Goal: Task Accomplishment & Management: Manage account settings

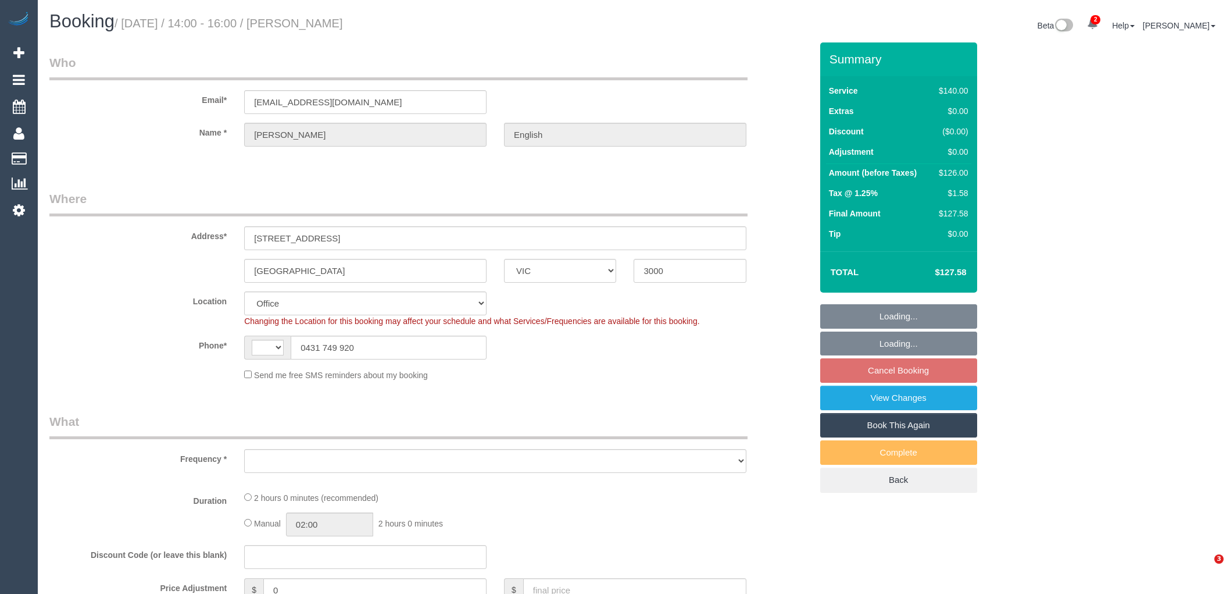
select select "VIC"
select select "string:AU"
select select "object:882"
select select "number:28"
select select "number:14"
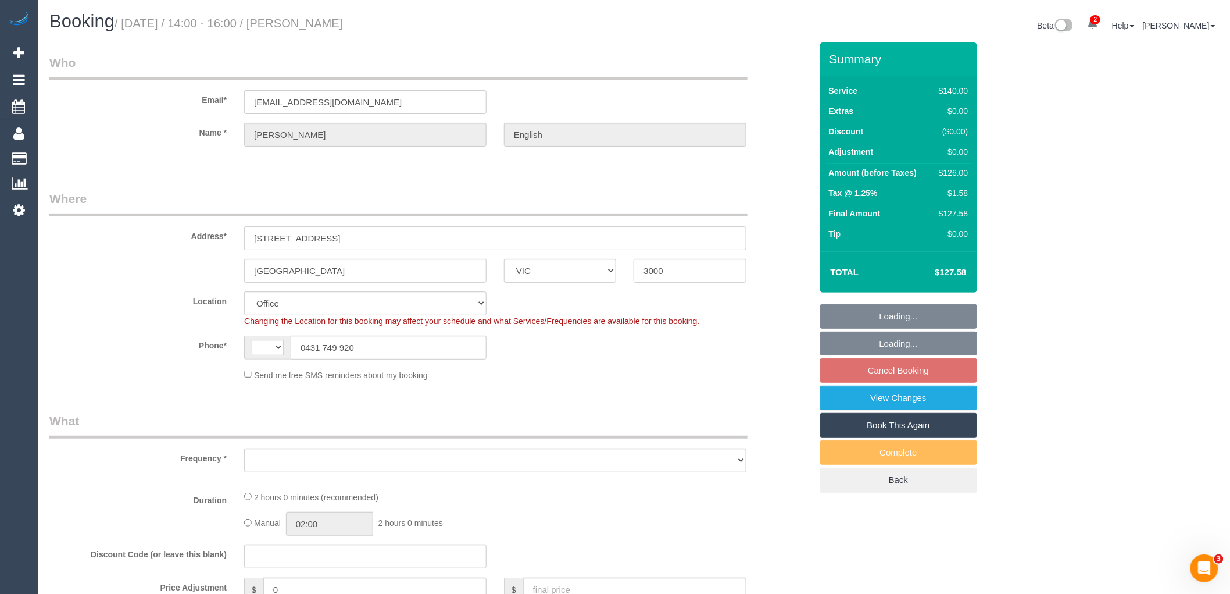
select select "number:21"
select select "number:25"
select select "number:34"
select select "number:11"
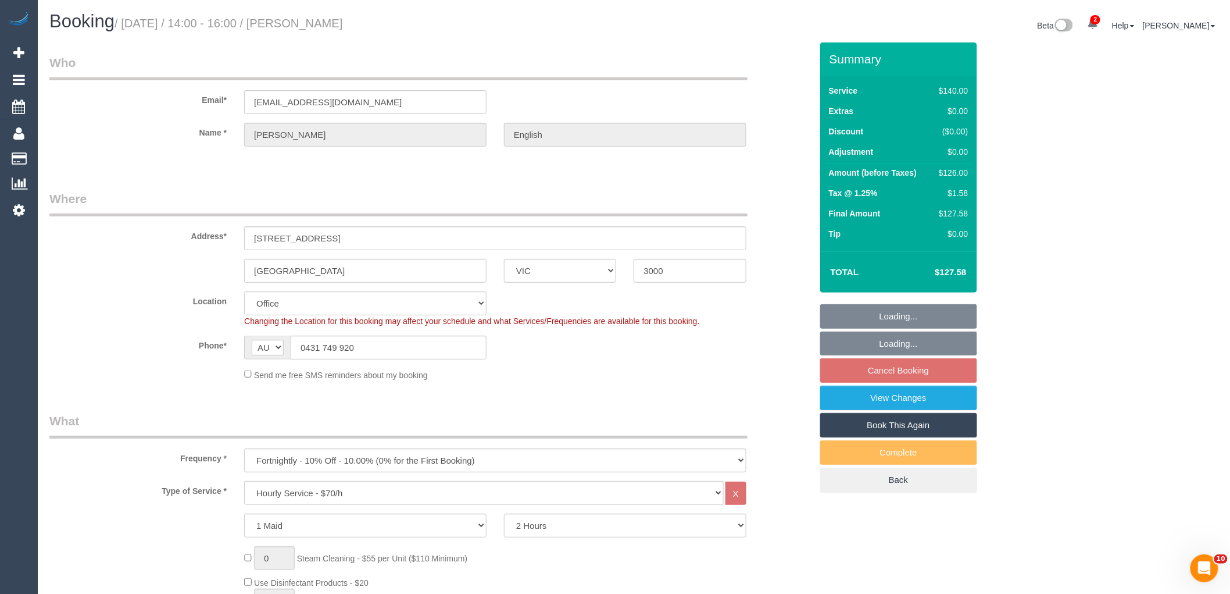
select select "object:2179"
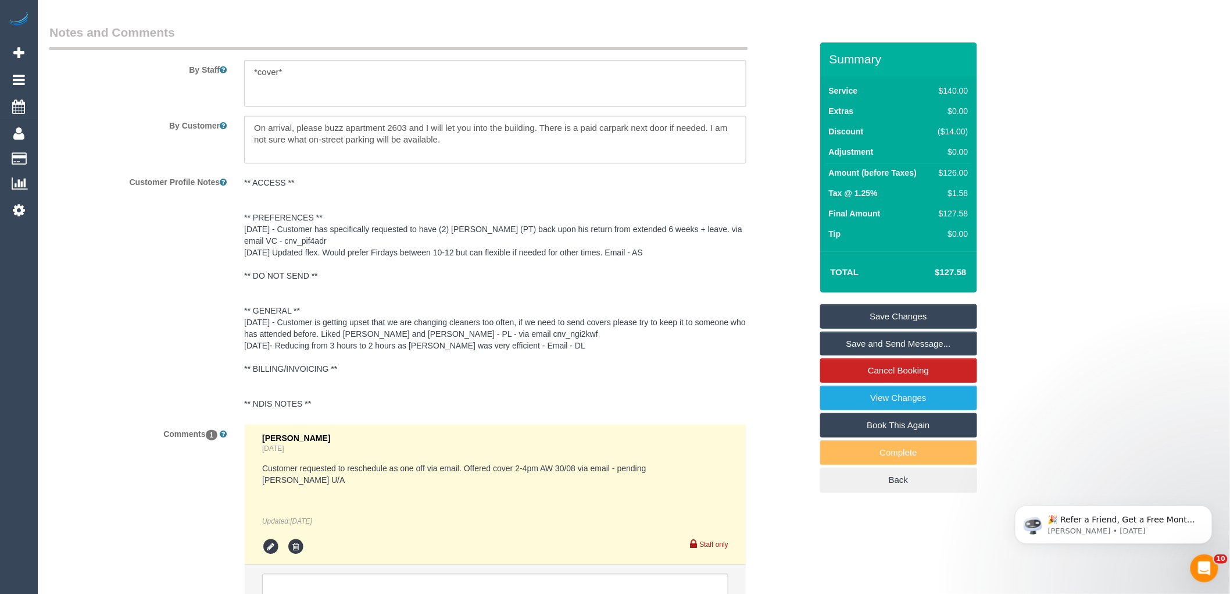
scroll to position [2042, 0]
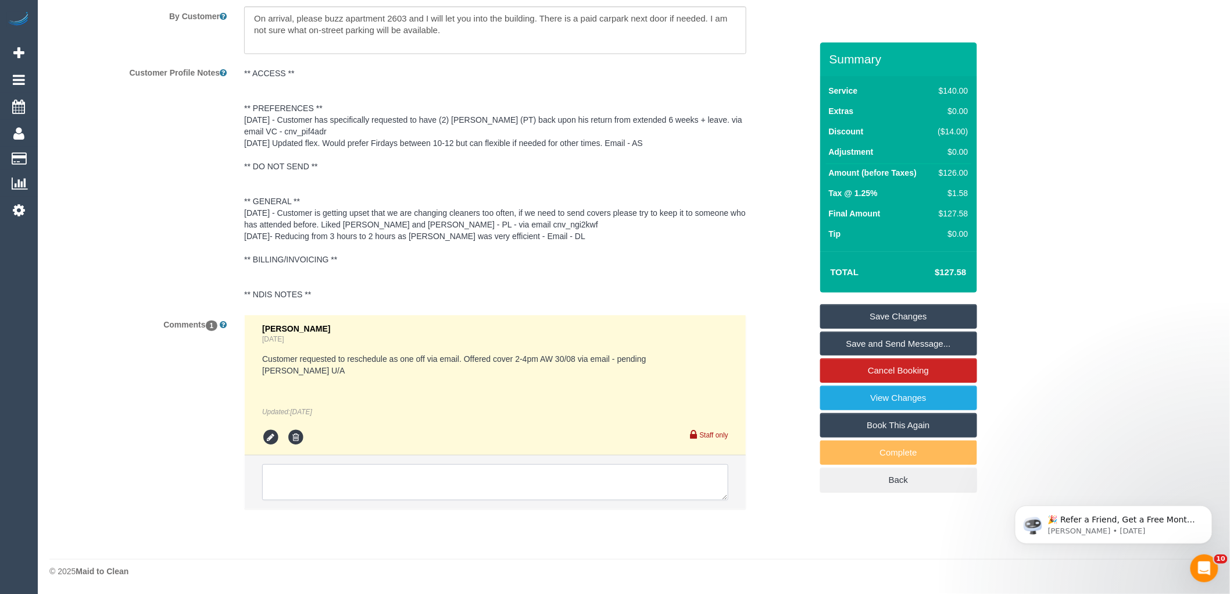
click at [287, 480] on textarea at bounding box center [495, 482] width 466 height 36
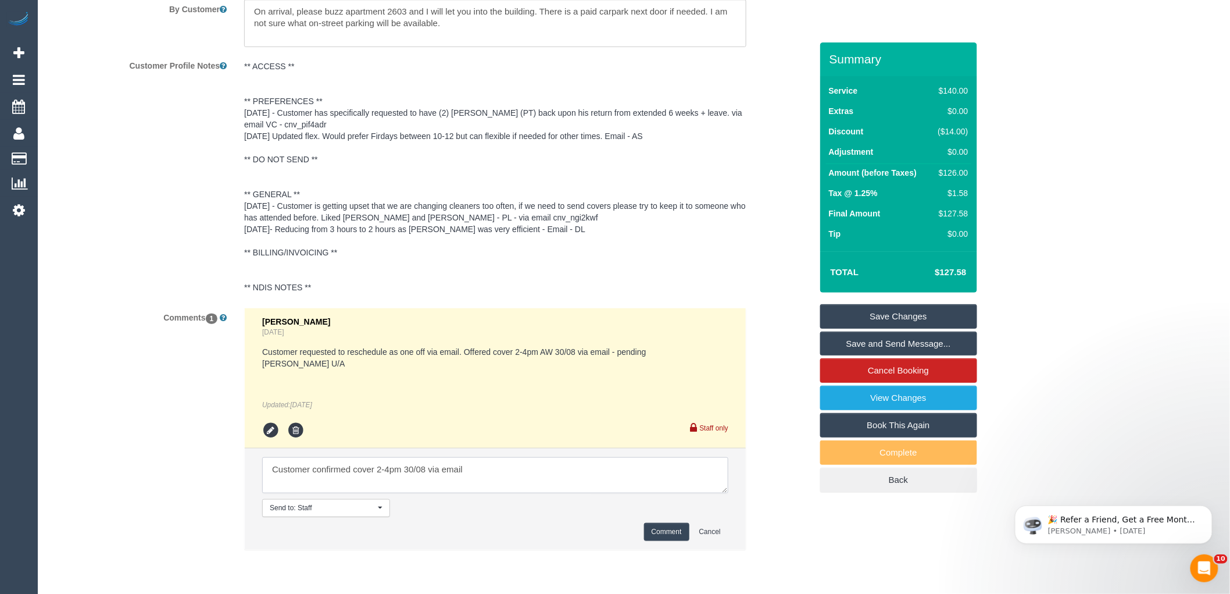
drag, startPoint x: 527, startPoint y: 478, endPoint x: 698, endPoint y: 529, distance: 177.7
click at [528, 478] on textarea at bounding box center [495, 475] width 466 height 36
type textarea "Customer confirmed cover 2-4pm 30/08 via email"
click at [671, 540] on button "Comment" at bounding box center [666, 532] width 45 height 18
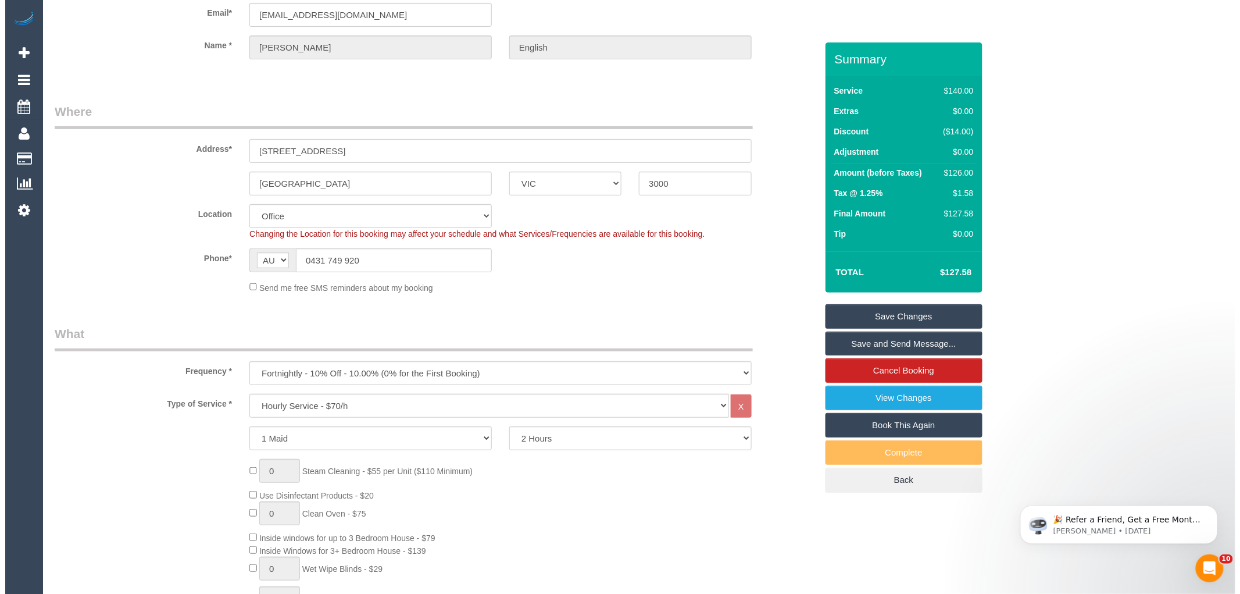
scroll to position [0, 0]
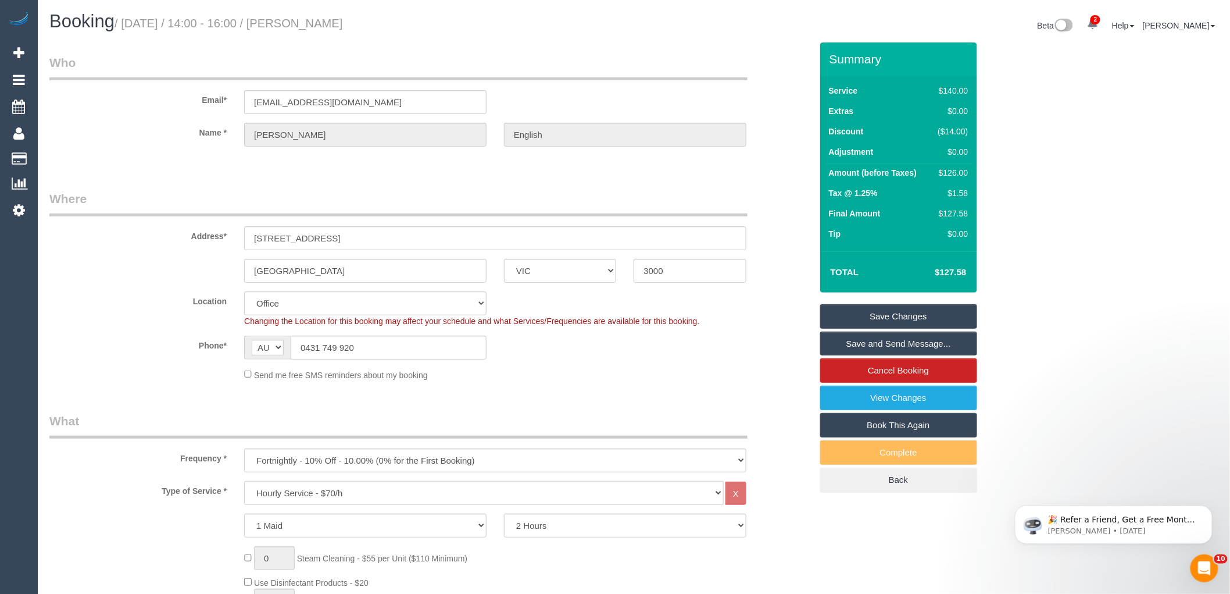
drag, startPoint x: 374, startPoint y: 30, endPoint x: 300, endPoint y: 26, distance: 73.9
click at [300, 26] on h1 "Booking / August 30, 2025 / 14:00 - 16:00 / Gale English" at bounding box center [337, 22] width 576 height 20
copy small "Gale English"
click at [943, 339] on link "Save and Send Message..." at bounding box center [898, 343] width 157 height 24
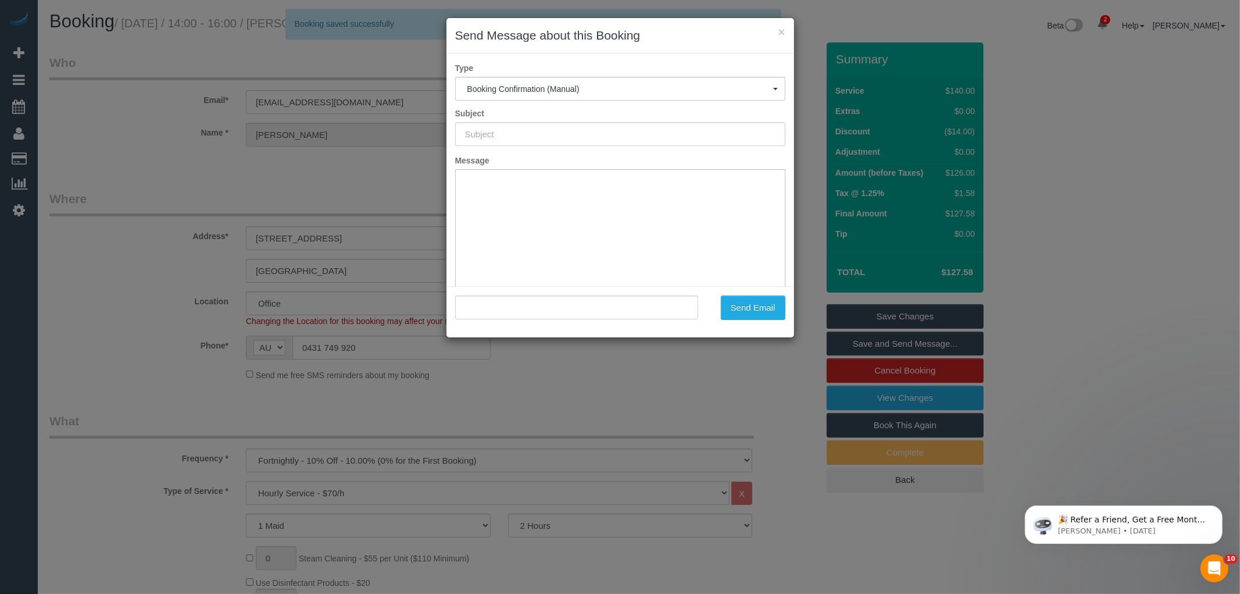
type input "Booking Confirmed"
type input ""Gale English" <galeenglish75@gmail.com>"
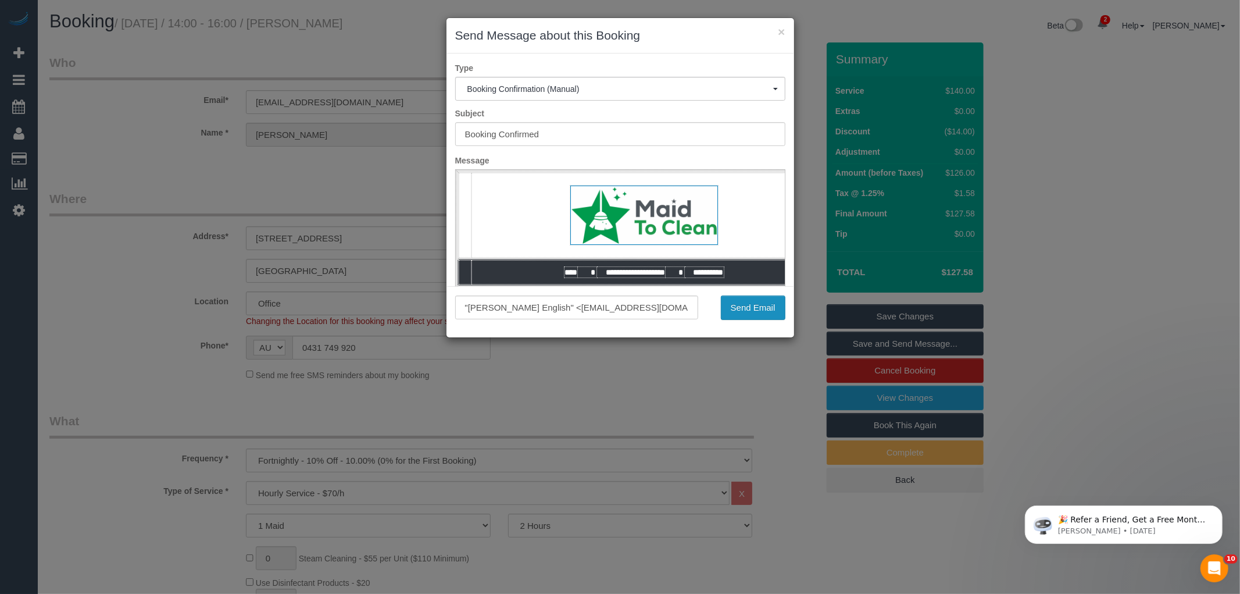
click at [766, 309] on button "Send Email" at bounding box center [753, 307] width 65 height 24
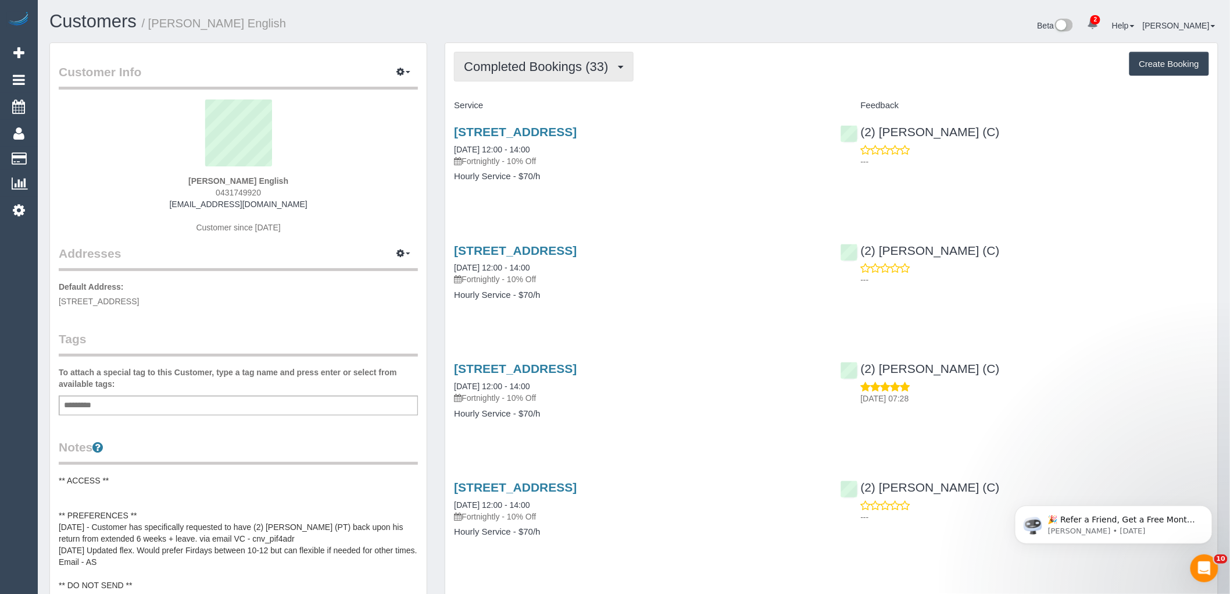
click at [553, 62] on span "Completed Bookings (33)" at bounding box center [539, 66] width 150 height 15
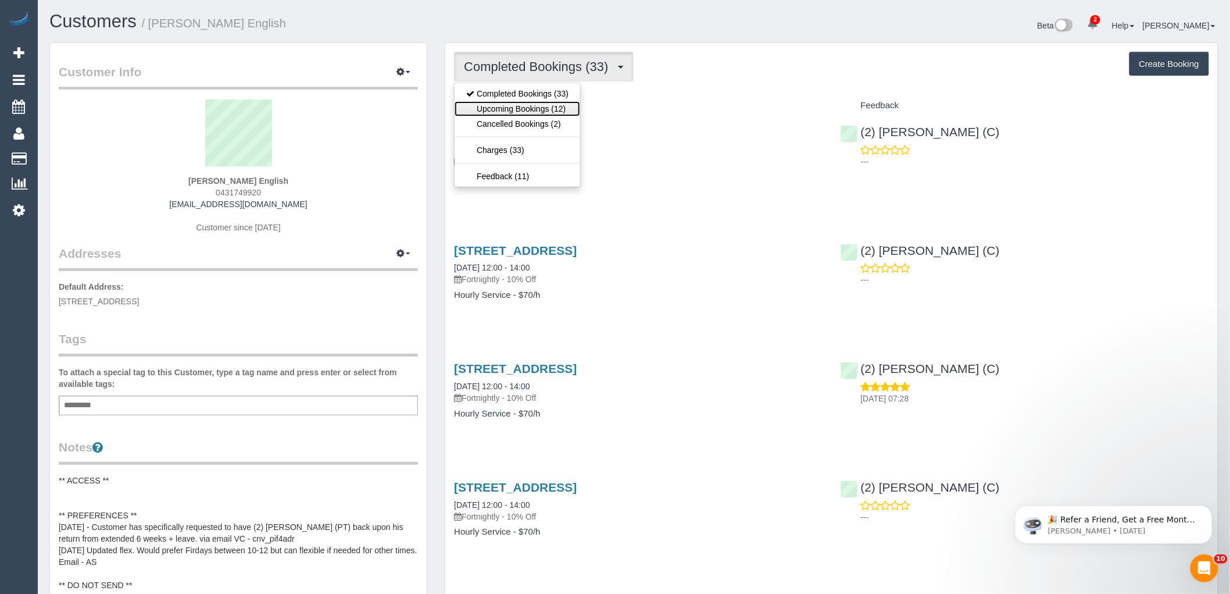
click at [530, 108] on link "Upcoming Bookings (12)" at bounding box center [518, 108] width 126 height 15
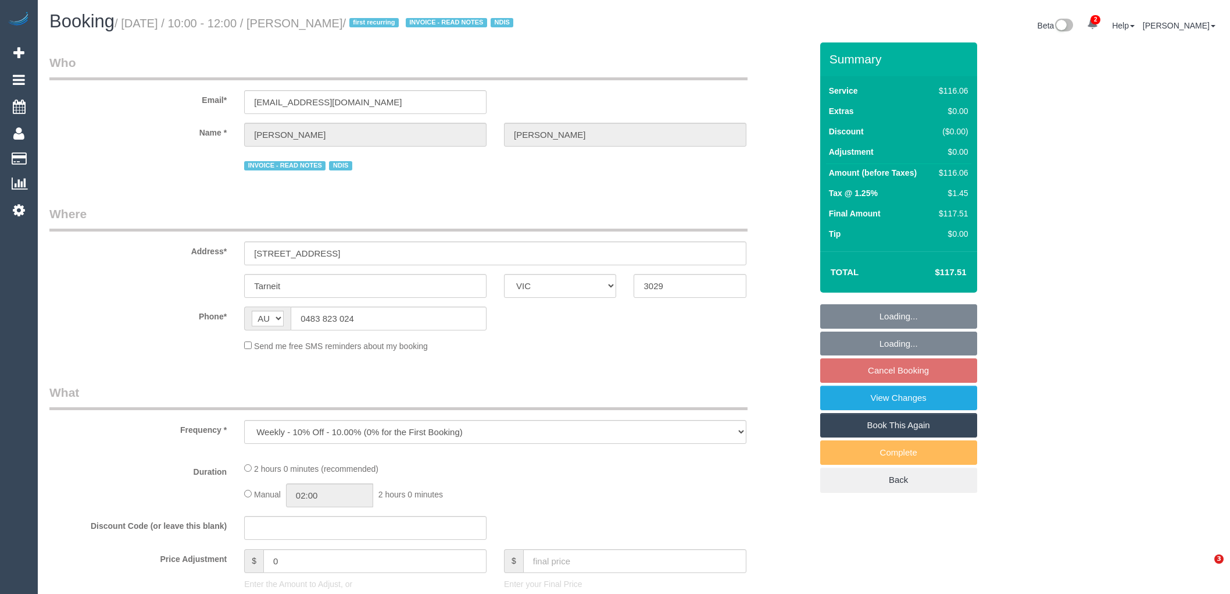
select select "VIC"
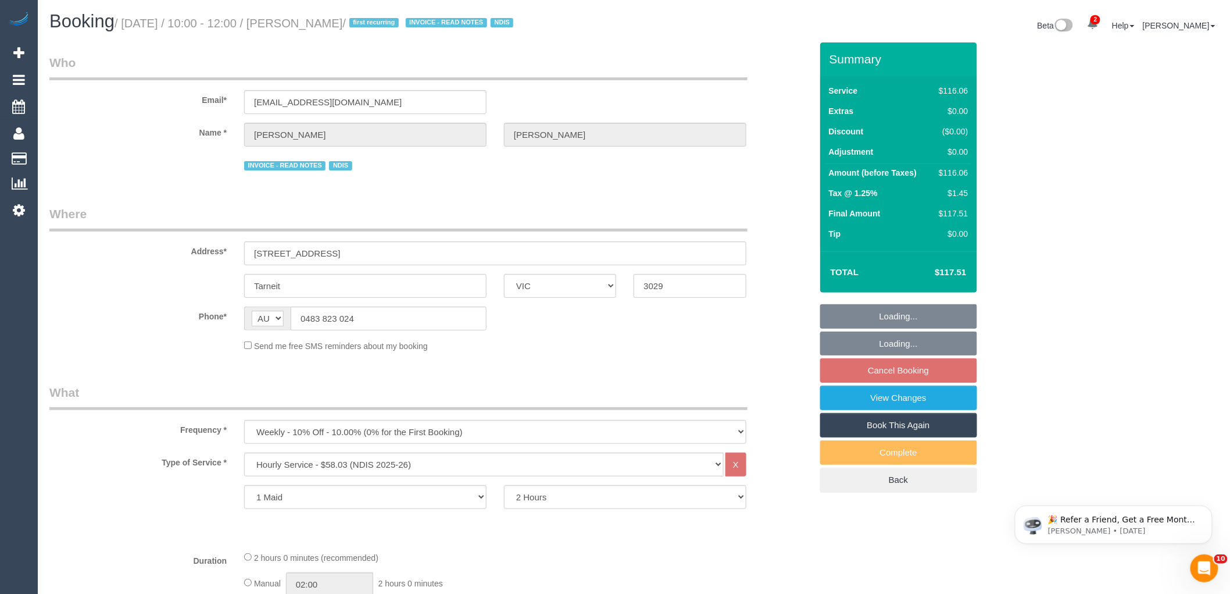
select select "number:27"
select select "number:14"
select select "number:19"
select select "number:24"
select select "number:34"
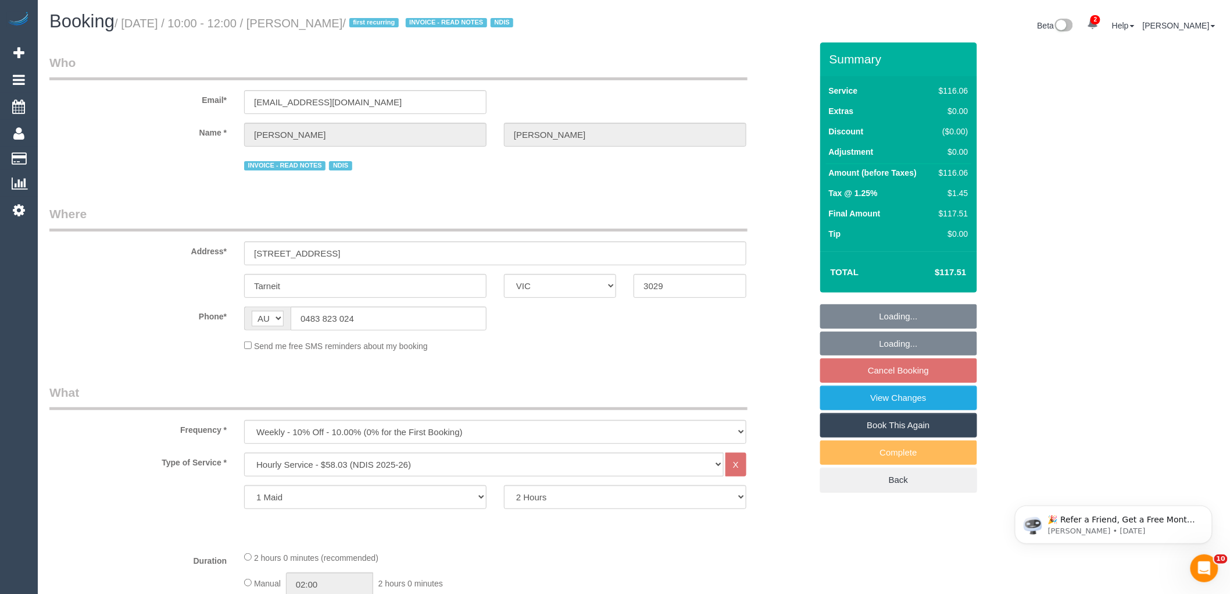
select select "number:12"
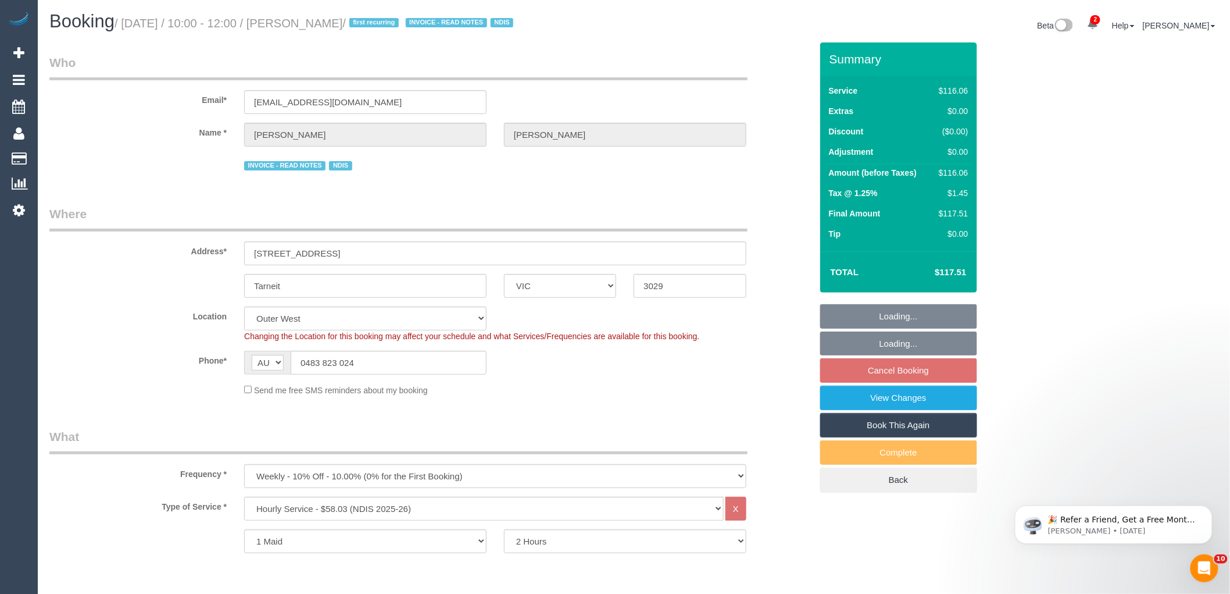
select select "object:1168"
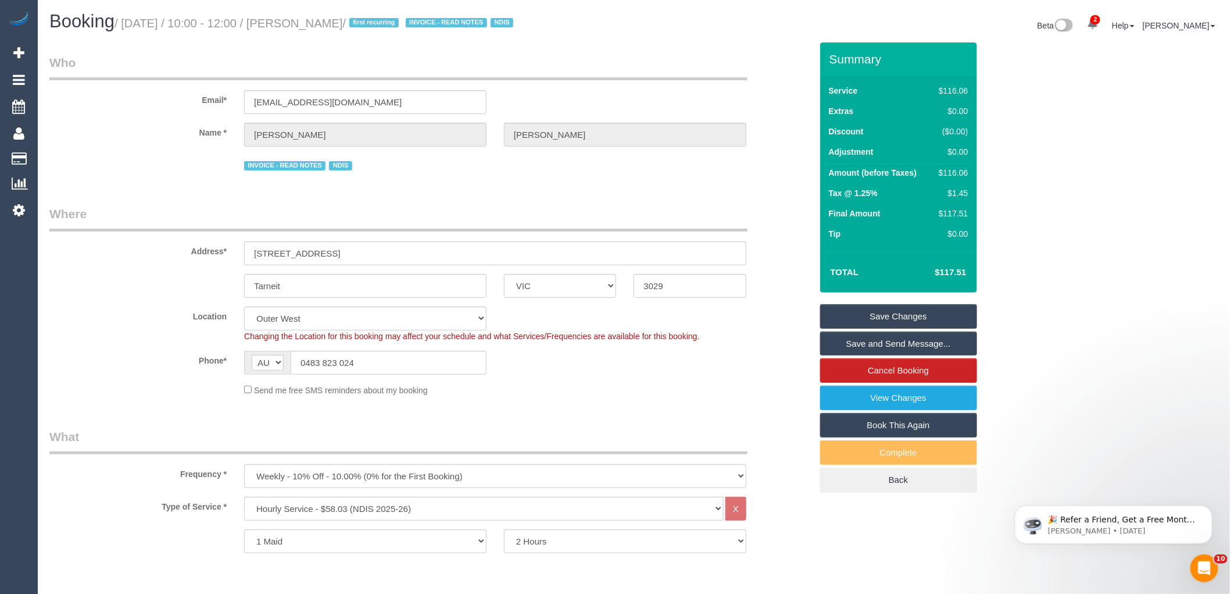
drag, startPoint x: 402, startPoint y: 23, endPoint x: 303, endPoint y: 15, distance: 99.2
click at [303, 15] on h1 "Booking / August 23, 2025 / 10:00 - 12:00 / Benjamin Denman / first recurring I…" at bounding box center [337, 22] width 576 height 20
copy small "Benjamin Denman /"
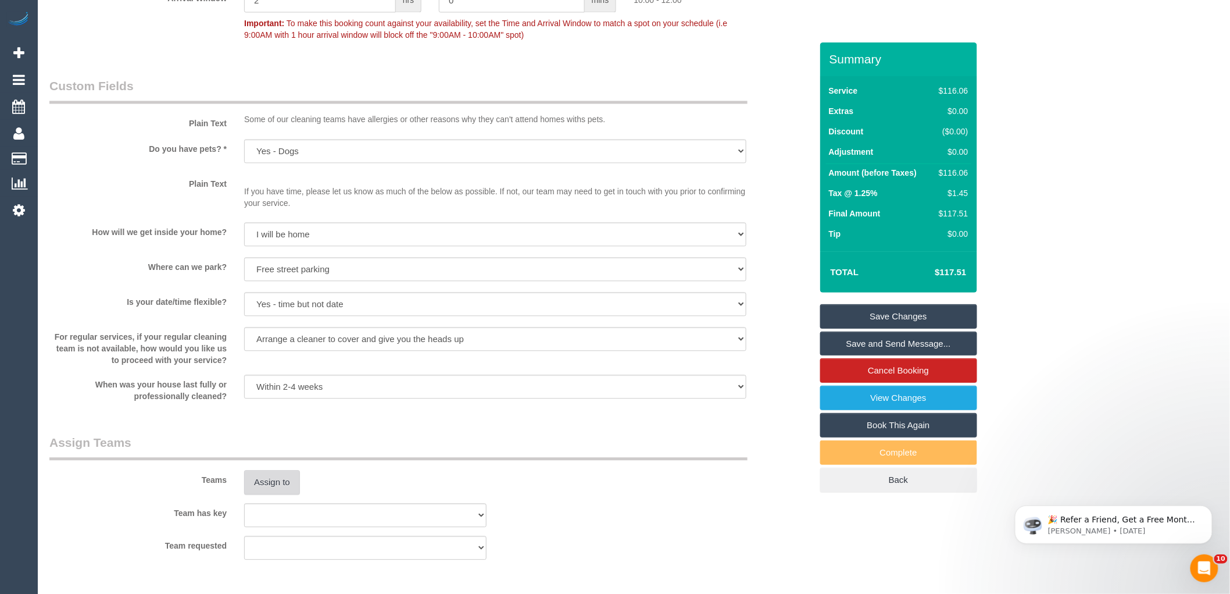
scroll to position [1033, 0]
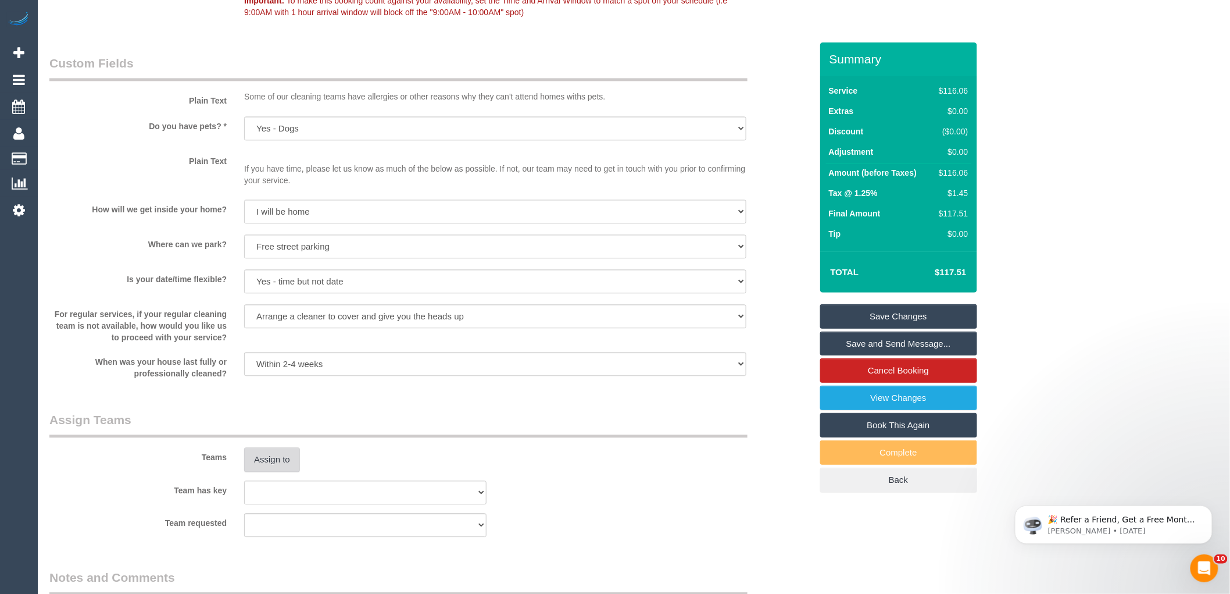
click at [283, 451] on button "Assign to" at bounding box center [272, 459] width 56 height 24
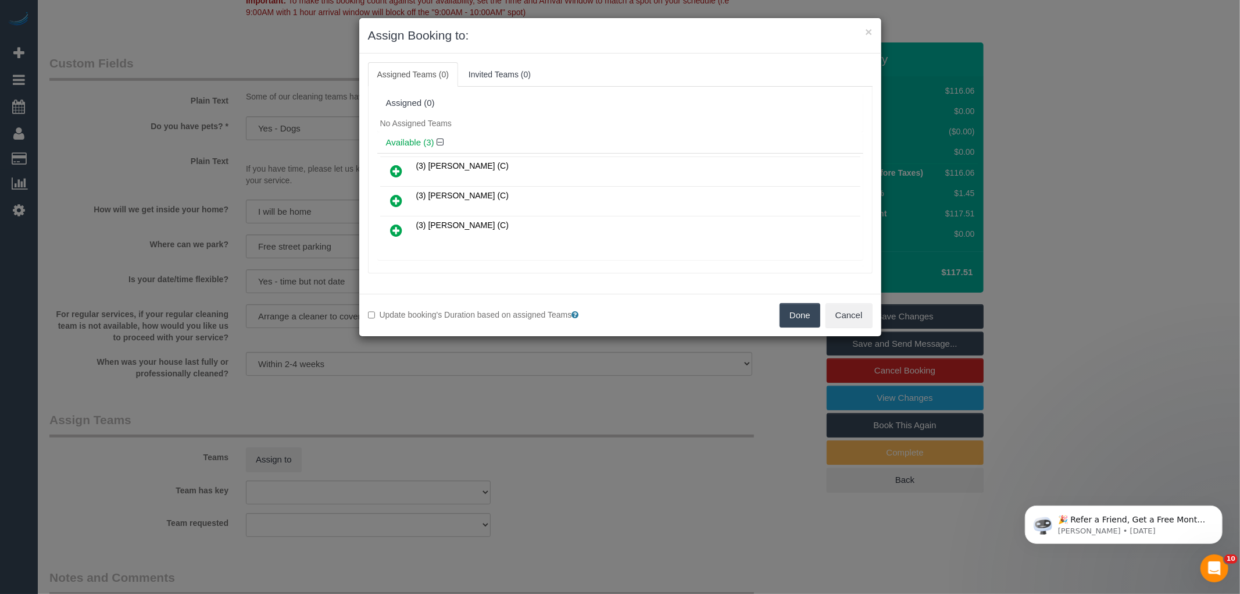
click at [554, 113] on div "Assigned (0)" at bounding box center [620, 103] width 486 height 22
click at [395, 198] on icon at bounding box center [397, 201] width 12 height 14
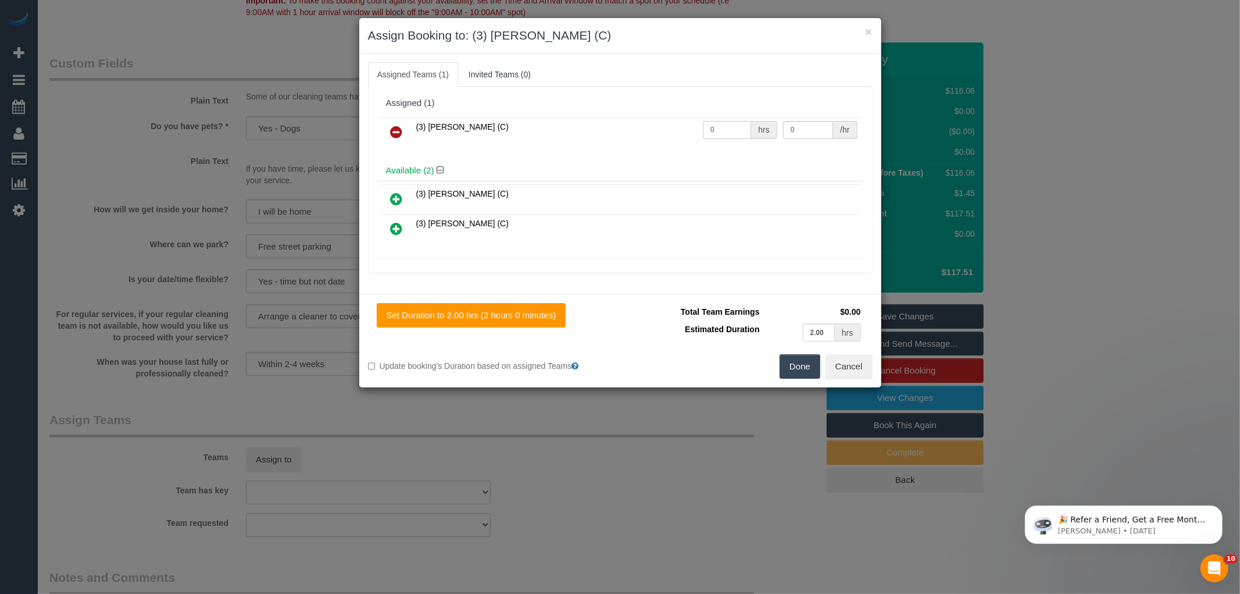
click at [733, 134] on input "0" at bounding box center [727, 130] width 48 height 18
type input "2"
click at [789, 129] on input "0" at bounding box center [808, 130] width 50 height 18
type input "35"
click at [805, 381] on div "Set Duration to 2.00 hrs (2 hours 0 minutes) Total Team Earnings $70.00 Estimat…" at bounding box center [620, 341] width 522 height 94
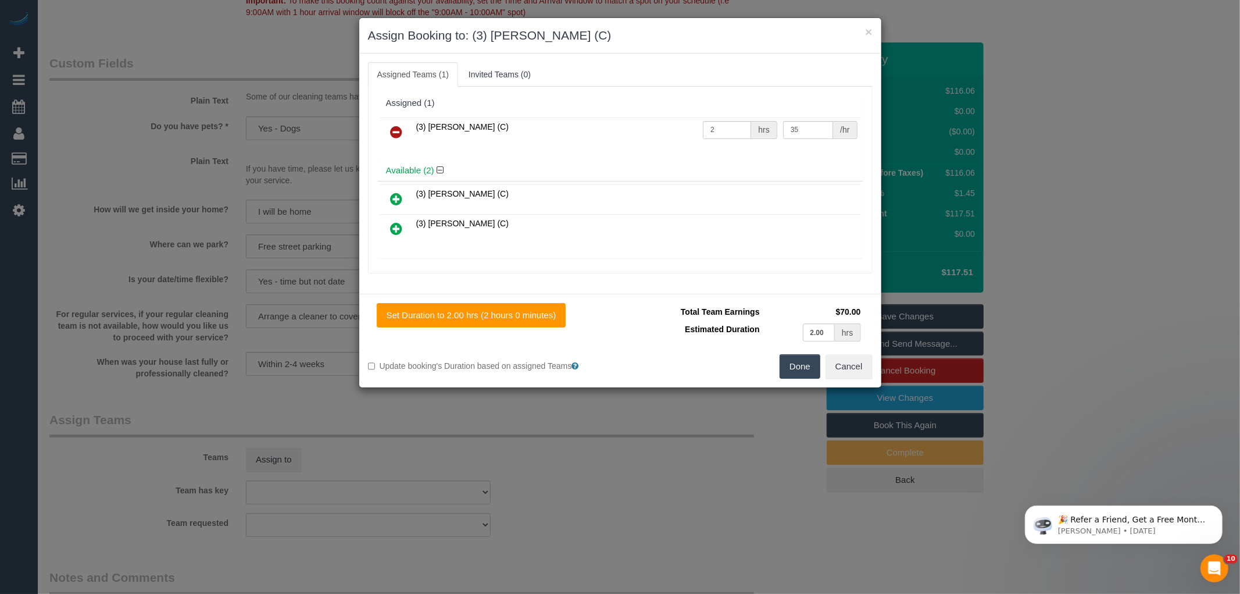
click at [791, 409] on div "× Assign Booking to: (3) Shebaaz Khan (C) Assigned Teams (1) Invited Teams (0) …" at bounding box center [620, 297] width 1240 height 594
click at [804, 353] on div "Total Team Earnings $70.00 Estimated Duration 2.00 hrs Warning: The Company sha…" at bounding box center [746, 328] width 252 height 51
click at [801, 366] on button "Done" at bounding box center [800, 366] width 41 height 24
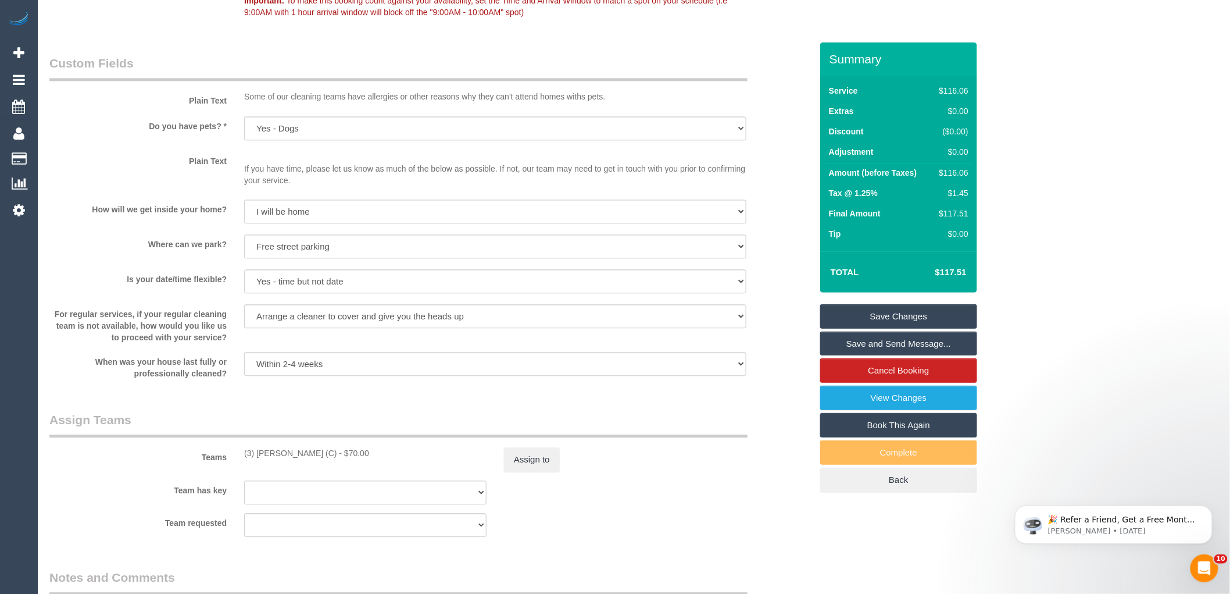
click at [791, 403] on div "× Assign Booking to: (3) Shebaaz Khan (C) Assigned Teams (1) Invited Teams (0) …" at bounding box center [615, 297] width 1230 height 594
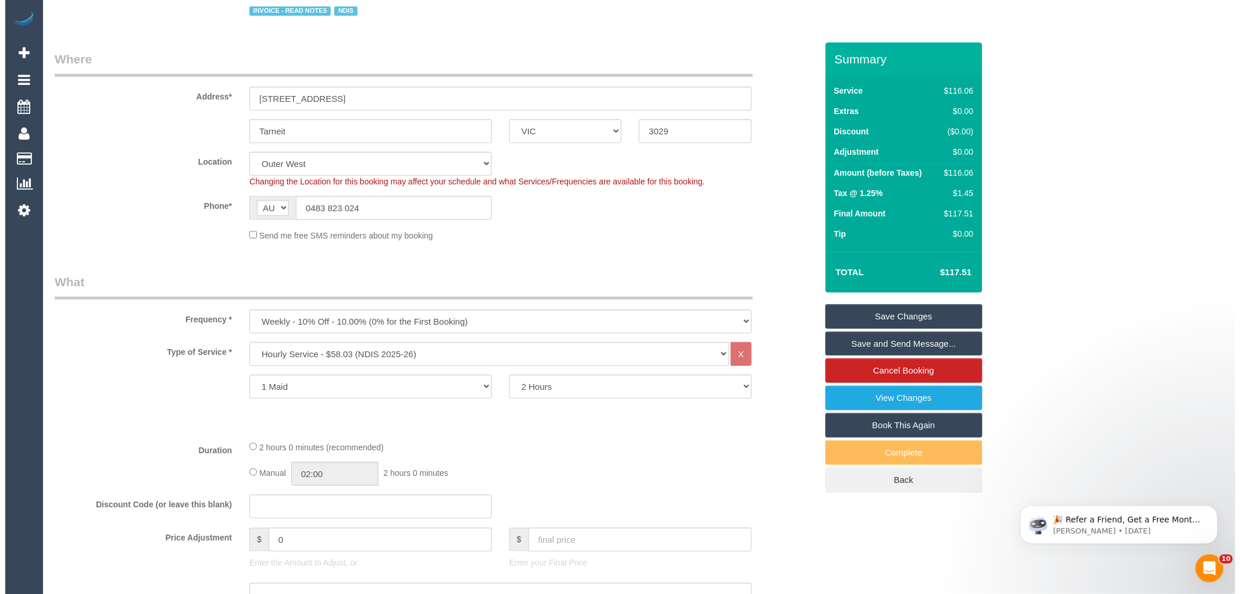
scroll to position [0, 0]
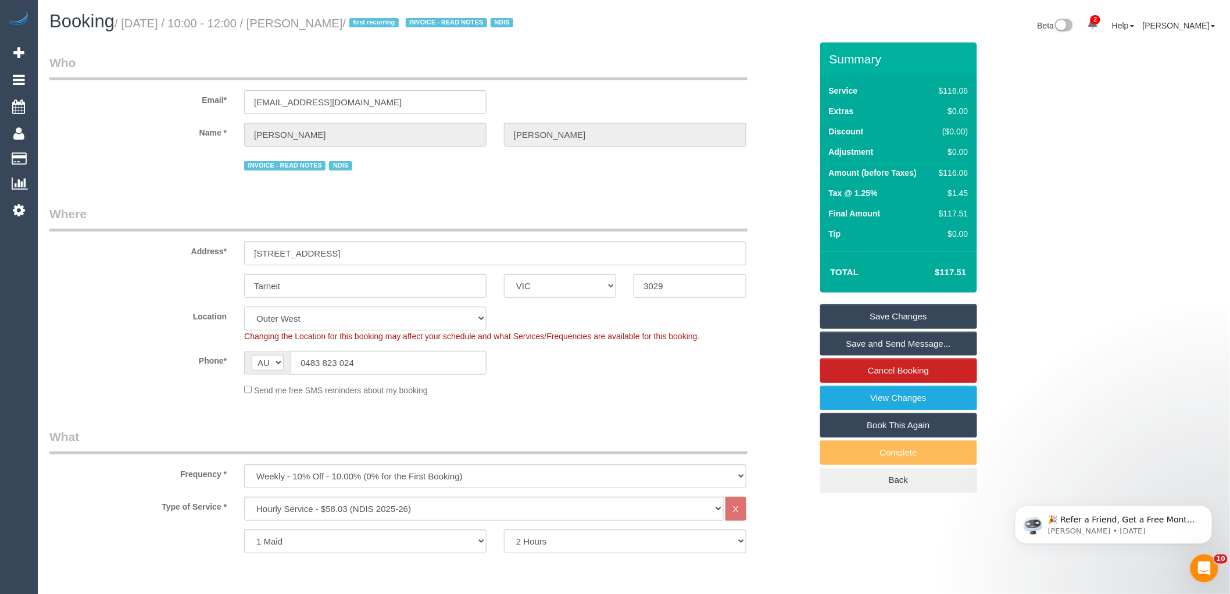
click at [893, 345] on link "Save and Send Message..." at bounding box center [898, 343] width 157 height 24
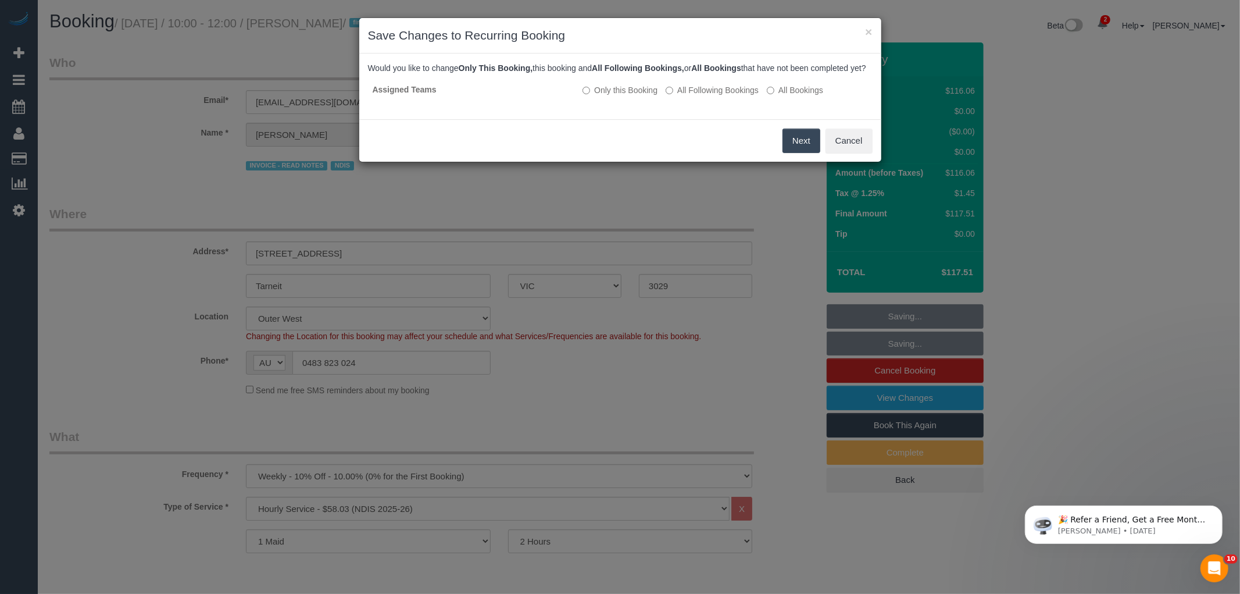
drag, startPoint x: 727, startPoint y: 102, endPoint x: 765, endPoint y: 126, distance: 44.9
click at [727, 96] on label "All Following Bookings" at bounding box center [712, 90] width 93 height 12
click at [792, 149] on button "Save" at bounding box center [801, 140] width 40 height 24
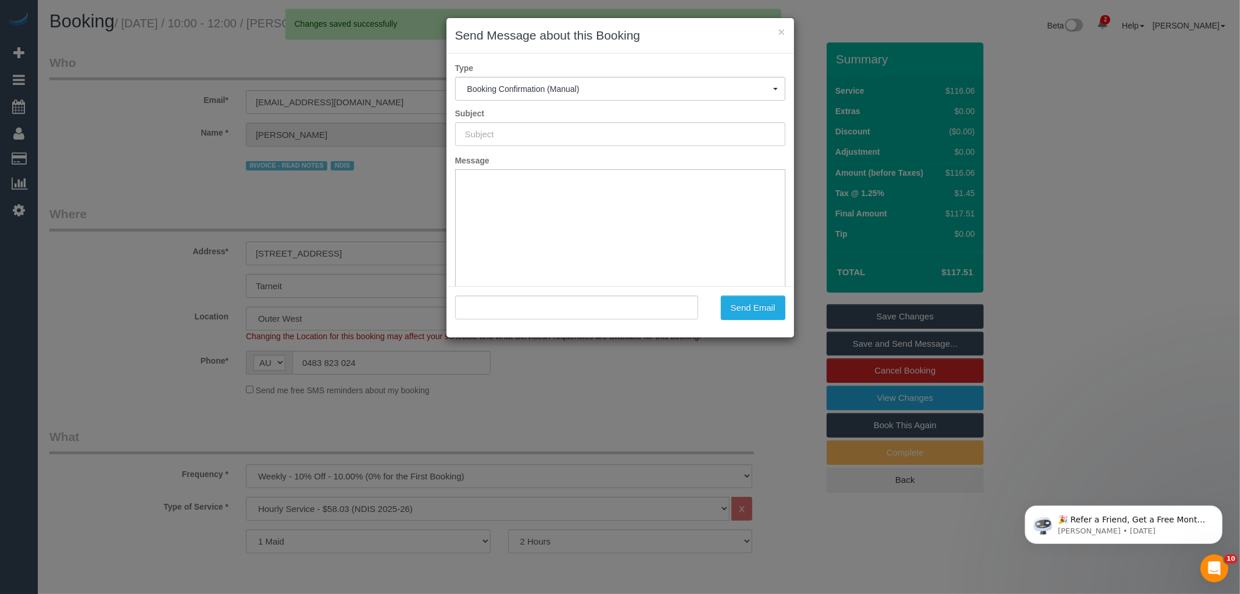
type input "Booking Confirmed"
type input ""Benjamin Denman" <benjamindenman4@gmail.com>"
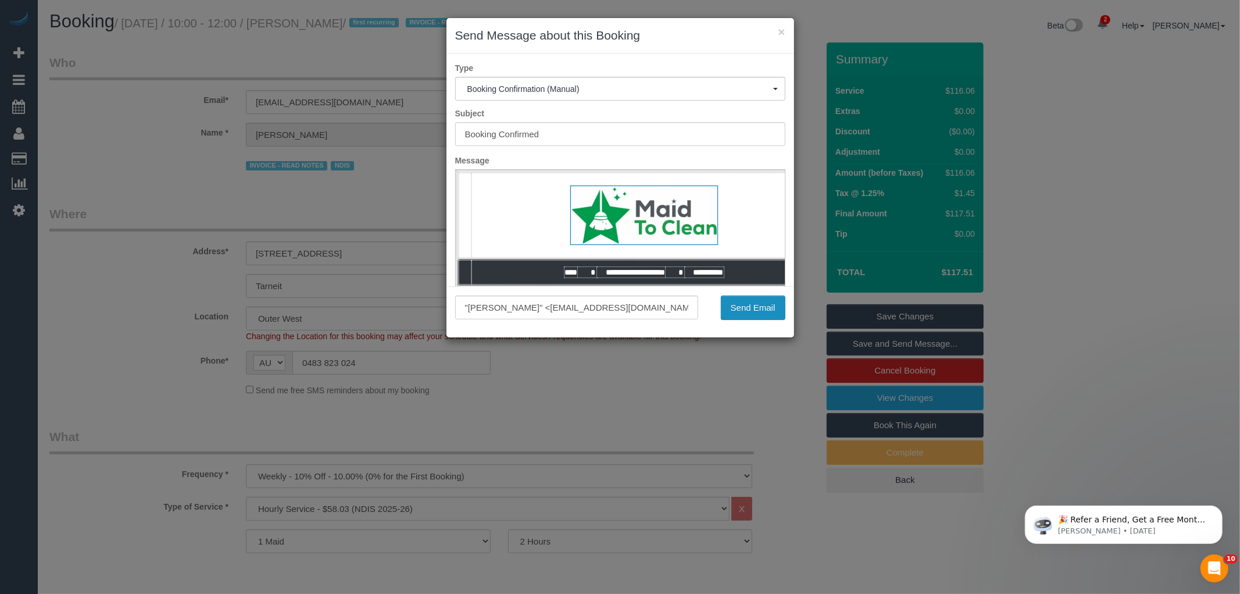
drag, startPoint x: 774, startPoint y: 310, endPoint x: 646, endPoint y: 335, distance: 130.8
click at [774, 310] on button "Send Email" at bounding box center [753, 307] width 65 height 24
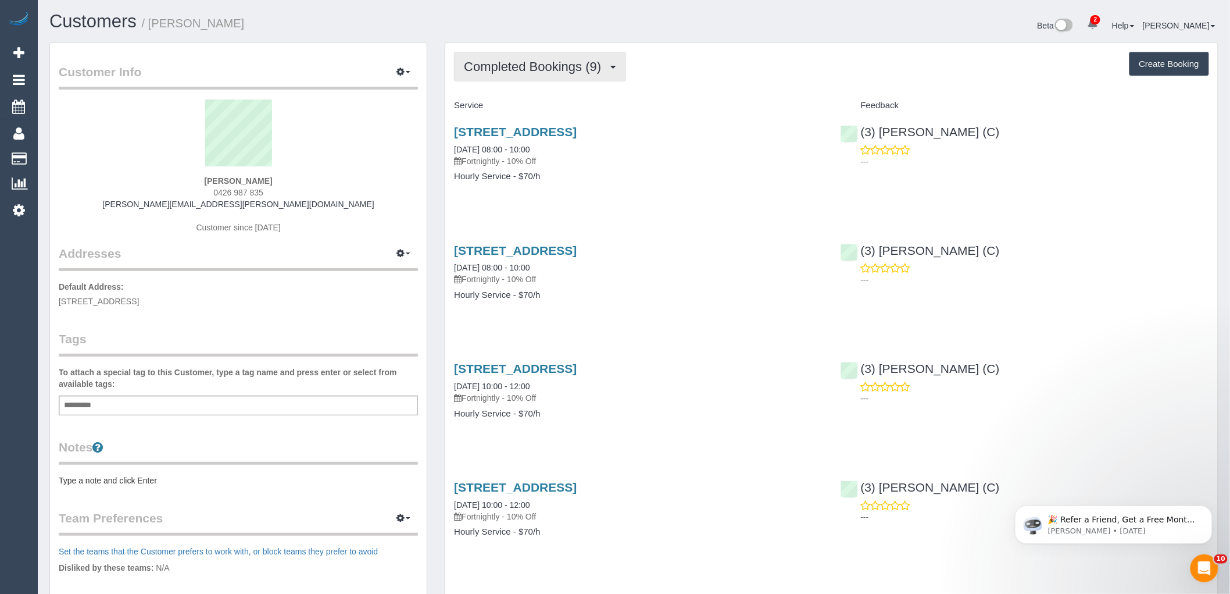
click at [527, 65] on span "Completed Bookings (9)" at bounding box center [535, 66] width 143 height 15
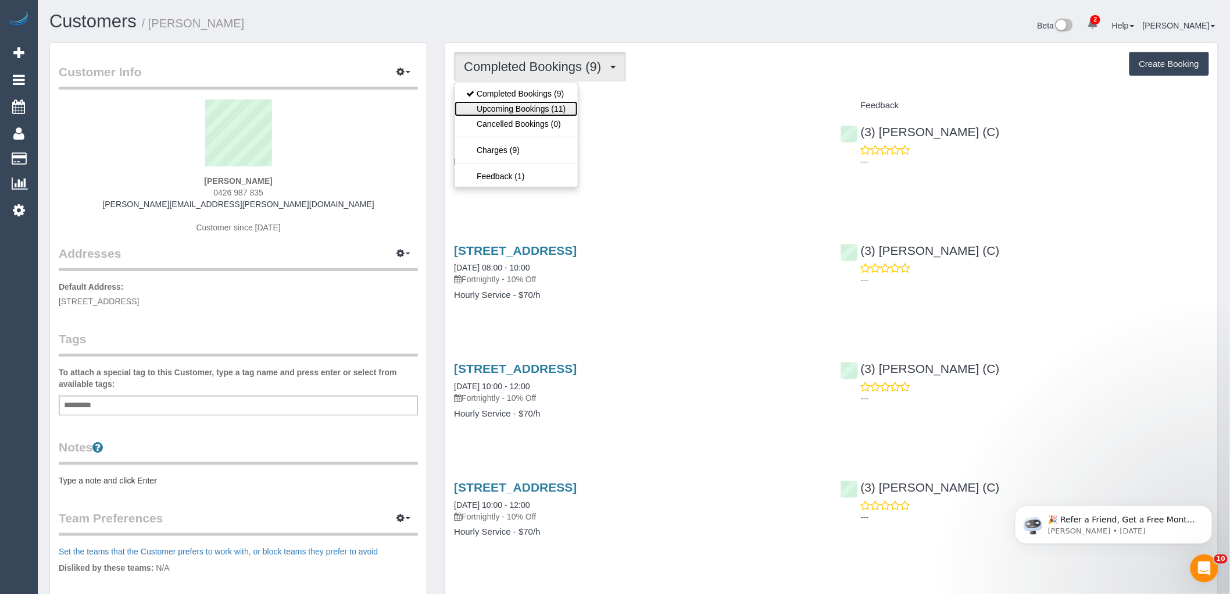
click at [521, 109] on link "Upcoming Bookings (11)" at bounding box center [516, 108] width 123 height 15
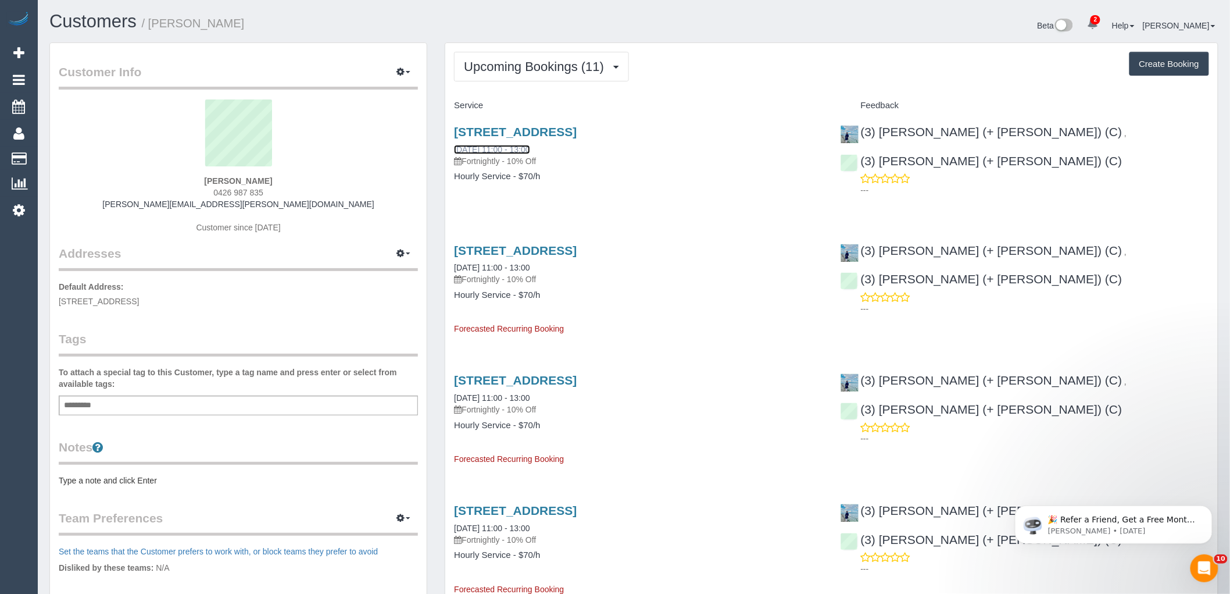
click at [515, 153] on link "23/08/2025 11:00 - 13:00" at bounding box center [492, 149] width 76 height 9
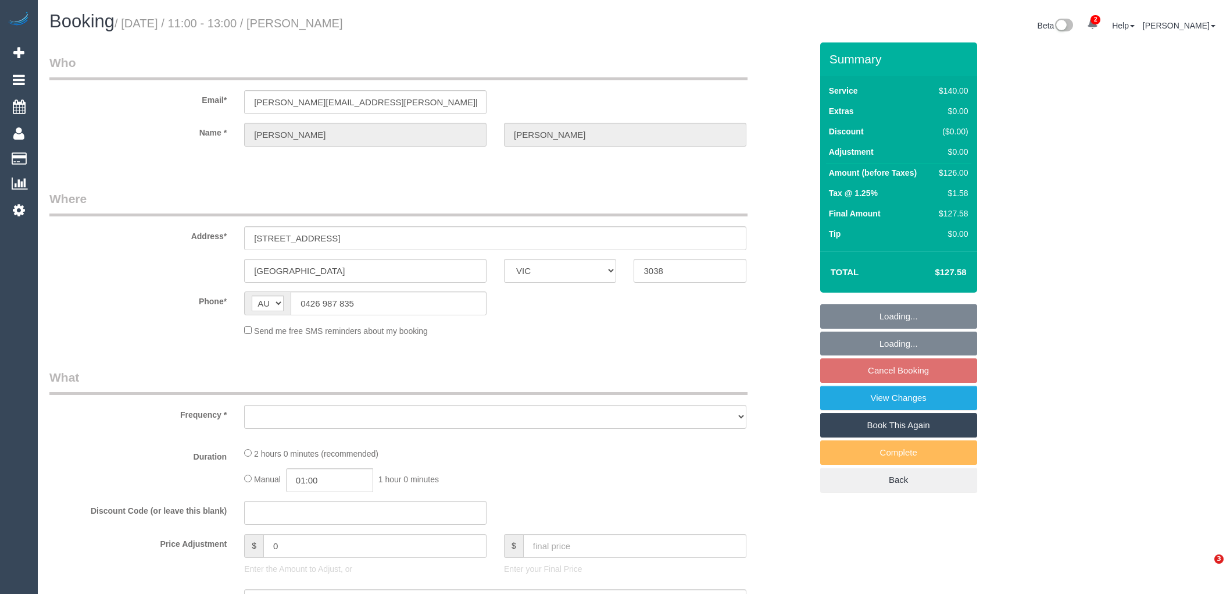
select select "VIC"
select select "string:stripe-pm_1RCsSw2GScqysDRVBZv7sMem"
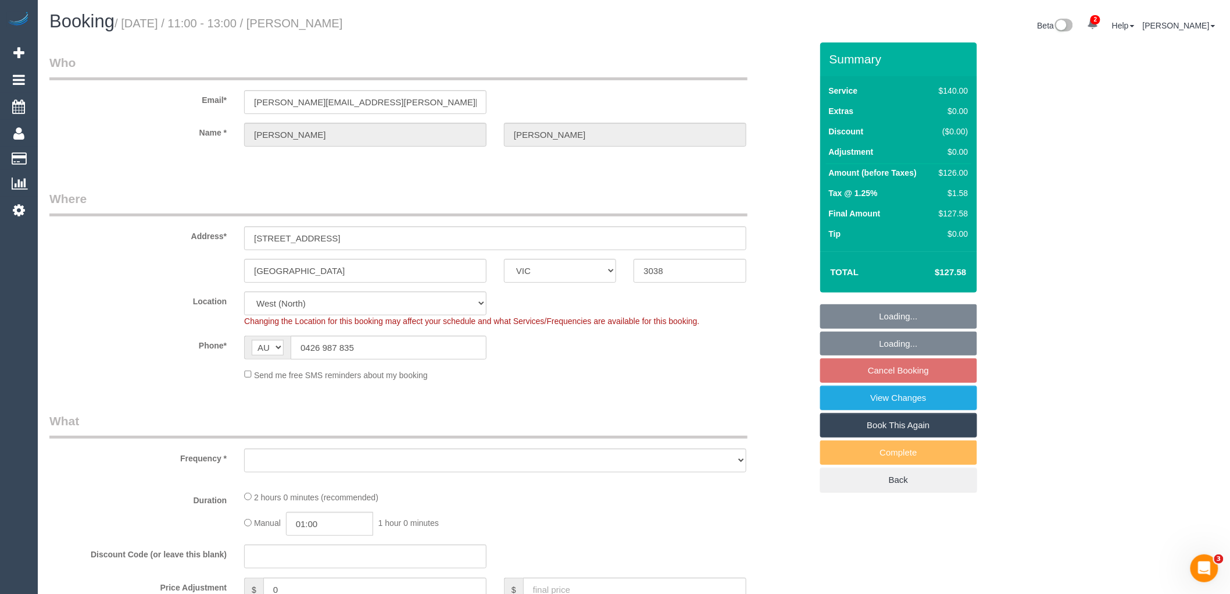
select select "object:751"
select select "number:27"
select select "number:14"
select select "number:18"
select select "number:25"
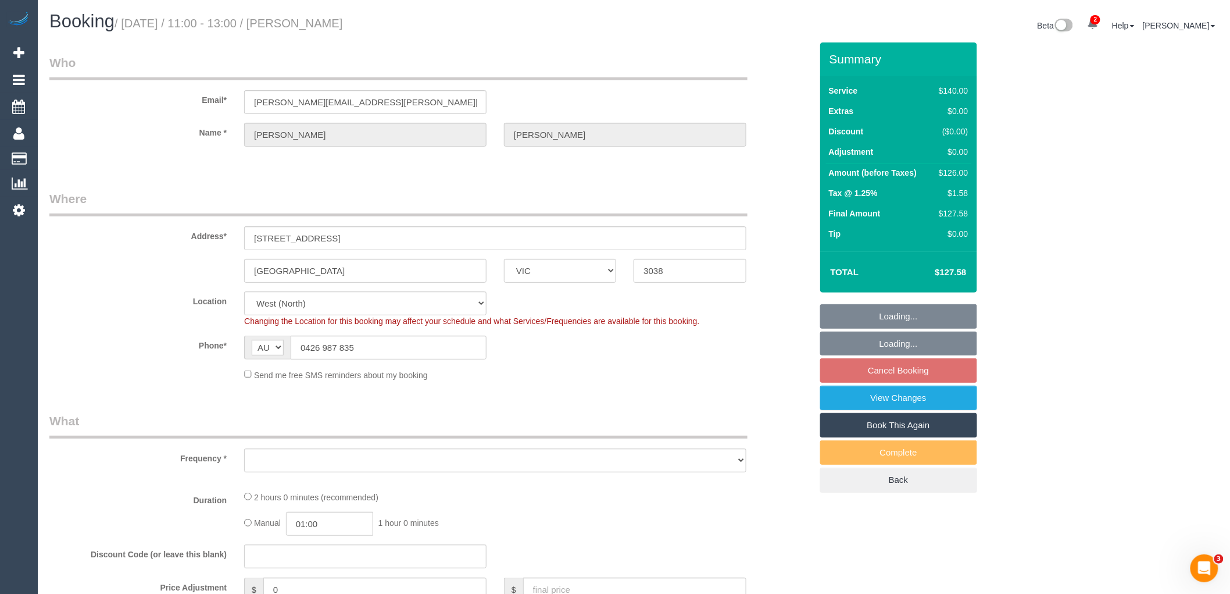
select select "number:34"
select select "number:26"
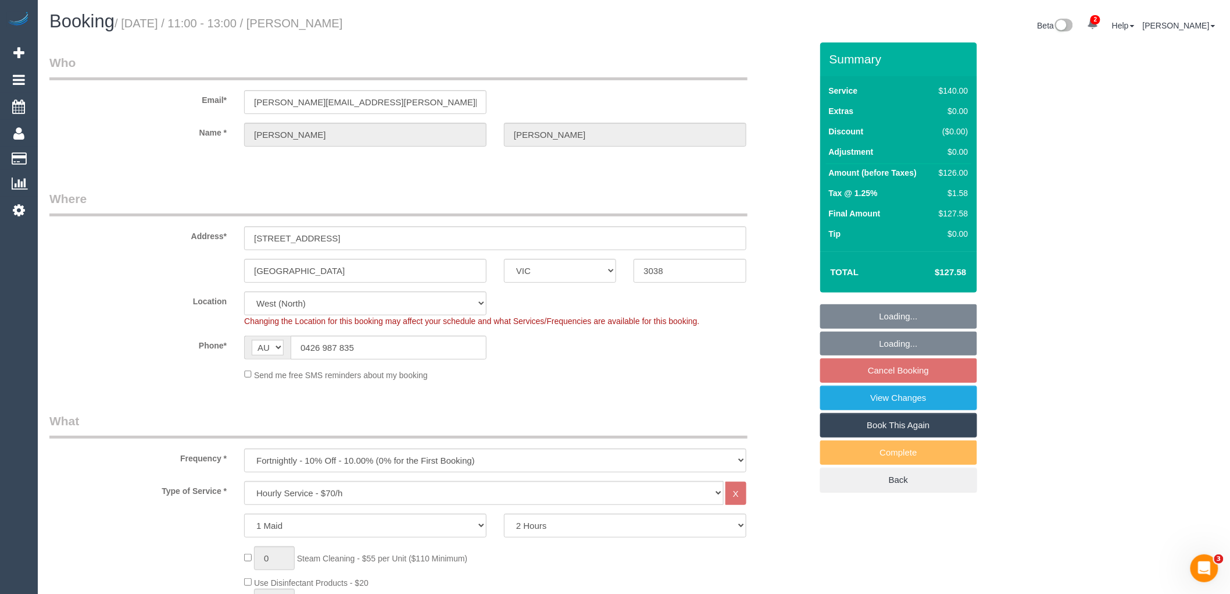
select select "object:1505"
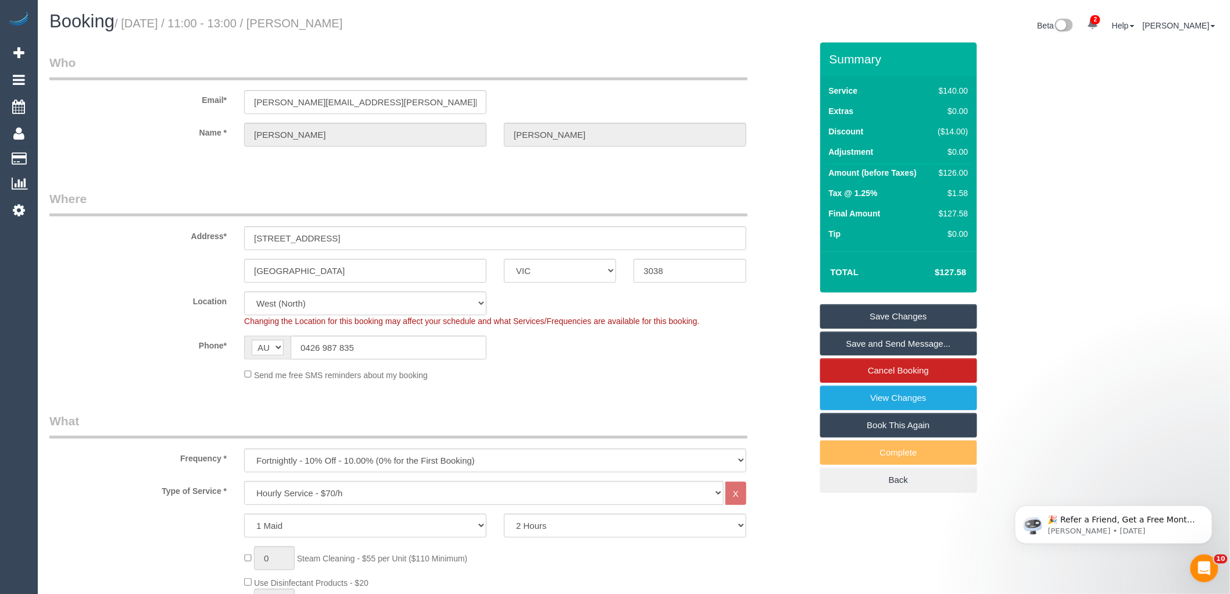
click at [159, 202] on legend "Where" at bounding box center [398, 203] width 698 height 26
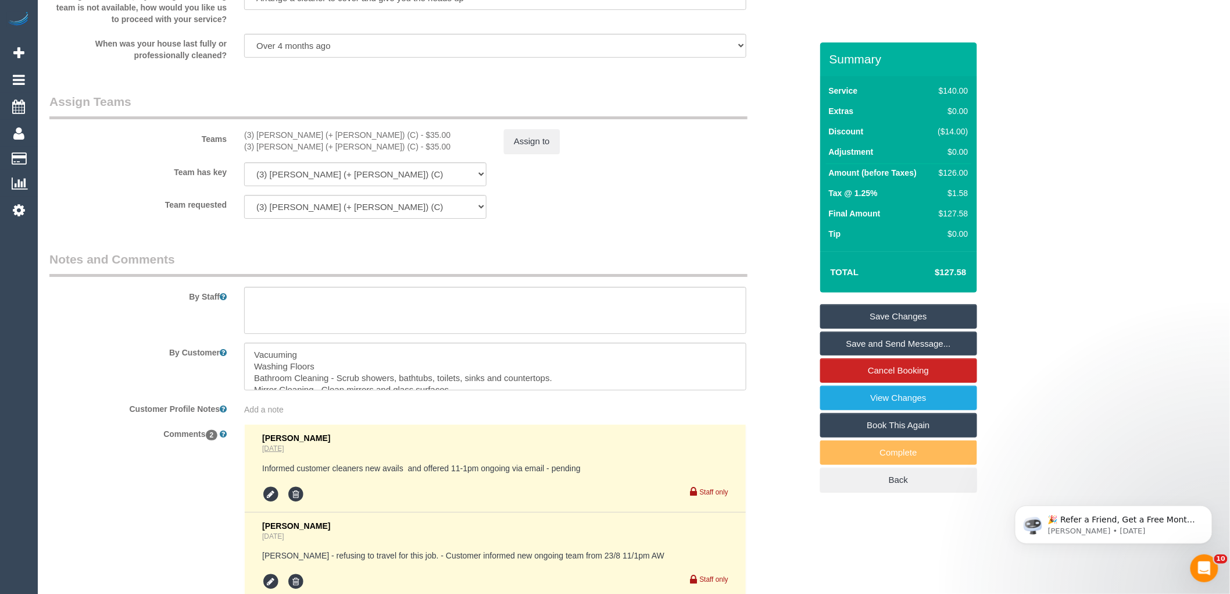
scroll to position [1830, 0]
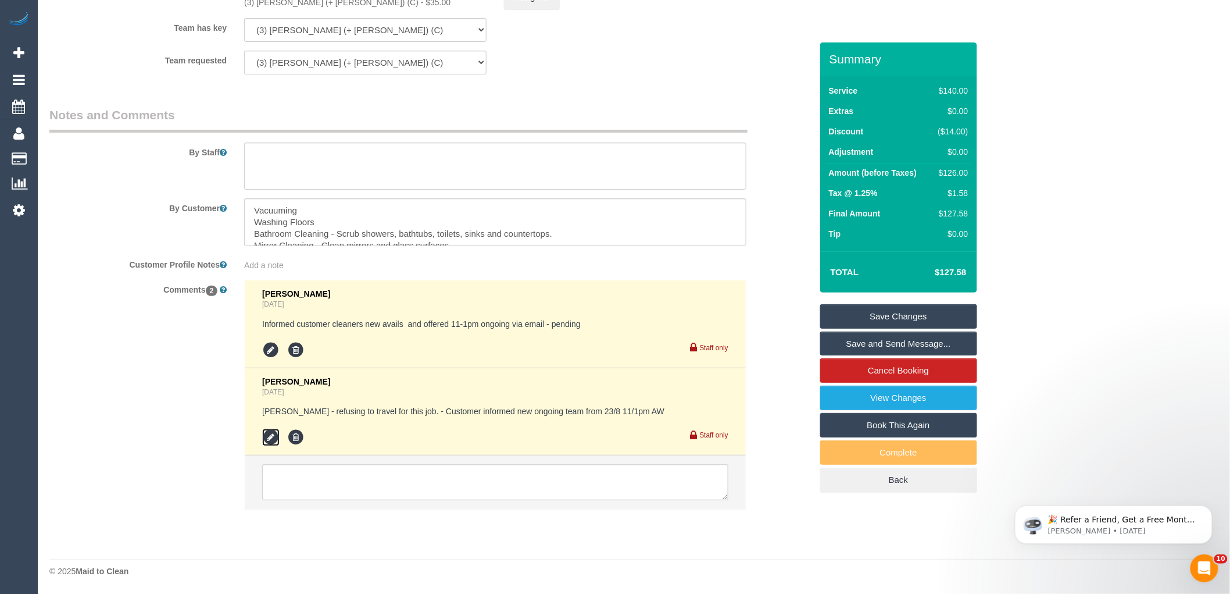
click at [266, 433] on icon at bounding box center [270, 436] width 17 height 17
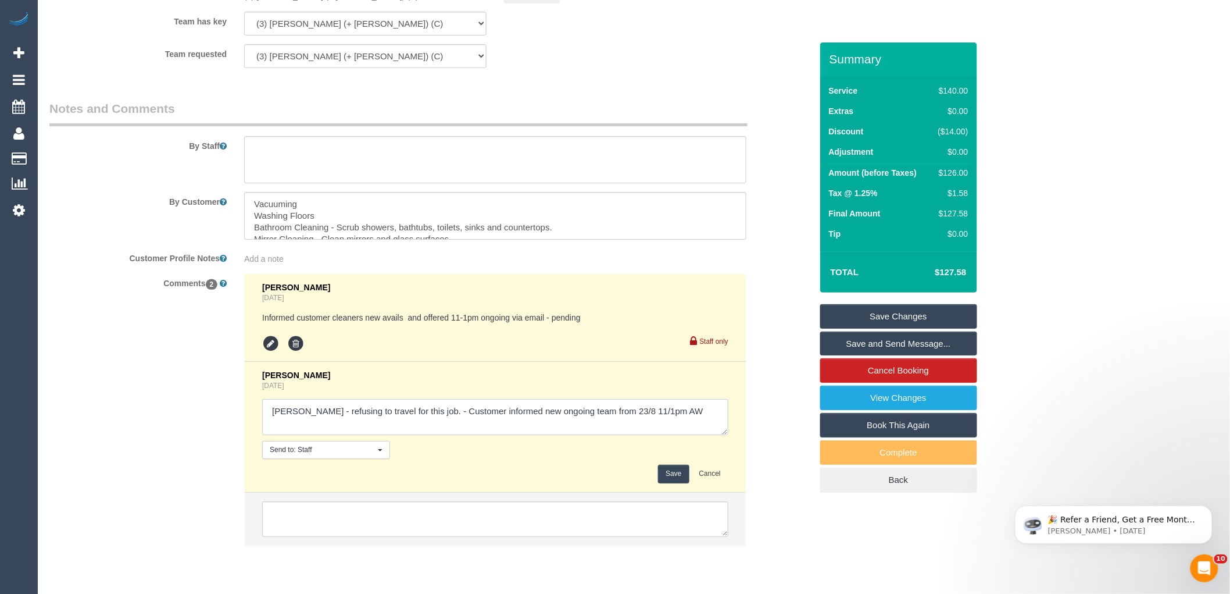
click at [684, 431] on textarea at bounding box center [495, 417] width 466 height 36
type textarea "Stephany - refusing to travel for this job. - Customer informed new ongoing tea…"
click at [676, 478] on button "Save" at bounding box center [673, 474] width 31 height 18
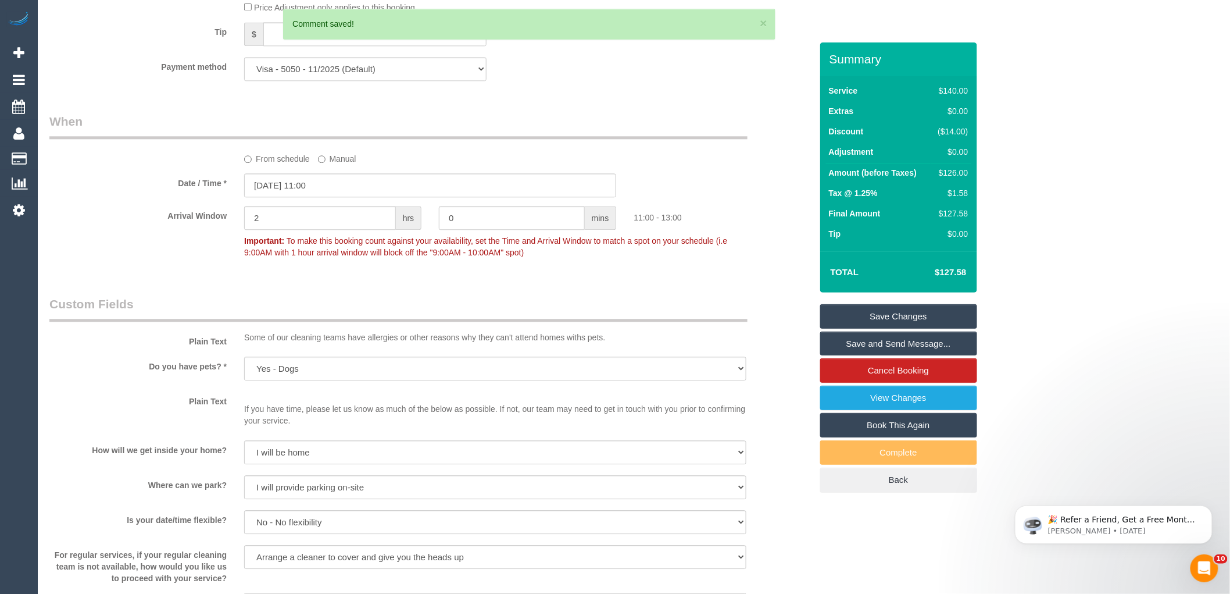
scroll to position [1119, 0]
click at [295, 198] on input "23/08/2025 11:00" at bounding box center [430, 186] width 372 height 24
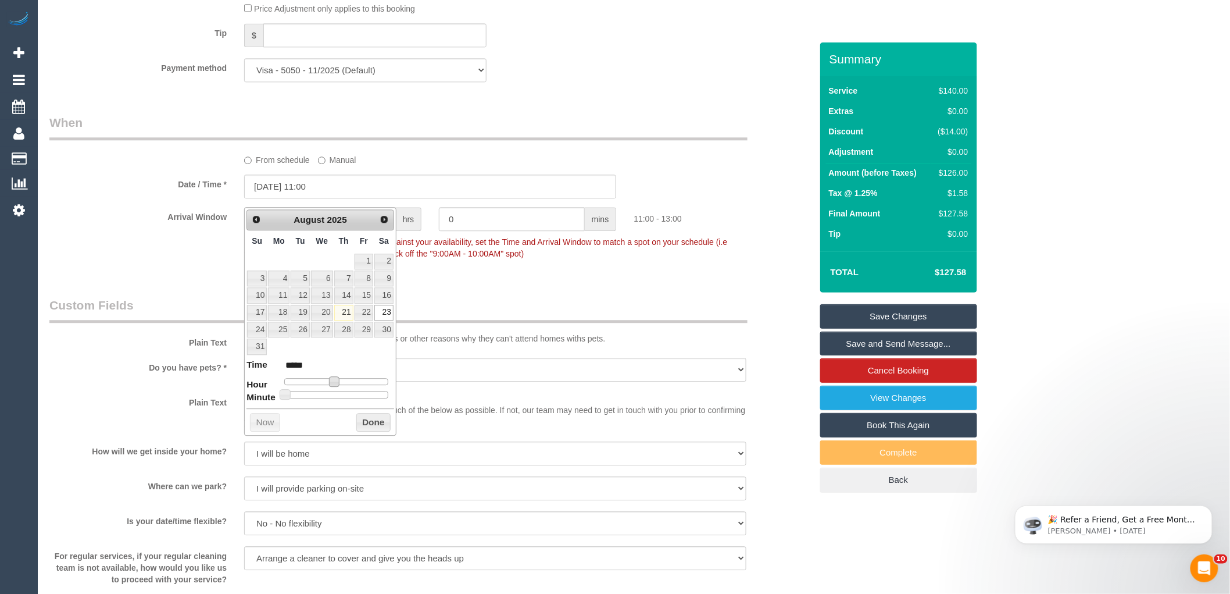
type input "23/08/2025 10:00"
type input "*****"
click at [333, 384] on span at bounding box center [329, 381] width 10 height 10
click at [365, 419] on button "Done" at bounding box center [373, 422] width 34 height 19
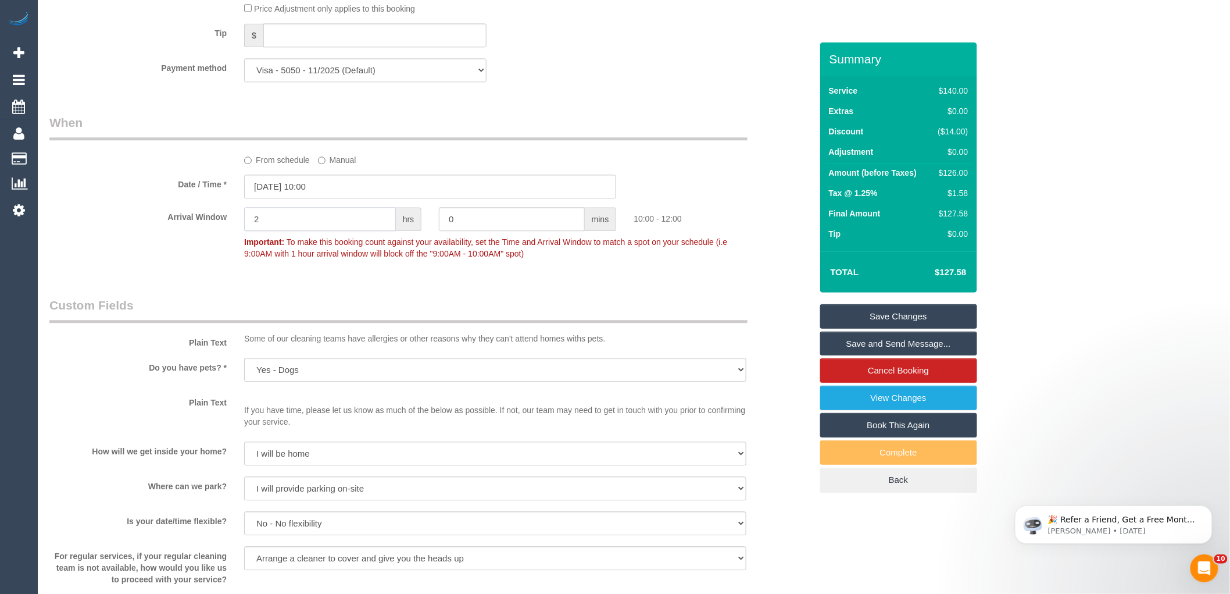
click at [333, 230] on input "2" at bounding box center [320, 219] width 152 height 24
type input "1"
click at [748, 196] on div "Date / Time * 23/08/2025 10:00" at bounding box center [431, 186] width 780 height 24
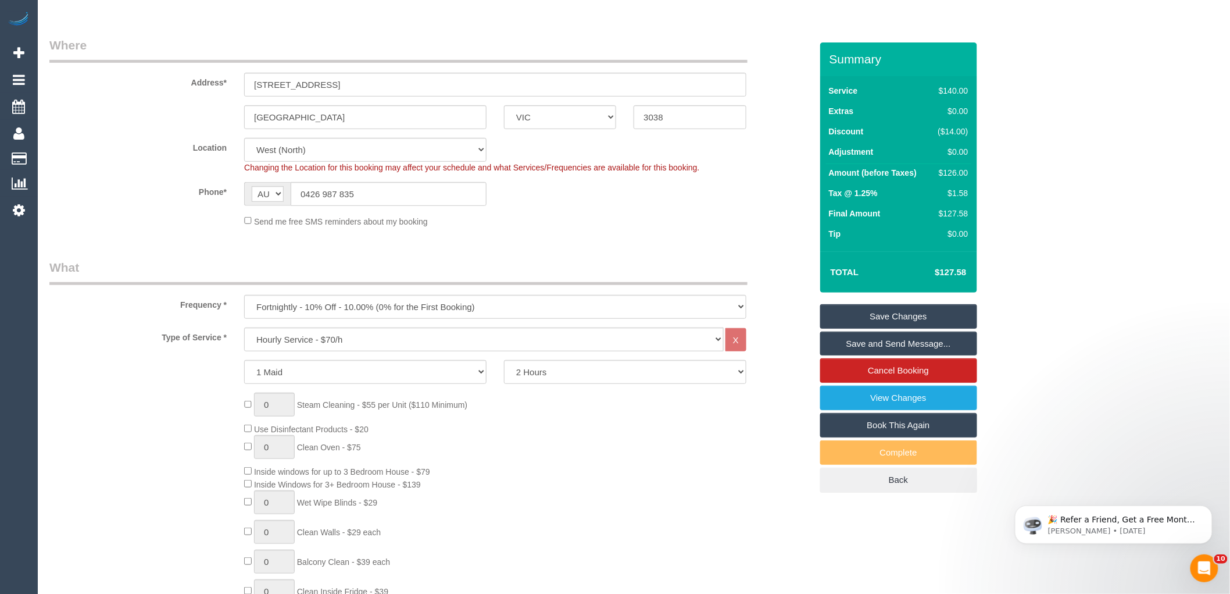
scroll to position [150, 0]
click at [164, 350] on div "Type of Service * Hourly Service - $70/h Hourly Service - $65/h Hourly Service …" at bounding box center [431, 343] width 780 height 24
click at [633, 453] on div "0 Steam Cleaning - $55 per Unit ($110 Minimum) Use Disinfectant Products - $20 …" at bounding box center [527, 568] width 584 height 344
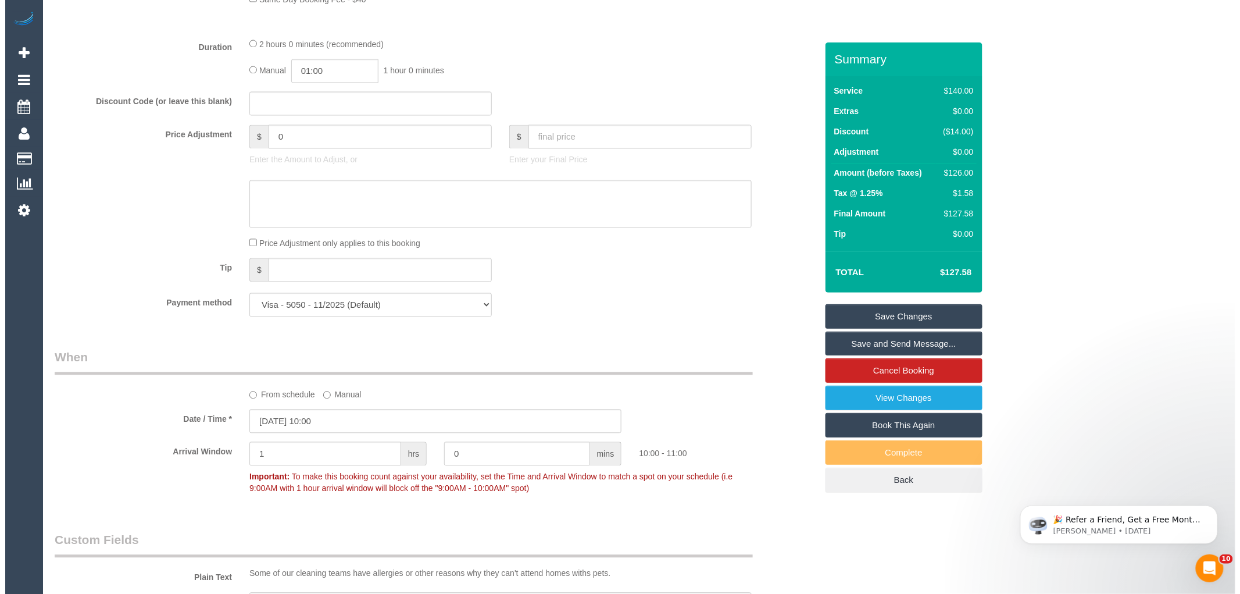
scroll to position [990, 0]
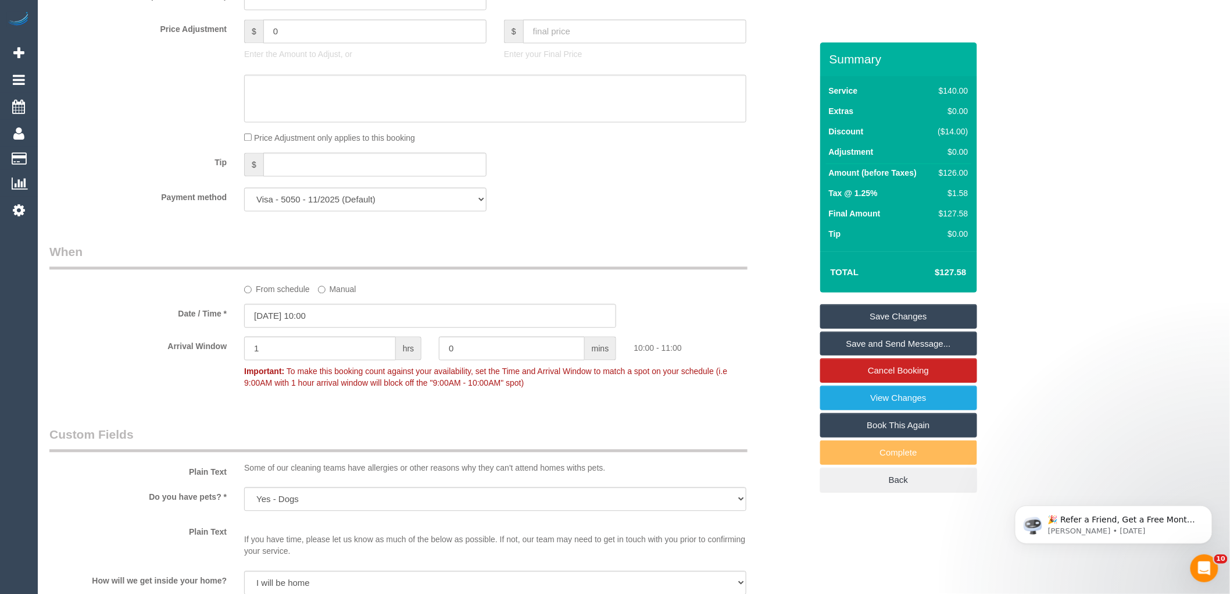
click at [905, 344] on link "Save and Send Message..." at bounding box center [898, 343] width 157 height 24
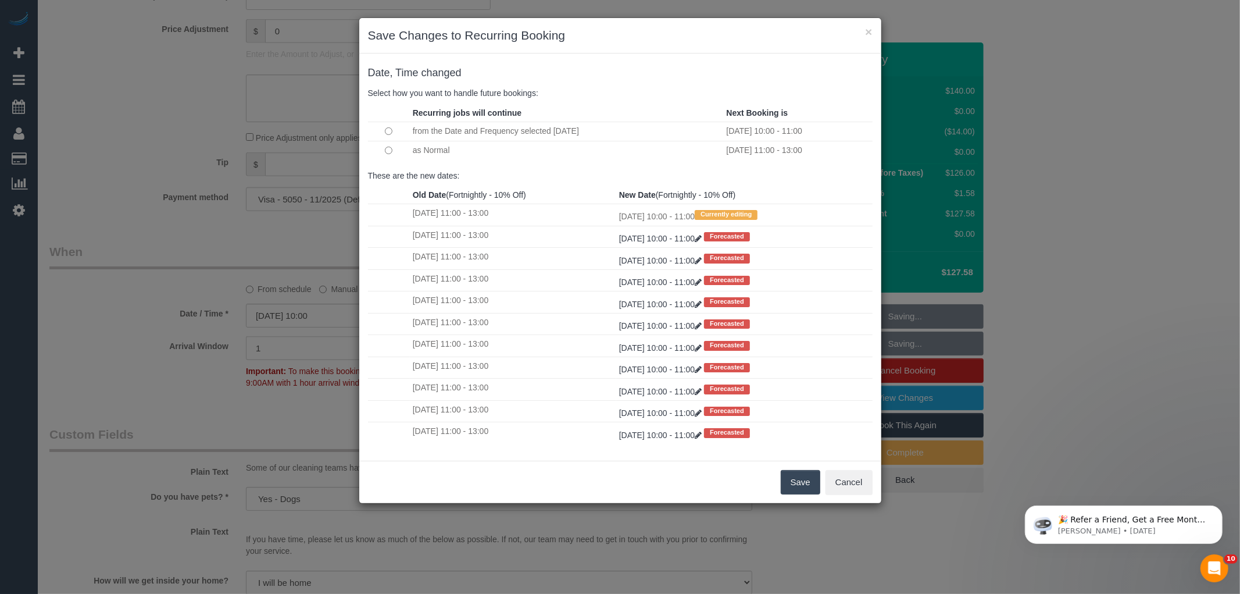
click at [805, 484] on button "Save" at bounding box center [801, 482] width 40 height 24
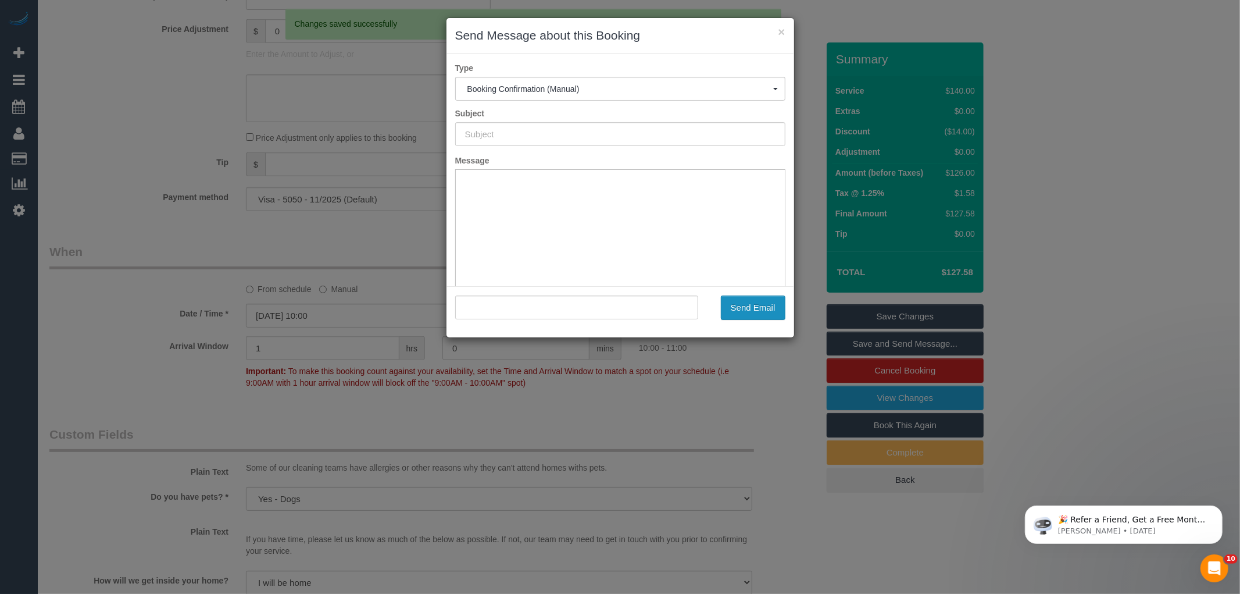
scroll to position [0, 0]
type input "Booking Confirmed"
type input ""Stefan Sambol" <stefan.sambol@outlook.com>"
click at [744, 312] on button "Send Email" at bounding box center [753, 307] width 65 height 24
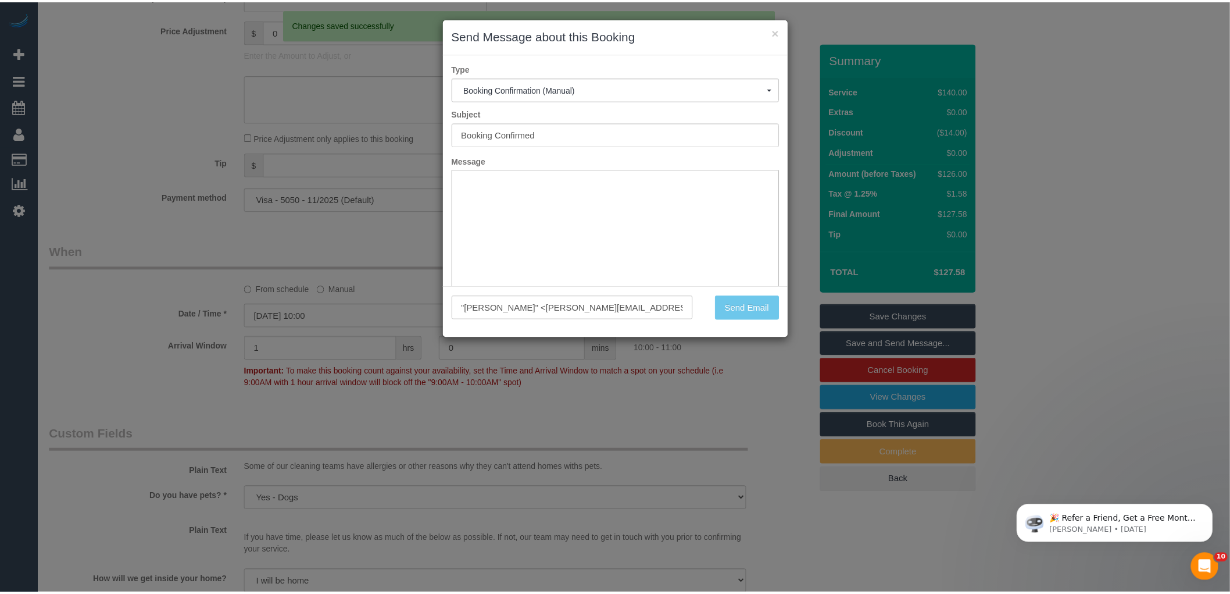
scroll to position [1032, 0]
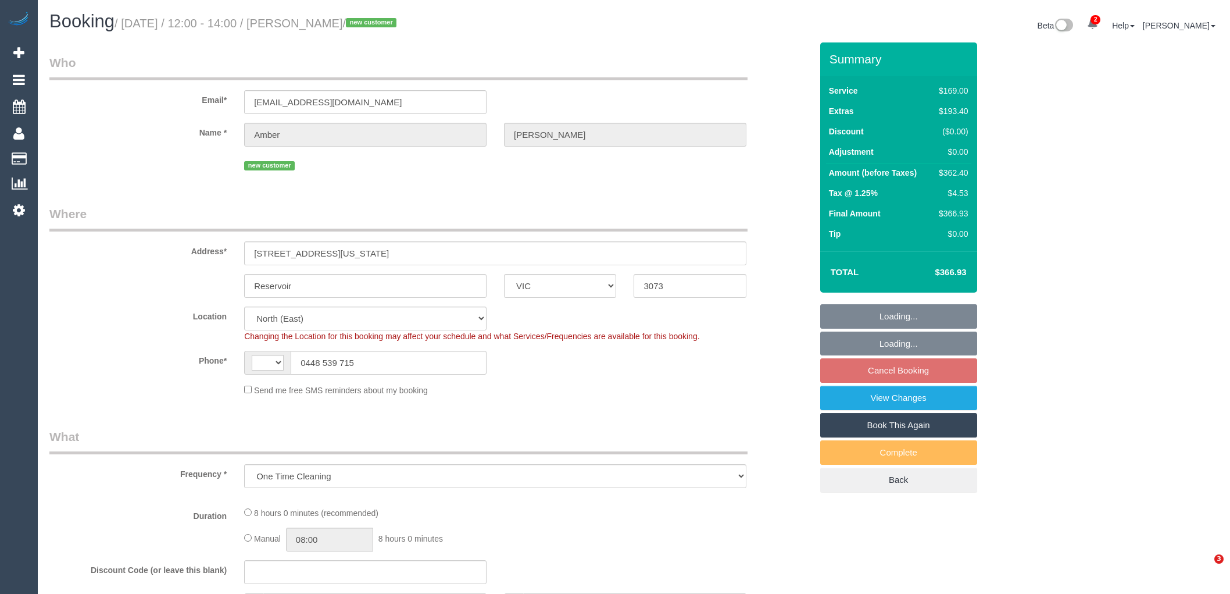
select select "VIC"
select select "object:666"
select select "string:AU"
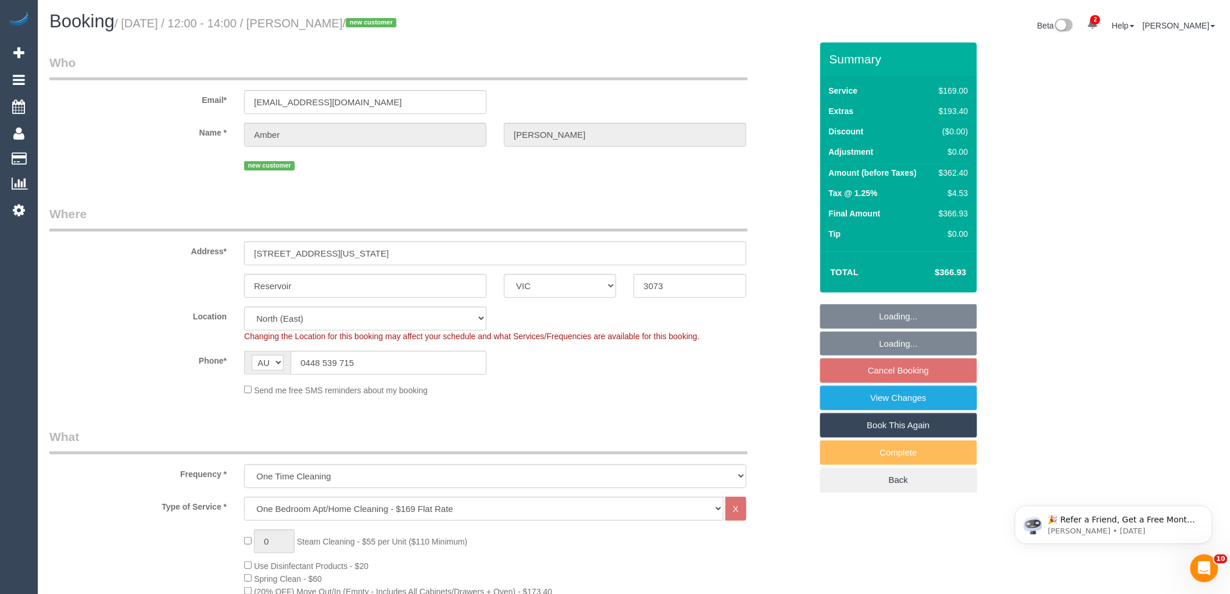
select select "string:stripe-pm_1RyCnu2GScqysDRV5QtOL9Mf"
select select "number:28"
select select "number:14"
select select "number:19"
select select "number:25"
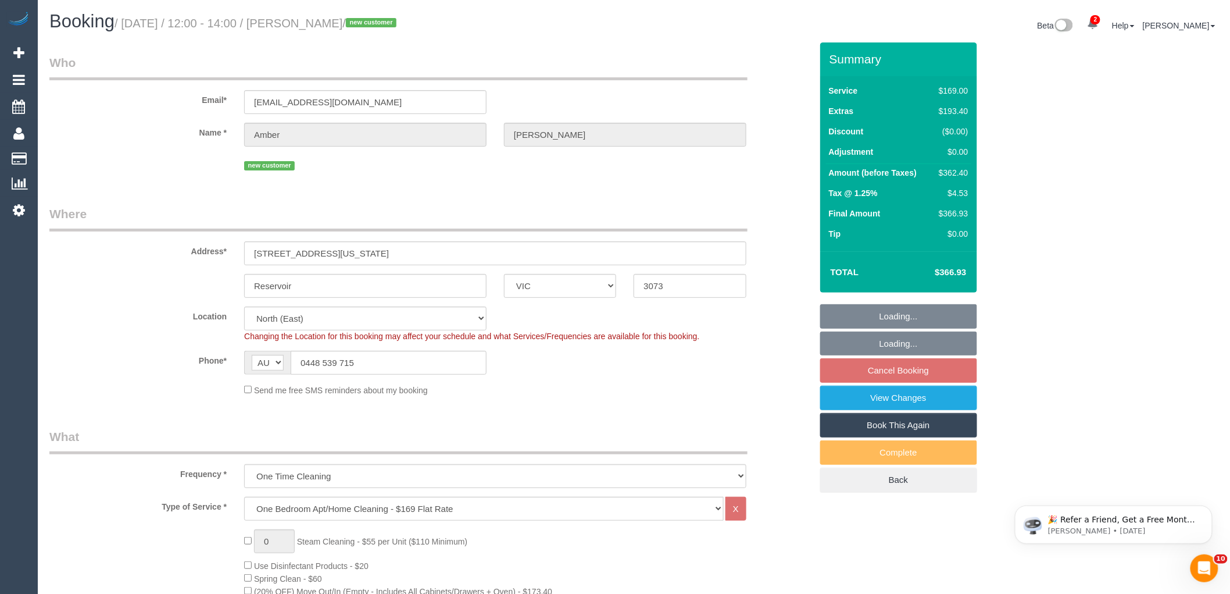
select select "number:35"
select select "number:12"
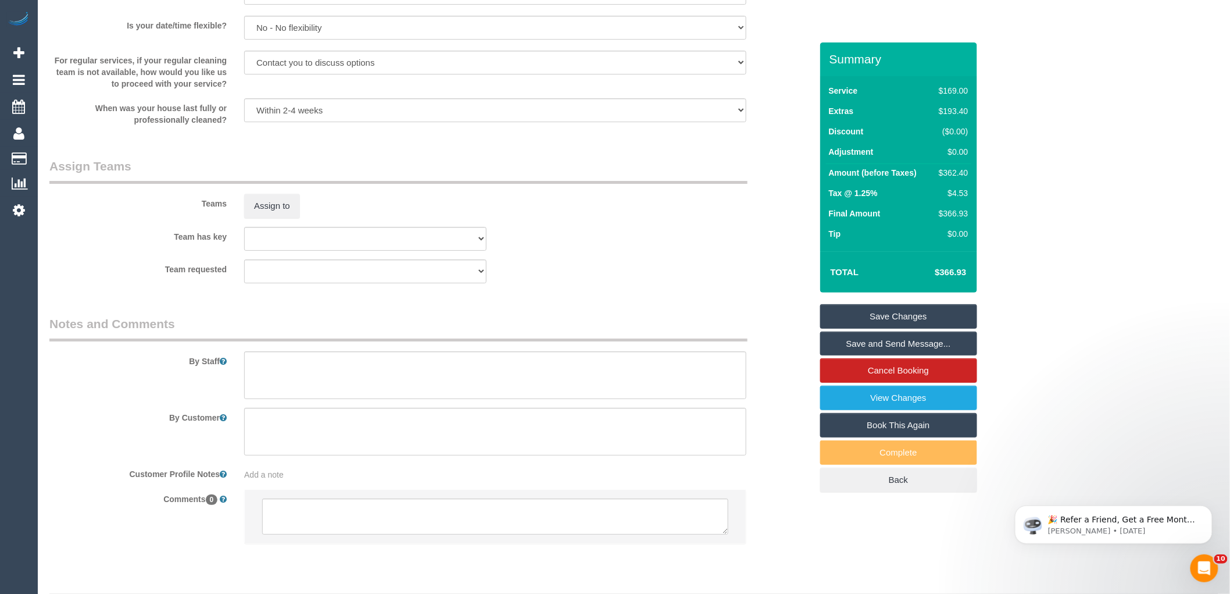
scroll to position [1708, 0]
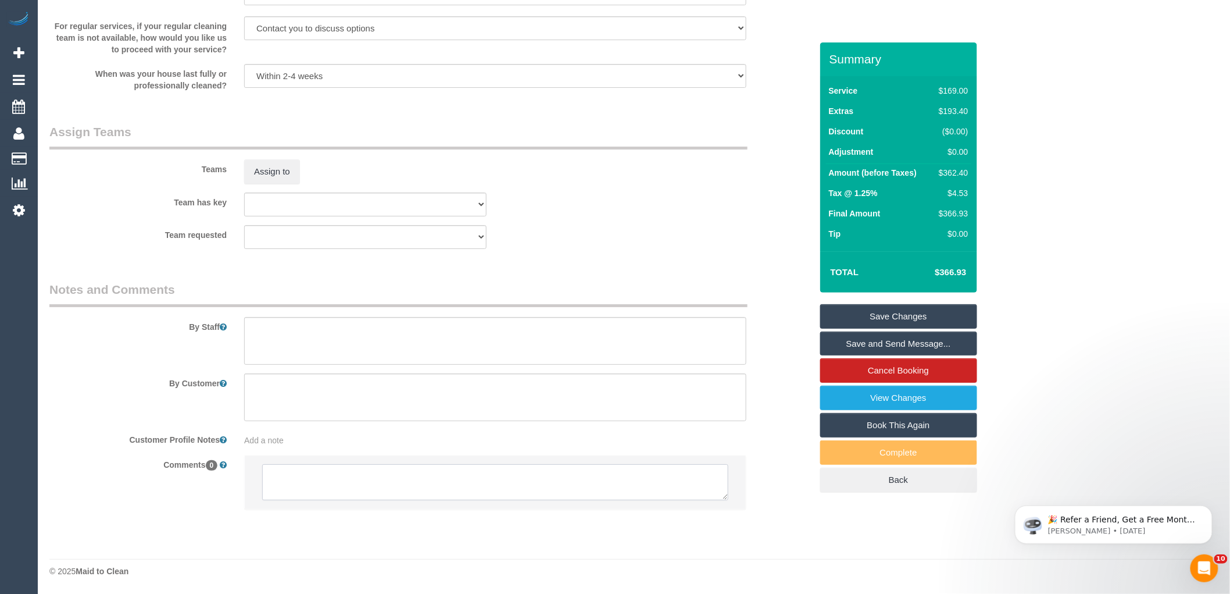
click at [317, 489] on textarea at bounding box center [495, 482] width 466 height 36
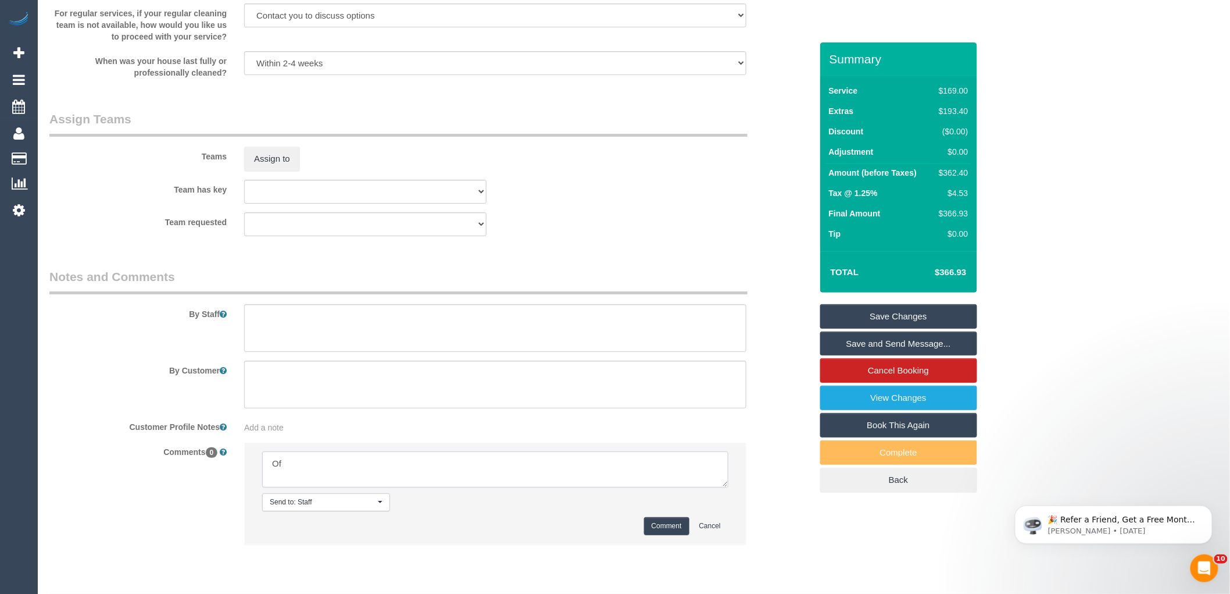
type textarea "O"
type textarea "Pending Darshan - sms sent"
click at [684, 535] on button "Comment" at bounding box center [666, 526] width 45 height 18
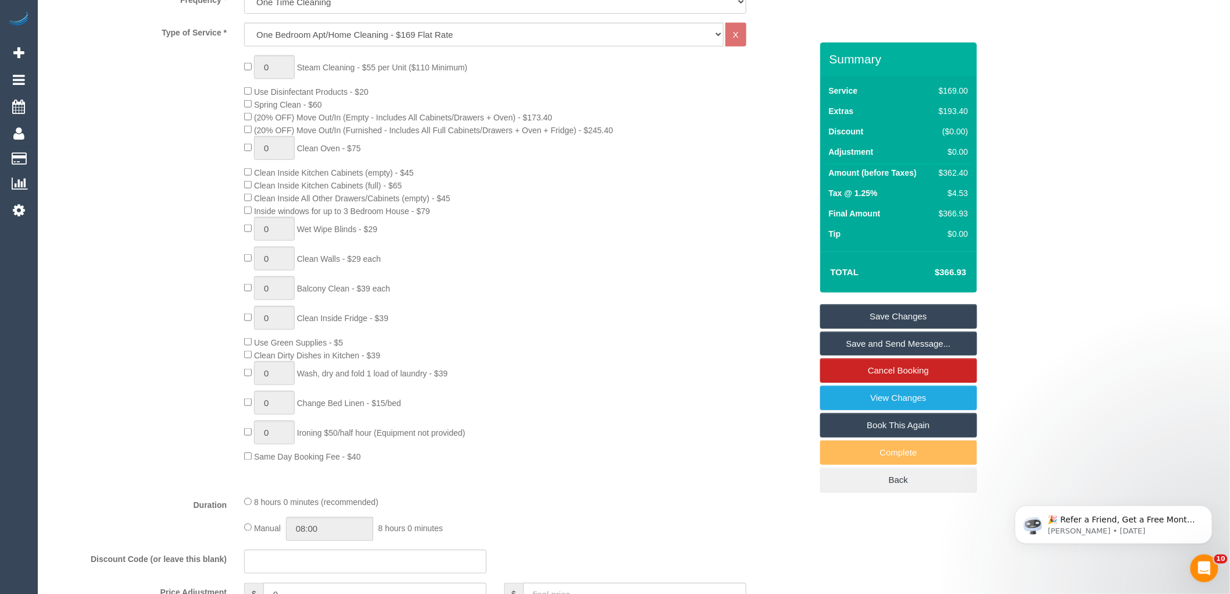
scroll to position [287, 0]
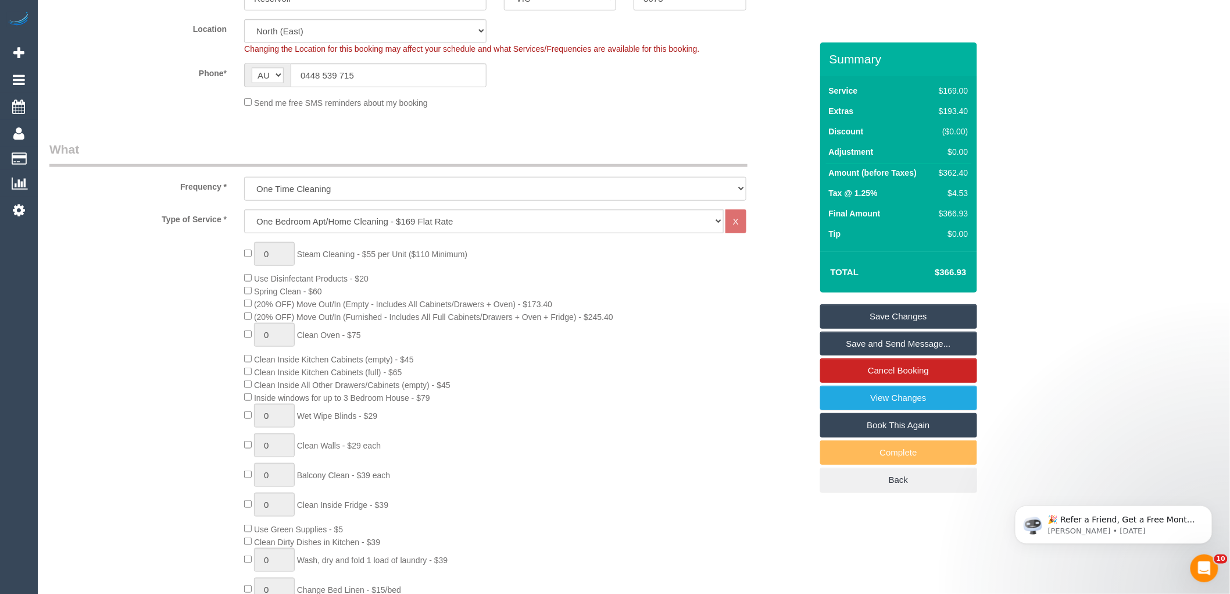
drag, startPoint x: 352, startPoint y: 280, endPoint x: 277, endPoint y: 277, distance: 75.6
click at [277, 277] on span "Use Disinfectant Products - $20" at bounding box center [311, 278] width 115 height 9
copy span "Disinfectant Products"
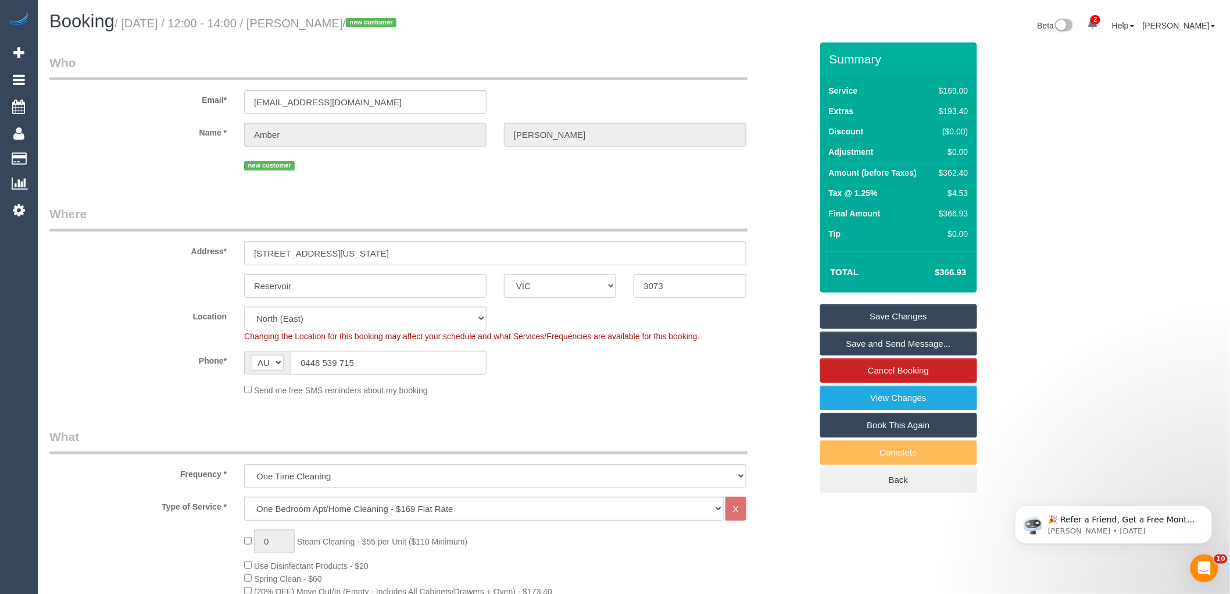
click at [951, 172] on div "$362.40" at bounding box center [951, 173] width 34 height 12
copy div "362.40"
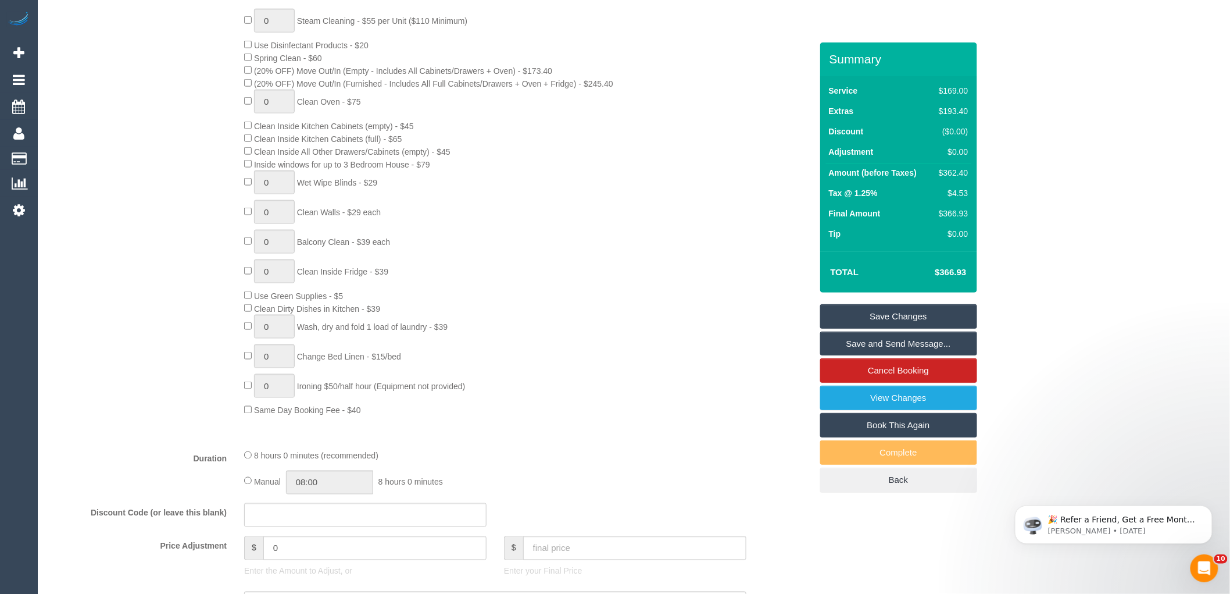
scroll to position [581, 0]
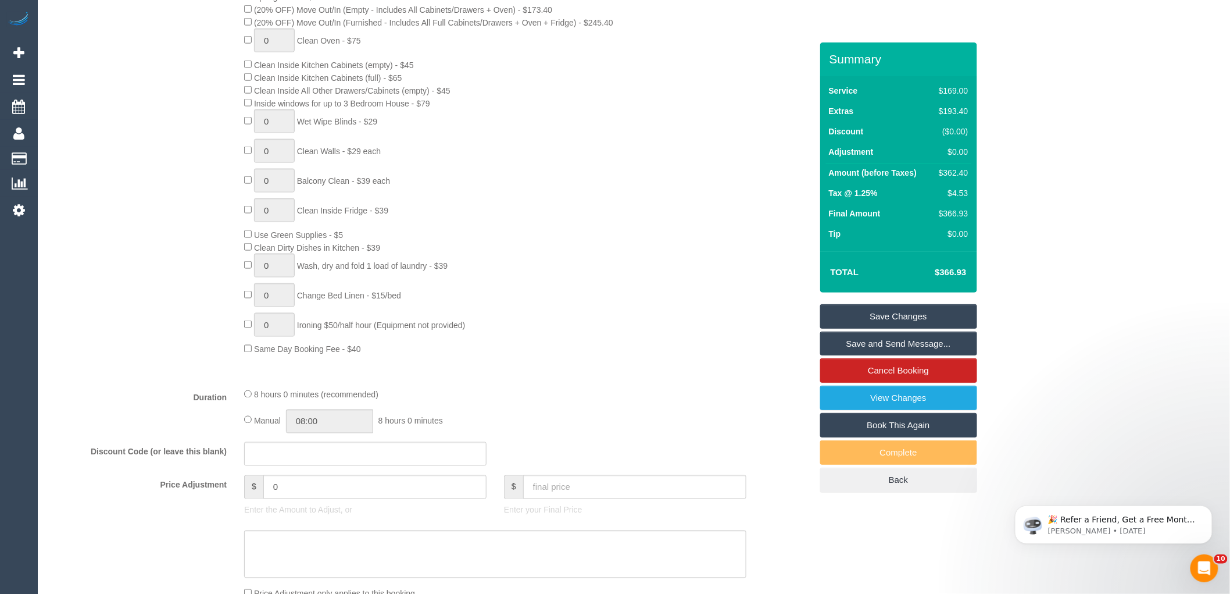
click at [955, 174] on div "$362.40" at bounding box center [951, 173] width 34 height 12
copy div "362.40"
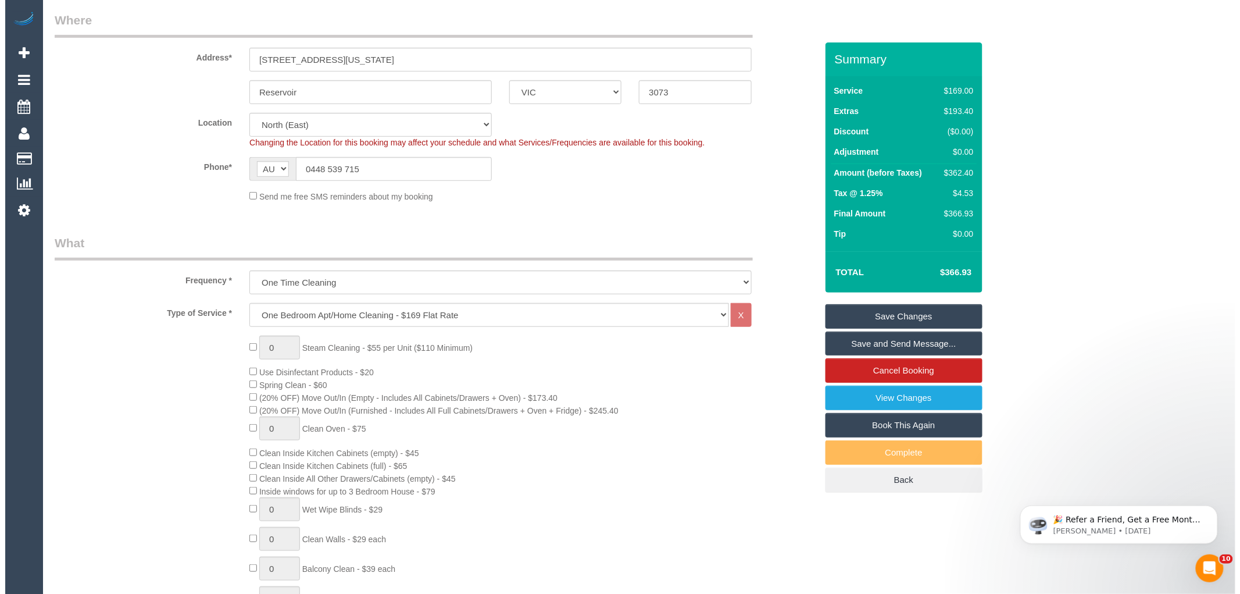
scroll to position [0, 0]
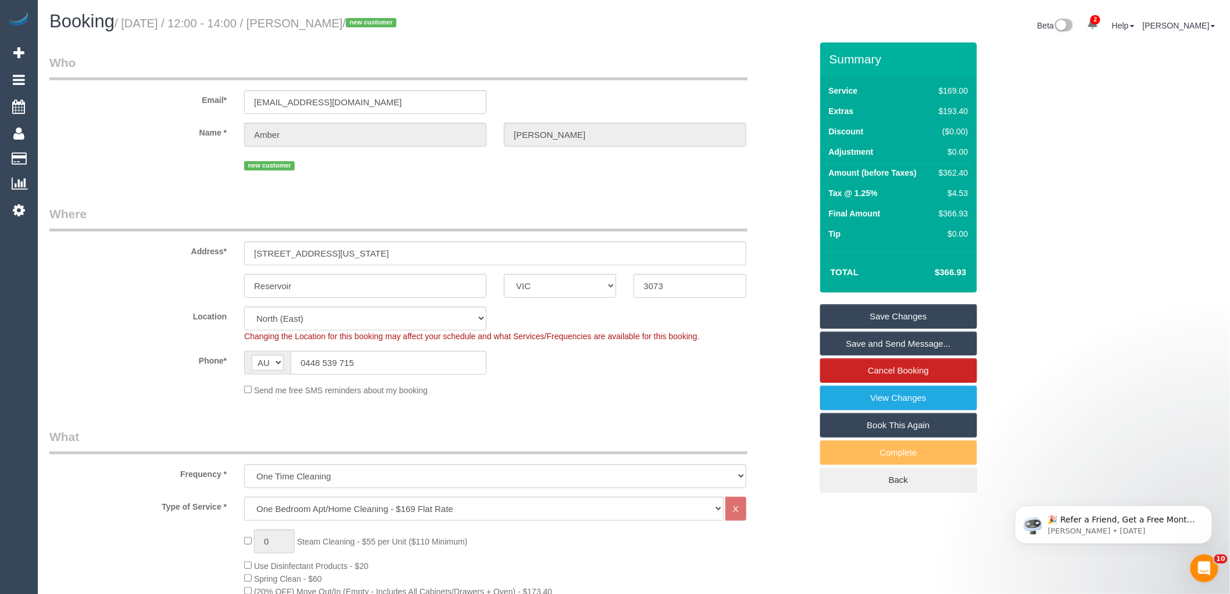
drag, startPoint x: 914, startPoint y: 315, endPoint x: 881, endPoint y: 316, distance: 32.6
click at [914, 315] on link "Save Changes" at bounding box center [898, 316] width 157 height 24
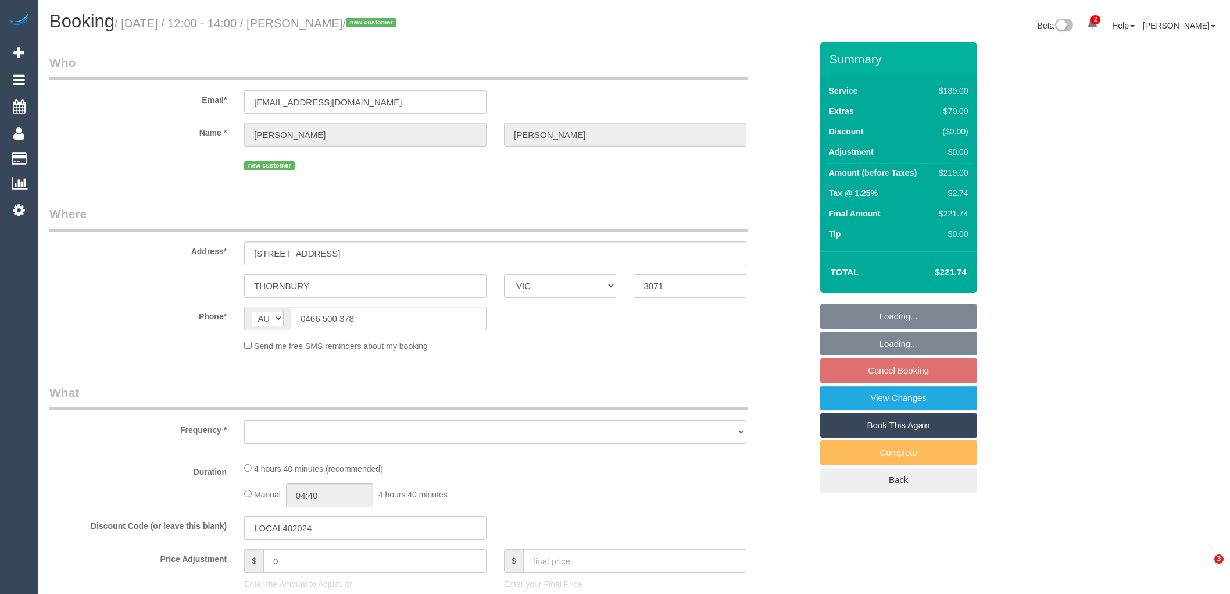
select select "VIC"
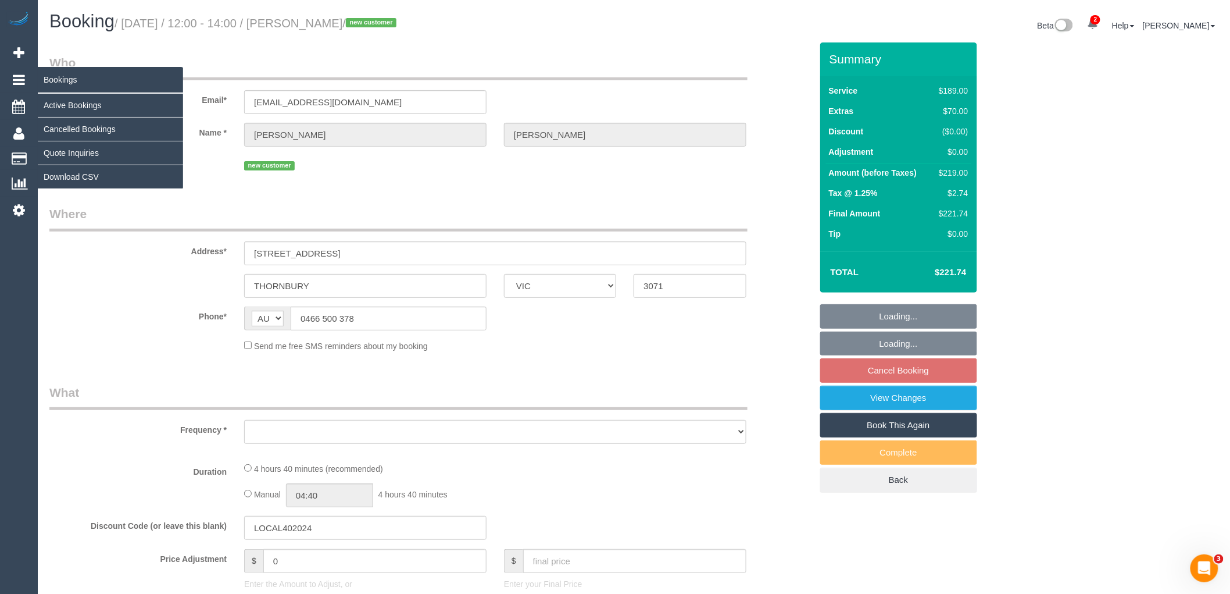
select select "string:stripe-pm_1Ry90S2GScqysDRVjoZLOEMh"
select select "number:27"
select select "number:15"
select select "number:21"
select select "number:24"
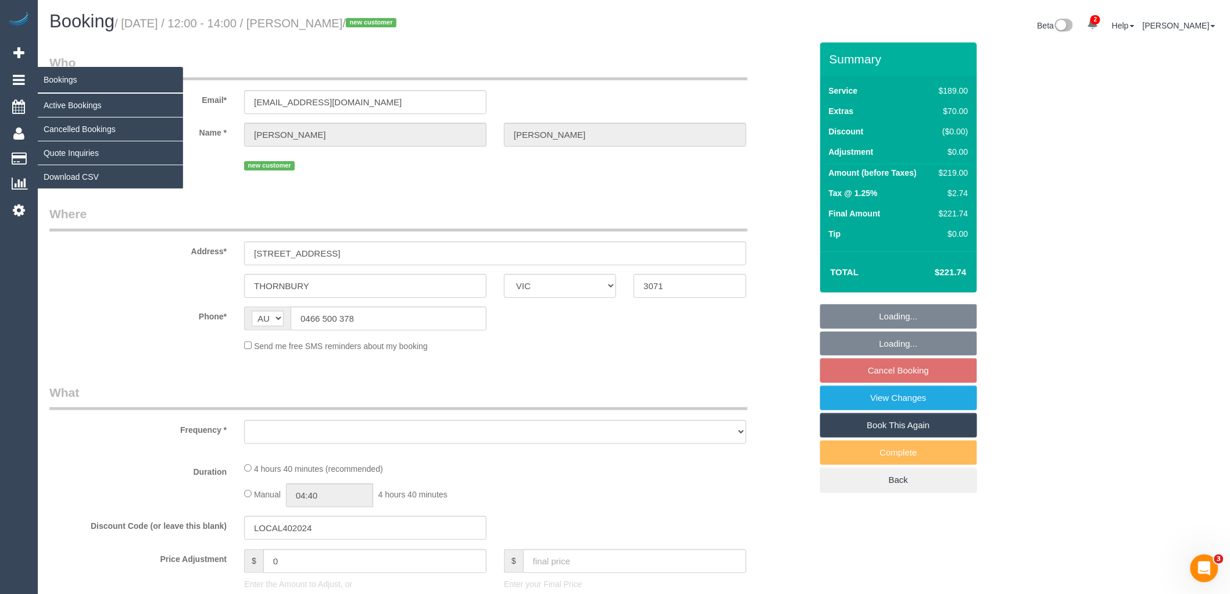
select select "number:35"
select select "number:26"
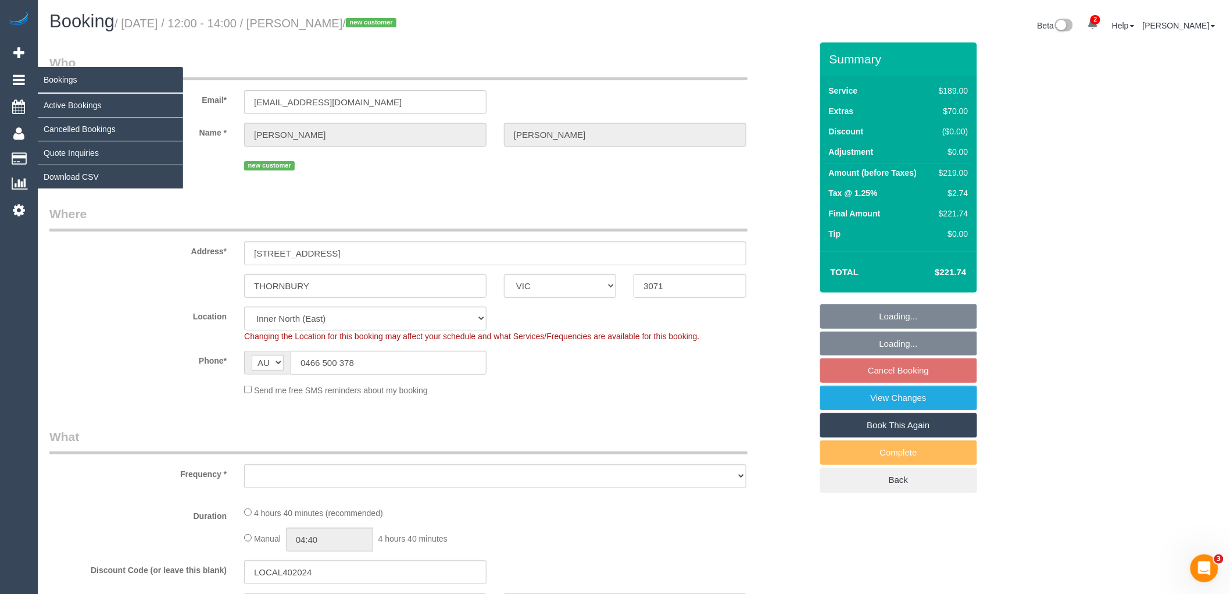
select select "object:1584"
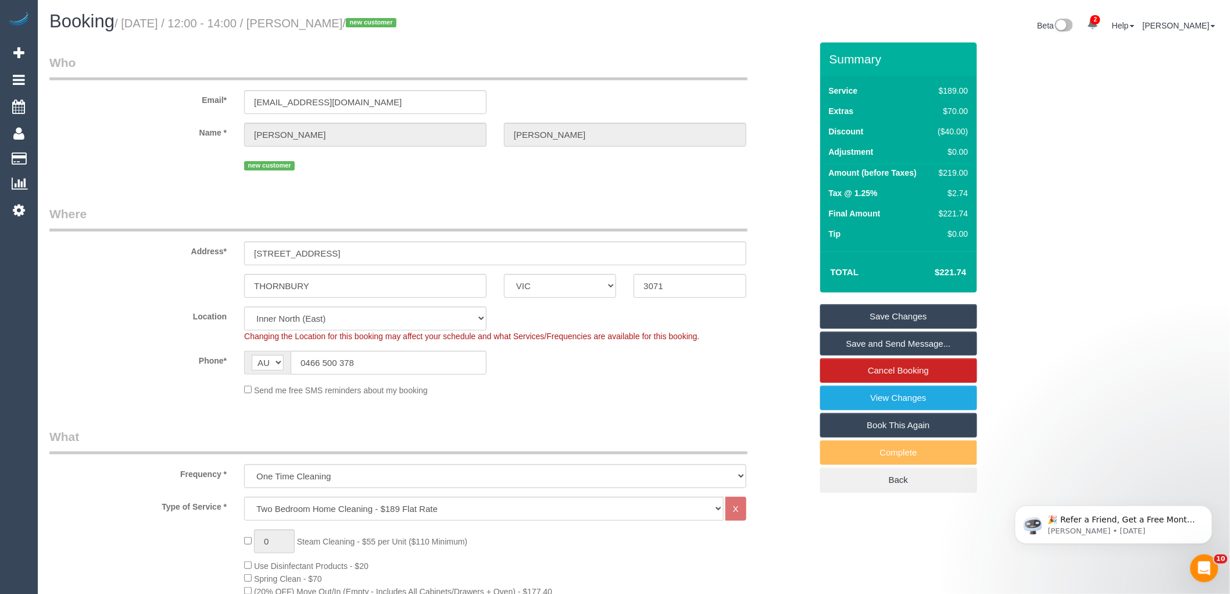
drag, startPoint x: 396, startPoint y: 21, endPoint x: 299, endPoint y: 27, distance: 97.3
click at [299, 27] on small "/ [DATE] / 12:00 - 14:00 / [PERSON_NAME] / new customer" at bounding box center [257, 23] width 285 height 13
copy small "[PERSON_NAME]"
click at [658, 387] on div "Send me free SMS reminders about my booking" at bounding box center [495, 389] width 520 height 13
click at [687, 394] on div "Send me free SMS reminders about my booking" at bounding box center [495, 389] width 520 height 13
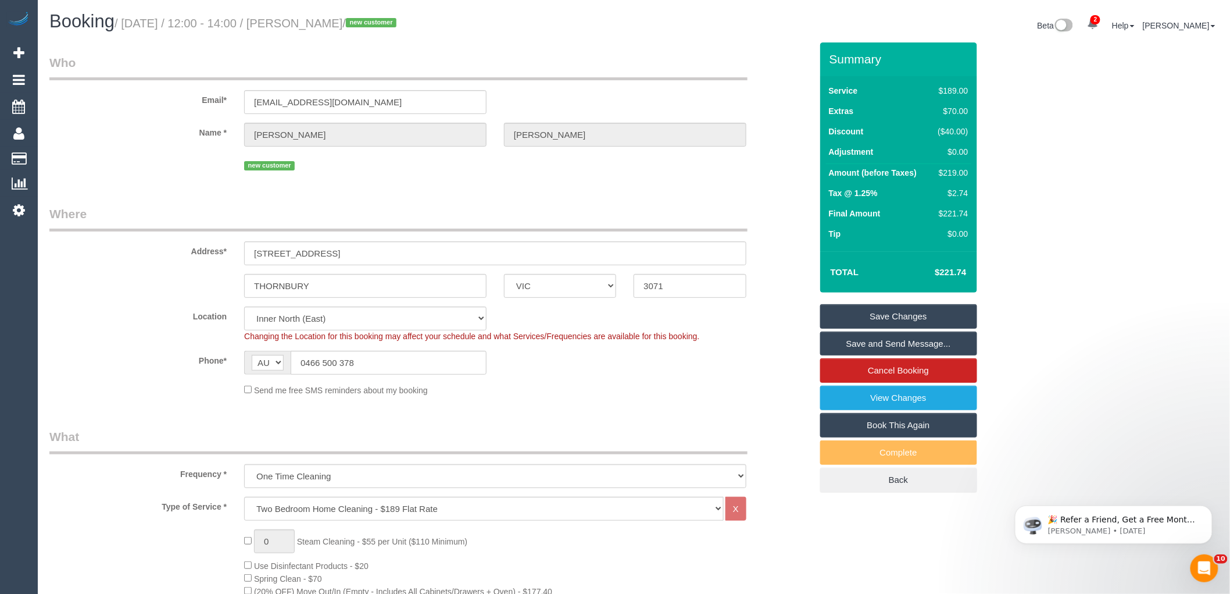
click at [962, 175] on div "$219.00" at bounding box center [951, 173] width 35 height 12
copy div "219.00"
click at [956, 176] on div "$219.00" at bounding box center [951, 173] width 35 height 12
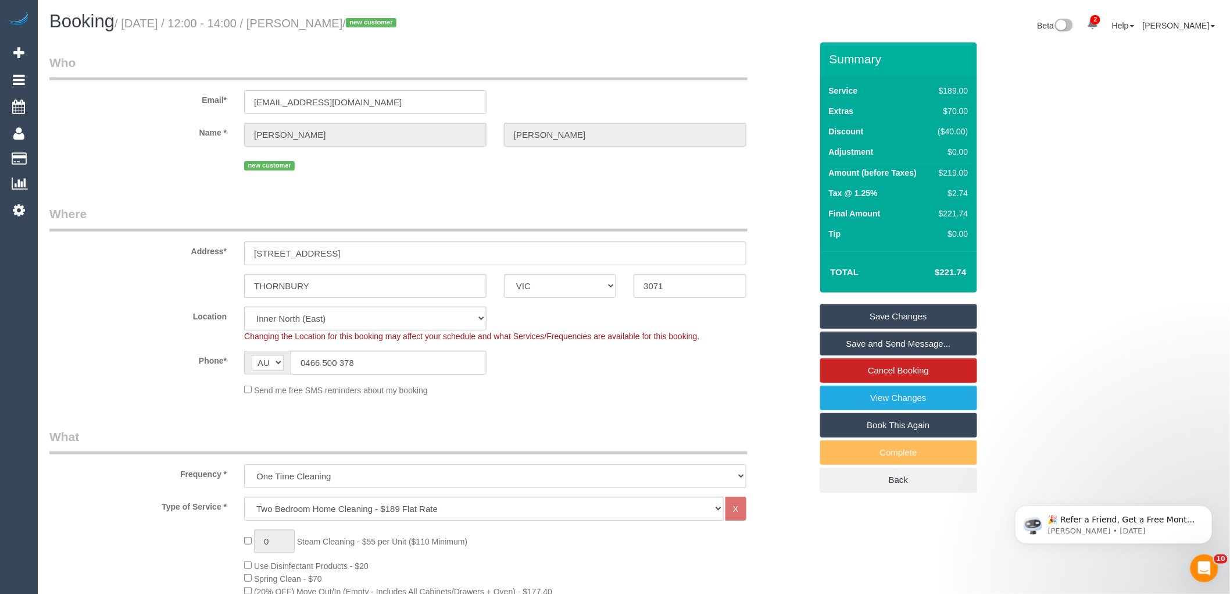
click at [959, 172] on div "$219.00" at bounding box center [951, 173] width 35 height 12
copy div "219.00"
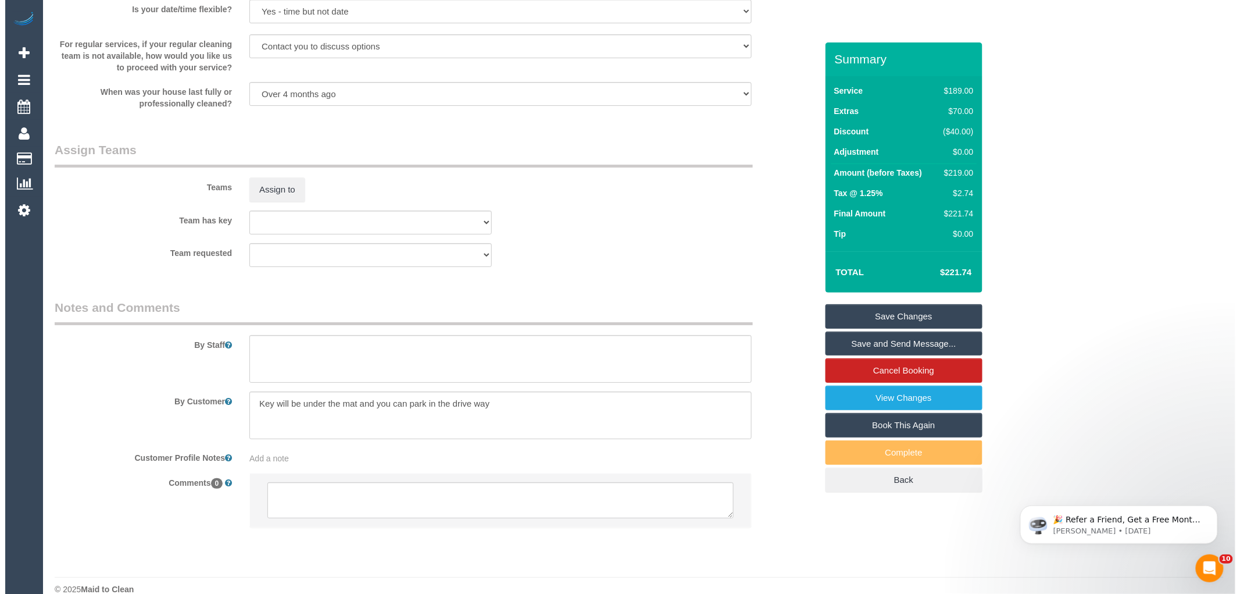
scroll to position [1679, 0]
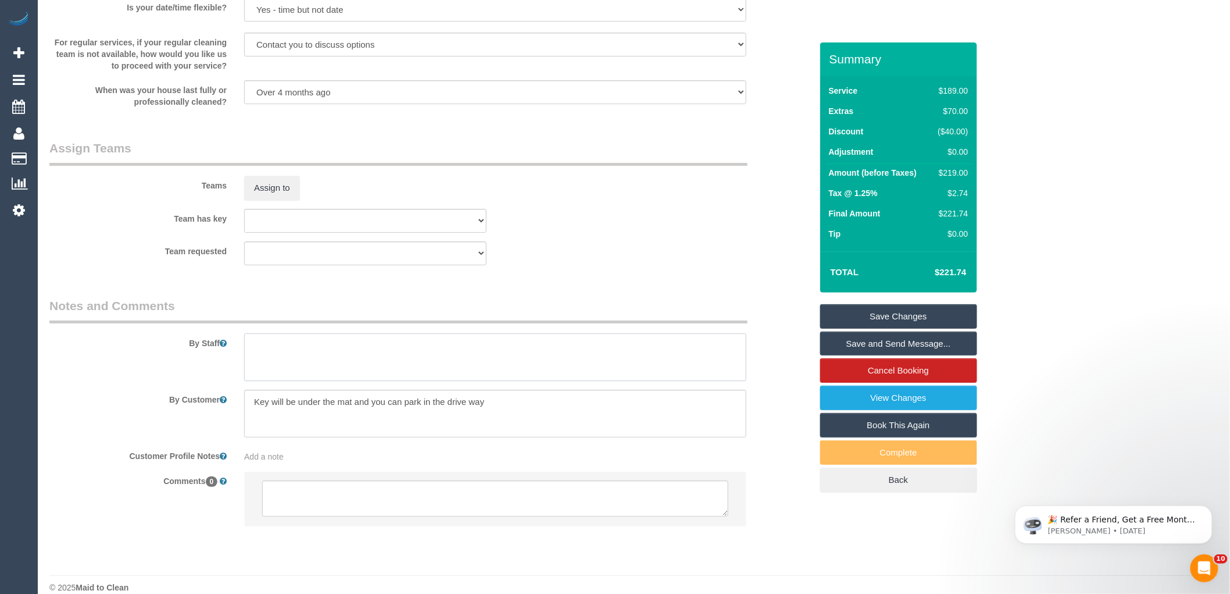
click at [326, 378] on textarea at bounding box center [495, 357] width 502 height 48
type textarea "Estimated time 4.5-5 hours"
click at [269, 197] on button "Assign to" at bounding box center [272, 188] width 56 height 24
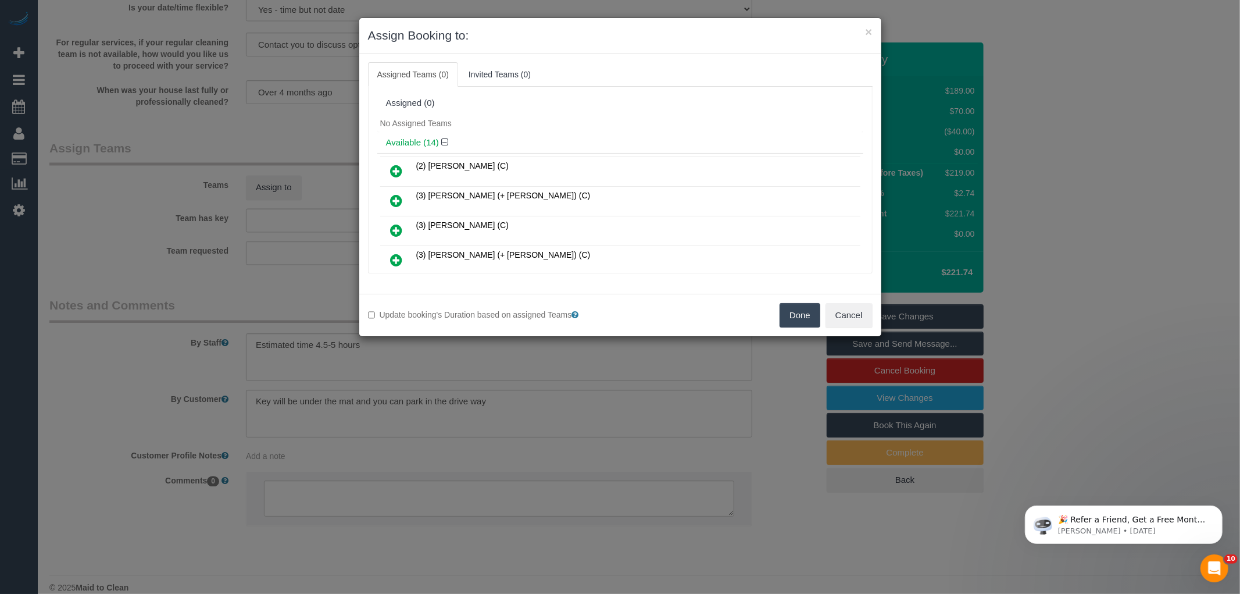
click at [531, 95] on div "Assigned (0)" at bounding box center [620, 103] width 486 height 22
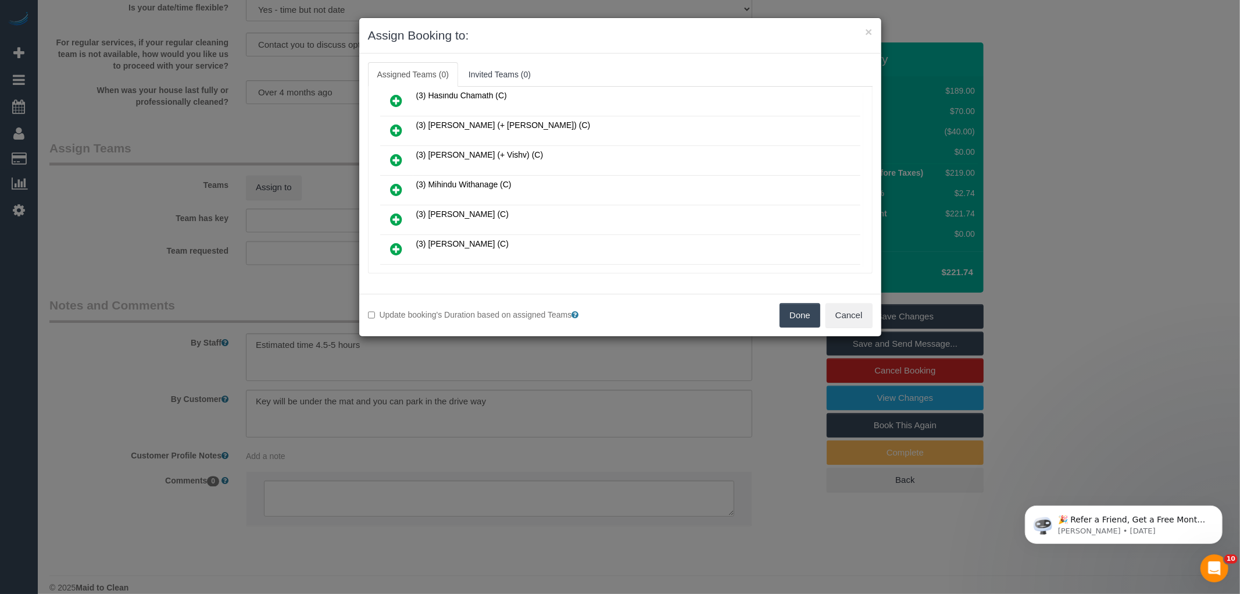
click at [387, 188] on link at bounding box center [396, 189] width 27 height 23
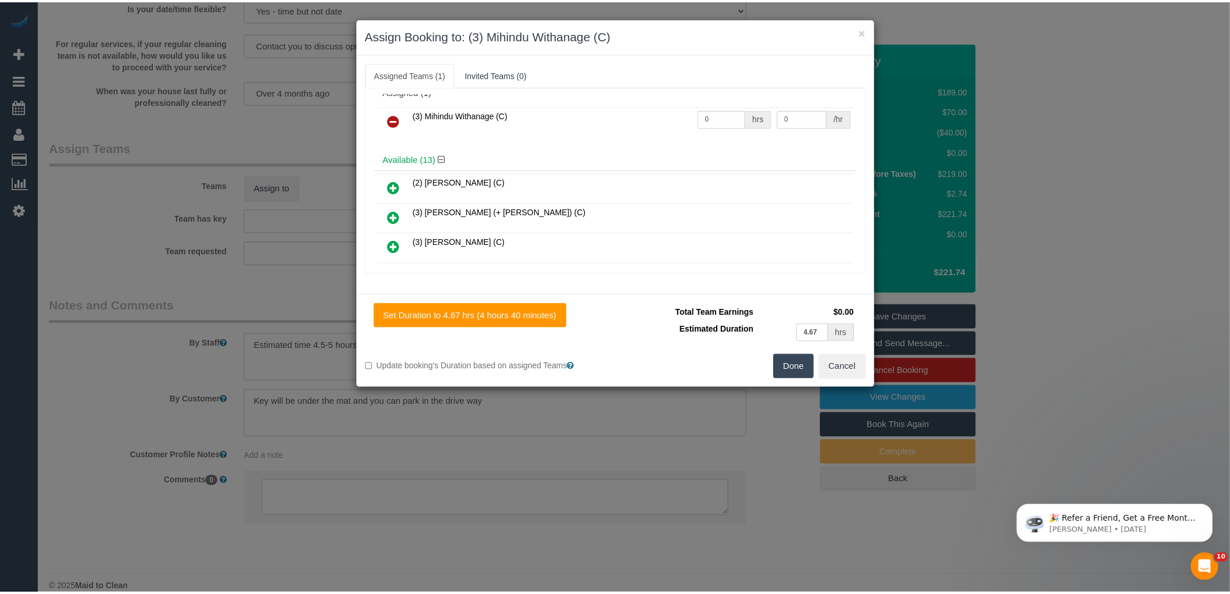
scroll to position [0, 0]
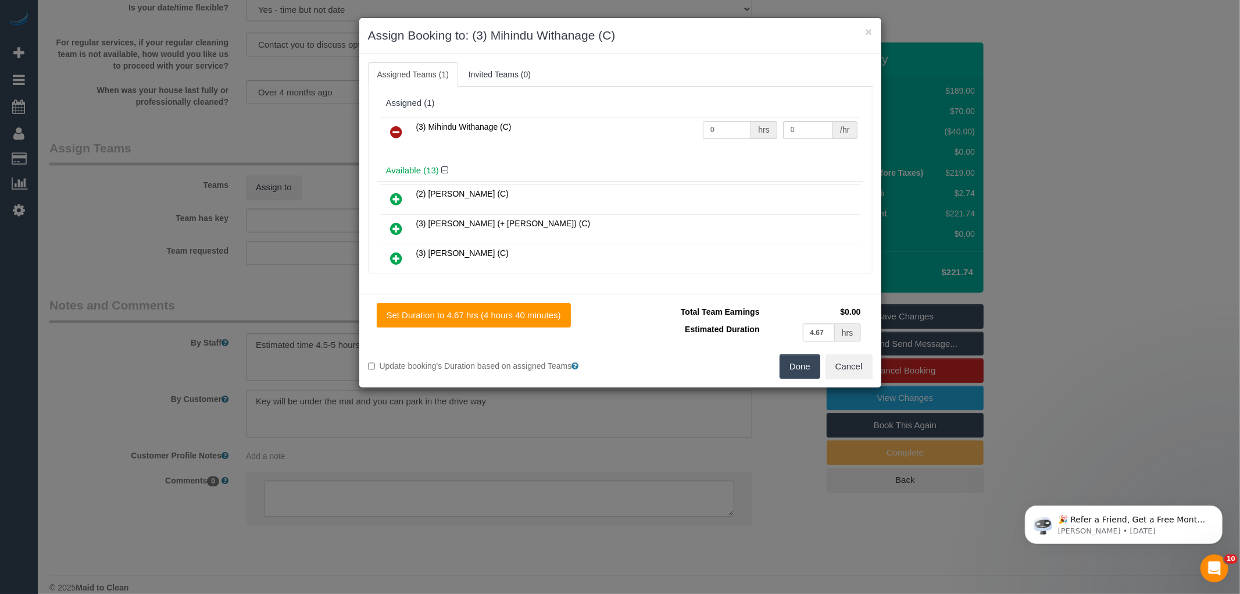
click at [727, 130] on input "0" at bounding box center [727, 130] width 48 height 18
type input "1"
click at [833, 121] on div "/hr" at bounding box center [845, 130] width 24 height 18
click at [805, 132] on input "0" at bounding box center [808, 130] width 50 height 18
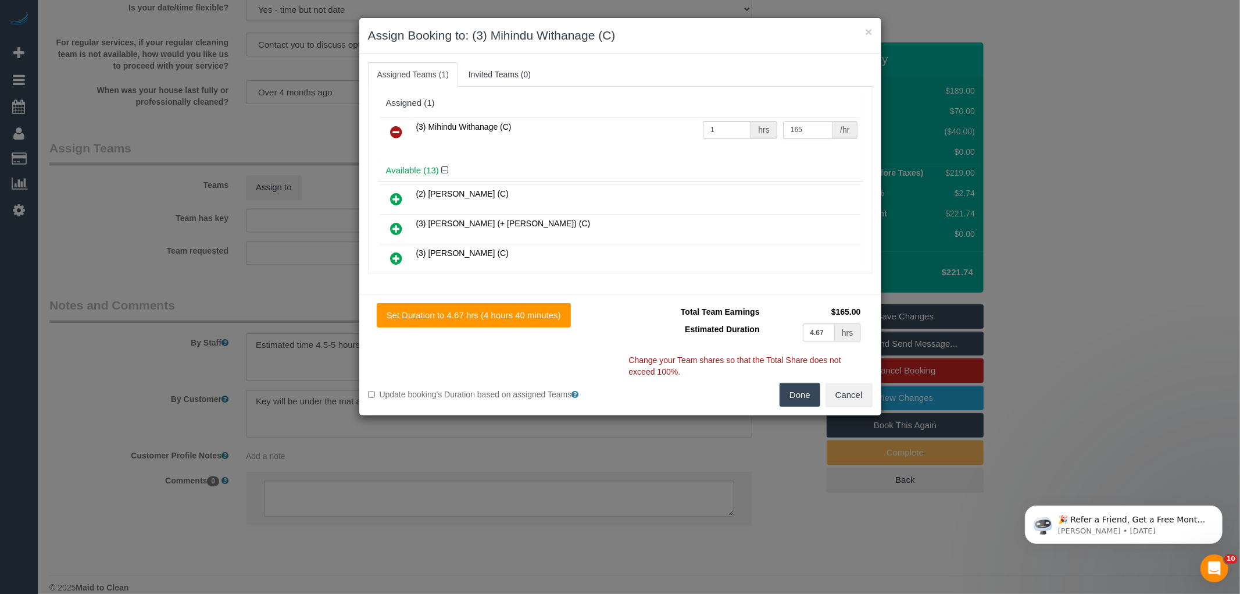
type input "165"
click at [803, 399] on button "Done" at bounding box center [800, 395] width 41 height 24
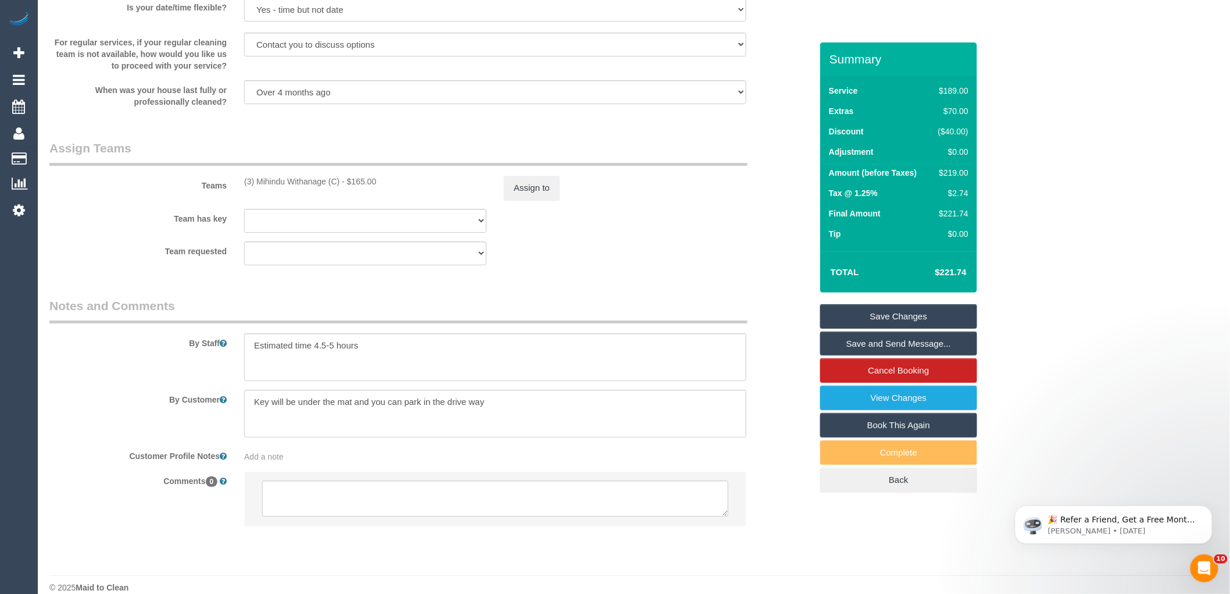
click at [803, 416] on div "× Assign Booking to: (3) Mihindu Withanage (C) Assigned Teams (1) Invited Teams…" at bounding box center [615, 297] width 1230 height 594
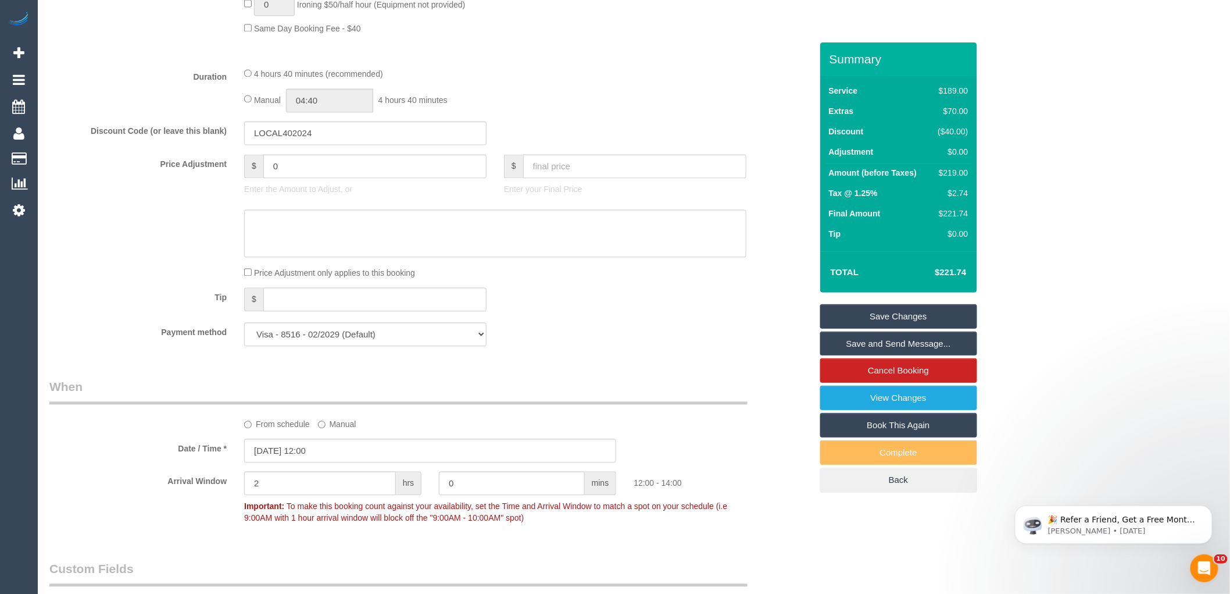
scroll to position [904, 0]
click at [332, 103] on input "04:40" at bounding box center [329, 99] width 87 height 24
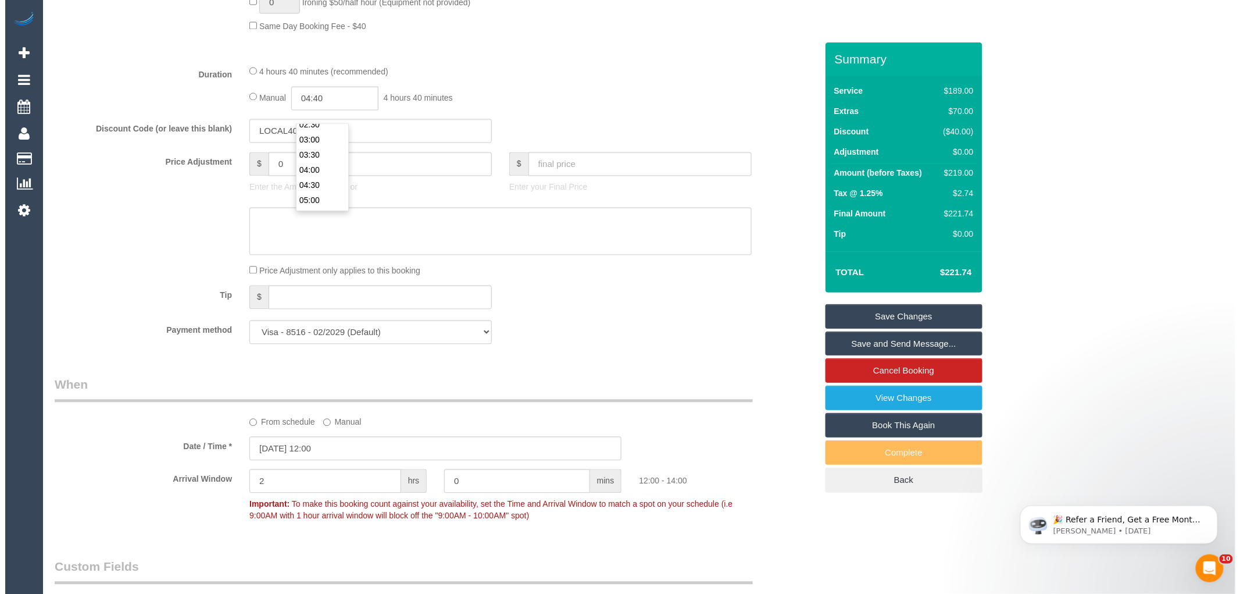
scroll to position [103, 0]
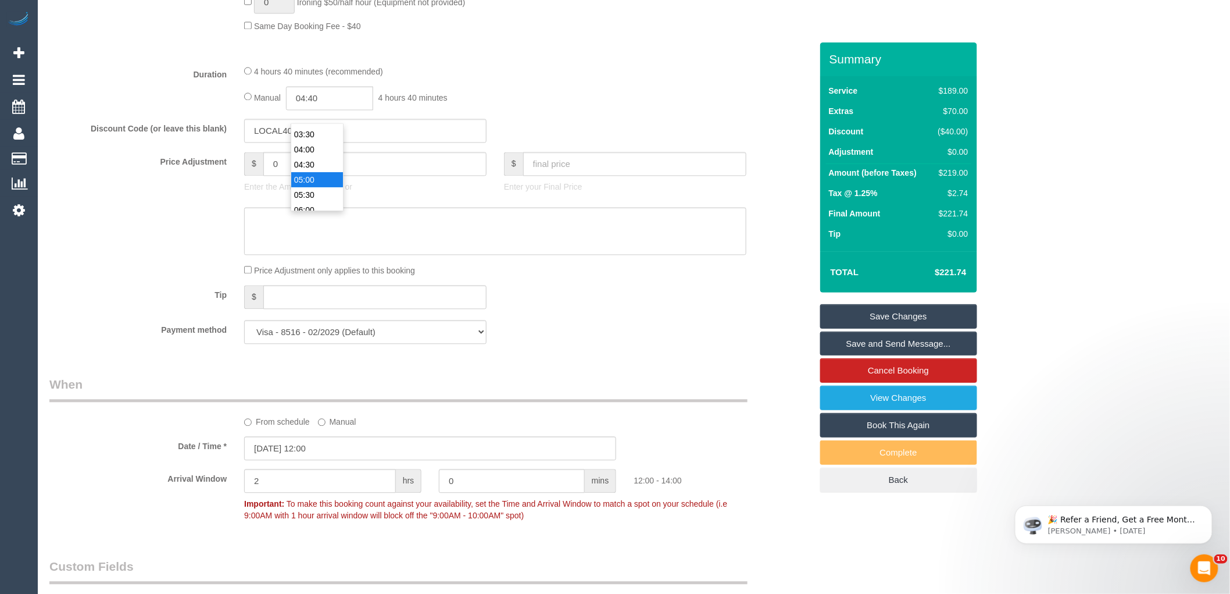
type input "05:00"
click at [321, 179] on li "05:00" at bounding box center [317, 180] width 52 height 15
click at [655, 110] on div "Manual 05:00 5 hours 0 minutes" at bounding box center [495, 99] width 502 height 24
click at [765, 227] on div at bounding box center [431, 232] width 780 height 48
click at [917, 346] on link "Save and Send Message..." at bounding box center [898, 343] width 157 height 24
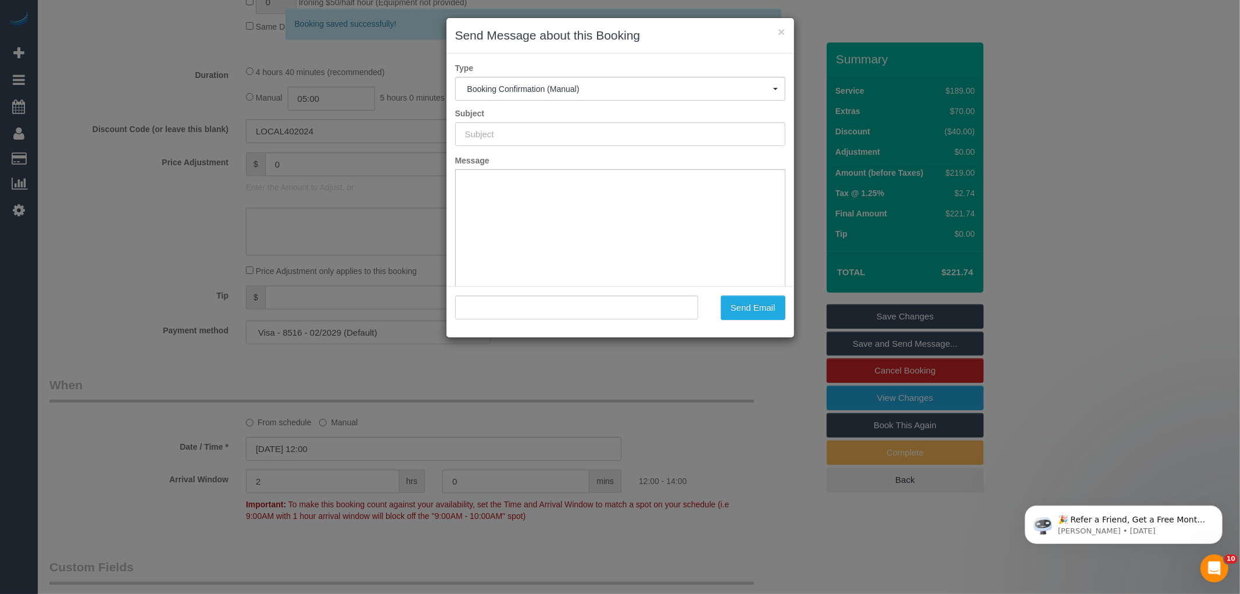
scroll to position [0, 0]
type input "Booking Confirmed"
type input ""Bridget O'Sullivan" <bridieroseosullivan@gmail.com>"
click at [768, 312] on button "Send Email" at bounding box center [753, 307] width 65 height 24
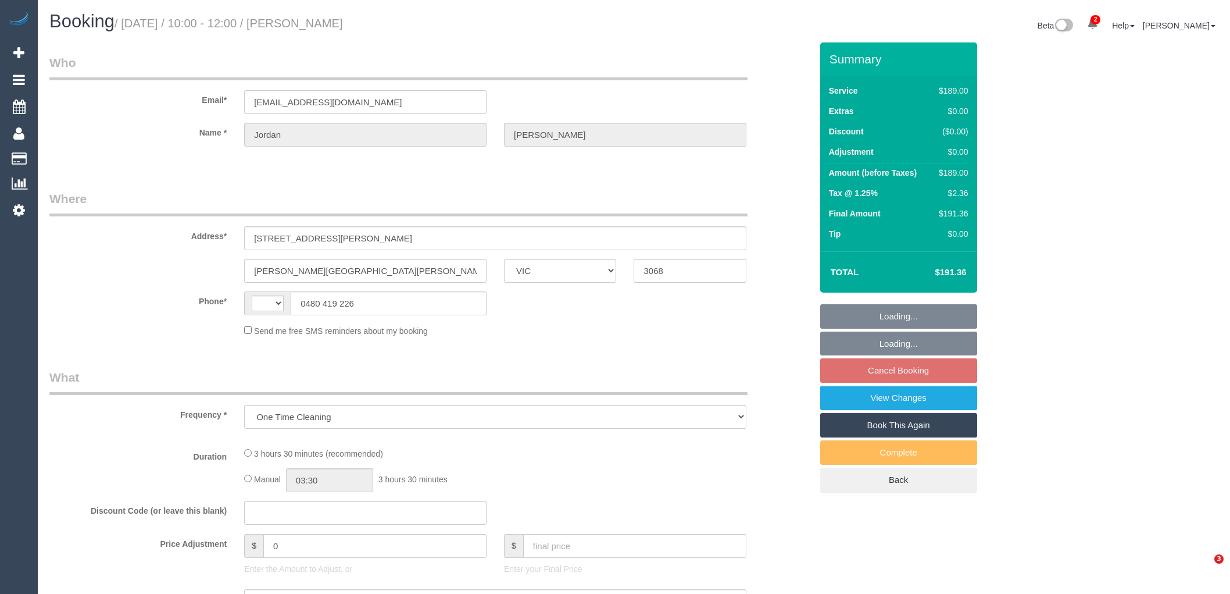
select select "VIC"
select select "string:AU"
select select "string:stripe-pm_1RyJzq2GScqysDRVAOfGIvNm"
select select "number:27"
select select "number:14"
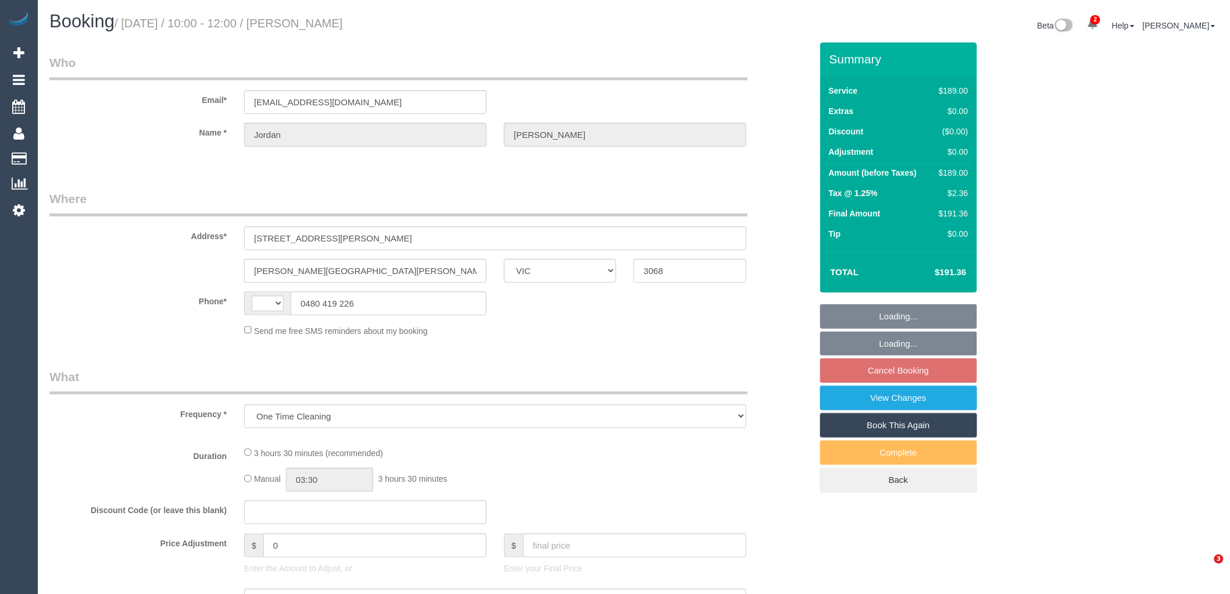
select select "number:19"
select select "number:24"
select select "number:13"
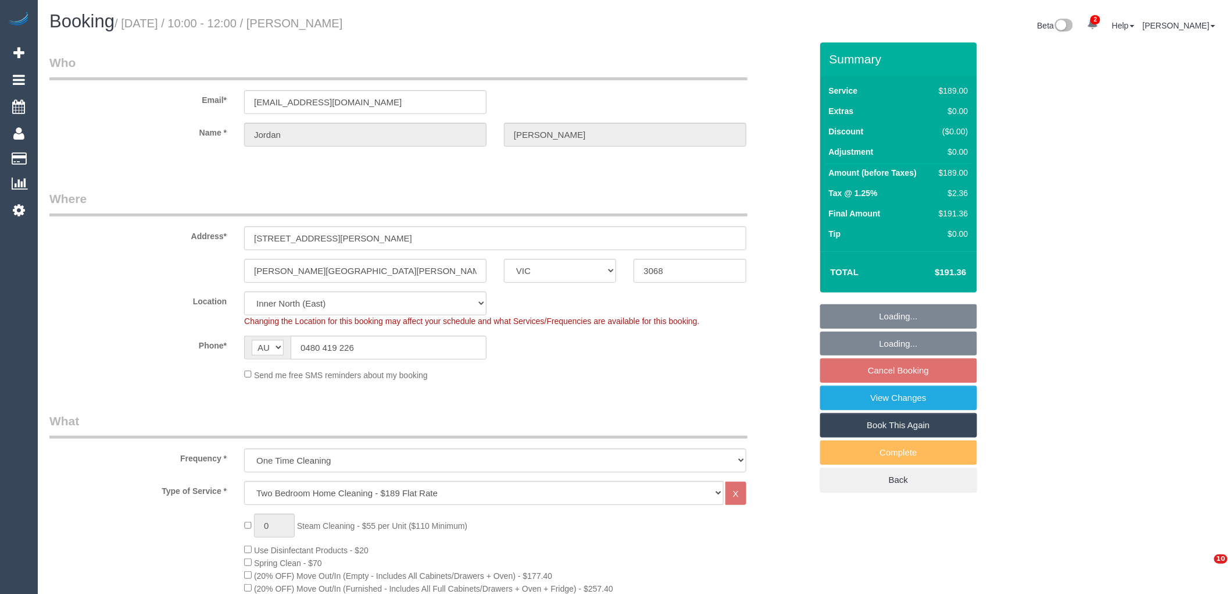
select select "object:1589"
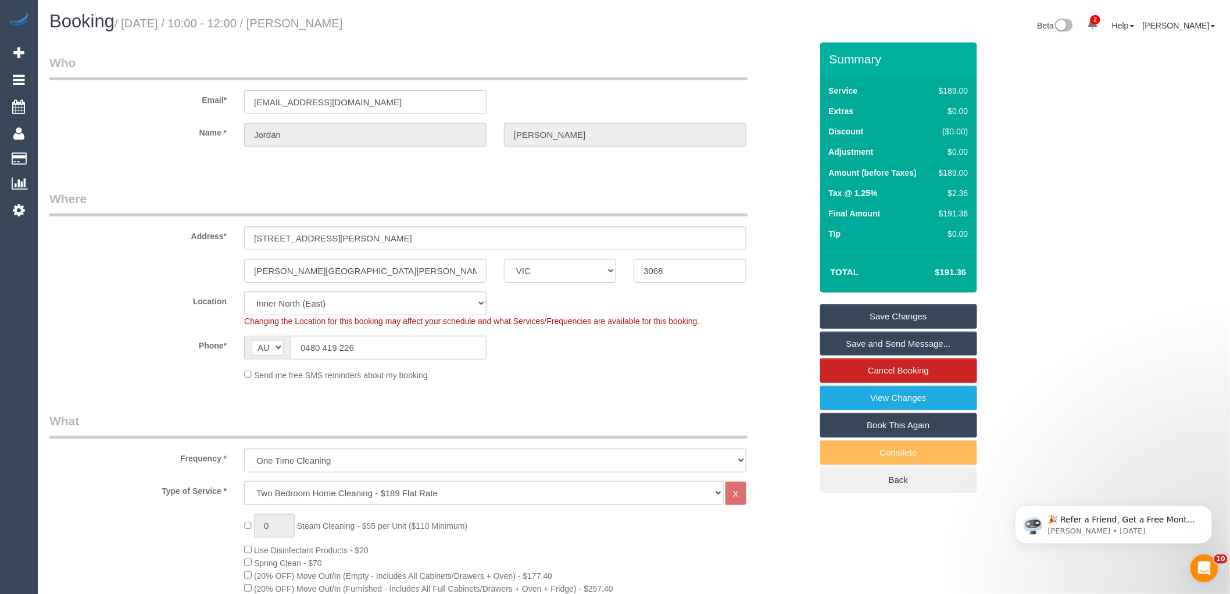
drag, startPoint x: 330, startPoint y: 26, endPoint x: 301, endPoint y: 24, distance: 28.5
click at [301, 24] on div "Booking / August 23, 2025 / 10:00 - 12:00 / Jordan Boyle" at bounding box center [338, 24] width 594 height 25
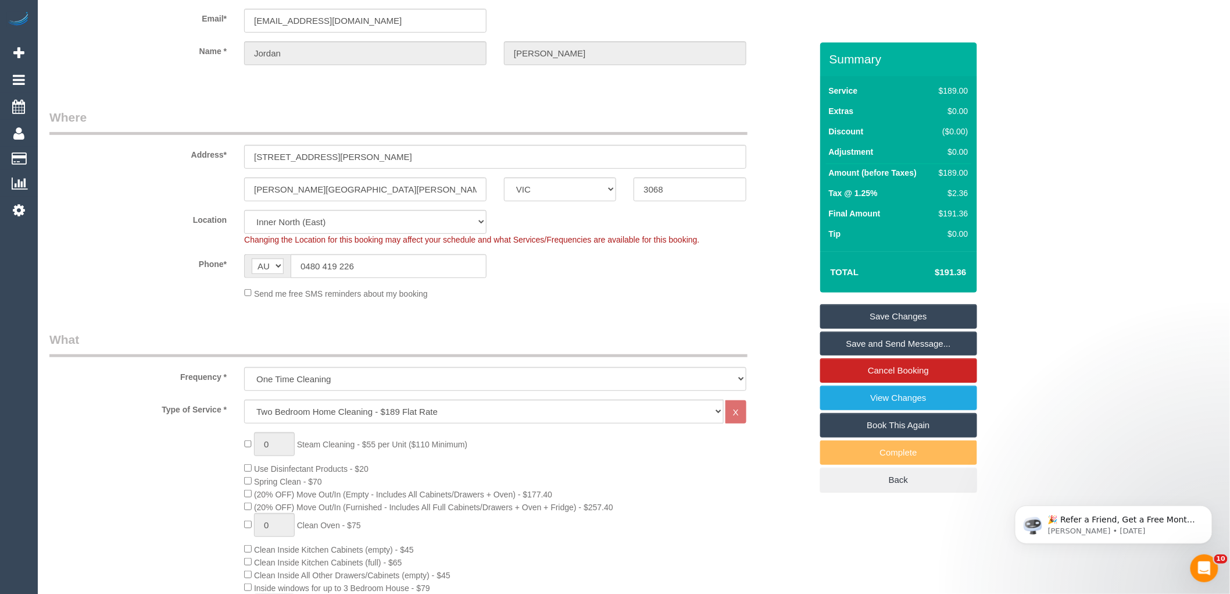
scroll to position [516, 0]
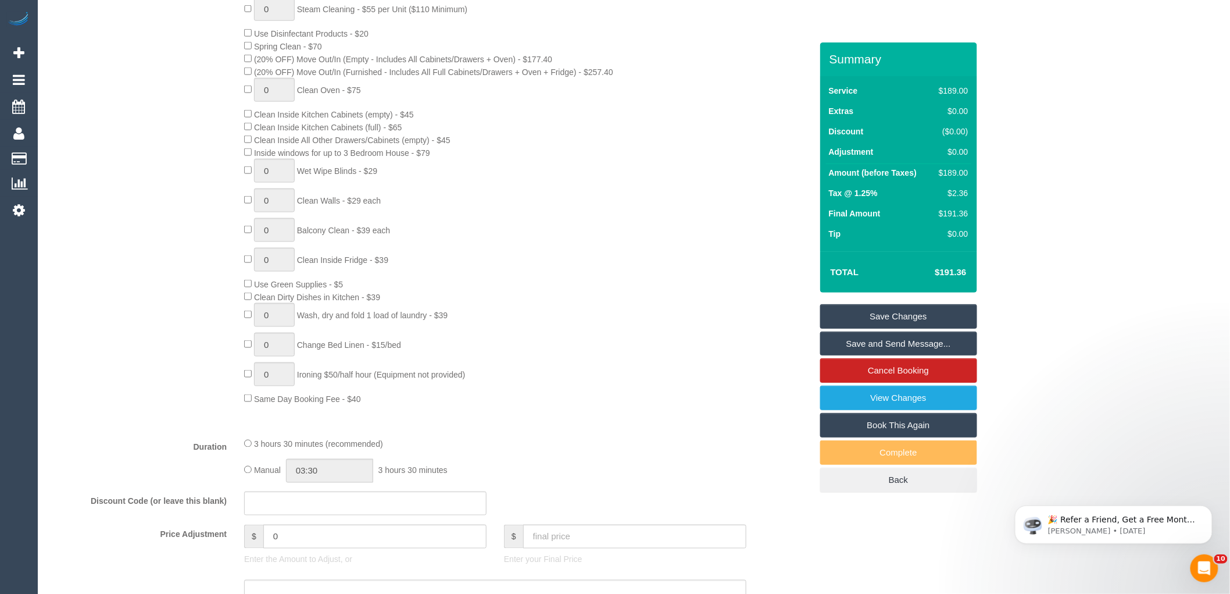
click at [963, 174] on div "$189.00" at bounding box center [951, 173] width 34 height 12
copy div "189.00"
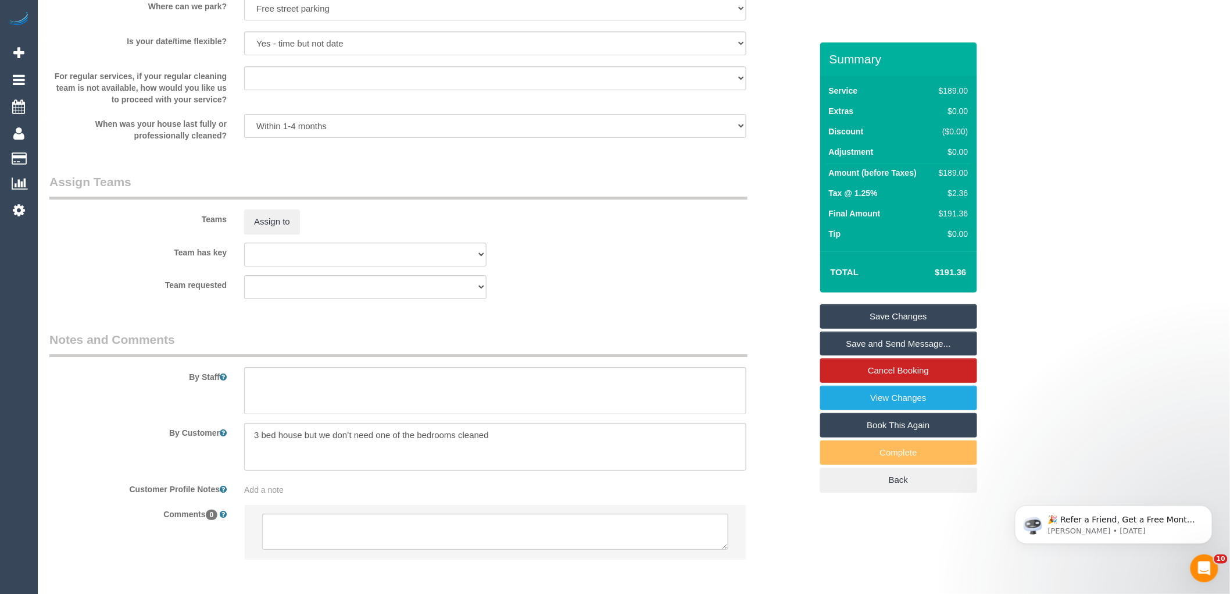
scroll to position [1692, 0]
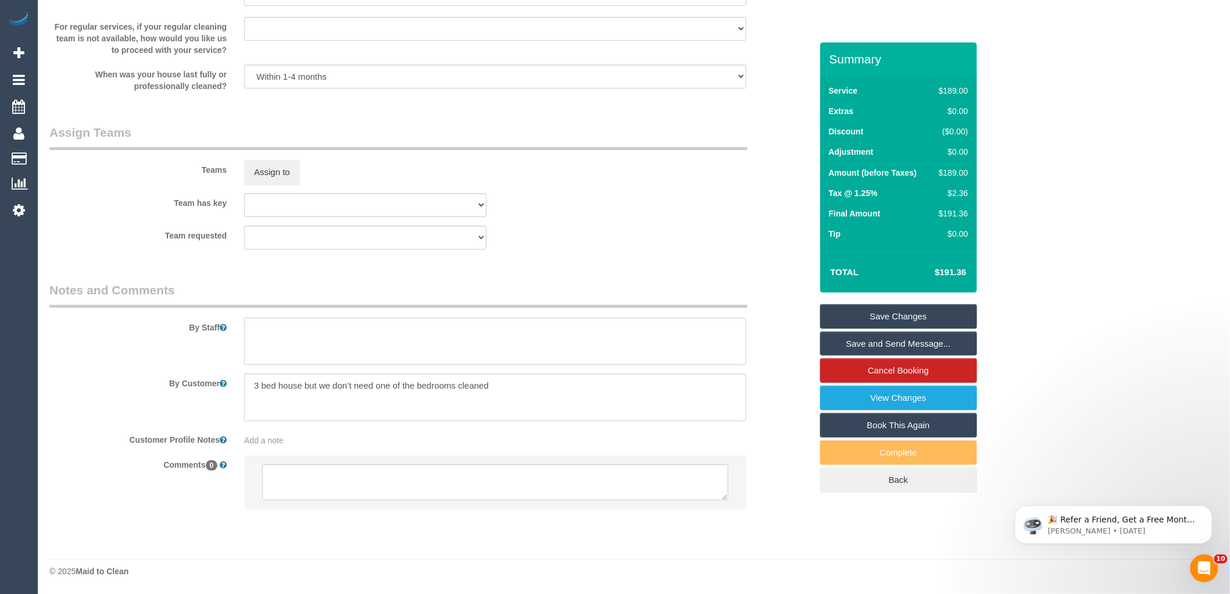
click at [353, 356] on textarea at bounding box center [495, 341] width 502 height 48
click at [396, 338] on textarea at bounding box center [495, 341] width 502 height 48
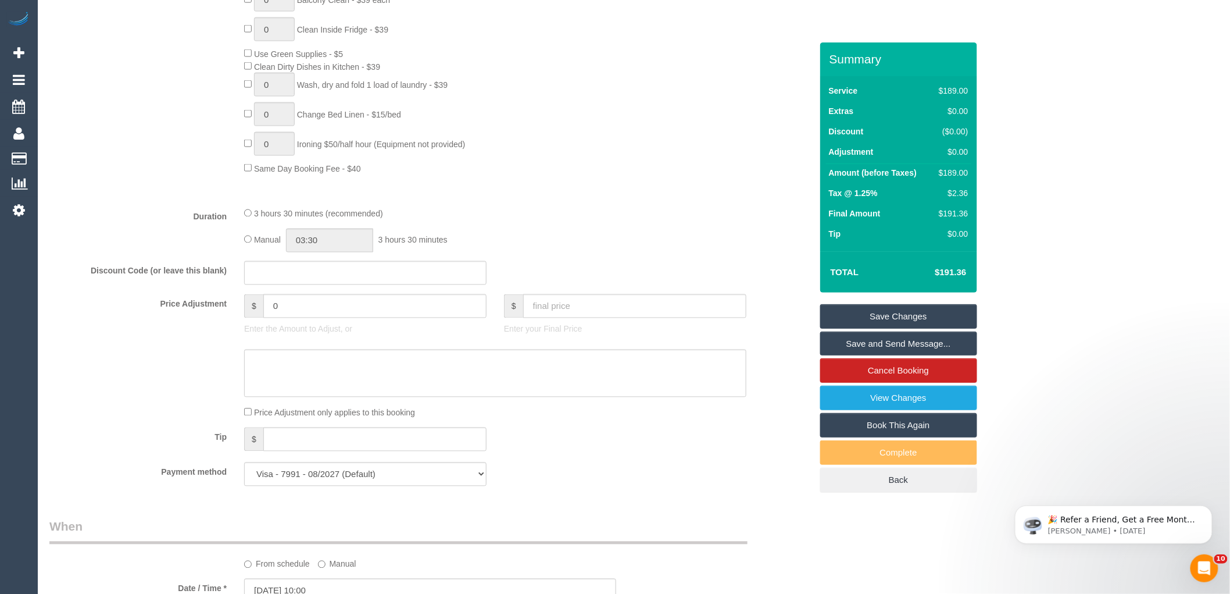
scroll to position [723, 0]
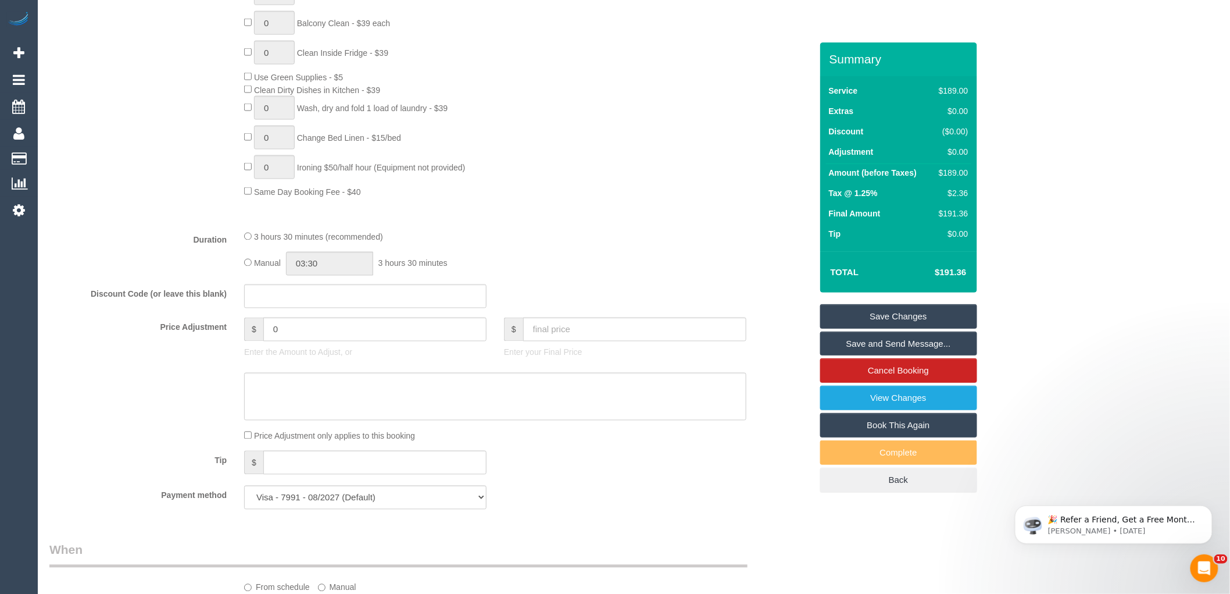
type textarea "Estimated time 3-3.5 hours"
click at [327, 341] on input "0" at bounding box center [374, 329] width 223 height 24
type input "-10"
click at [335, 420] on textarea at bounding box center [495, 397] width 502 height 48
type textarea "-$10 for skipping one bedroom - LB"
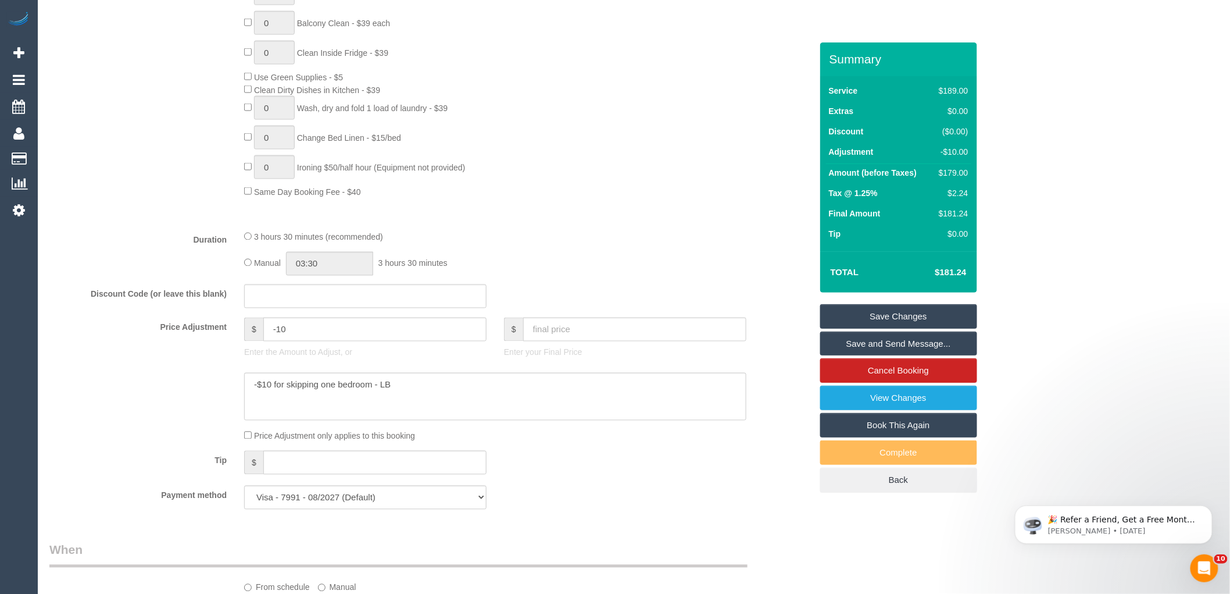
click at [641, 258] on div "3 hours 30 minutes (recommended) Manual 03:30 3 hours 30 minutes" at bounding box center [495, 252] width 520 height 45
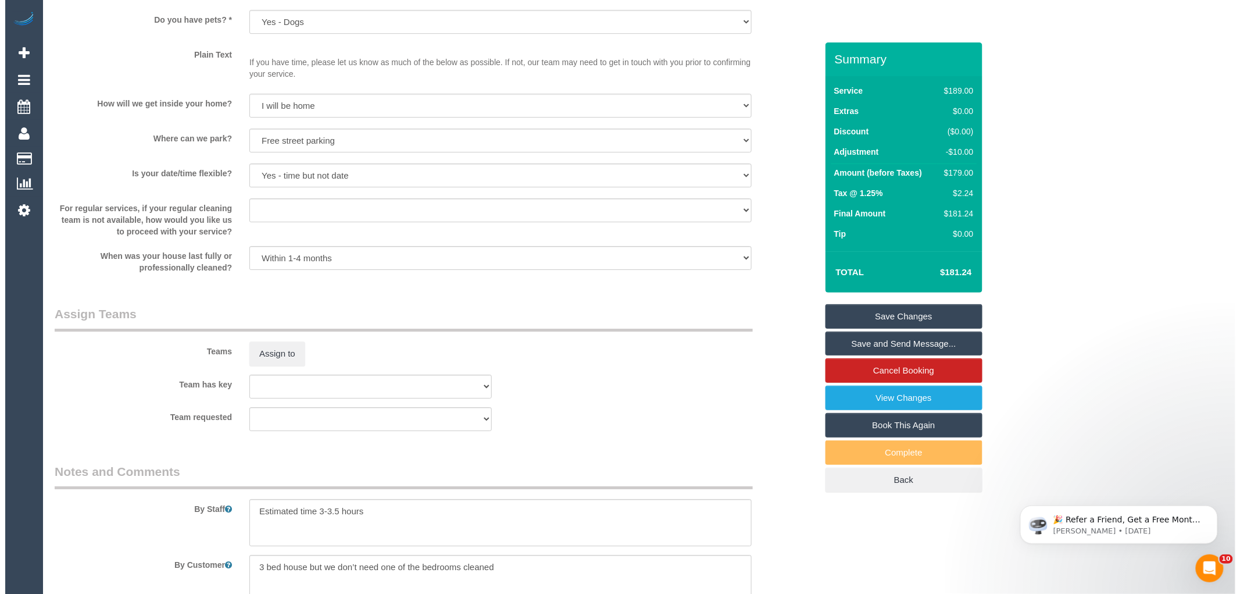
scroll to position [1692, 0]
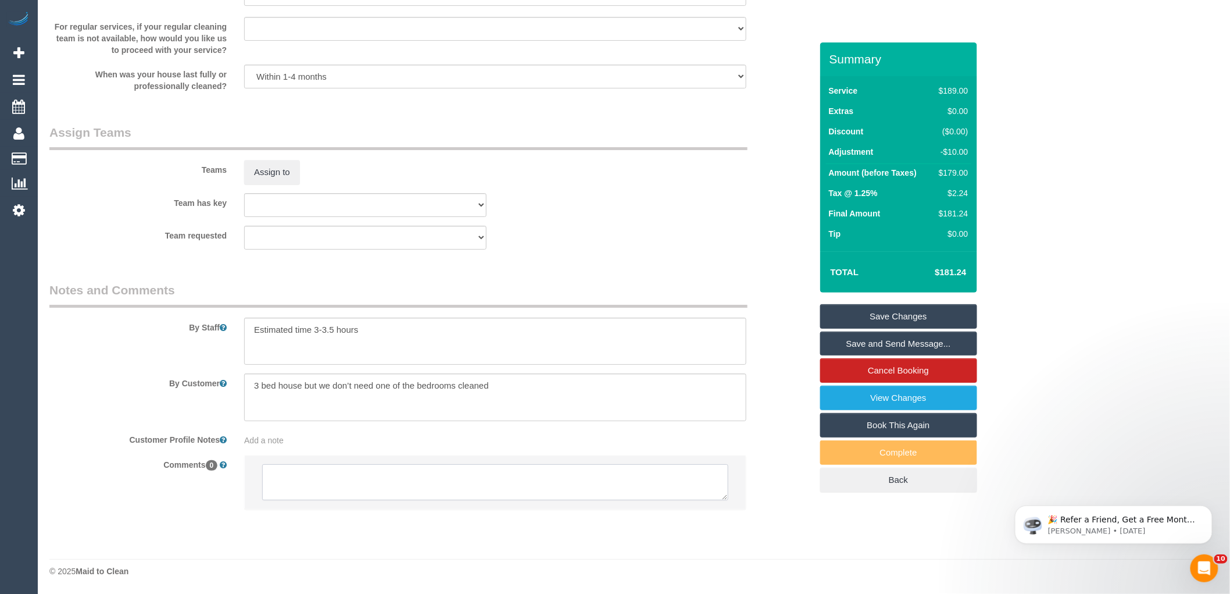
click at [374, 478] on textarea at bounding box center [495, 482] width 466 height 36
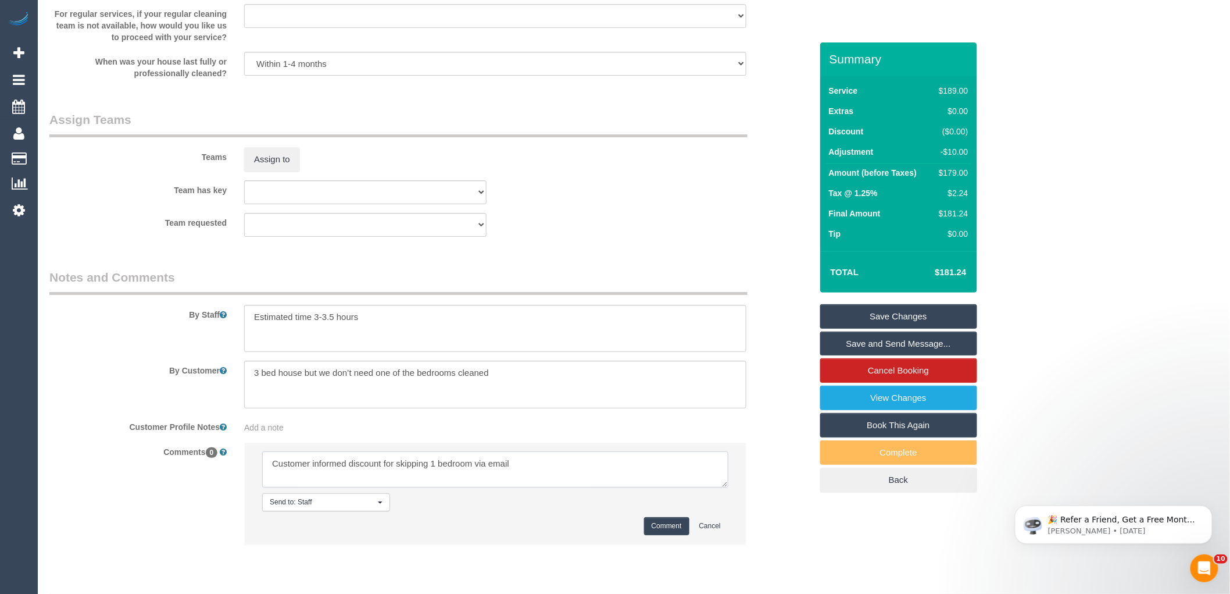
click at [553, 484] on textarea at bounding box center [495, 469] width 466 height 36
type textarea "Customer informed discount for skipping 1 bedroom via email"
click at [674, 534] on button "Comment" at bounding box center [666, 526] width 45 height 18
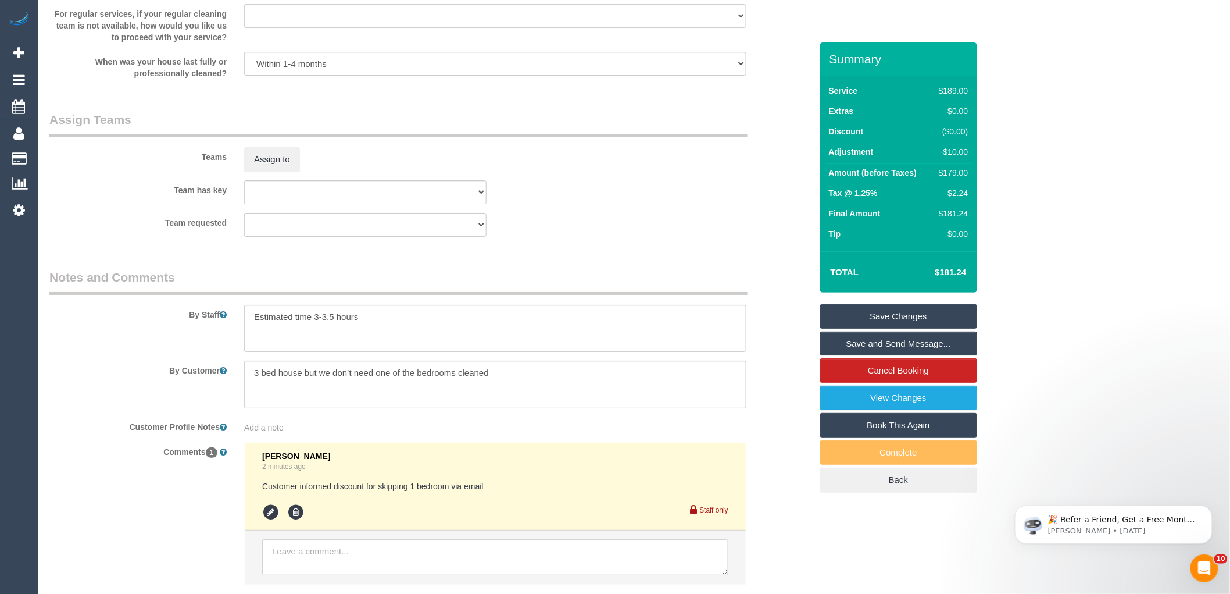
click at [649, 230] on div "Team requested (0) Office (1) Debbie Brodjanac (FT) (1) Karen Cruz (FT) (1) Kum…" at bounding box center [431, 225] width 780 height 24
click at [634, 184] on sui-booking-teams "Teams Assign to Team has key (0) Office (1) Debbie Brodjanac (FT) (1) Karen Cru…" at bounding box center [430, 174] width 762 height 126
click at [955, 176] on div "$179.00" at bounding box center [951, 173] width 34 height 12
copy div "179.00"
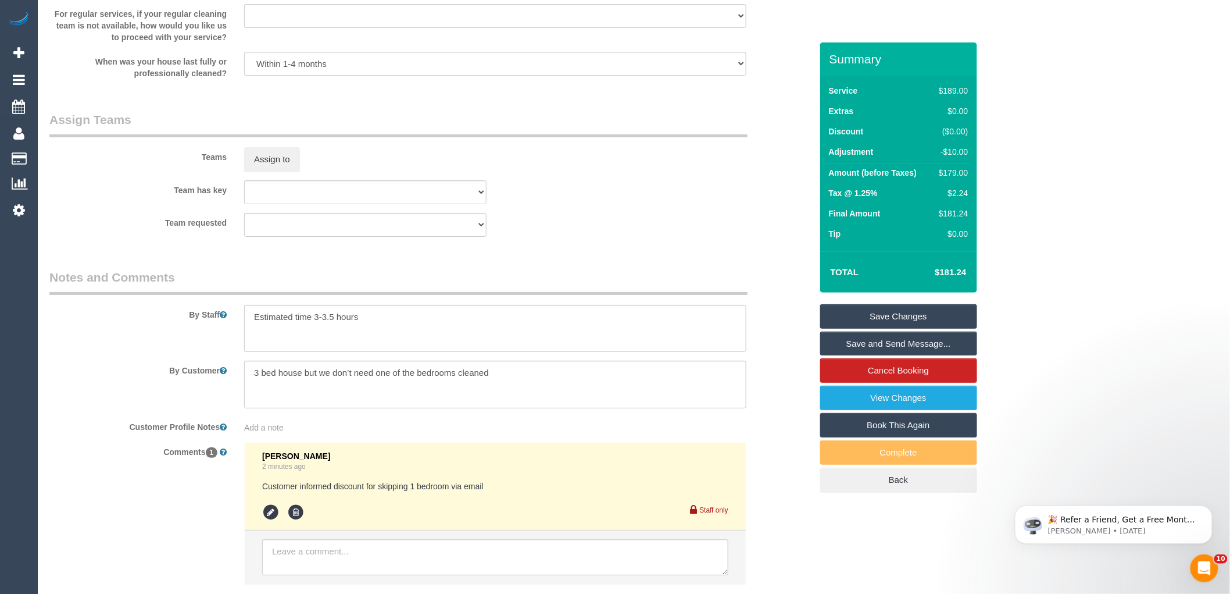
click at [378, 327] on textarea at bounding box center [495, 329] width 502 height 48
drag, startPoint x: 363, startPoint y: 328, endPoint x: 316, endPoint y: 328, distance: 47.7
click at [316, 328] on textarea at bounding box center [495, 329] width 502 height 48
type textarea "Estimated time 2.5-3 hours"
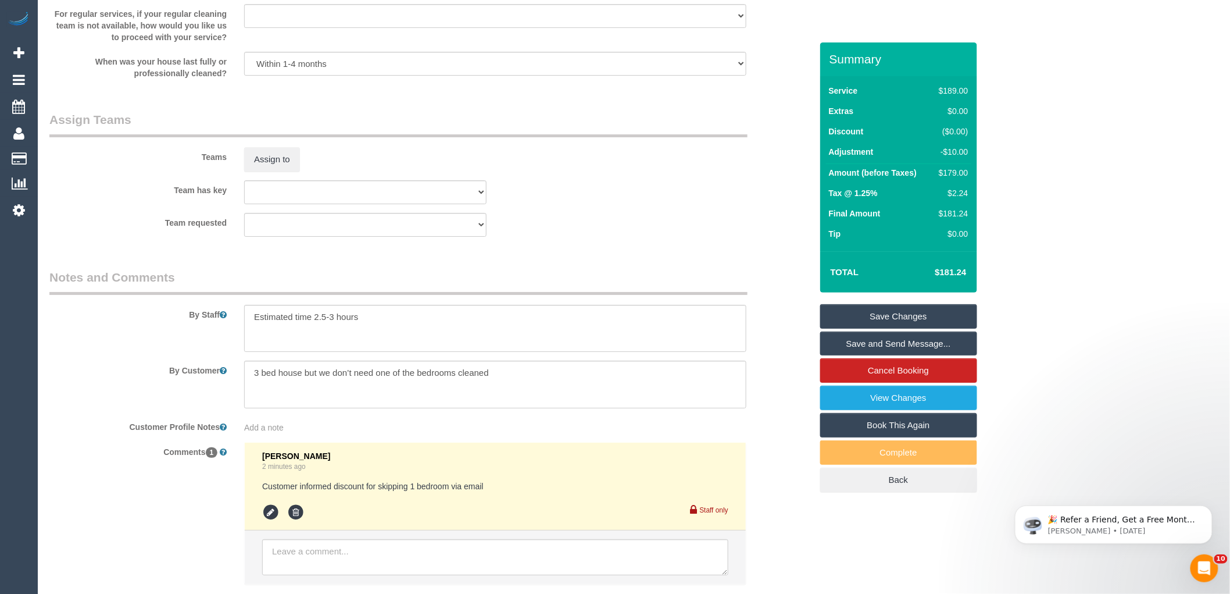
click at [632, 157] on div "Teams Assign to" at bounding box center [431, 141] width 780 height 60
click at [274, 169] on button "Assign to" at bounding box center [272, 159] width 56 height 24
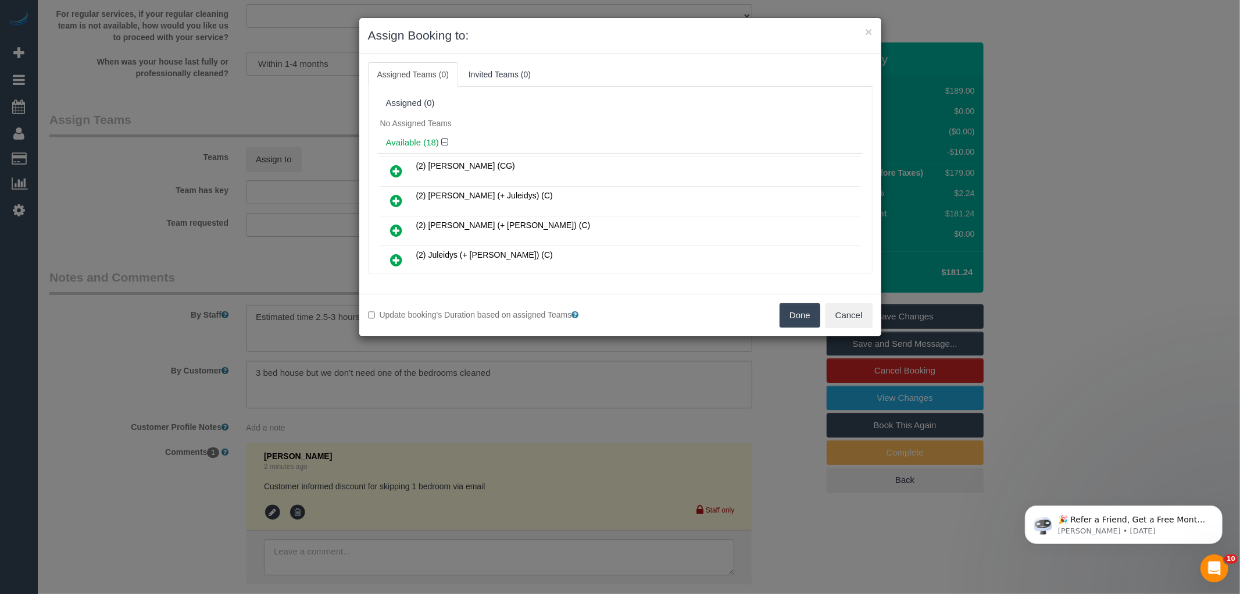
click at [530, 130] on div "No Assigned Teams" at bounding box center [620, 123] width 486 height 17
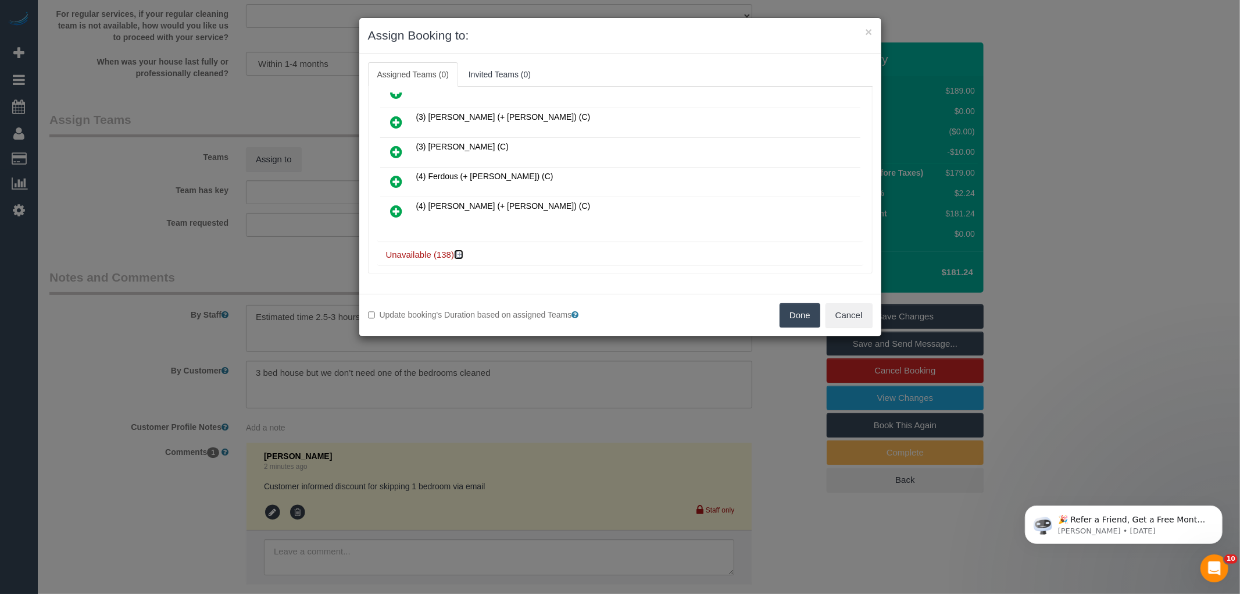
click at [458, 250] on icon at bounding box center [459, 254] width 7 height 9
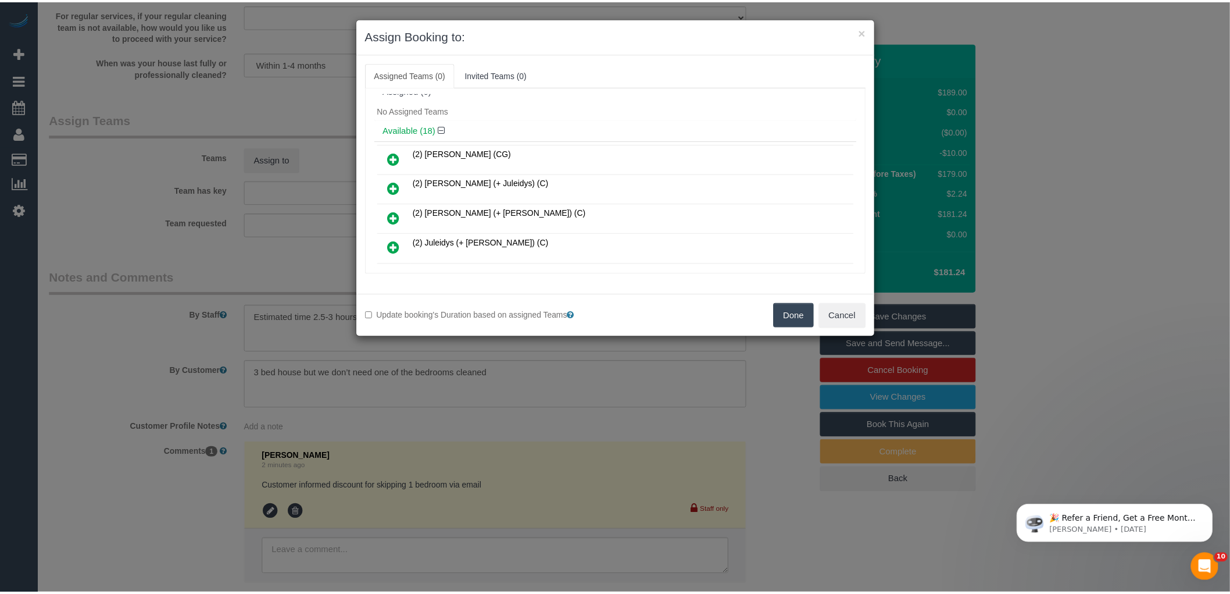
scroll to position [0, 0]
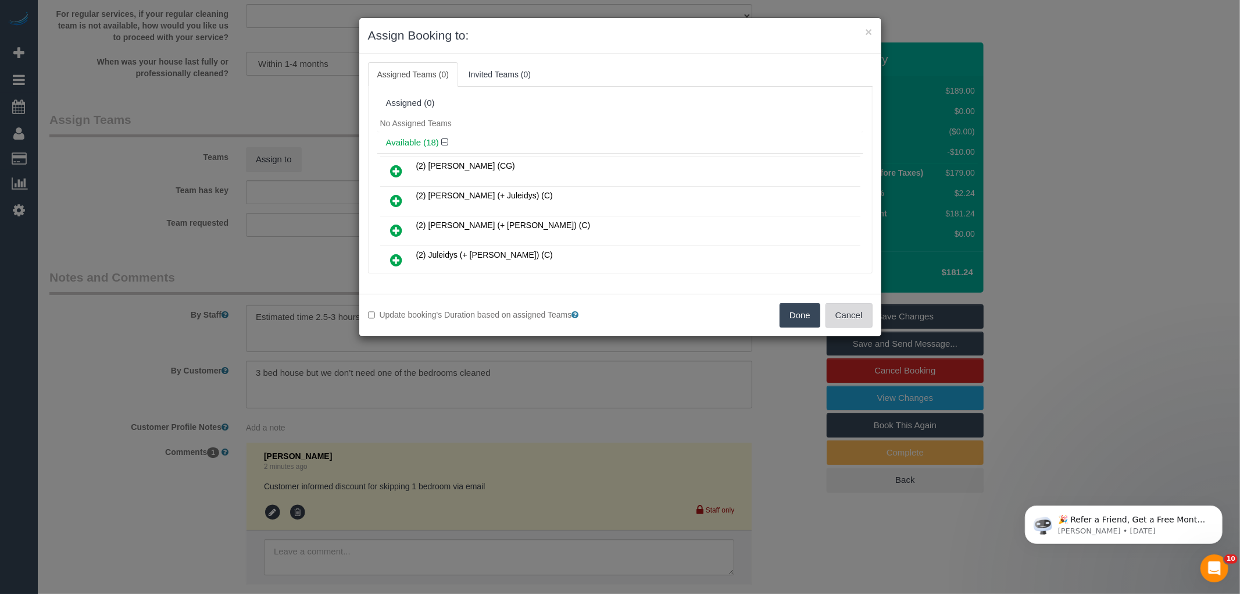
click at [852, 312] on button "Cancel" at bounding box center [849, 315] width 47 height 24
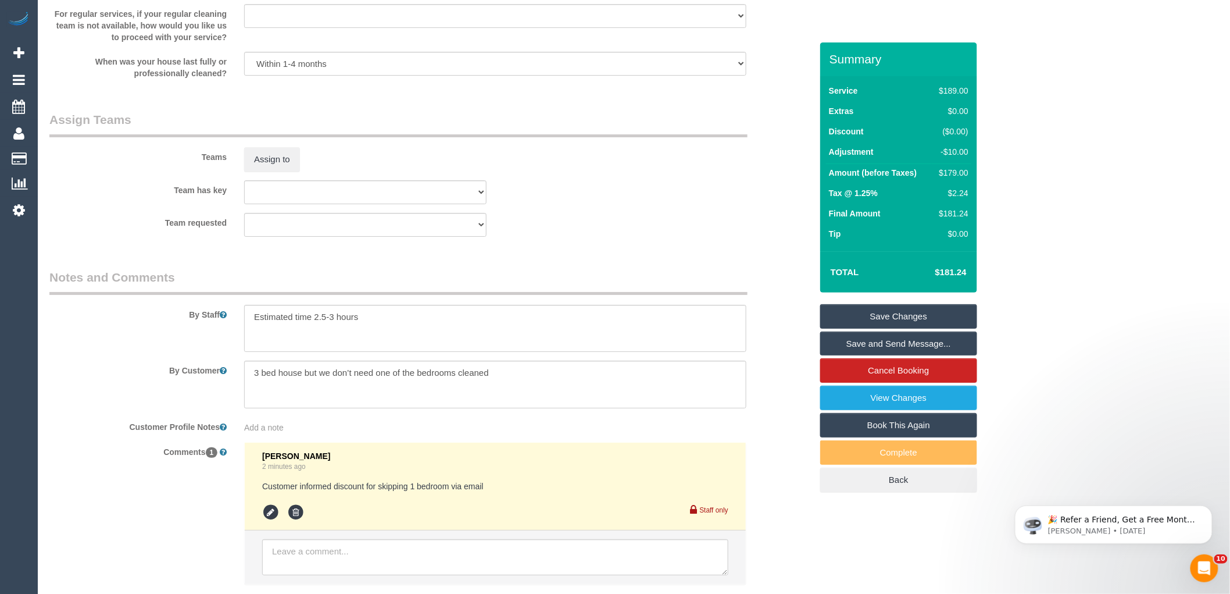
click at [748, 237] on div "Team requested (0) Office (1) Debbie Brodjanac (FT) (1) Karen Cruz (FT) (1) Kum…" at bounding box center [431, 225] width 780 height 24
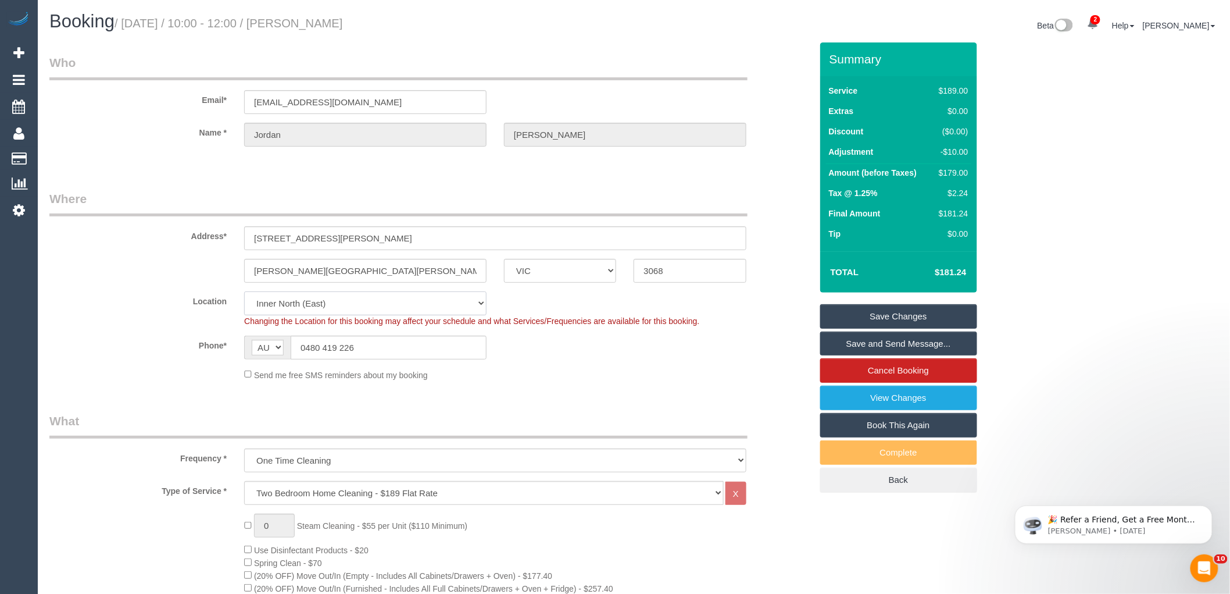
click at [298, 306] on select "Office [GEOGRAPHIC_DATA] (North) East (South) [GEOGRAPHIC_DATA] (East) [GEOGRAP…" at bounding box center [365, 303] width 242 height 24
select select "50"
click at [244, 291] on select "Office [GEOGRAPHIC_DATA] (North) East (South) [GEOGRAPHIC_DATA] (East) [GEOGRAP…" at bounding box center [365, 303] width 242 height 24
click at [172, 212] on legend "Where" at bounding box center [398, 203] width 698 height 26
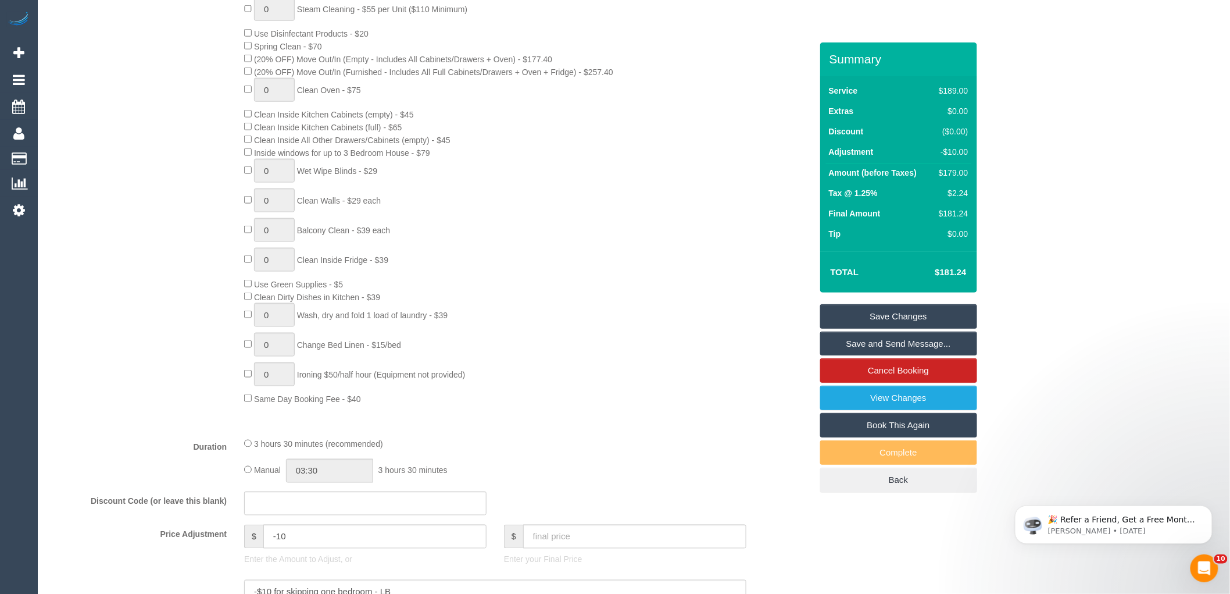
select select "object:5216"
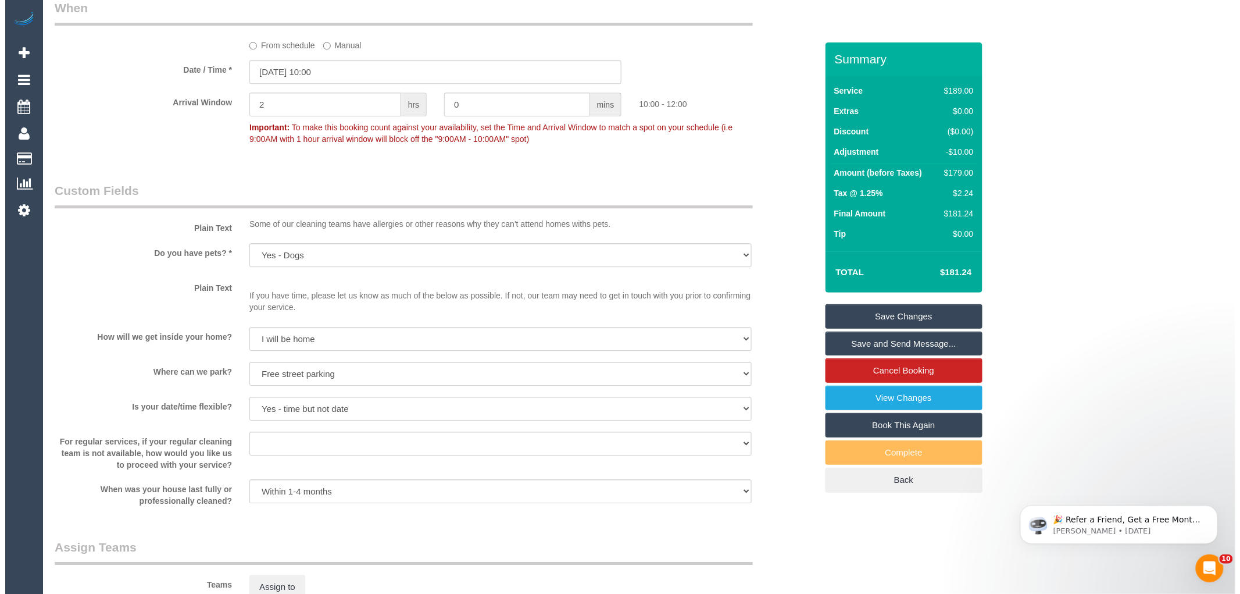
scroll to position [1421, 0]
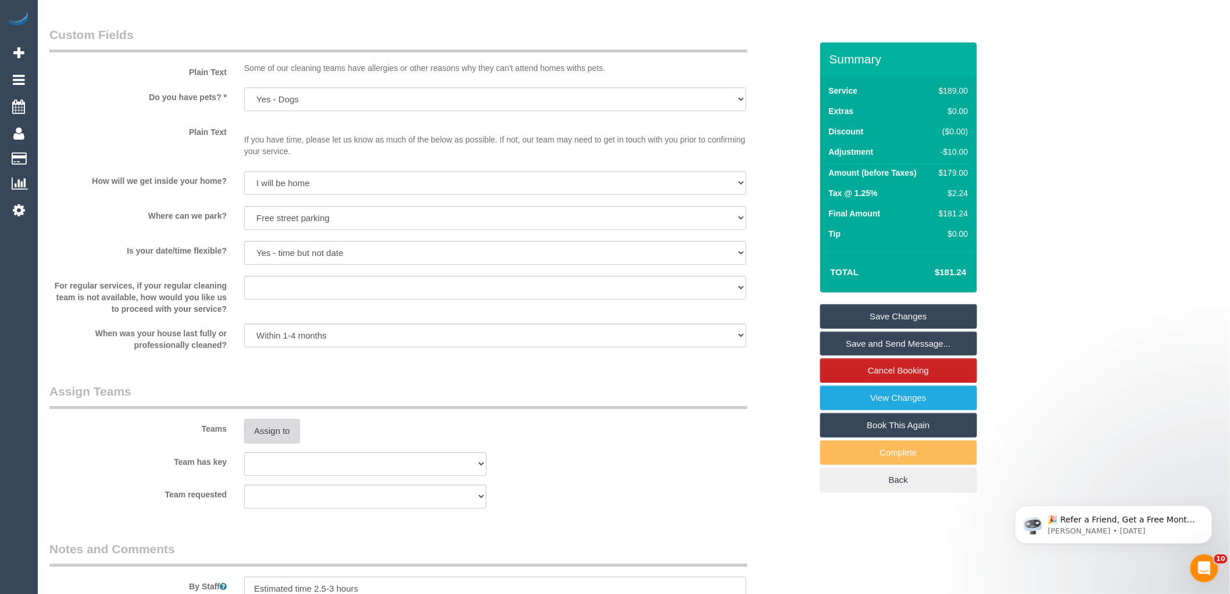
click at [279, 434] on button "Assign to" at bounding box center [272, 431] width 56 height 24
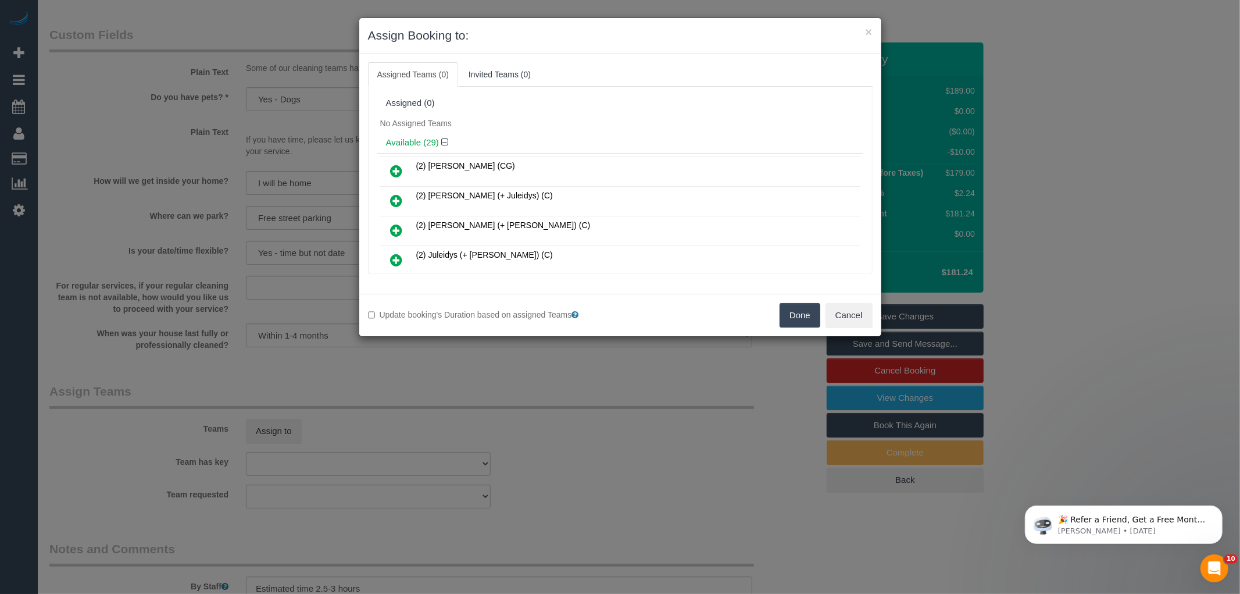
scroll to position [394, 0]
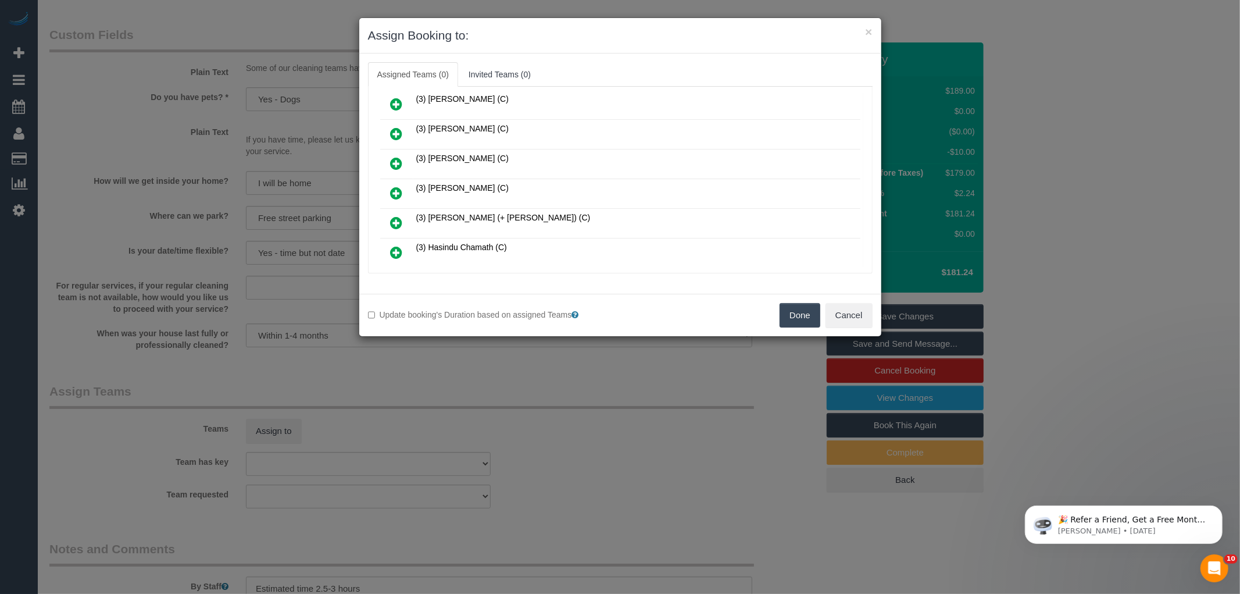
click at [390, 185] on link at bounding box center [396, 193] width 27 height 23
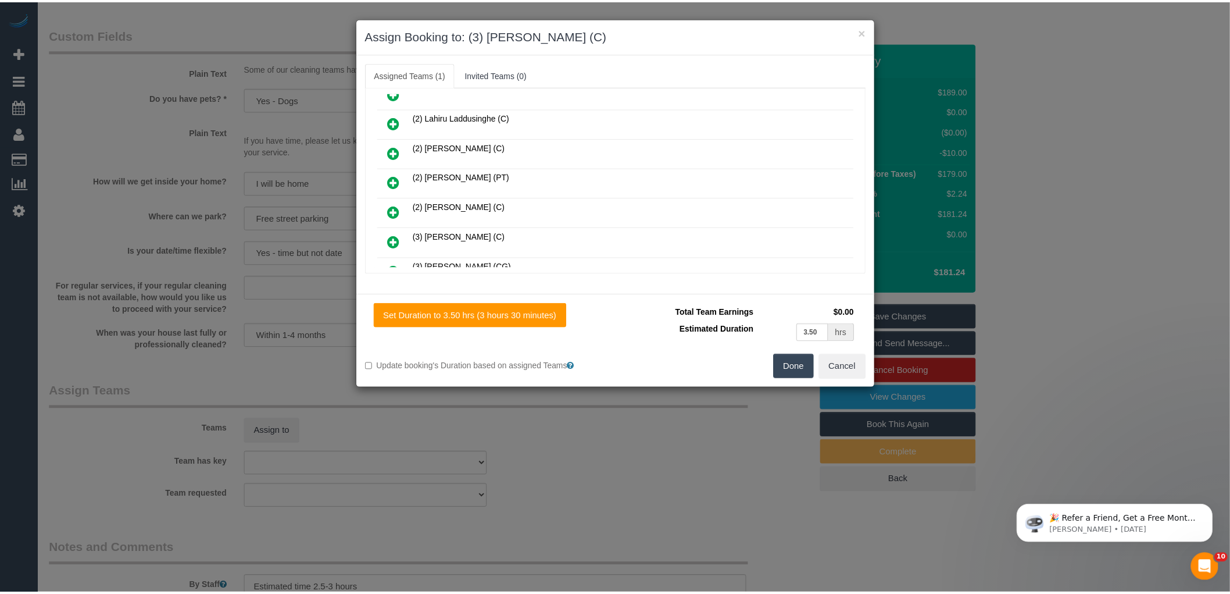
scroll to position [0, 0]
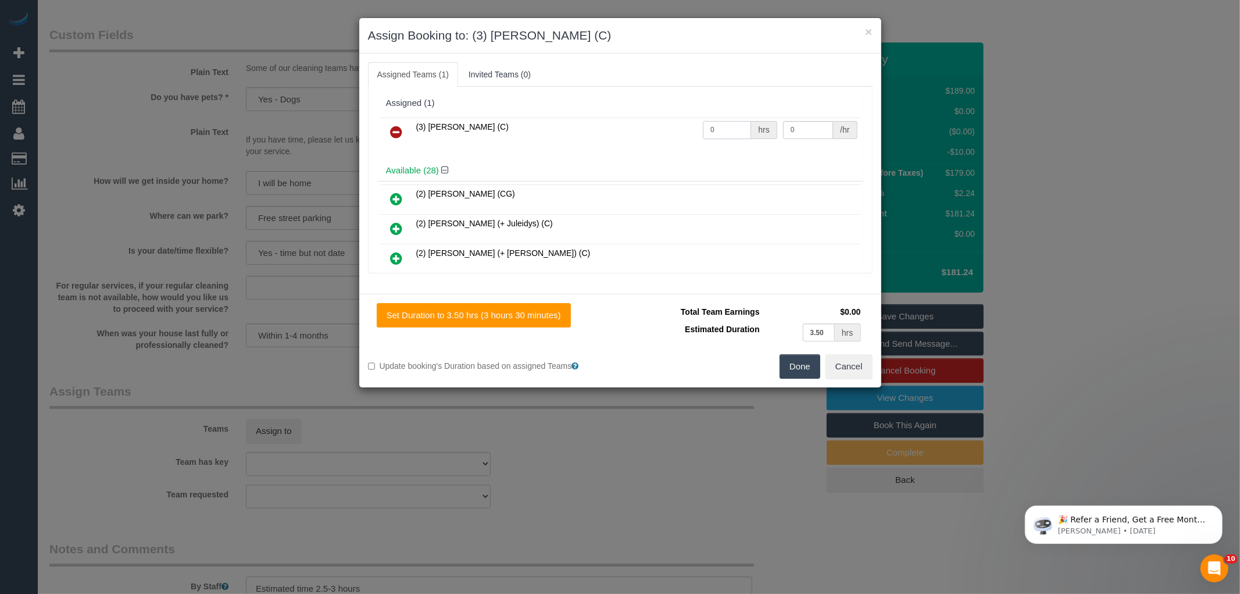
click at [711, 130] on input "0" at bounding box center [727, 130] width 48 height 18
type input "1"
click at [817, 124] on input "0" at bounding box center [808, 130] width 50 height 18
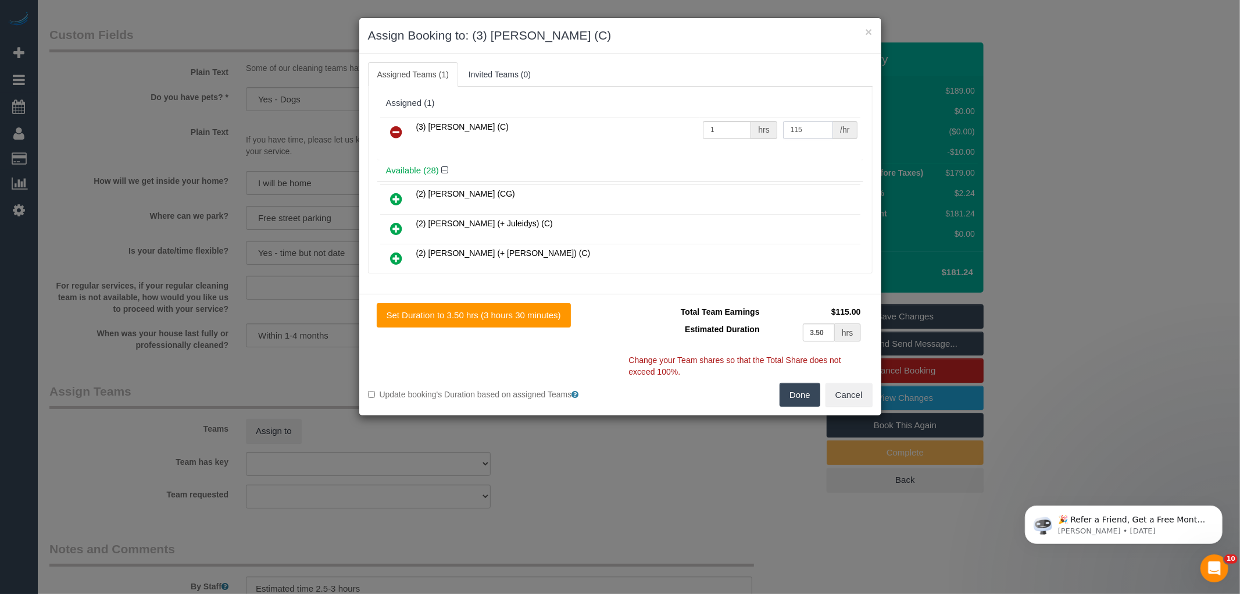
type input "115"
click at [794, 394] on button "Done" at bounding box center [800, 395] width 41 height 24
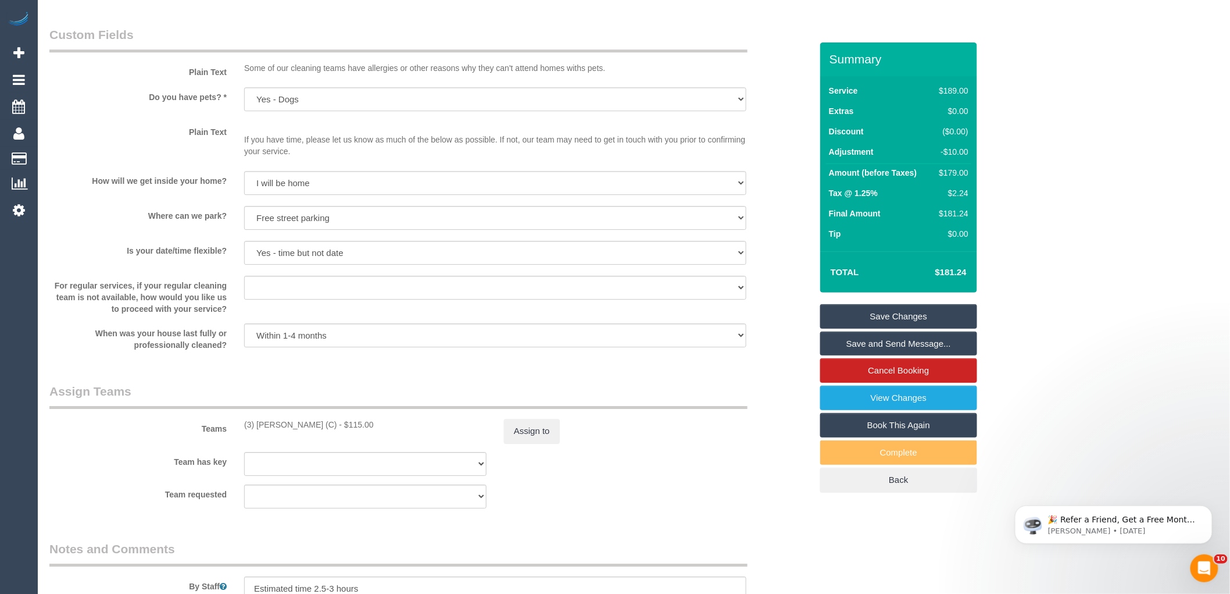
click at [692, 437] on div "Assign to" at bounding box center [625, 431] width 260 height 24
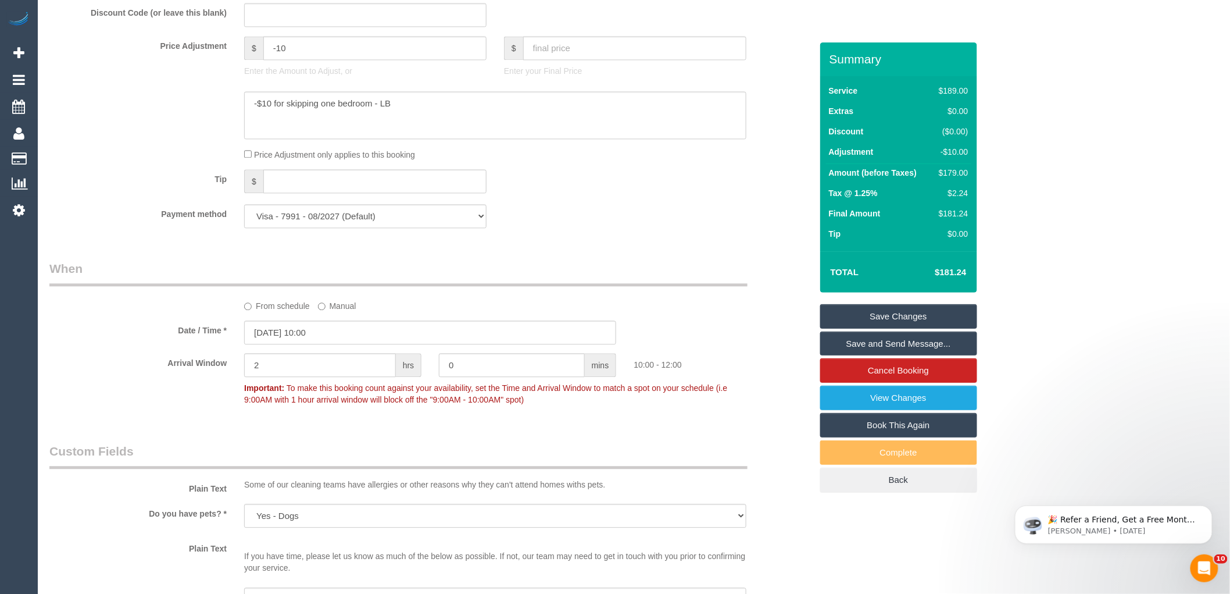
scroll to position [874, 0]
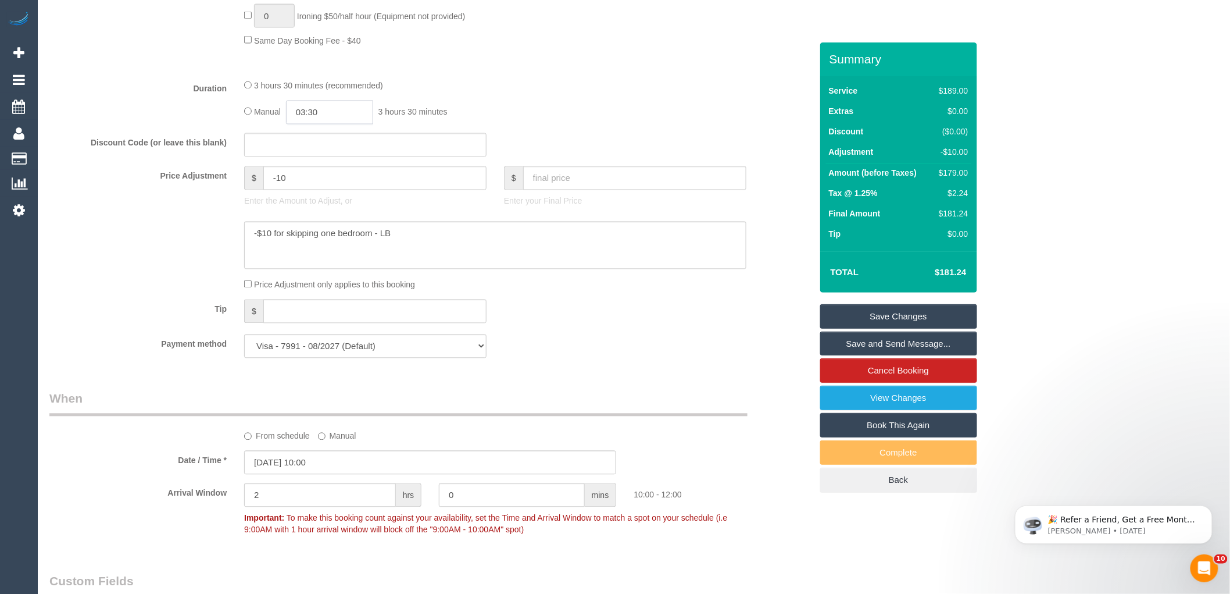
click at [345, 124] on input "03:30" at bounding box center [329, 113] width 87 height 24
type input "03:00"
click at [317, 147] on li "03:00" at bounding box center [317, 145] width 52 height 15
click at [560, 92] on div "3 hours 30 minutes (recommended)" at bounding box center [495, 85] width 502 height 13
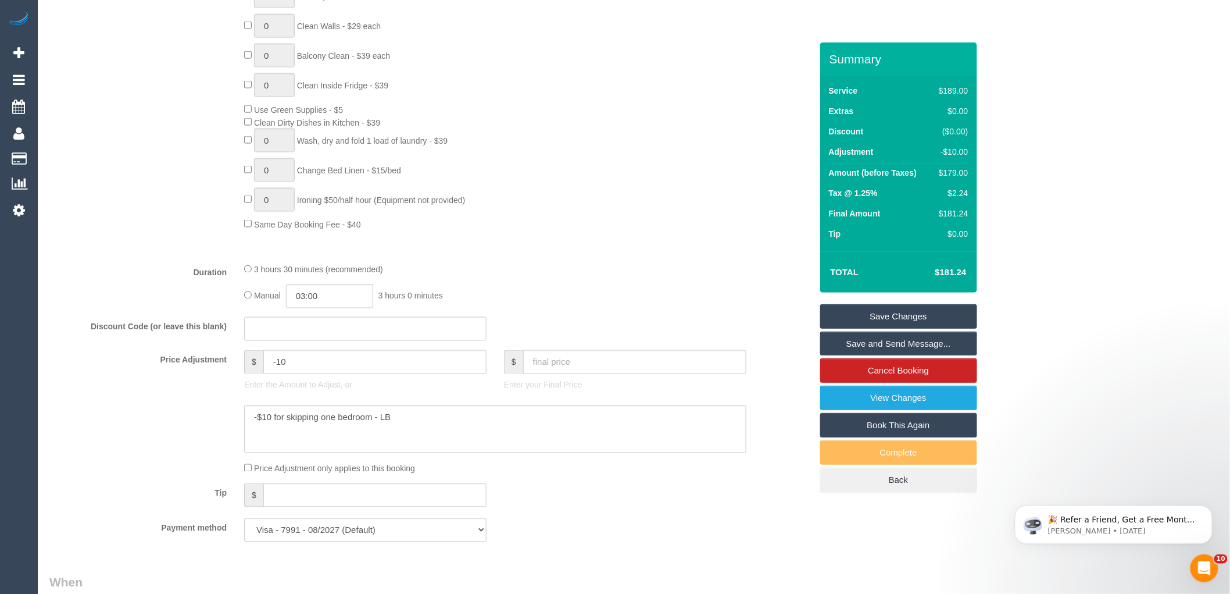
scroll to position [487, 0]
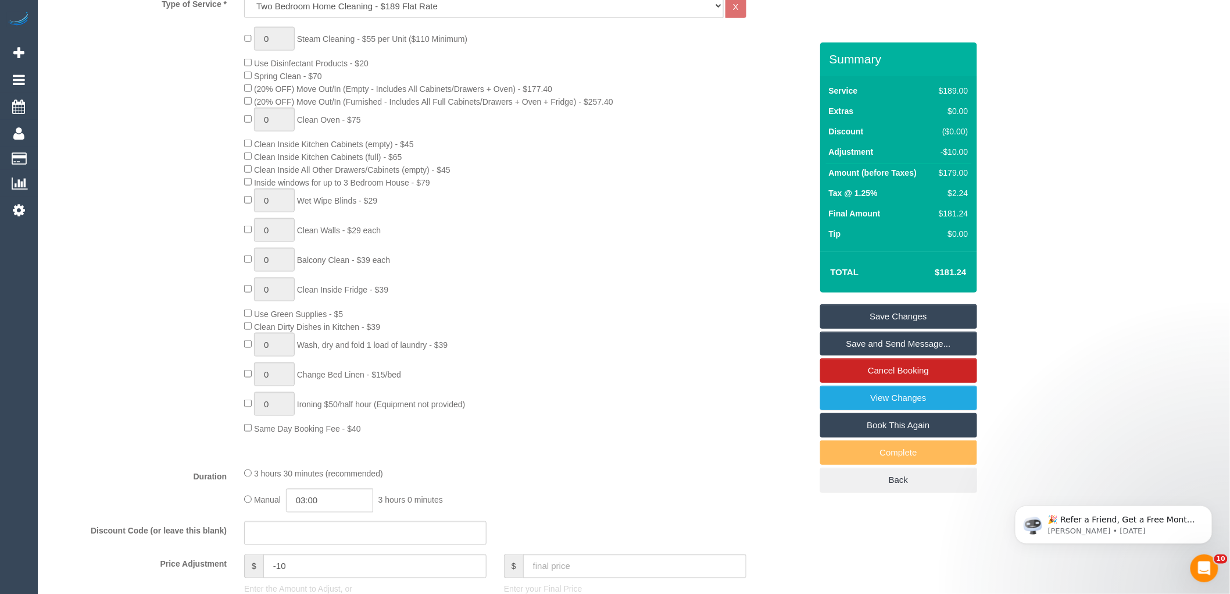
click at [644, 331] on div "0 Steam Cleaning - $55 per Unit ($110 Minimum) Use Disinfectant Products - $20 …" at bounding box center [527, 231] width 584 height 408
click at [946, 316] on link "Save Changes" at bounding box center [898, 316] width 157 height 24
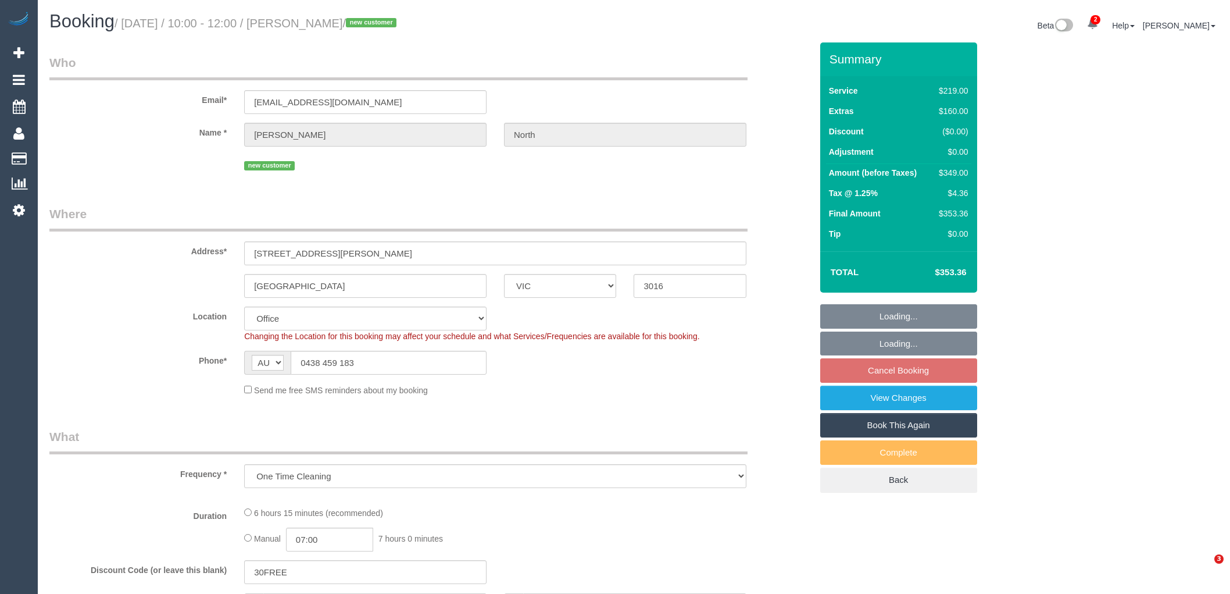
select select "VIC"
select select "object:746"
select select "number:28"
select select "number:14"
select select "number:19"
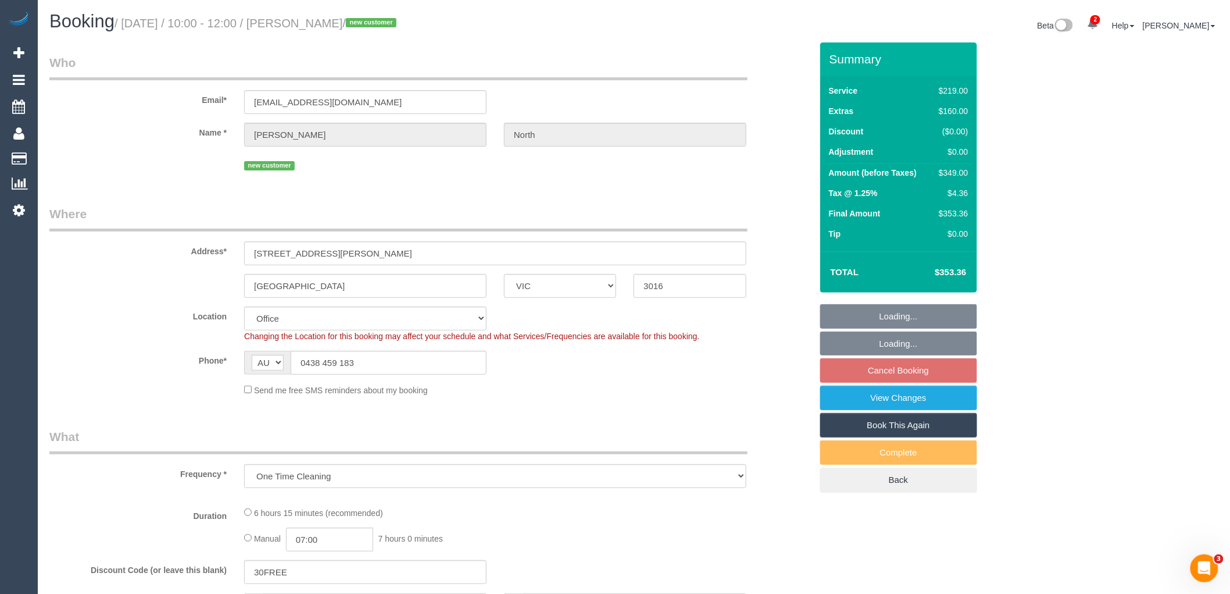
select select "number:25"
select select "number:13"
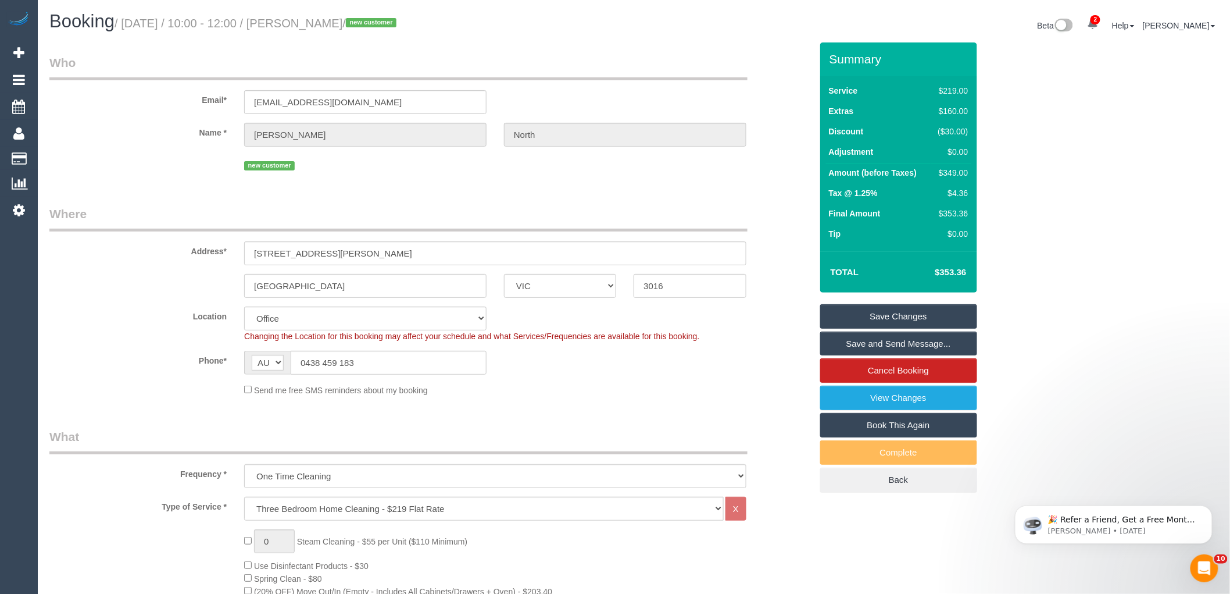
click at [757, 401] on fieldset "Where Address* [STREET_ADDRESS][PERSON_NAME] [GEOGRAPHIC_DATA] ACT [GEOGRAPHIC_…" at bounding box center [430, 304] width 762 height 199
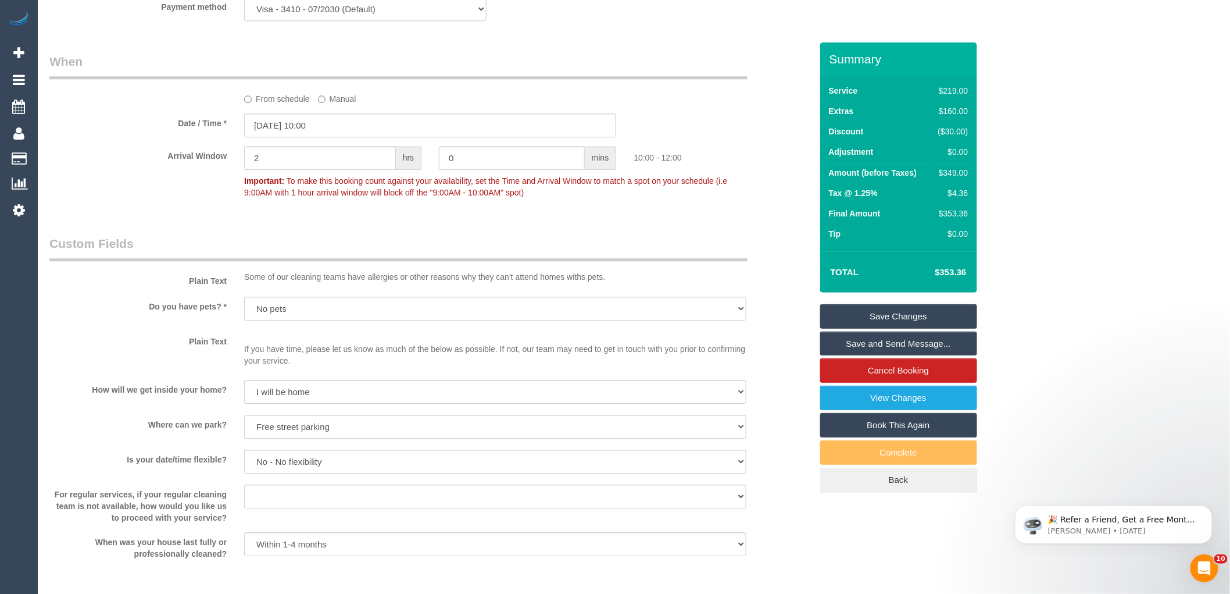
scroll to position [1836, 0]
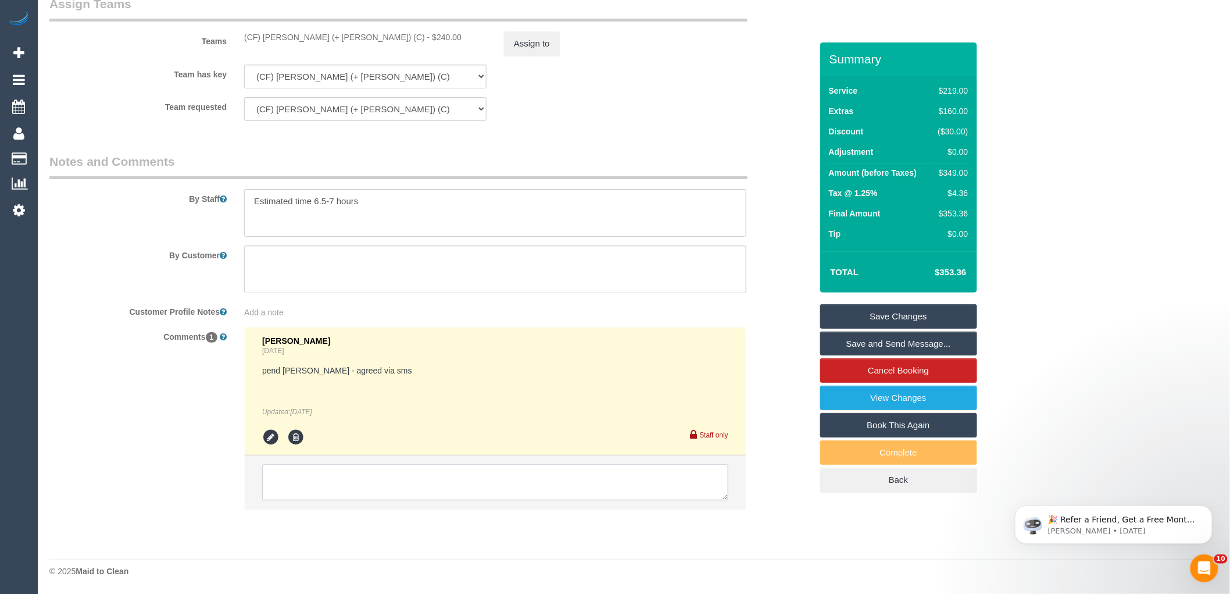
click at [417, 485] on textarea at bounding box center [495, 482] width 466 height 36
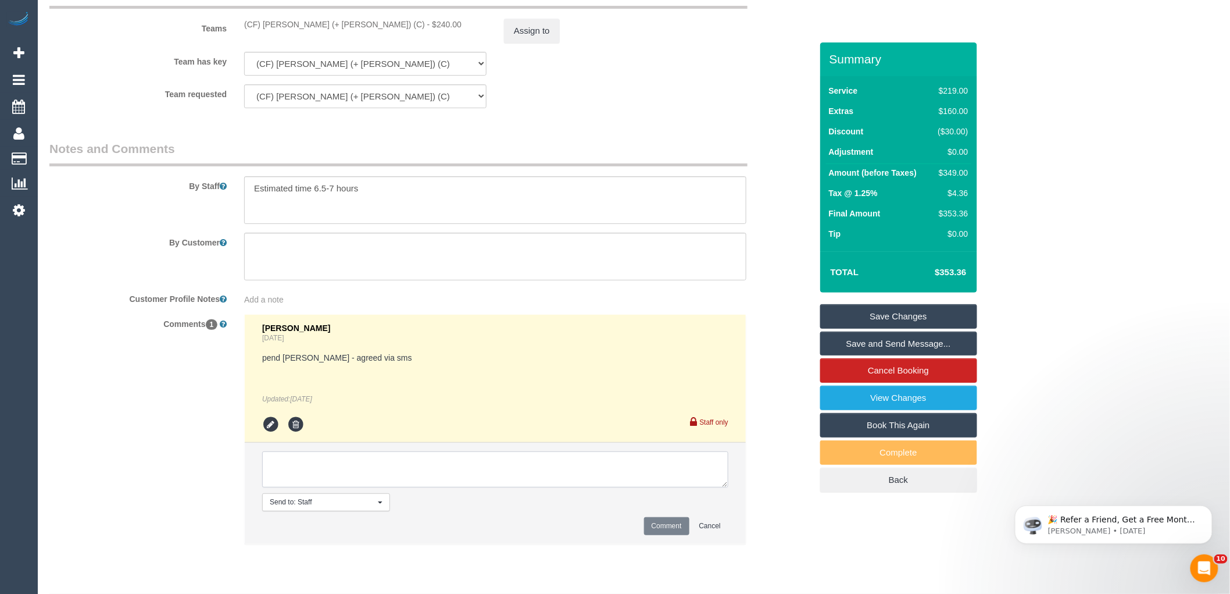
click at [293, 473] on textarea at bounding box center [495, 469] width 466 height 36
type textarea "K"
type textarea "Darly agreed to do this booking with Karina - via Karina"
click at [665, 535] on button "Comment" at bounding box center [666, 526] width 45 height 18
click at [758, 526] on div "Comments 1 Laura Butera 1 day ago pend Karina - agreed via sms Updated: Yesterd…" at bounding box center [431, 435] width 780 height 242
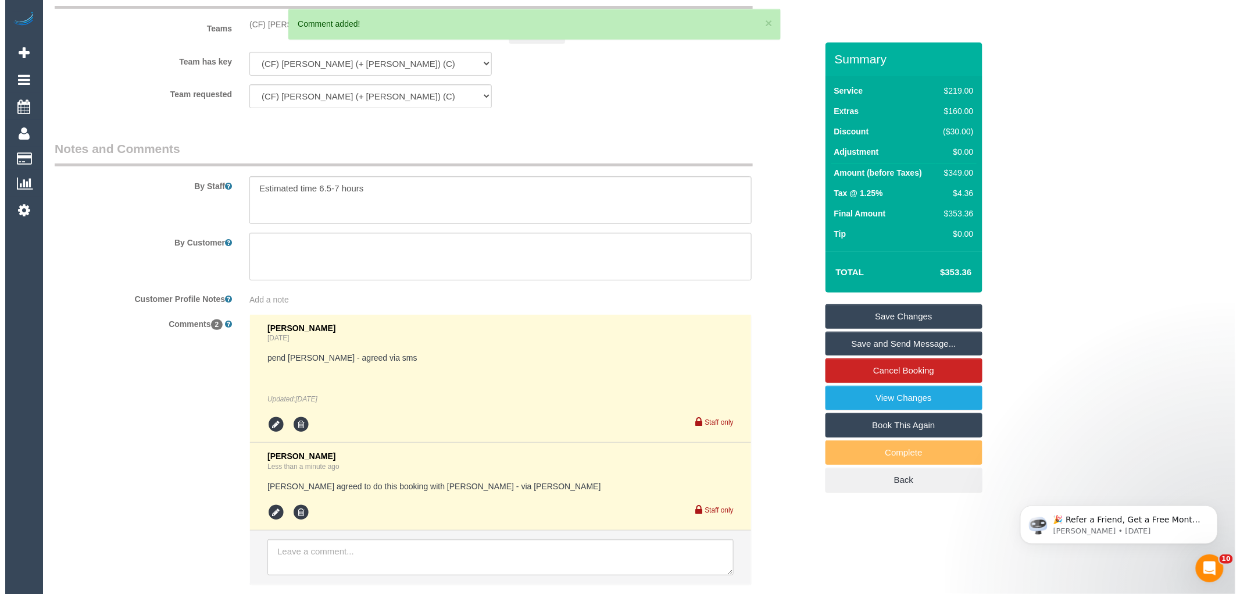
scroll to position [1707, 0]
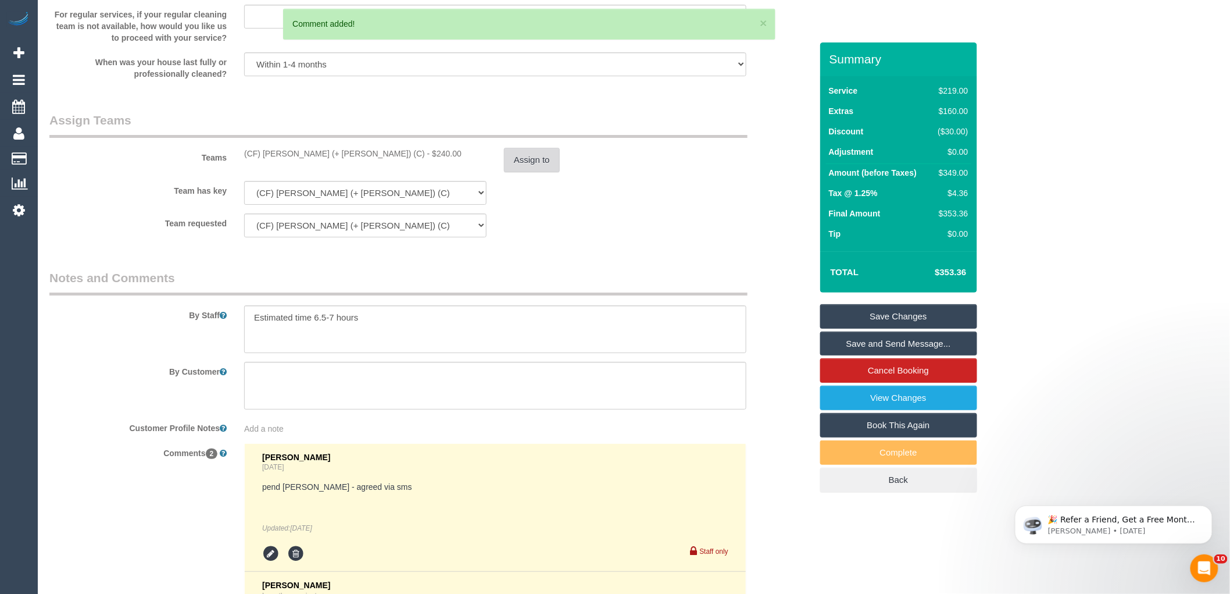
click at [542, 172] on button "Assign to" at bounding box center [532, 160] width 56 height 24
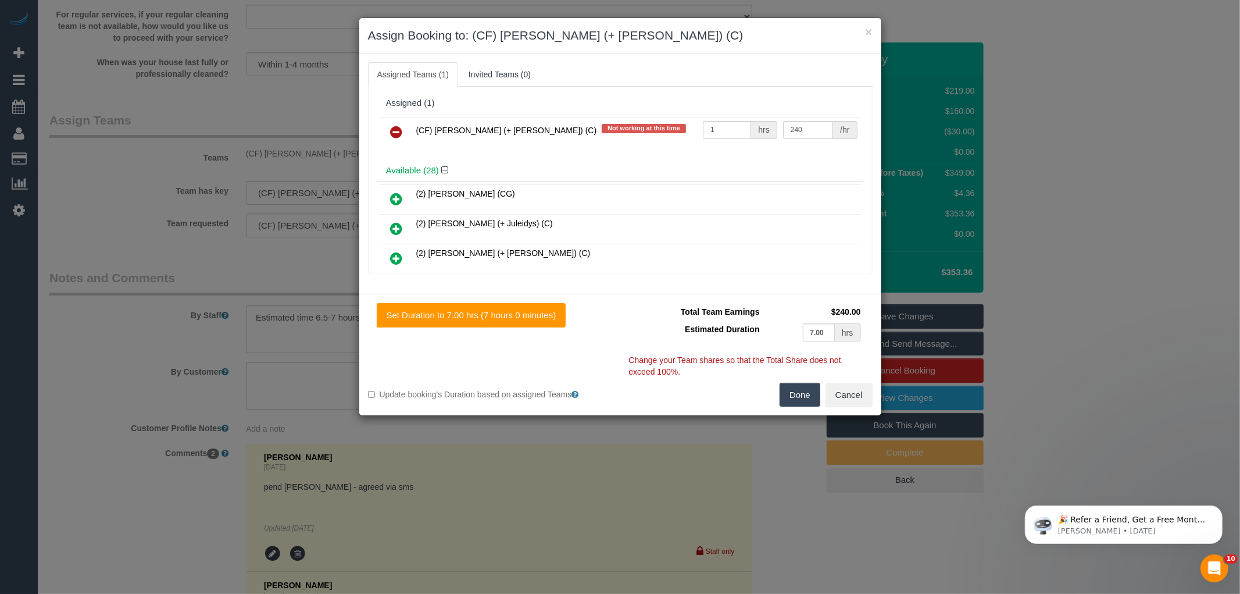
click at [457, 161] on div "Available (28)" at bounding box center [620, 171] width 486 height 22
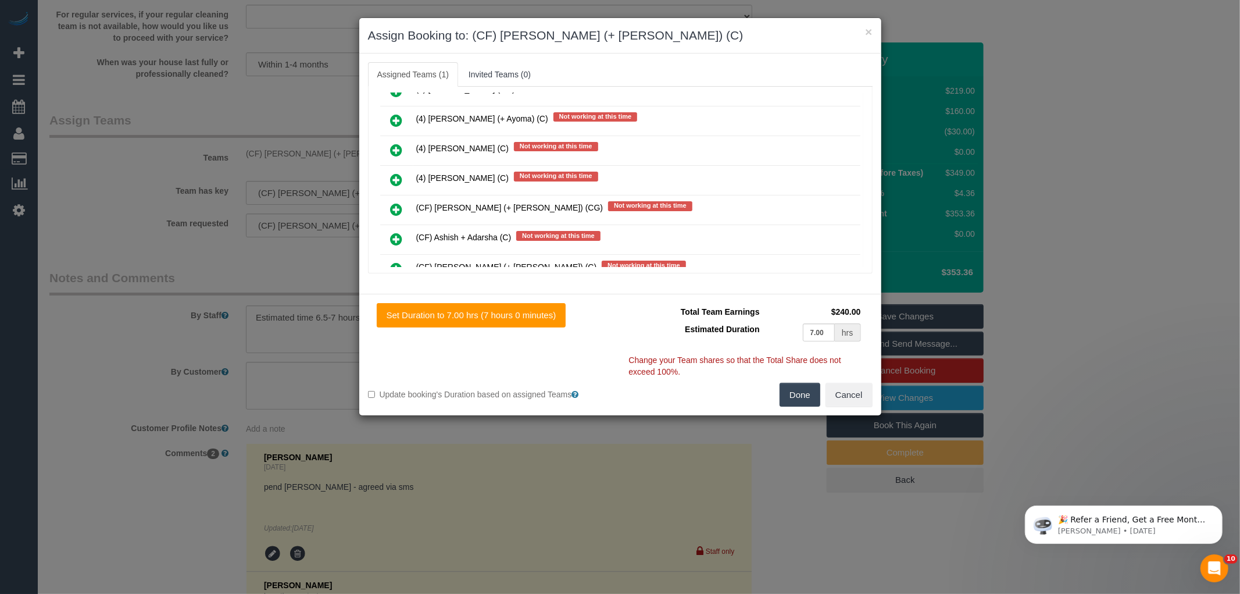
scroll to position [5157, 0]
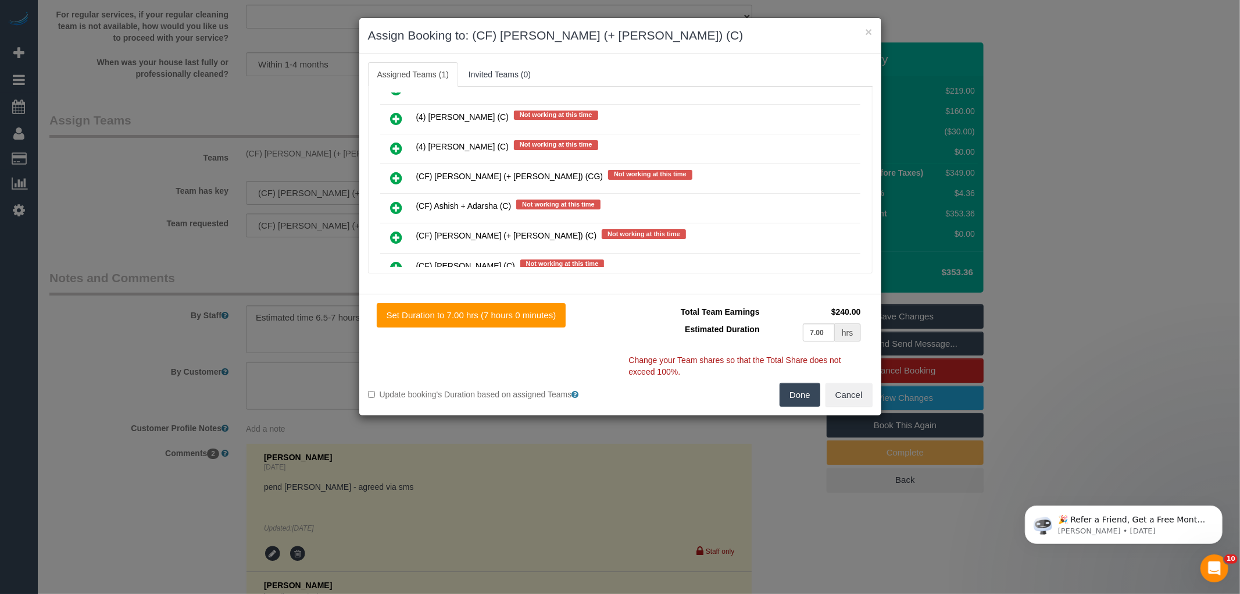
click at [395, 230] on icon at bounding box center [397, 237] width 12 height 14
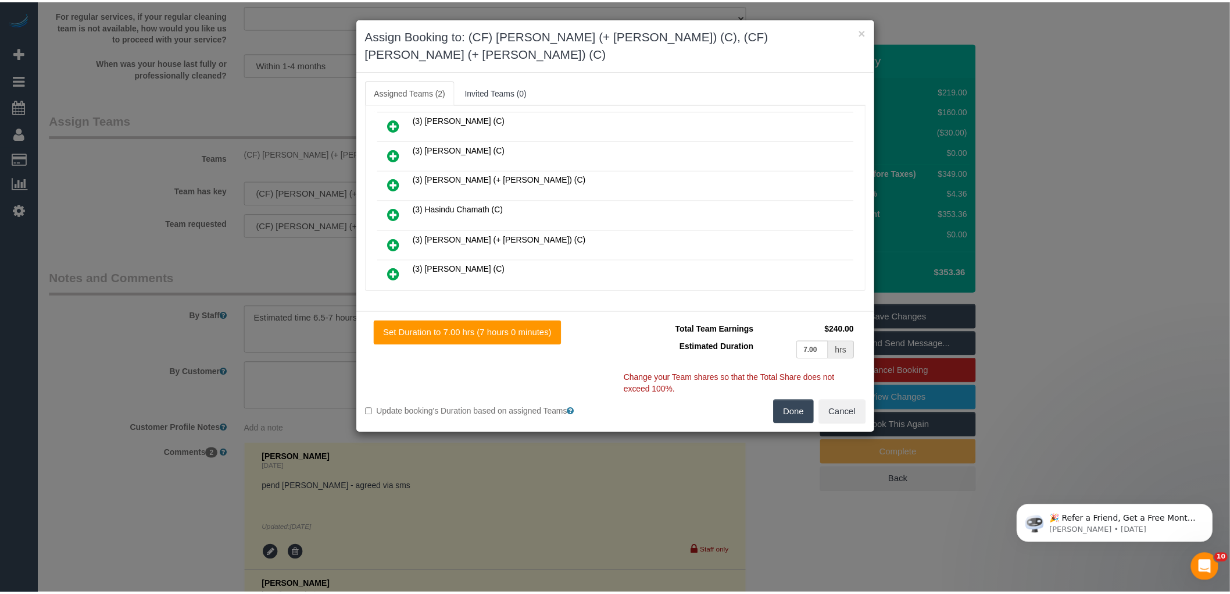
scroll to position [0, 0]
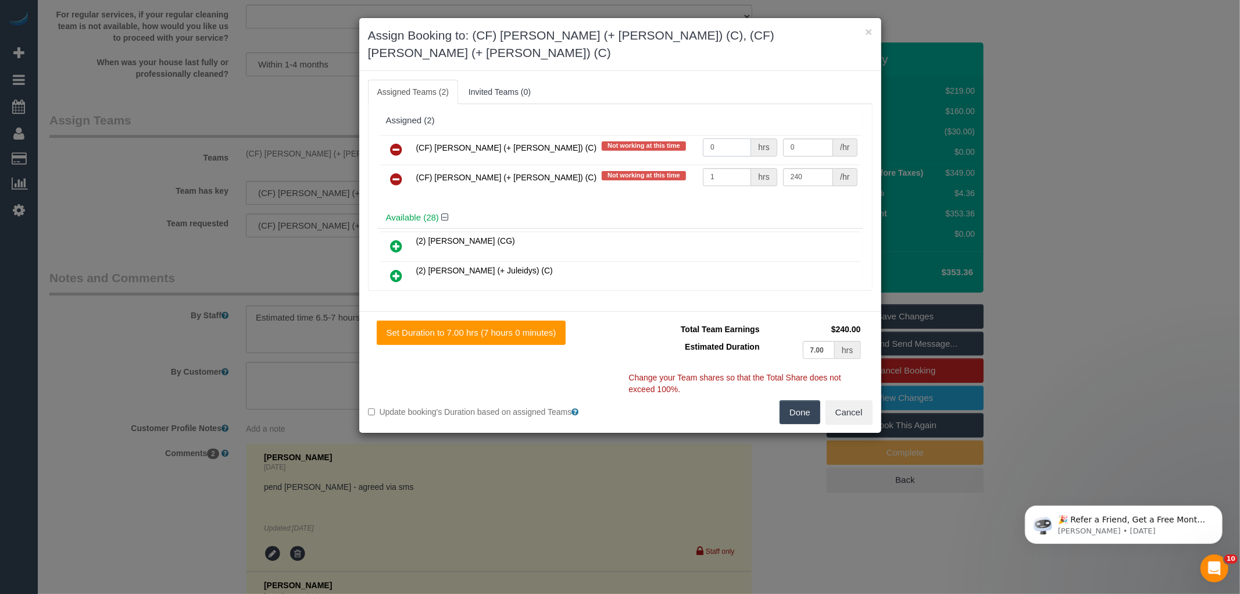
click at [736, 138] on input "0" at bounding box center [727, 147] width 48 height 18
type input "1"
click at [802, 138] on input "0" at bounding box center [808, 147] width 50 height 18
type input "120"
click at [806, 165] on td "240 /hr" at bounding box center [820, 180] width 80 height 30
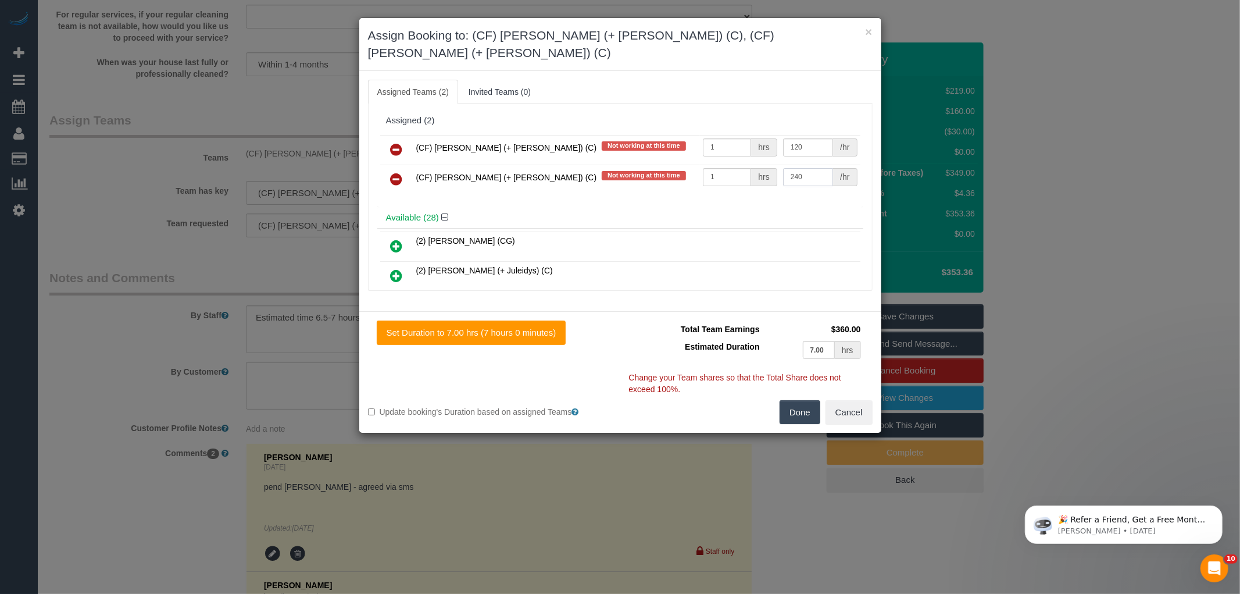
click at [807, 168] on input "240" at bounding box center [808, 177] width 50 height 18
type input "2"
type input "120"
click at [802, 400] on button "Done" at bounding box center [800, 412] width 41 height 24
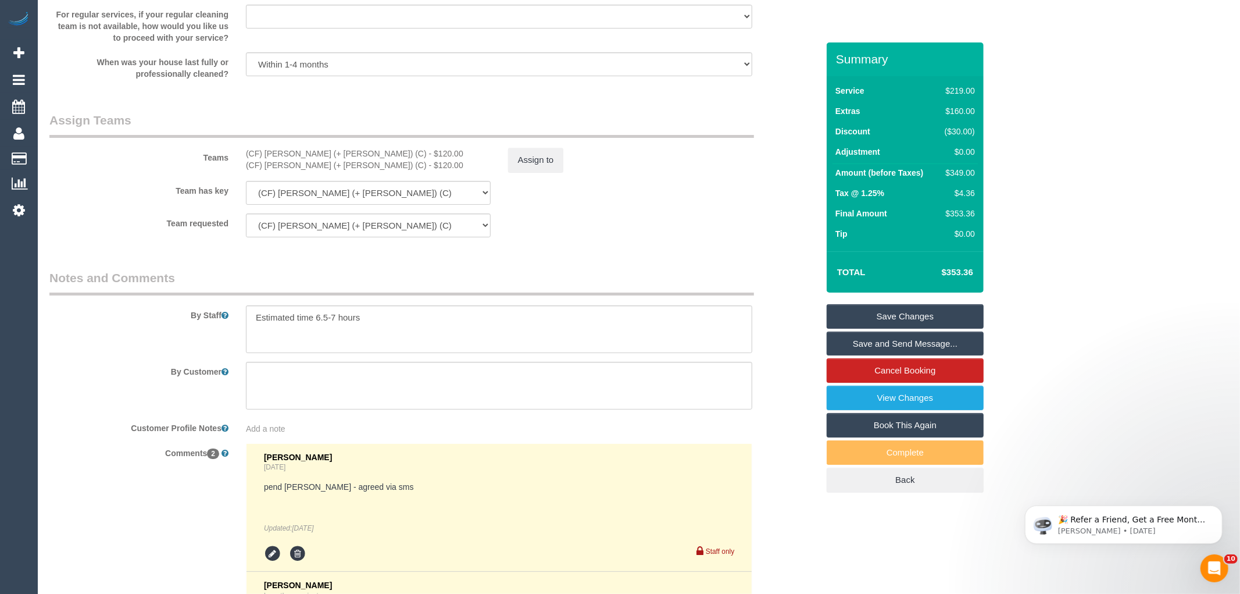
click at [801, 399] on div "× Assign Booking to: (CF) Karina (+ Darly) (C), (CF) Darly (+ Karina) (C) Assig…" at bounding box center [620, 297] width 1240 height 594
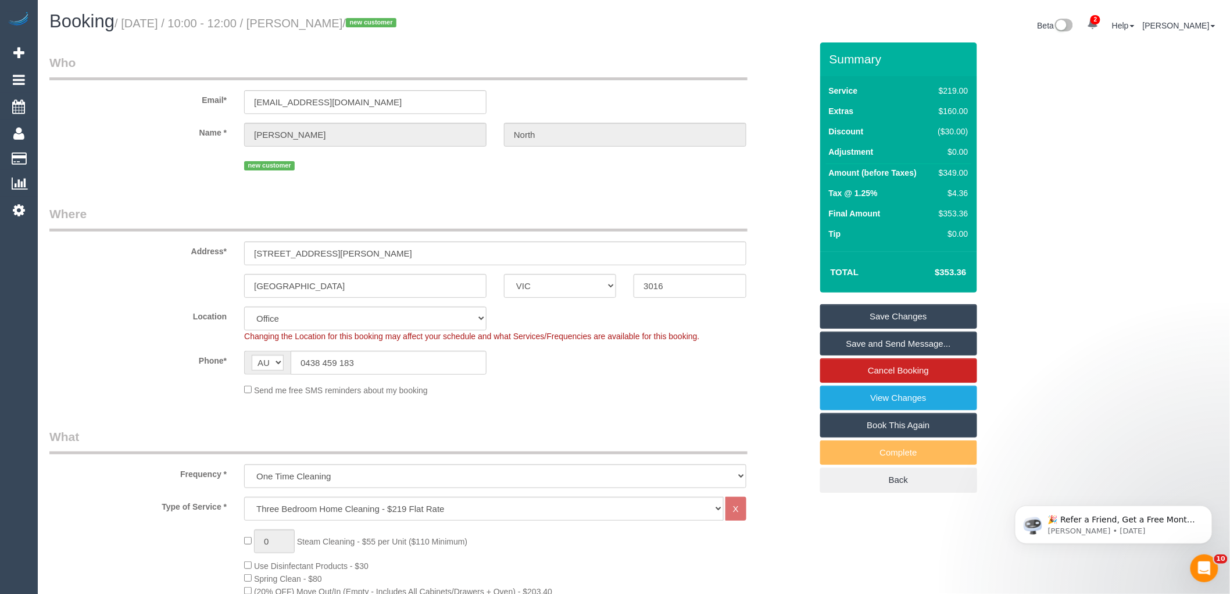
scroll to position [129, 0]
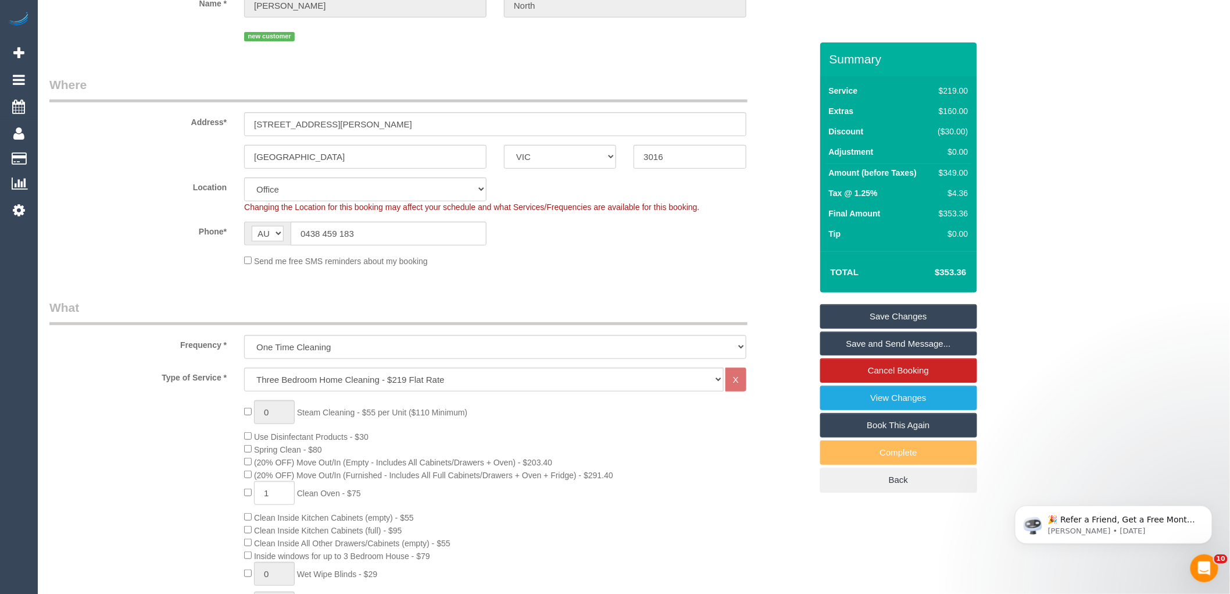
click at [762, 510] on div "0 Steam Cleaning - $55 per Unit ($110 Minimum) Use Disinfectant Products - $30 …" at bounding box center [527, 604] width 584 height 408
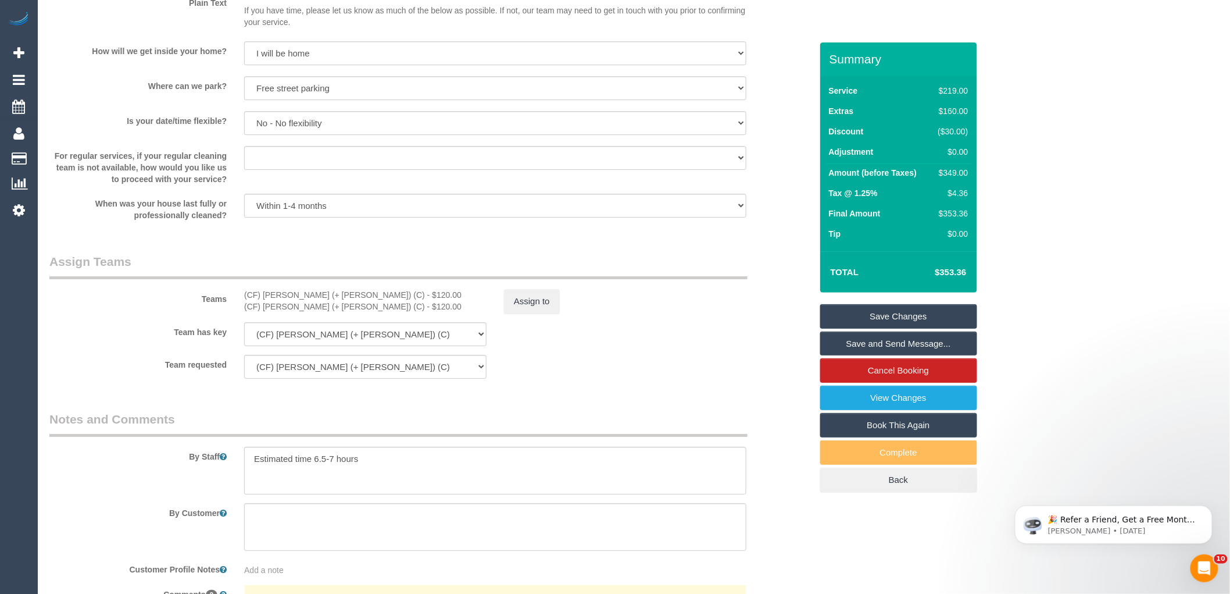
scroll to position [1809, 0]
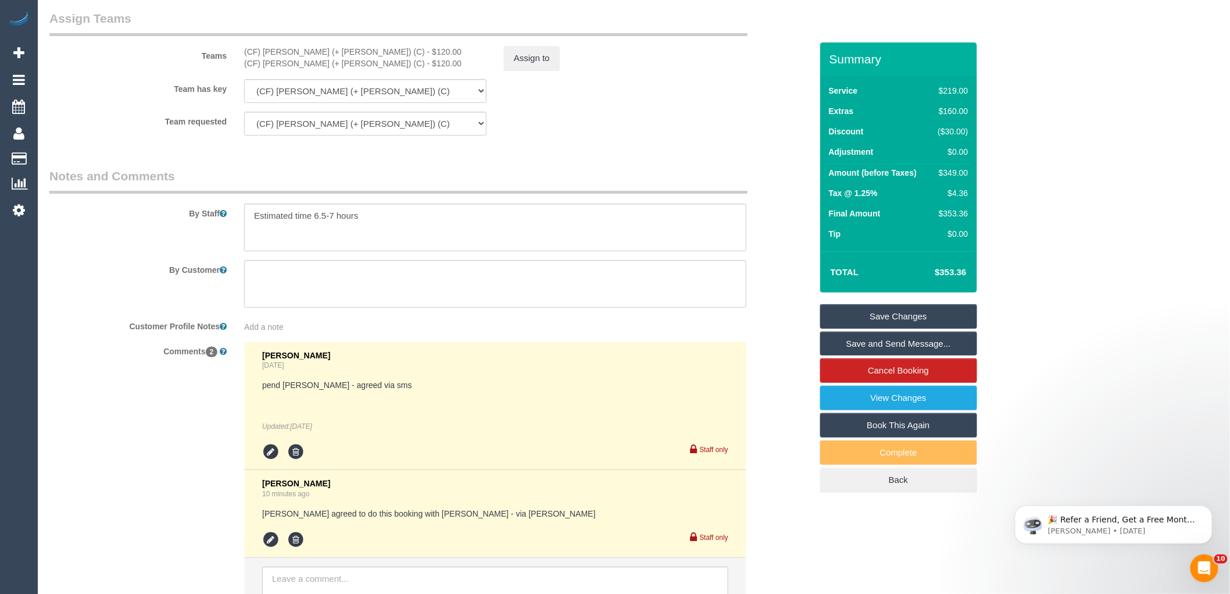
click at [764, 323] on sui-booking-comments "By Staff By Customer Customer Profile Notes Add a note Comments 2 Laura Butera …" at bounding box center [430, 395] width 762 height 456
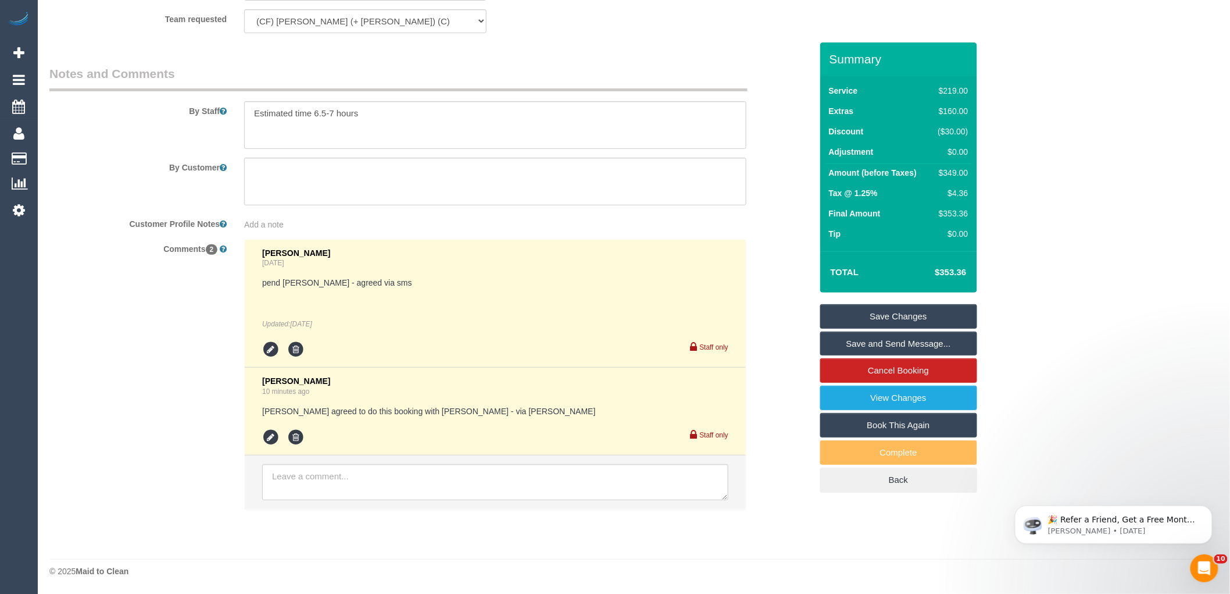
scroll to position [1923, 0]
click at [272, 436] on icon at bounding box center [270, 436] width 17 height 17
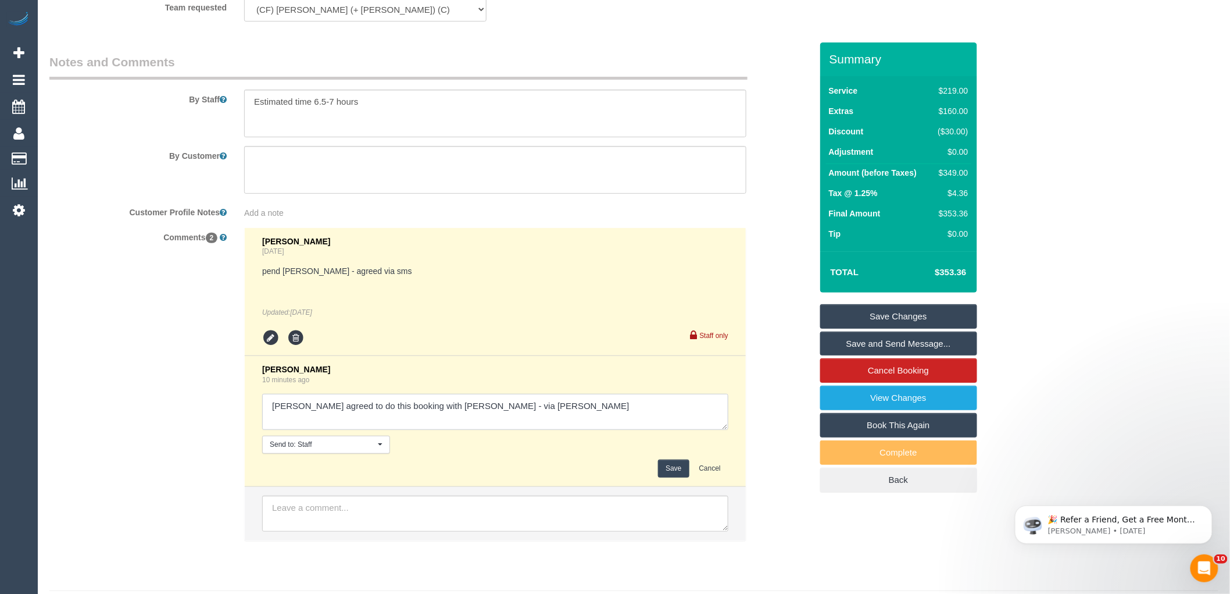
click at [449, 422] on textarea at bounding box center [495, 412] width 466 height 36
click at [524, 422] on textarea at bounding box center [495, 412] width 466 height 36
type textarea "Darly agreed to do this booking with Karina - via sms"
click at [673, 477] on button "Save" at bounding box center [673, 468] width 31 height 18
click at [788, 431] on div "Comments 2 Laura Butera 1 day ago pend Karina - agreed via sms Updated: Yesterd…" at bounding box center [431, 389] width 780 height 325
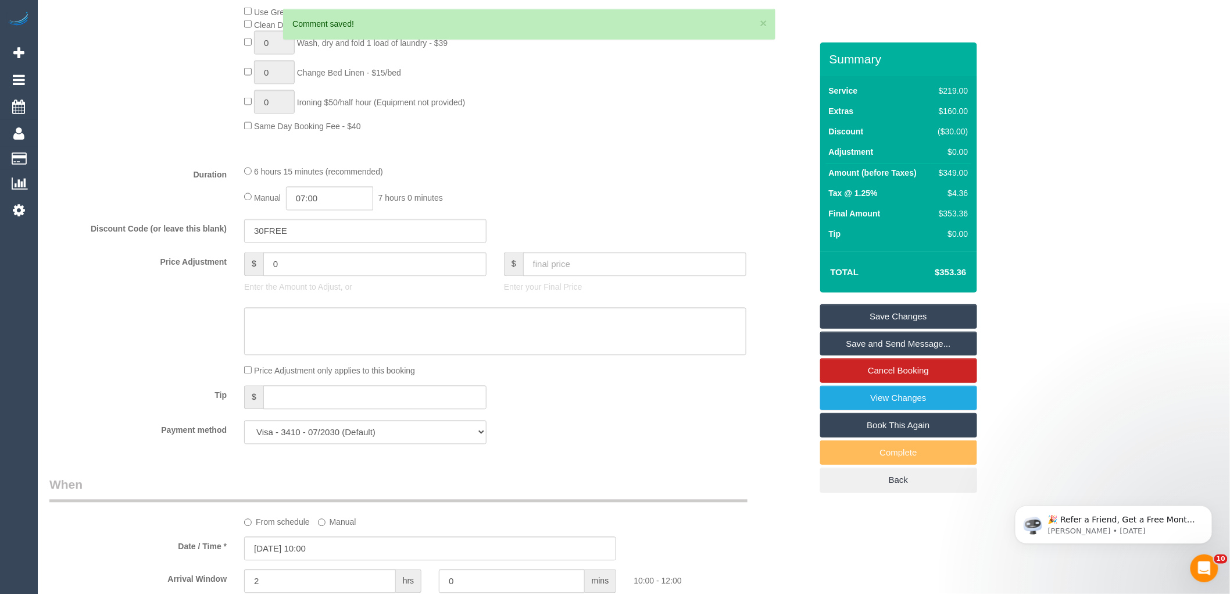
scroll to position [760, 0]
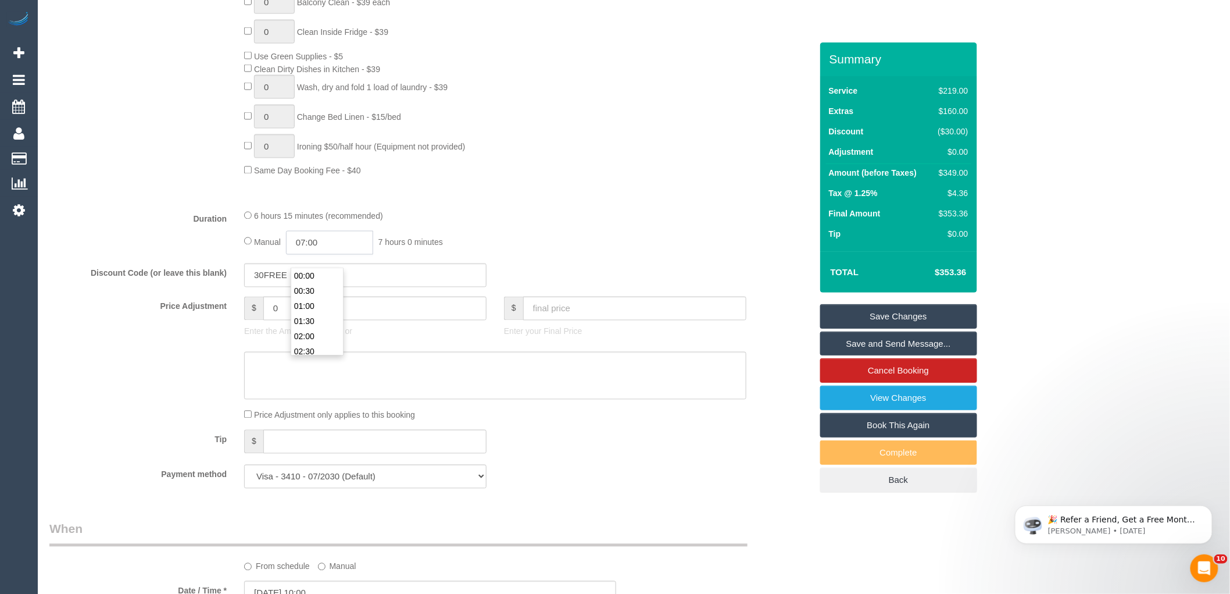
click at [335, 255] on input "07:00" at bounding box center [329, 243] width 87 height 24
type input "03:30"
click at [320, 309] on li "03:30" at bounding box center [317, 315] width 52 height 15
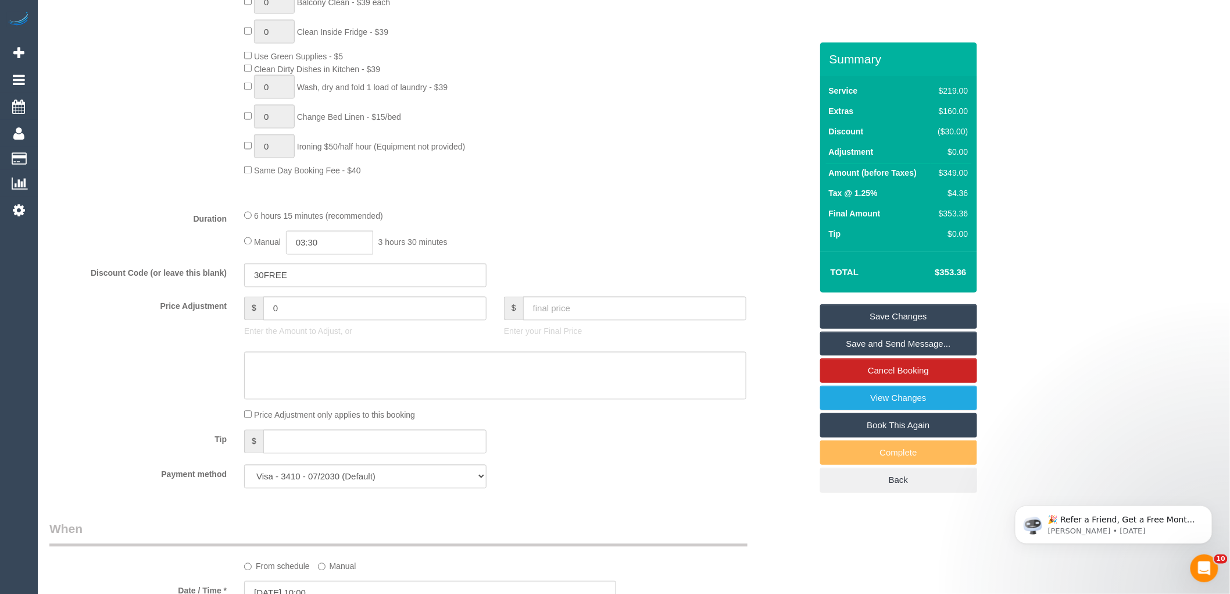
click at [886, 316] on link "Save Changes" at bounding box center [898, 316] width 157 height 24
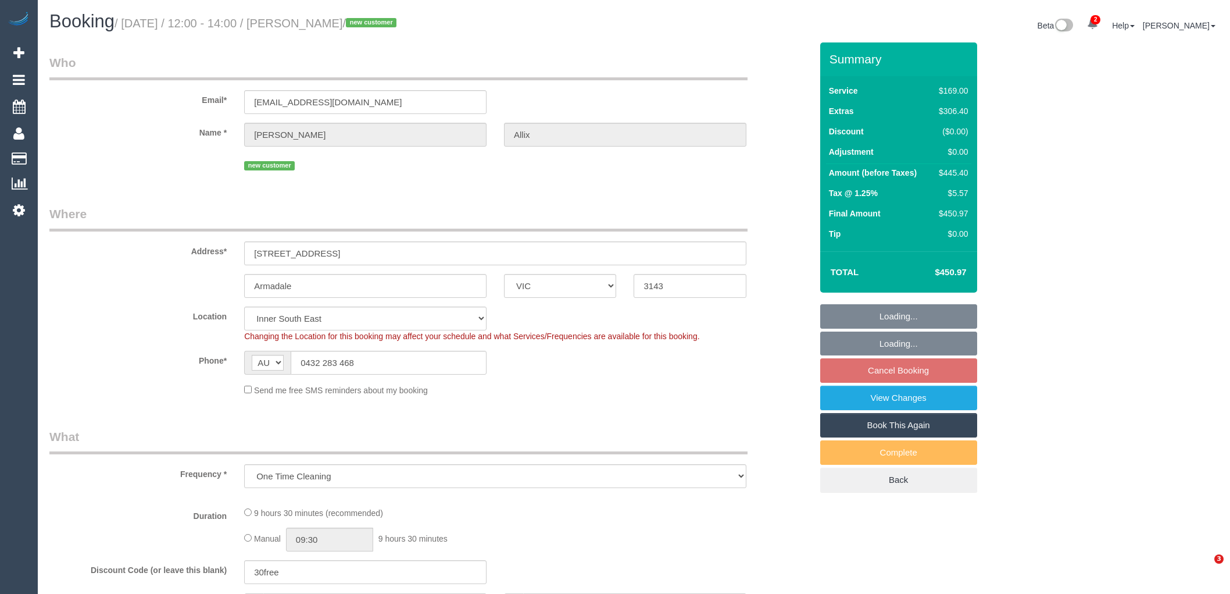
select select "VIC"
select select "object:652"
select select "string:stripe-pm_1Ry5ZU2GScqysDRV0DMFr3w4"
select select "number:29"
select select "number:14"
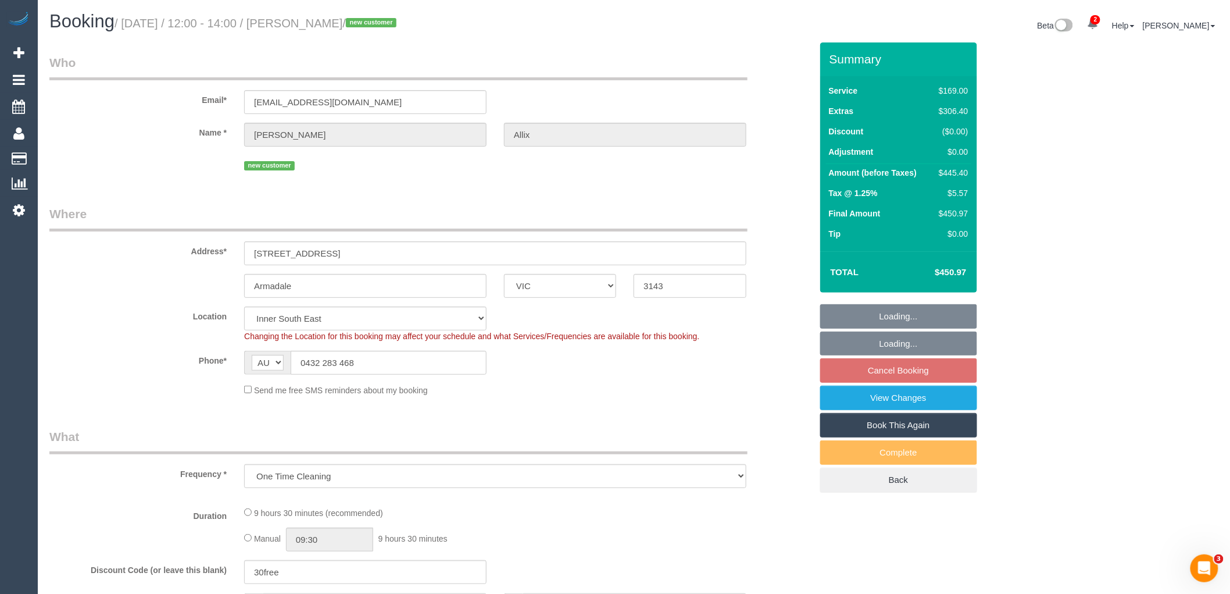
select select "number:19"
select select "number:25"
select select "number:34"
select select "number:26"
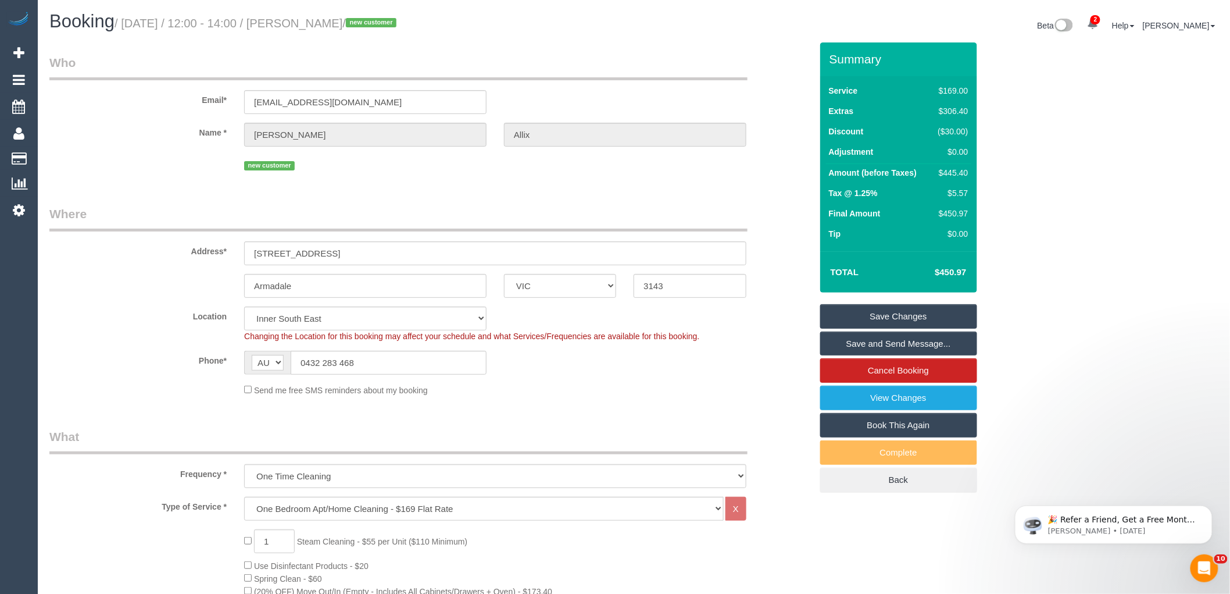
click at [960, 169] on div "$445.40" at bounding box center [951, 173] width 35 height 12
copy div "445.40"
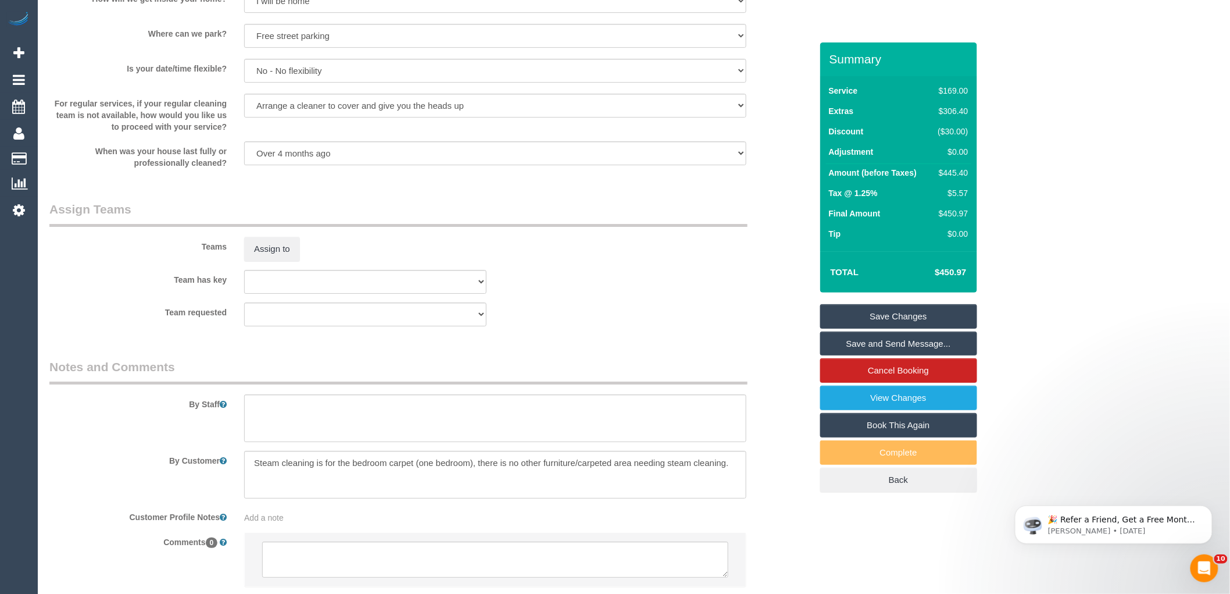
scroll to position [1708, 0]
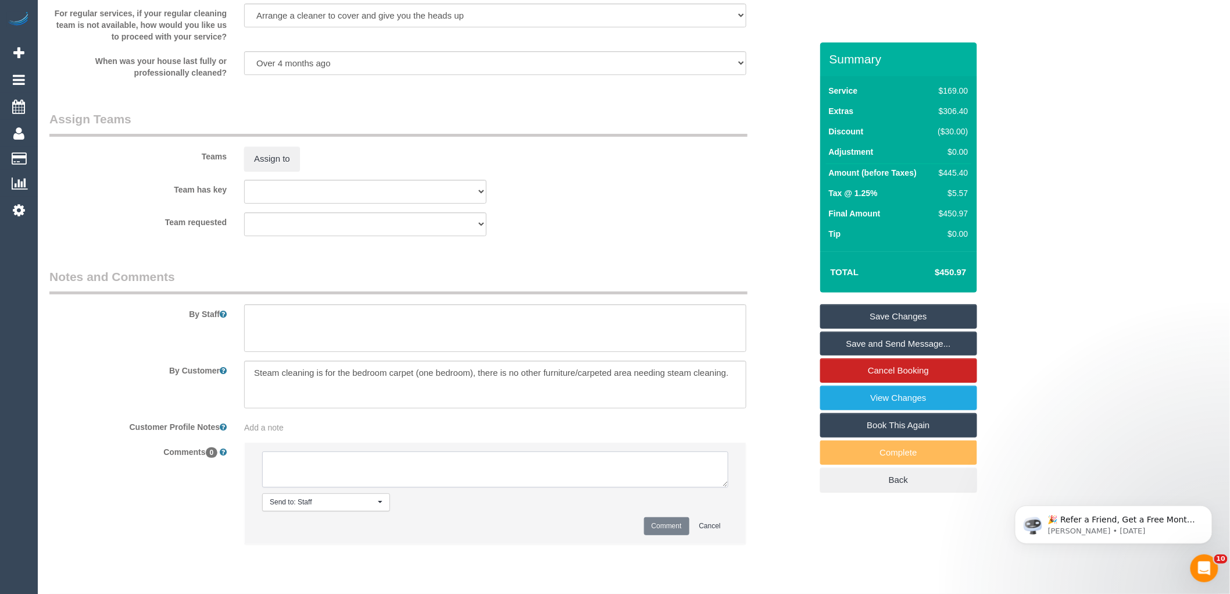
click at [376, 485] on textarea at bounding box center [495, 469] width 466 height 36
type textarea "pending Warnot via sms"
click at [659, 535] on button "Comment" at bounding box center [666, 526] width 45 height 18
click at [802, 480] on div "Comments 0 Send to: Staff Nothing selected Send to: Staff Send to: Customer Sen…" at bounding box center [431, 499] width 780 height 114
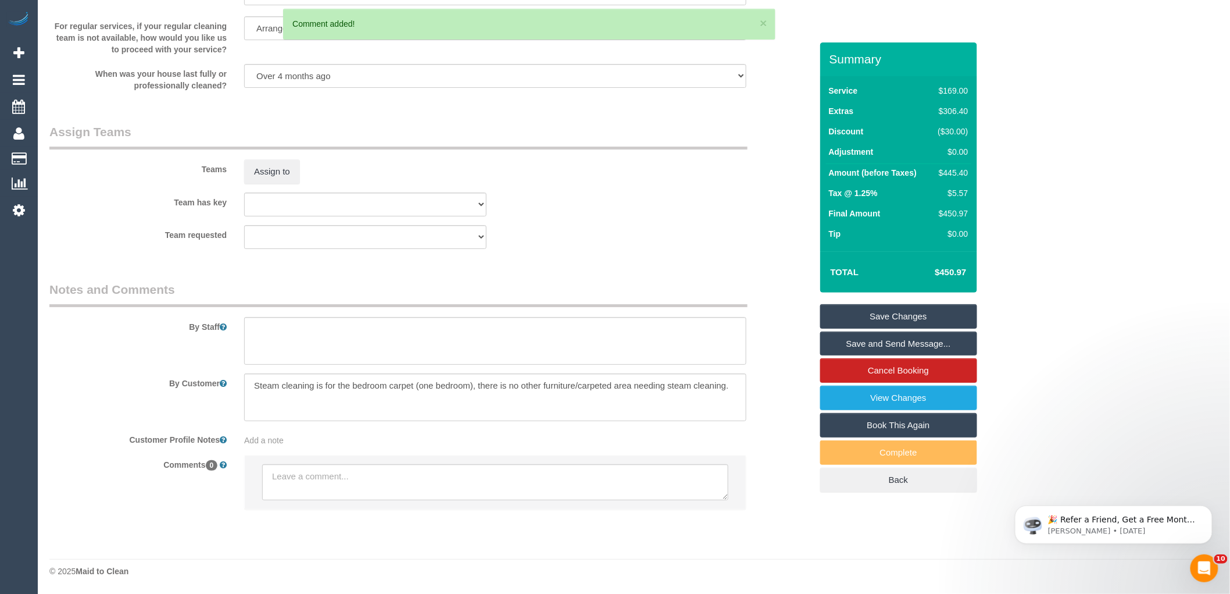
click at [890, 321] on link "Save Changes" at bounding box center [898, 316] width 157 height 24
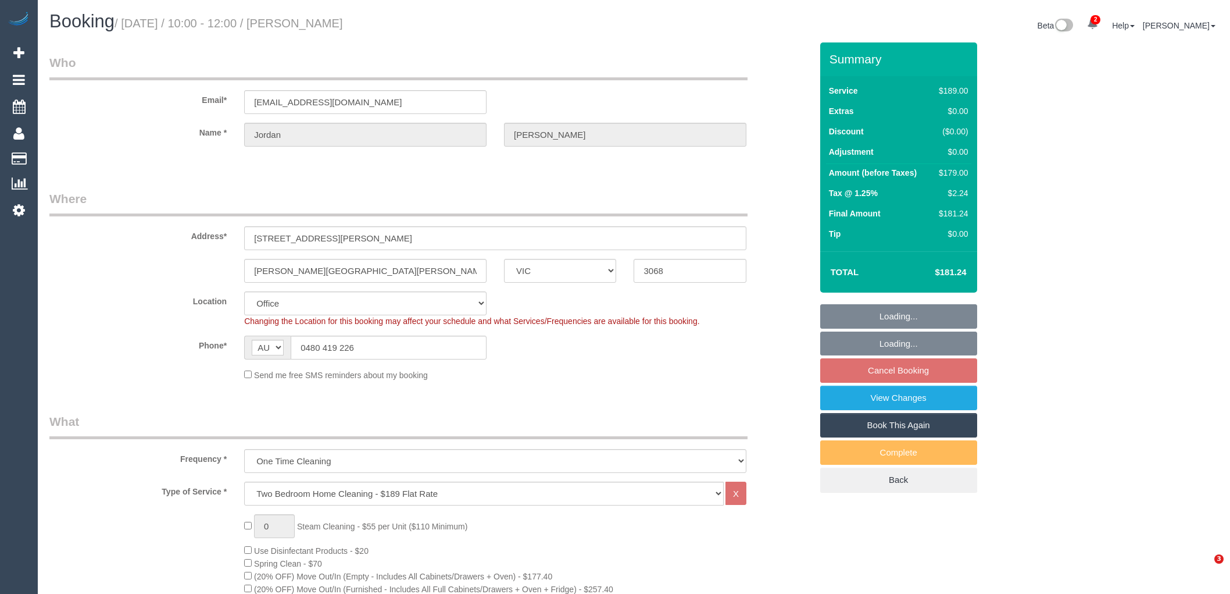
select select "VIC"
select select "string:stripe-pm_1RyJzq2GScqysDRVAOfGIvNm"
click at [346, 102] on input "[EMAIL_ADDRESS][DOMAIN_NAME]" at bounding box center [365, 102] width 242 height 24
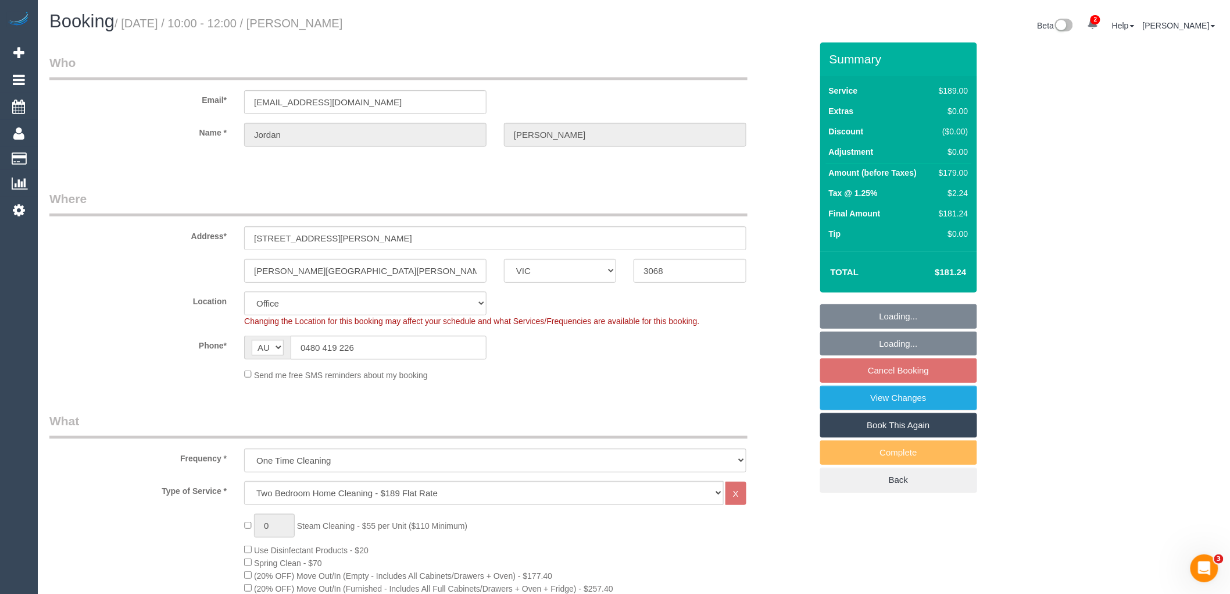
select select "number:27"
select select "number:14"
select select "number:19"
select select "number:24"
select select "number:13"
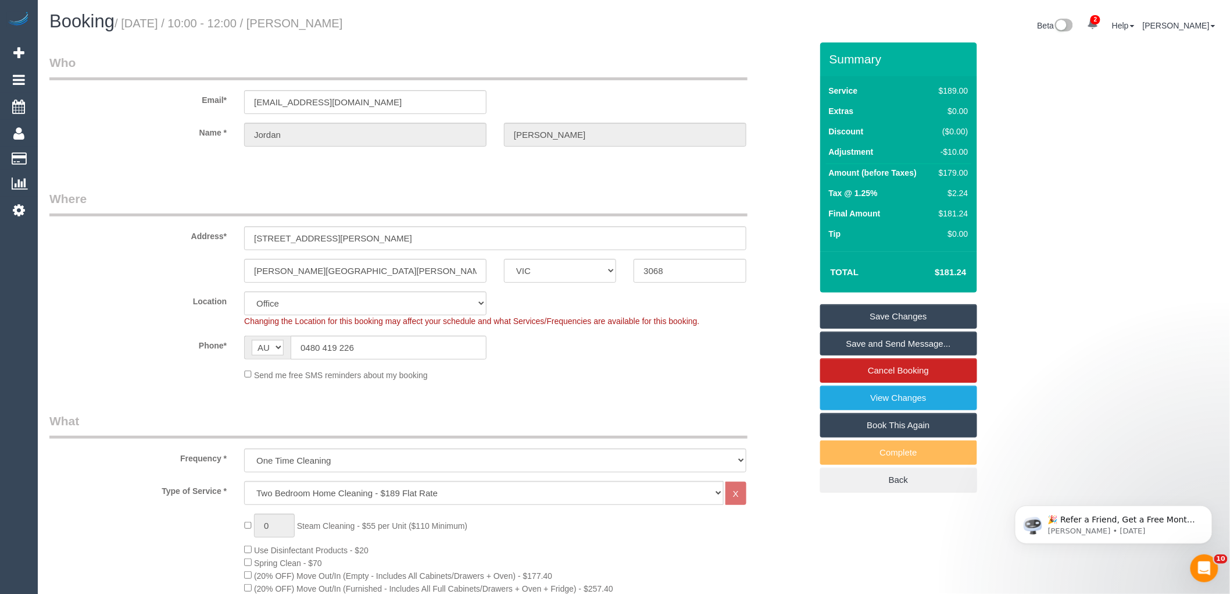
click at [921, 342] on link "Save and Send Message..." at bounding box center [898, 343] width 157 height 24
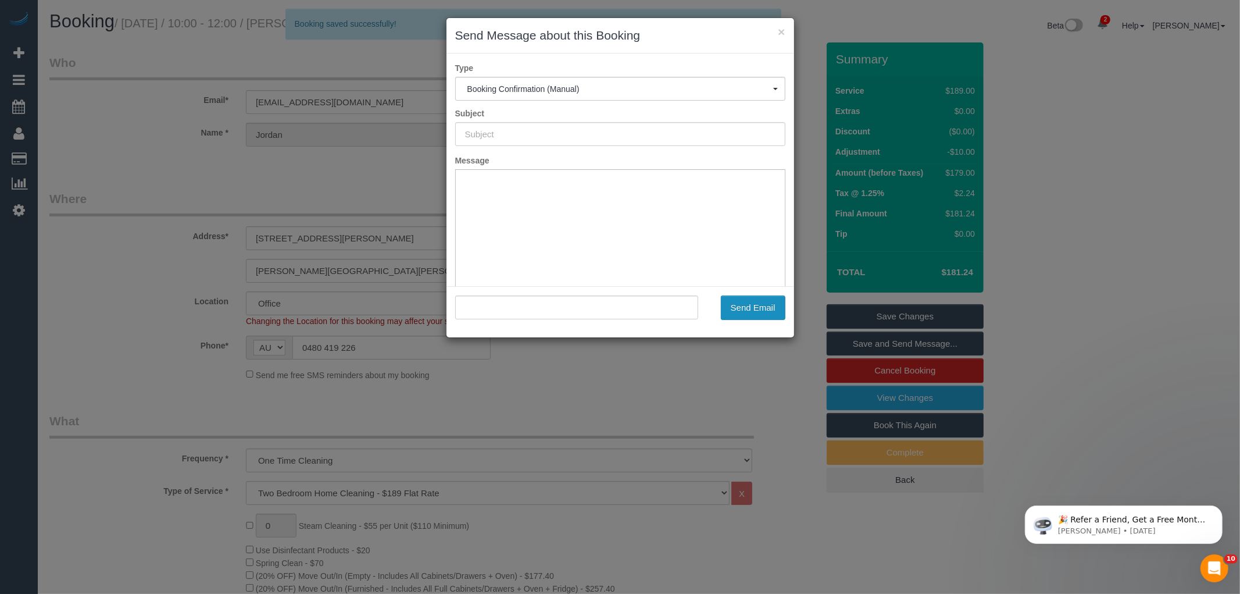
type input "Booking Confirmed"
type input ""Jordan Boyle" <jordanboyle22@gmail.com>"
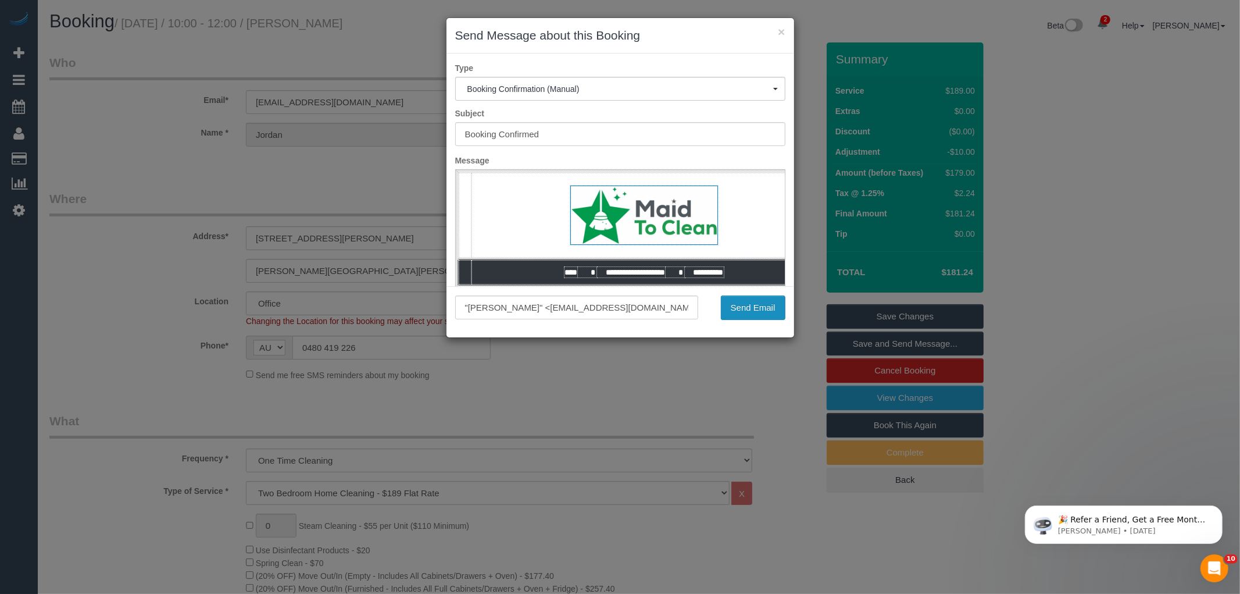
click at [774, 310] on button "Send Email" at bounding box center [753, 307] width 65 height 24
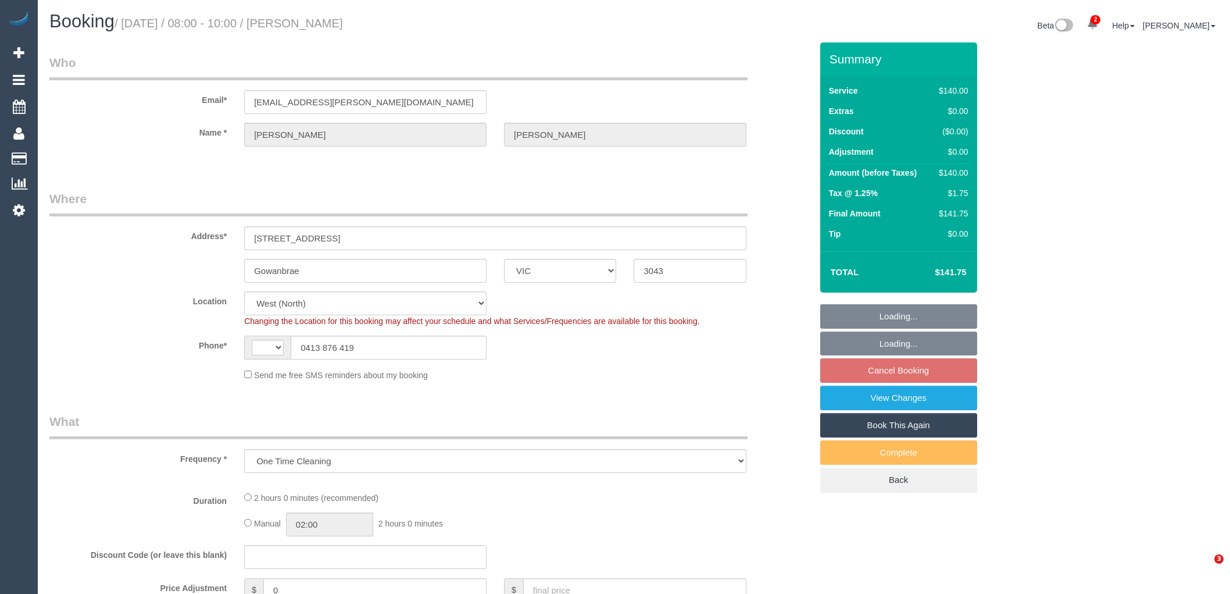
select select "VIC"
select select "string:AU"
select select "number:27"
select select "number:14"
select select "number:18"
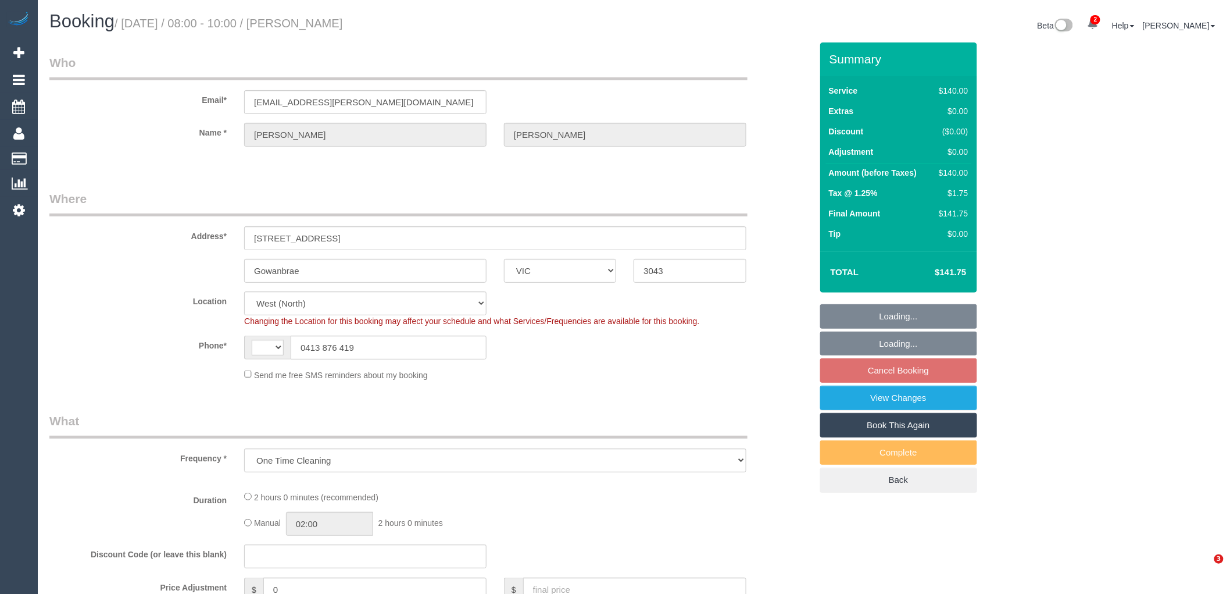
select select "number:25"
select select "number:34"
select select "number:13"
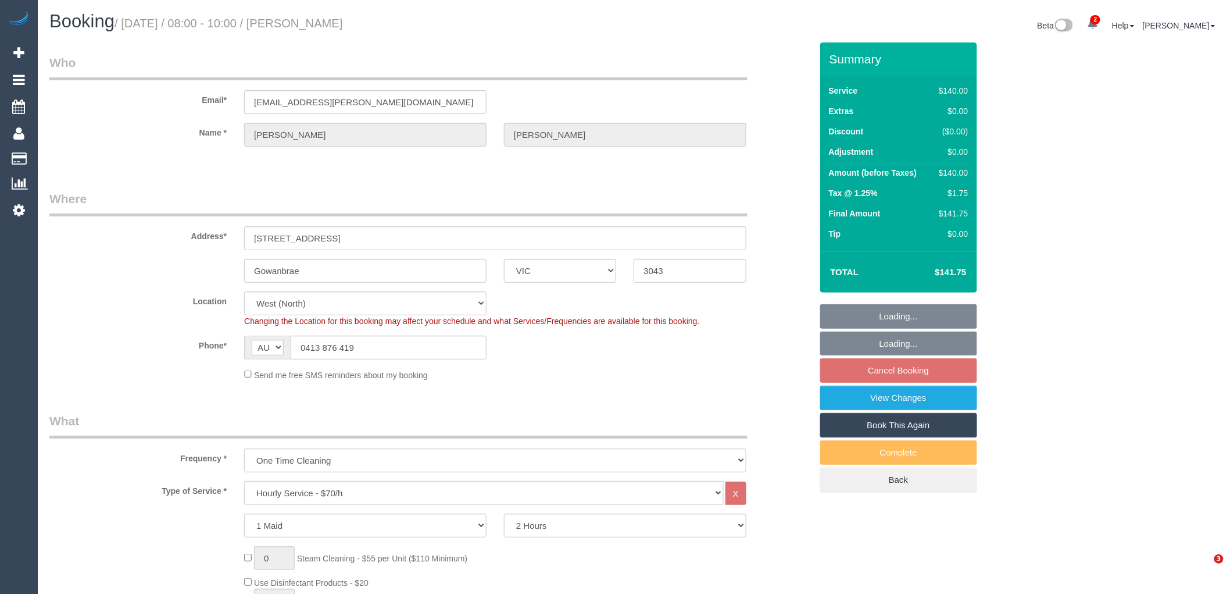
select select "object:871"
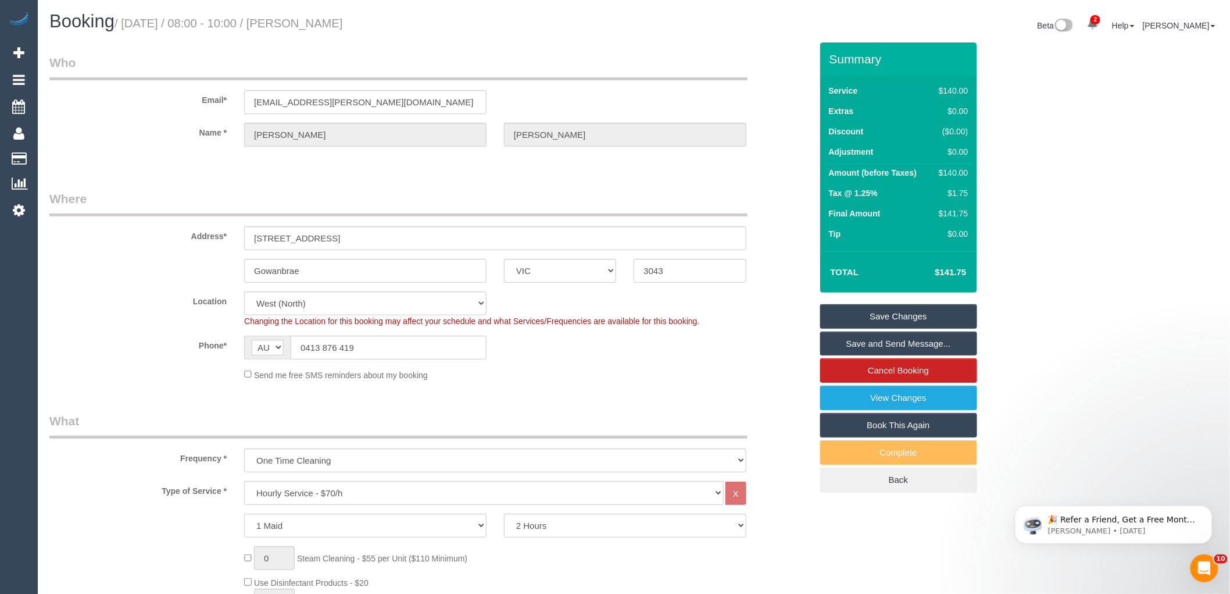
click at [570, 341] on div "Phone* AF AL DZ AD AO AI AQ AG AR AM AW AU AT AZ BS BH BD BB BY BE BZ BJ BM BT …" at bounding box center [431, 347] width 780 height 24
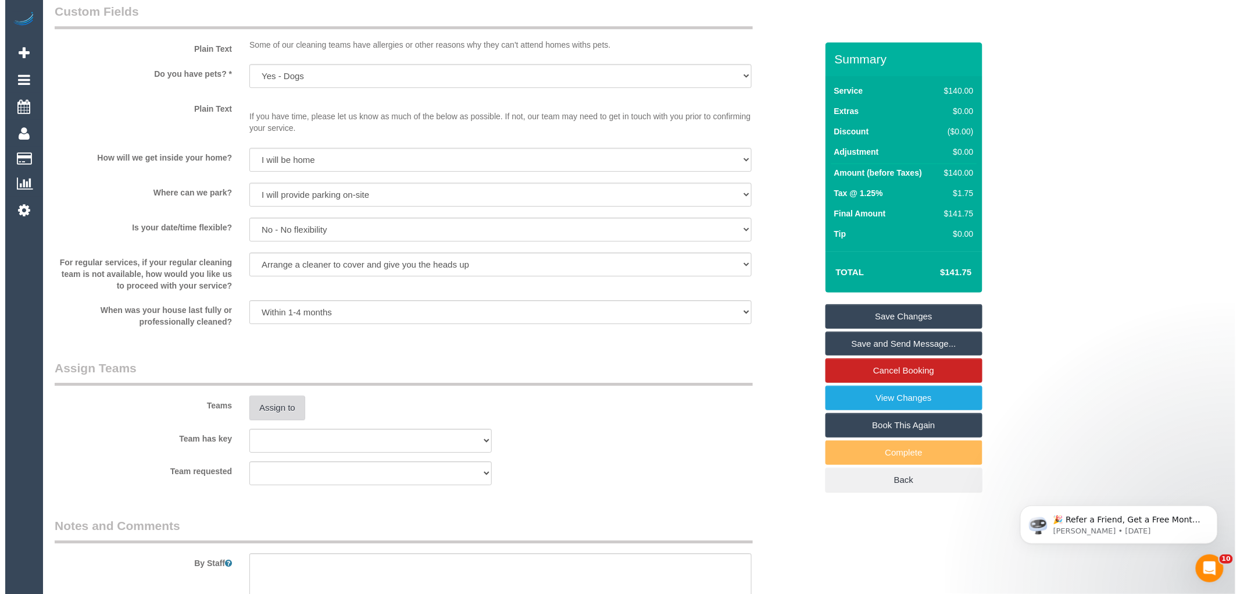
scroll to position [1421, 0]
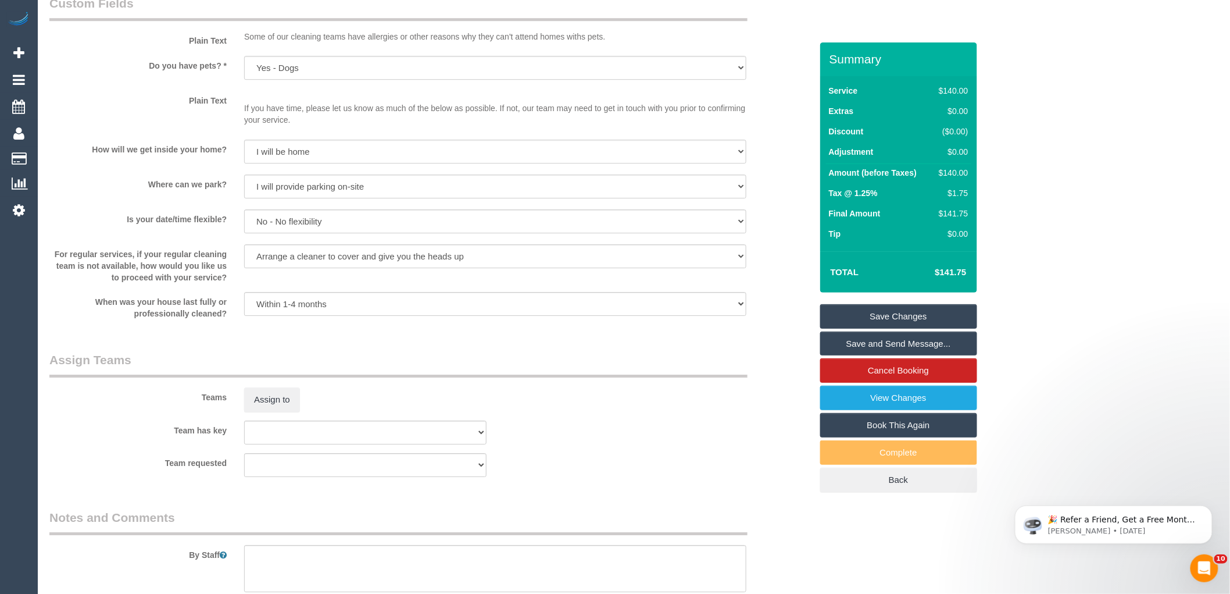
click at [273, 393] on div "Teams Assign to" at bounding box center [431, 381] width 780 height 60
click at [271, 409] on button "Assign to" at bounding box center [272, 399] width 56 height 24
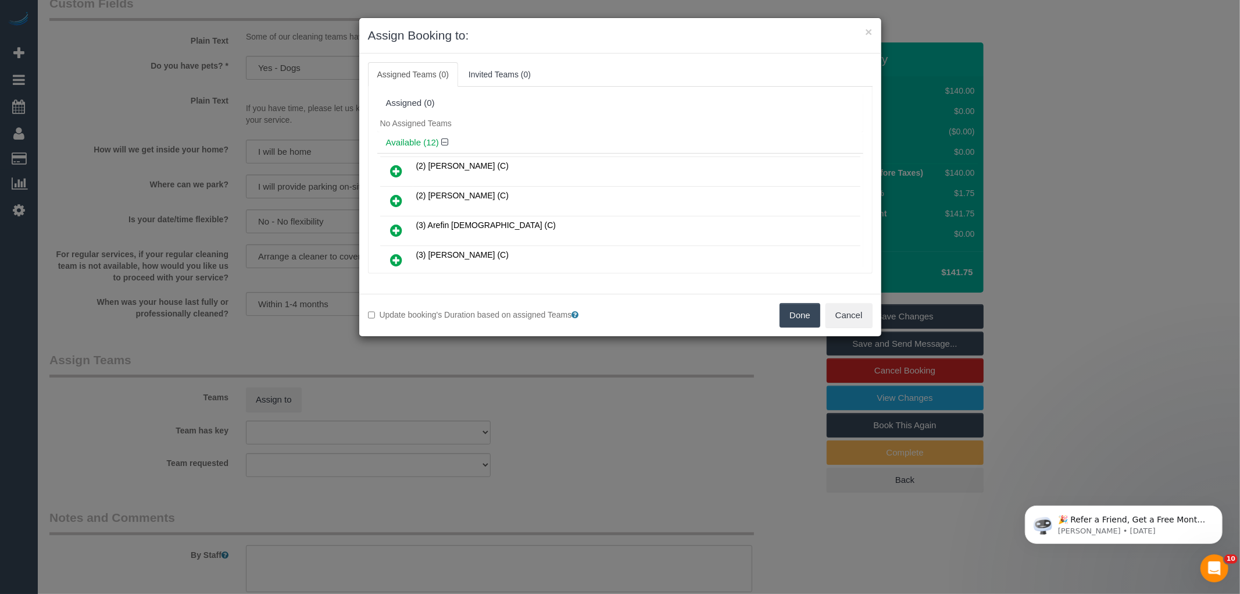
click at [570, 126] on div "No Assigned Teams" at bounding box center [620, 123] width 486 height 17
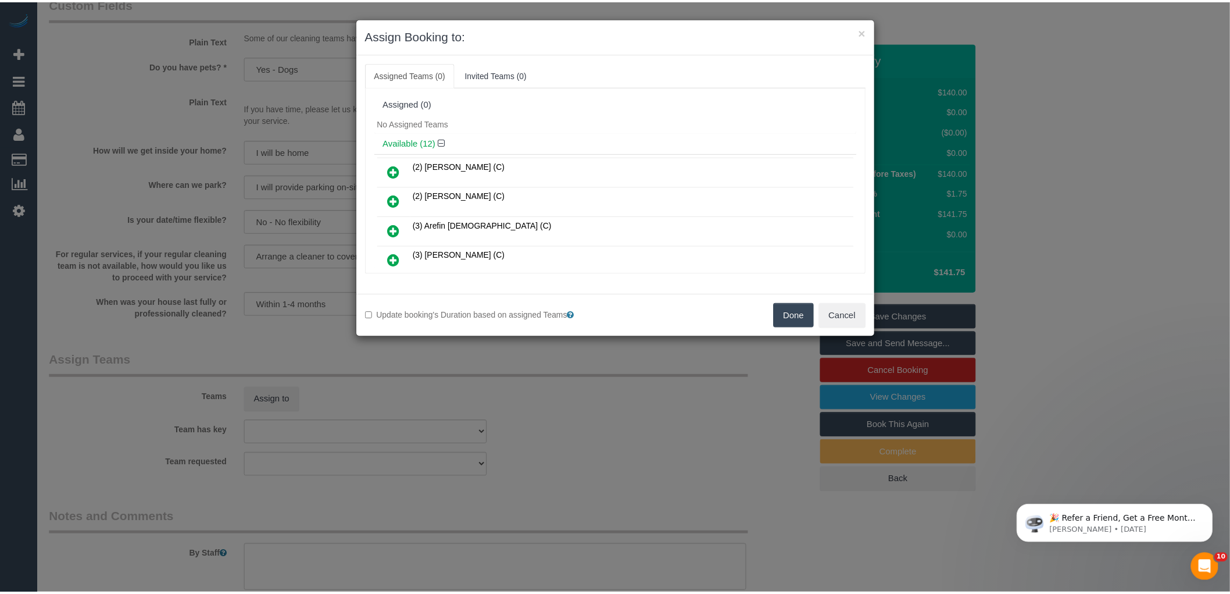
scroll to position [1269, 0]
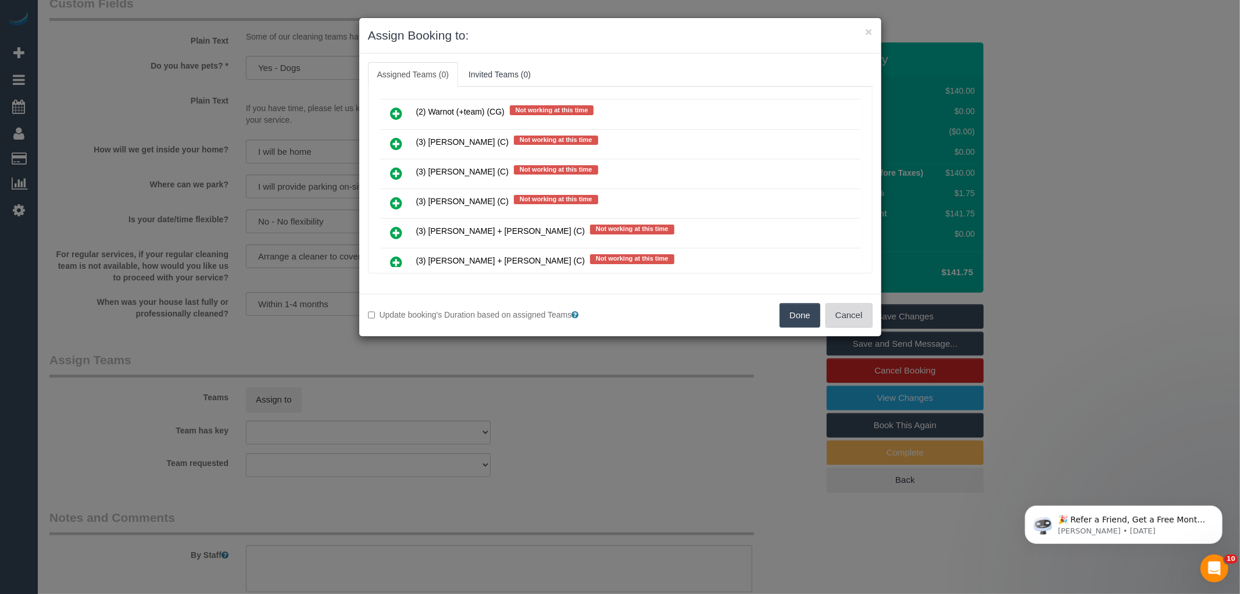
click at [835, 313] on button "Cancel" at bounding box center [849, 315] width 47 height 24
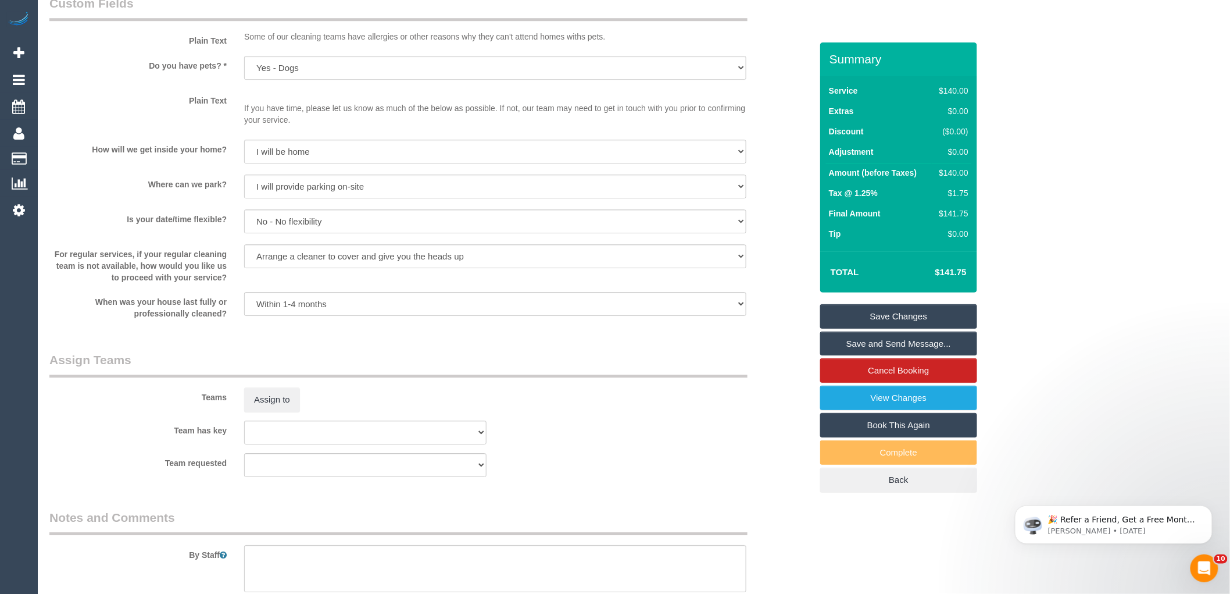
click at [712, 365] on div "× Assign Booking to: Assigned Teams (0) Invited Teams (0) Assigned (0) No Assig…" at bounding box center [615, 297] width 1230 height 594
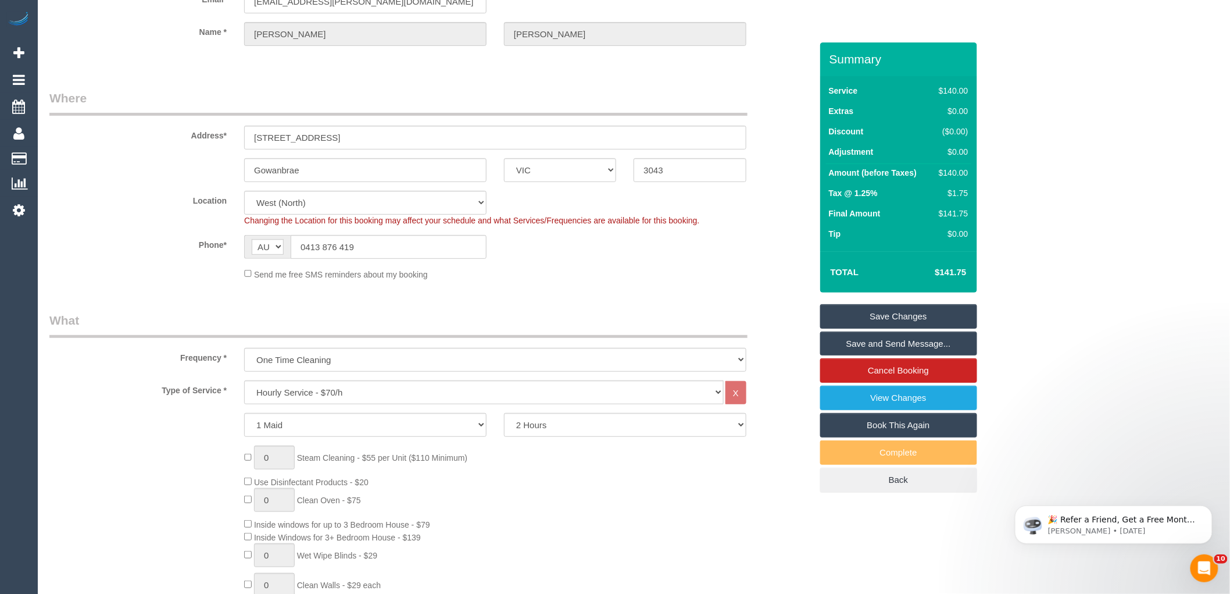
scroll to position [0, 0]
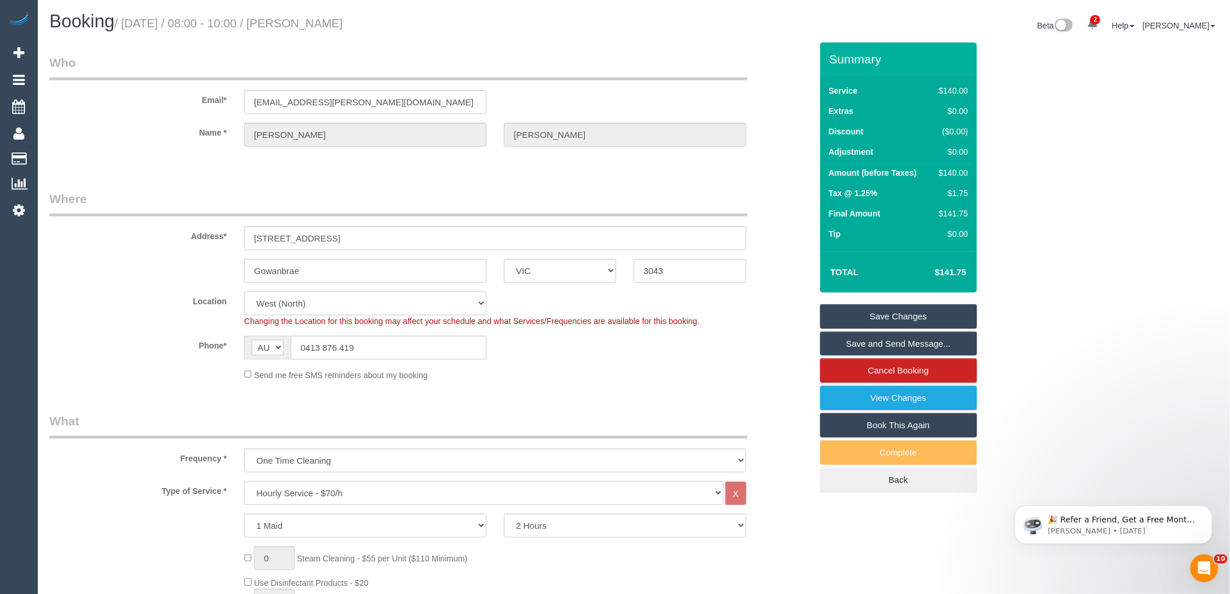
drag, startPoint x: 306, startPoint y: 299, endPoint x: 309, endPoint y: 292, distance: 7.0
click at [306, 299] on select "Office [GEOGRAPHIC_DATA] (North) East (South) [GEOGRAPHIC_DATA] (East) [GEOGRAP…" at bounding box center [365, 303] width 242 height 24
select select "50"
click at [244, 291] on select "Office [GEOGRAPHIC_DATA] (North) East (South) [GEOGRAPHIC_DATA] (East) [GEOGRAP…" at bounding box center [365, 303] width 242 height 24
select select "object:4132"
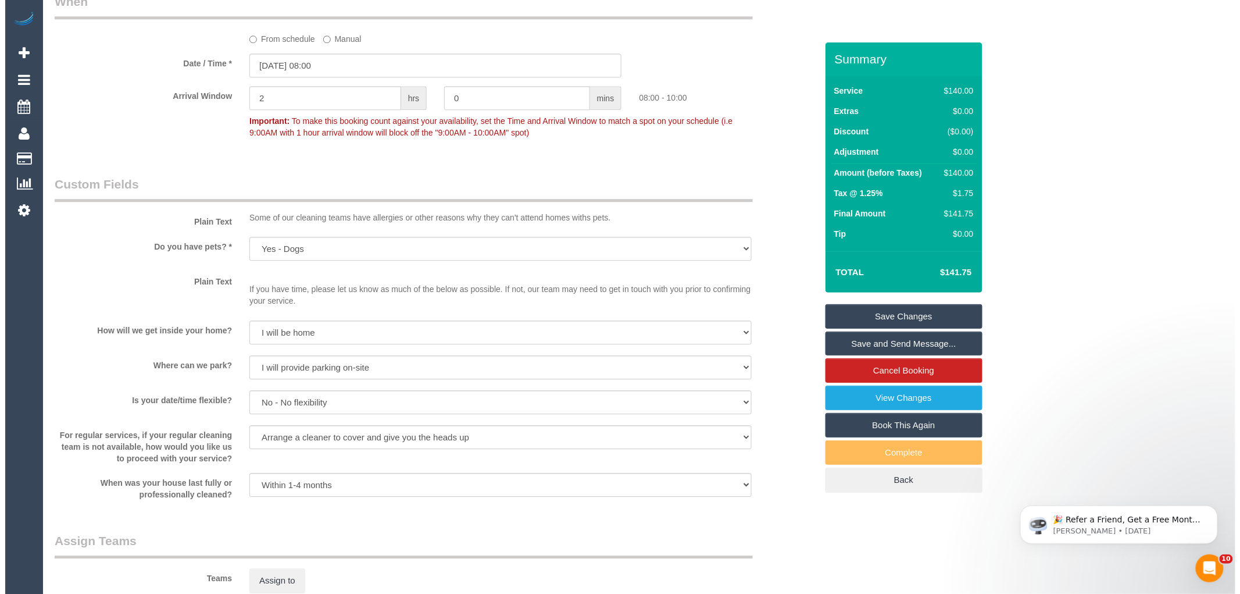
scroll to position [1485, 0]
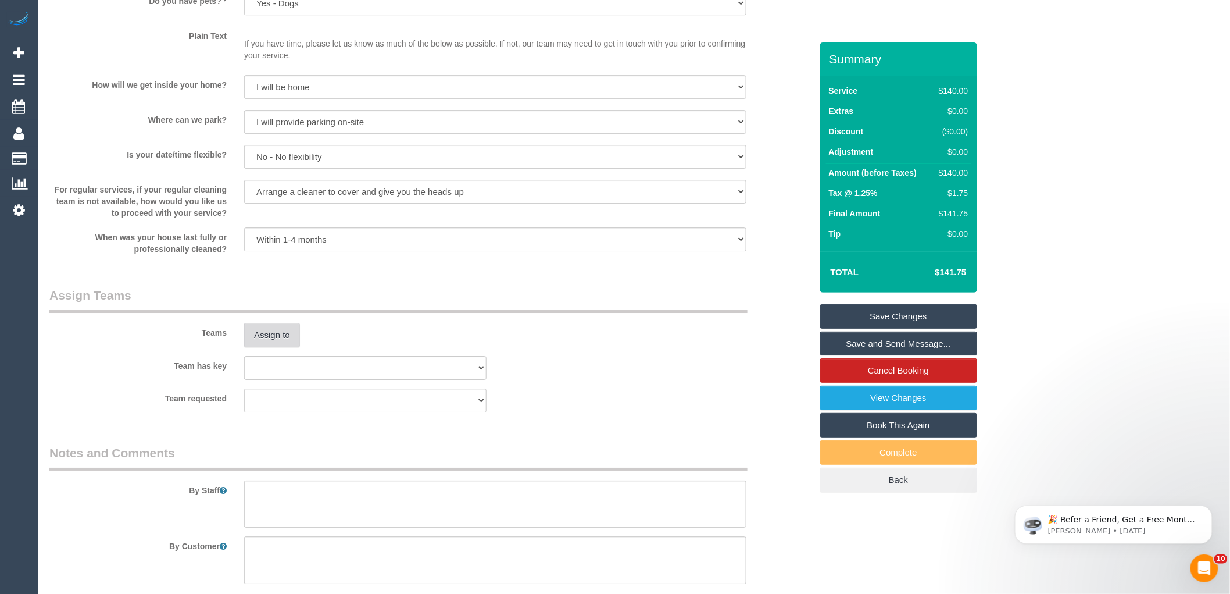
click at [276, 339] on button "Assign to" at bounding box center [272, 335] width 56 height 24
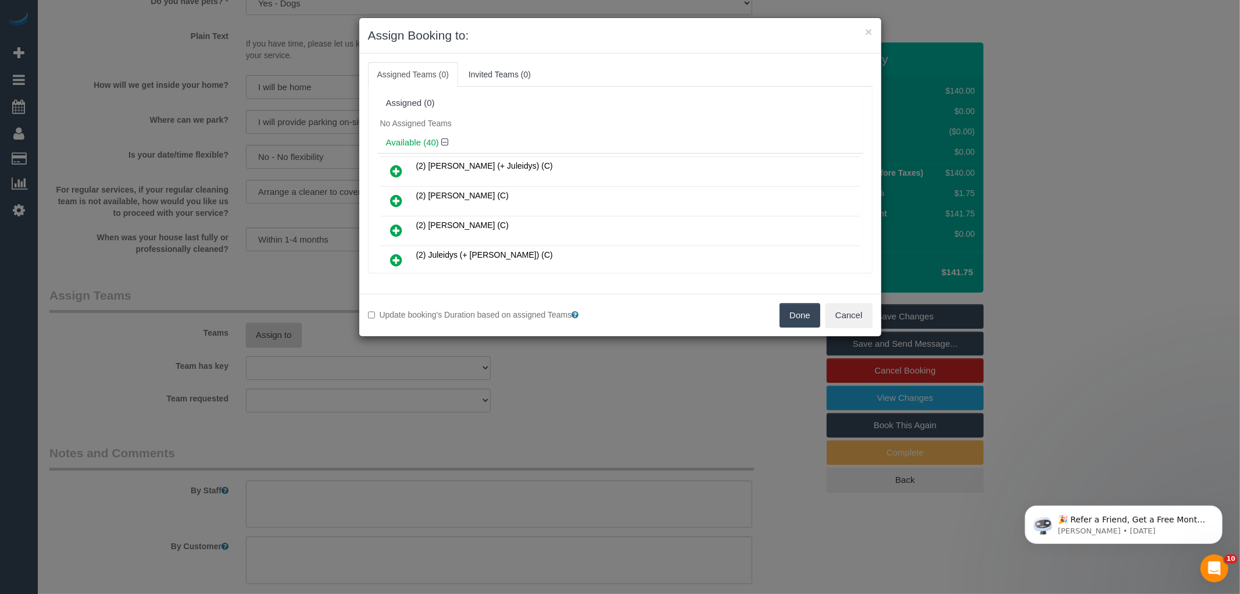
scroll to position [599, 0]
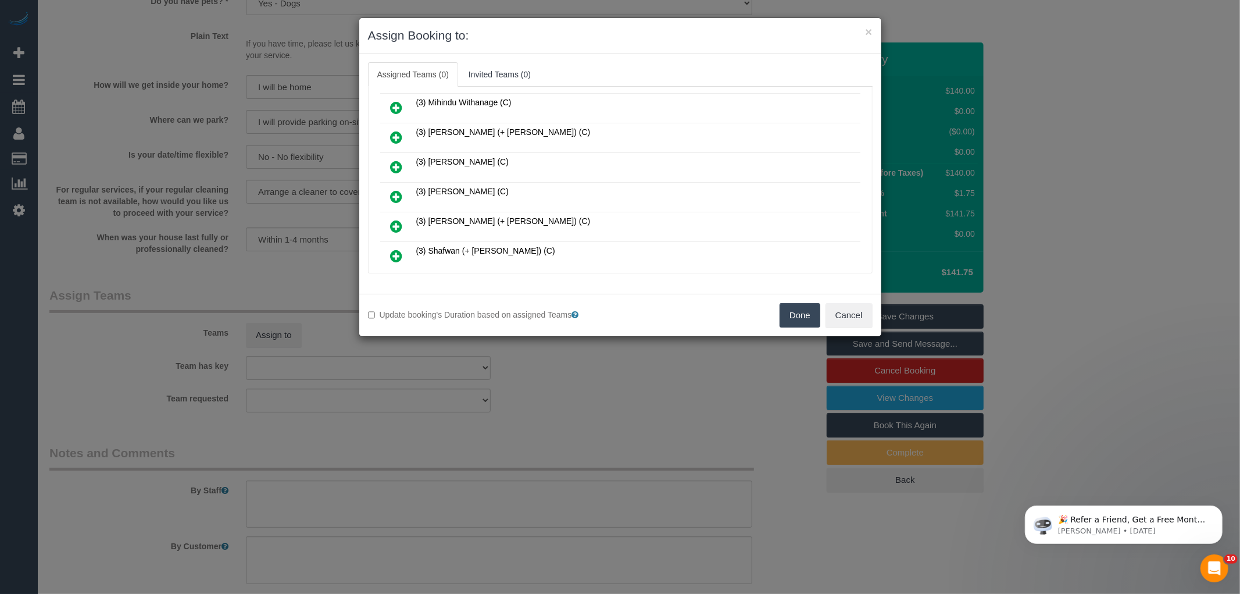
click at [397, 190] on icon at bounding box center [397, 197] width 12 height 14
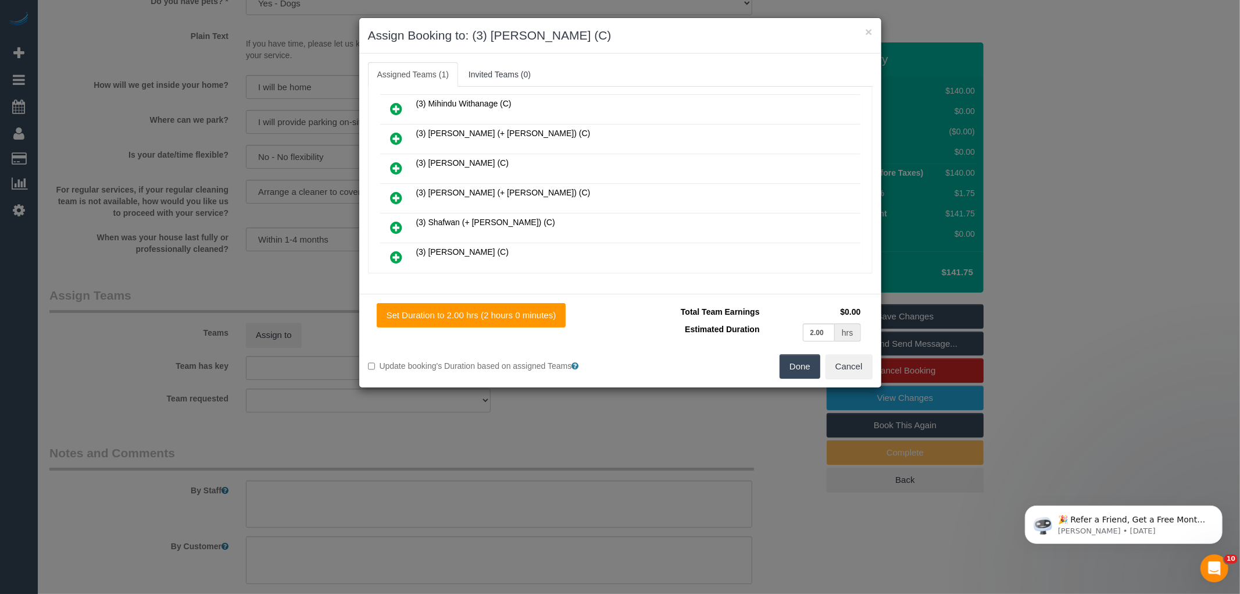
scroll to position [0, 0]
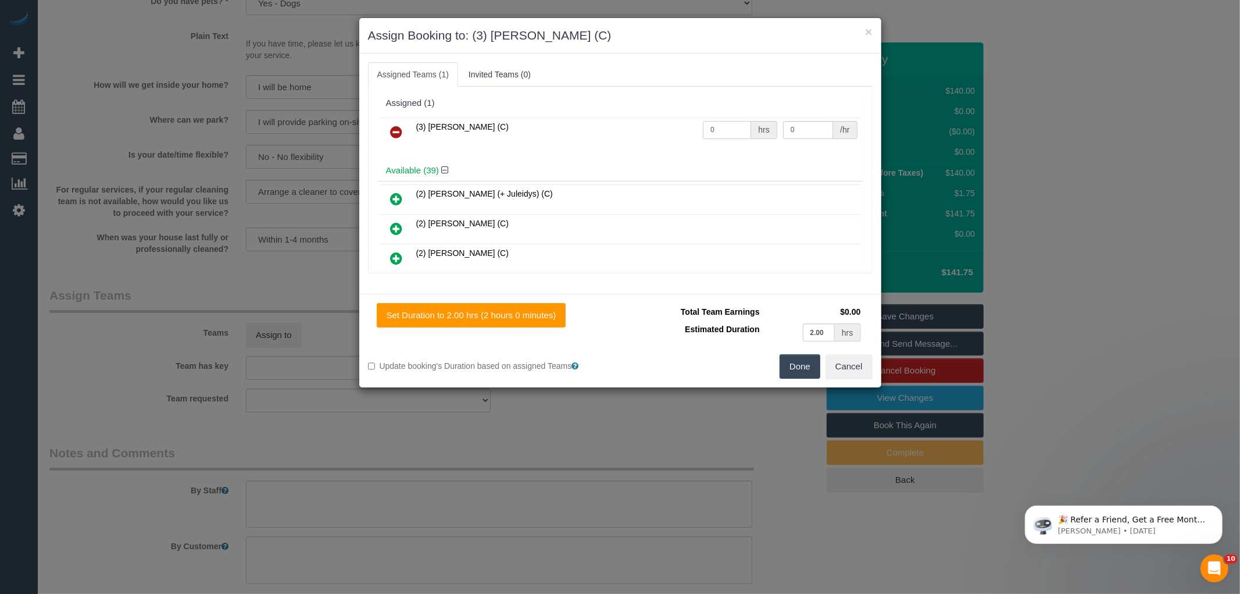
click at [730, 128] on input "0" at bounding box center [727, 130] width 48 height 18
type input "1"
click at [799, 129] on input "0" at bounding box center [808, 130] width 50 height 18
type input "35"
click at [793, 371] on button "Done" at bounding box center [800, 366] width 41 height 24
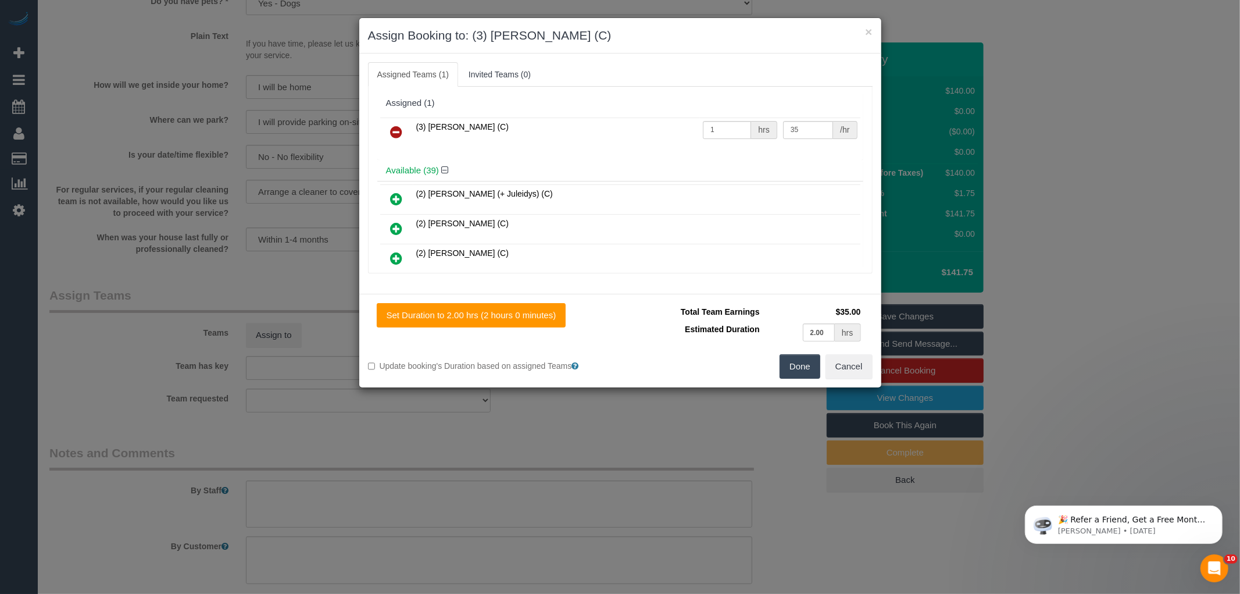
click at [788, 384] on div "× Assign Booking to: (3) Patrick Sopulu (C) Assigned Teams (1) Invited Teams (0…" at bounding box center [620, 297] width 1240 height 594
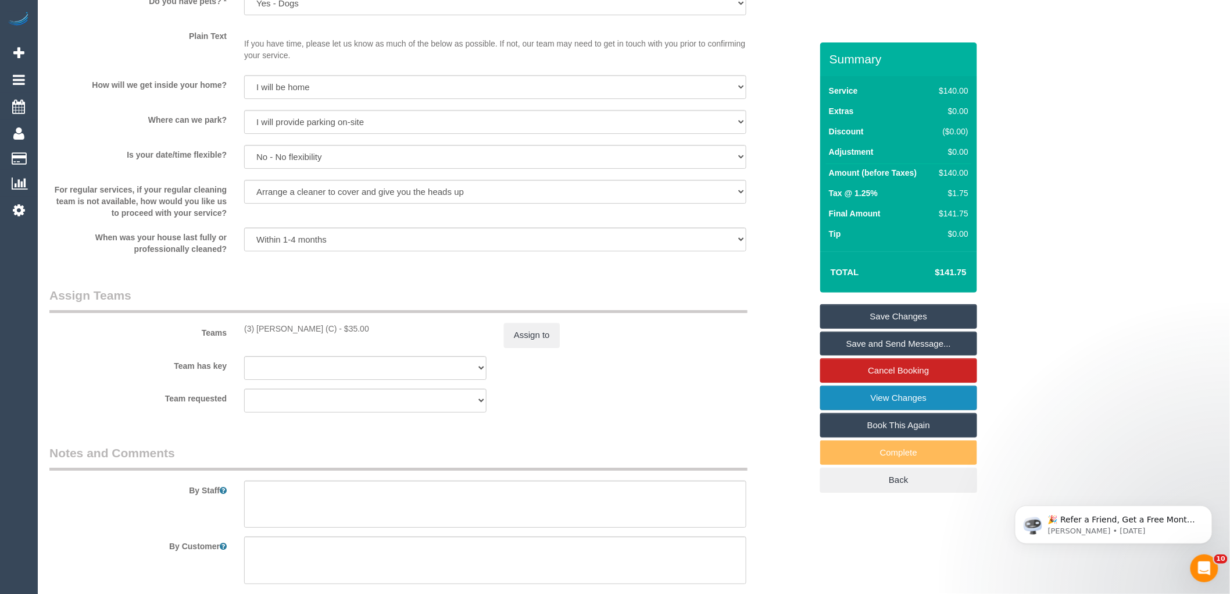
click at [874, 388] on link "View Changes" at bounding box center [898, 397] width 157 height 24
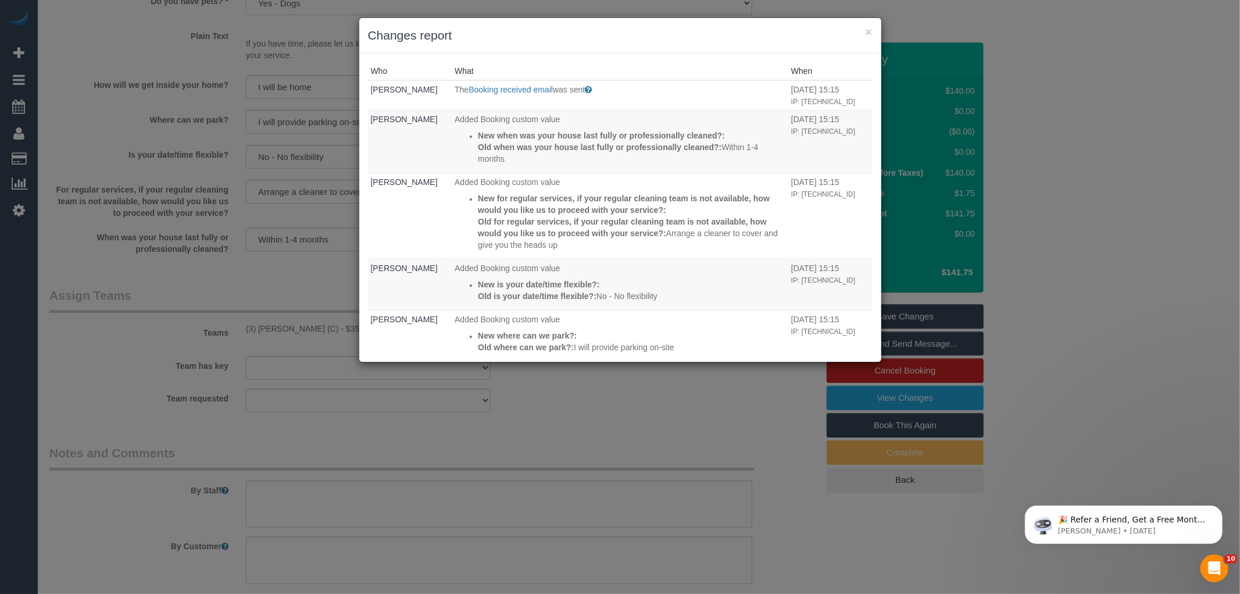
click at [701, 60] on div "Who What When Michael Kirk The Booking received email was sent Sent to customer…" at bounding box center [620, 207] width 522 height 308
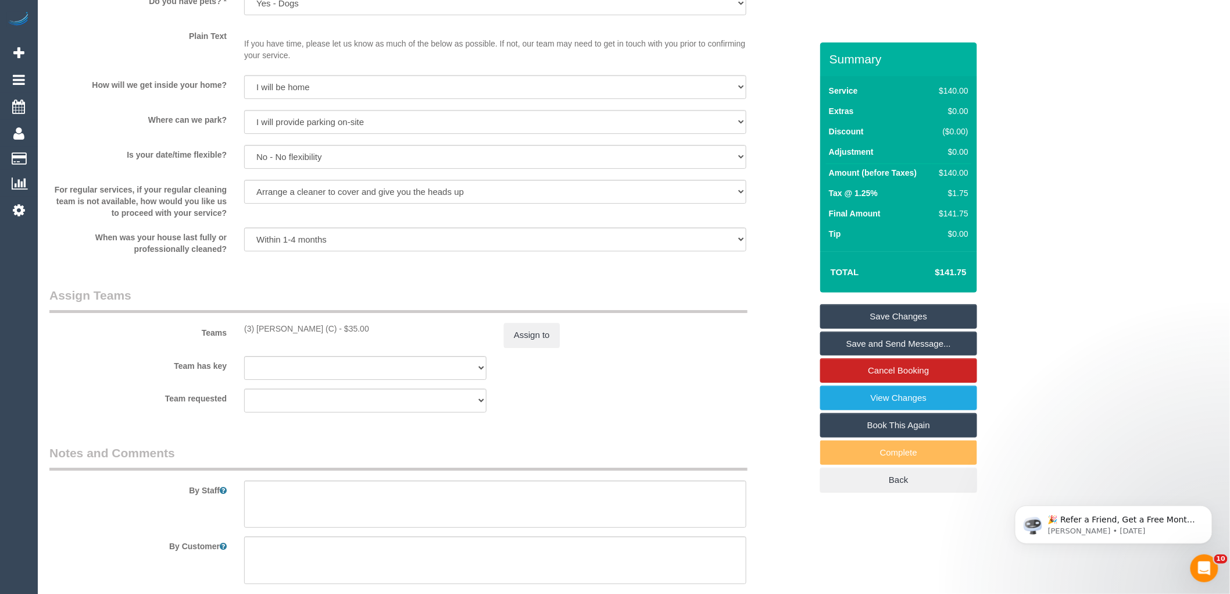
click at [944, 345] on link "Save and Send Message..." at bounding box center [898, 343] width 157 height 24
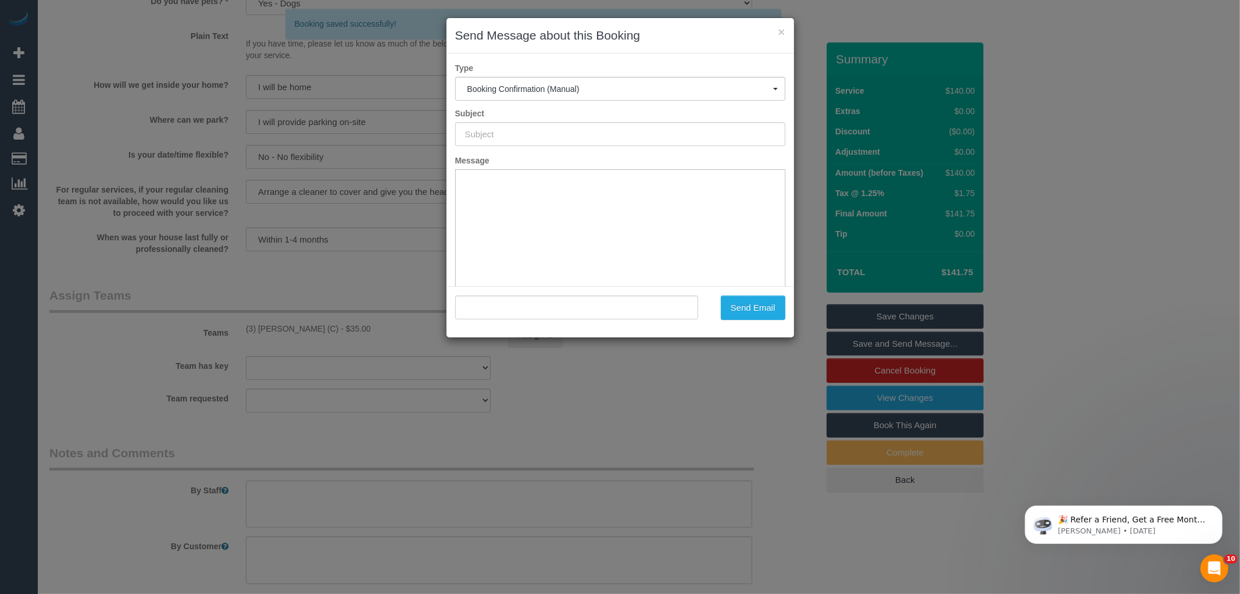
type input "Booking Confirmed"
type input ""Michael Kirk" <mc.kirk@hotmail.com>"
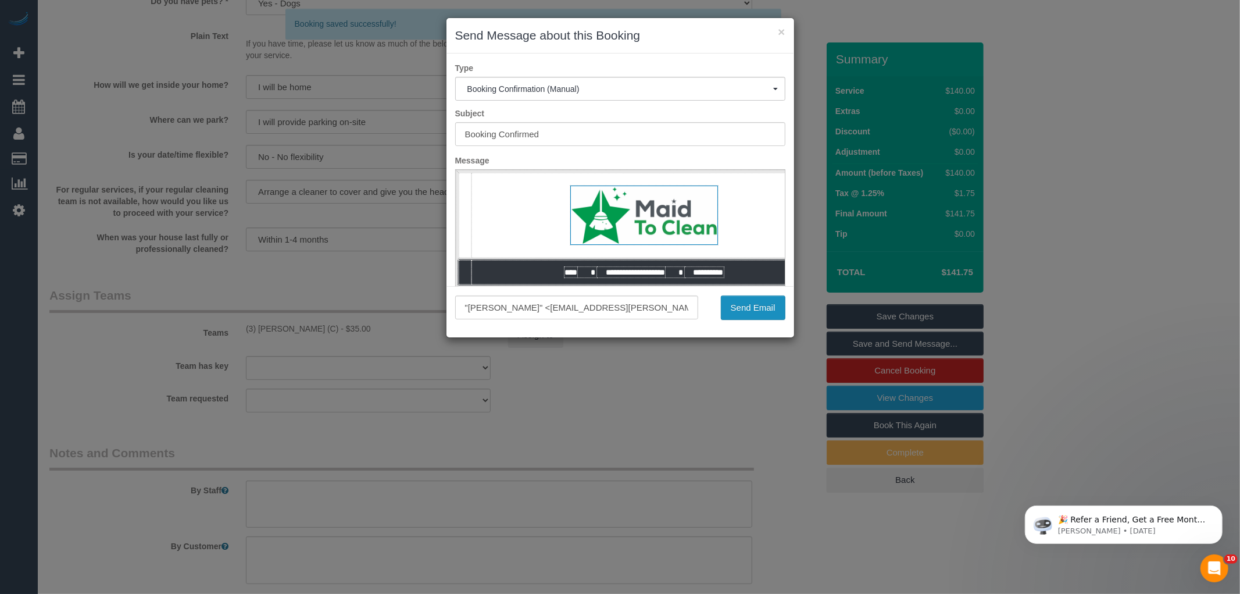
click at [749, 312] on button "Send Email" at bounding box center [753, 307] width 65 height 24
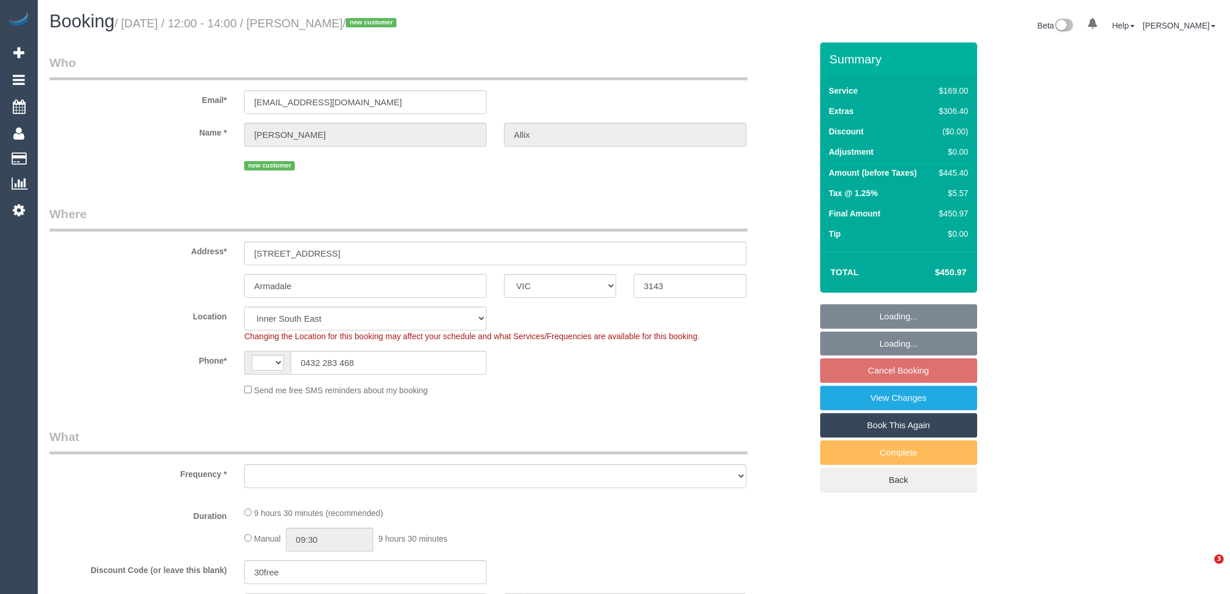
select select "VIC"
select select "string:stripe-pm_1Ry5ZU2GScqysDRV0DMFr3w4"
select select "number:29"
select select "number:14"
select select "number:19"
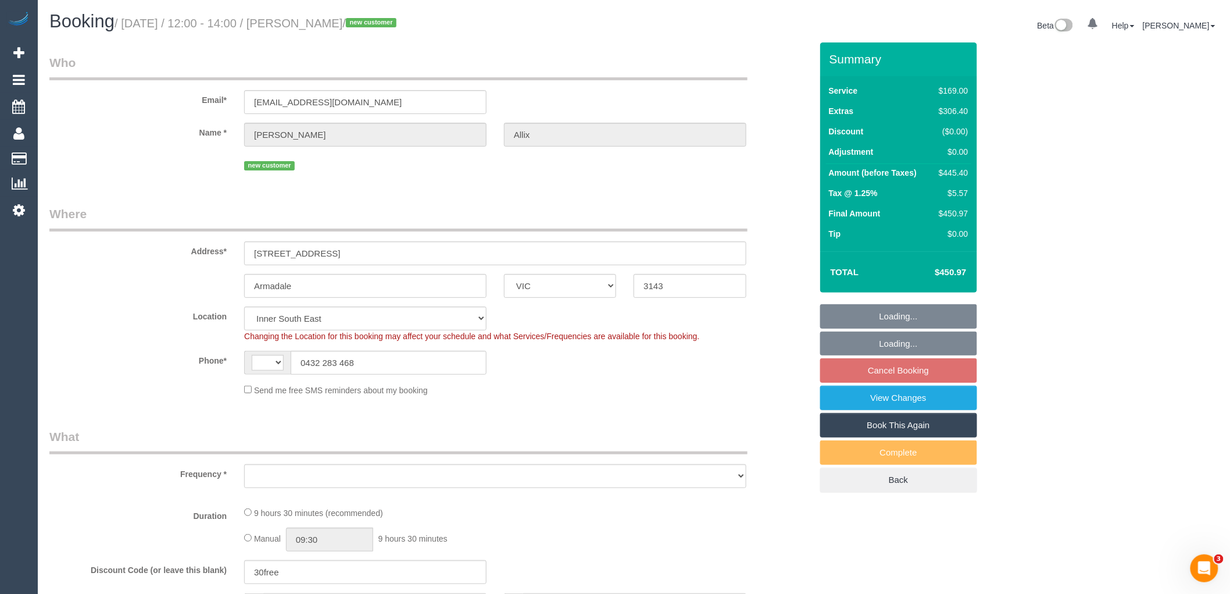
select select "number:25"
select select "number:34"
select select "number:26"
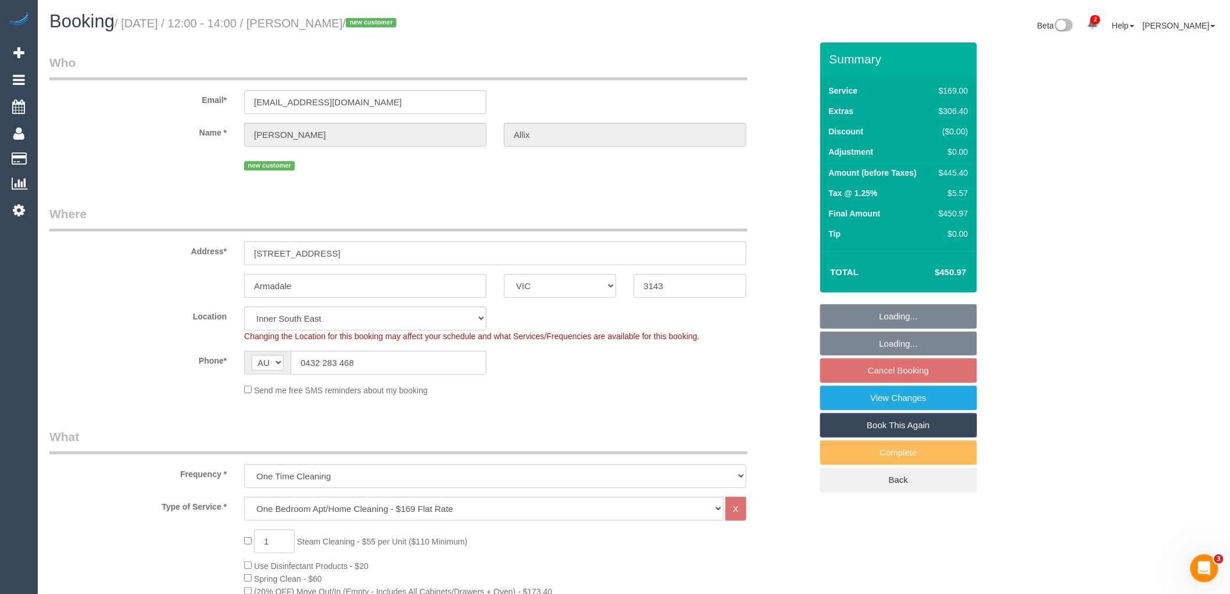
select select "string:AU"
select select "object:1394"
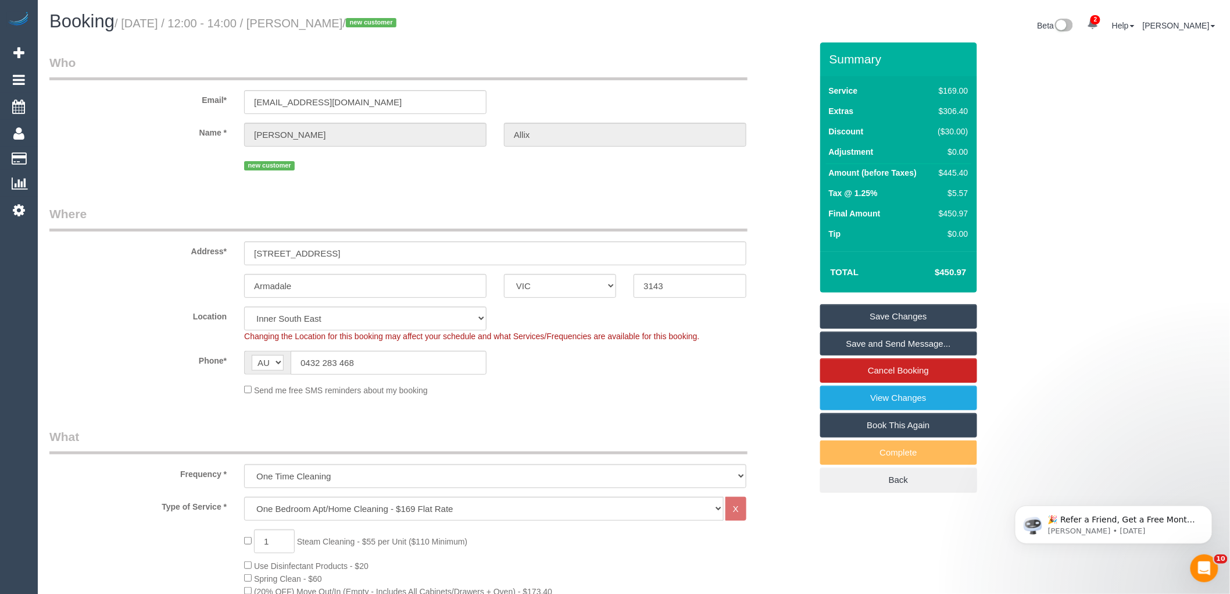
drag, startPoint x: 364, startPoint y: 21, endPoint x: 302, endPoint y: 26, distance: 61.8
click at [302, 26] on small "/ [DATE] / 12:00 - 14:00 / [PERSON_NAME] / new customer" at bounding box center [257, 23] width 285 height 13
copy small "[PERSON_NAME]"
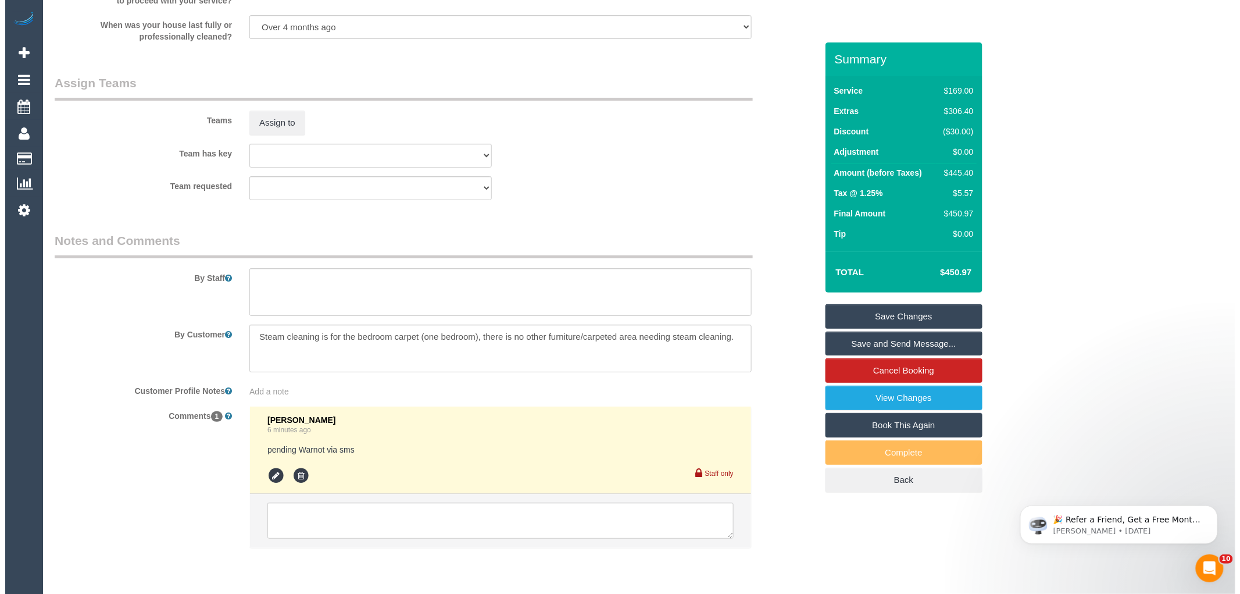
scroll to position [1795, 0]
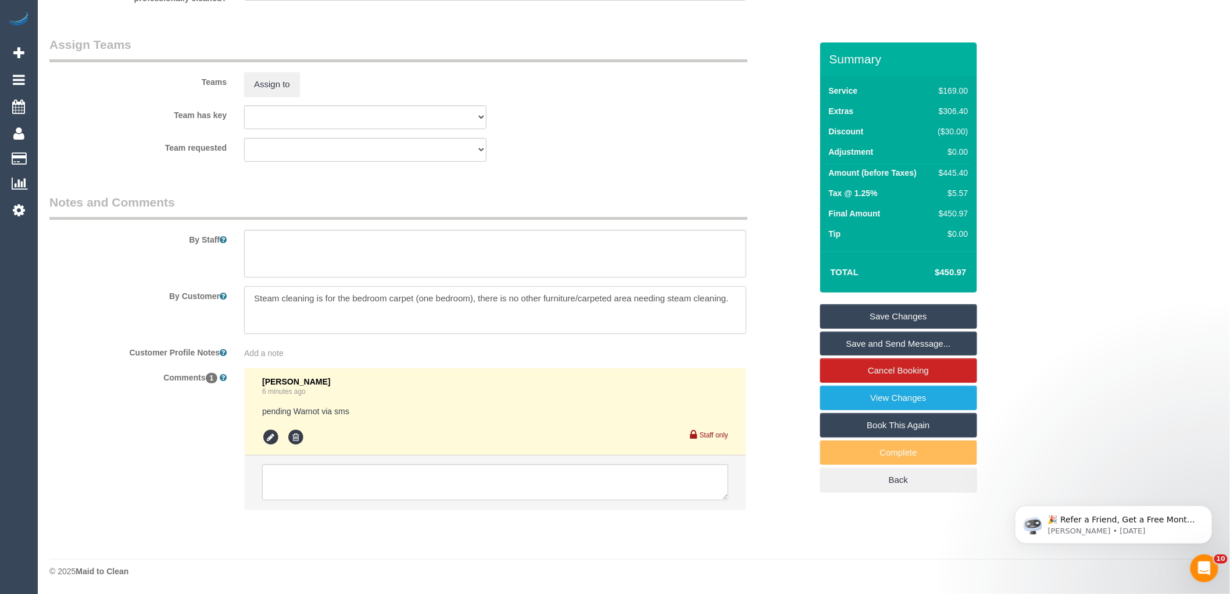
drag, startPoint x: 254, startPoint y: 293, endPoint x: 760, endPoint y: 313, distance: 506.2
click at [760, 313] on div "By Customer" at bounding box center [431, 310] width 780 height 48
click at [362, 241] on textarea at bounding box center [495, 254] width 502 height 48
paste textarea "Steam cleaning is for the bedroom carpet (one bedroom), there is no other furni…"
type textarea "Steam cleaning is for the bedroom carpet (one bedroom), there is no other furni…"
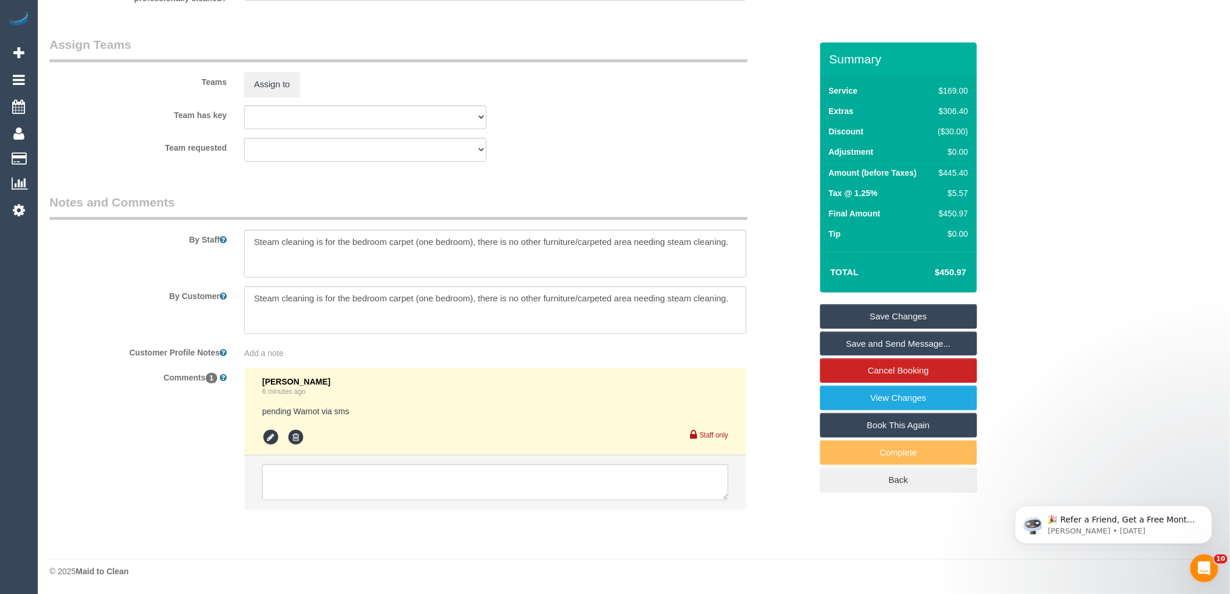
click at [784, 227] on div "By Staff" at bounding box center [431, 236] width 780 height 84
click at [274, 437] on icon at bounding box center [270, 436] width 17 height 17
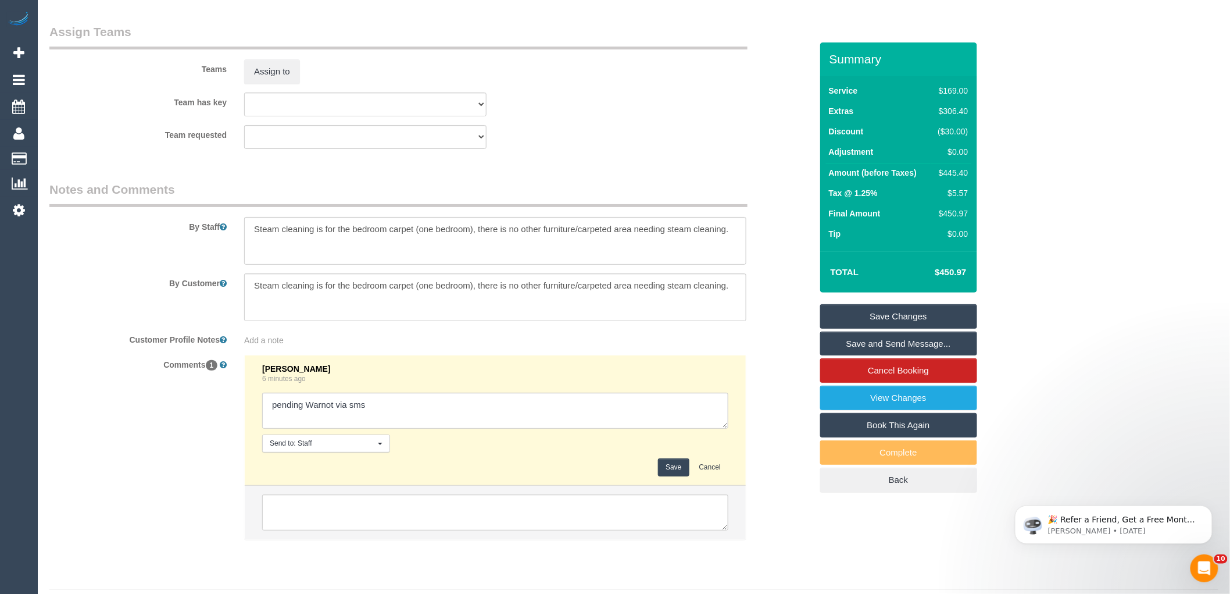
click at [394, 428] on textarea at bounding box center [495, 410] width 466 height 36
drag, startPoint x: 458, startPoint y: 421, endPoint x: 404, endPoint y: 414, distance: 53.9
click at [404, 414] on textarea at bounding box center [495, 410] width 466 height 36
type textarea "pending Warnot via sms - agreed"
click at [673, 476] on button "Save" at bounding box center [673, 467] width 31 height 18
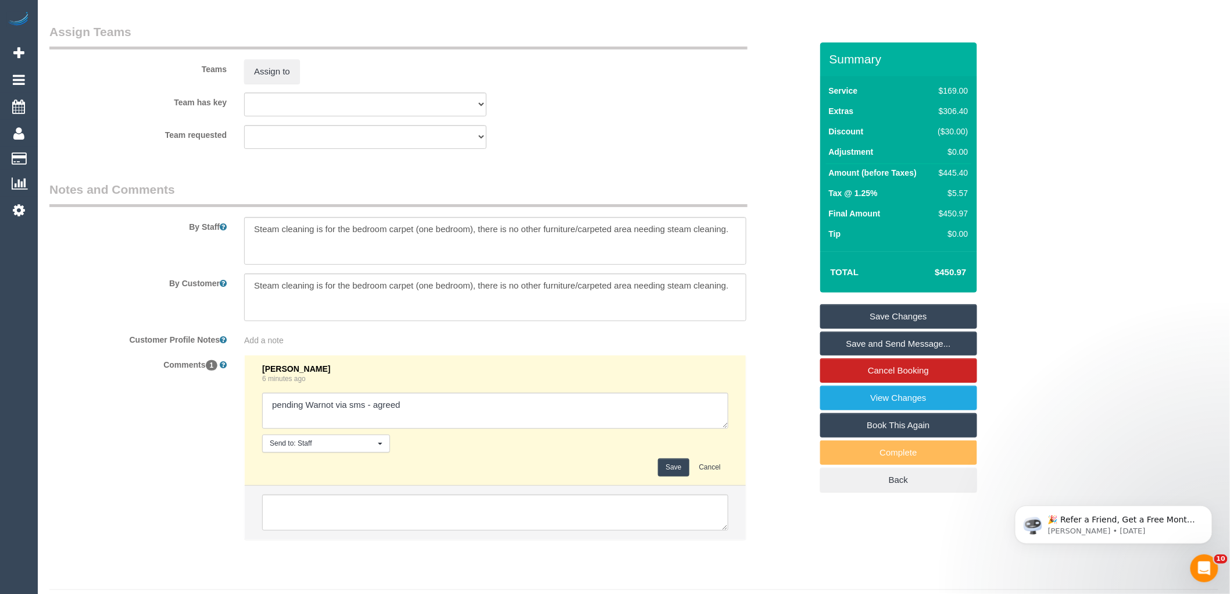
click at [746, 501] on div "Laura Butera 6 minutes ago Send to: Staff Nothing selected Send to: Staff Send …" at bounding box center [495, 453] width 520 height 197
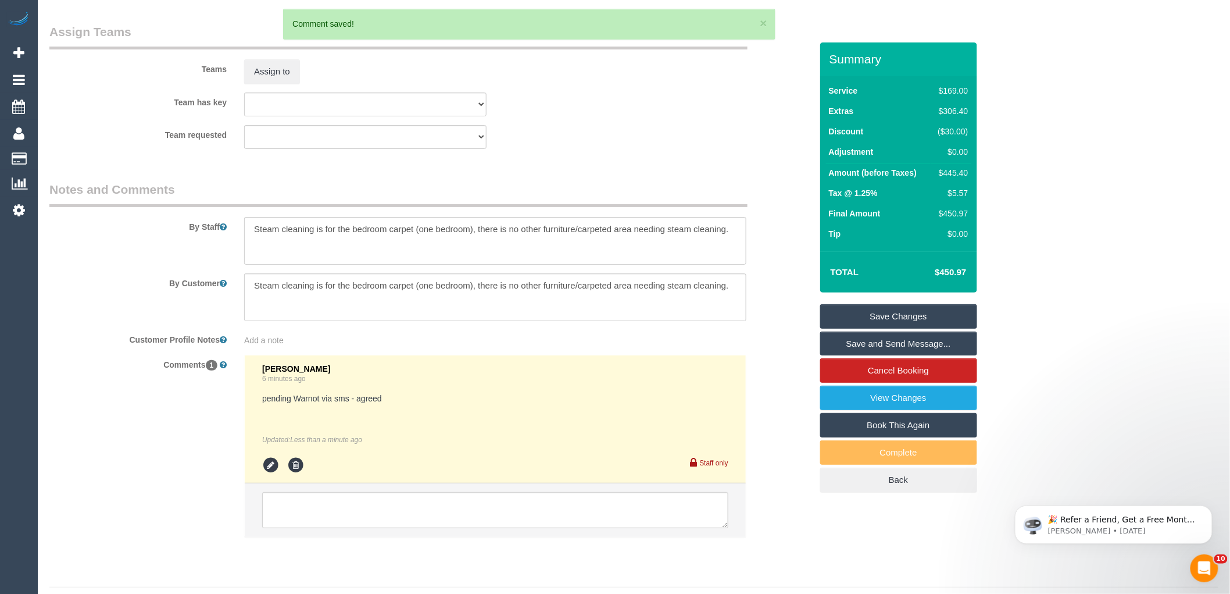
click at [259, 101] on sui-booking-teams "Teams Assign to Team has key (0) Office (1) Debbie Brodjanac (FT) (1) Helen Tri…" at bounding box center [430, 86] width 762 height 126
click at [272, 84] on button "Assign to" at bounding box center [272, 71] width 56 height 24
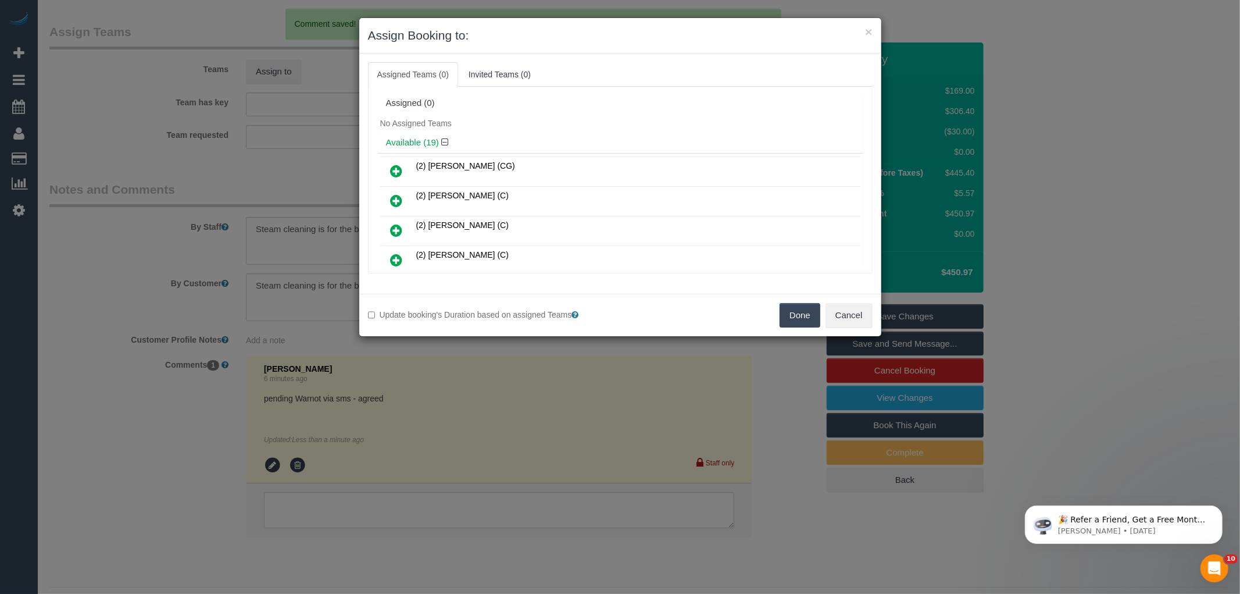
click at [526, 132] on div "Available (19)" at bounding box center [620, 143] width 486 height 22
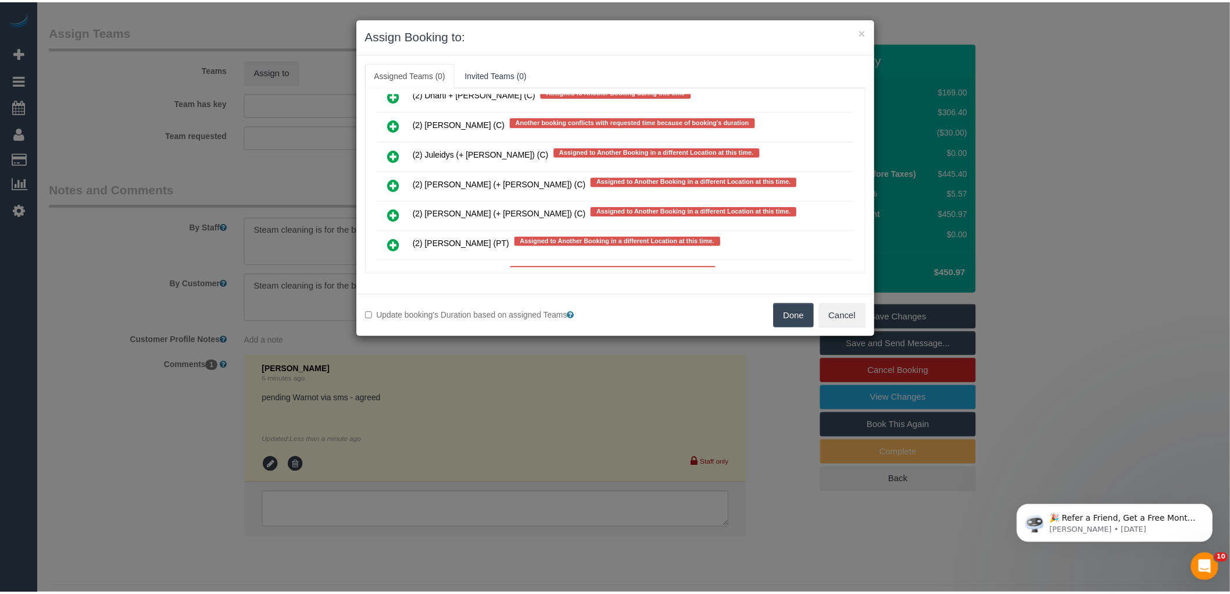
scroll to position [3225, 0]
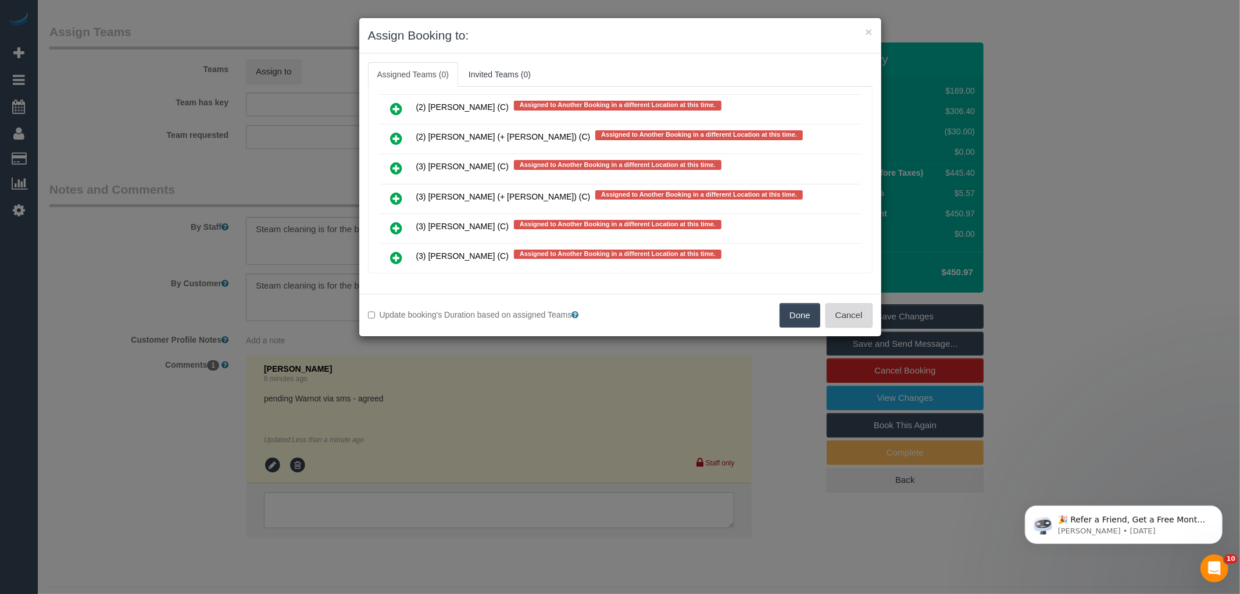
click at [844, 319] on button "Cancel" at bounding box center [849, 315] width 47 height 24
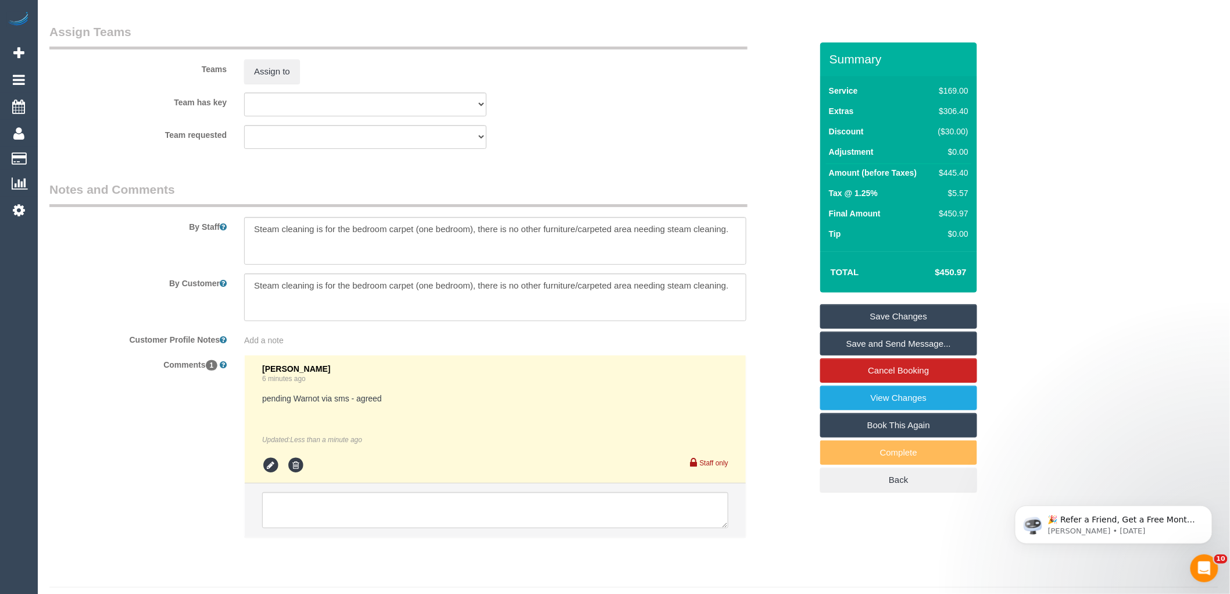
click at [788, 319] on div "× Assign Booking to: Assigned Teams (0) Invited Teams (0) Assigned (0) No Assig…" at bounding box center [615, 297] width 1230 height 594
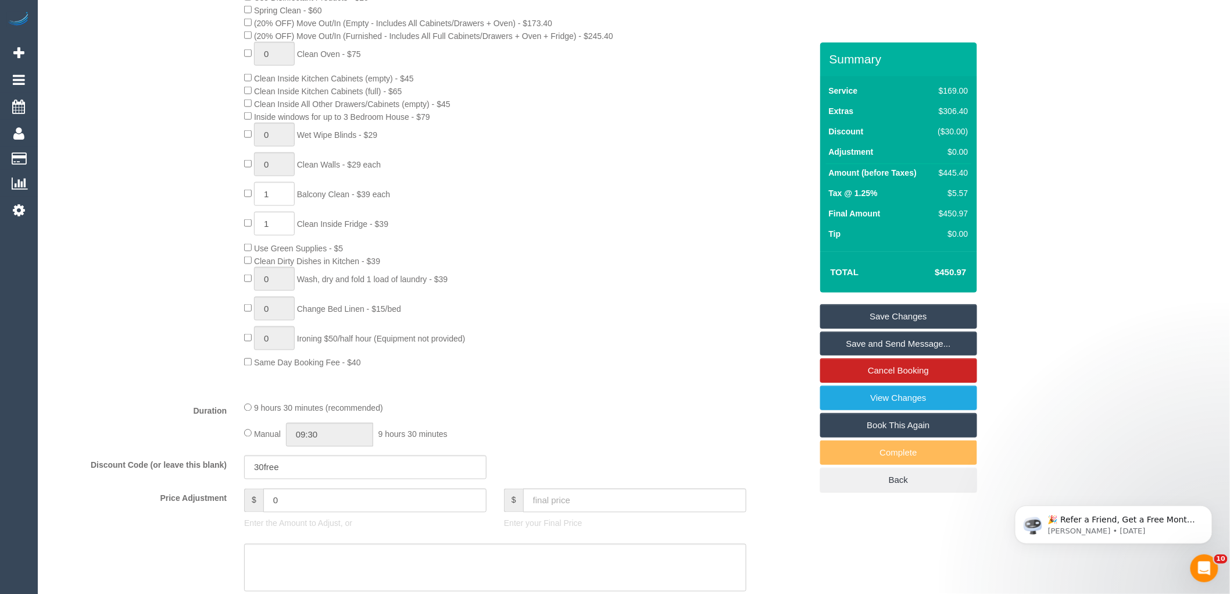
scroll to position [181, 0]
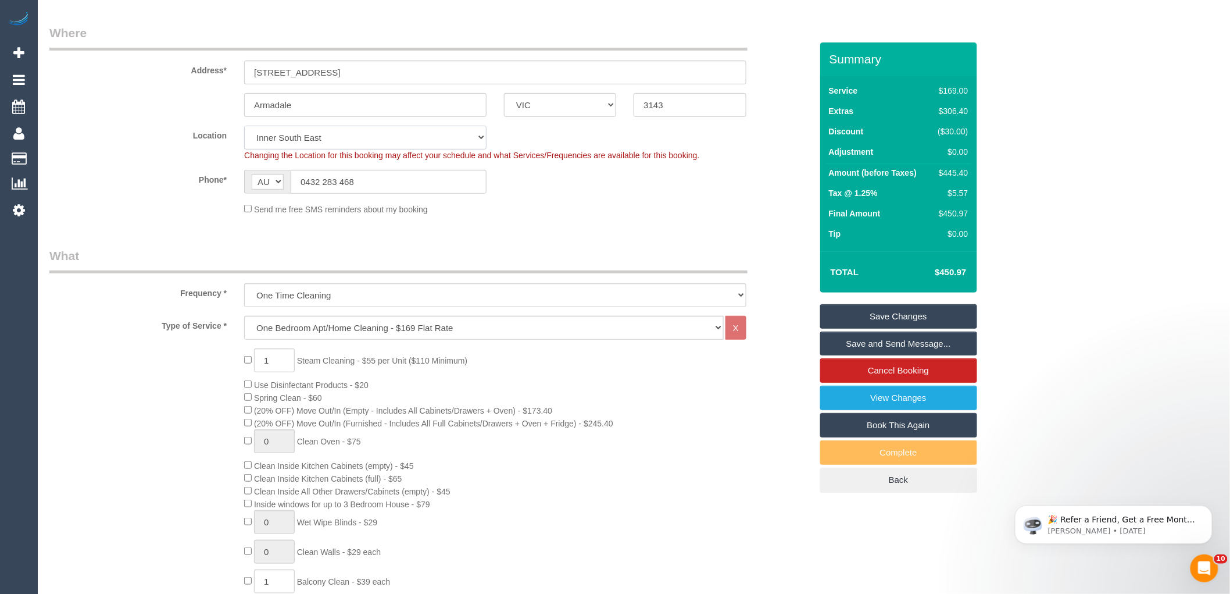
click at [285, 133] on select "Office City East (North) East (South) Inner East Inner North (East) Inner North…" at bounding box center [365, 138] width 242 height 24
select select "50"
click at [244, 126] on select "Office City East (North) East (South) Inner East Inner North (East) Inner North…" at bounding box center [365, 138] width 242 height 24
click at [490, 192] on div "AF AL DZ AD AO AI AQ AG AR AM AW AU AT AZ BS BH BD BB BY BE BZ BJ BM BT BO BA B…" at bounding box center [365, 182] width 260 height 24
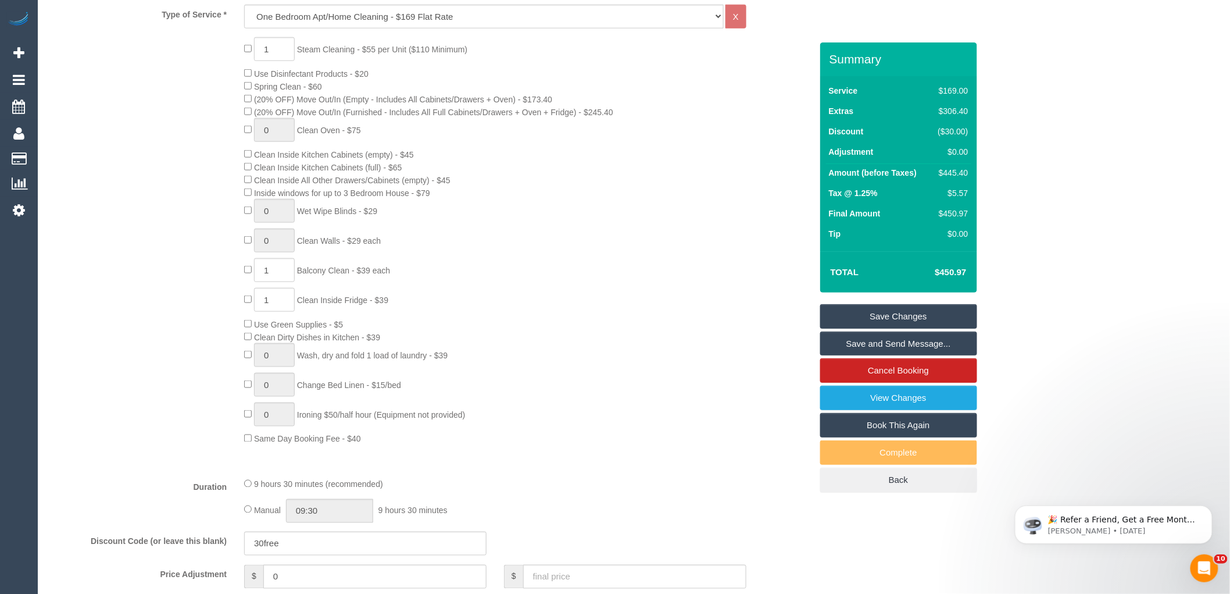
select select "object:3985"
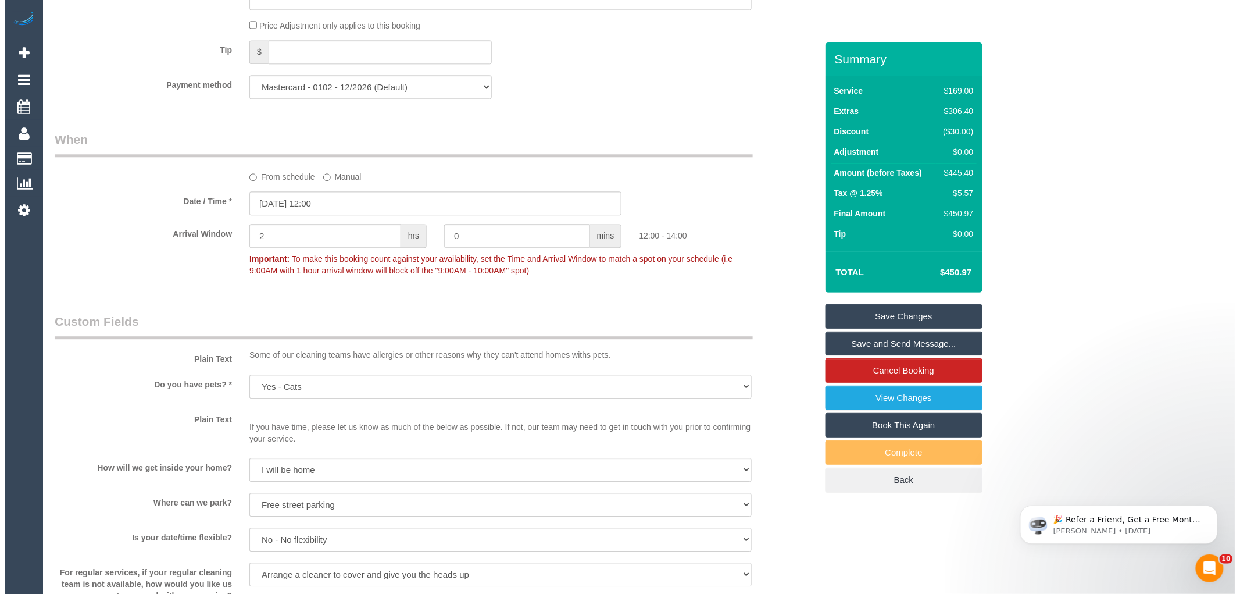
scroll to position [1666, 0]
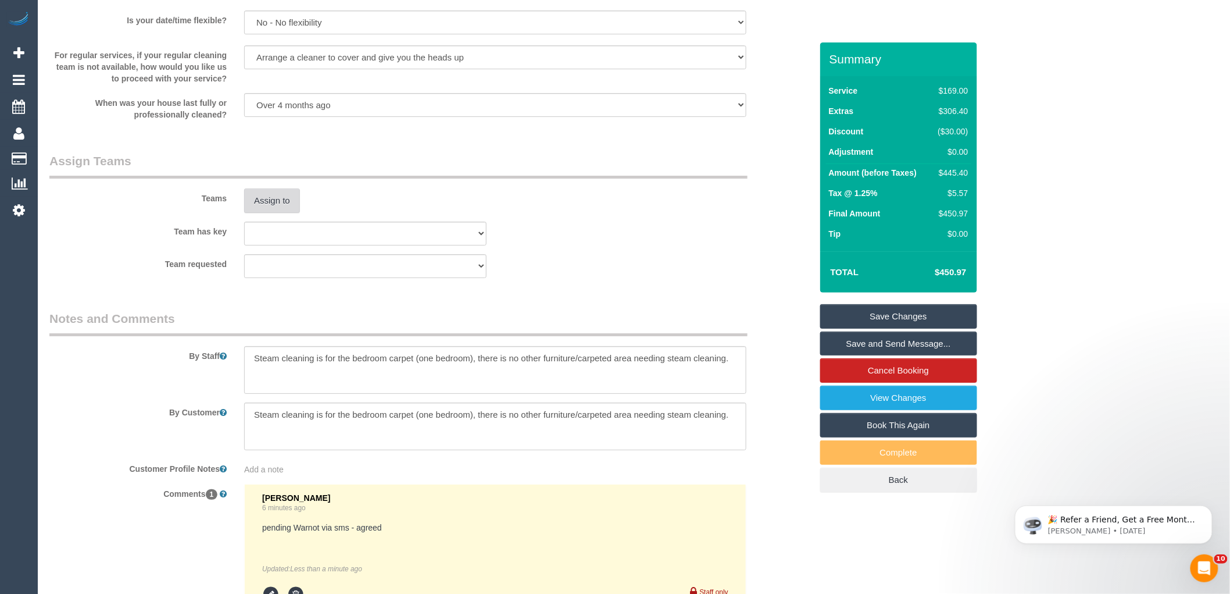
click at [268, 208] on button "Assign to" at bounding box center [272, 200] width 56 height 24
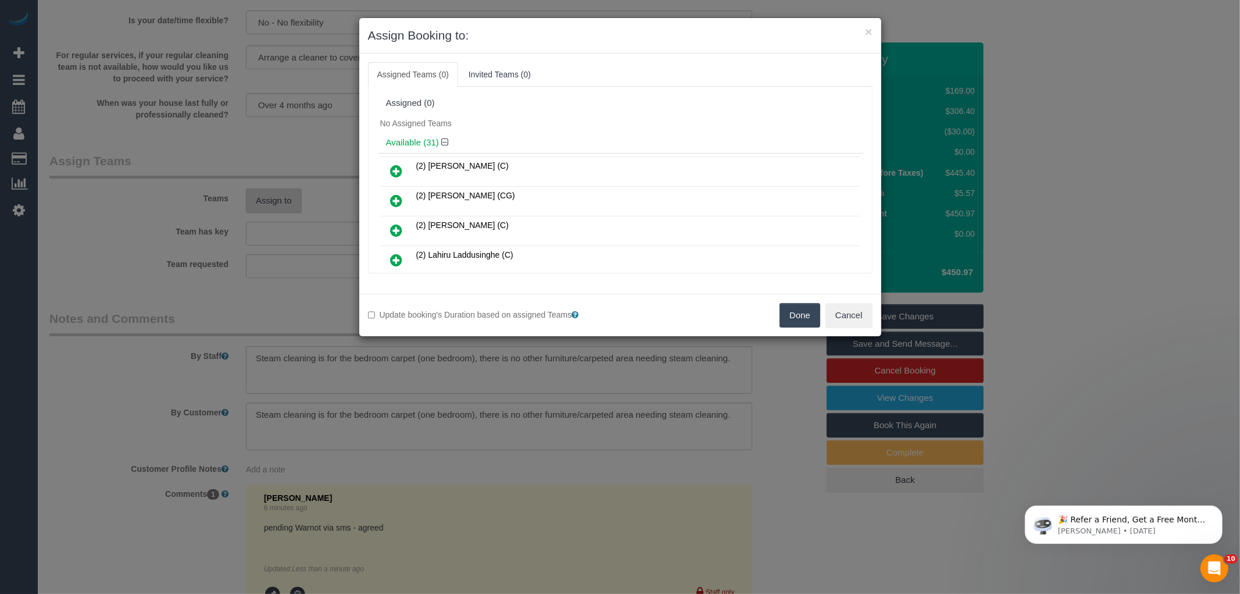
scroll to position [2612, 0]
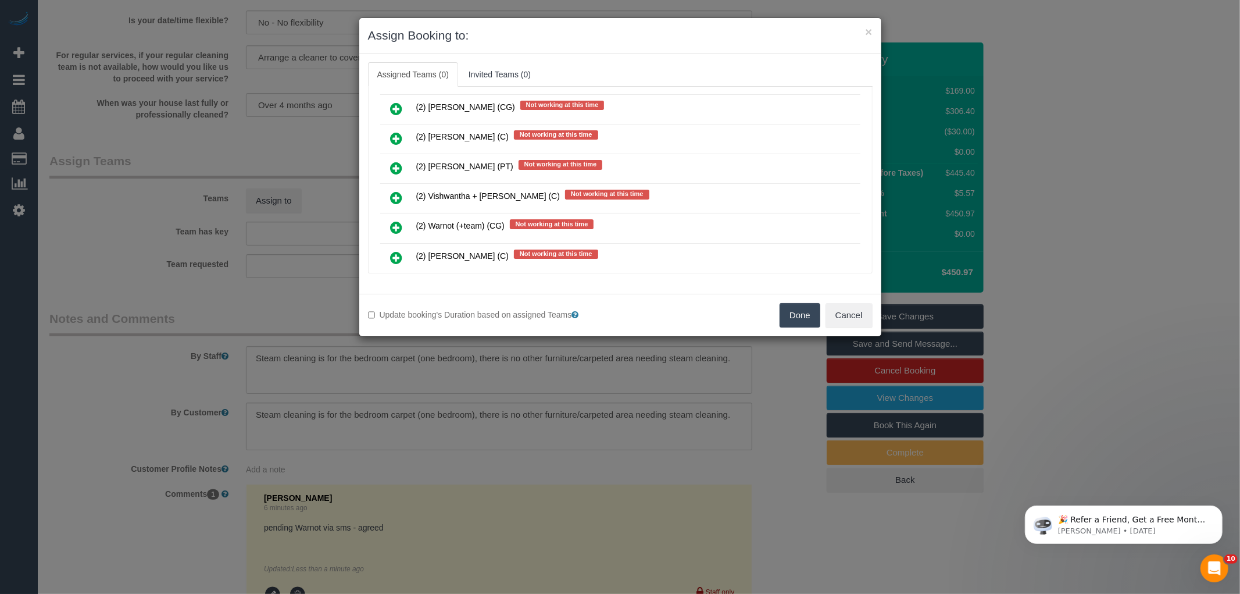
click at [398, 220] on icon at bounding box center [397, 227] width 12 height 14
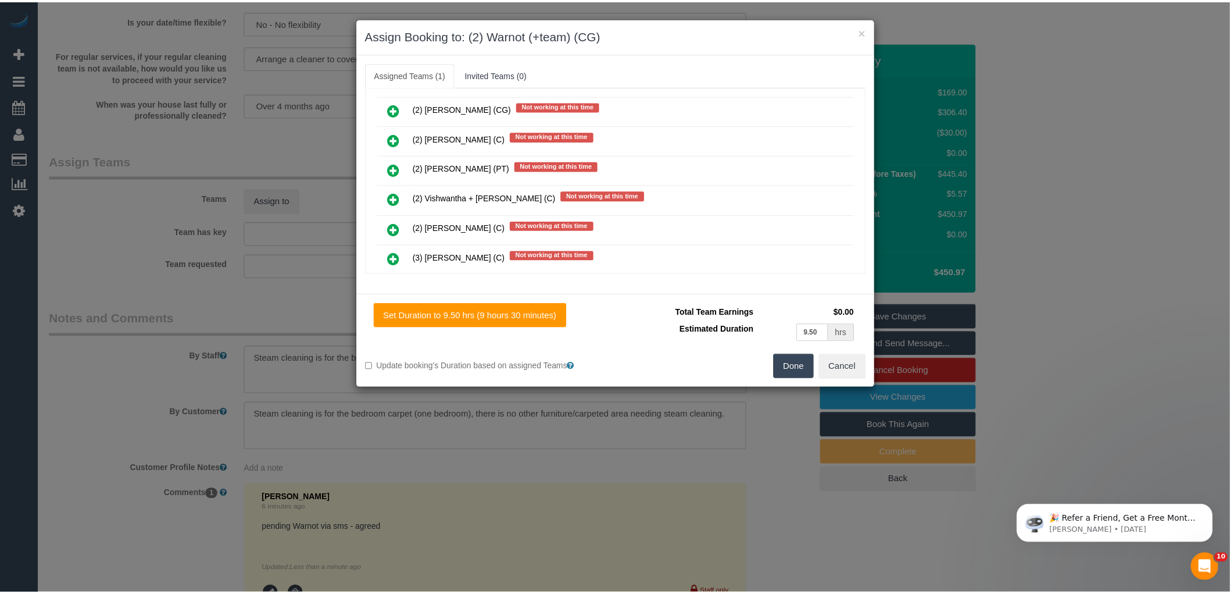
scroll to position [0, 0]
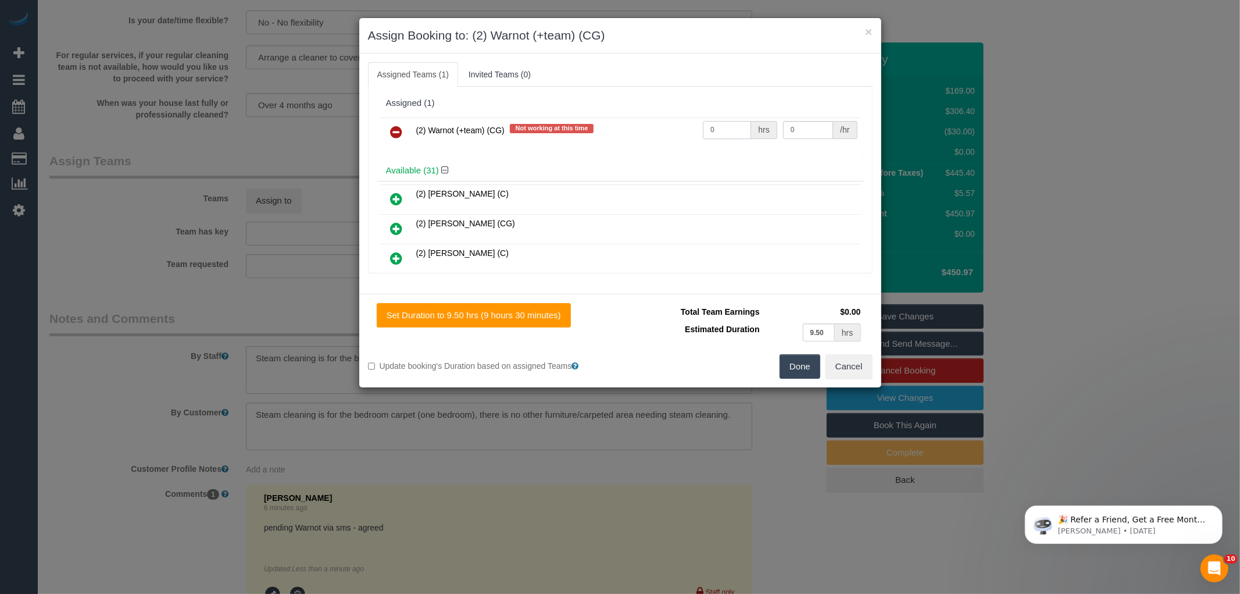
click at [723, 131] on input "0" at bounding box center [727, 130] width 48 height 18
type input "1"
click at [806, 128] on input "0" at bounding box center [808, 130] width 50 height 18
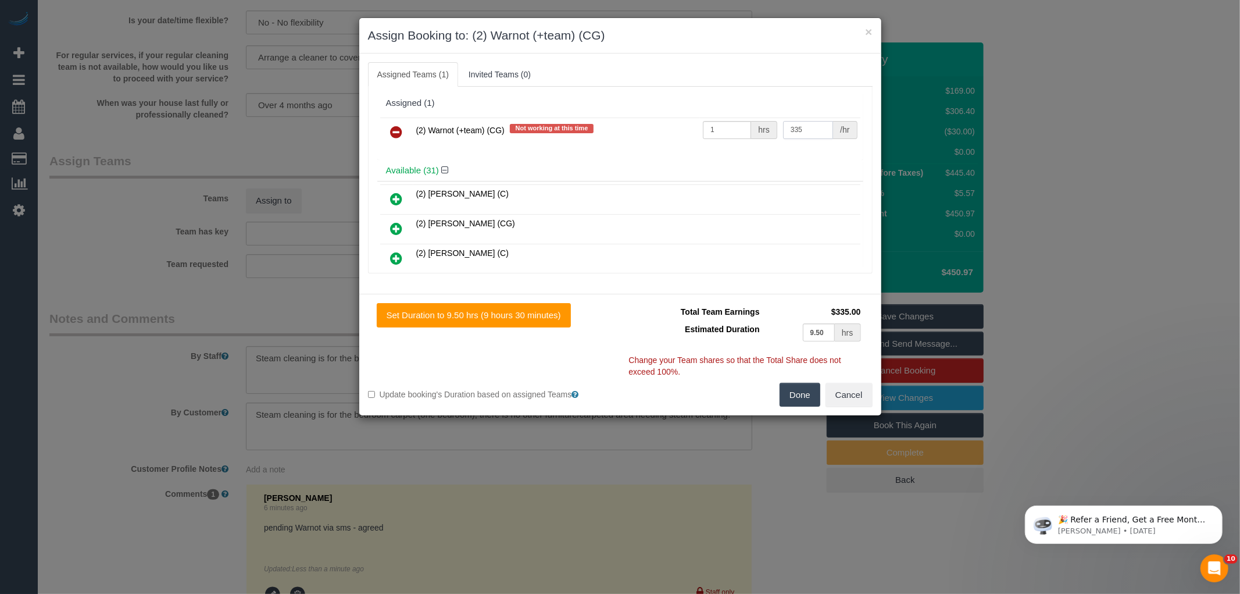
type input "335"
click at [797, 394] on button "Done" at bounding box center [800, 395] width 41 height 24
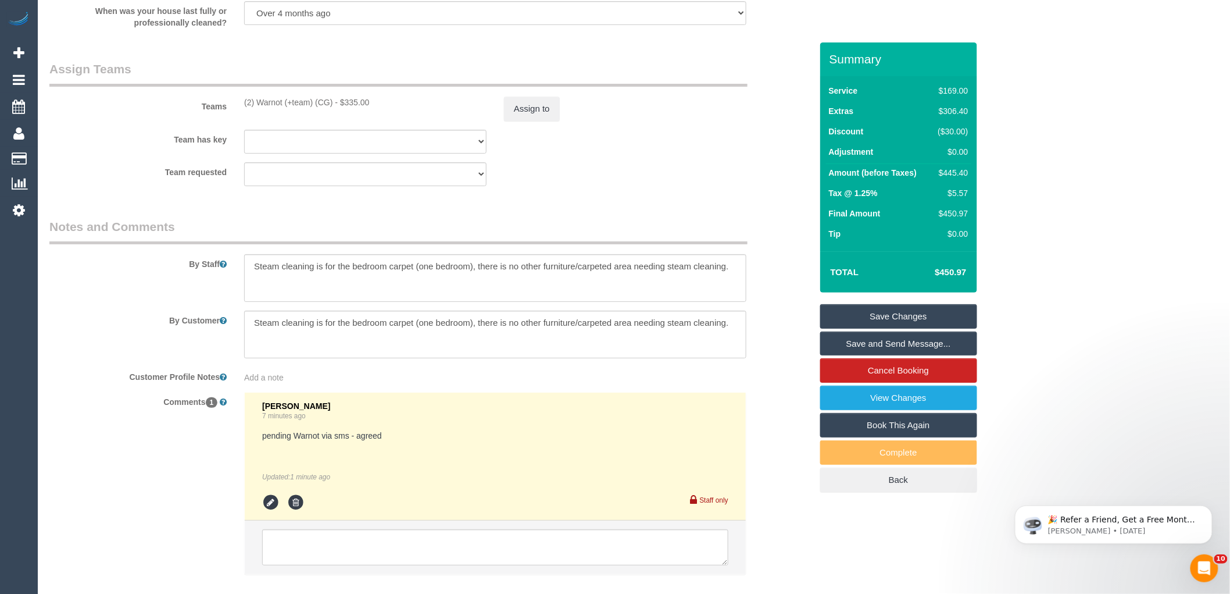
scroll to position [1836, 0]
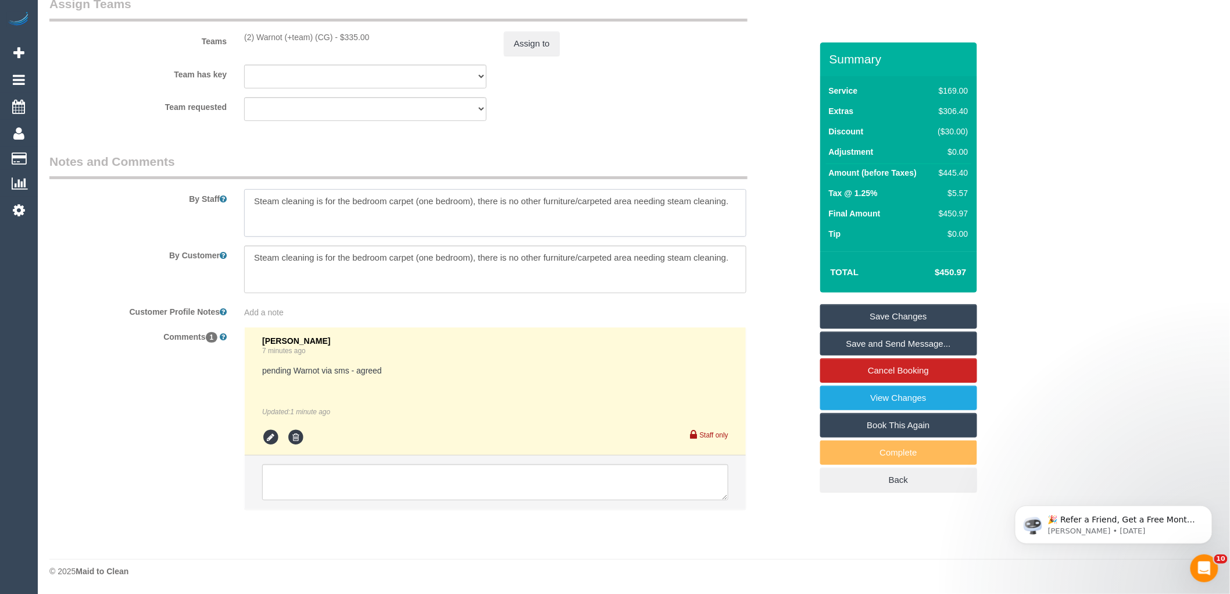
click at [250, 199] on textarea at bounding box center [495, 213] width 502 height 48
click at [251, 195] on textarea at bounding box center [495, 213] width 502 height 48
type textarea "Estimated time 7-8 hours + Steam cleaning is for the bedroom carpet (one bedroo…"
click at [729, 124] on fieldset "Assign Teams Teams (2) Warnot (+team) (CG) - $335.00 Assign to Team has key (0)…" at bounding box center [430, 62] width 762 height 134
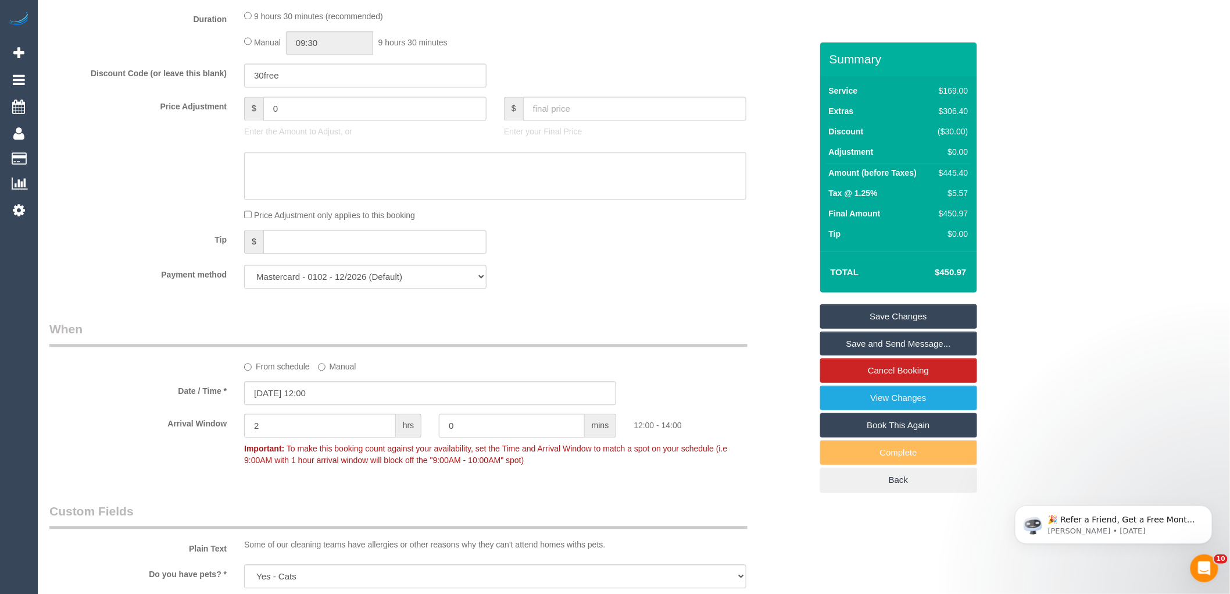
scroll to position [738, 0]
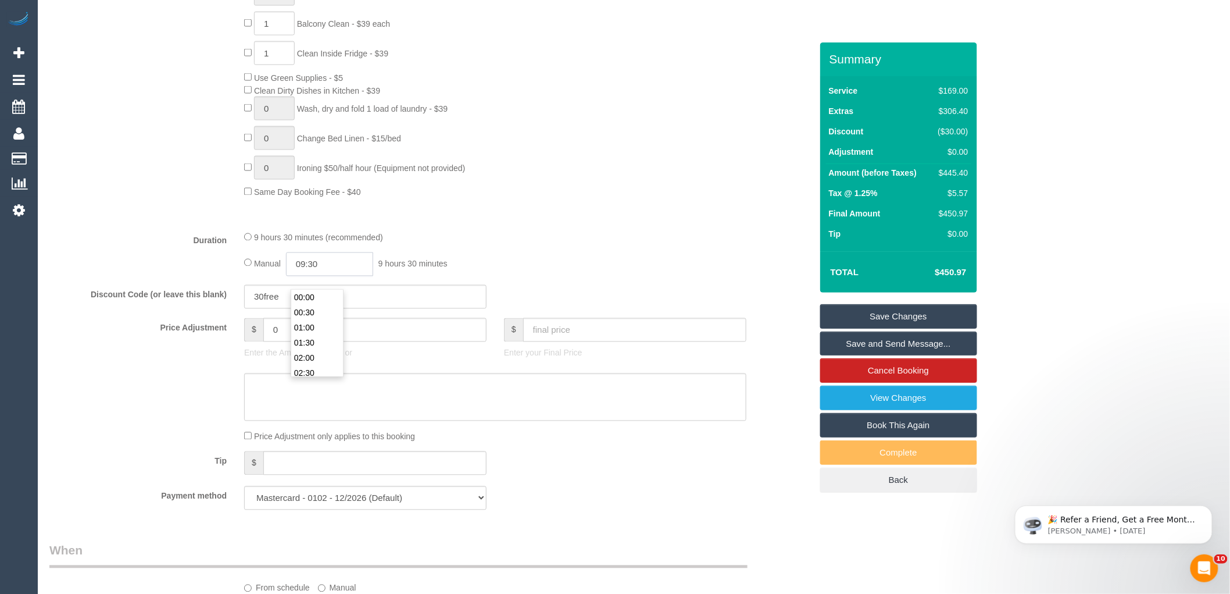
click at [373, 274] on input "09:30" at bounding box center [329, 264] width 87 height 24
type input "08:00"
click at [321, 321] on li "08:00" at bounding box center [317, 320] width 52 height 15
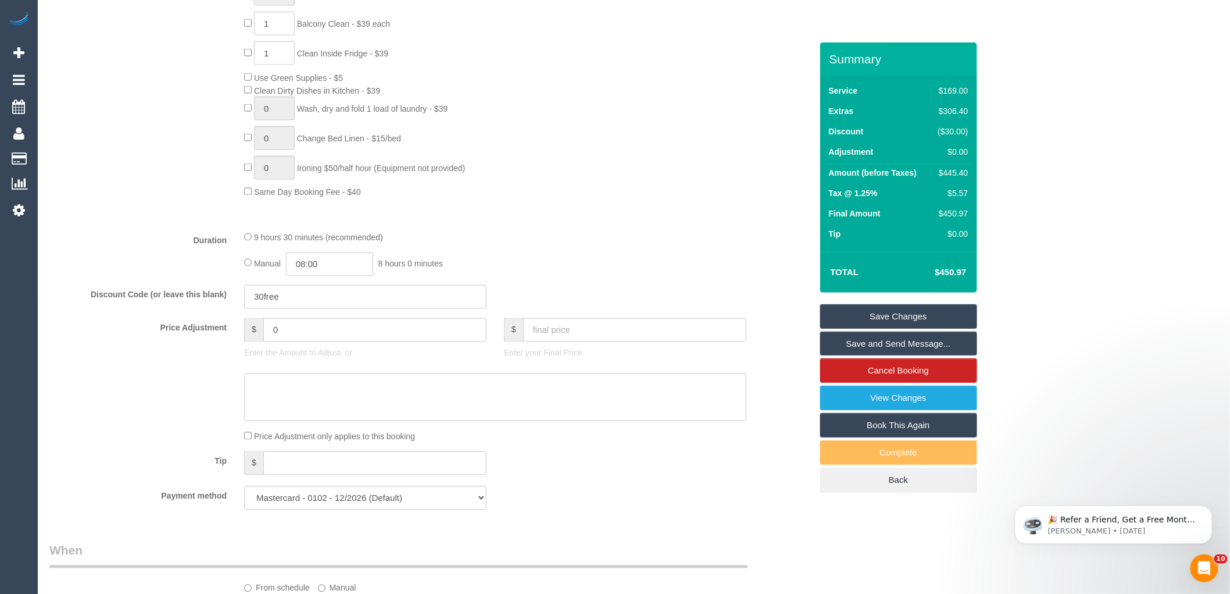
click at [900, 345] on link "Save and Send Message..." at bounding box center [898, 343] width 157 height 24
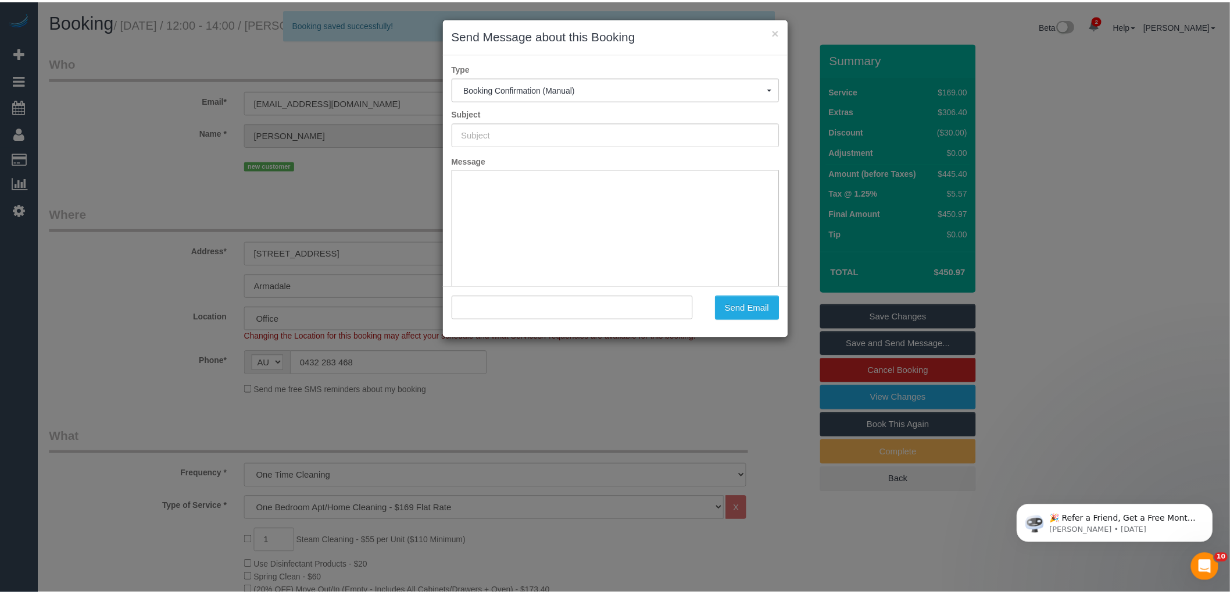
scroll to position [0, 0]
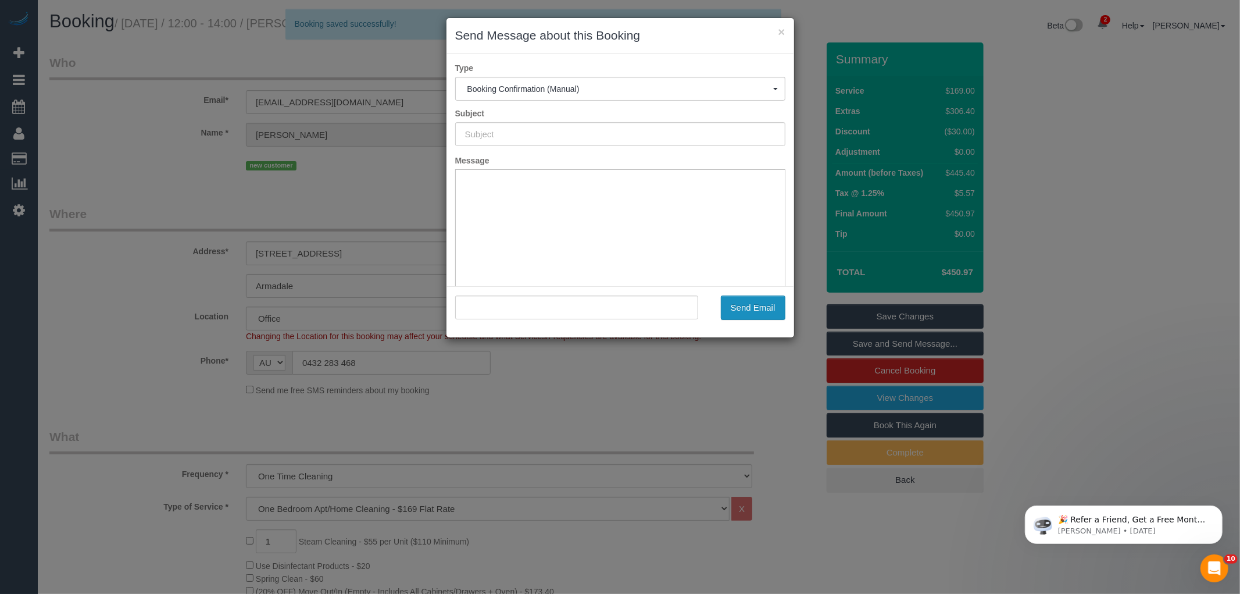
type input "Booking Confirmed"
type input ""Frances Allix" <fmallix@gmail.com>"
click at [770, 303] on button "Send Email" at bounding box center [753, 307] width 65 height 24
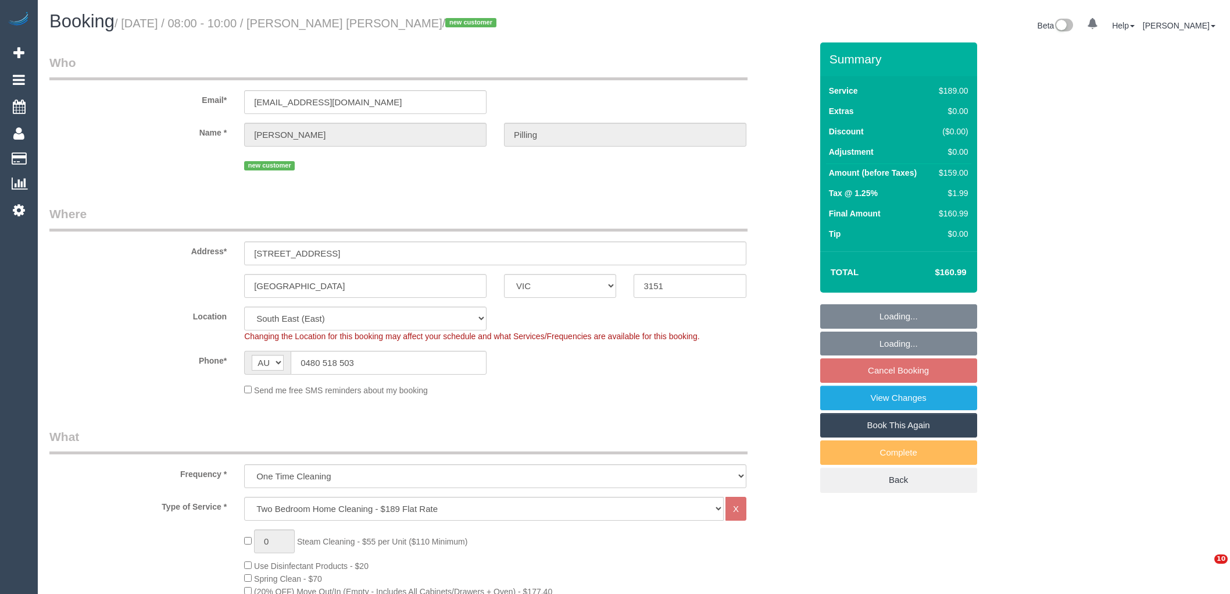
select select "VIC"
select select "number:29"
select select "number:14"
select select "number:18"
select select "number:25"
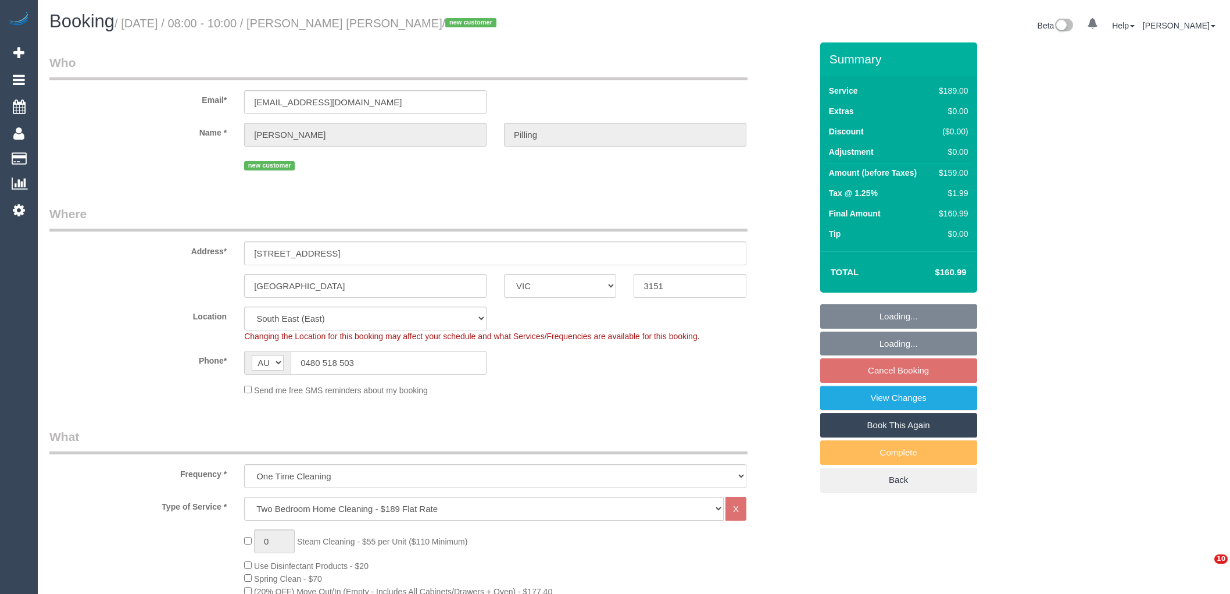
select select "number:26"
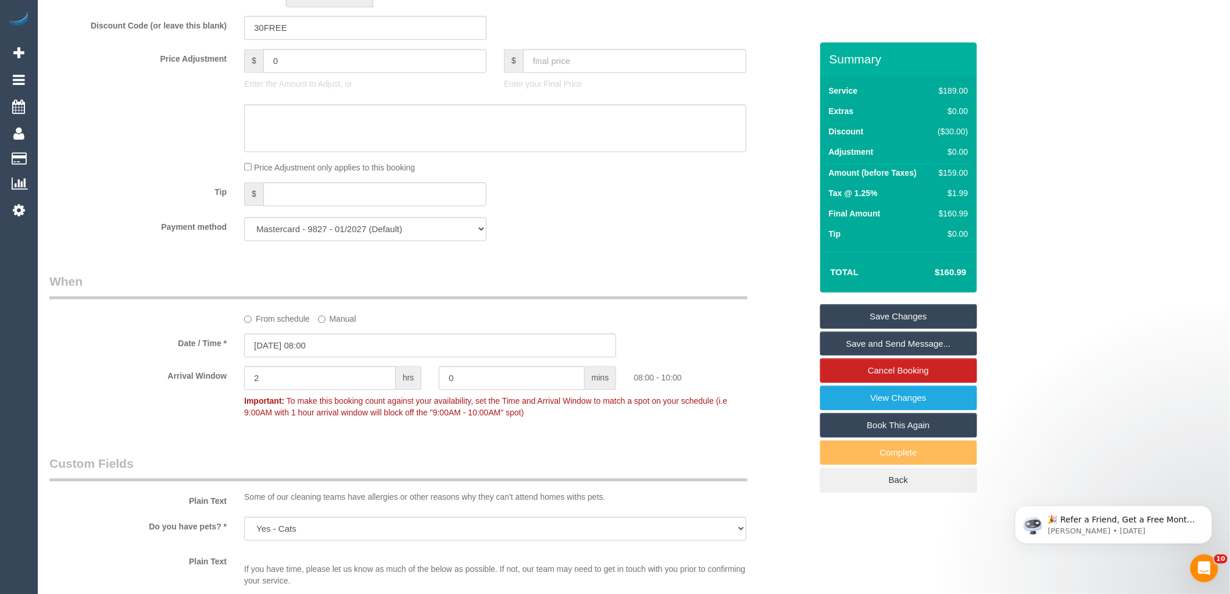
scroll to position [775, 0]
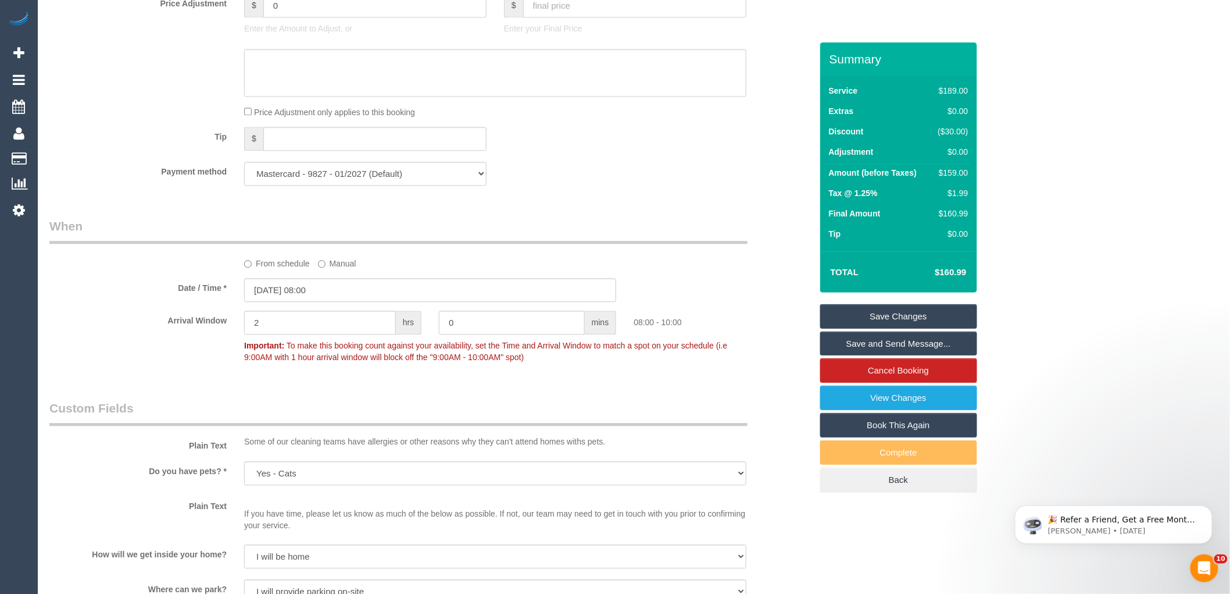
scroll to position [1163, 0]
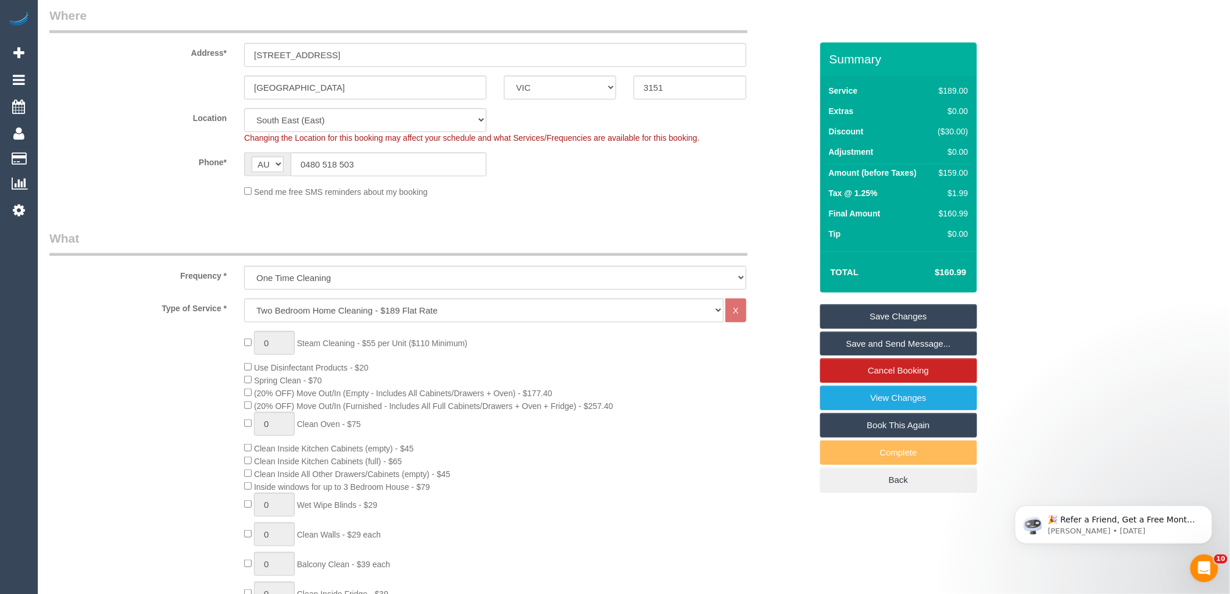
scroll to position [0, 0]
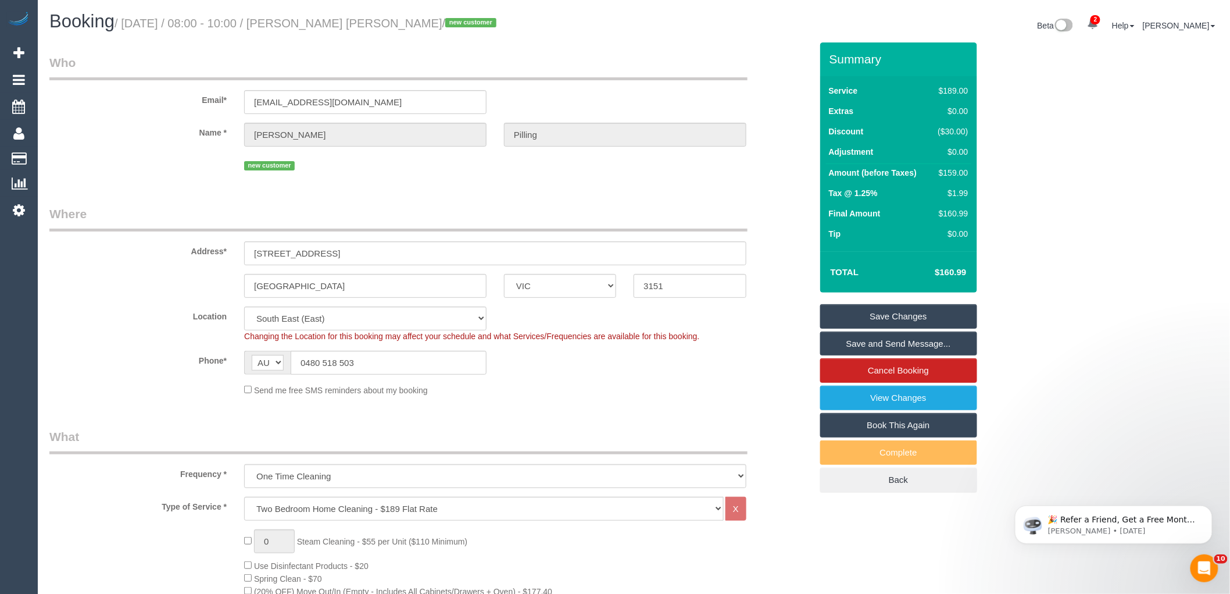
drag, startPoint x: 397, startPoint y: 26, endPoint x: 299, endPoint y: 19, distance: 97.9
click at [299, 19] on small "/ [DATE] / 08:00 - 10:00 / [PERSON_NAME] [PERSON_NAME] / new customer" at bounding box center [307, 23] width 385 height 13
copy small "[PERSON_NAME] [PERSON_NAME]"
click at [577, 373] on div "Phone* AF AL DZ AD AO AI AQ AG AR AM AW AU AT AZ BS BH BD BB BY BE BZ BJ BM BT …" at bounding box center [431, 363] width 780 height 24
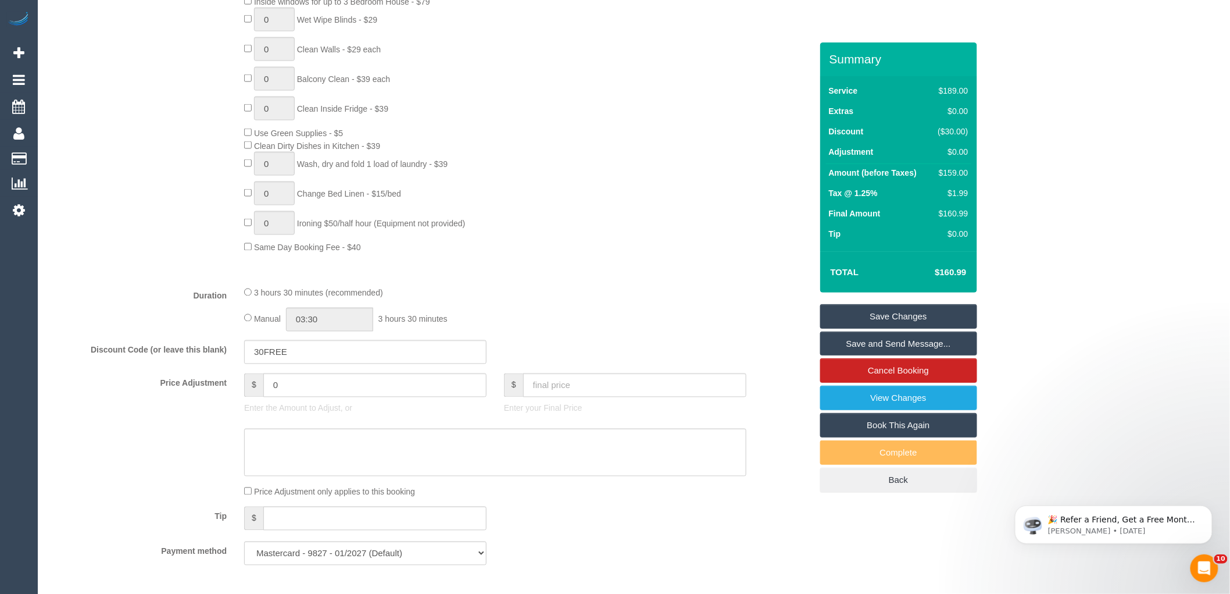
scroll to position [904, 0]
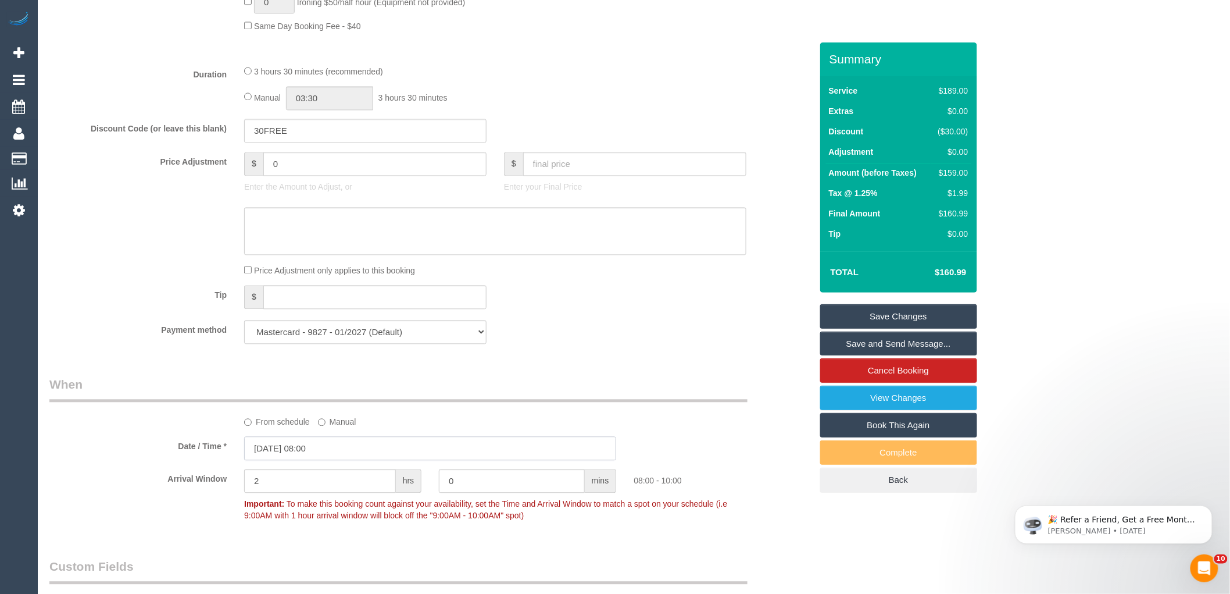
click at [313, 460] on input "23/08/2025 08:00" at bounding box center [430, 449] width 372 height 24
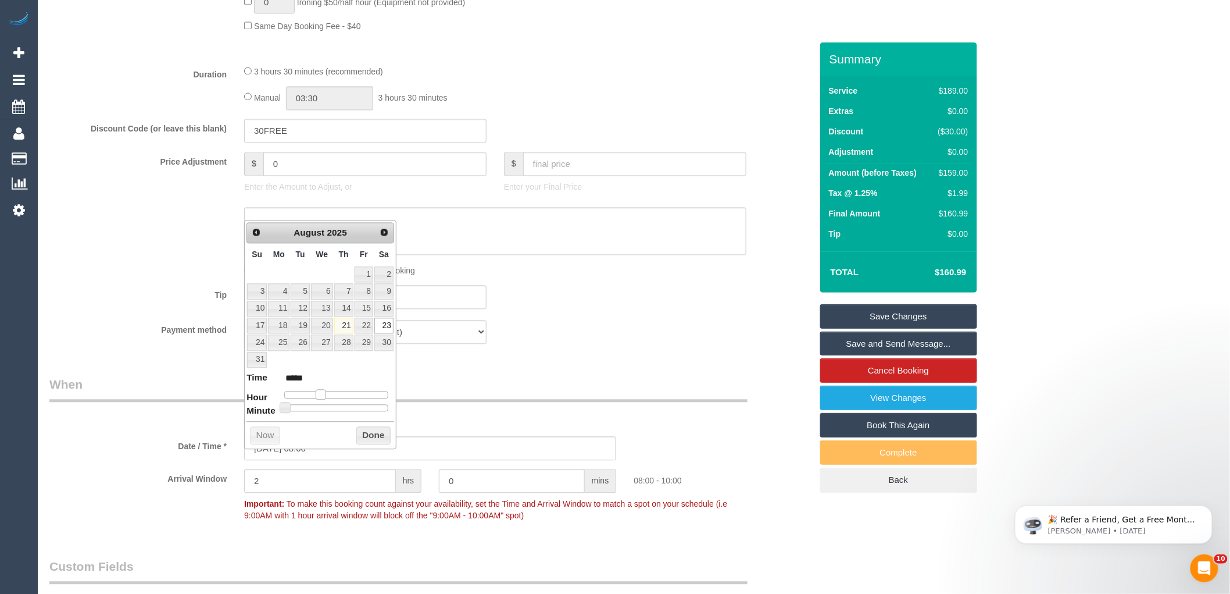
type input "23/08/2025 09:00"
type input "*****"
click at [324, 397] on span at bounding box center [325, 395] width 10 height 10
click at [364, 433] on button "Done" at bounding box center [373, 436] width 34 height 19
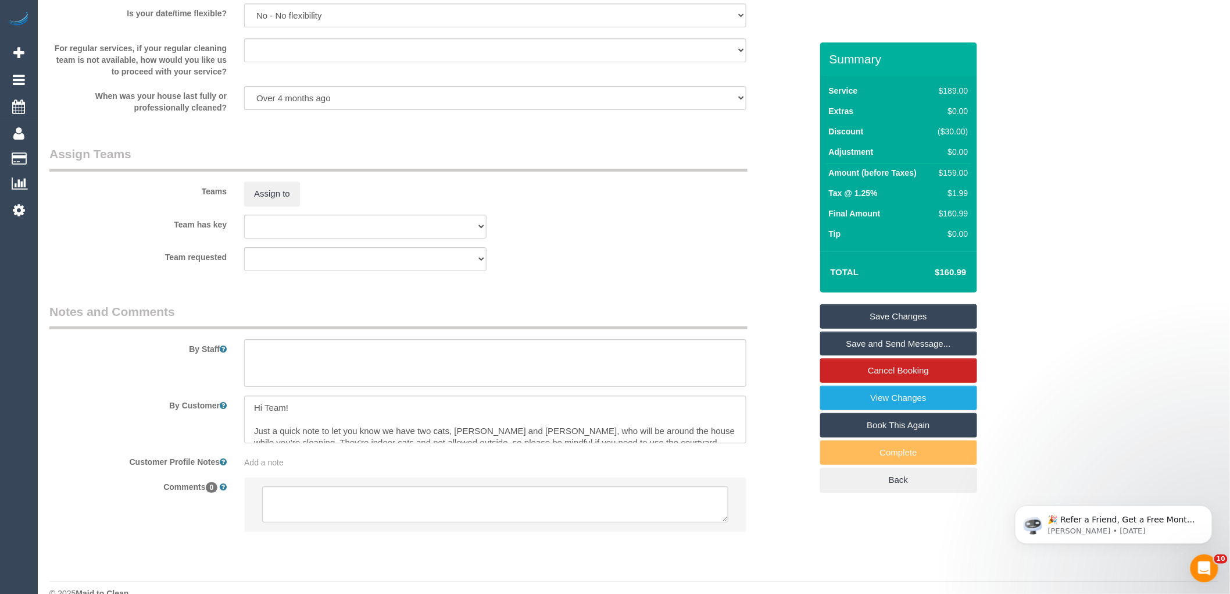
scroll to position [1708, 0]
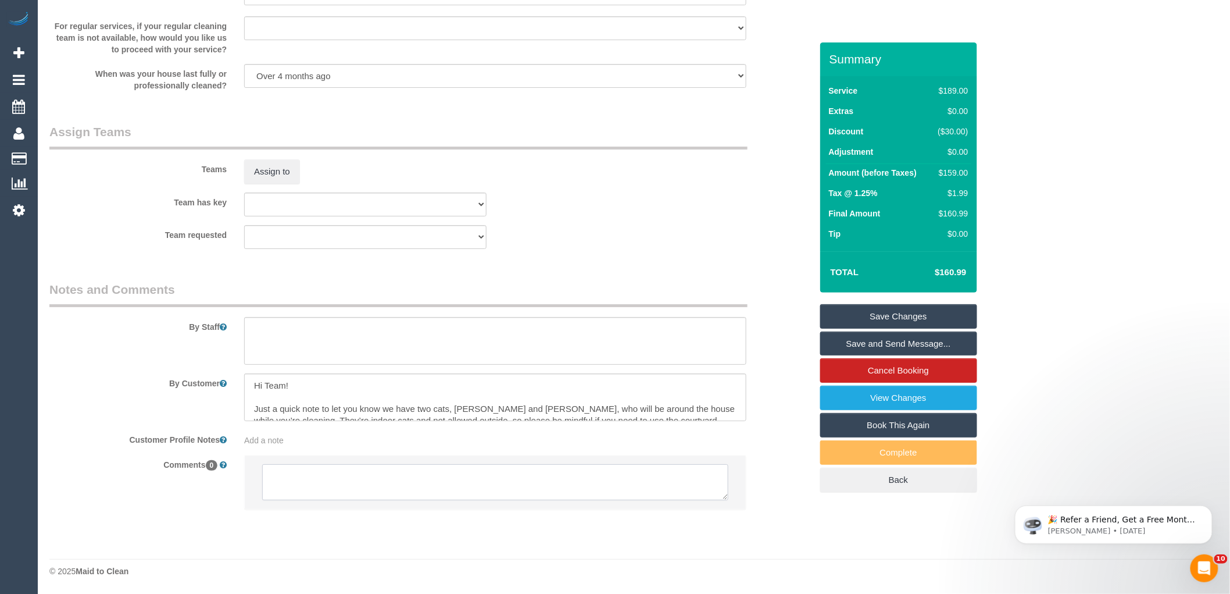
click at [333, 491] on textarea at bounding box center [495, 482] width 466 height 36
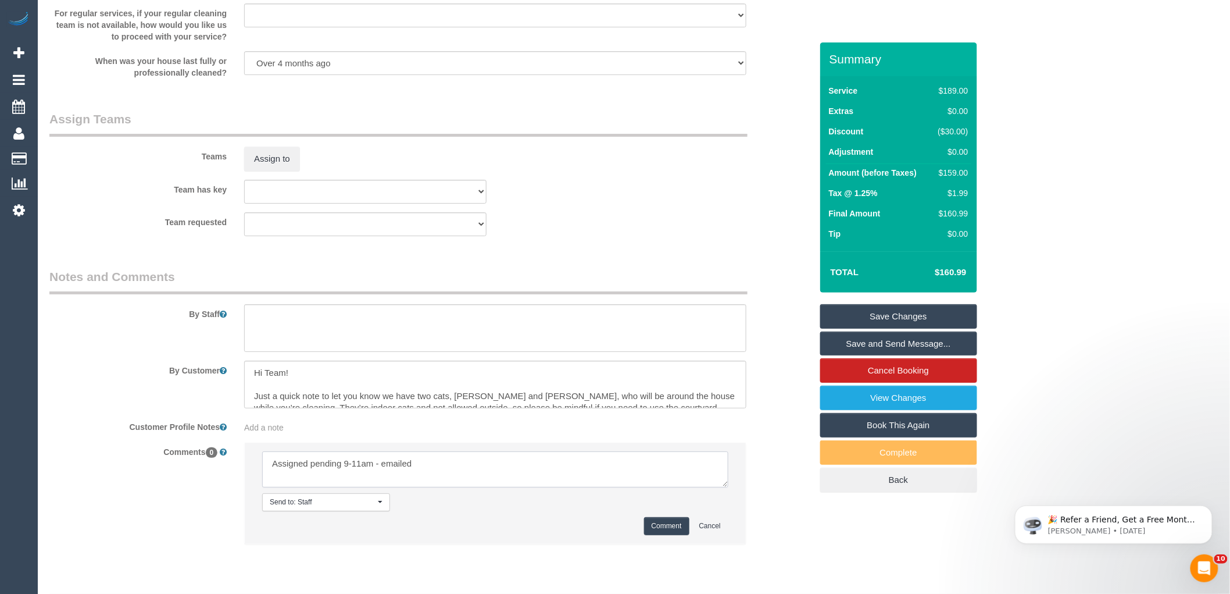
type textarea "Assigned pending 9-11am - emailed"
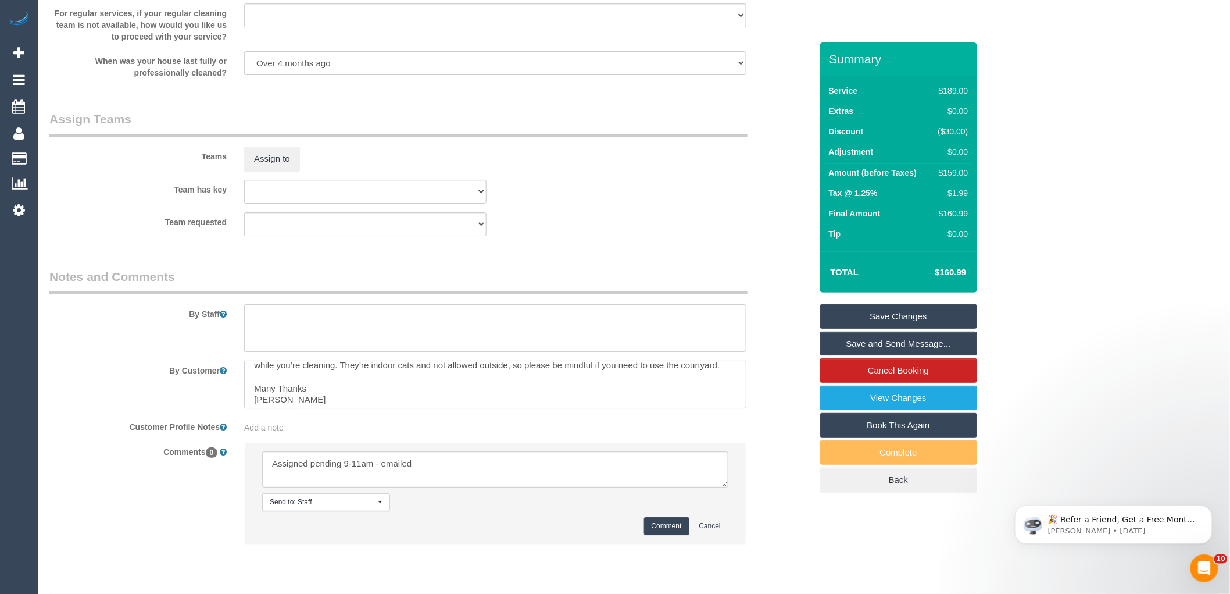
scroll to position [47, 0]
click at [520, 470] on textarea at bounding box center [495, 469] width 466 height 36
click at [670, 535] on button "Comment" at bounding box center [666, 526] width 45 height 18
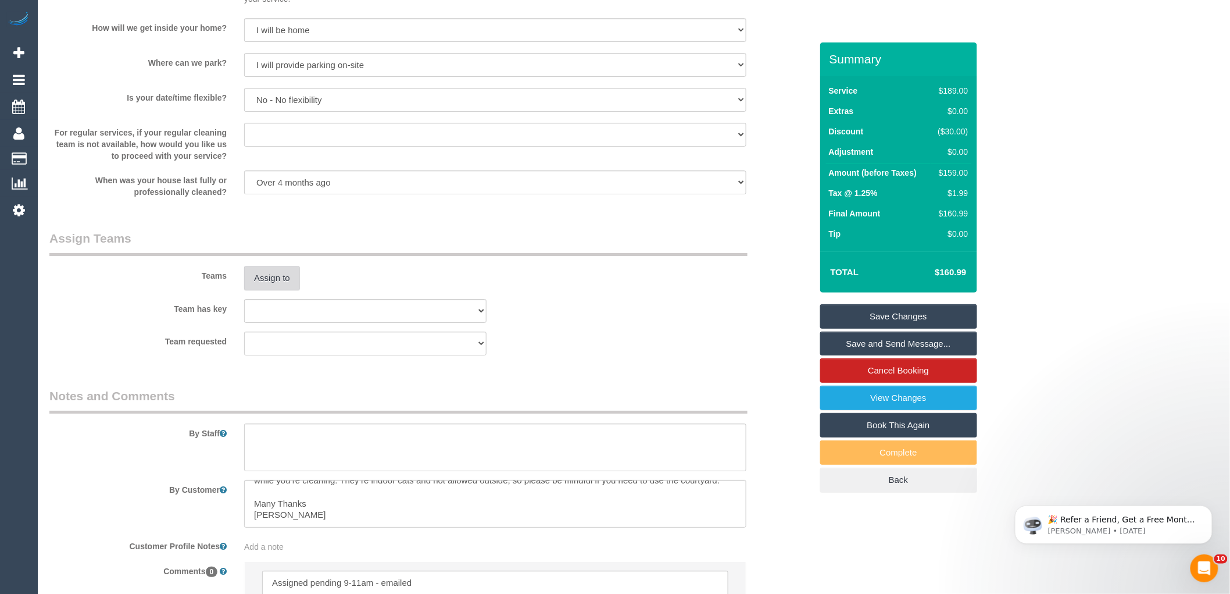
scroll to position [1514, 0]
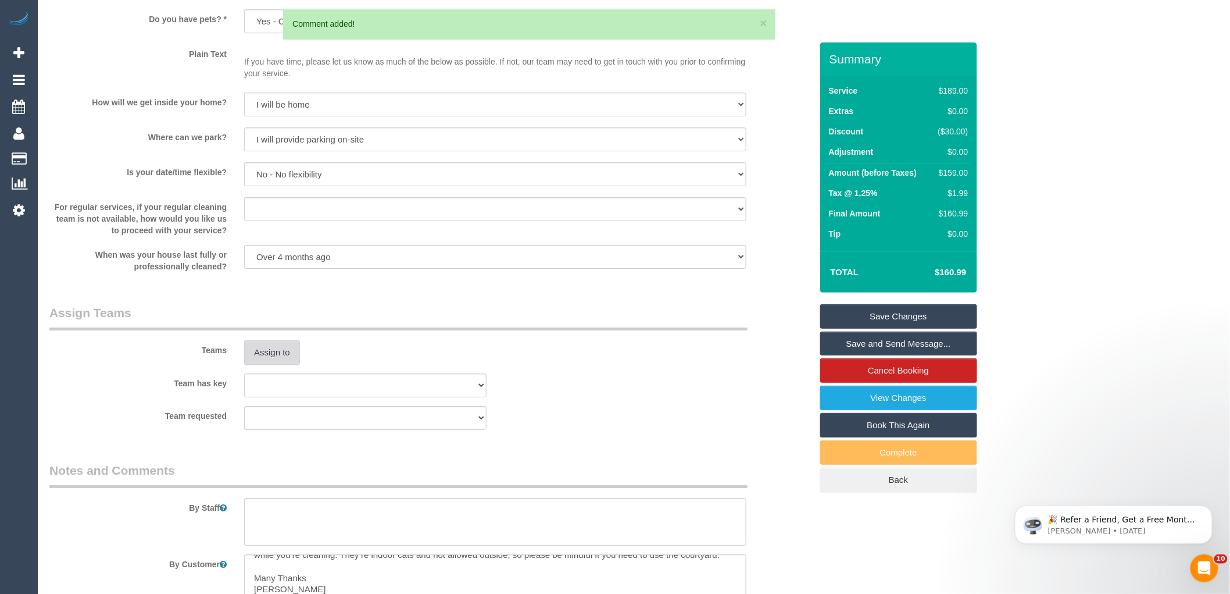
click at [280, 356] on button "Assign to" at bounding box center [272, 352] width 56 height 24
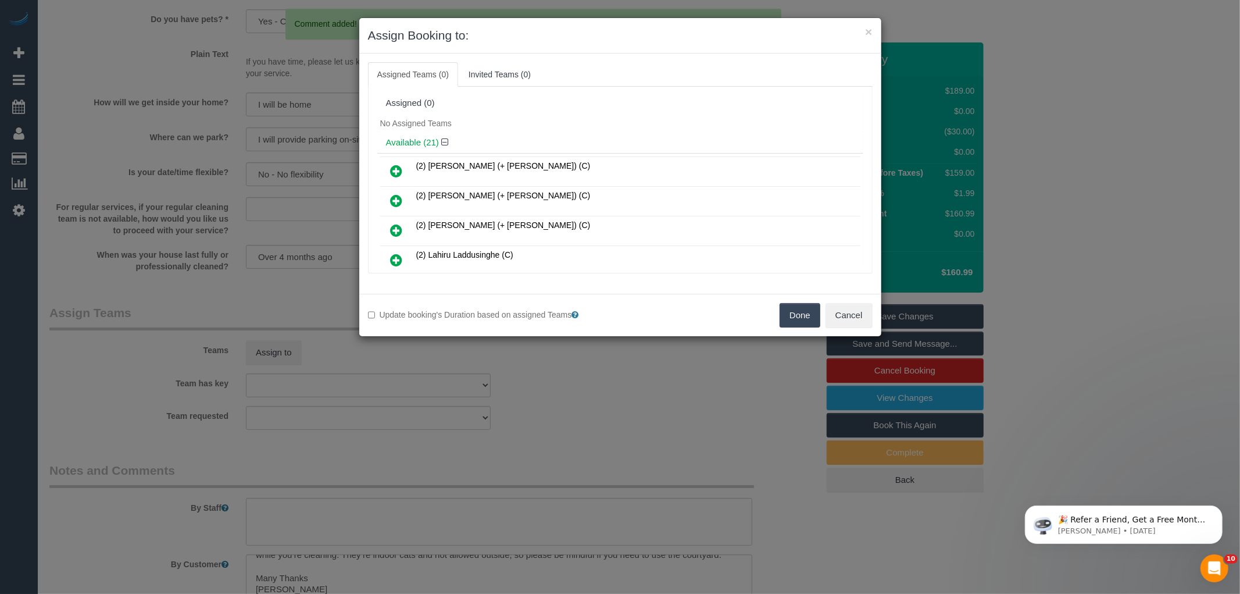
click at [548, 124] on div "No Assigned Teams" at bounding box center [620, 123] width 486 height 17
click at [856, 318] on button "Cancel" at bounding box center [849, 315] width 47 height 24
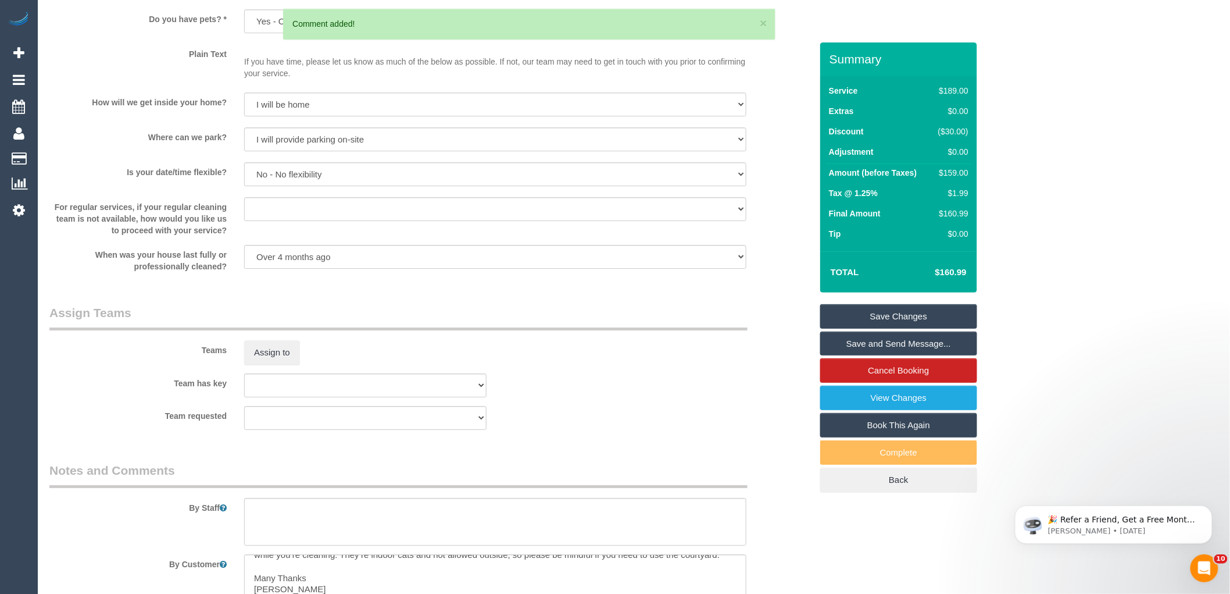
click at [959, 173] on div "$159.00" at bounding box center [951, 173] width 35 height 12
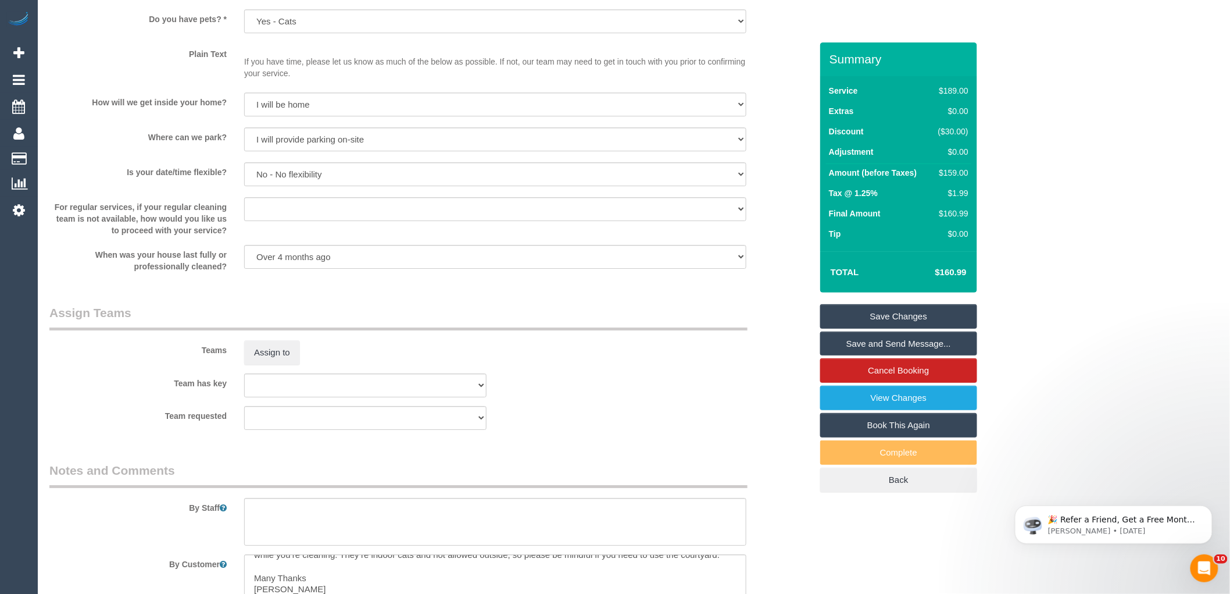
click at [959, 173] on div "$159.00" at bounding box center [951, 173] width 35 height 12
copy div "159.00"
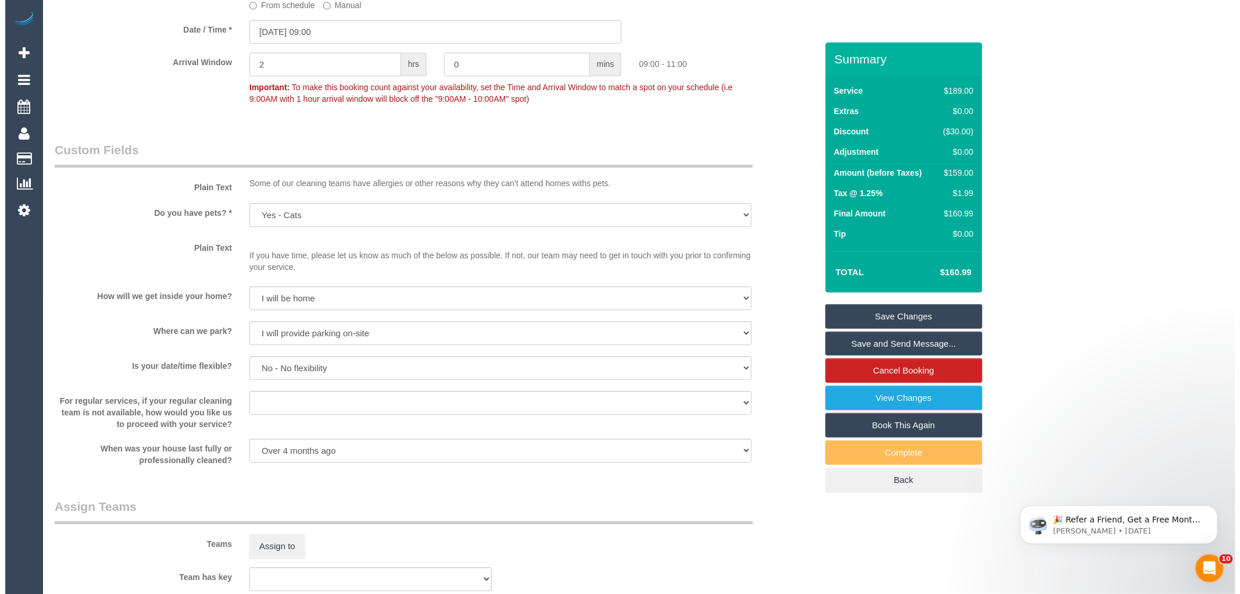
scroll to position [1795, 0]
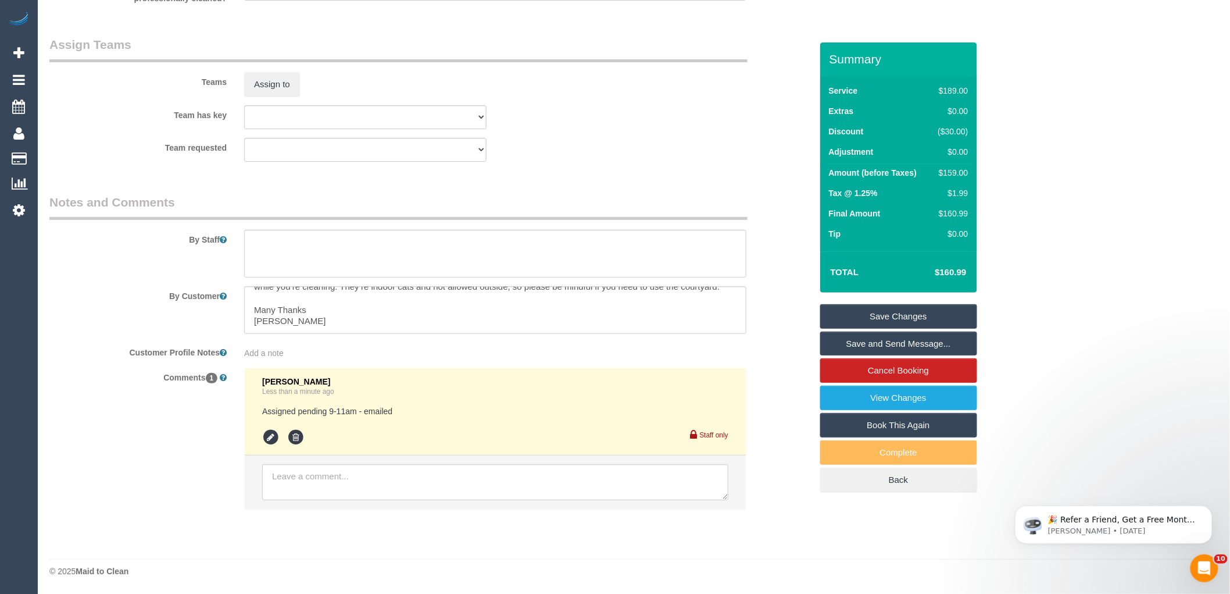
click at [331, 220] on div "By Staff" at bounding box center [431, 236] width 780 height 84
click at [336, 248] on textarea at bounding box center [495, 254] width 502 height 48
type textarea "Estimated time 3-3.5 hours"
click at [266, 78] on button "Assign to" at bounding box center [272, 84] width 56 height 24
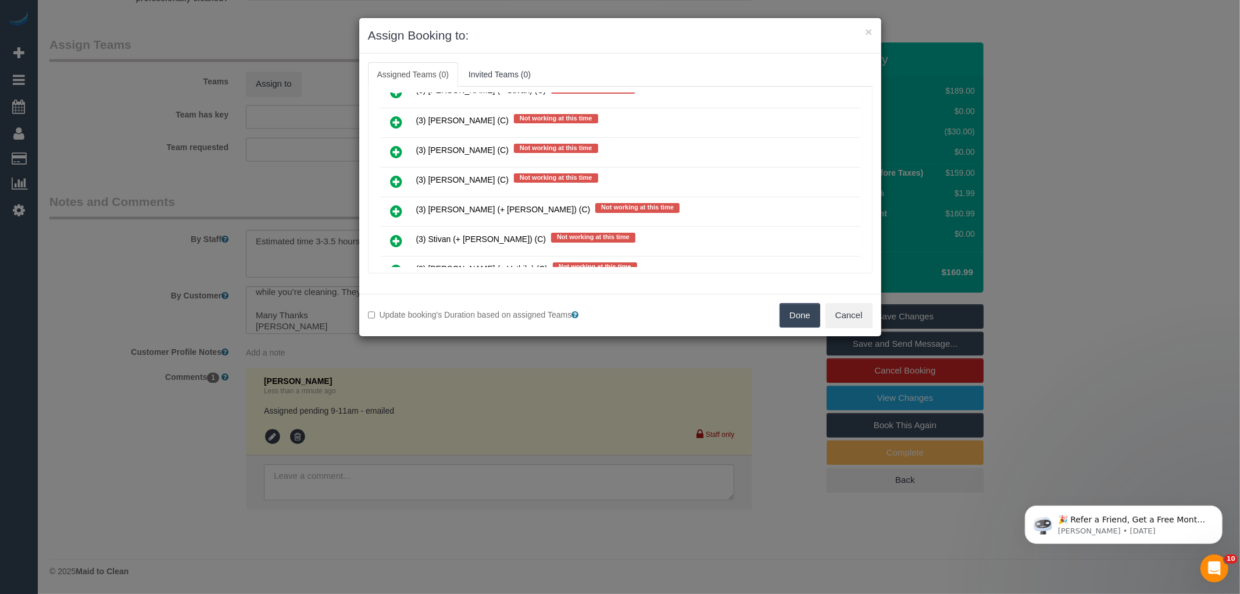
scroll to position [2719, 0]
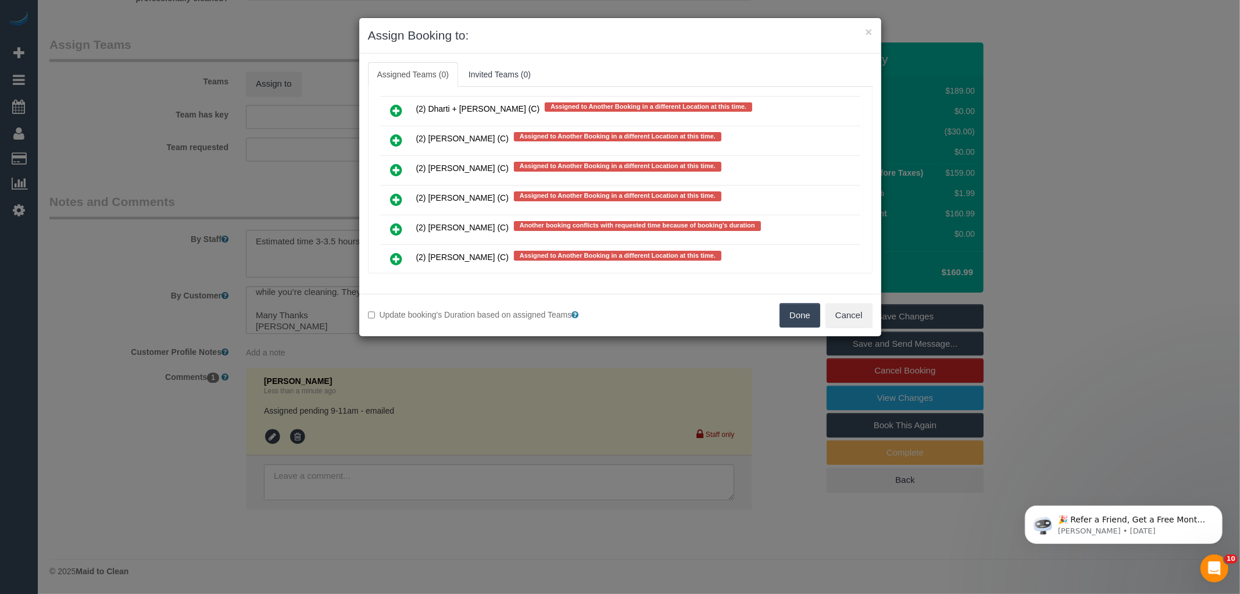
click at [396, 222] on icon at bounding box center [397, 229] width 12 height 14
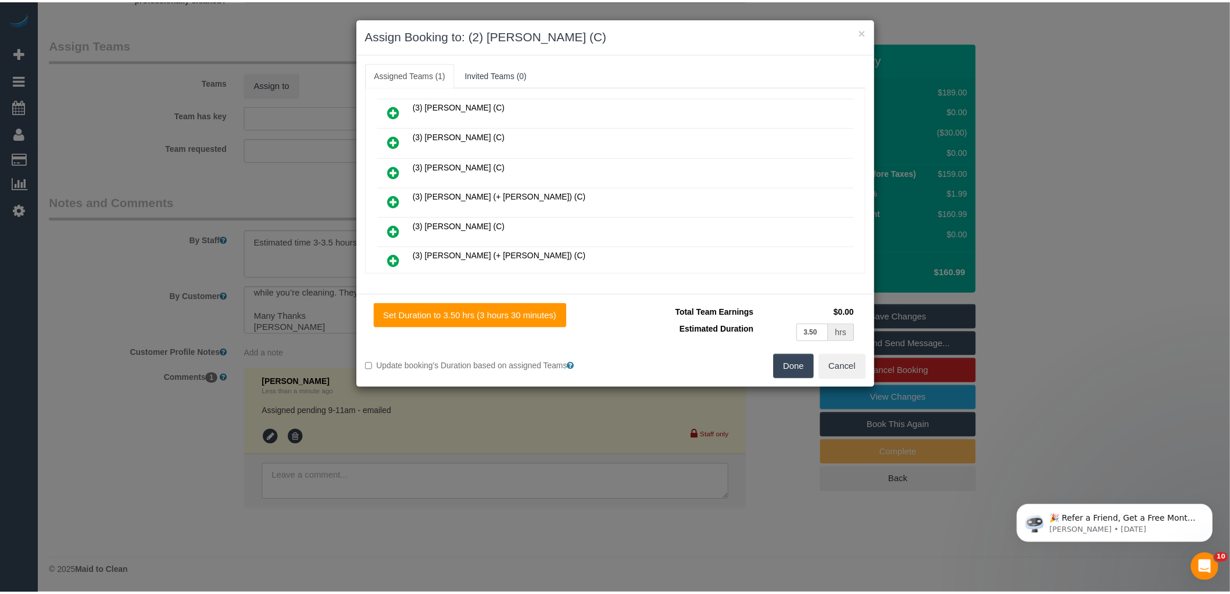
scroll to position [0, 0]
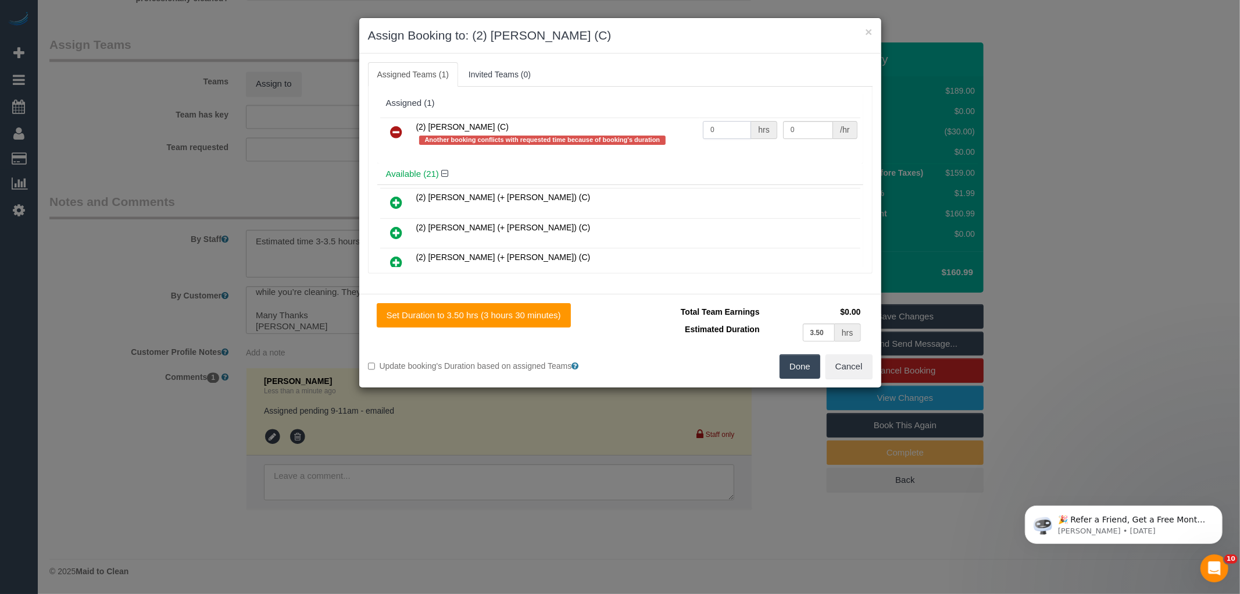
click at [734, 131] on input "0" at bounding box center [727, 130] width 48 height 18
type input "1"
click at [816, 134] on input "0" at bounding box center [808, 130] width 50 height 18
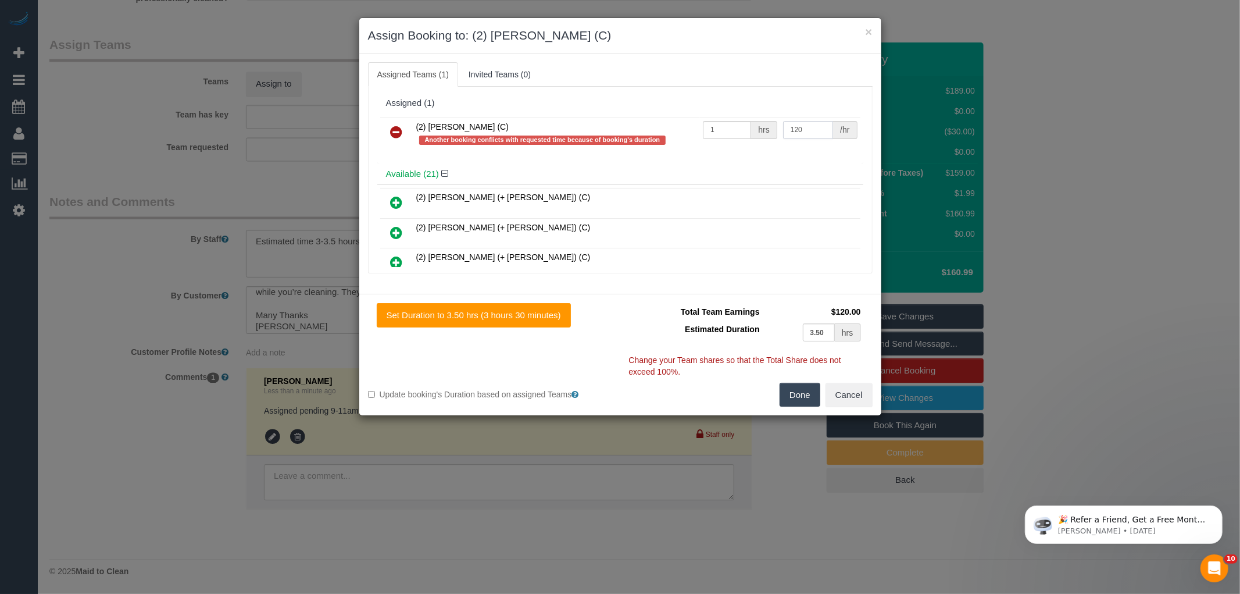
type input "120"
click at [811, 392] on button "Done" at bounding box center [800, 395] width 41 height 24
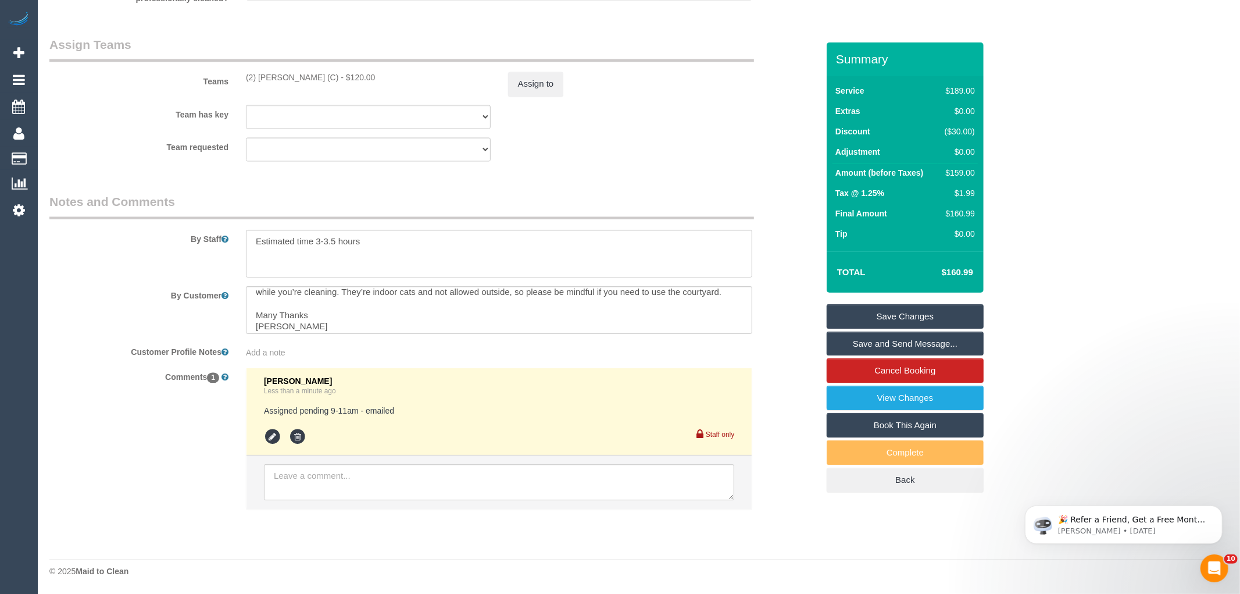
click at [811, 392] on div "× Assign Booking to: (2) Priyanshi Patel (C) Assigned Teams (1) Invited Teams (…" at bounding box center [620, 297] width 1240 height 594
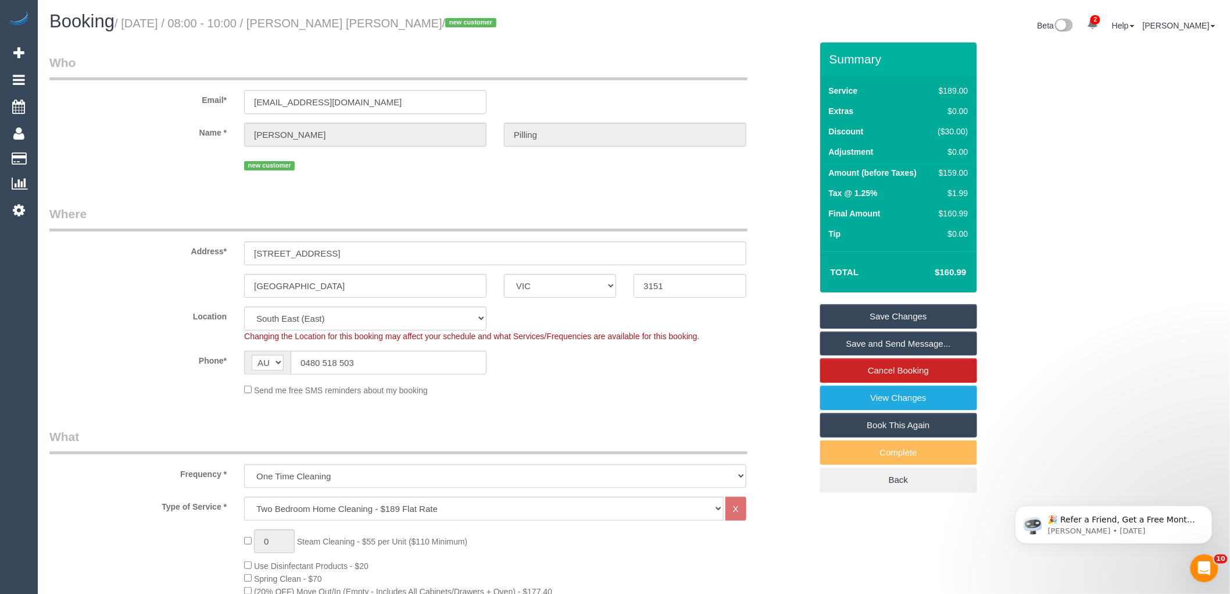
click at [302, 101] on input "kerrianngrace01@gmail.com" at bounding box center [365, 102] width 242 height 24
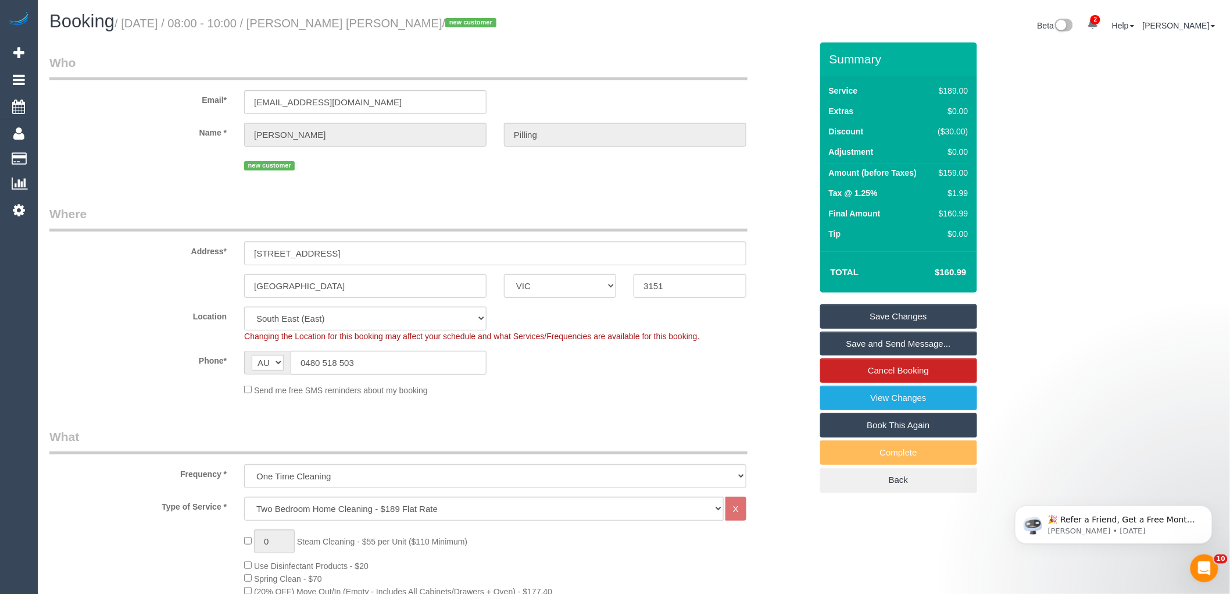
click at [937, 318] on link "Save Changes" at bounding box center [898, 316] width 157 height 24
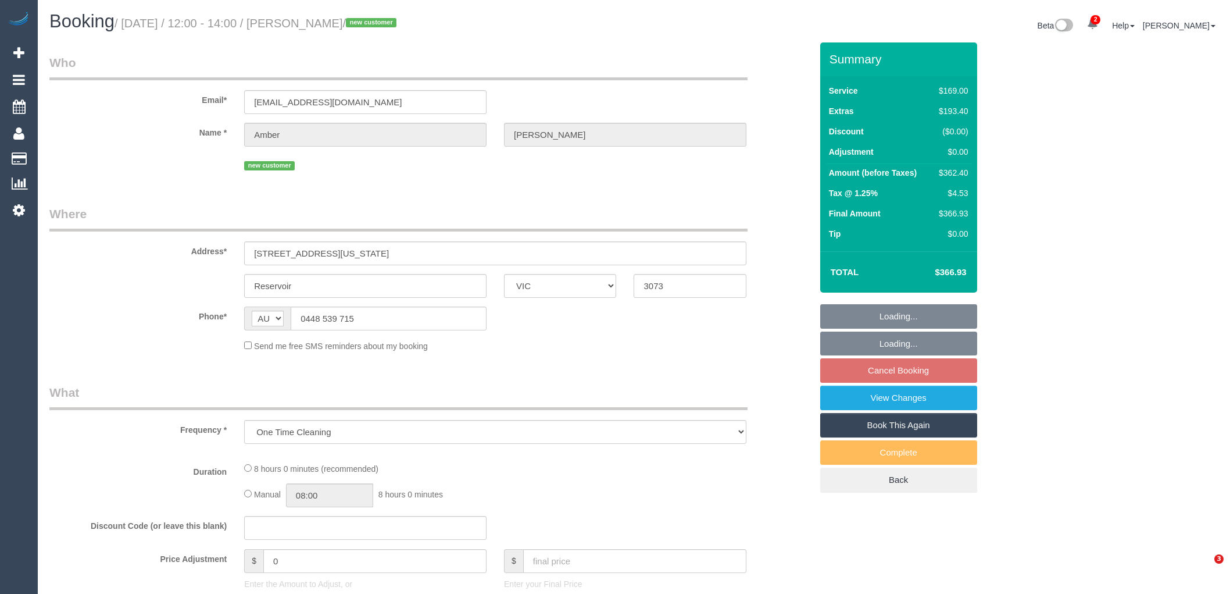
select select "VIC"
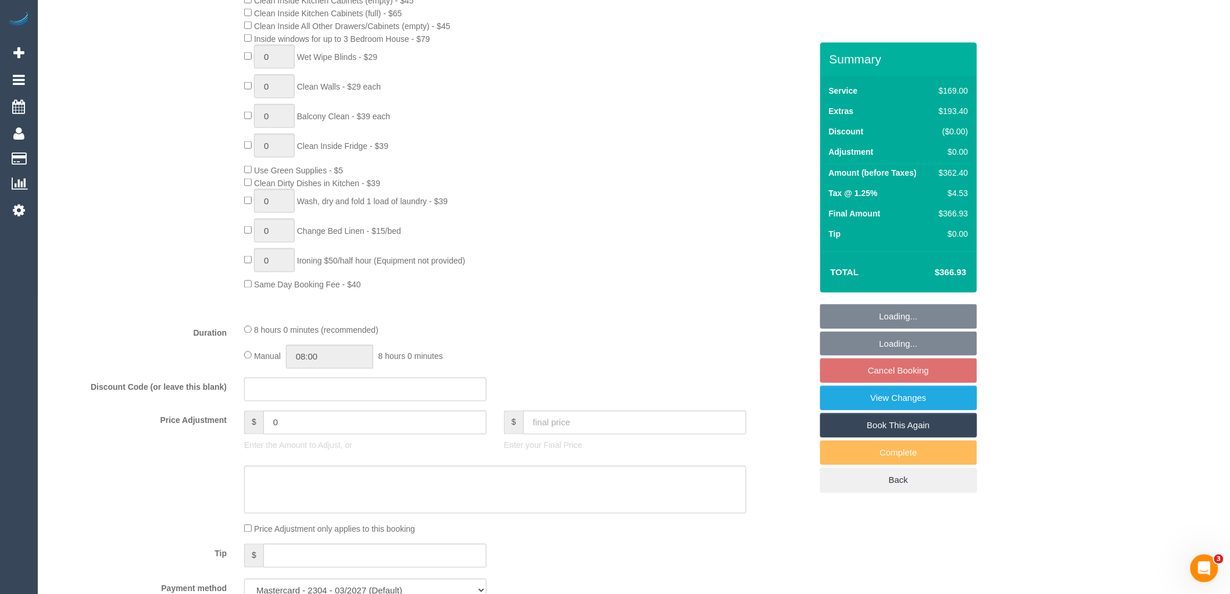
select select "object:833"
select select "number:28"
select select "number:14"
select select "number:19"
select select "number:25"
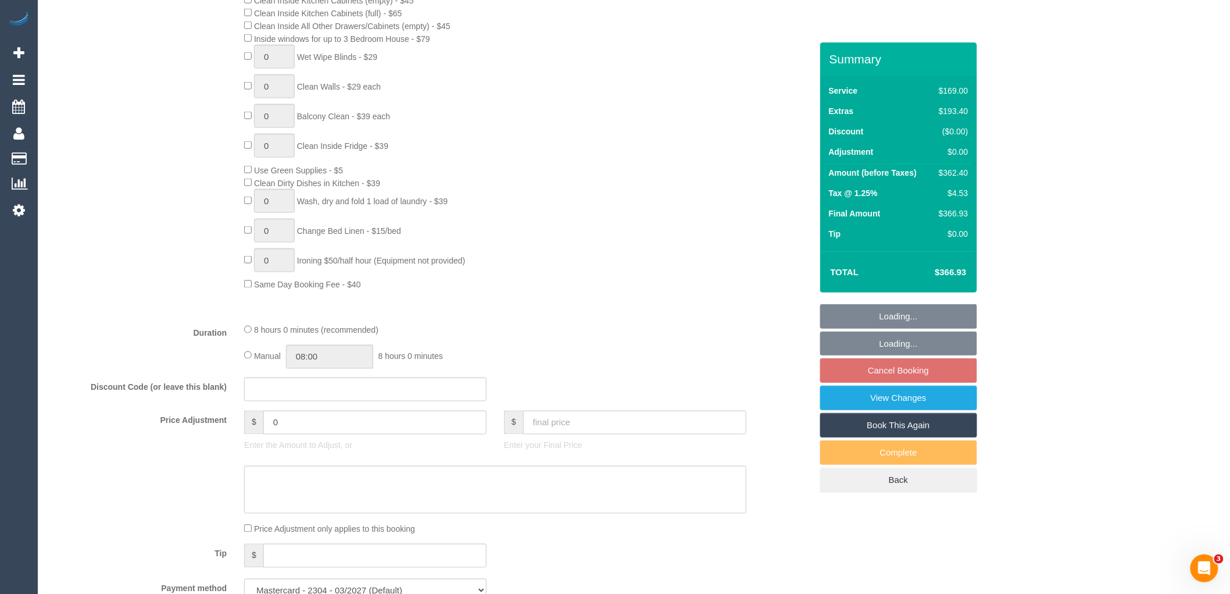
select select "number:35"
select select "number:12"
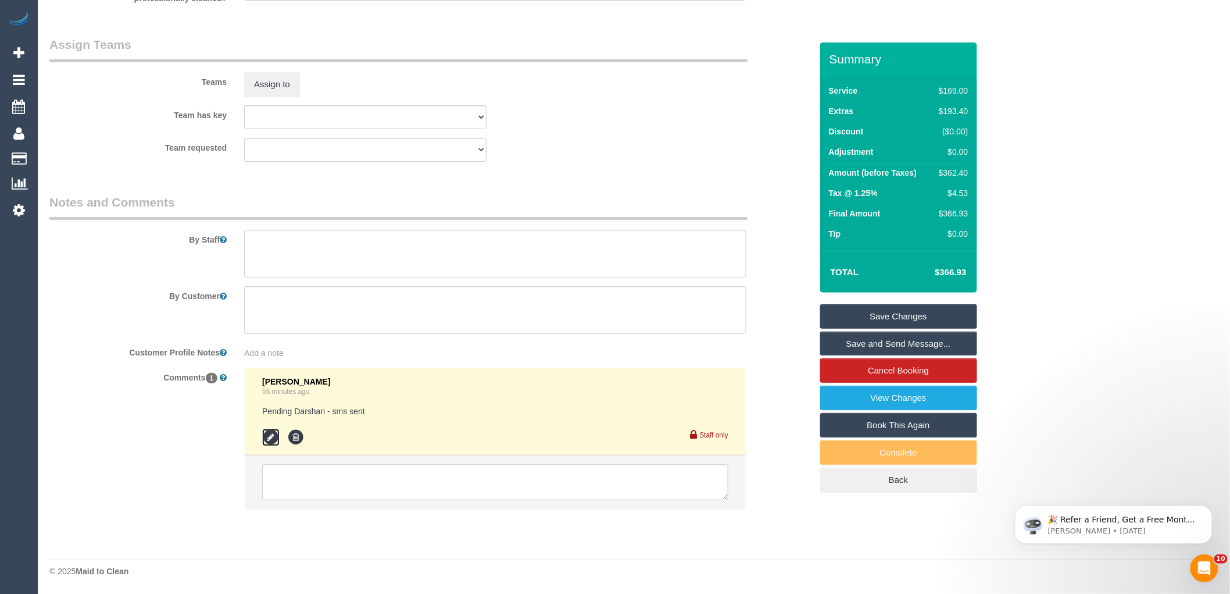
click at [269, 436] on icon at bounding box center [270, 436] width 17 height 17
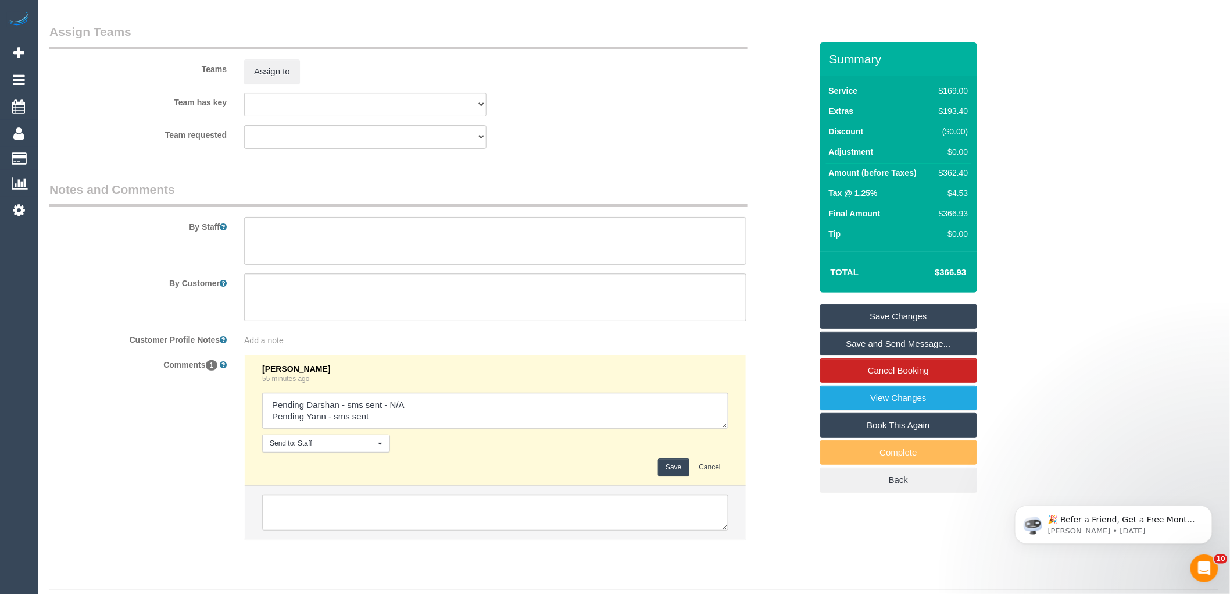
type textarea "Pending Darshan - sms sent - N/A Pending Yann - sms sent"
click at [673, 476] on button "Save" at bounding box center [673, 467] width 31 height 18
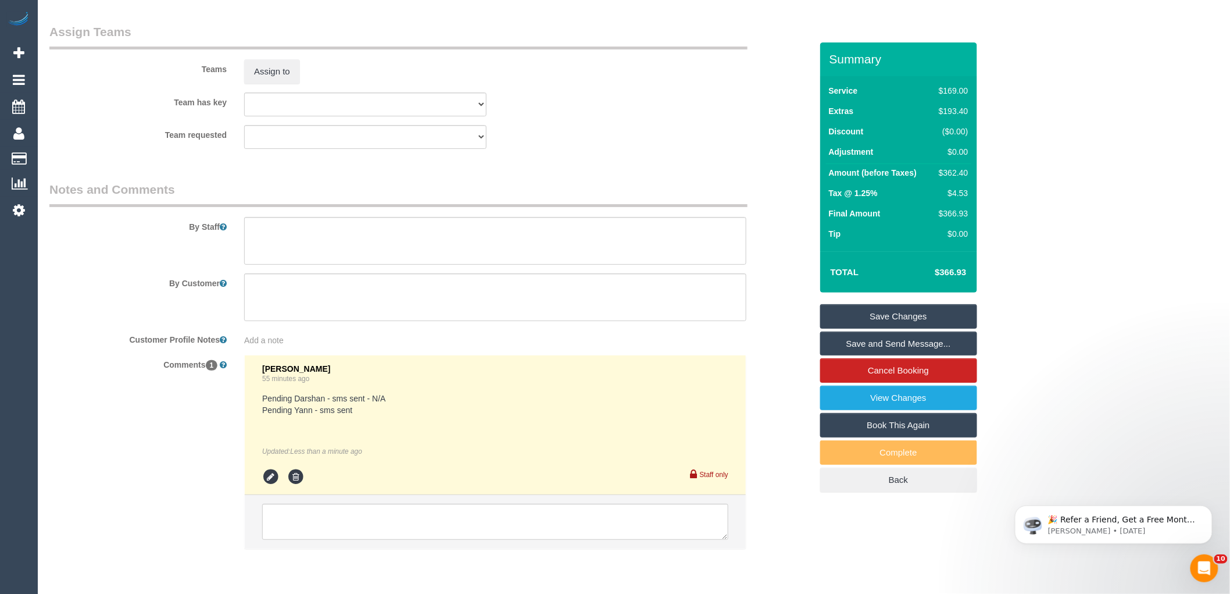
click at [883, 309] on link "Save Changes" at bounding box center [898, 316] width 157 height 24
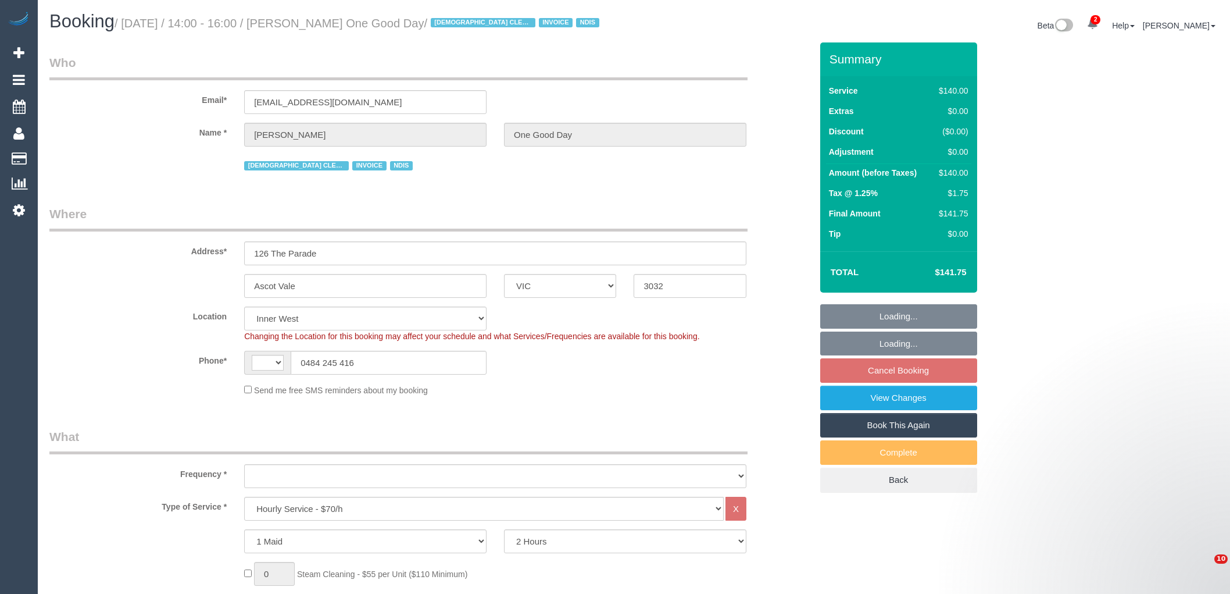
select select "VIC"
select select "string:stripe-pm_1Ry5Uy2GScqysDRV4VGZdCoe"
select select "number:28"
select select "number:14"
select select "number:19"
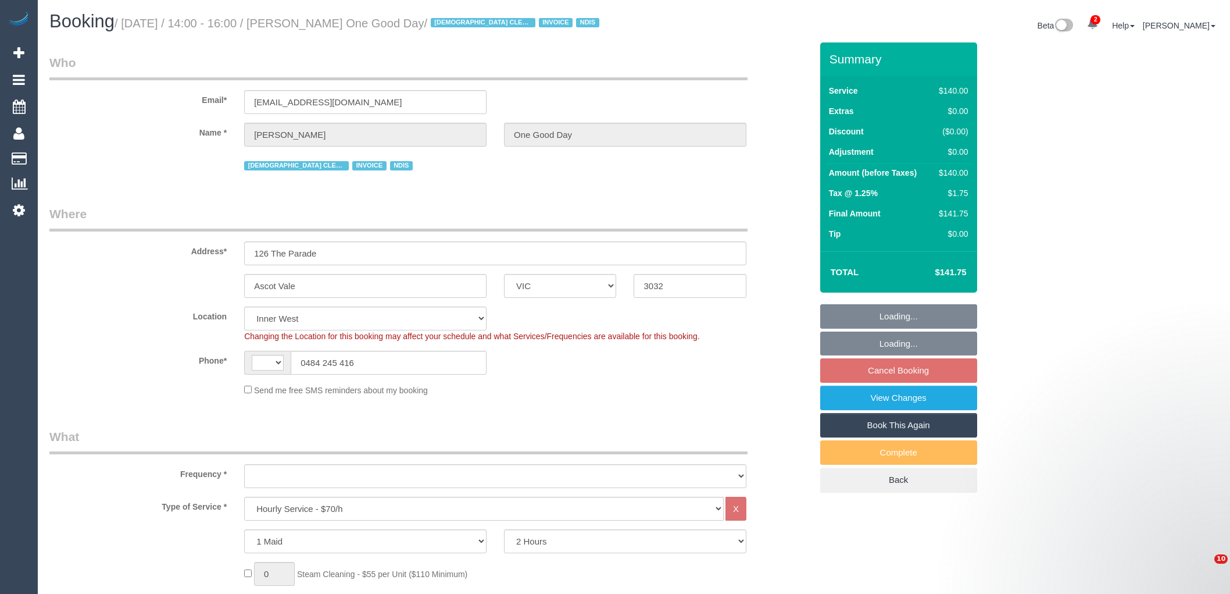
select select "number:24"
select select "string:AU"
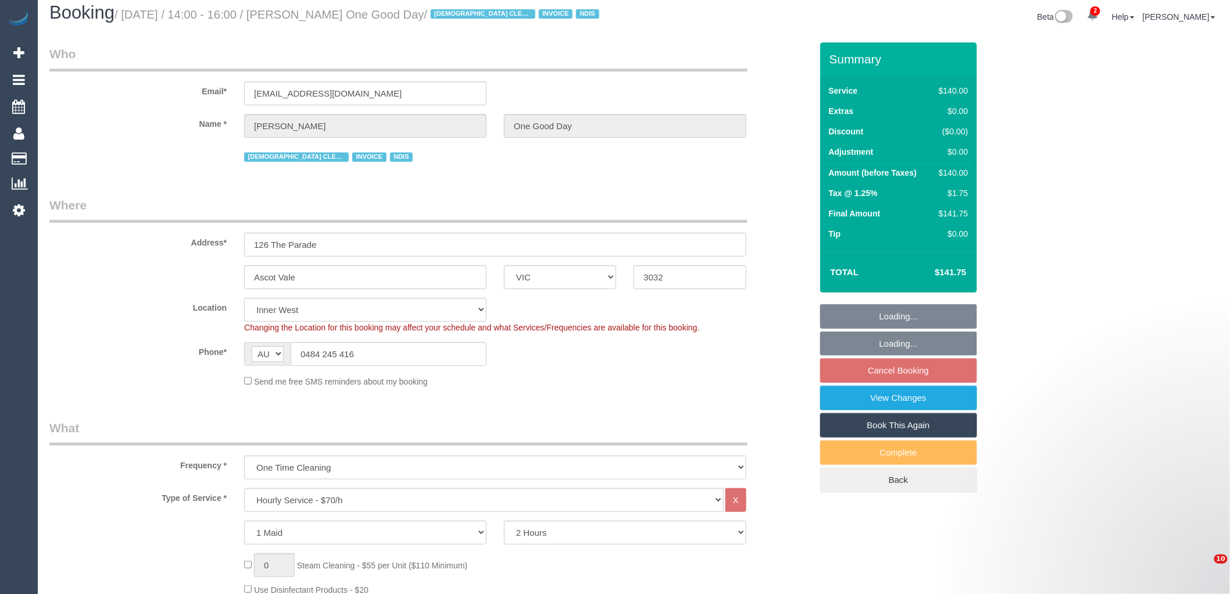
select select "object:1613"
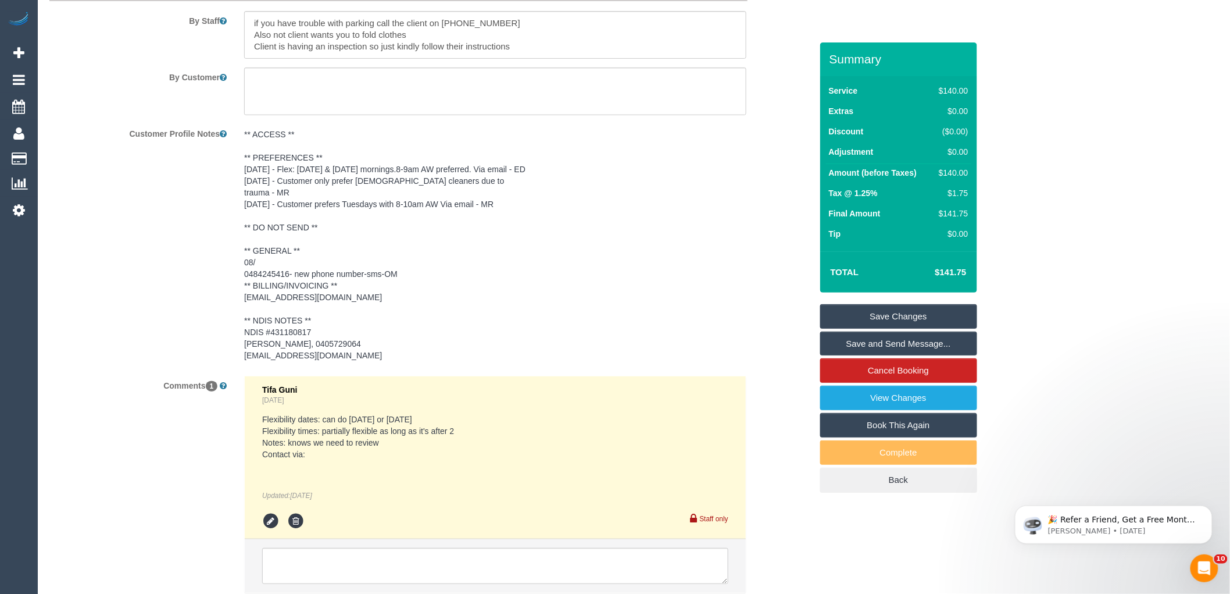
scroll to position [2061, 0]
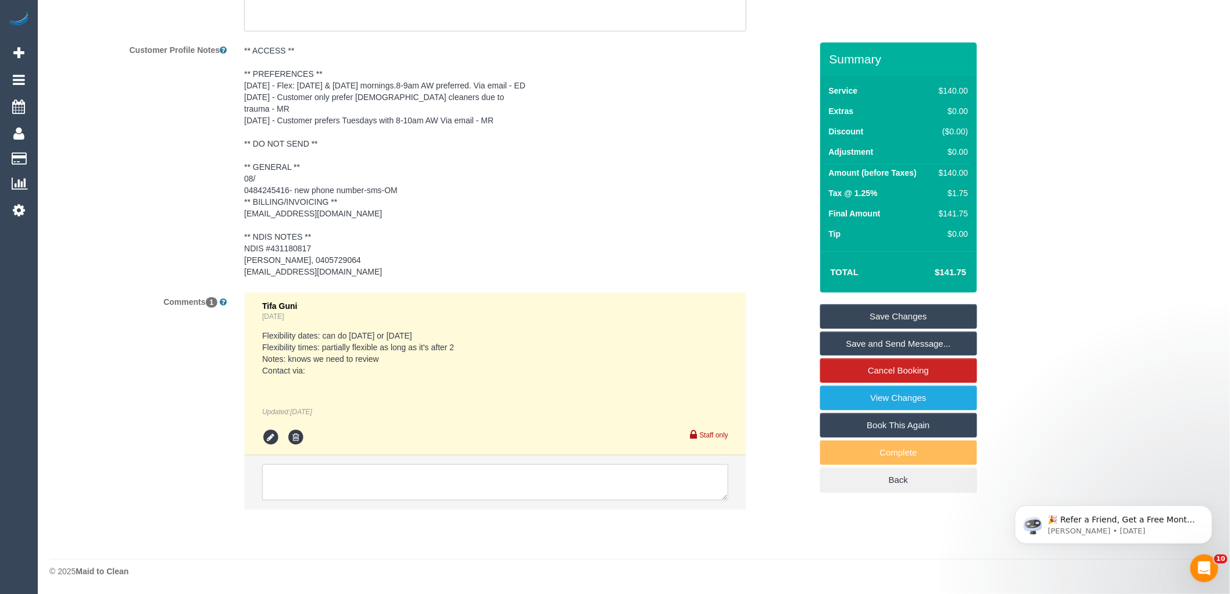
click at [359, 473] on textarea at bounding box center [495, 482] width 466 height 36
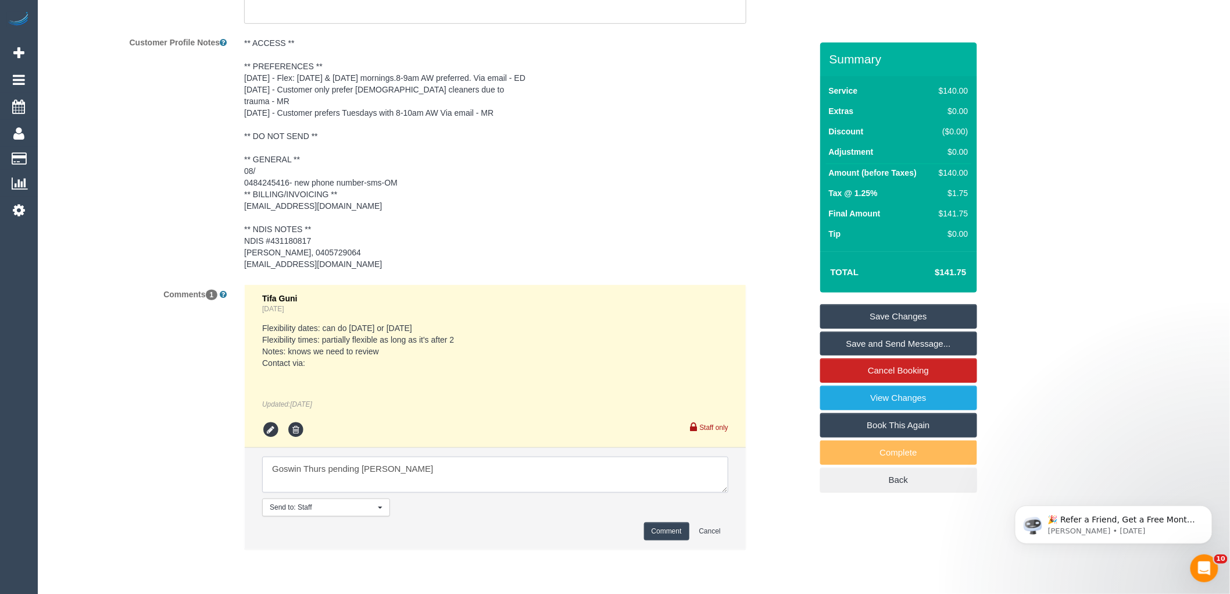
drag, startPoint x: 459, startPoint y: 496, endPoint x: 367, endPoint y: 487, distance: 92.3
click at [456, 492] on textarea at bounding box center [495, 474] width 466 height 36
click at [353, 483] on textarea at bounding box center [495, 474] width 466 height 36
click at [306, 478] on textarea at bounding box center [495, 474] width 466 height 36
click at [74, 486] on div "Comments 1 Tifa Guni Yesterday Flexibility dates: can do Wednesday or Thursday …" at bounding box center [431, 422] width 780 height 277
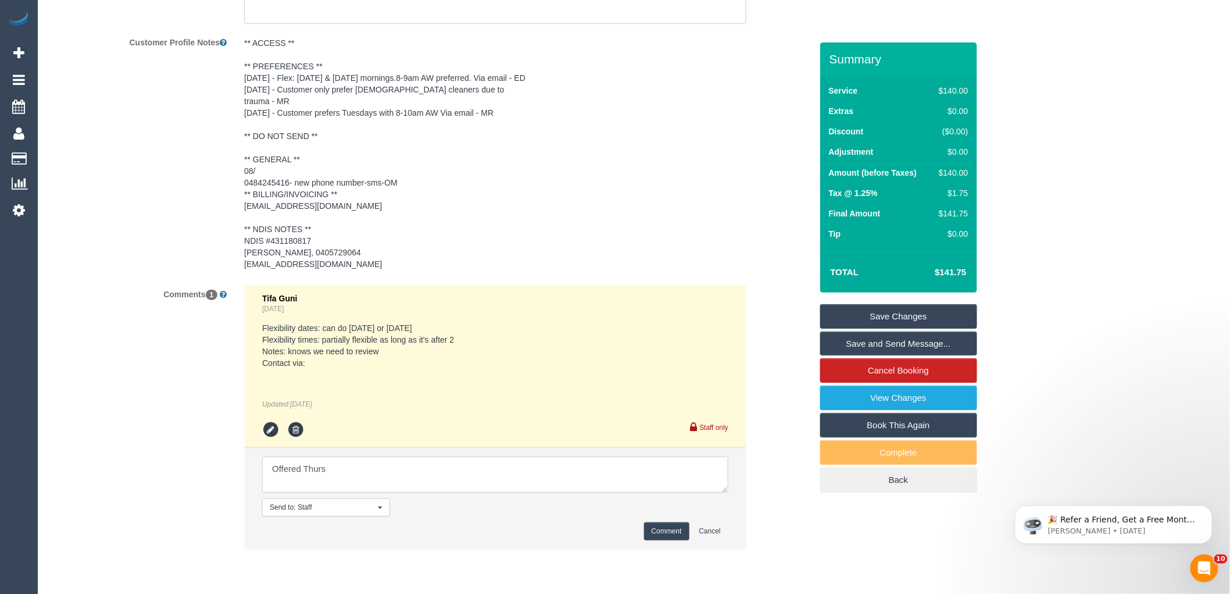
click at [397, 479] on textarea at bounding box center [495, 474] width 466 height 36
click at [396, 479] on textarea at bounding box center [495, 474] width 466 height 36
click at [588, 492] on textarea at bounding box center [495, 474] width 466 height 36
type textarea "Offered Thurs 28/08 9-11am AW - emailed (Steve approved)"
click at [667, 540] on button "Comment" at bounding box center [666, 531] width 45 height 18
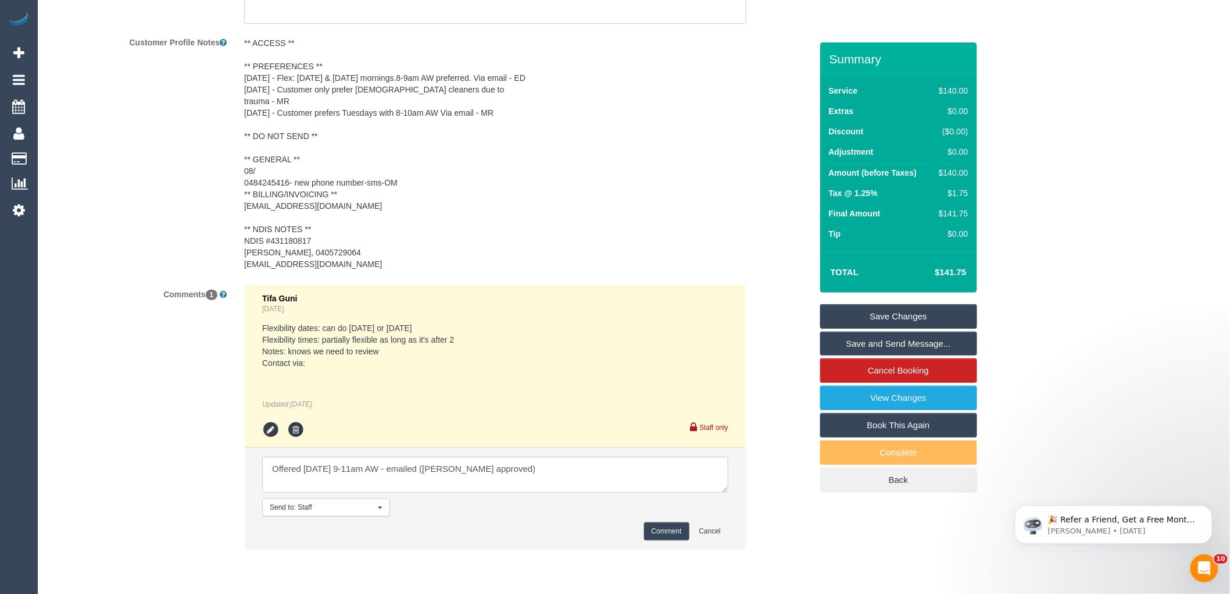
click at [725, 226] on pre "** ACCESS ** ** PREFERENCES ** 1/8/25 - Flex: Thursday & Friday mornings.8-9am …" at bounding box center [495, 153] width 502 height 233
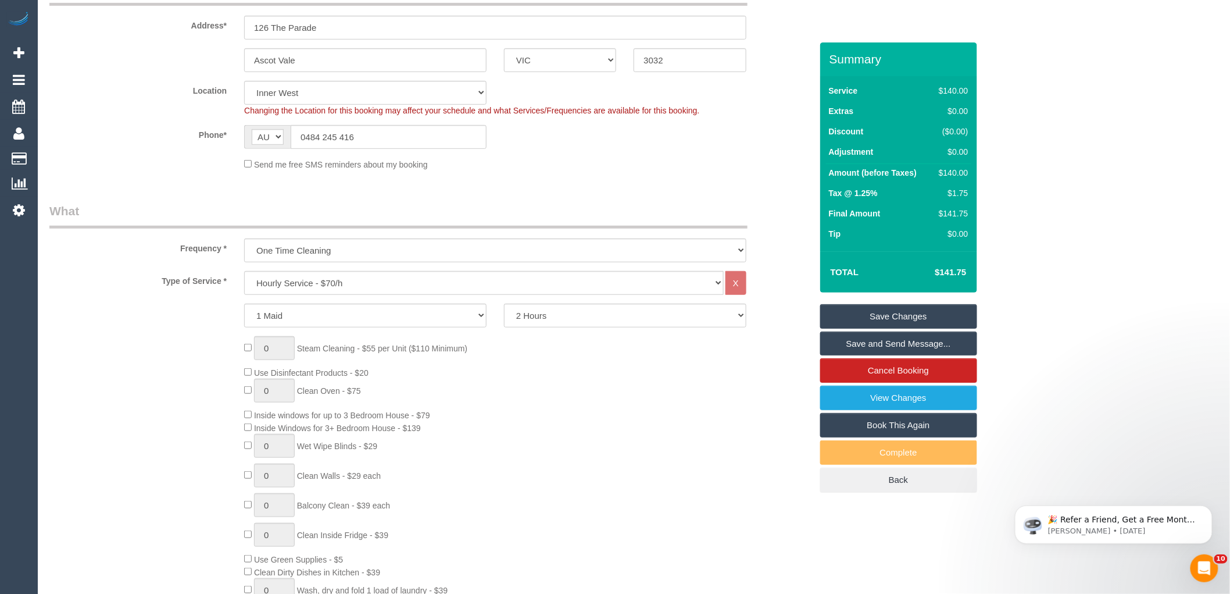
scroll to position [0, 0]
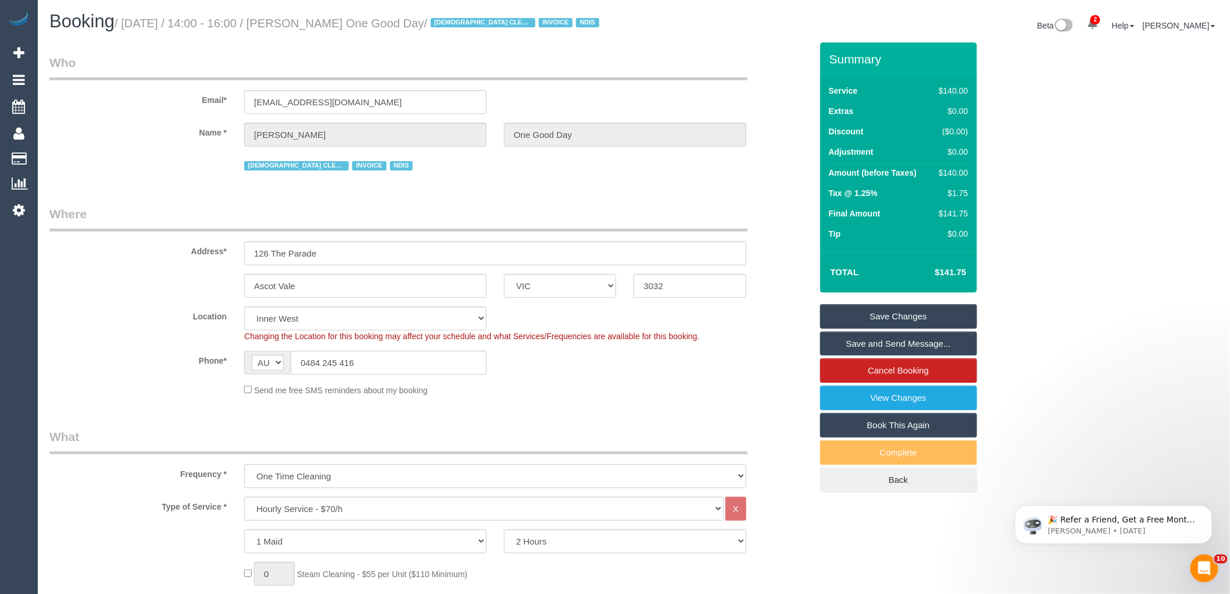
drag, startPoint x: 299, startPoint y: 18, endPoint x: 451, endPoint y: 20, distance: 151.2
click at [451, 20] on small "/ August 23, 2025 / 14:00 - 16:00 / Nina Mikosza One Good Day / FEMALE CLEANER …" at bounding box center [359, 23] width 488 height 13
copy small "Nina Mikosza One Good Day"
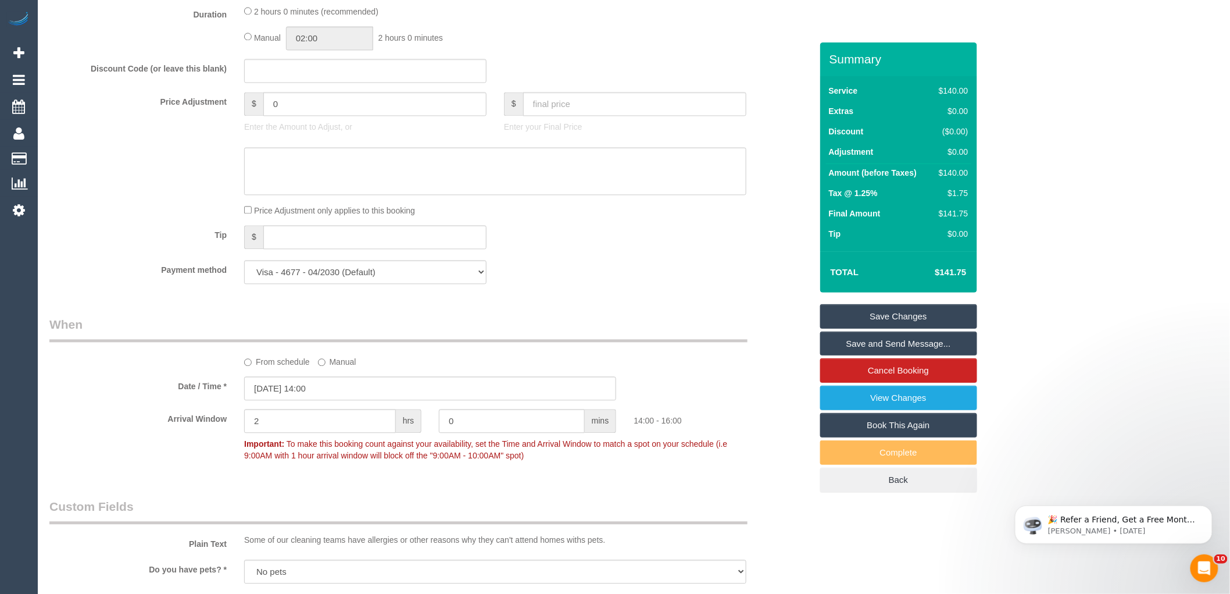
scroll to position [969, 0]
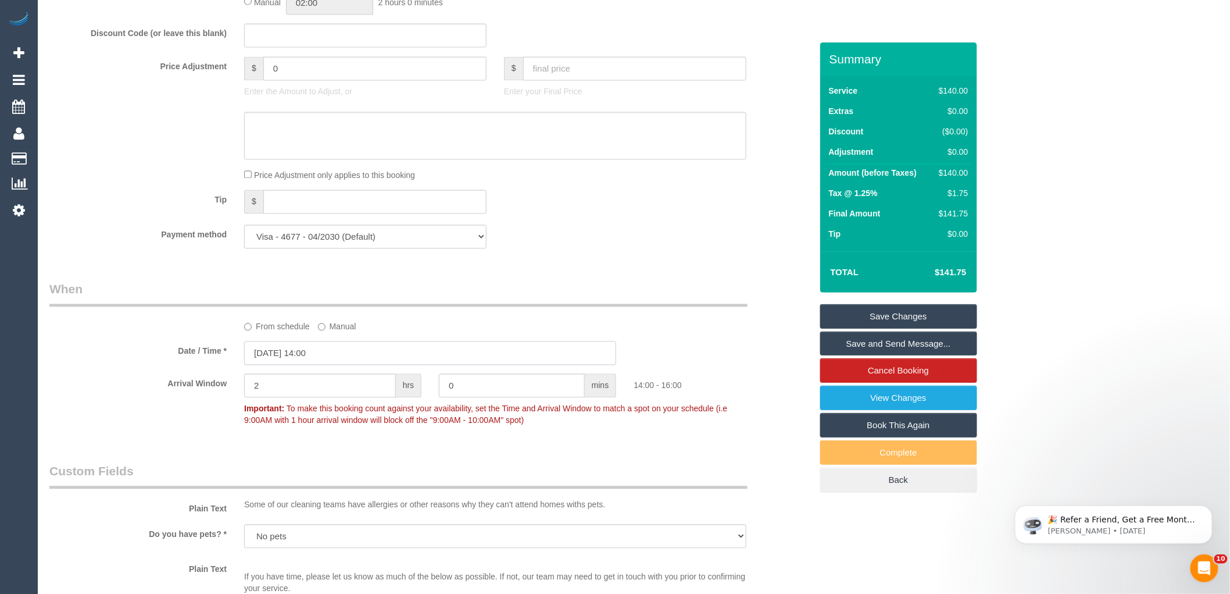
click at [394, 363] on input "23/08/2025 14:00" at bounding box center [430, 353] width 372 height 24
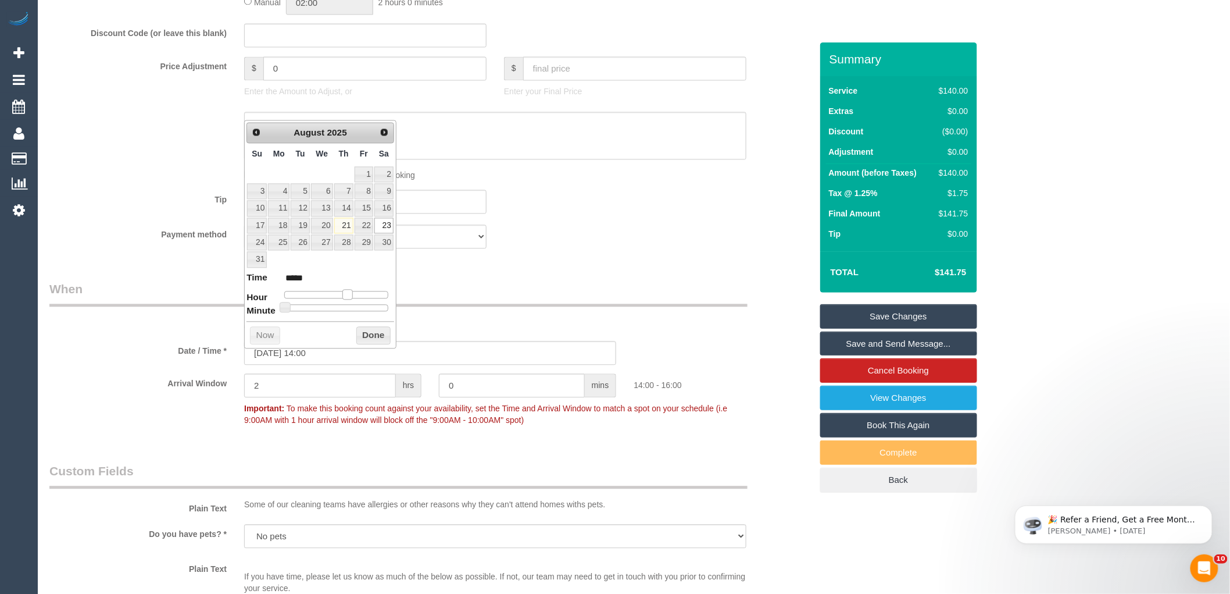
type input "23/08/2025 13:00"
type input "*****"
type input "23/08/2025 12:00"
type input "*****"
type input "23/08/2025 11:00"
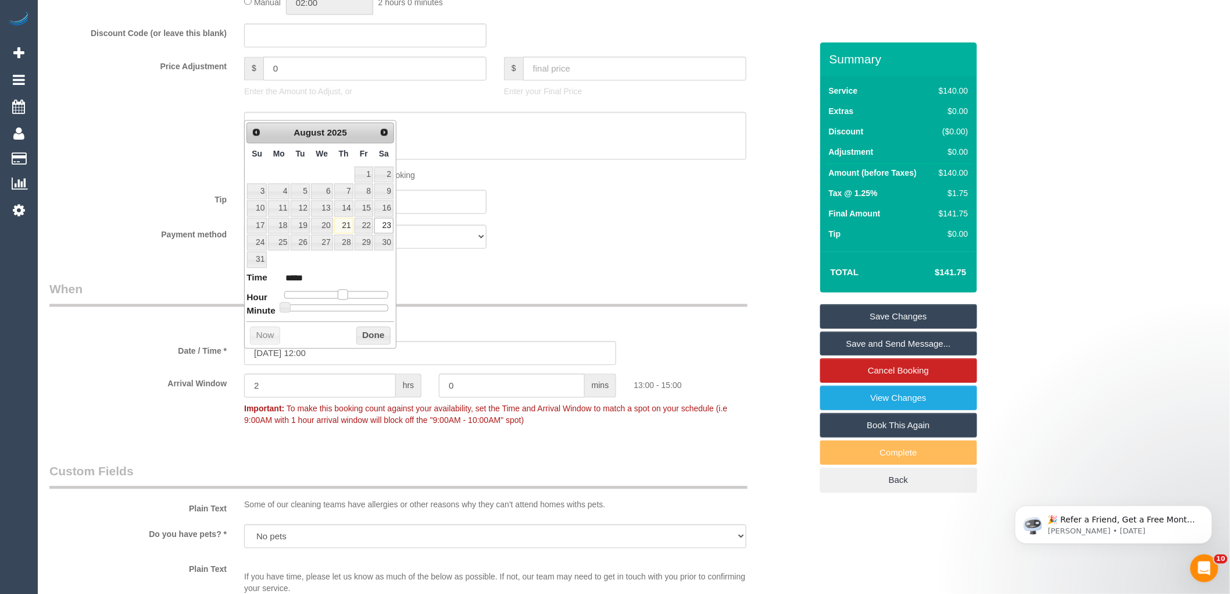
type input "*****"
type input "23/08/2025 10:00"
type input "*****"
type input "23/08/2025 09:00"
type input "*****"
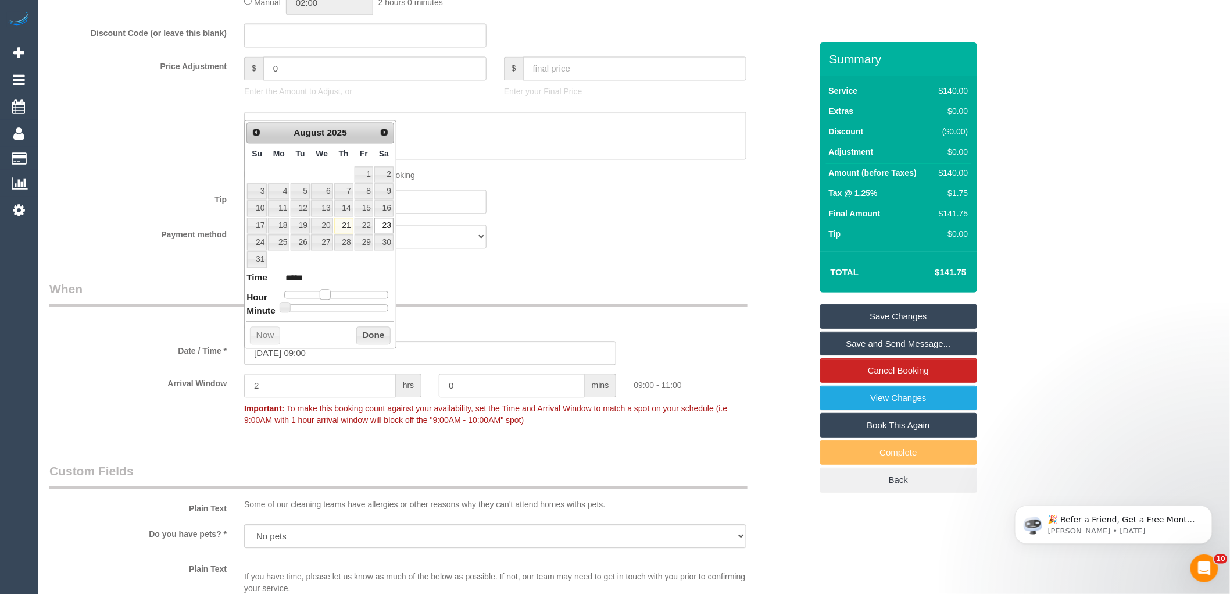
drag, startPoint x: 347, startPoint y: 292, endPoint x: 326, endPoint y: 292, distance: 20.9
click at [326, 292] on span at bounding box center [325, 294] width 10 height 10
click at [372, 332] on button "Done" at bounding box center [373, 335] width 34 height 19
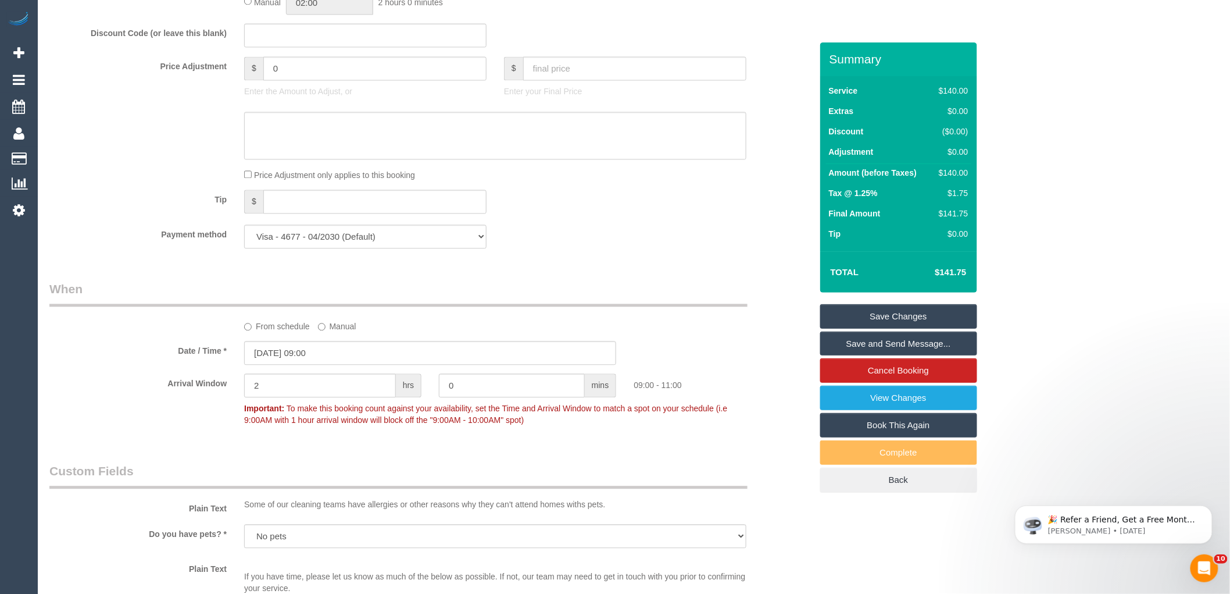
click at [565, 283] on div "Who Email* ninamikosza@outlook.com Name * Nina Mikosza One Good Day FEMALE CLEA…" at bounding box center [431, 343] width 780 height 2538
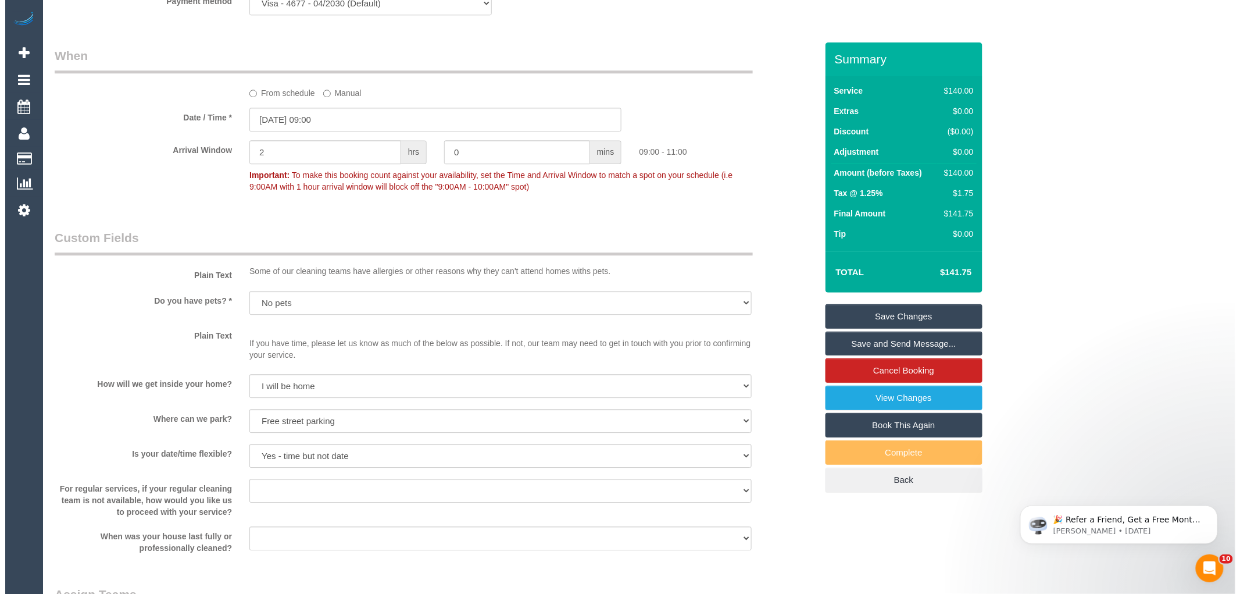
scroll to position [1421, 0]
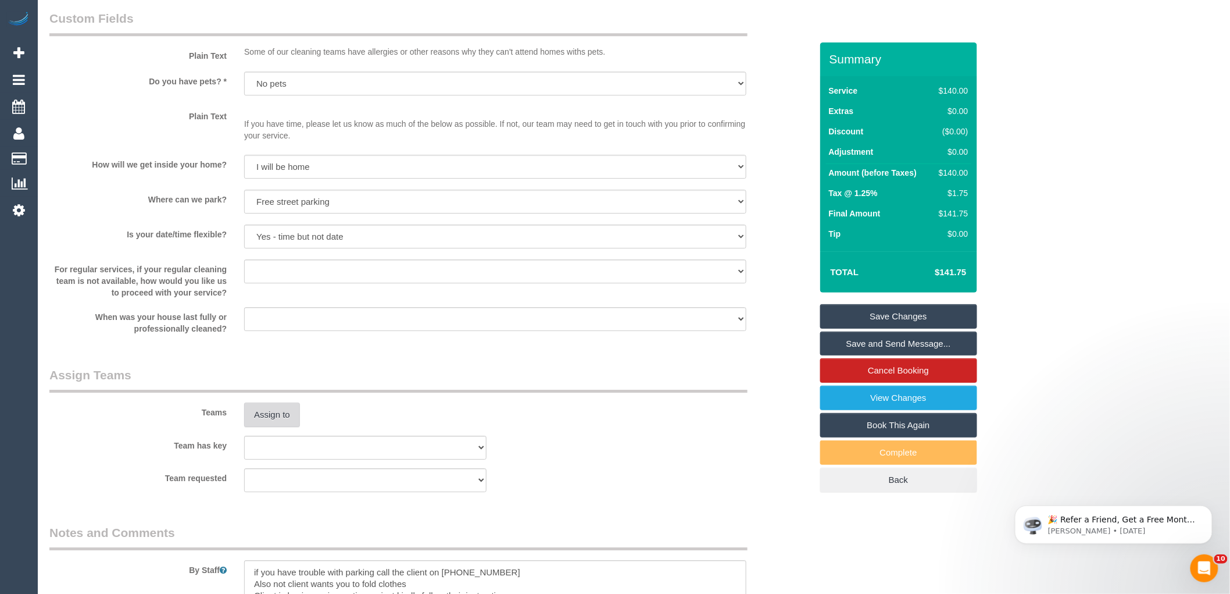
click at [282, 415] on button "Assign to" at bounding box center [272, 414] width 56 height 24
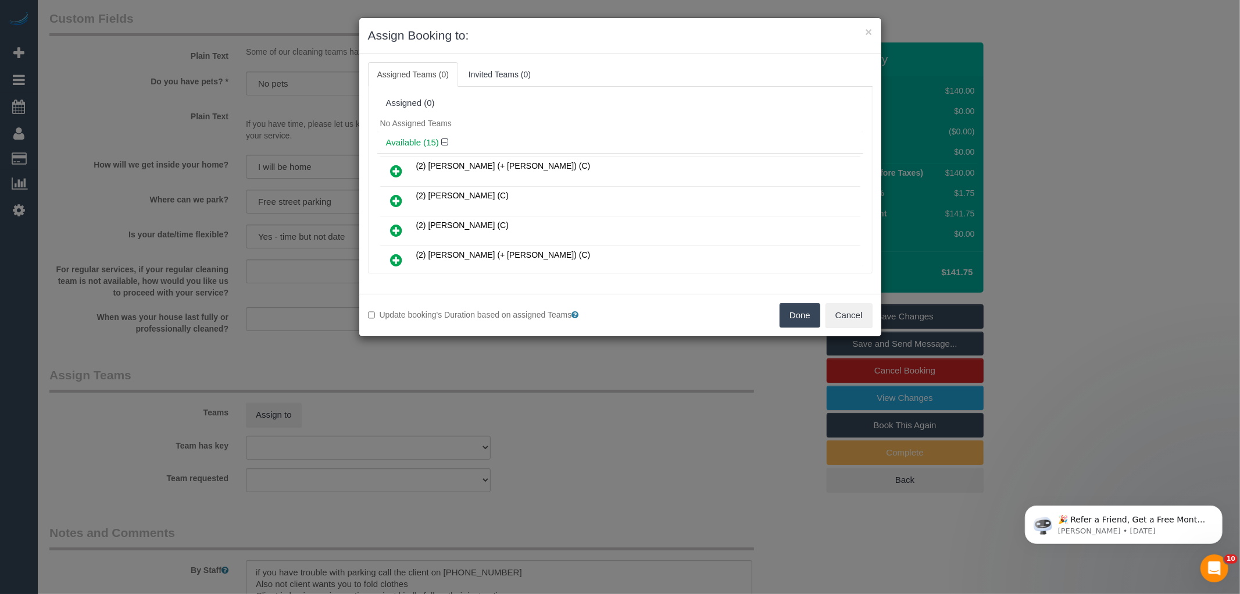
click at [579, 159] on td "(2) [PERSON_NAME] (+ [PERSON_NAME]) (C)" at bounding box center [636, 172] width 447 height 30
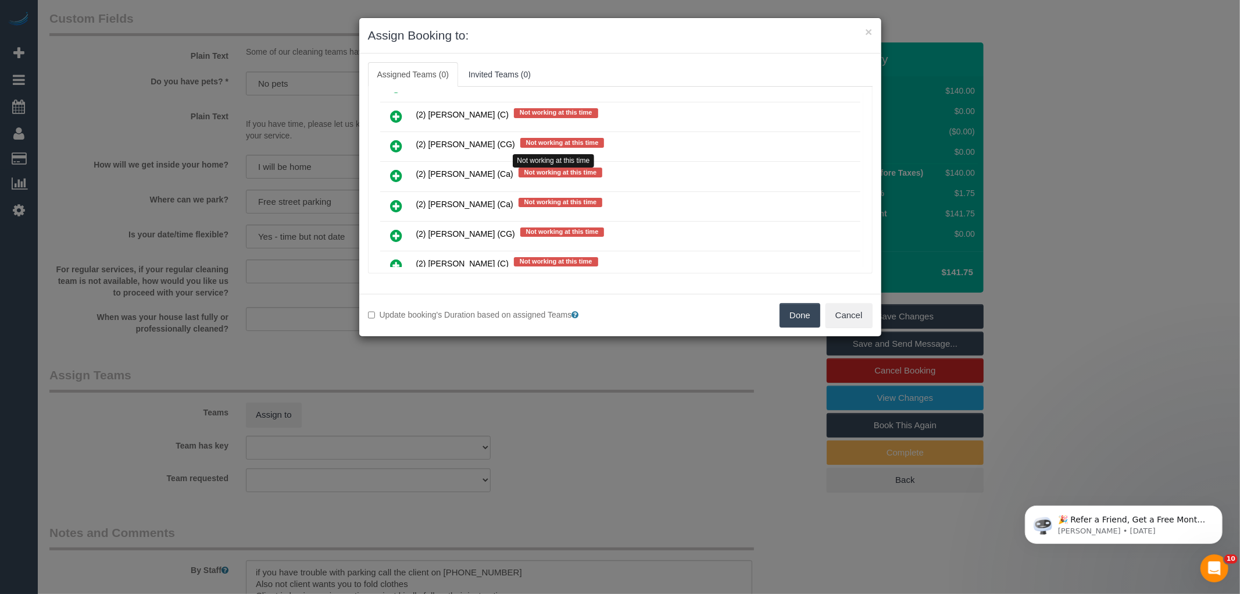
scroll to position [2027, 0]
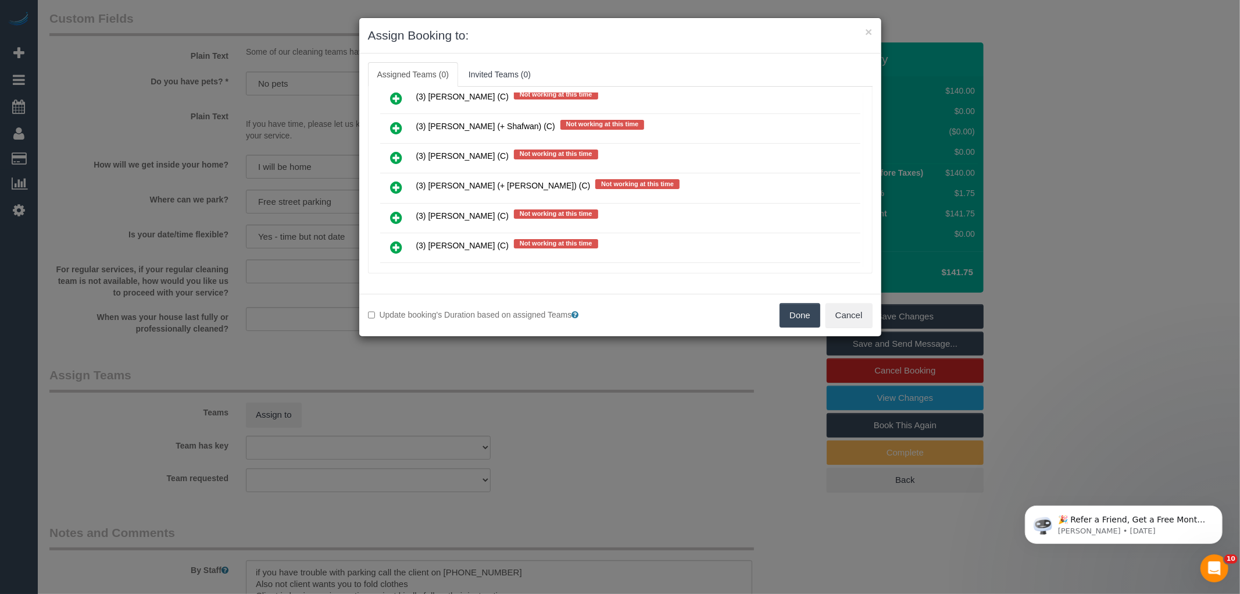
click at [396, 210] on icon at bounding box center [397, 217] width 12 height 14
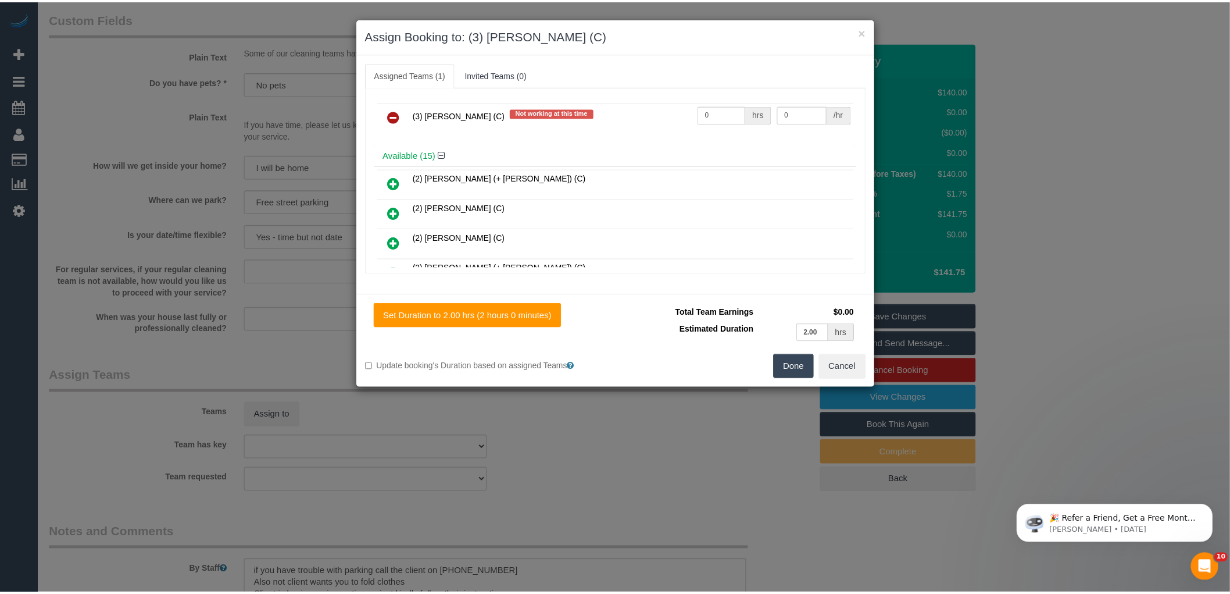
scroll to position [0, 0]
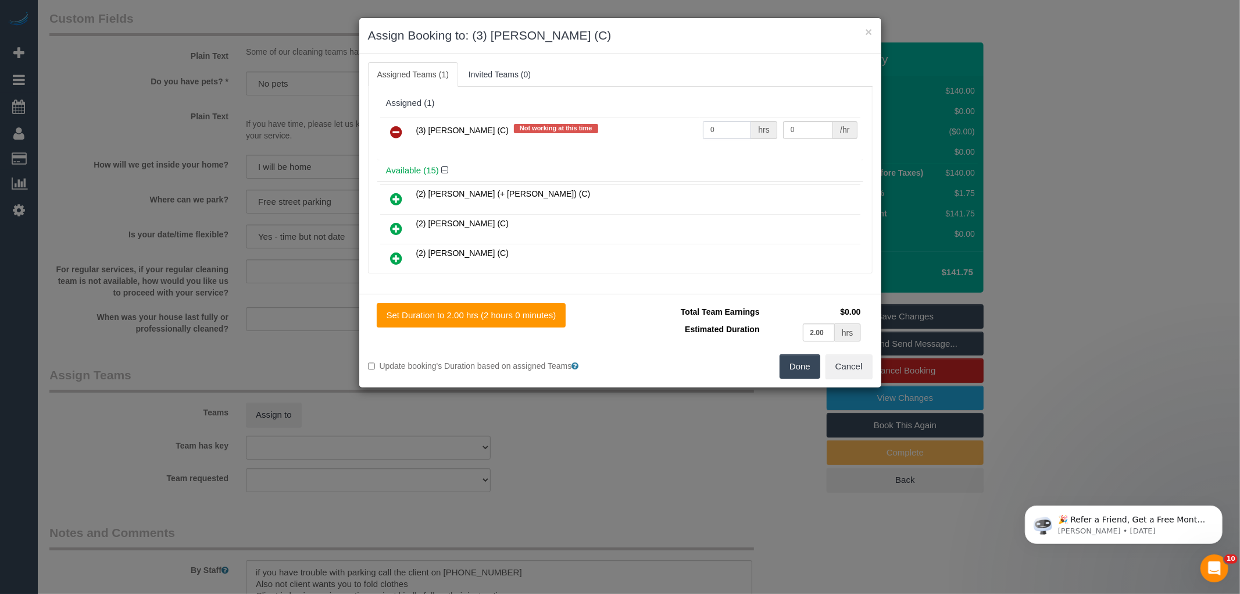
click at [733, 126] on input "0" at bounding box center [727, 130] width 48 height 18
type input "2"
click at [816, 130] on input "0" at bounding box center [808, 130] width 50 height 18
type input "35"
click at [801, 364] on button "Done" at bounding box center [800, 366] width 41 height 24
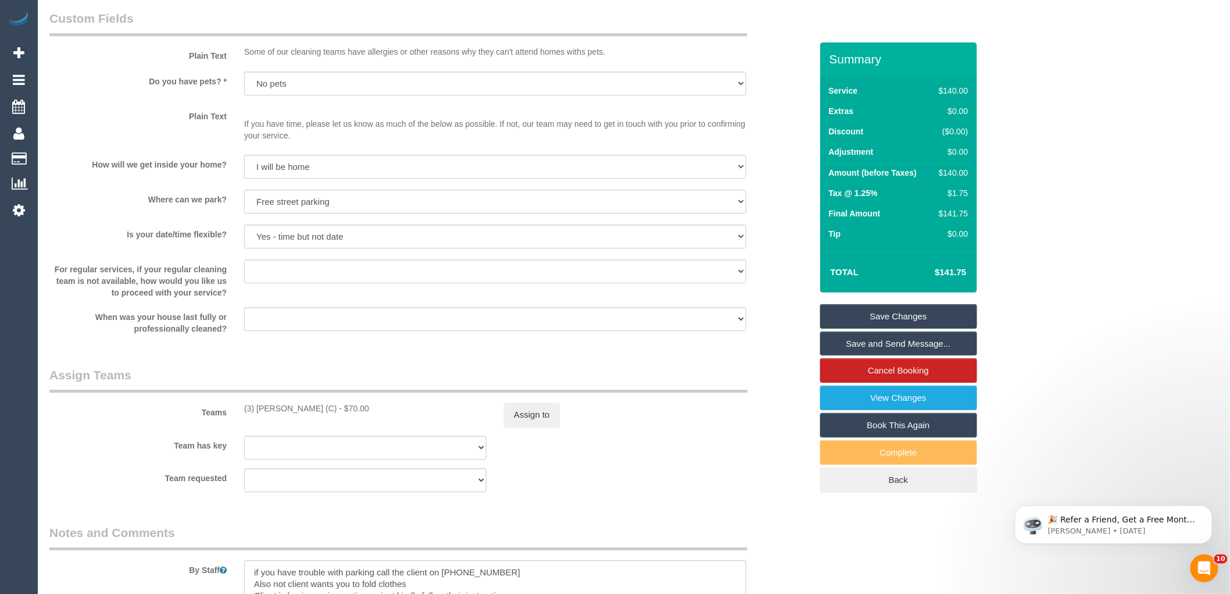
scroll to position [1098, 0]
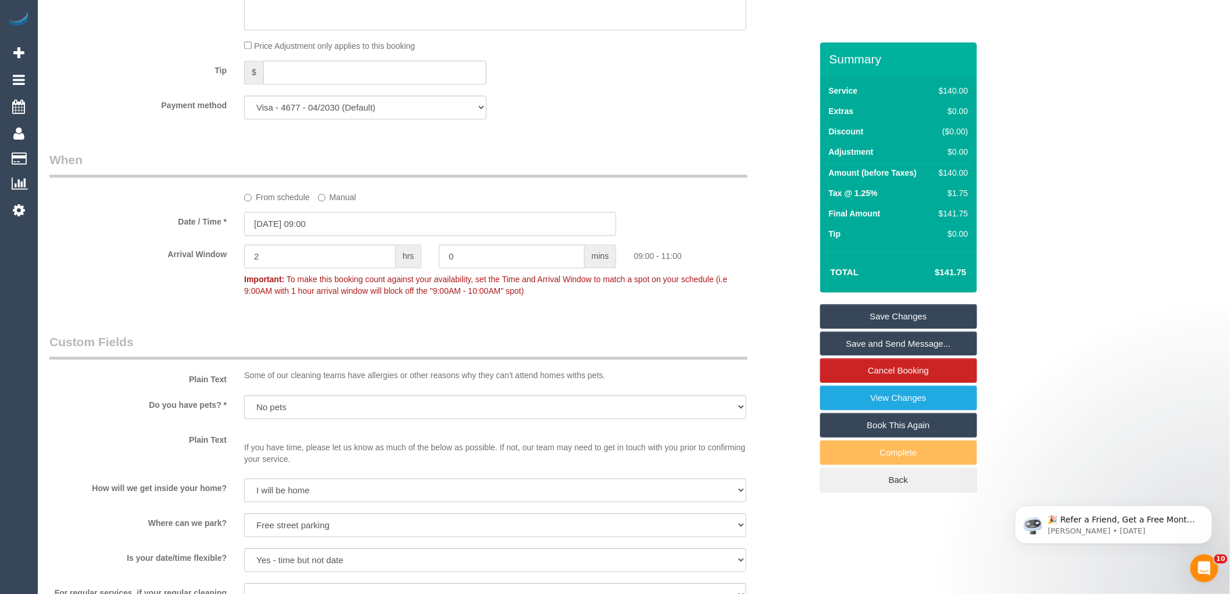
click at [297, 230] on input "23/08/2025 09:00" at bounding box center [430, 224] width 372 height 24
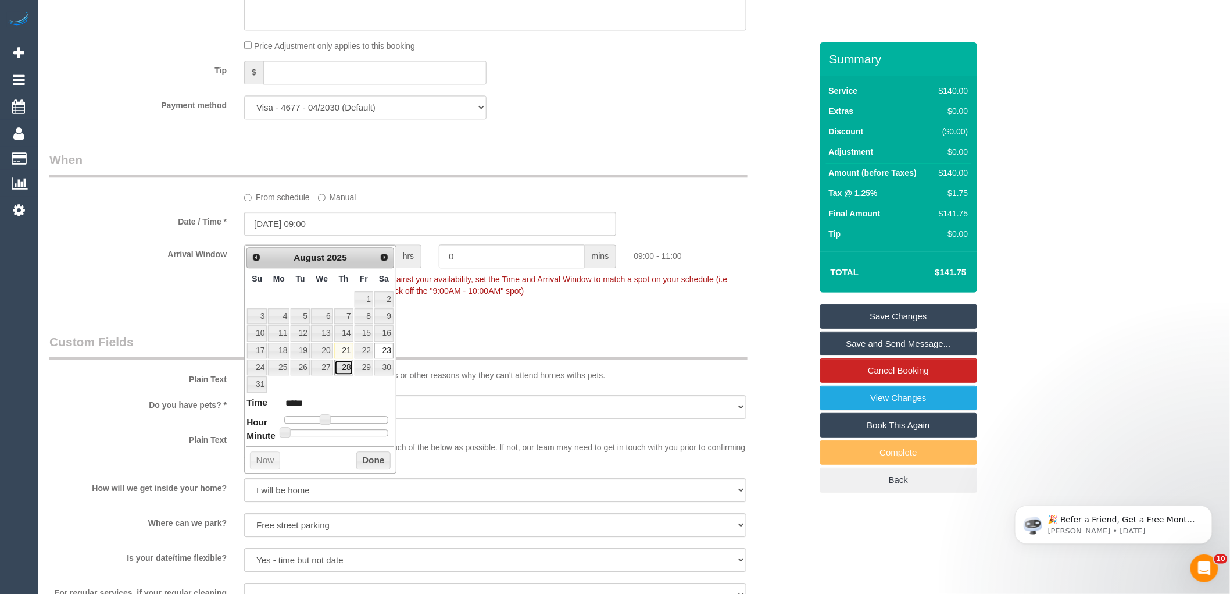
click at [345, 369] on link "28" at bounding box center [343, 367] width 19 height 16
type input "28/08/2025 09:00"
click at [374, 462] on button "Done" at bounding box center [373, 460] width 34 height 19
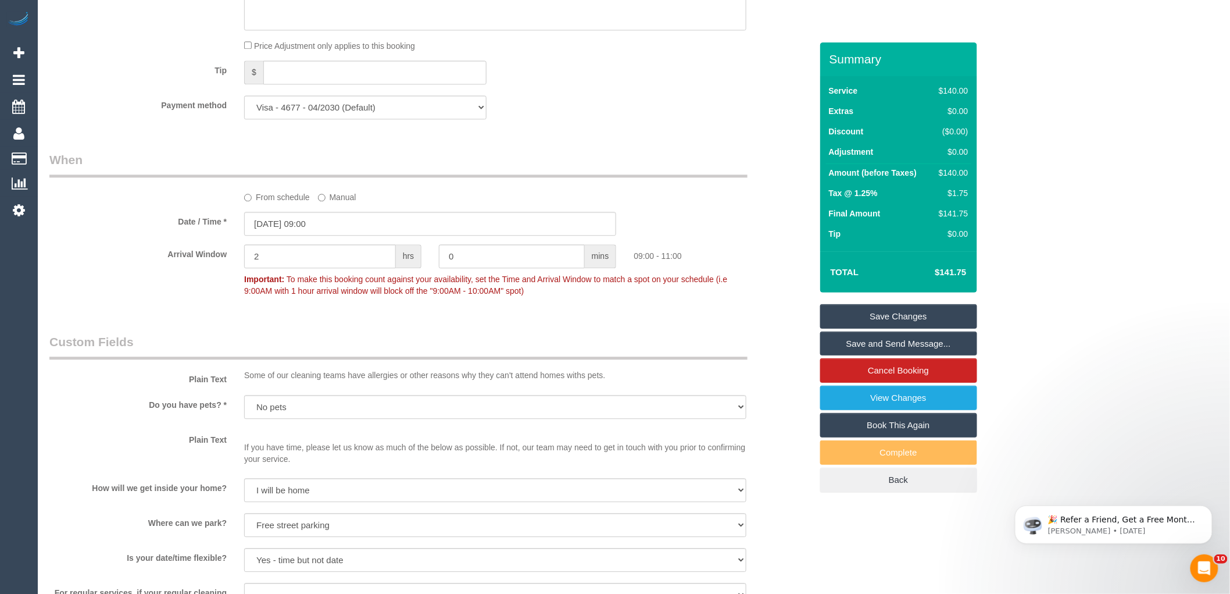
click at [702, 310] on fieldset "When From schedule Manual Date / Time * 28/08/2025 09:00 Arrival Window 2 hrs 0…" at bounding box center [430, 230] width 762 height 159
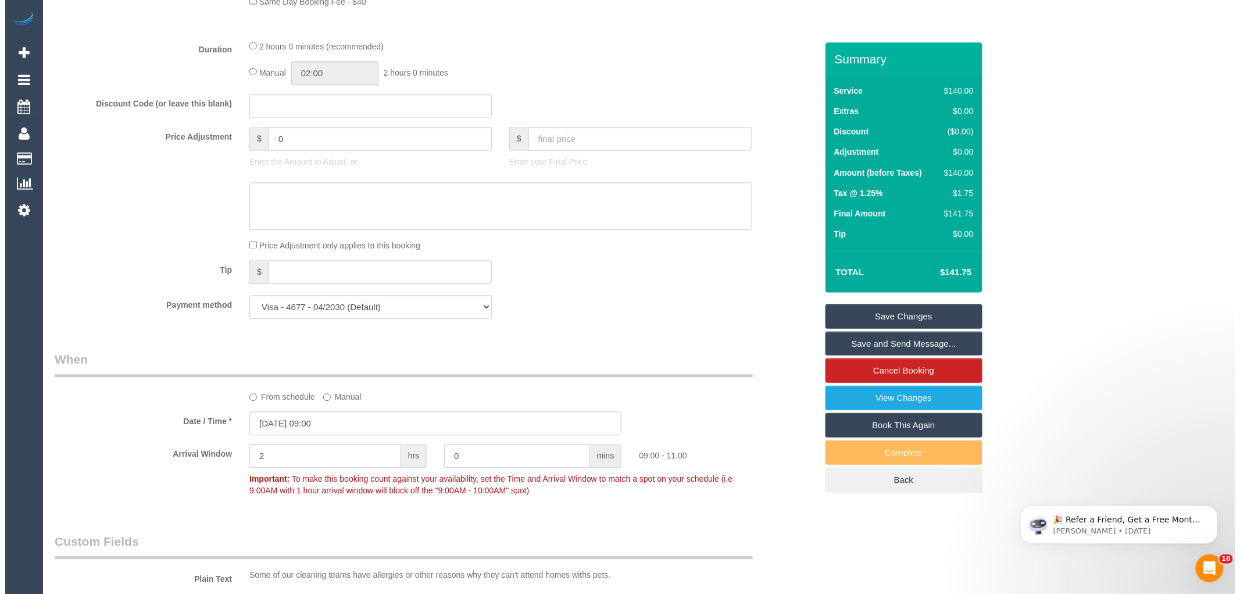
scroll to position [0, 0]
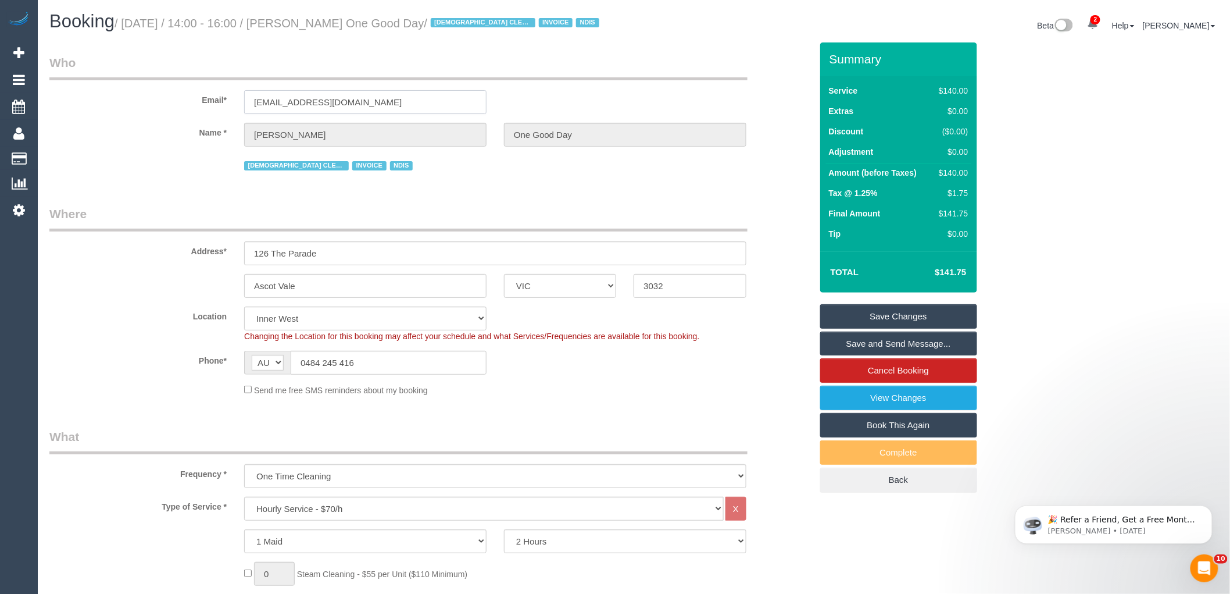
click at [338, 105] on input "ninamikosza@outlook.com" at bounding box center [365, 102] width 242 height 24
click at [571, 402] on fieldset "Where Address* 126 The Parade Ascot Vale ACT NSW NT QLD SA TAS VIC WA 3032 Loca…" at bounding box center [430, 304] width 762 height 199
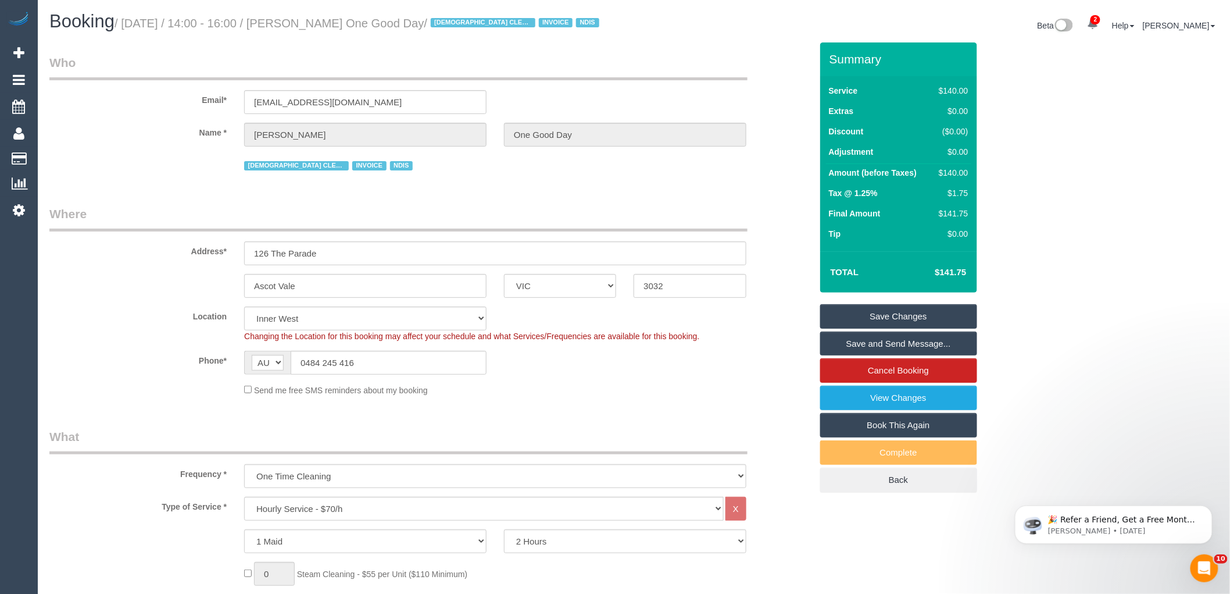
click at [911, 319] on link "Save Changes" at bounding box center [898, 316] width 157 height 24
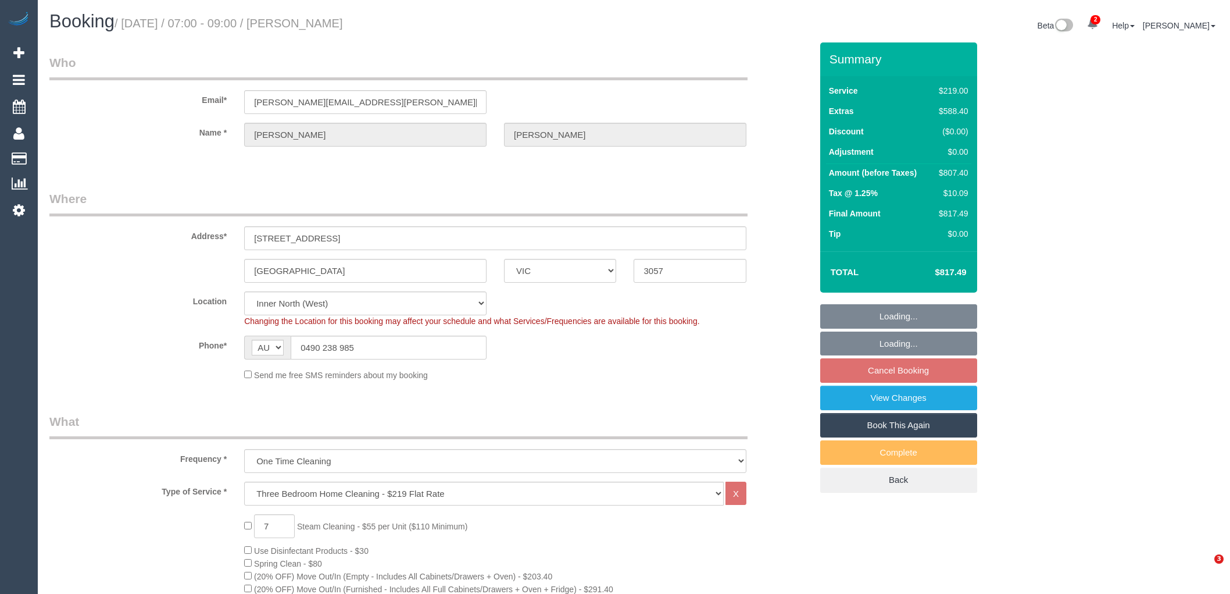
select select "VIC"
select select "string:stripe-pm_1RsBfR2GScqysDRV5yU120As"
select select "number:28"
select select "number:15"
select select "number:18"
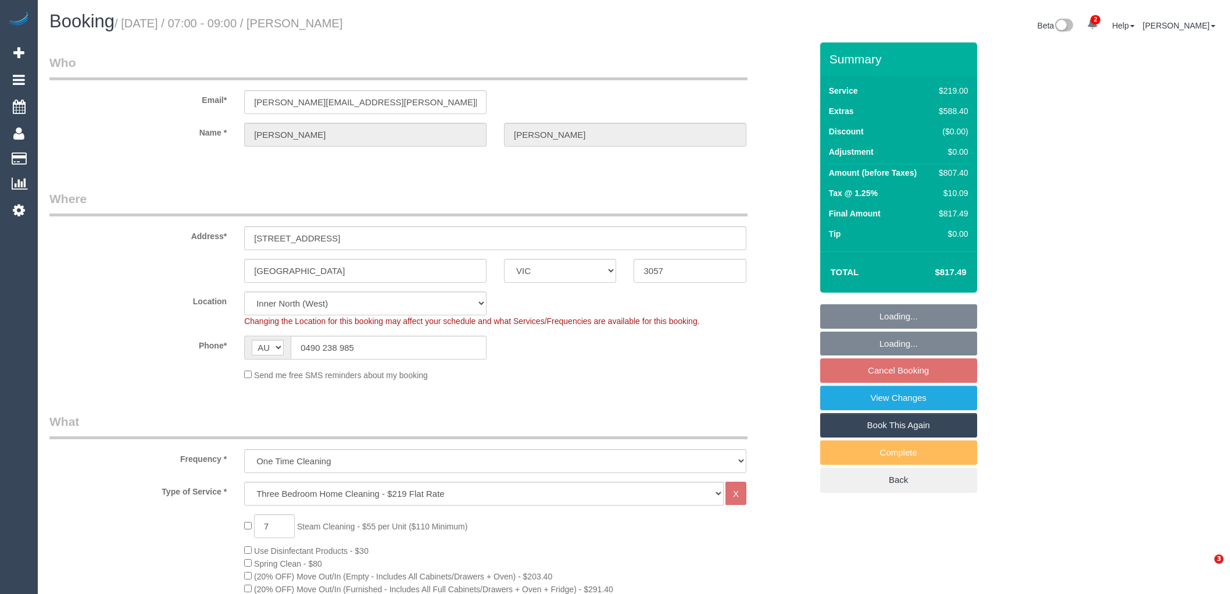
select select "number:24"
select select "number:33"
select select "number:26"
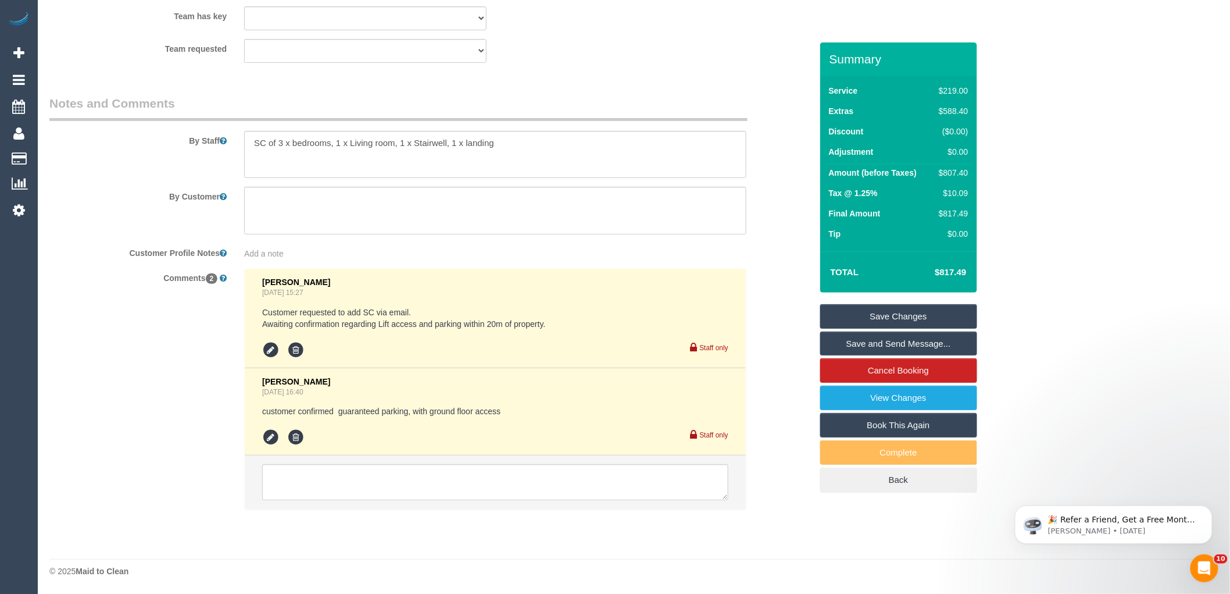
scroll to position [1878, 0]
click at [545, 487] on textarea at bounding box center [495, 482] width 466 height 36
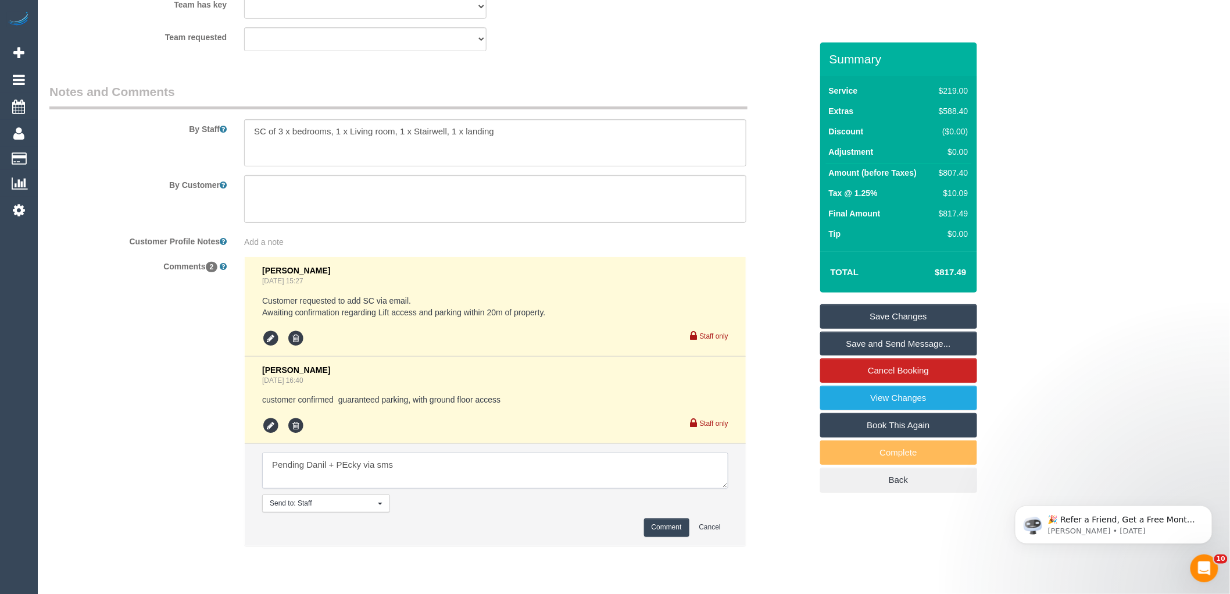
click at [346, 474] on textarea at bounding box center [495, 470] width 466 height 36
click at [453, 480] on textarea at bounding box center [495, 470] width 466 height 36
type textarea "Pending Daniel + Pecky via sms"
click at [665, 536] on button "Comment" at bounding box center [666, 527] width 45 height 18
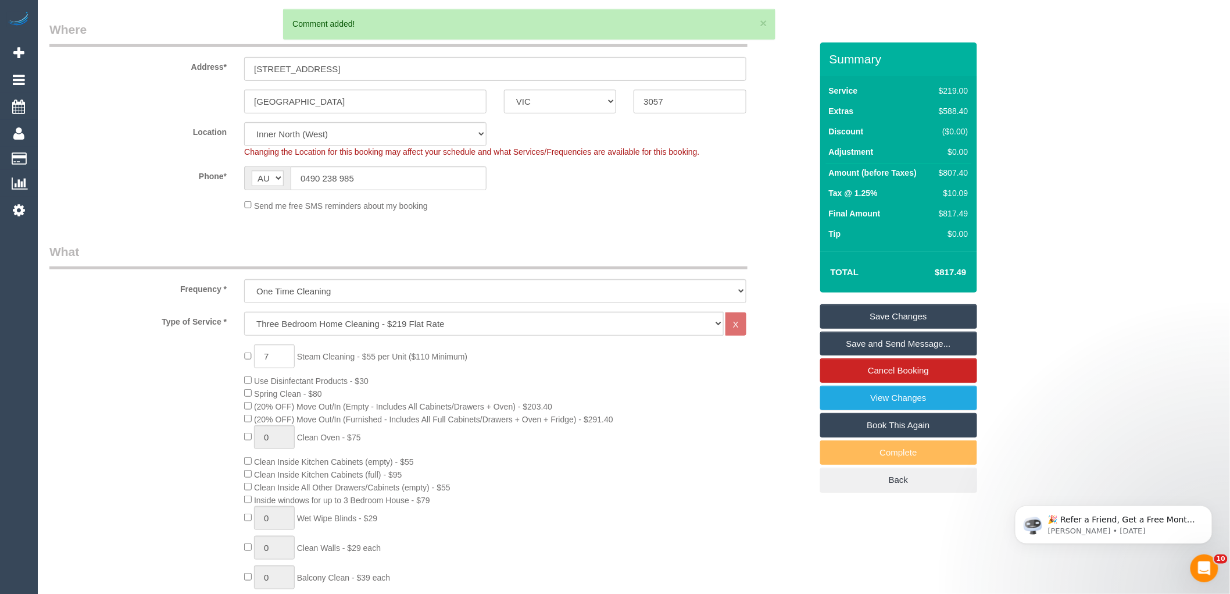
scroll to position [69, 0]
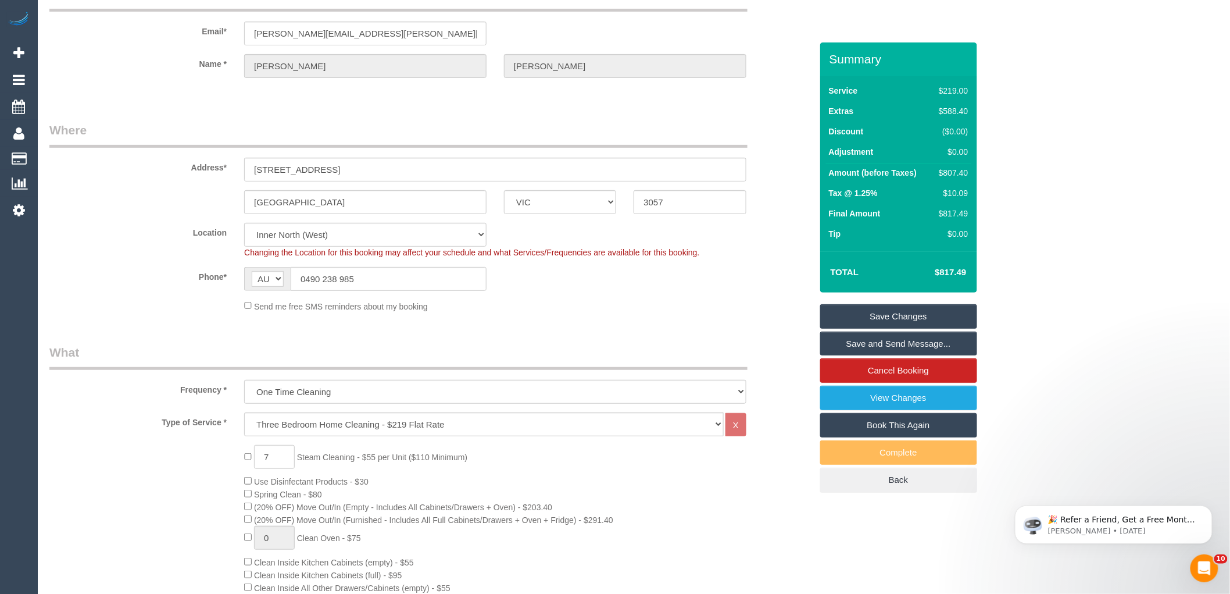
click at [960, 173] on div "$807.40" at bounding box center [951, 173] width 34 height 12
copy div "807.40"
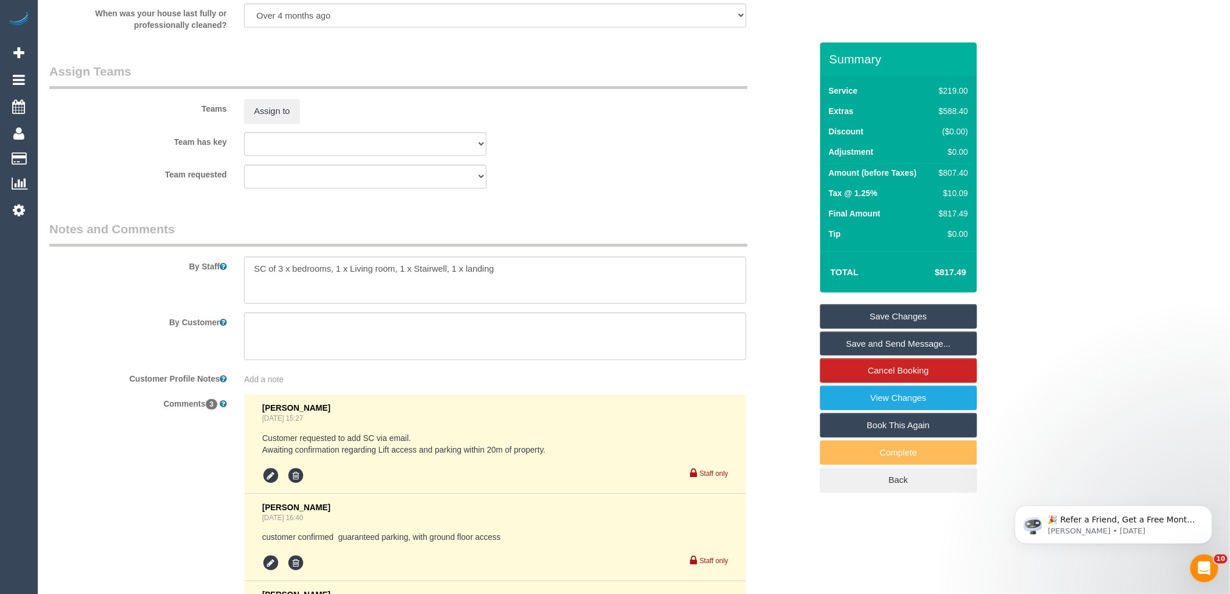
scroll to position [1744, 0]
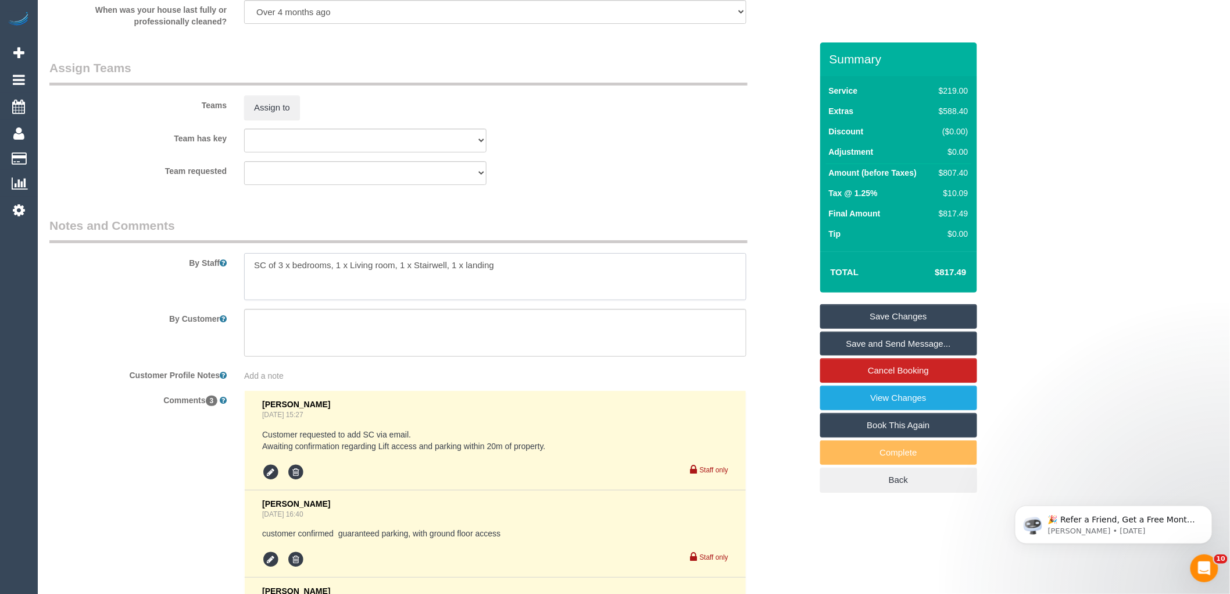
drag, startPoint x: 503, startPoint y: 276, endPoint x: 278, endPoint y: 280, distance: 225.6
click at [278, 280] on textarea at bounding box center [495, 277] width 502 height 48
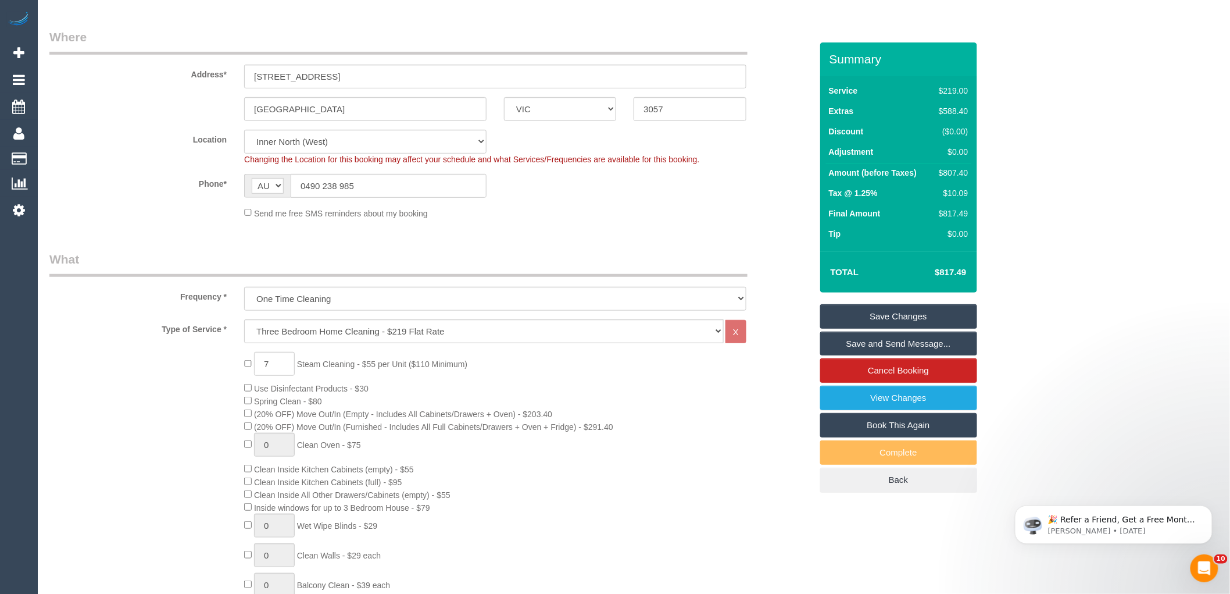
scroll to position [0, 0]
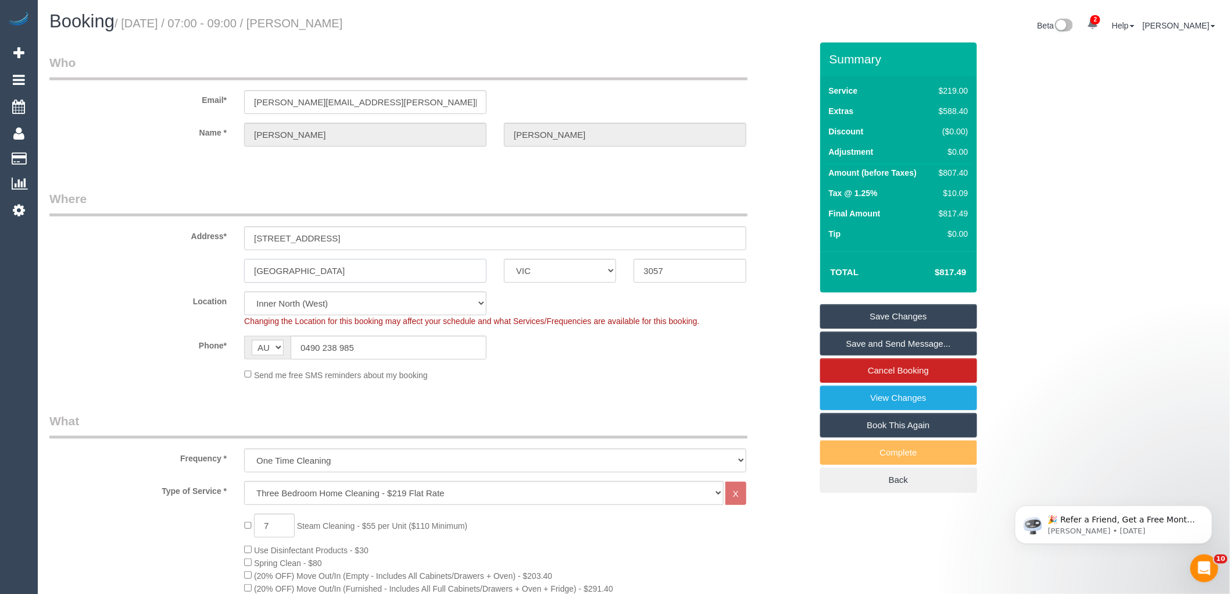
click at [292, 264] on input "Brunswick East" at bounding box center [365, 271] width 242 height 24
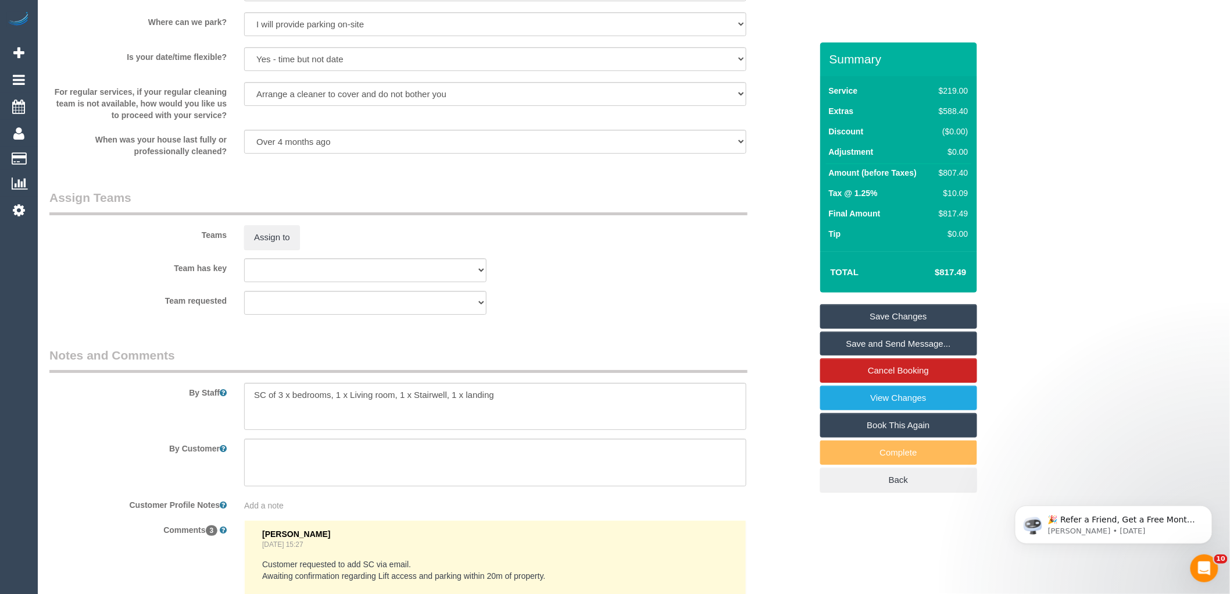
scroll to position [1938, 0]
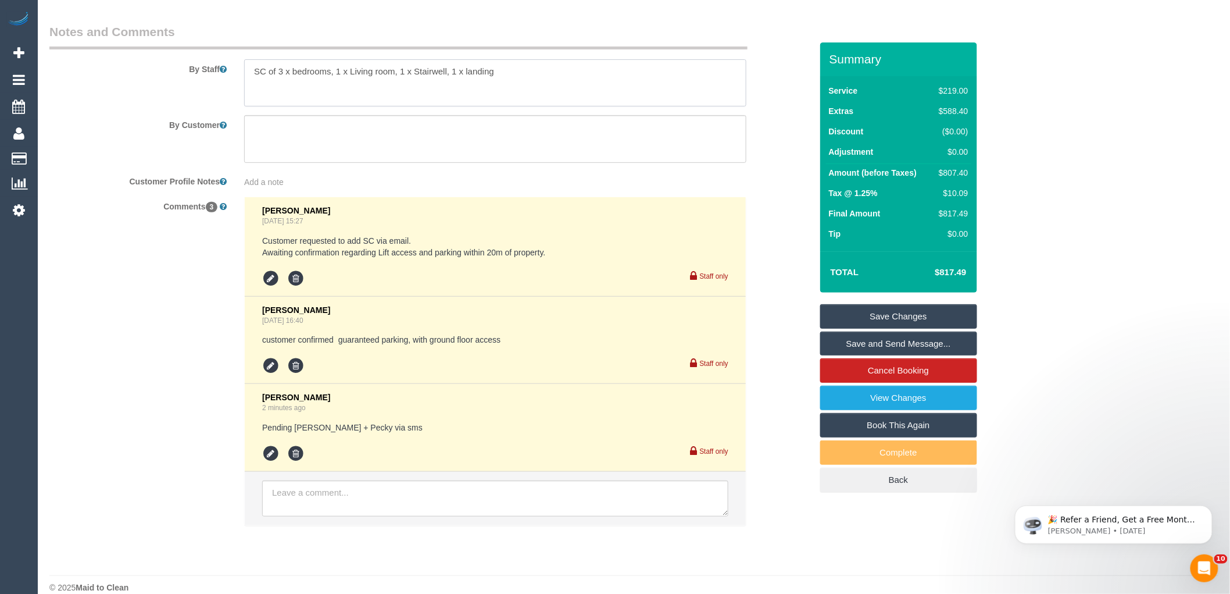
click at [250, 89] on textarea at bounding box center [495, 83] width 502 height 48
type textarea "Estimated time 6.5-7.5 hours + SC of 3 x bedrooms, 1 x Living room, 1 x Stairwe…"
click at [921, 312] on link "Save Changes" at bounding box center [898, 316] width 157 height 24
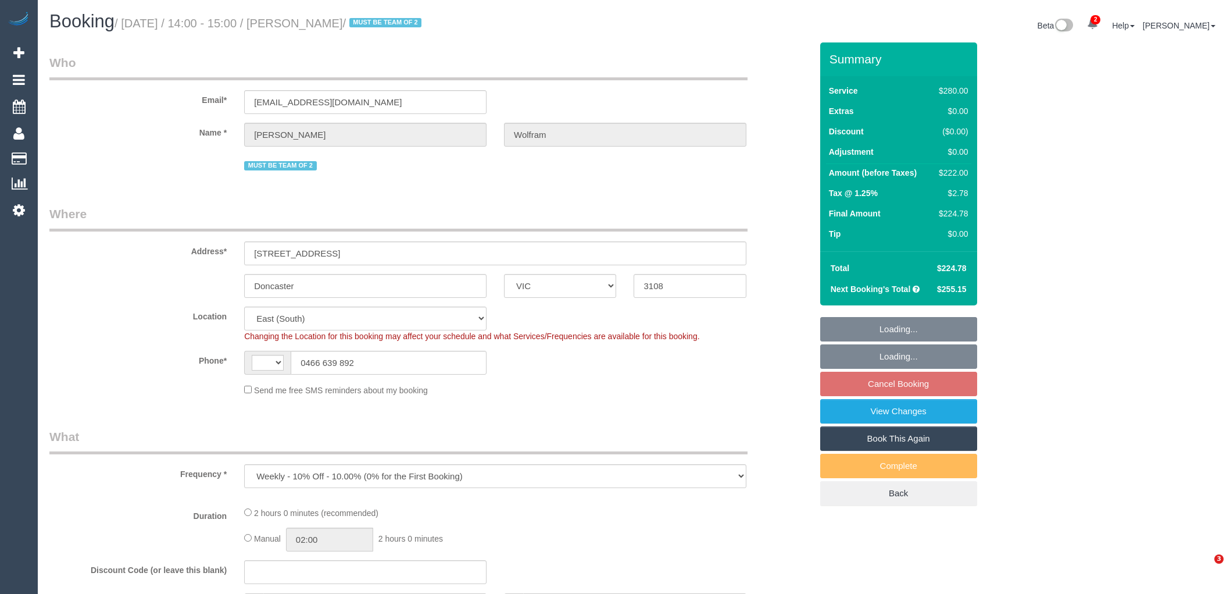
select select "VIC"
select select "number:27"
select select "number:14"
select select "number:18"
select select "number:22"
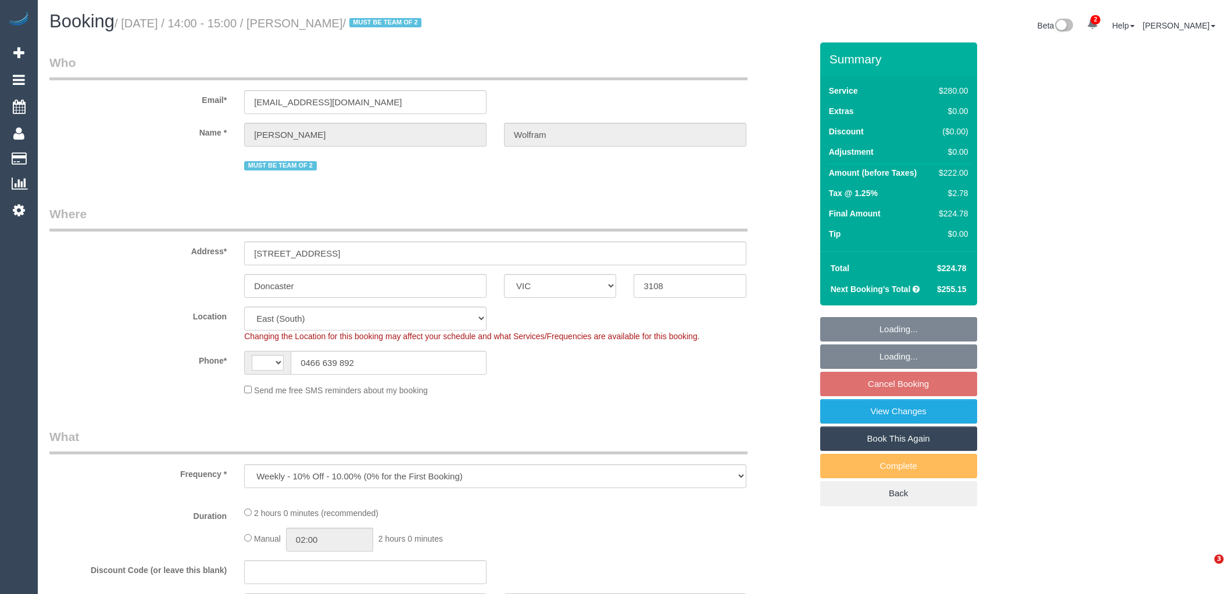
select select "number:35"
select select "number:12"
select select "object:729"
select select "string:AU"
select select "string:stripe-pm_1QyhYY2GScqysDRVoCbMWQdV"
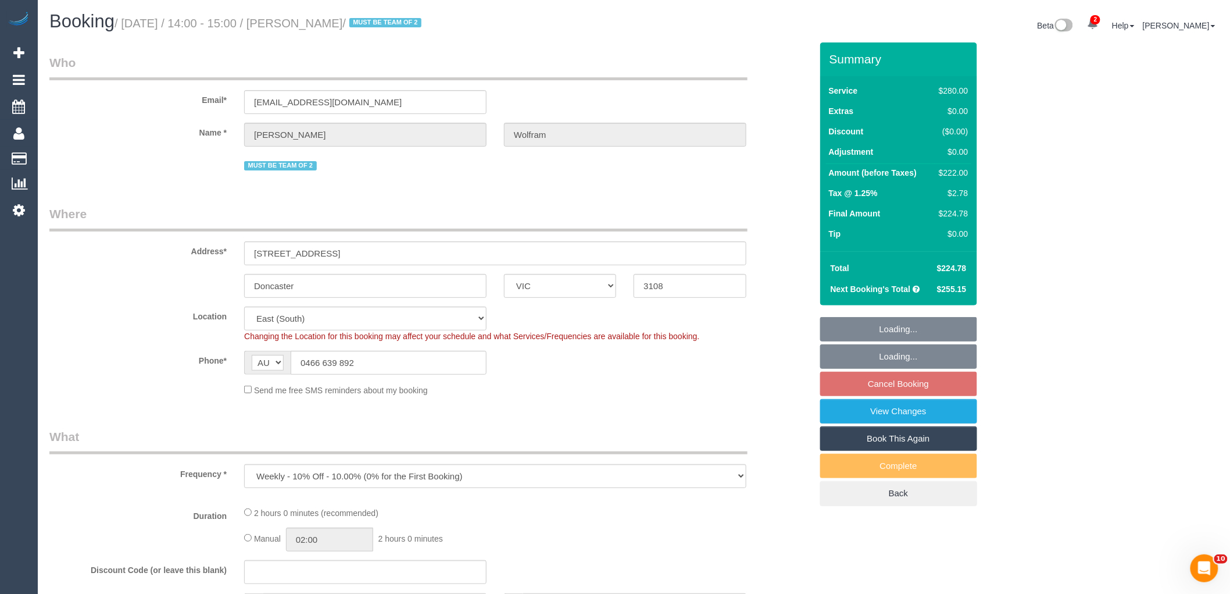
select select "2"
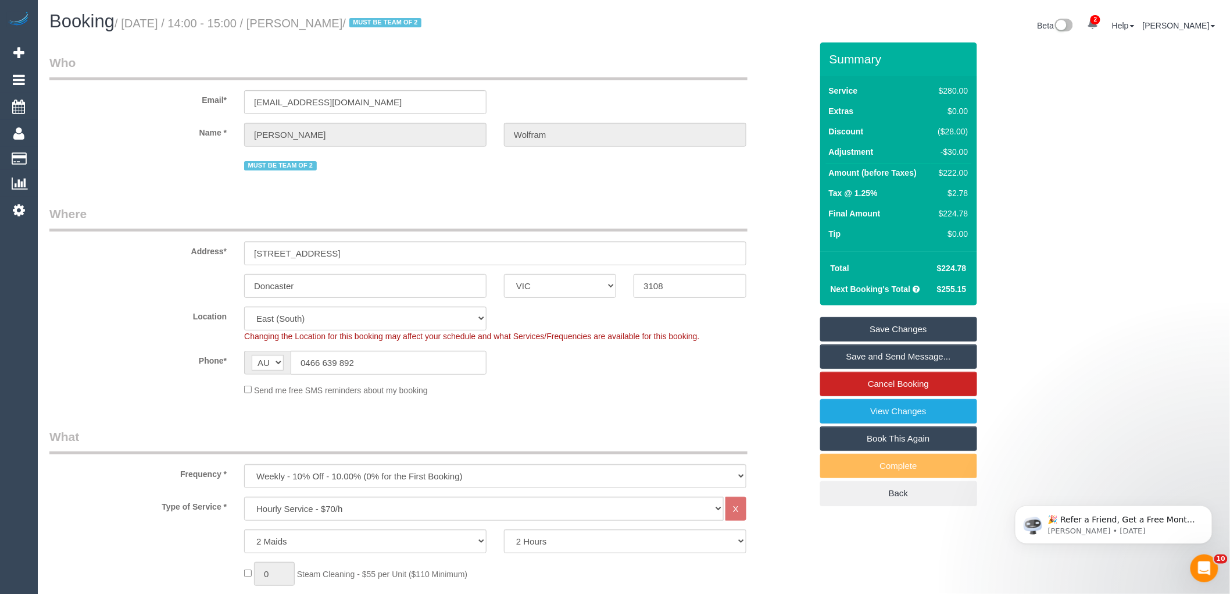
drag, startPoint x: 374, startPoint y: 23, endPoint x: 301, endPoint y: 20, distance: 73.9
click at [301, 20] on small "/ August 27, 2025 / 14:00 - 15:00 / Josie Wolfram / MUST BE TEAM OF 2" at bounding box center [270, 23] width 310 height 13
click at [554, 396] on div "Send me free SMS reminders about my booking" at bounding box center [495, 389] width 520 height 13
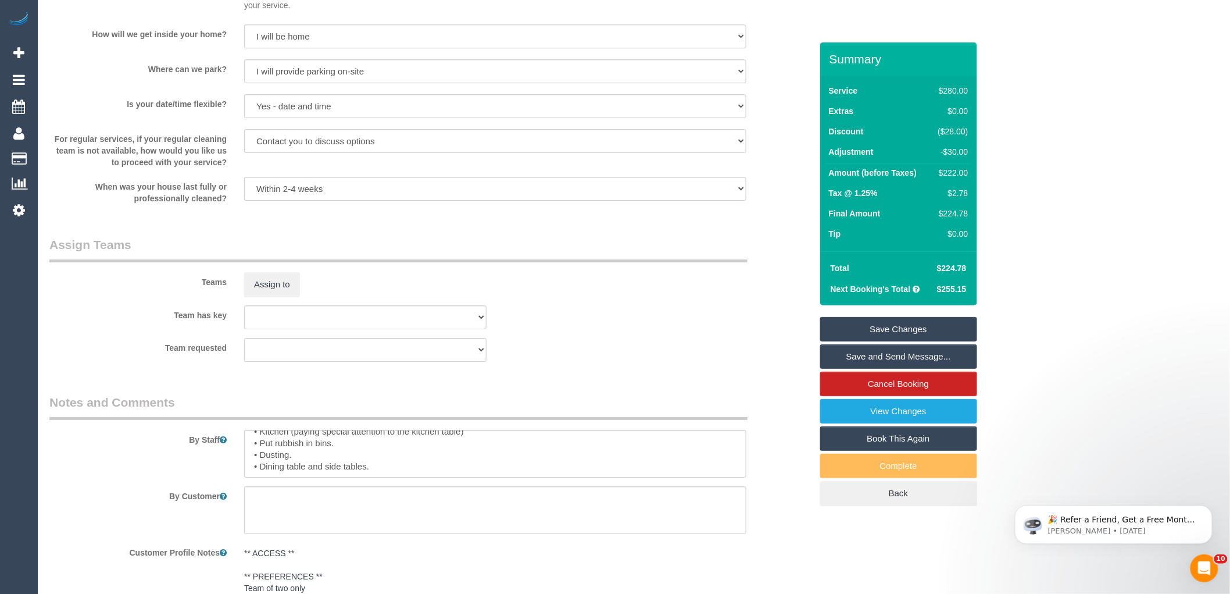
scroll to position [1553, 0]
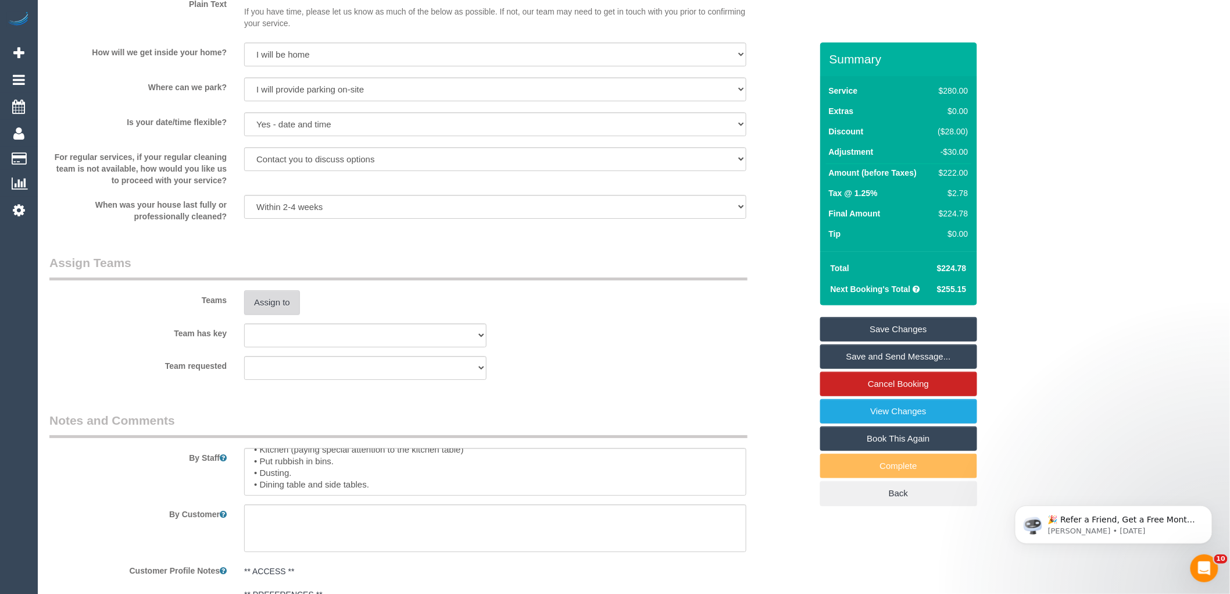
click at [278, 312] on button "Assign to" at bounding box center [272, 302] width 56 height 24
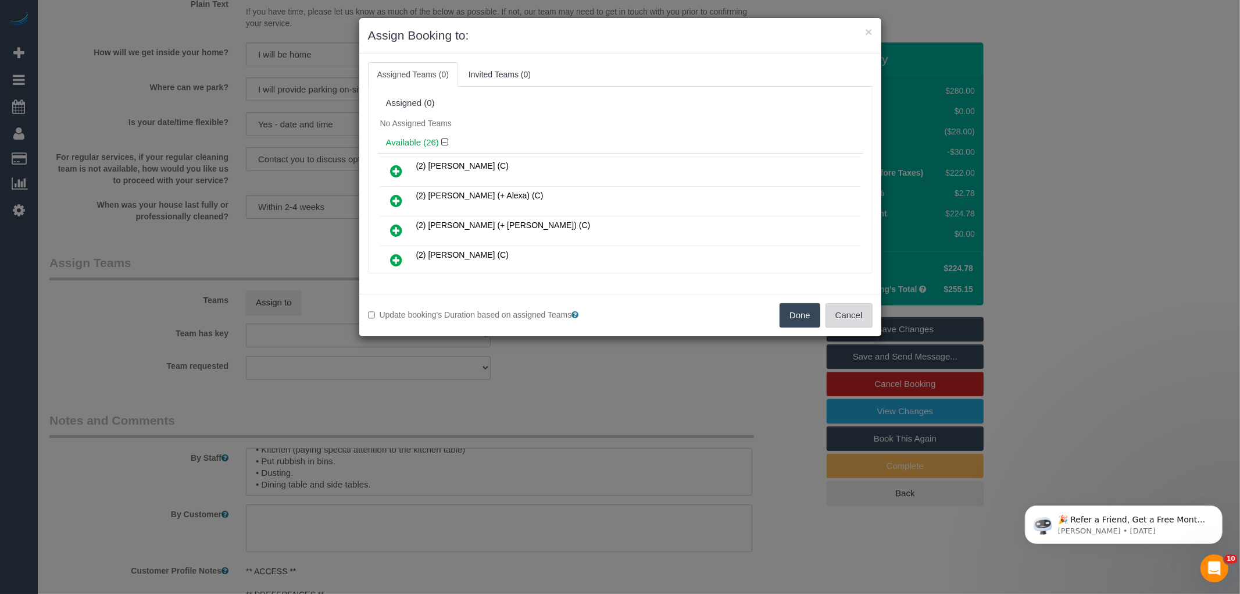
click at [849, 316] on button "Cancel" at bounding box center [849, 315] width 47 height 24
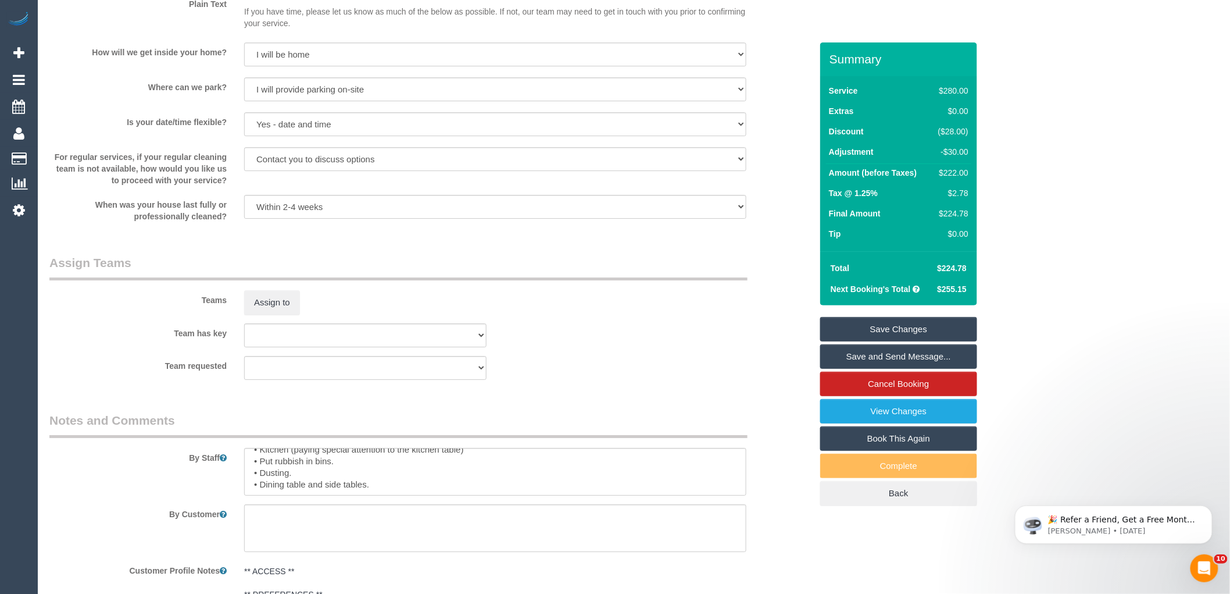
click at [771, 336] on div "× Assign Booking to: Assigned Teams (0) Invited Teams (0) Assigned (0) No Assig…" at bounding box center [615, 297] width 1230 height 594
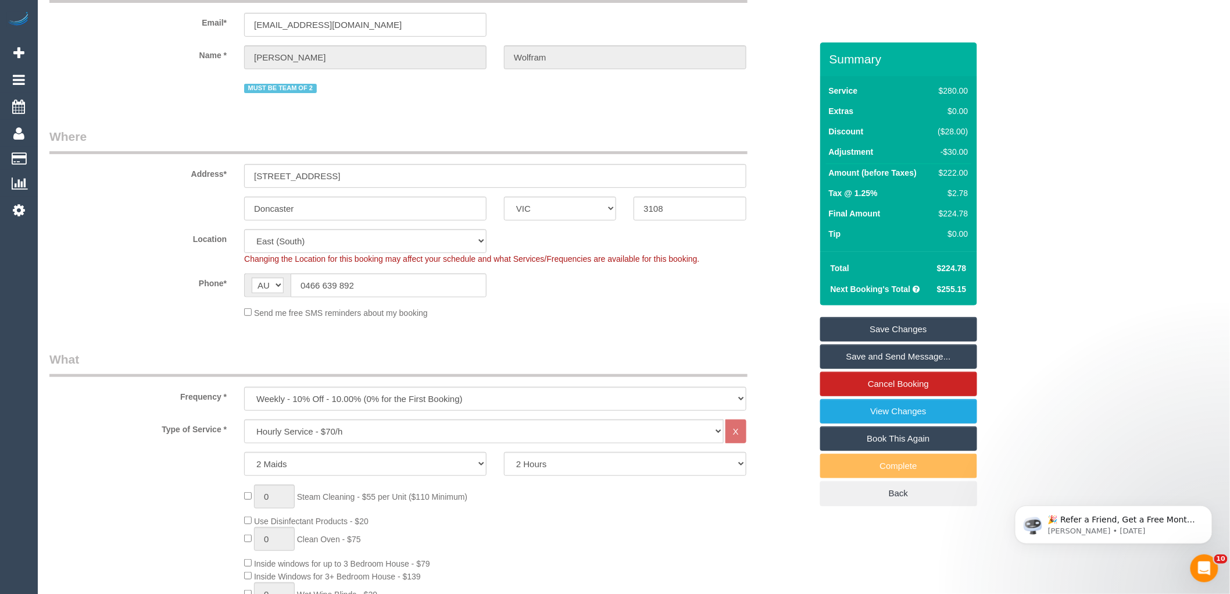
scroll to position [0, 0]
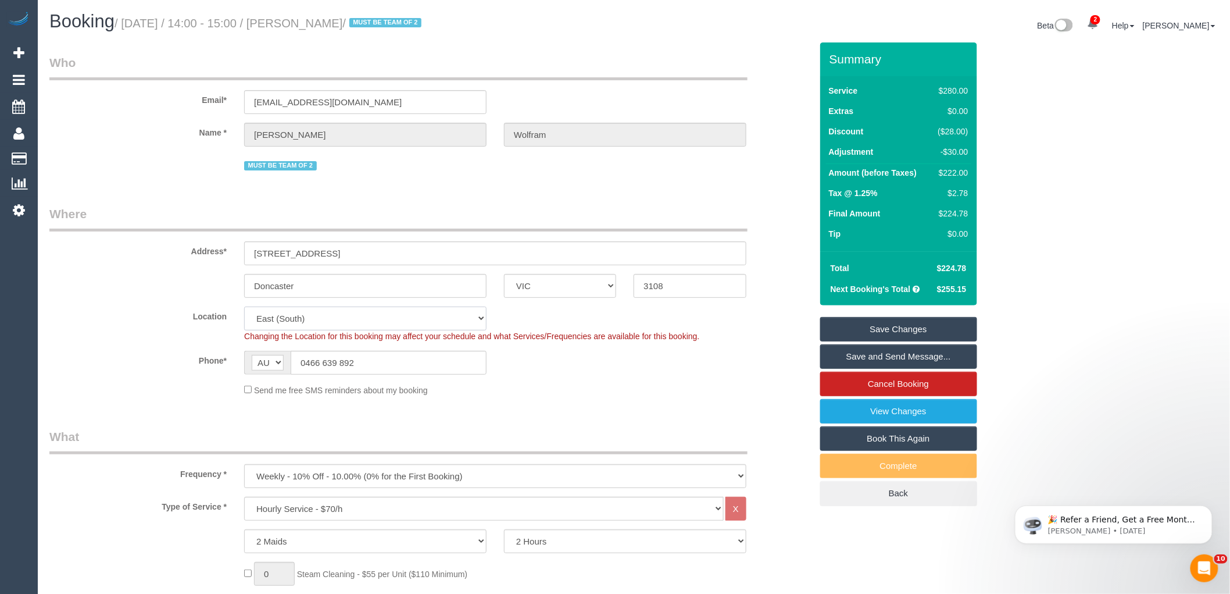
drag, startPoint x: 310, startPoint y: 319, endPoint x: 306, endPoint y: 313, distance: 7.1
click select "Office City East (North) East (South) Inner East Inner North (East) Inner North…"
select select "50"
click select "Office City East (North) East (South) Inner East Inner North (East) Inner North…"
click div "Address* 3/728 Doncaster Rd"
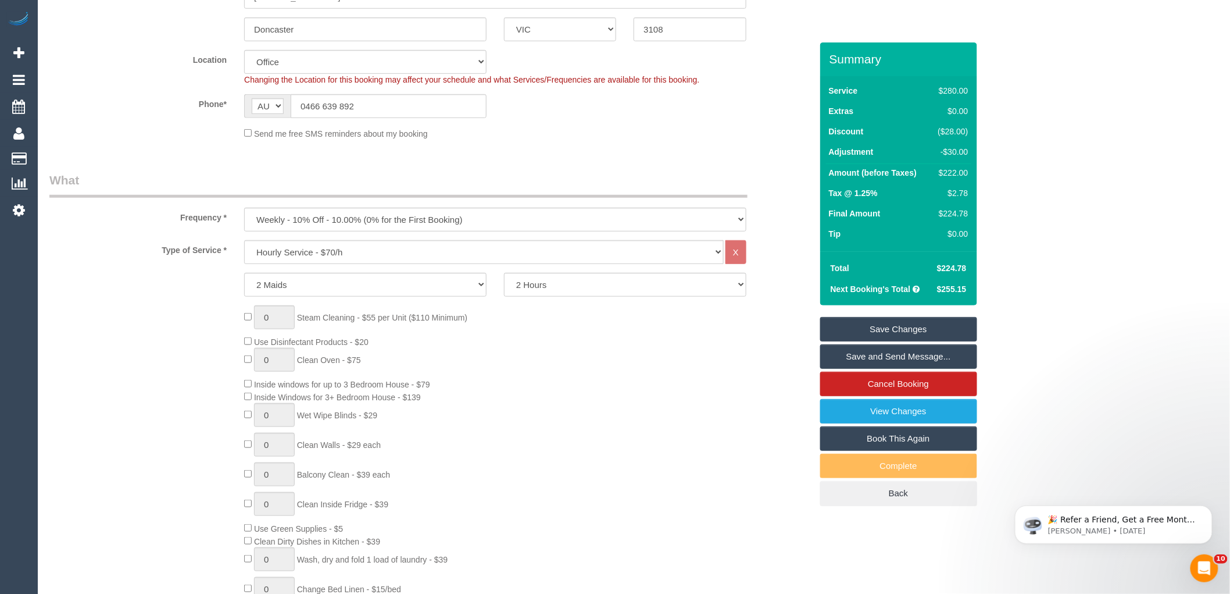
select select "object:3190"
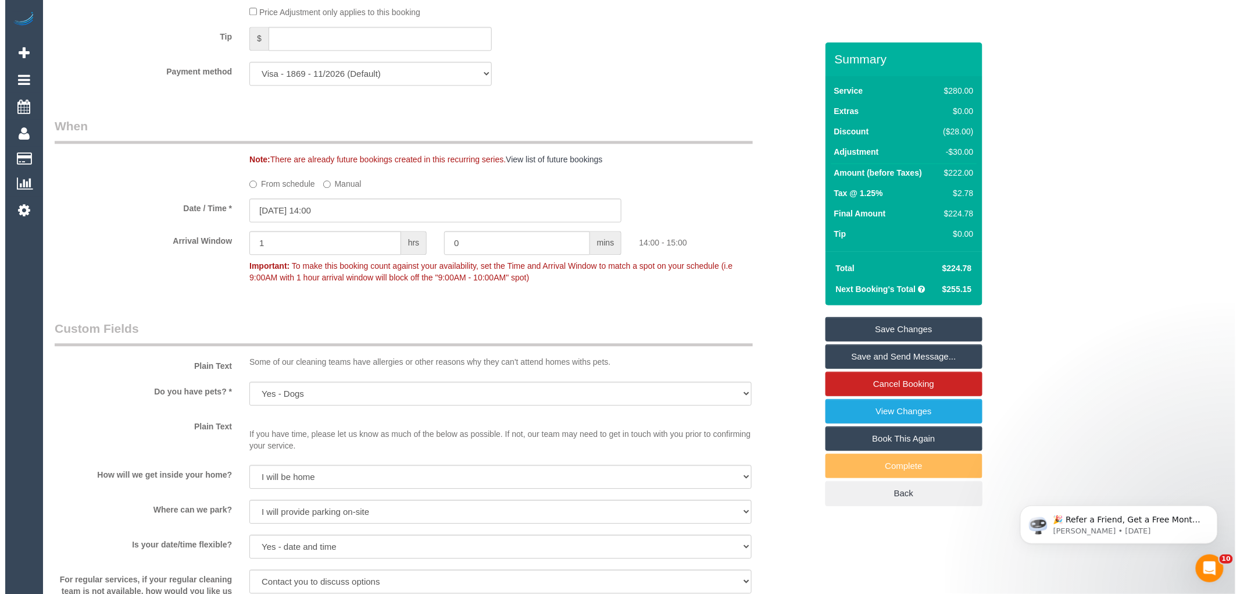
scroll to position [1485, 0]
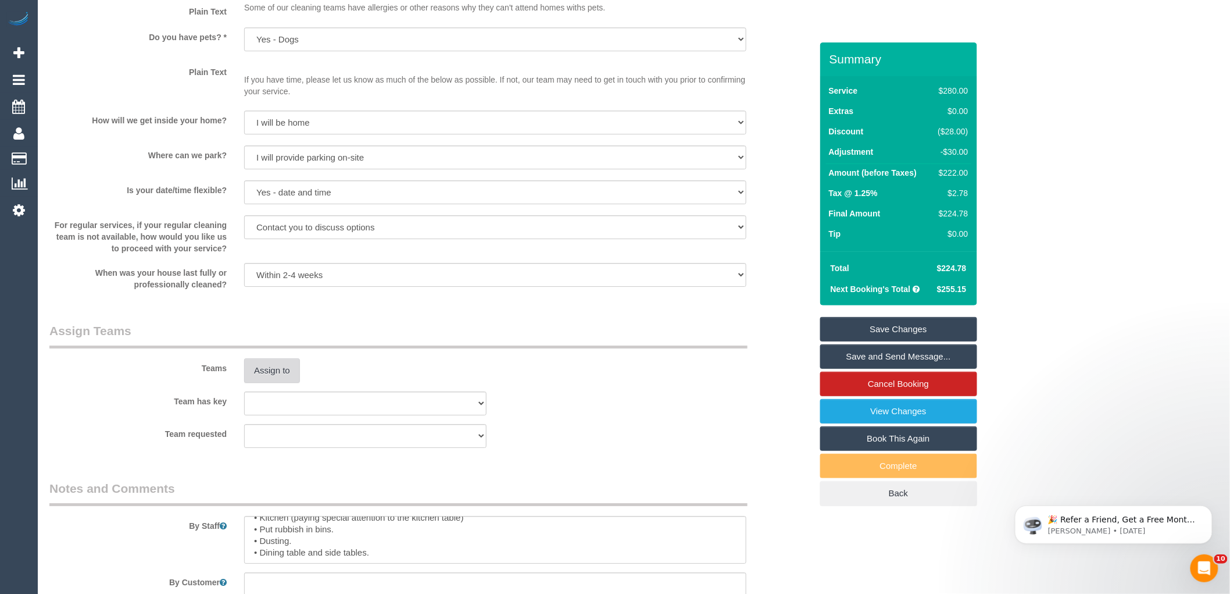
click button "Assign to"
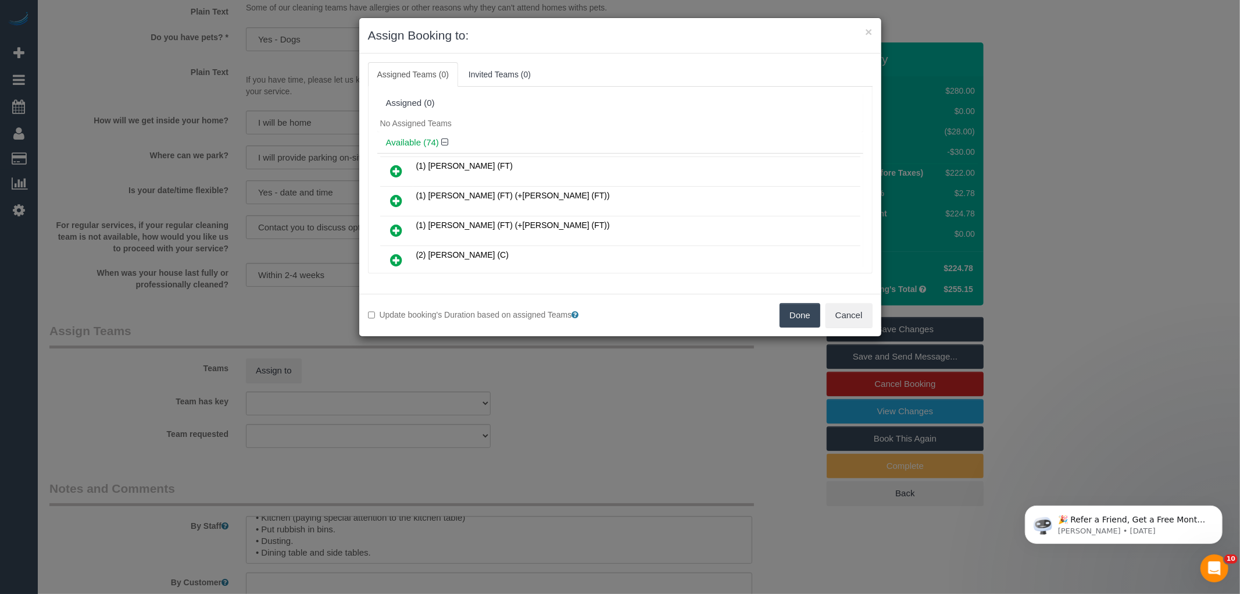
scroll to position [1445, 0]
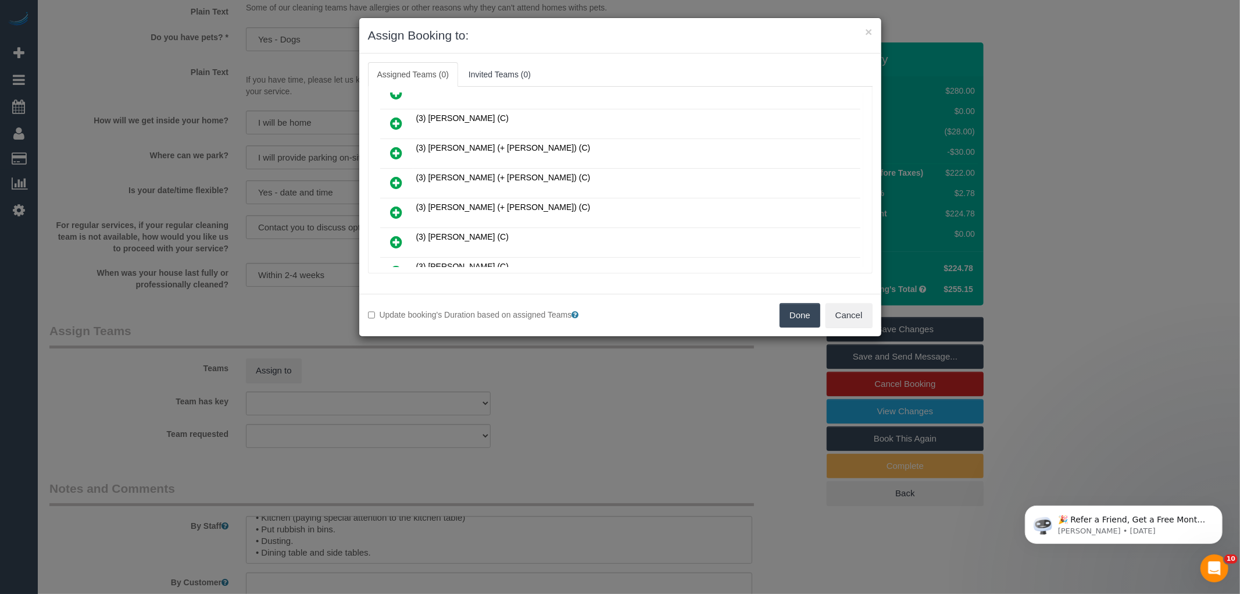
click icon
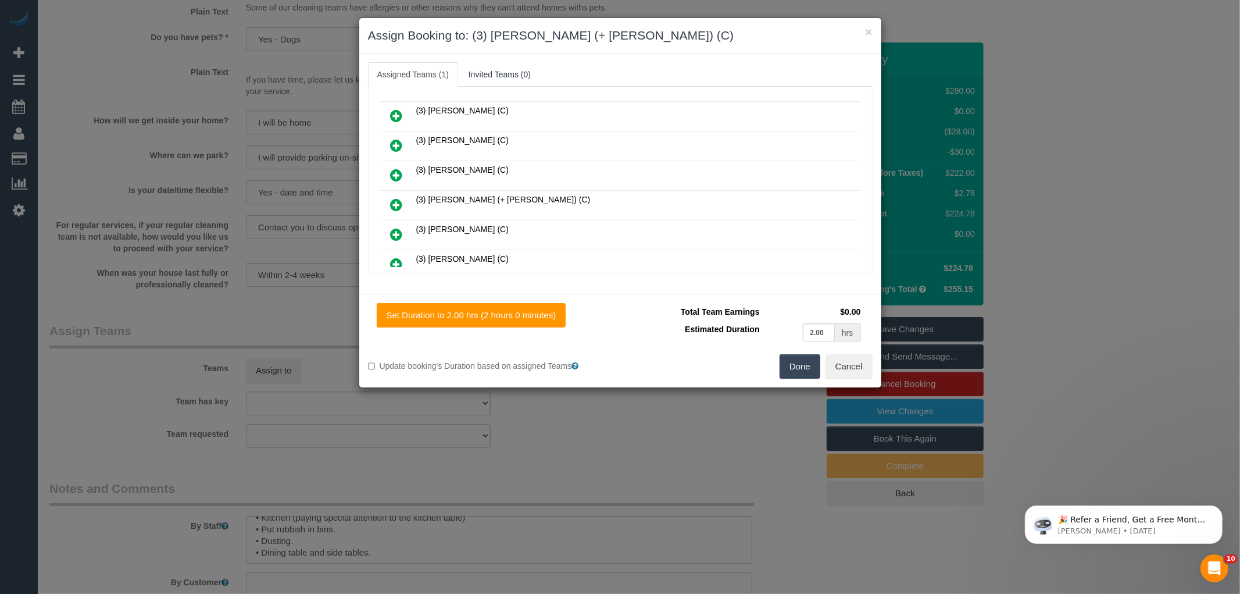
scroll to position [1666, 0]
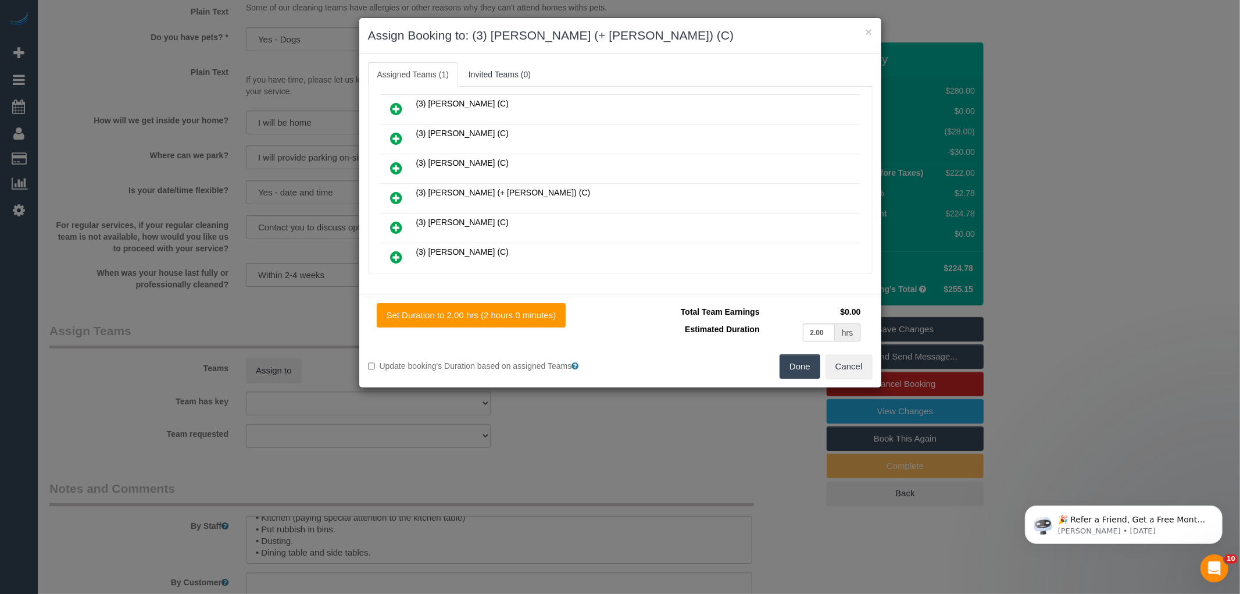
click icon
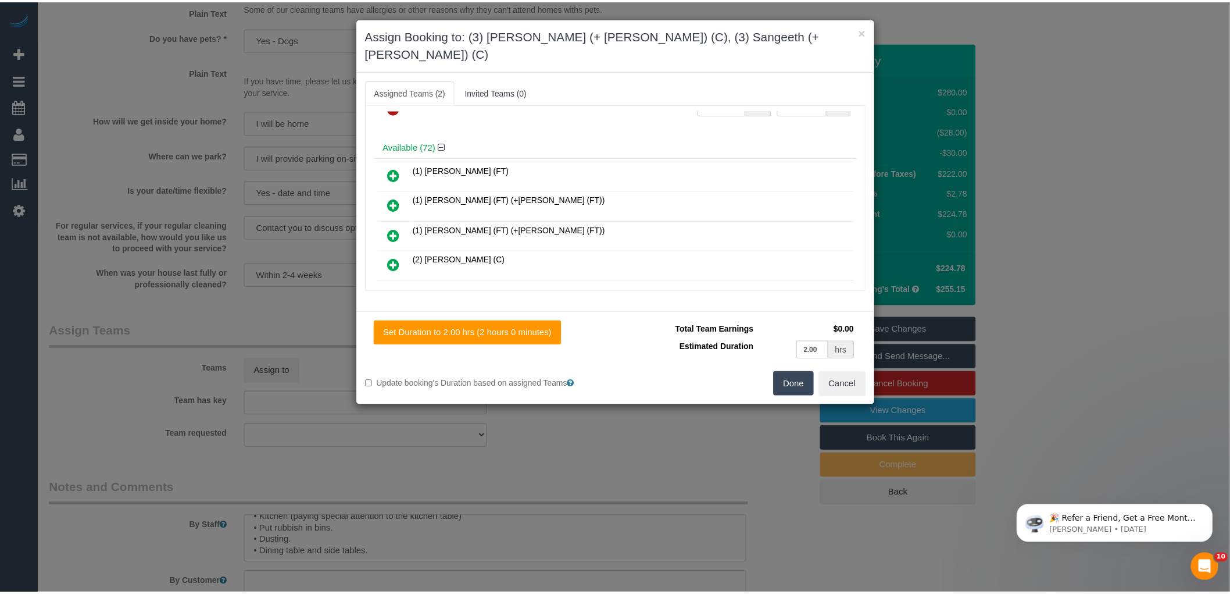
scroll to position [0, 0]
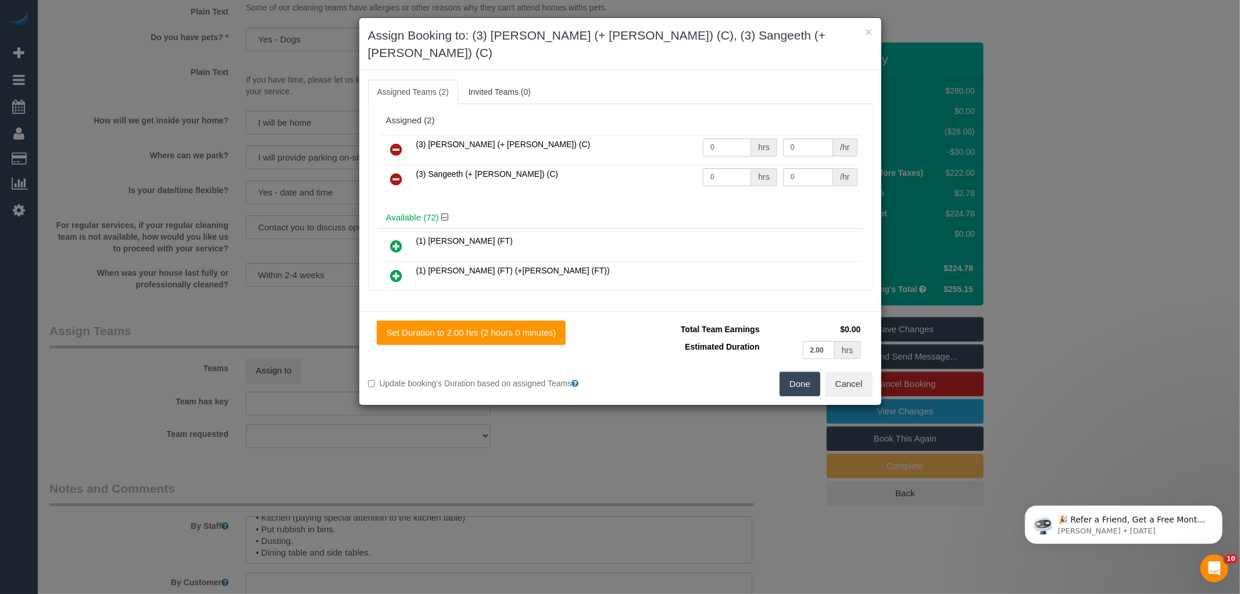
click input "0"
type input "2"
click input "0"
type input "2"
click input "0"
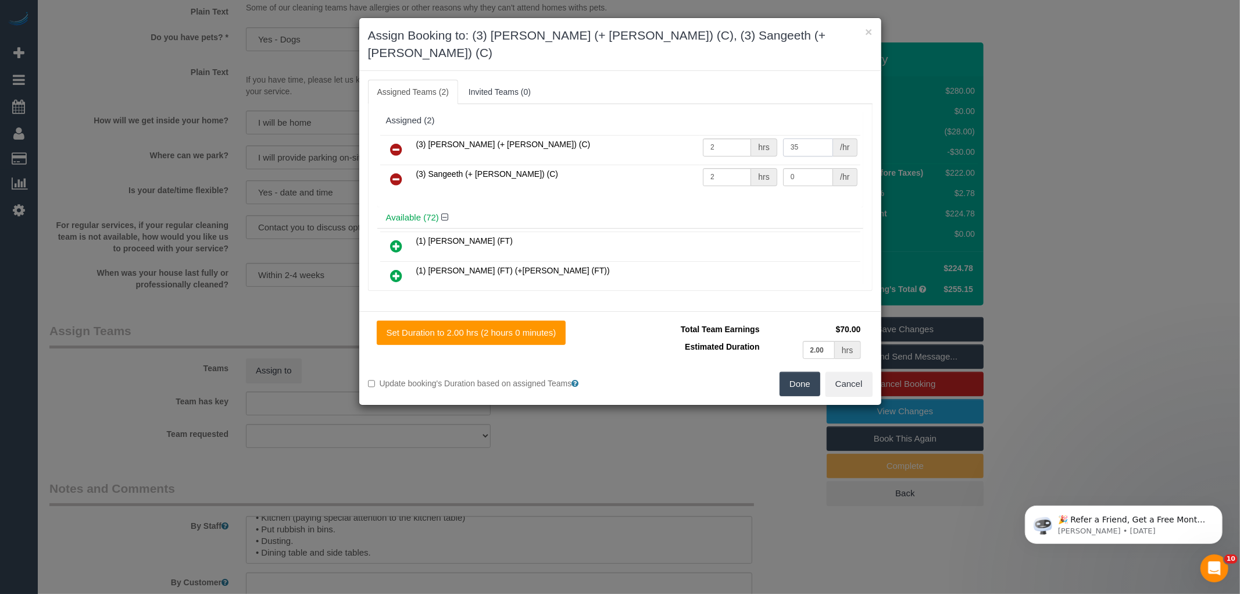
type input "35"
click input "0"
type input "35"
click button "Done"
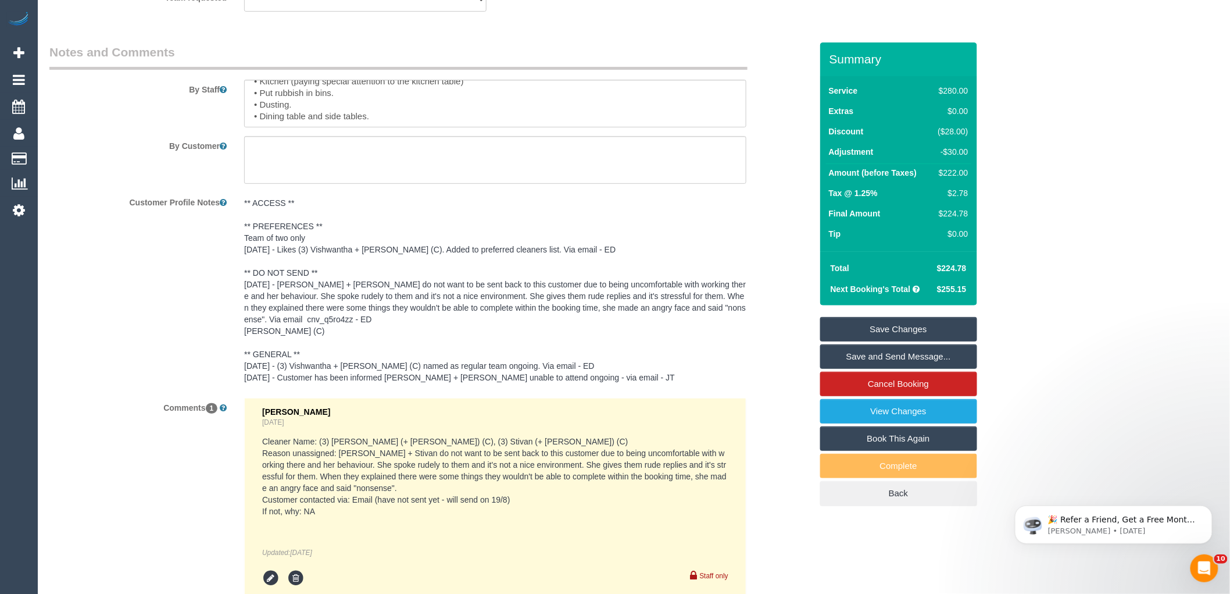
scroll to position [2070, 0]
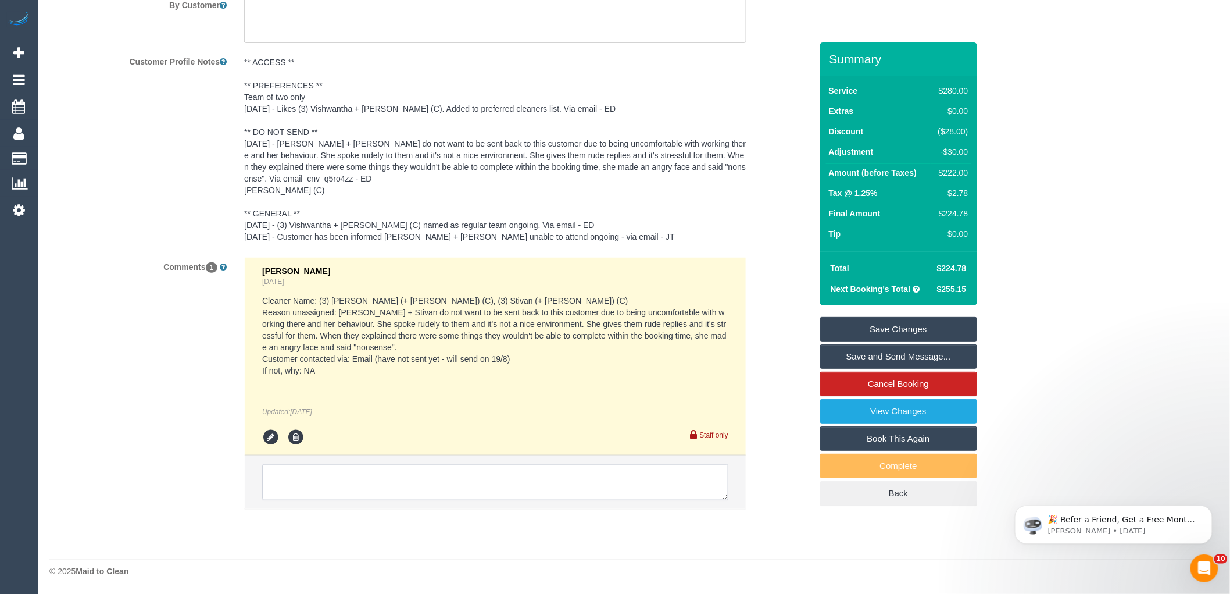
click textarea
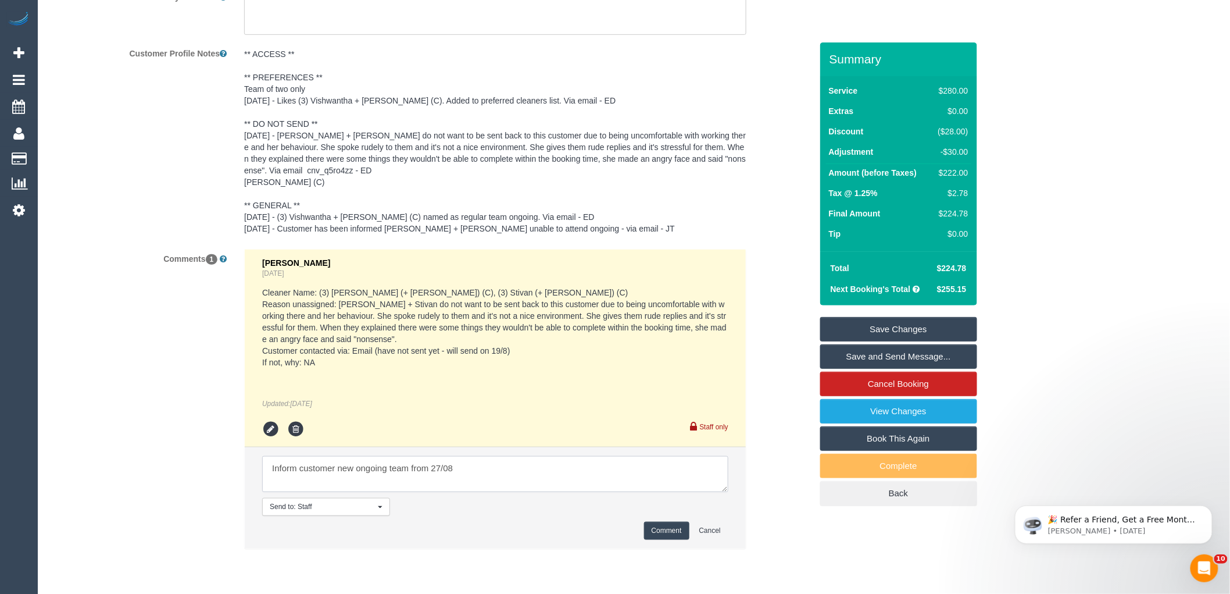
type textarea "Inform customer new ongoing team from 27/08"
click button "Comment"
click div "Comments 1 Eleni Diacos 2 days ago Cleaner Name: (3) Krunal (+ Stivan) (C), (3)…"
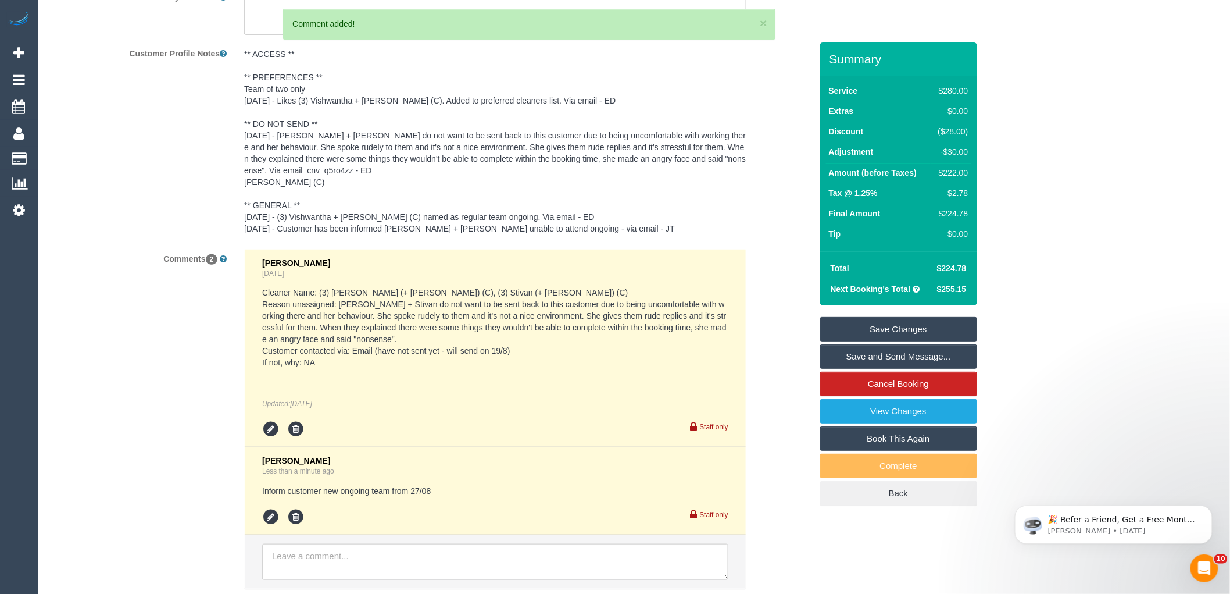
click link "Save Changes"
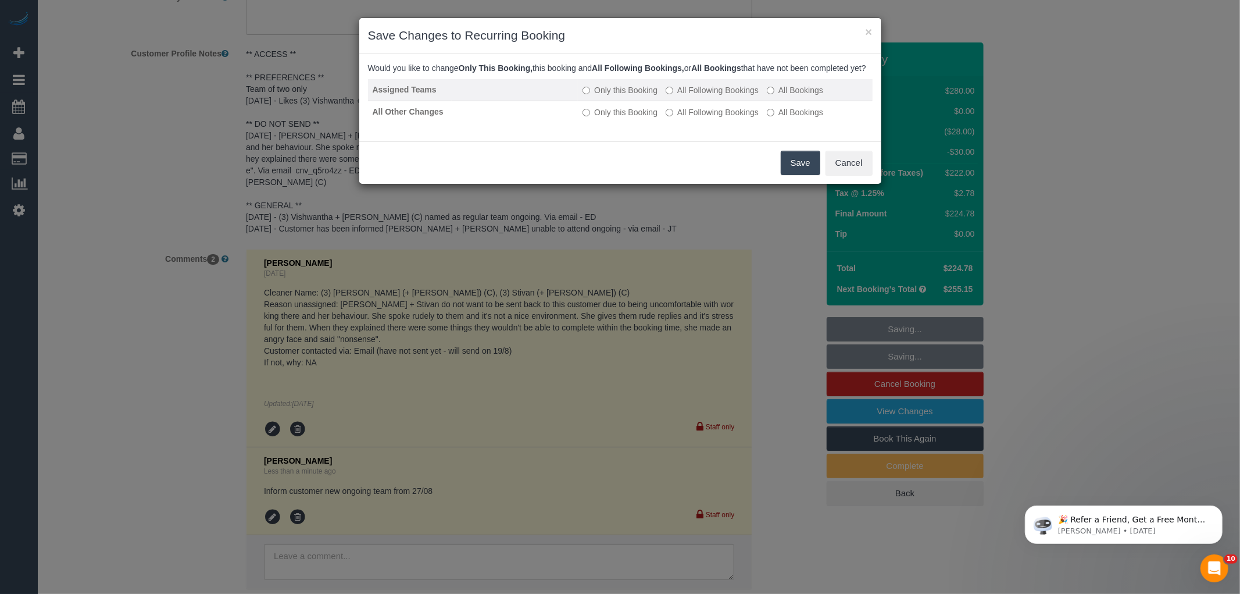
click label "All Following Bookings"
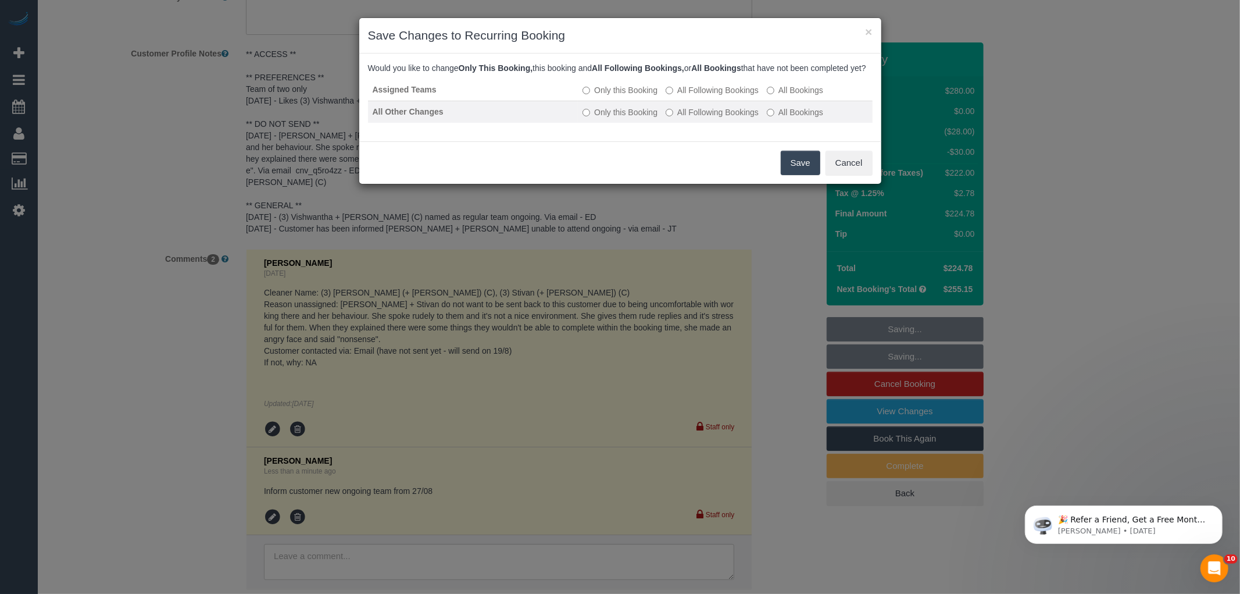
click label "All Following Bookings"
click button "Save"
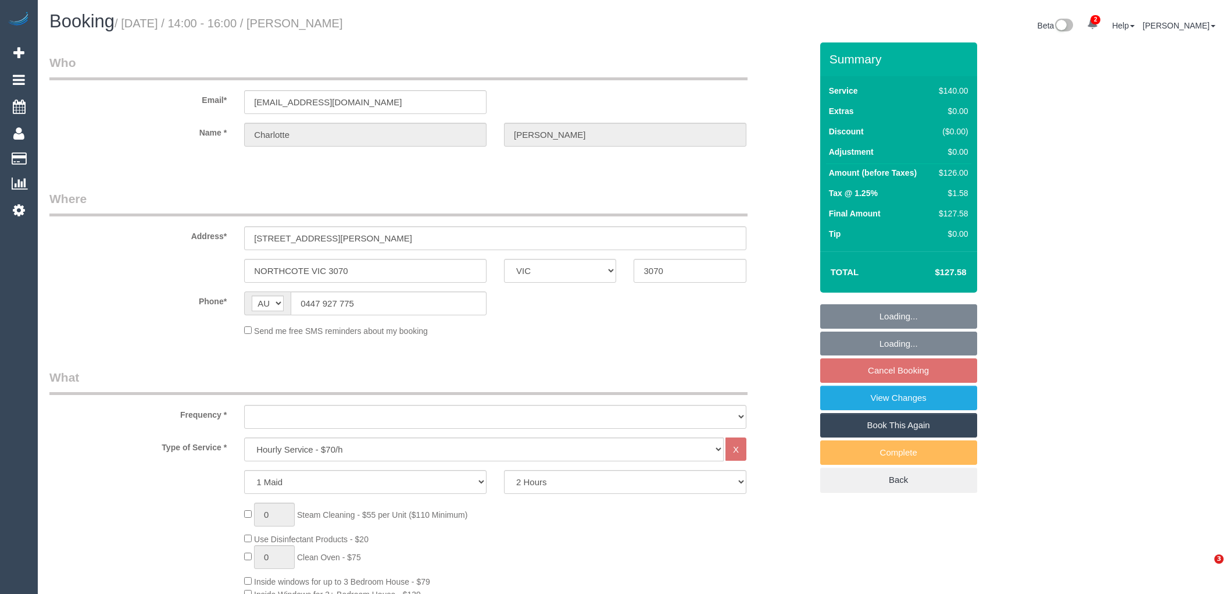
select select "VIC"
select select "number:29"
select select "number:16"
select select "number:19"
select select "number:24"
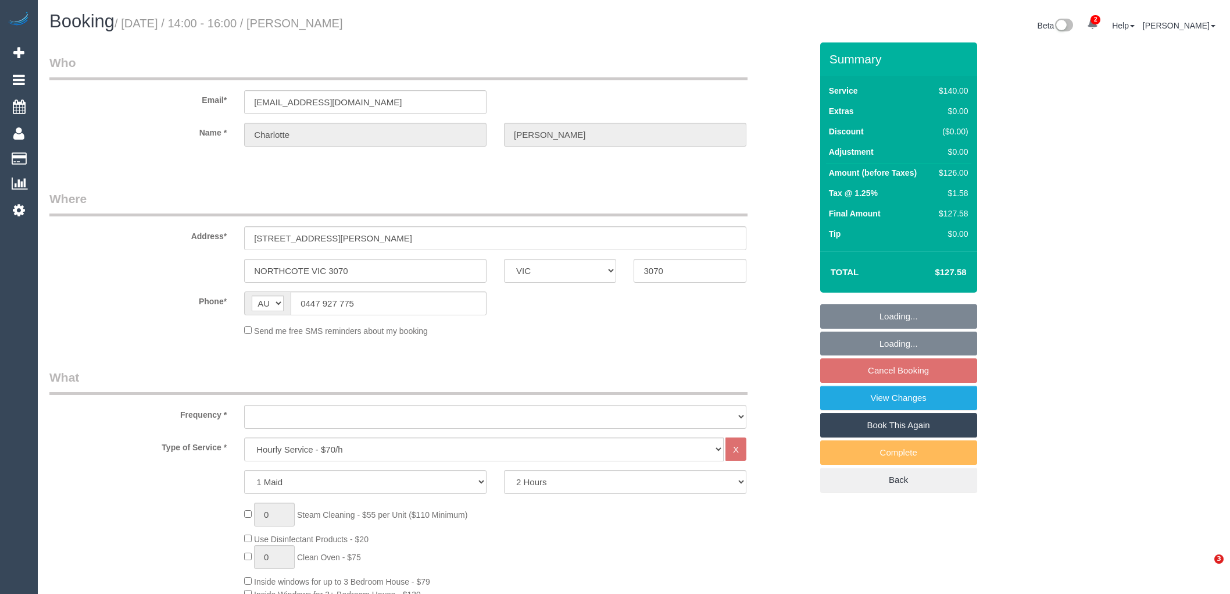
select select "number:35"
select select "number:26"
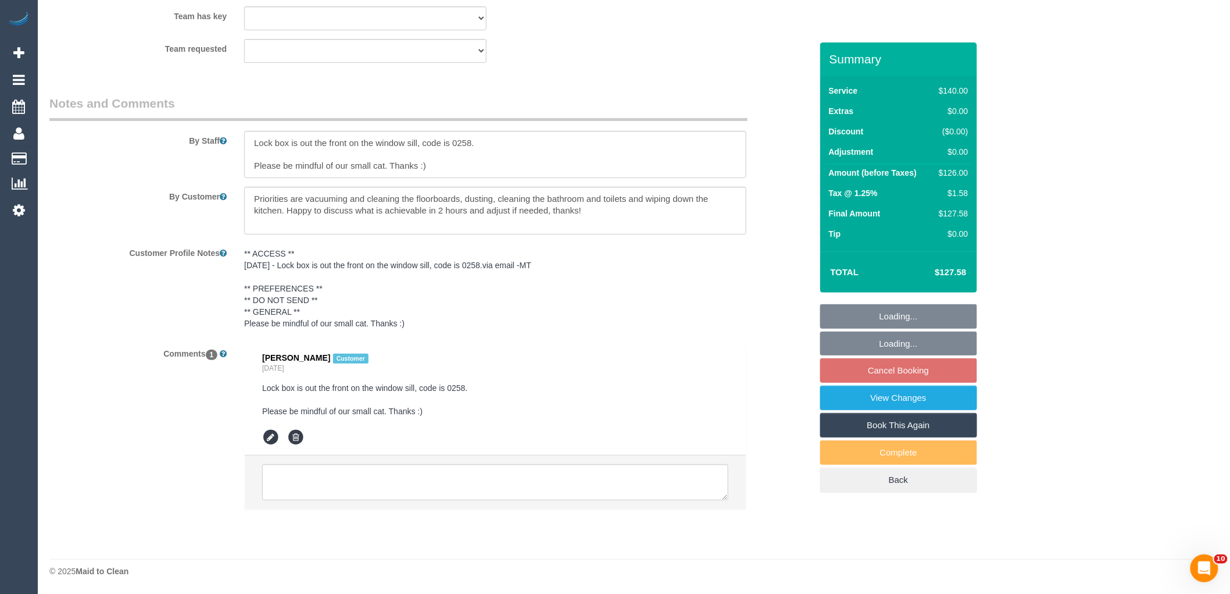
select select "object:1680"
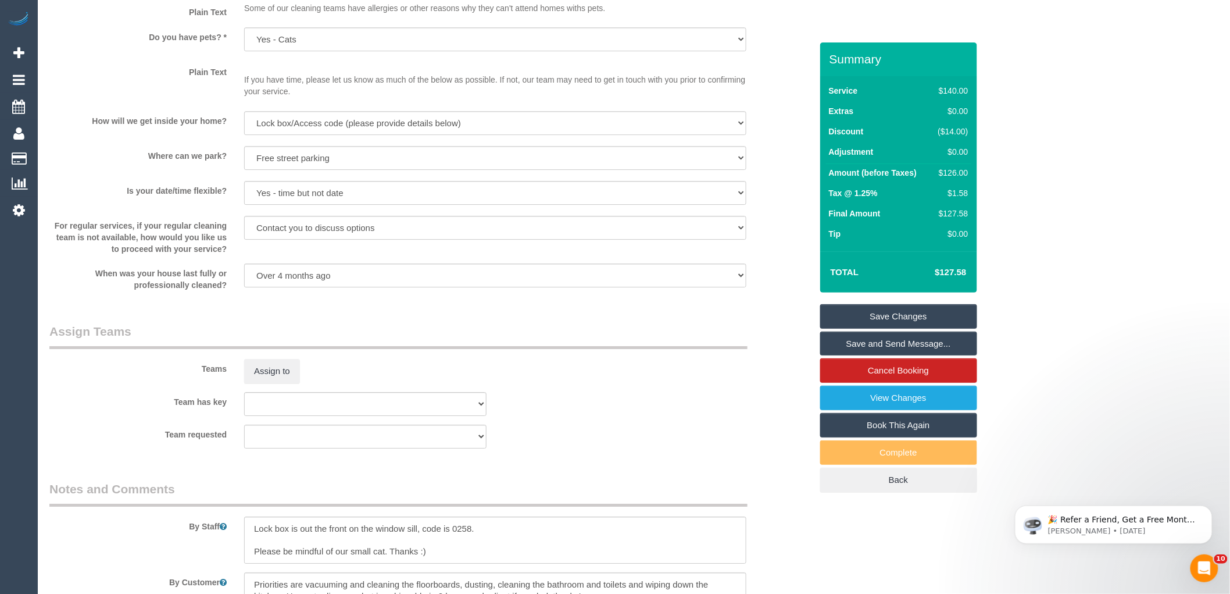
scroll to position [1550, 0]
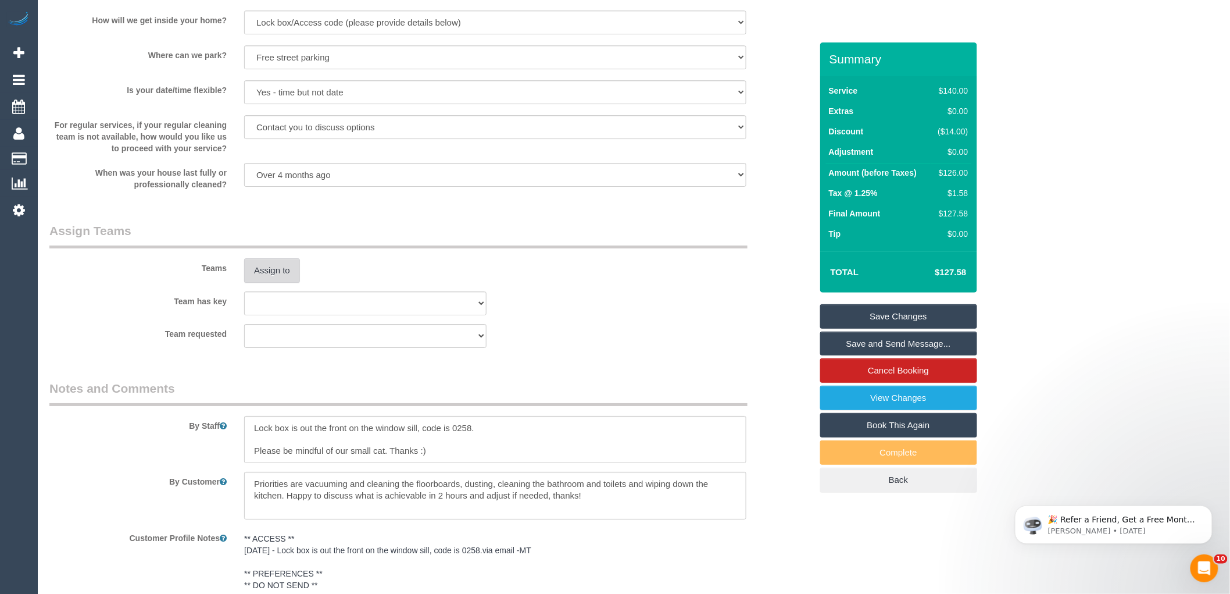
click at [269, 277] on button "Assign to" at bounding box center [272, 270] width 56 height 24
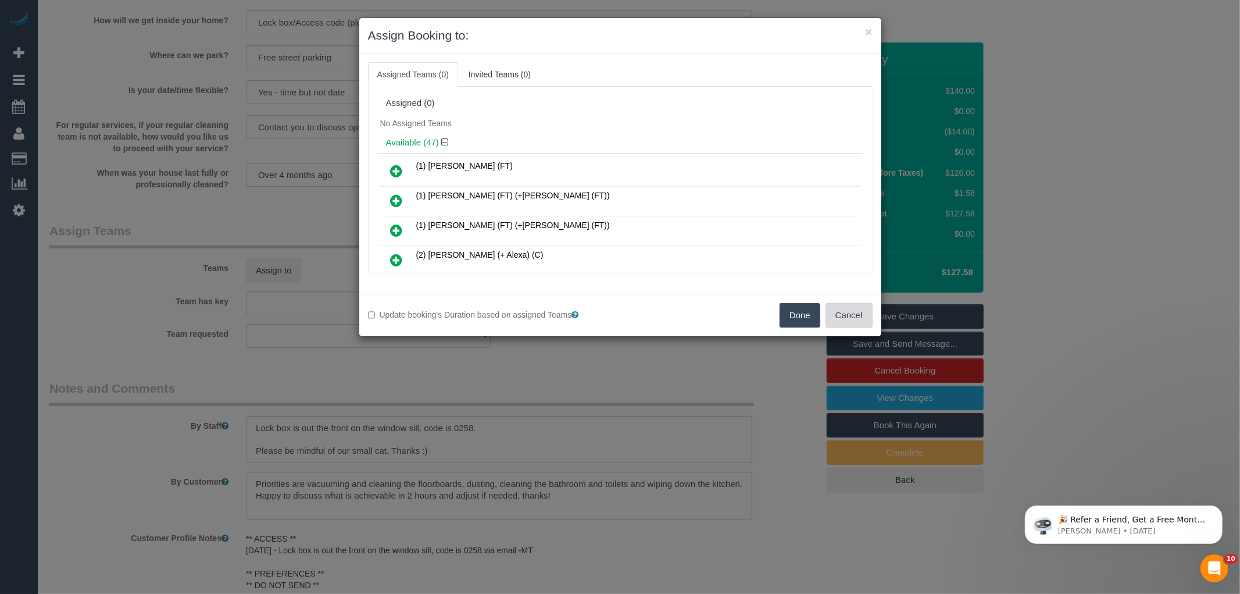
click at [856, 314] on button "Cancel" at bounding box center [849, 315] width 47 height 24
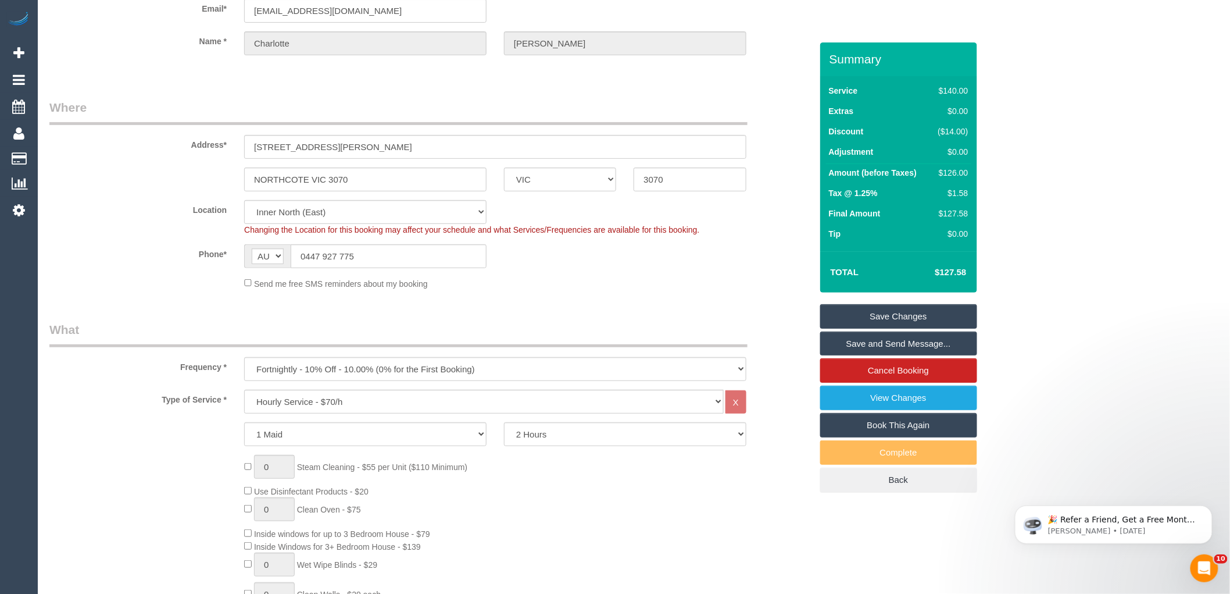
scroll to position [0, 0]
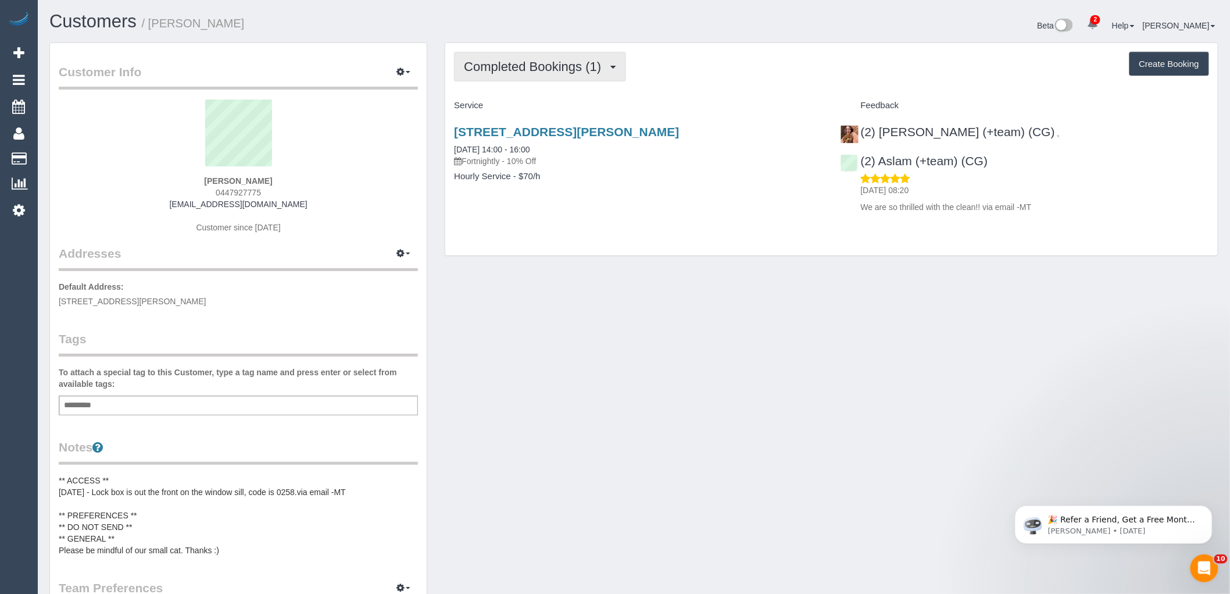
click at [588, 60] on span "Completed Bookings (1)" at bounding box center [535, 66] width 143 height 15
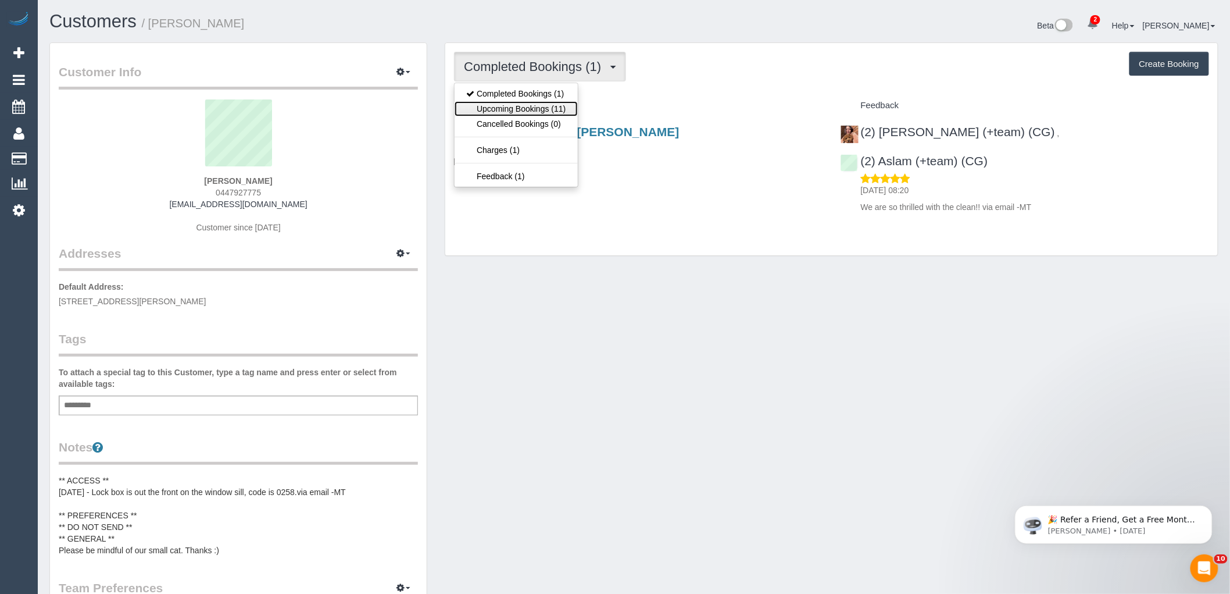
click at [527, 105] on link "Upcoming Bookings (11)" at bounding box center [516, 108] width 123 height 15
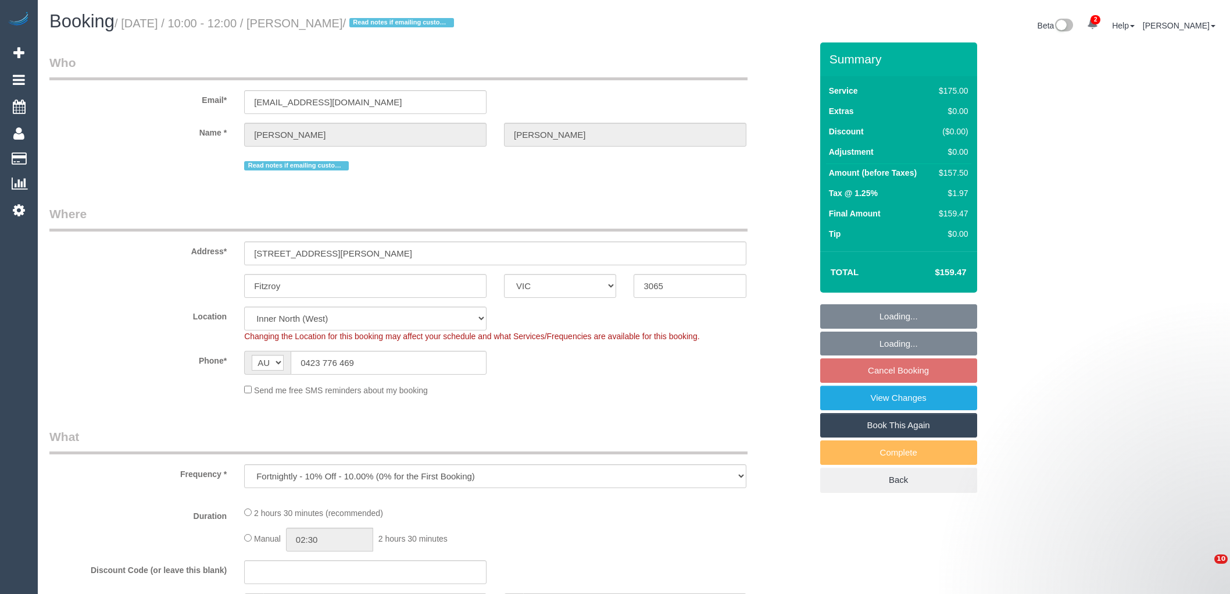
select select "VIC"
select select "object:577"
select select "150"
select select "number:28"
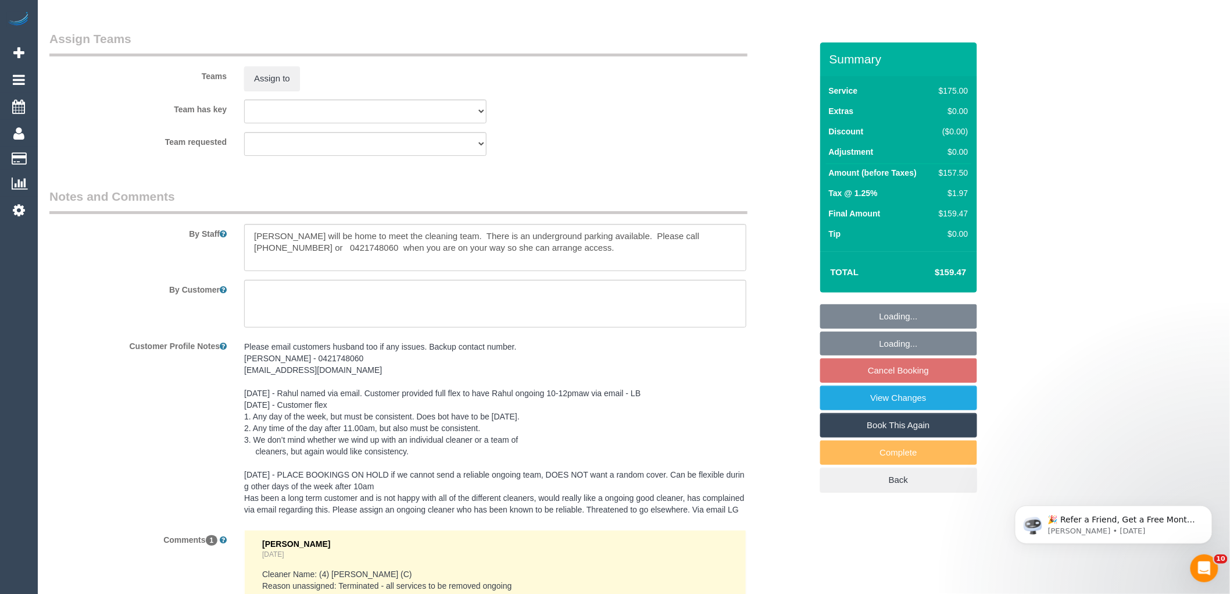
scroll to position [2006, 0]
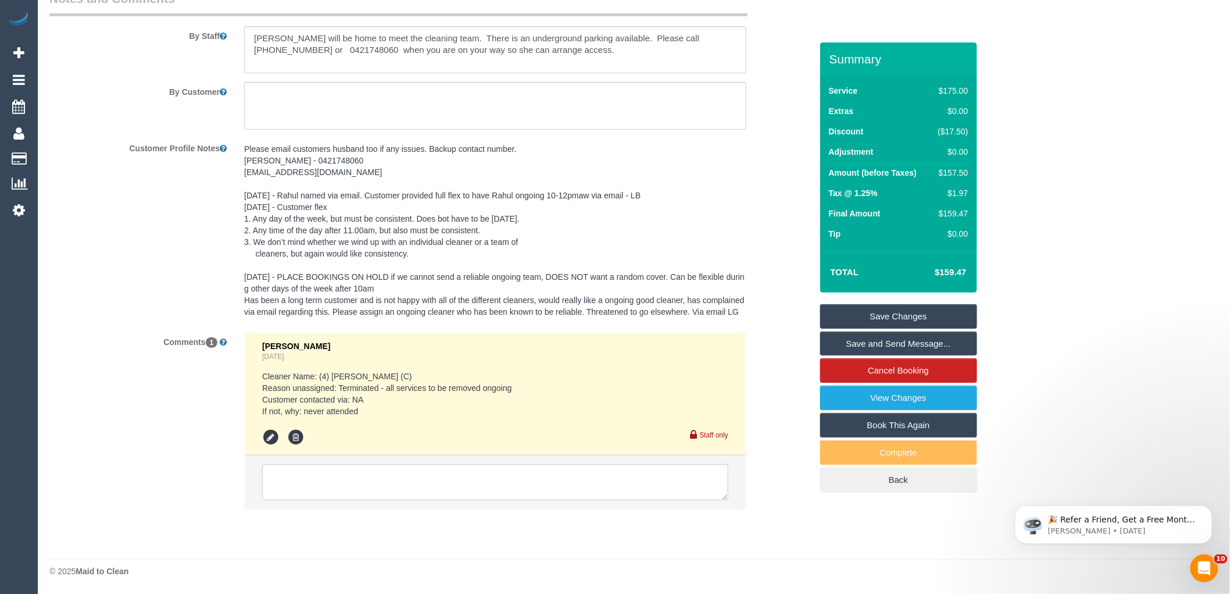
click at [605, 233] on pre "Please email customers husband too if any issues. Backup contact number. [PERSO…" at bounding box center [495, 230] width 502 height 174
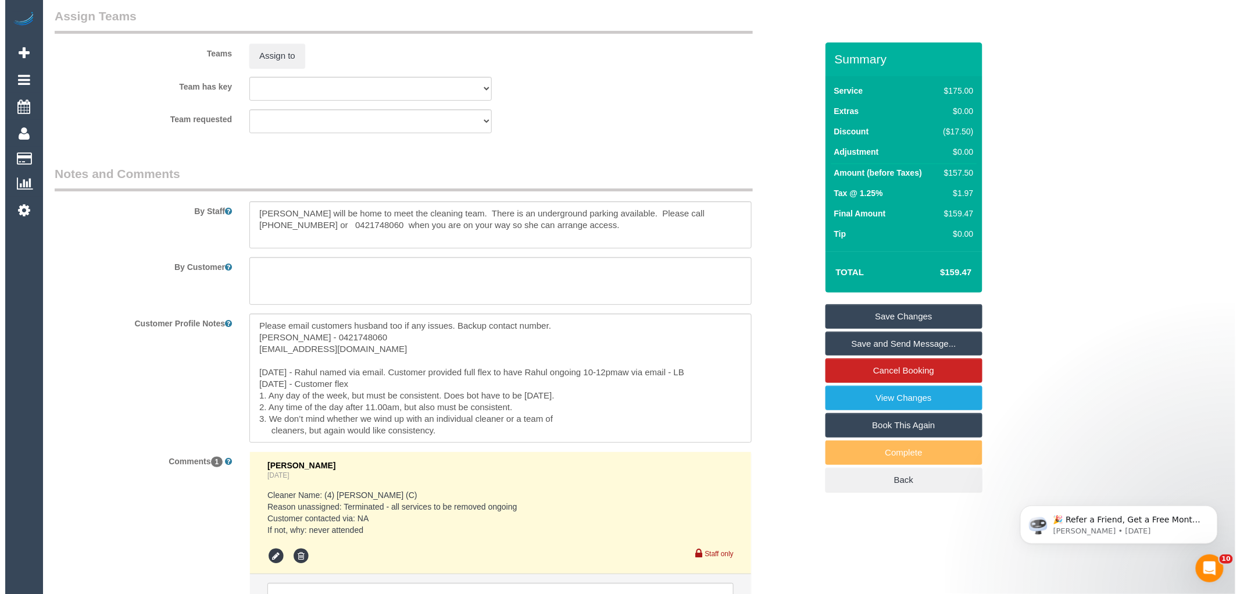
scroll to position [1821, 0]
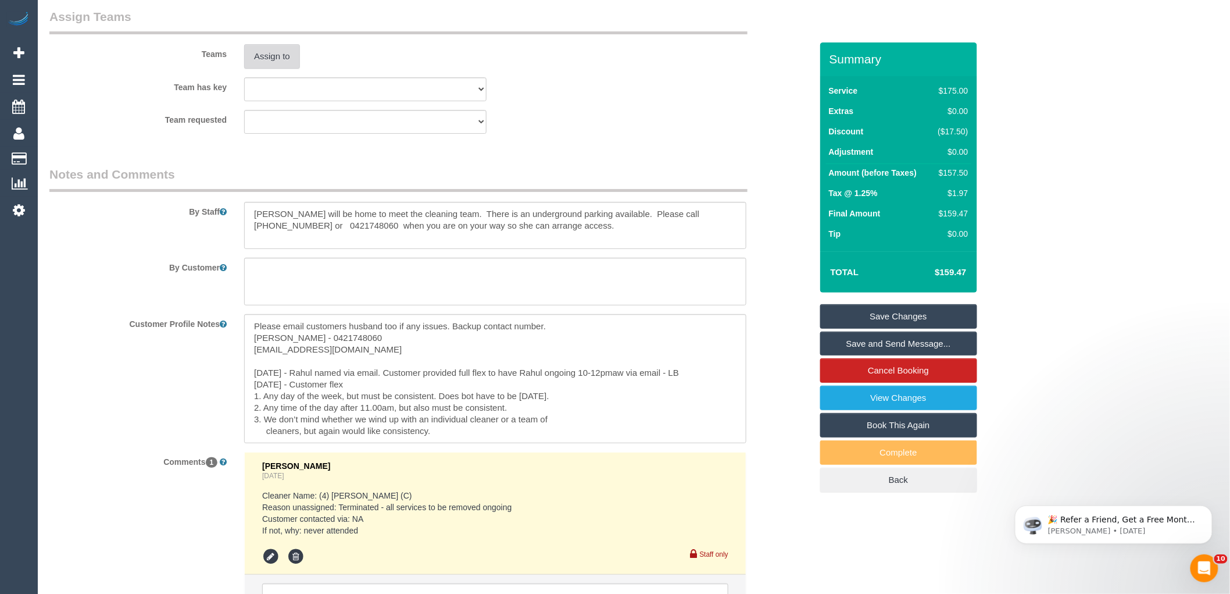
click at [289, 64] on button "Assign to" at bounding box center [272, 56] width 56 height 24
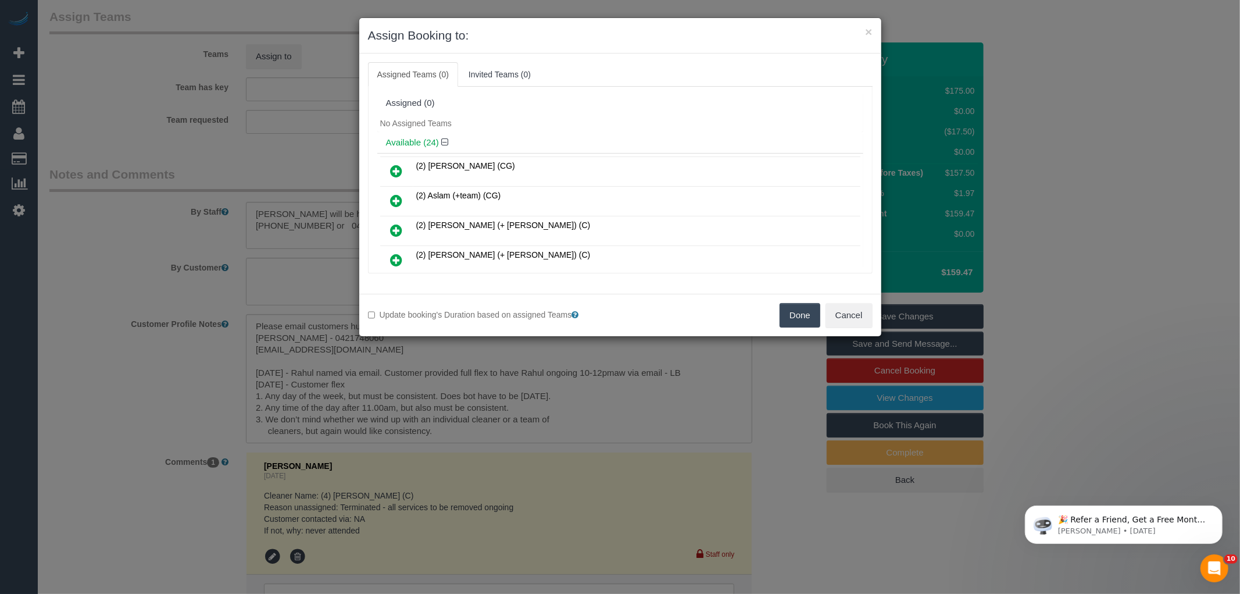
click at [584, 110] on div "Assigned (0)" at bounding box center [620, 103] width 486 height 22
click at [398, 259] on icon at bounding box center [397, 260] width 12 height 14
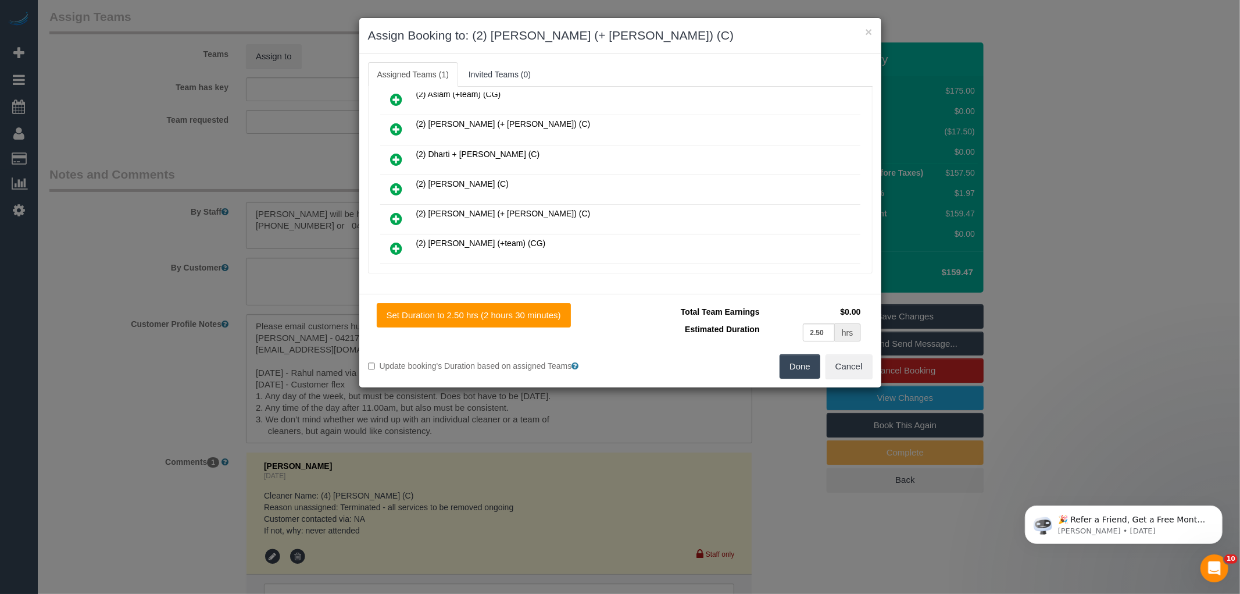
click at [392, 212] on icon at bounding box center [397, 219] width 12 height 14
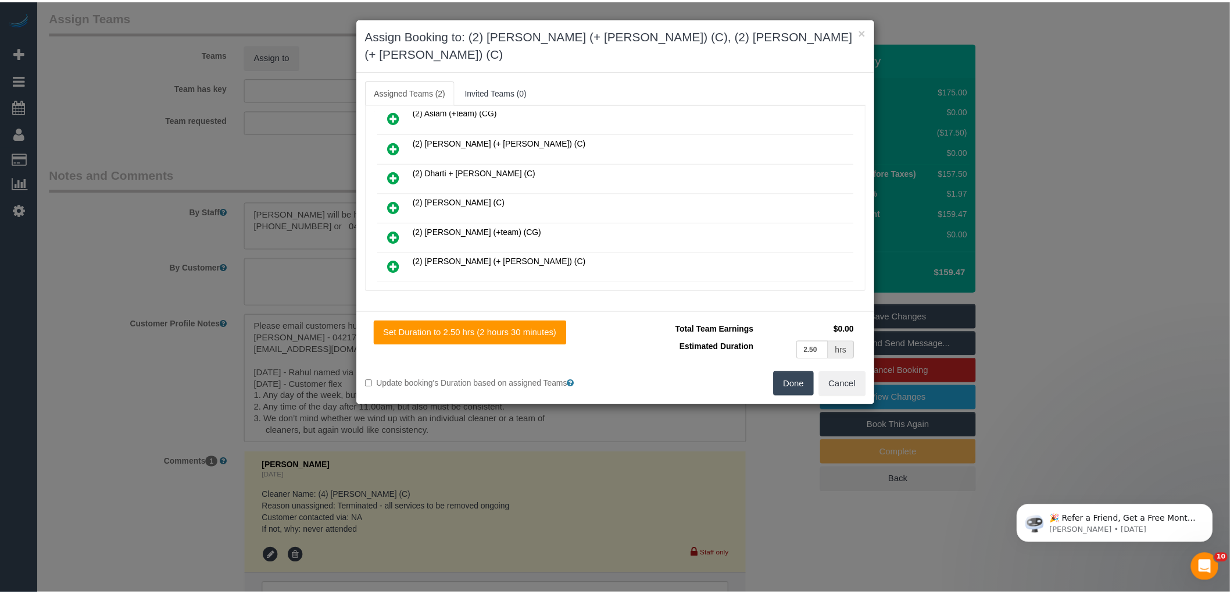
scroll to position [0, 0]
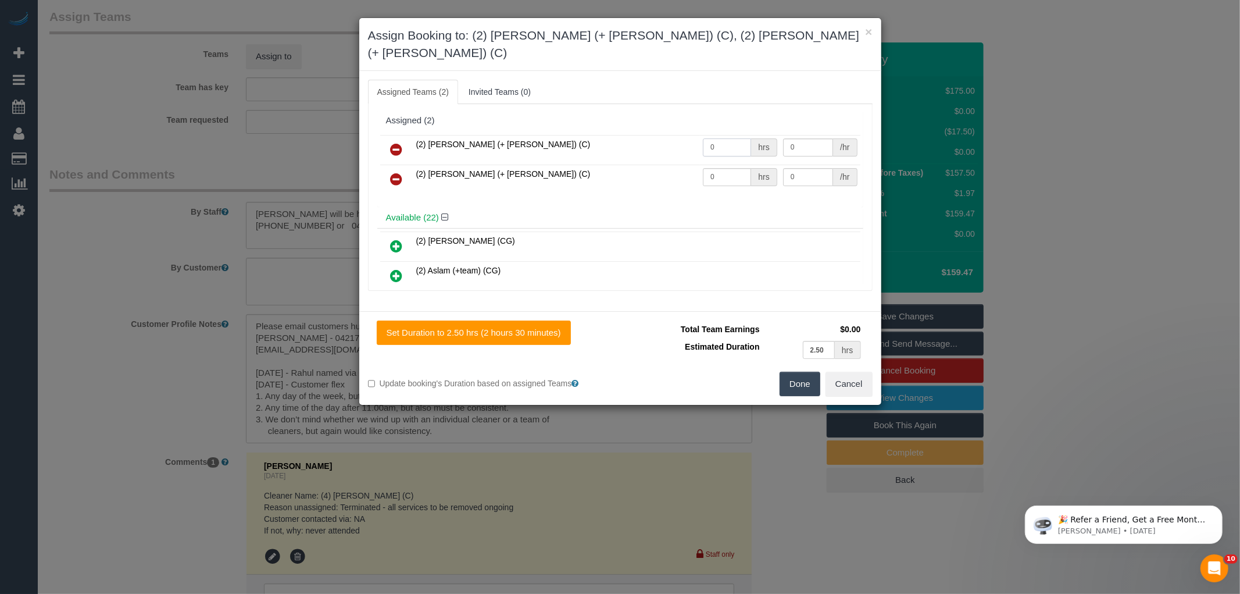
click at [728, 138] on input "0" at bounding box center [727, 147] width 48 height 18
type input "1.15"
click at [724, 168] on input "0" at bounding box center [727, 177] width 48 height 18
type input "1.15"
click at [812, 138] on input "0" at bounding box center [808, 147] width 50 height 18
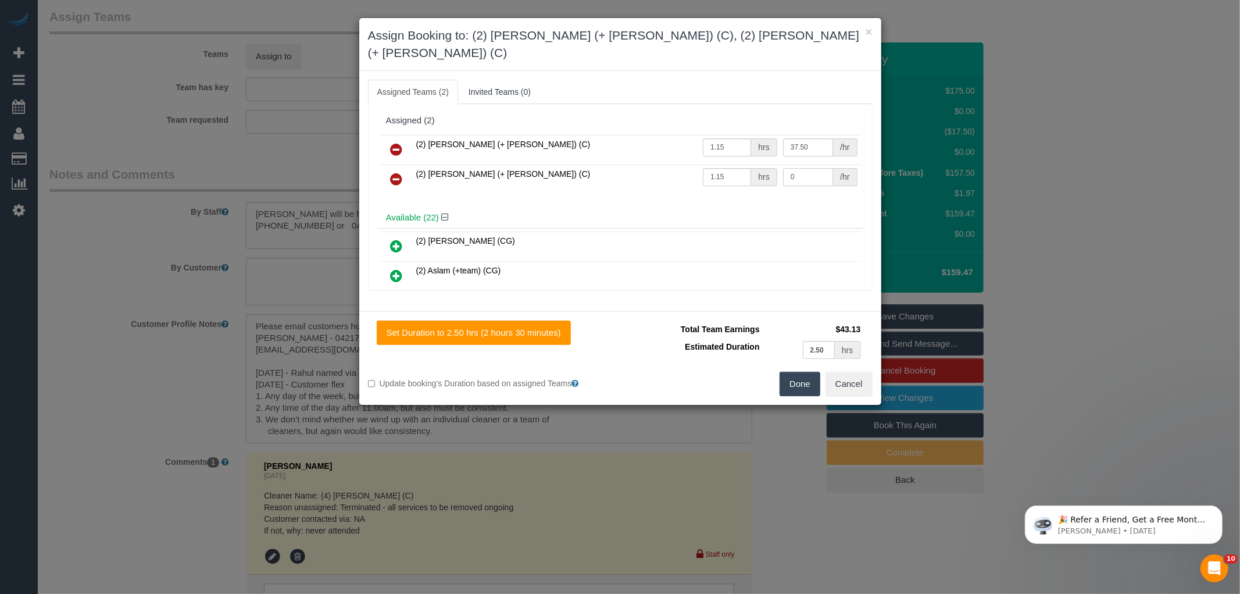
type input "37.5"
click at [806, 168] on input "0" at bounding box center [808, 177] width 50 height 18
type input "37.5"
click at [785, 371] on button "Done" at bounding box center [800, 383] width 41 height 24
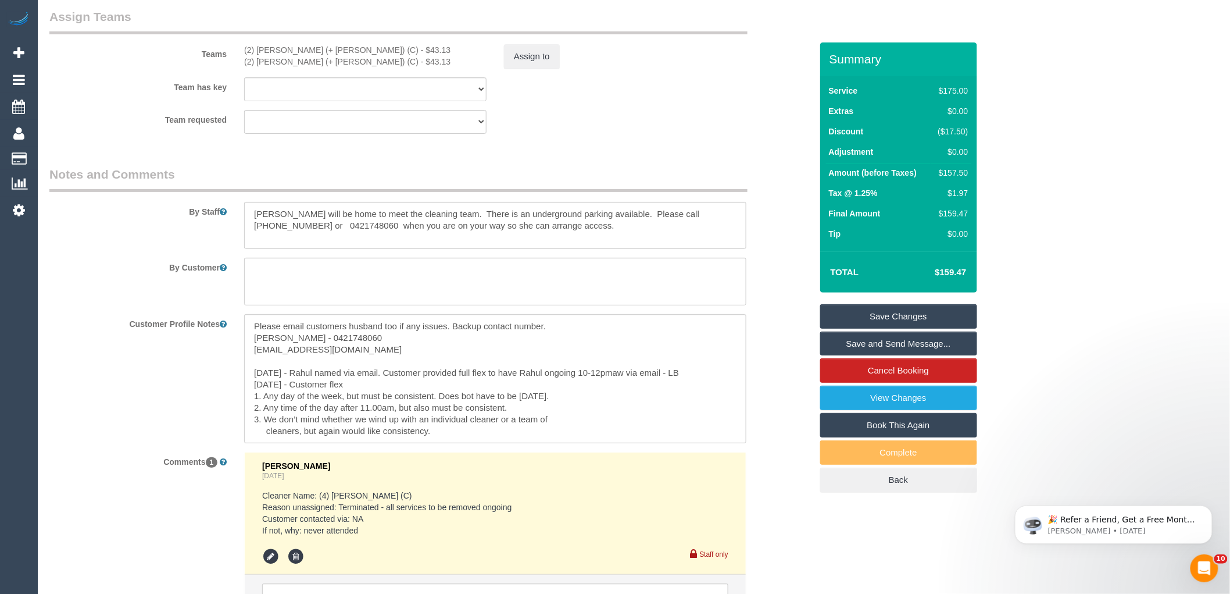
click at [766, 182] on div "By Staff" at bounding box center [431, 208] width 780 height 84
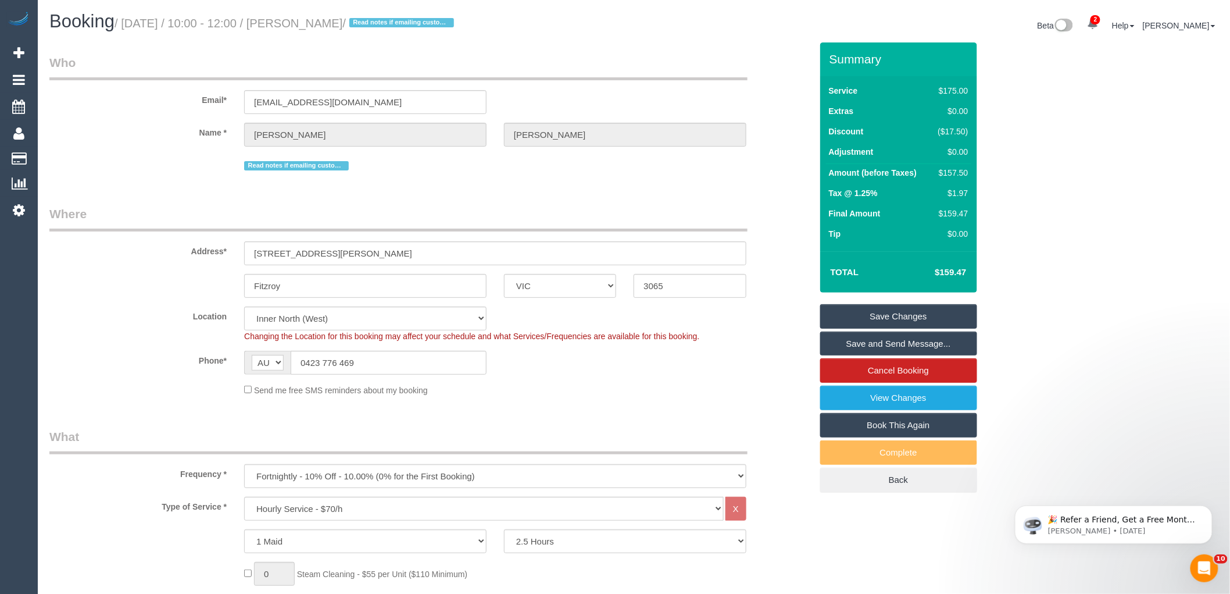
click at [626, 373] on div "Phone* AF AL DZ AD AO AI AQ AG AR AM AW AU AT AZ BS BH BD BB BY BE BZ BJ BM BT …" at bounding box center [431, 363] width 780 height 24
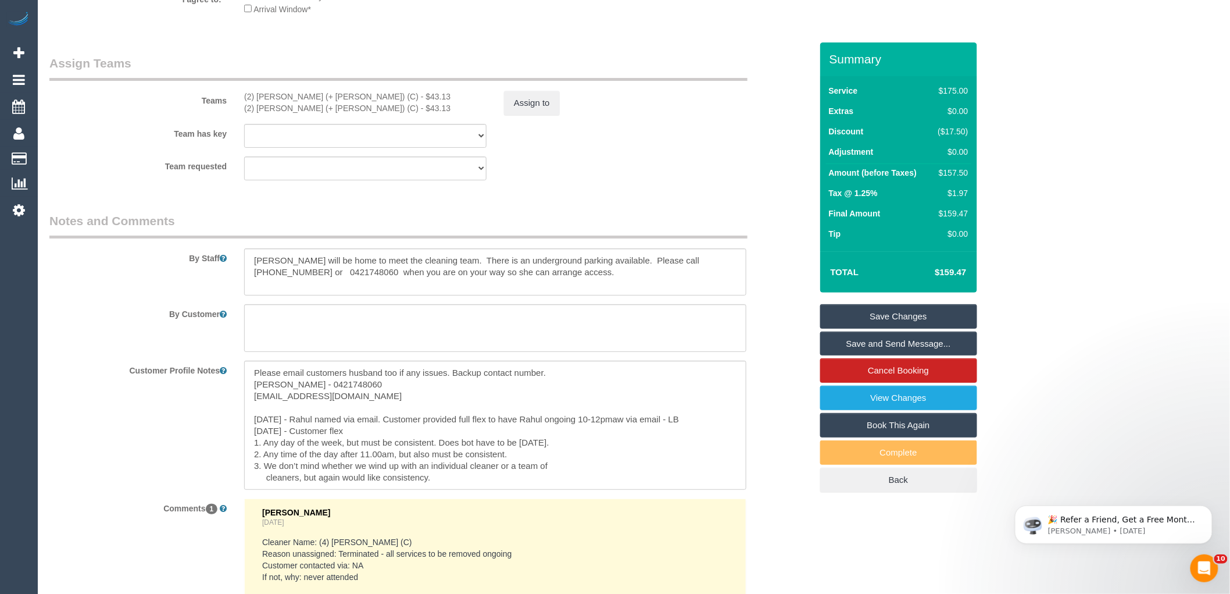
scroll to position [1950, 0]
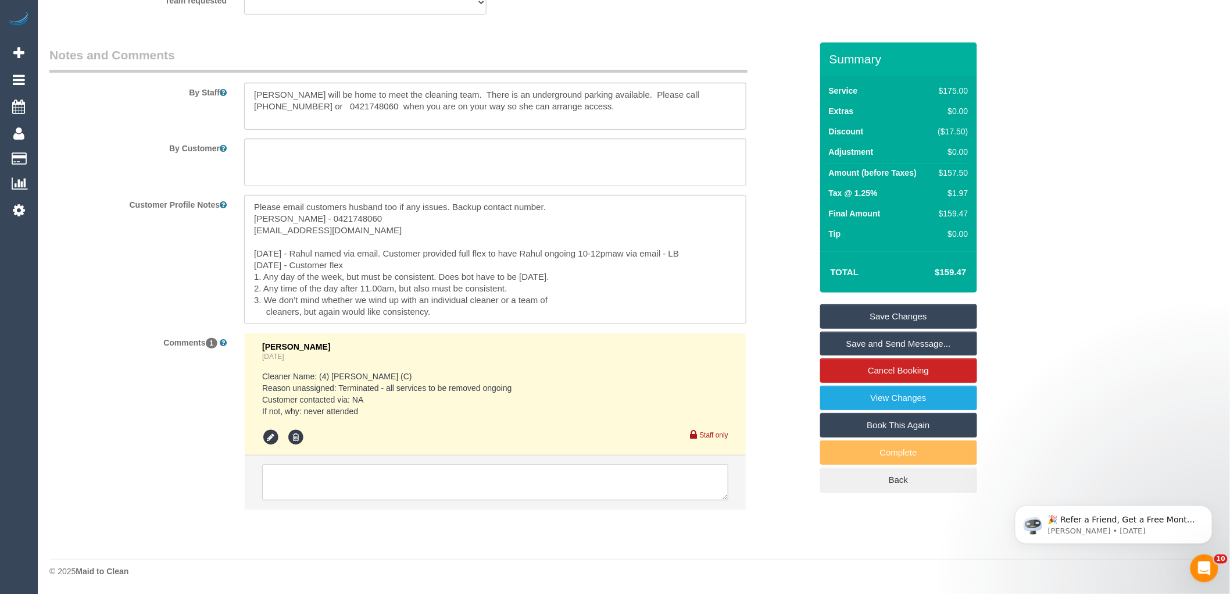
click at [320, 487] on textarea at bounding box center [495, 482] width 466 height 36
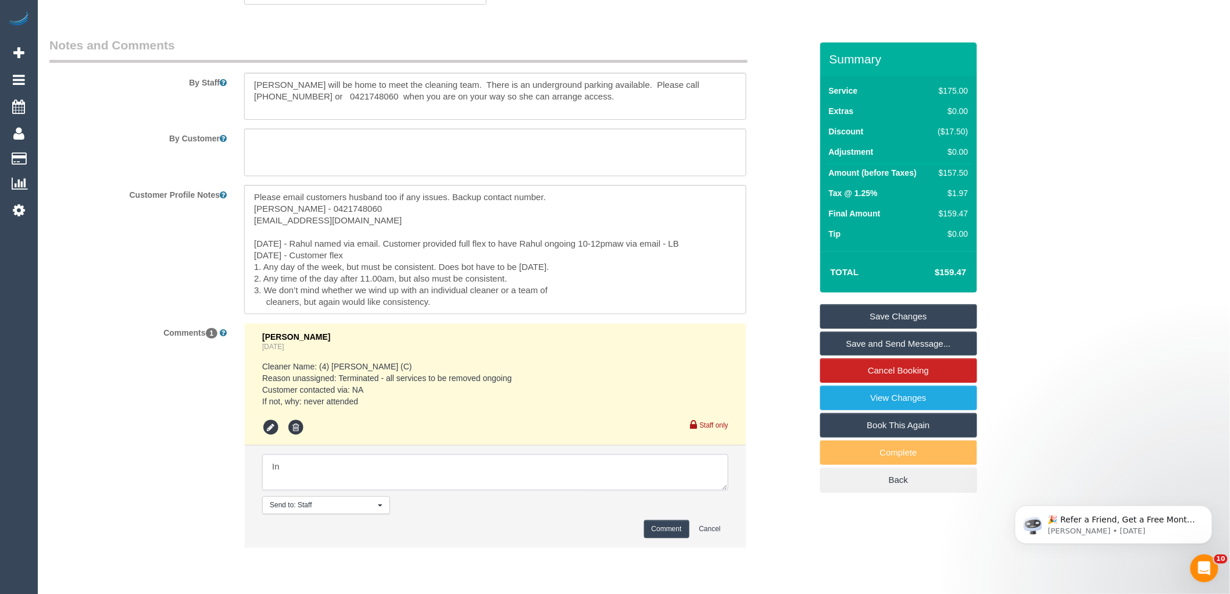
type textarea "I"
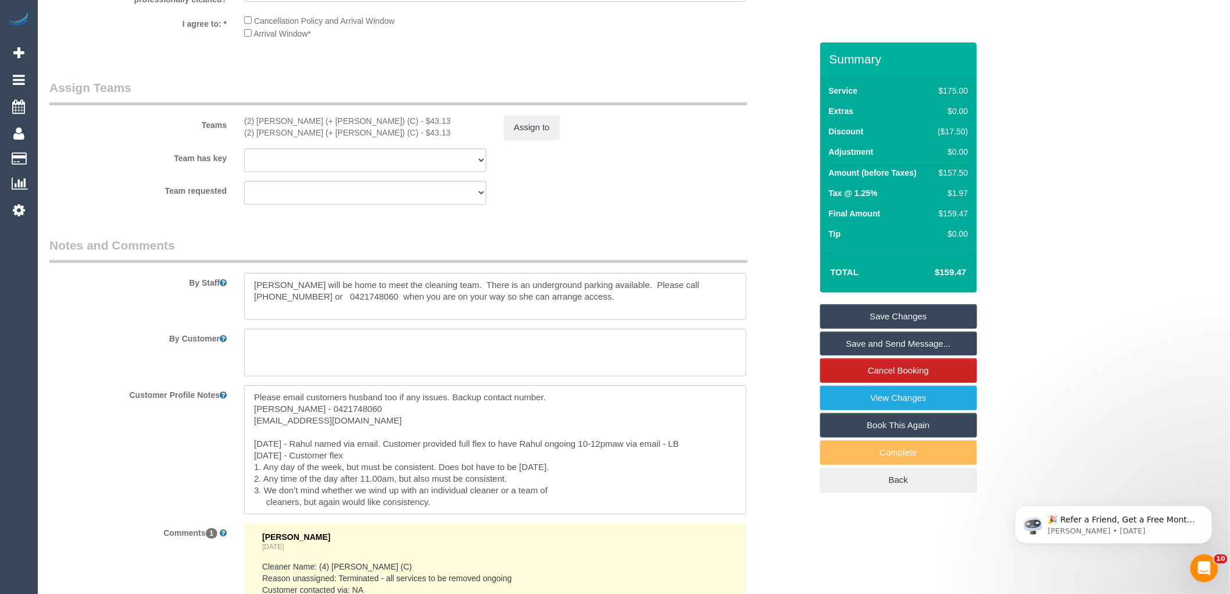
scroll to position [1998, 0]
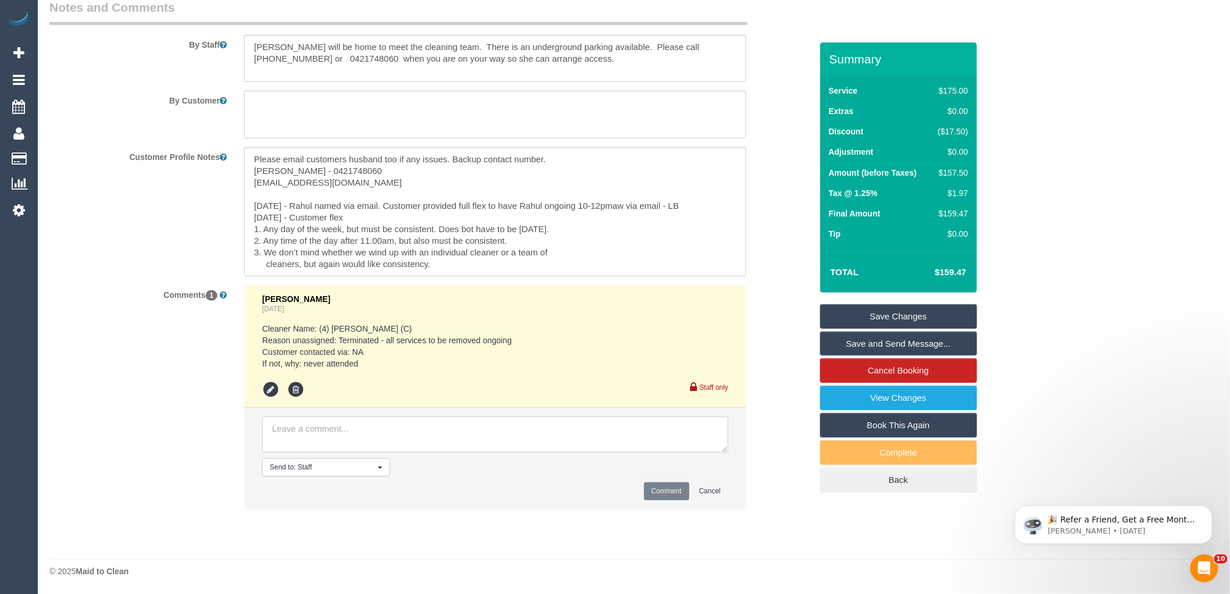
click at [347, 428] on textarea at bounding box center [495, 434] width 466 height 36
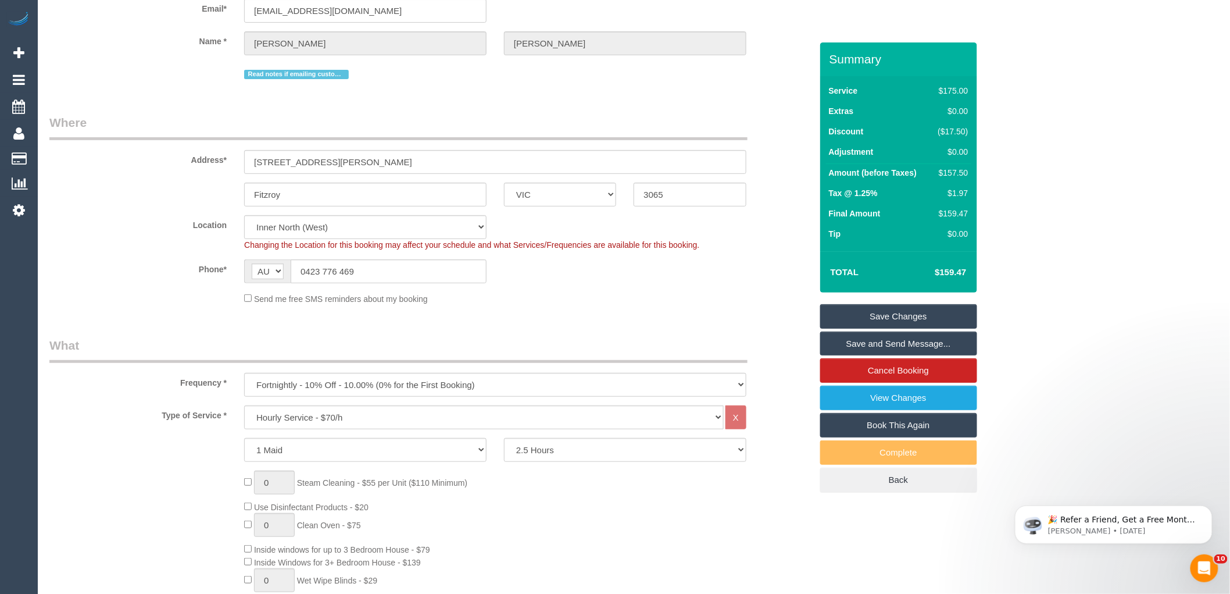
scroll to position [0, 0]
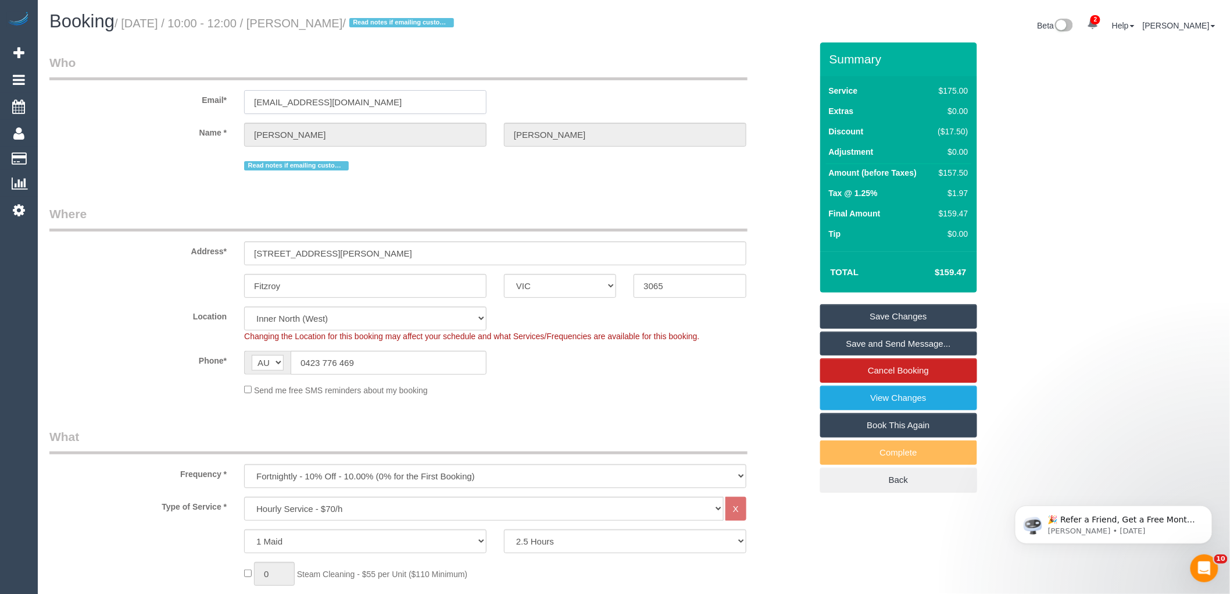
click at [306, 107] on input "mouche8@bigpond.net.au" at bounding box center [365, 102] width 242 height 24
click at [765, 396] on div "Send me free SMS reminders about my booking" at bounding box center [431, 389] width 780 height 13
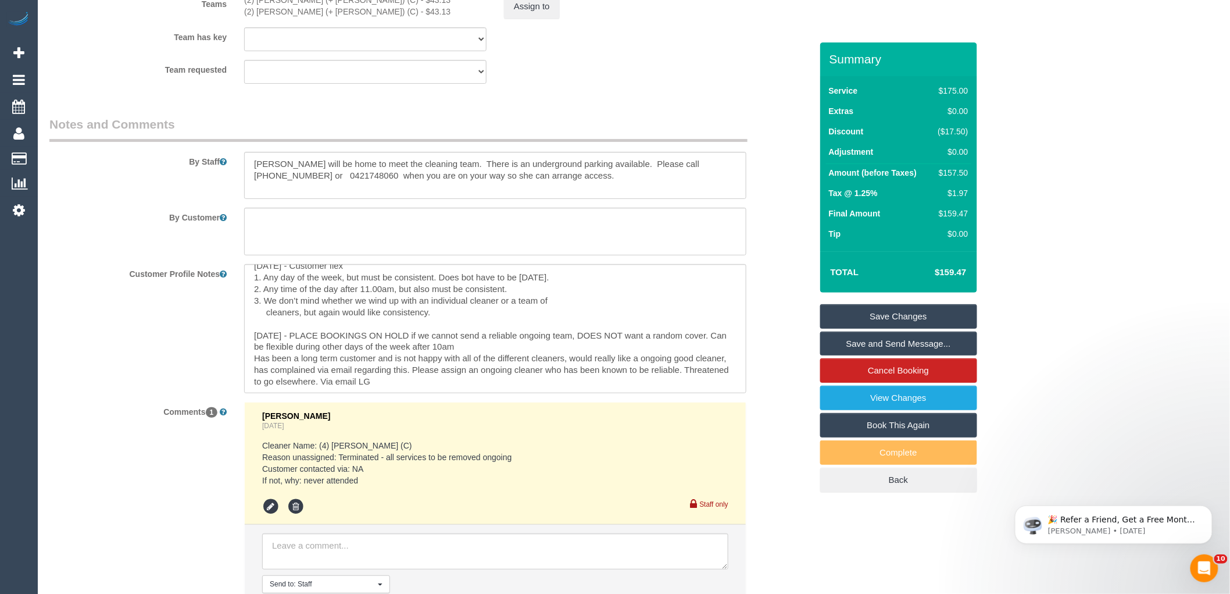
scroll to position [1998, 0]
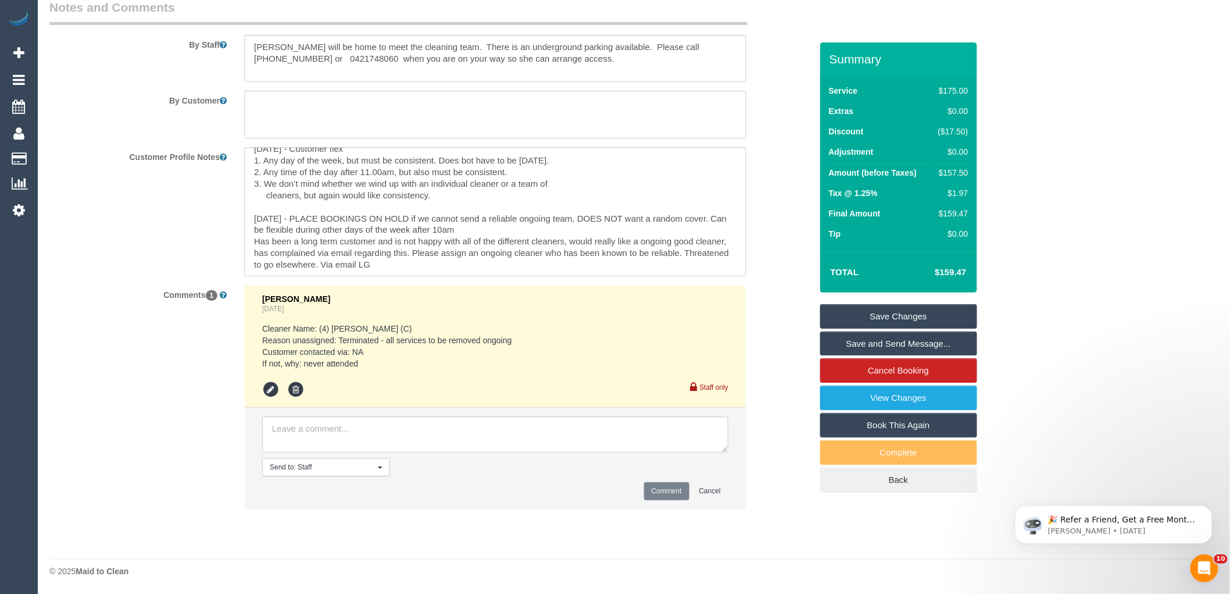
click at [314, 458] on button "Send to: Staff Nothing selected" at bounding box center [326, 467] width 128 height 18
click at [315, 434] on textarea at bounding box center [495, 434] width 466 height 36
click at [506, 433] on textarea at bounding box center [495, 434] width 466 height 36
type textarea "Inform customer new ongoing team from 27/08"
click at [659, 490] on button "Comment" at bounding box center [666, 491] width 45 height 18
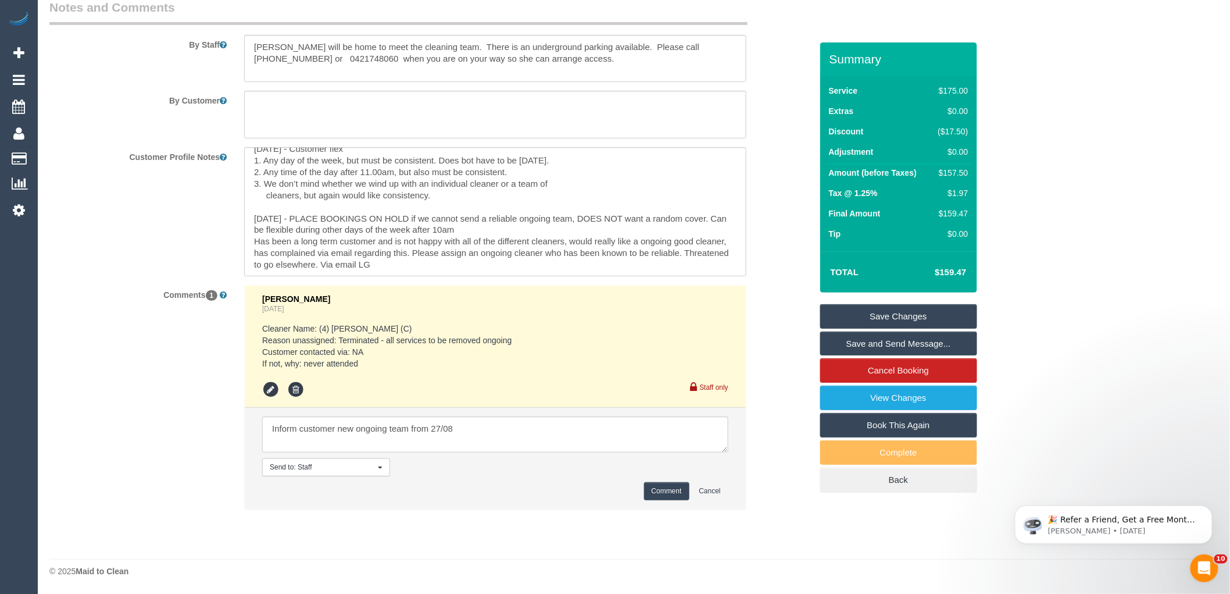
click at [773, 472] on div "Comments 1 Eleni Diacos Yesterday Cleaner Name: (4) Cristian Mendez (C) Reason …" at bounding box center [431, 403] width 780 height 237
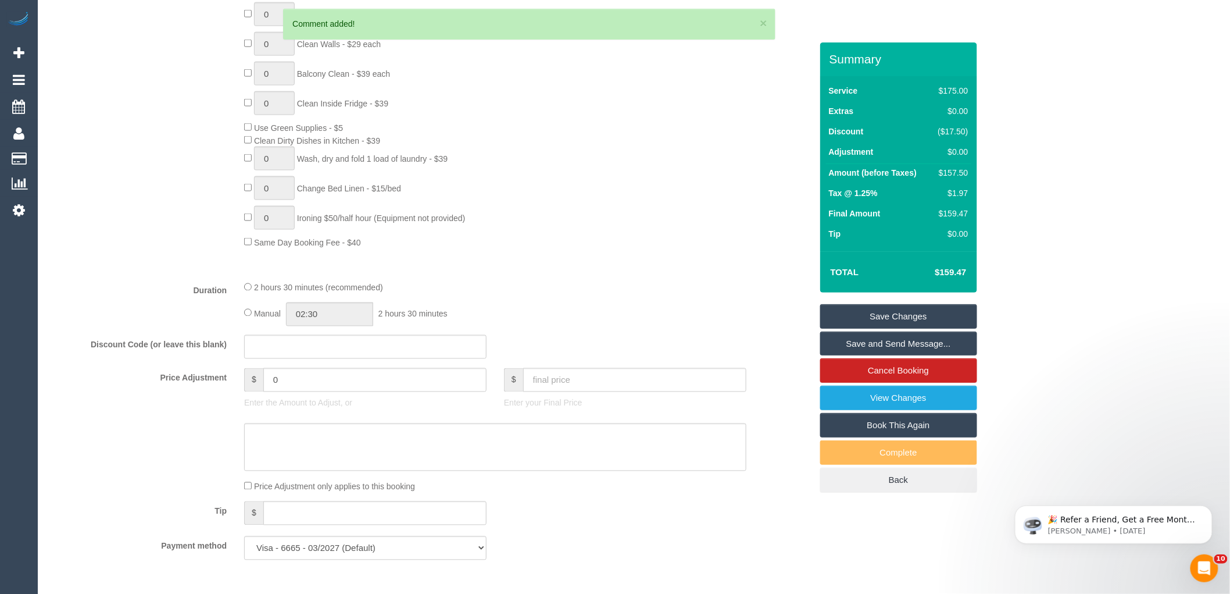
scroll to position [642, 0]
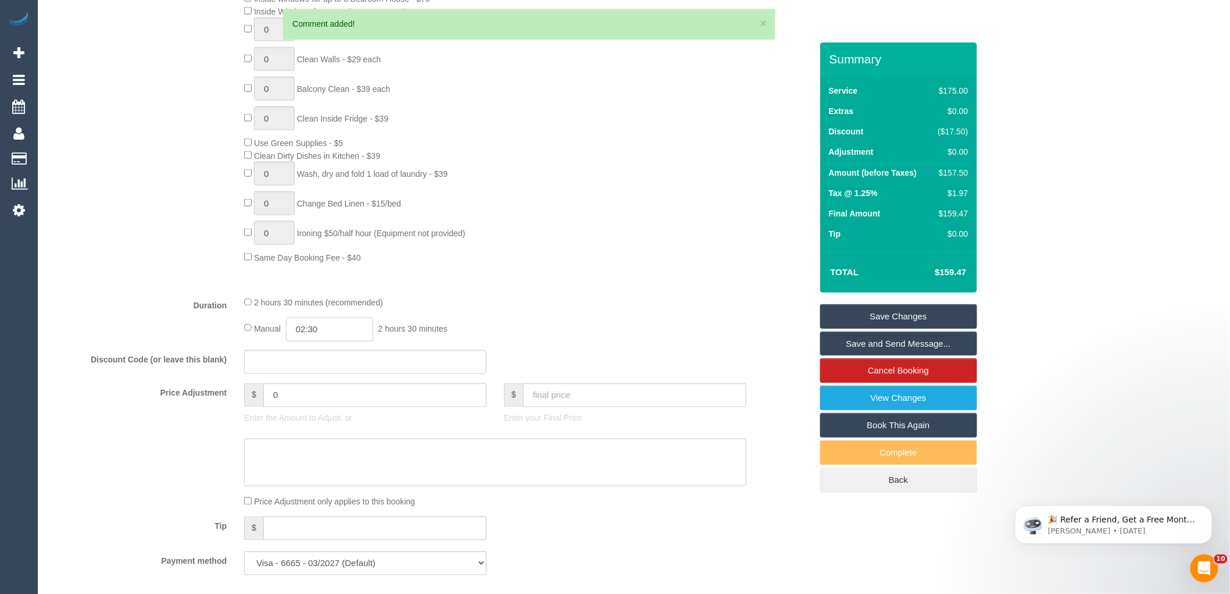
click at [337, 339] on input "02:30" at bounding box center [329, 329] width 87 height 24
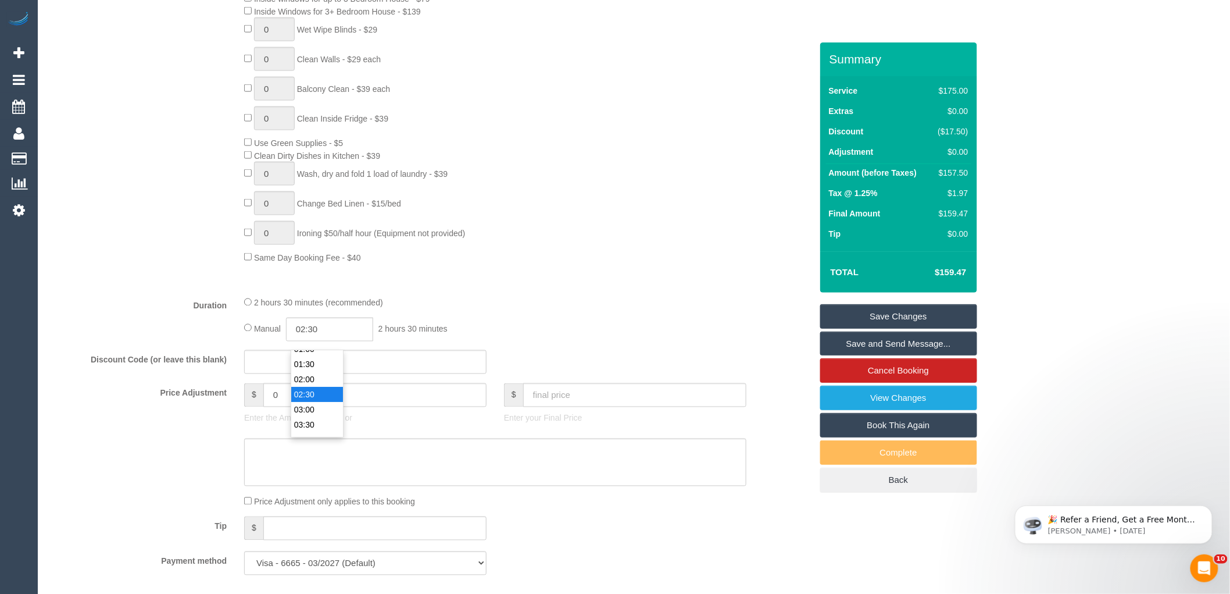
scroll to position [34, 0]
click at [326, 363] on li "01:30" at bounding box center [317, 369] width 52 height 15
click at [343, 330] on input "01:30" at bounding box center [329, 329] width 87 height 24
type input "01:15"
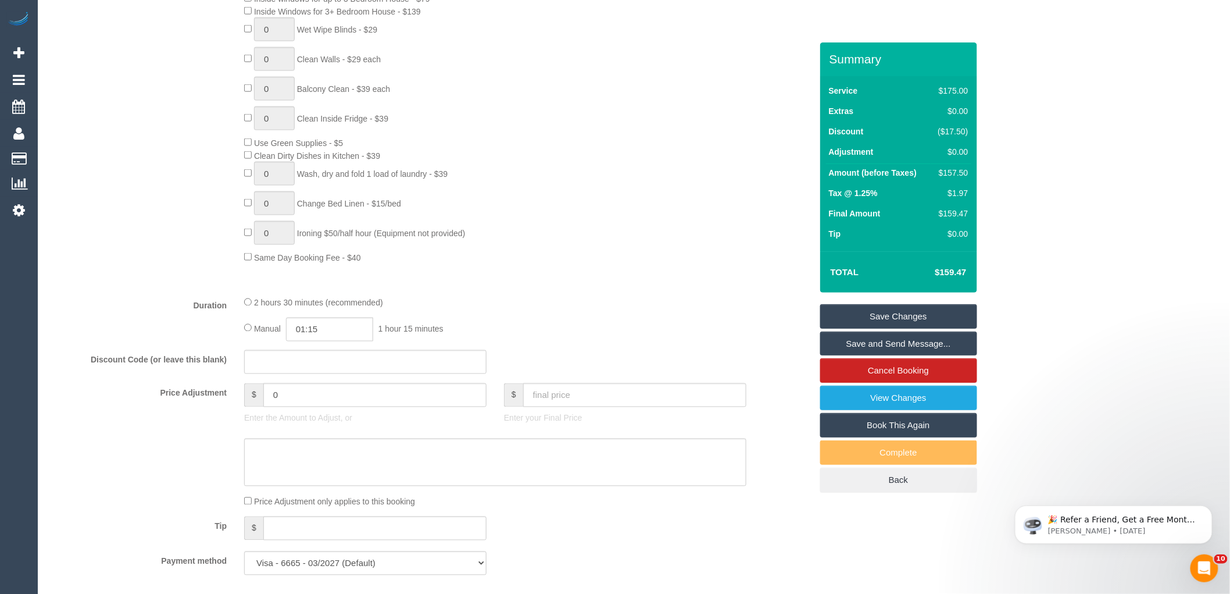
click at [552, 247] on div "0 Steam Cleaning - $55 per Unit ($110 Minimum) Use Disinfectant Products - $20 …" at bounding box center [527, 92] width 584 height 344
click at [895, 307] on link "Save Changes" at bounding box center [898, 316] width 157 height 24
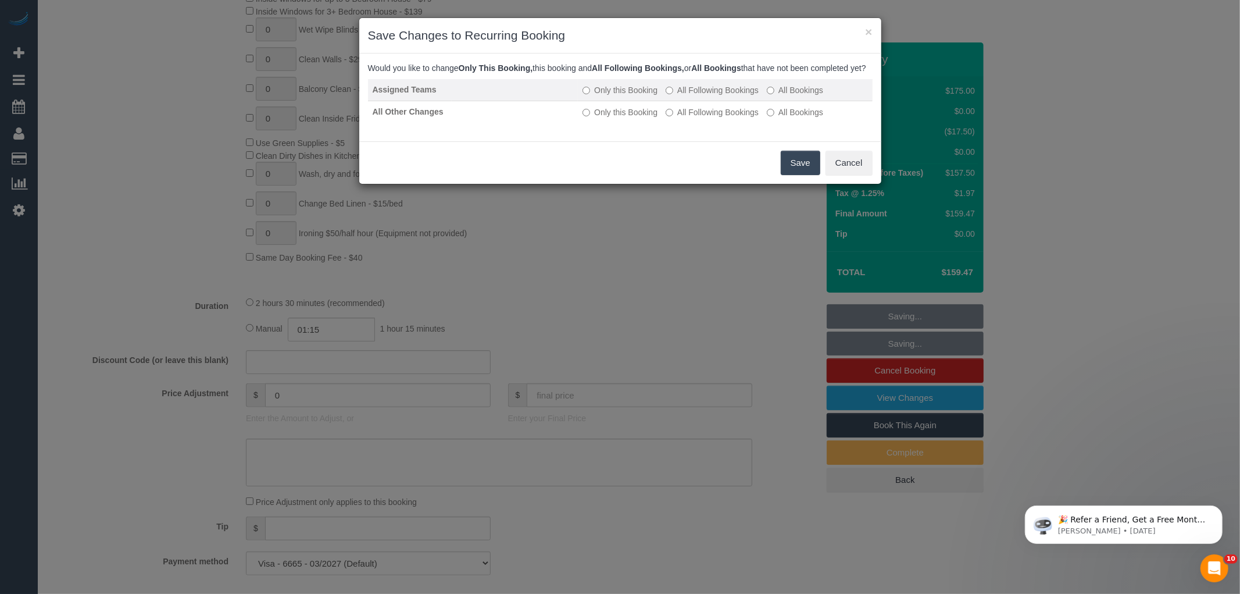
click at [719, 96] on label "All Following Bookings" at bounding box center [712, 90] width 93 height 12
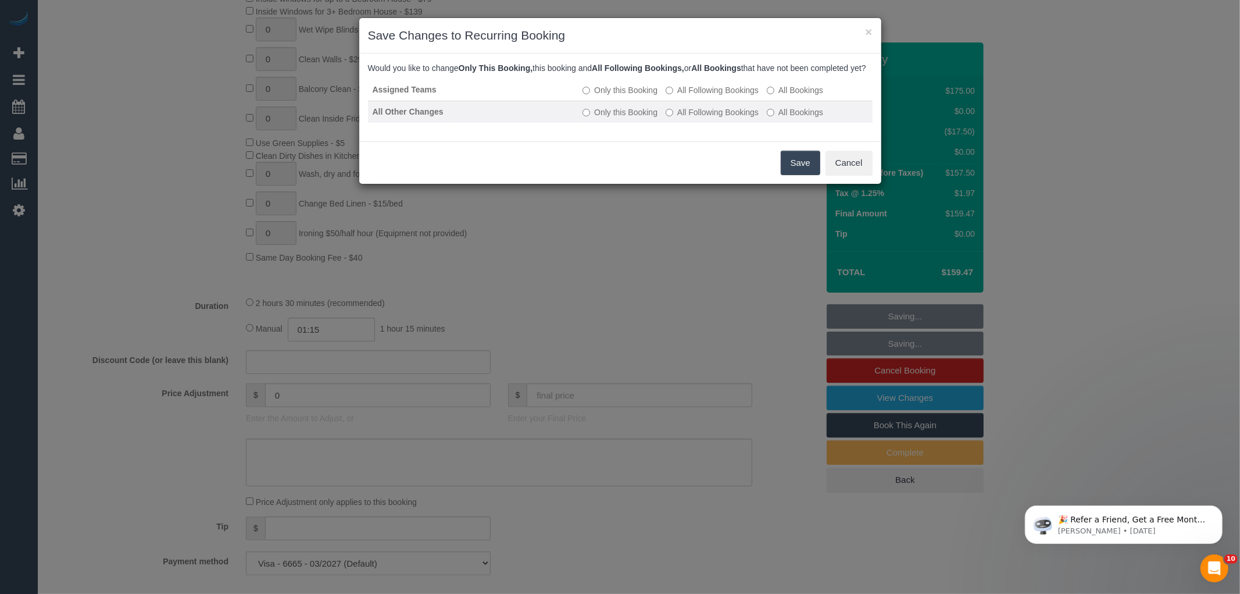
click at [724, 118] on label "All Following Bookings" at bounding box center [712, 112] width 93 height 12
click at [790, 175] on button "Save" at bounding box center [801, 163] width 40 height 24
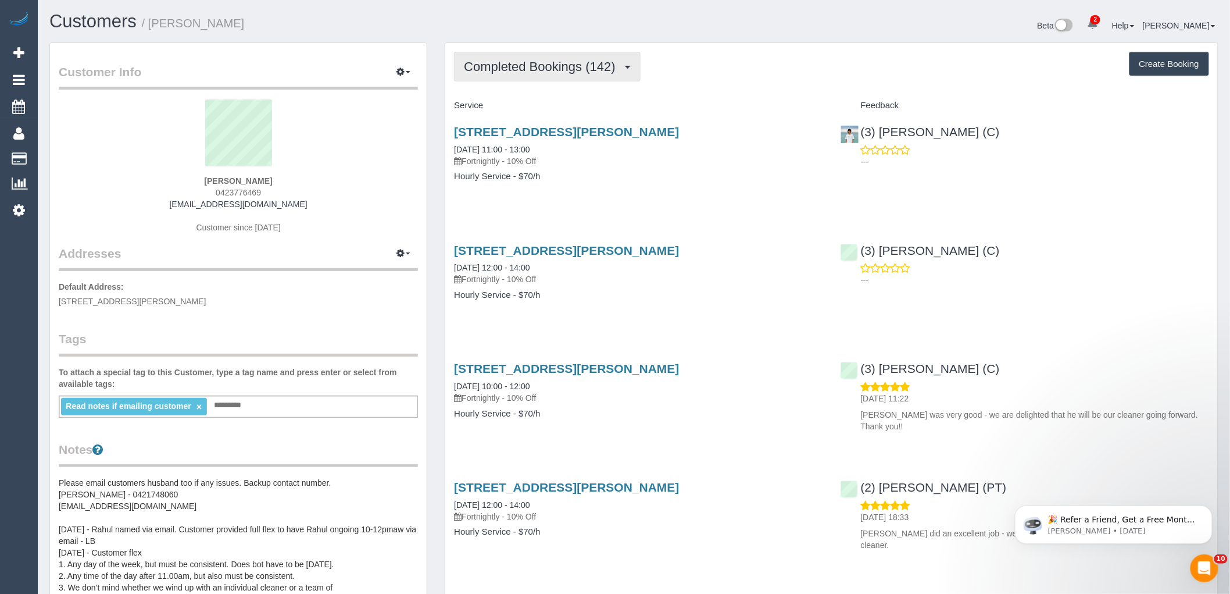
click at [519, 60] on span "Completed Bookings (142)" at bounding box center [542, 66] width 157 height 15
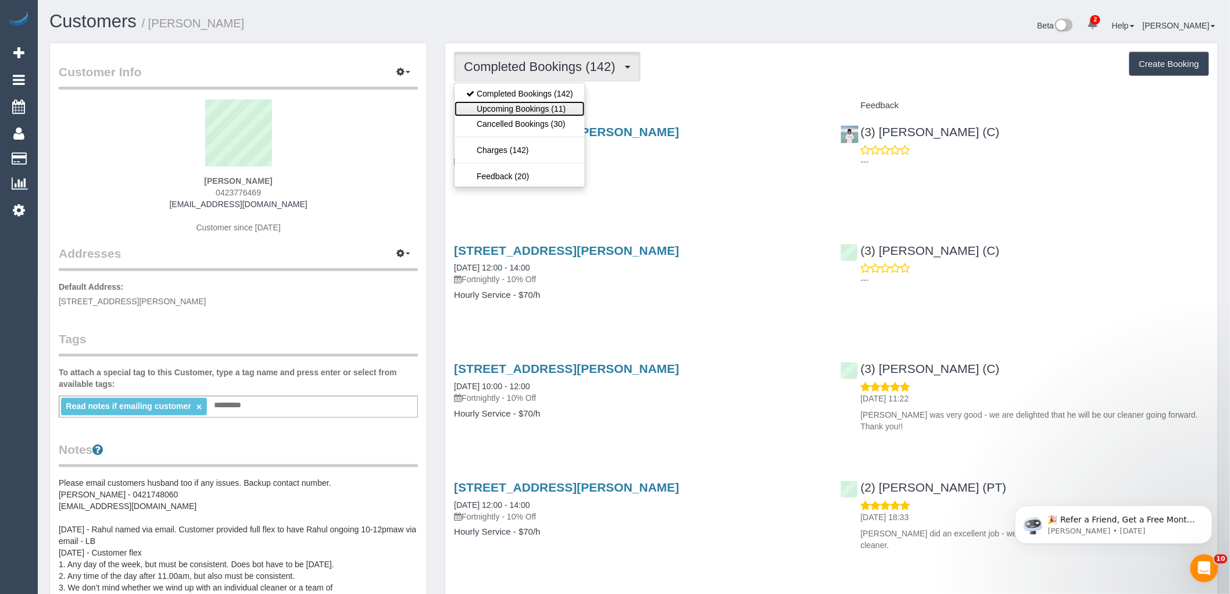
click at [503, 109] on link "Upcoming Bookings (11)" at bounding box center [520, 108] width 130 height 15
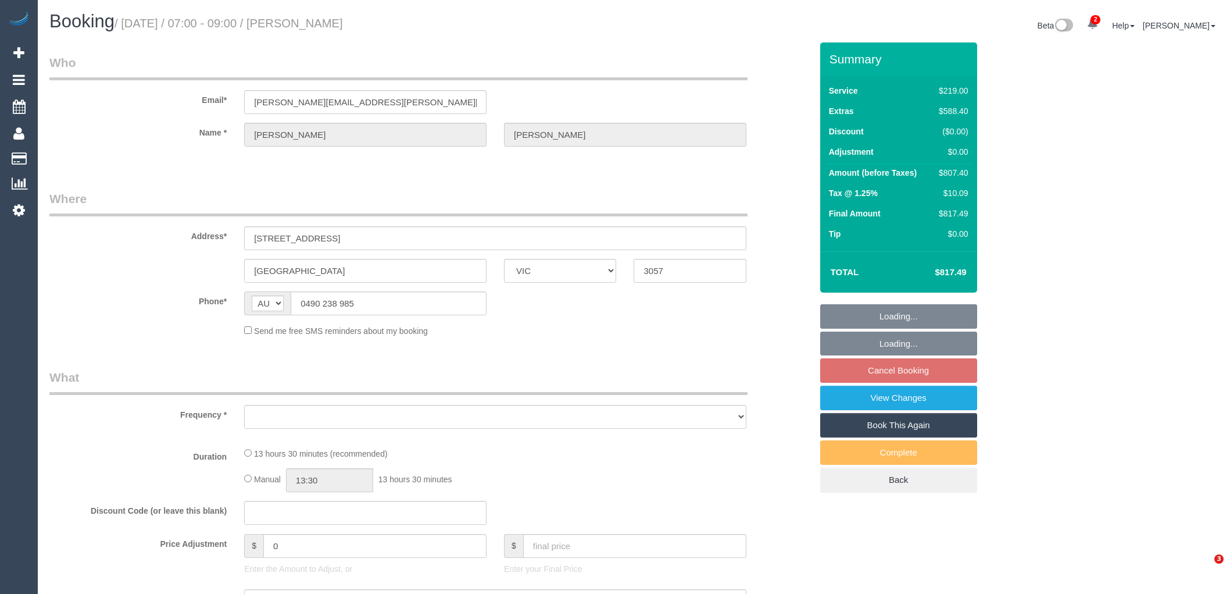
select select "VIC"
select select "string:stripe-pm_1RsBfR2GScqysDRV5yU120As"
select select "object:599"
select select "number:28"
select select "number:15"
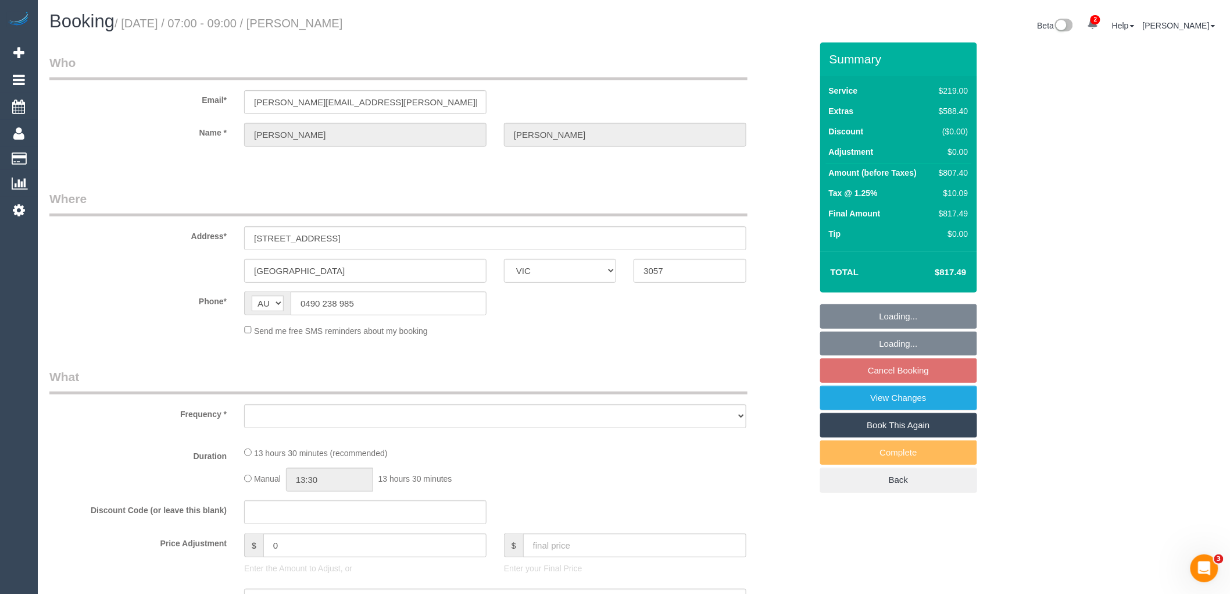
select select "number:18"
select select "number:24"
select select "number:33"
select select "number:26"
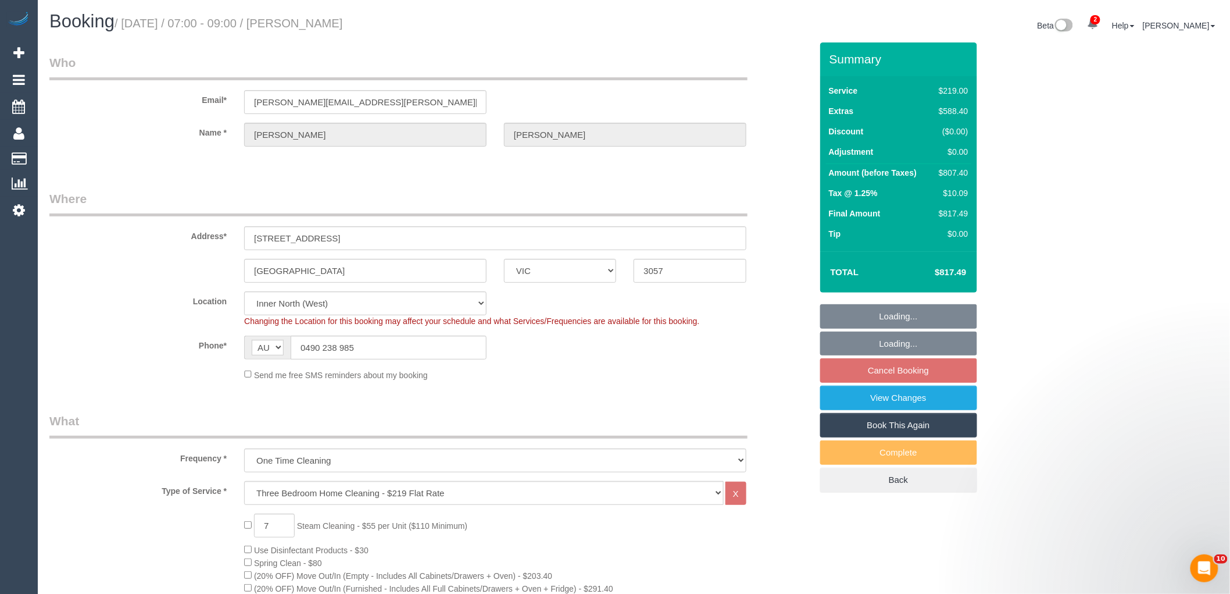
select select "object:860"
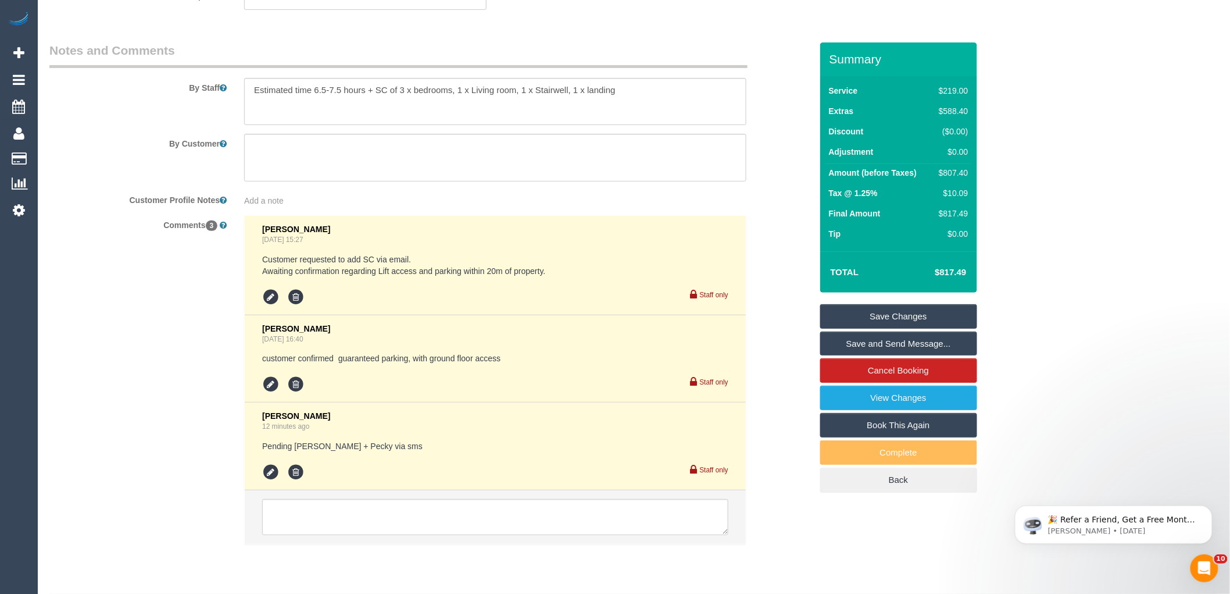
scroll to position [1965, 0]
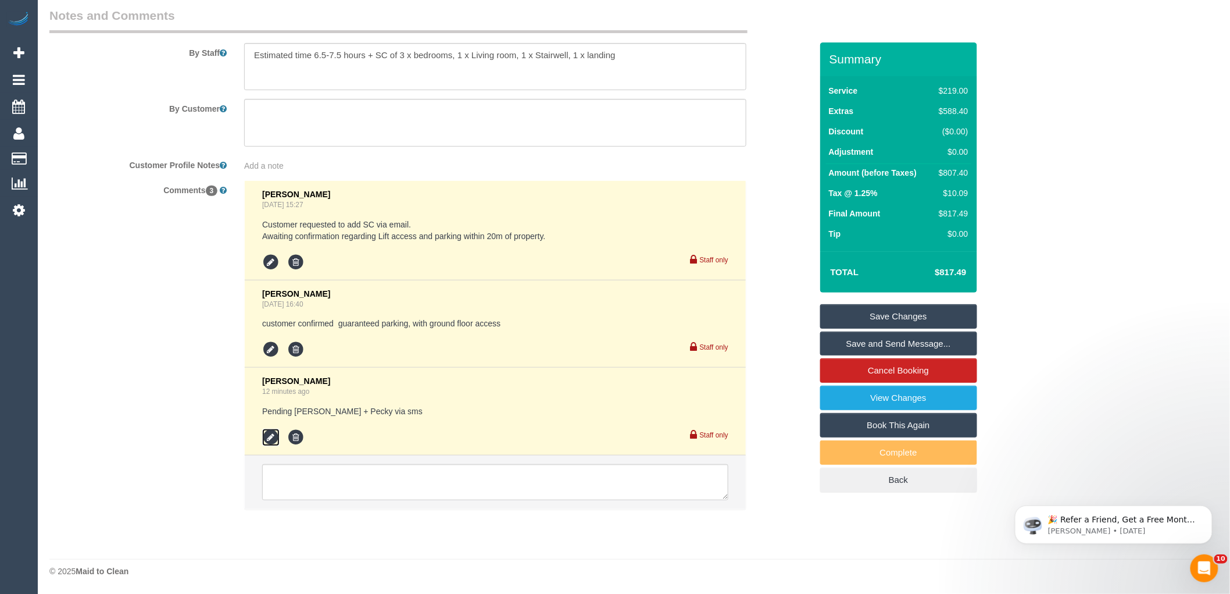
click at [270, 440] on icon at bounding box center [270, 436] width 17 height 17
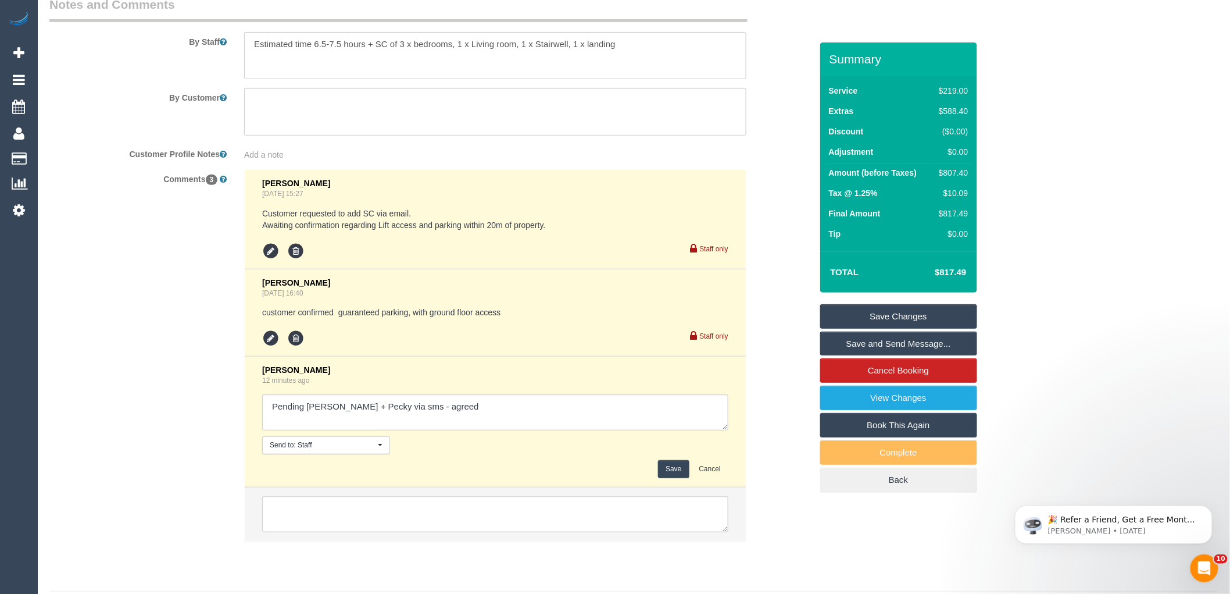
type textarea "Pending Daniel + Pecky via sms - agreed"
click at [660, 478] on button "Save" at bounding box center [673, 469] width 31 height 18
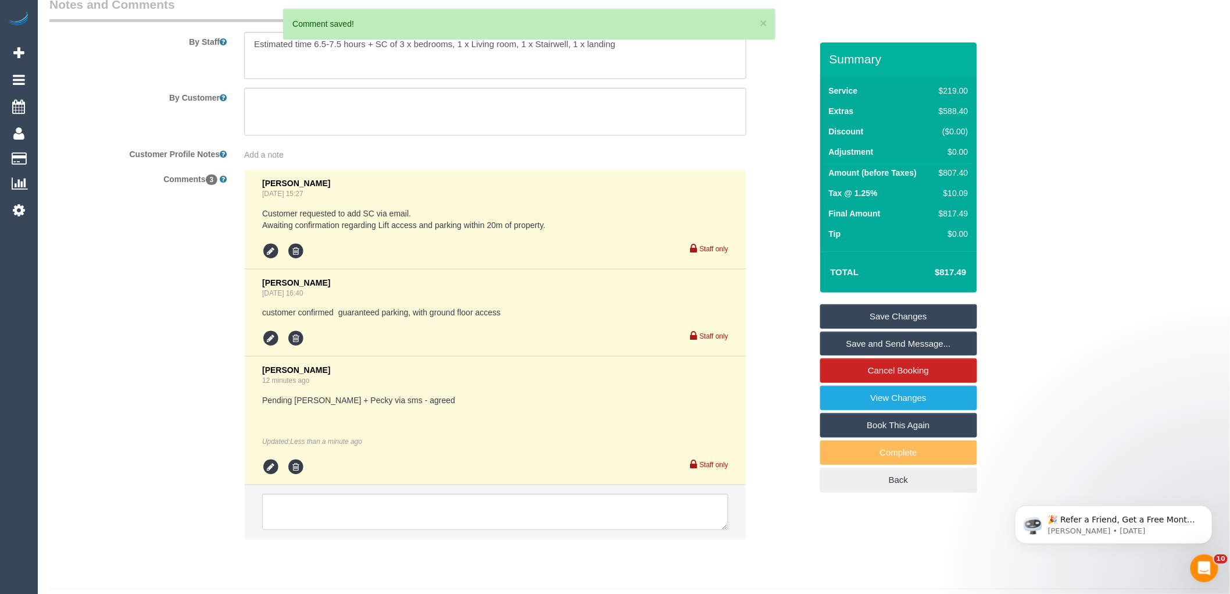
click at [793, 417] on div "Comments 3 Chellsea Espinosa Aug 07, 2025 15:27 Customer requested to add SC vi…" at bounding box center [431, 359] width 780 height 381
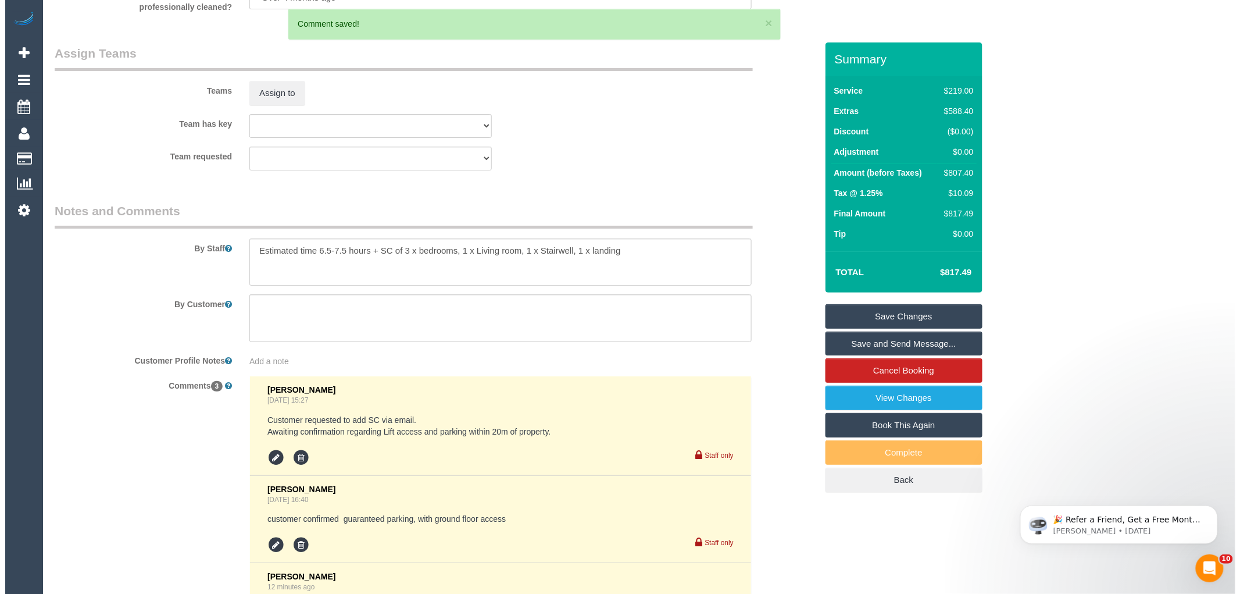
scroll to position [1577, 0]
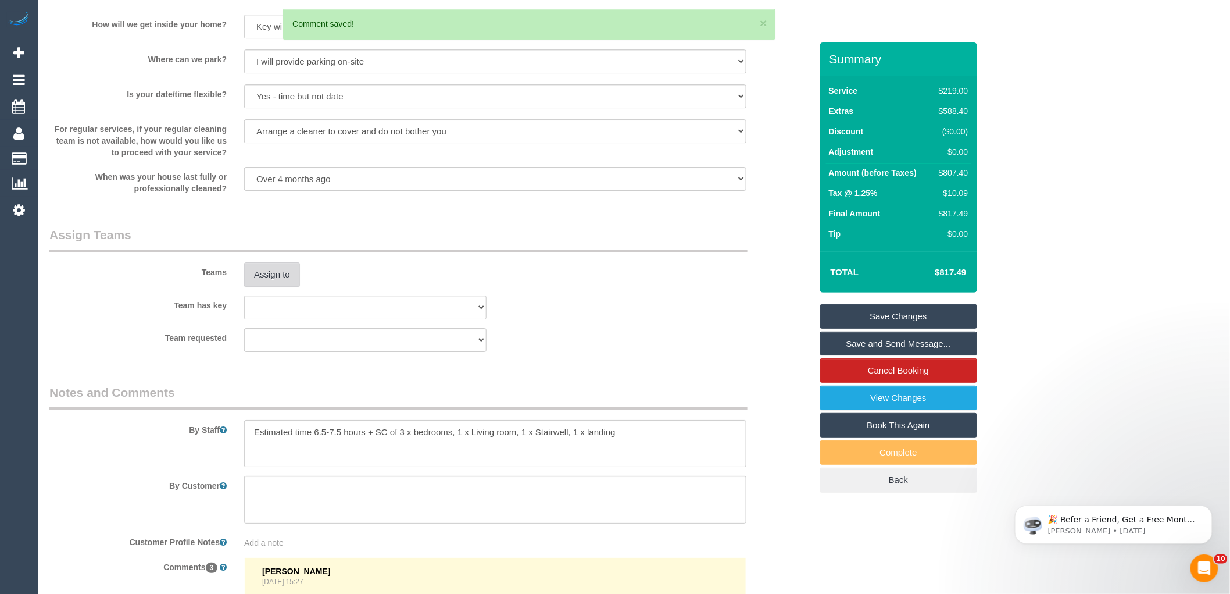
click at [259, 287] on button "Assign to" at bounding box center [272, 274] width 56 height 24
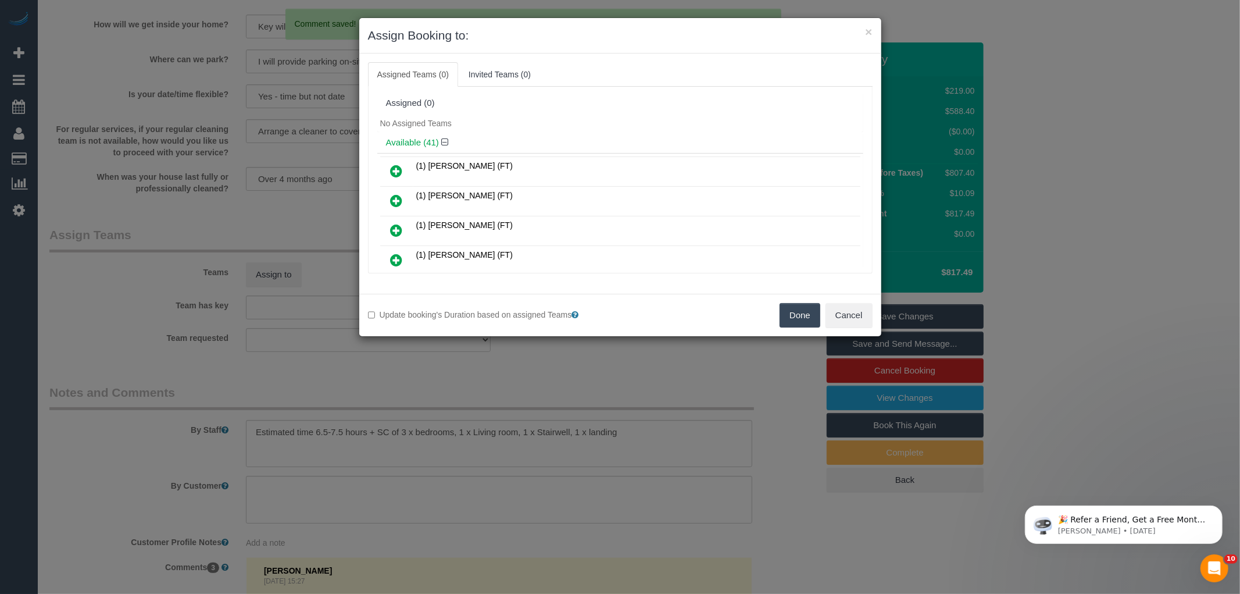
click at [677, 115] on div "No Assigned Teams" at bounding box center [620, 123] width 486 height 17
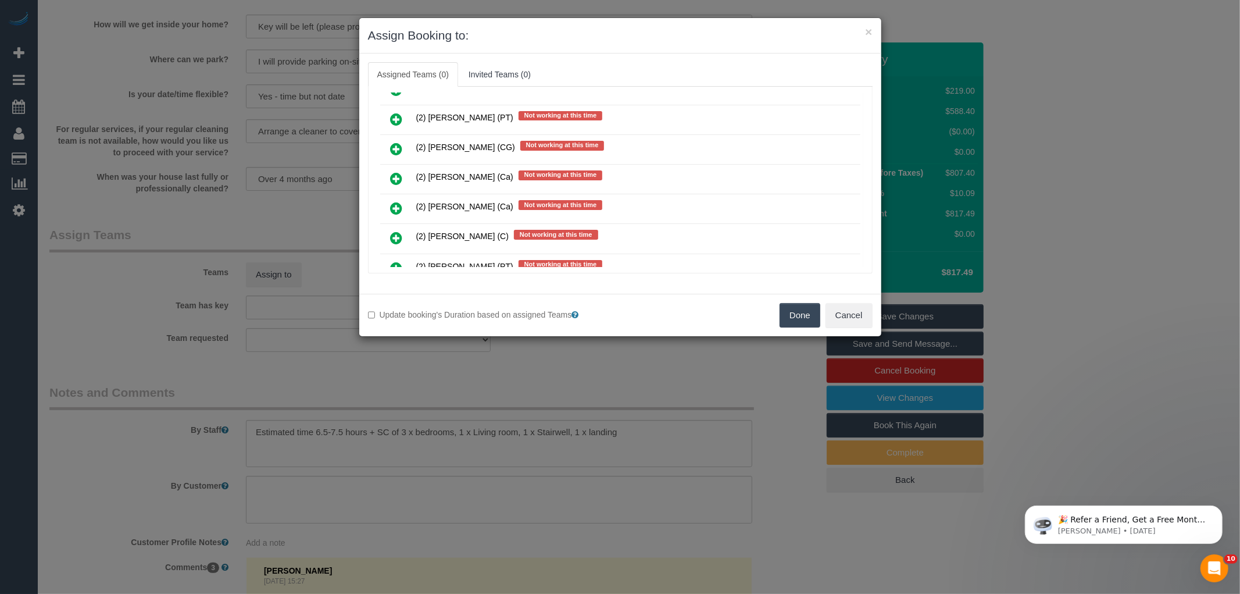
scroll to position [4305, 0]
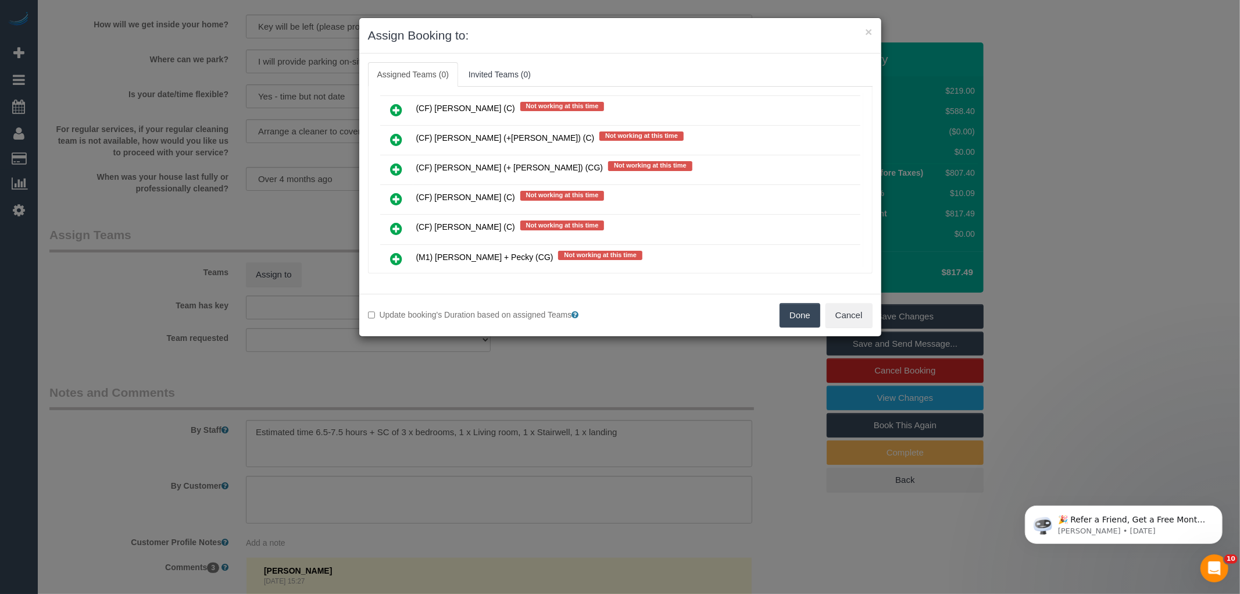
click at [396, 252] on icon at bounding box center [397, 259] width 12 height 14
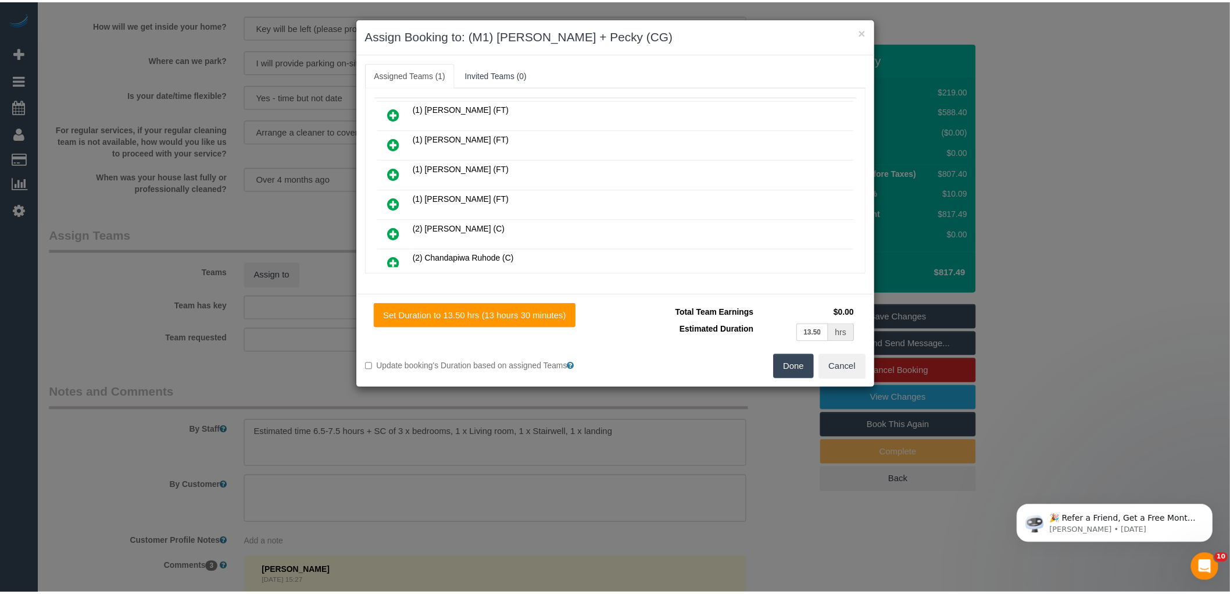
scroll to position [0, 0]
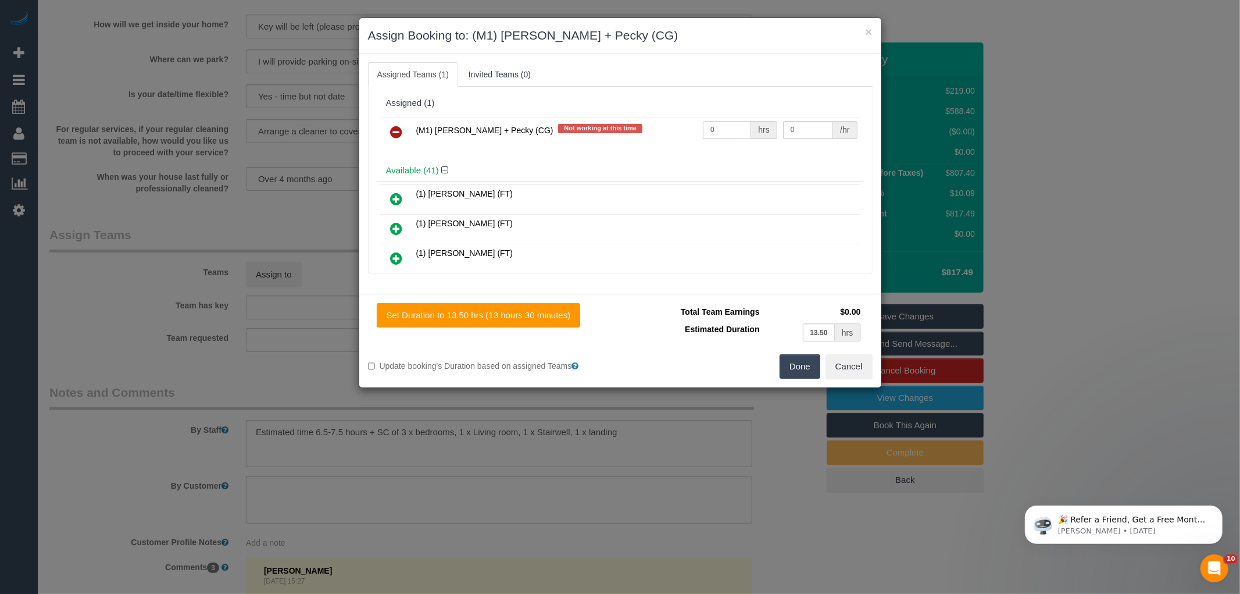
click at [723, 133] on input "0" at bounding box center [727, 130] width 48 height 18
type input "1"
click at [814, 130] on input "0" at bounding box center [808, 130] width 50 height 18
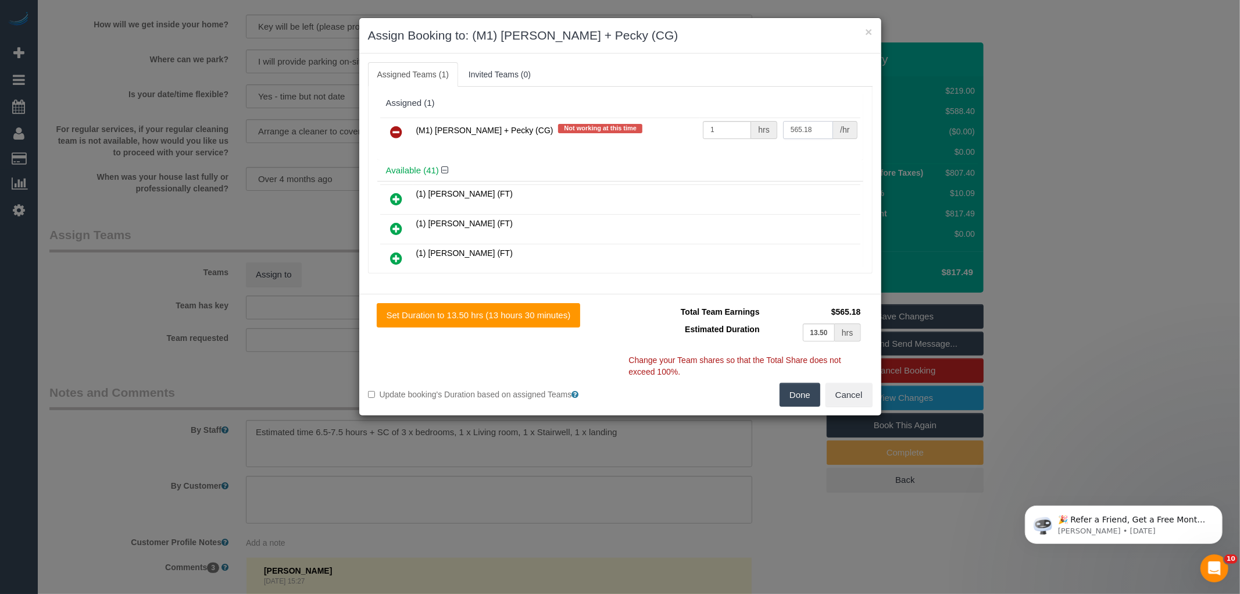
type input "565.18"
click at [795, 395] on button "Done" at bounding box center [800, 395] width 41 height 24
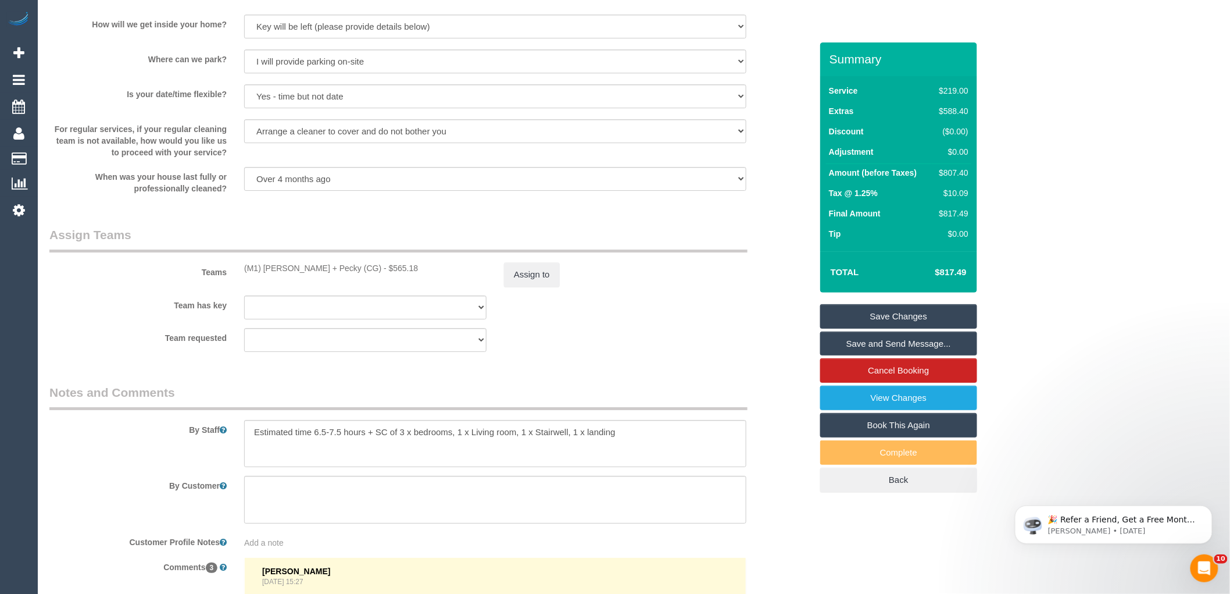
click at [785, 405] on div "× Assign Booking to: (M1) Daniel + Pecky (CG) Assigned Teams (1) Invited Teams …" at bounding box center [615, 297] width 1230 height 594
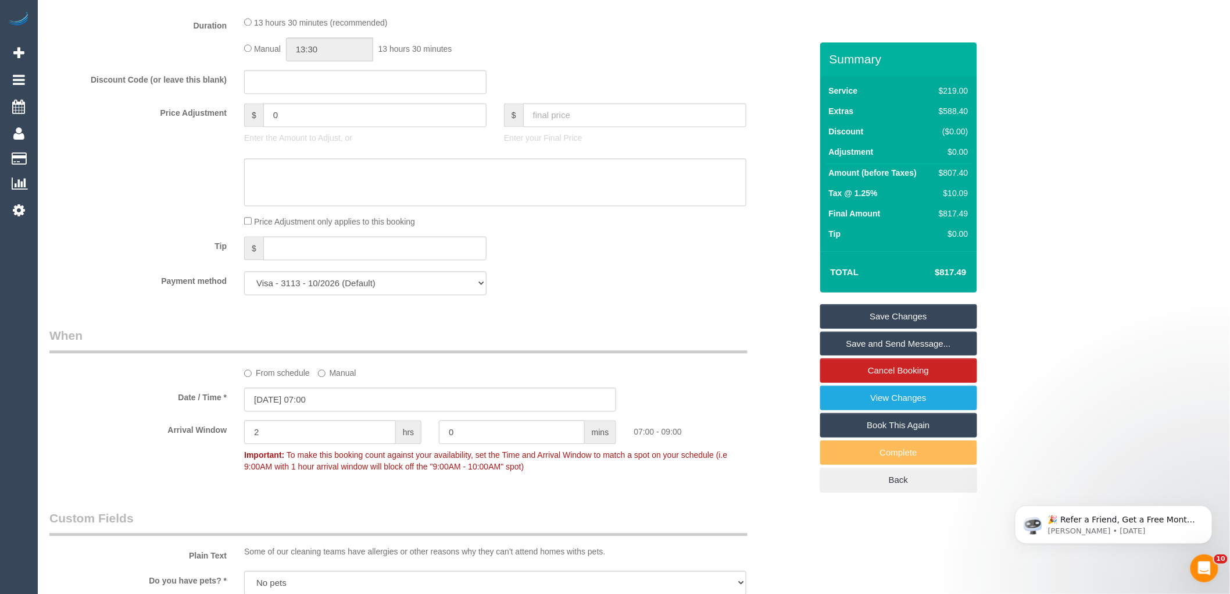
scroll to position [802, 0]
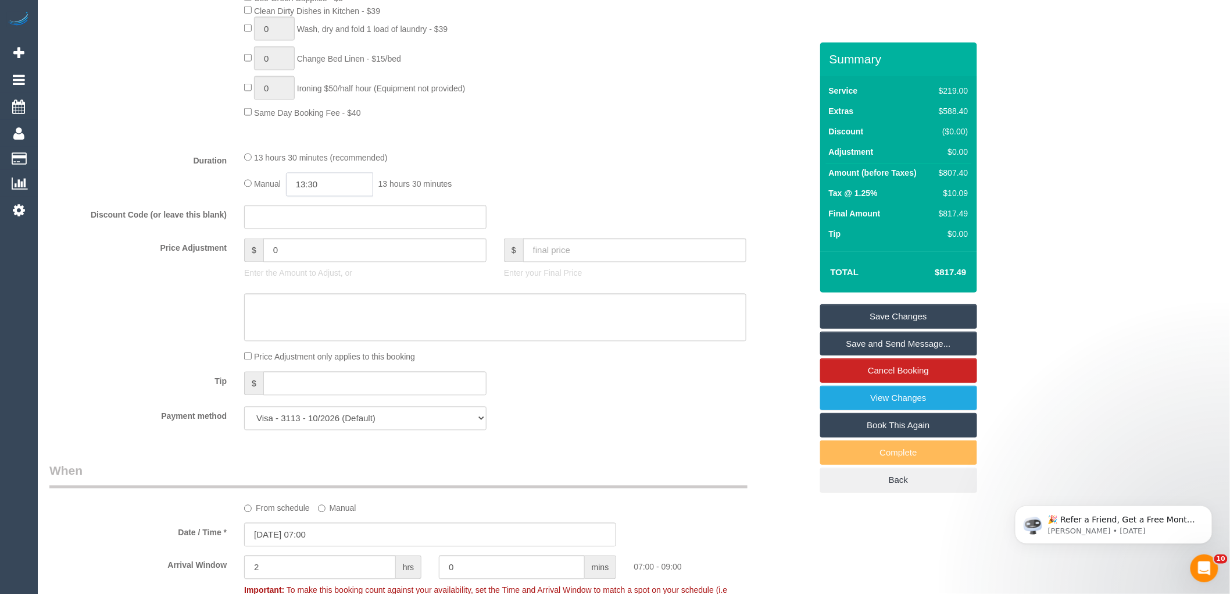
click at [330, 197] on input "13:30" at bounding box center [329, 185] width 87 height 24
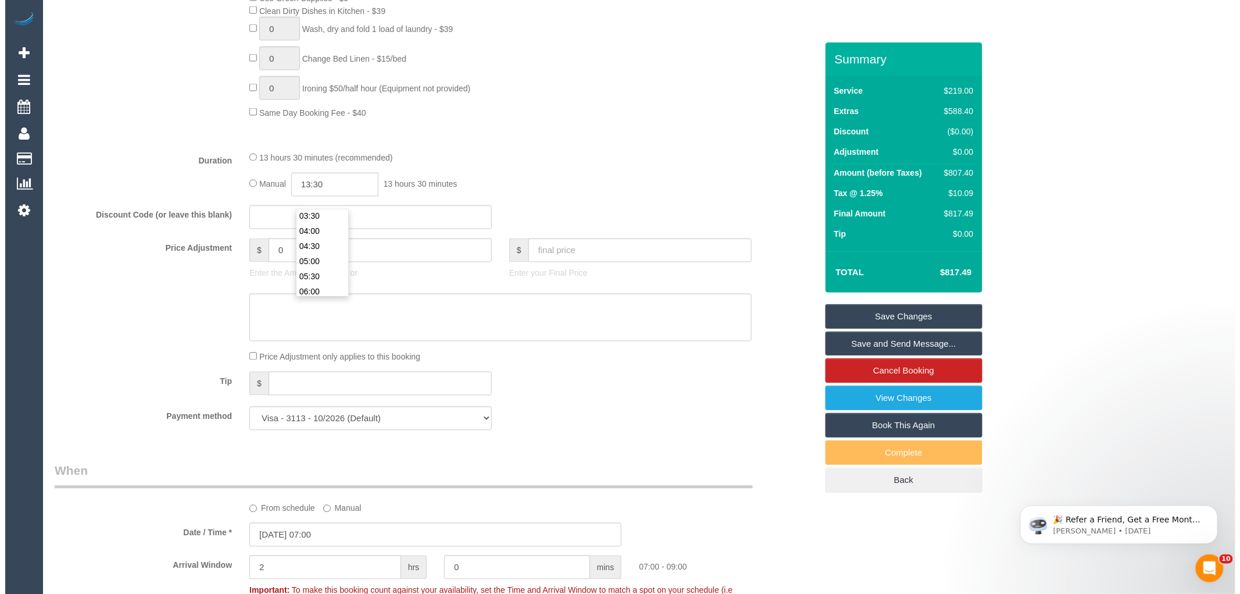
scroll to position [82, 0]
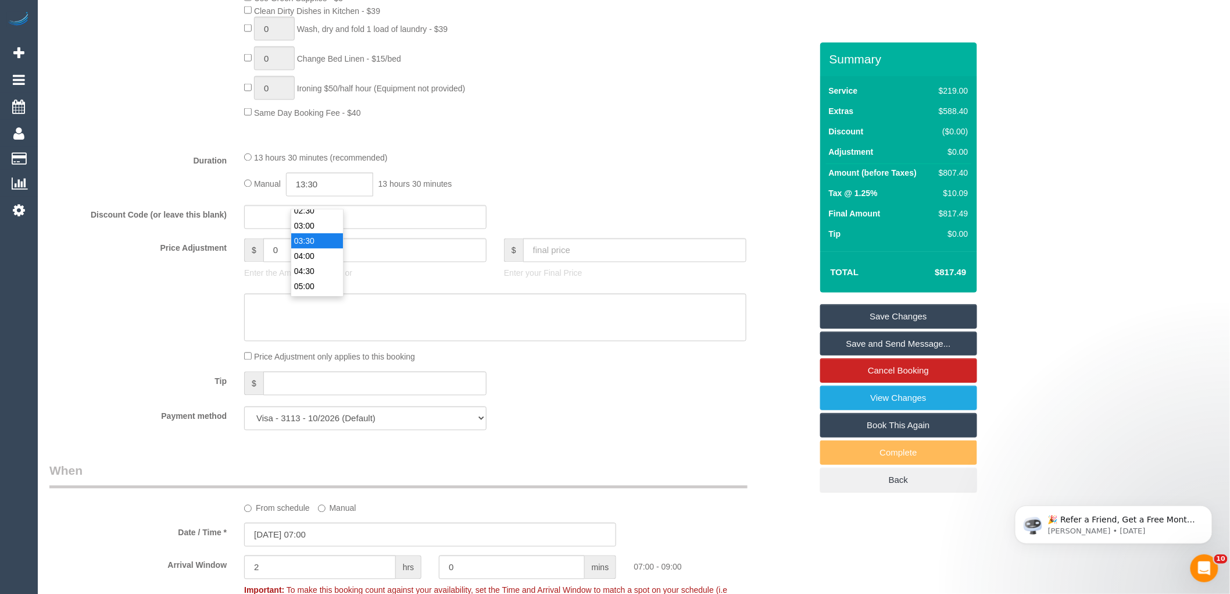
type input "03:30"
click at [320, 237] on li "03:30" at bounding box center [317, 241] width 52 height 15
click at [533, 177] on div "13 hours 30 minutes (recommended) Manual 03:30 3 hours 30 minutes" at bounding box center [495, 173] width 520 height 45
click at [909, 341] on link "Save and Send Message..." at bounding box center [898, 343] width 157 height 24
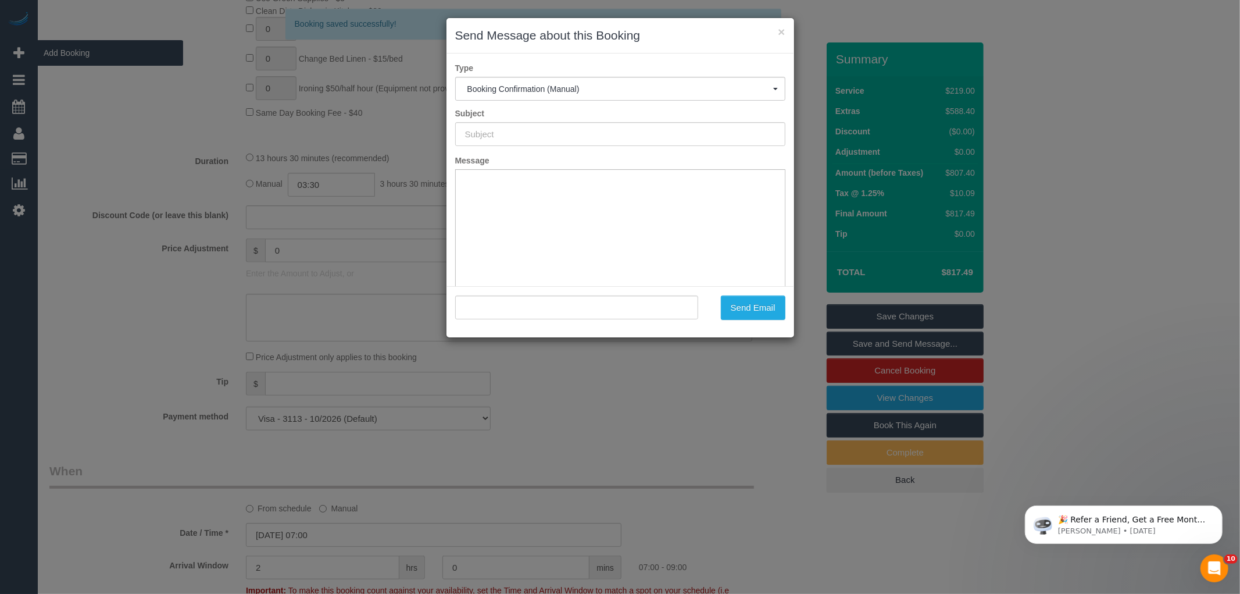
scroll to position [0, 0]
type input "Booking Confirmed"
type input ""Emily Lawson Lawson" <emily.ida.lawson@gmail.com>"
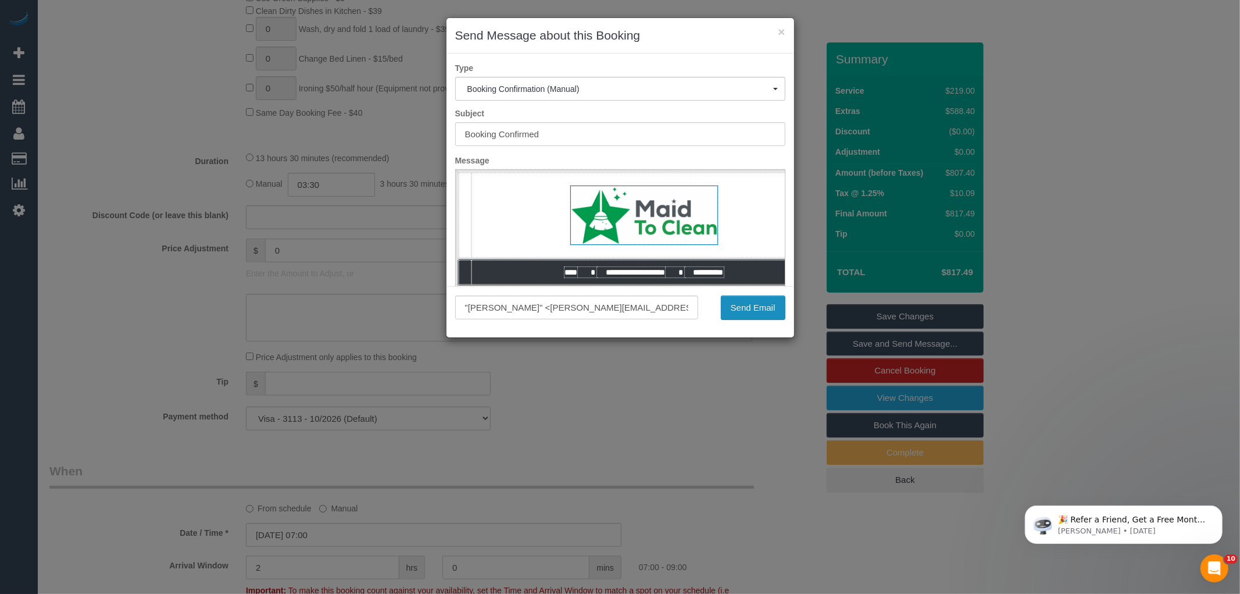
click at [762, 304] on button "Send Email" at bounding box center [753, 307] width 65 height 24
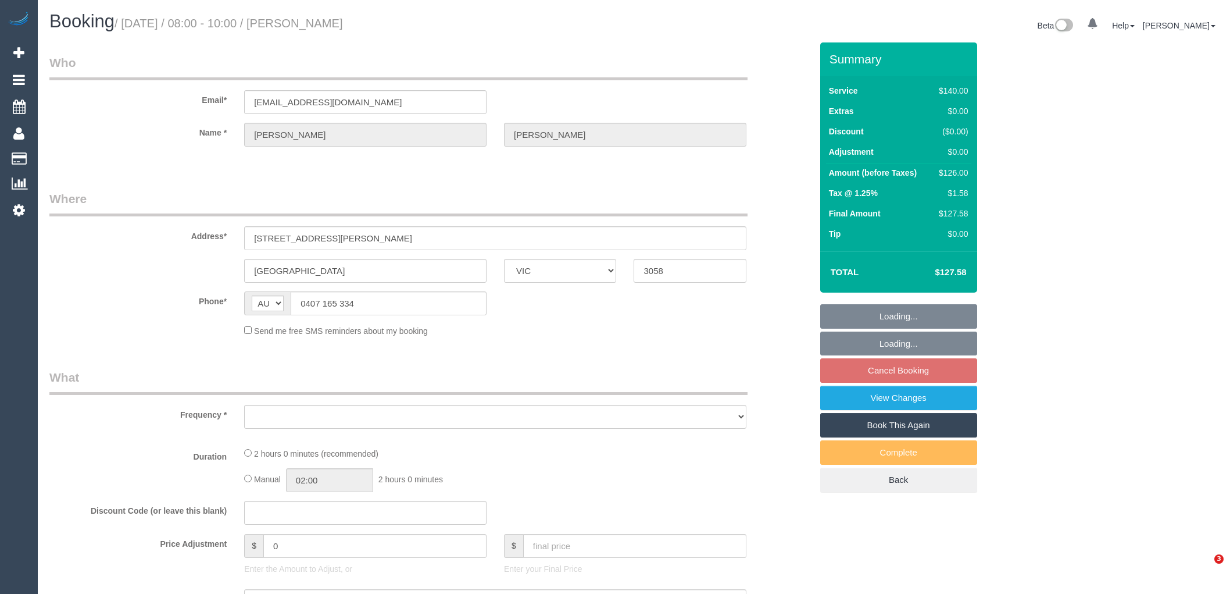
select select "VIC"
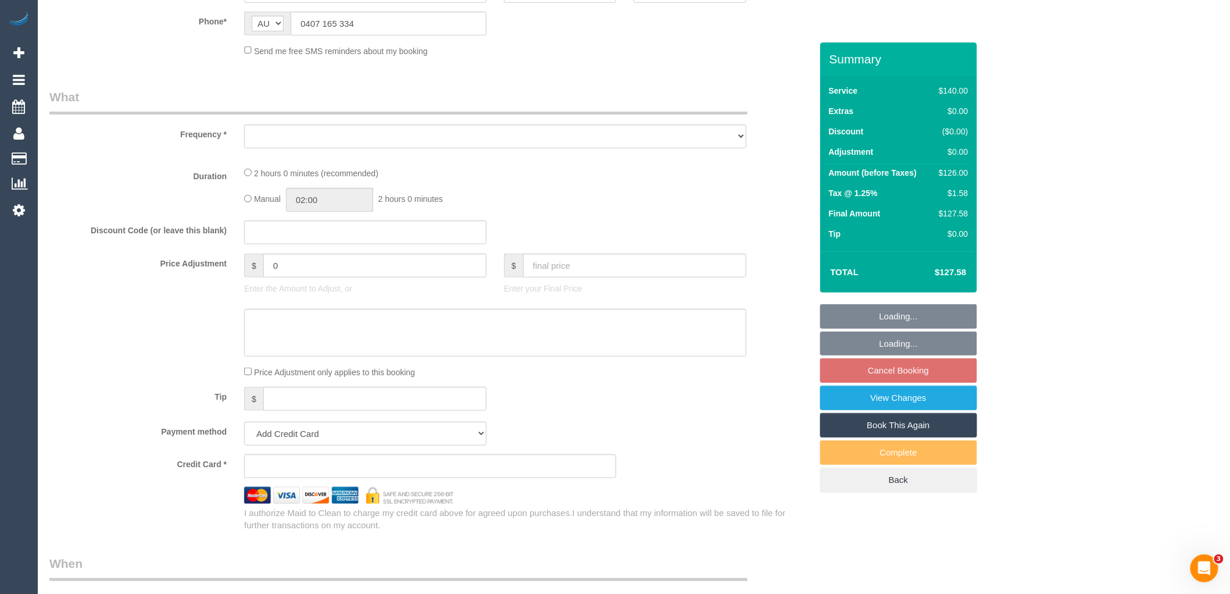
scroll to position [1019, 0]
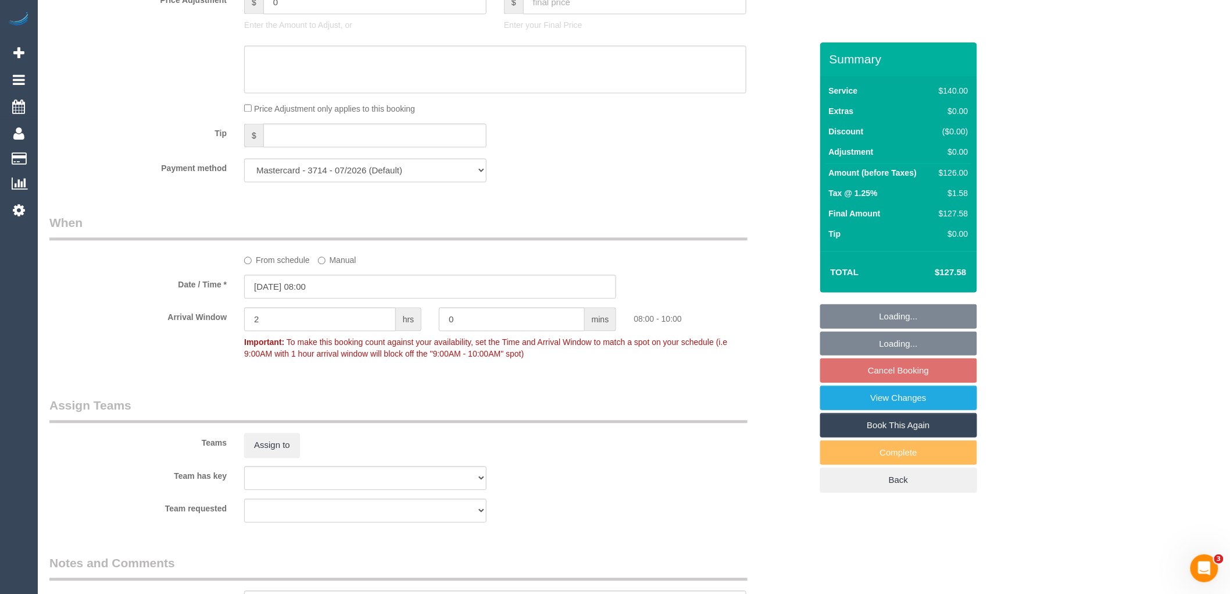
select select "object:1323"
select select "string:stripe-pm_1RUxiX2GScqysDRVD8qKd74w"
select select "number:28"
select select "number:15"
select select "number:19"
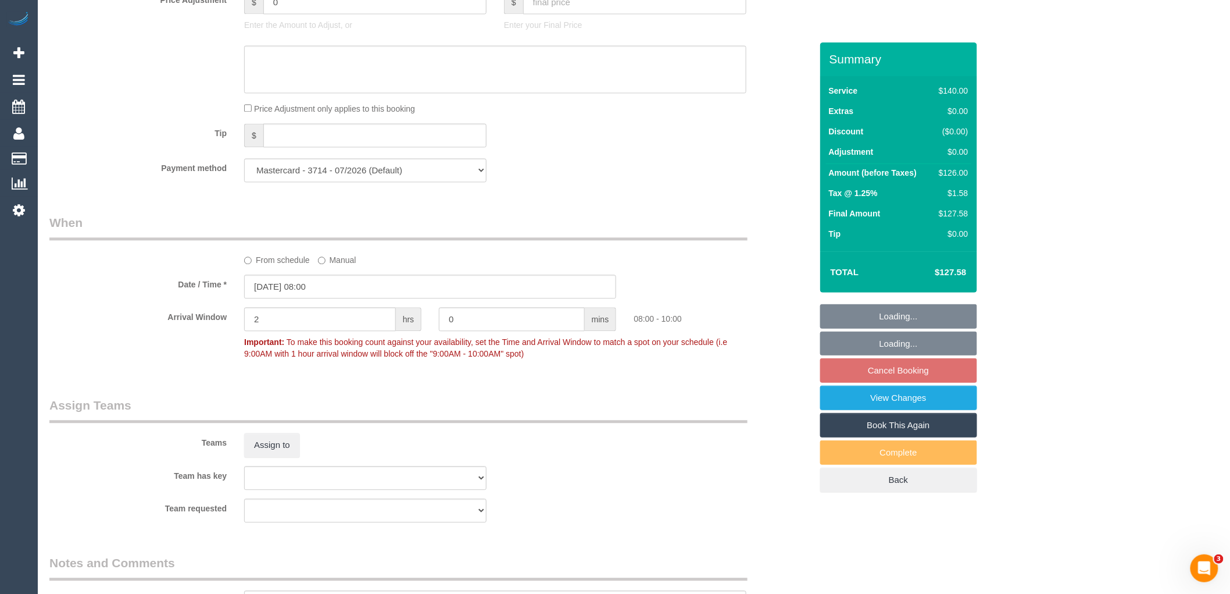
select select "number:22"
select select "number:34"
select select "number:13"
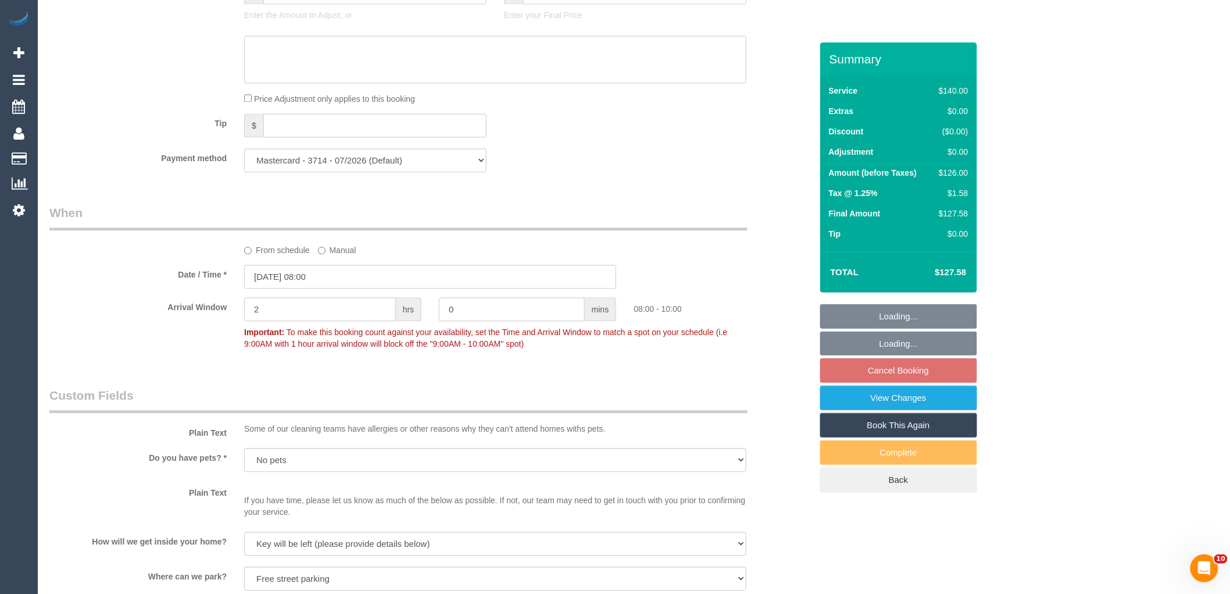
select select "object:1638"
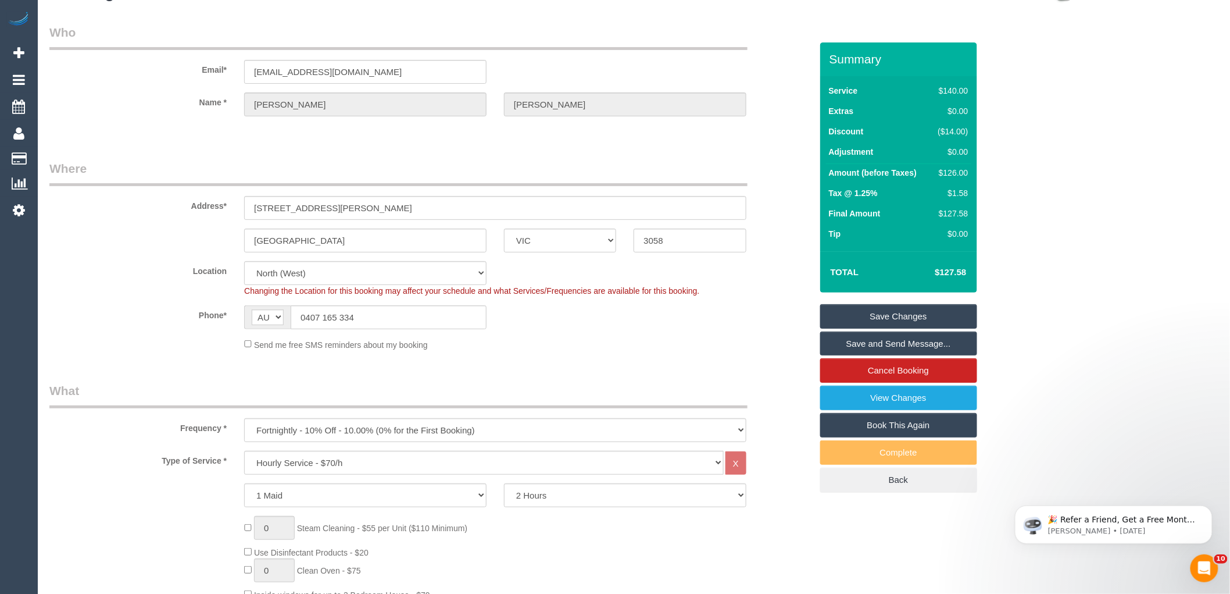
scroll to position [0, 0]
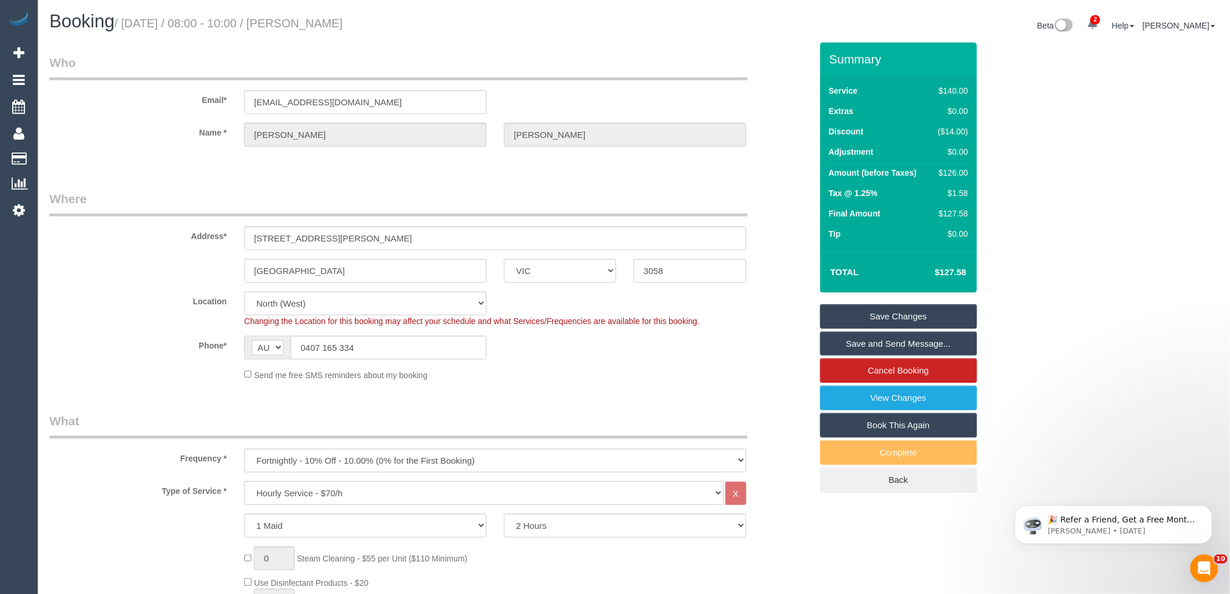
drag, startPoint x: 346, startPoint y: 26, endPoint x: 309, endPoint y: 25, distance: 36.6
click at [301, 28] on h1 "Booking / [DATE] / 08:00 - 10:00 / [PERSON_NAME]" at bounding box center [337, 22] width 576 height 20
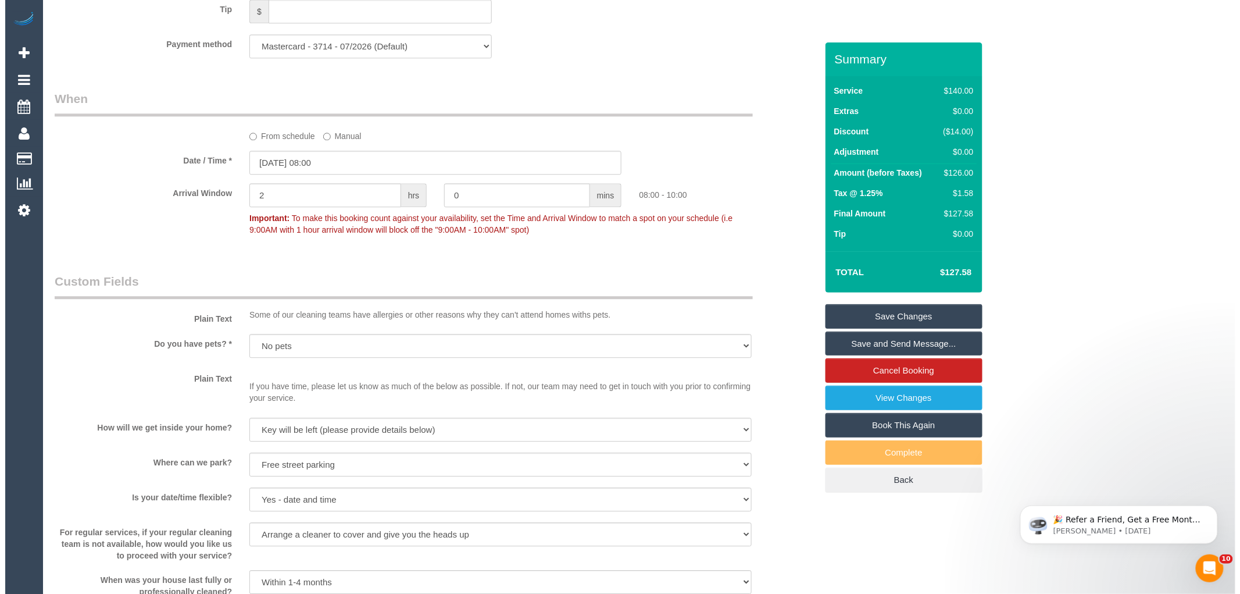
scroll to position [1356, 0]
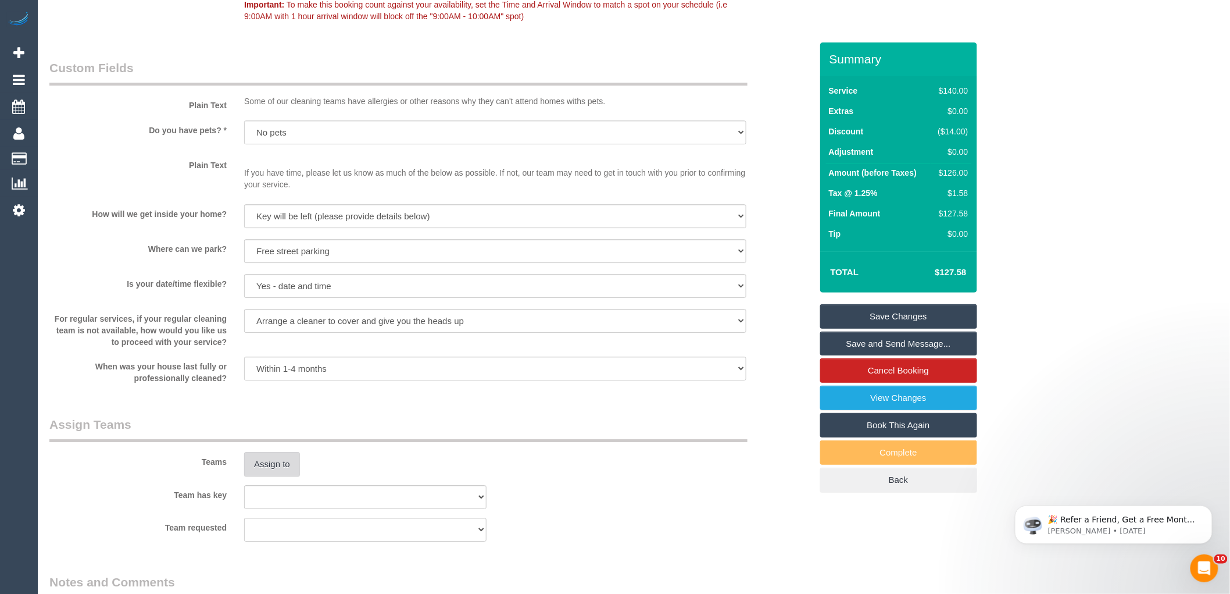
click at [281, 465] on button "Assign to" at bounding box center [272, 464] width 56 height 24
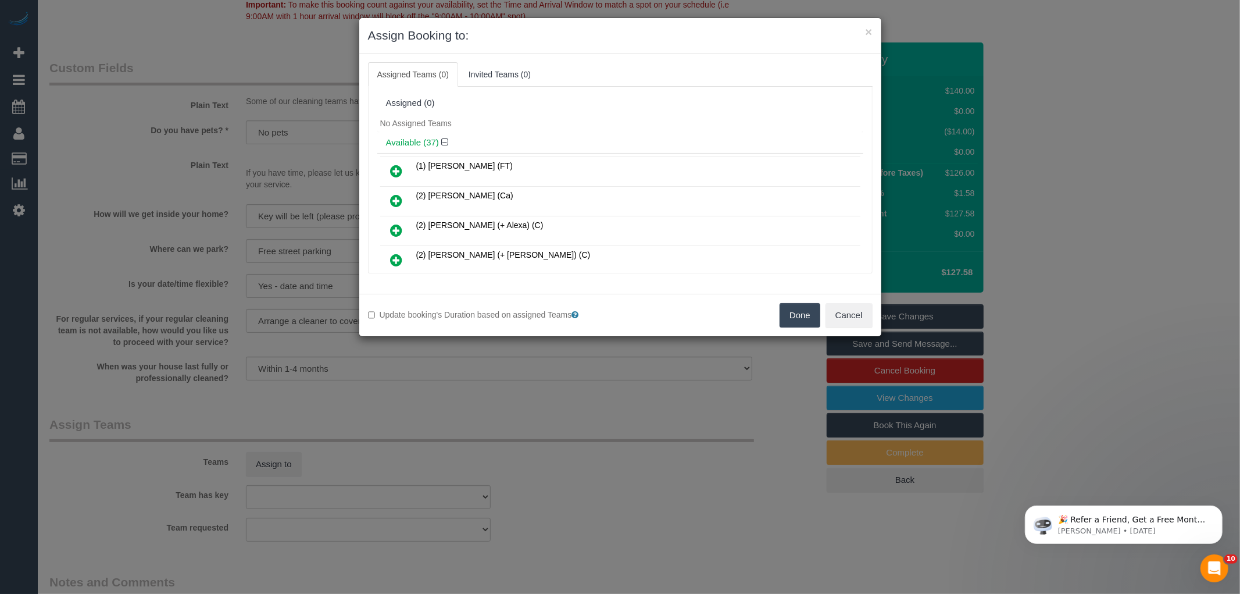
click at [533, 118] on div "No Assigned Teams" at bounding box center [620, 123] width 486 height 17
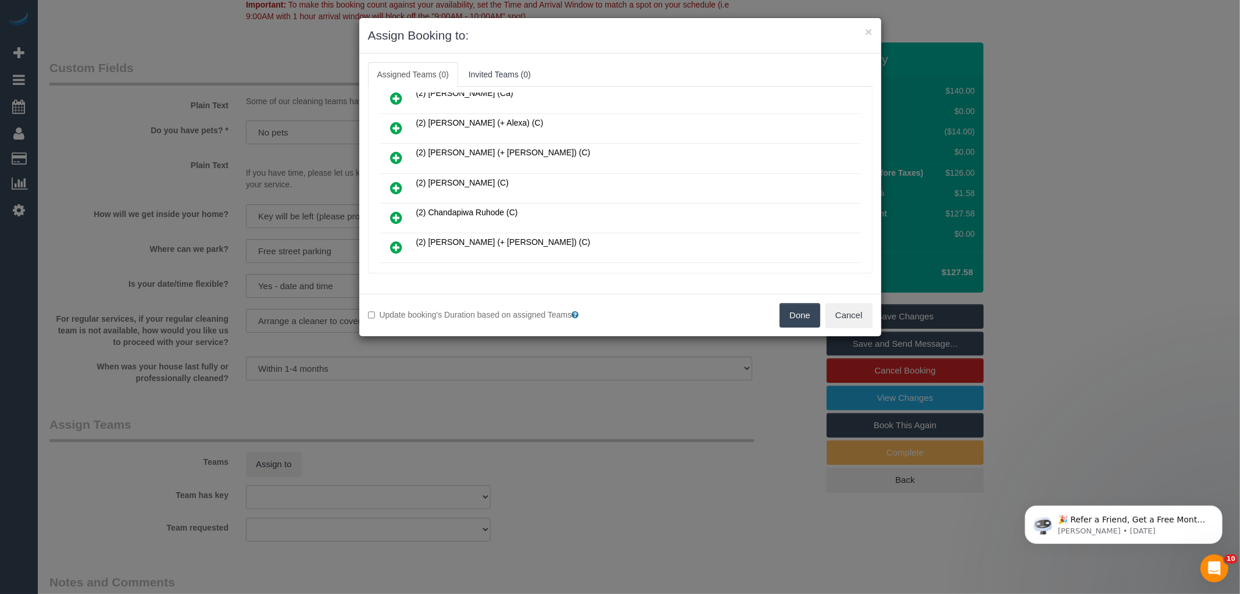
click at [394, 187] on icon at bounding box center [397, 188] width 12 height 14
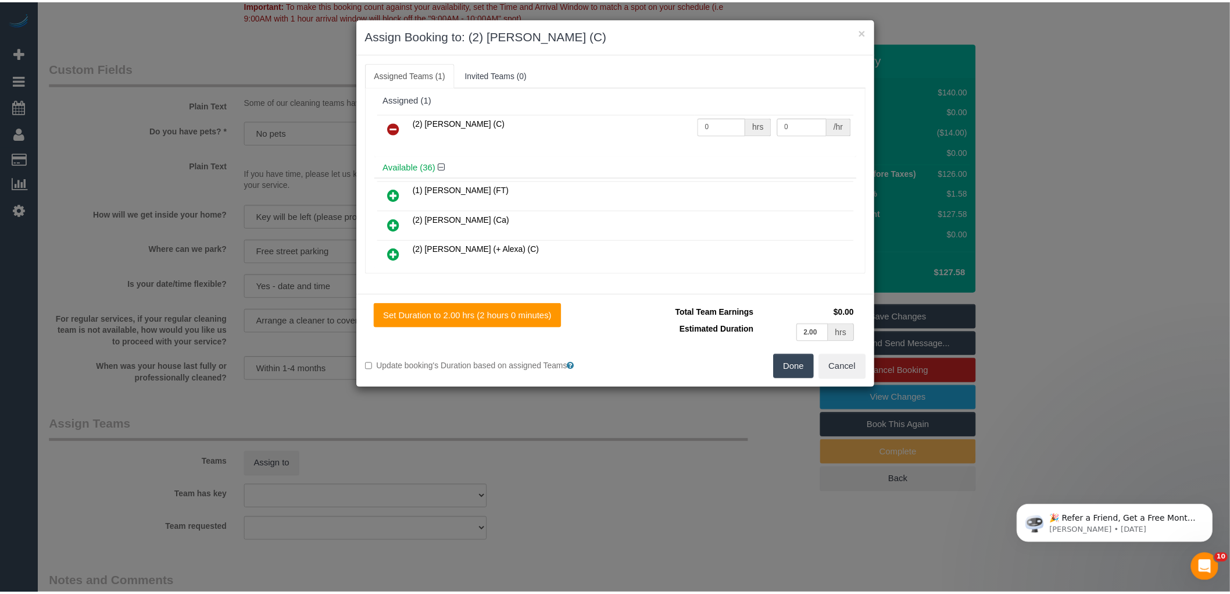
scroll to position [0, 0]
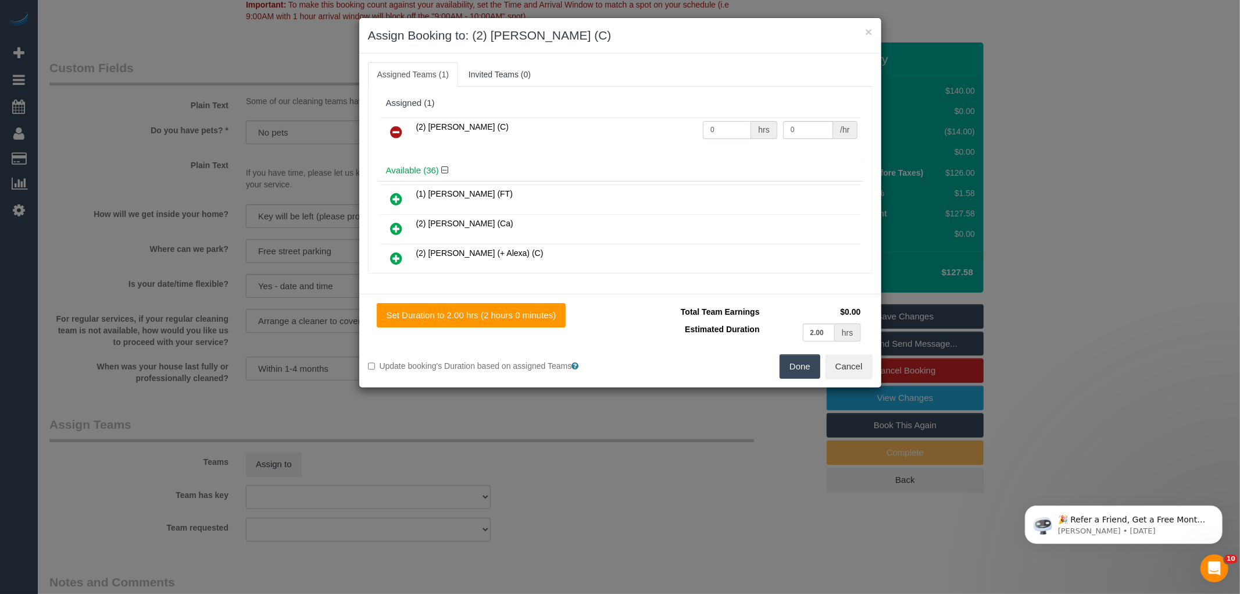
click at [722, 130] on input "0" at bounding box center [727, 130] width 48 height 18
type input "2"
click at [803, 132] on input "0" at bounding box center [808, 130] width 50 height 18
type input "37.5"
click at [789, 363] on button "Done" at bounding box center [800, 366] width 41 height 24
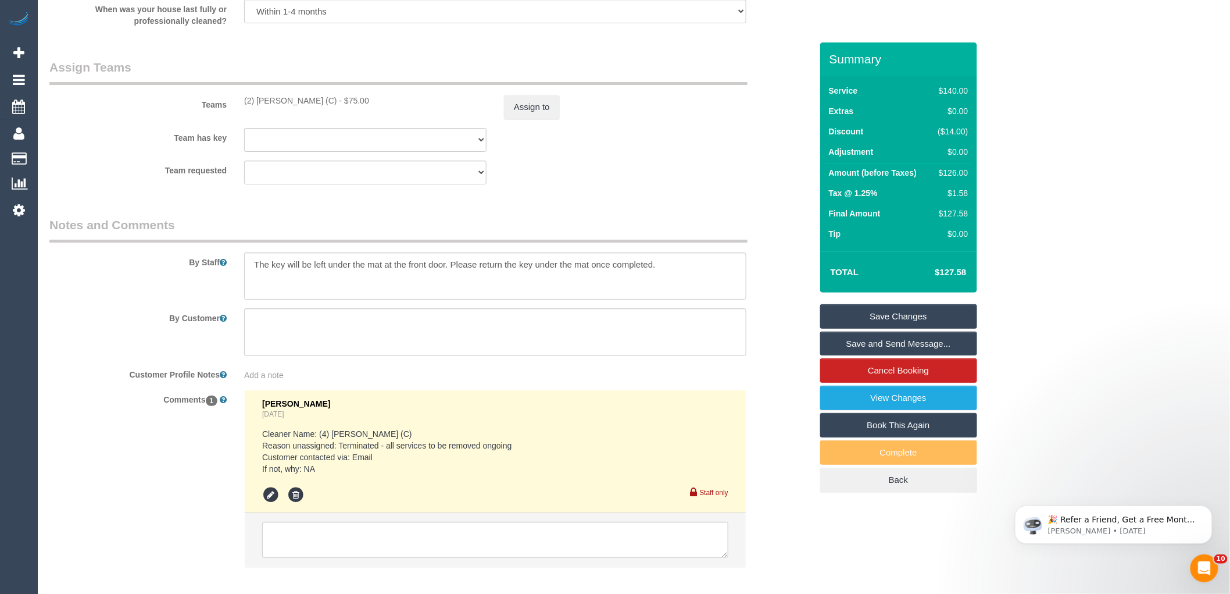
scroll to position [1777, 0]
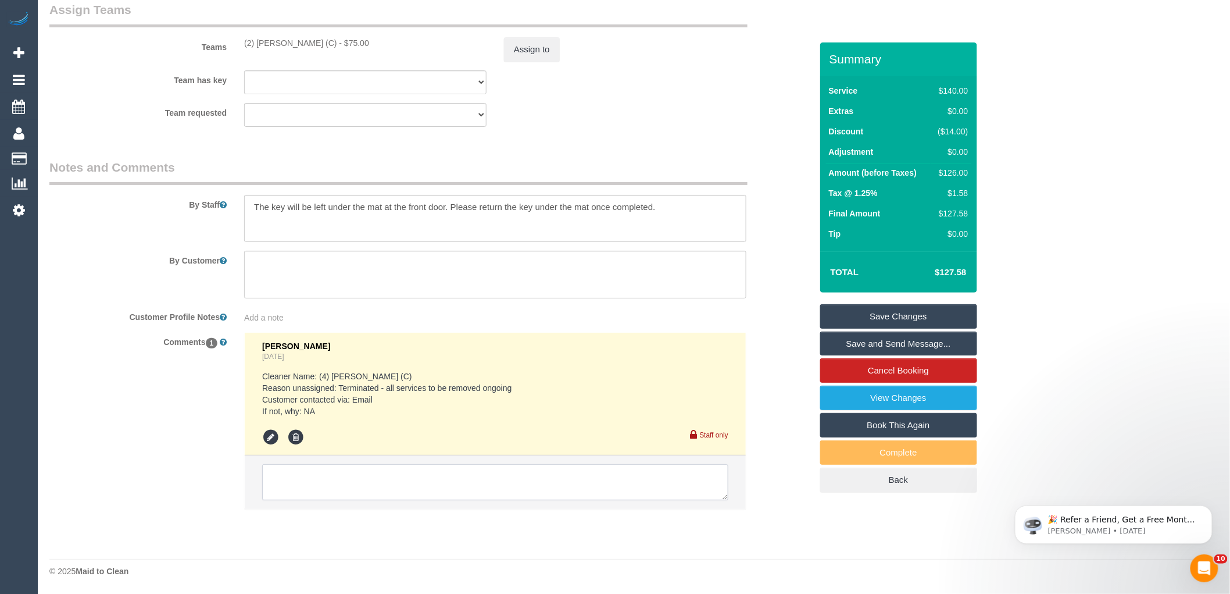
click at [356, 487] on textarea at bounding box center [495, 482] width 466 height 36
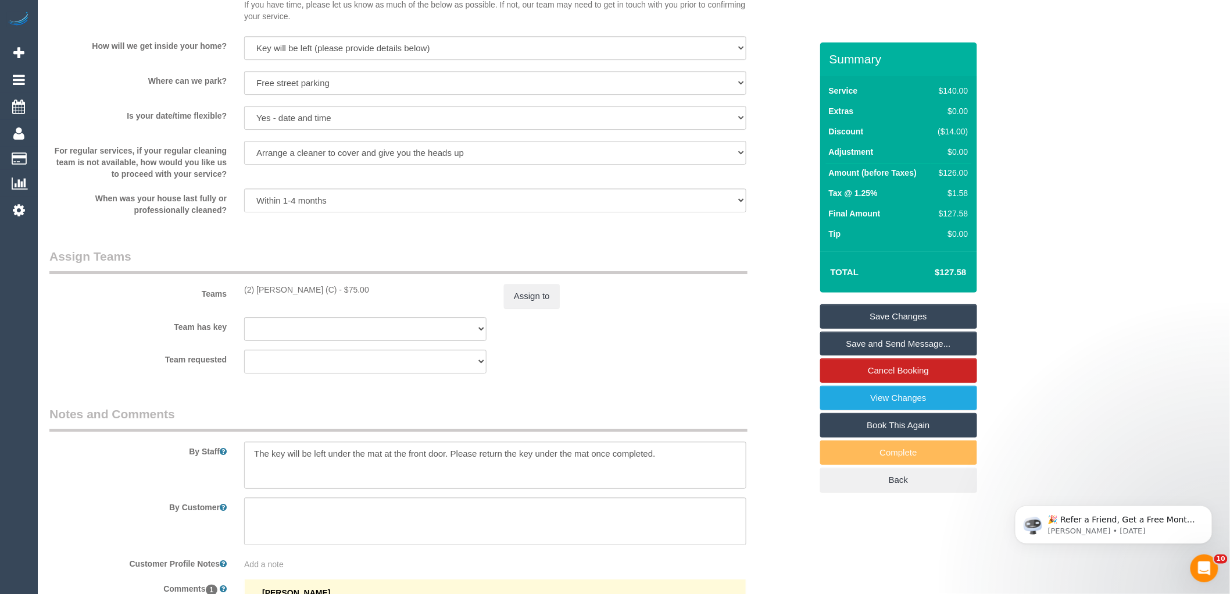
scroll to position [1519, 0]
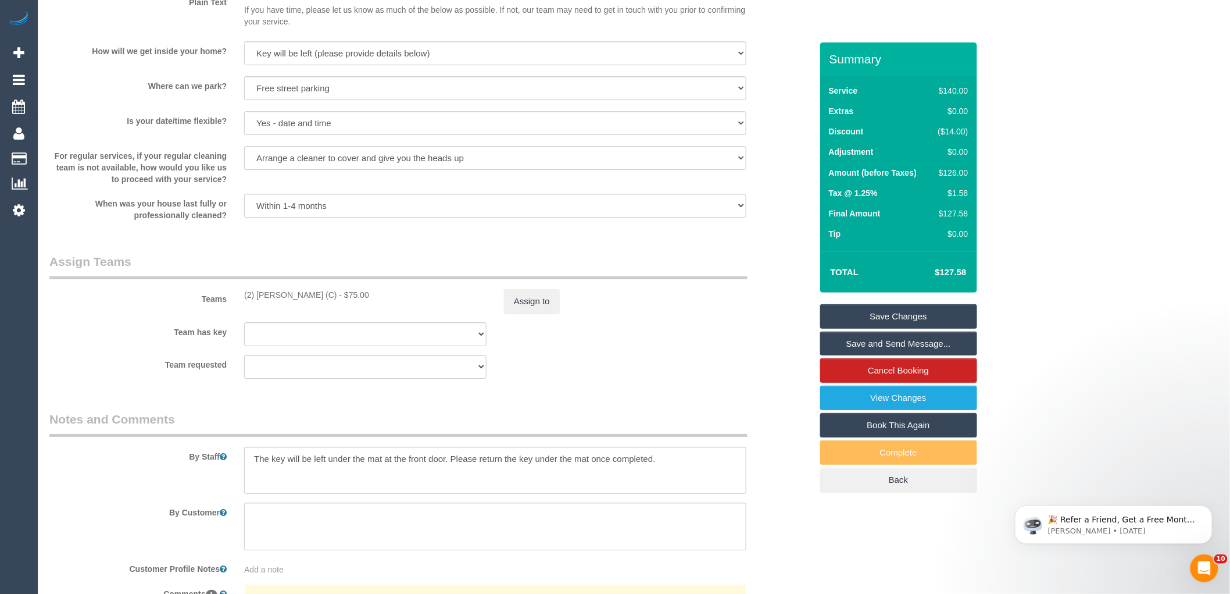
click at [908, 315] on link "Save Changes" at bounding box center [898, 316] width 157 height 24
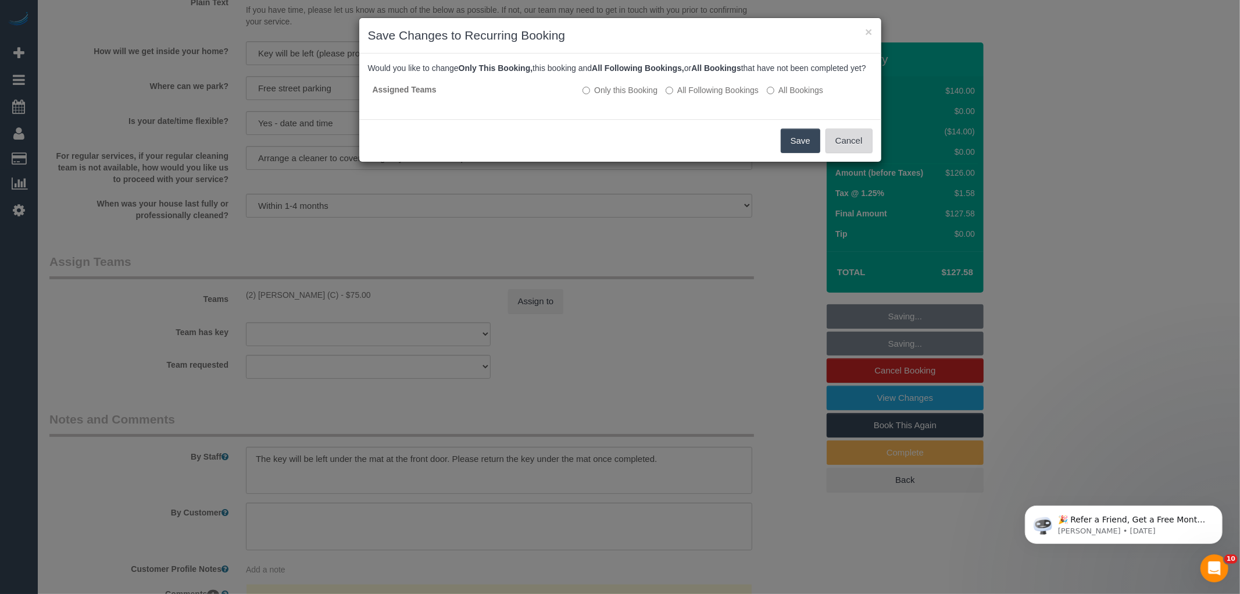
click at [839, 153] on button "Cancel" at bounding box center [849, 140] width 47 height 24
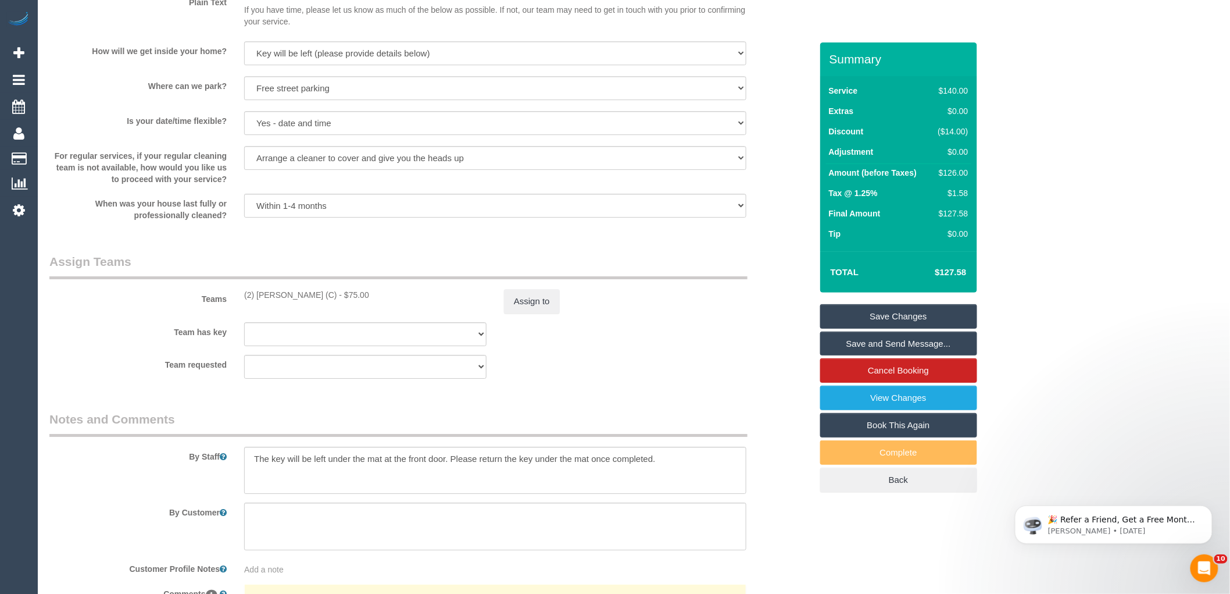
drag, startPoint x: 880, startPoint y: 320, endPoint x: 873, endPoint y: 320, distance: 7.0
click at [880, 320] on link "Save Changes" at bounding box center [898, 316] width 157 height 24
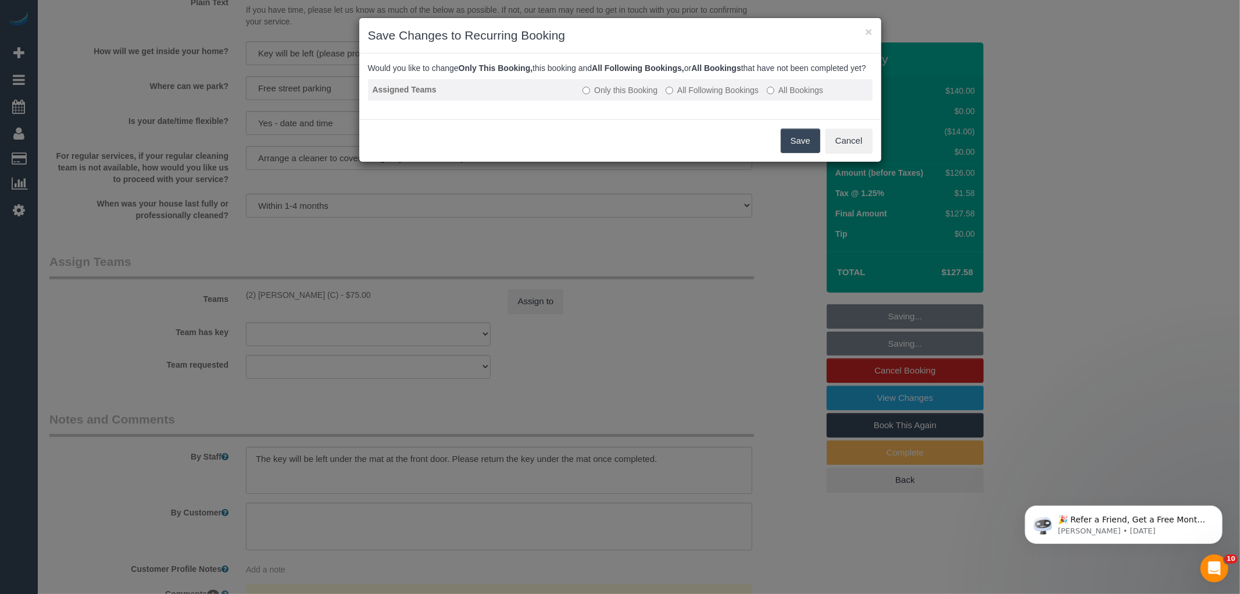
click at [734, 96] on label "All Following Bookings" at bounding box center [712, 90] width 93 height 12
click at [801, 153] on button "Save" at bounding box center [801, 140] width 40 height 24
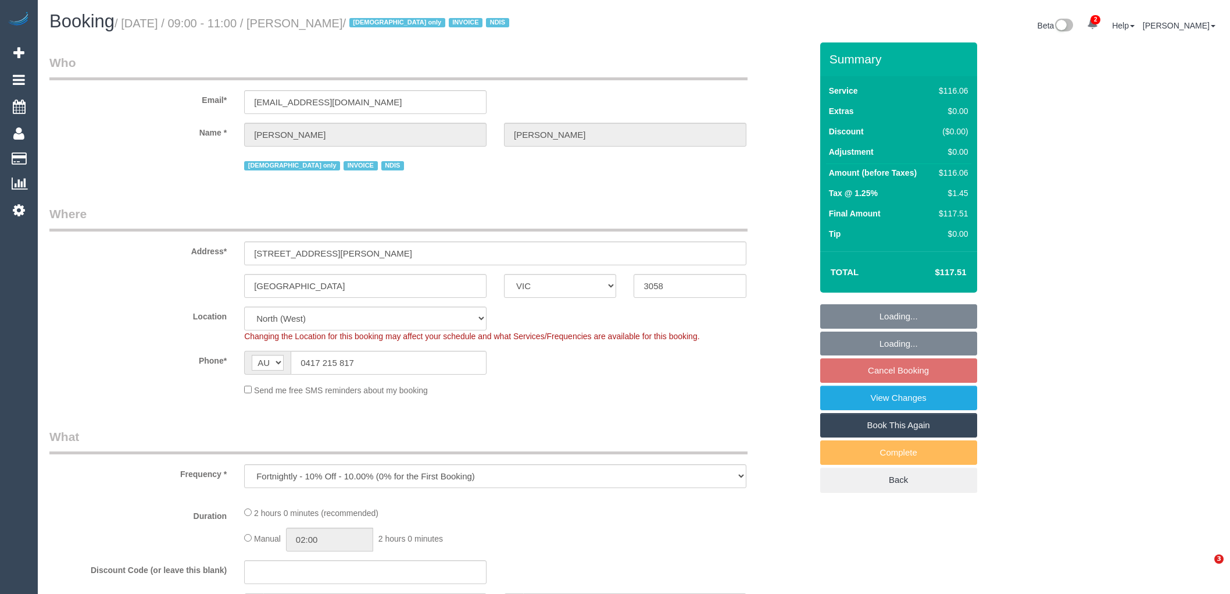
select select "VIC"
select select "object:601"
select select "number:28"
select select "number:14"
select select "number:19"
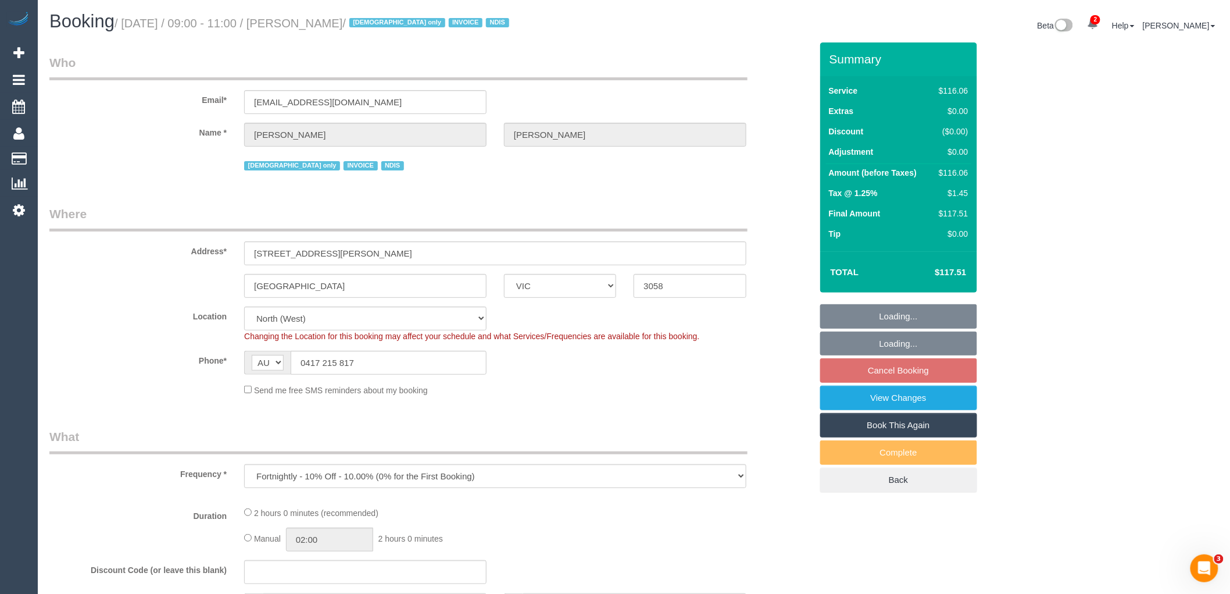
select select "number:22"
select select "number:35"
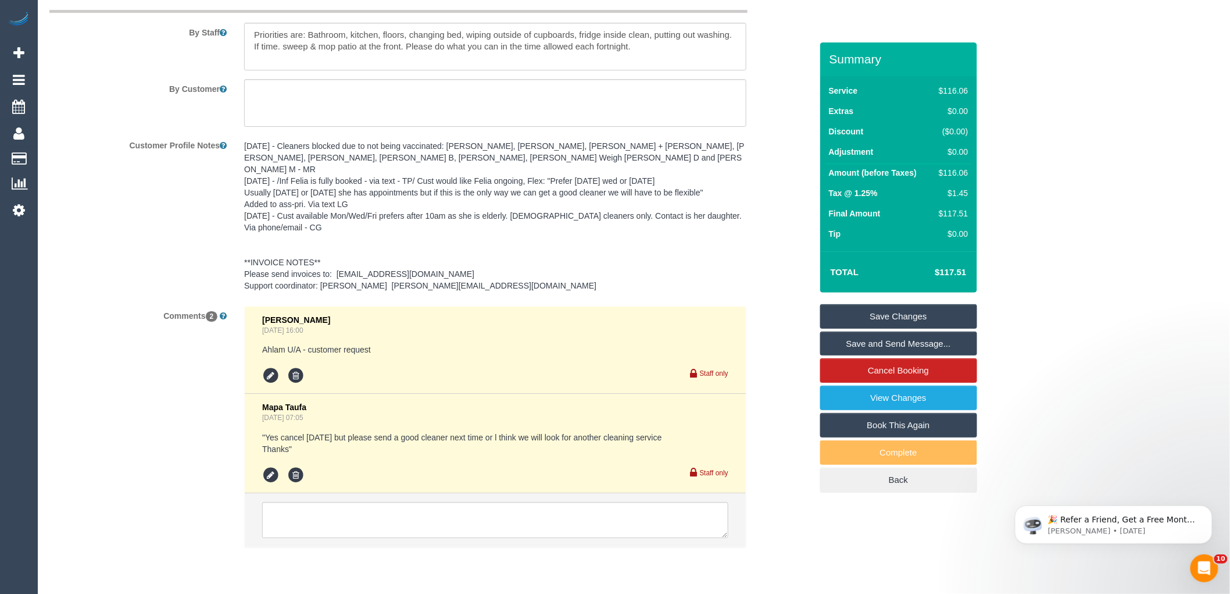
scroll to position [1643, 0]
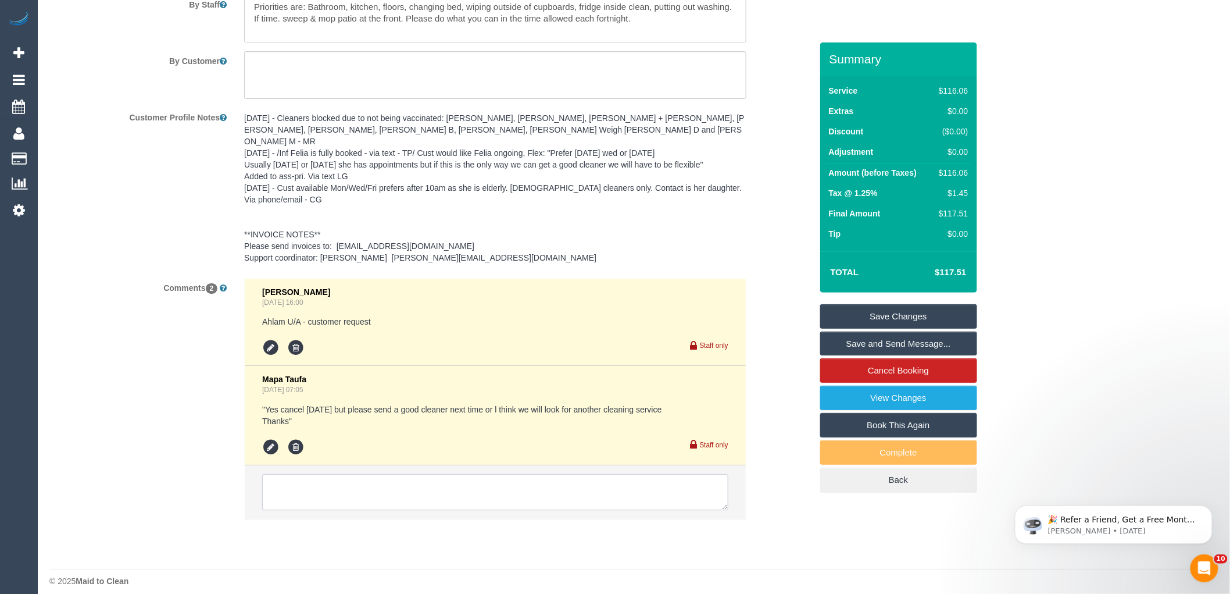
click at [384, 479] on textarea at bounding box center [495, 492] width 466 height 36
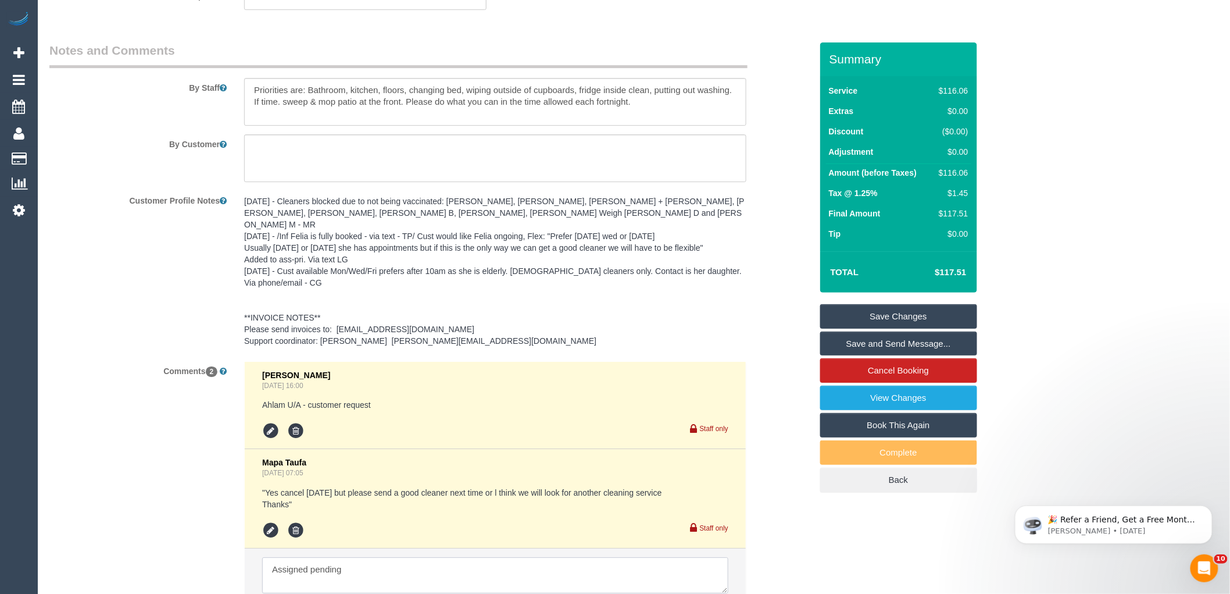
scroll to position [1691, 0]
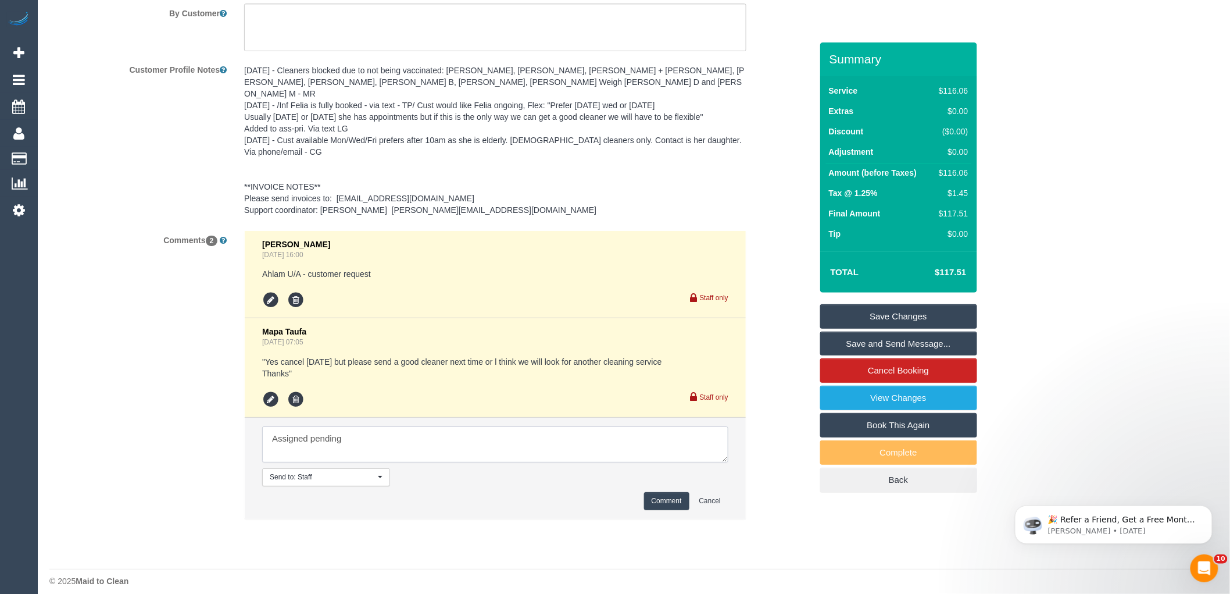
click at [399, 432] on textarea at bounding box center [495, 444] width 466 height 36
type textarea "Assigned pending 11-1pm AW"
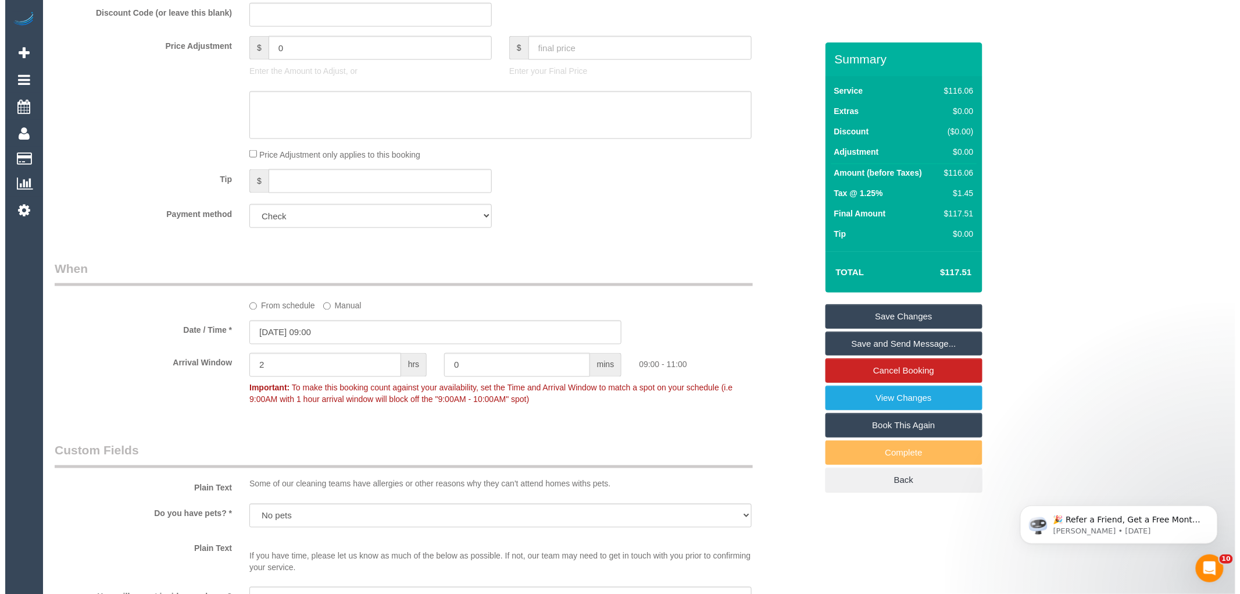
scroll to position [1098, 0]
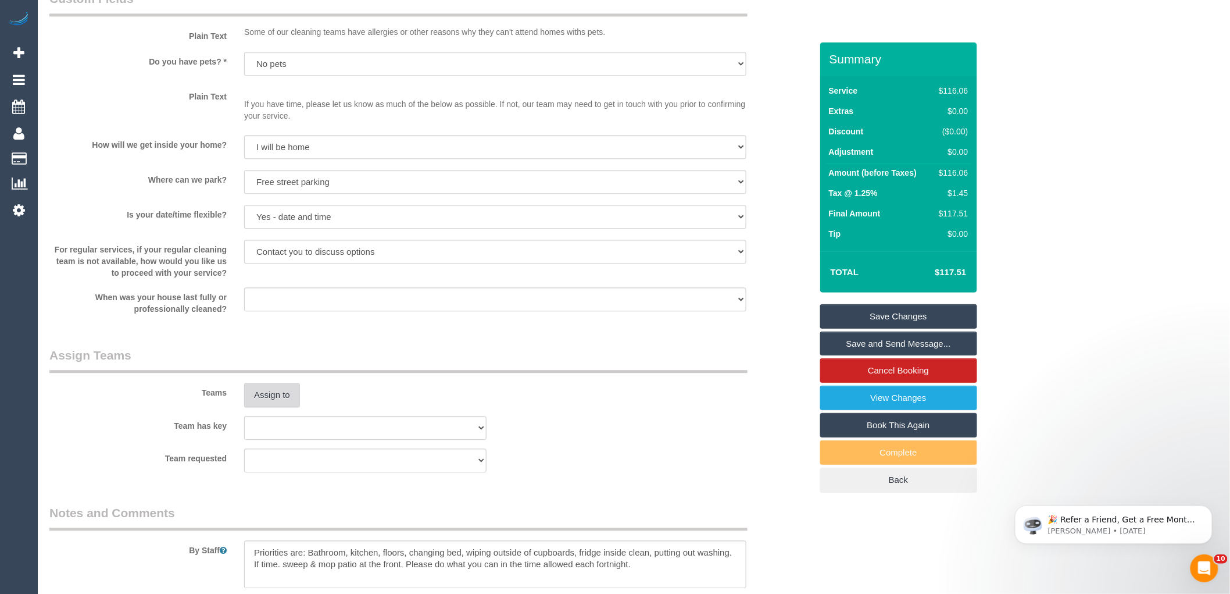
click button "Assign to"
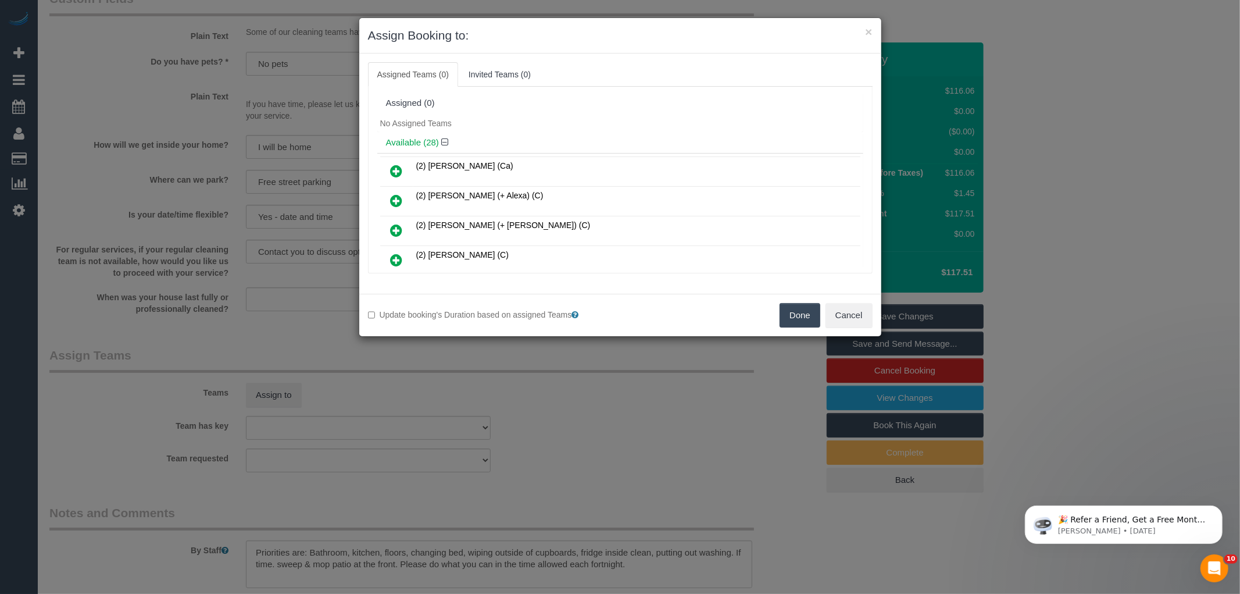
click div "No Assigned Teams"
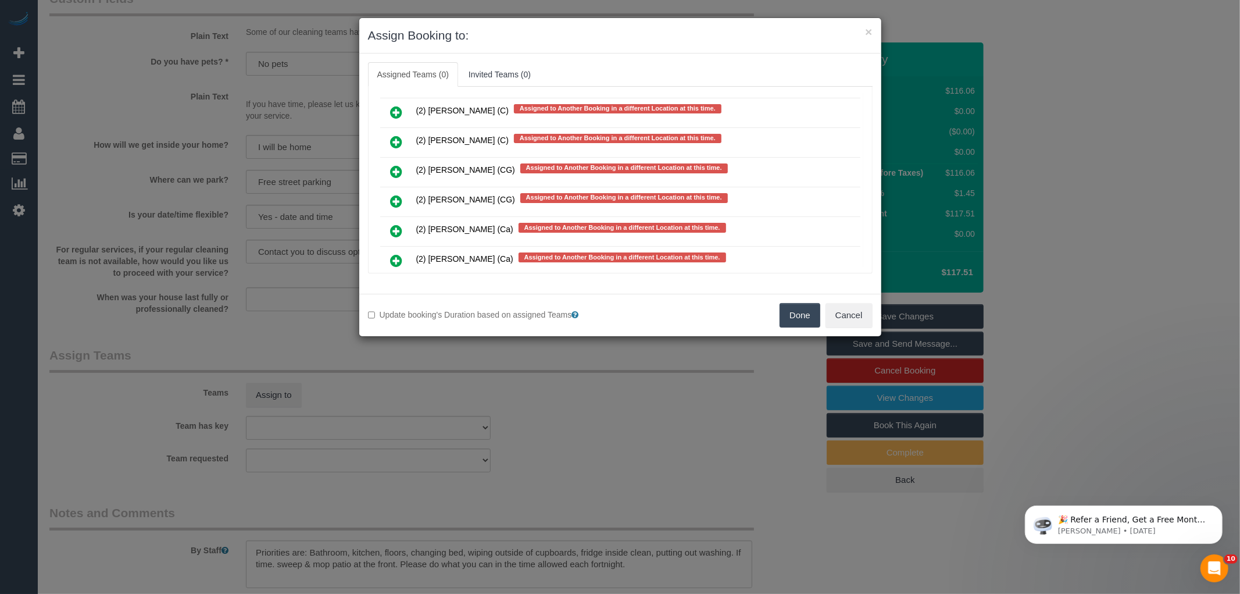
click icon
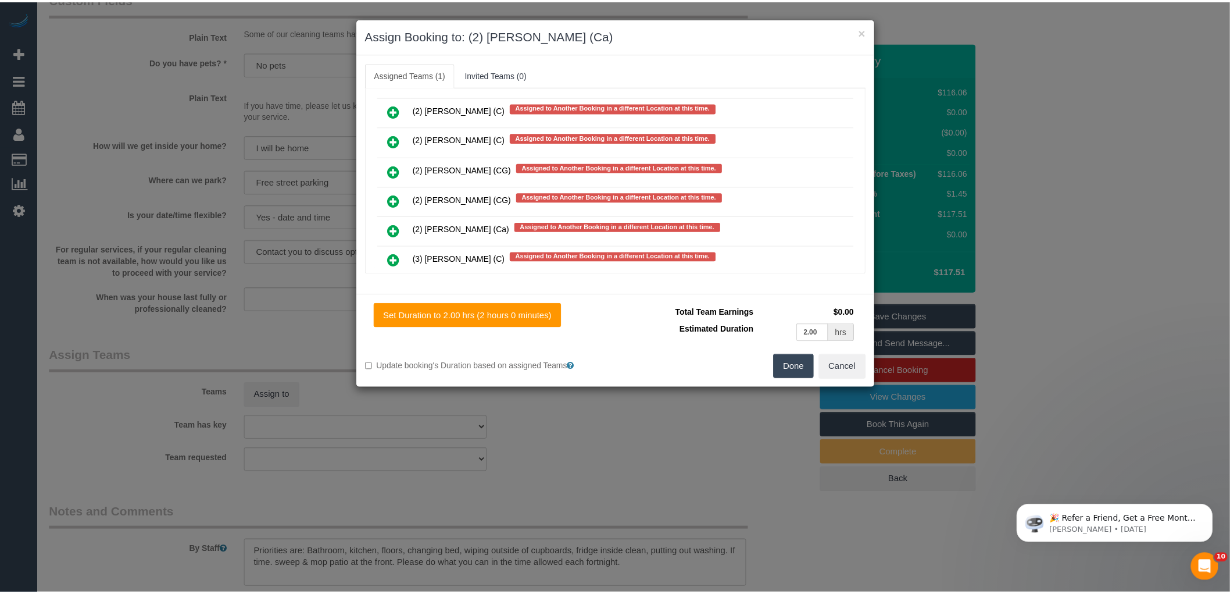
scroll to position [0, 0]
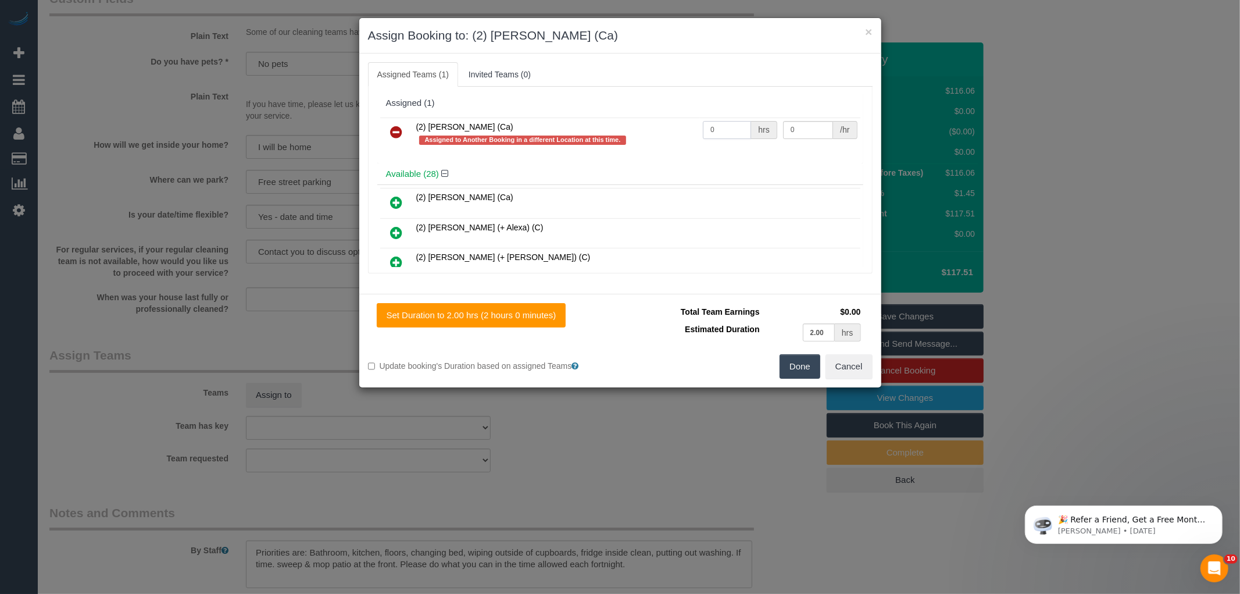
click input "0"
type input "2"
type input "0"
click button "Done"
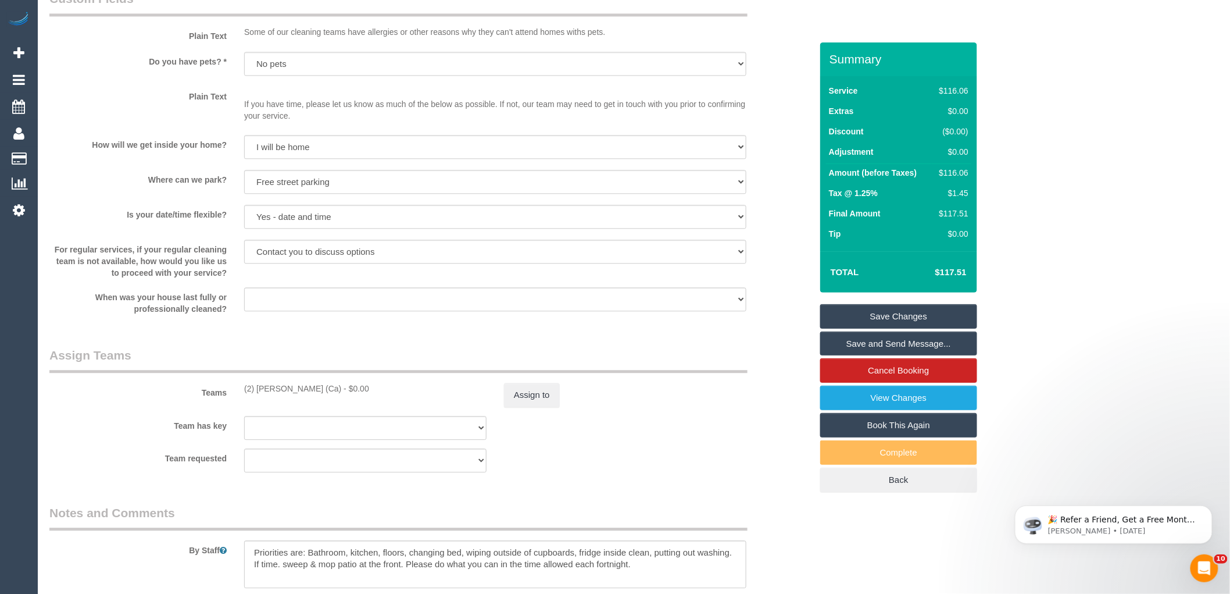
click div "× Assign Booking to: (2) Suzi Belas (Ca) Assigned Teams (1) Invited Teams (0) A…"
click link "Save Changes"
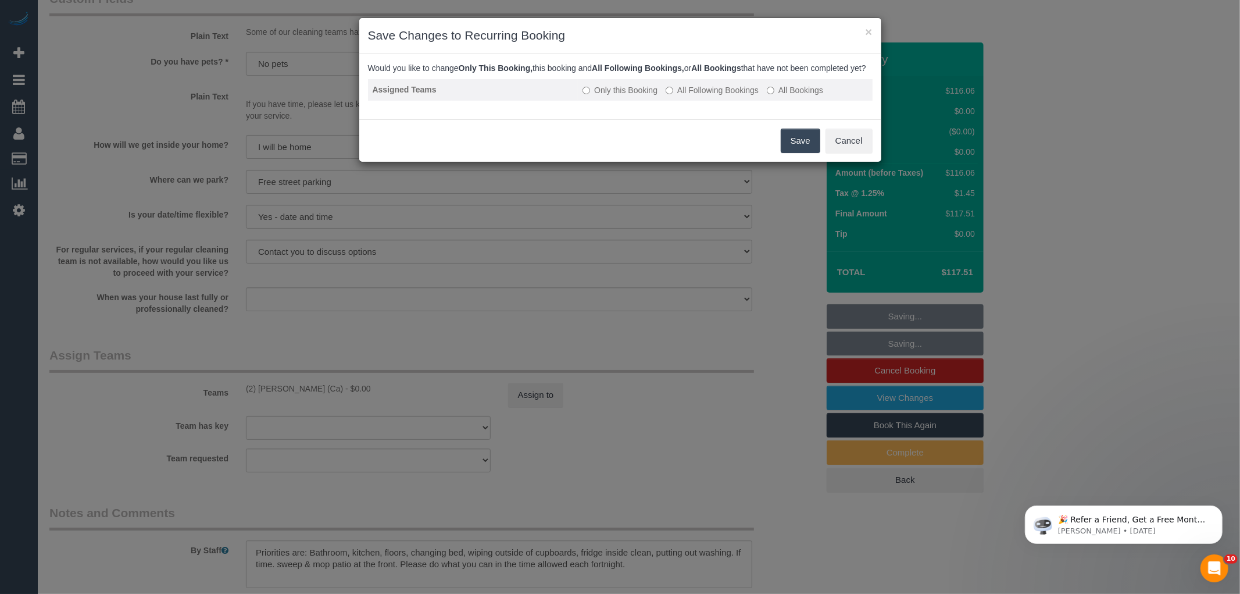
click label "All Following Bookings"
click button "Save"
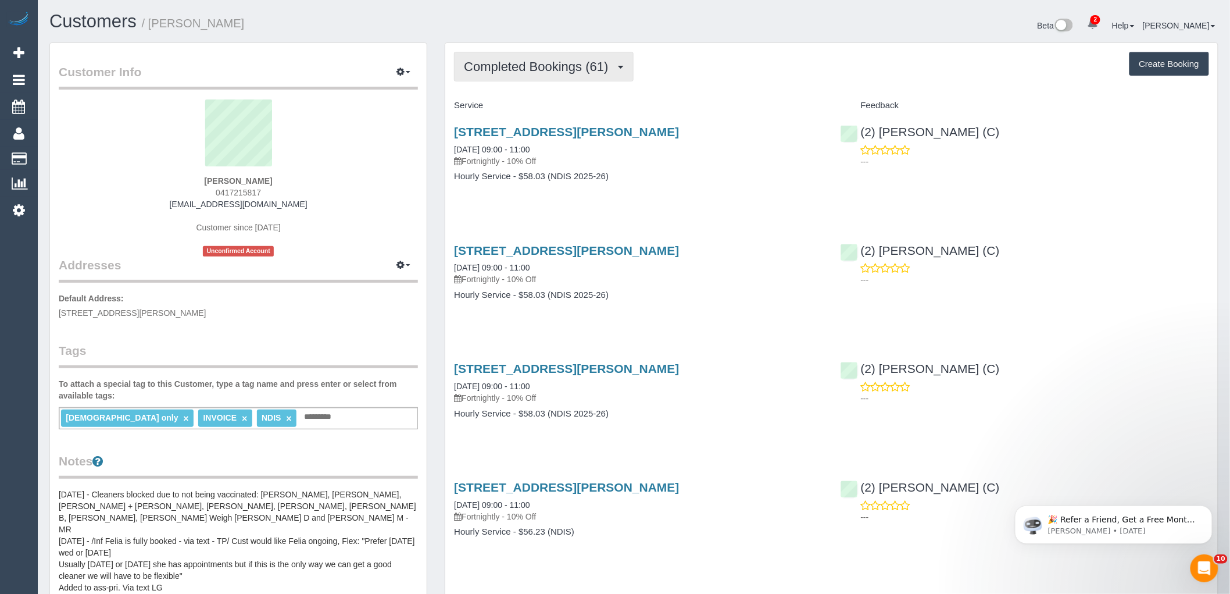
click at [581, 63] on span "Completed Bookings (61)" at bounding box center [539, 66] width 150 height 15
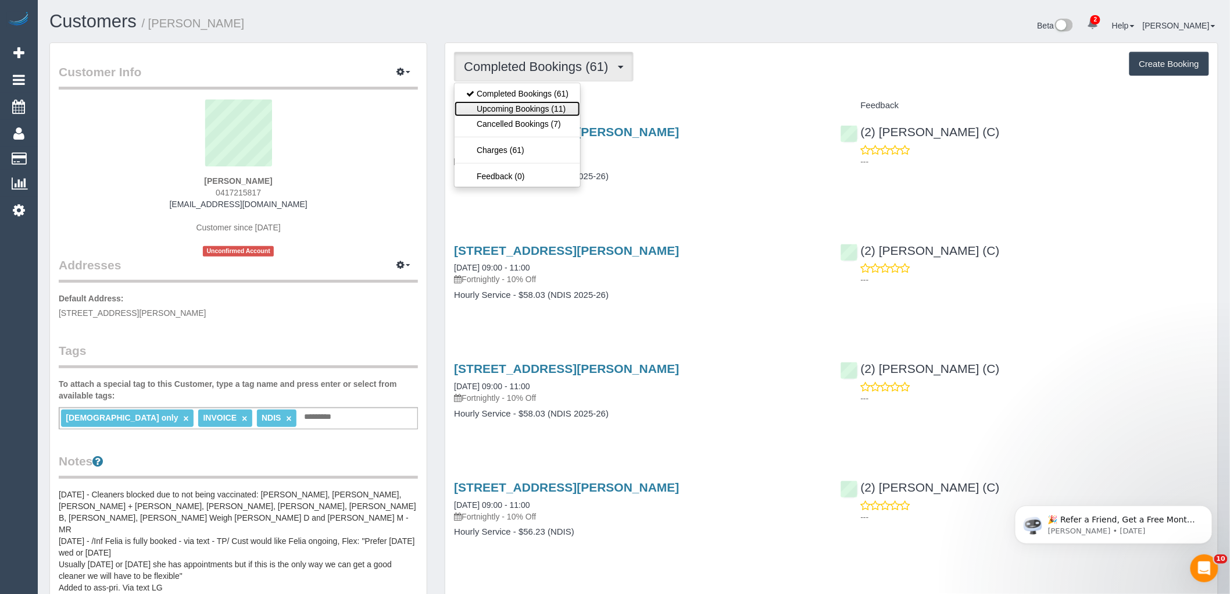
click at [535, 108] on link "Upcoming Bookings (11)" at bounding box center [518, 108] width 126 height 15
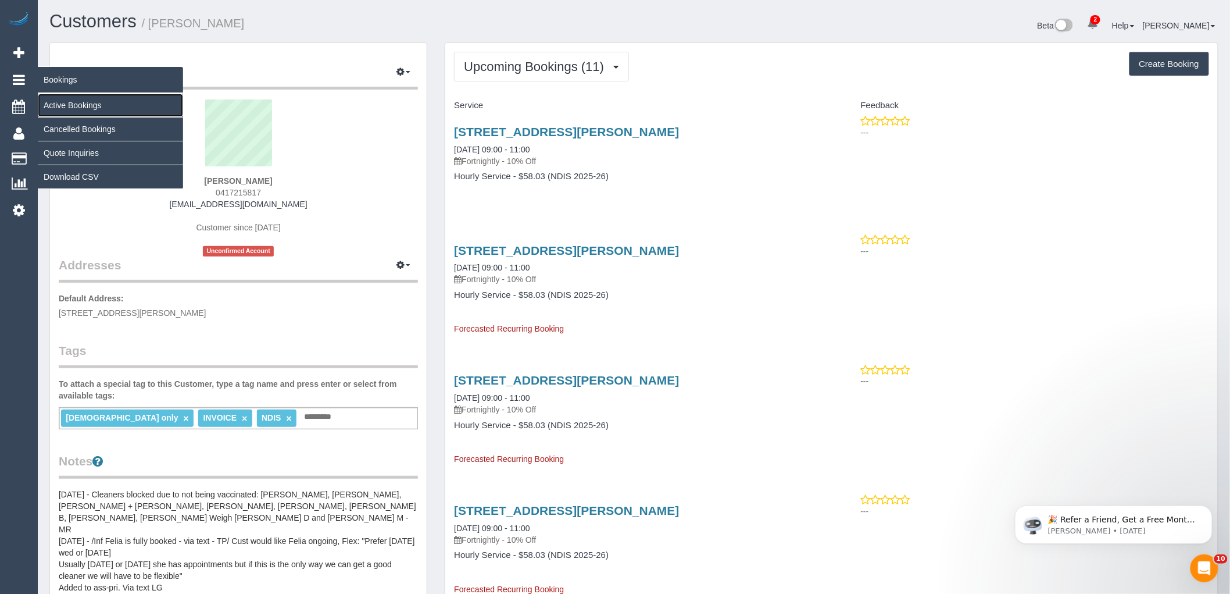
click at [49, 106] on link "Active Bookings" at bounding box center [110, 105] width 145 height 23
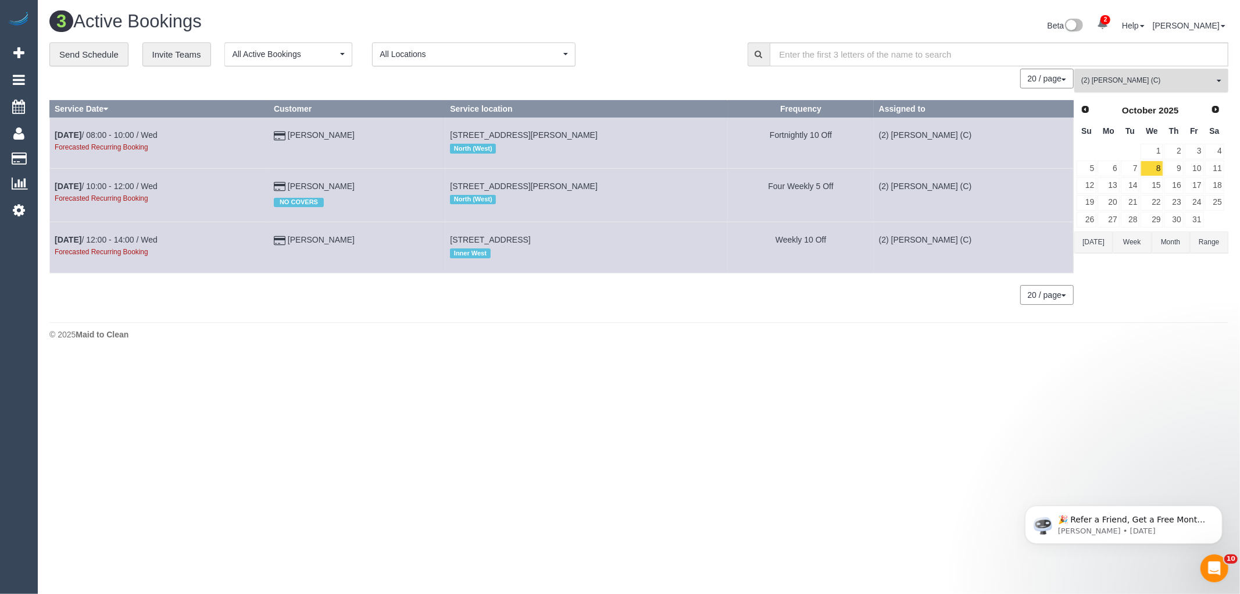
click at [1112, 79] on span "(2) [PERSON_NAME] (C)" at bounding box center [1147, 81] width 133 height 10
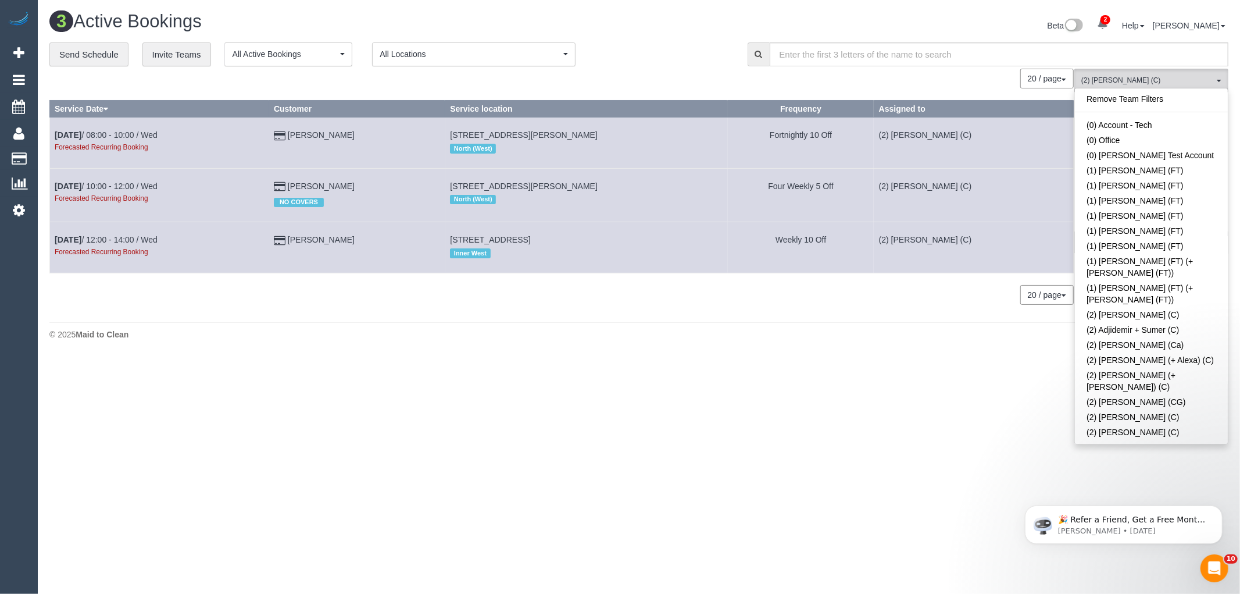
click at [1130, 455] on link "(2) [PERSON_NAME] (C)" at bounding box center [1151, 462] width 153 height 15
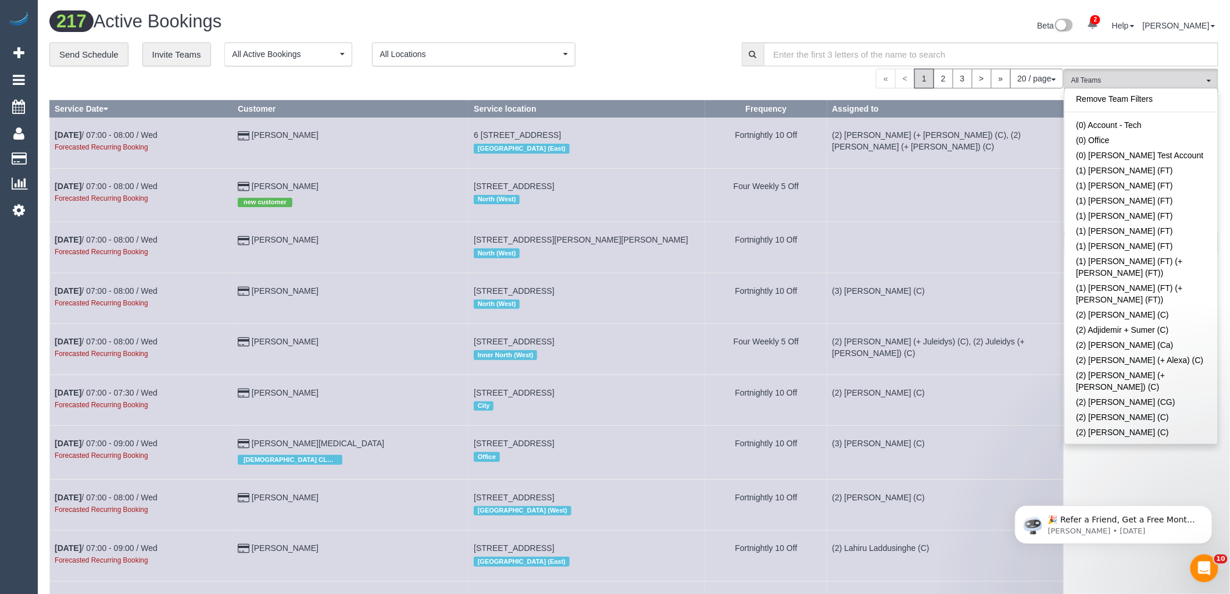
scroll to position [1020, 0]
click at [1144, 470] on link "(2) [PERSON_NAME] (Ca)" at bounding box center [1141, 477] width 153 height 15
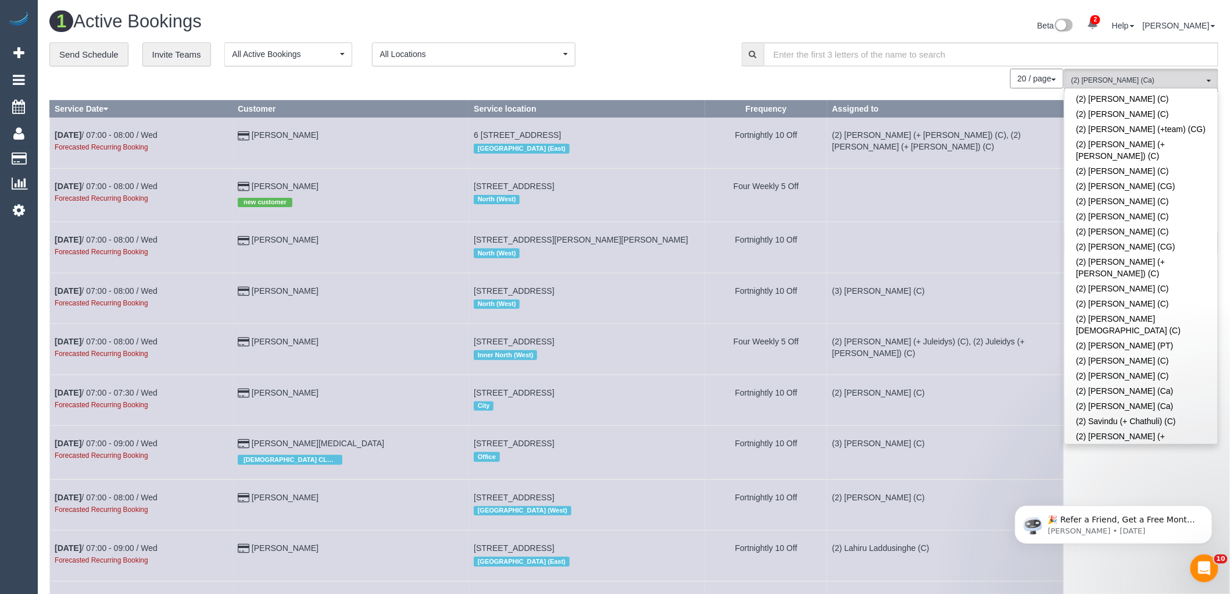
click at [931, 15] on div "Beta 2 Your Notifications You have 0 alerts × You have 1 to charge for [DATE] ×…" at bounding box center [931, 27] width 594 height 31
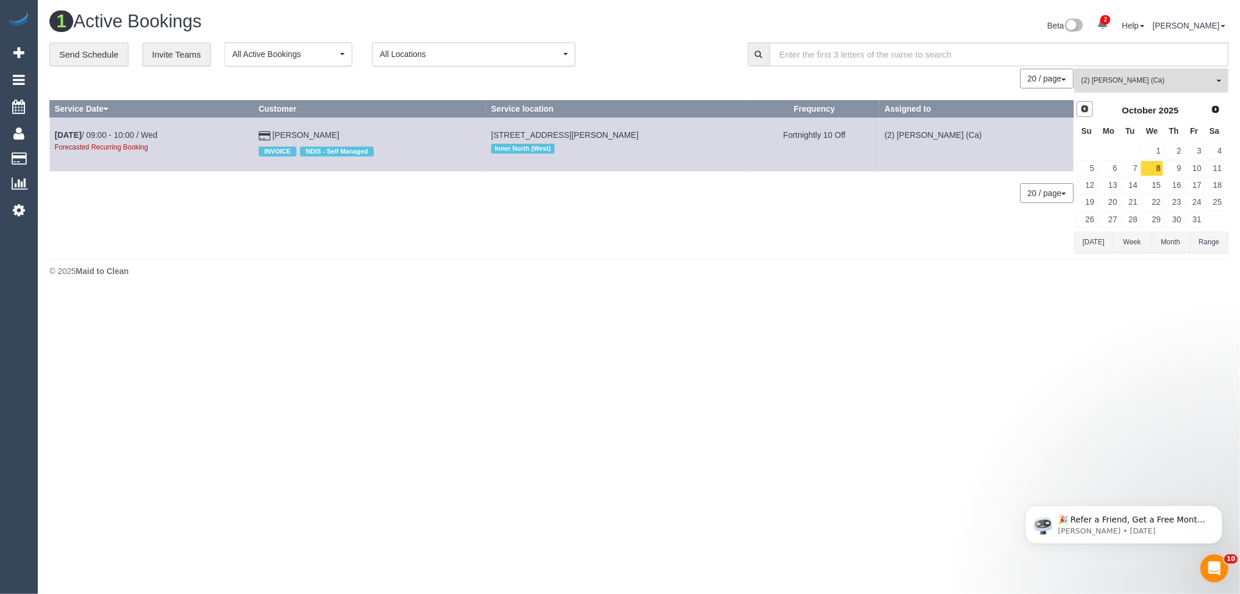
click at [1085, 110] on span "Prev" at bounding box center [1084, 108] width 9 height 9
click at [1076, 112] on div "Prev Next September 2025 Su Mo Tu We Th Fr Sa 1 2 3 4 5 6 7 8 9 10 11 12 13 14 …" at bounding box center [1150, 164] width 152 height 133
click at [1087, 112] on span "Prev" at bounding box center [1084, 108] width 9 height 9
click at [1158, 222] on link "27" at bounding box center [1152, 220] width 22 height 16
click at [1213, 113] on span "Next" at bounding box center [1216, 108] width 9 height 9
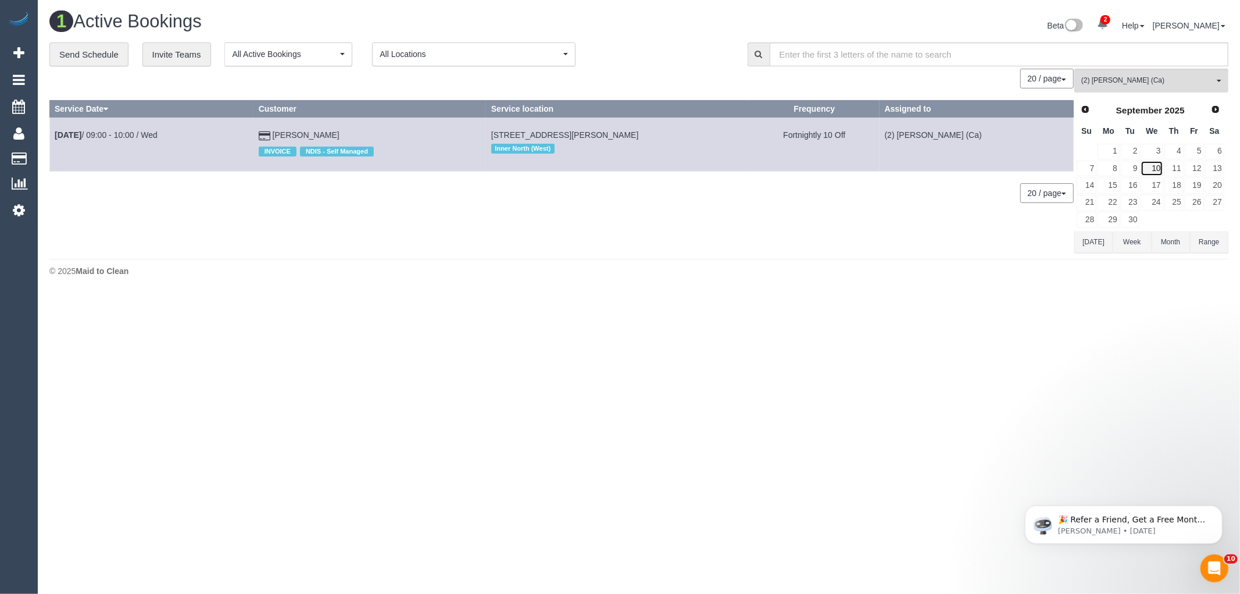
click at [1155, 169] on link "10" at bounding box center [1152, 168] width 22 height 16
click at [1159, 201] on link "24" at bounding box center [1152, 203] width 22 height 16
click at [1213, 113] on span "Next" at bounding box center [1216, 108] width 9 height 9
click at [1155, 169] on link "8" at bounding box center [1152, 168] width 22 height 16
click at [1157, 201] on link "22" at bounding box center [1152, 203] width 22 height 16
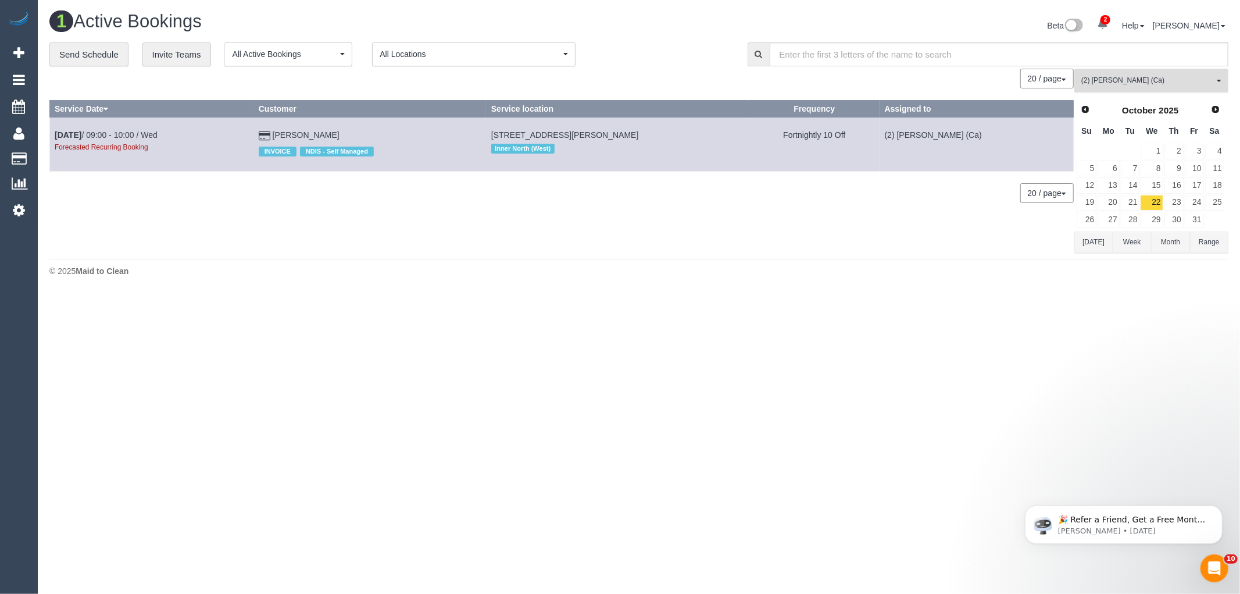
click at [1176, 84] on span "(2) [PERSON_NAME] (Ca)" at bounding box center [1147, 81] width 133 height 10
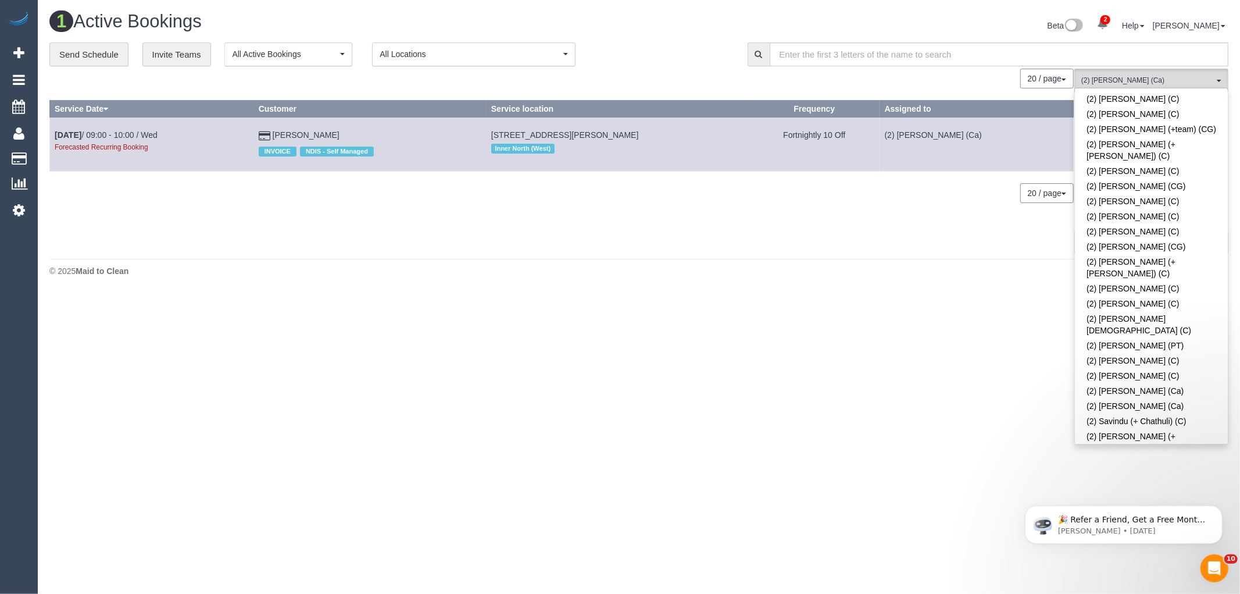
click at [1107, 470] on link "(2) [PERSON_NAME] (Ca)" at bounding box center [1151, 477] width 153 height 15
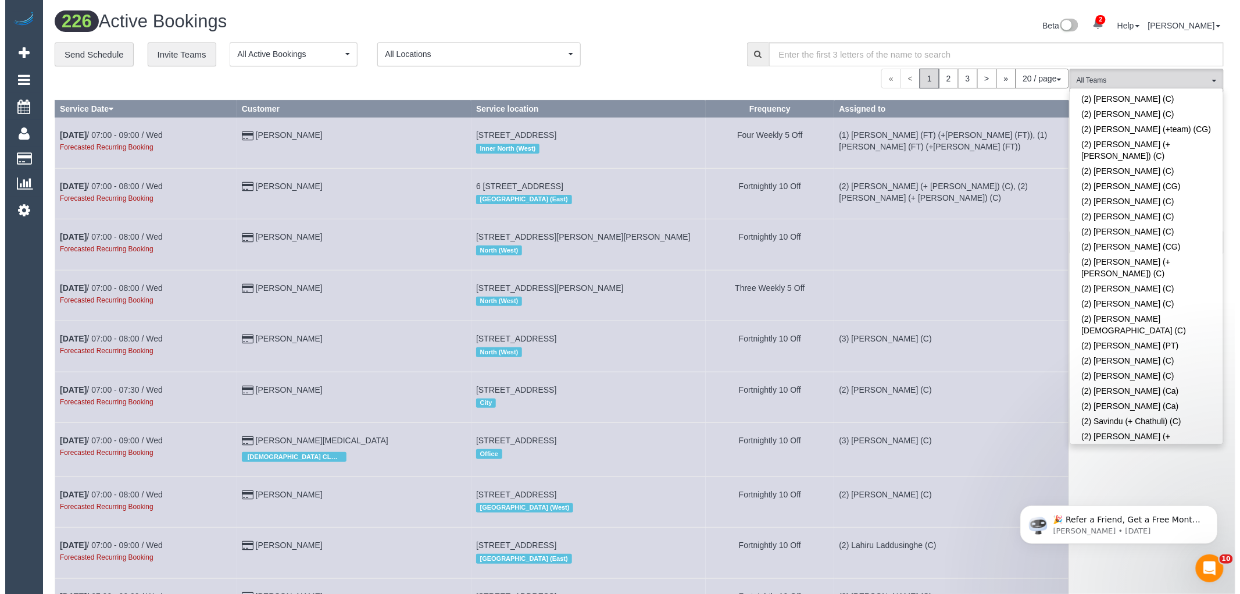
scroll to position [718, 0]
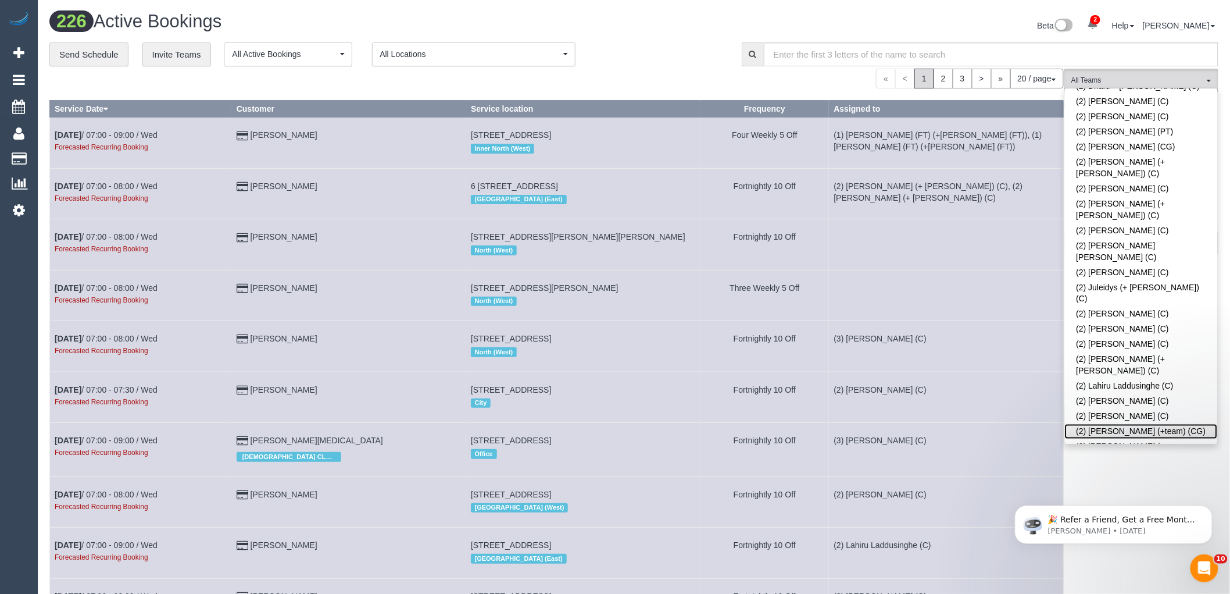
click at [1107, 424] on link "(2) [PERSON_NAME] (+team) (CG)" at bounding box center [1141, 431] width 153 height 15
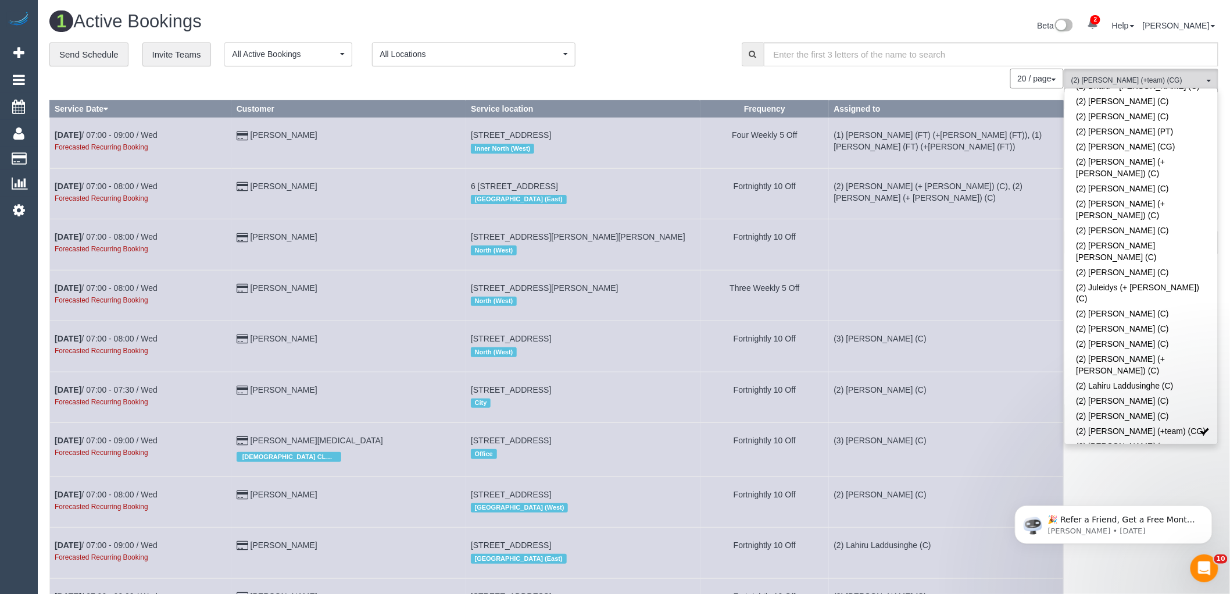
click at [978, 31] on div "Beta 2 Your Notifications You have 0 alerts × You have 1 to charge for 21/08/20…" at bounding box center [931, 27] width 594 height 31
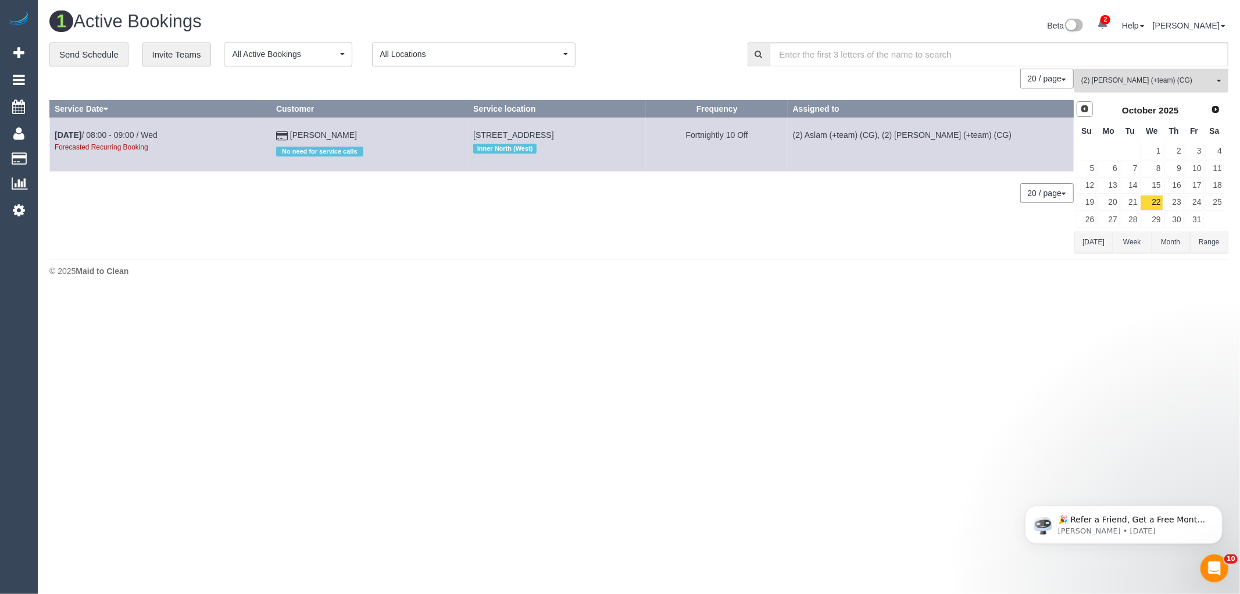
click at [1084, 109] on span "Prev" at bounding box center [1084, 108] width 9 height 9
click at [1084, 107] on span "Prev" at bounding box center [1084, 108] width 9 height 9
click at [1156, 221] on link "27" at bounding box center [1152, 220] width 22 height 16
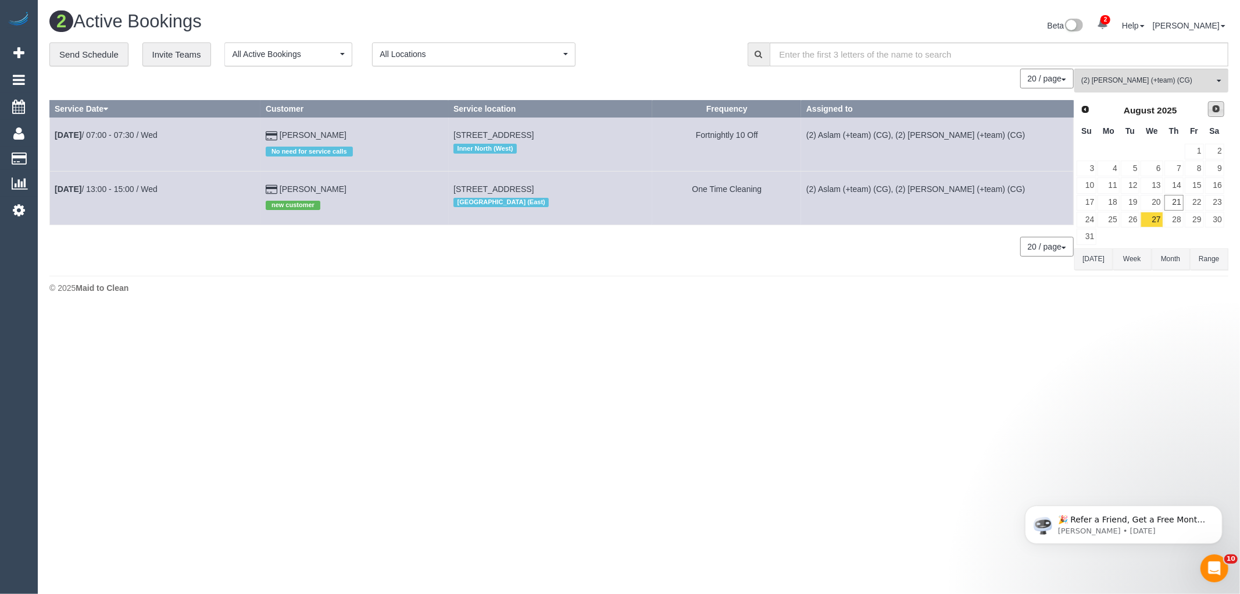
click at [1219, 112] on span "Next" at bounding box center [1216, 108] width 9 height 9
click at [1158, 205] on link "24" at bounding box center [1152, 203] width 22 height 16
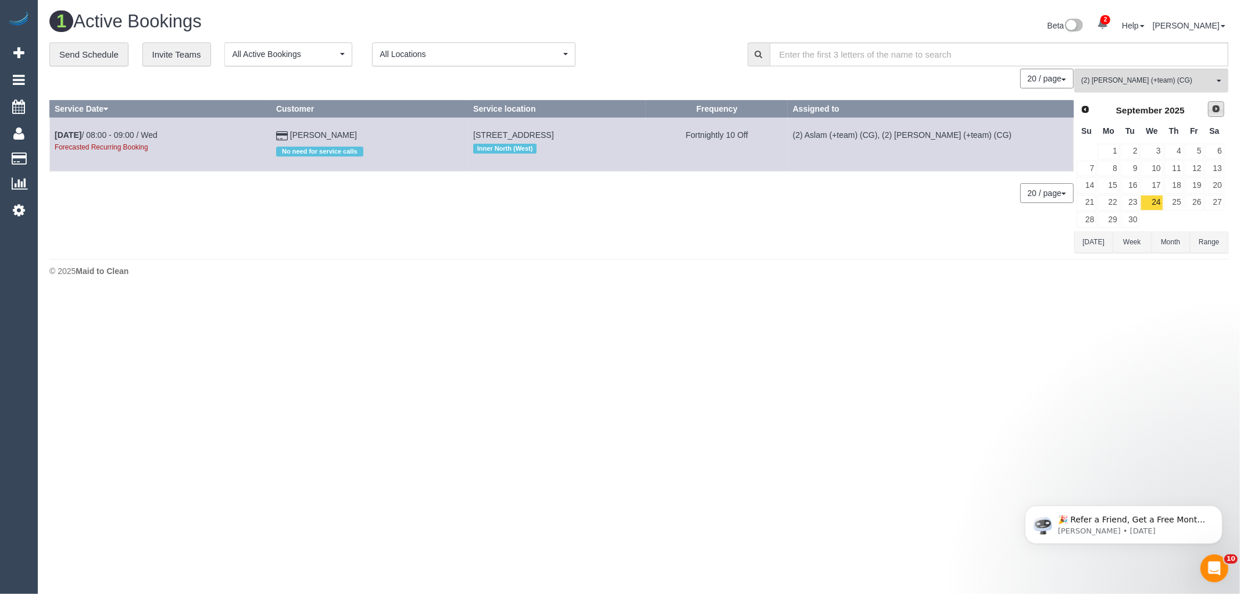
click at [1219, 110] on span "Next" at bounding box center [1216, 108] width 9 height 9
click at [1159, 202] on link "22" at bounding box center [1152, 203] width 22 height 16
click at [1217, 113] on span "Next" at bounding box center [1216, 108] width 9 height 9
click at [1158, 202] on link "19" at bounding box center [1152, 203] width 22 height 16
click at [1217, 108] on span "Next" at bounding box center [1215, 109] width 9 height 9
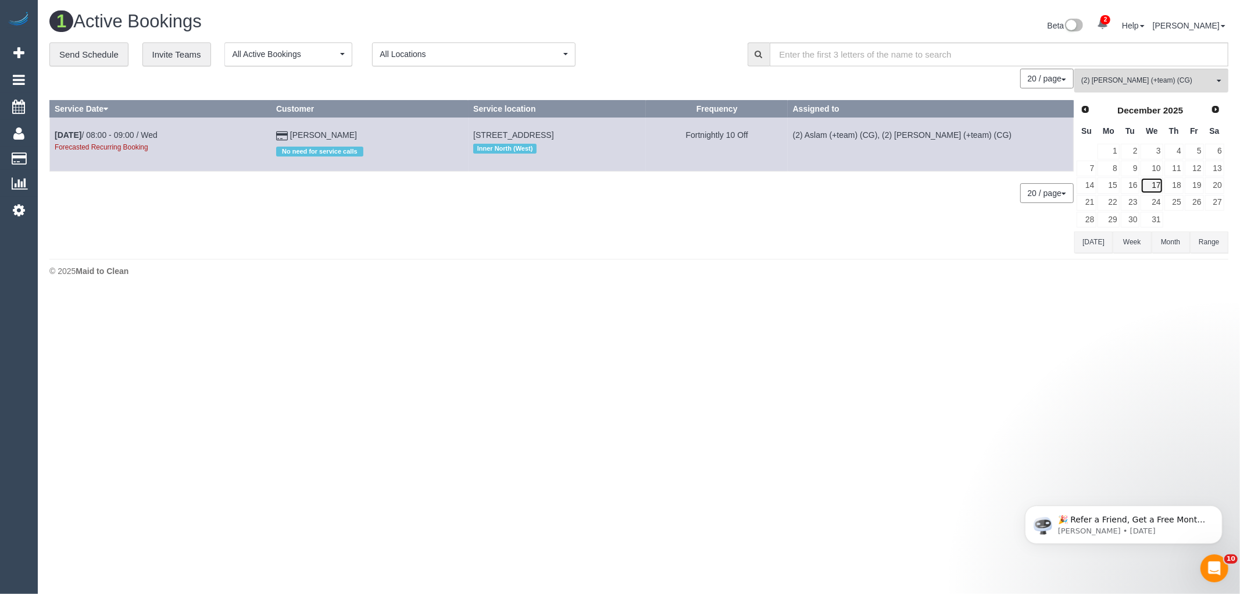
click at [1160, 186] on link "17" at bounding box center [1152, 185] width 22 height 16
click at [1146, 77] on span "(2) [PERSON_NAME] (+team) (CG)" at bounding box center [1147, 81] width 133 height 10
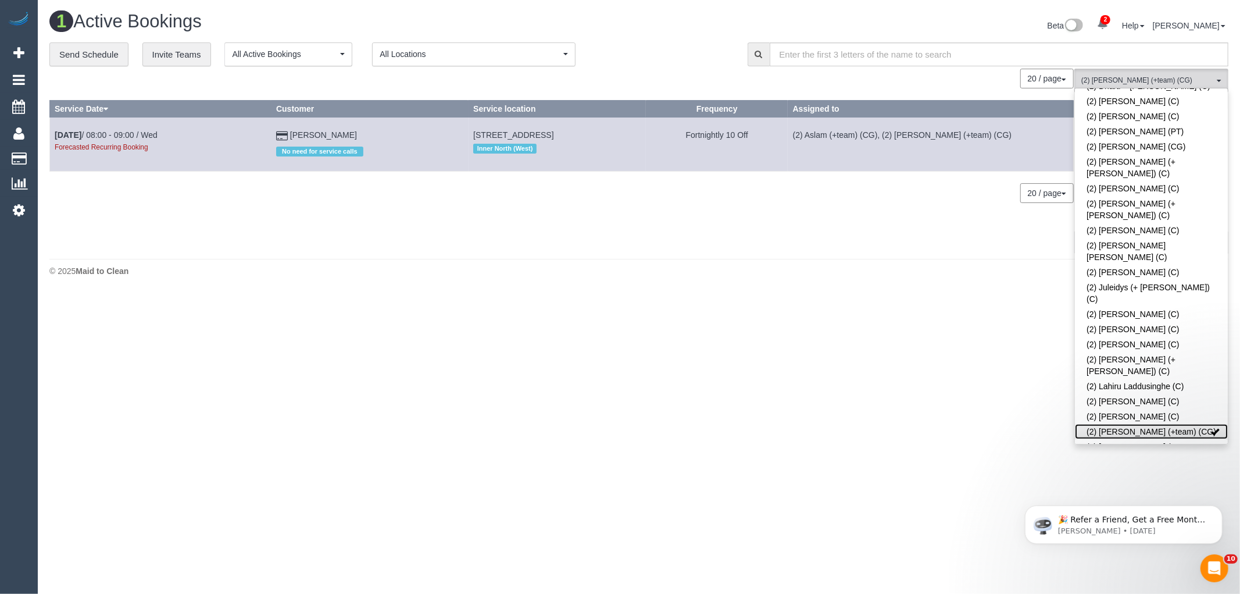
click at [1133, 424] on link "(2) [PERSON_NAME] (+team) (CG)" at bounding box center [1151, 431] width 153 height 15
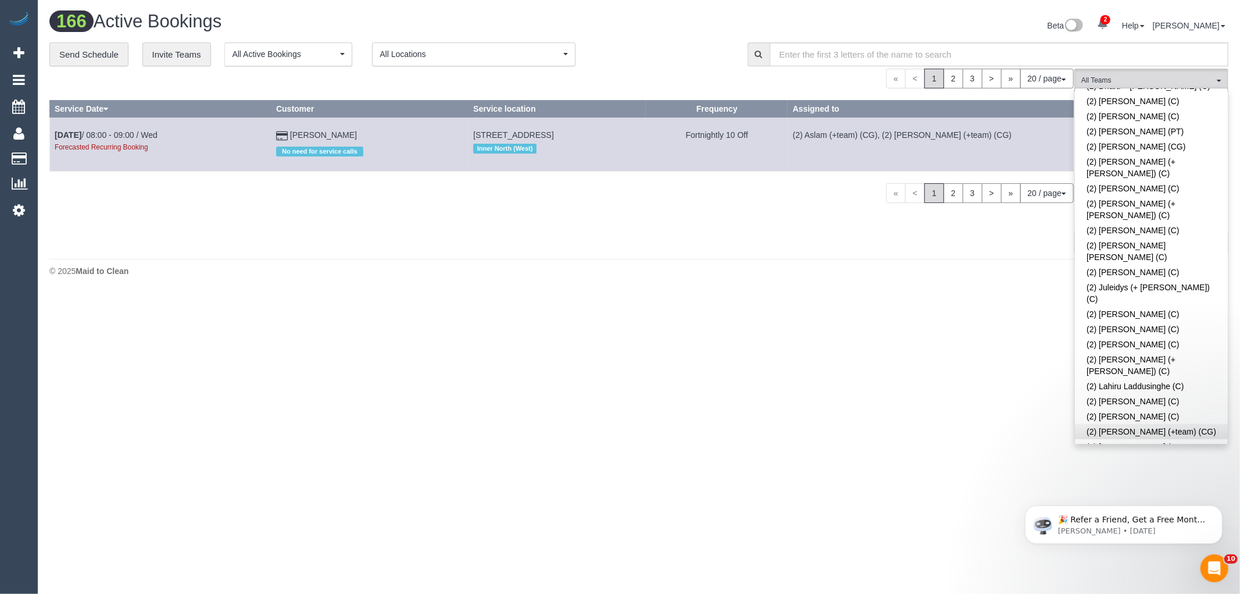
scroll to position [1469, 0]
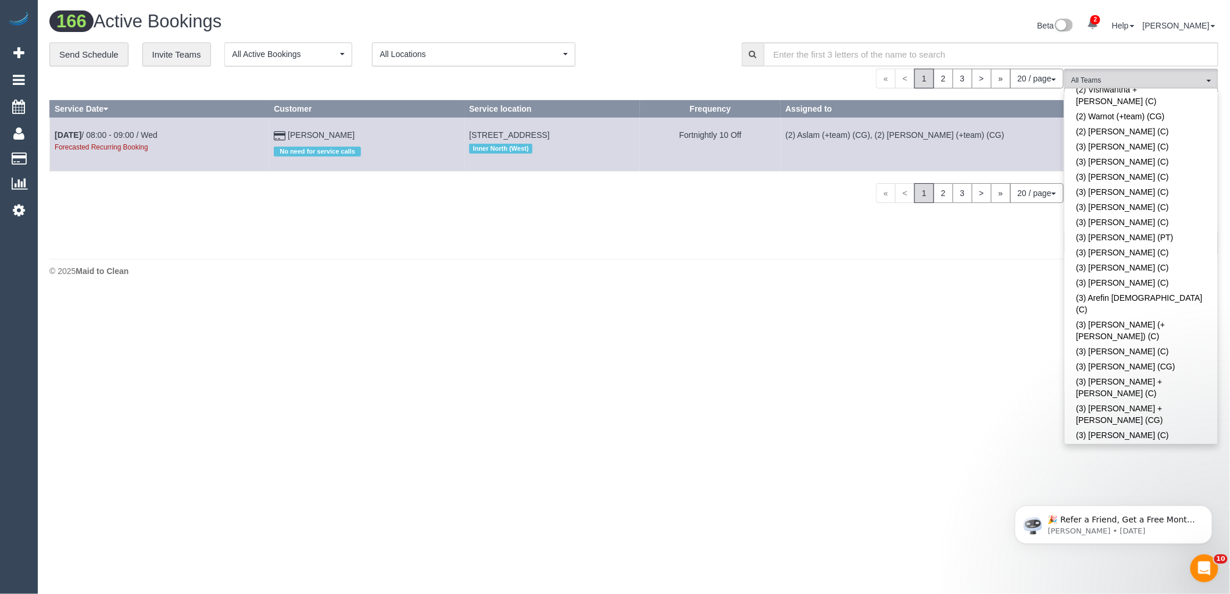
click at [1136, 541] on link "(3) Dasula Bandara (C)" at bounding box center [1141, 548] width 153 height 15
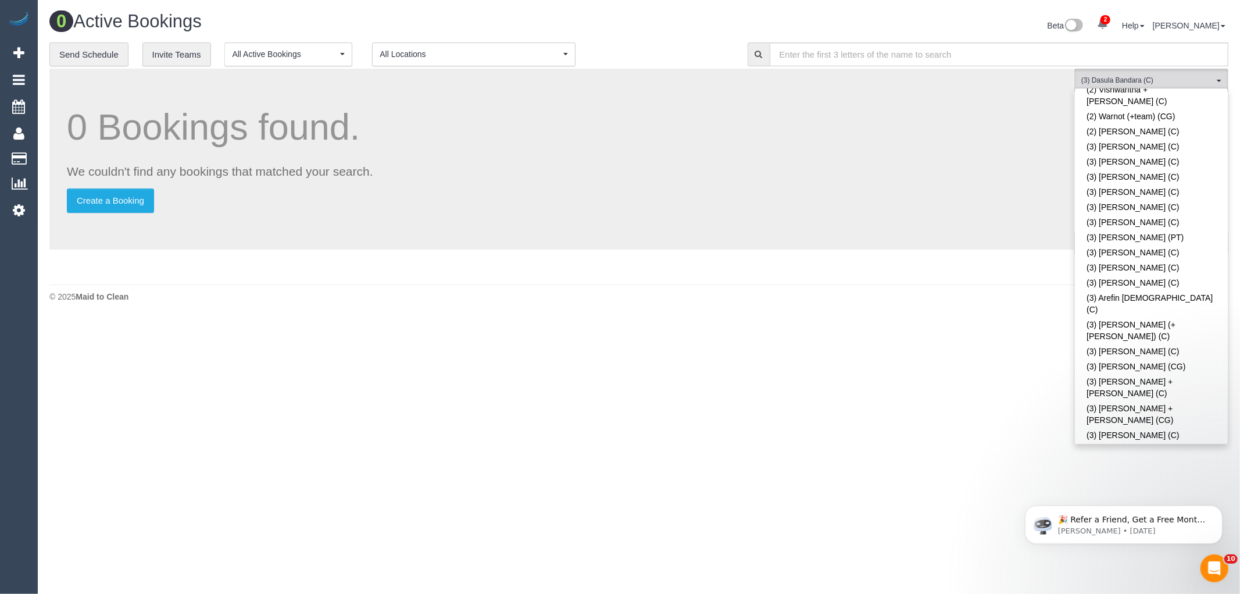
click at [891, 21] on div "Beta 2 Your Notifications You have 0 alerts × You have 1 to charge for 21/08/20…" at bounding box center [938, 27] width 598 height 31
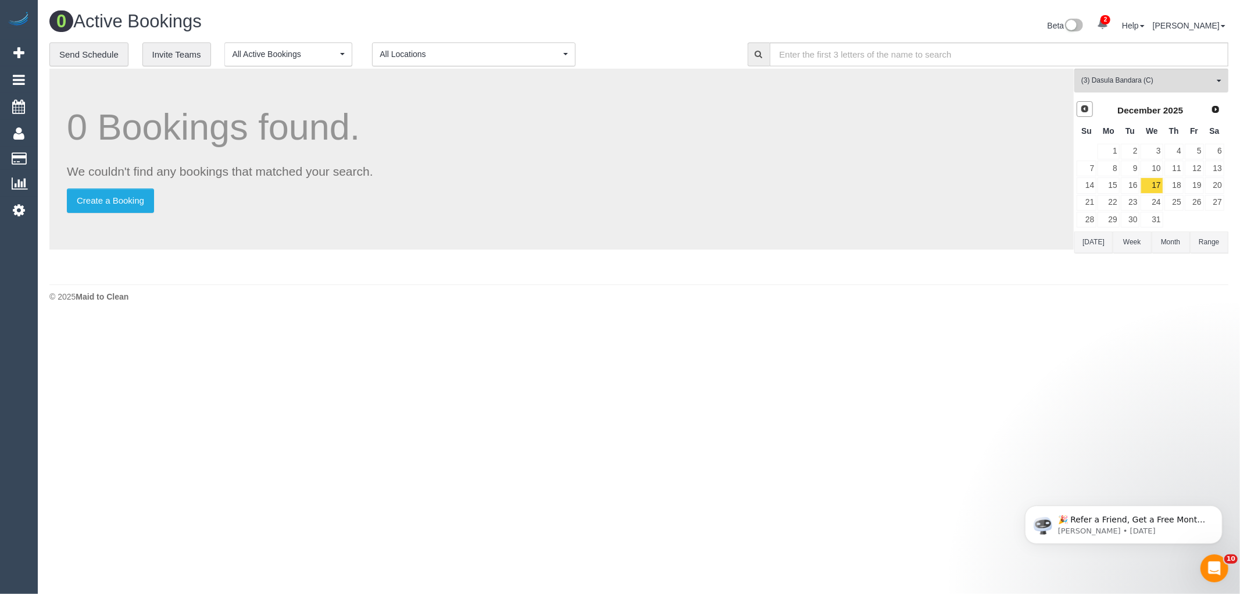
click at [1085, 109] on span "Prev" at bounding box center [1084, 108] width 9 height 9
click at [1081, 108] on span "Prev" at bounding box center [1084, 108] width 9 height 9
click at [1156, 221] on link "27" at bounding box center [1152, 220] width 22 height 16
click at [1216, 113] on span "Next" at bounding box center [1216, 108] width 9 height 9
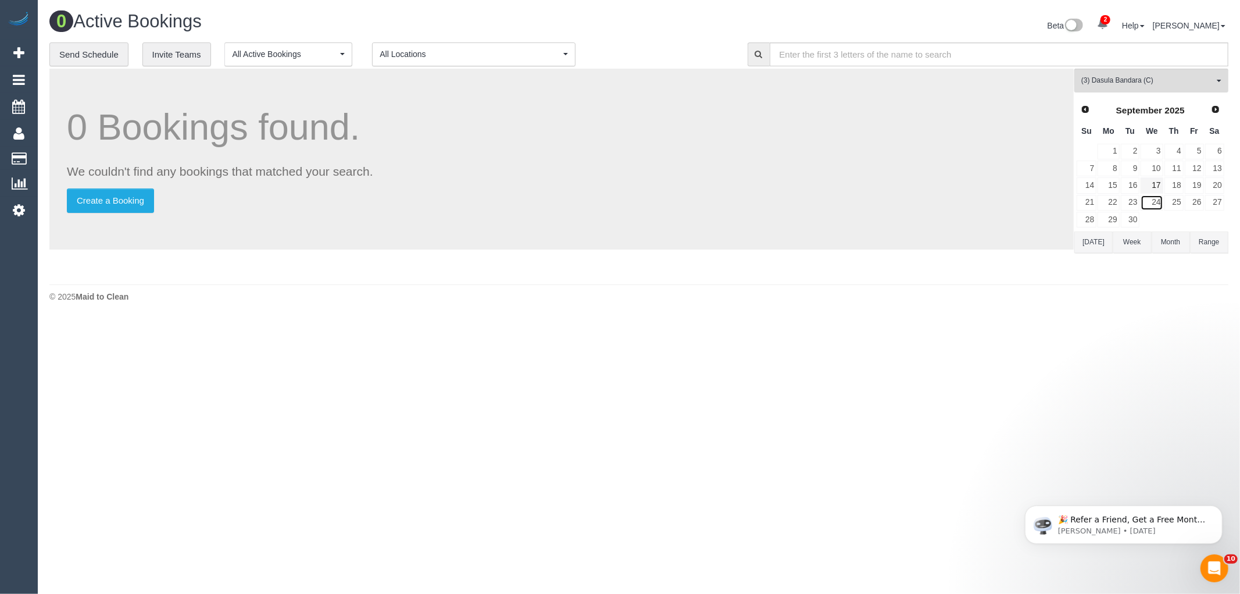
click at [1159, 202] on link "24" at bounding box center [1152, 203] width 22 height 16
click at [1219, 113] on span "Next" at bounding box center [1216, 108] width 9 height 9
click at [1158, 199] on link "22" at bounding box center [1152, 203] width 22 height 16
click at [1217, 108] on span "Next" at bounding box center [1216, 108] width 9 height 9
click at [1164, 198] on link "20" at bounding box center [1173, 203] width 19 height 16
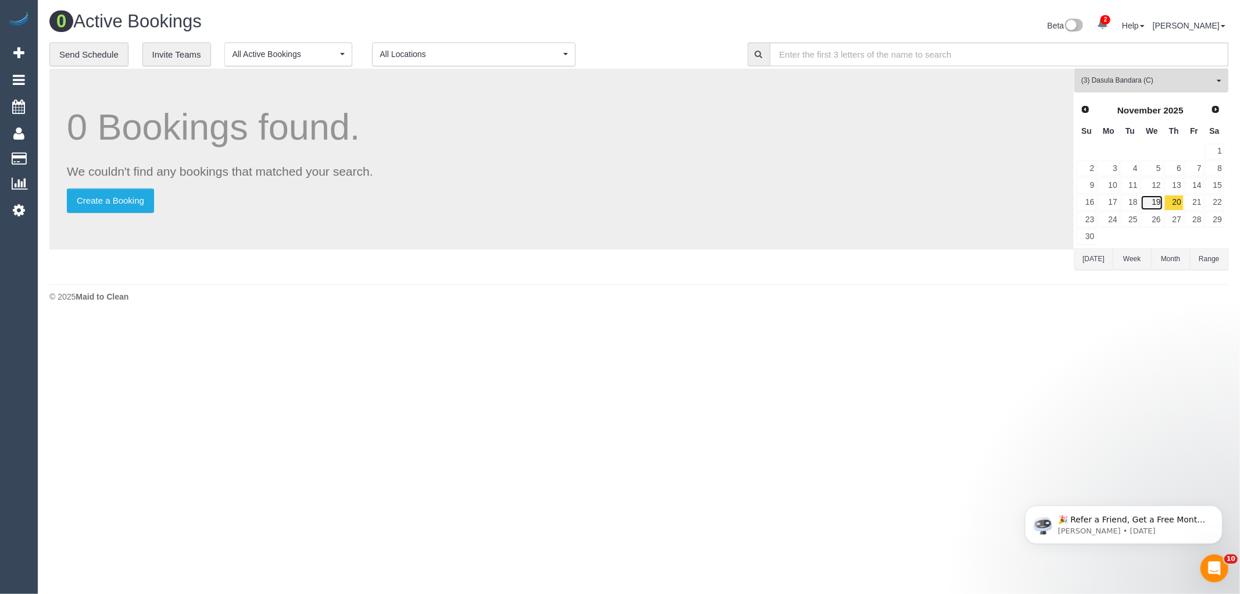
click at [1151, 207] on link "19" at bounding box center [1152, 203] width 22 height 16
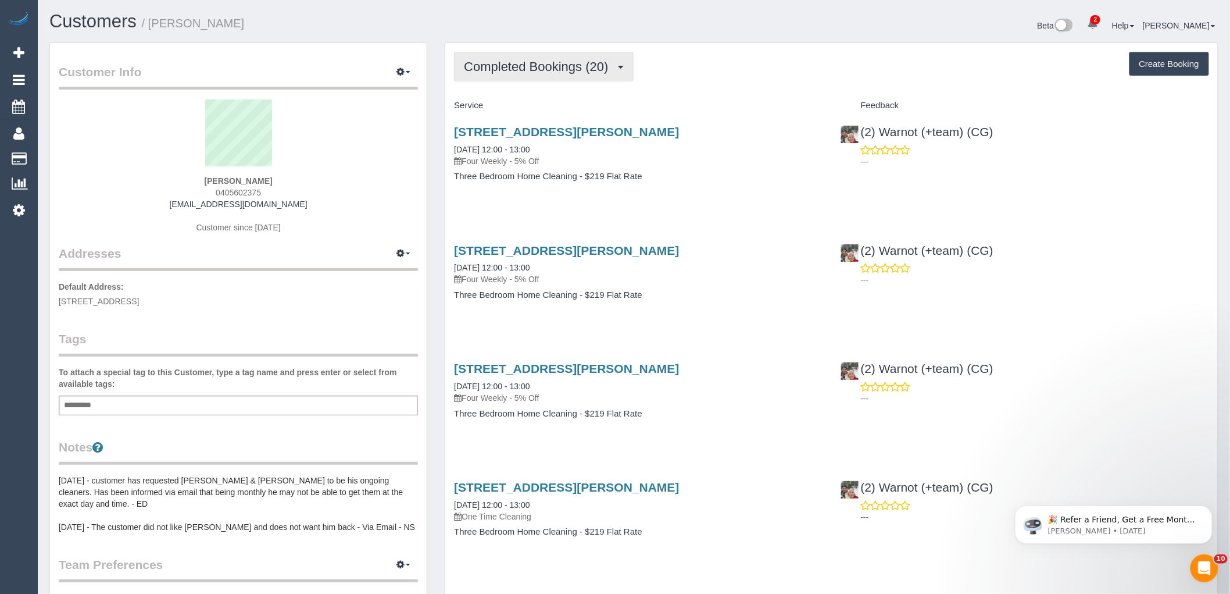
click at [533, 71] on span "Completed Bookings (20)" at bounding box center [539, 66] width 150 height 15
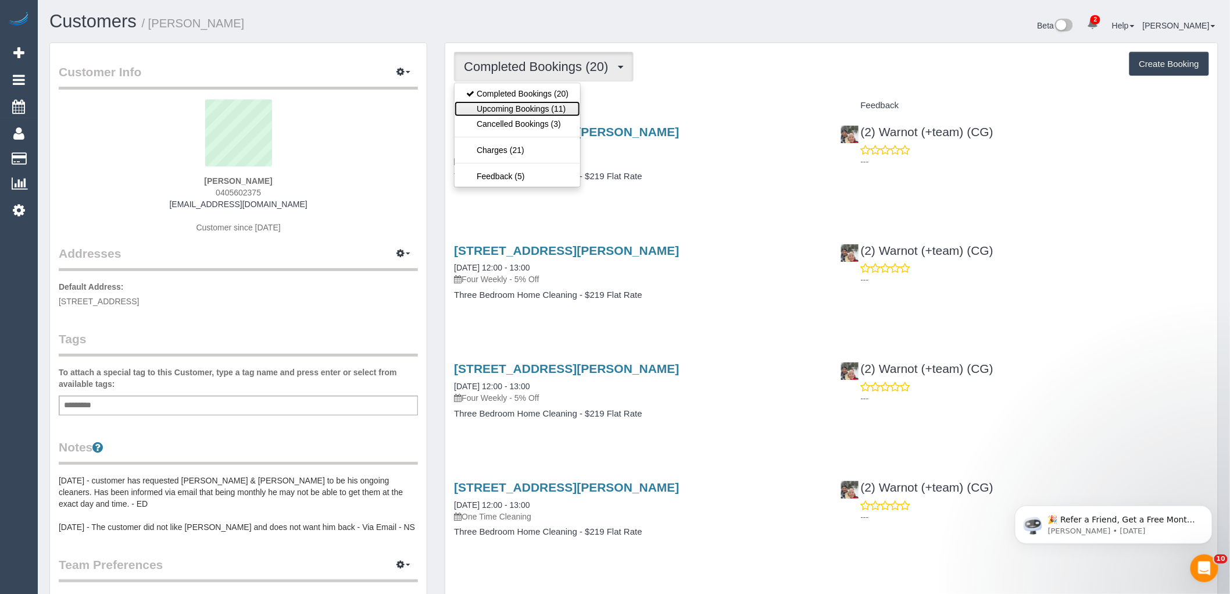
click at [521, 107] on link "Upcoming Bookings (11)" at bounding box center [518, 108] width 126 height 15
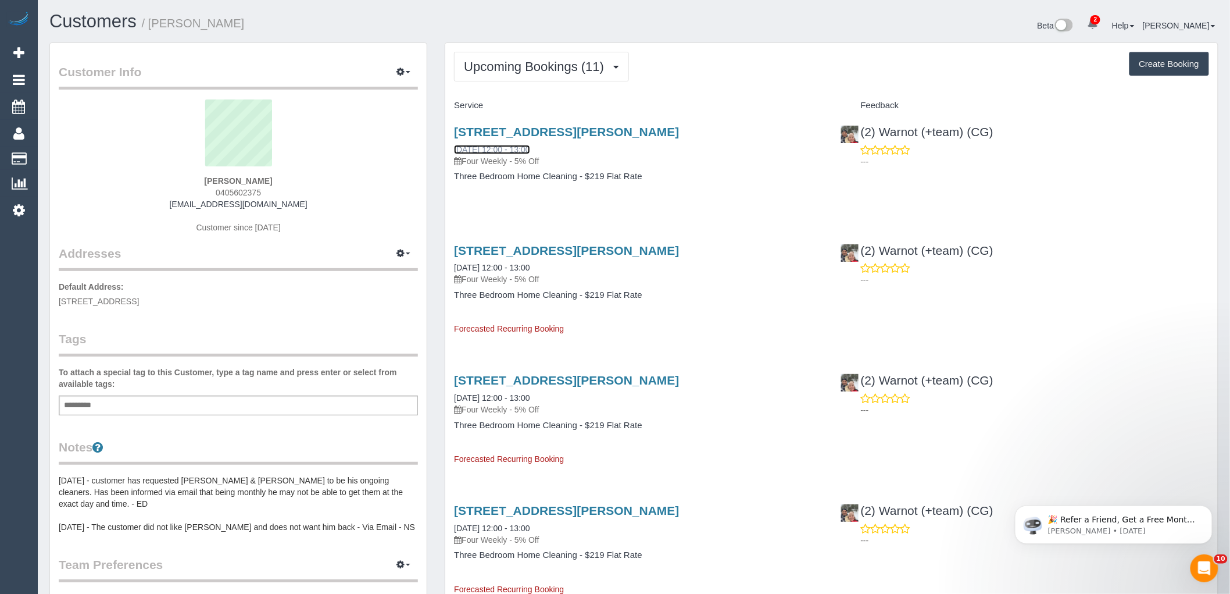
click at [510, 147] on link "[DATE] 12:00 - 13:00" at bounding box center [492, 149] width 76 height 9
click at [573, 71] on span "Upcoming Bookings (11)" at bounding box center [537, 66] width 146 height 15
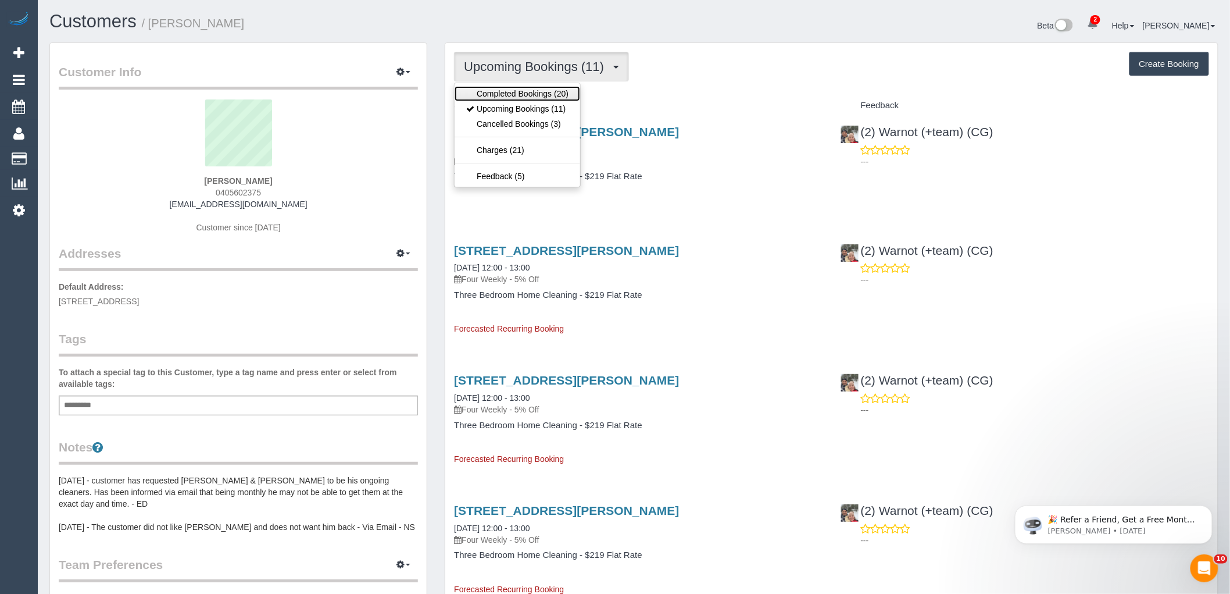
click at [528, 94] on link "Completed Bookings (20)" at bounding box center [518, 93] width 126 height 15
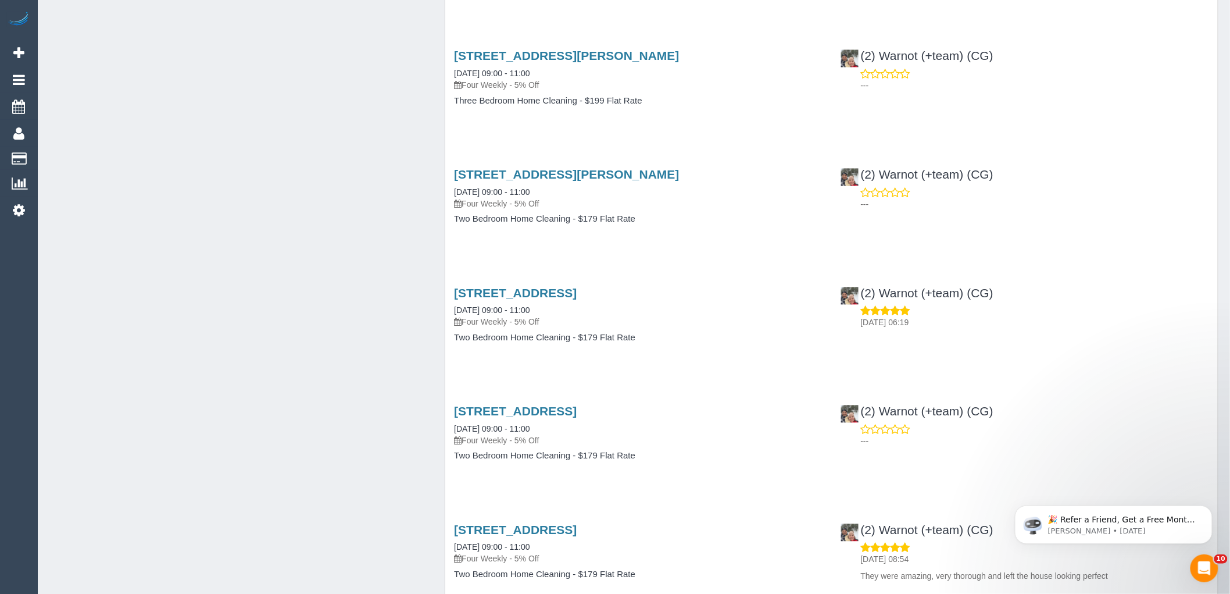
scroll to position [1227, 0]
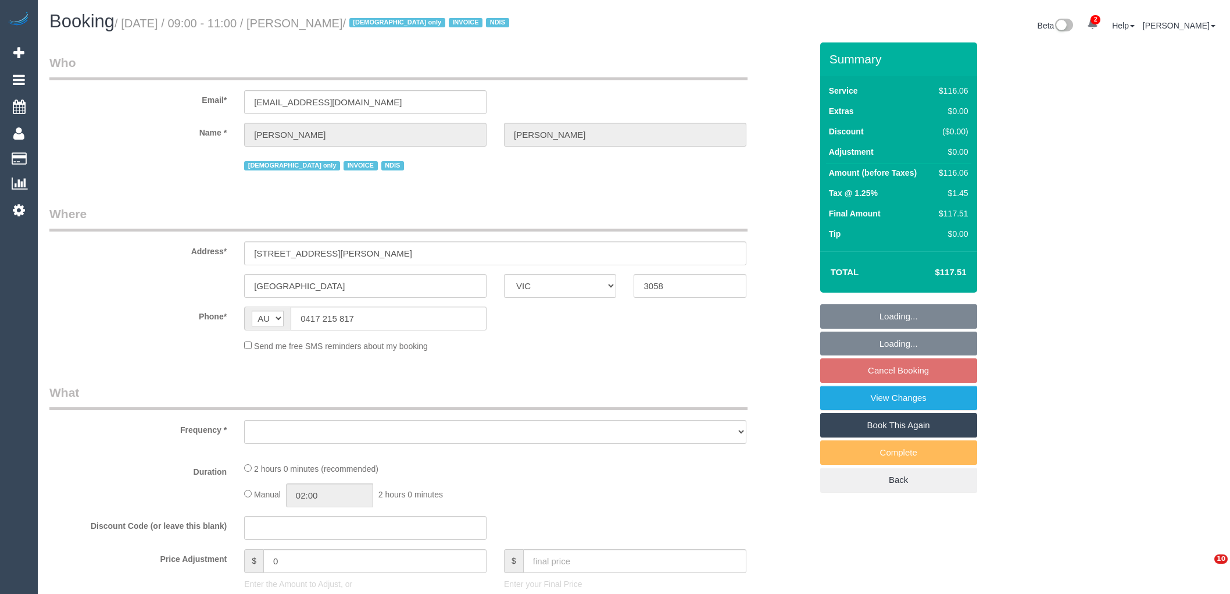
select select "VIC"
select select "object:586"
select select "number:28"
select select "number:14"
select select "number:19"
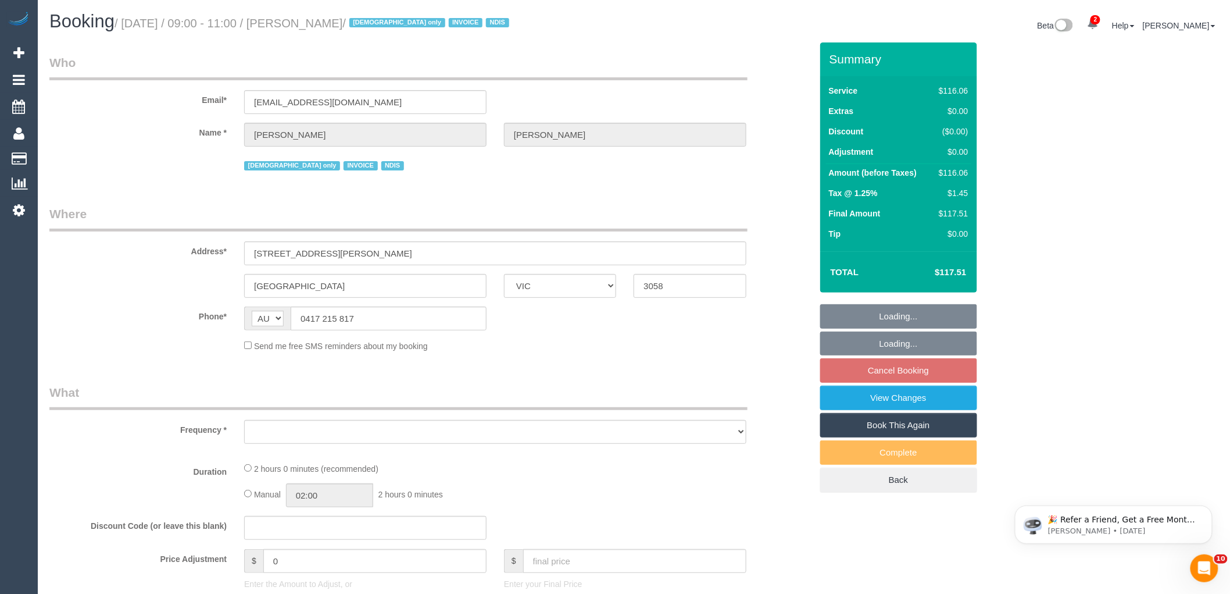
select select "number:22"
select select "number:35"
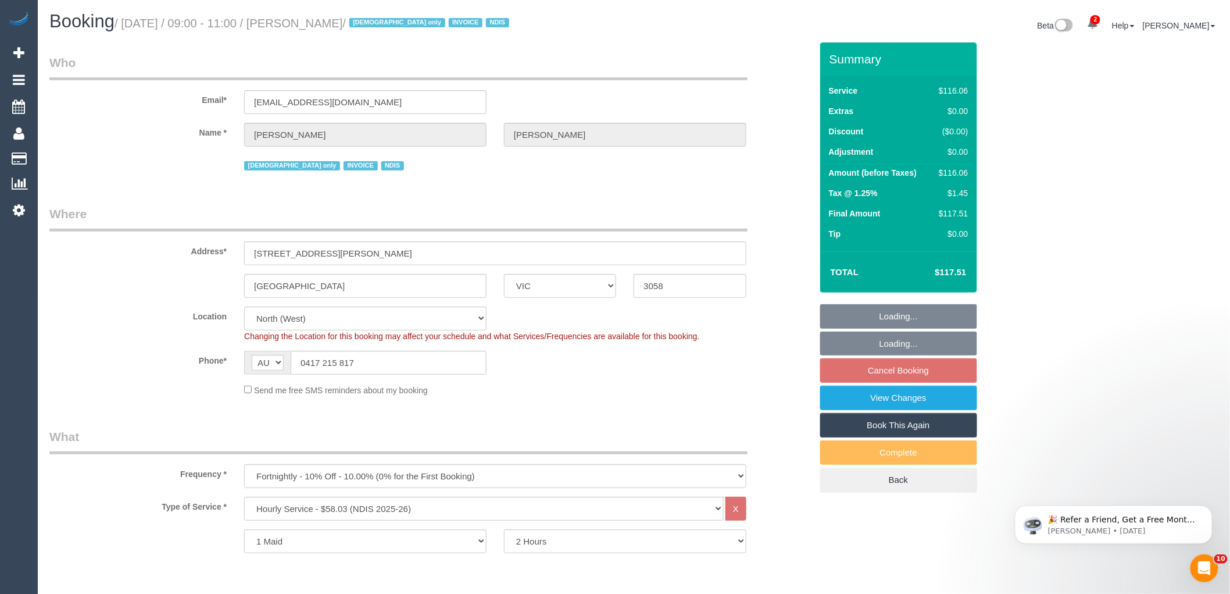
select select "object:798"
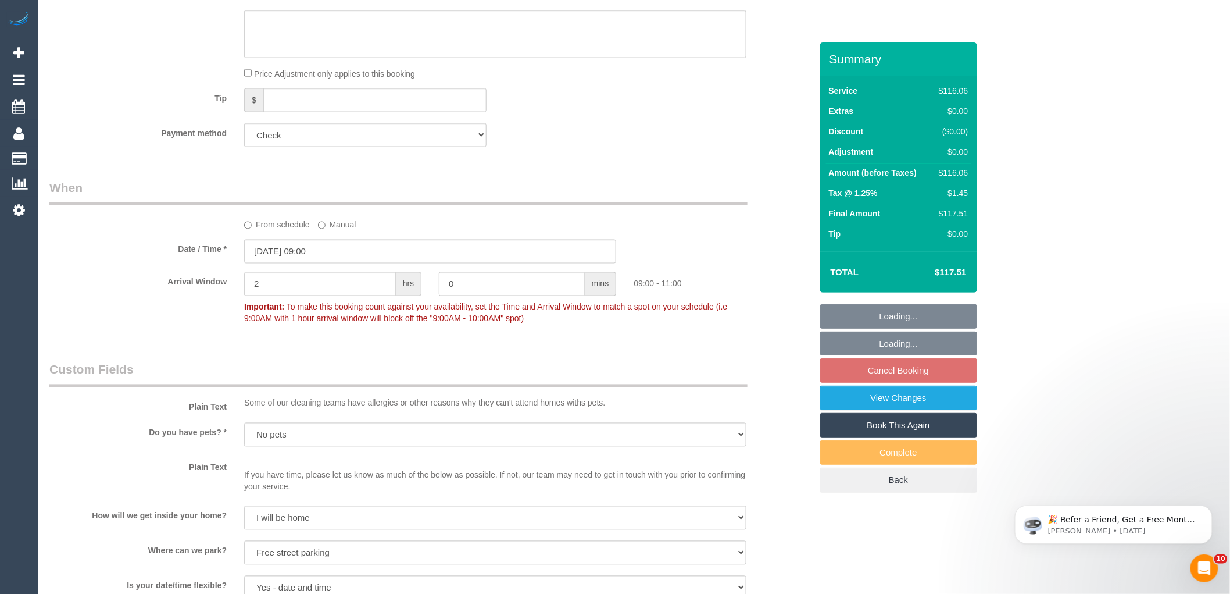
scroll to position [775, 0]
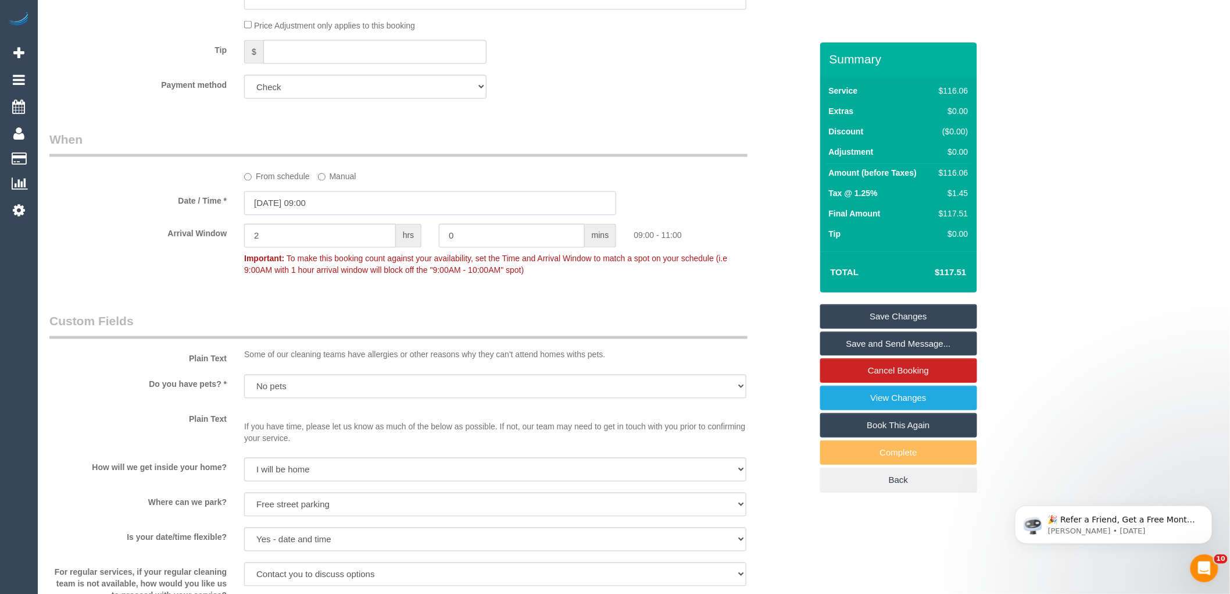
click at [396, 197] on input "[DATE] 09:00" at bounding box center [430, 203] width 372 height 24
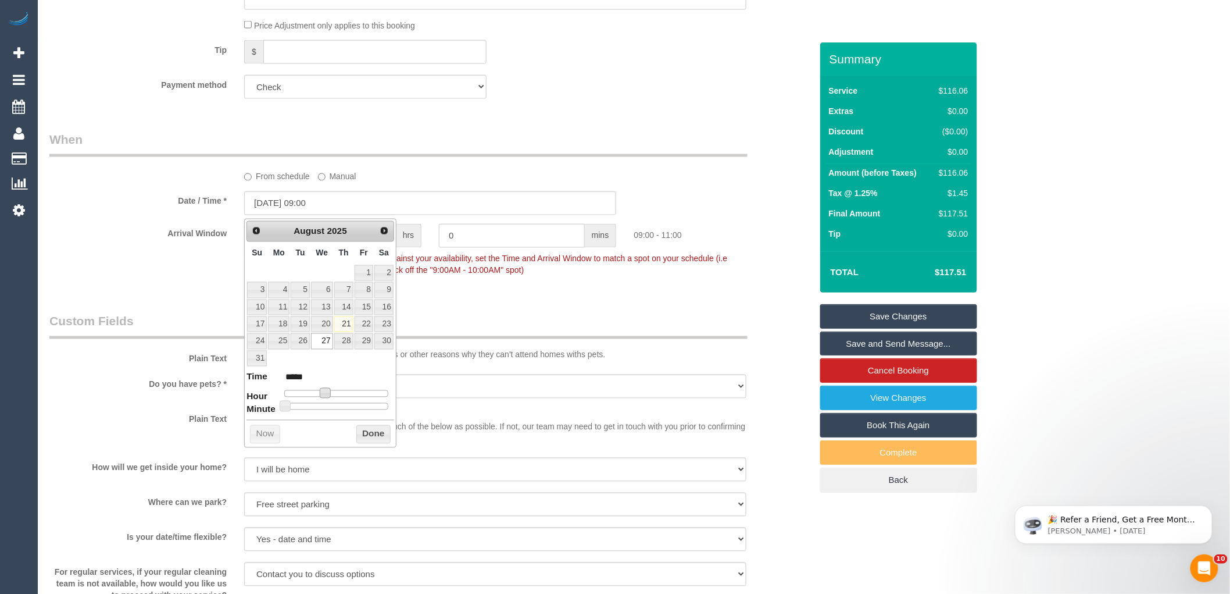
type input "[DATE] 10:00"
type input "*****"
type input "[DATE] 11:00"
type input "*****"
type input "[DATE] 12:00"
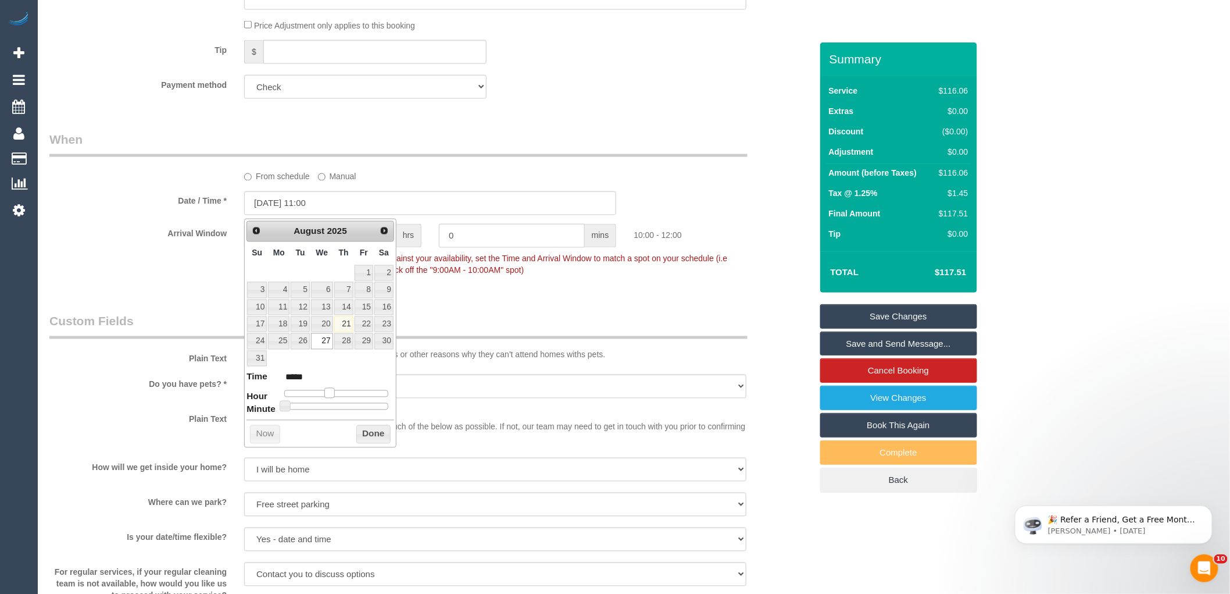
type input "*****"
drag, startPoint x: 321, startPoint y: 396, endPoint x: 334, endPoint y: 399, distance: 12.6
click at [334, 399] on dl "Time ***** Hour Minute Second Millisecond Microsecond Time Zone ***** ***** ***…" at bounding box center [321, 390] width 148 height 40
type input "[DATE] 11:00"
type input "*****"
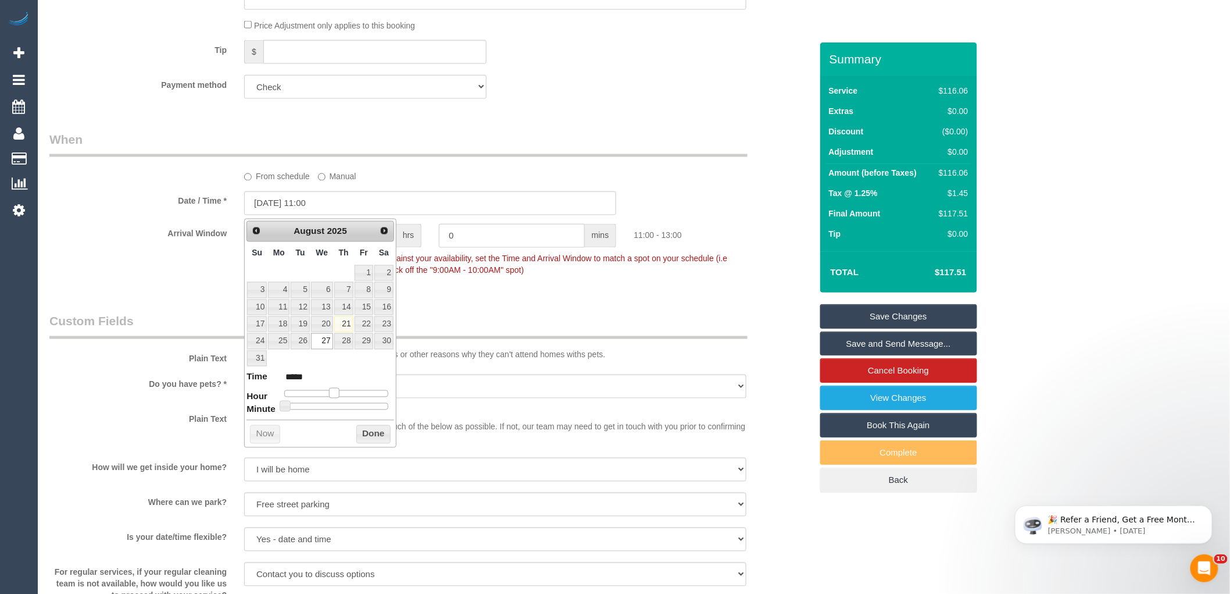
click at [335, 396] on span at bounding box center [334, 393] width 10 height 10
click at [367, 431] on button "Done" at bounding box center [373, 434] width 34 height 19
click at [698, 263] on span "To make this booking count against your availability, set the Time and Arrival …" at bounding box center [485, 264] width 483 height 21
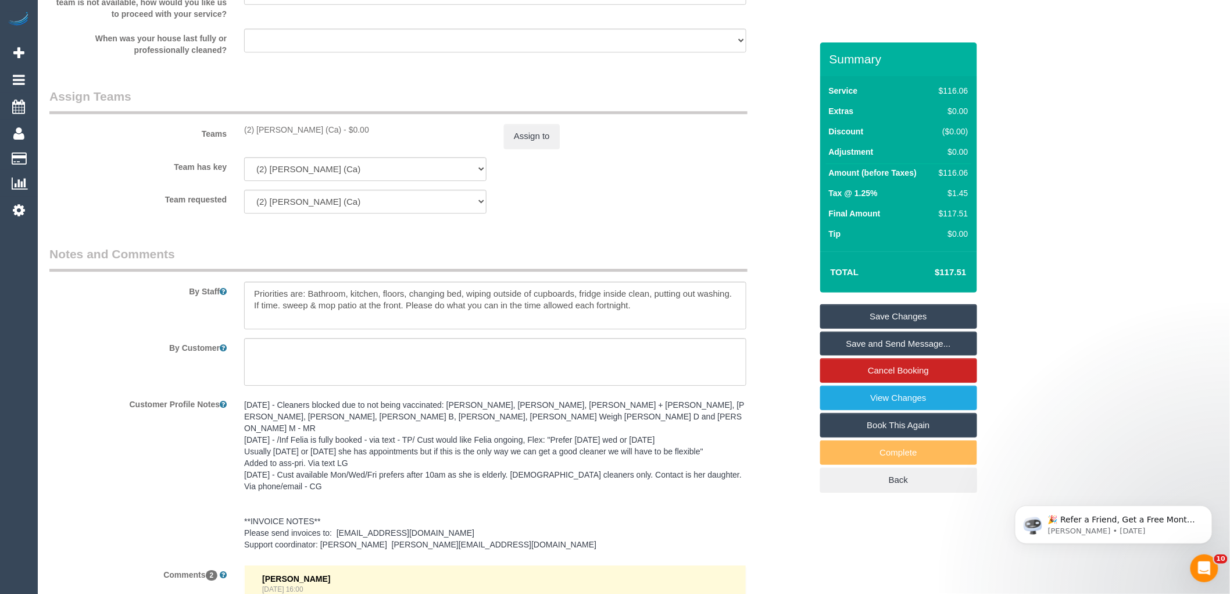
scroll to position [1643, 0]
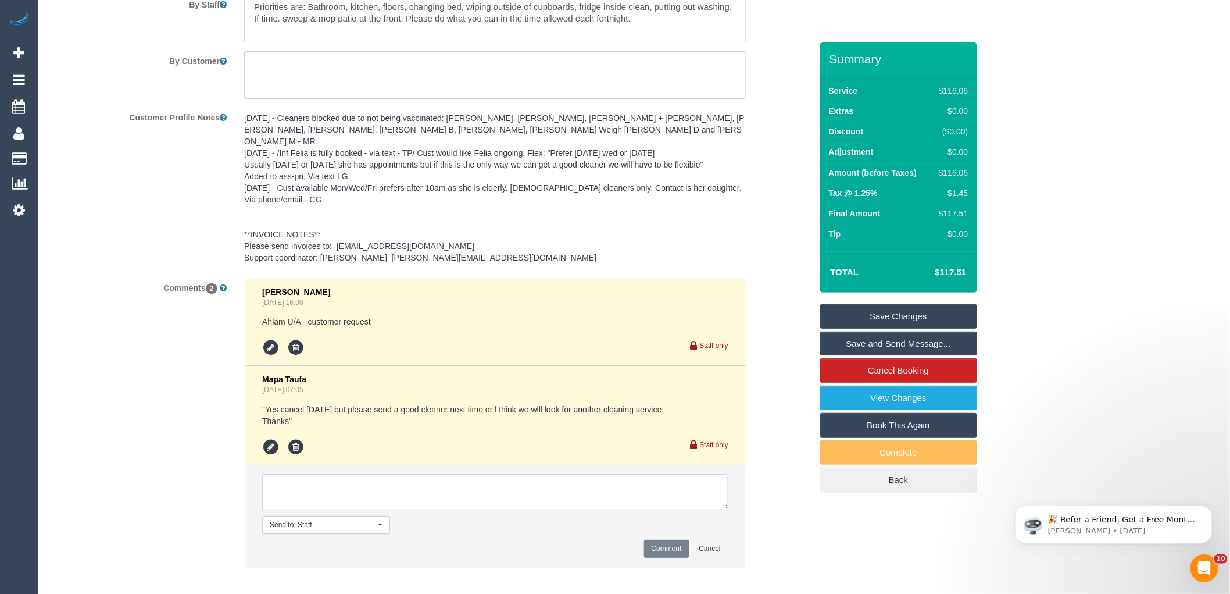
click at [330, 485] on textarea at bounding box center [495, 492] width 466 height 36
click at [361, 476] on textarea at bounding box center [495, 492] width 466 height 36
click at [303, 478] on textarea at bounding box center [495, 492] width 466 height 36
click at [593, 481] on textarea at bounding box center [495, 492] width 466 height 36
type textarea "Assigned pending 11-1pm ongoing - not yet emailed"
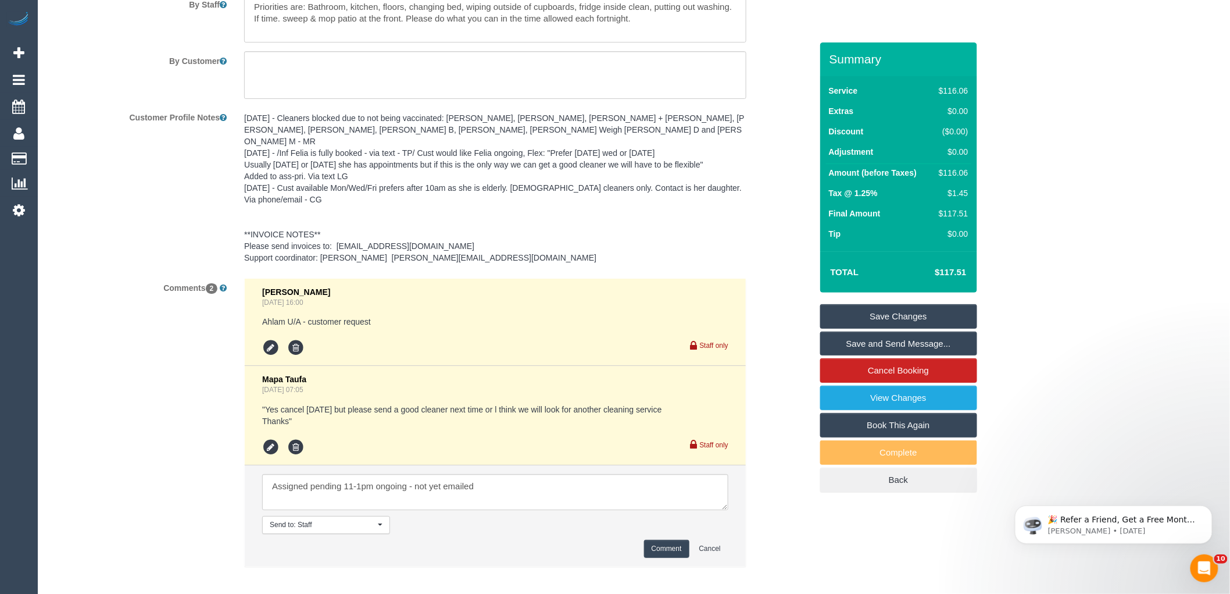
click at [664, 540] on button "Comment" at bounding box center [666, 549] width 45 height 18
click at [758, 368] on div "Comments 2 [PERSON_NAME] [DATE] 16:00 Ahlam U/A - customer request Staff only M…" at bounding box center [431, 428] width 780 height 301
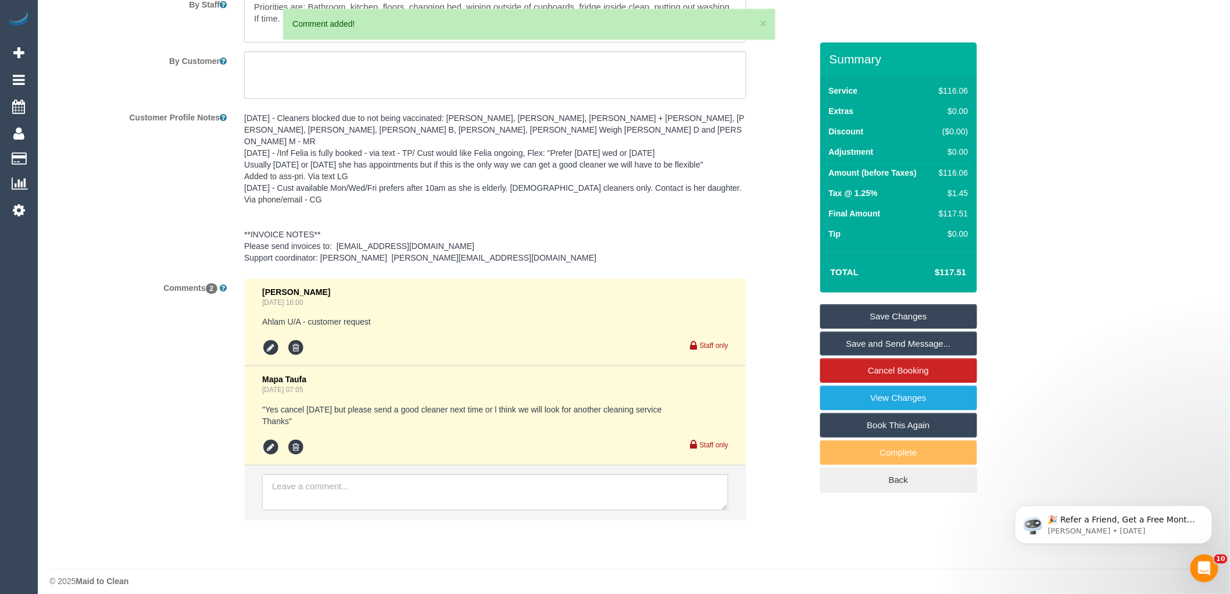
scroll to position [1320, 0]
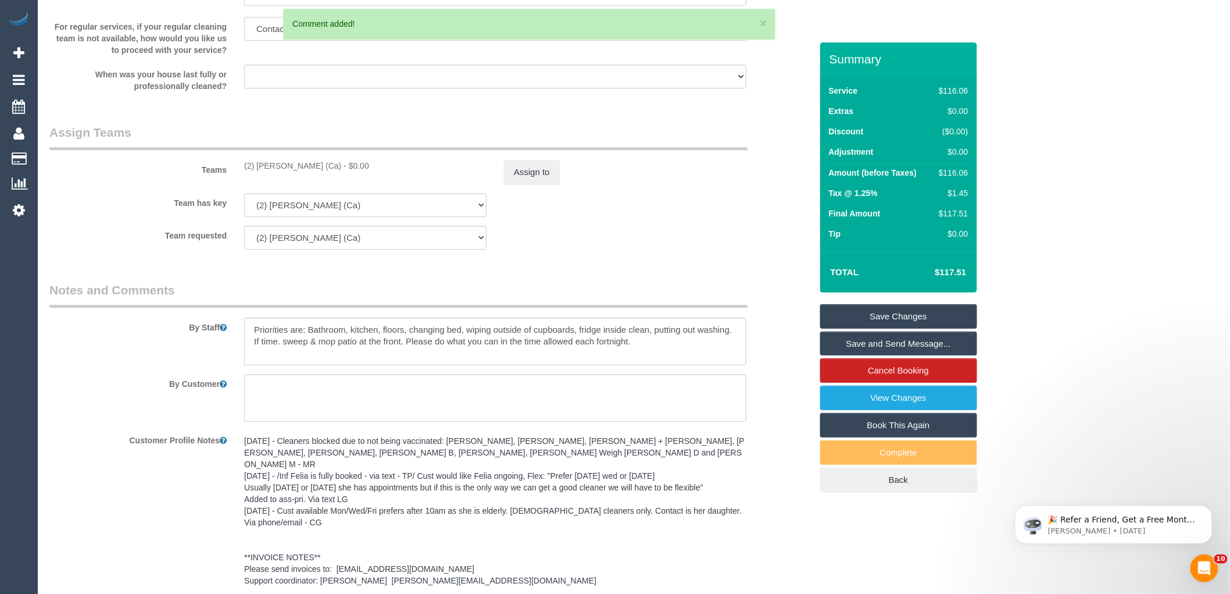
click at [890, 312] on link "Save Changes" at bounding box center [898, 316] width 157 height 24
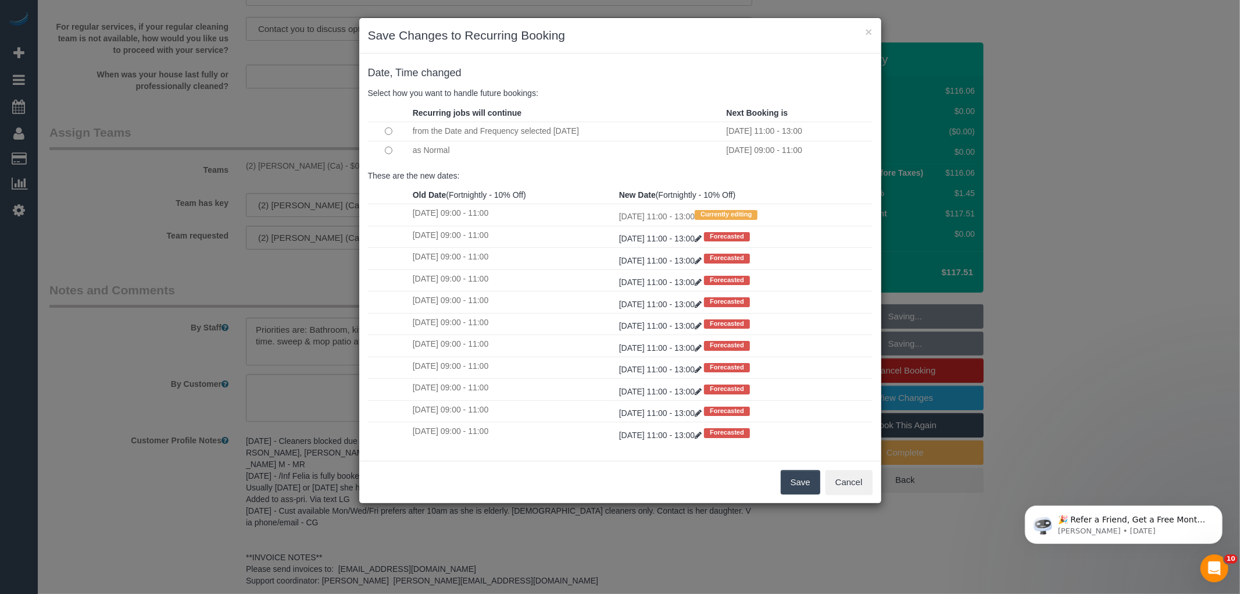
click at [812, 483] on button "Save" at bounding box center [801, 482] width 40 height 24
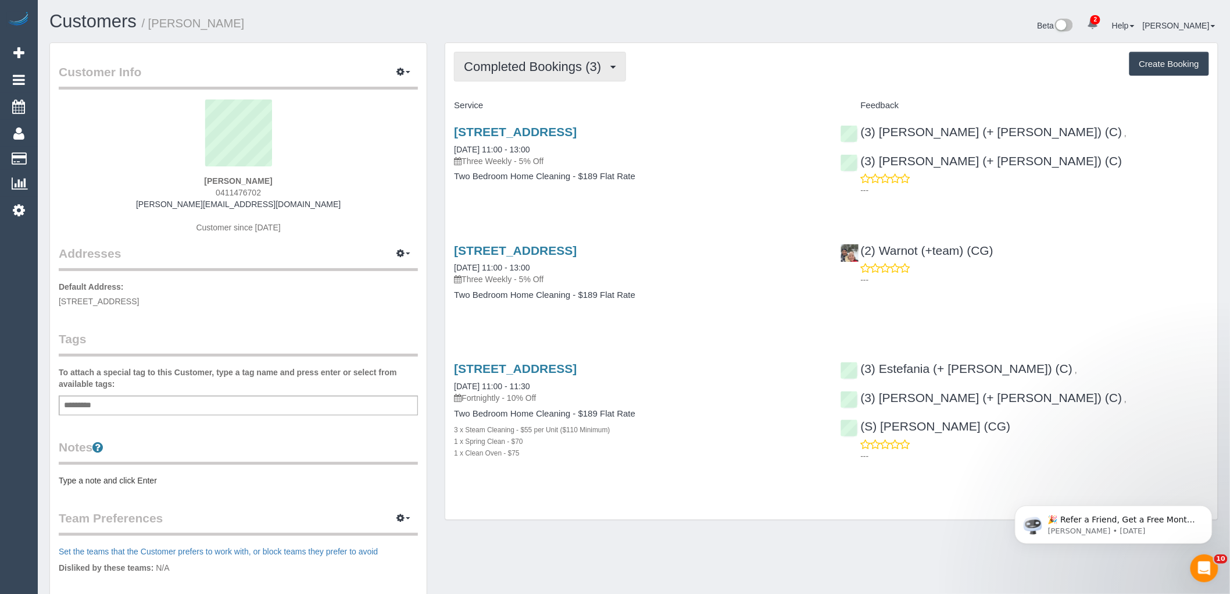
click at [549, 67] on span "Completed Bookings (3)" at bounding box center [535, 66] width 143 height 15
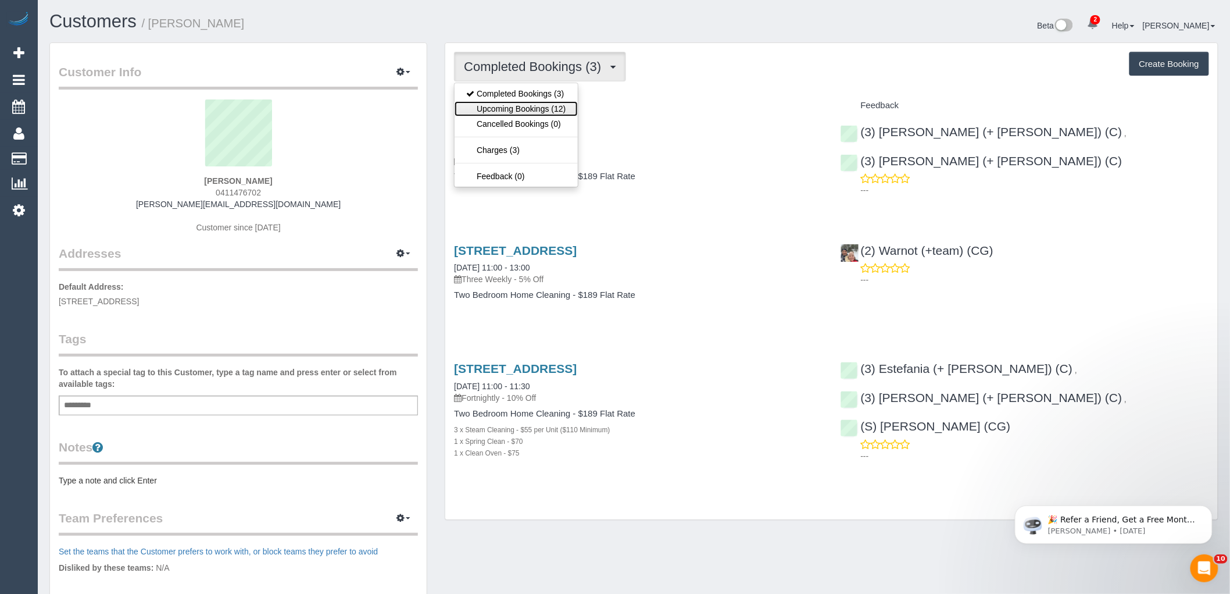
click at [517, 109] on link "Upcoming Bookings (12)" at bounding box center [516, 108] width 123 height 15
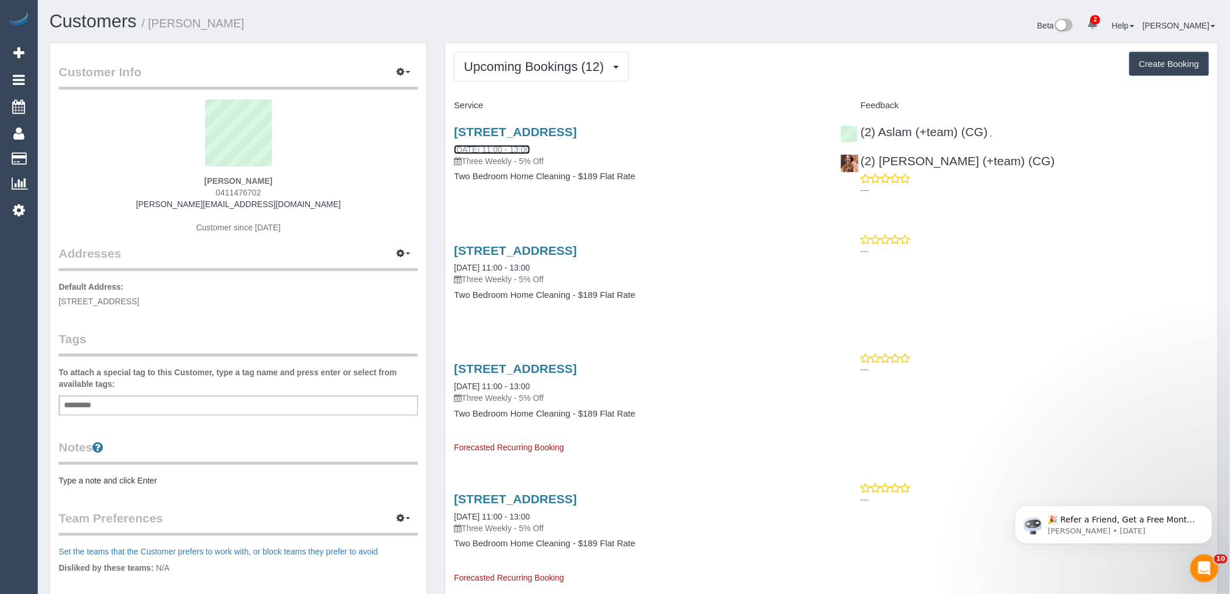
click at [530, 147] on link "[DATE] 11:00 - 13:00" at bounding box center [492, 149] width 76 height 9
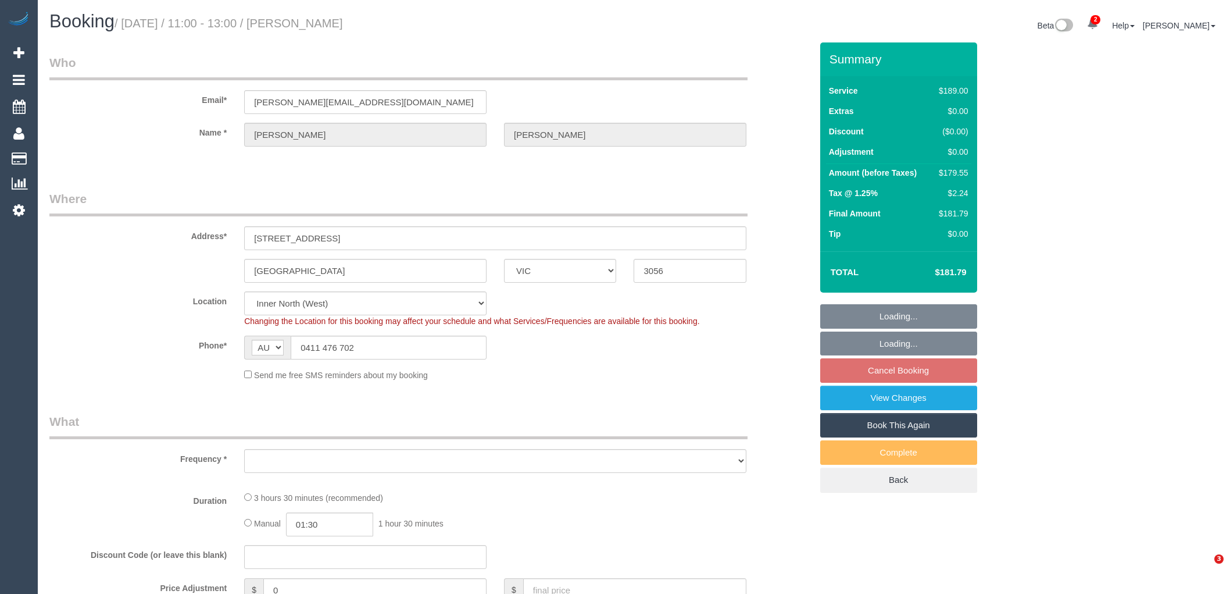
select select "VIC"
select select "object:698"
select select "string:stripe-pm_1Rbwd42GScqysDRVaPcvJYsC"
select select "number:29"
select select "number:14"
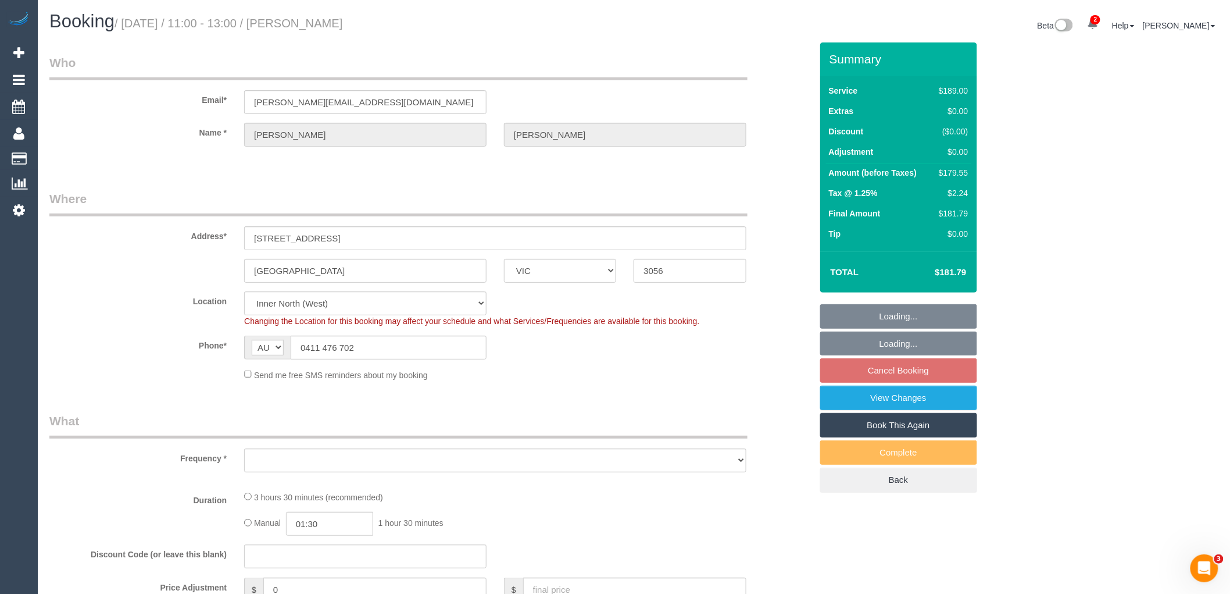
select select "number:19"
select select "number:24"
select select "number:33"
select select "number:11"
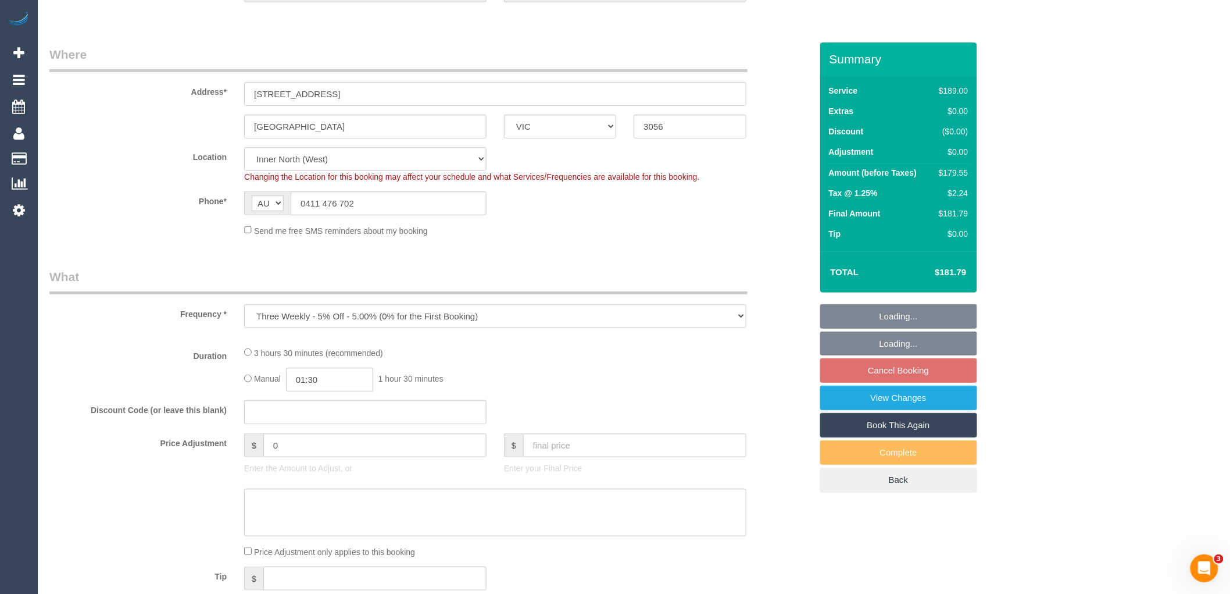
select select "object:703"
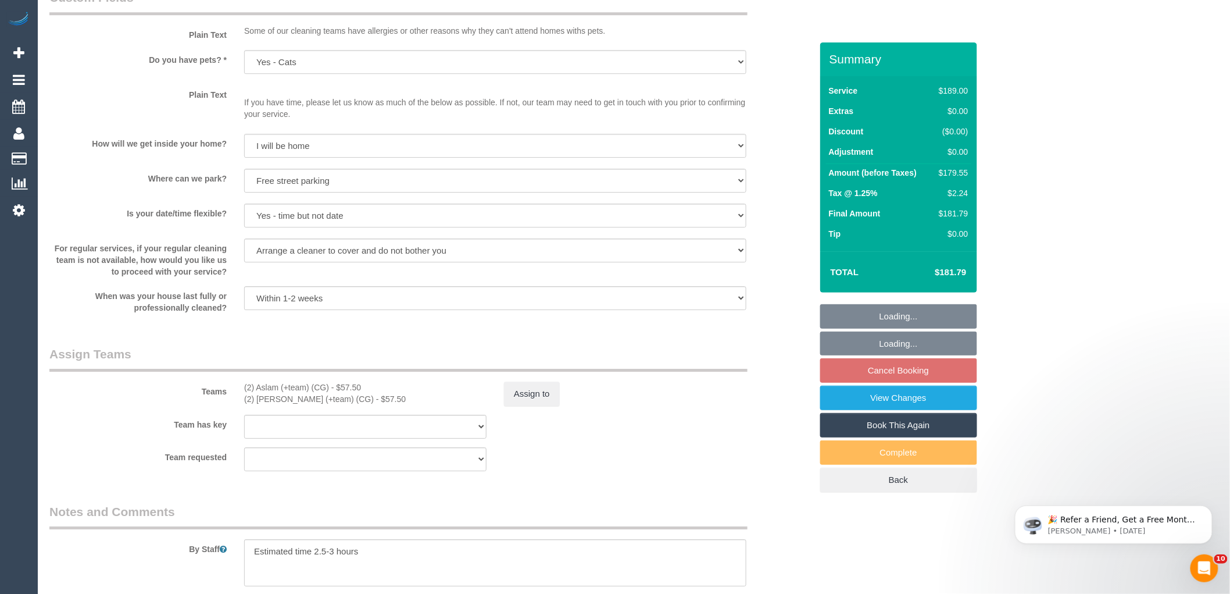
scroll to position [1485, 0]
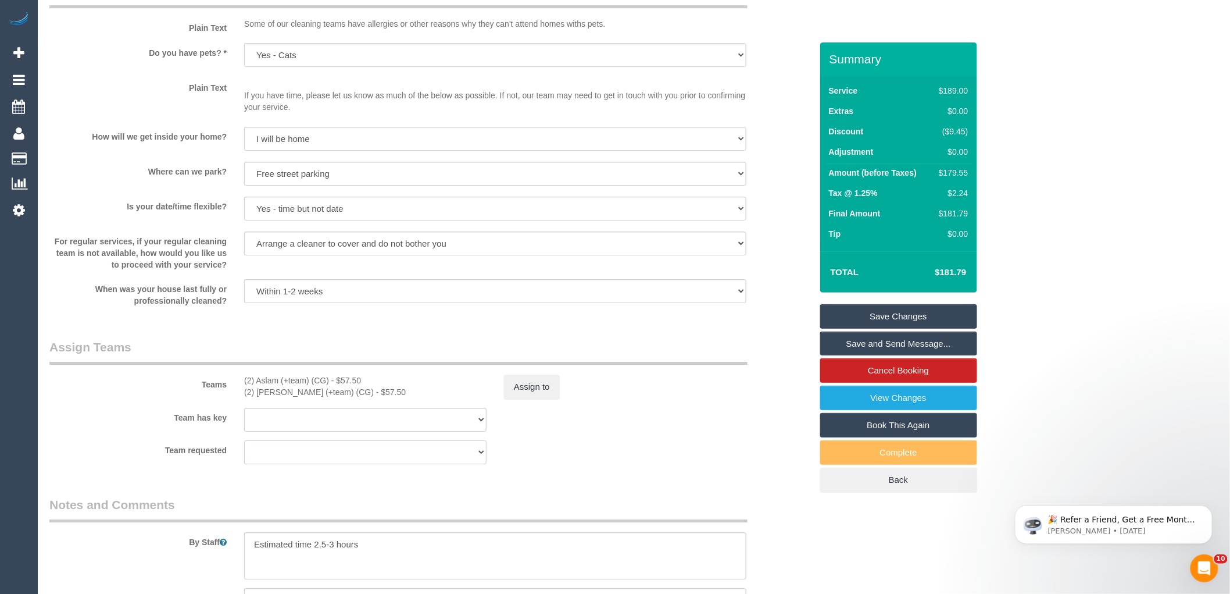
click at [326, 464] on select "(2) Aslam (+team) (CG) (2) [PERSON_NAME] (+team) (CG) (0) Office (0) [PERSON_NA…" at bounding box center [365, 452] width 242 height 24
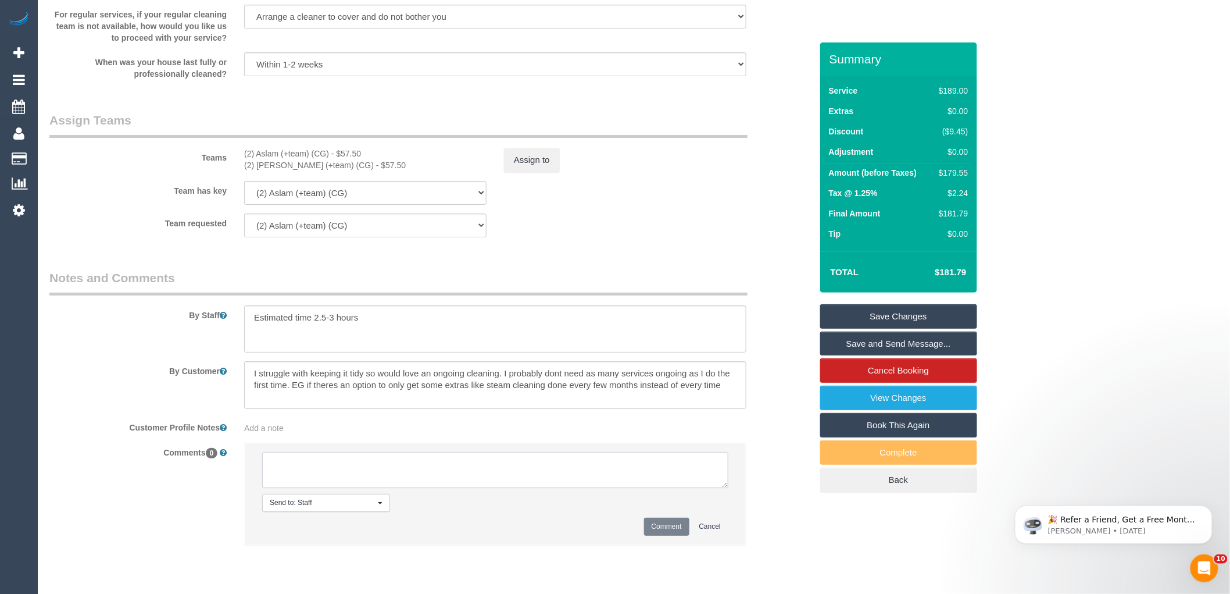
click at [328, 480] on textarea at bounding box center [495, 470] width 466 height 36
type textarea "[PERSON_NAME] + Team U/A - review. Not informed"
click at [669, 534] on button "Comment" at bounding box center [666, 526] width 45 height 18
click at [510, 167] on button "Assign to" at bounding box center [532, 160] width 56 height 24
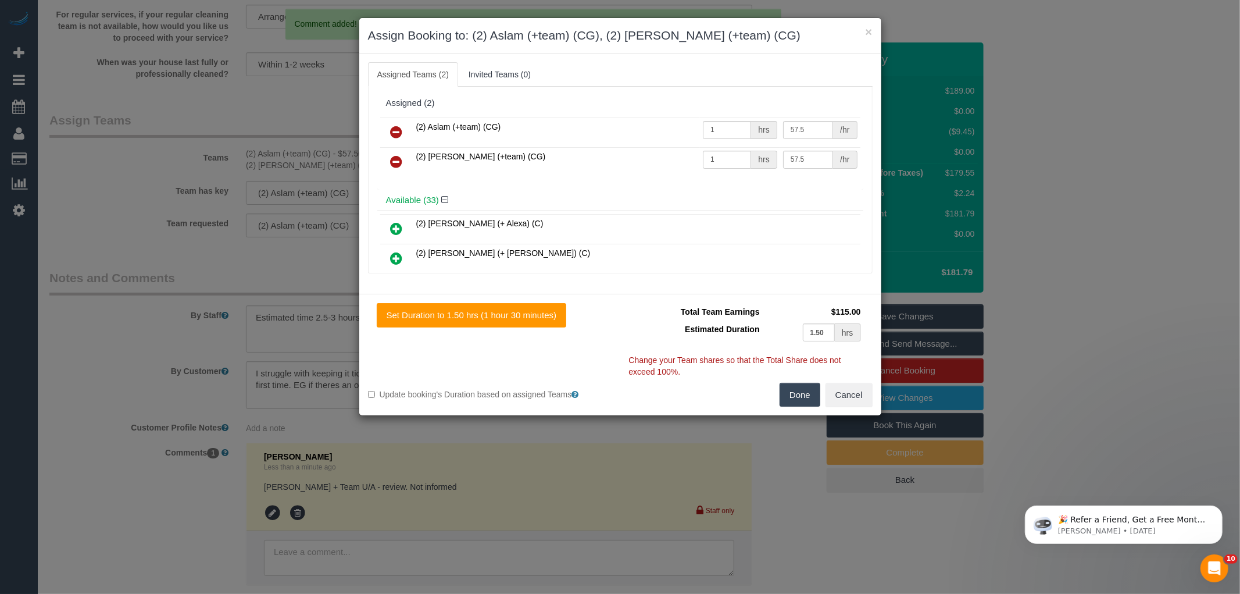
click at [394, 131] on icon at bounding box center [397, 132] width 12 height 14
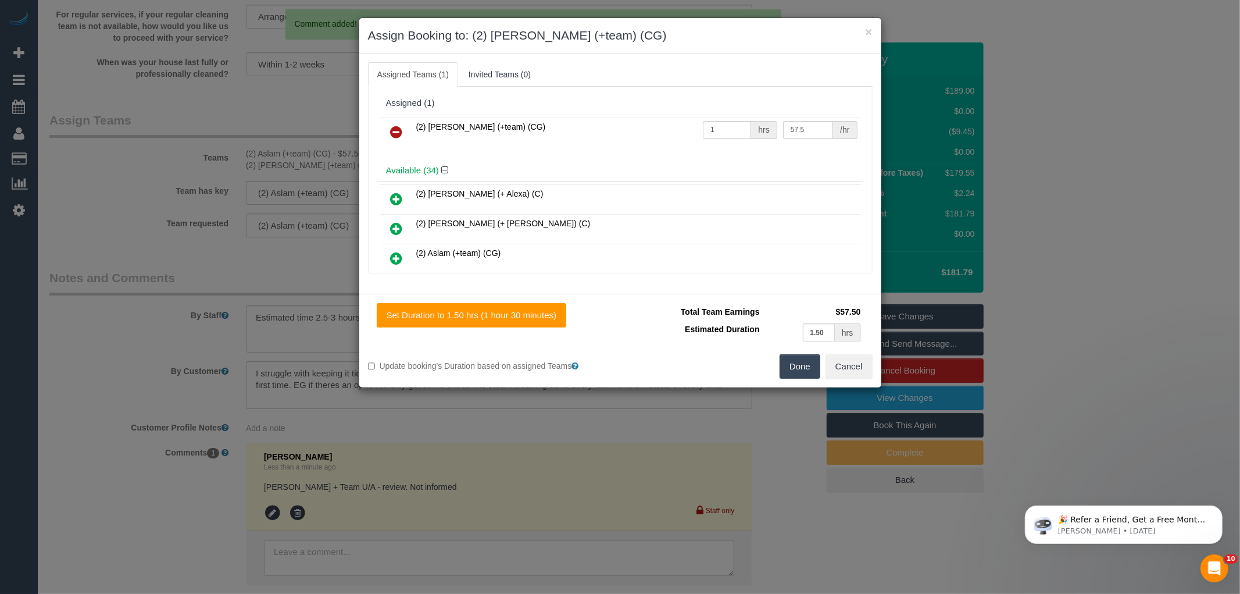
click at [396, 133] on icon at bounding box center [397, 132] width 12 height 14
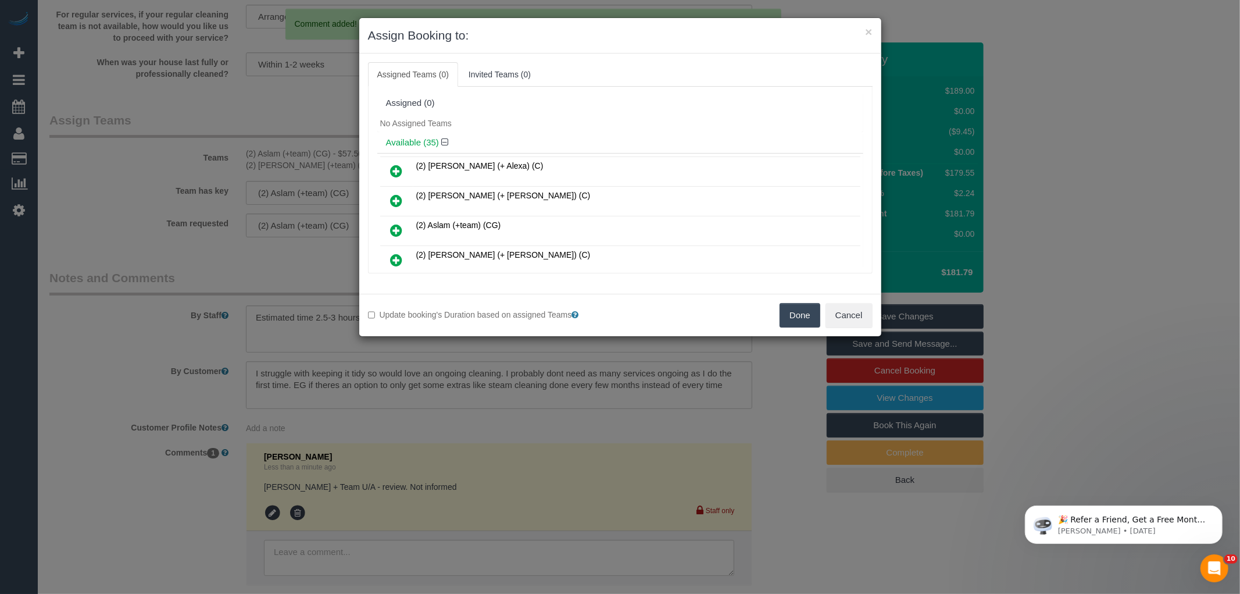
click at [800, 318] on button "Done" at bounding box center [800, 315] width 41 height 24
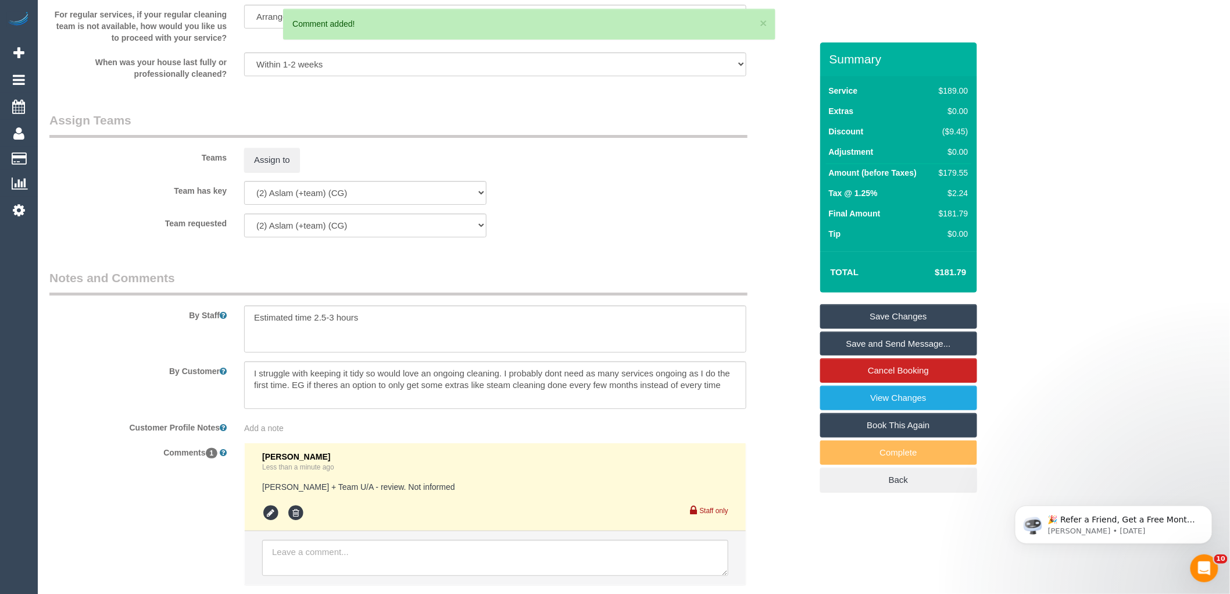
click at [881, 315] on link "Save Changes" at bounding box center [898, 316] width 157 height 24
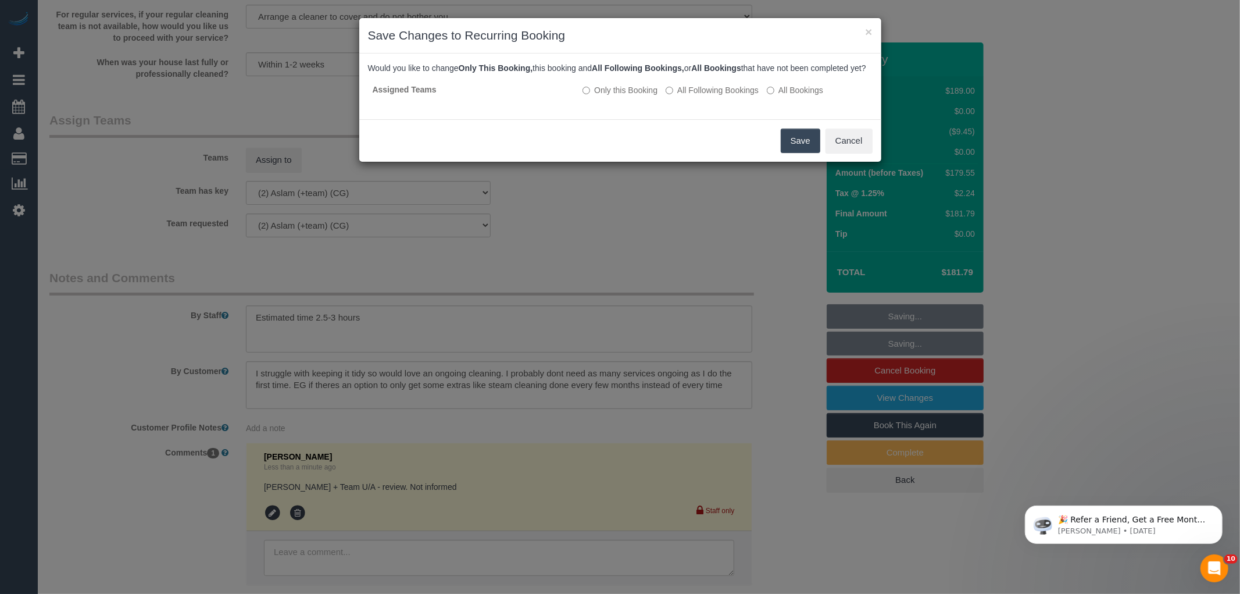
click at [792, 153] on button "Save" at bounding box center [801, 140] width 40 height 24
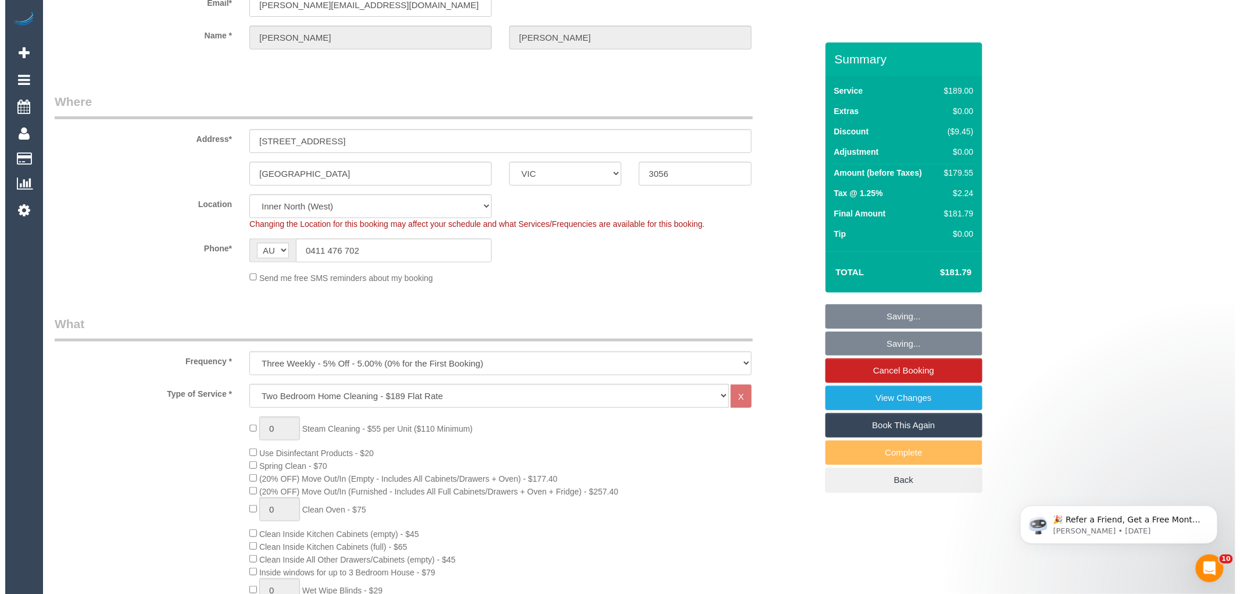
scroll to position [0, 0]
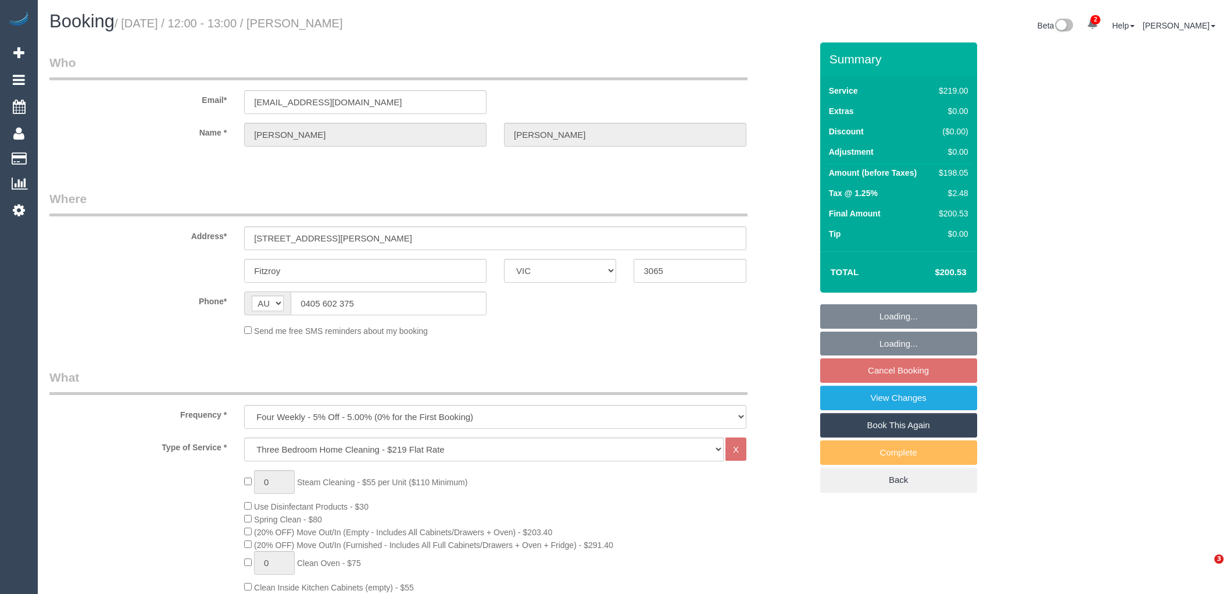
select select "VIC"
select select "string:stripe-pm_1OQfP12GScqysDRVHFfGScaV"
select select "number:28"
select select "number:14"
select select "number:19"
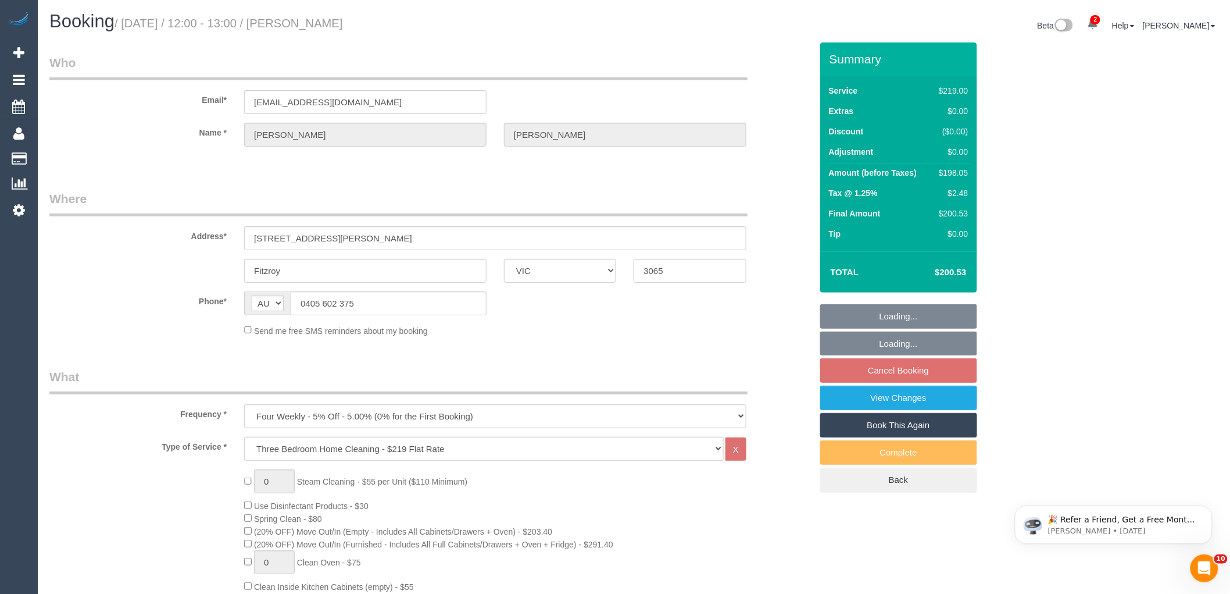
select select "number:25"
select select "number:34"
select select "number:12"
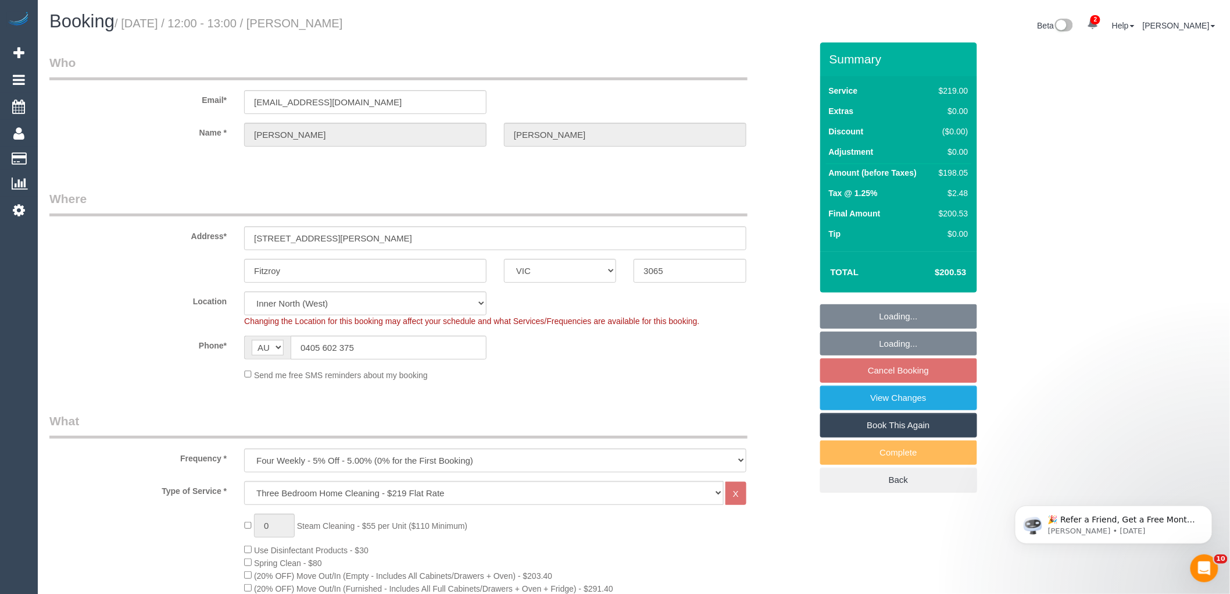
select select "object:809"
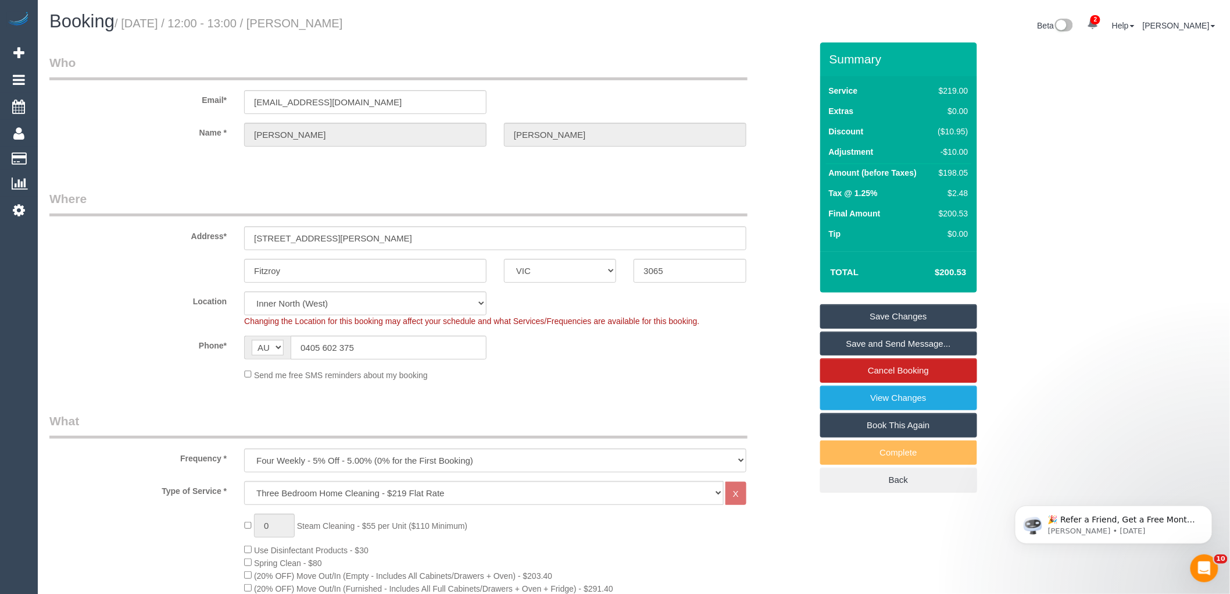
drag, startPoint x: 395, startPoint y: 23, endPoint x: 299, endPoint y: 24, distance: 96.5
click at [299, 24] on h1 "Booking / [DATE] / 12:00 - 13:00 / [PERSON_NAME]" at bounding box center [337, 22] width 576 height 20
copy small "[PERSON_NAME]"
click at [137, 327] on sui-booking-location "Location [GEOGRAPHIC_DATA] (North) East (South) [GEOGRAPHIC_DATA] (East) [GEOGR…" at bounding box center [430, 336] width 762 height 90
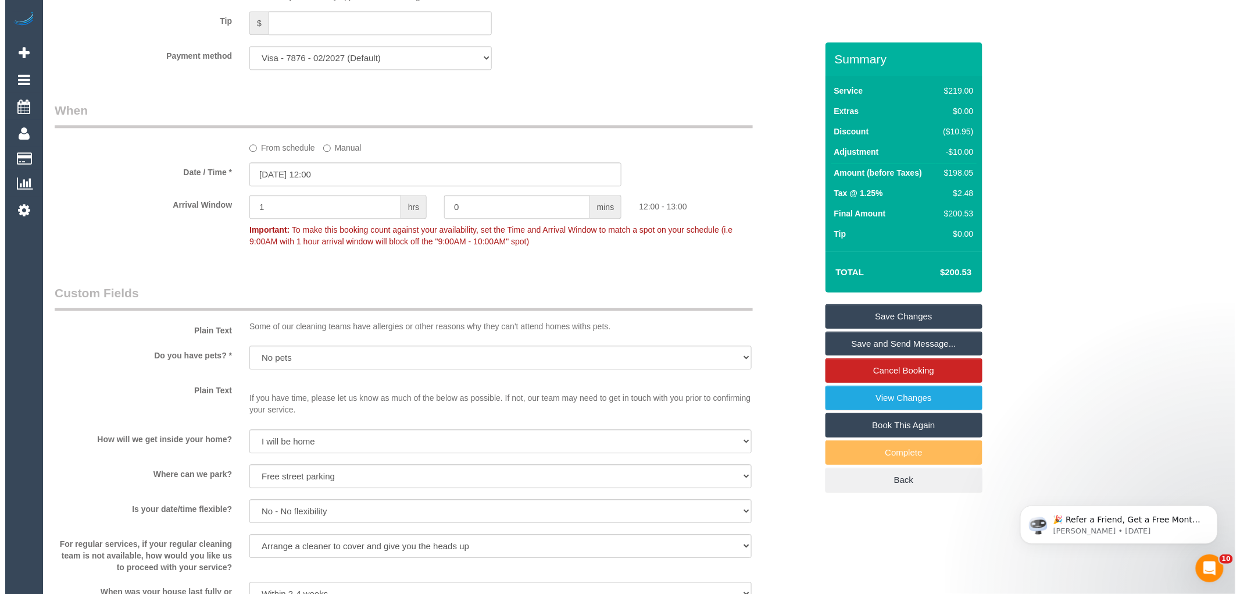
scroll to position [1733, 0]
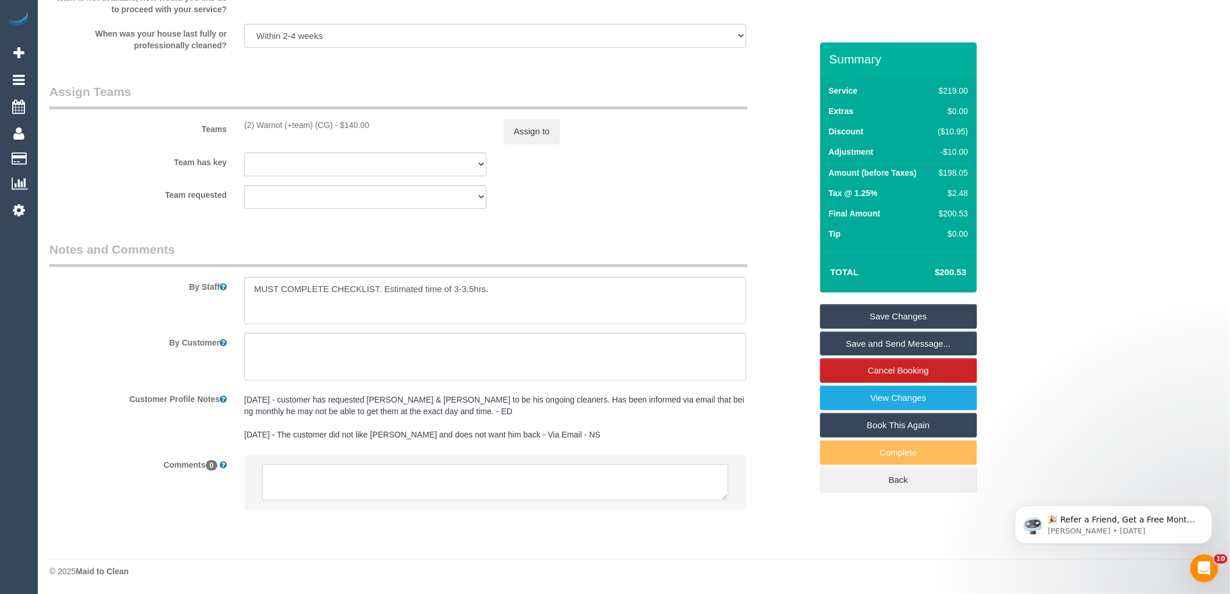
click at [326, 478] on textarea at bounding box center [495, 482] width 466 height 36
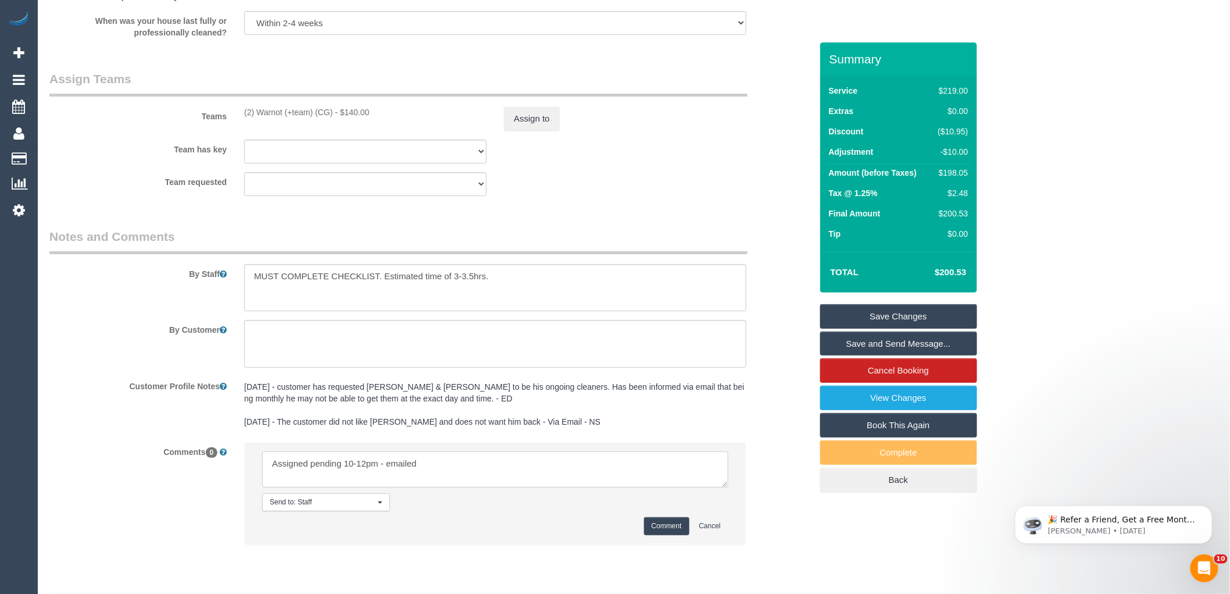
type textarea "Assigned pending 10-12pm - emailed"
click at [662, 535] on button "Comment" at bounding box center [666, 526] width 45 height 18
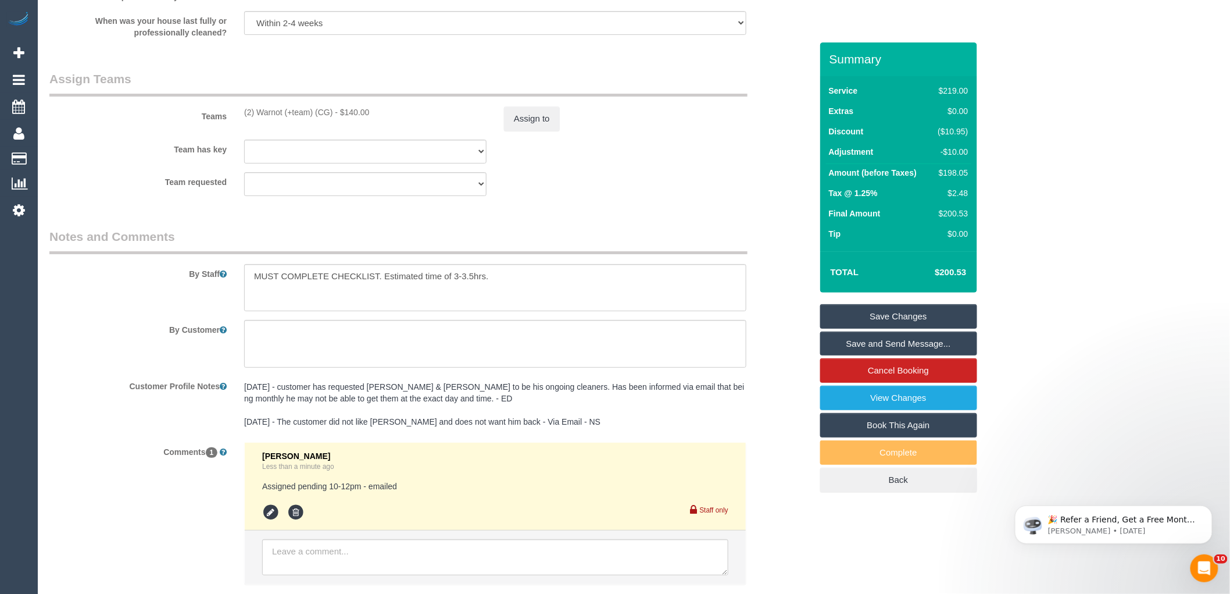
click at [138, 305] on div "By Staff" at bounding box center [431, 270] width 780 height 84
click at [788, 265] on div "By Staff" at bounding box center [431, 270] width 780 height 84
click at [537, 131] on button "Assign to" at bounding box center [532, 118] width 56 height 24
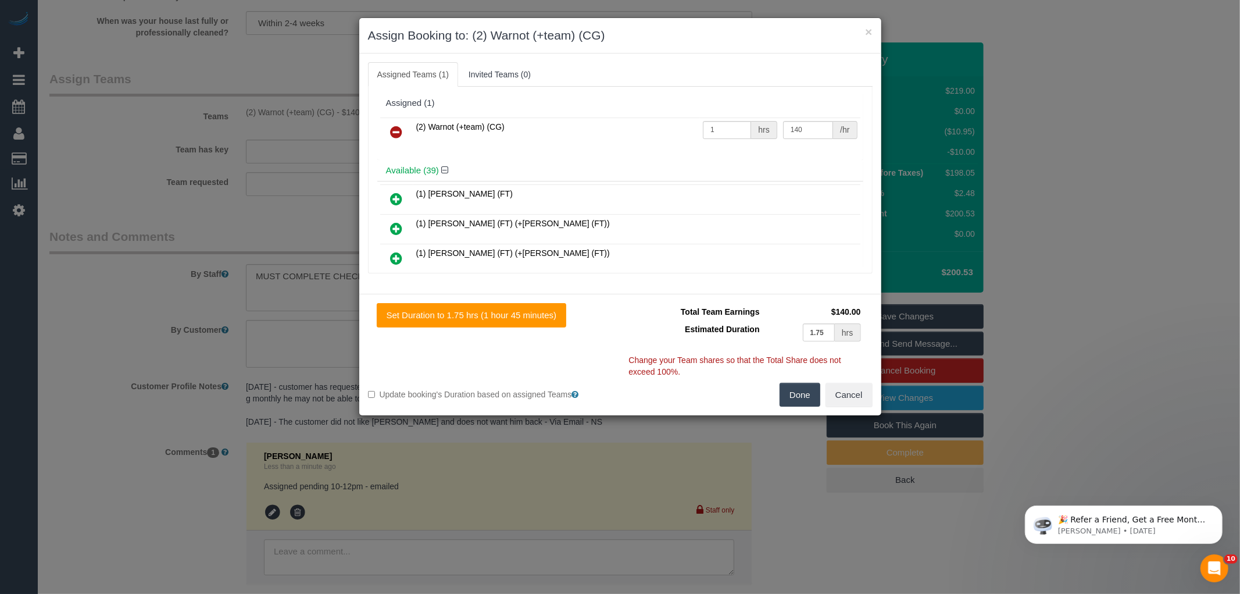
click at [393, 130] on icon at bounding box center [397, 132] width 12 height 14
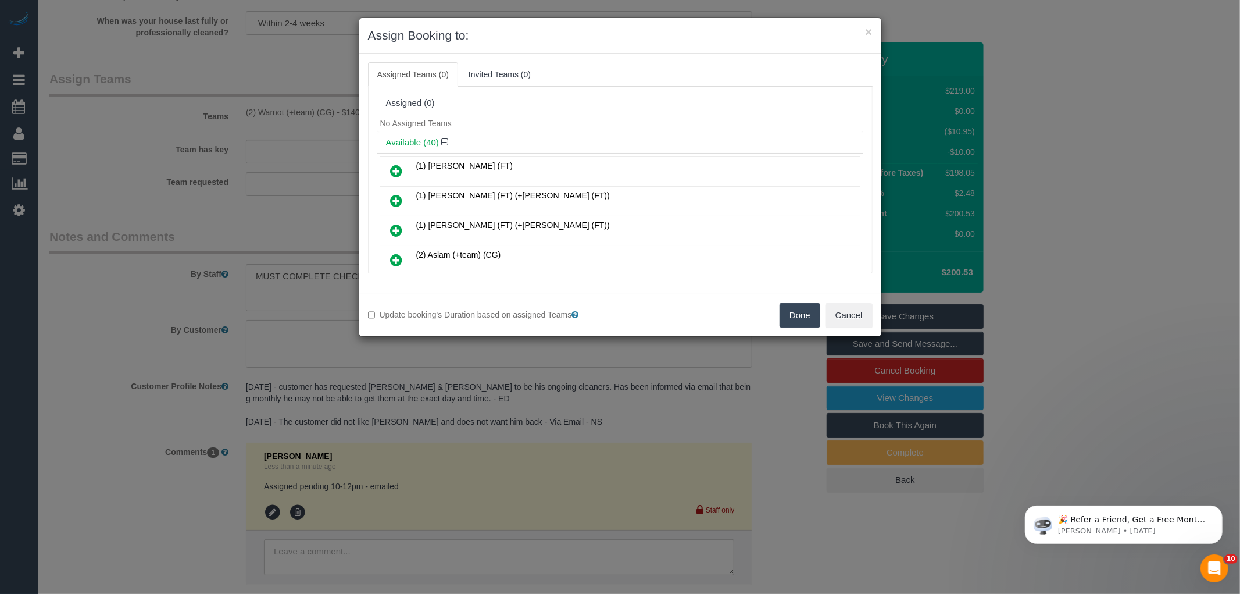
click at [526, 141] on h4 "Available (40)" at bounding box center [620, 143] width 469 height 10
click at [390, 263] on link at bounding box center [396, 260] width 27 height 23
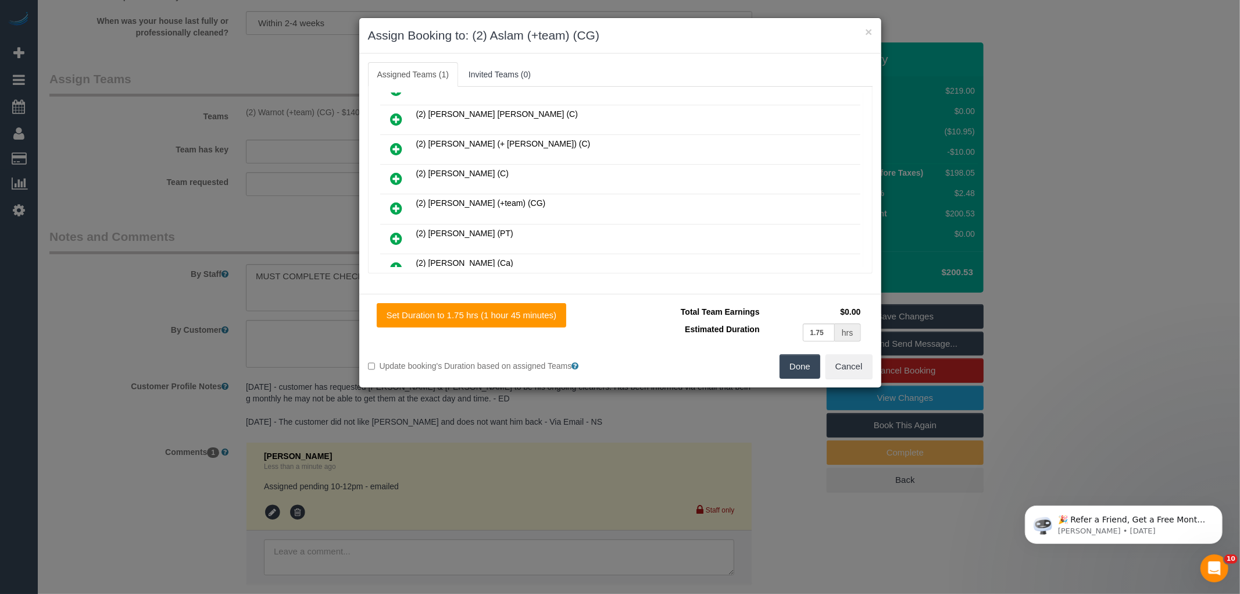
click at [399, 204] on icon at bounding box center [397, 208] width 12 height 14
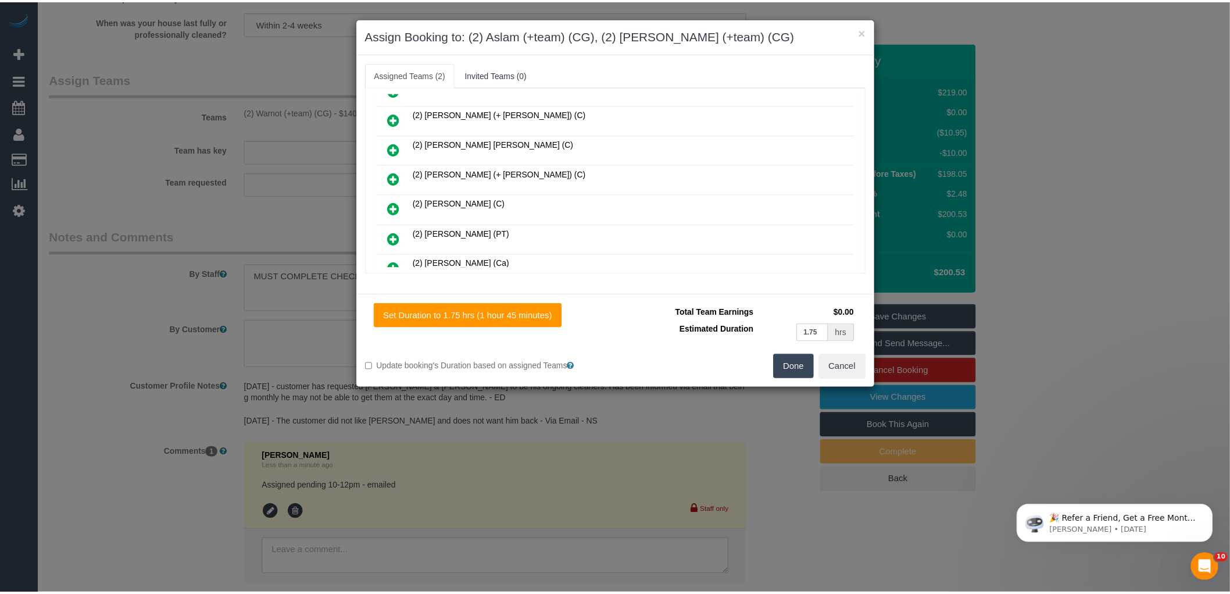
scroll to position [287, 0]
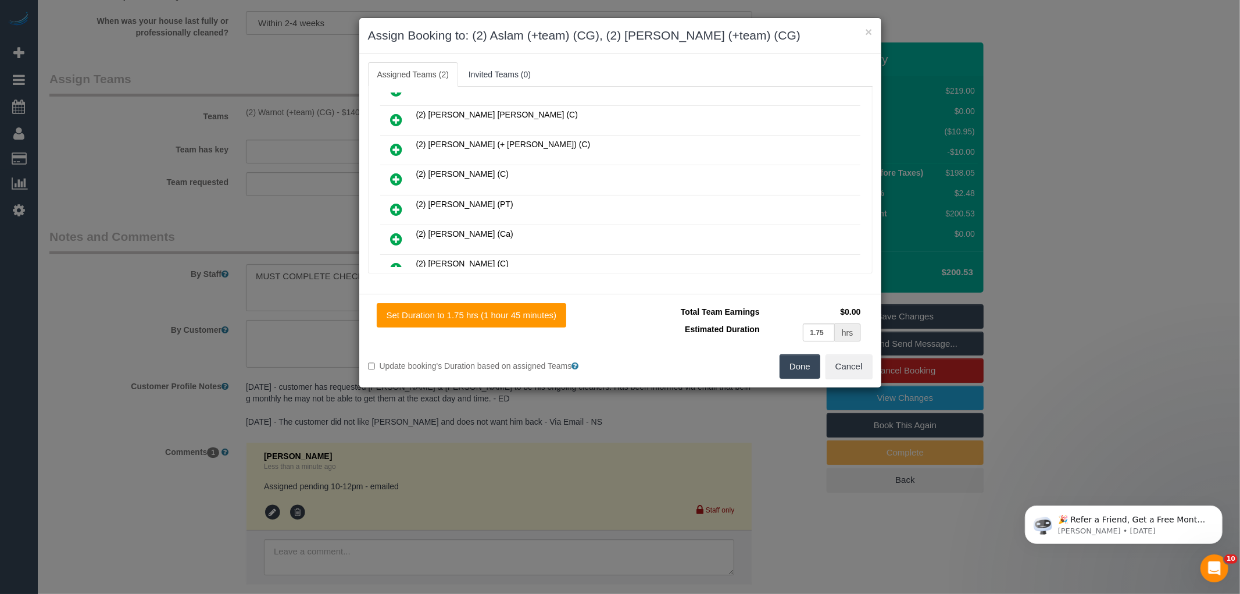
click at [792, 369] on button "Done" at bounding box center [800, 366] width 41 height 24
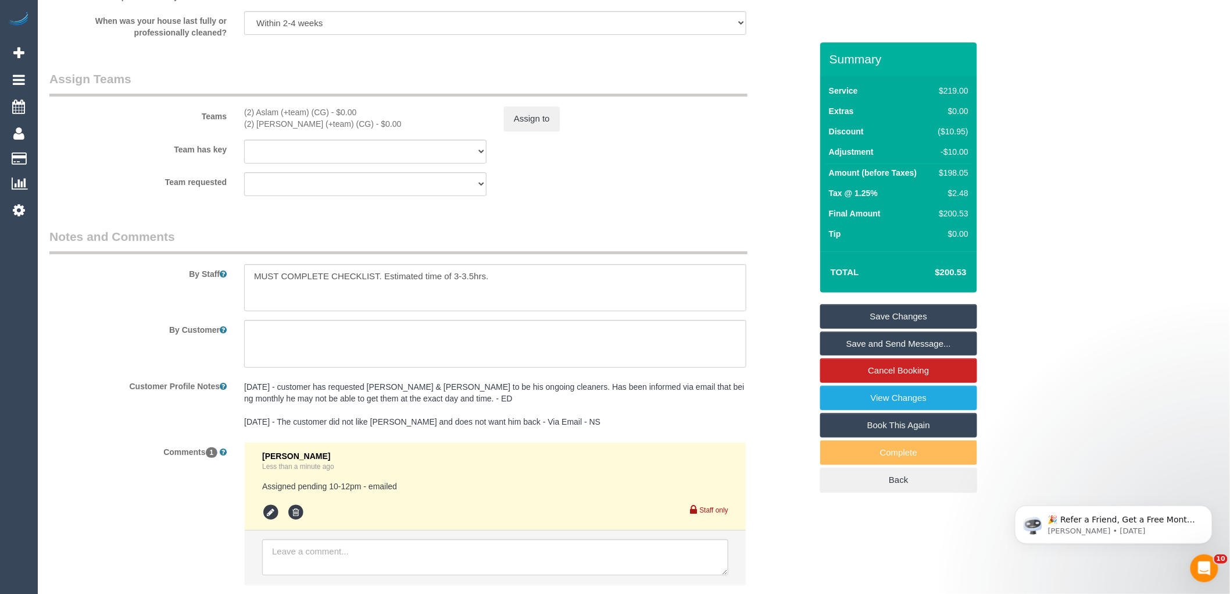
click at [954, 169] on div "$198.05" at bounding box center [951, 173] width 35 height 12
copy div "198.05"
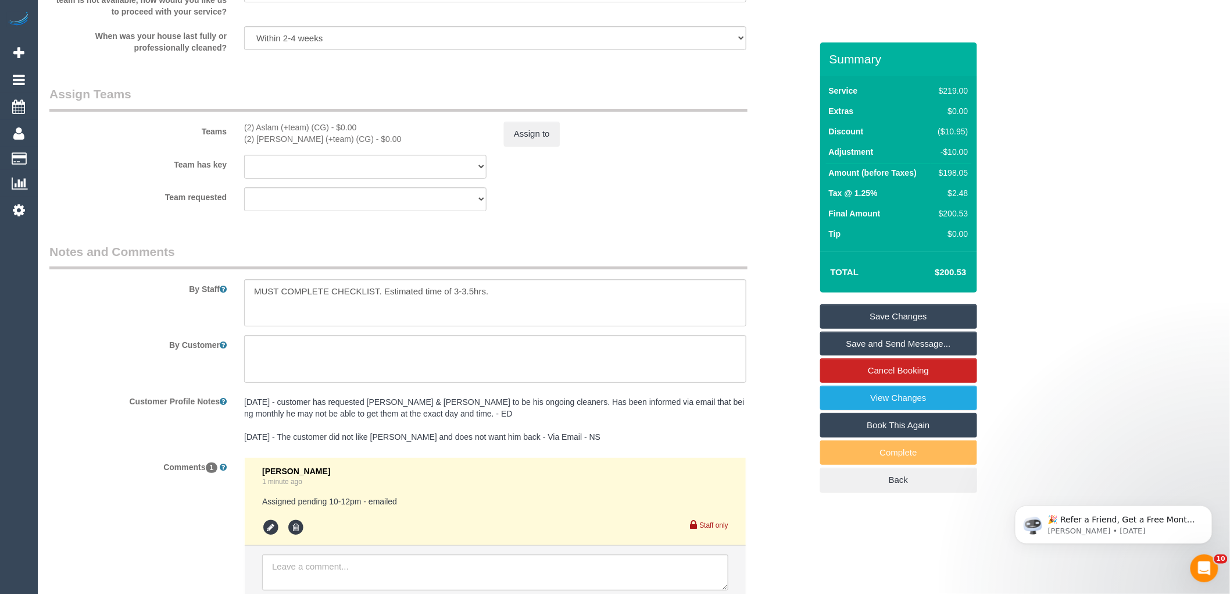
scroll to position [1561, 0]
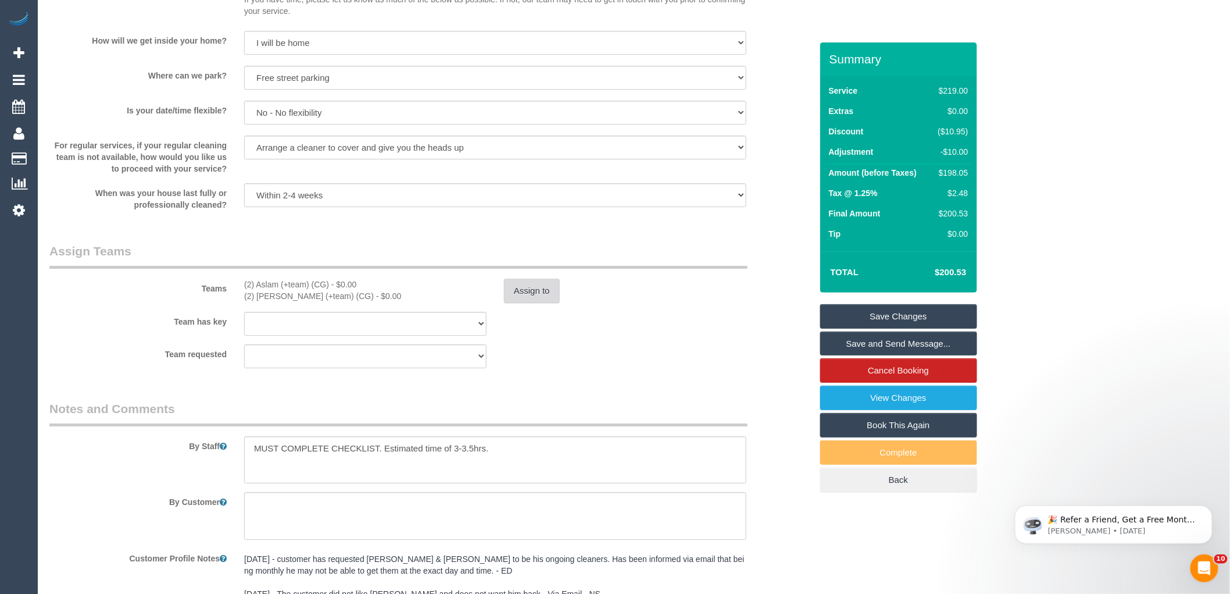
click at [535, 299] on button "Assign to" at bounding box center [532, 290] width 56 height 24
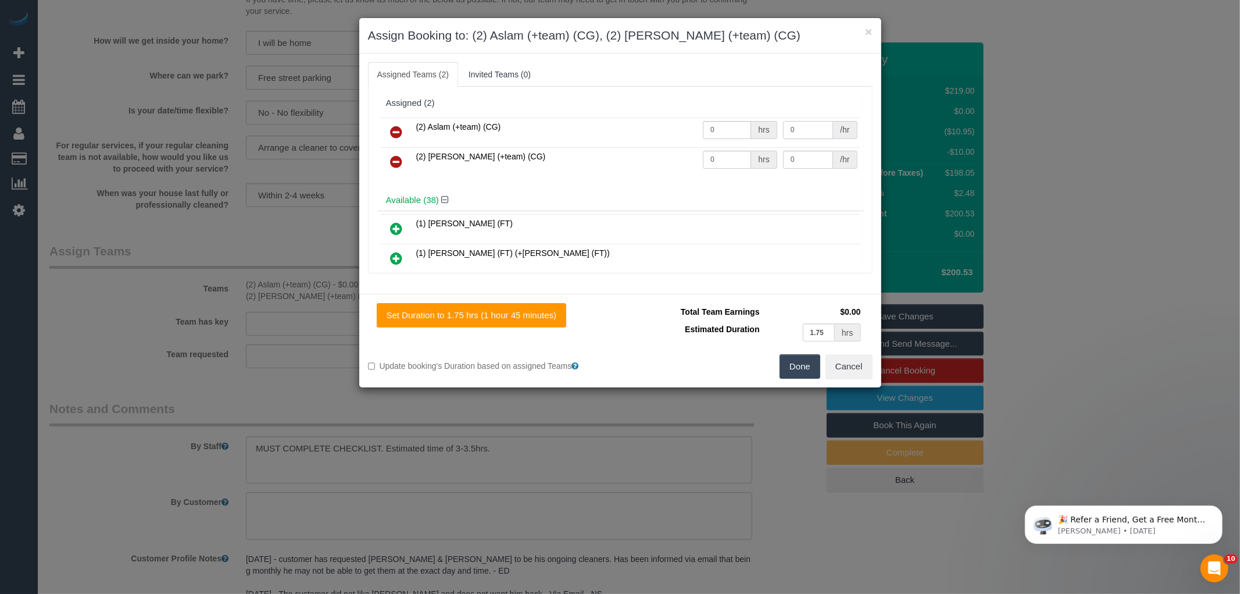
click at [815, 128] on input "0" at bounding box center [808, 130] width 50 height 18
click at [808, 157] on input "0" at bounding box center [808, 160] width 50 height 18
type input "62.5"
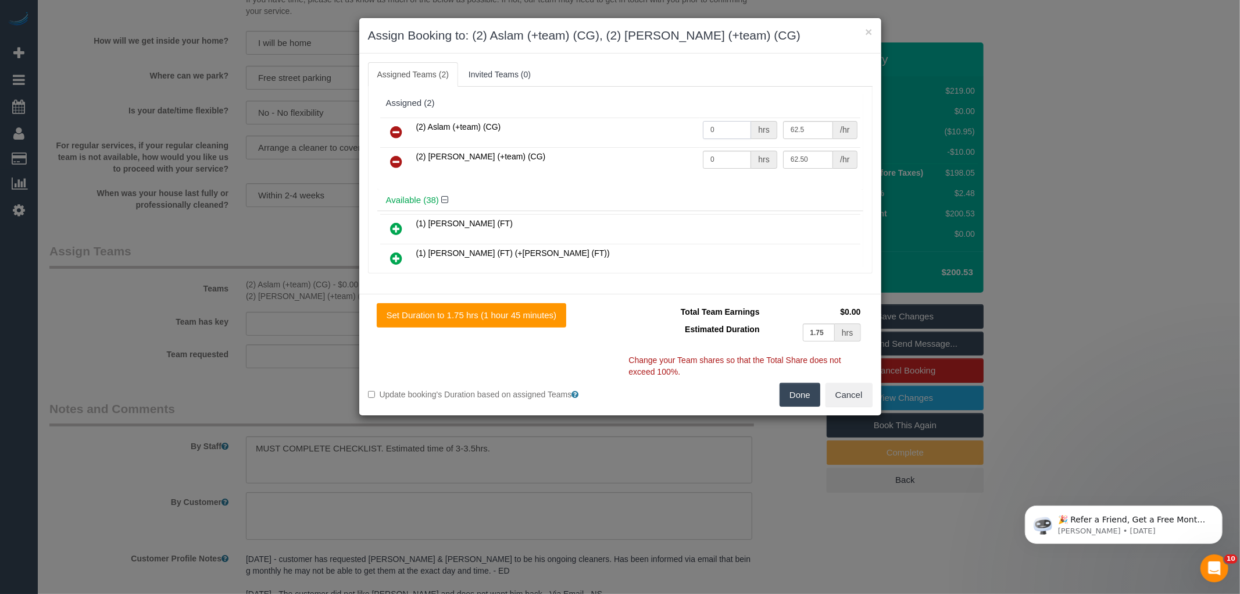
type input "62.5"
click at [725, 135] on input "0" at bounding box center [727, 130] width 48 height 18
type input "1"
click at [728, 162] on input "0" at bounding box center [727, 160] width 48 height 18
type input "1"
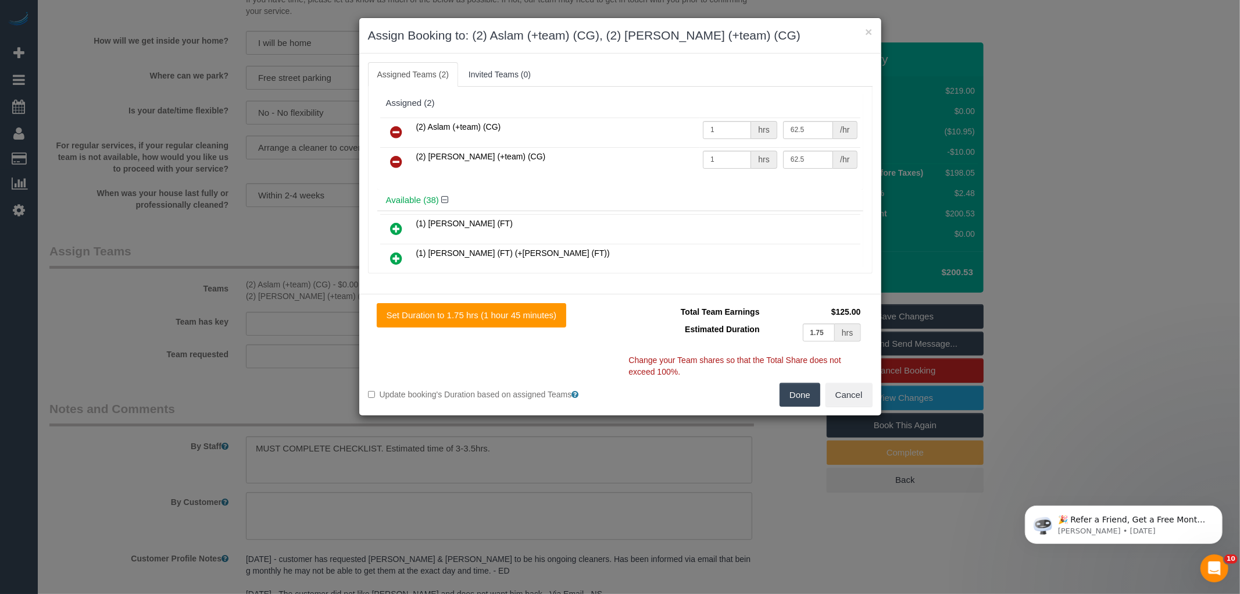
click at [801, 401] on button "Done" at bounding box center [800, 395] width 41 height 24
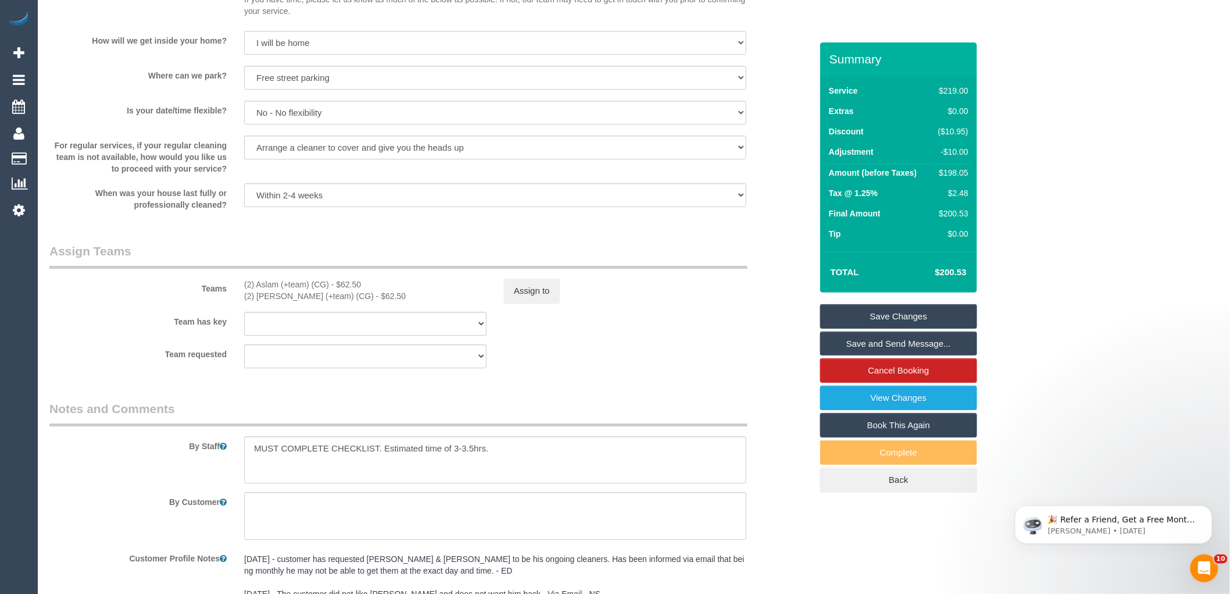
click at [795, 410] on div "× Assign Booking to: (2) Aslam (+team) (CG), (2) Maria (+team) (CG) Assigned Te…" at bounding box center [615, 297] width 1230 height 594
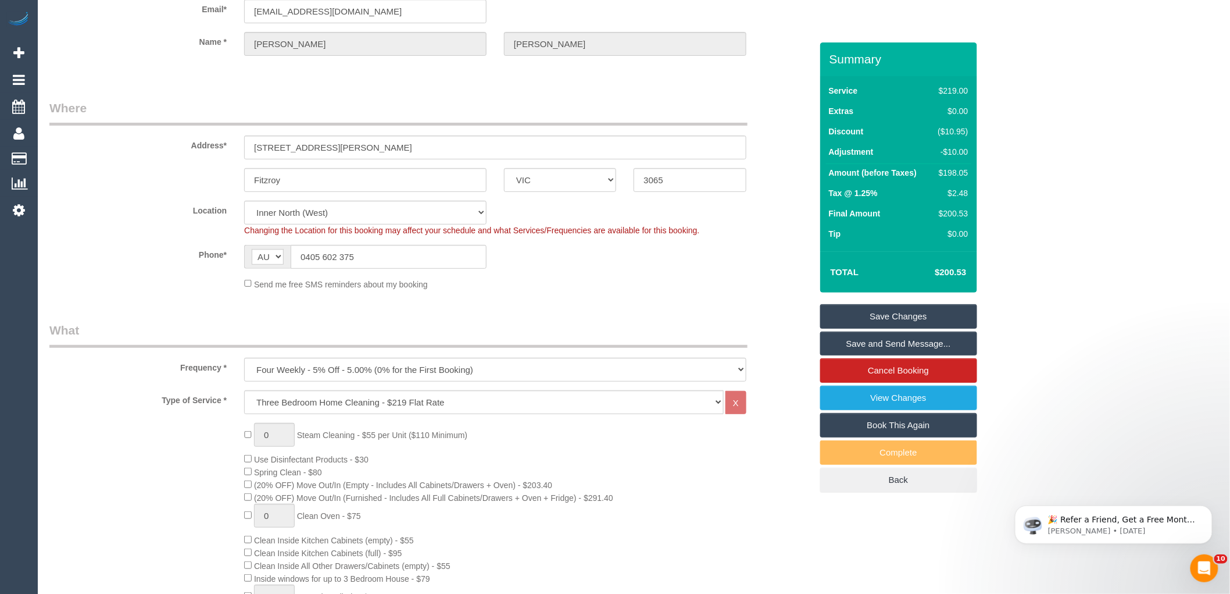
scroll to position [0, 0]
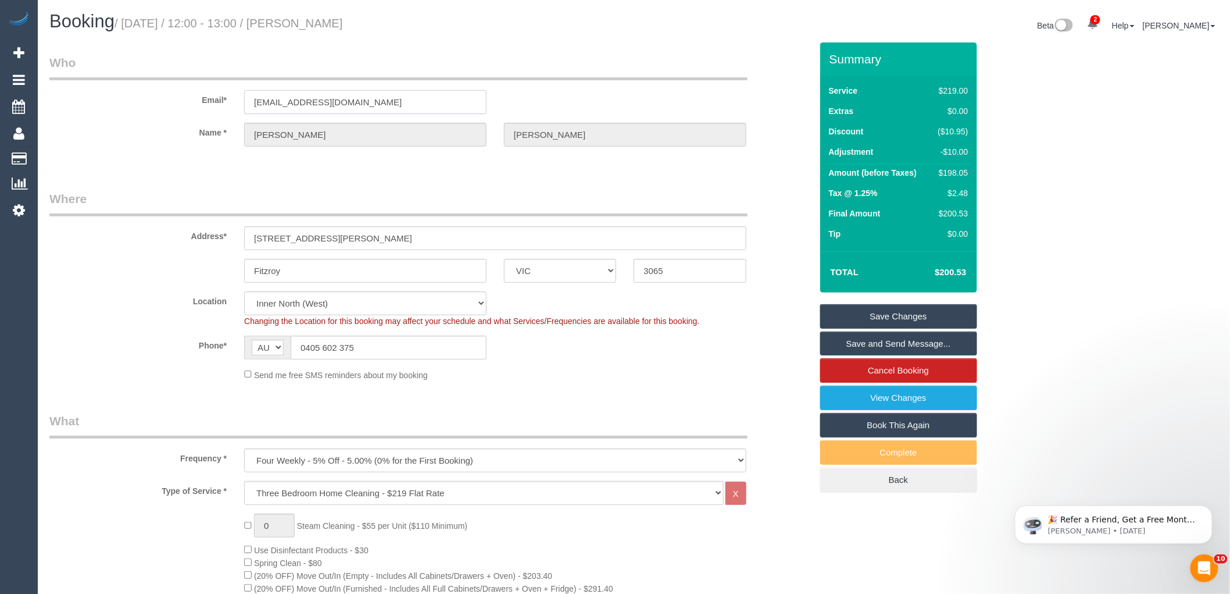
click at [320, 97] on input "aunthillary@gmail.com" at bounding box center [365, 102] width 242 height 24
click at [361, 190] on legend "Where" at bounding box center [398, 203] width 698 height 26
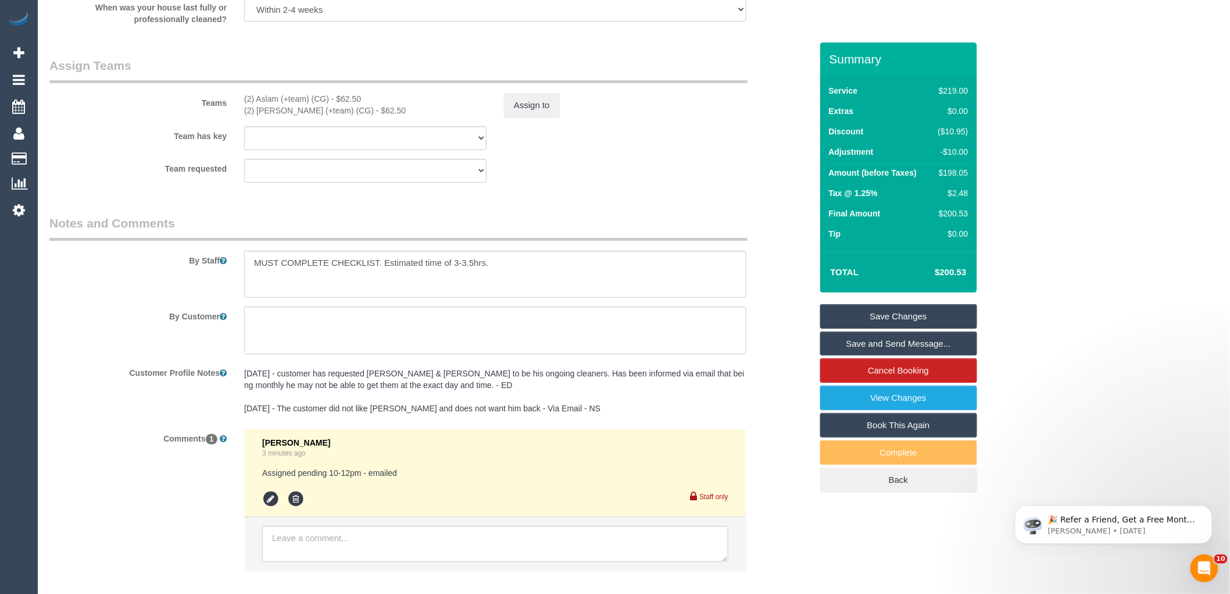
scroll to position [1820, 0]
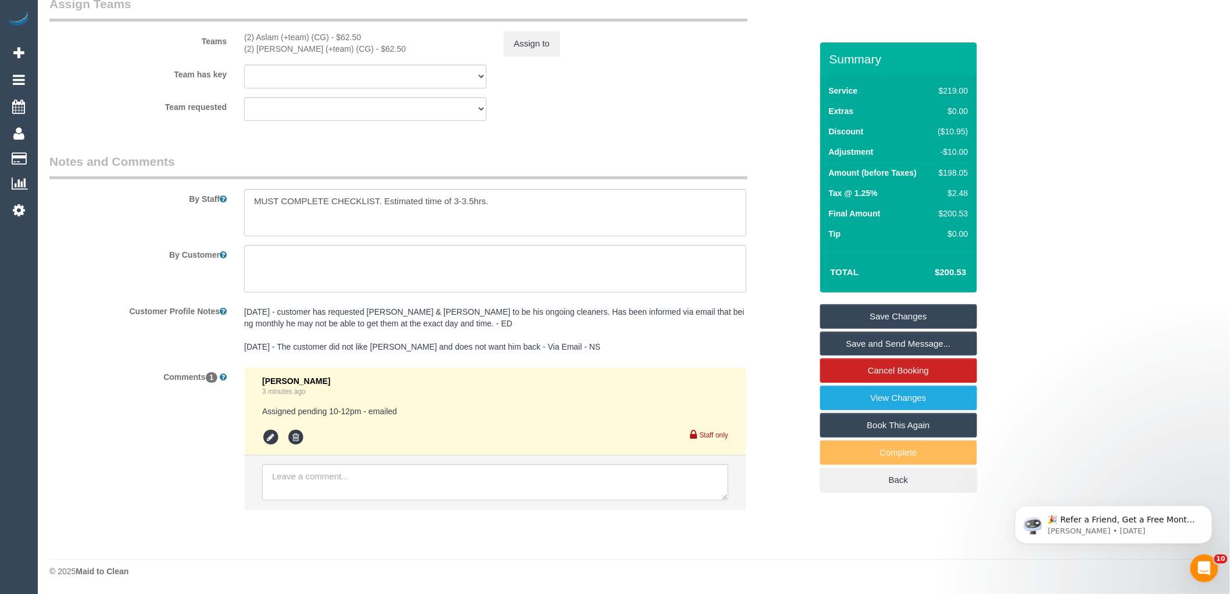
click at [745, 153] on legend "Notes and Comments" at bounding box center [398, 166] width 698 height 26
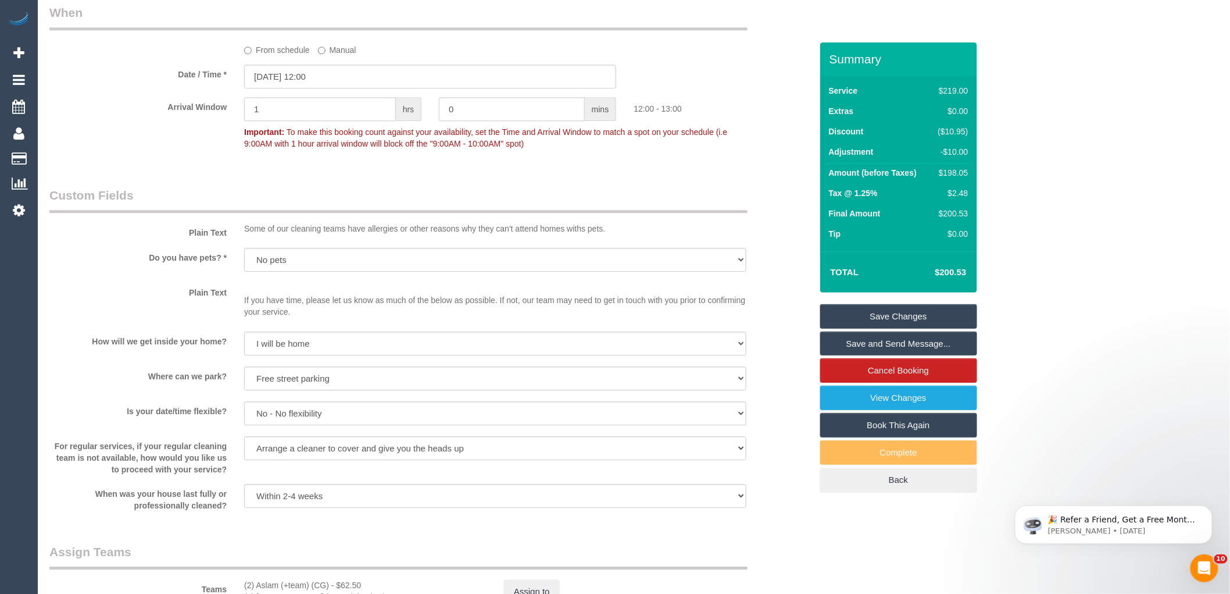
scroll to position [1044, 0]
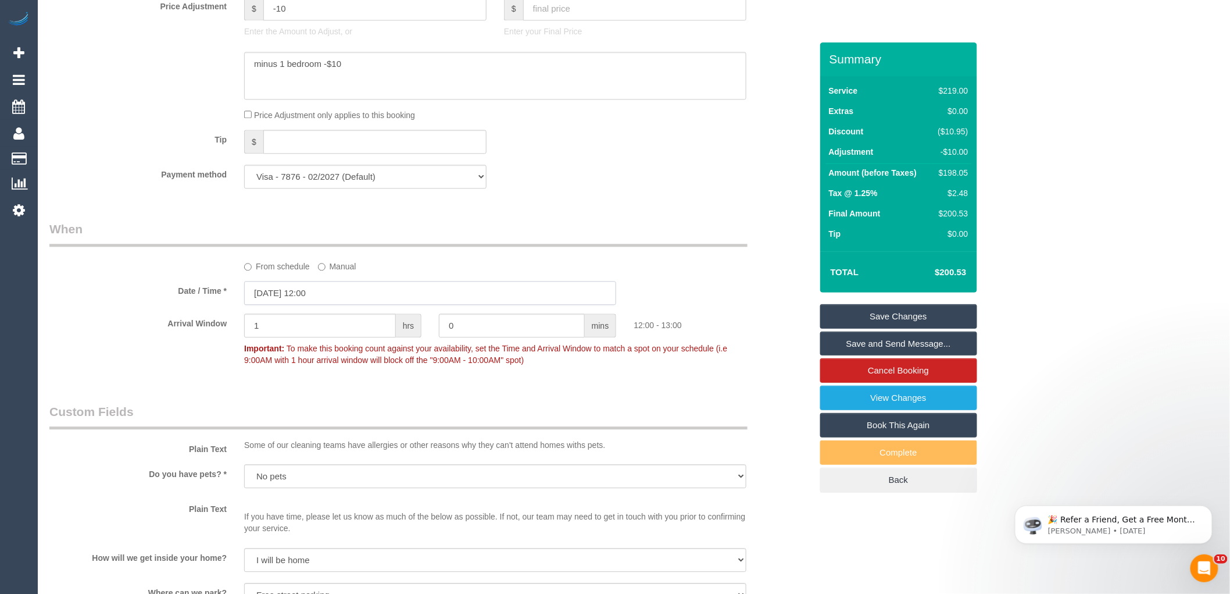
click at [321, 299] on input "27/08/2025 12:00" at bounding box center [430, 293] width 372 height 24
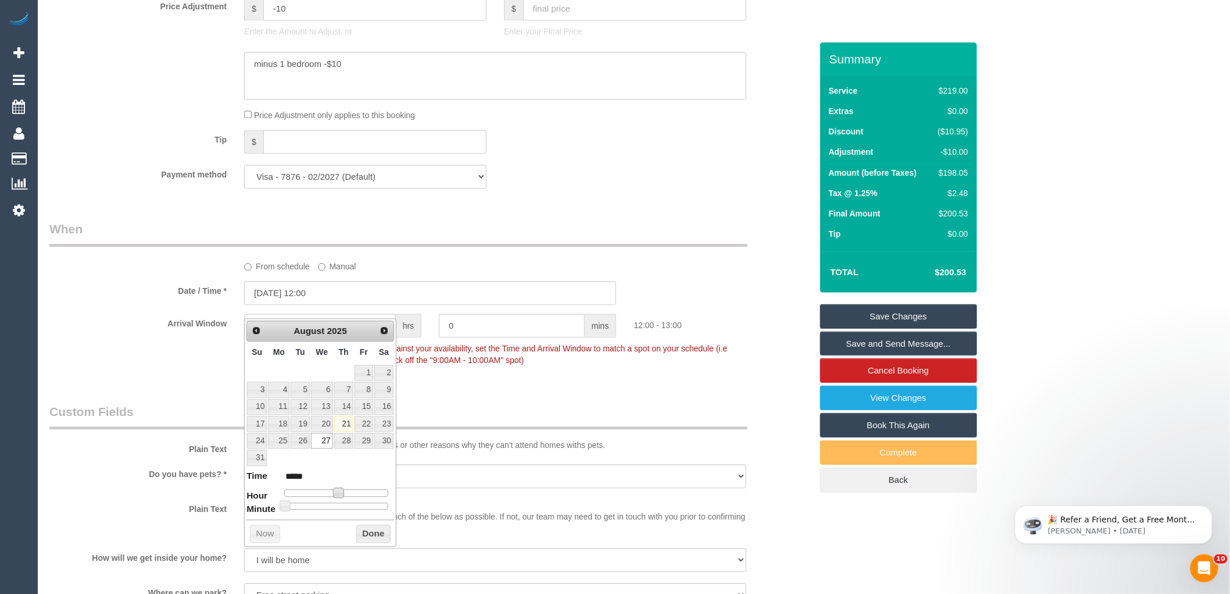
type input "[DATE] 11:00"
type input "*****"
type input "27/08/2025 10:00"
type input "*****"
drag, startPoint x: 338, startPoint y: 495, endPoint x: 332, endPoint y: 492, distance: 6.8
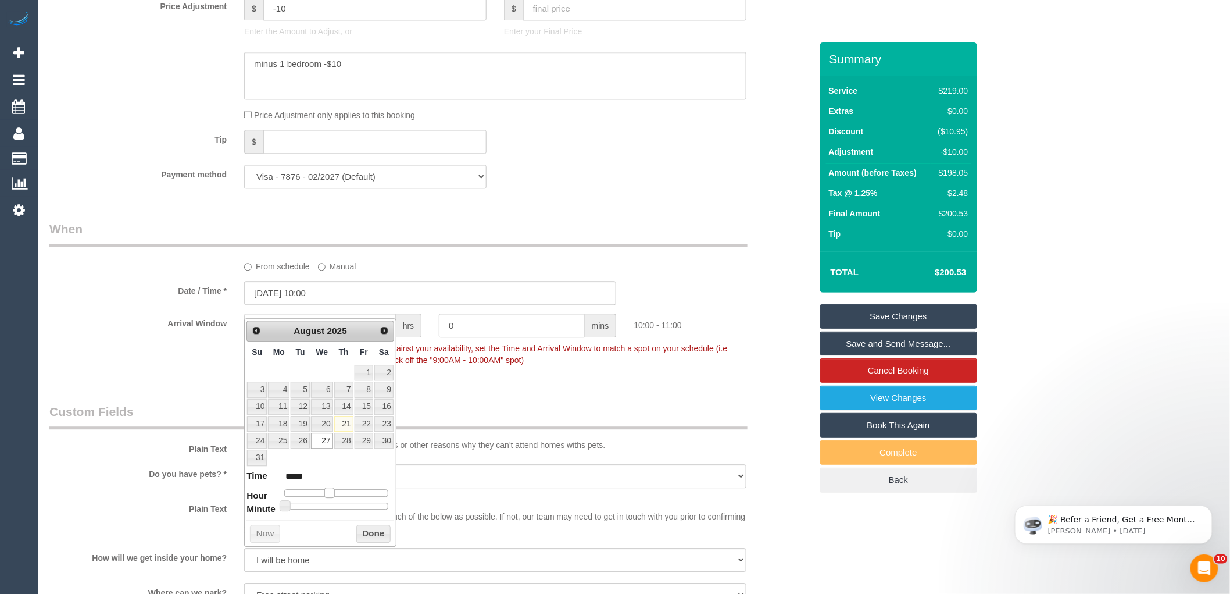
click at [332, 492] on span at bounding box center [329, 492] width 10 height 10
click at [366, 535] on button "Done" at bounding box center [373, 533] width 34 height 19
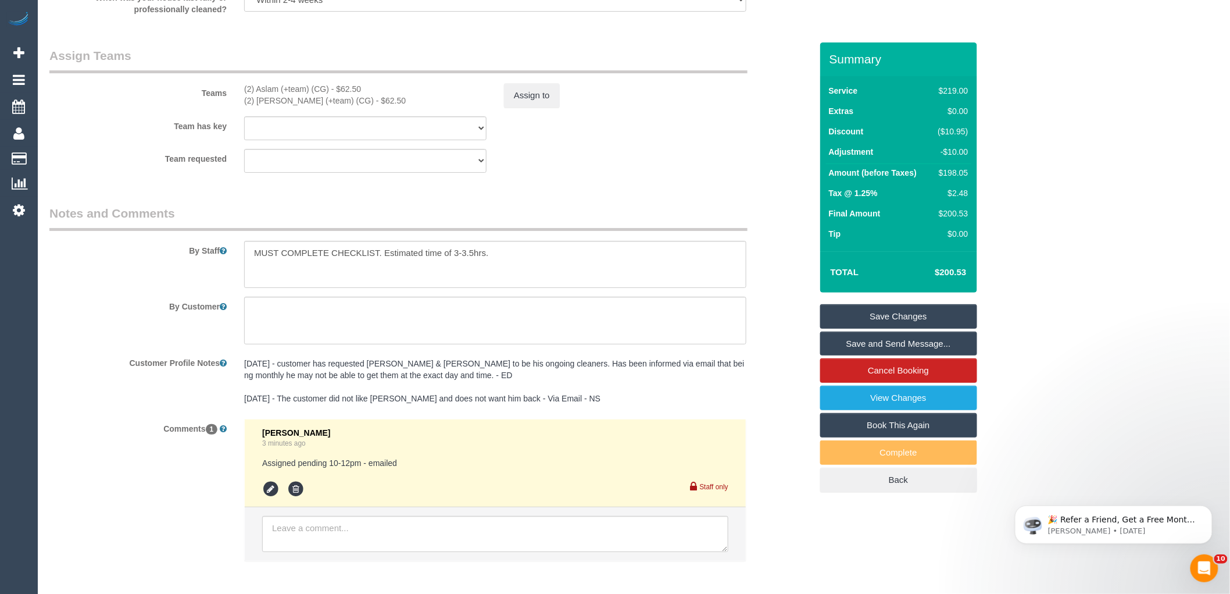
scroll to position [1820, 0]
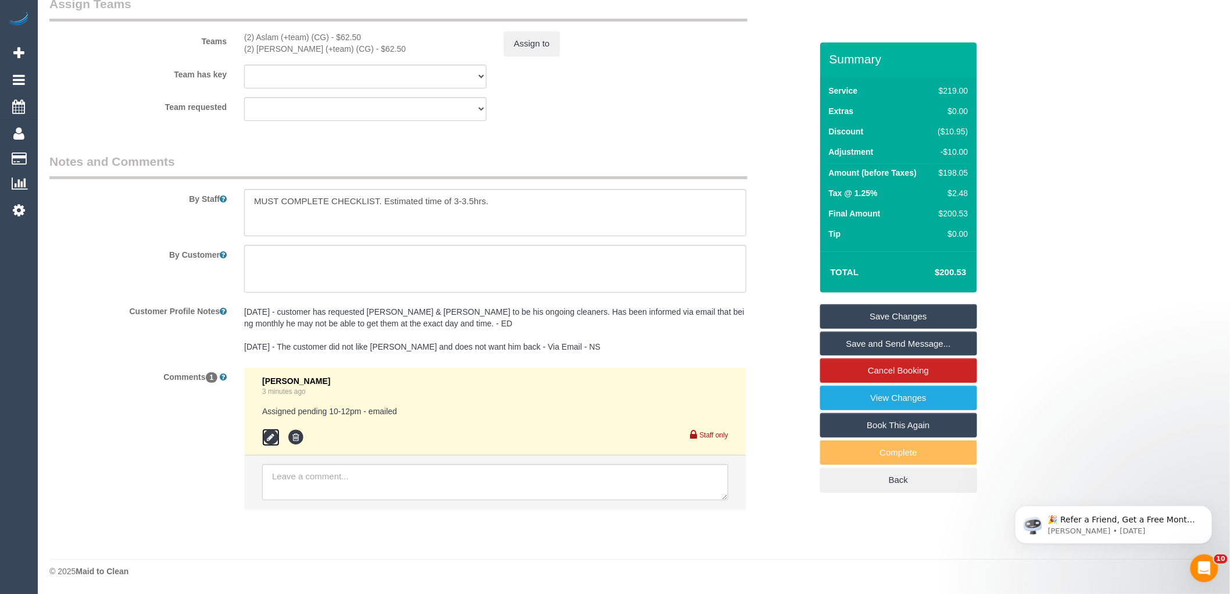
click at [270, 437] on icon at bounding box center [270, 436] width 17 height 17
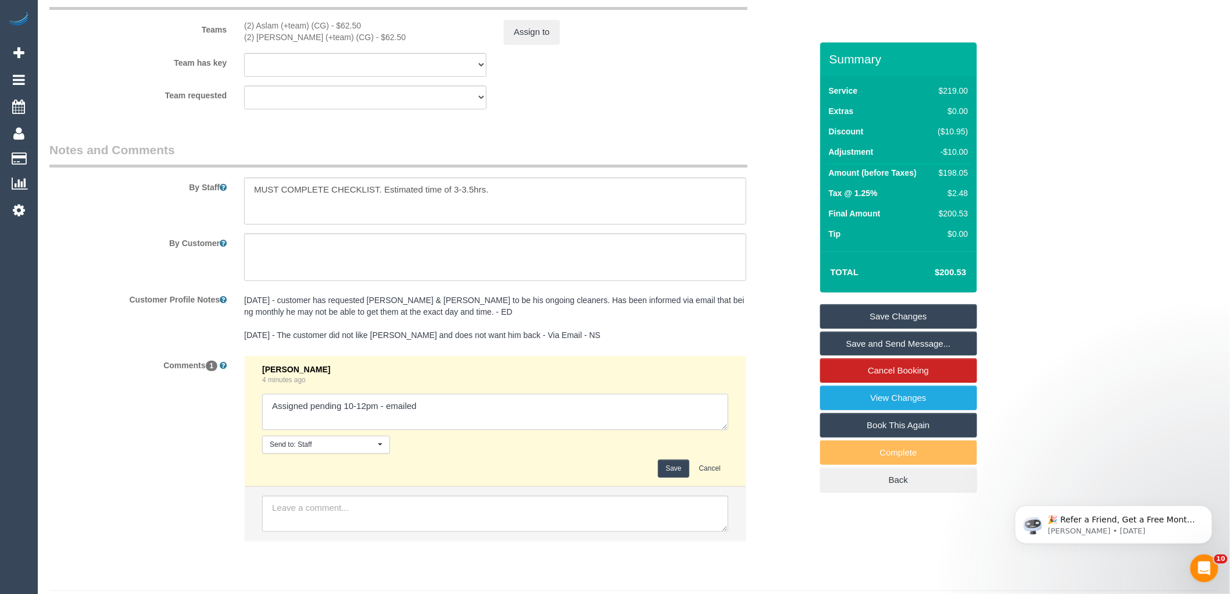
click at [365, 414] on textarea at bounding box center [495, 412] width 466 height 36
type textarea "Assigned pending 10-11am - emailed"
click at [680, 477] on button "Save" at bounding box center [673, 468] width 31 height 18
click at [746, 305] on div "5/4/24 - customer has requested Maria & Warnot to be his ongoing cleaners. Has …" at bounding box center [495, 318] width 520 height 57
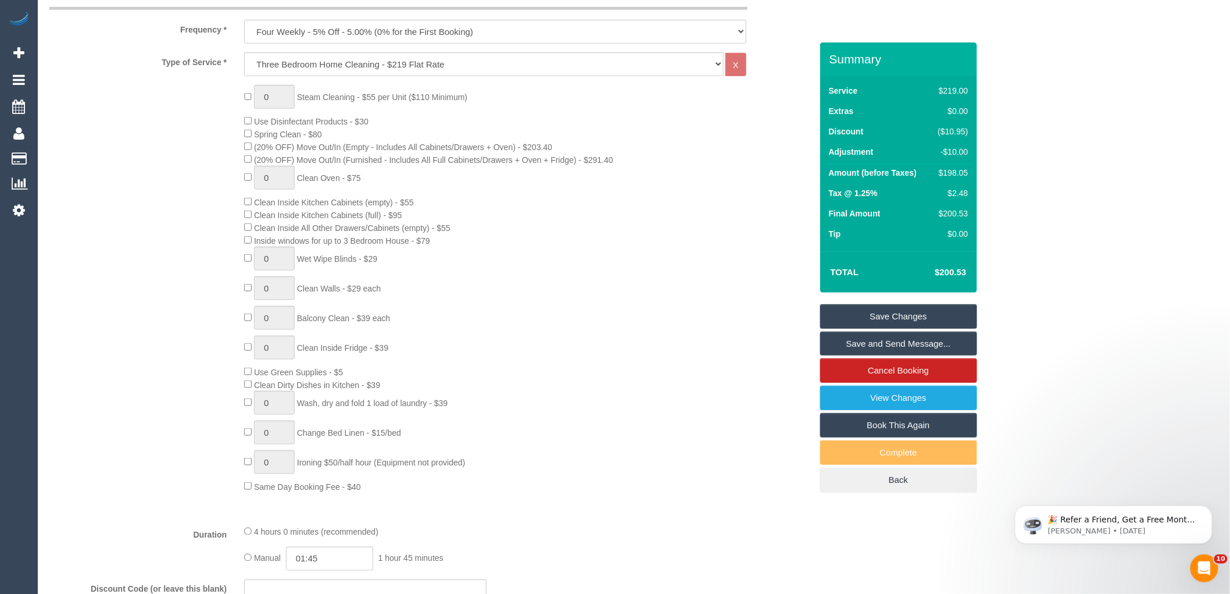
scroll to position [205, 0]
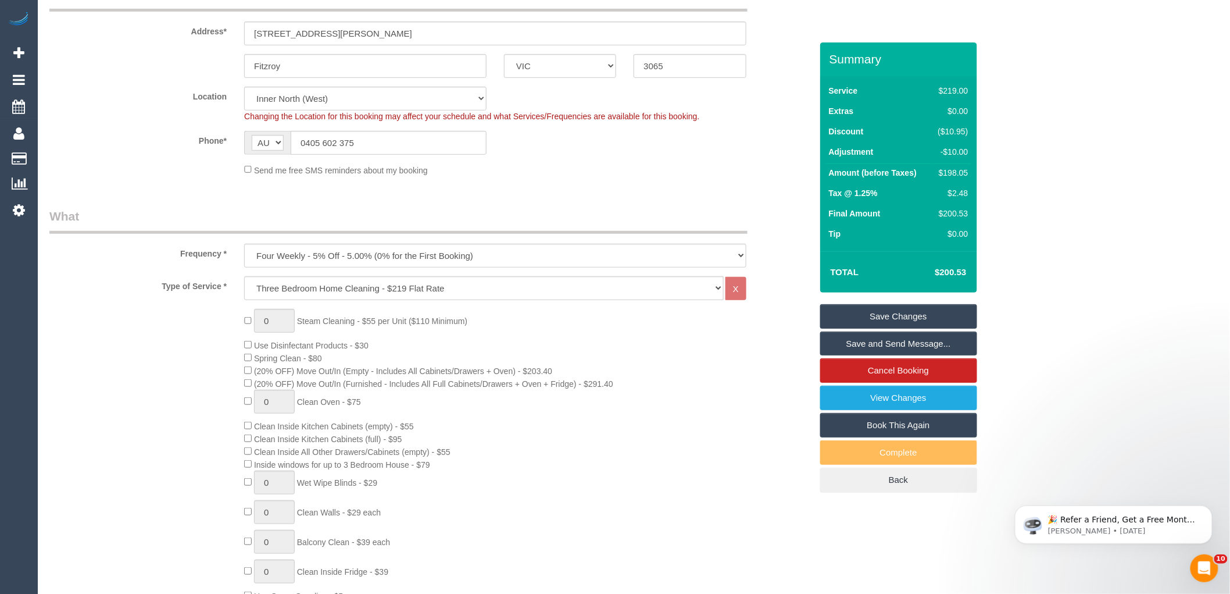
click at [937, 316] on link "Save Changes" at bounding box center [898, 316] width 157 height 24
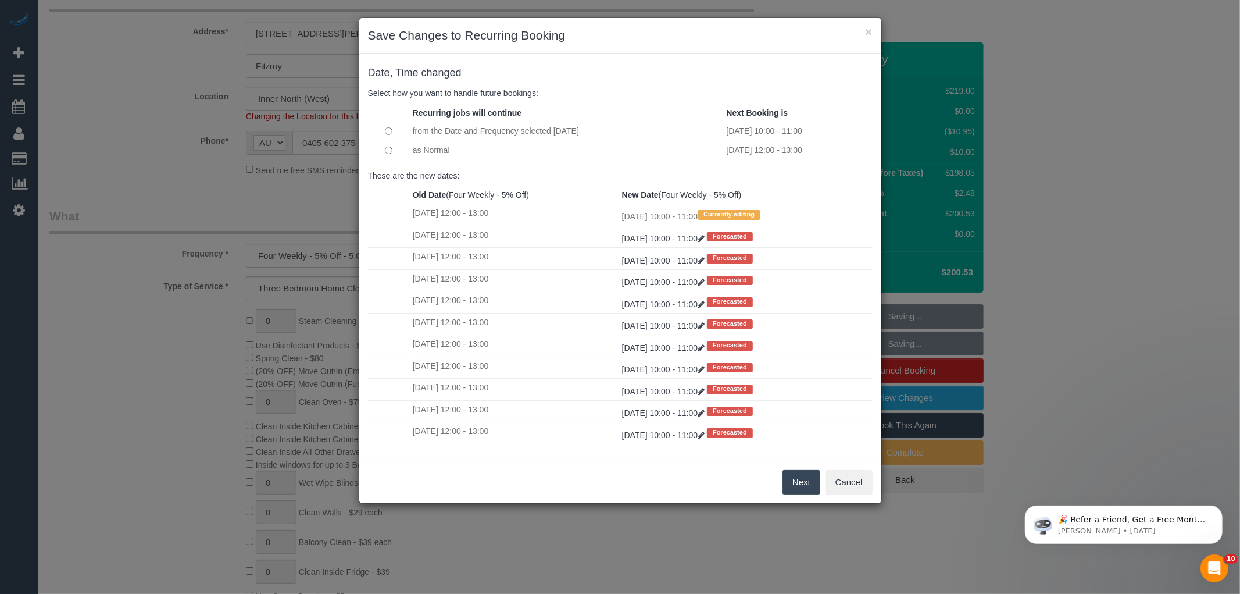
click at [811, 477] on button "Next" at bounding box center [802, 482] width 38 height 24
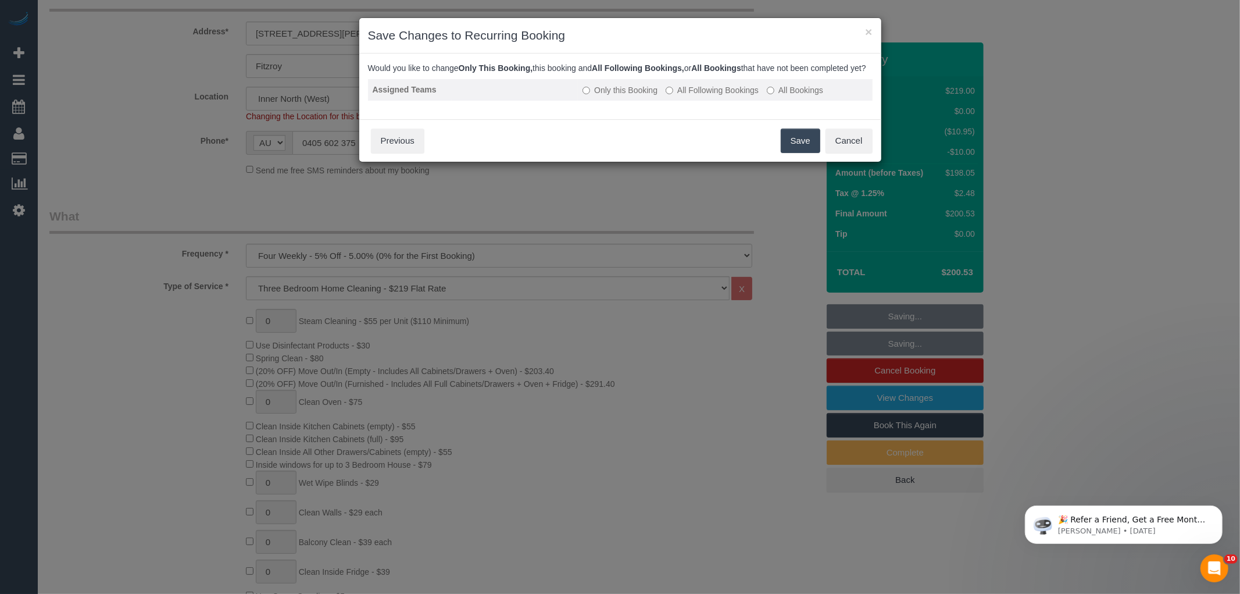
click at [723, 95] on label "All Following Bookings" at bounding box center [712, 90] width 93 height 12
click at [791, 153] on button "Save" at bounding box center [801, 140] width 40 height 24
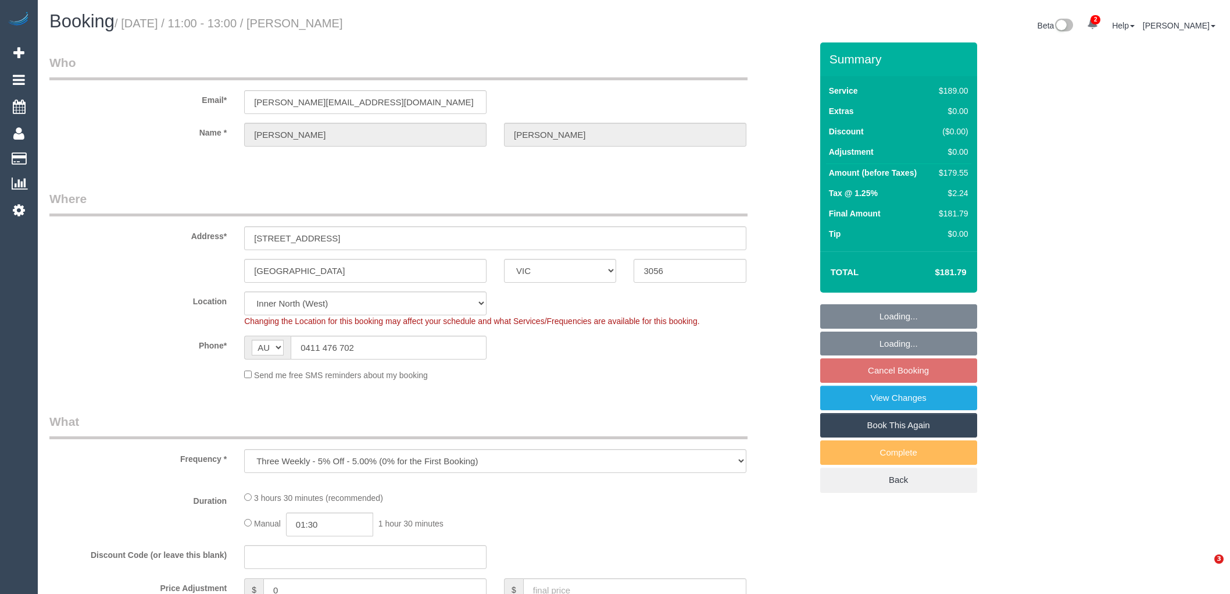
select select "VIC"
select select "object:714"
select select "number:29"
select select "number:14"
select select "number:19"
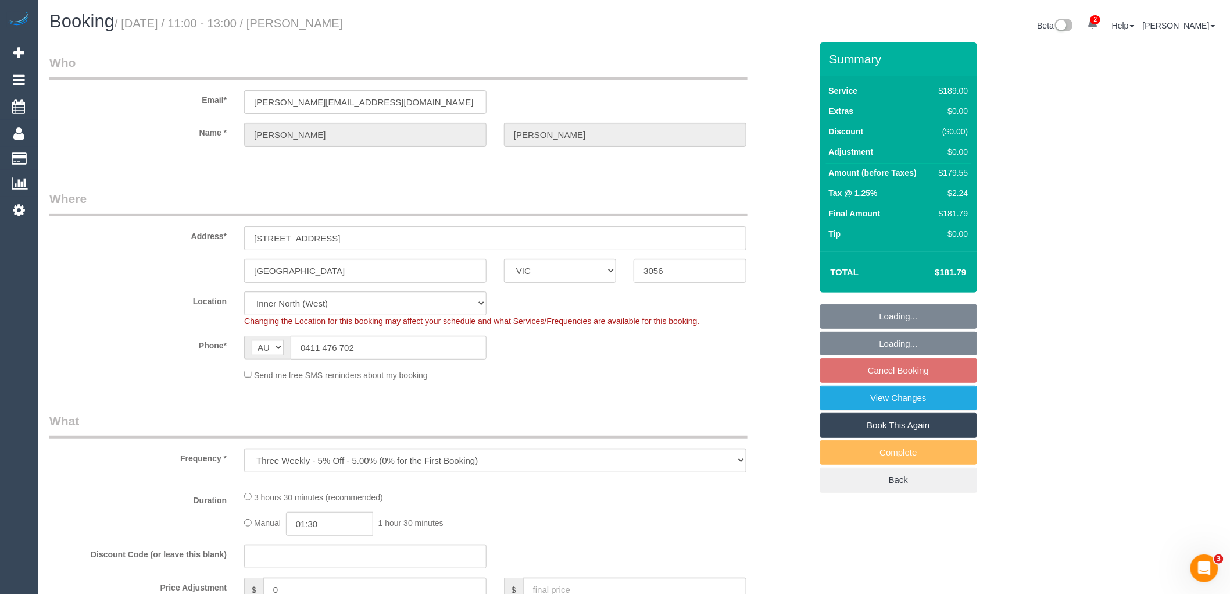
select select "number:24"
select select "number:33"
select select "number:11"
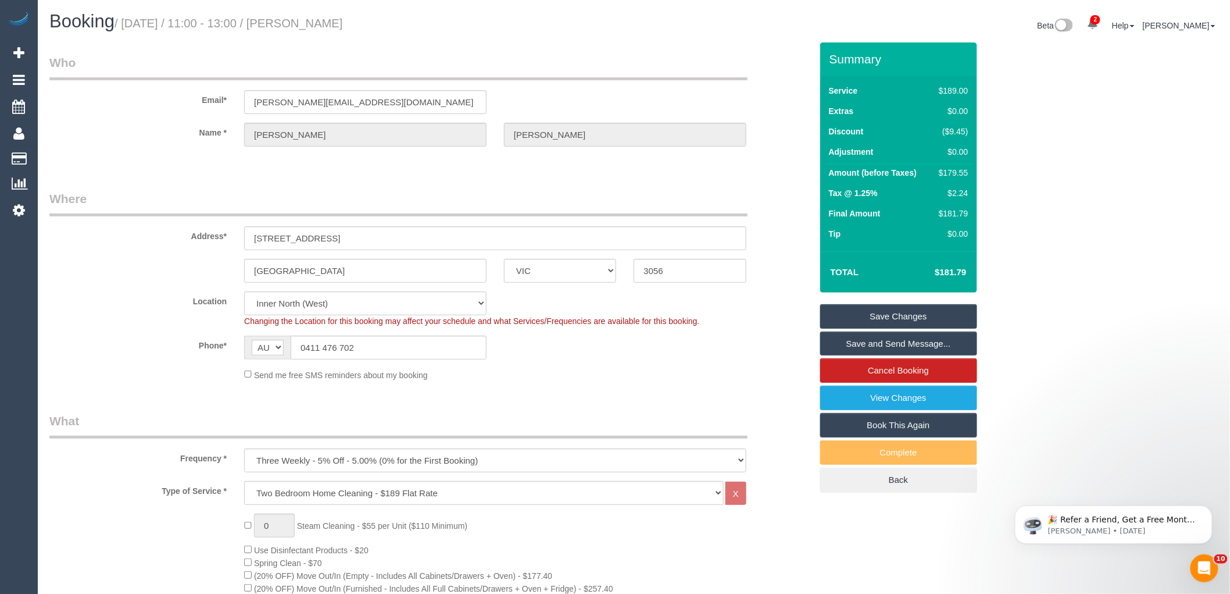
drag, startPoint x: 386, startPoint y: 21, endPoint x: 297, endPoint y: 22, distance: 89.0
click at [297, 22] on h1 "Booking / [DATE] / 11:00 - 13:00 / [PERSON_NAME]" at bounding box center [337, 22] width 576 height 20
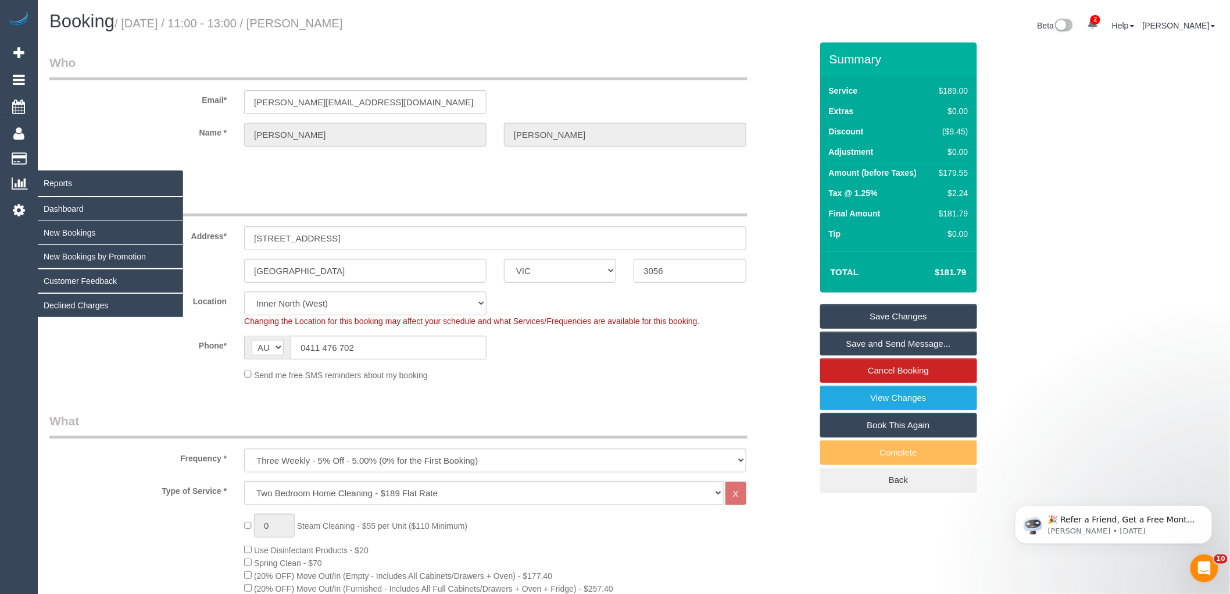
copy small "[PERSON_NAME]"
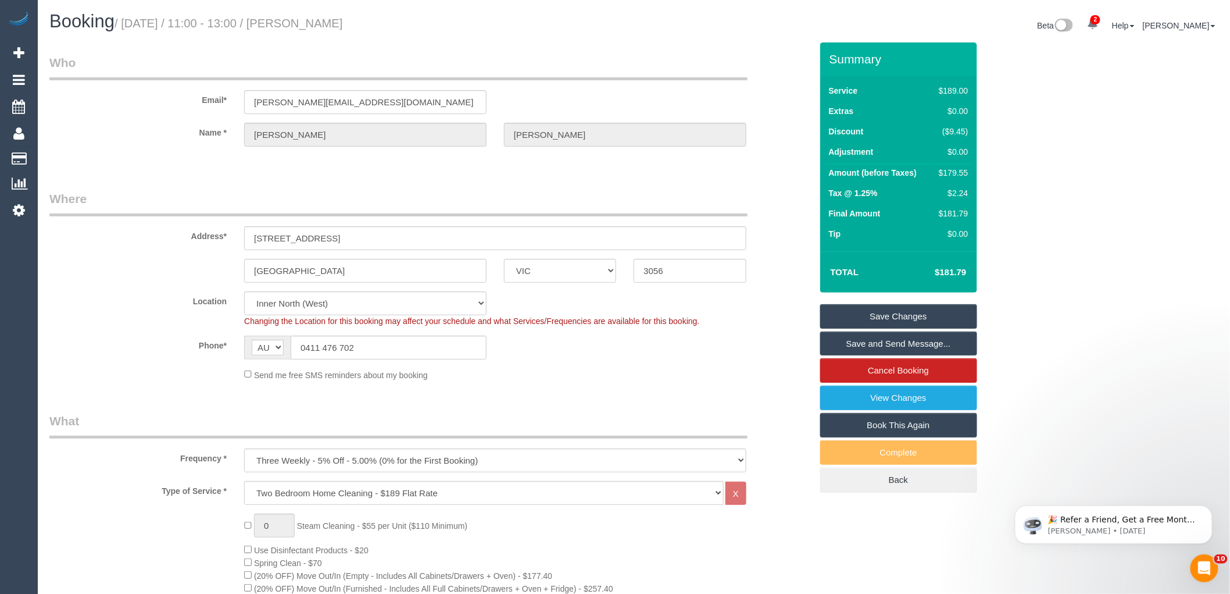
click at [560, 383] on fieldset "Where Address* [STREET_ADDRESS] [GEOGRAPHIC_DATA] ACT [GEOGRAPHIC_DATA] NT [GEO…" at bounding box center [430, 289] width 762 height 199
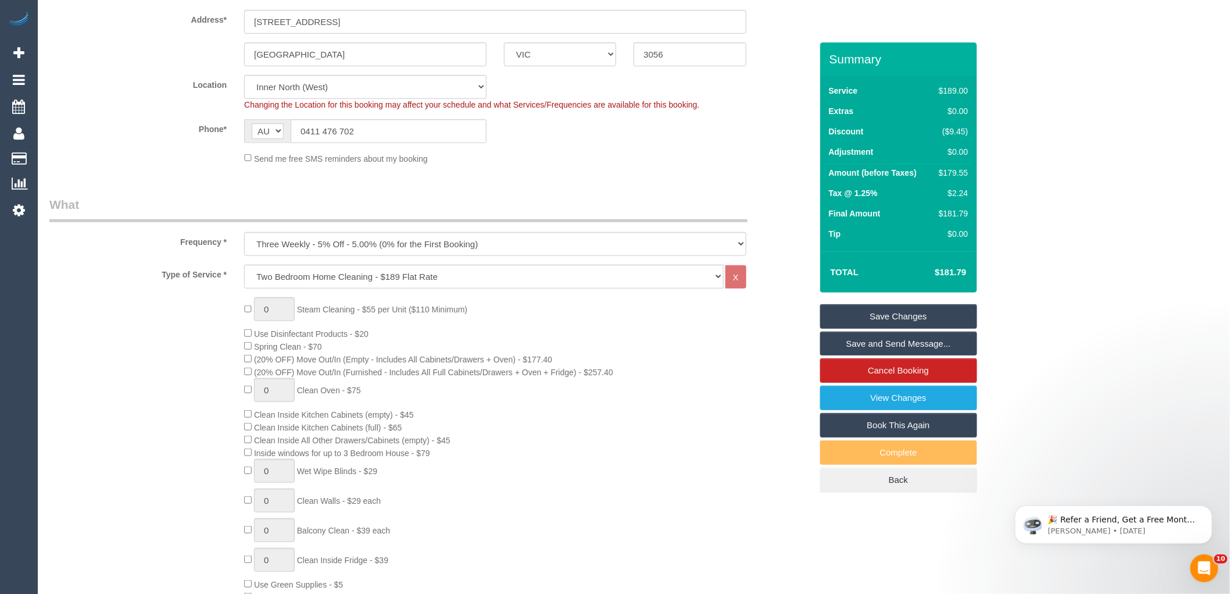
scroll to position [65, 0]
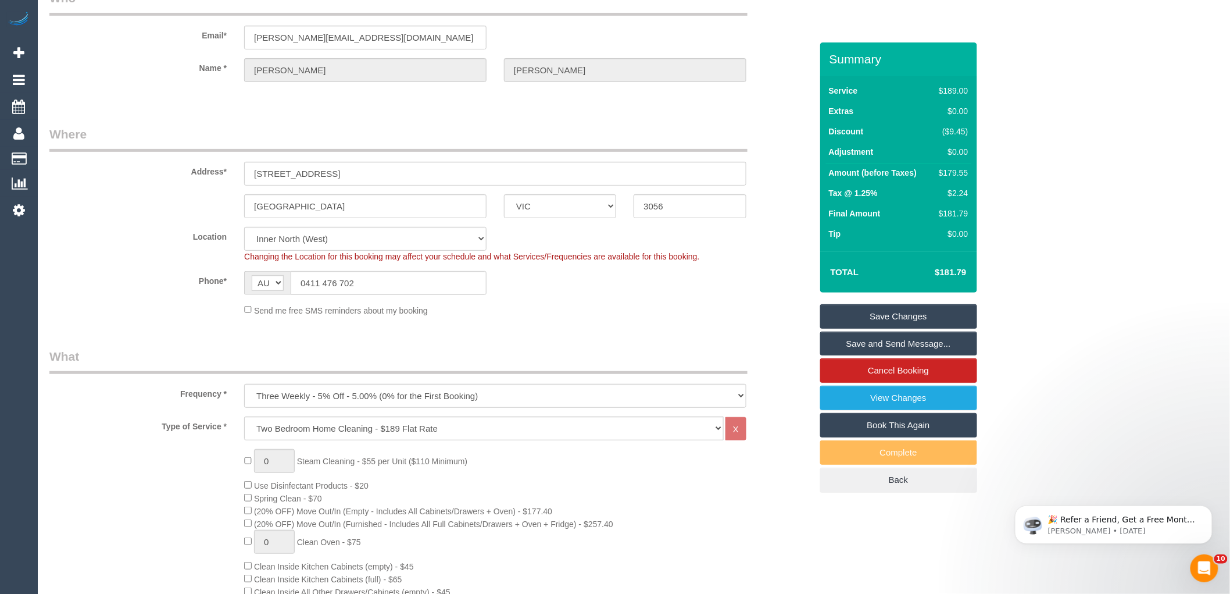
click at [951, 170] on div "$179.55" at bounding box center [951, 173] width 34 height 12
copy div "179.55"
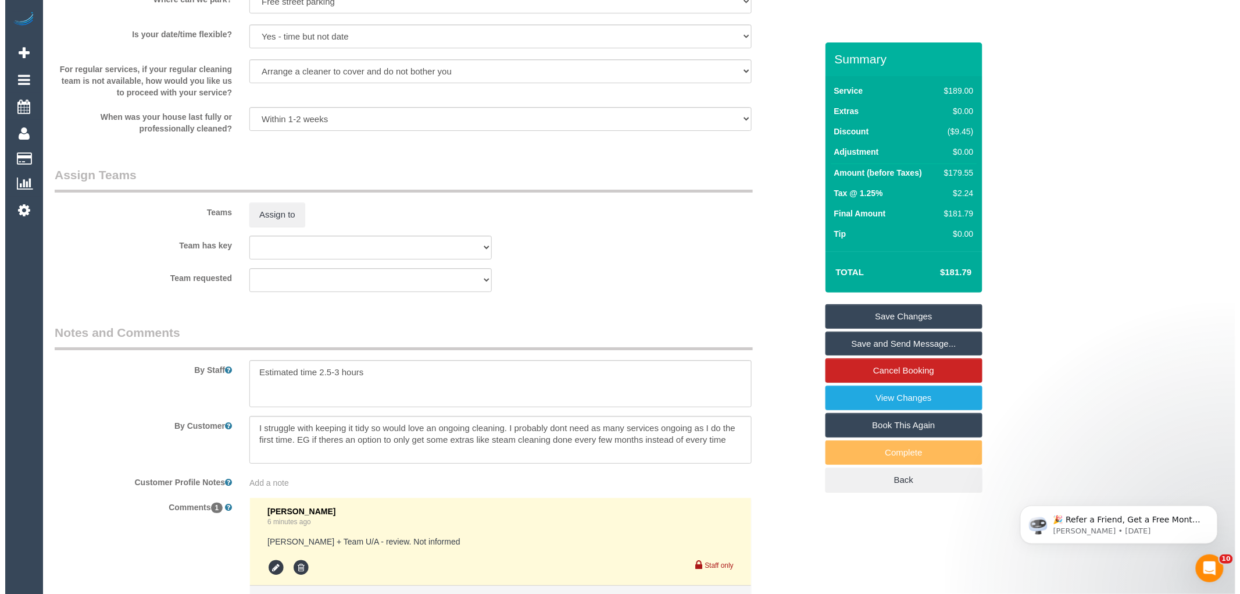
scroll to position [1799, 0]
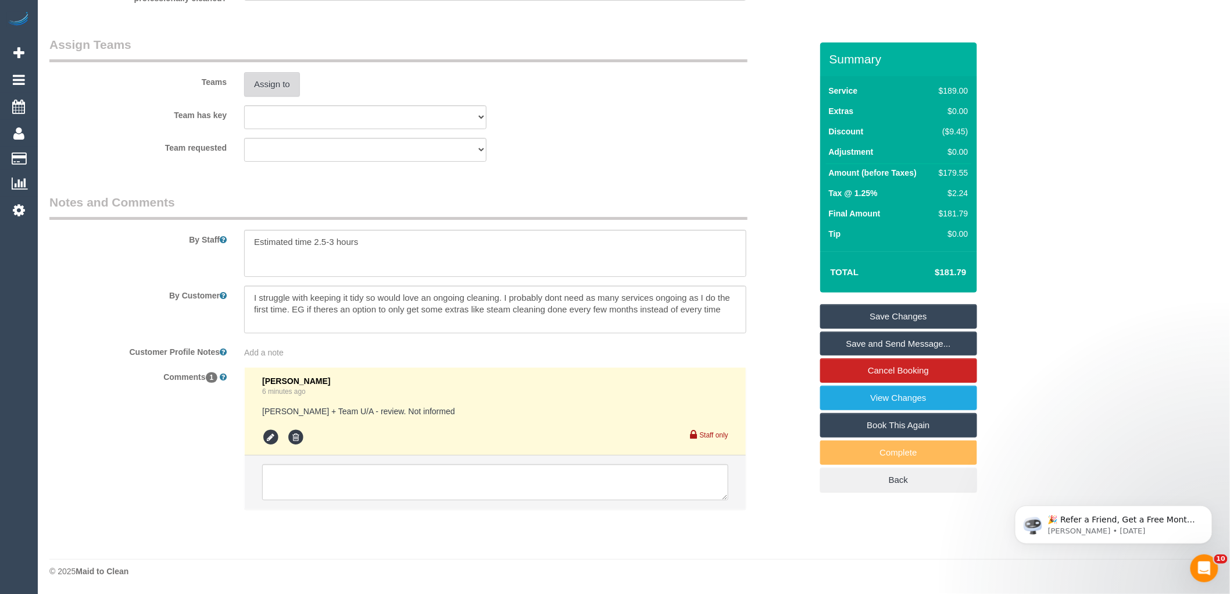
click at [265, 88] on button "Assign to" at bounding box center [272, 84] width 56 height 24
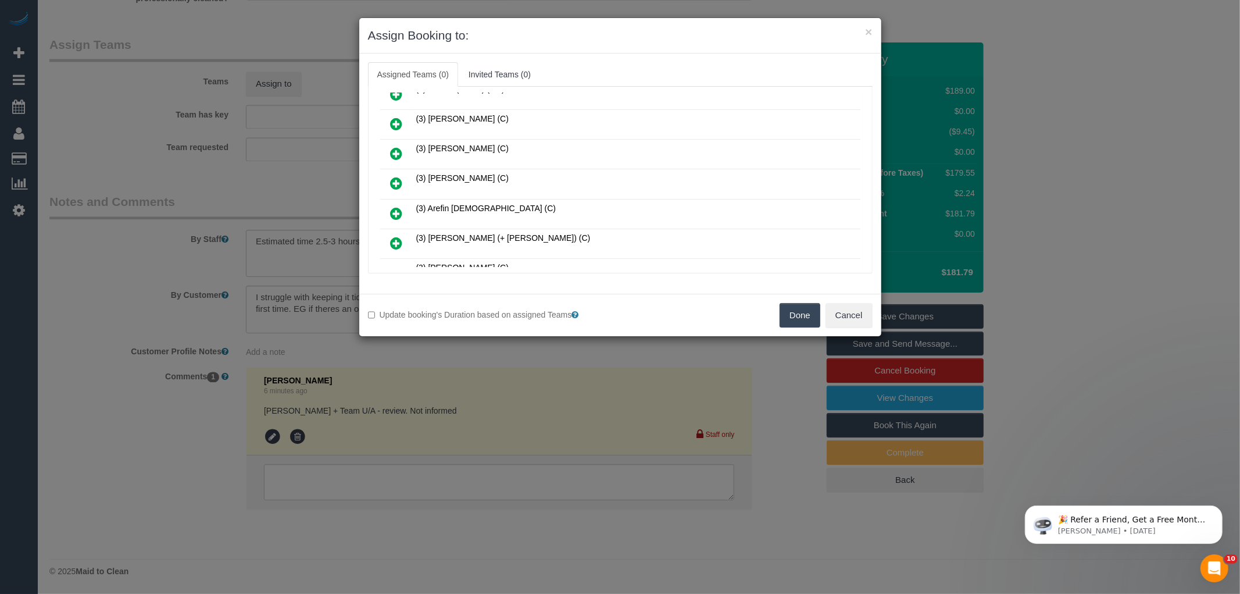
scroll to position [516, 0]
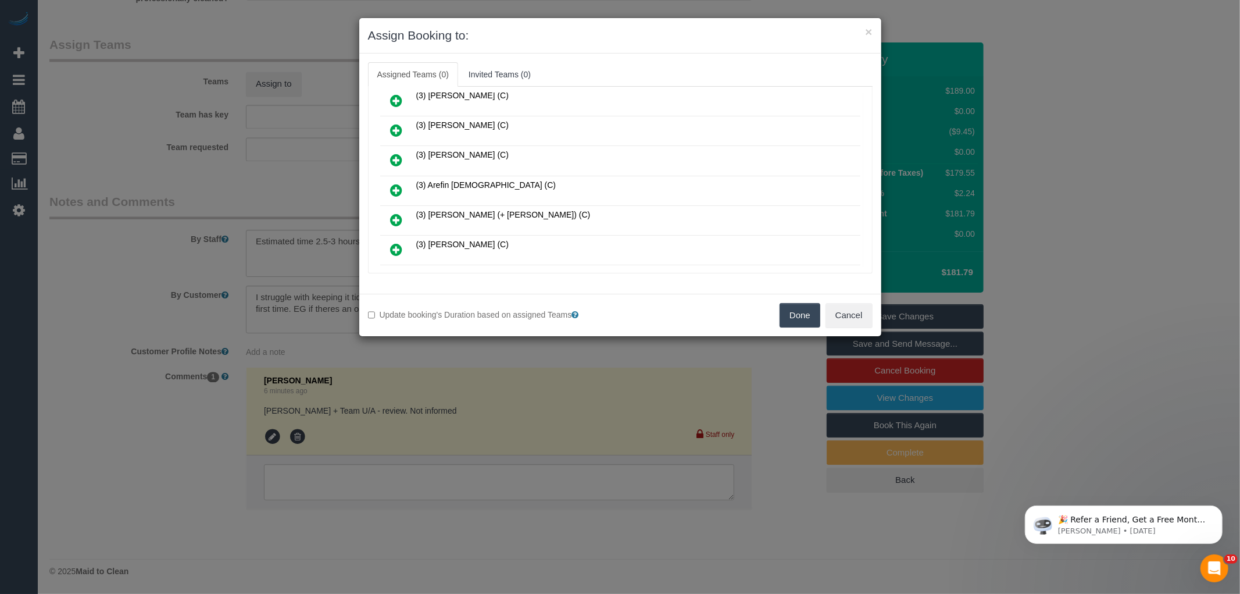
click at [393, 213] on icon at bounding box center [397, 220] width 12 height 14
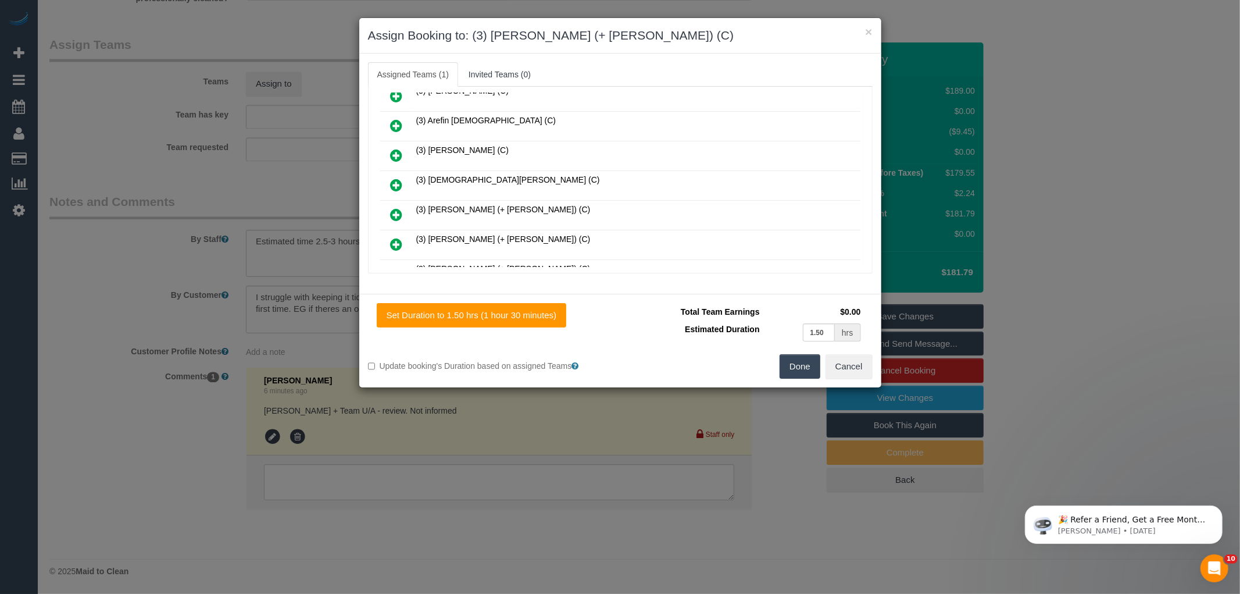
click at [397, 208] on icon at bounding box center [397, 215] width 12 height 14
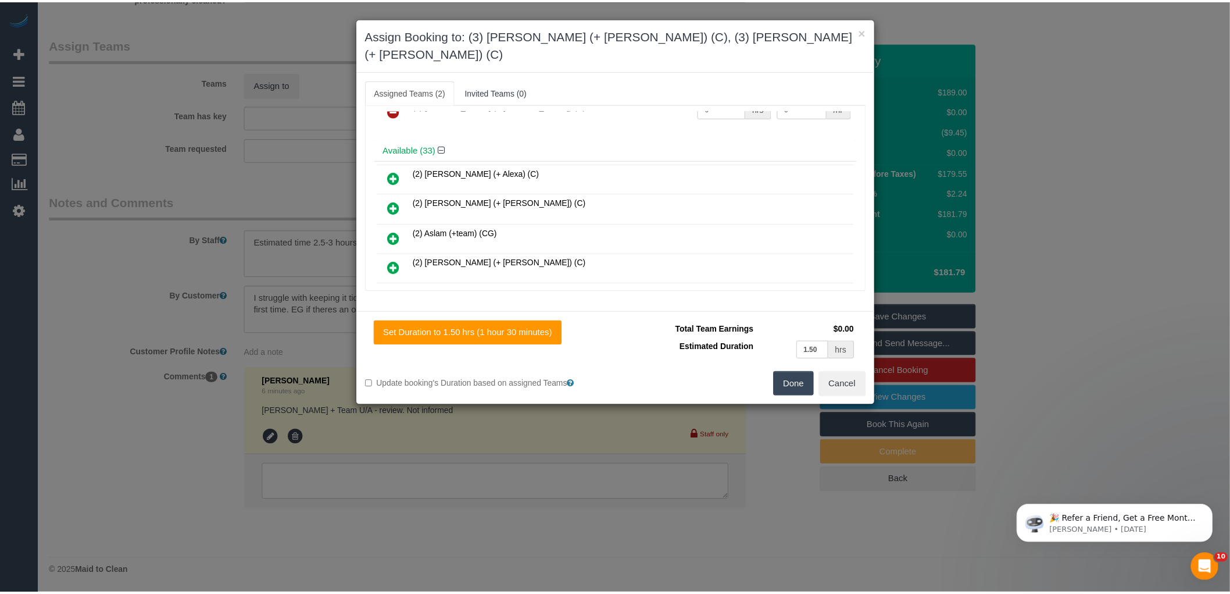
scroll to position [0, 0]
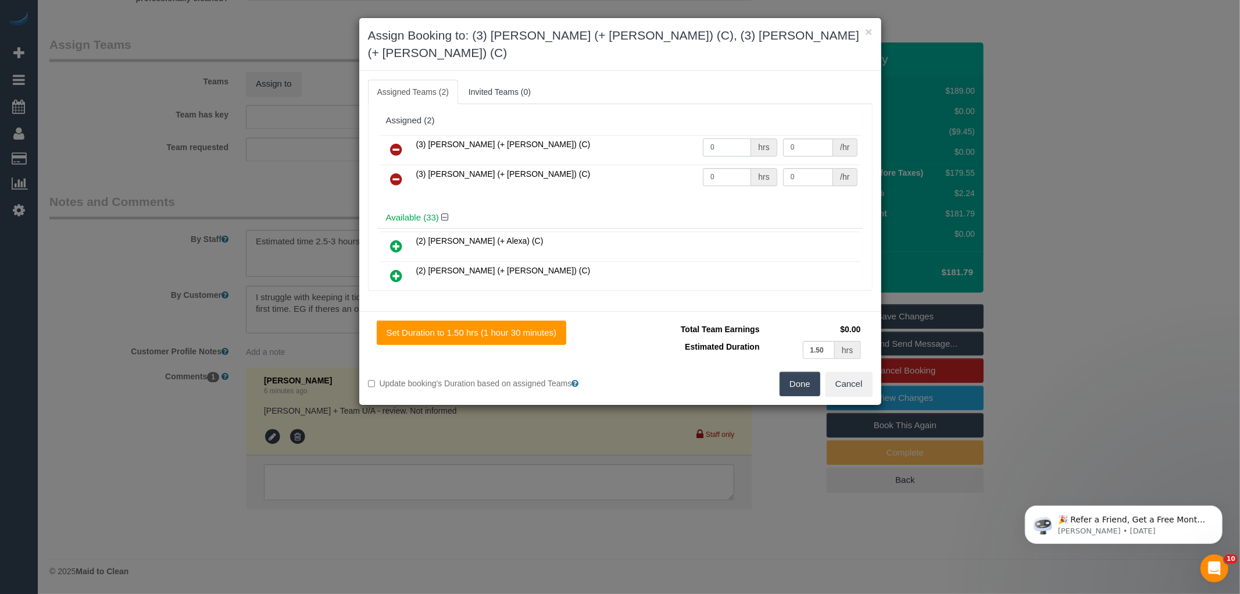
click at [716, 138] on input "0" at bounding box center [727, 147] width 48 height 18
type input "1"
click at [730, 168] on input "0" at bounding box center [727, 177] width 48 height 18
type input "1"
click at [811, 138] on input "0" at bounding box center [808, 147] width 50 height 18
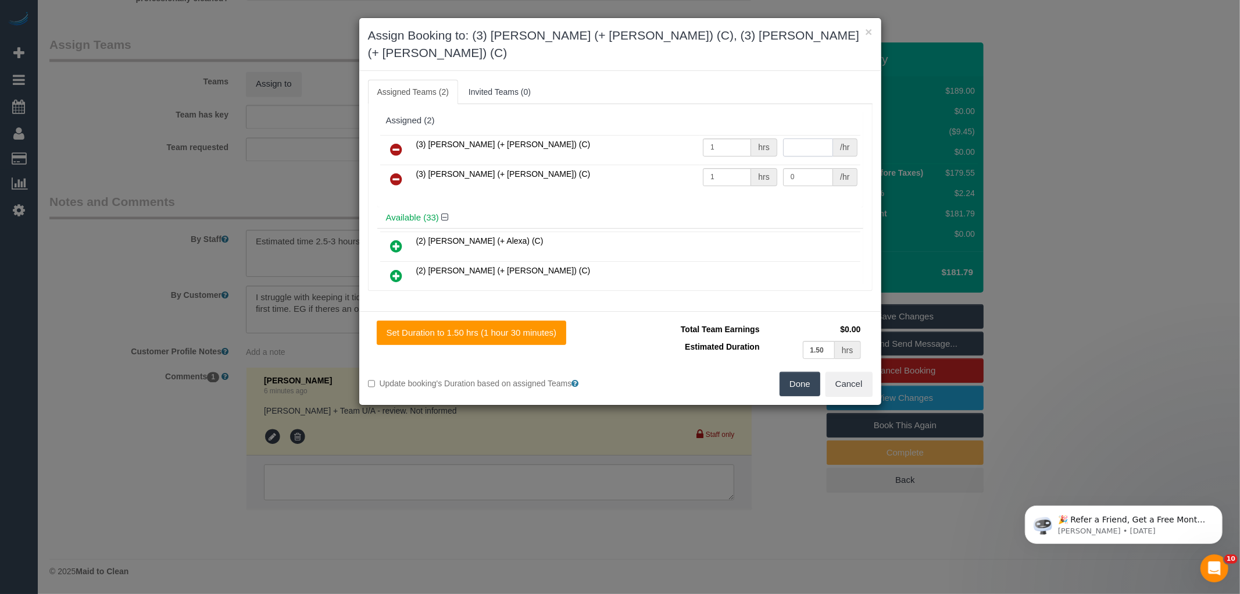
type input "2"
click at [799, 168] on input "0" at bounding box center [808, 177] width 50 height 18
type input "57.5"
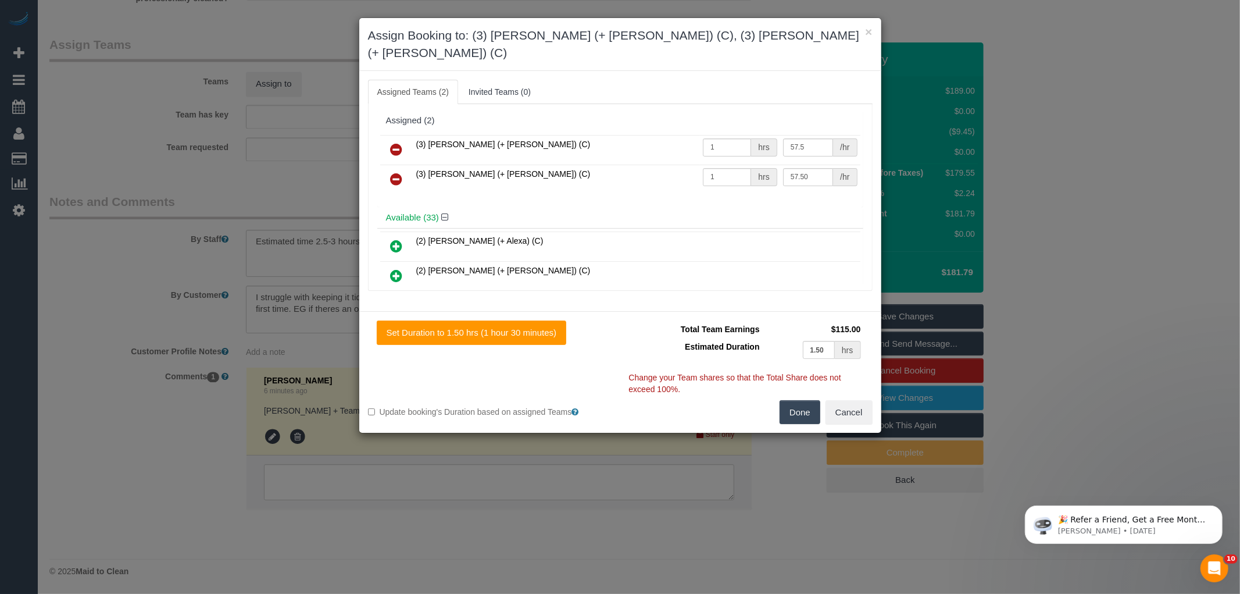
type input "57.5"
click at [799, 405] on button "Done" at bounding box center [800, 412] width 41 height 24
click at [799, 405] on div "× Assign Booking to: (3) Arifin (+ Fatema) (C), (3) Fatema (+ Arifin) (C) Assig…" at bounding box center [620, 297] width 1240 height 594
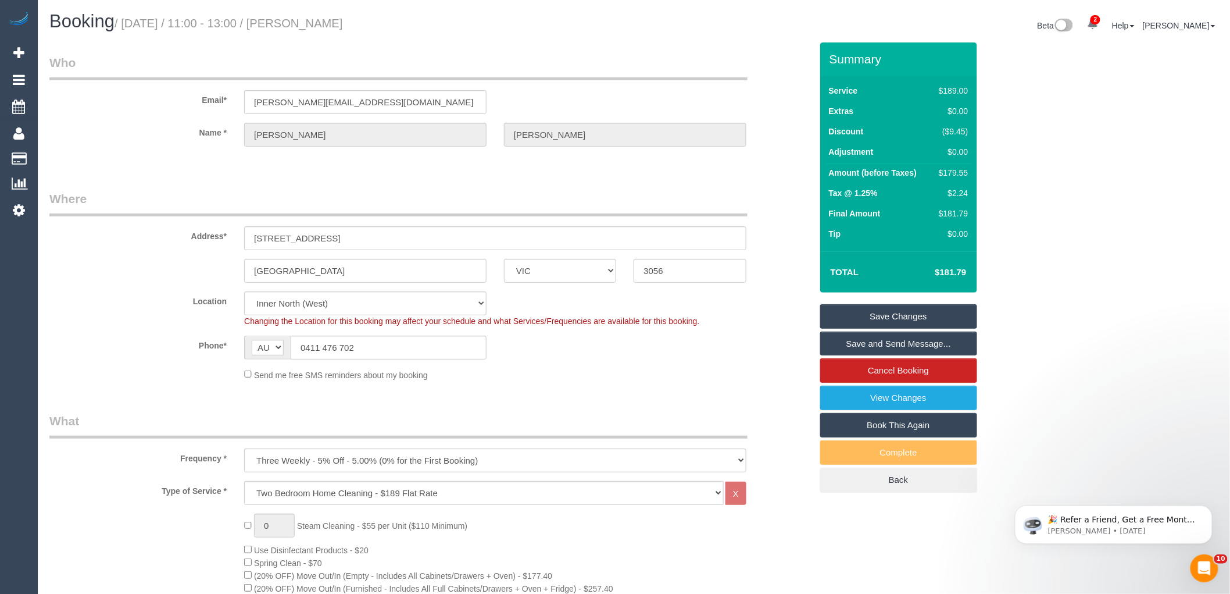
click at [850, 341] on link "Save and Send Message..." at bounding box center [898, 343] width 157 height 24
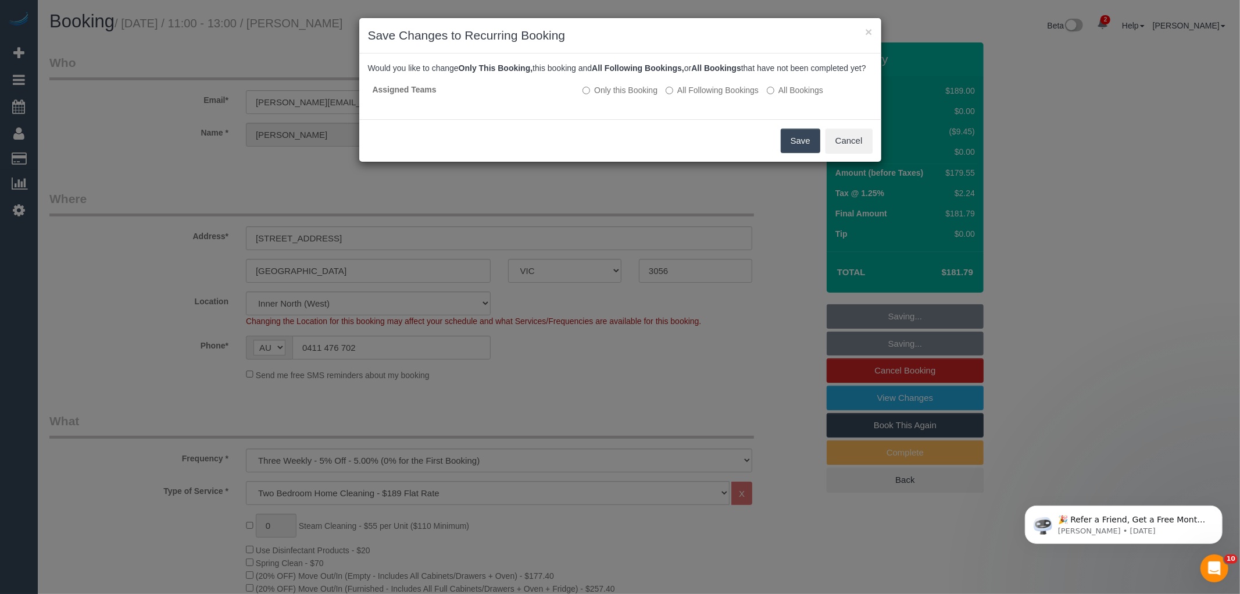
click at [806, 153] on button "Save" at bounding box center [801, 140] width 40 height 24
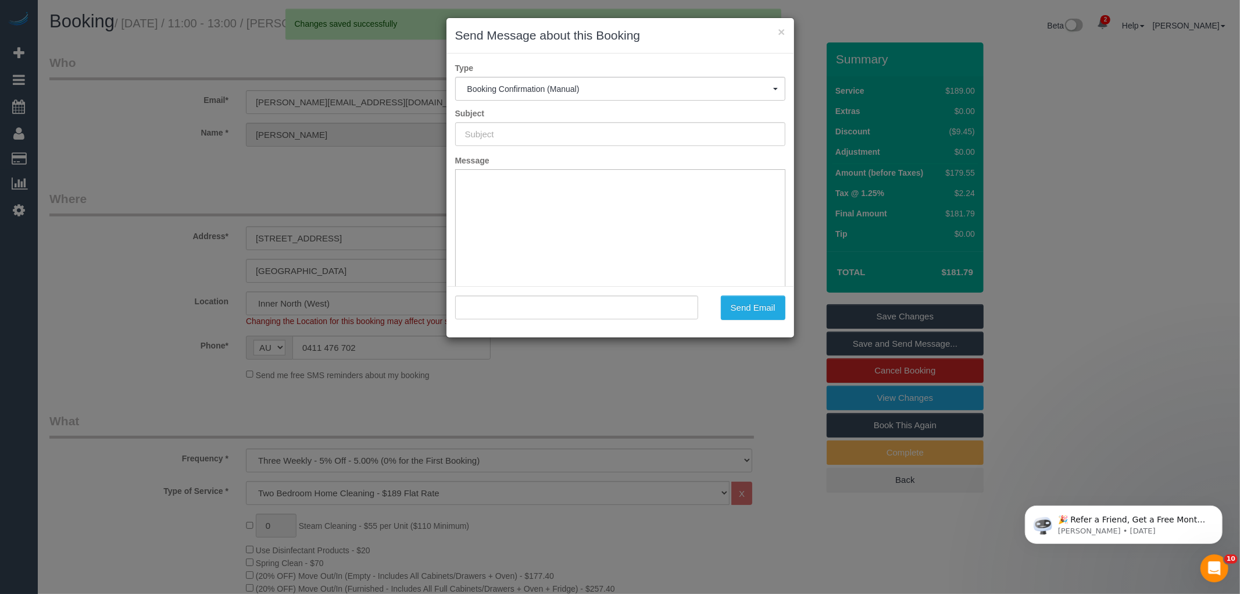
type input "Booking Confirmed"
type input ""Liam Fitzgibbon" <liam.m.fitzgibbon@gmail.com>"
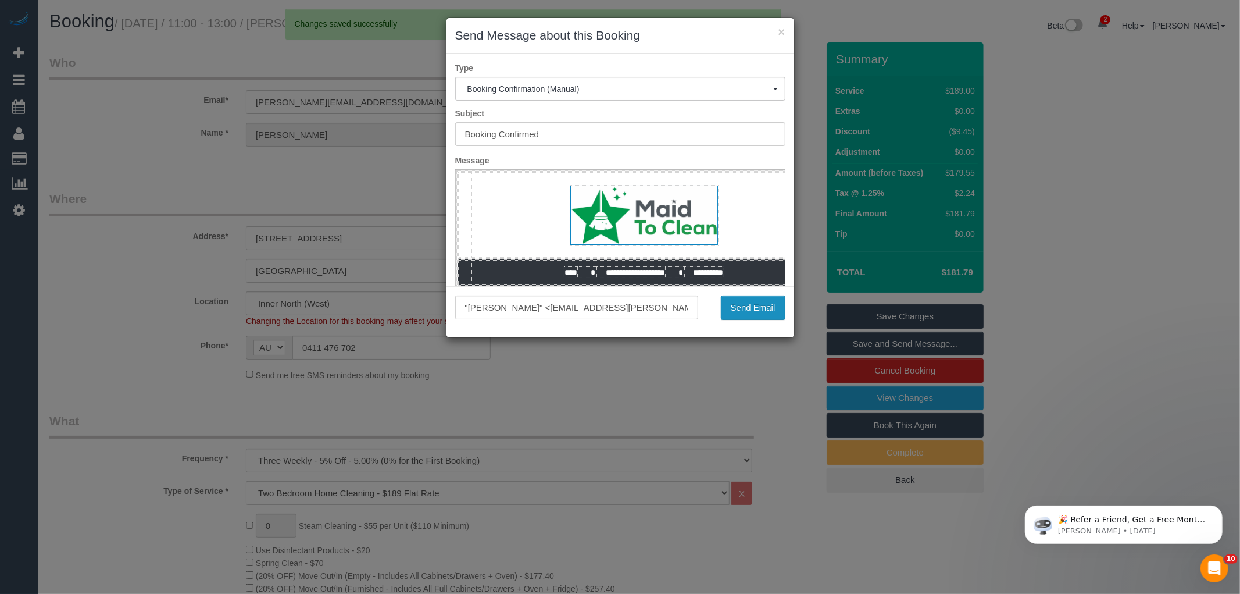
click at [759, 316] on button "Send Email" at bounding box center [753, 307] width 65 height 24
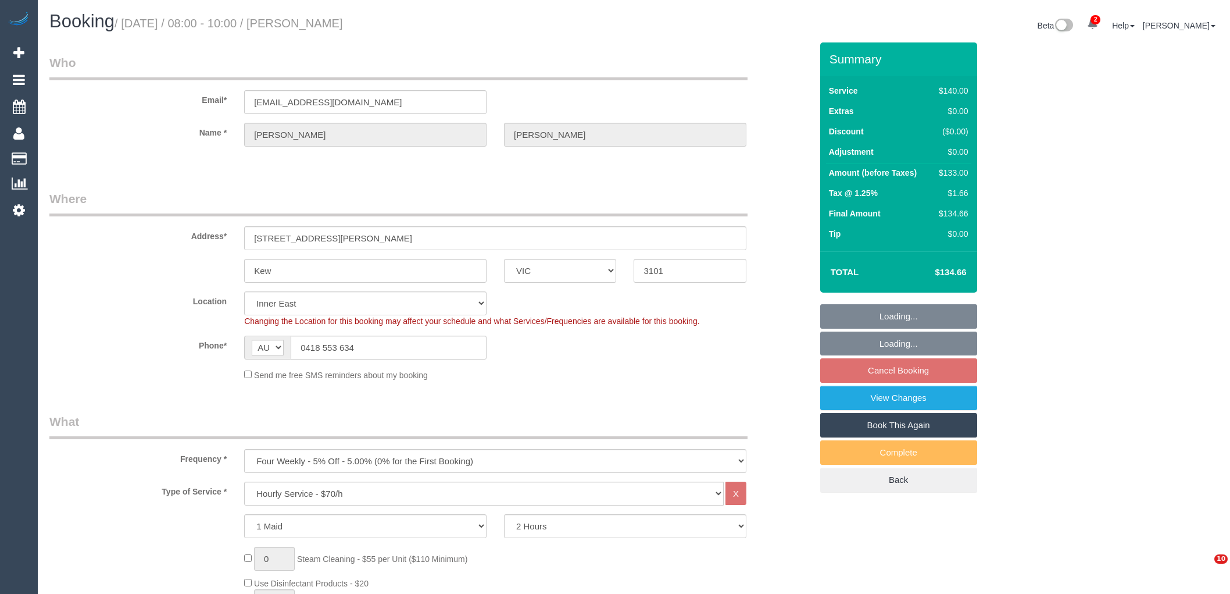
select select "VIC"
select select "number:28"
select select "number:16"
select select "number:19"
select select "number:22"
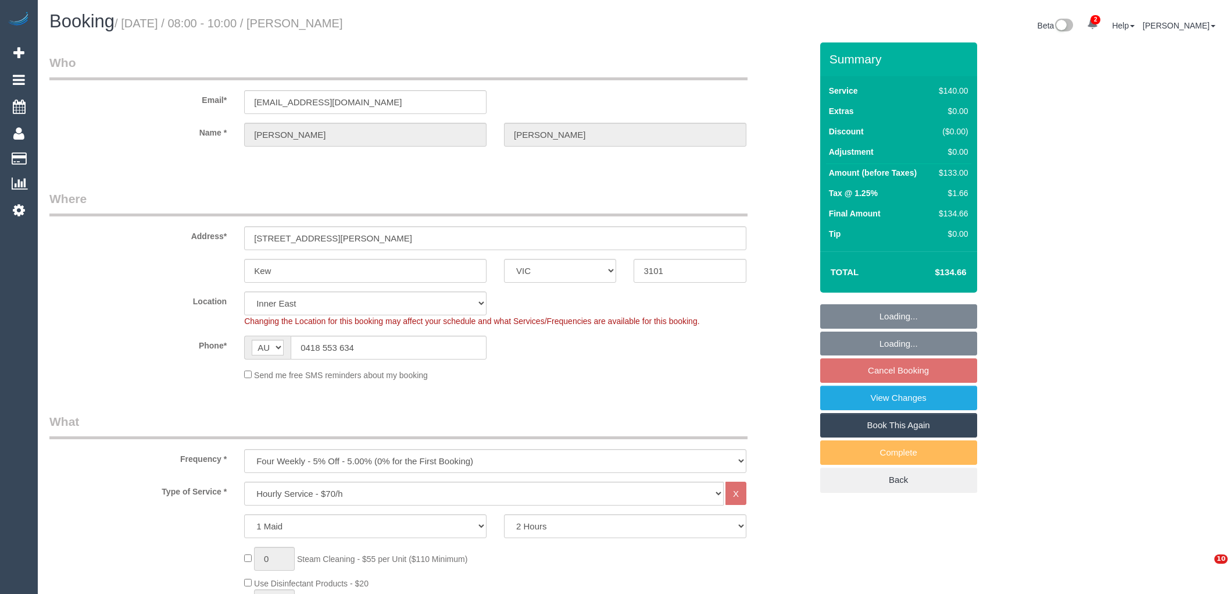
select select "number:33"
select select "number:12"
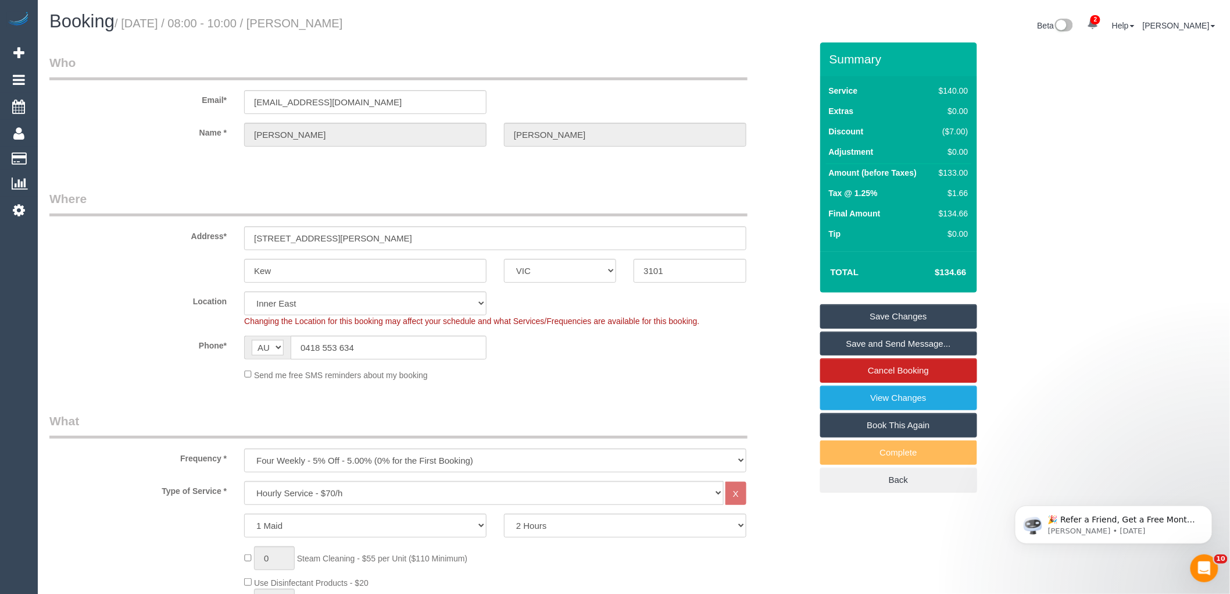
click at [756, 323] on div "Location [GEOGRAPHIC_DATA] (North) East (South) [GEOGRAPHIC_DATA] (East) [GEOGR…" at bounding box center [431, 308] width 780 height 35
click at [135, 284] on fieldset "Where Address* [STREET_ADDRESS][PERSON_NAME] [GEOGRAPHIC_DATA] ACT [GEOGRAPHIC_…" at bounding box center [430, 289] width 762 height 199
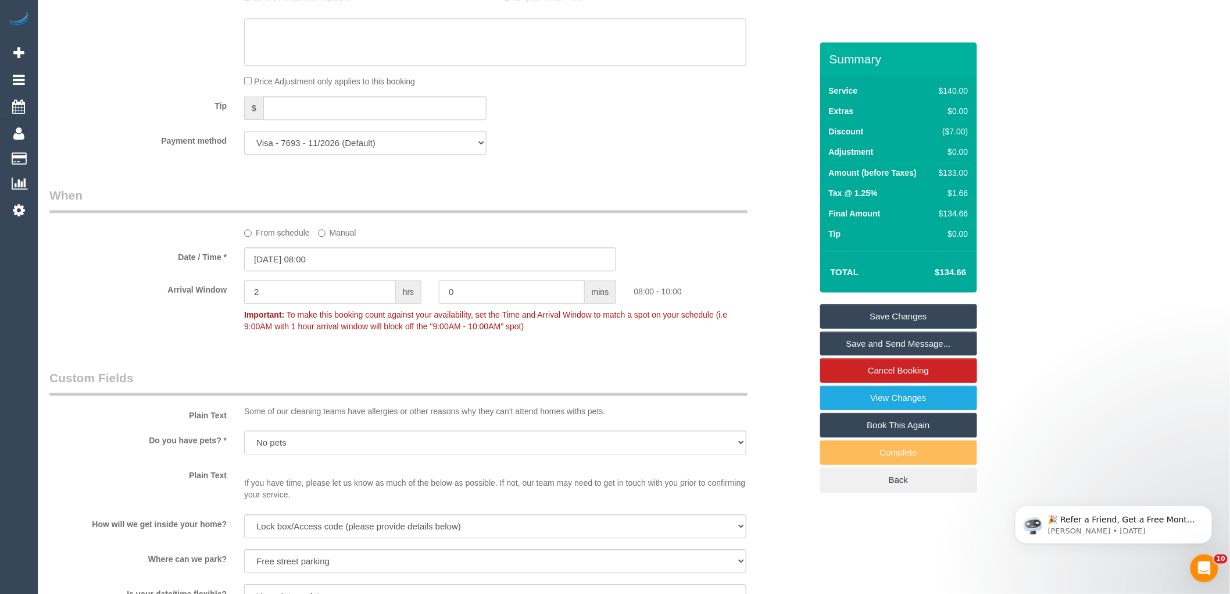
scroll to position [788, 0]
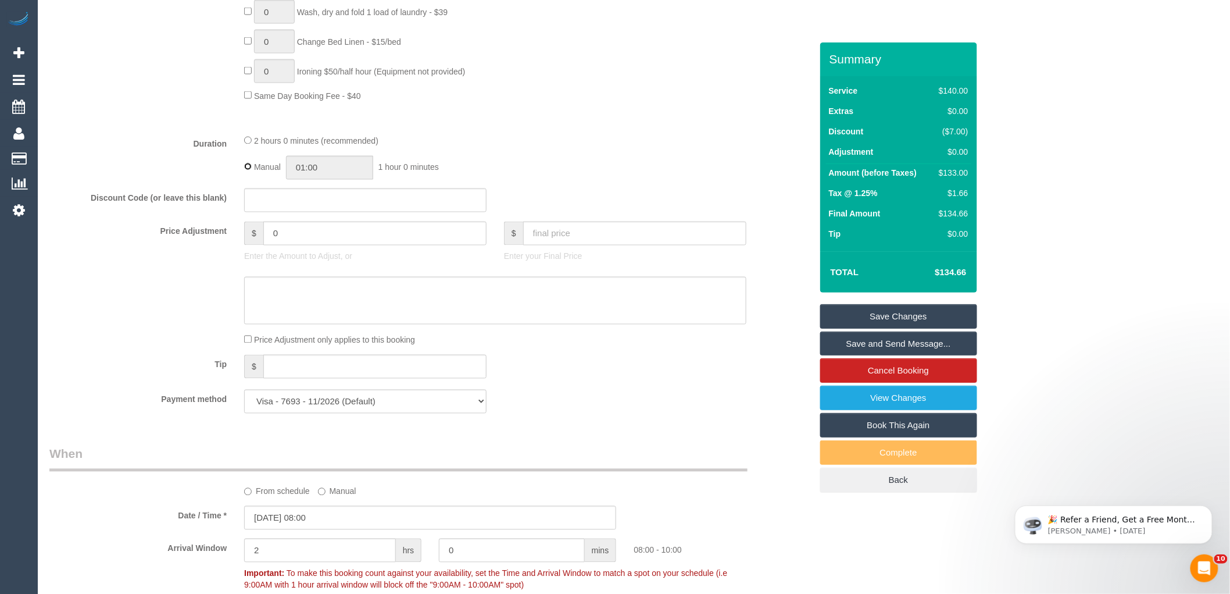
type input "02:00"
click at [445, 135] on fieldset "What Frequency * One Time Cleaning Weekly - 10% Off - 10.00% (0% for the First …" at bounding box center [430, 23] width 762 height 798
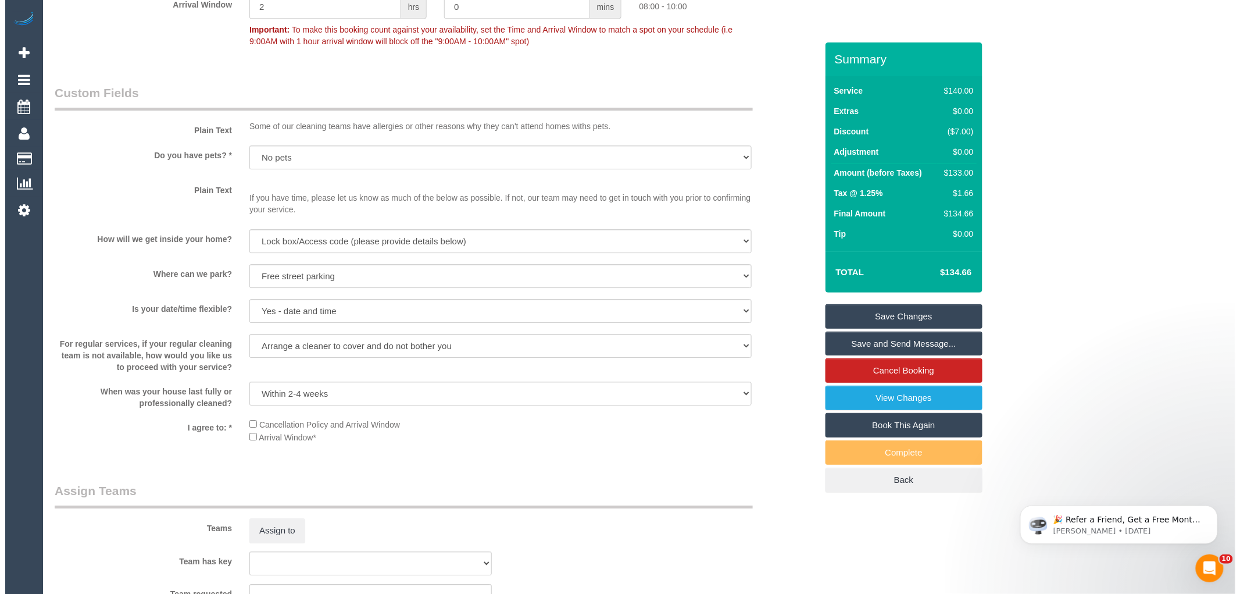
scroll to position [1498, 0]
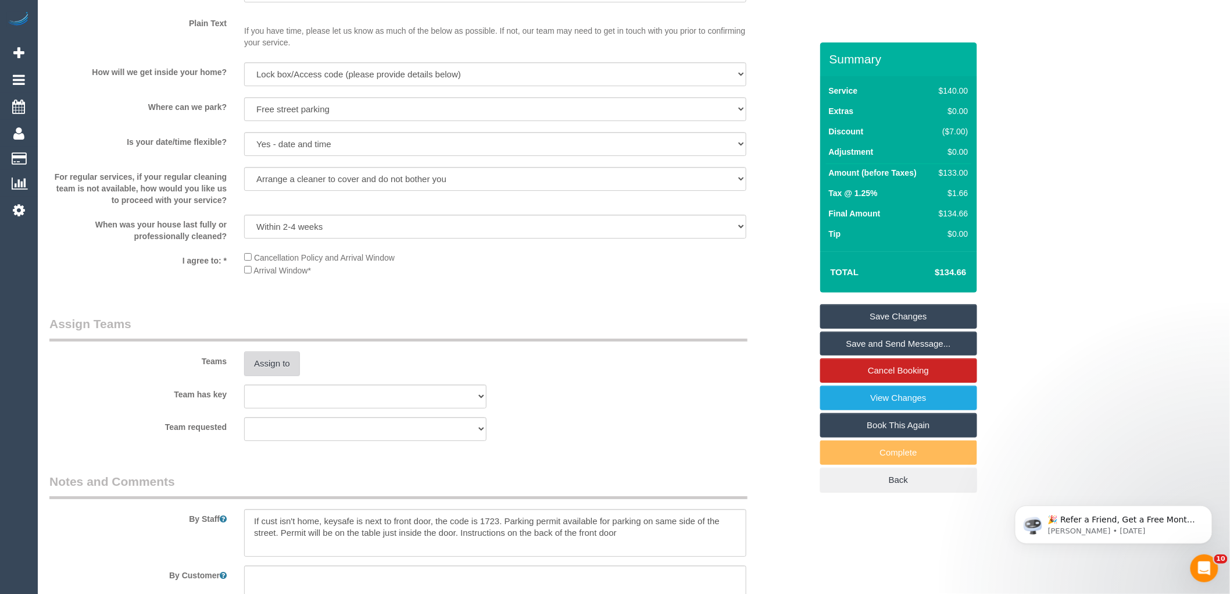
click at [292, 374] on button "Assign to" at bounding box center [272, 363] width 56 height 24
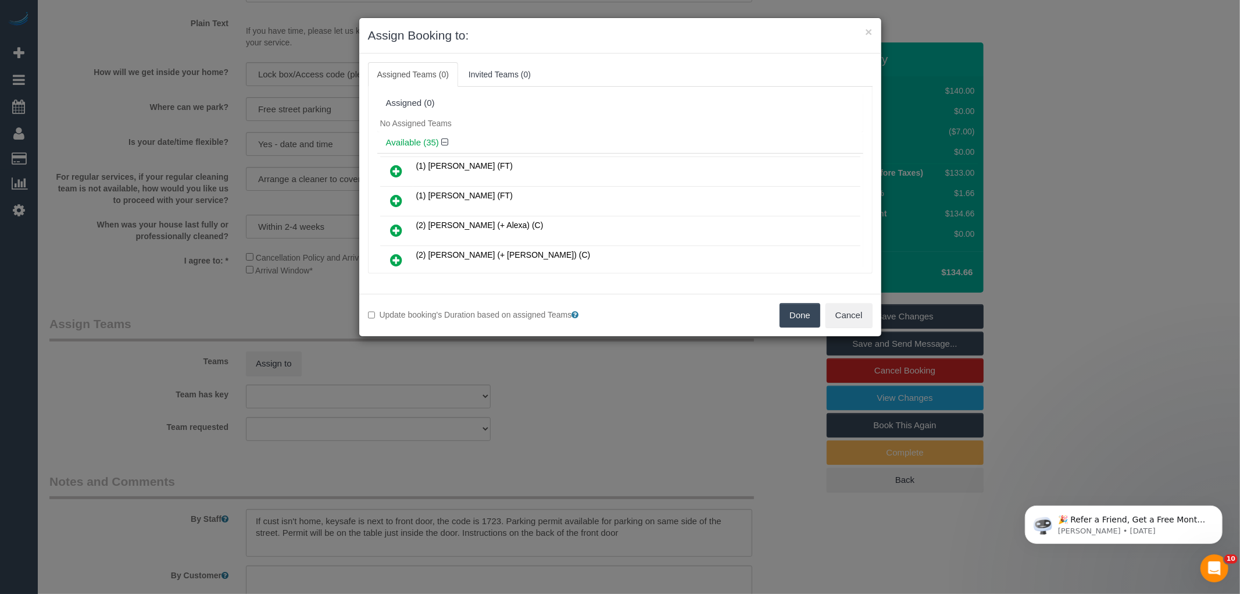
click at [598, 129] on div "No Assigned Teams" at bounding box center [620, 123] width 486 height 17
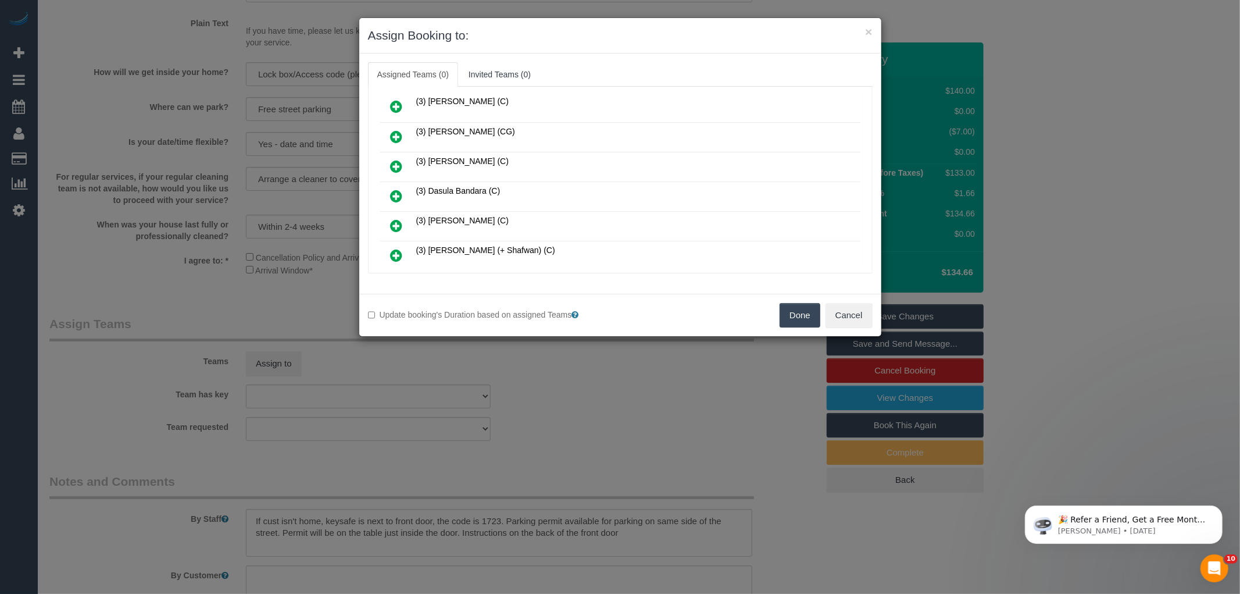
click at [402, 189] on icon at bounding box center [397, 196] width 12 height 14
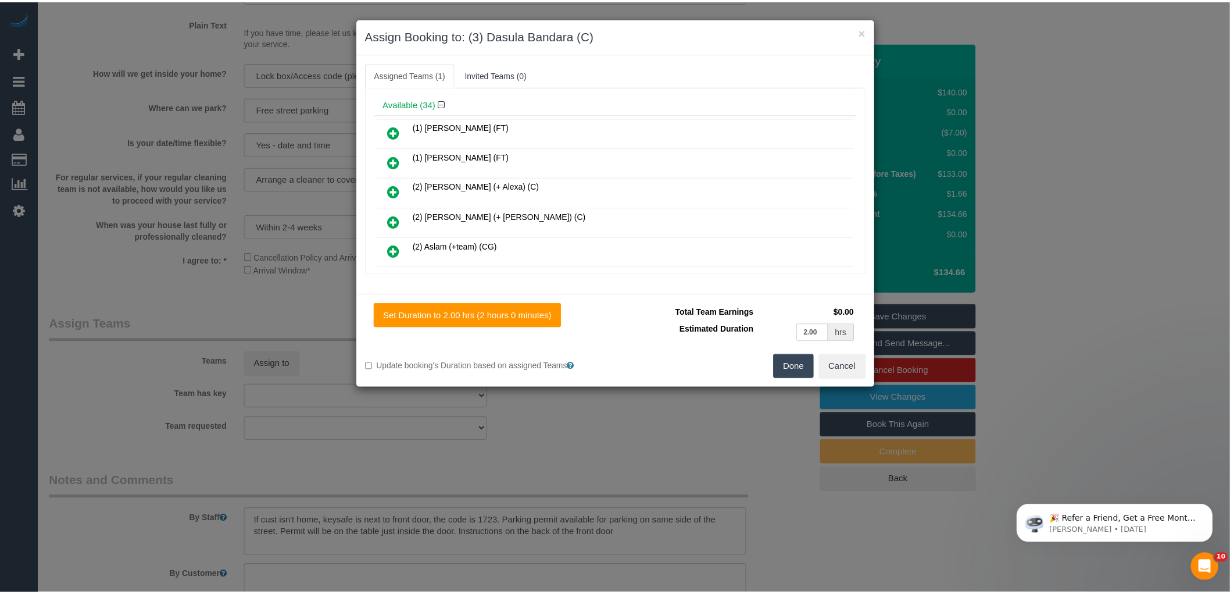
scroll to position [0, 0]
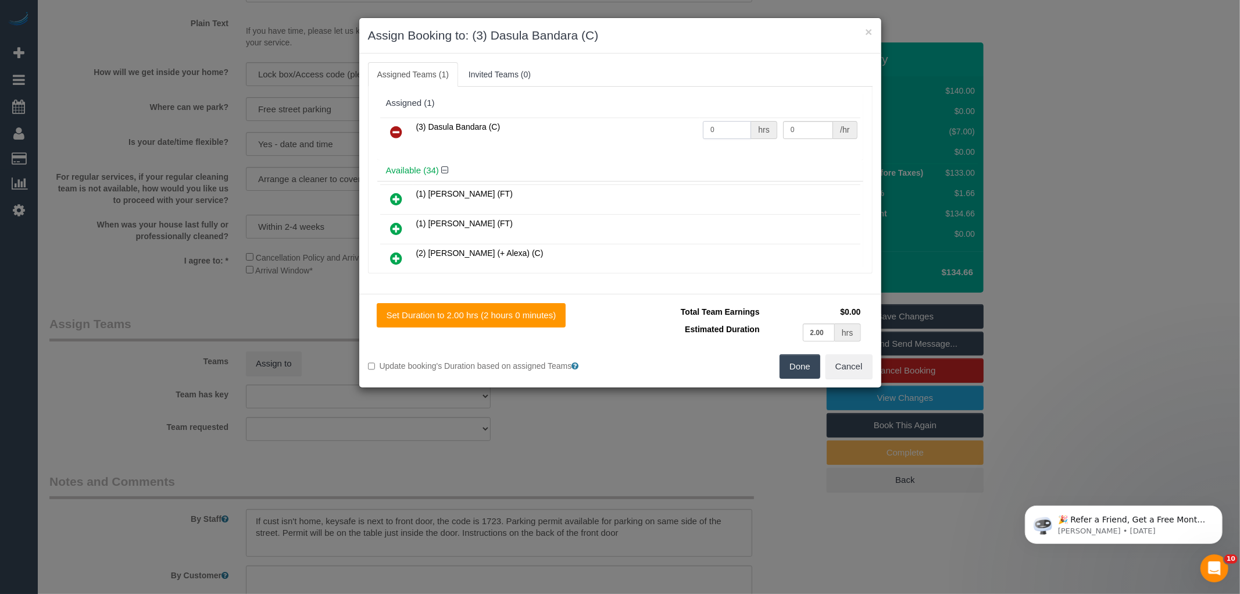
click at [727, 131] on input "0" at bounding box center [727, 130] width 48 height 18
type input "2"
click at [799, 136] on input "0" at bounding box center [808, 130] width 50 height 18
type input "35"
click at [792, 365] on button "Done" at bounding box center [800, 366] width 41 height 24
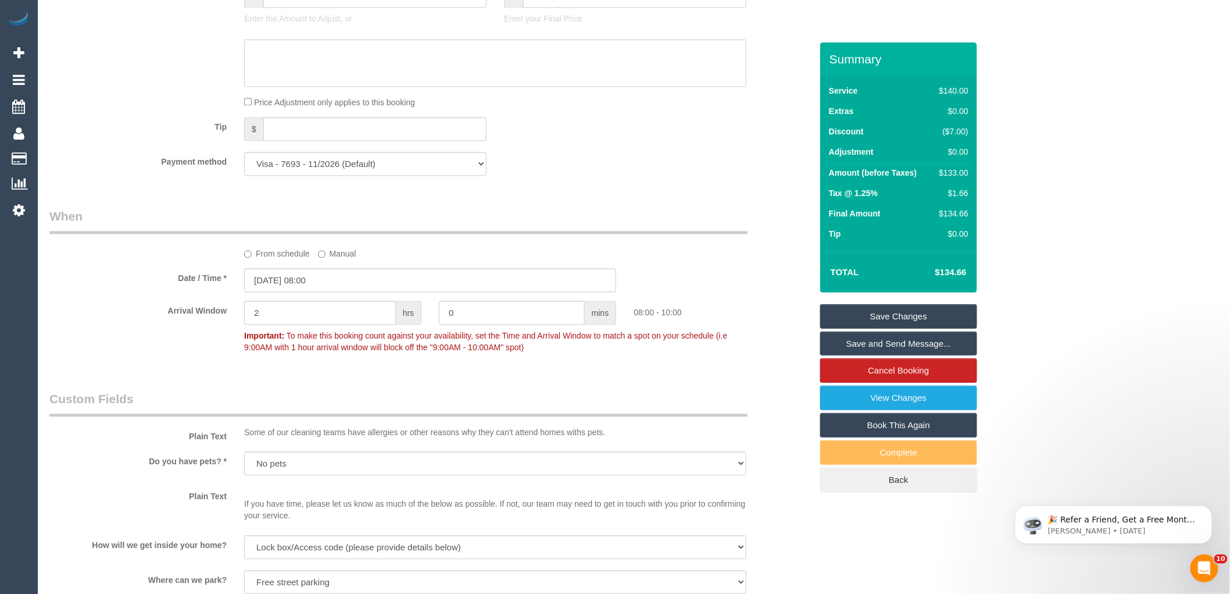
scroll to position [981, 0]
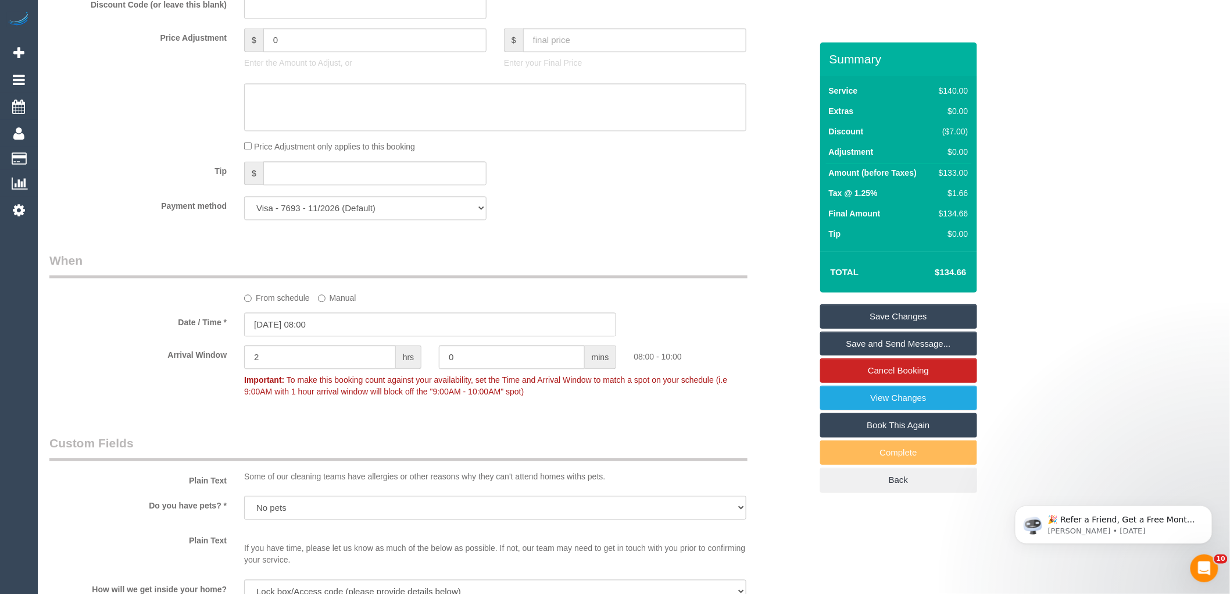
click at [619, 213] on div "Payment method Visa - 7693 - 11/2026 (Default) Add Credit Card ─────────────── …" at bounding box center [431, 208] width 780 height 24
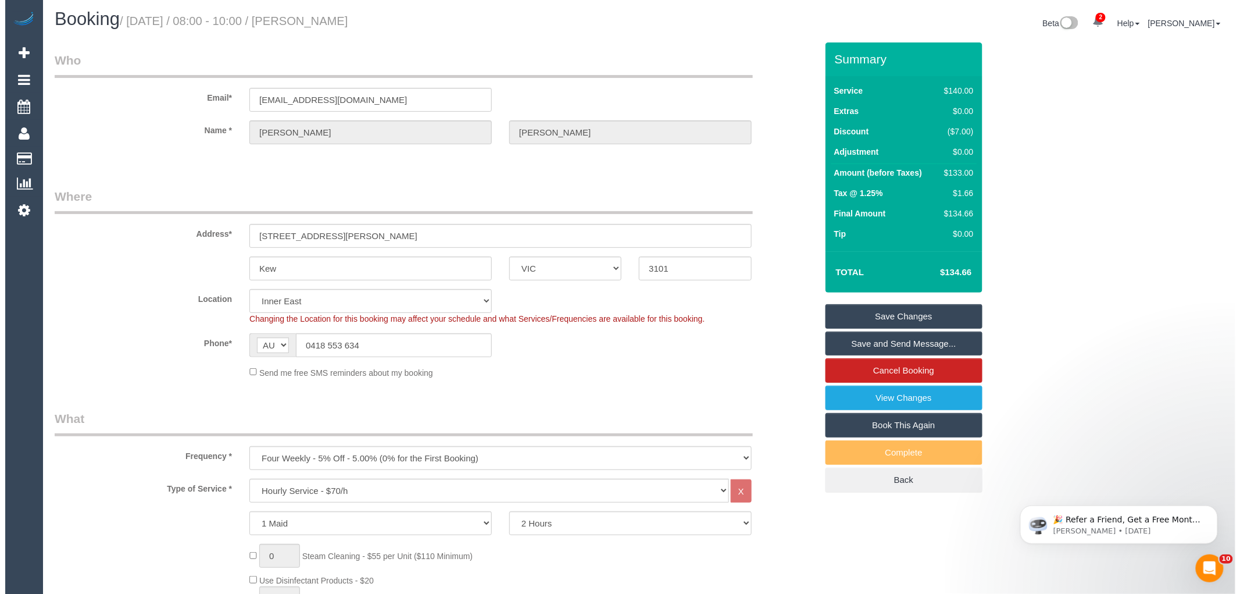
scroll to position [0, 0]
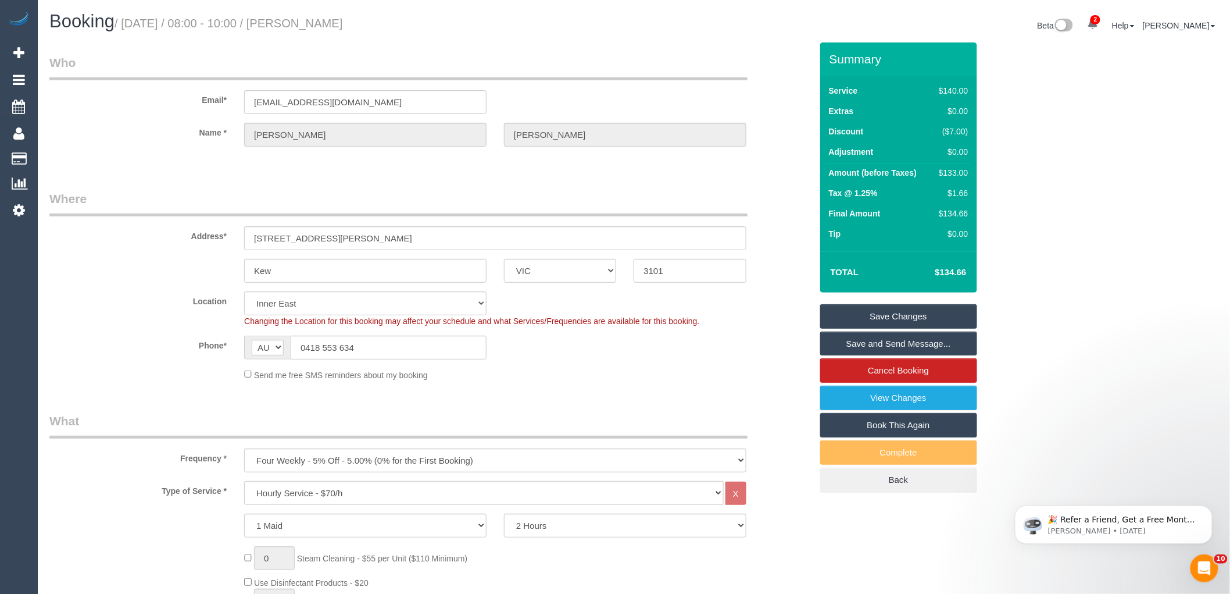
click at [895, 314] on link "Save Changes" at bounding box center [898, 316] width 157 height 24
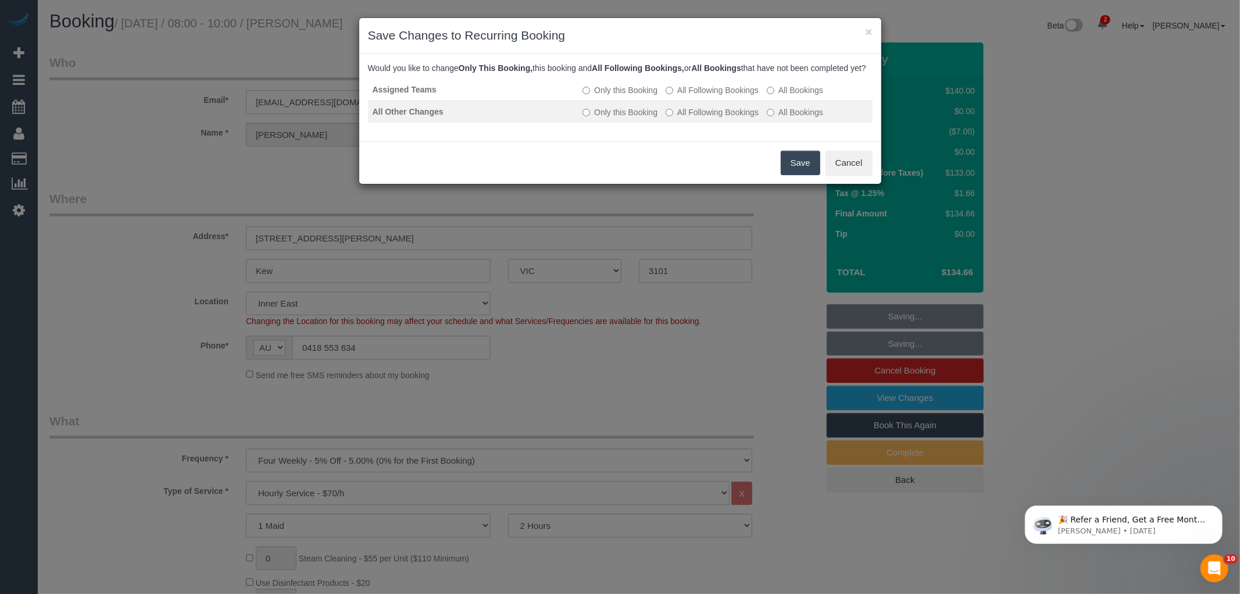
drag, startPoint x: 727, startPoint y: 98, endPoint x: 730, endPoint y: 119, distance: 21.1
click at [727, 96] on label "All Following Bookings" at bounding box center [712, 90] width 93 height 12
click at [728, 118] on label "All Following Bookings" at bounding box center [712, 112] width 93 height 12
click at [801, 175] on button "Save" at bounding box center [801, 163] width 40 height 24
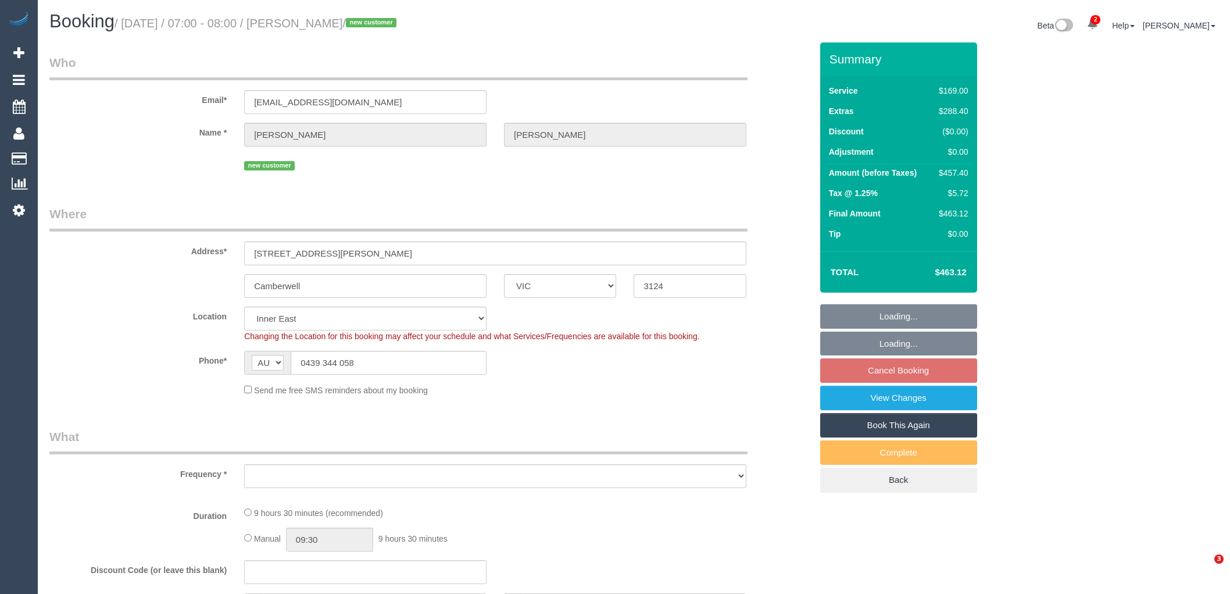
select select "VIC"
select select "number:28"
select select "number:14"
select select "number:18"
select select "number:36"
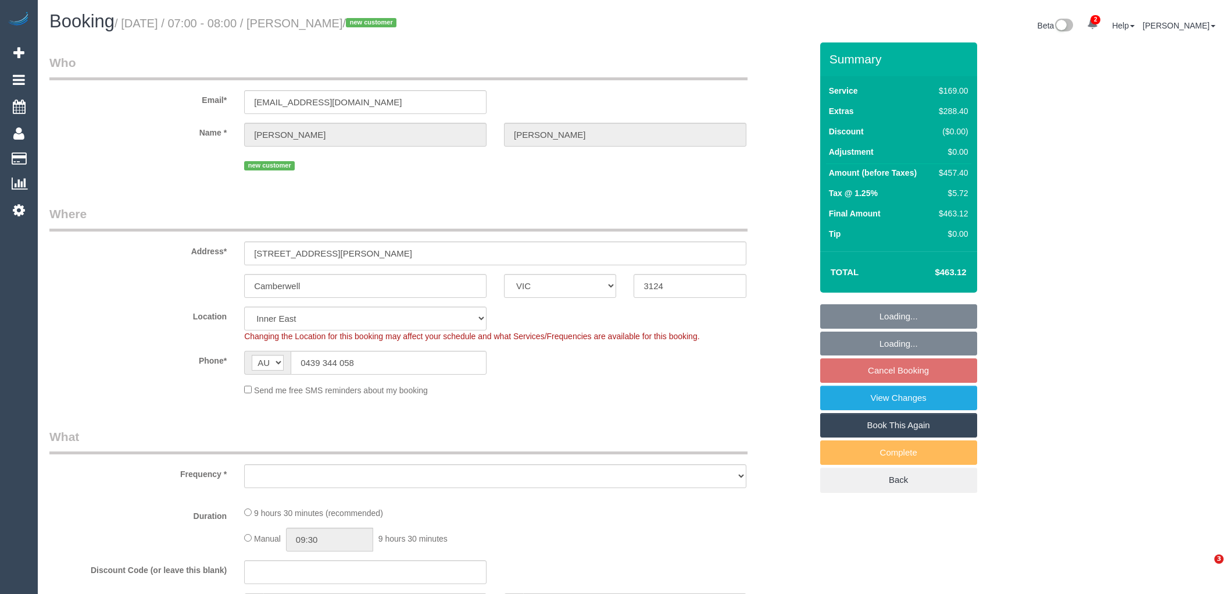
select select "number:26"
select select "object:697"
select select "string:stripe-pm_1Rwy1B2GScqysDRVoNS0Z8fI"
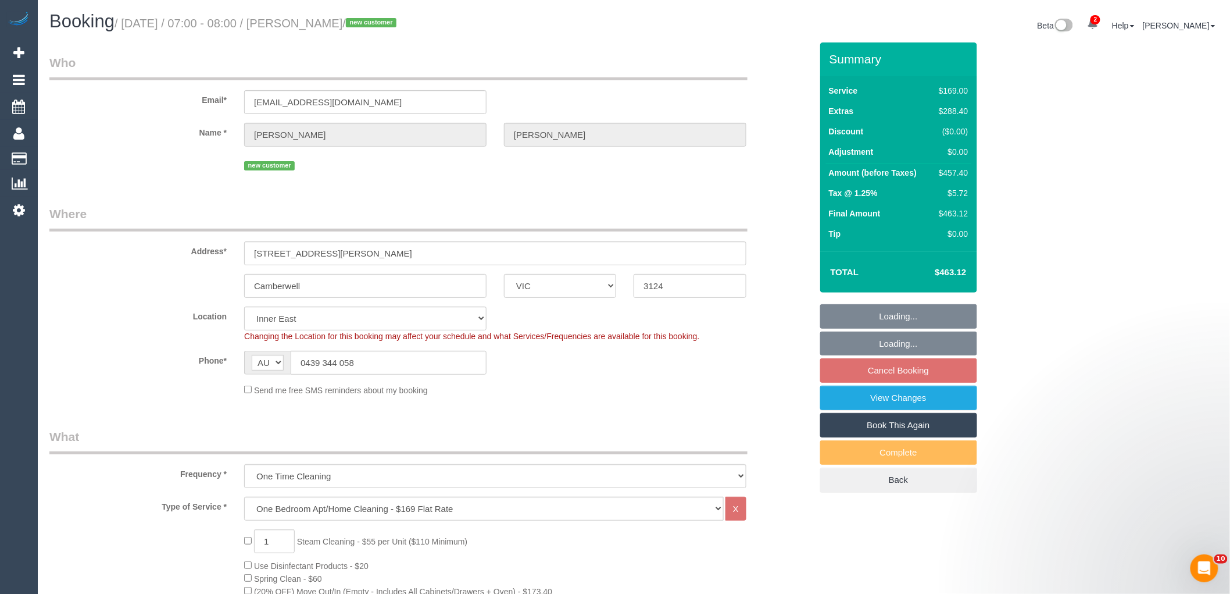
select select "object:1303"
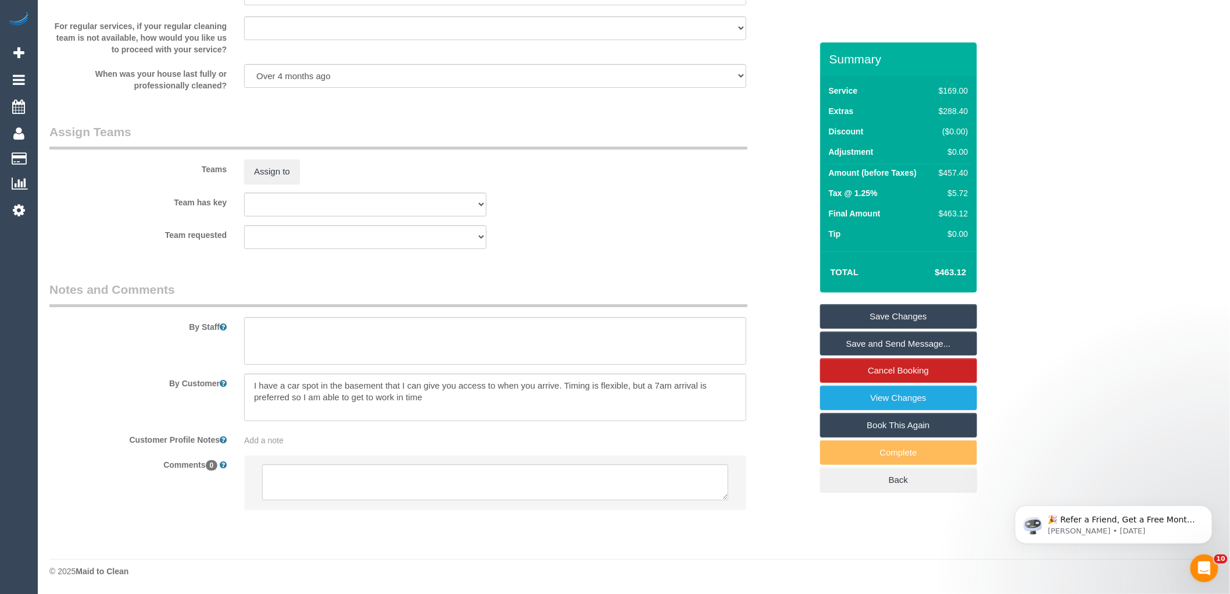
scroll to position [1708, 0]
click at [362, 487] on textarea at bounding box center [495, 482] width 466 height 36
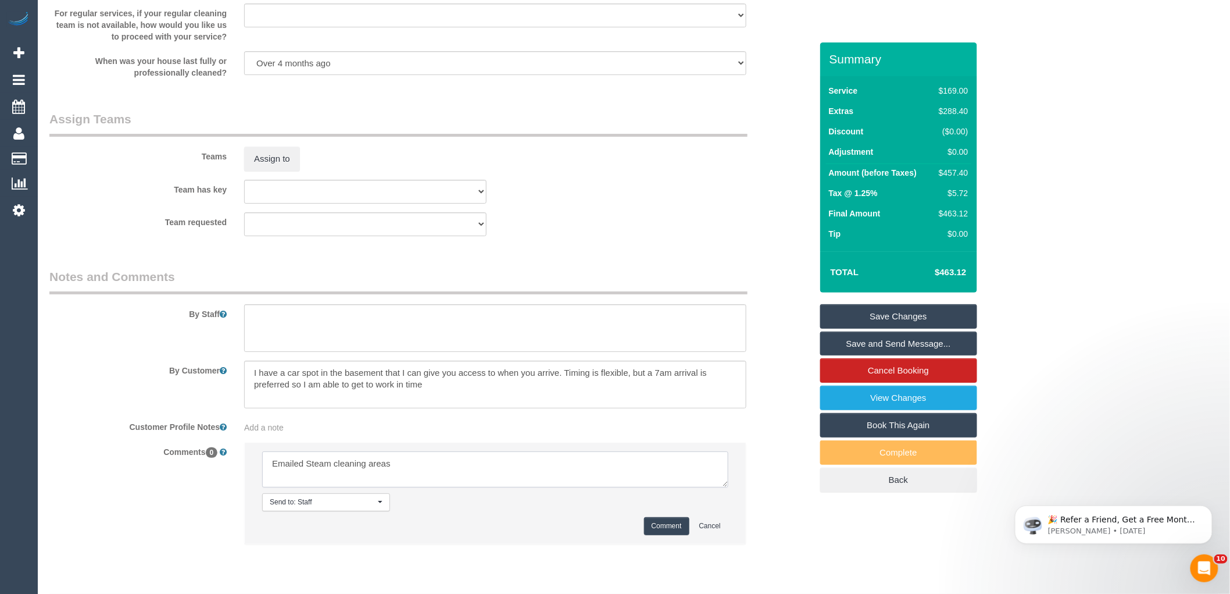
type textarea "Emailed Steam cleaning areas"
click at [662, 535] on button "Comment" at bounding box center [666, 526] width 45 height 18
click at [714, 245] on fieldset "Assign Teams Teams Assign to Team has key (0) Office (1) Debbie Brodjanac (FT) …" at bounding box center [430, 177] width 762 height 134
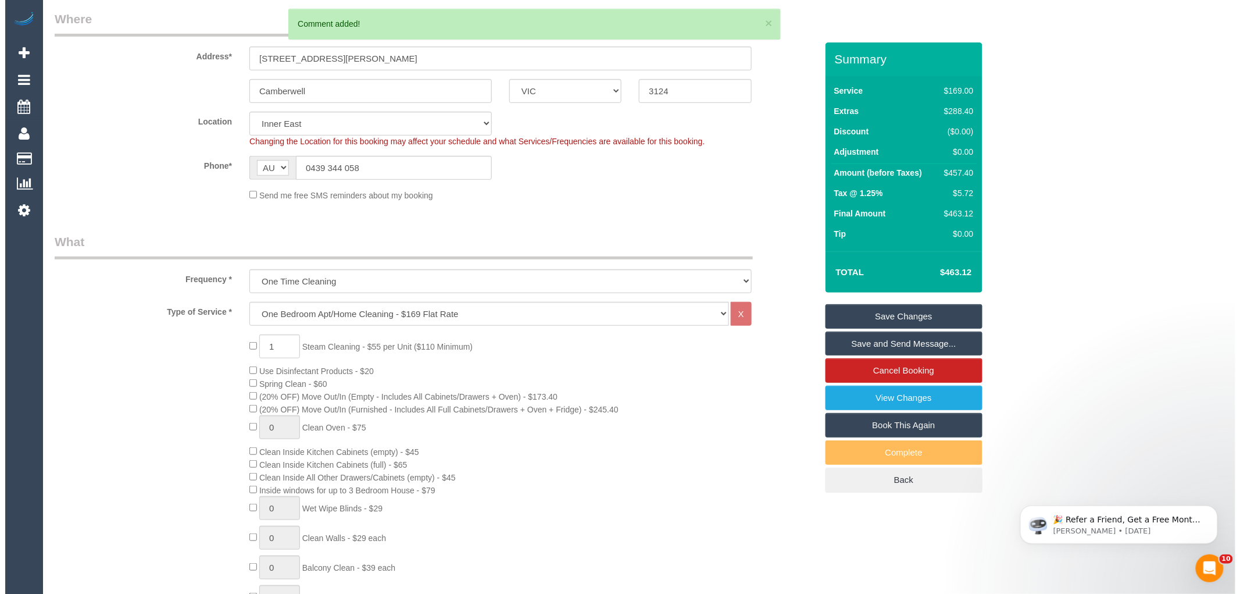
scroll to position [0, 0]
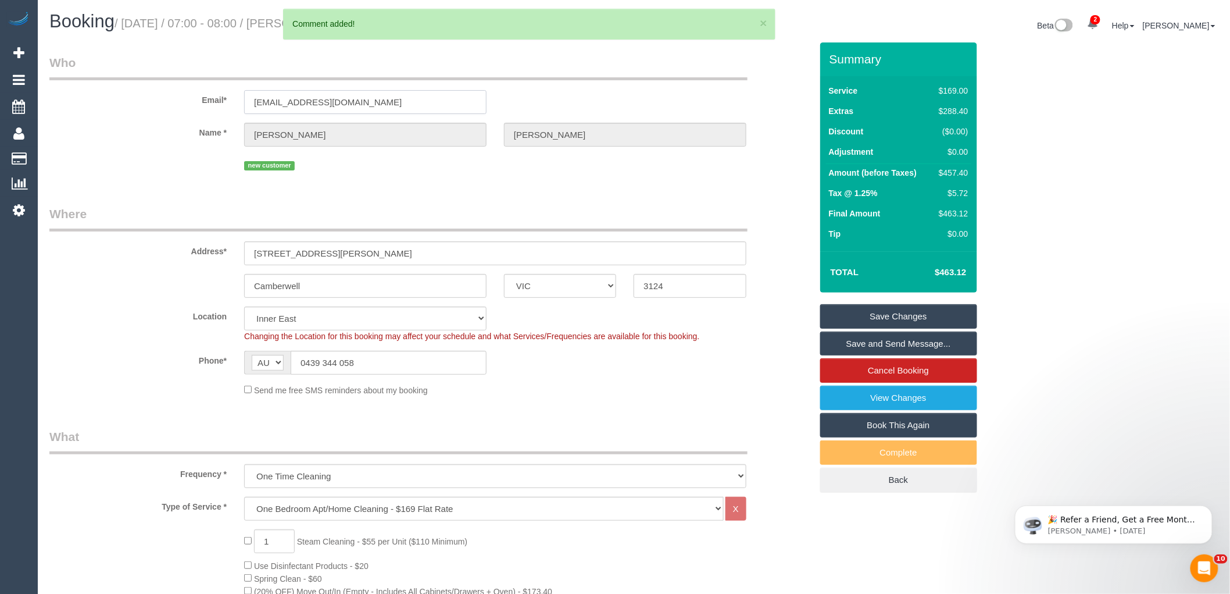
click at [318, 101] on input "nicola.webster91@hotmai.com.au" at bounding box center [365, 102] width 242 height 24
click at [318, 102] on input "nicola.webster91@hotmai.com.au" at bounding box center [365, 102] width 242 height 24
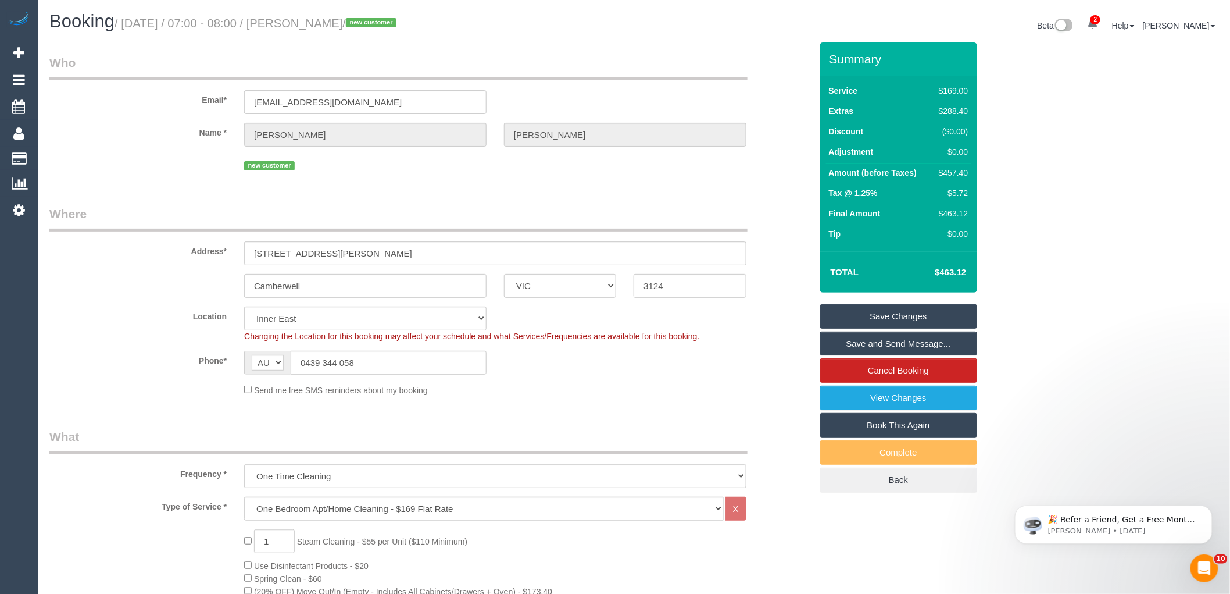
click at [862, 310] on link "Save Changes" at bounding box center [898, 316] width 157 height 24
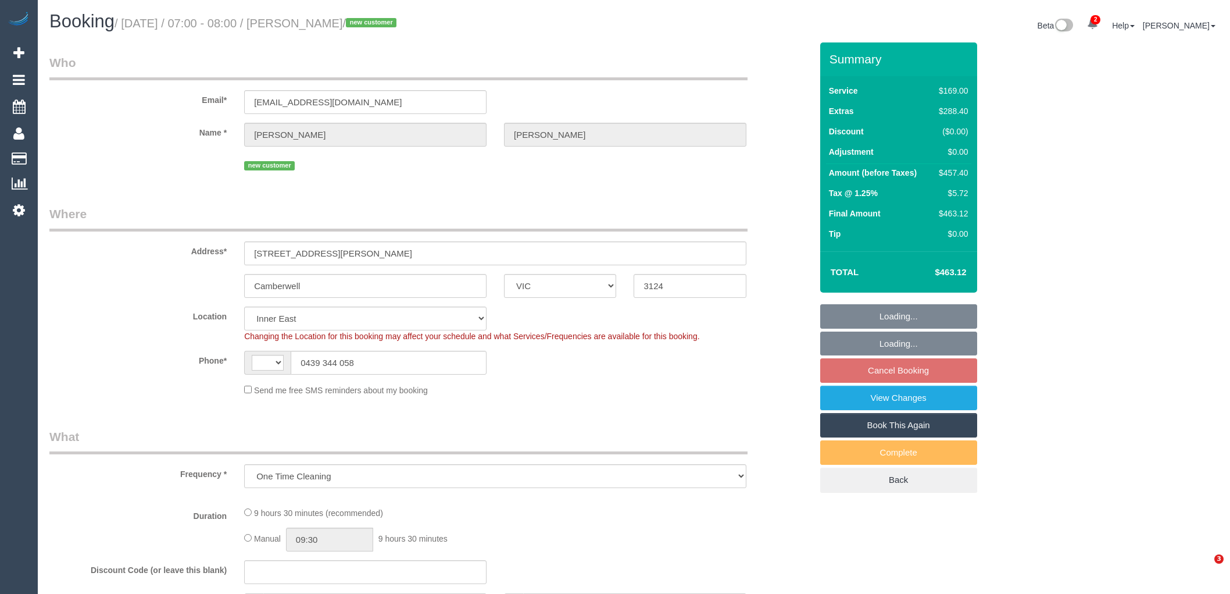
select select "VIC"
select select "object:737"
select select "string:AU"
select select "number:28"
select select "number:14"
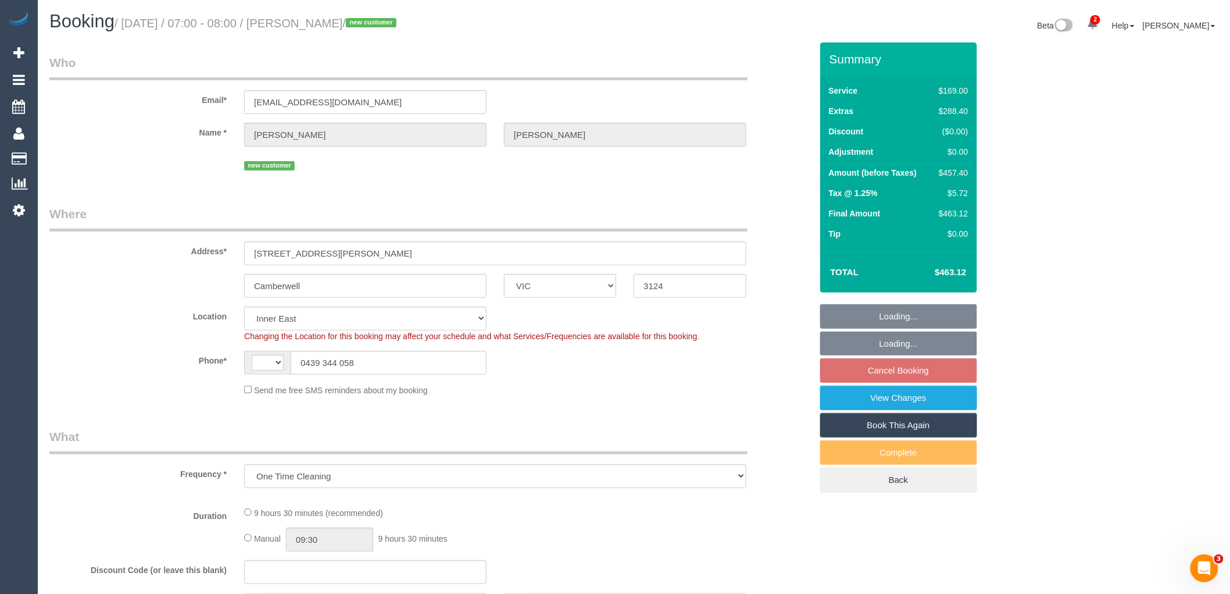
select select "number:18"
select select "number:36"
select select "number:26"
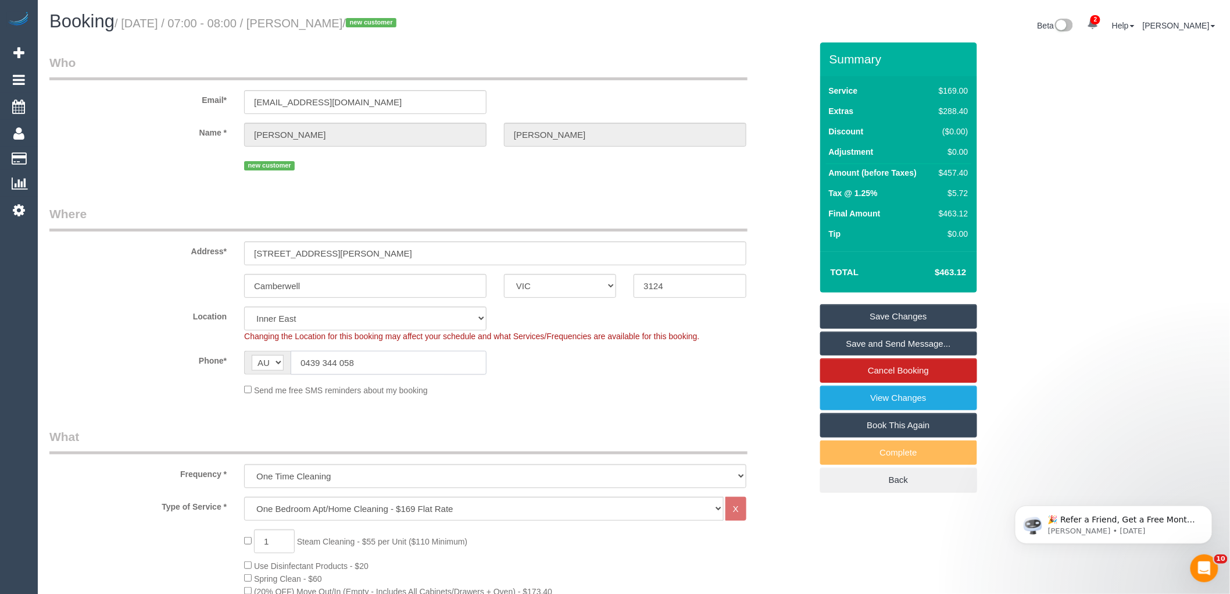
click at [333, 359] on input "0439 344 058" at bounding box center [389, 363] width 196 height 24
drag, startPoint x: 355, startPoint y: 101, endPoint x: 369, endPoint y: 152, distance: 53.0
click at [355, 101] on input "[EMAIL_ADDRESS][DOMAIN_NAME]" at bounding box center [365, 102] width 242 height 24
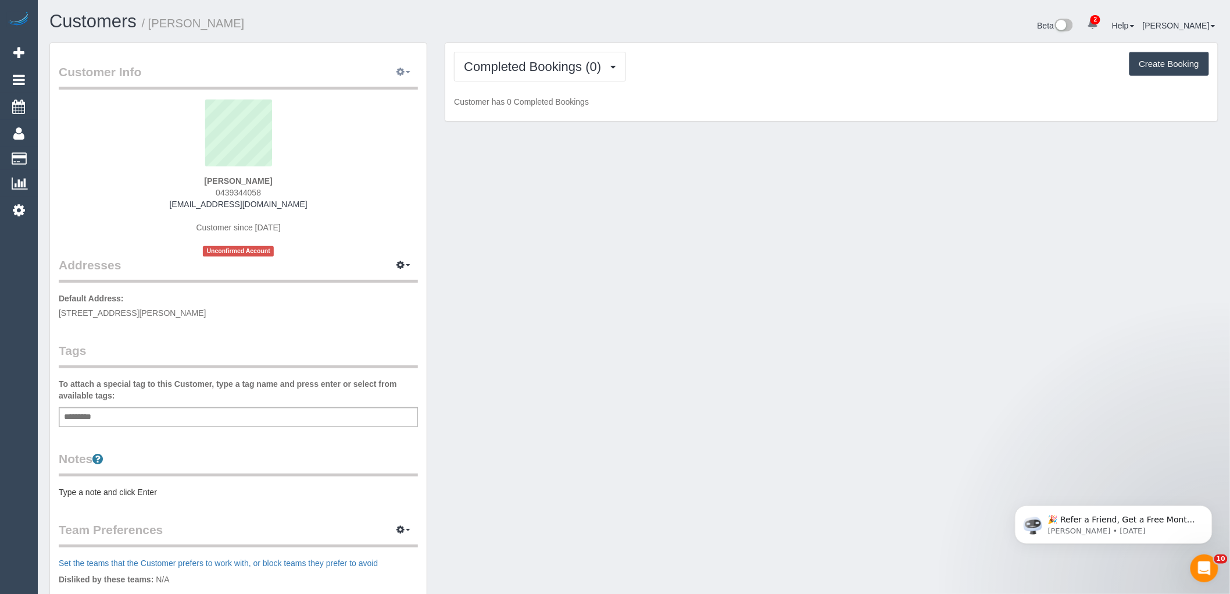
click at [406, 73] on span "button" at bounding box center [408, 72] width 5 height 2
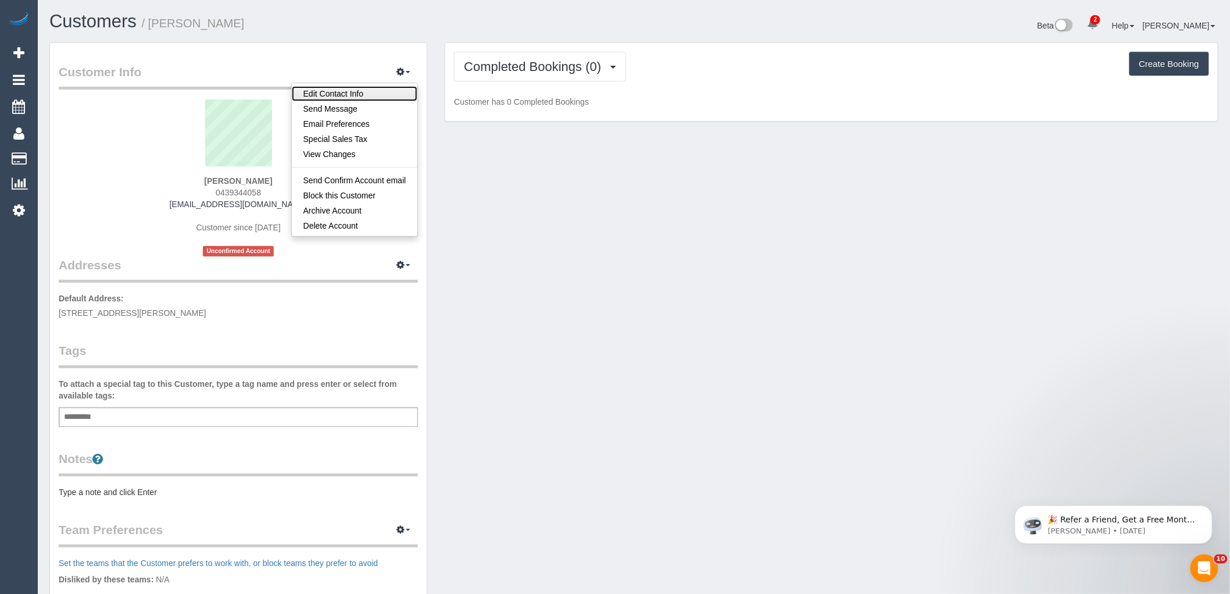
click at [356, 96] on link "Edit Contact Info" at bounding box center [355, 93] width 126 height 15
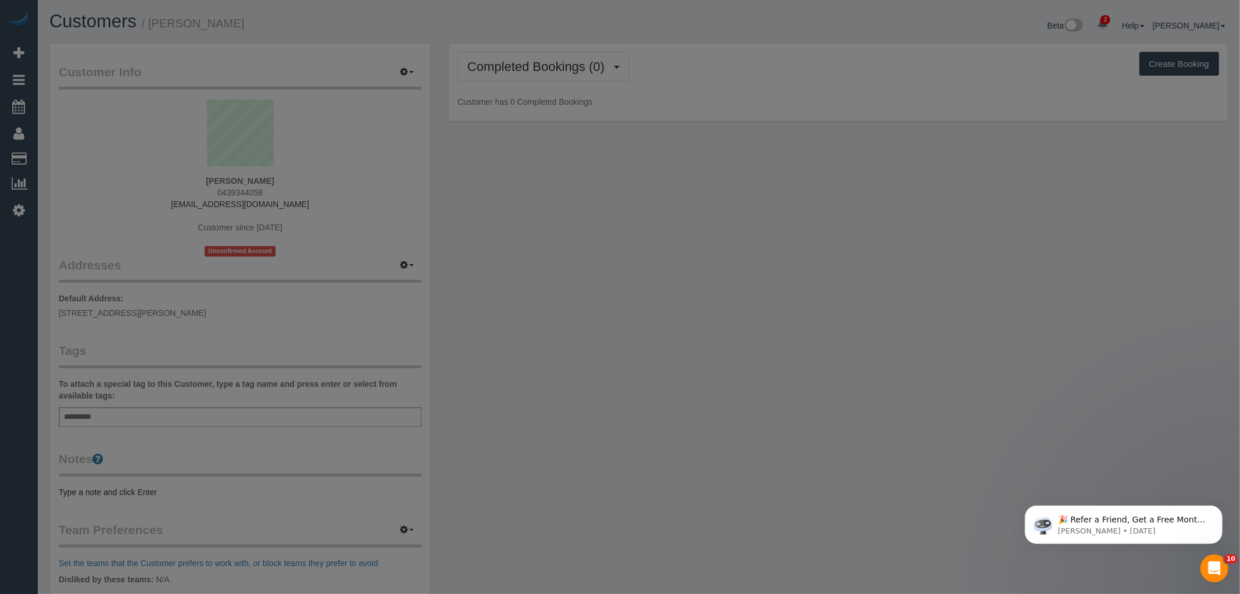
select select "VIC"
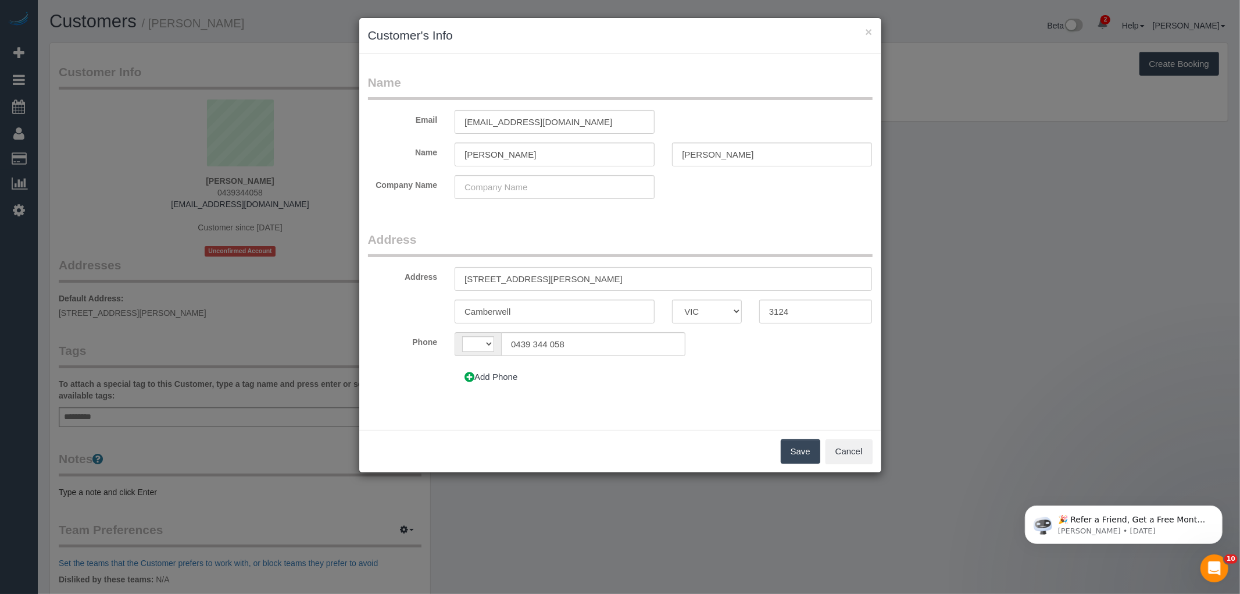
select select "string:AU"
click at [565, 122] on input "[EMAIL_ADDRESS][DOMAIN_NAME]" at bounding box center [555, 122] width 200 height 24
type input "[EMAIL_ADDRESS][DOMAIN_NAME]"
click at [799, 458] on button "Save" at bounding box center [801, 451] width 40 height 24
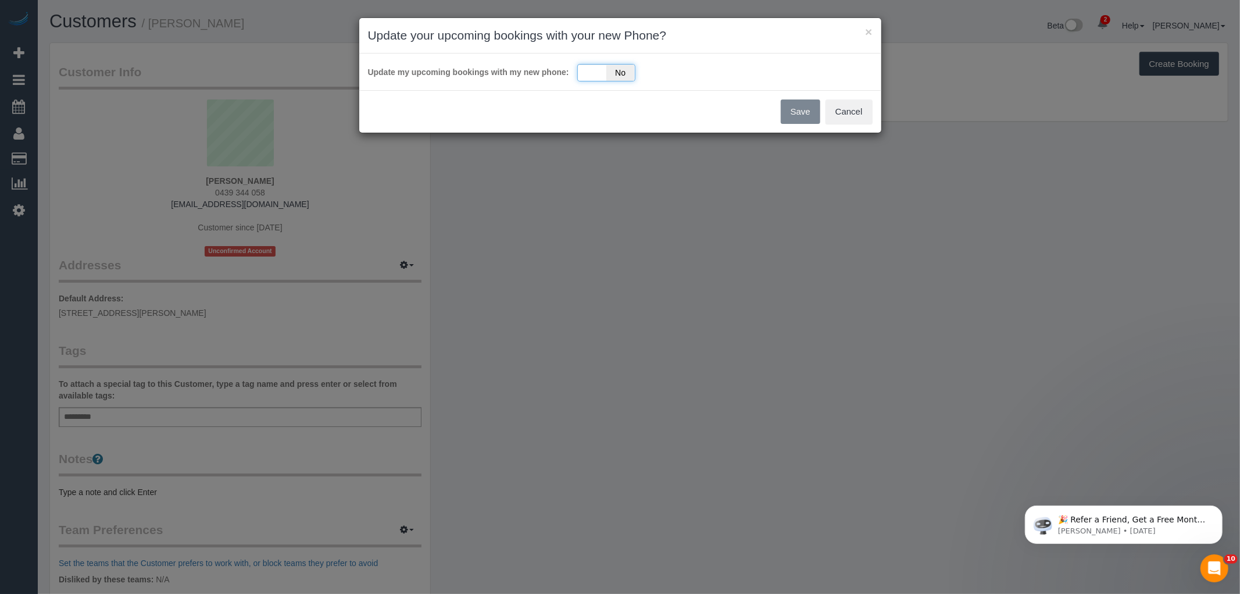
click at [621, 72] on span "No" at bounding box center [620, 73] width 28 height 16
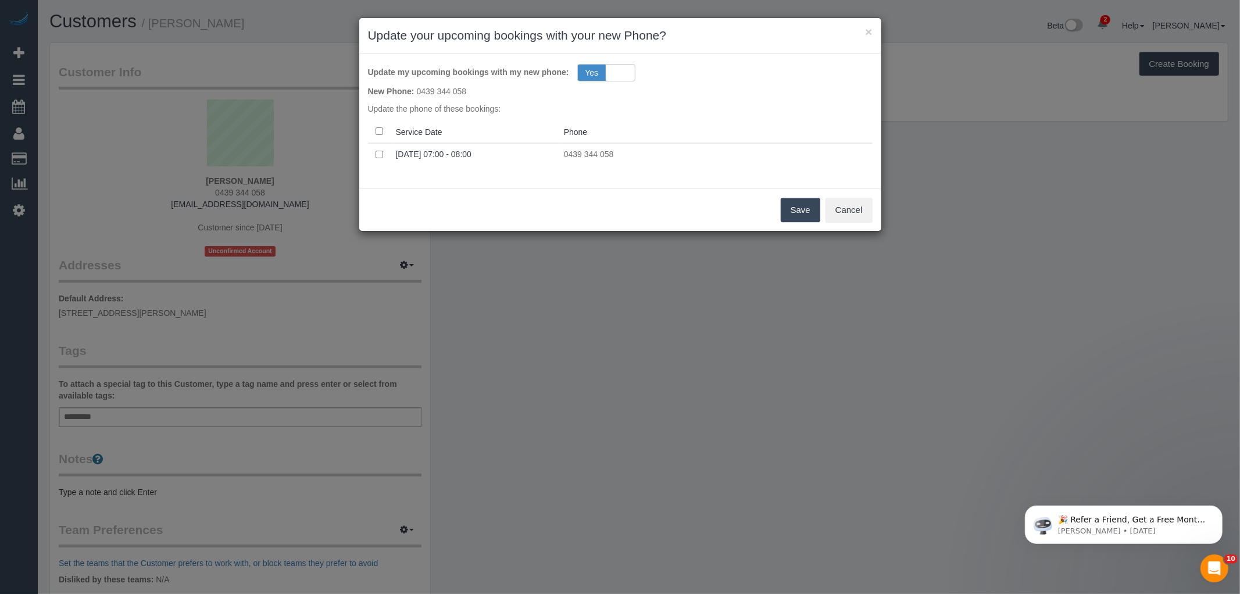
click at [800, 208] on button "Save" at bounding box center [801, 210] width 40 height 24
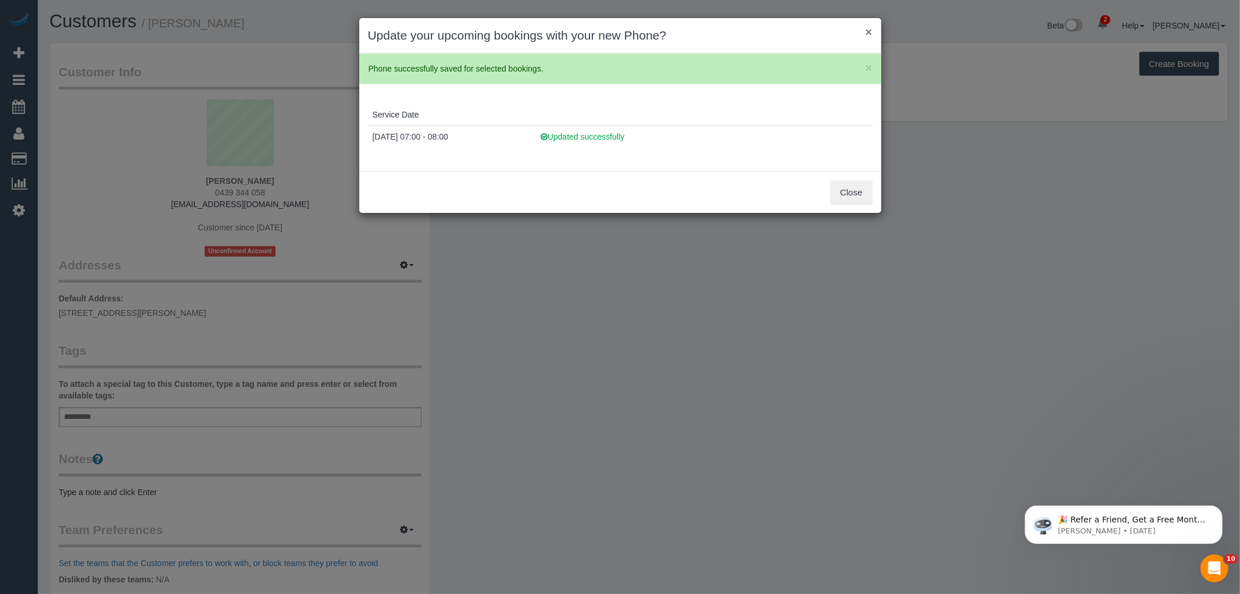
click at [867, 30] on button "×" at bounding box center [868, 32] width 7 height 12
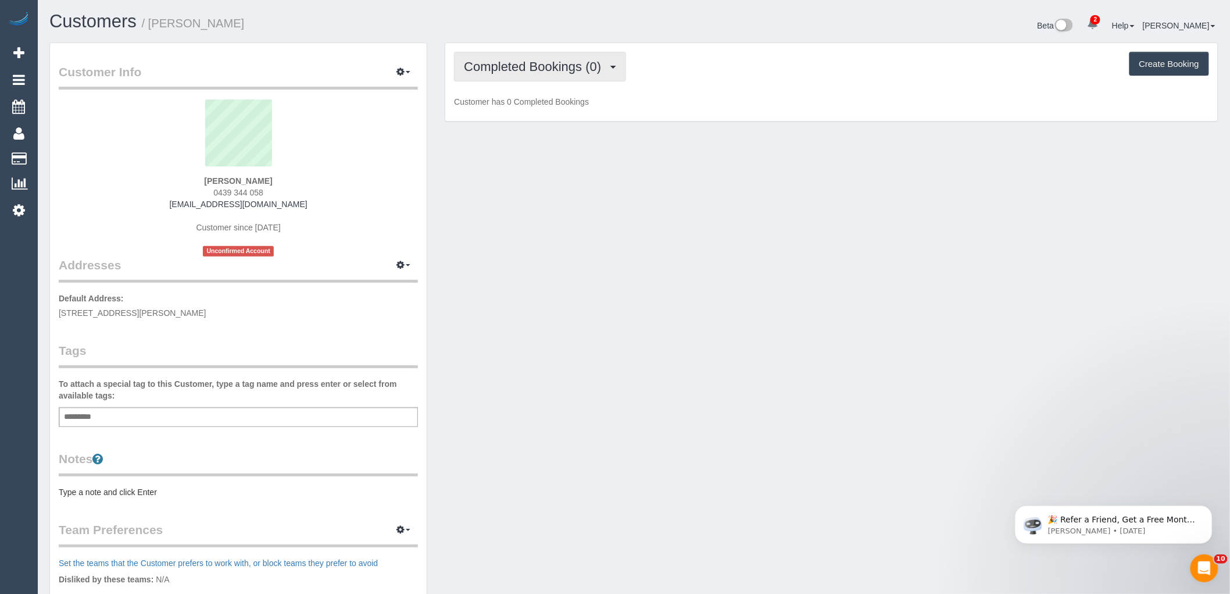
click at [523, 67] on span "Completed Bookings (0)" at bounding box center [535, 66] width 143 height 15
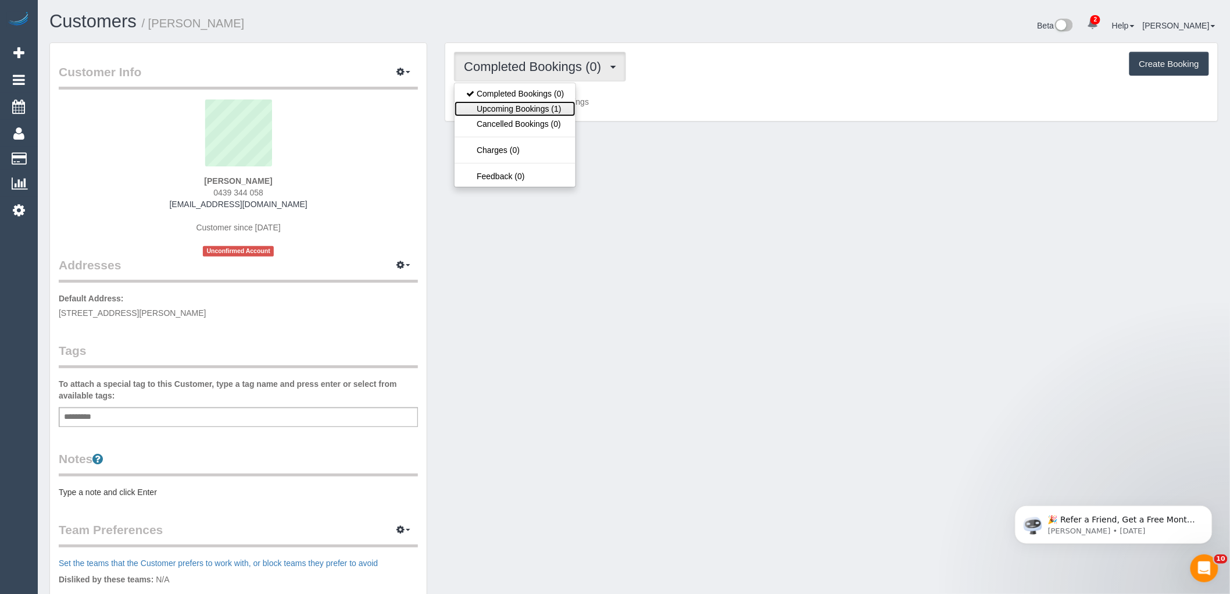
click at [501, 103] on link "Upcoming Bookings (1)" at bounding box center [515, 108] width 121 height 15
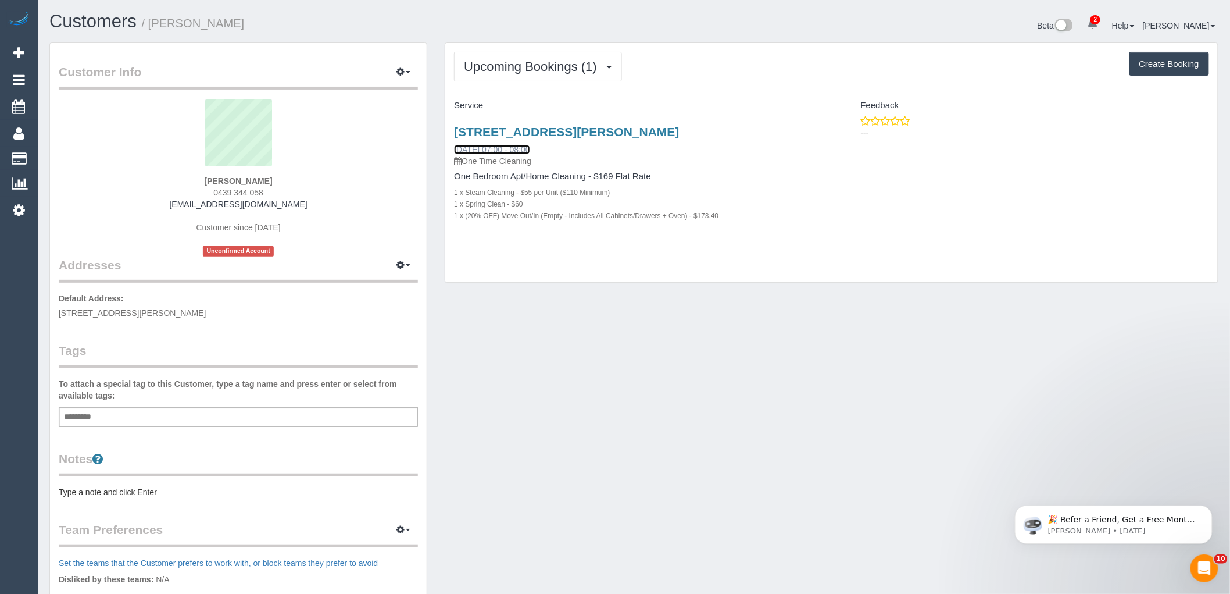
click at [478, 148] on link "[DATE] 07:00 - 08:00" at bounding box center [492, 149] width 76 height 9
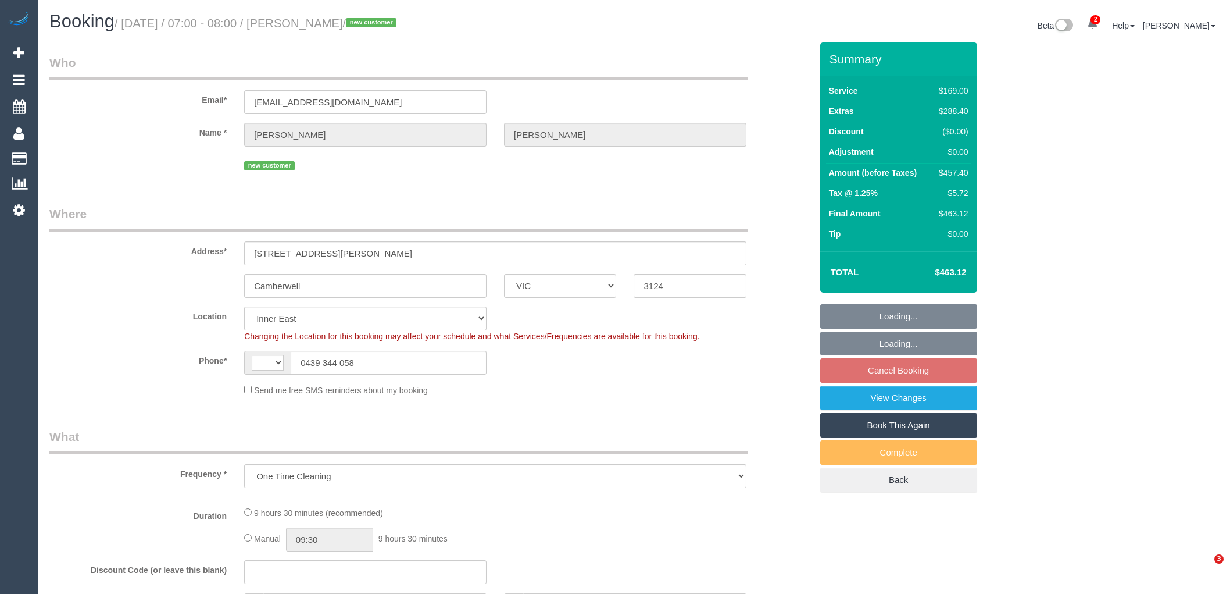
select select "VIC"
select select "string:stripe-pm_1Rwy1B2GScqysDRVoNS0Z8fI"
select select "number:28"
select select "number:14"
select select "number:18"
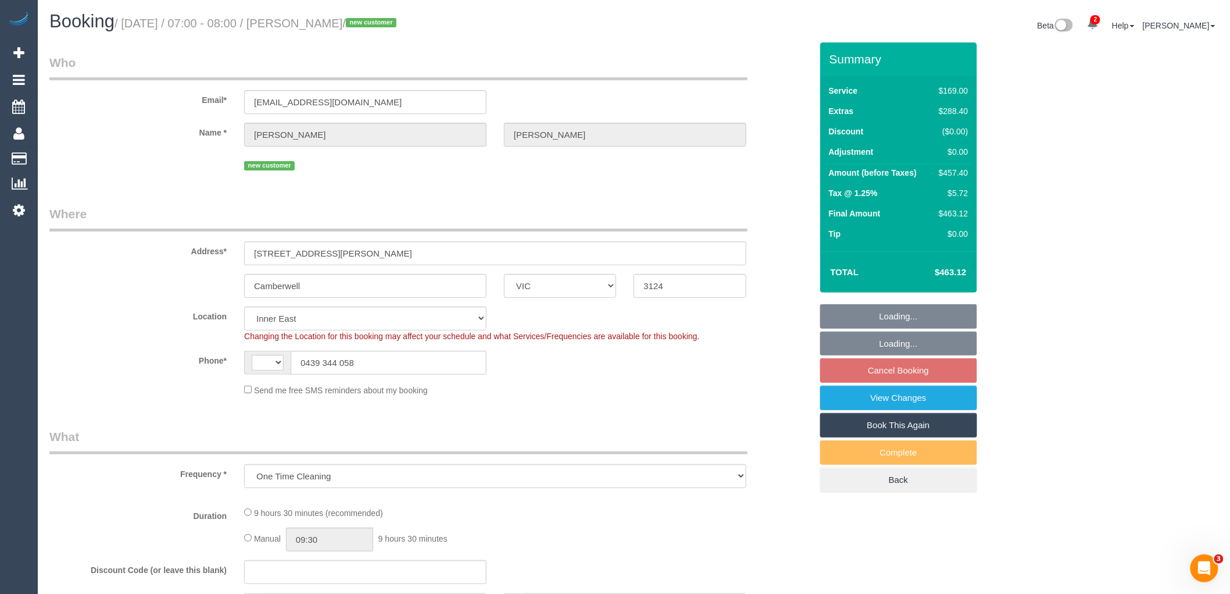
select select "number:36"
select select "number:26"
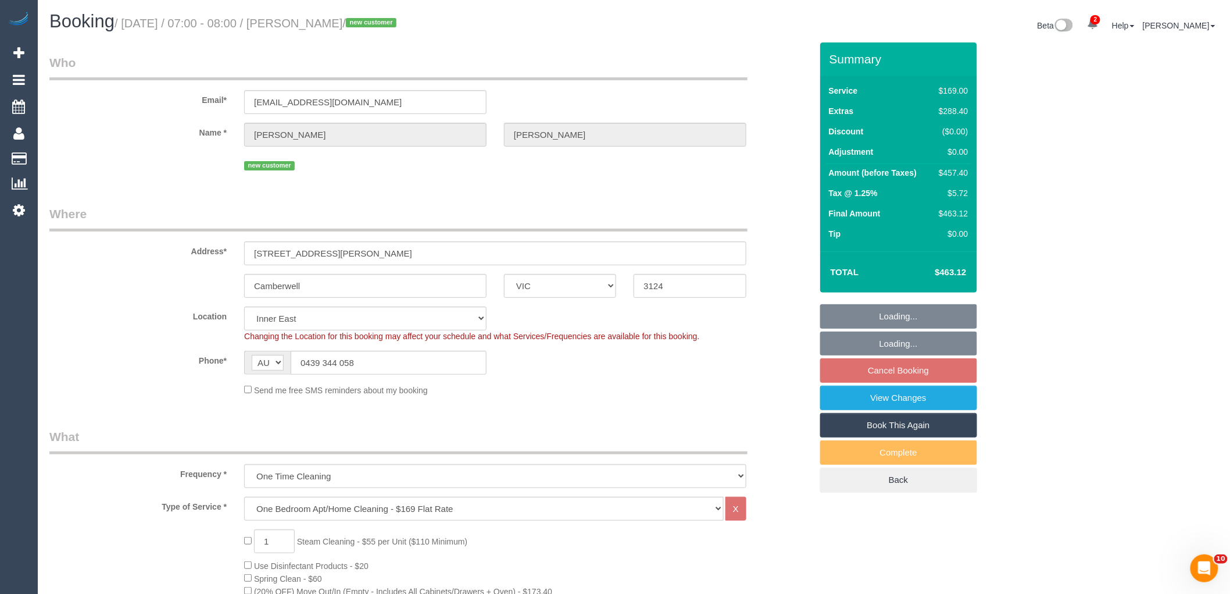
select select "string:AU"
select select "object:572"
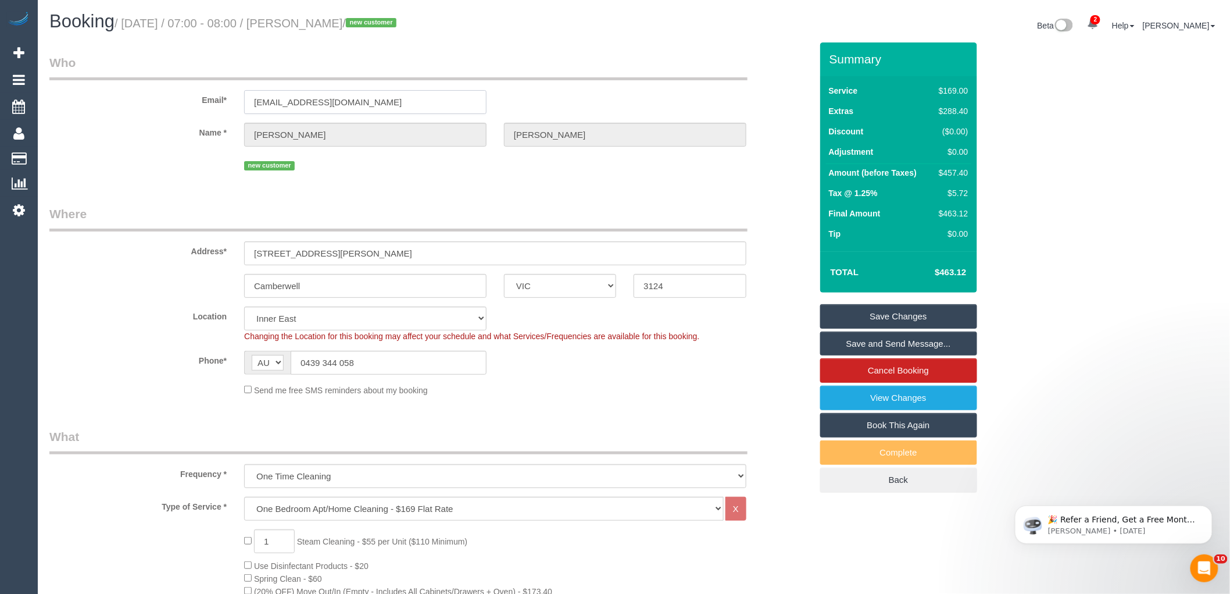
drag, startPoint x: 410, startPoint y: 101, endPoint x: 96, endPoint y: 99, distance: 313.9
click at [96, 99] on div "Email* nicola.webster91@hotmail.com.au" at bounding box center [431, 84] width 780 height 60
click at [901, 312] on link "Save Changes" at bounding box center [898, 316] width 157 height 24
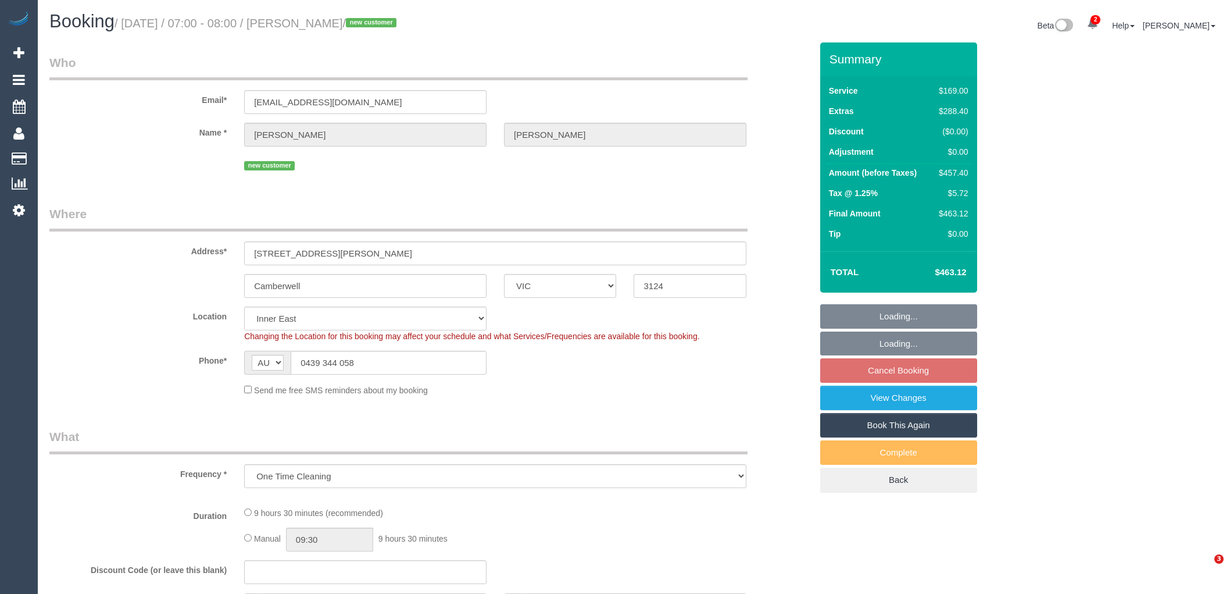
select select "VIC"
select select "number:28"
select select "number:14"
select select "number:18"
select select "number:36"
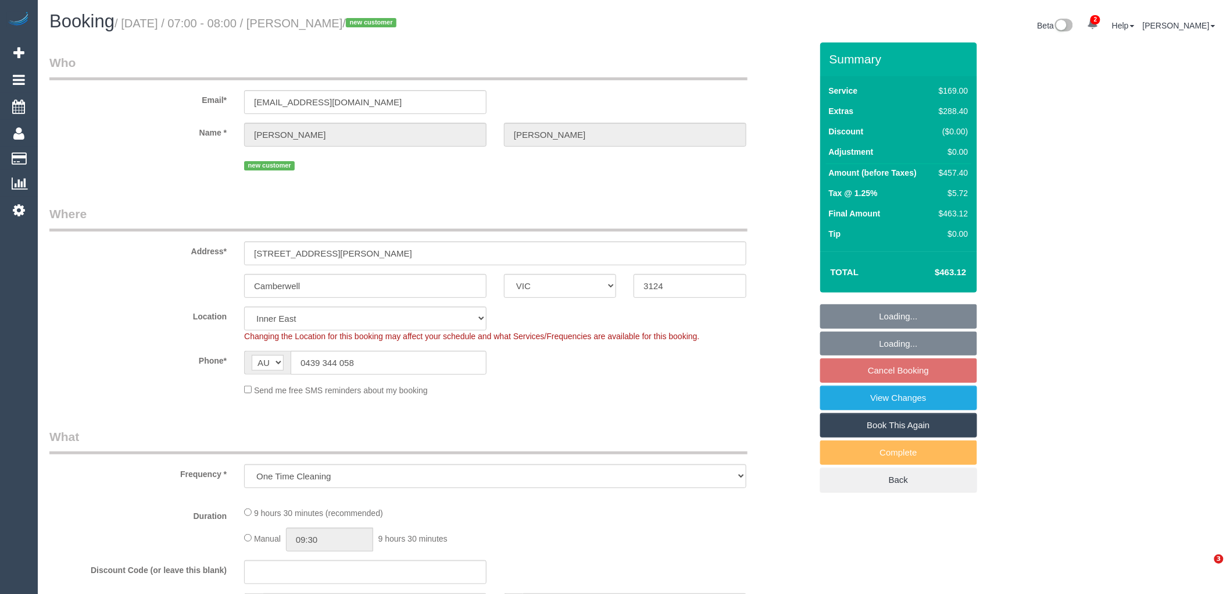
select select "number:26"
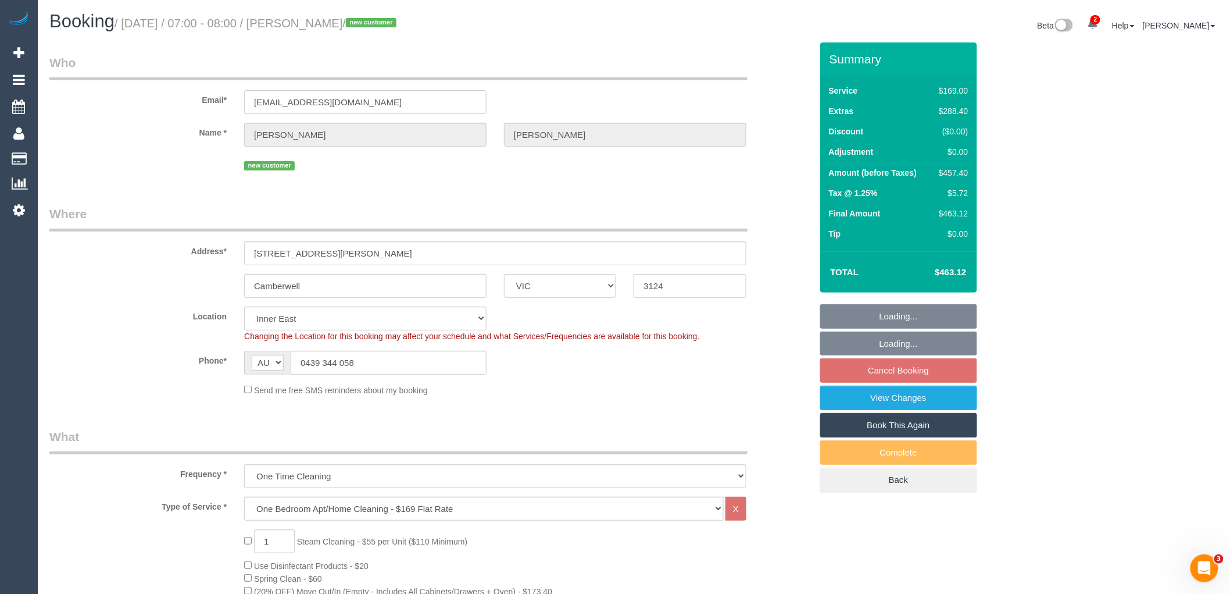
select select "object:1434"
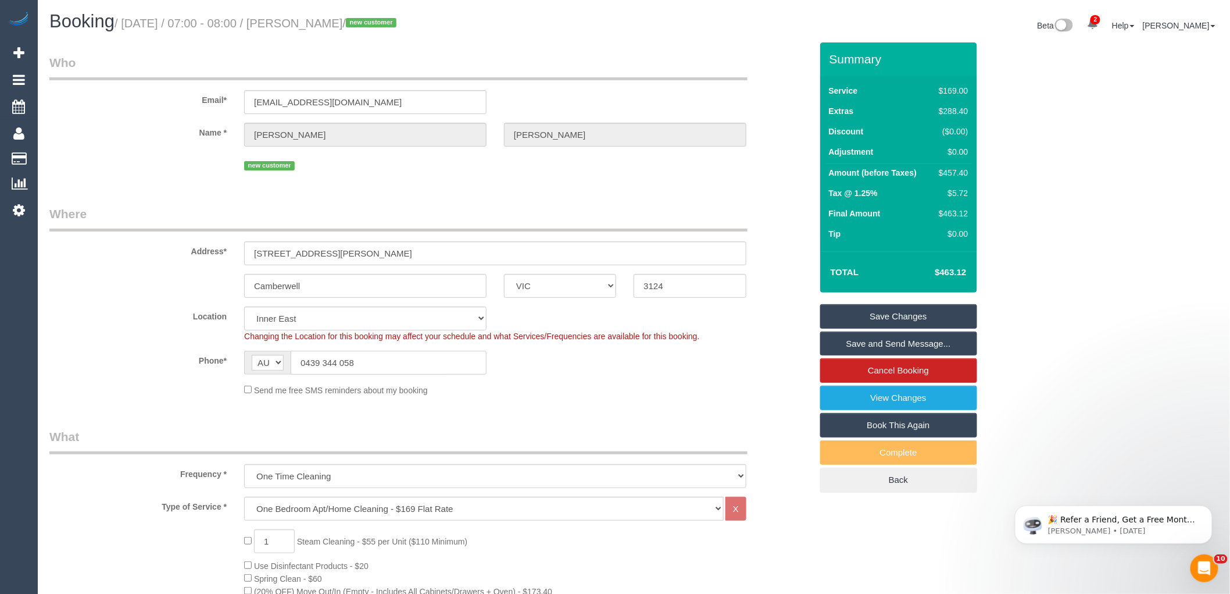
drag, startPoint x: 376, startPoint y: 361, endPoint x: 262, endPoint y: 361, distance: 113.9
click at [262, 361] on div "AF AL DZ AD AO AI AQ AG AR AM AW AU AT AZ BS BH BD BB BY BE BZ BJ BM BT BO BA B…" at bounding box center [365, 363] width 242 height 24
click at [658, 384] on div "Send me free SMS reminders about my booking" at bounding box center [495, 389] width 520 height 13
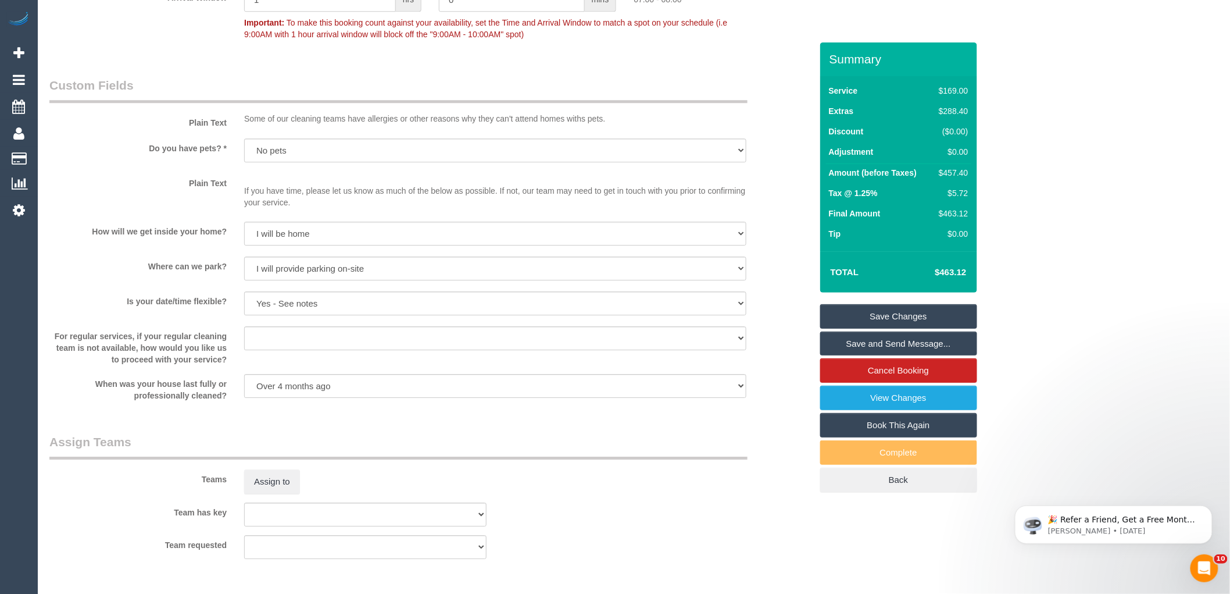
scroll to position [1795, 0]
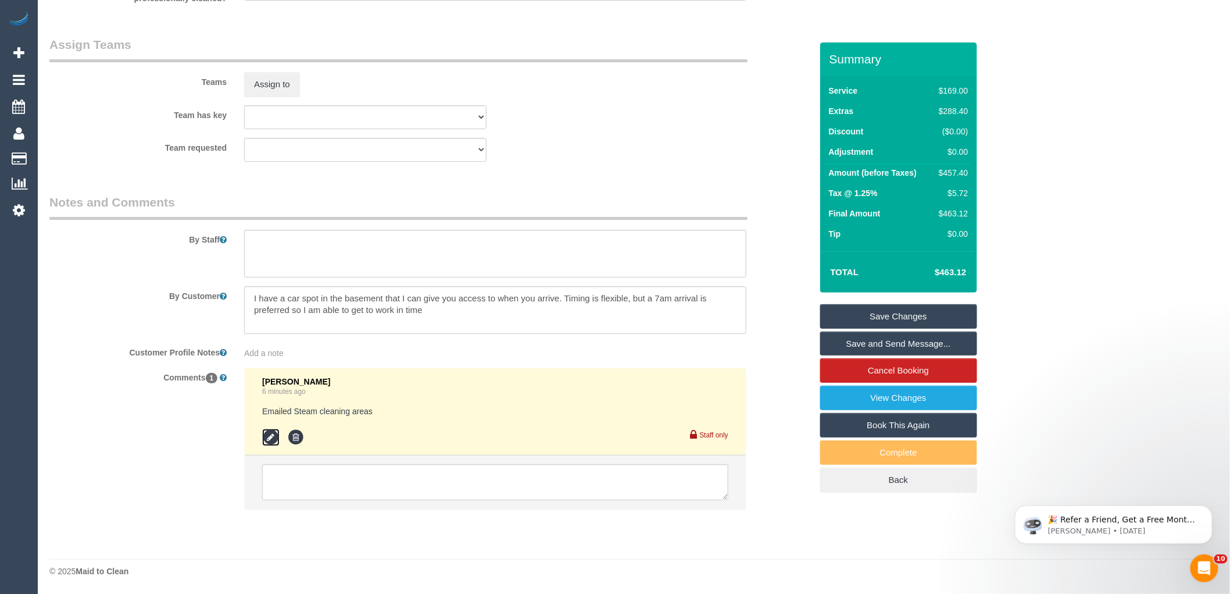
click at [270, 436] on icon at bounding box center [270, 436] width 17 height 17
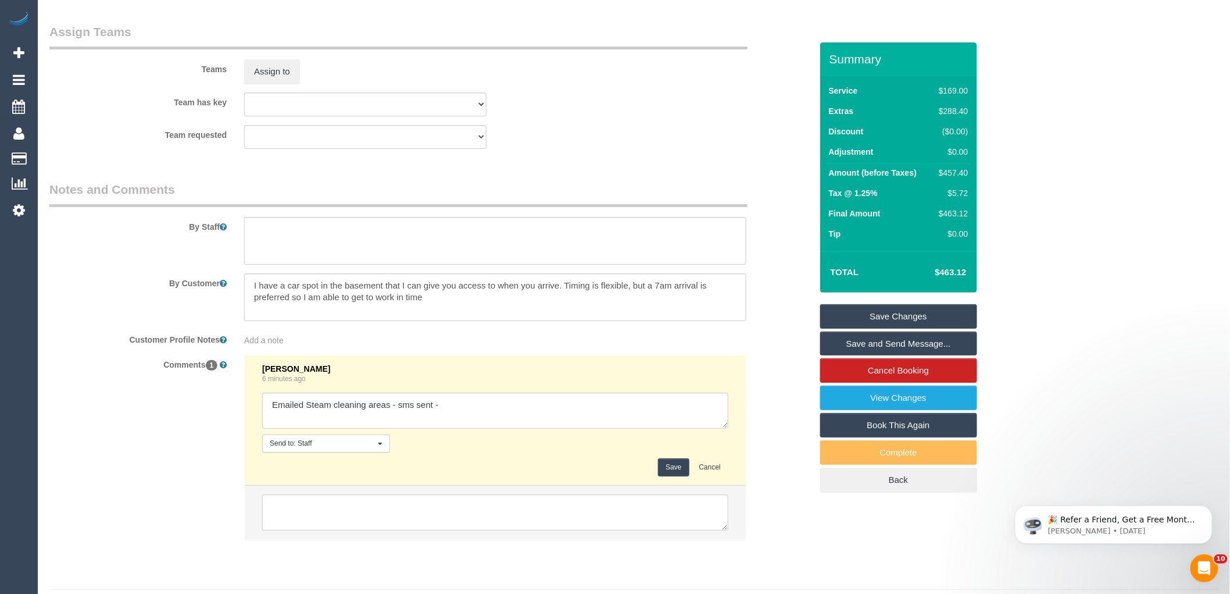
type textarea "Emailed Steam cleaning areas - sms sent -"
click at [676, 476] on button "Save" at bounding box center [673, 467] width 31 height 18
click at [812, 346] on div "Customer Profile Notes Add a note" at bounding box center [431, 338] width 780 height 16
click at [850, 317] on link "Save Changes" at bounding box center [898, 316] width 157 height 24
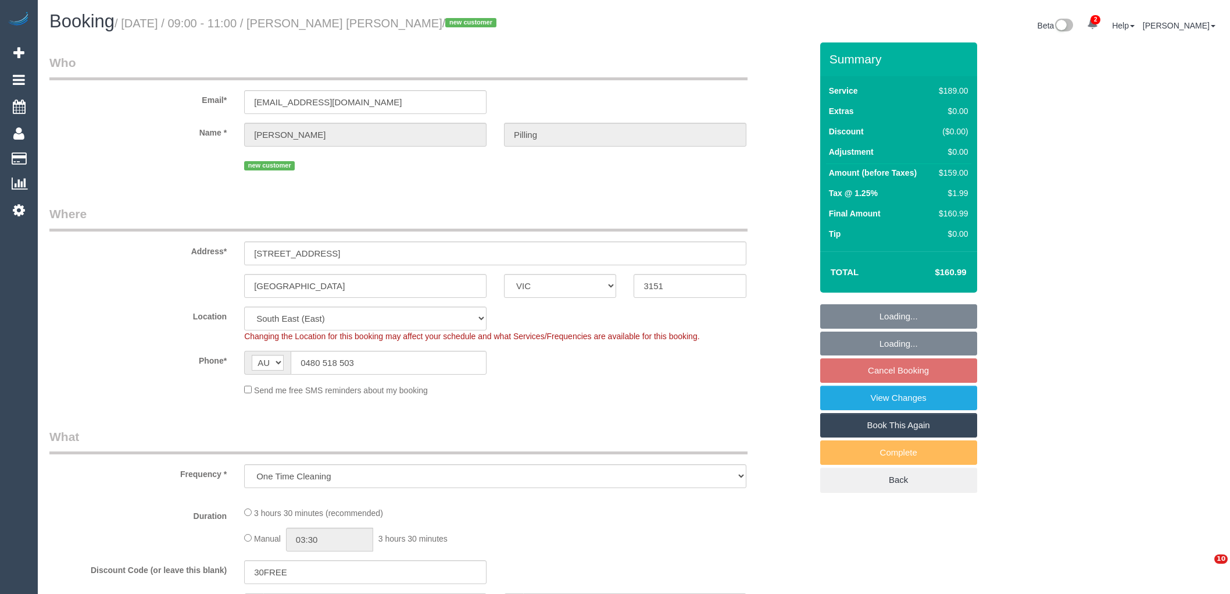
select select "VIC"
select select "object:583"
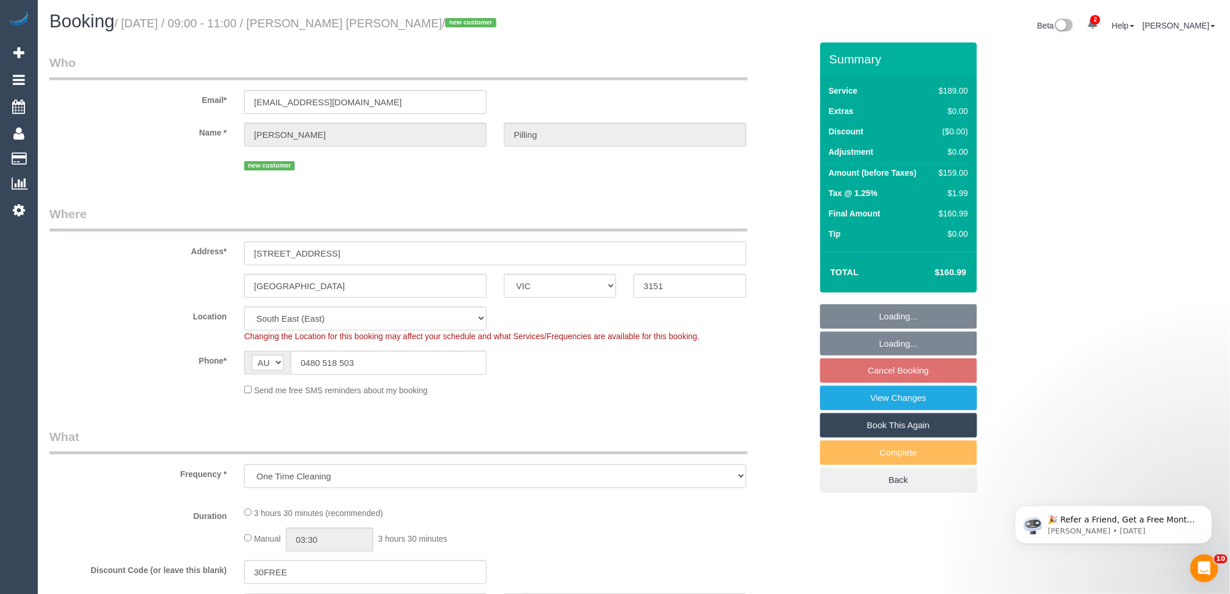
select select "number:29"
select select "number:14"
select select "number:18"
select select "number:25"
select select "number:26"
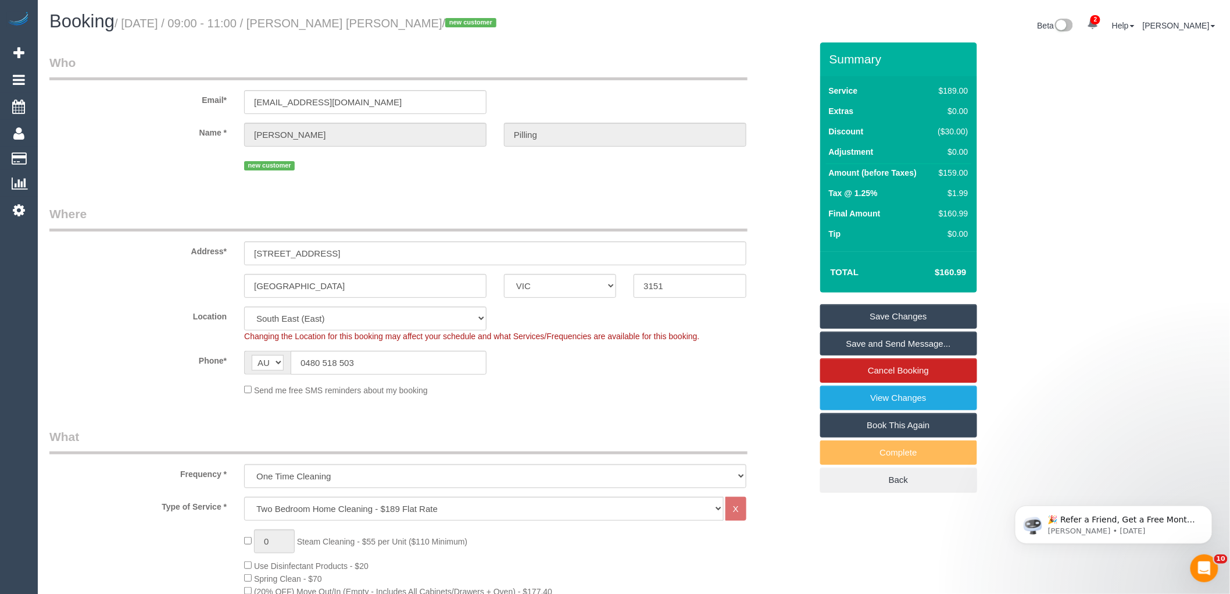
click at [133, 246] on label "Address*" at bounding box center [138, 249] width 195 height 16
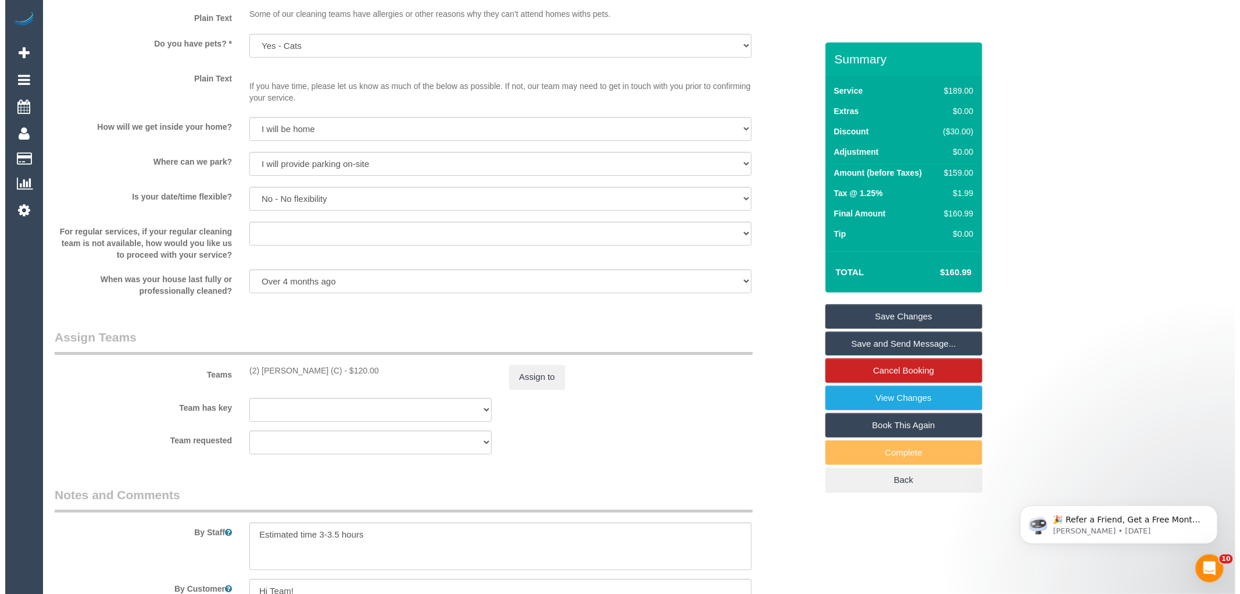
scroll to position [1795, 0]
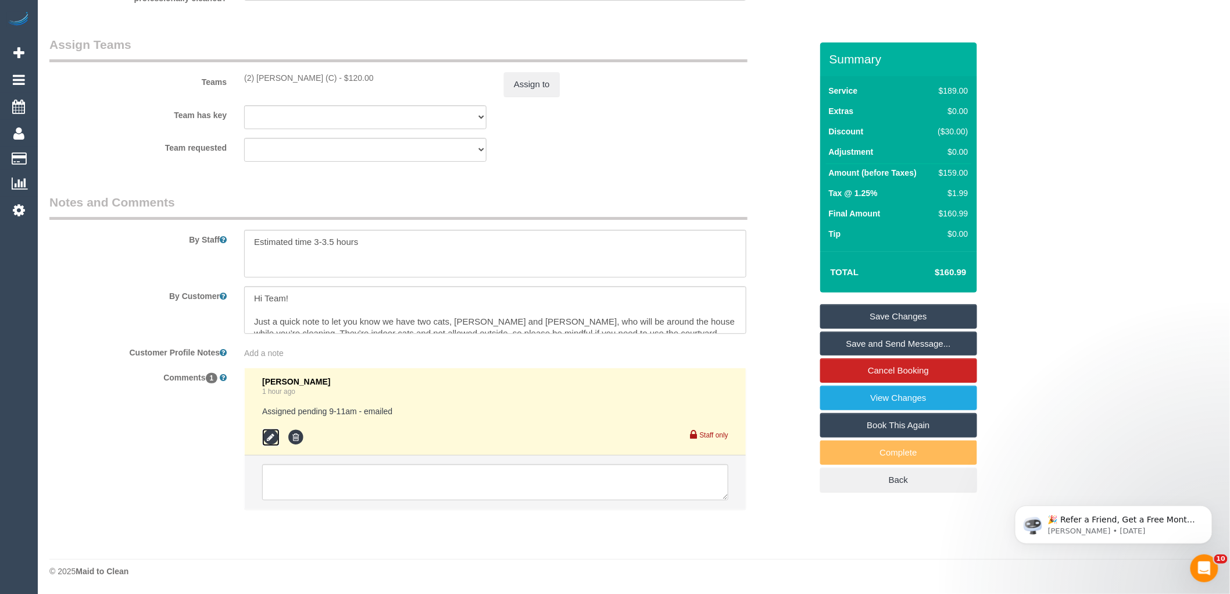
click at [273, 438] on icon at bounding box center [270, 436] width 17 height 17
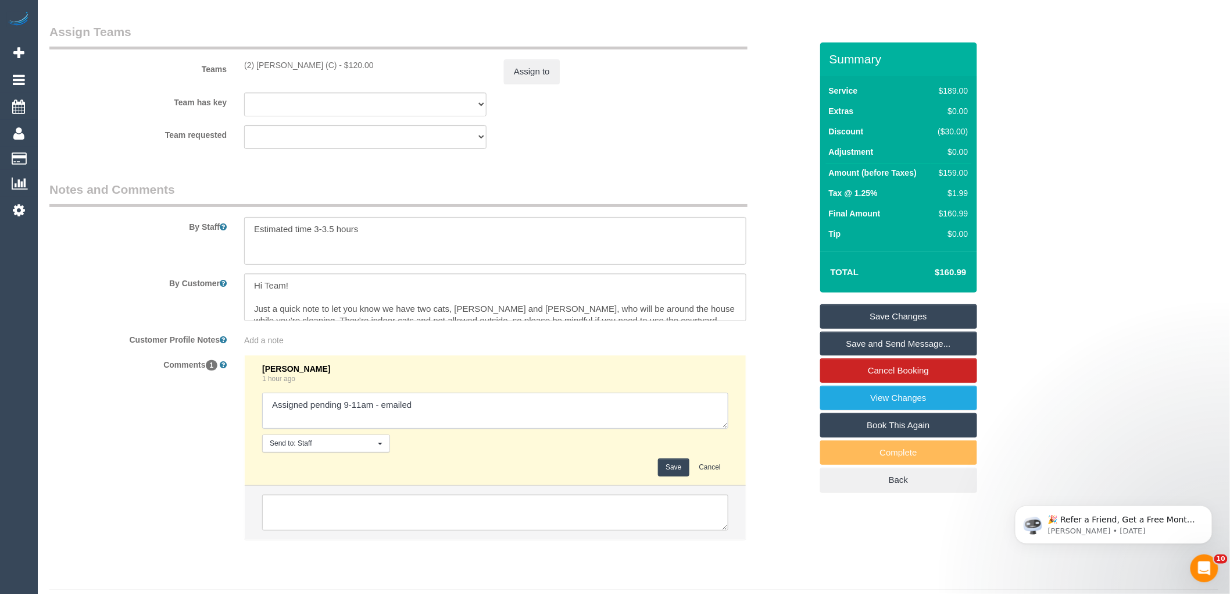
click at [501, 423] on textarea at bounding box center [495, 410] width 466 height 36
type textarea "Assigned pending 9-11am - emailed. Confirmed"
click at [673, 476] on button "Save" at bounding box center [673, 467] width 31 height 18
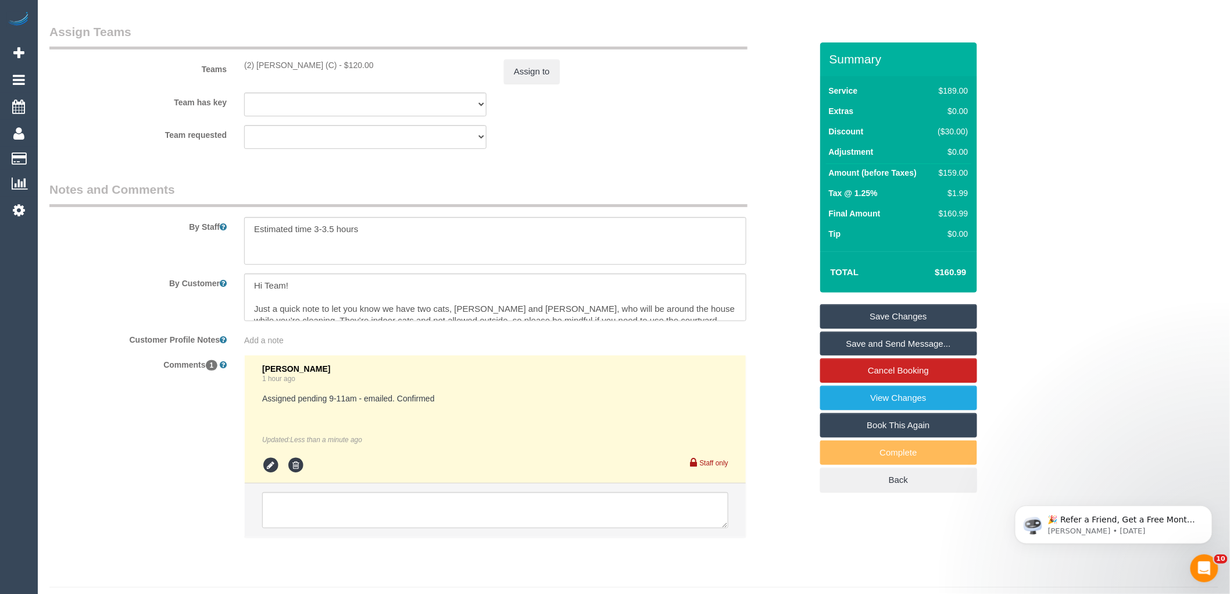
click at [606, 158] on fieldset "Assign Teams Teams (2) Priyanshi Patel (C) - $120.00 Assign to Team has key (2)…" at bounding box center [430, 90] width 762 height 134
click at [607, 158] on fieldset "Assign Teams Teams (2) Priyanshi Patel (C) - $120.00 Assign to Team has key (2)…" at bounding box center [430, 90] width 762 height 134
click at [909, 339] on link "Save and Send Message..." at bounding box center [898, 343] width 157 height 24
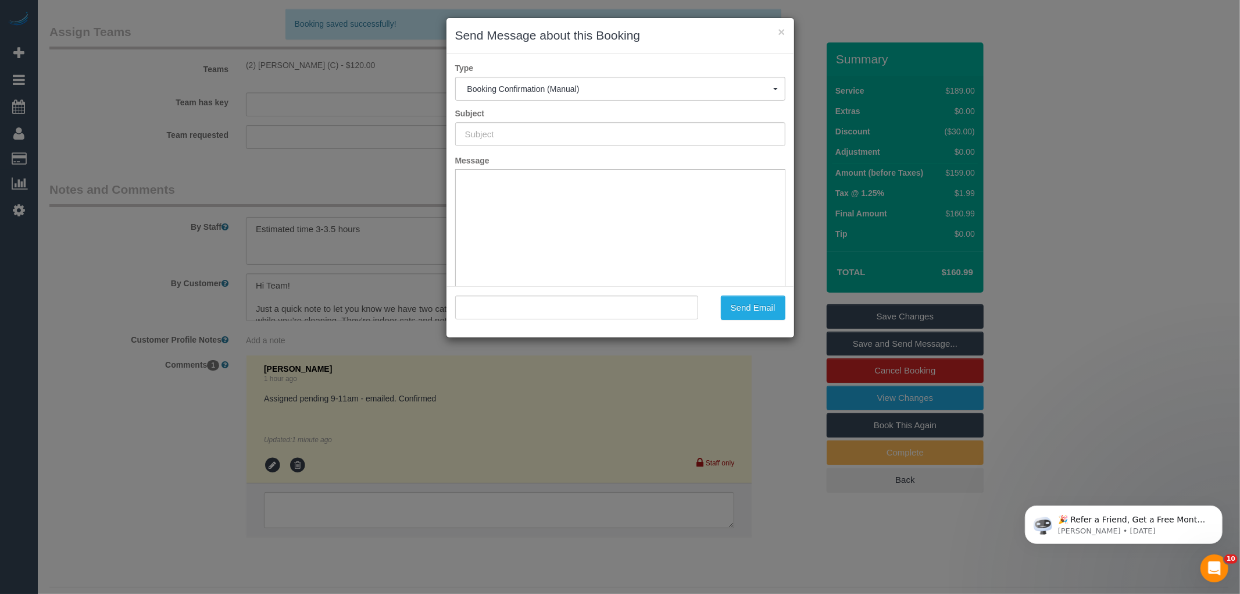
type input "Booking Confirmed"
type input ""Kerri Pilling Pilling" <kerrianngrace01@gmail.com>"
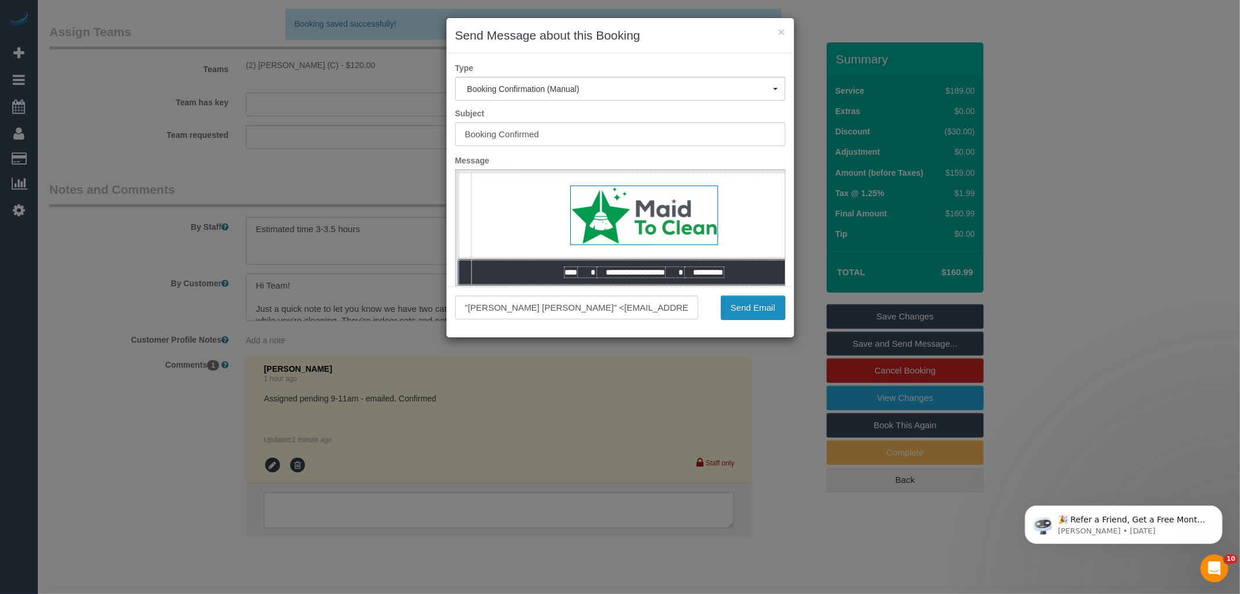
scroll to position [0, 0]
click at [758, 305] on button "Send Email" at bounding box center [753, 307] width 65 height 24
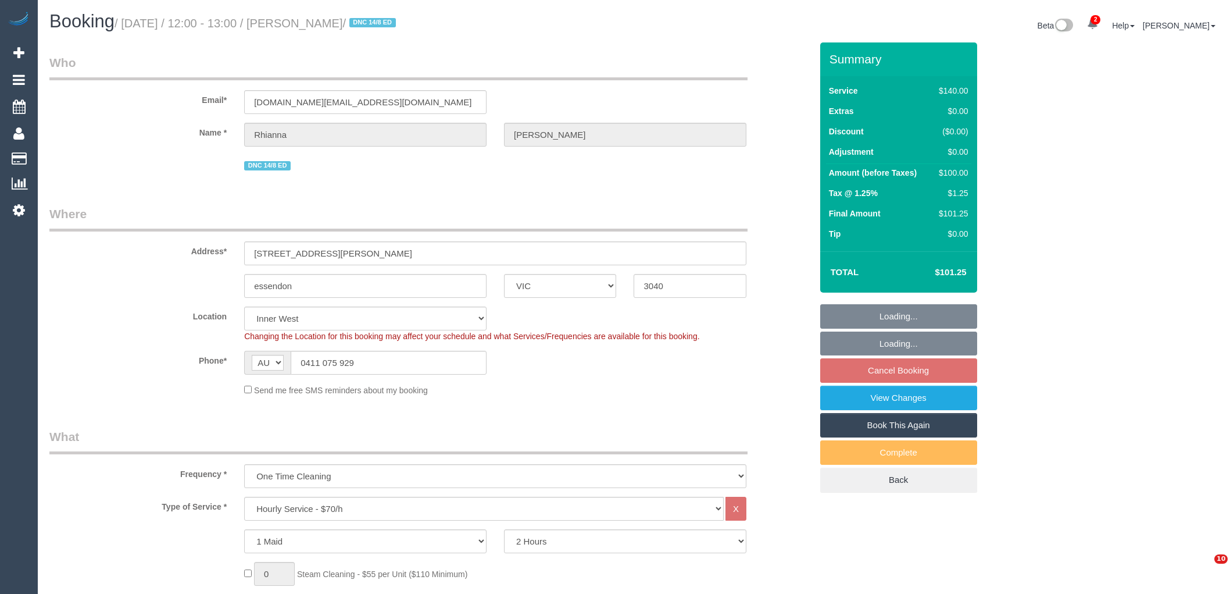
select select "VIC"
select select "number:30"
select select "number:17"
select select "number:18"
select select "number:24"
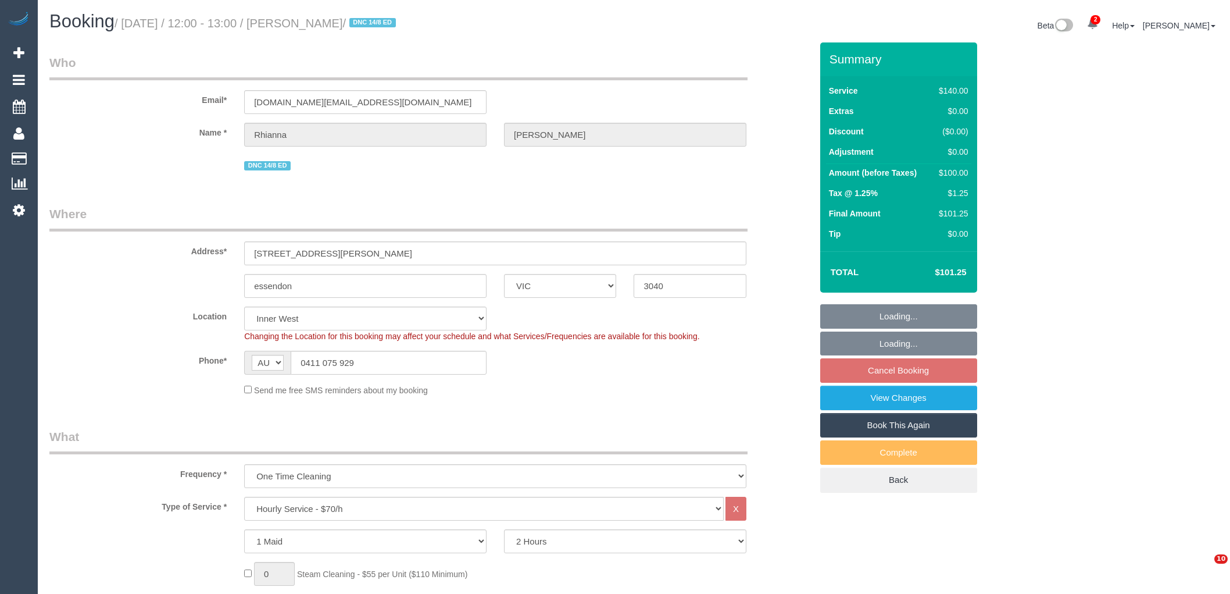
select select "number:35"
select select "number:26"
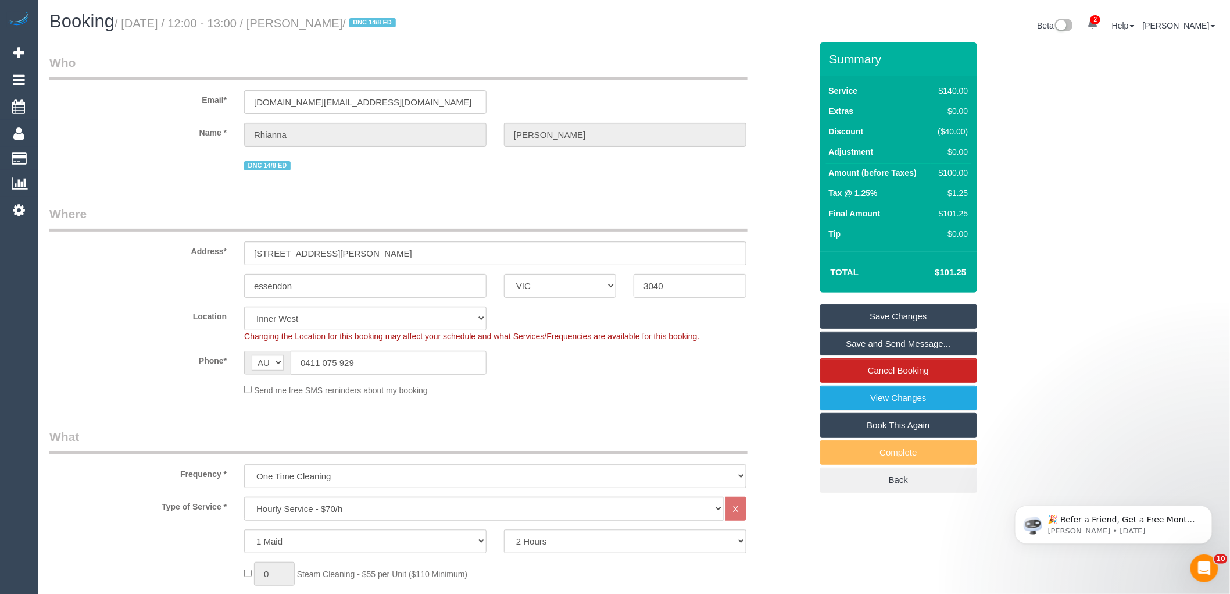
drag, startPoint x: 381, startPoint y: 22, endPoint x: 300, endPoint y: 21, distance: 81.4
click at [300, 21] on small "/ [DATE] / 12:00 - 13:00 / [PERSON_NAME] / DNC 14/8 ED" at bounding box center [257, 23] width 285 height 13
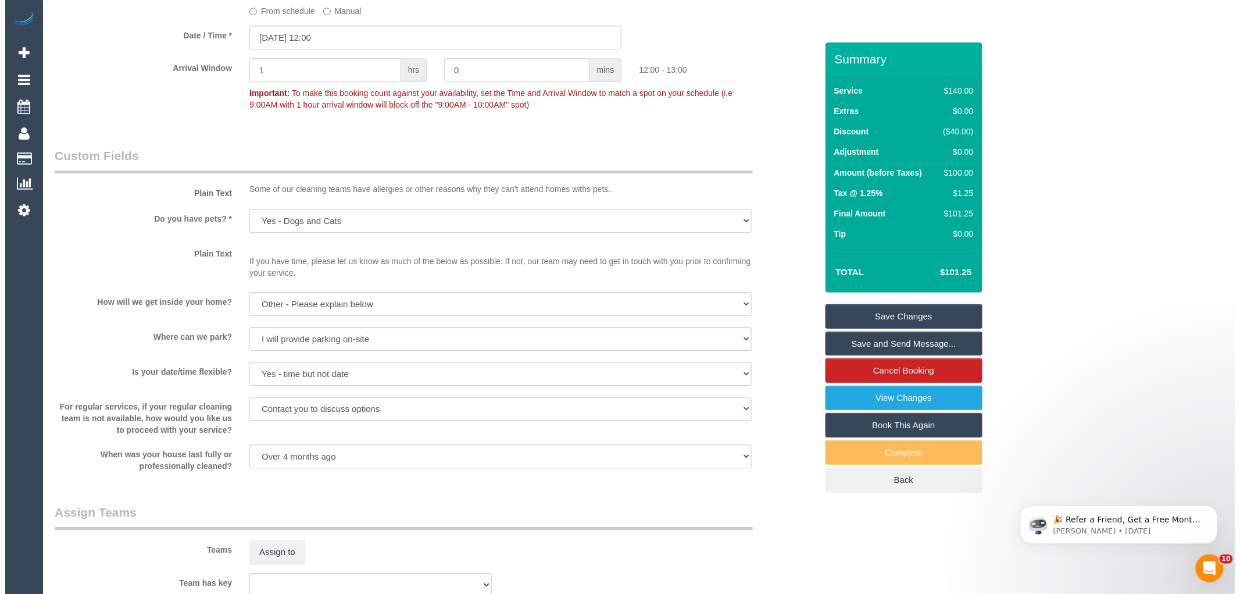
scroll to position [1485, 0]
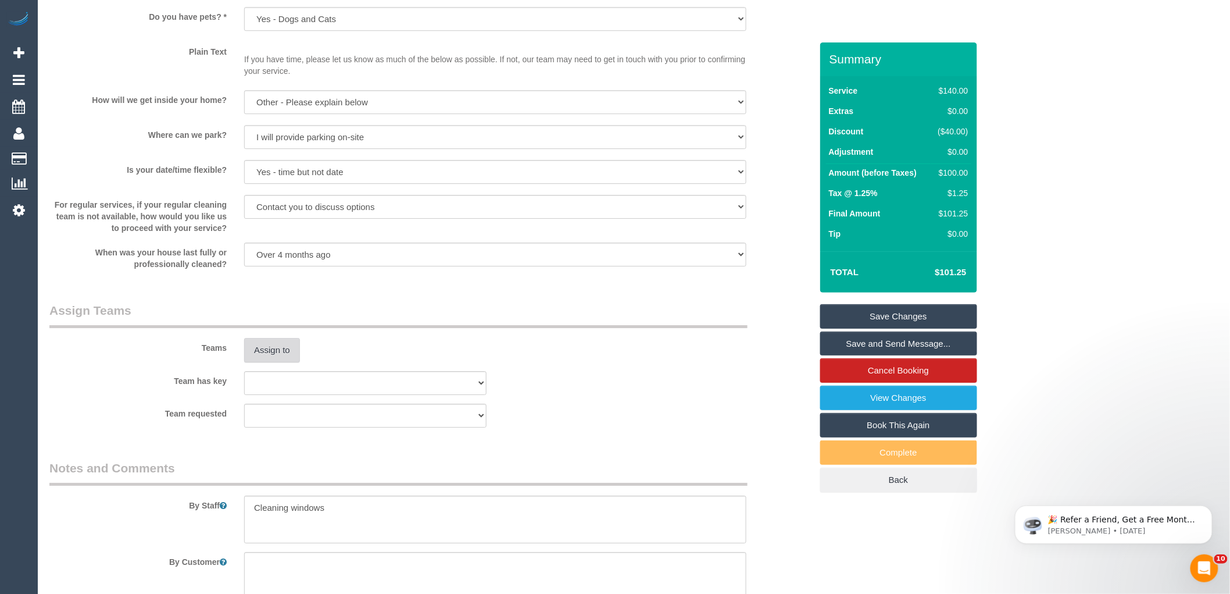
click at [275, 359] on button "Assign to" at bounding box center [272, 350] width 56 height 24
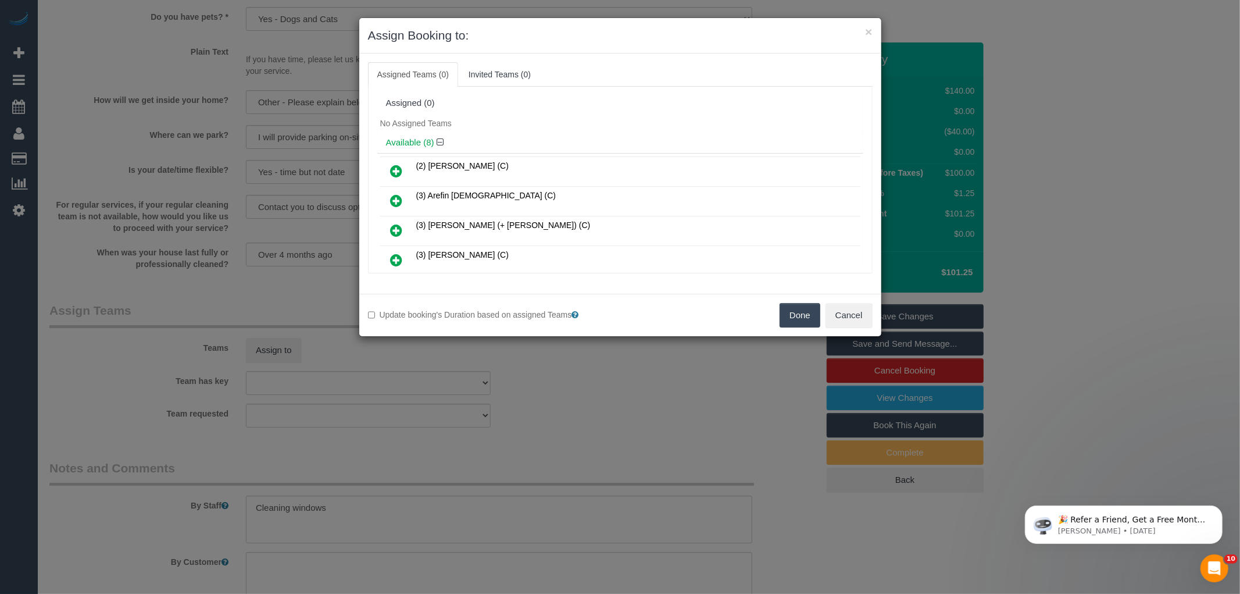
click at [573, 133] on div "Available (8)" at bounding box center [620, 143] width 486 height 22
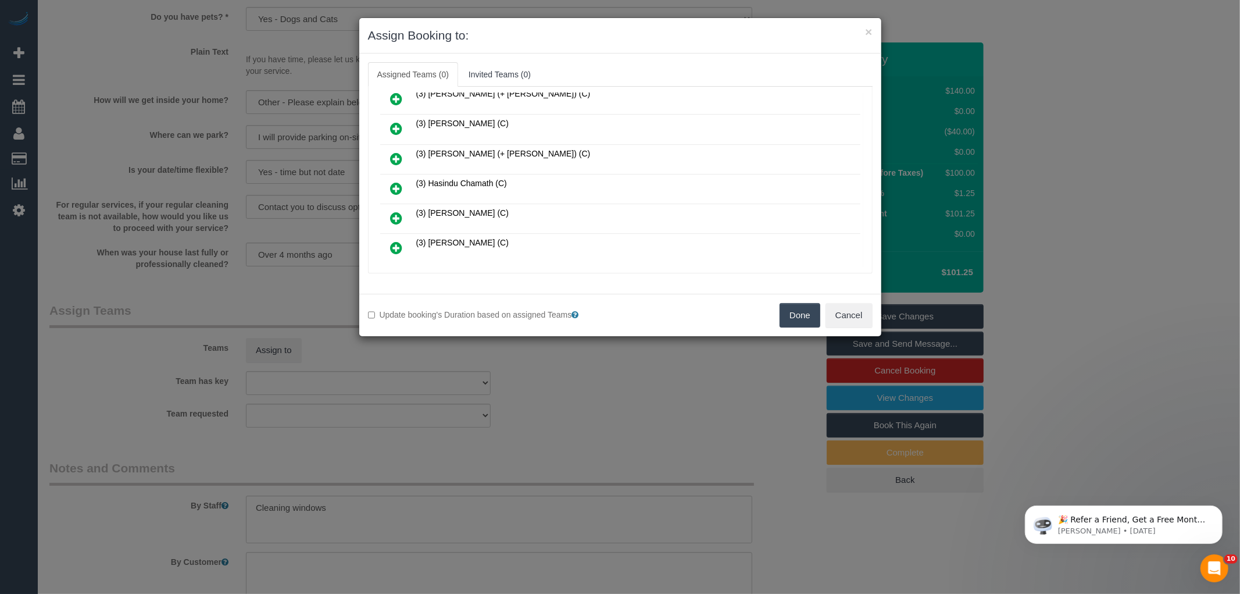
click at [393, 181] on icon at bounding box center [397, 188] width 12 height 14
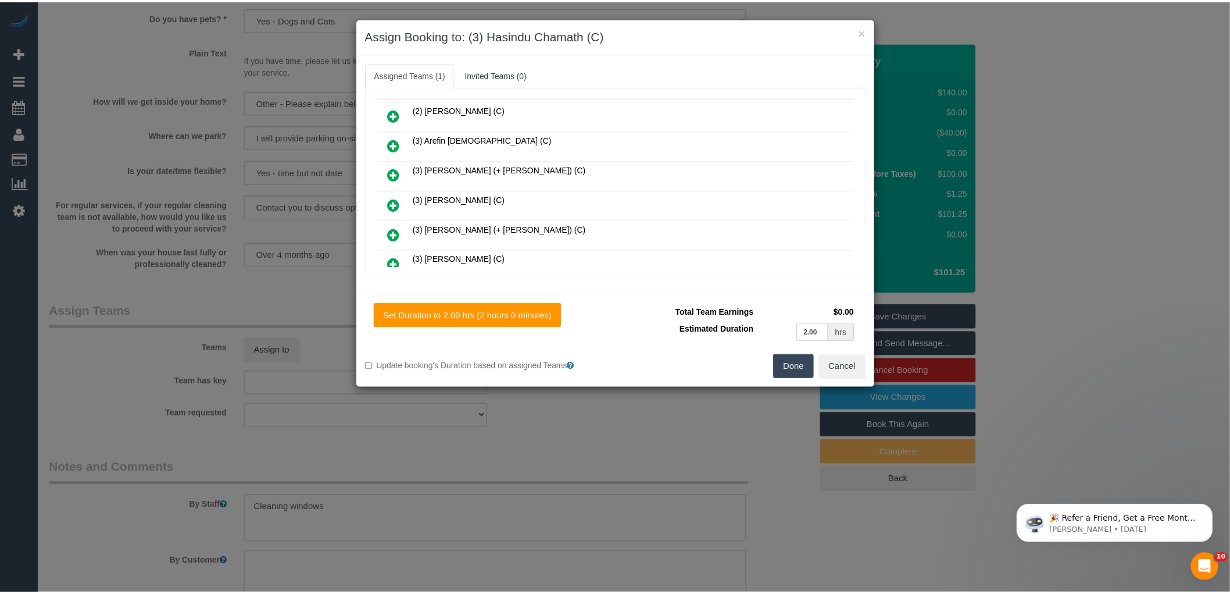
scroll to position [0, 0]
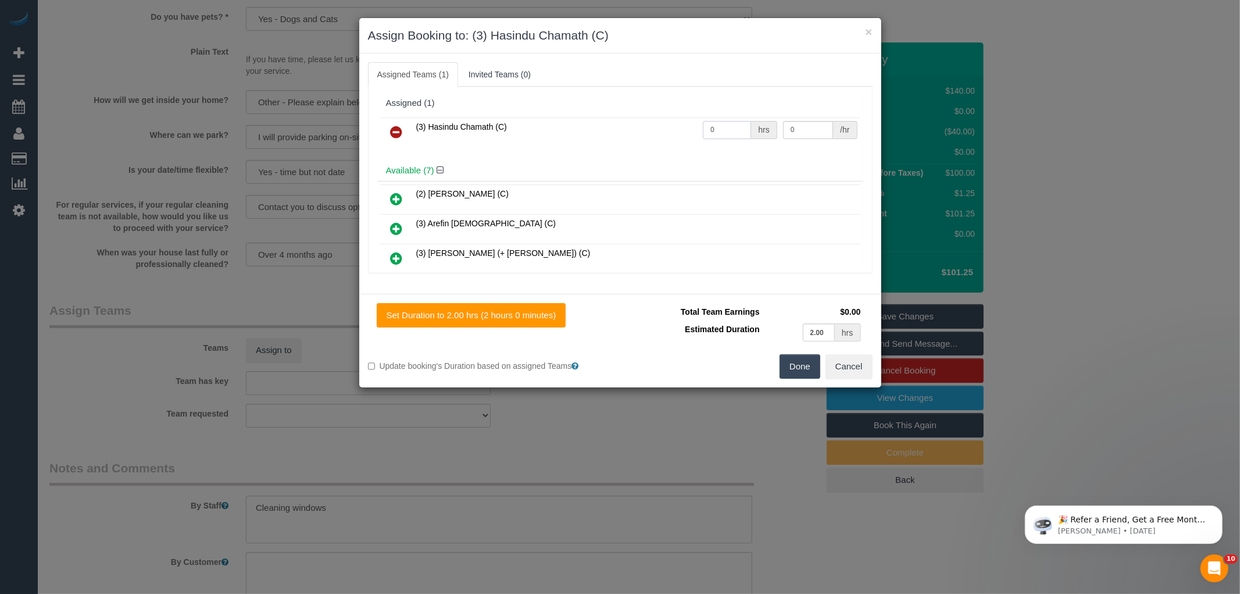
click at [731, 125] on input "0" at bounding box center [727, 130] width 48 height 18
type input "1"
click at [806, 128] on input "0" at bounding box center [808, 130] width 50 height 18
type input "35"
click at [805, 362] on button "Done" at bounding box center [800, 366] width 41 height 24
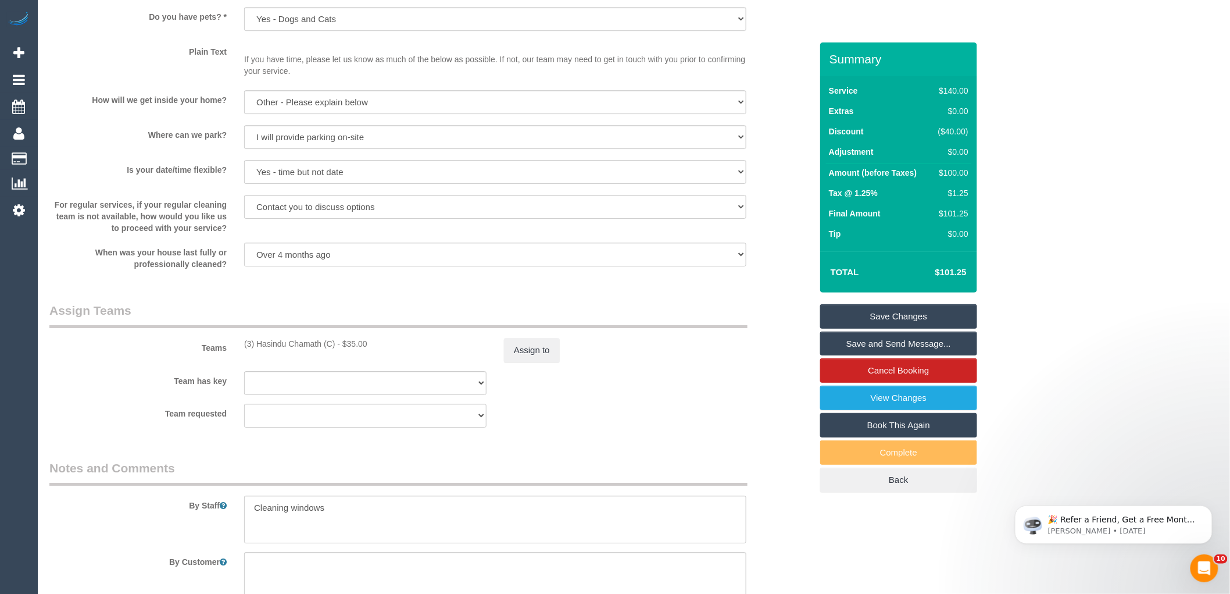
click at [780, 390] on div "× Assign Booking to: (3) Hasindu Chamath (C) Assigned Teams (1) Invited Teams (…" at bounding box center [615, 297] width 1230 height 594
click at [887, 312] on link "Save Changes" at bounding box center [898, 316] width 157 height 24
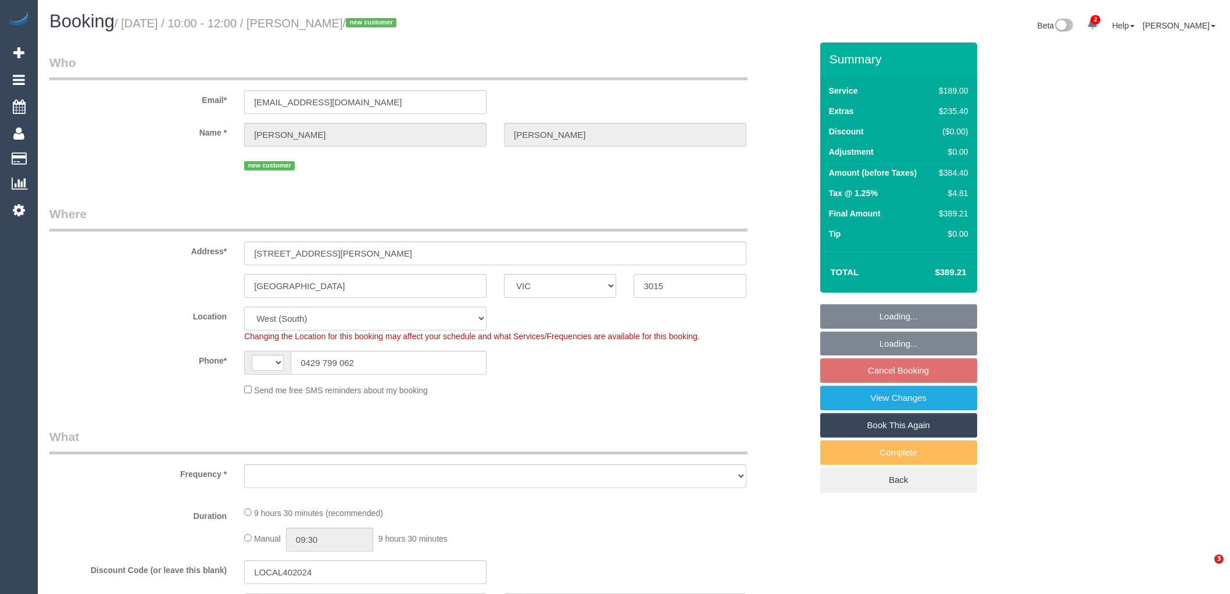
select select "VIC"
select select "string:AU"
select select "object:697"
select select "string:stripe-pm_1RmTGU2GScqysDRV0mM01N57"
select select "number:27"
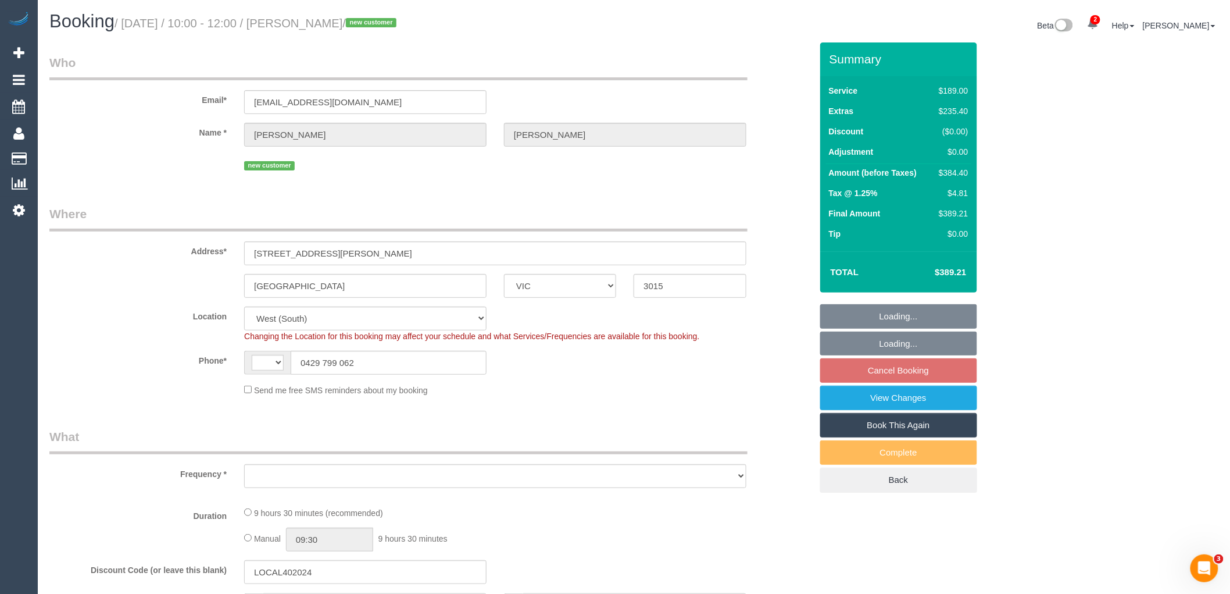
select select "number:14"
select select "number:19"
select select "number:24"
select select "number:26"
select select "object:702"
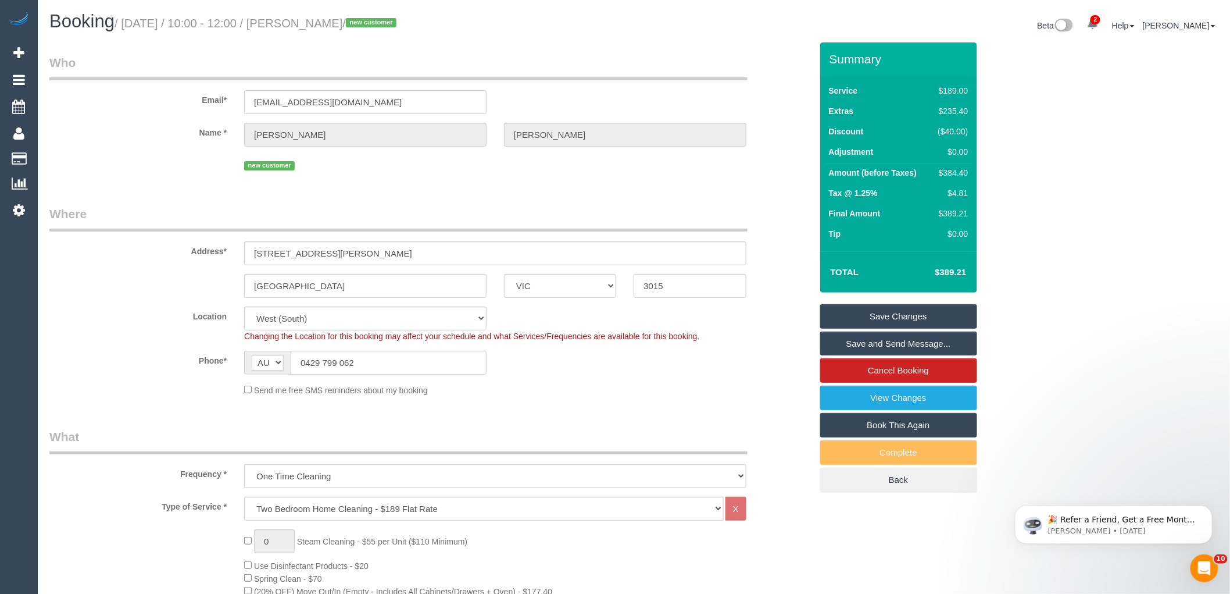
click at [308, 24] on small "/ [DATE] / 10:00 - 12:00 / [PERSON_NAME] / new customer" at bounding box center [257, 23] width 285 height 13
click at [351, 22] on small "/ [DATE] / 10:00 - 12:00 / [PERSON_NAME] / new customer" at bounding box center [257, 23] width 285 height 13
drag, startPoint x: 381, startPoint y: 20, endPoint x: 301, endPoint y: 23, distance: 80.3
click at [301, 23] on small "/ [DATE] / 10:00 - 12:00 / [PERSON_NAME] / new customer" at bounding box center [257, 23] width 285 height 13
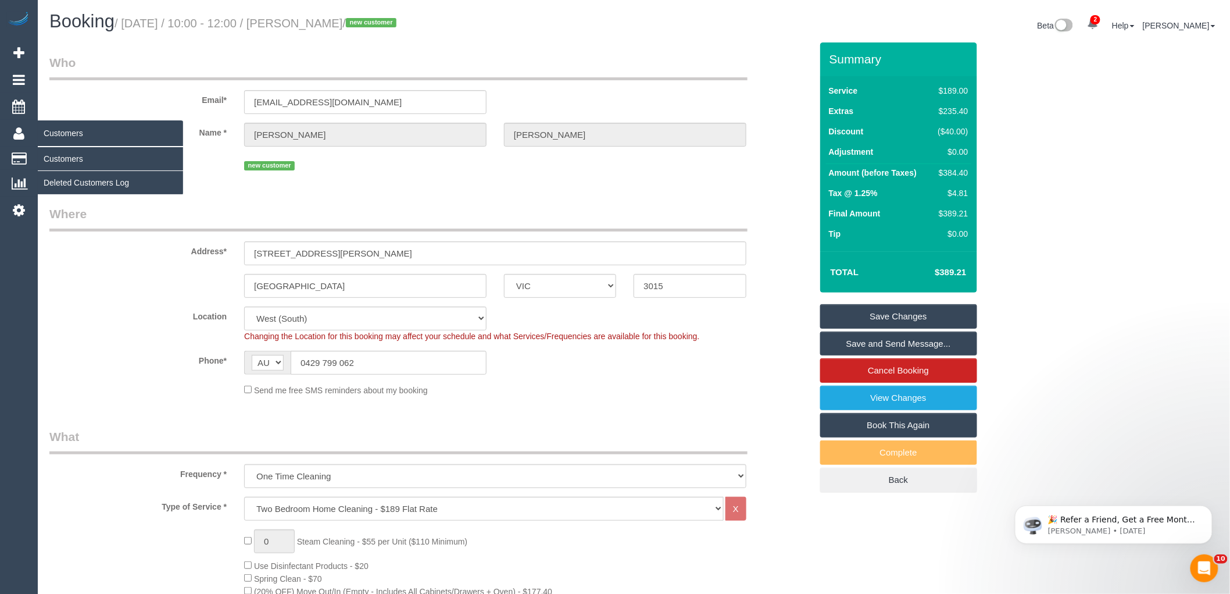
copy small "[PERSON_NAME]"
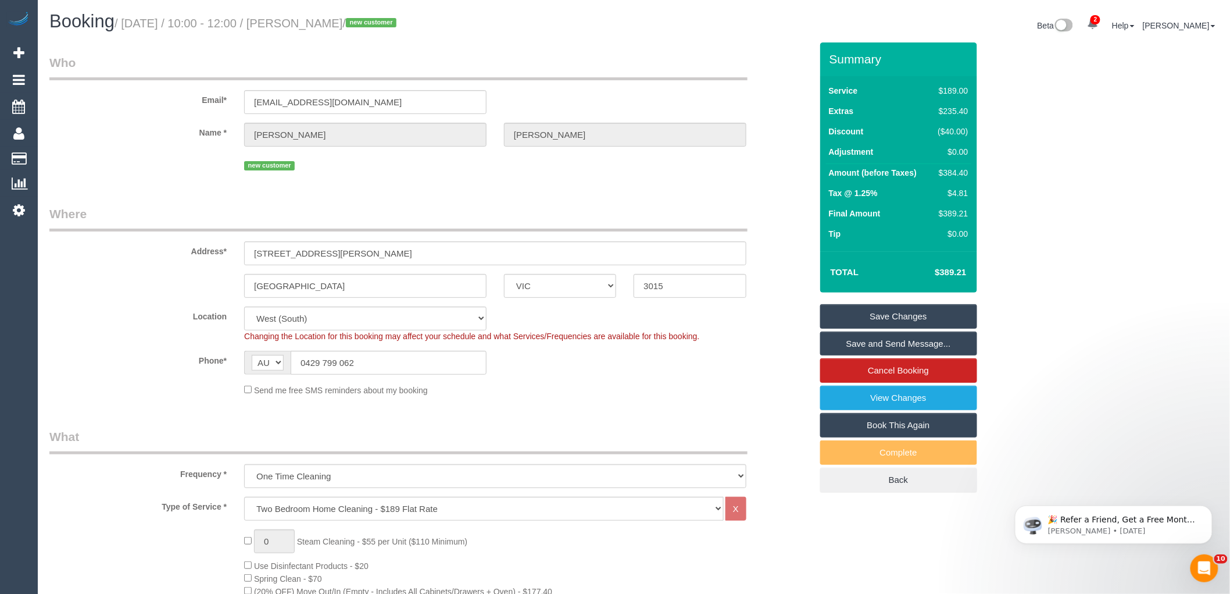
click at [958, 173] on div "$384.40" at bounding box center [951, 173] width 35 height 12
copy div "384.40"
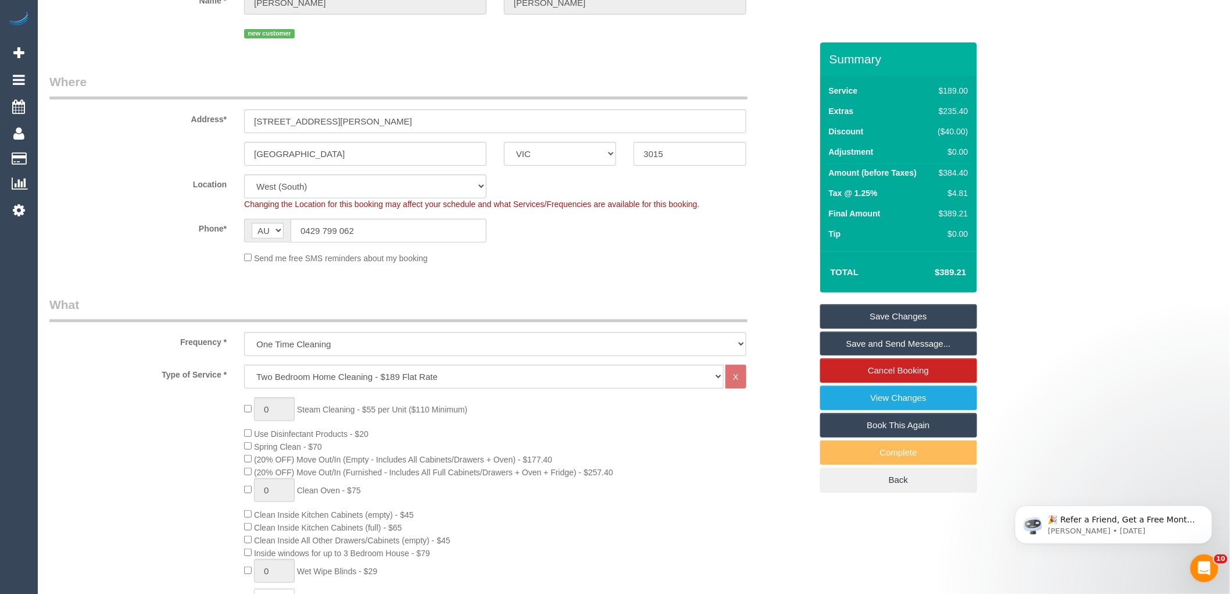
scroll to position [194, 0]
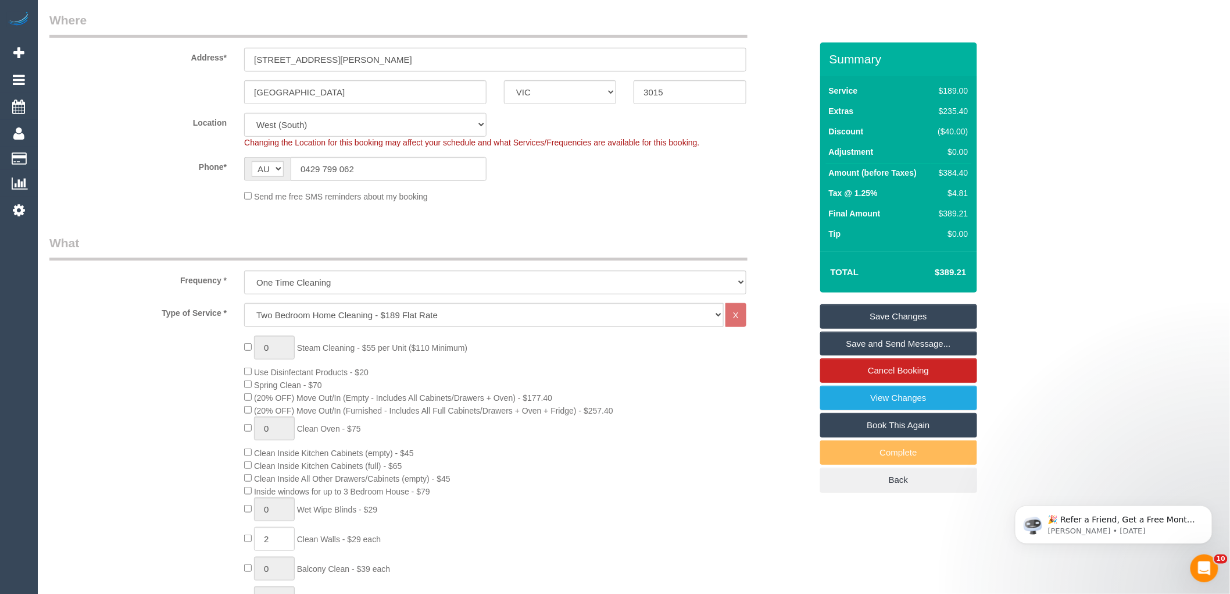
click at [953, 175] on div "$384.40" at bounding box center [951, 173] width 35 height 12
copy div "384.40"
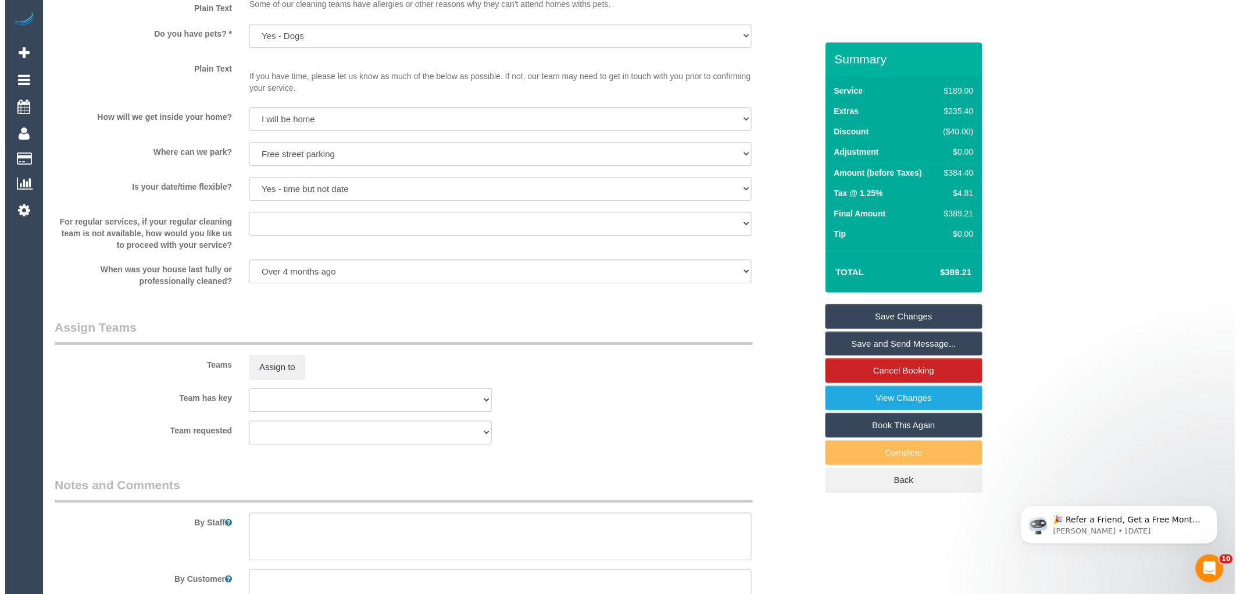
scroll to position [1550, 0]
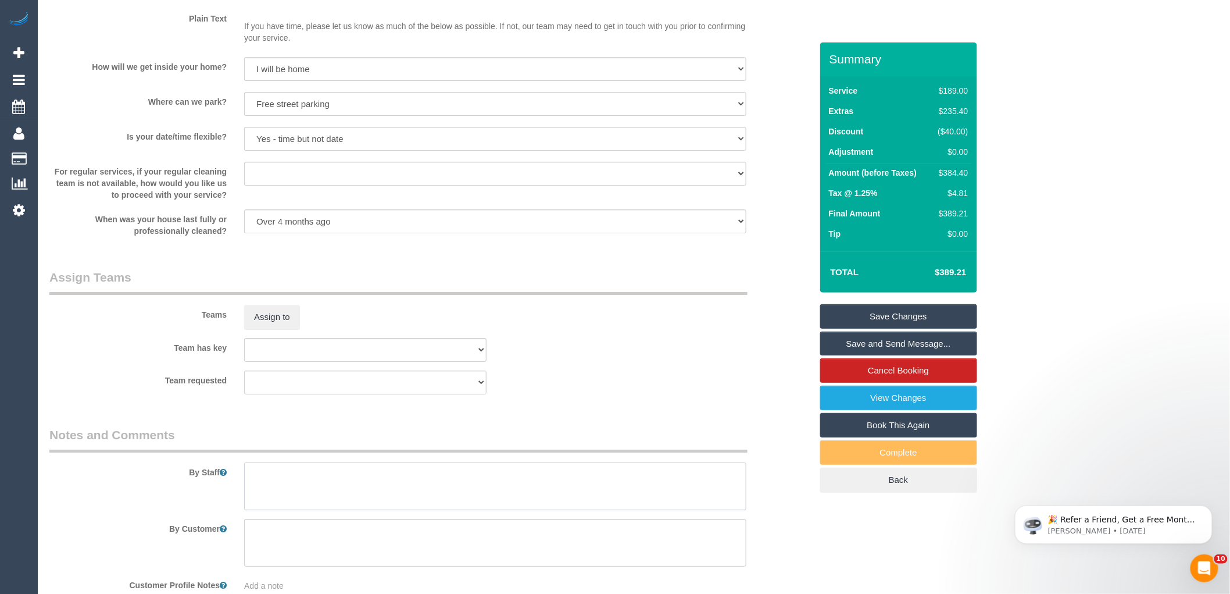
click at [292, 492] on textarea at bounding box center [495, 486] width 502 height 48
type textarea "Estimated time 7-8 hours"
click at [251, 329] on button "Assign to" at bounding box center [272, 317] width 56 height 24
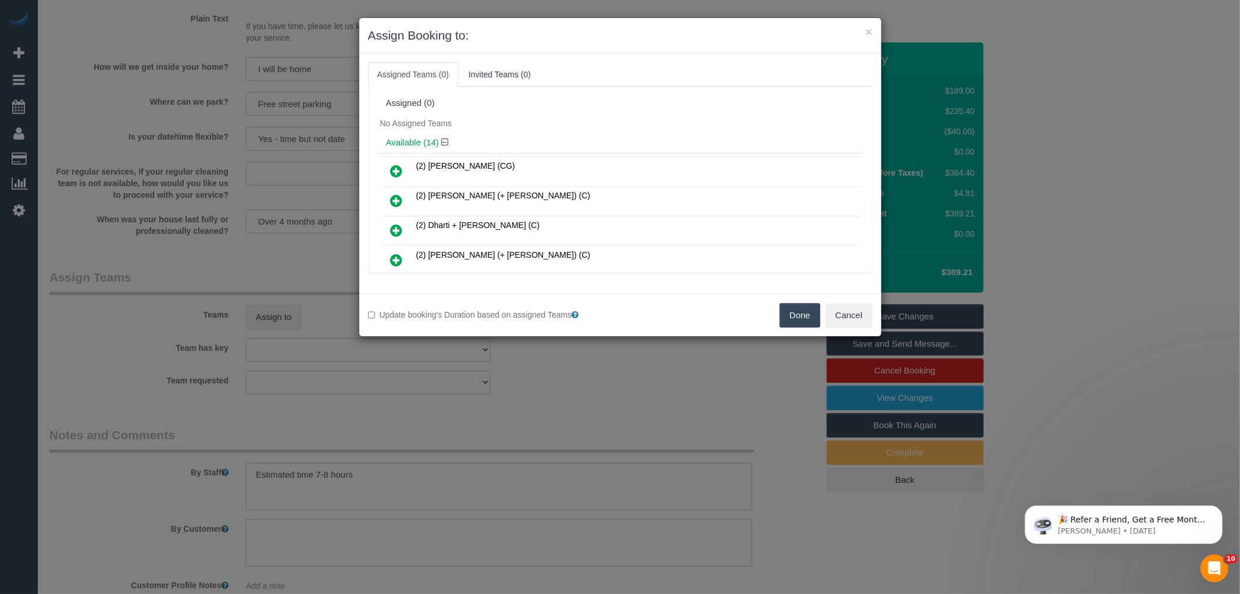
click at [560, 140] on h4 "Available (14)" at bounding box center [620, 143] width 469 height 10
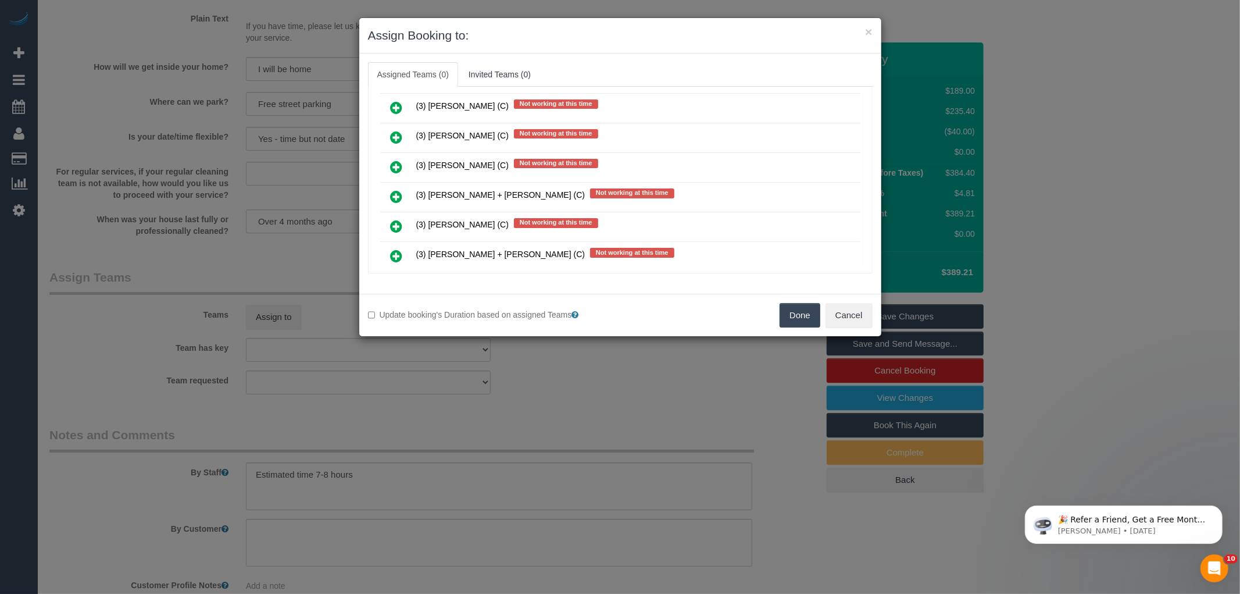
click at [386, 185] on link at bounding box center [396, 196] width 27 height 23
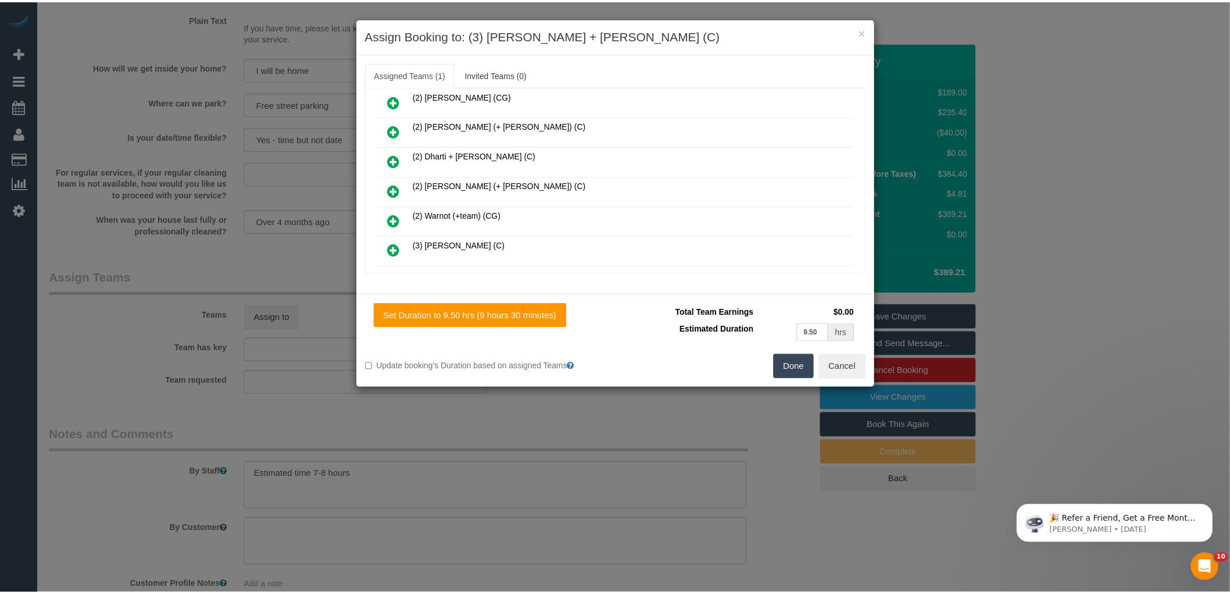
scroll to position [0, 0]
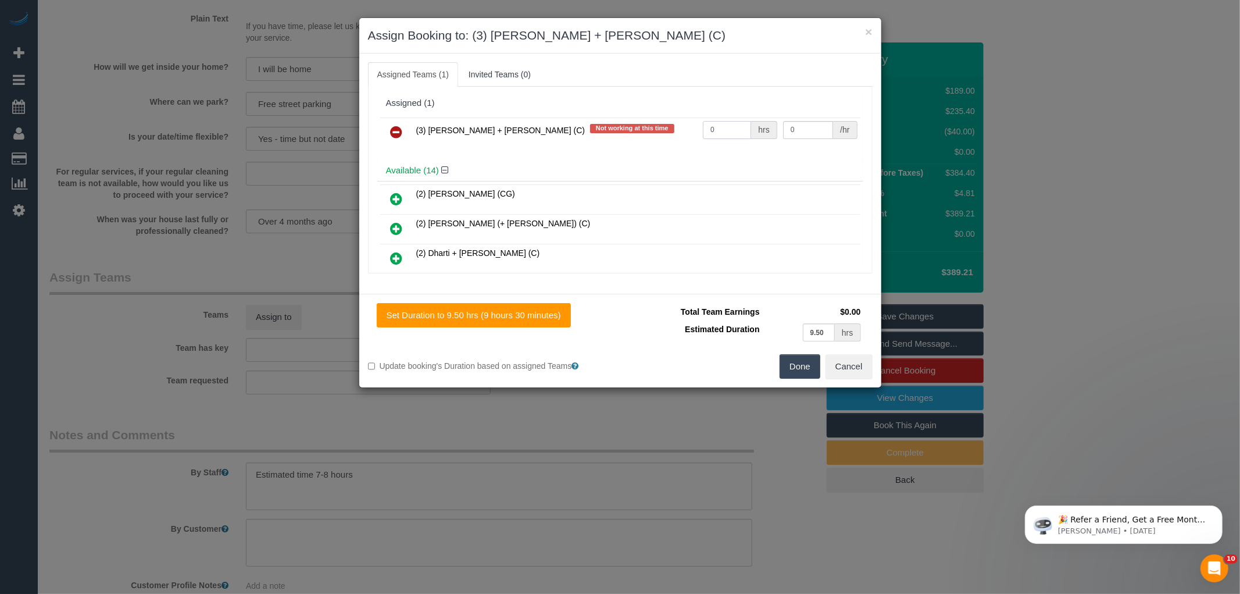
click at [737, 131] on input "0" at bounding box center [727, 130] width 48 height 18
type input "1"
click at [798, 128] on input "0" at bounding box center [808, 130] width 50 height 18
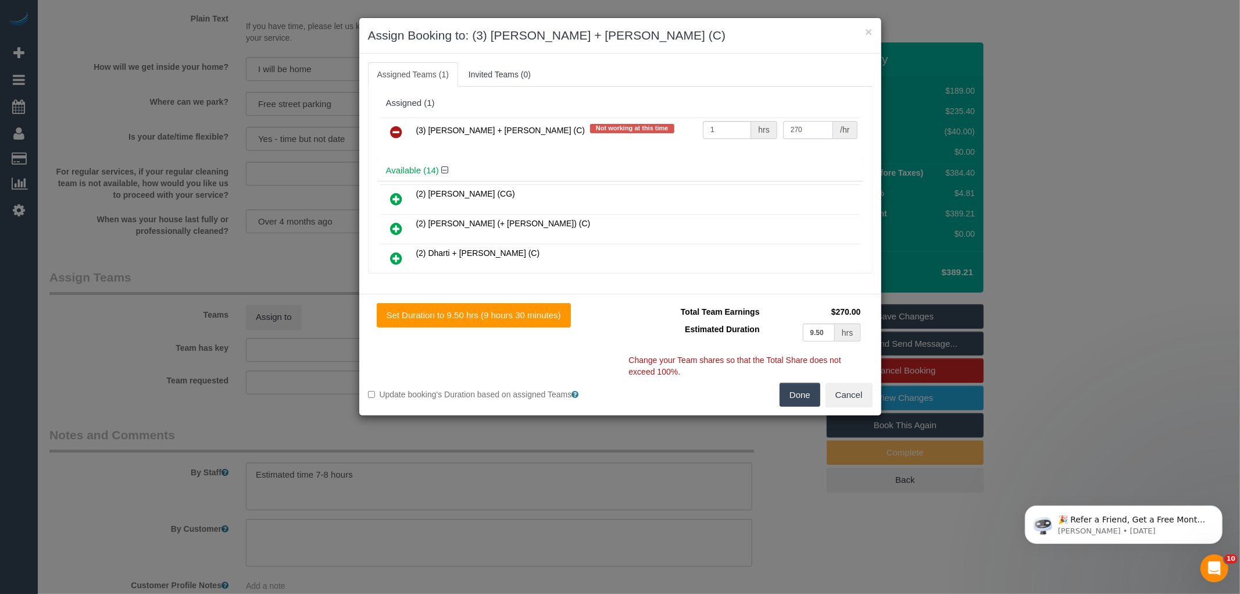
type input "270"
click at [804, 396] on button "Done" at bounding box center [800, 395] width 41 height 24
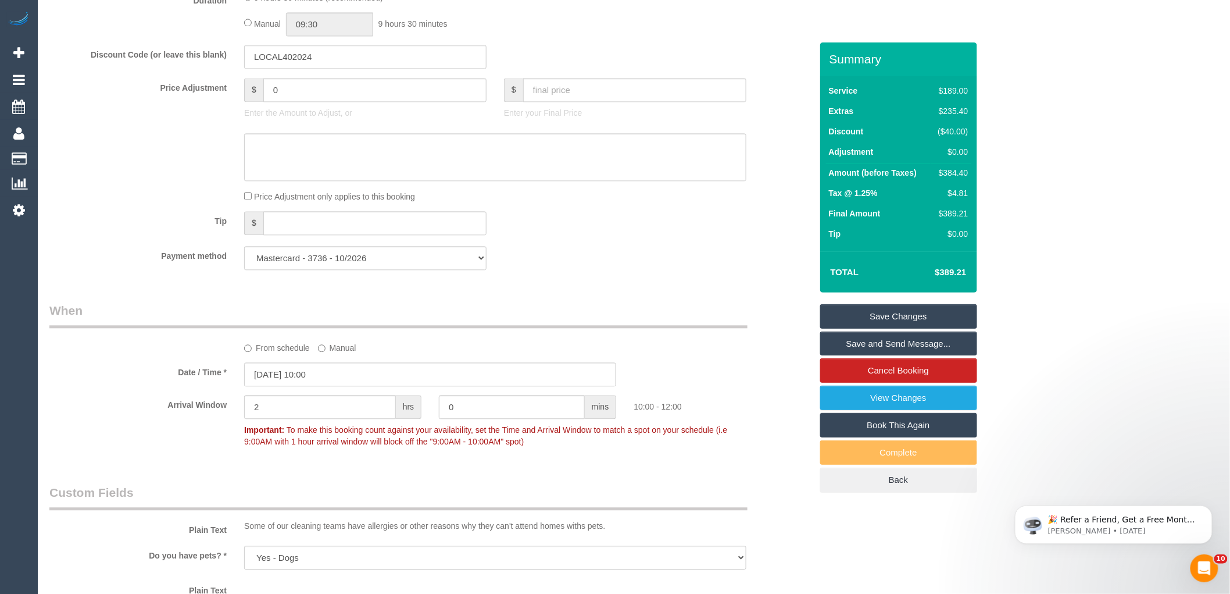
scroll to position [775, 0]
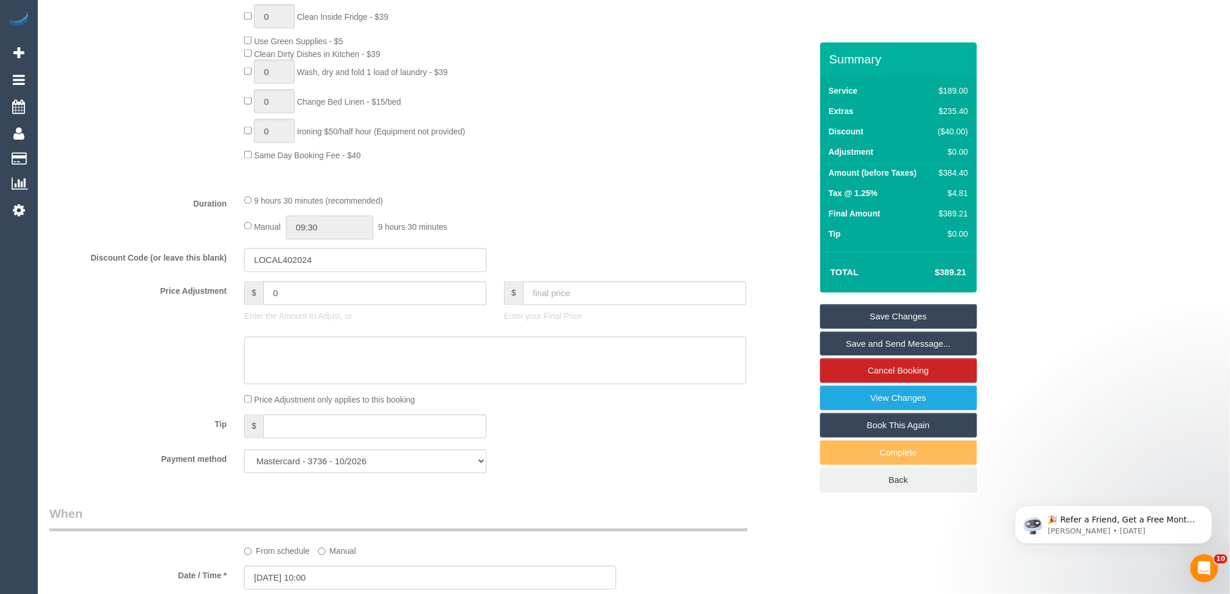
click at [321, 240] on input "09:30" at bounding box center [329, 228] width 87 height 24
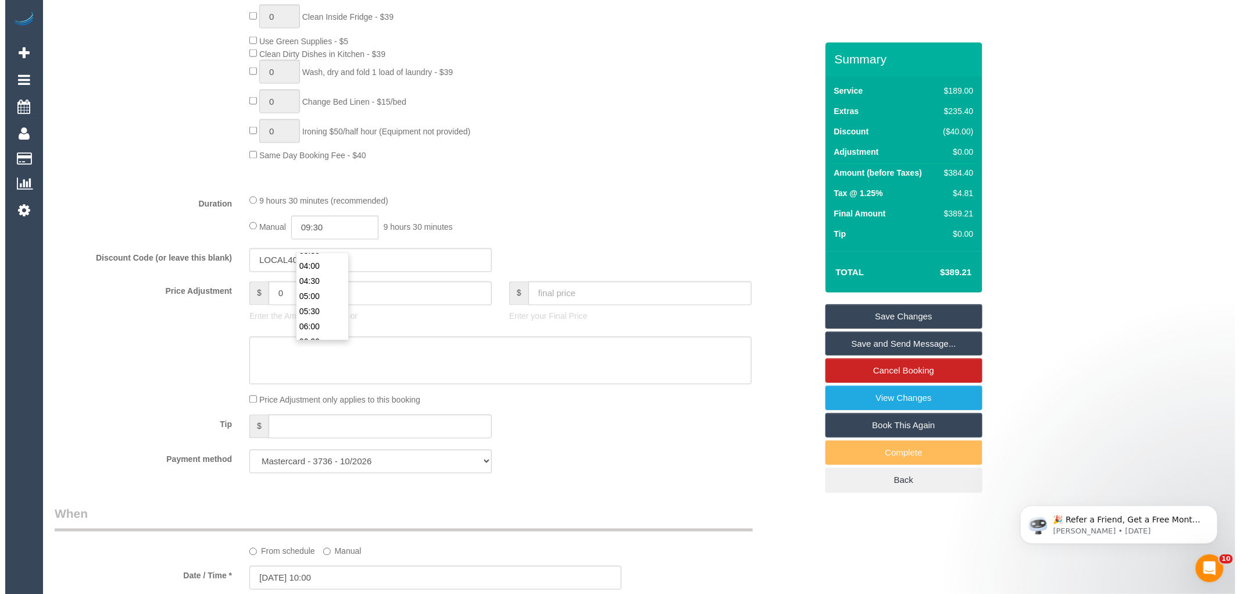
scroll to position [90, 0]
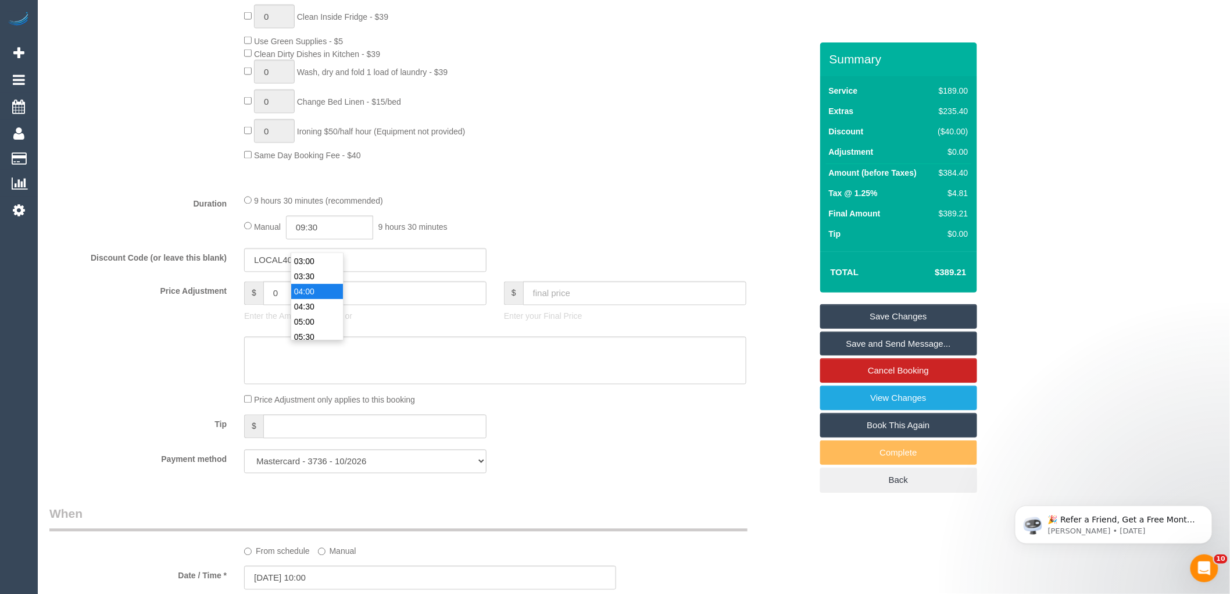
type input "04:00"
click at [315, 289] on li "04:00" at bounding box center [317, 291] width 52 height 15
click at [893, 341] on link "Save and Send Message..." at bounding box center [898, 343] width 157 height 24
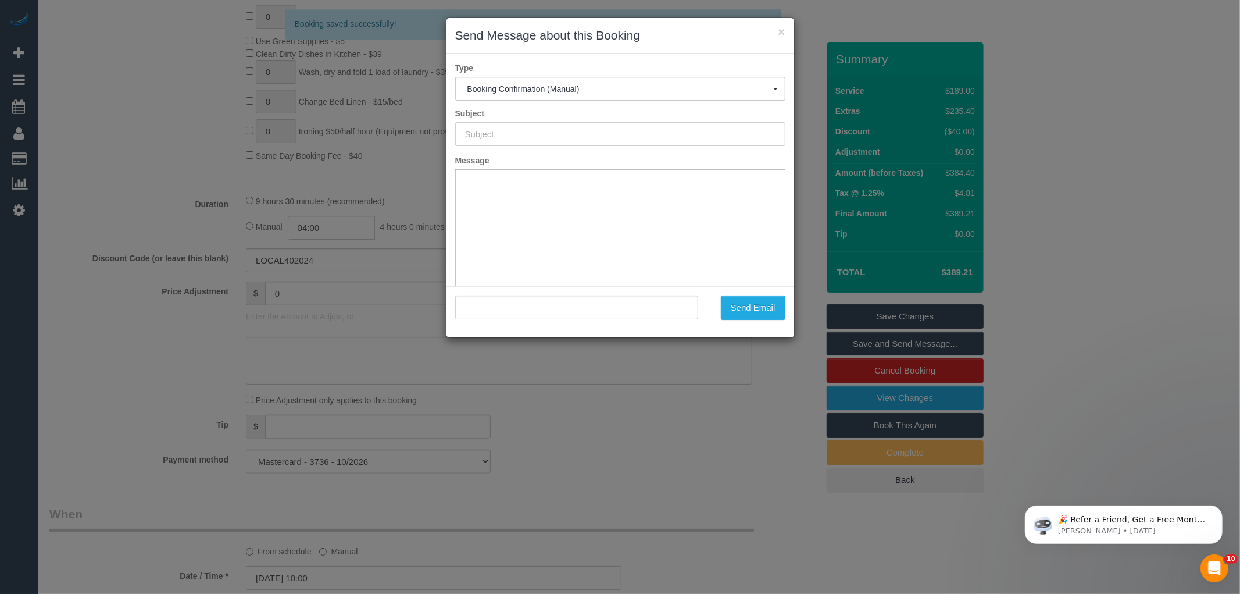
type input "Booking Confirmed"
type input ""[PERSON_NAME]" <[EMAIL_ADDRESS][DOMAIN_NAME]>"
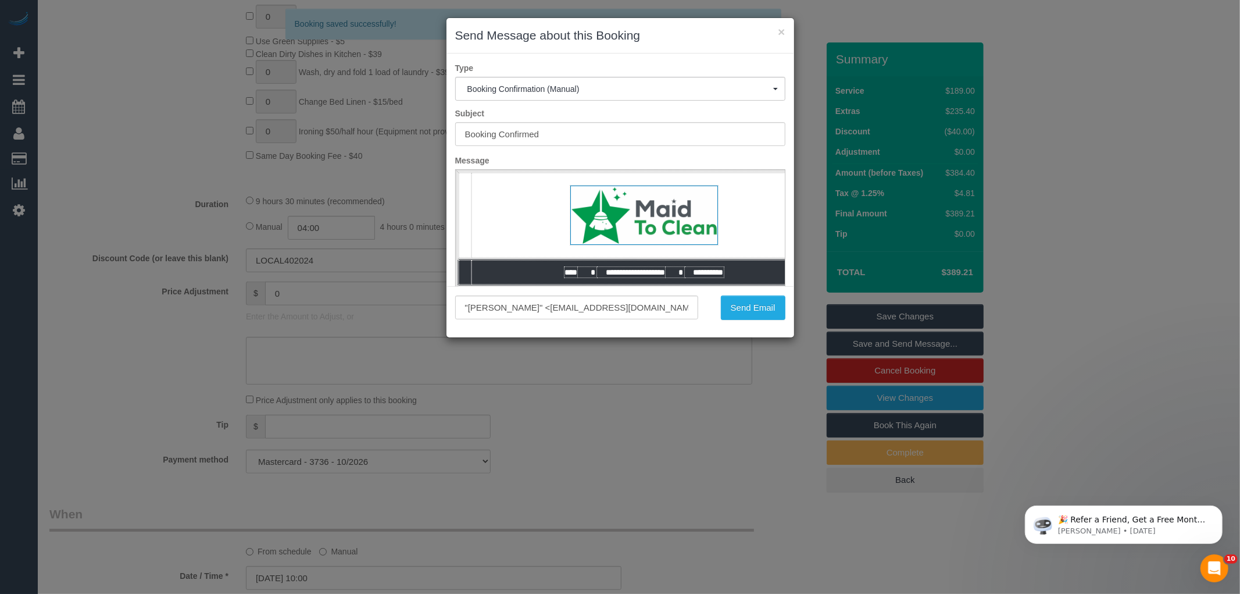
scroll to position [0, 0]
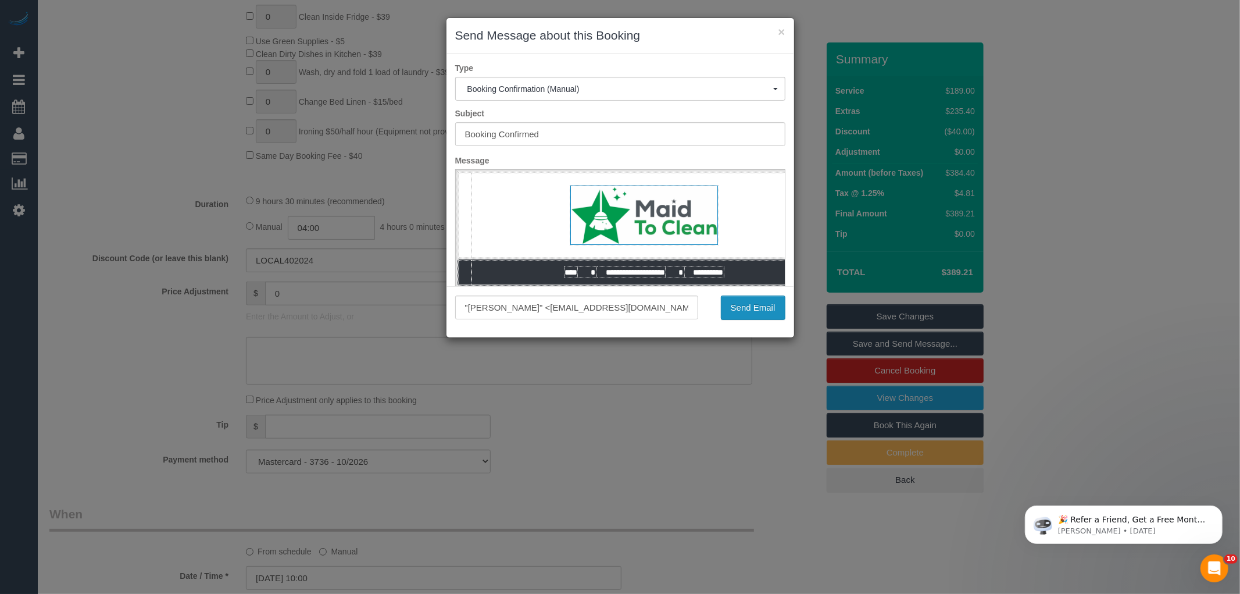
click at [751, 301] on button "Send Email" at bounding box center [753, 307] width 65 height 24
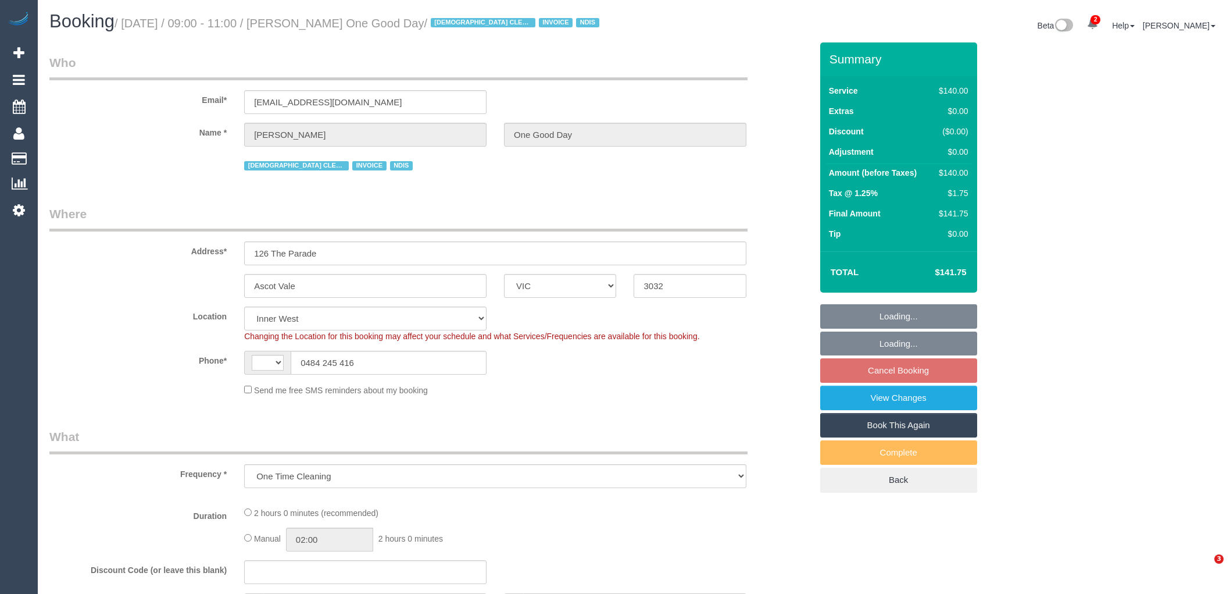
select select "VIC"
select select "object:922"
select select "string:AU"
select select "number:28"
select select "number:14"
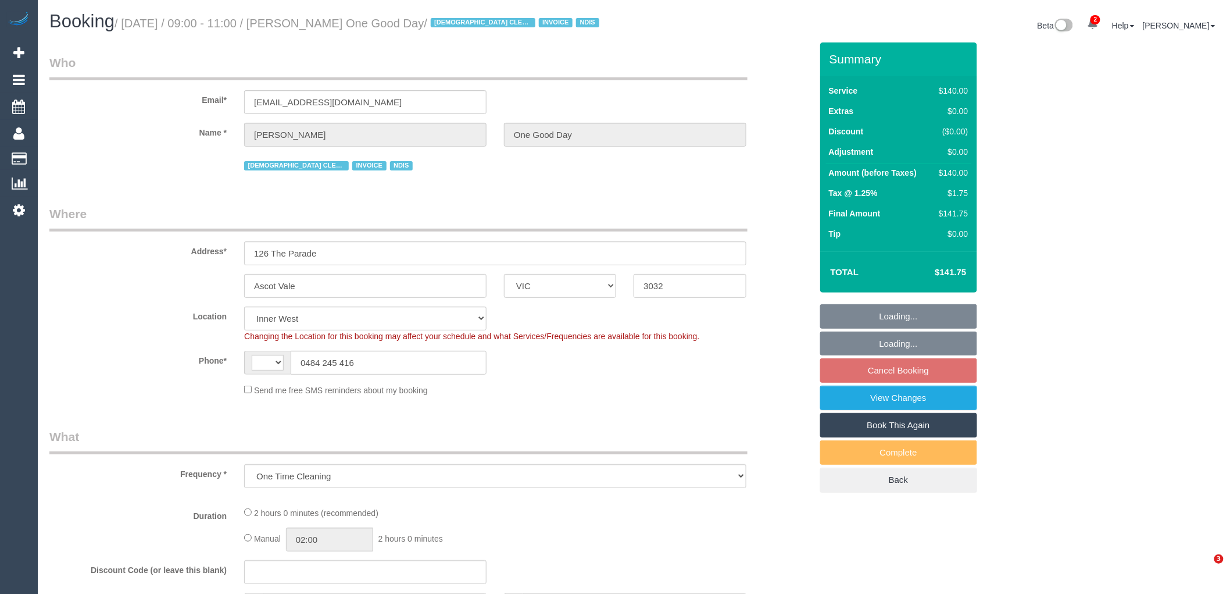
select select "number:19"
select select "number:24"
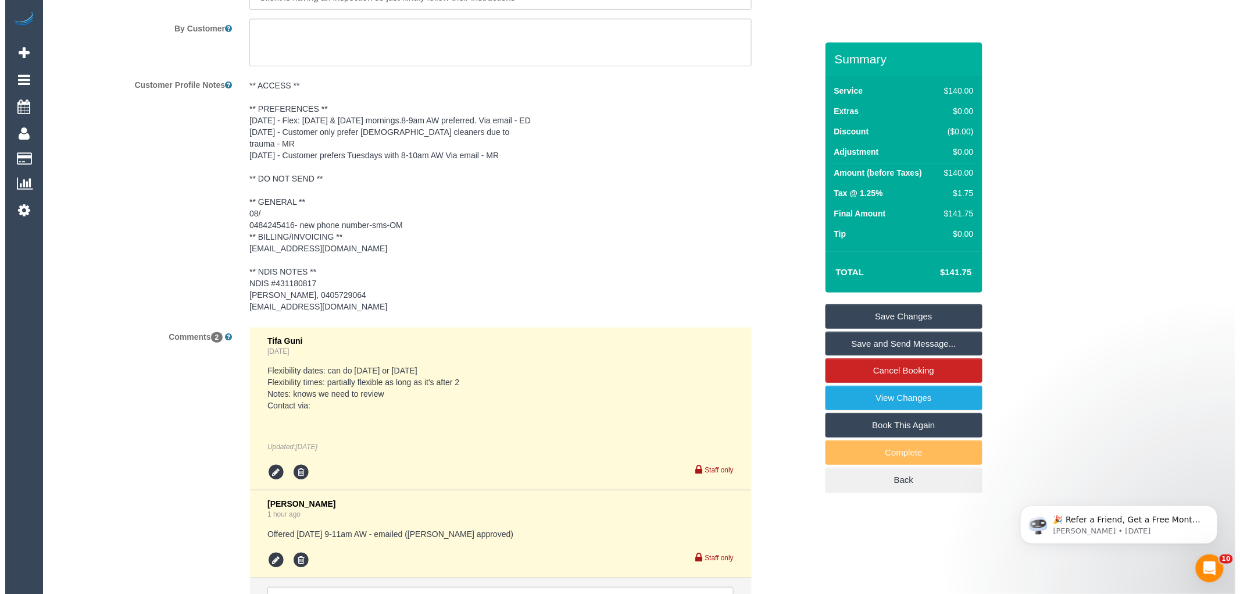
scroll to position [2148, 0]
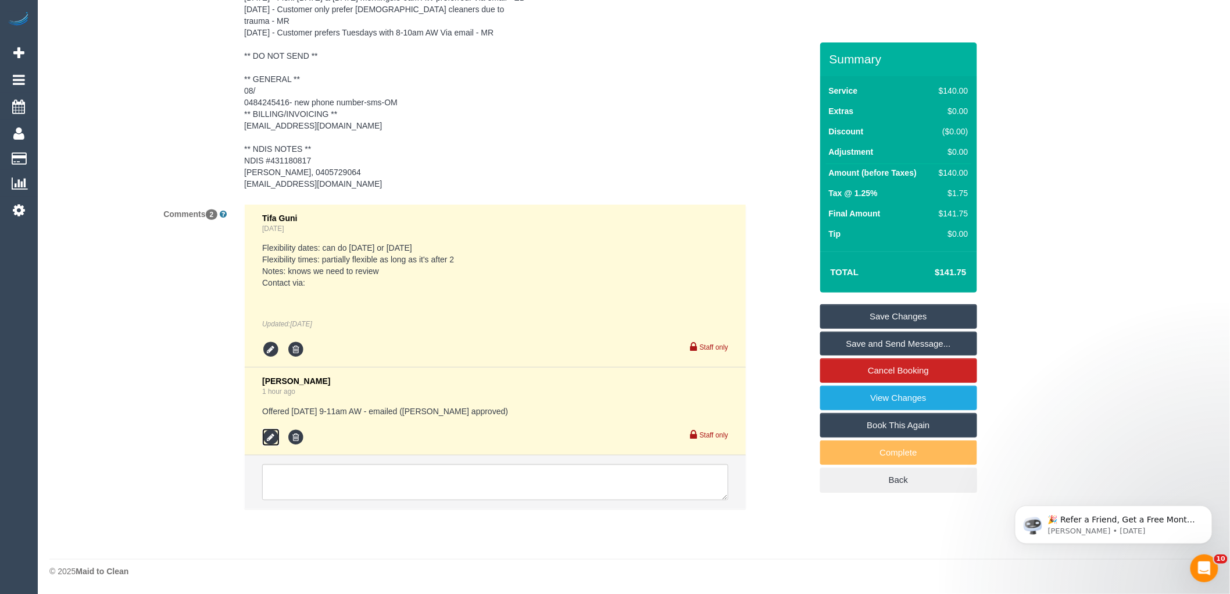
click at [274, 434] on icon at bounding box center [270, 436] width 17 height 17
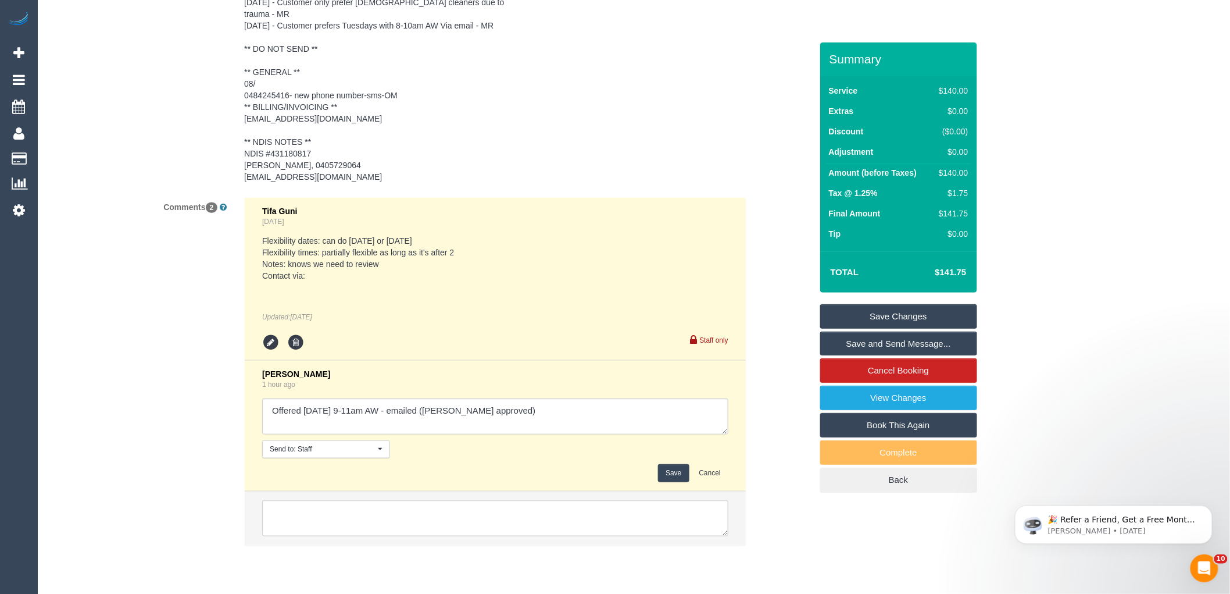
click at [573, 420] on textarea at bounding box center [495, 416] width 466 height 36
type textarea "Offered Thurs 28/08 9-11am AW - emailed (Steve approved). Customer customer via…"
click at [670, 478] on button "Save" at bounding box center [673, 473] width 31 height 18
click at [784, 413] on div "Comments 2 Tifa Guni Yesterday Flexibility dates: can do Wednesday or Thursday …" at bounding box center [431, 377] width 780 height 360
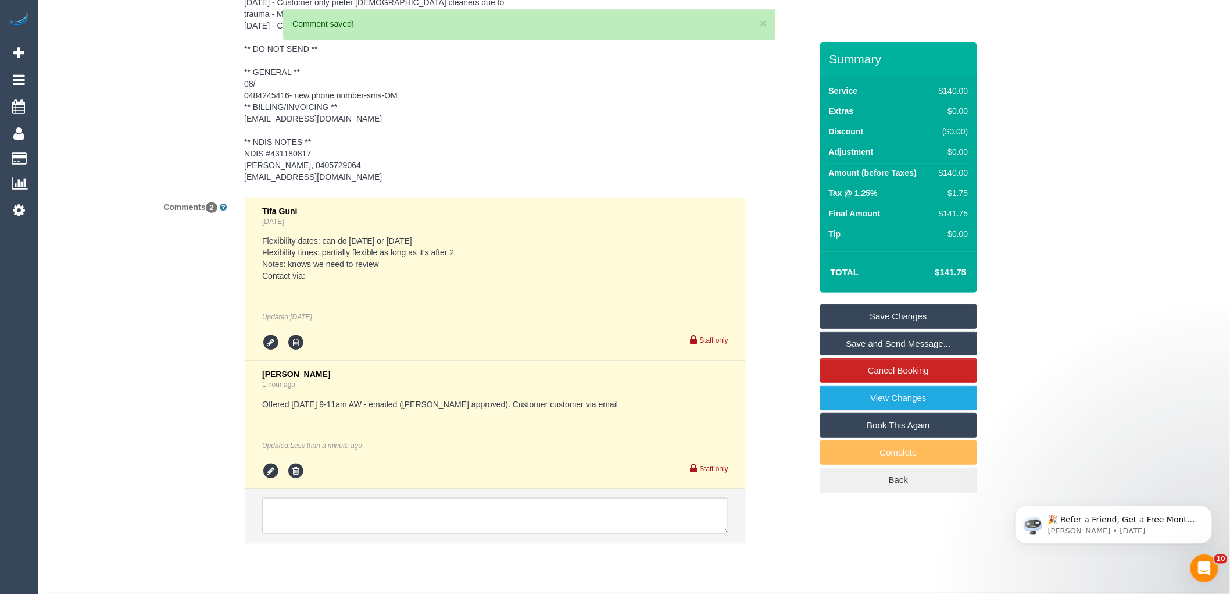
click at [903, 341] on link "Save and Send Message..." at bounding box center [898, 343] width 157 height 24
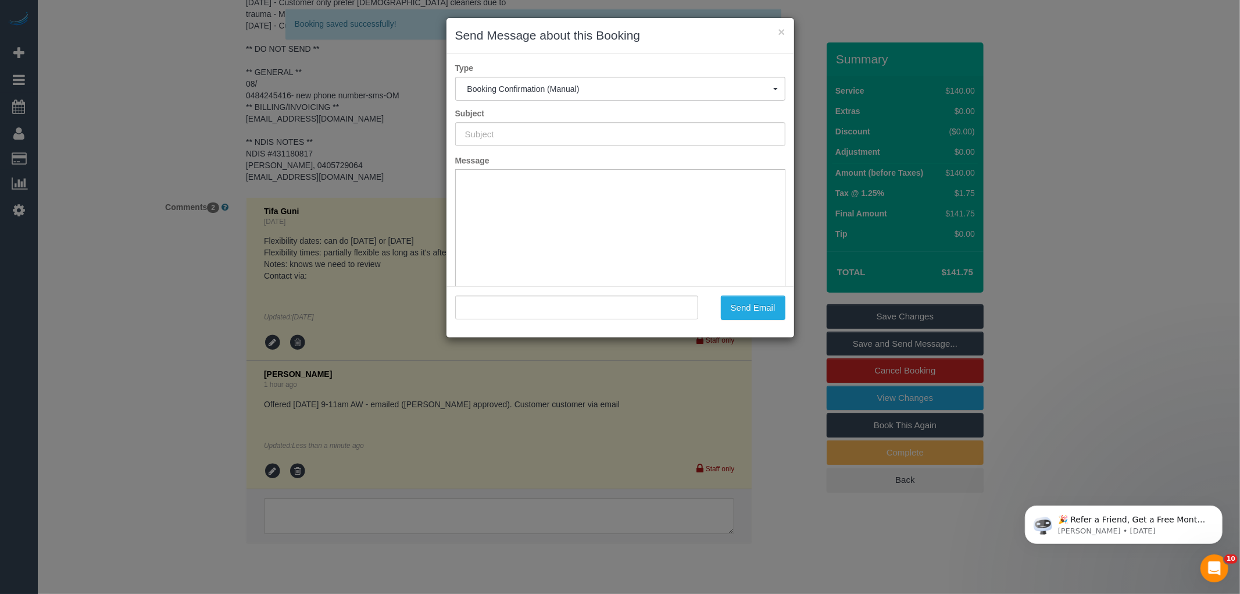
scroll to position [0, 0]
type input "Booking Confirmed"
type input ""Nina Mikosza One Good Day" <ninamikosza@outlook.com>"
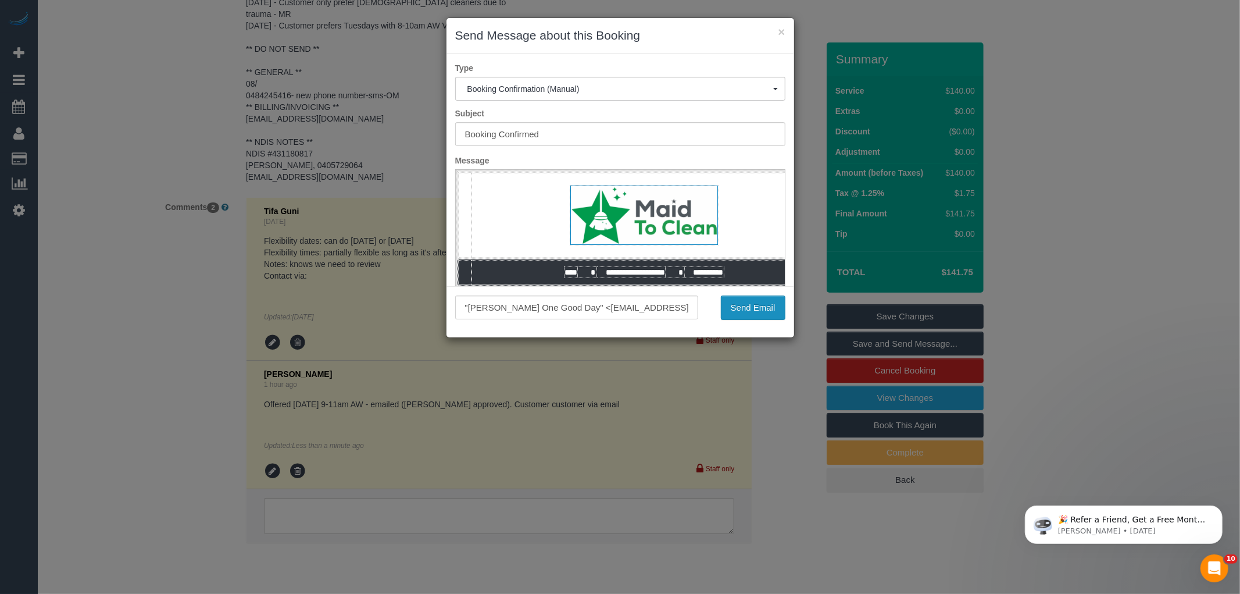
click at [756, 305] on button "Send Email" at bounding box center [753, 307] width 65 height 24
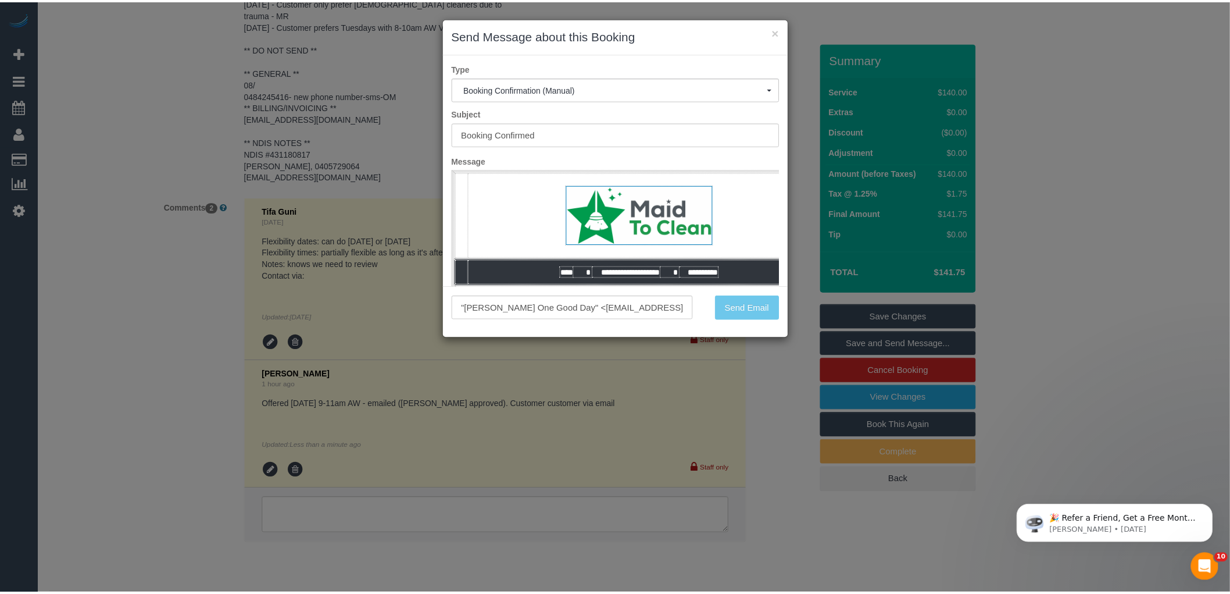
scroll to position [2190, 0]
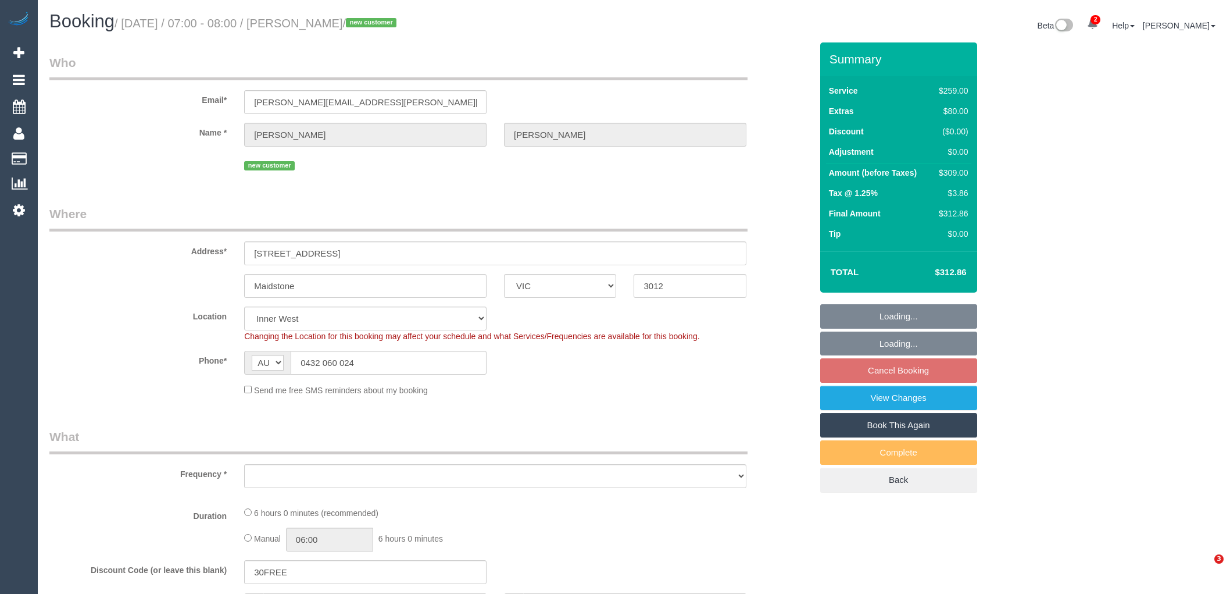
select select "VIC"
select select "object:1424"
select select "string:stripe-pm_1RwGHu2GScqysDRVaqGgx1Tp"
select select "number:28"
select select "number:14"
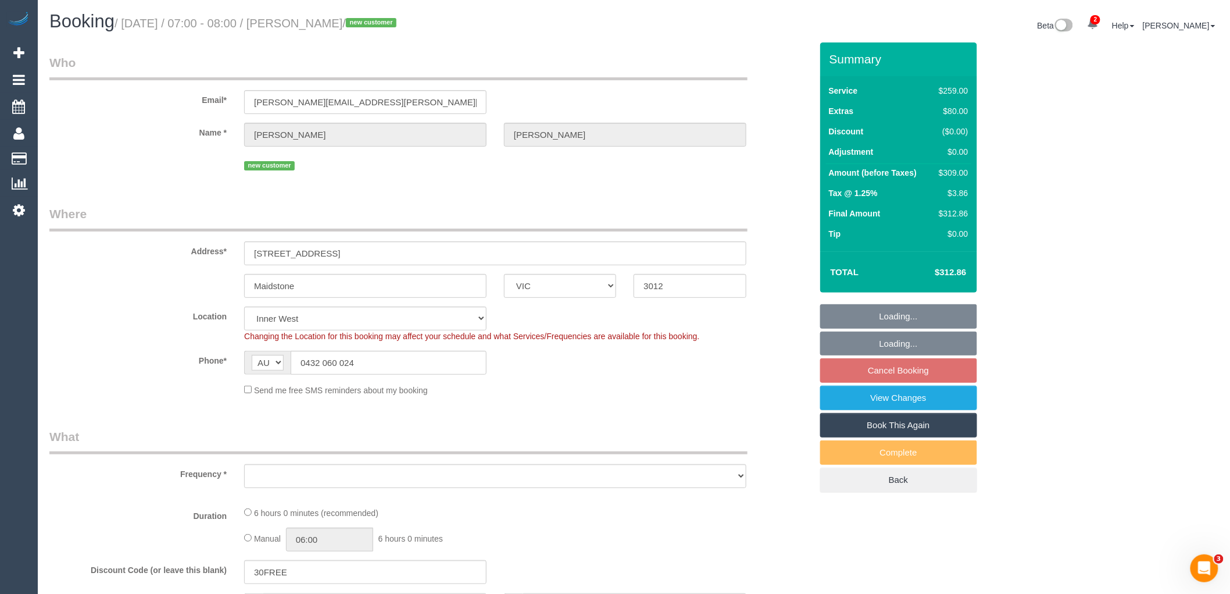
select select "number:19"
select select "number:24"
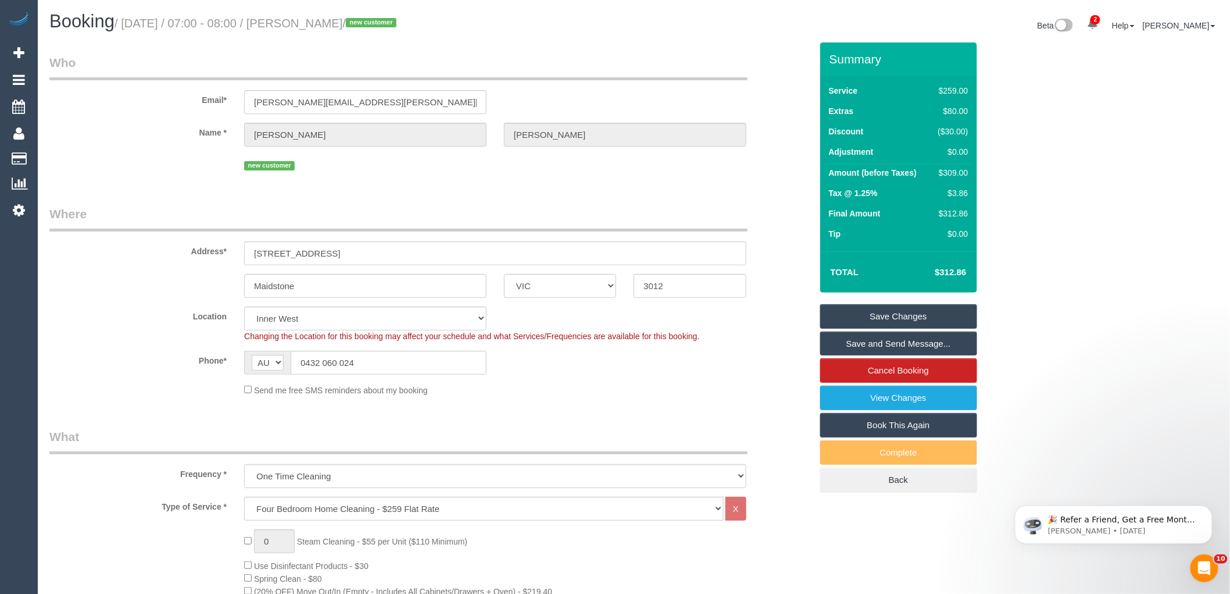
drag, startPoint x: 358, startPoint y: 24, endPoint x: 301, endPoint y: 24, distance: 57.0
click at [301, 24] on small "/ August 27, 2025 / 07:00 - 08:00 / Mike Stuart / new customer" at bounding box center [257, 23] width 285 height 13
copy small "Mike Stuart"
click at [951, 171] on div "$309.00" at bounding box center [951, 173] width 35 height 12
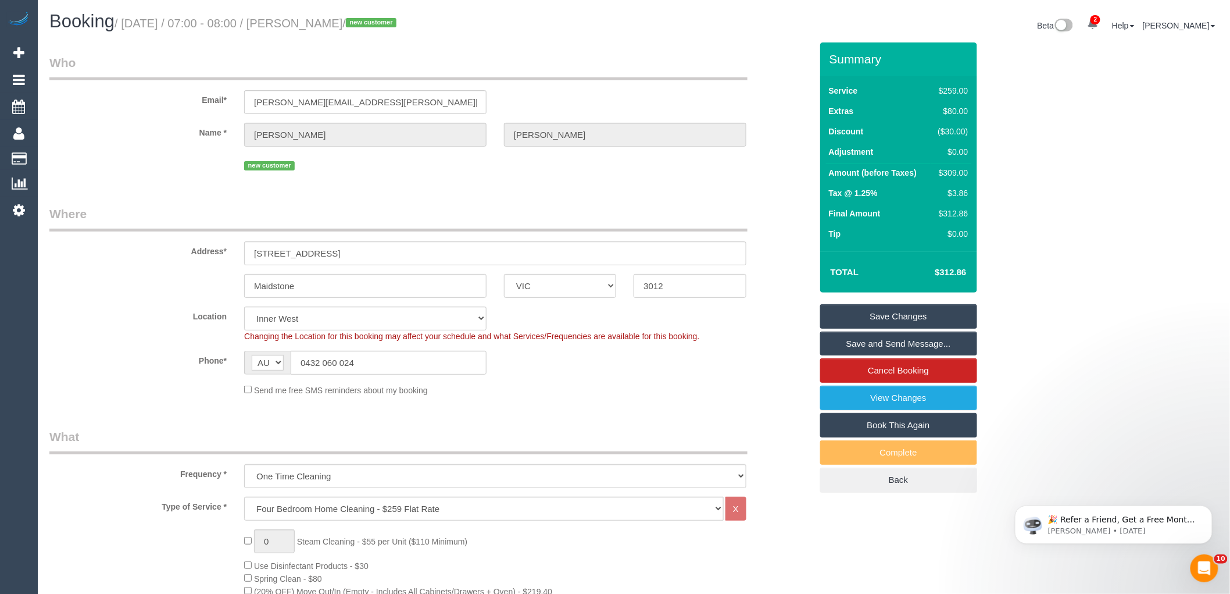
click at [951, 171] on div "$309.00" at bounding box center [951, 173] width 35 height 12
copy div "309.00"
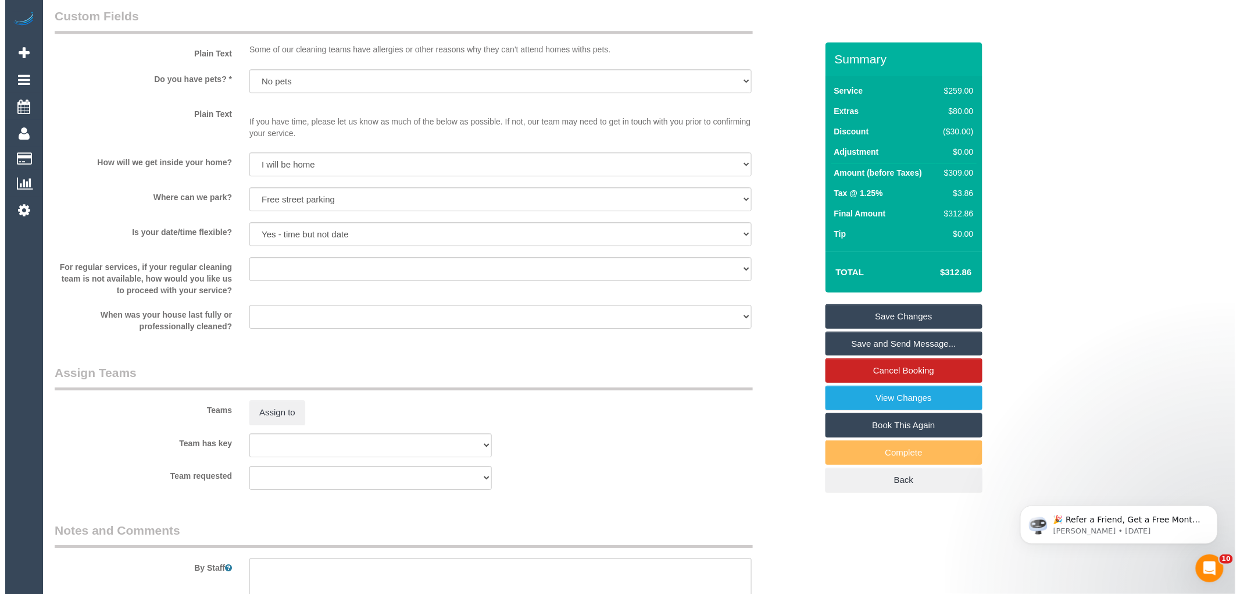
scroll to position [1550, 0]
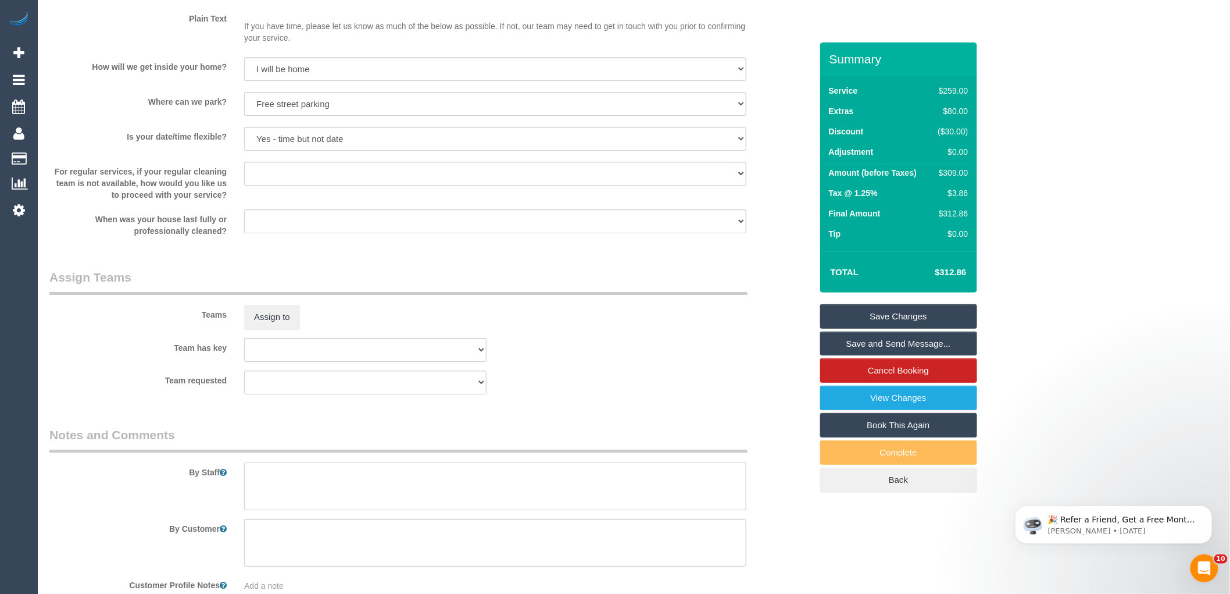
click at [311, 483] on textarea at bounding box center [495, 486] width 502 height 48
type textarea "Estimated time 5-6 hours"
click at [274, 322] on button "Assign to" at bounding box center [272, 317] width 56 height 24
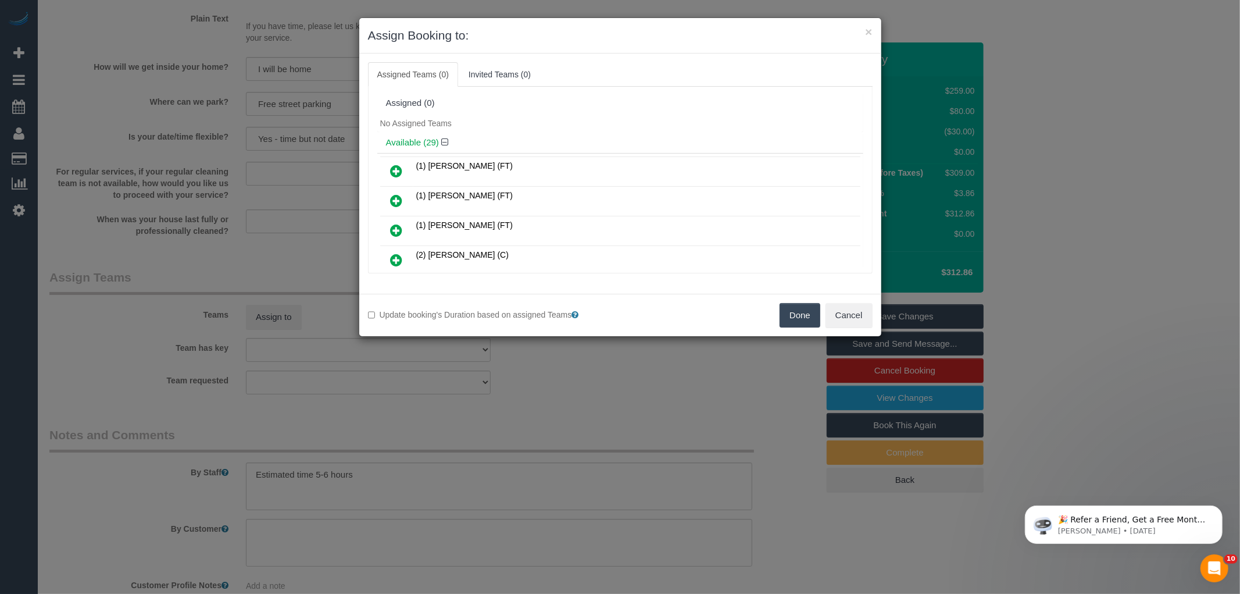
click at [606, 130] on div "No Assigned Teams" at bounding box center [620, 123] width 486 height 17
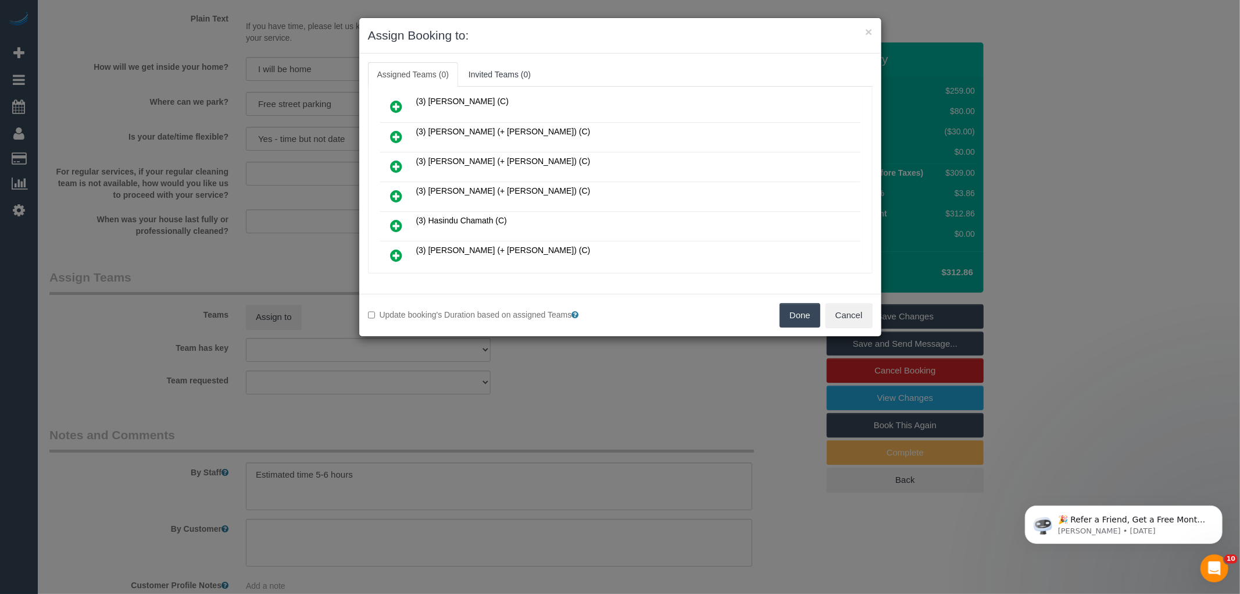
click at [395, 189] on icon at bounding box center [397, 196] width 12 height 14
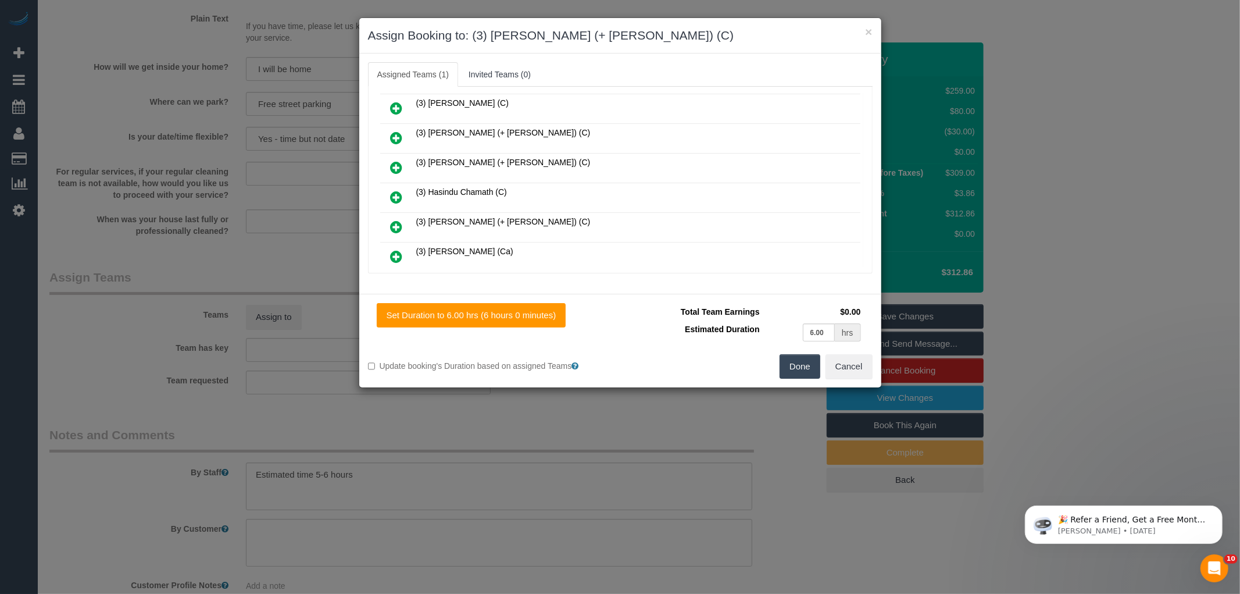
click at [397, 220] on icon at bounding box center [397, 227] width 12 height 14
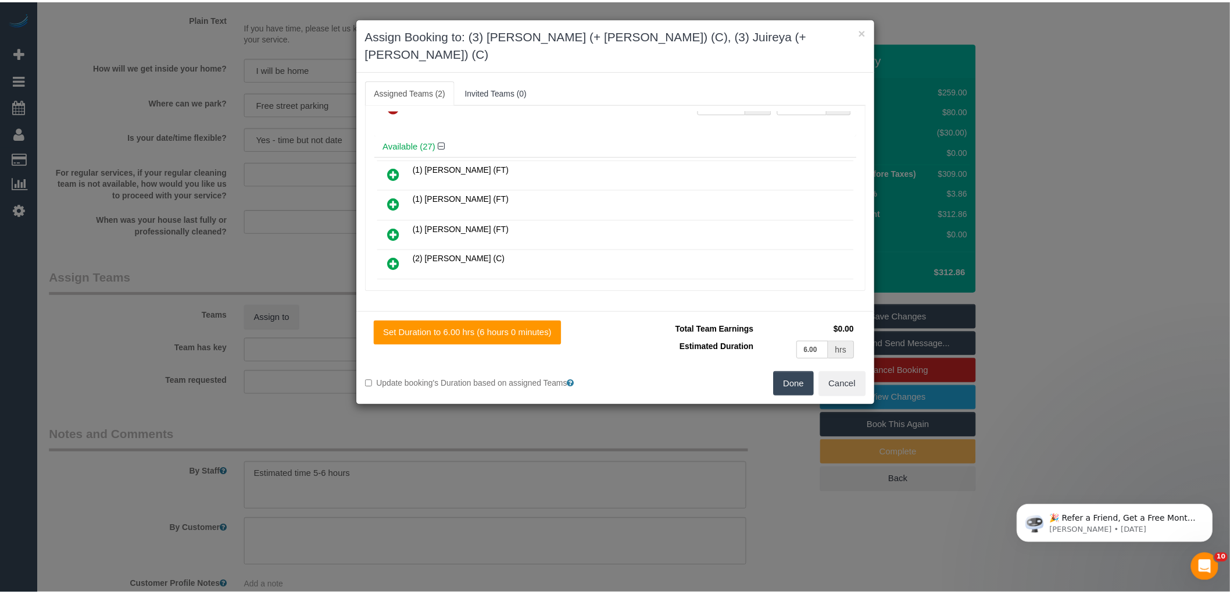
scroll to position [0, 0]
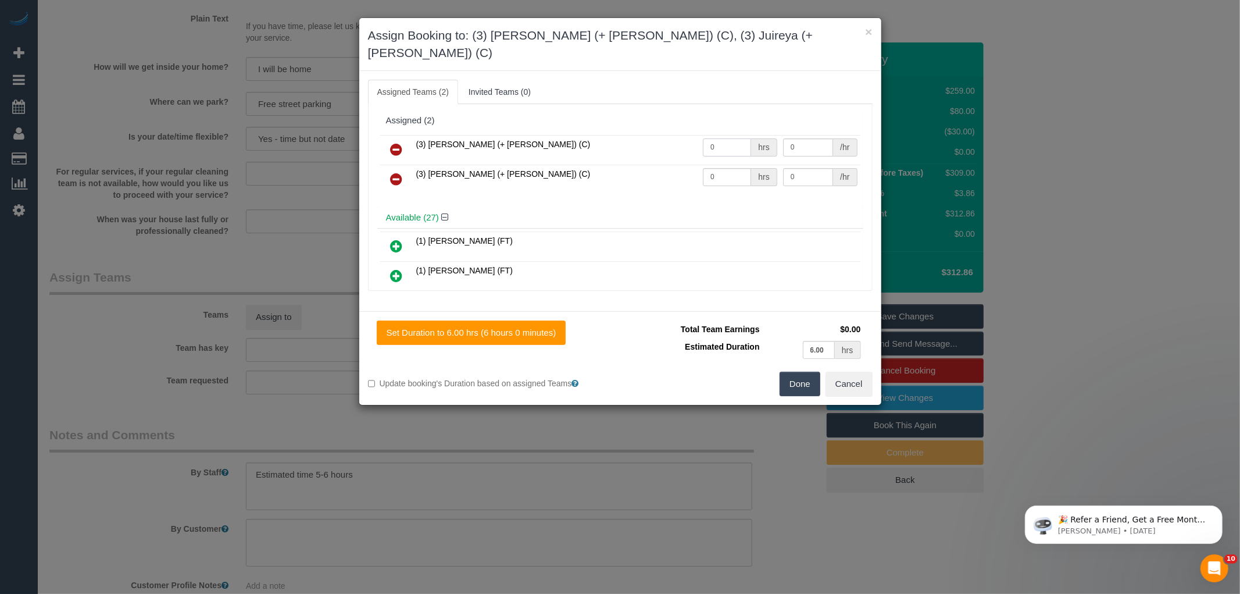
click at [716, 138] on input "0" at bounding box center [727, 147] width 48 height 18
type input "1"
click at [740, 168] on input "0" at bounding box center [727, 177] width 48 height 18
type input "1"
click at [816, 138] on input "0" at bounding box center [808, 147] width 50 height 18
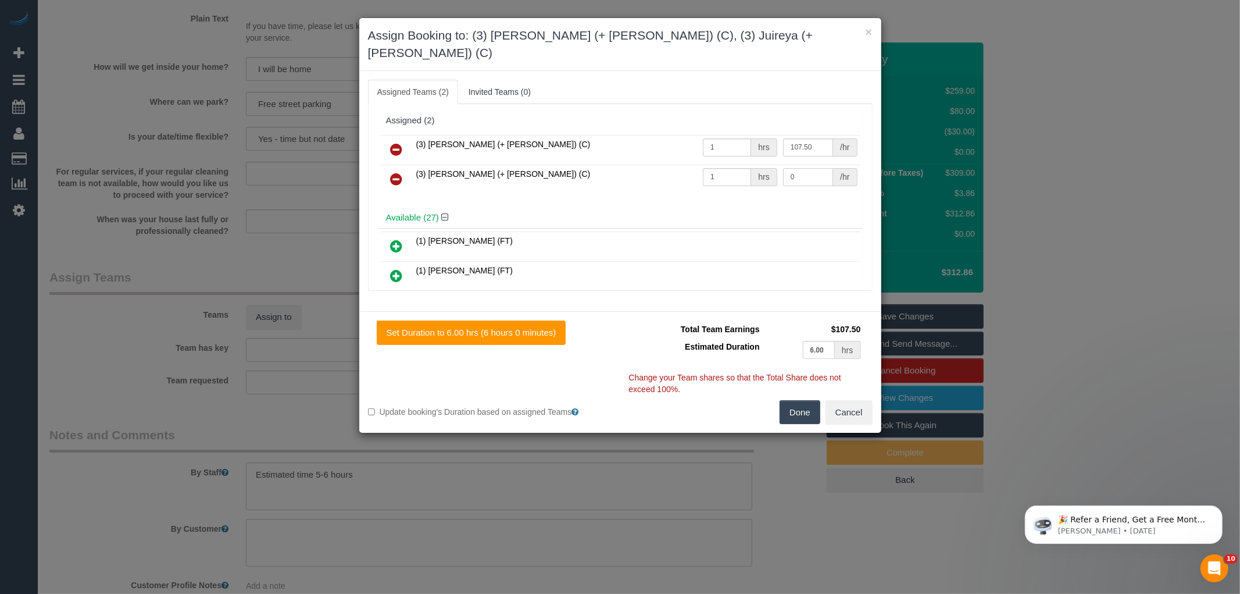
type input "107.5"
click at [793, 168] on input "0" at bounding box center [808, 177] width 50 height 18
type input "107.5"
click at [791, 400] on button "Done" at bounding box center [800, 412] width 41 height 24
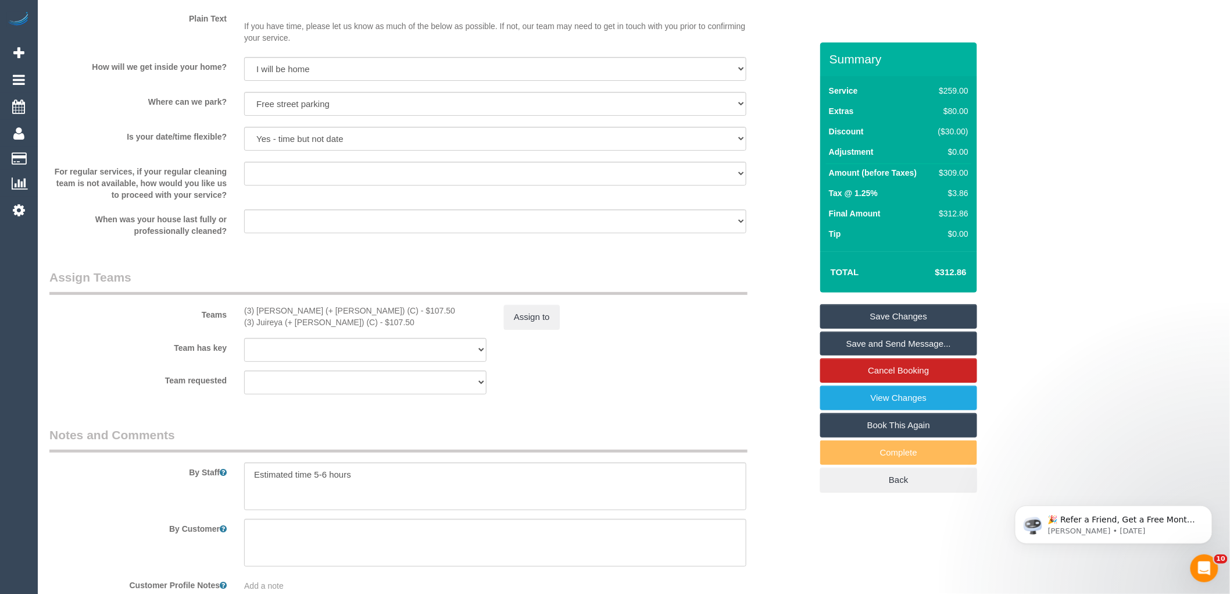
click at [760, 388] on div "× Assign Booking to: (3) Gazi (+ Juireya) (C), (3) Juireya (+ Gazi) (C) Assigne…" at bounding box center [615, 297] width 1230 height 594
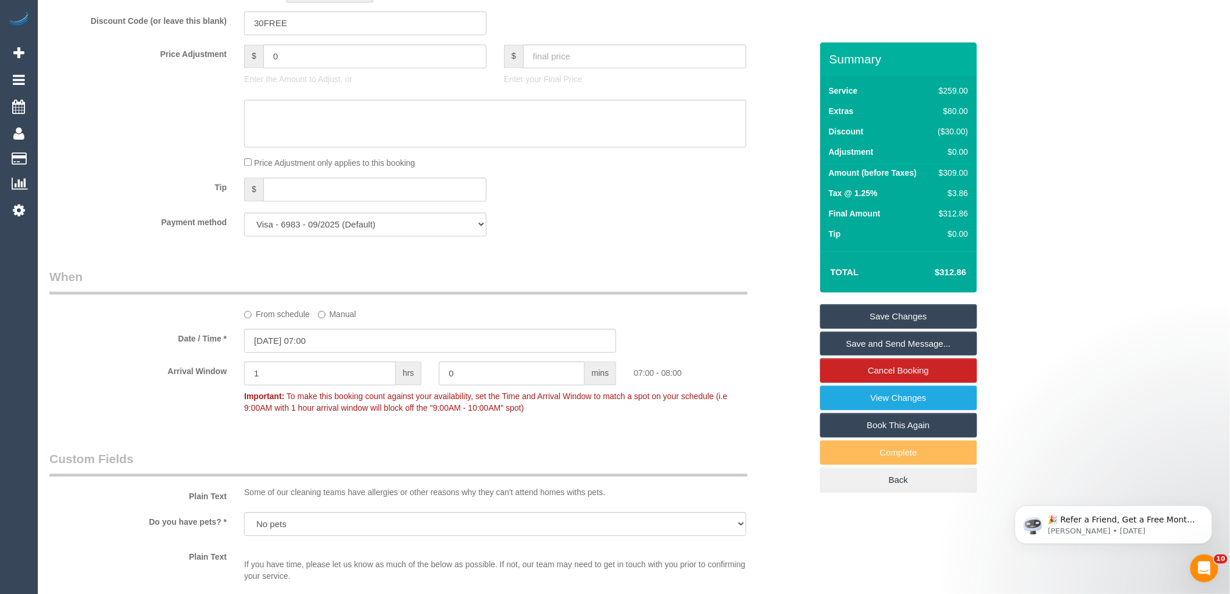
scroll to position [840, 0]
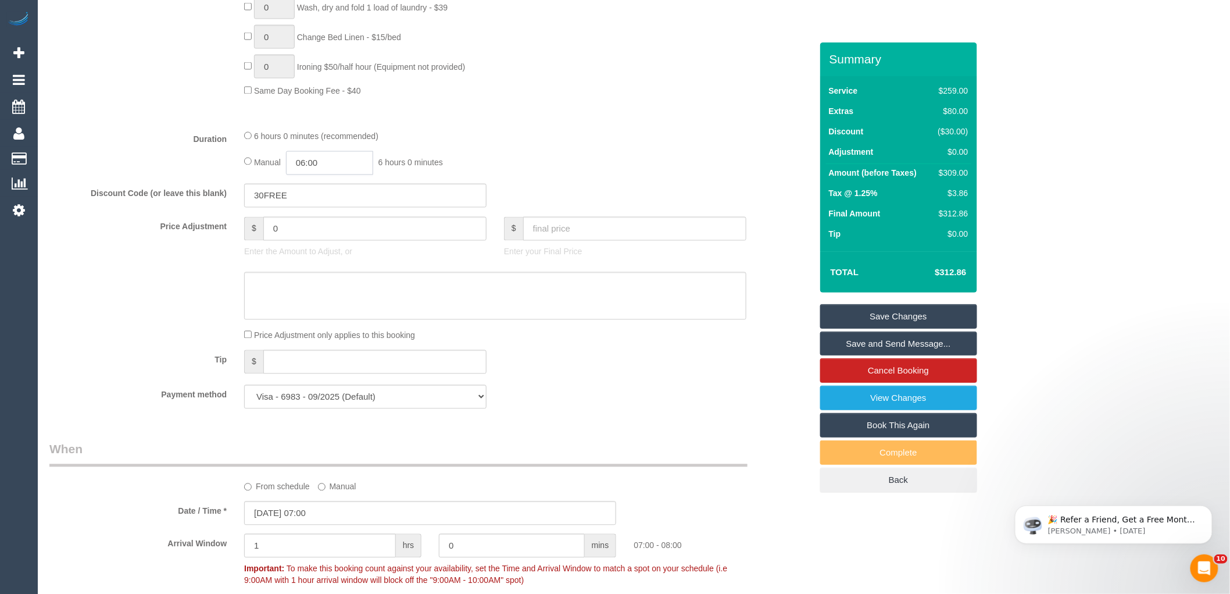
click at [328, 171] on input "06:00" at bounding box center [329, 163] width 87 height 24
type input "03:00"
click at [317, 196] on li "03:00" at bounding box center [317, 198] width 52 height 15
click at [530, 158] on div "6 hours 0 minutes (recommended) Manual 03:00 3 hours 0 minutes" at bounding box center [495, 152] width 520 height 45
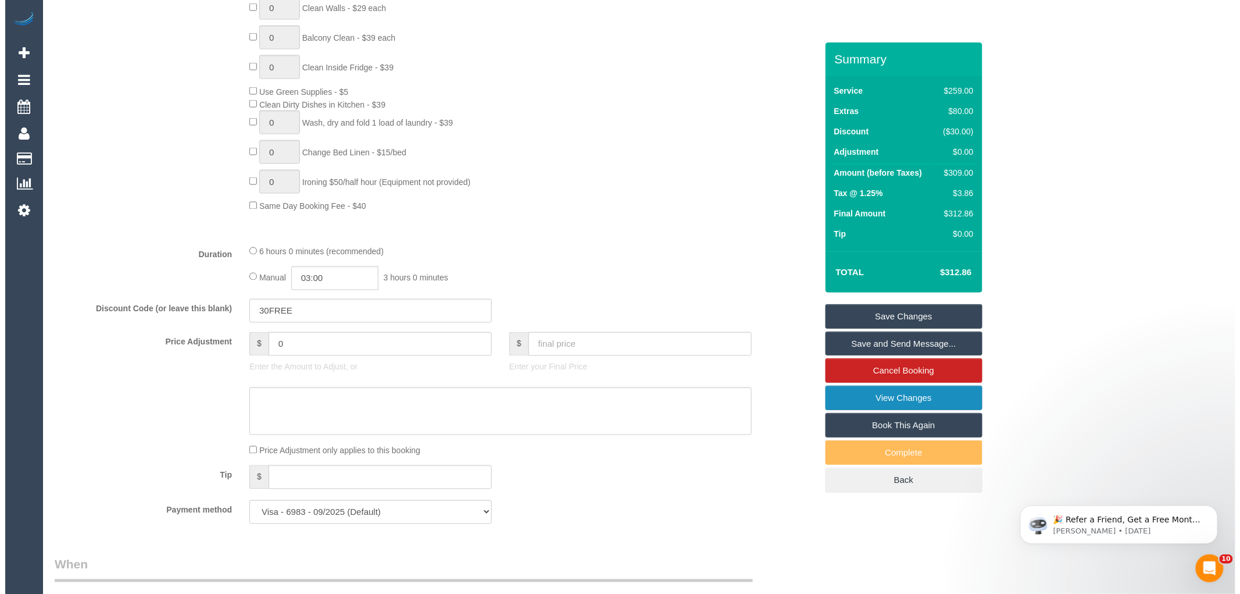
scroll to position [581, 0]
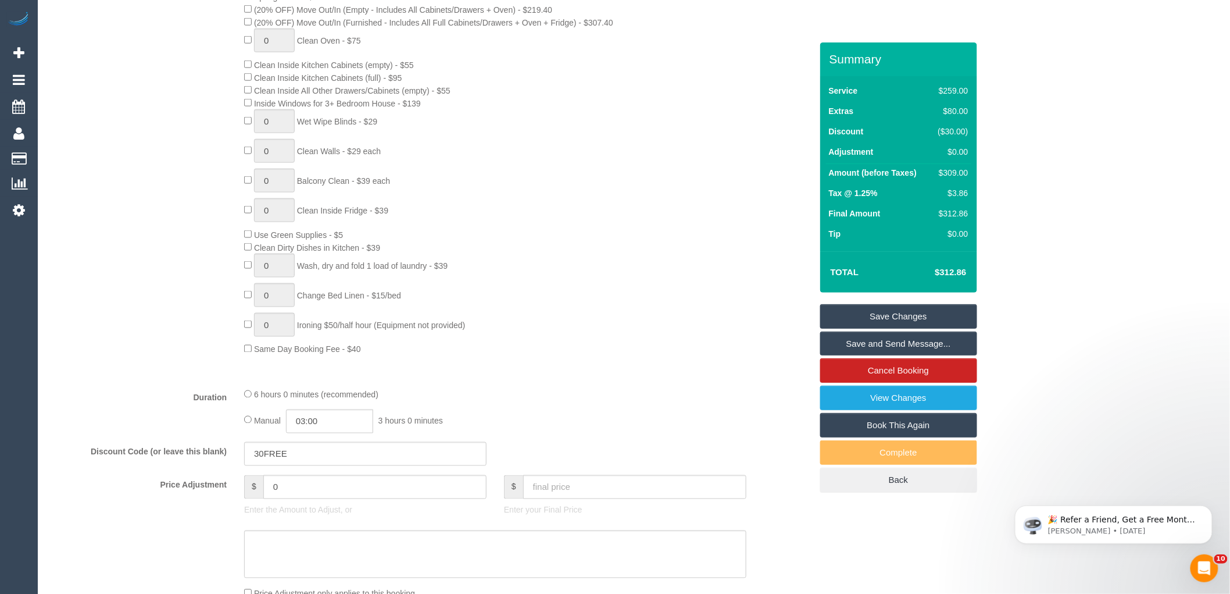
click at [913, 344] on link "Save and Send Message..." at bounding box center [898, 343] width 157 height 24
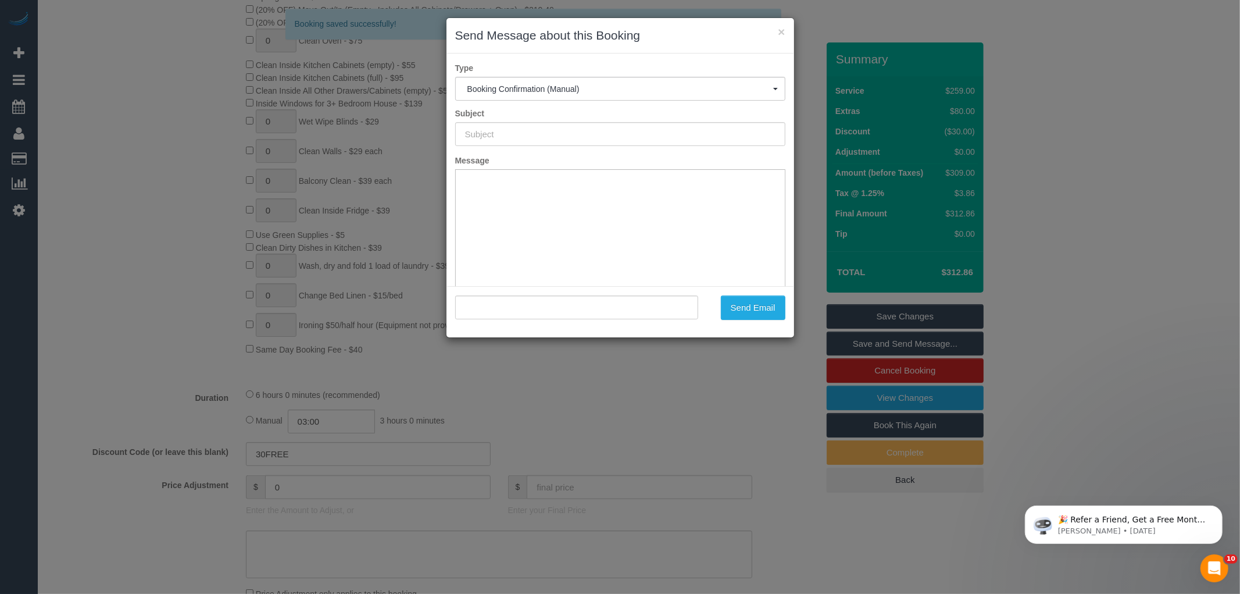
scroll to position [0, 0]
type input "Booking Confirmed"
type input ""Mike Stuart" <mike.r.stuart@hotmail.com>"
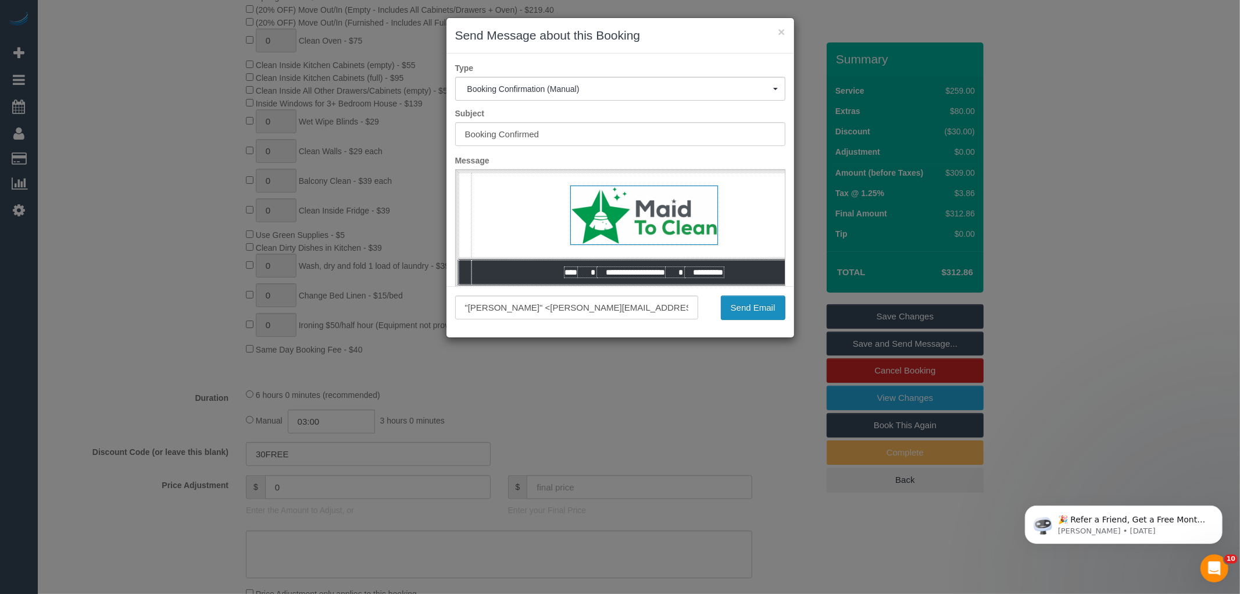
click at [745, 309] on button "Send Email" at bounding box center [753, 307] width 65 height 24
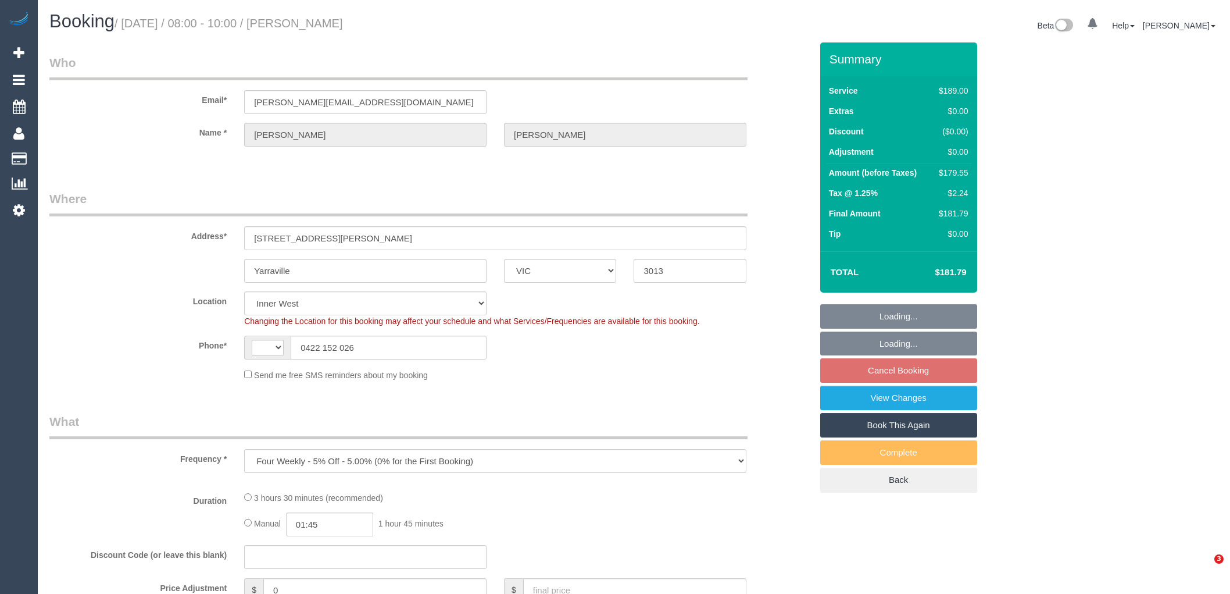
select select "VIC"
select select "object:561"
select select "string:AU"
select select "string:stripe-pm_1Rcg0I2GScqysDRV31MonAHC"
select select "number:29"
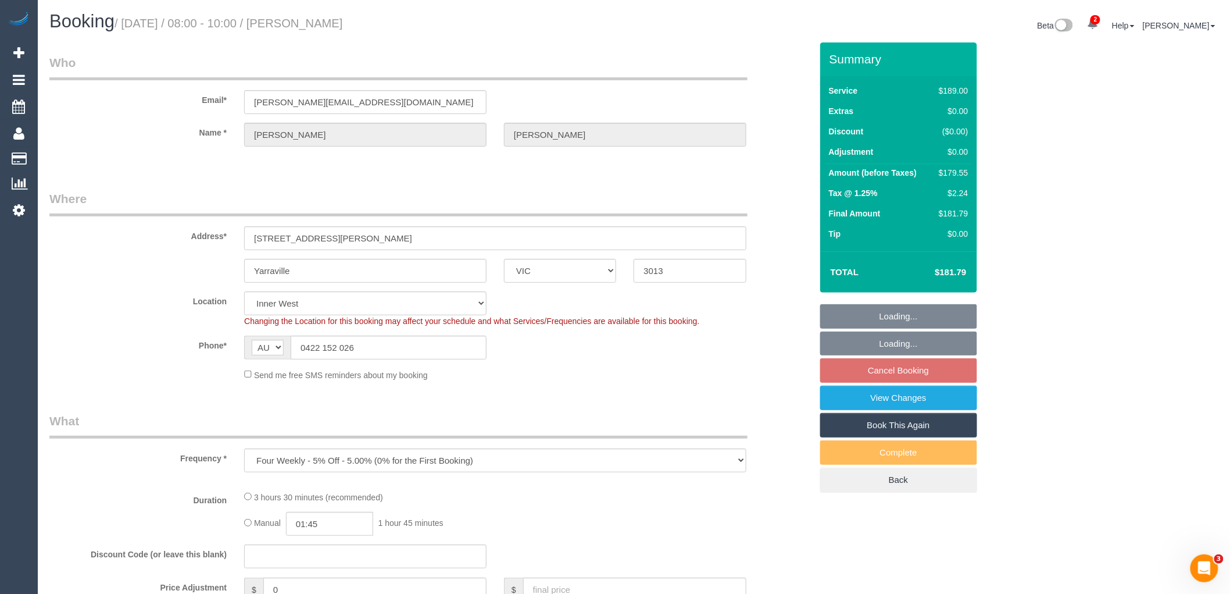
select select "number:14"
select select "number:19"
select select "number:22"
select select "number:34"
select select "number:26"
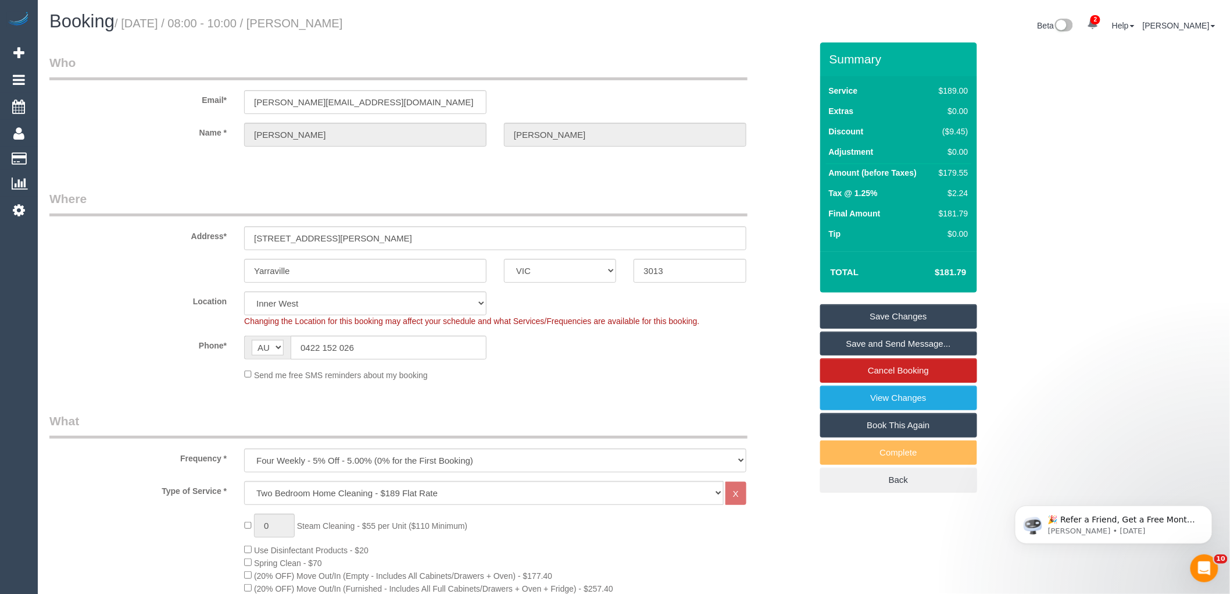
drag, startPoint x: 388, startPoint y: 25, endPoint x: 301, endPoint y: 20, distance: 87.3
click at [301, 20] on h1 "Booking / [DATE] / 08:00 - 10:00 / [PERSON_NAME]" at bounding box center [337, 22] width 576 height 20
click at [627, 380] on div "Send me free SMS reminders about my booking" at bounding box center [495, 374] width 520 height 13
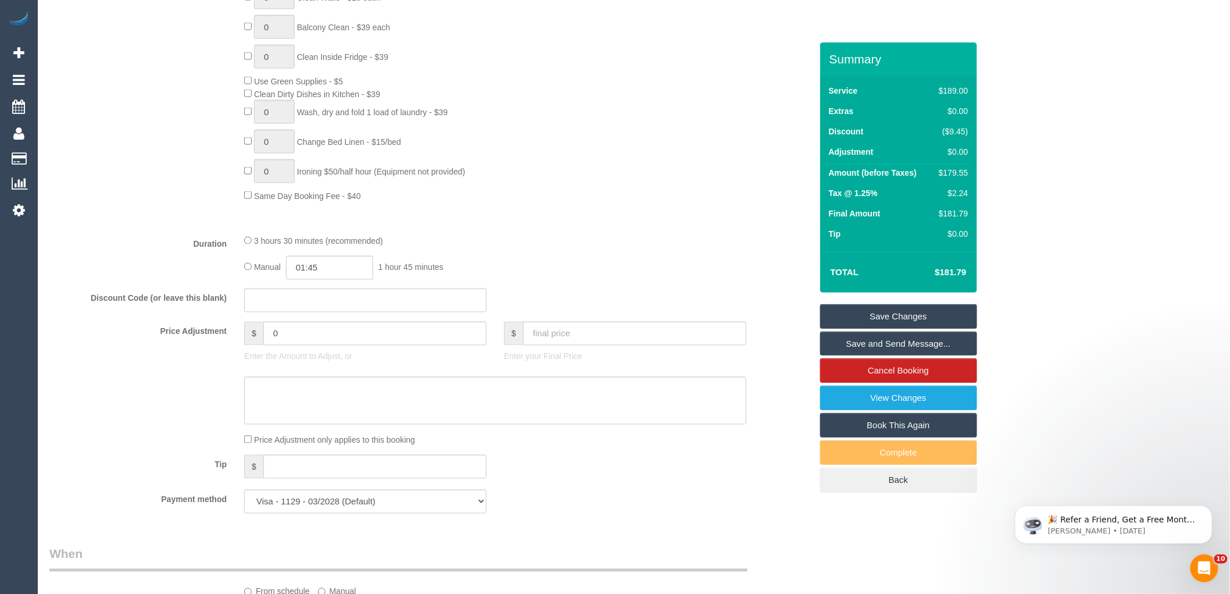
scroll to position [969, 0]
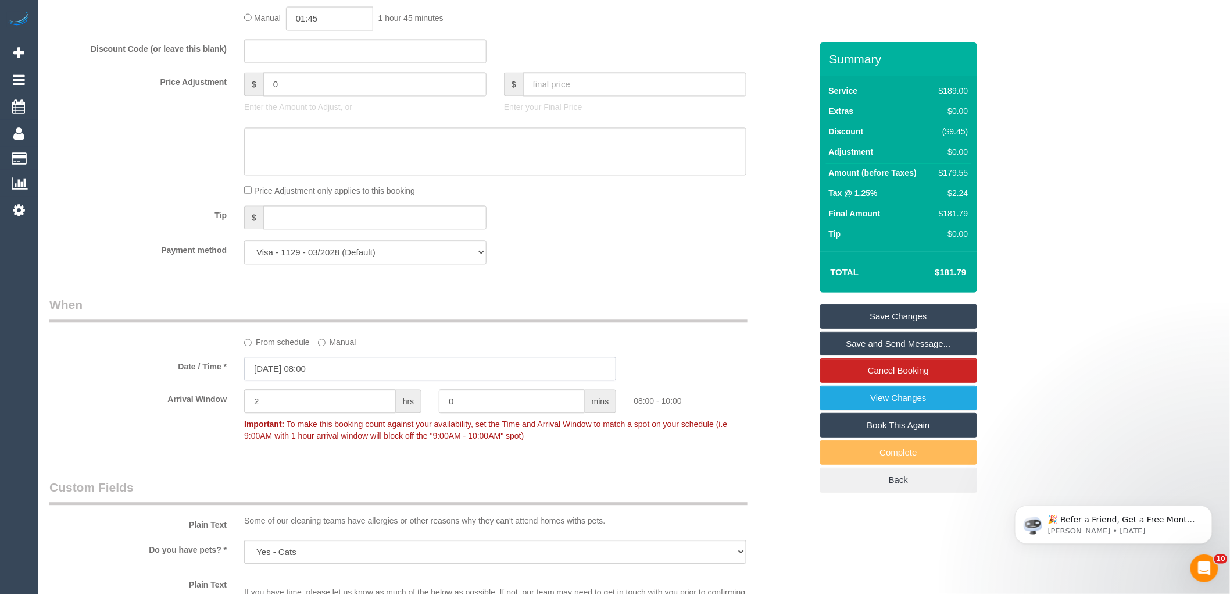
click at [339, 380] on input "[DATE] 08:00" at bounding box center [430, 368] width 372 height 24
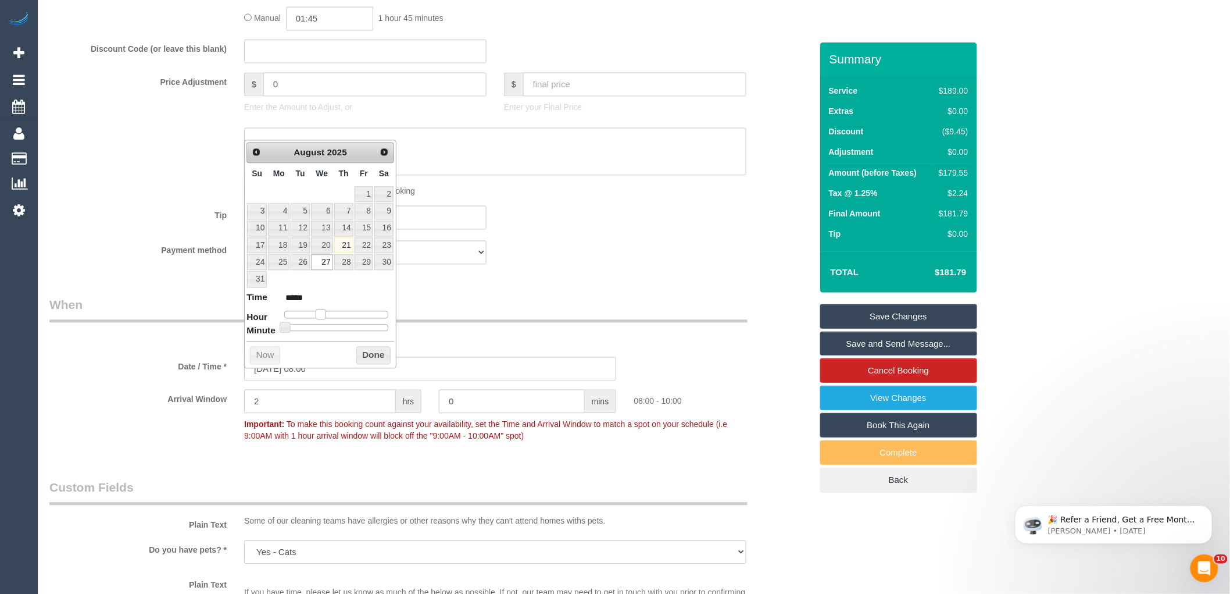
type input "[DATE] 09:00"
type input "*****"
type input "[DATE] 10:00"
type input "*****"
drag, startPoint x: 318, startPoint y: 311, endPoint x: 326, endPoint y: 311, distance: 8.1
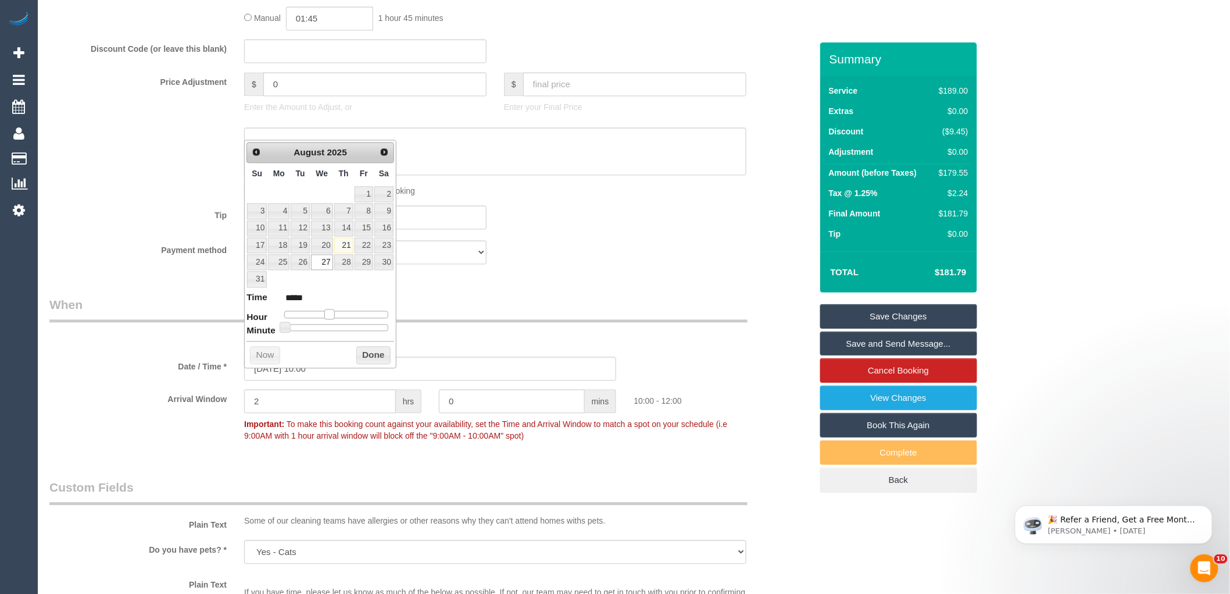
click at [326, 311] on span at bounding box center [329, 314] width 10 height 10
click at [363, 350] on button "Done" at bounding box center [373, 355] width 34 height 19
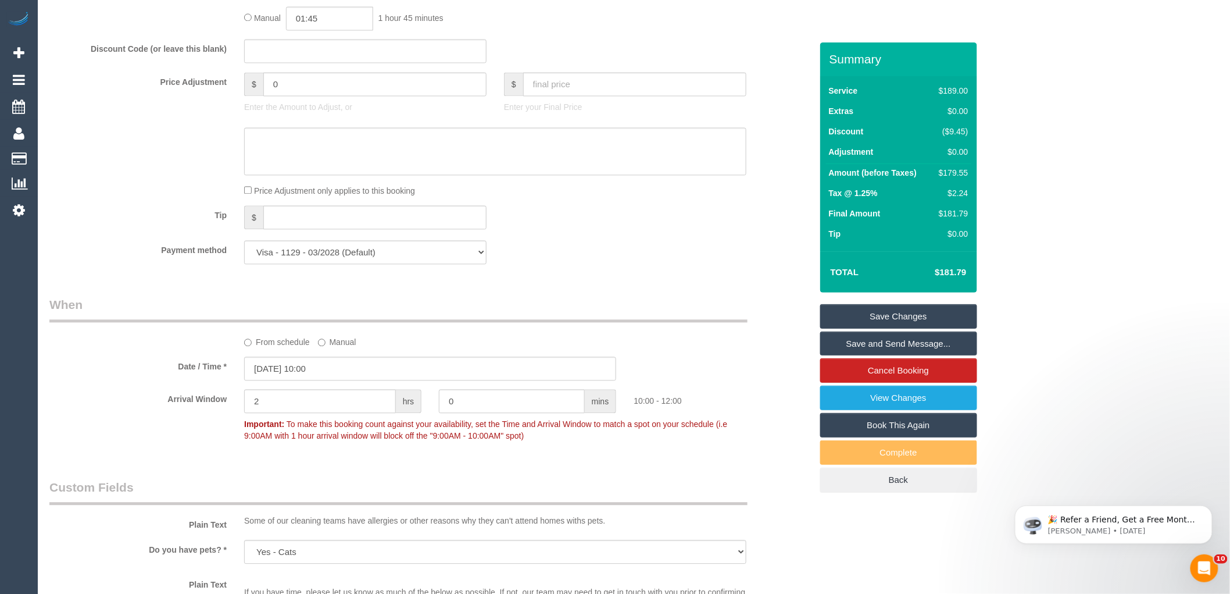
click at [677, 264] on div "Payment method Visa - 1129 - 03/2028 (Default) Add Credit Card ─────────────── …" at bounding box center [431, 252] width 780 height 24
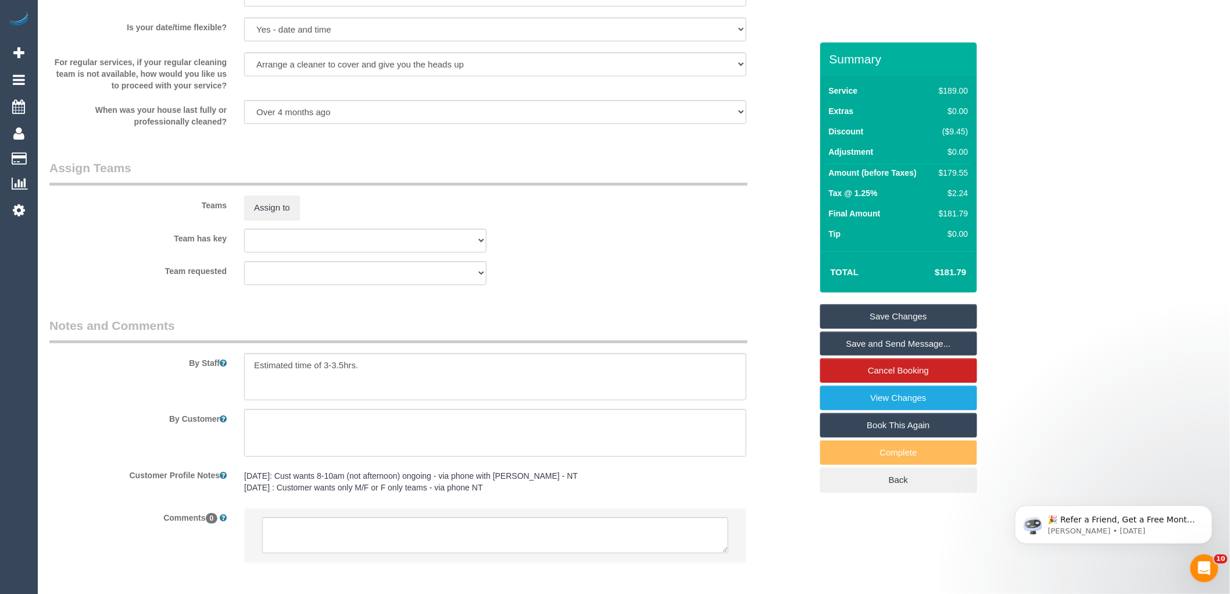
scroll to position [1710, 0]
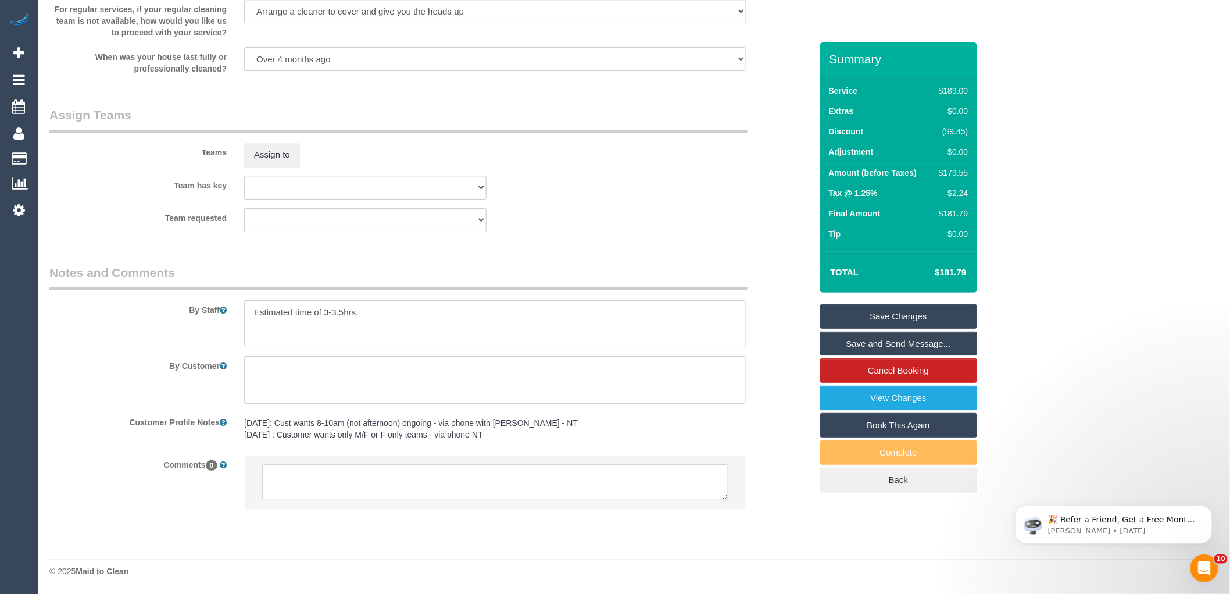
click at [336, 477] on textarea at bounding box center [495, 482] width 466 height 36
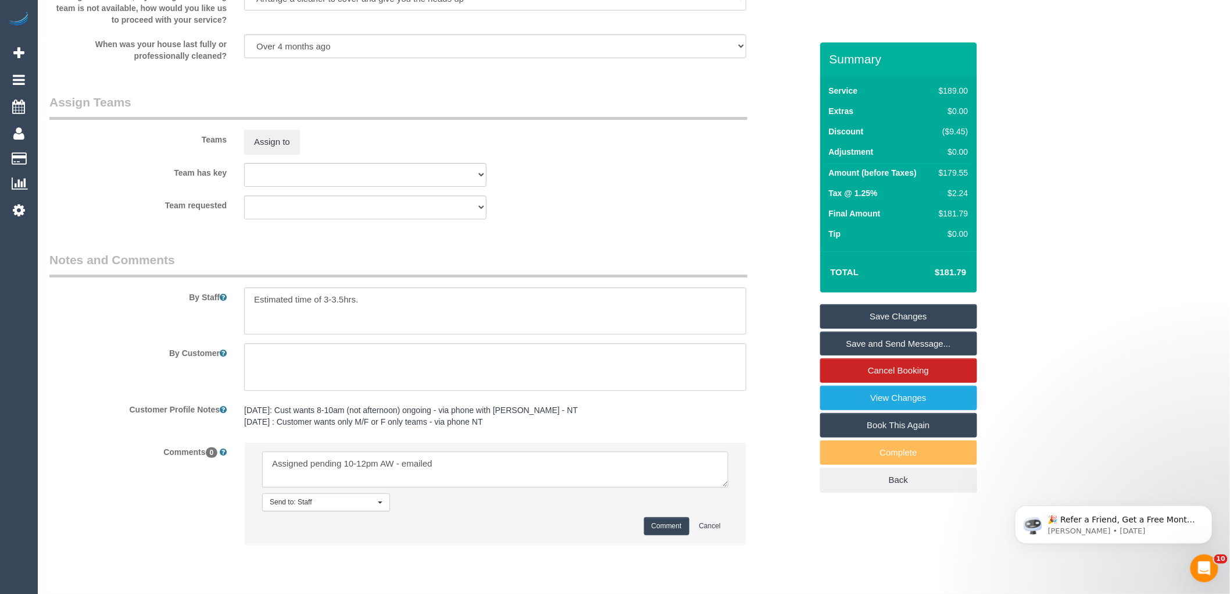
type textarea "Assigned pending 10-12pm AW - emailed"
click at [661, 535] on button "Comment" at bounding box center [666, 526] width 45 height 18
click at [764, 219] on div "Team requested (0) Office (1) [PERSON_NAME] (FT) (1) [PERSON_NAME] (FT) (1) Kum…" at bounding box center [431, 207] width 780 height 24
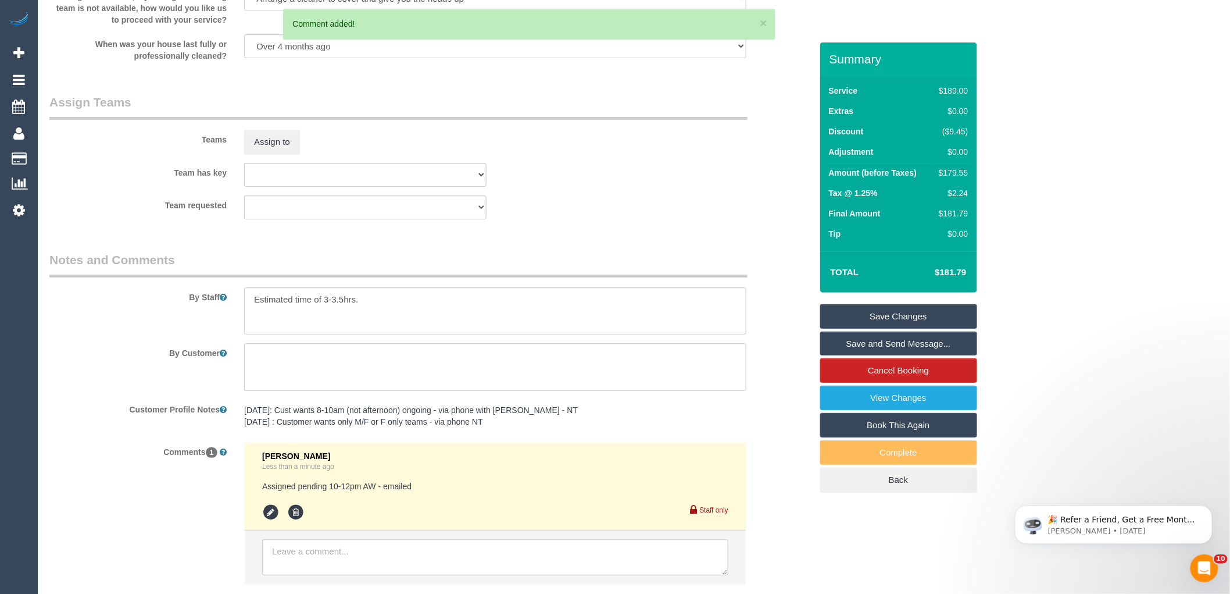
click at [963, 166] on td "$179.55" at bounding box center [951, 174] width 40 height 21
copy div "179.55"
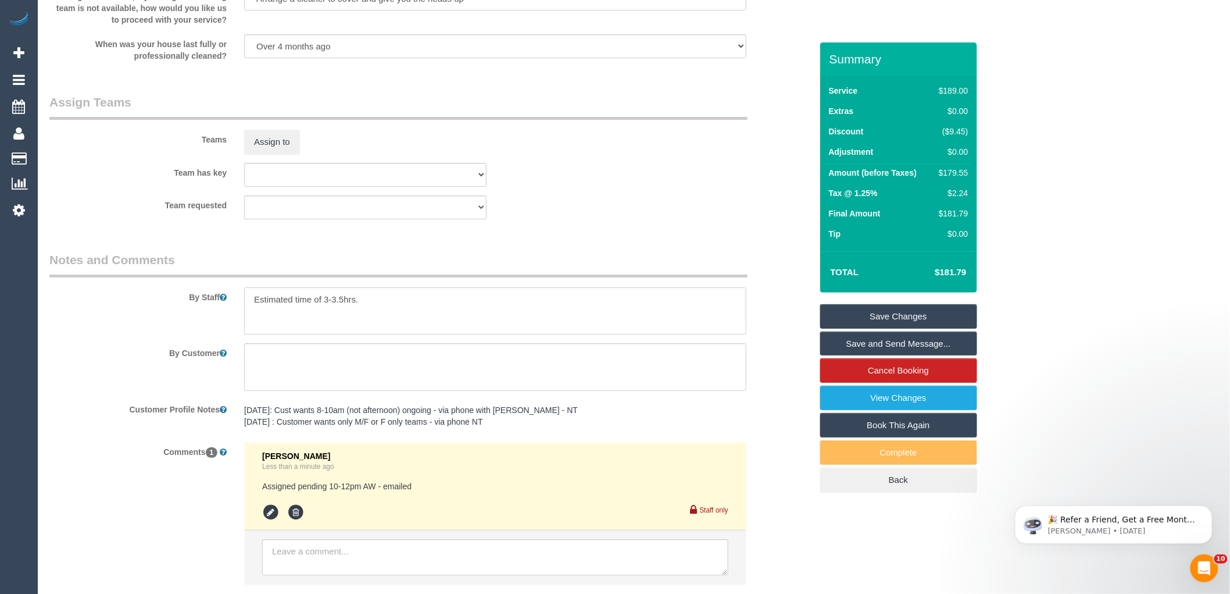
drag, startPoint x: 381, startPoint y: 307, endPoint x: 324, endPoint y: 309, distance: 57.6
click at [324, 309] on textarea at bounding box center [495, 311] width 502 height 48
type textarea "Estimated time of 2.5-3 hours"
click at [616, 200] on sui-booking-teams "Teams Assign to Team has key (0) Office (1) [PERSON_NAME] (FT) (1) [PERSON_NAME…" at bounding box center [430, 157] width 762 height 126
click at [254, 148] on button "Assign to" at bounding box center [272, 142] width 56 height 24
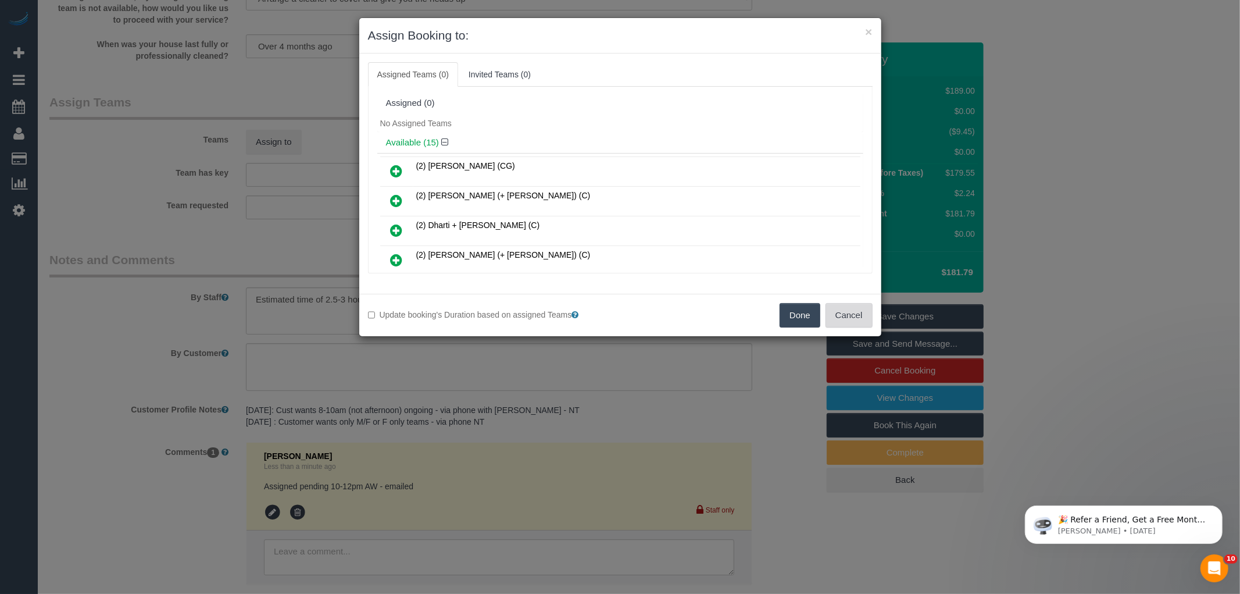
click at [855, 316] on button "Cancel" at bounding box center [849, 315] width 47 height 24
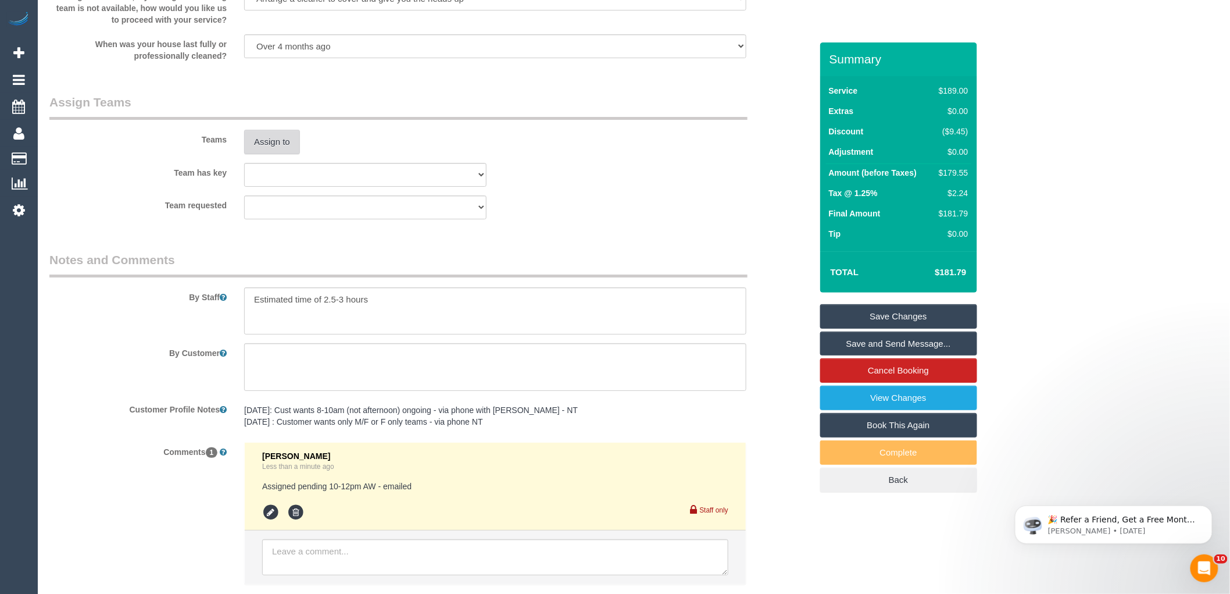
click at [280, 154] on button "Assign to" at bounding box center [272, 142] width 56 height 24
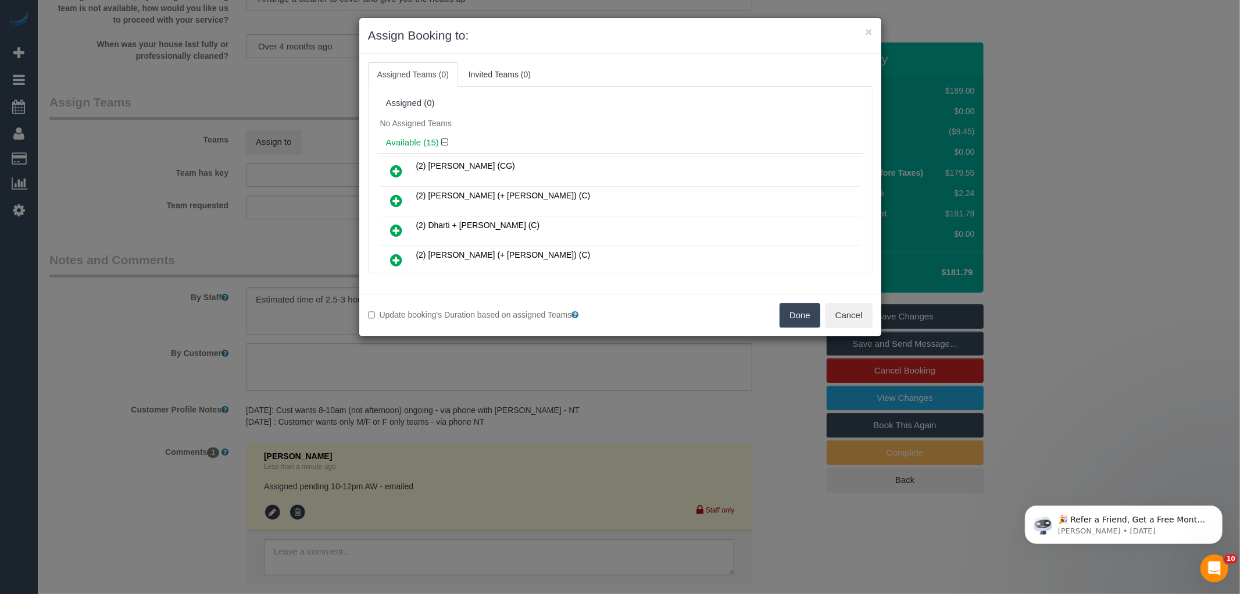
click at [723, 62] on ul "Assigned Teams (0) Invited Teams (0)" at bounding box center [620, 74] width 505 height 24
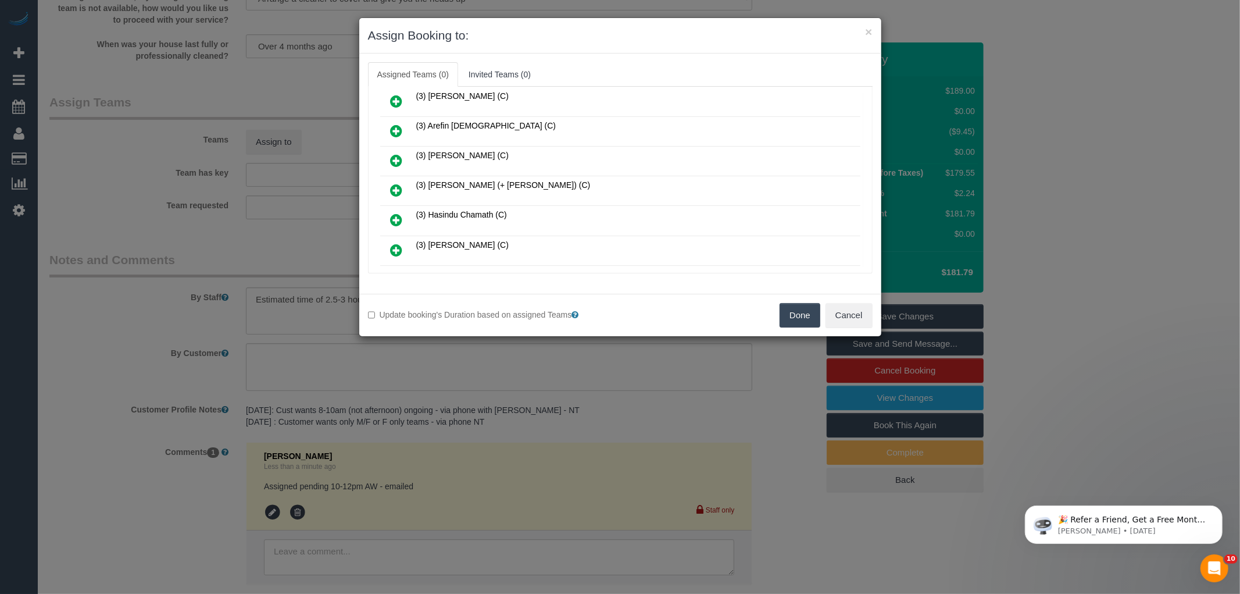
click at [396, 184] on icon at bounding box center [397, 190] width 12 height 14
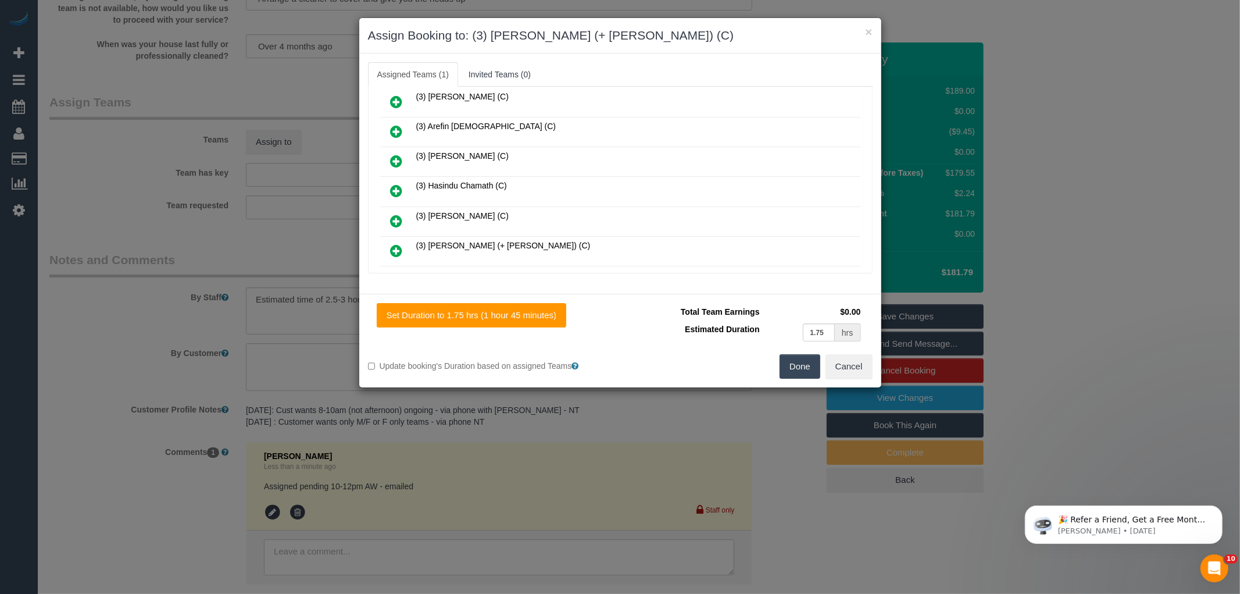
click at [395, 244] on icon at bounding box center [397, 251] width 12 height 14
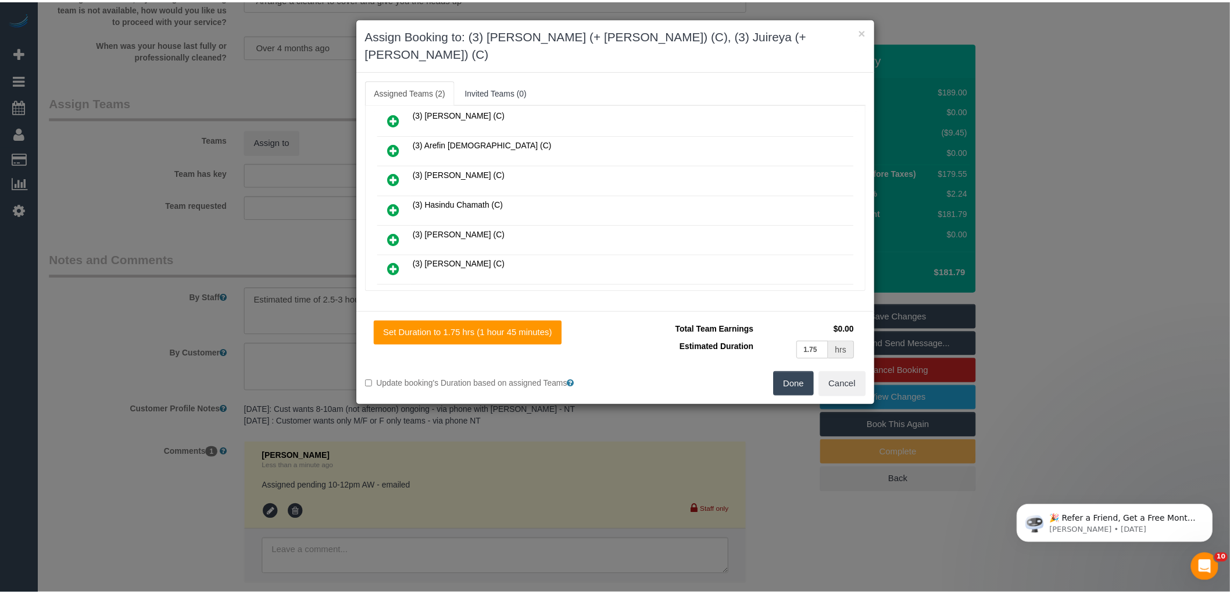
scroll to position [0, 0]
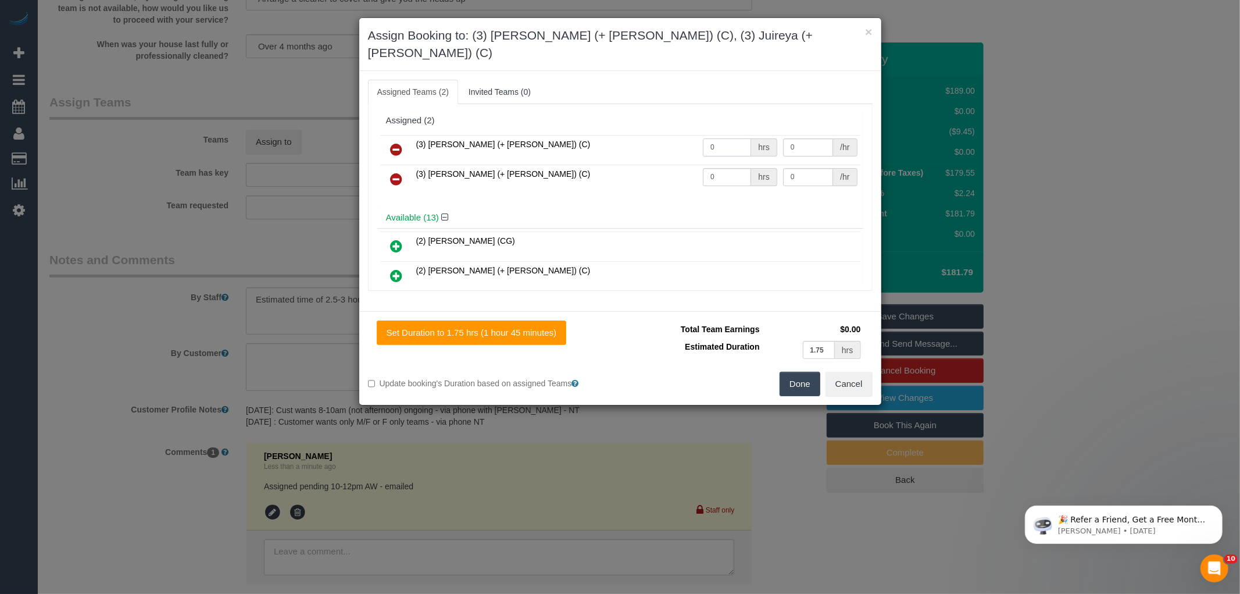
click at [727, 138] on input "0" at bounding box center [727, 147] width 48 height 18
type input "1"
click at [727, 168] on input "0" at bounding box center [727, 177] width 48 height 18
type input "1"
click at [802, 138] on input "0" at bounding box center [808, 147] width 50 height 18
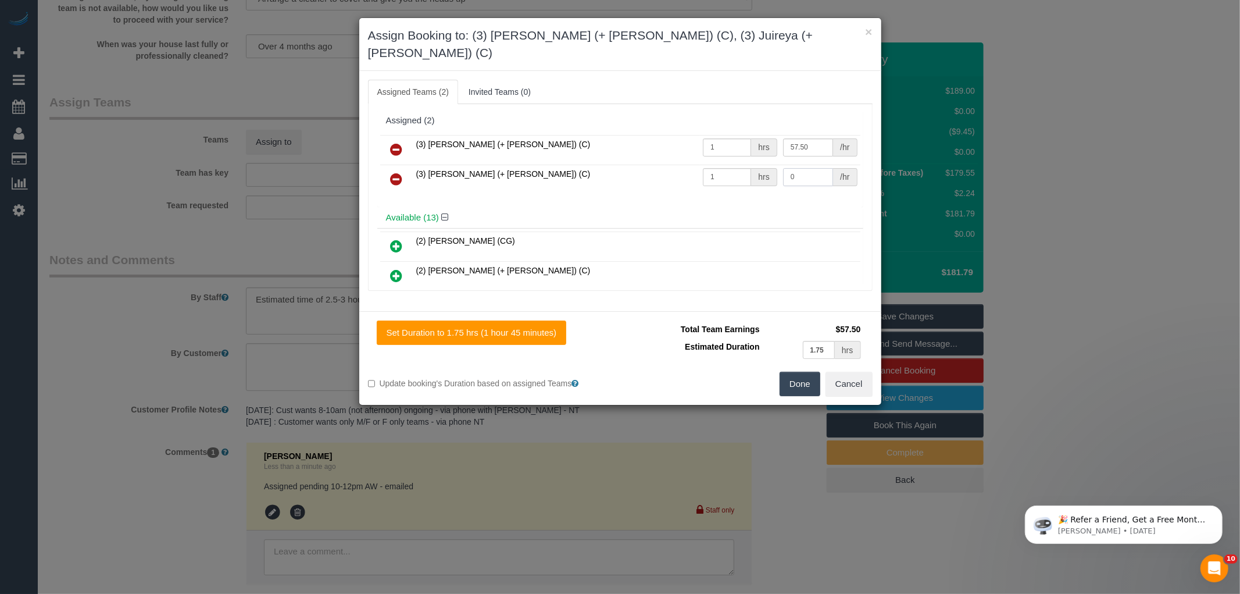
type input "57.5"
click at [801, 168] on input "0" at bounding box center [808, 177] width 50 height 18
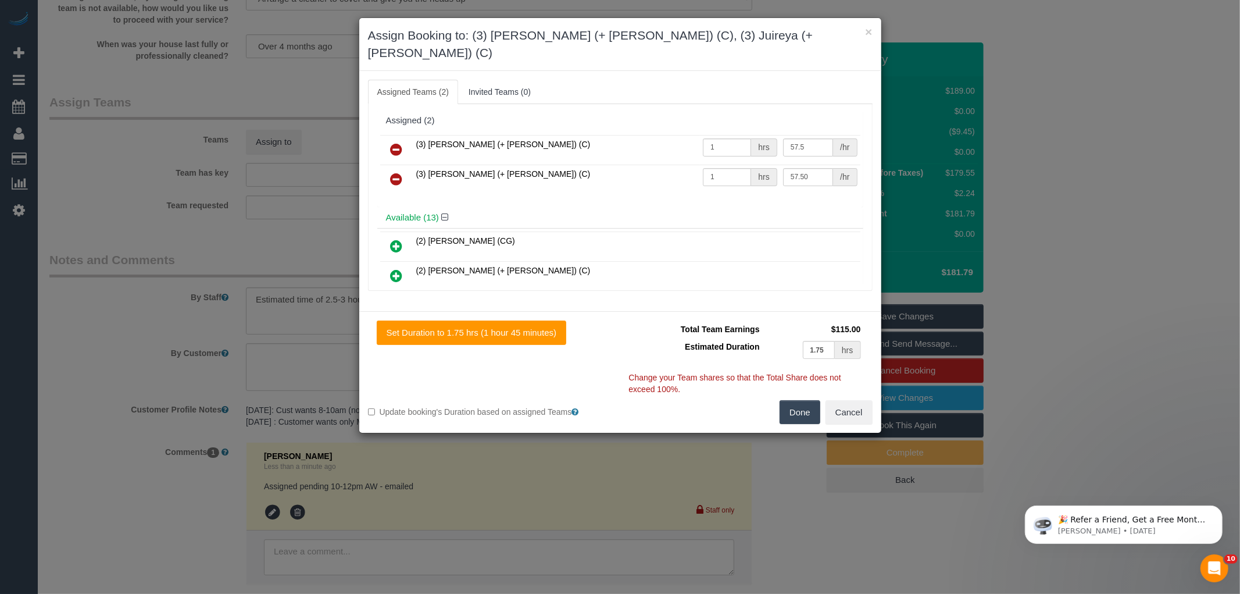
type input "57.5"
click at [781, 400] on button "Done" at bounding box center [800, 412] width 41 height 24
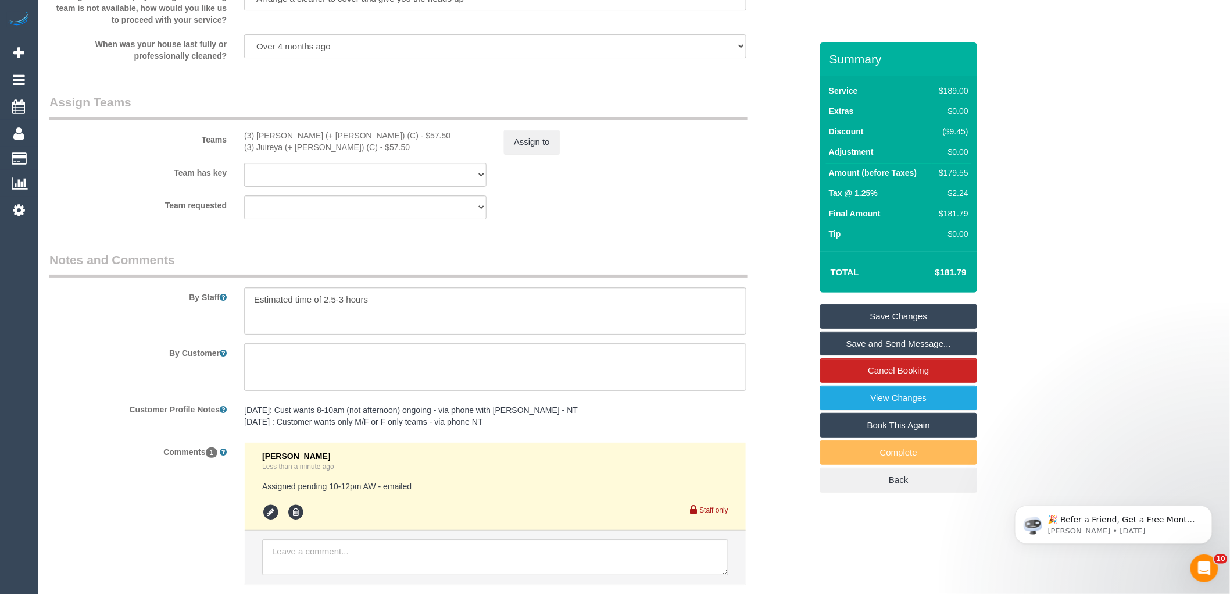
click at [664, 228] on fieldset "Assign Teams Teams (3) [PERSON_NAME] (+ [PERSON_NAME]) (C) - $57.50 (3) Juireya…" at bounding box center [430, 161] width 762 height 134
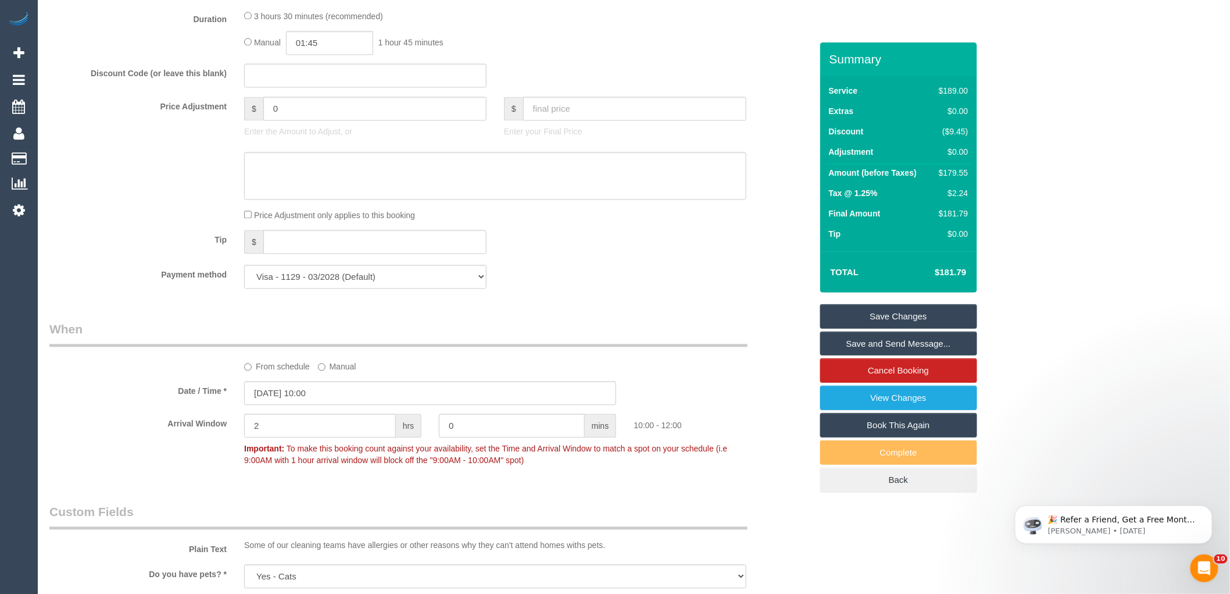
scroll to position [741, 0]
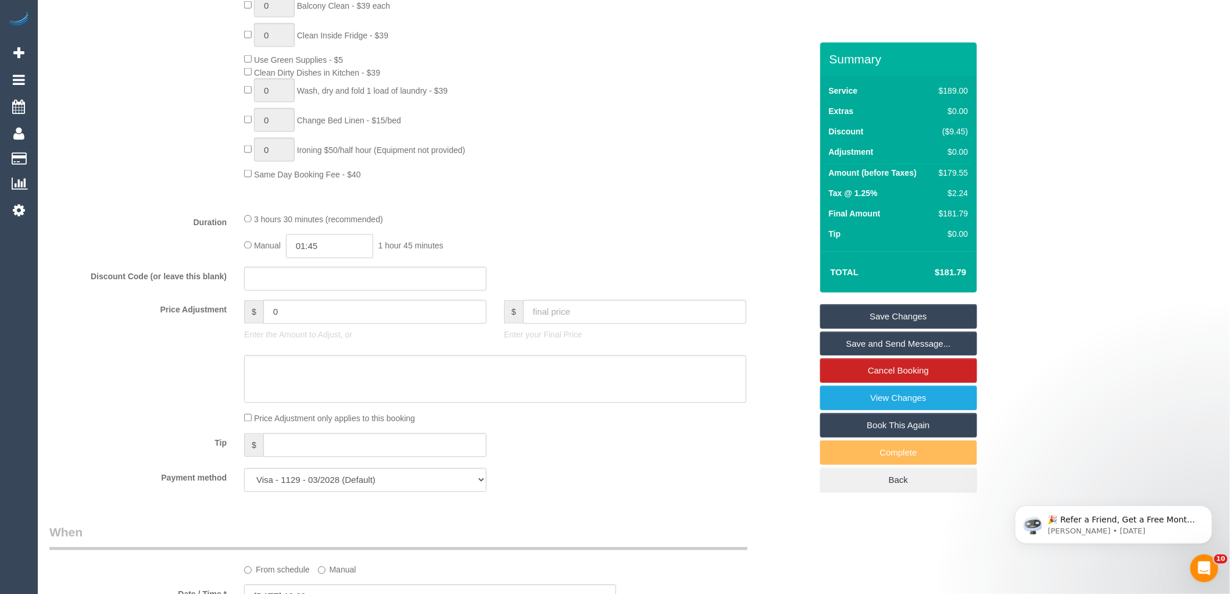
click at [329, 258] on input "01:45" at bounding box center [329, 246] width 87 height 24
type input "01:30"
click at [322, 323] on li "01:30" at bounding box center [317, 324] width 52 height 15
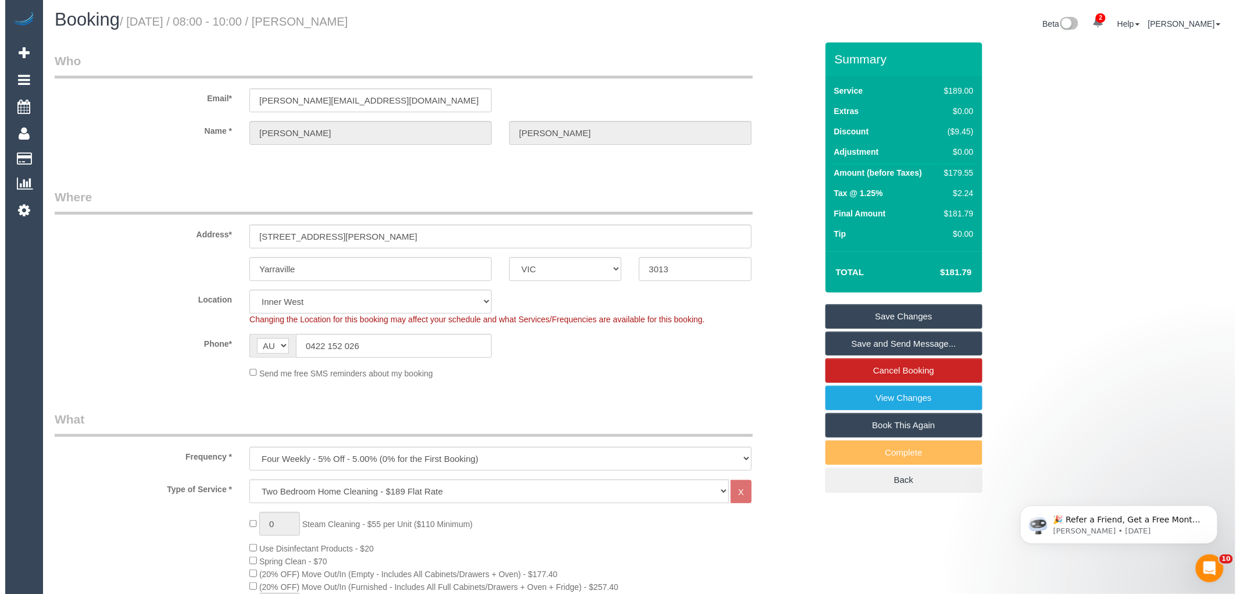
scroll to position [0, 0]
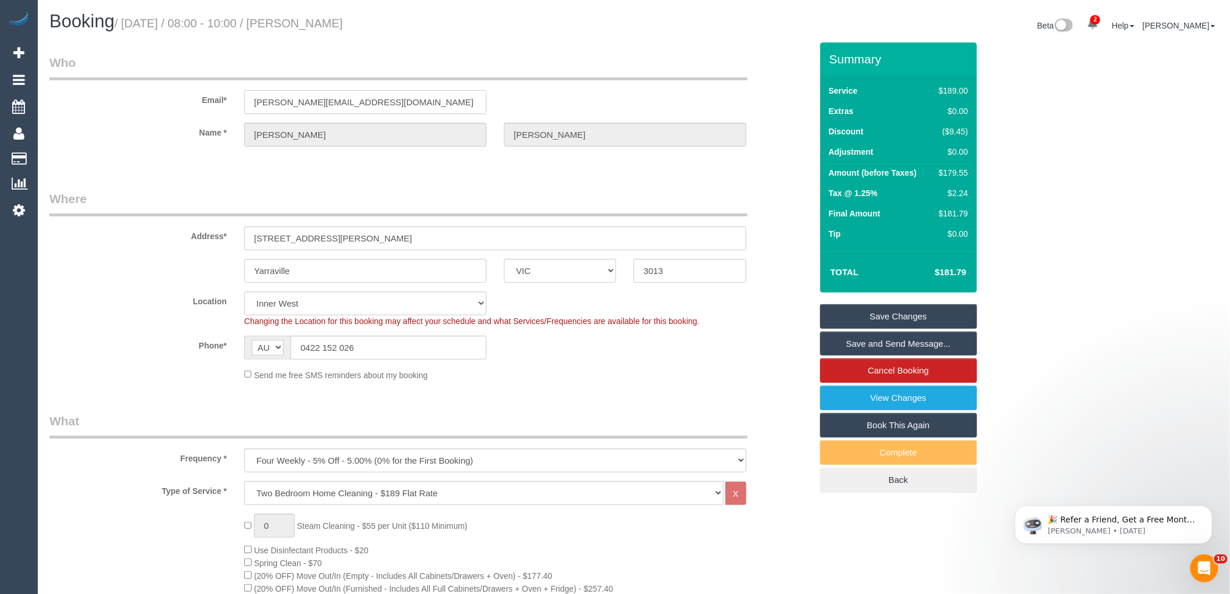
click at [343, 102] on input "[PERSON_NAME][EMAIL_ADDRESS][DOMAIN_NAME]" at bounding box center [365, 102] width 242 height 24
click at [378, 200] on legend "Where" at bounding box center [398, 203] width 698 height 26
click at [884, 312] on link "Save Changes" at bounding box center [898, 316] width 157 height 24
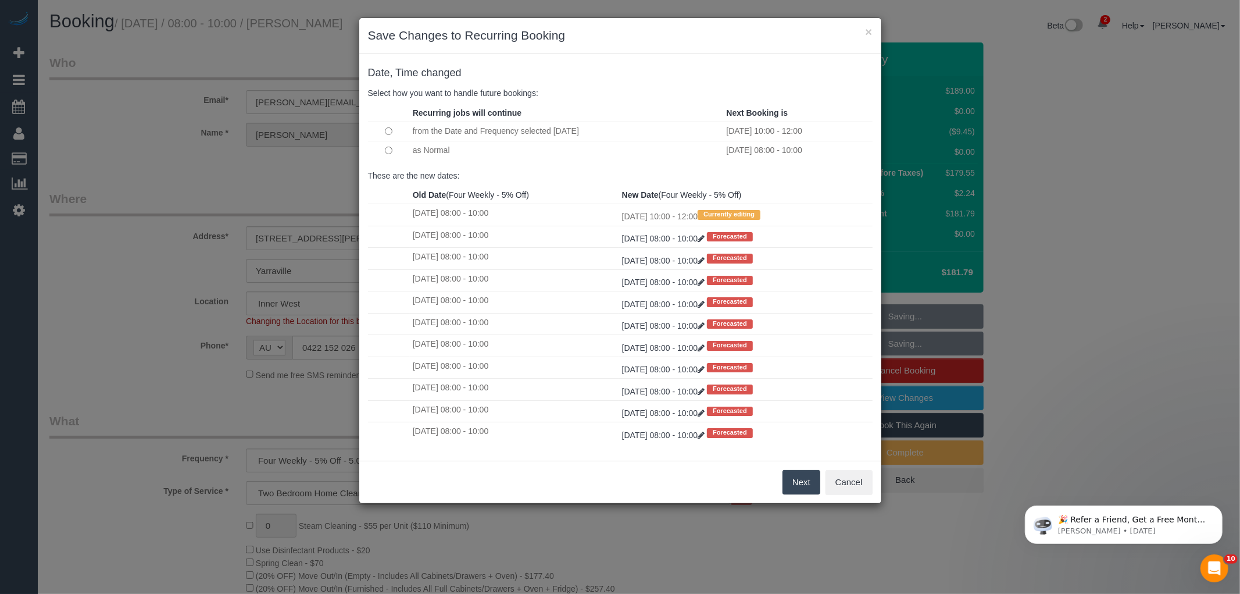
click at [785, 478] on button "Next" at bounding box center [802, 482] width 38 height 24
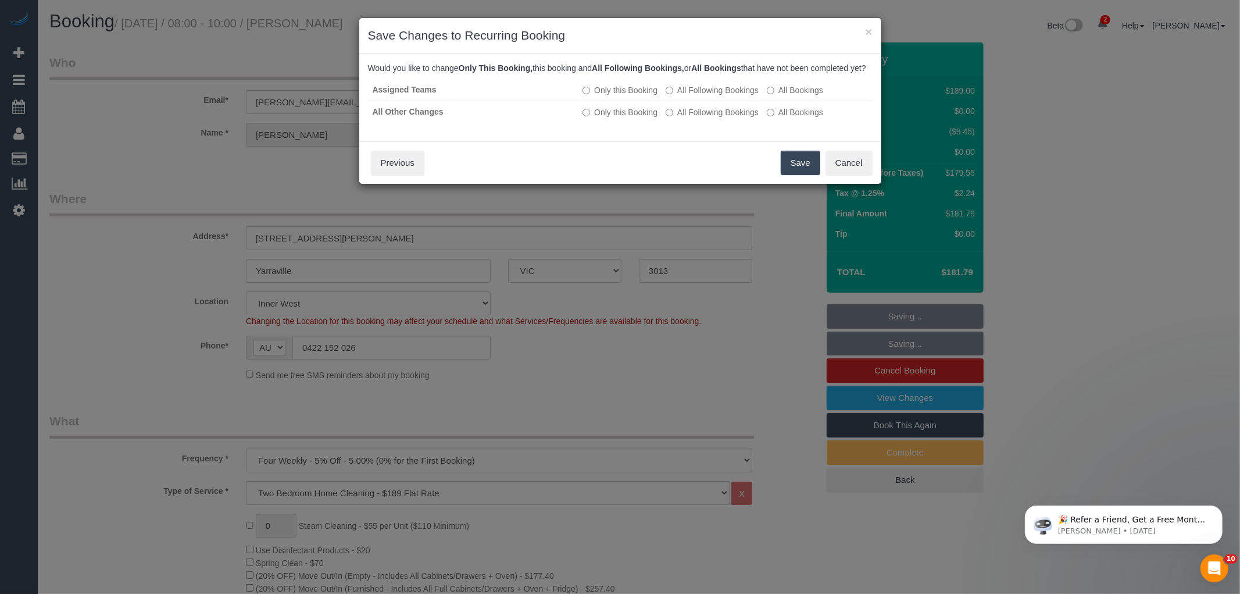
click at [799, 175] on button "Save" at bounding box center [801, 163] width 40 height 24
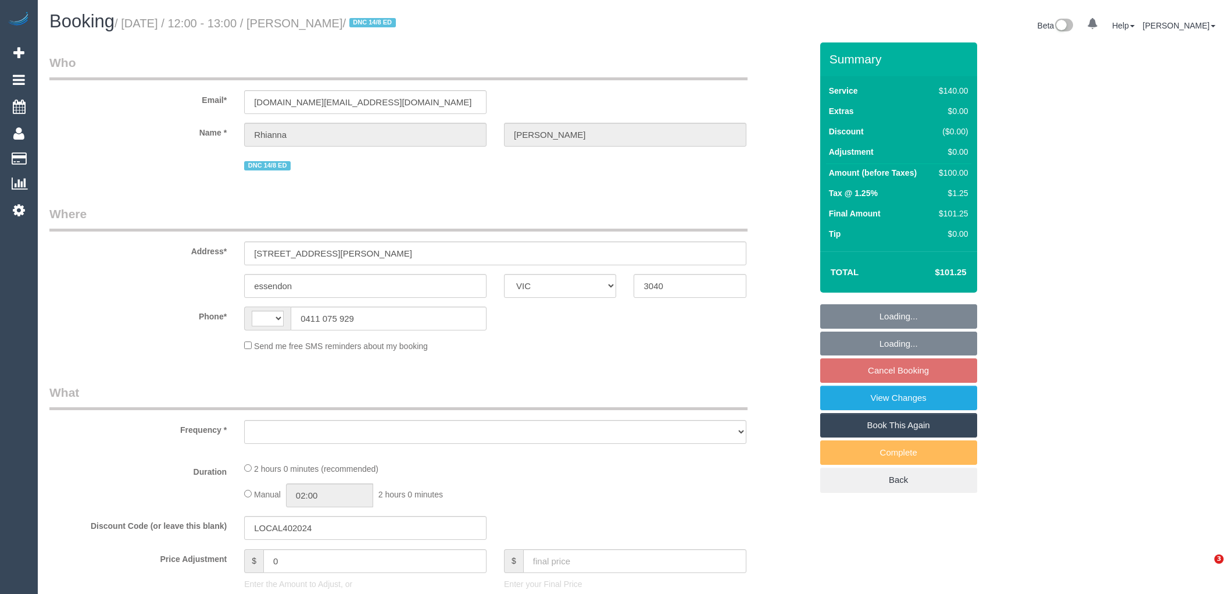
select select "VIC"
select select "object:302"
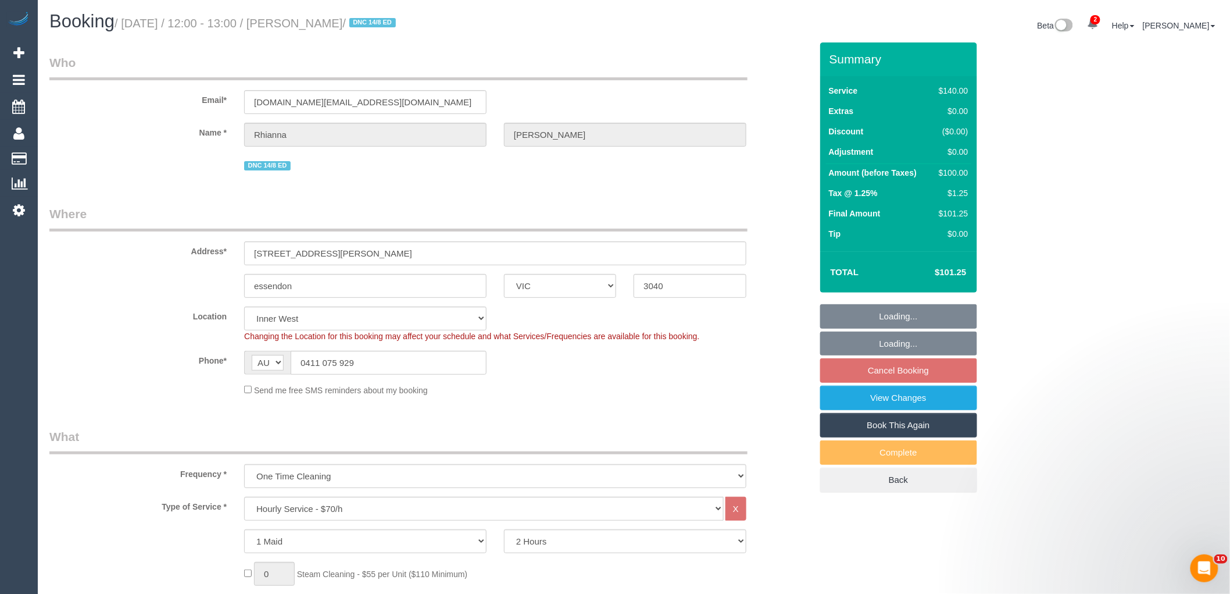
select select "string:AU"
select select "number:30"
select select "number:17"
select select "number:18"
select select "number:24"
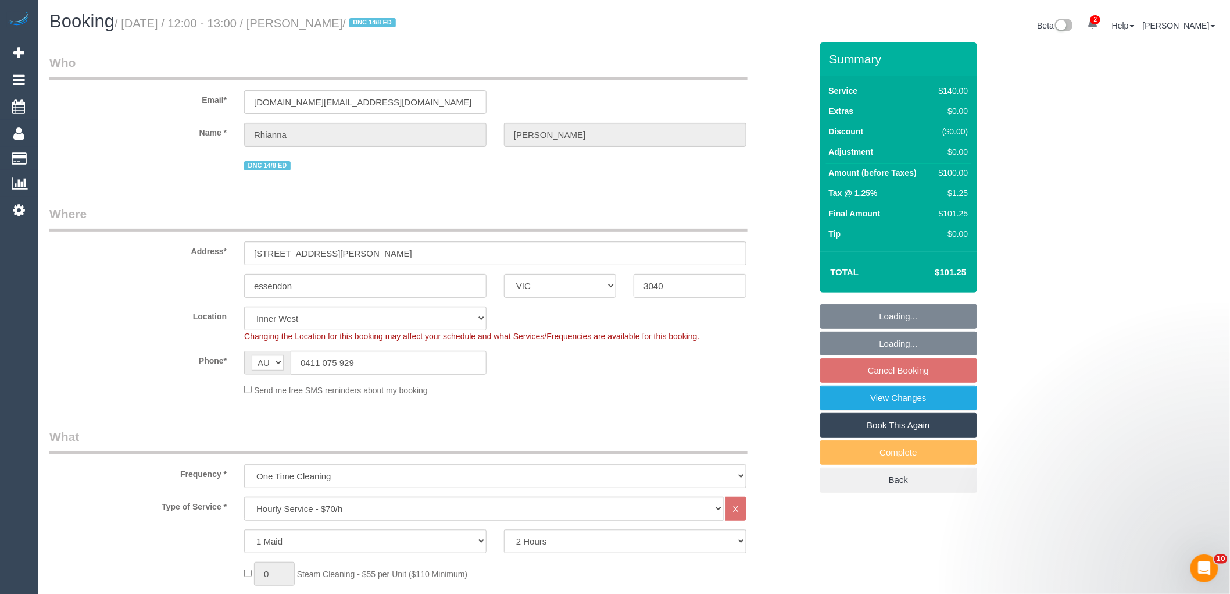
select select "number:35"
select select "number:26"
select select "object:1435"
select select "string:stripe-pm_1Rkakf2GScqysDRV8j2hzl0i"
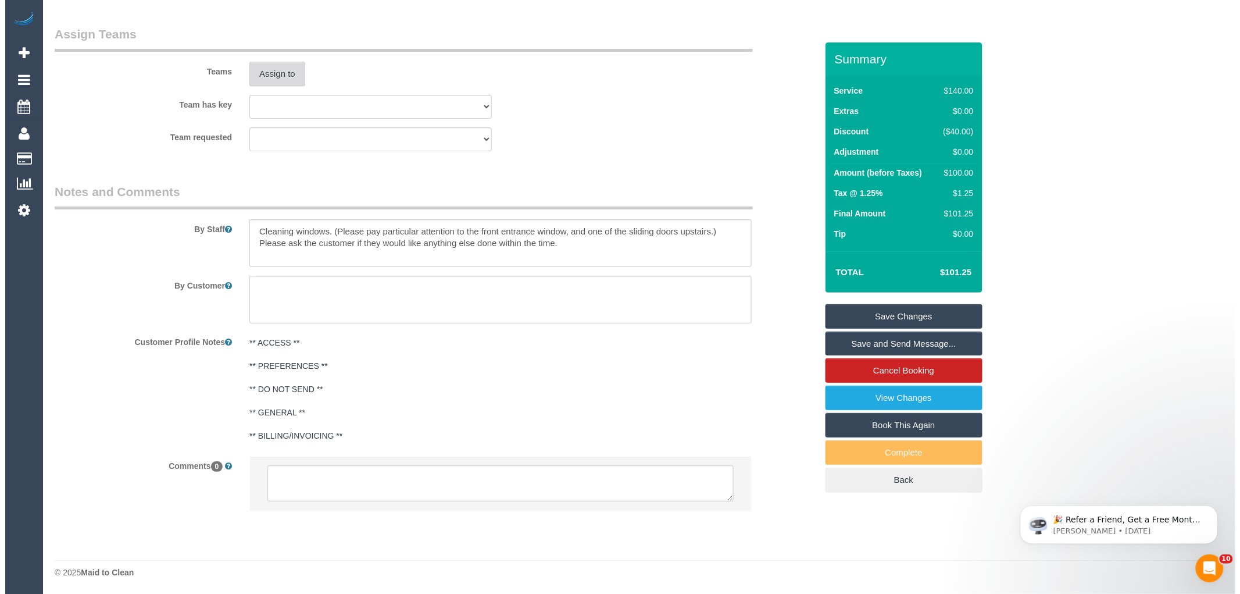
scroll to position [1513, 0]
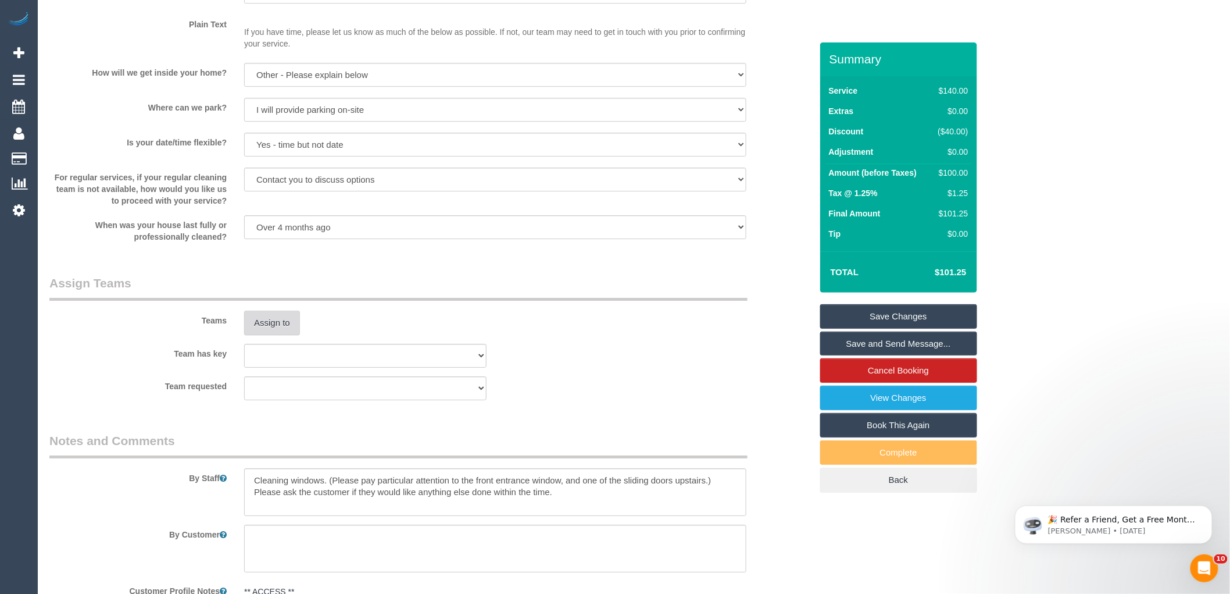
click at [275, 335] on button "Assign to" at bounding box center [272, 322] width 56 height 24
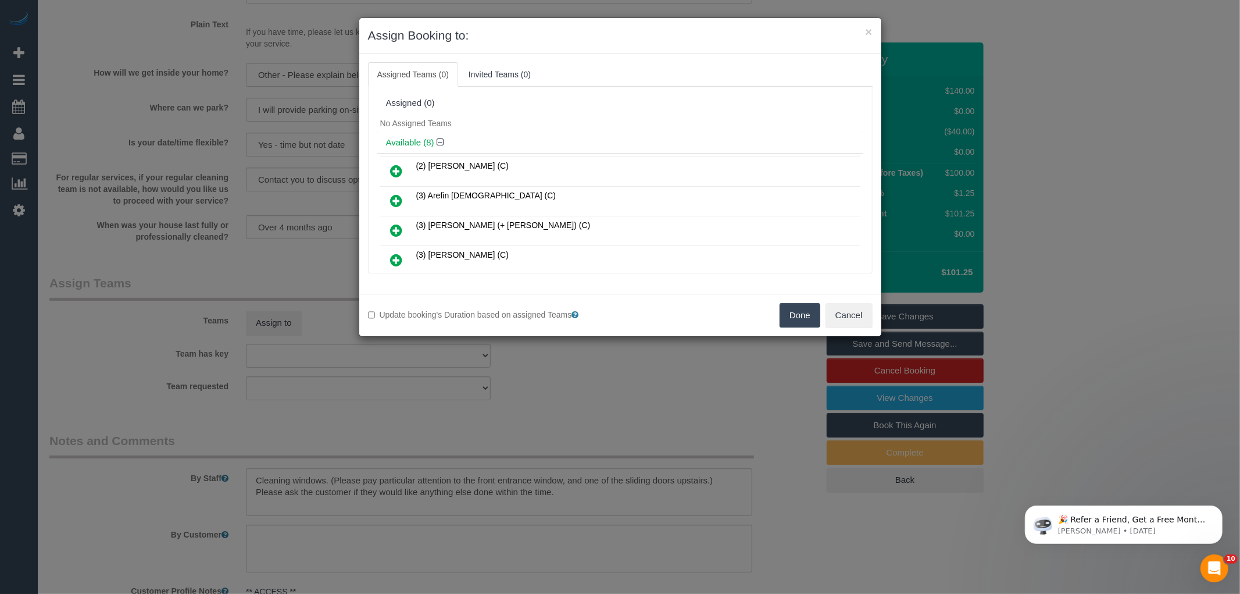
click at [585, 121] on div "No Assigned Teams" at bounding box center [620, 123] width 486 height 17
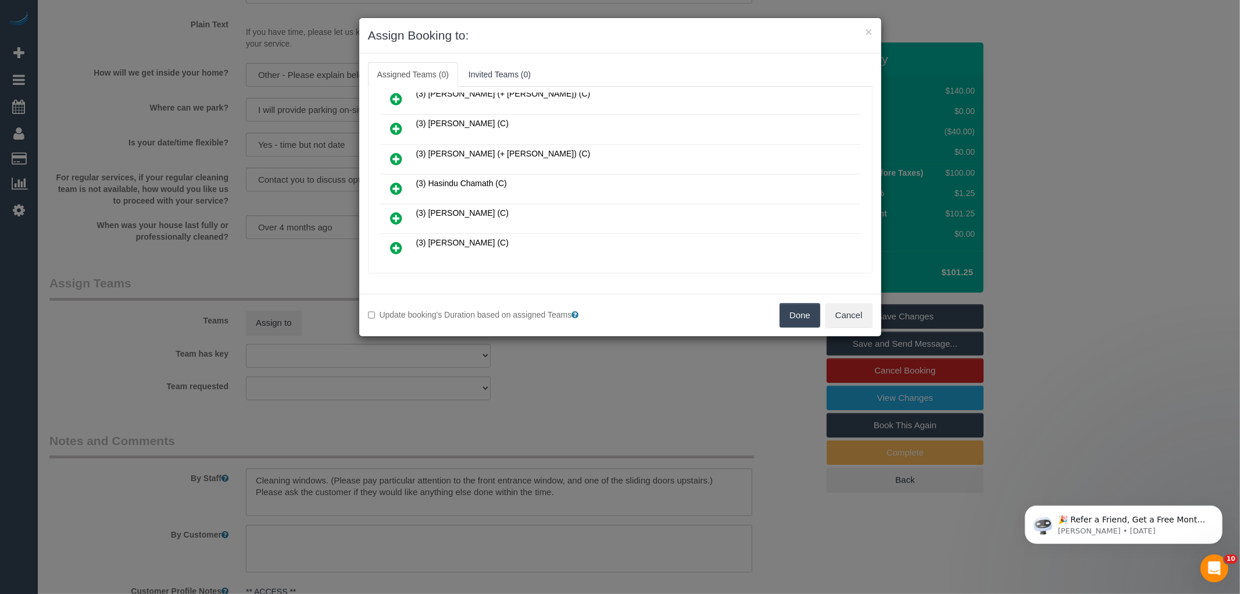
click at [396, 182] on icon at bounding box center [397, 188] width 12 height 14
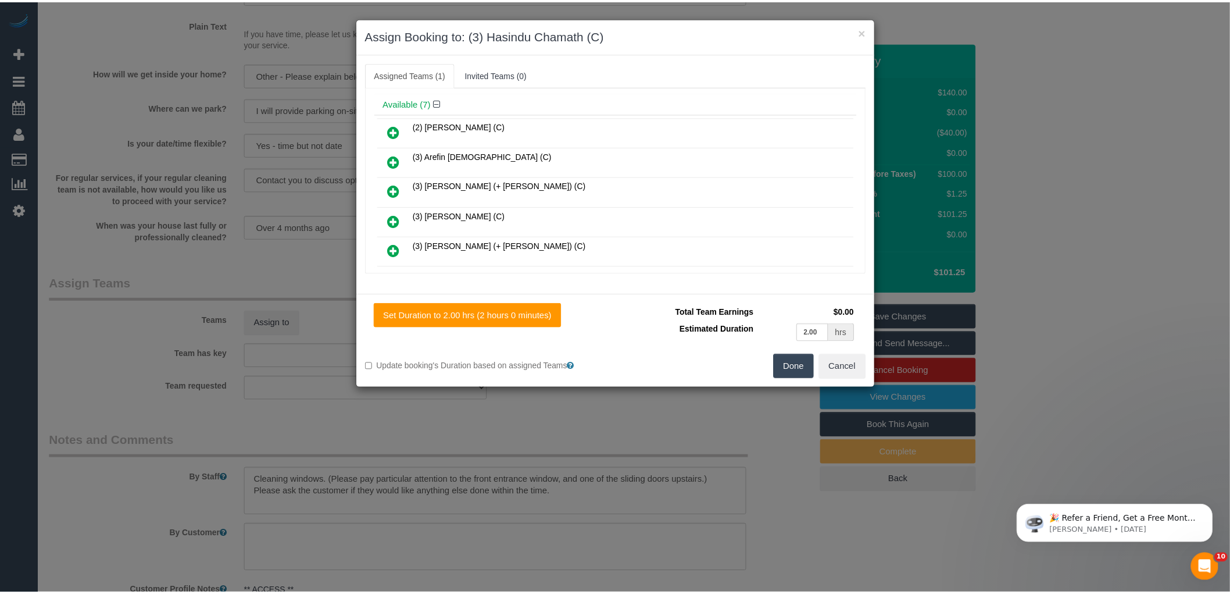
scroll to position [0, 0]
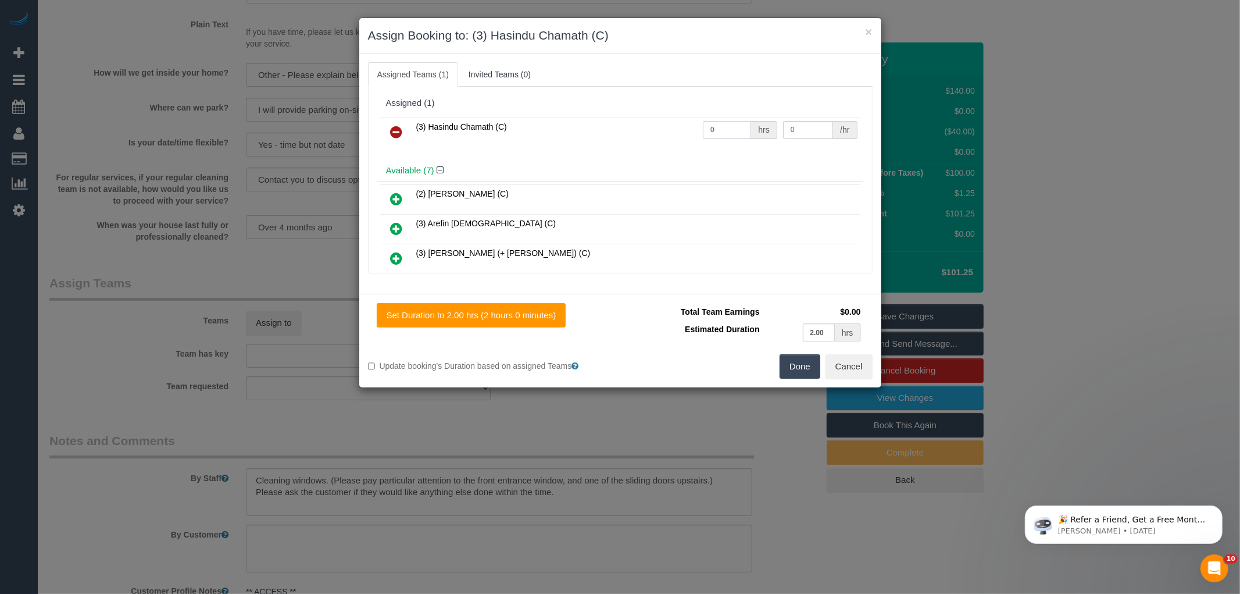
click at [727, 123] on input "0" at bounding box center [727, 130] width 48 height 18
type input "2"
click at [806, 131] on input "0" at bounding box center [808, 130] width 50 height 18
type input "35"
click at [807, 371] on button "Done" at bounding box center [800, 366] width 41 height 24
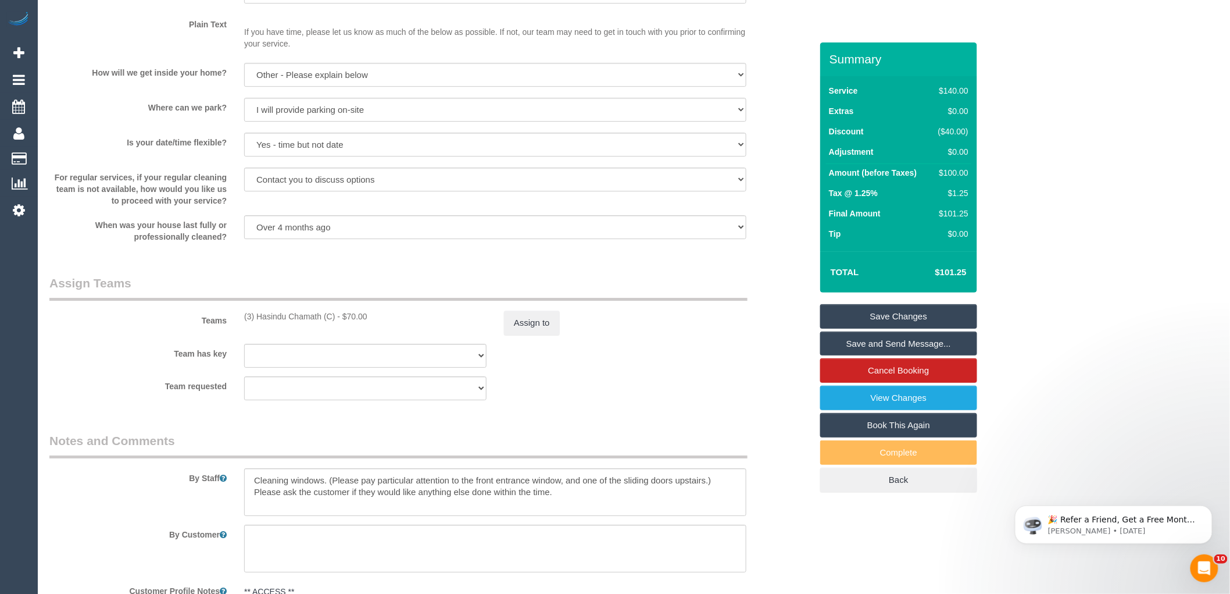
click at [791, 375] on div "× Assign Booking to: (3) Hasindu Chamath (C) Assigned Teams (1) Invited Teams (…" at bounding box center [615, 297] width 1230 height 594
click at [885, 307] on link "Save Changes" at bounding box center [898, 316] width 157 height 24
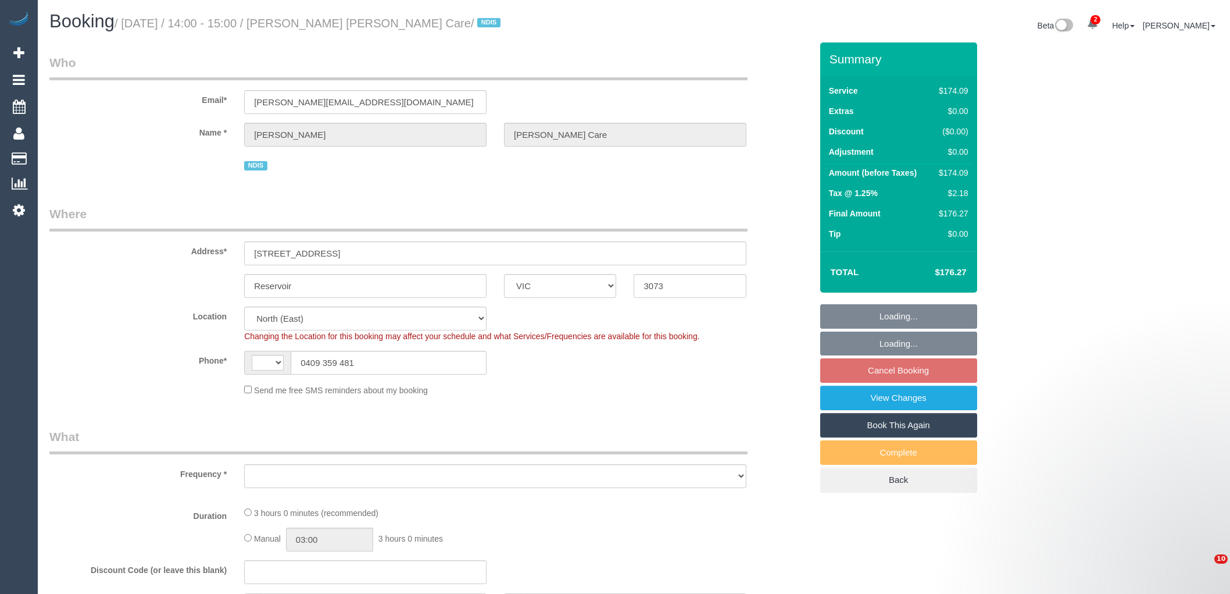
select select "VIC"
select select "string:AU"
select select "object:1349"
select select "180"
select select "number:28"
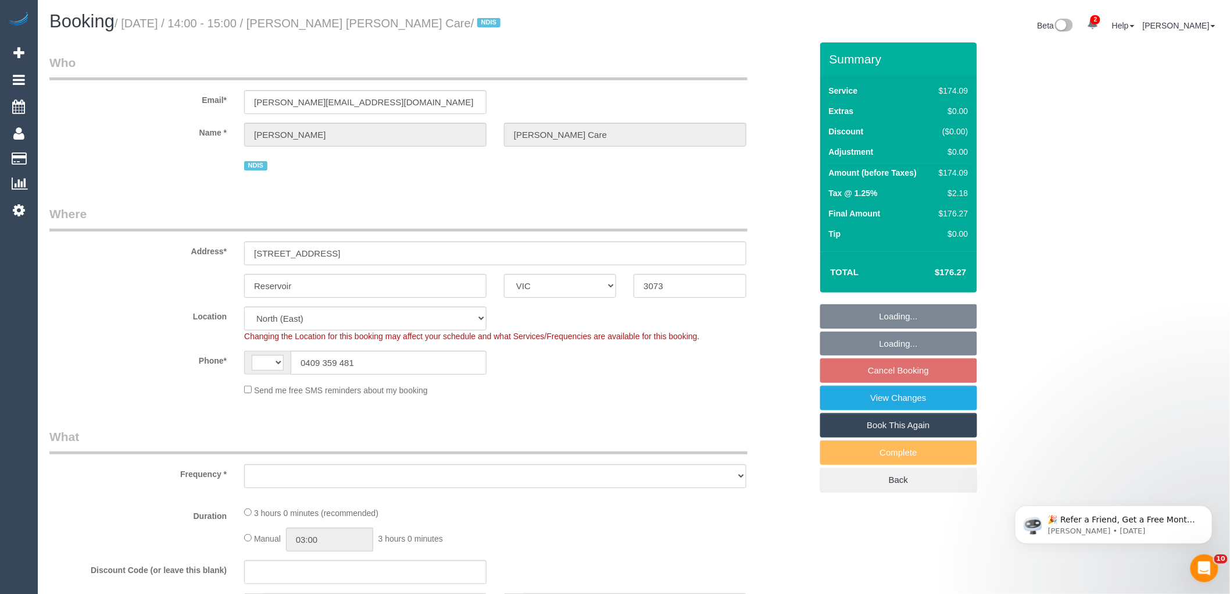
select select "number:14"
select select "number:19"
select select "number:22"
select select "number:33"
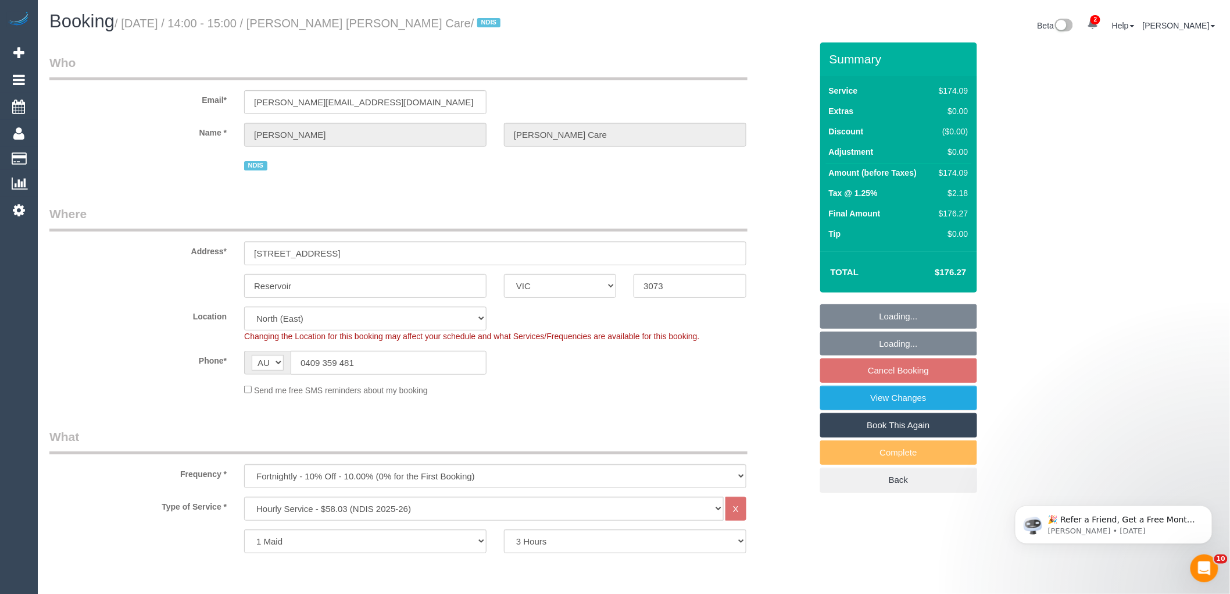
select select "object:1430"
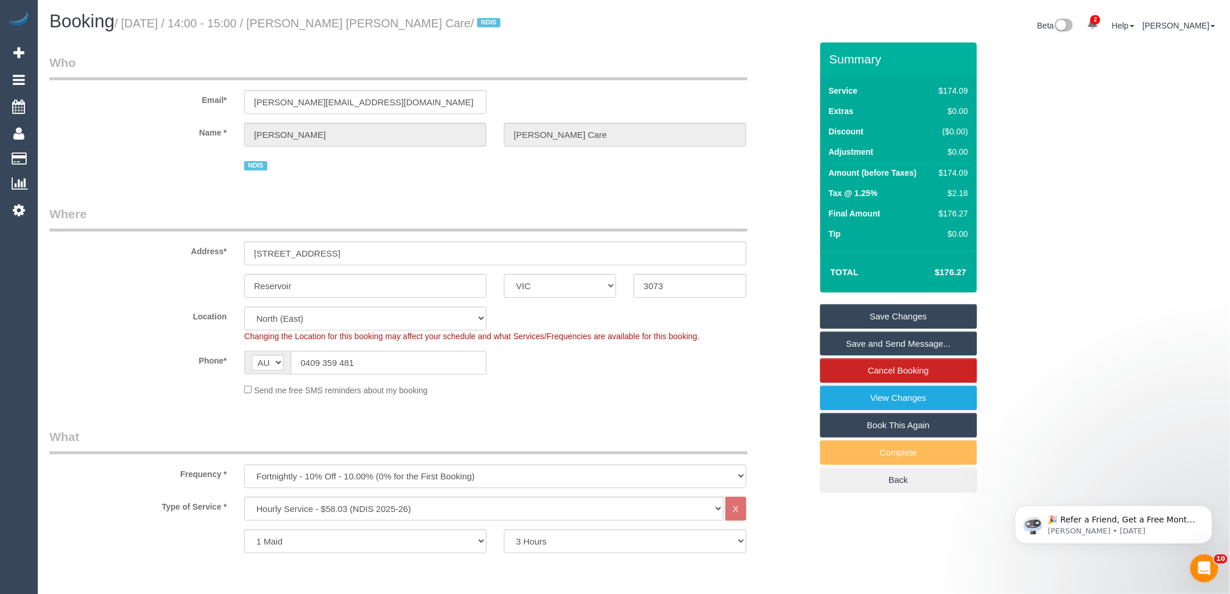
drag, startPoint x: 301, startPoint y: 20, endPoint x: 502, endPoint y: 23, distance: 201.8
click at [502, 23] on small "/ [DATE] / 14:00 - 15:00 / [PERSON_NAME] [PERSON_NAME] Care / NDIS" at bounding box center [310, 23] width 390 height 13
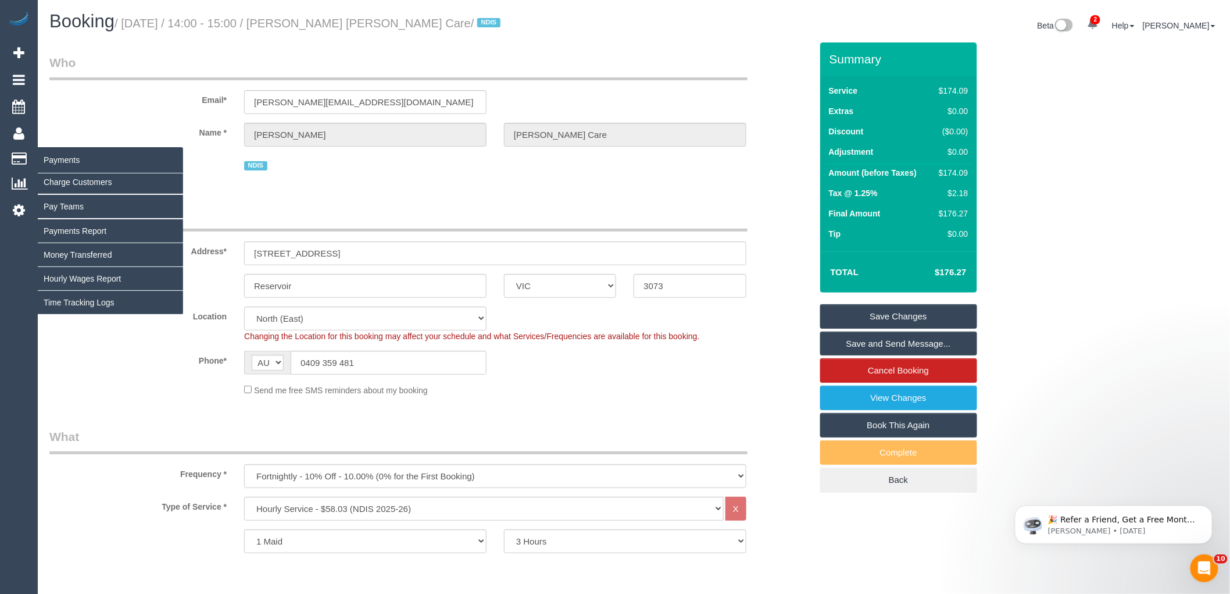
copy small "[PERSON_NAME] [PERSON_NAME] Care"
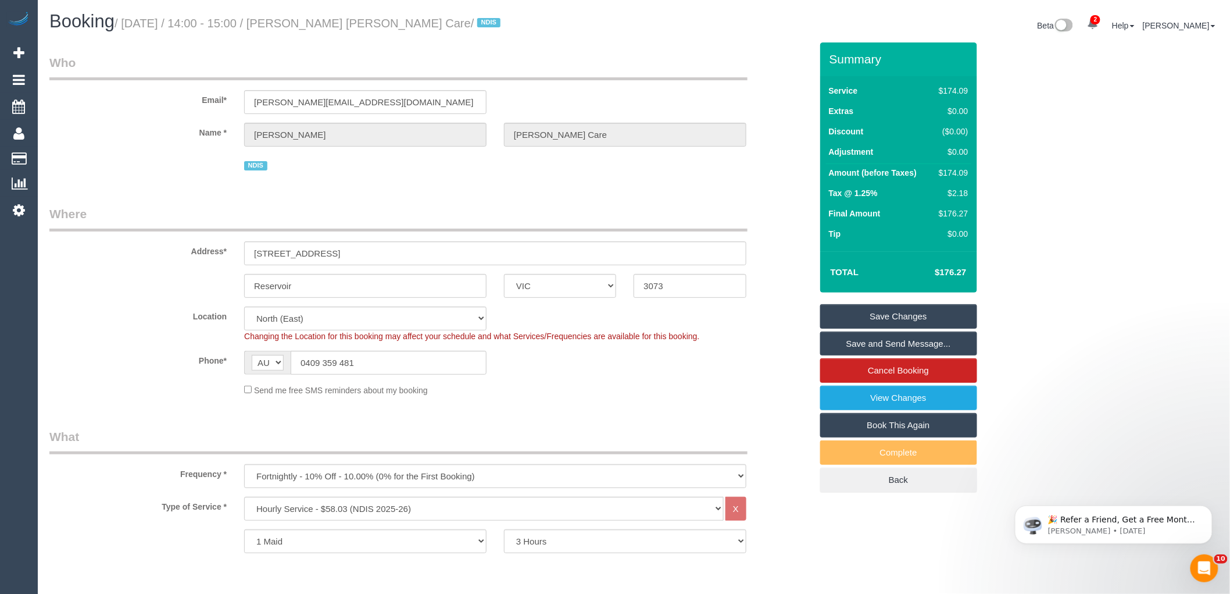
click at [599, 395] on div "Send me free SMS reminders about my booking" at bounding box center [495, 389] width 520 height 13
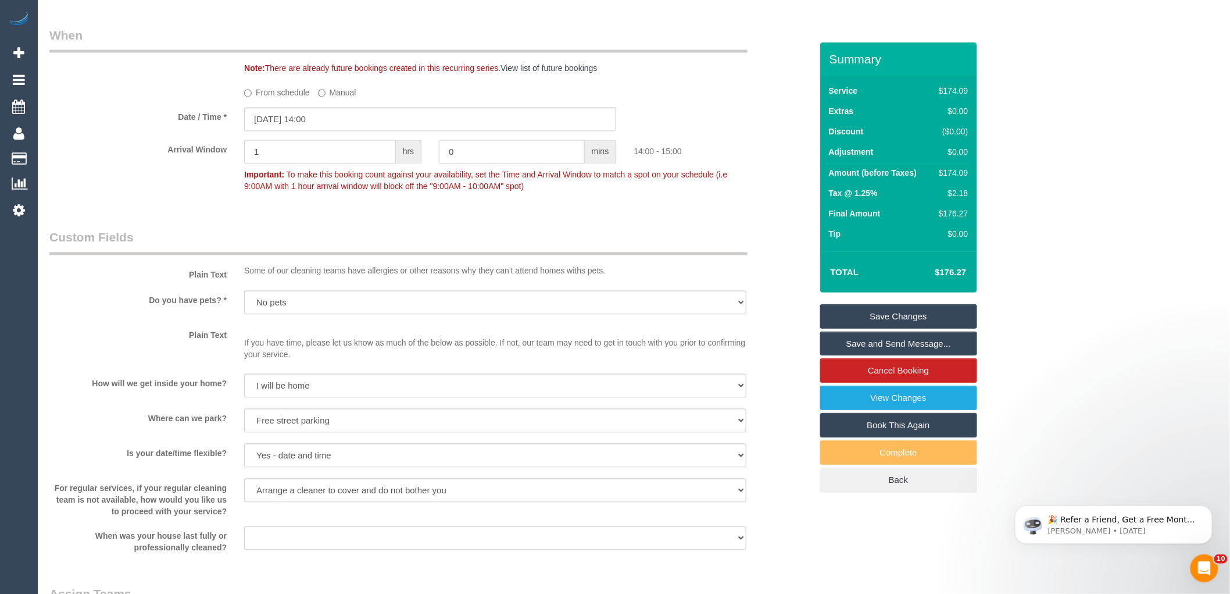
scroll to position [1098, 0]
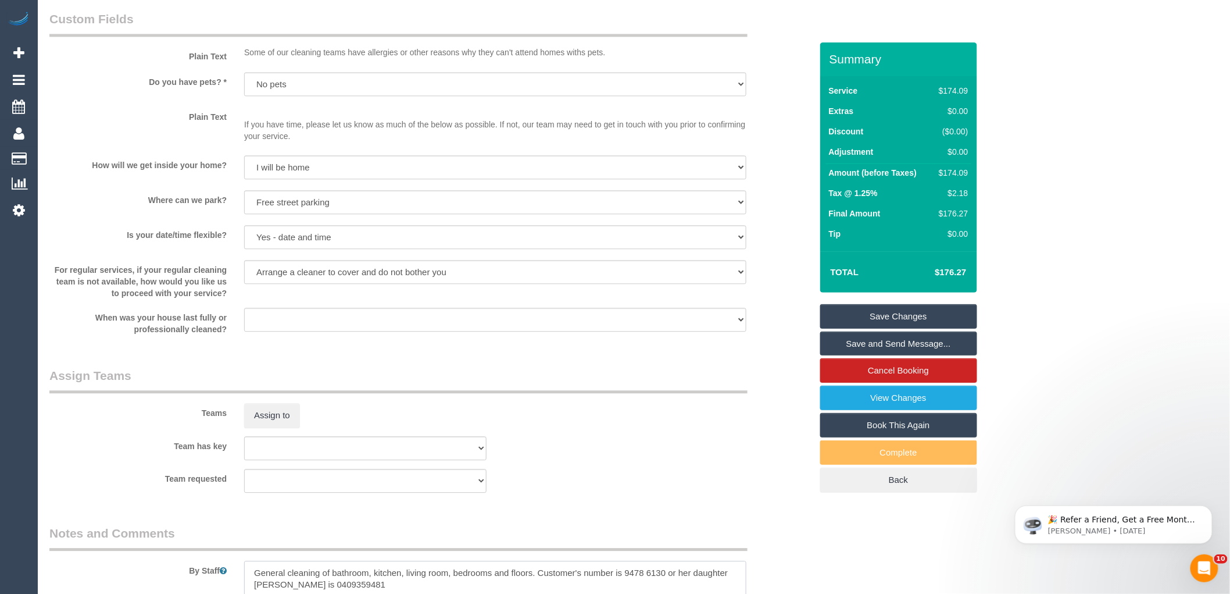
click at [247, 570] on textarea at bounding box center [495, 584] width 502 height 48
type textarea "*cover* General cleaning of bathroom, kitchen, living room, bedrooms and floors…"
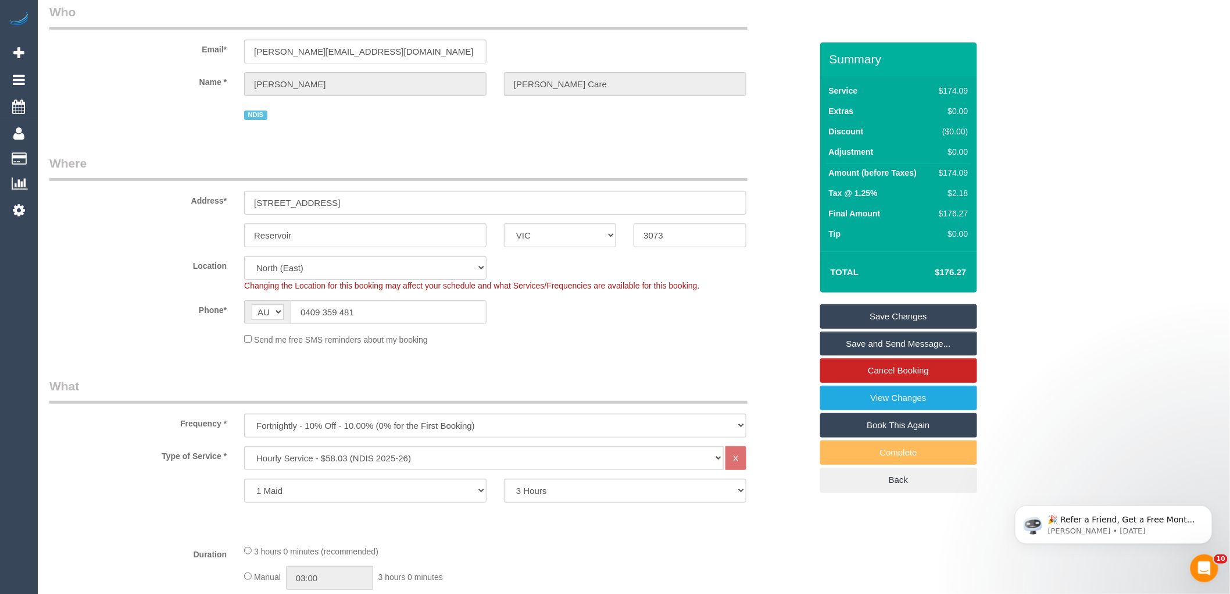
scroll to position [0, 0]
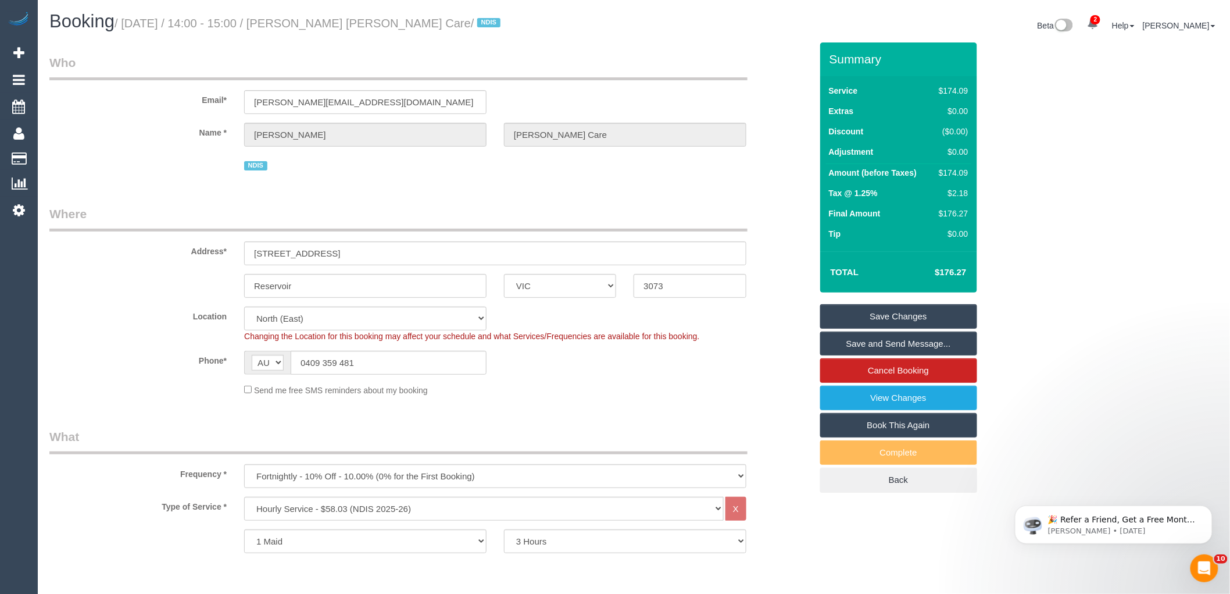
click at [583, 364] on div "Phone* AF AL DZ AD AO AI AQ AG AR AM AW AU AT AZ BS BH BD BB BY BE BZ BJ BM BT …" at bounding box center [431, 363] width 780 height 24
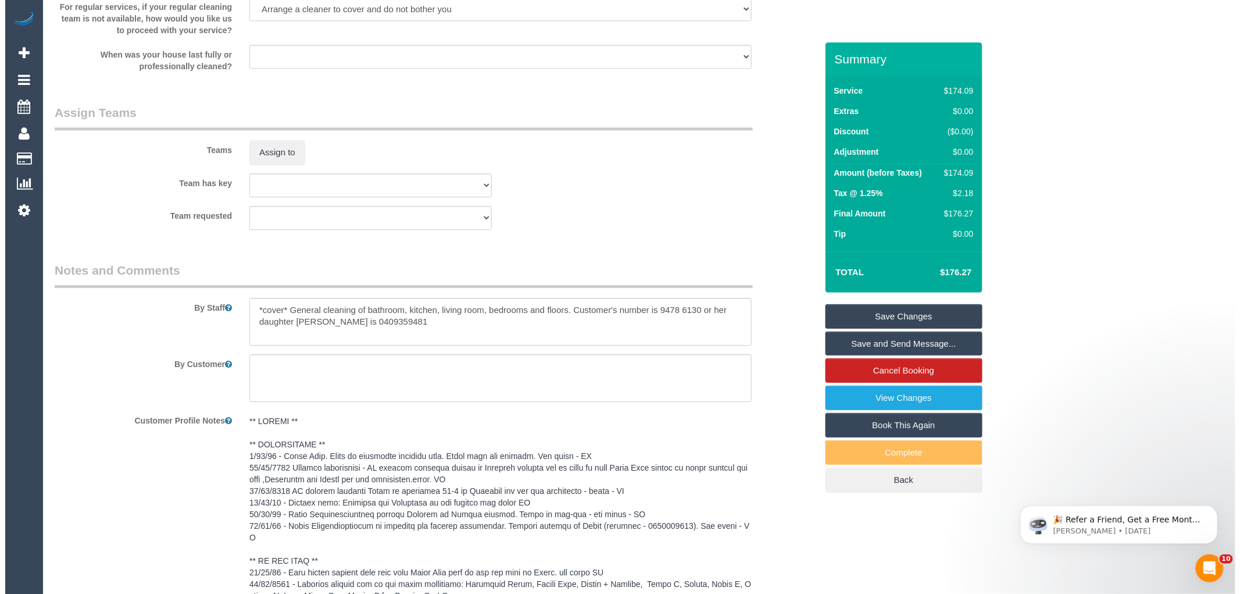
scroll to position [1356, 0]
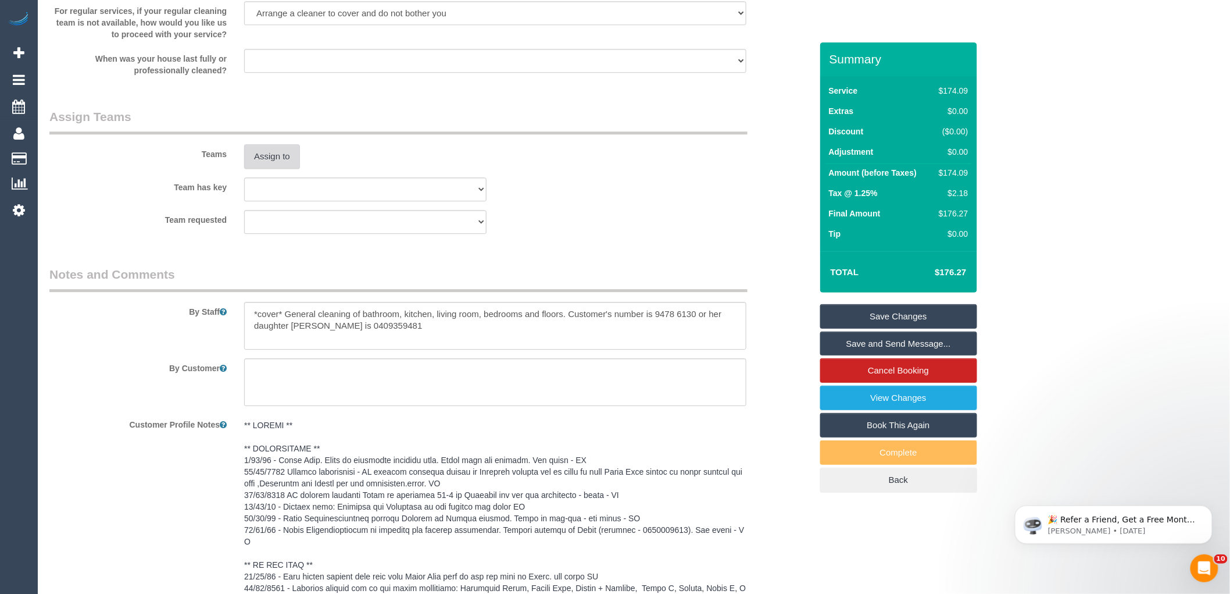
click at [275, 153] on button "Assign to" at bounding box center [272, 156] width 56 height 24
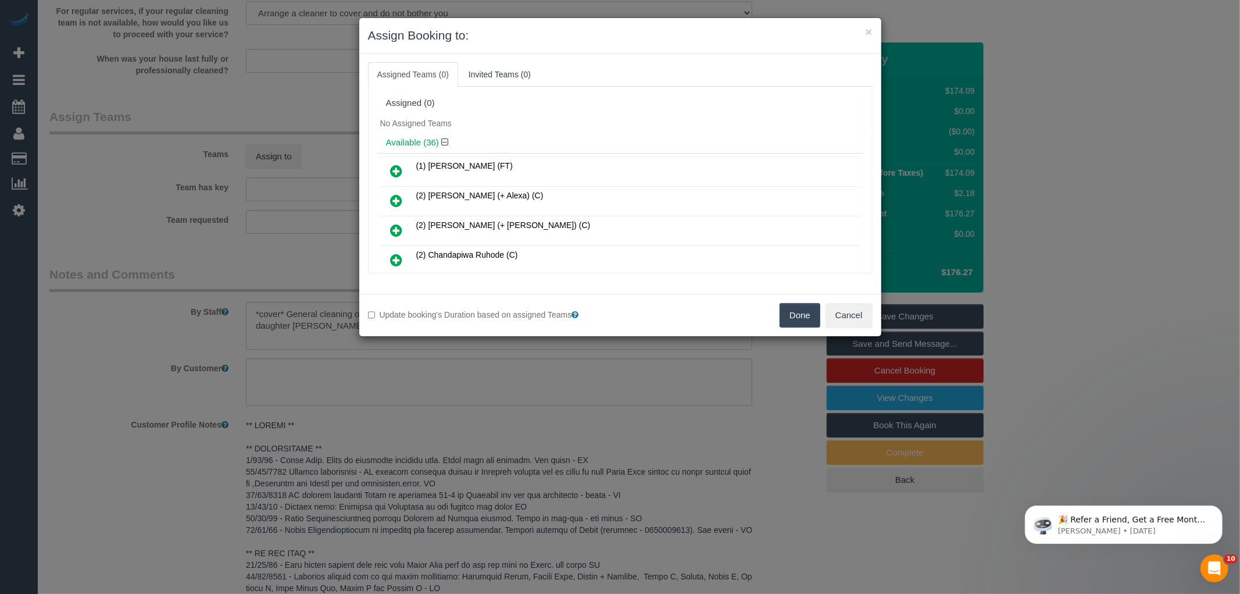
click at [520, 120] on div "No Assigned Teams" at bounding box center [620, 123] width 486 height 17
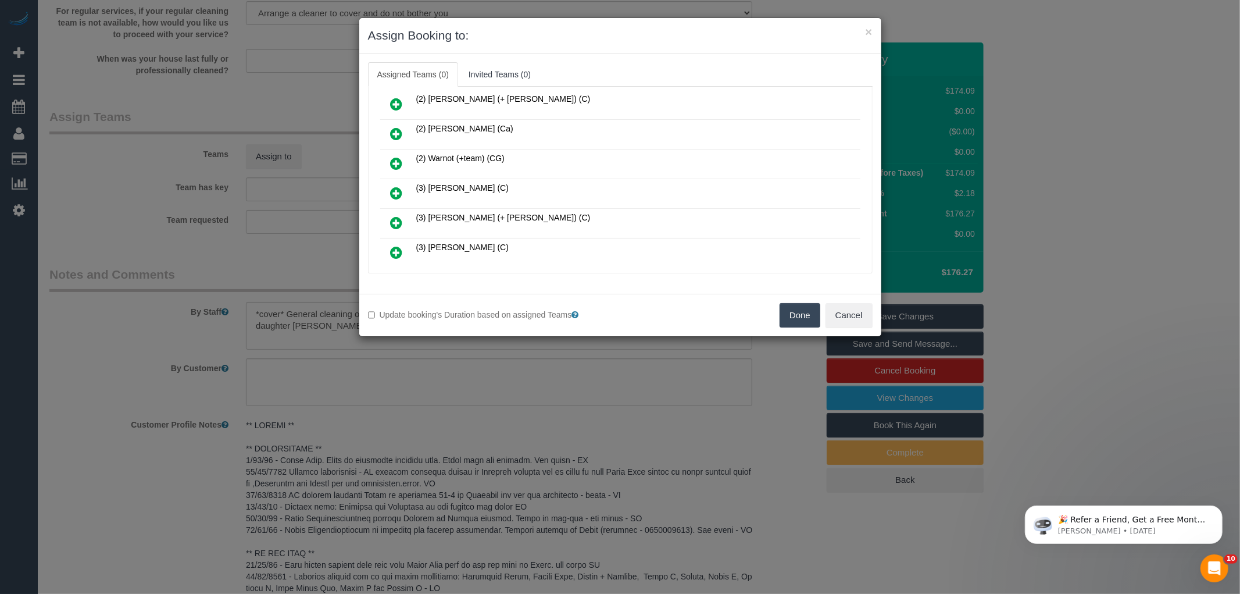
click at [399, 186] on icon at bounding box center [397, 193] width 12 height 14
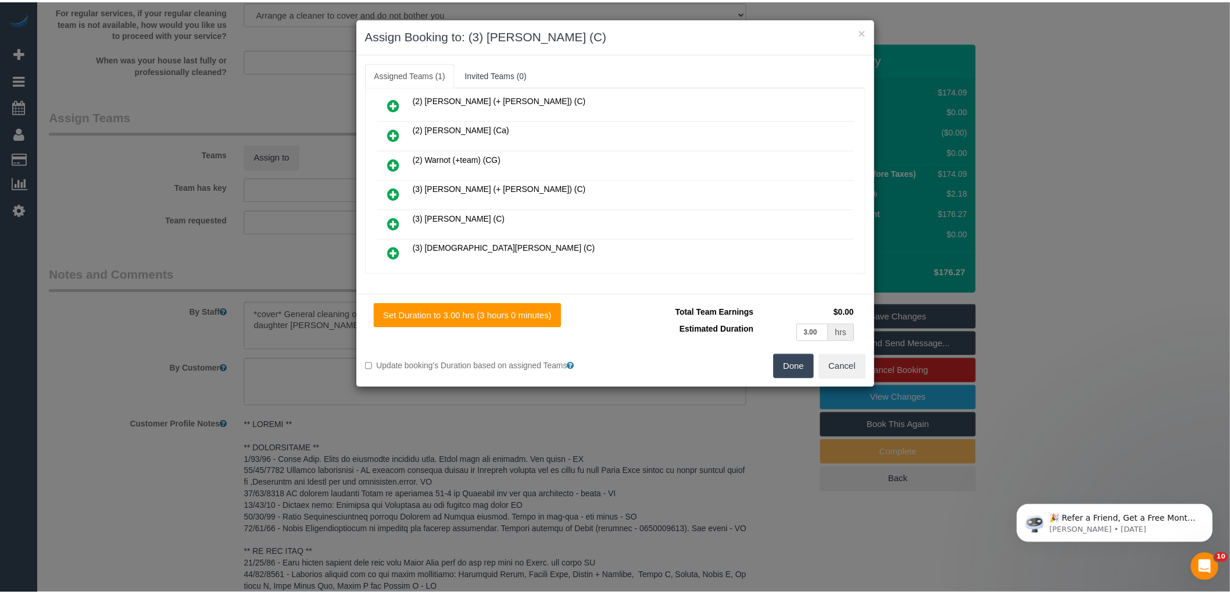
scroll to position [0, 0]
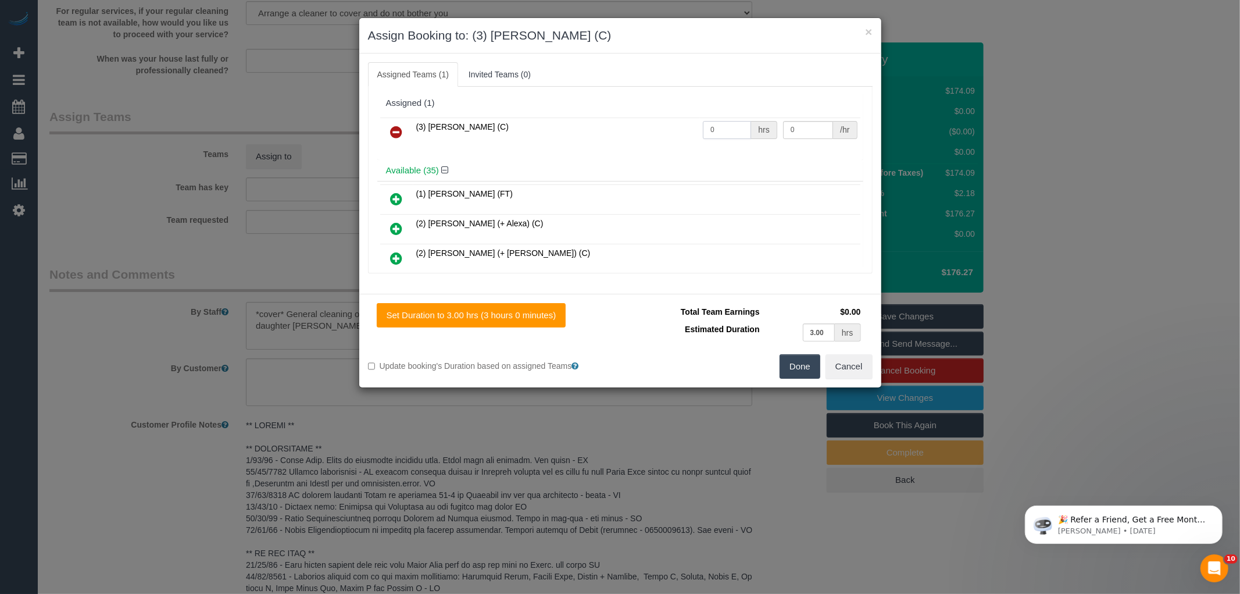
click at [710, 132] on input "0" at bounding box center [727, 130] width 48 height 18
type input "3"
click at [792, 132] on input "0" at bounding box center [808, 130] width 50 height 18
type input "35"
click at [792, 363] on button "Done" at bounding box center [800, 366] width 41 height 24
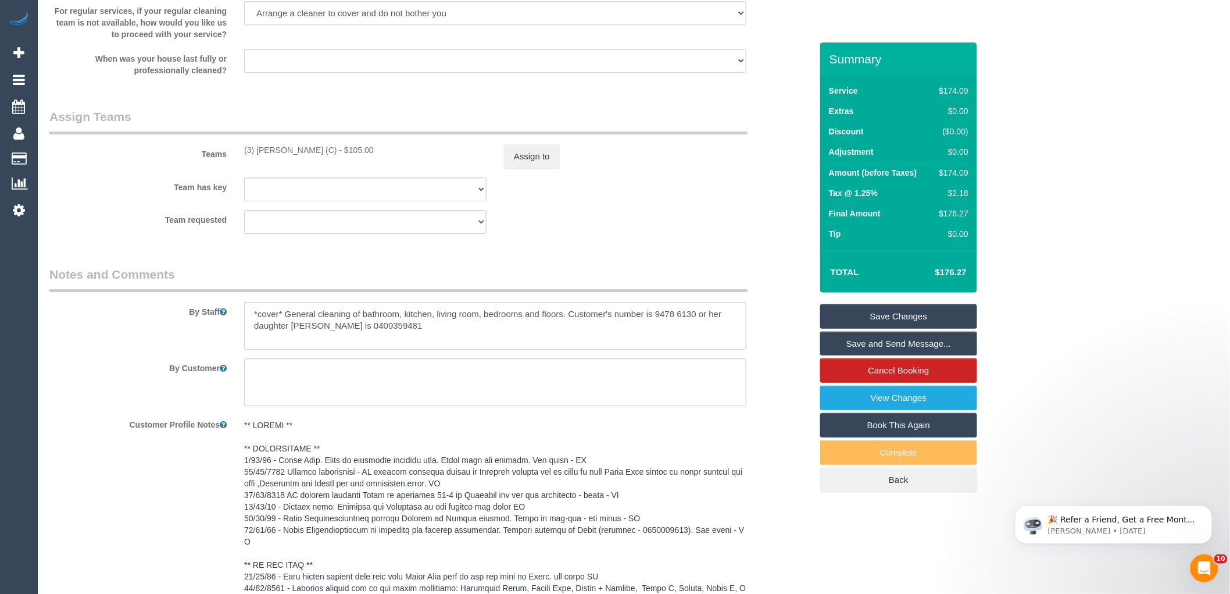
click at [785, 390] on div "× Assign Booking to: (3) Afzaal Ahmad (C) Assigned Teams (1) Invited Teams (0) …" at bounding box center [615, 297] width 1230 height 594
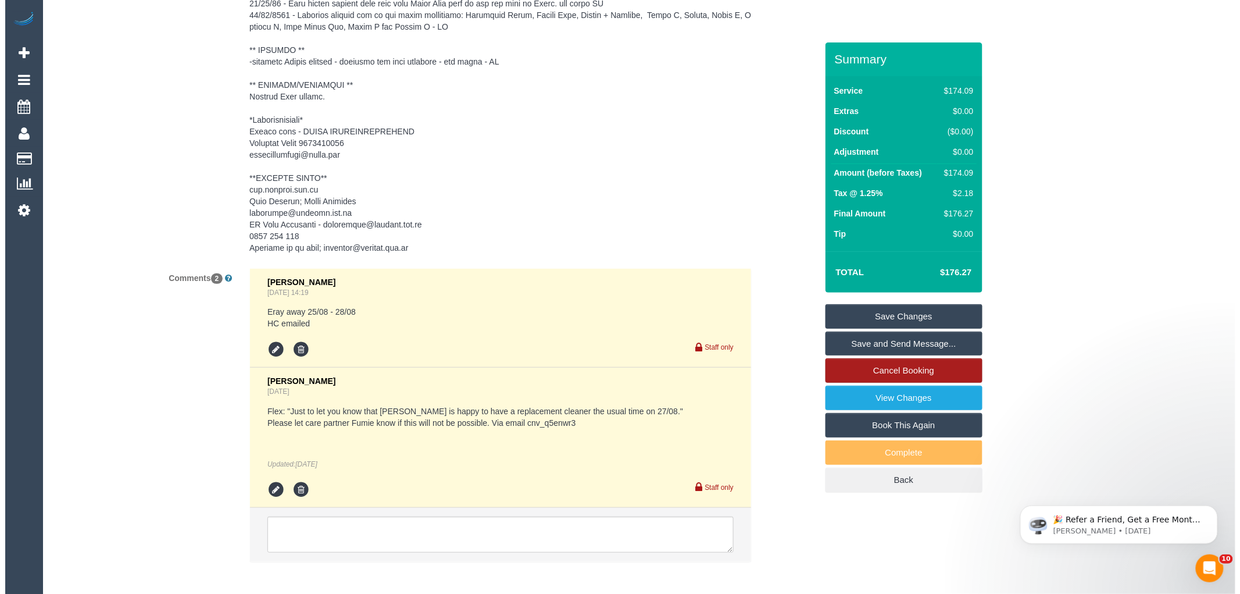
scroll to position [1907, 0]
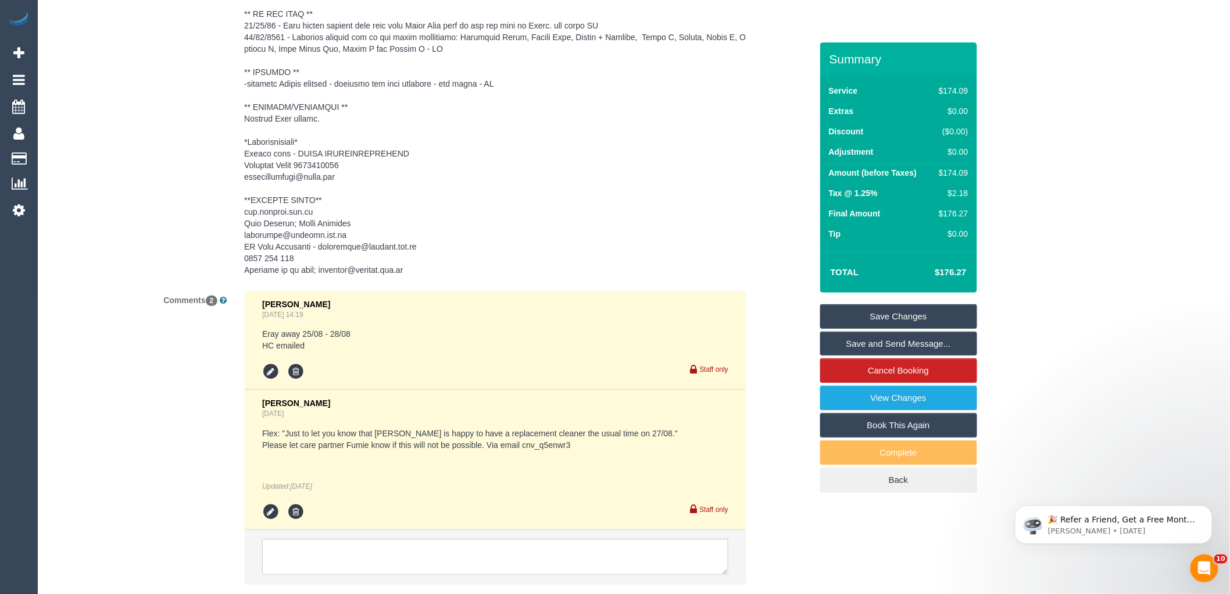
click at [893, 346] on link "Save and Send Message..." at bounding box center [898, 343] width 157 height 24
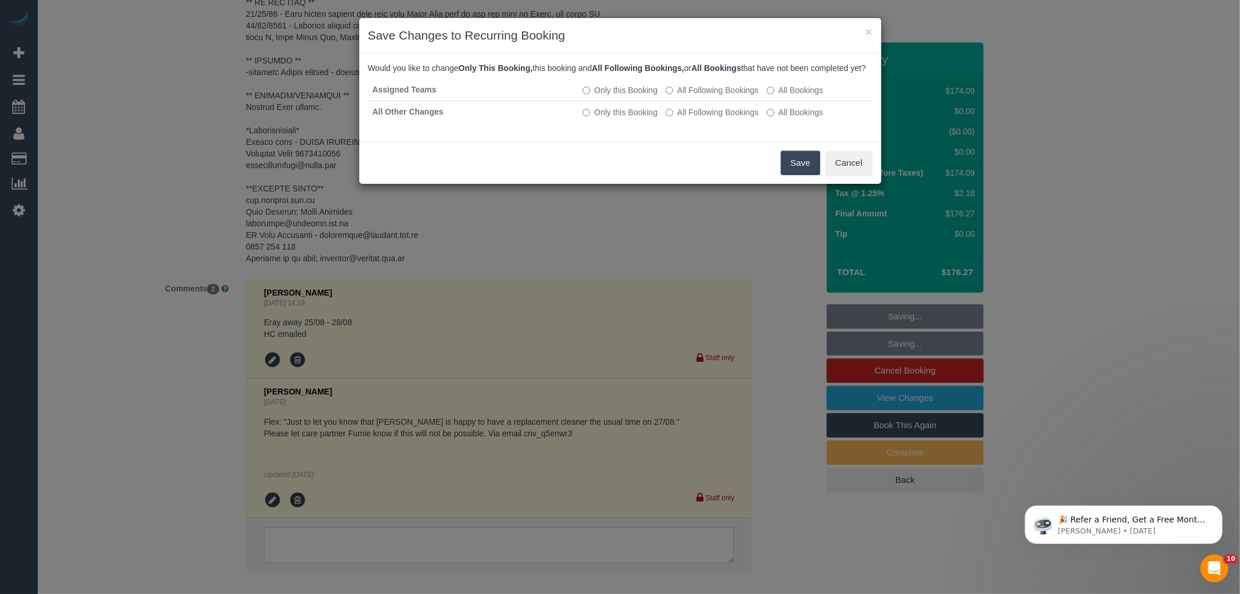
click at [798, 175] on button "Save" at bounding box center [801, 163] width 40 height 24
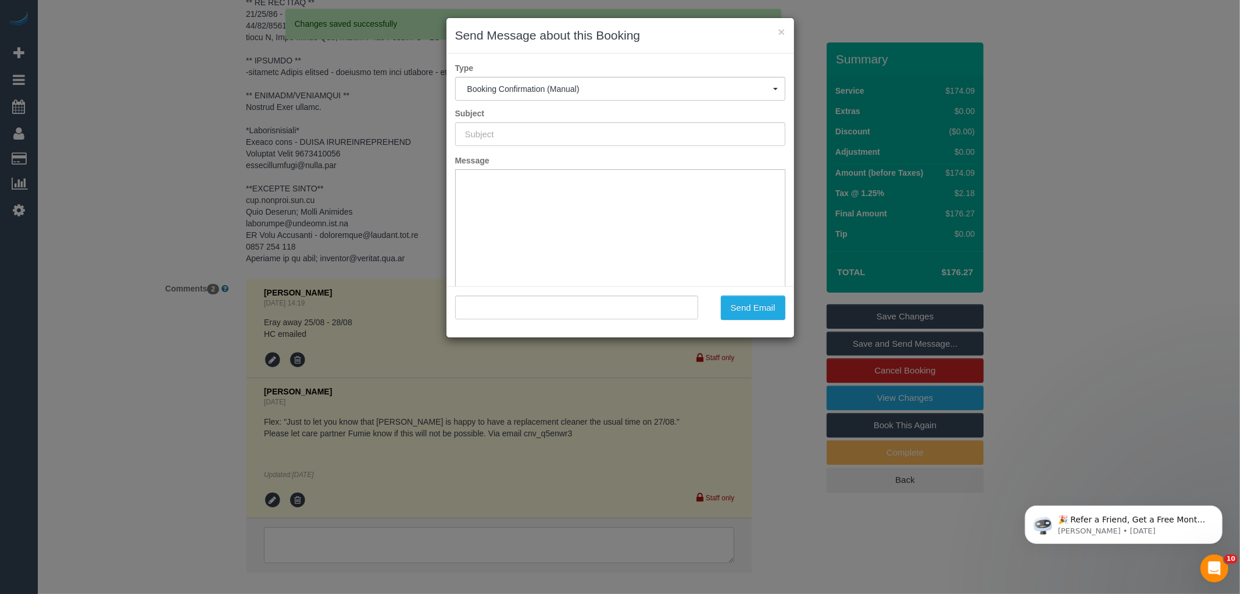
scroll to position [0, 0]
type input "Booking Confirmed"
type input ""Effie Chrisanthopoulos Hammond Care" <effie.hammondcare@fake.com>"
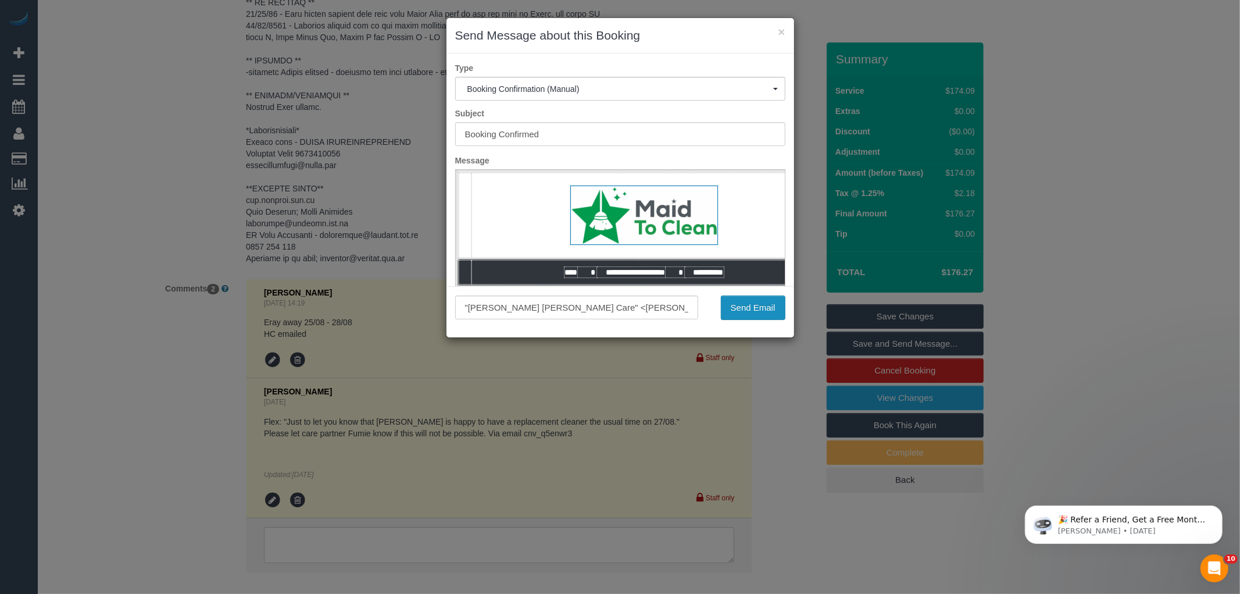
click at [762, 306] on button "Send Email" at bounding box center [753, 307] width 65 height 24
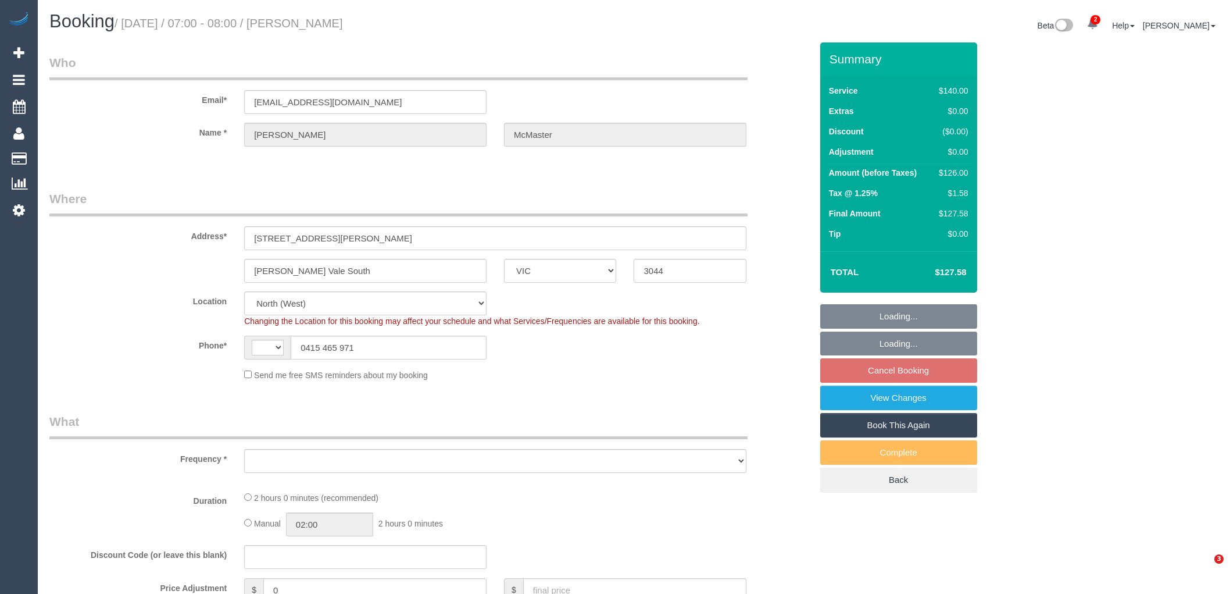
select select "VIC"
select select "string:AU"
select select "object:1638"
select select "string:stripe-pm_1NYiF82GScqysDRVGUCNPFn2"
select select "number:28"
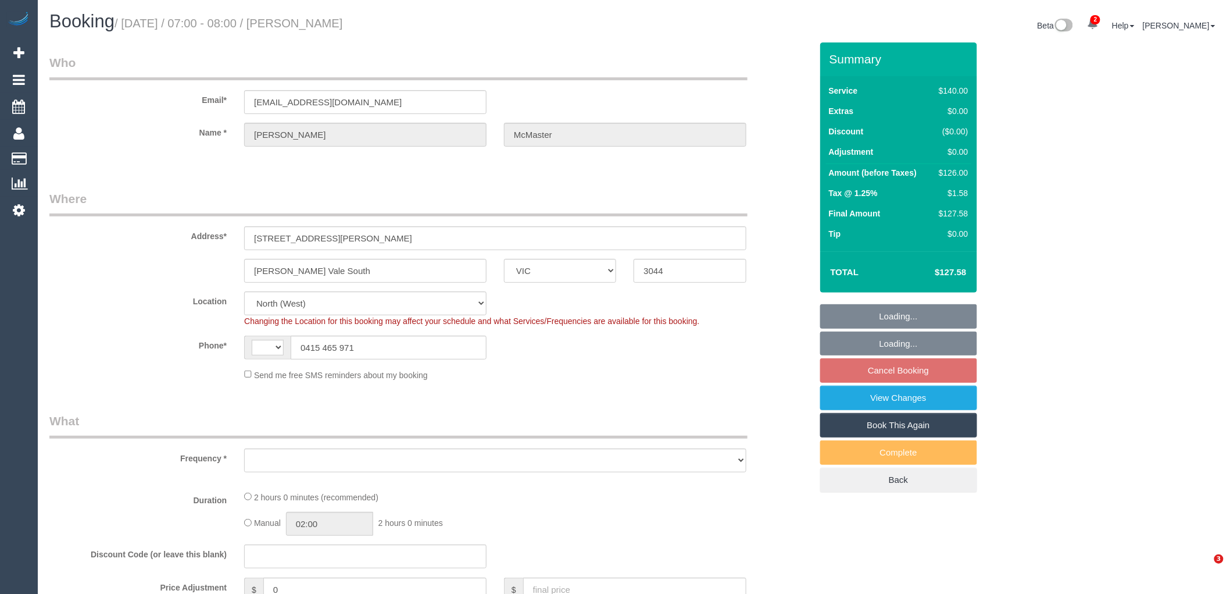
select select "number:14"
select select "number:19"
select select "number:25"
select select "number:34"
select select "number:13"
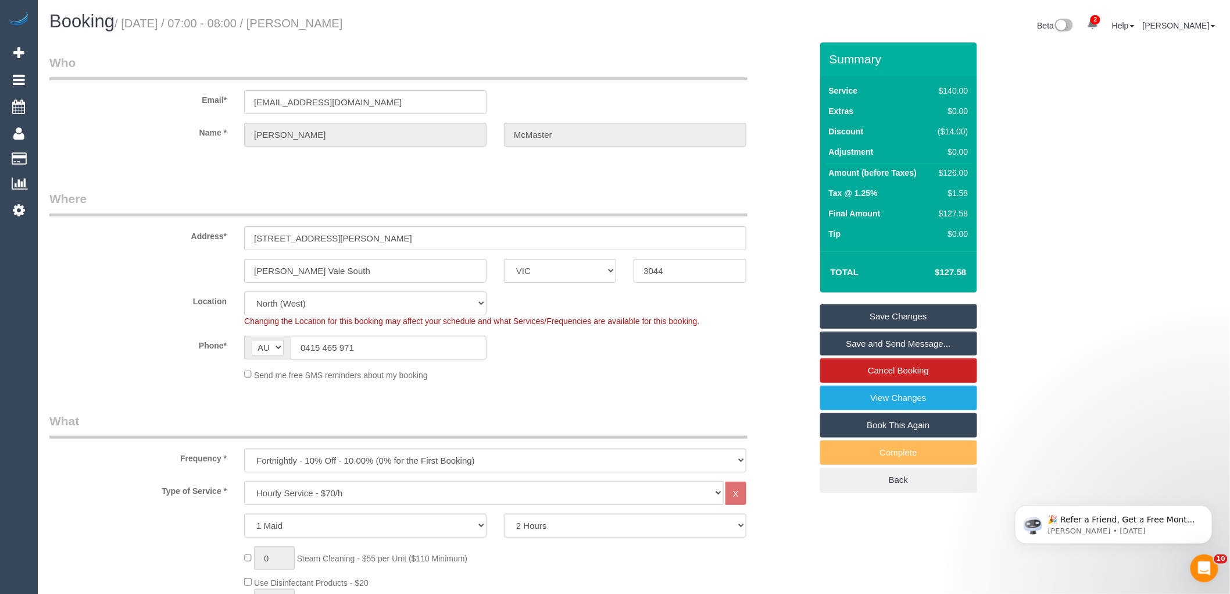
drag, startPoint x: 370, startPoint y: 21, endPoint x: 298, endPoint y: 19, distance: 72.7
click at [298, 19] on h1 "Booking / [DATE] / 07:00 - 08:00 / [PERSON_NAME]" at bounding box center [337, 22] width 576 height 20
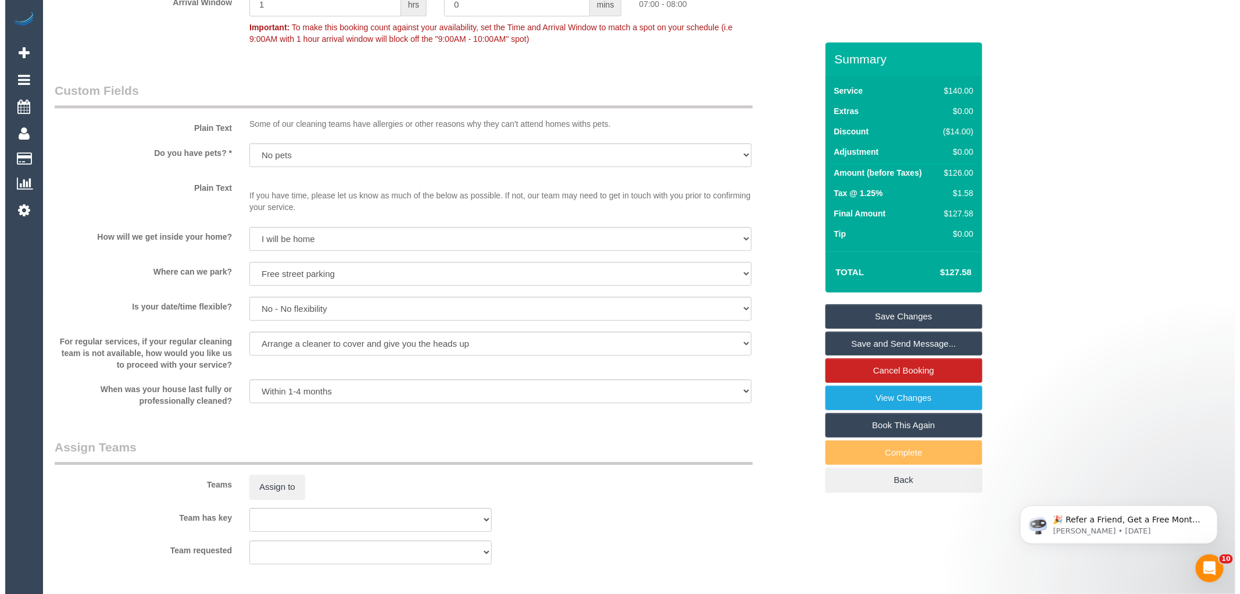
scroll to position [1356, 0]
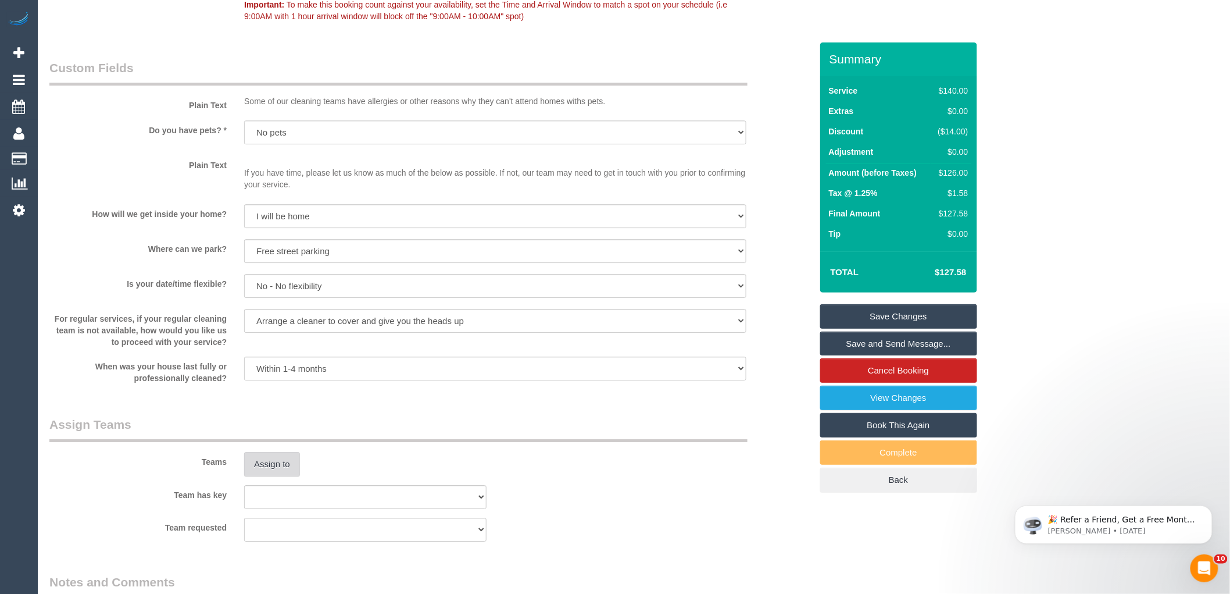
click at [278, 471] on button "Assign to" at bounding box center [272, 464] width 56 height 24
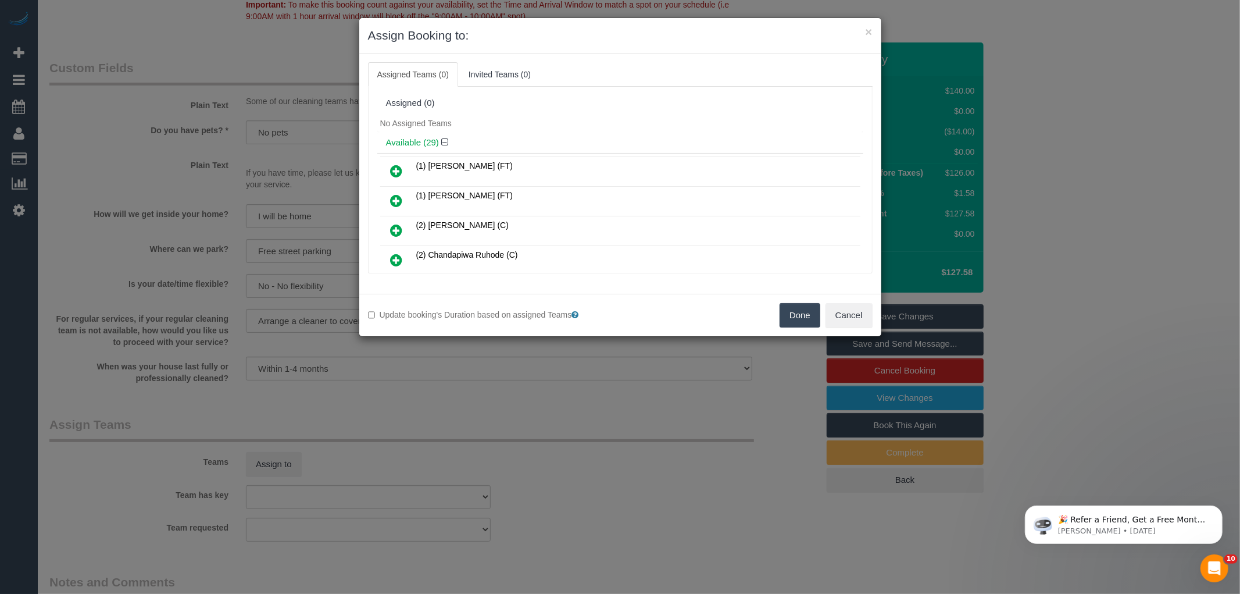
click at [543, 116] on div "No Assigned Teams" at bounding box center [620, 123] width 486 height 17
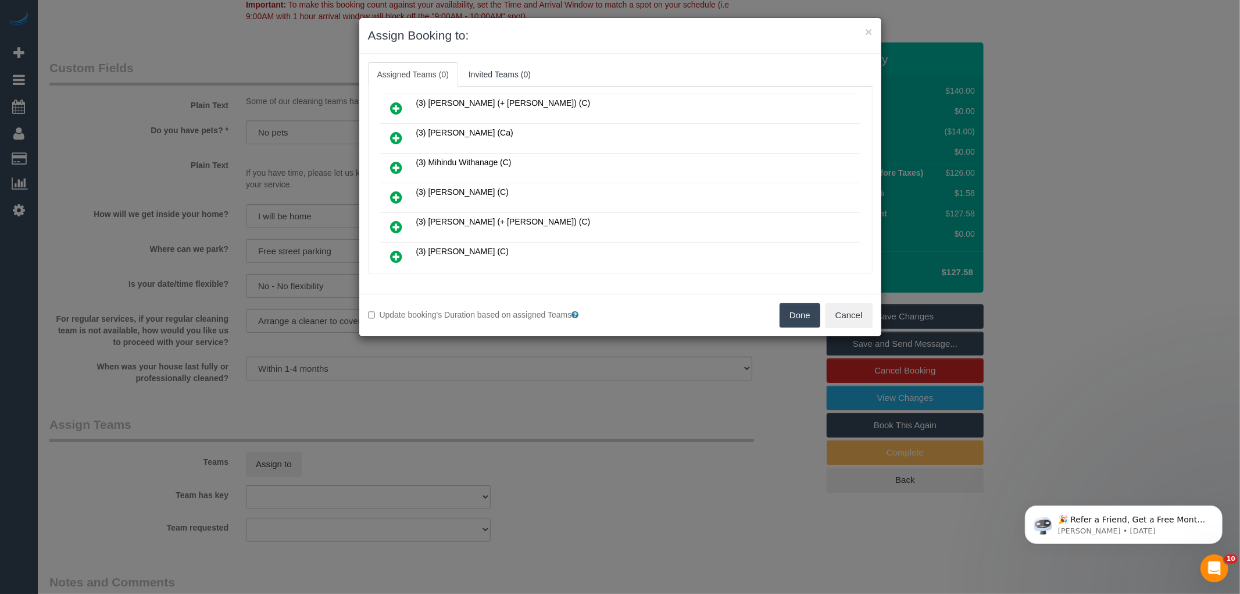
click at [392, 190] on icon at bounding box center [397, 197] width 12 height 14
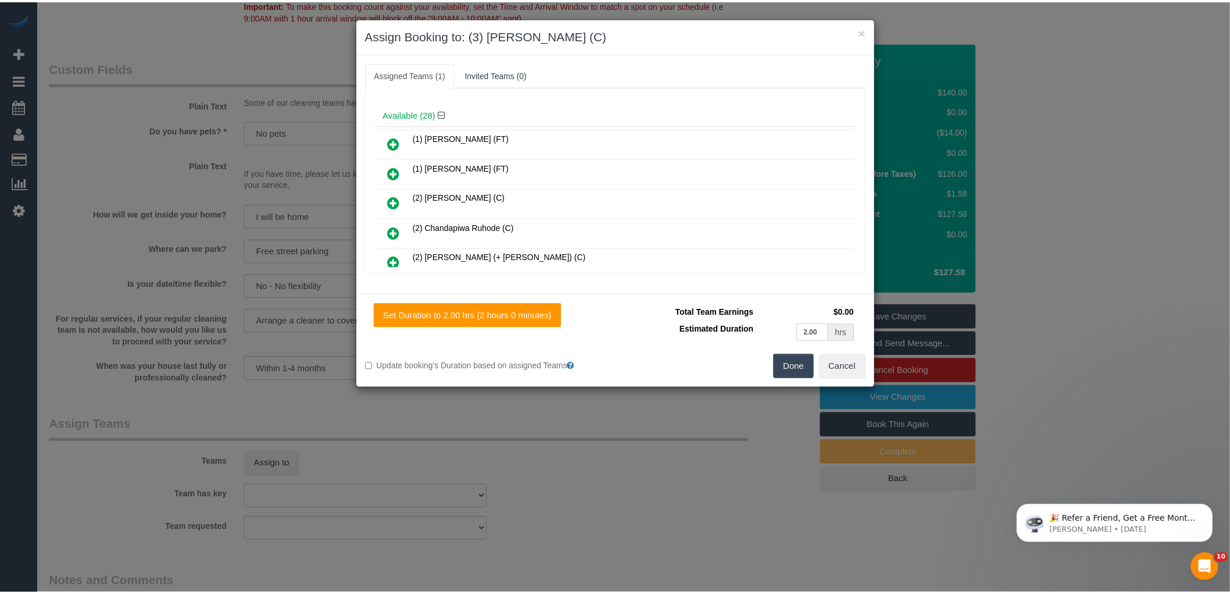
scroll to position [0, 0]
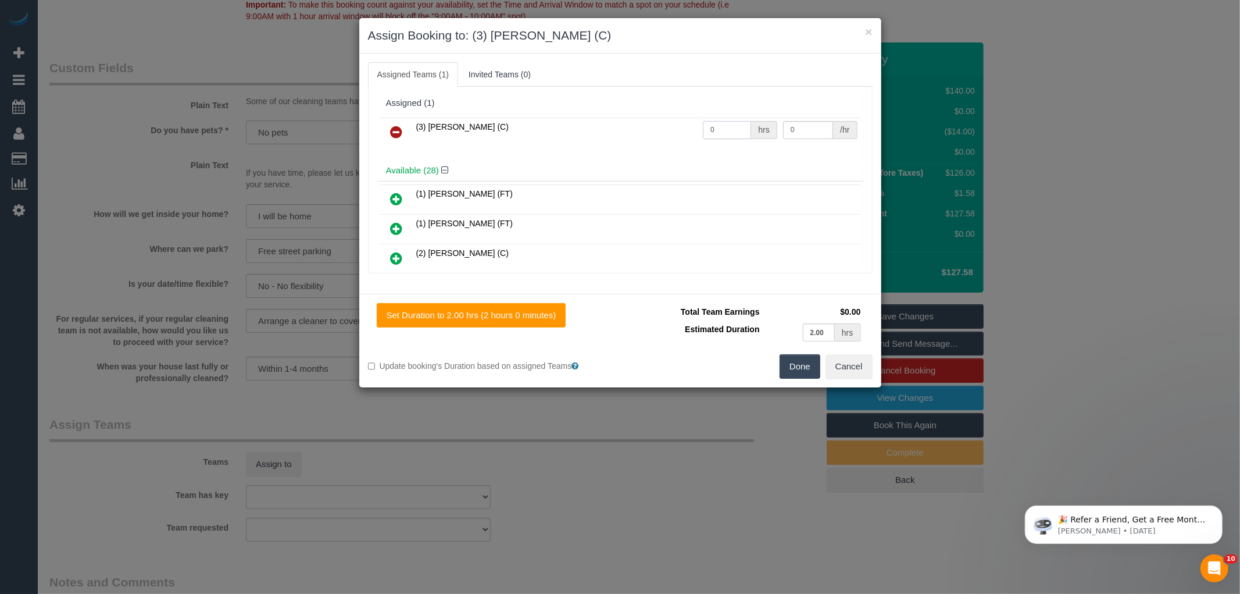
click at [724, 131] on input "0" at bounding box center [727, 130] width 48 height 18
type input "2"
click at [807, 130] on input "0" at bounding box center [808, 130] width 50 height 18
type input "35"
click at [794, 367] on button "Done" at bounding box center [800, 366] width 41 height 24
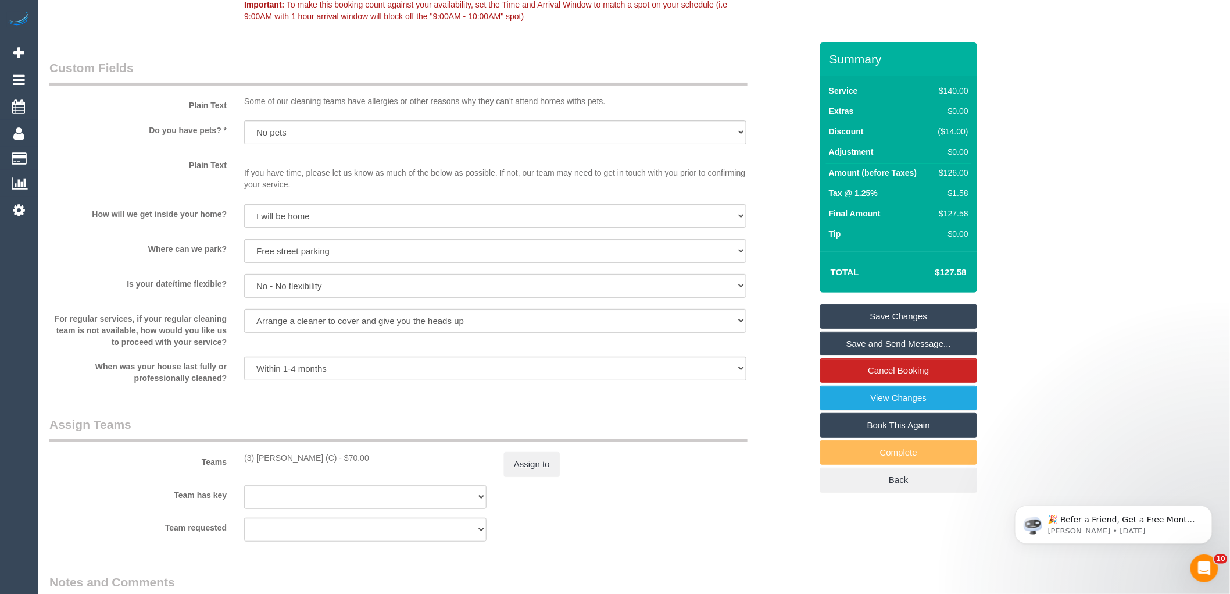
click at [785, 386] on div "× Assign Booking to: (3) [PERSON_NAME] (C) Assigned Teams (1) Invited Teams (0)…" at bounding box center [615, 297] width 1230 height 594
click at [781, 285] on div "Is your date/time flexible? Yes - date and time Yes - date but not time Yes - t…" at bounding box center [431, 287] width 780 height 26
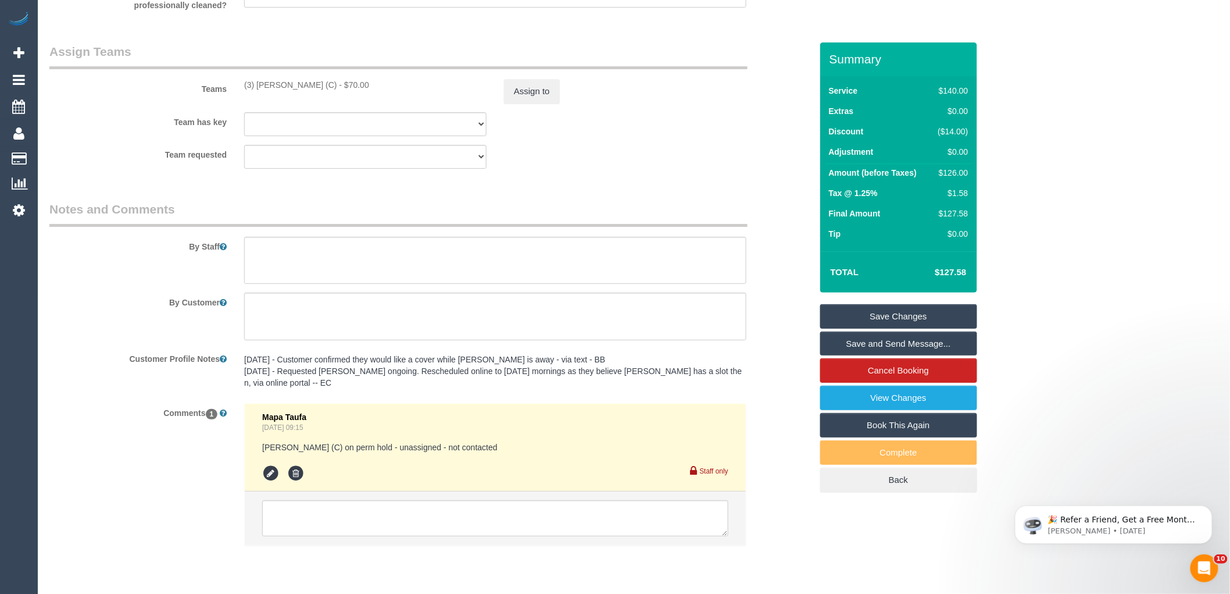
scroll to position [1771, 0]
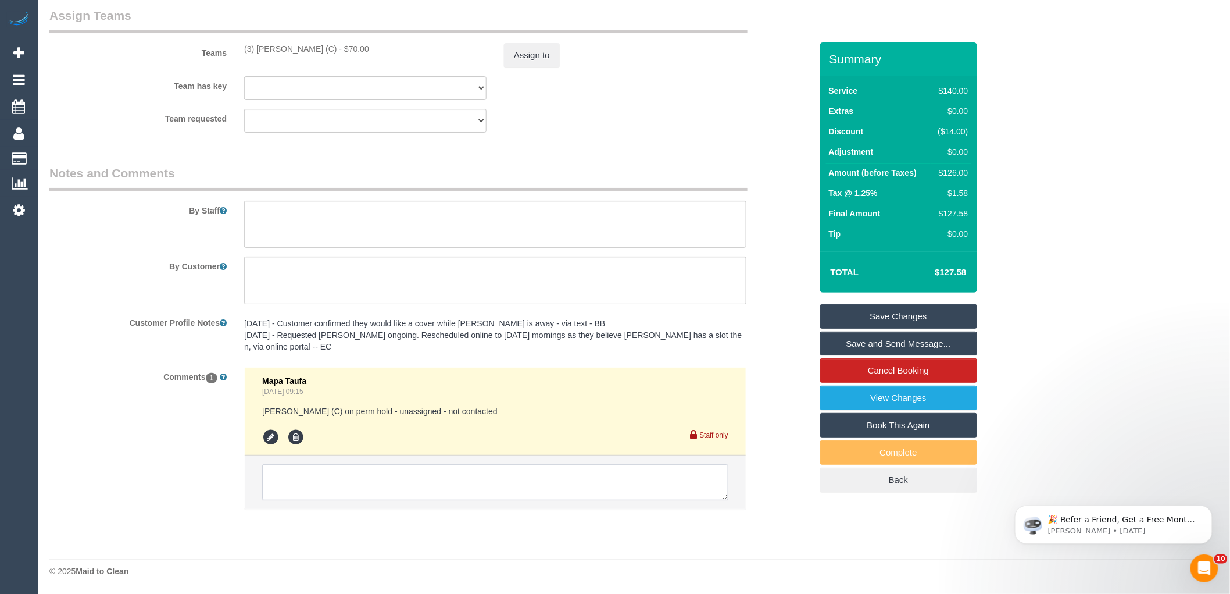
click at [326, 484] on textarea at bounding box center [495, 482] width 466 height 36
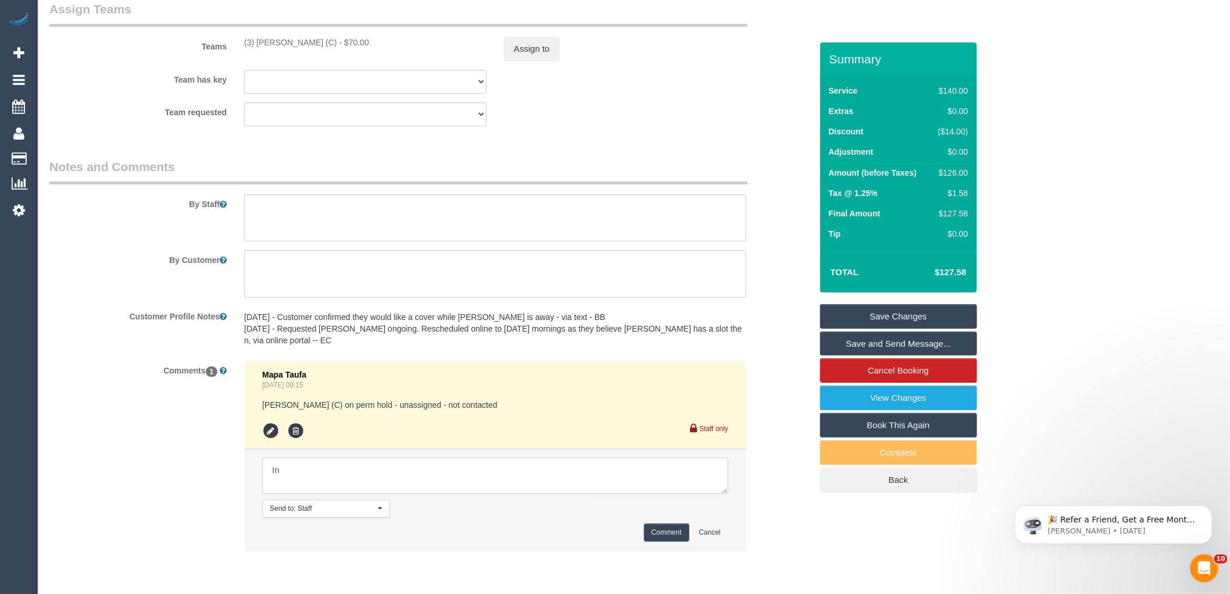
type textarea "I"
click at [602, 119] on div "Team requested (0) Office (1) [PERSON_NAME] (FT) (1) [PERSON_NAME] (FT) (1) [PE…" at bounding box center [431, 114] width 780 height 24
click at [885, 320] on link "Save Changes" at bounding box center [898, 316] width 157 height 24
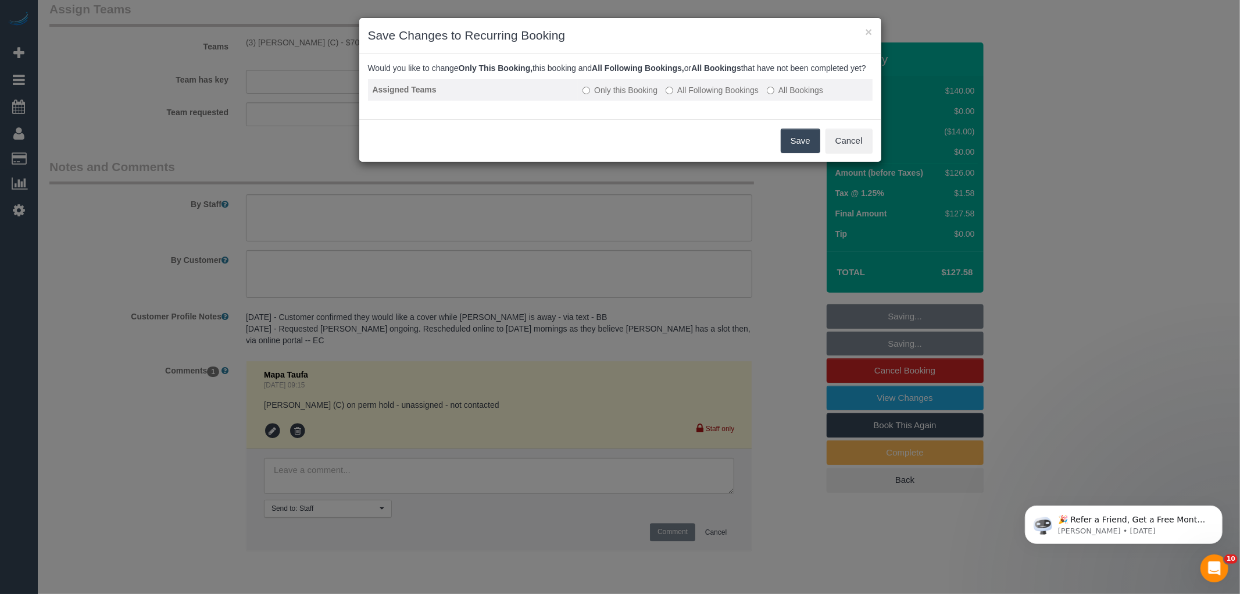
click at [737, 96] on label "All Following Bookings" at bounding box center [712, 90] width 93 height 12
click at [788, 153] on button "Save" at bounding box center [801, 140] width 40 height 24
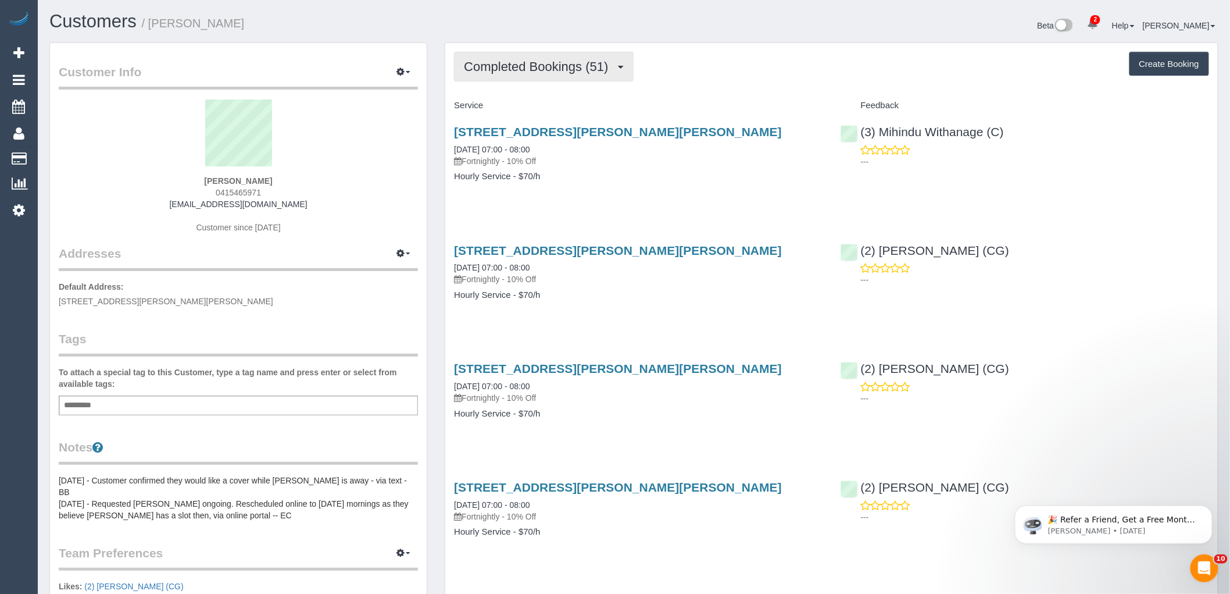
click at [506, 69] on span "Completed Bookings (51)" at bounding box center [539, 66] width 150 height 15
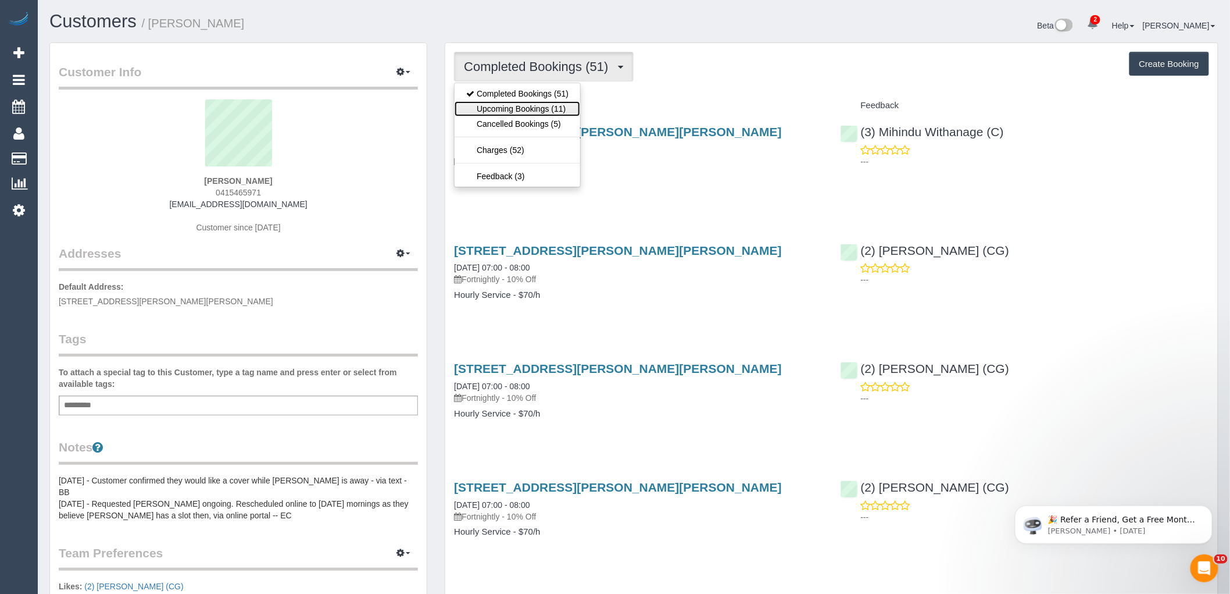
click at [509, 108] on link "Upcoming Bookings (11)" at bounding box center [518, 108] width 126 height 15
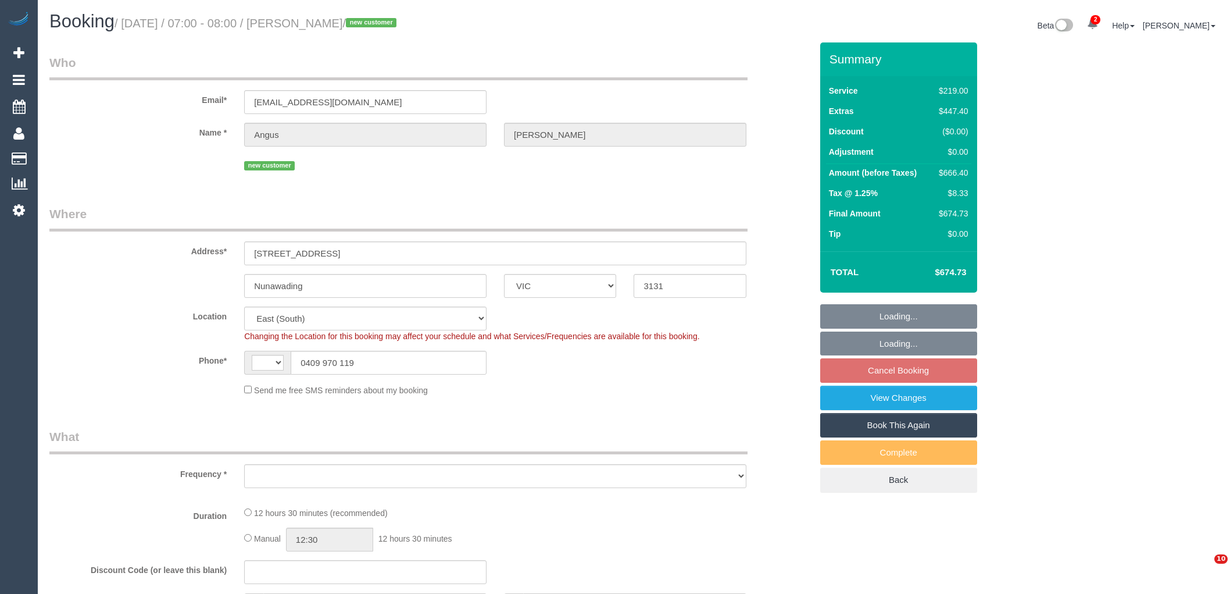
select select "VIC"
select select "number:28"
select select "number:14"
select select "number:19"
select select "number:24"
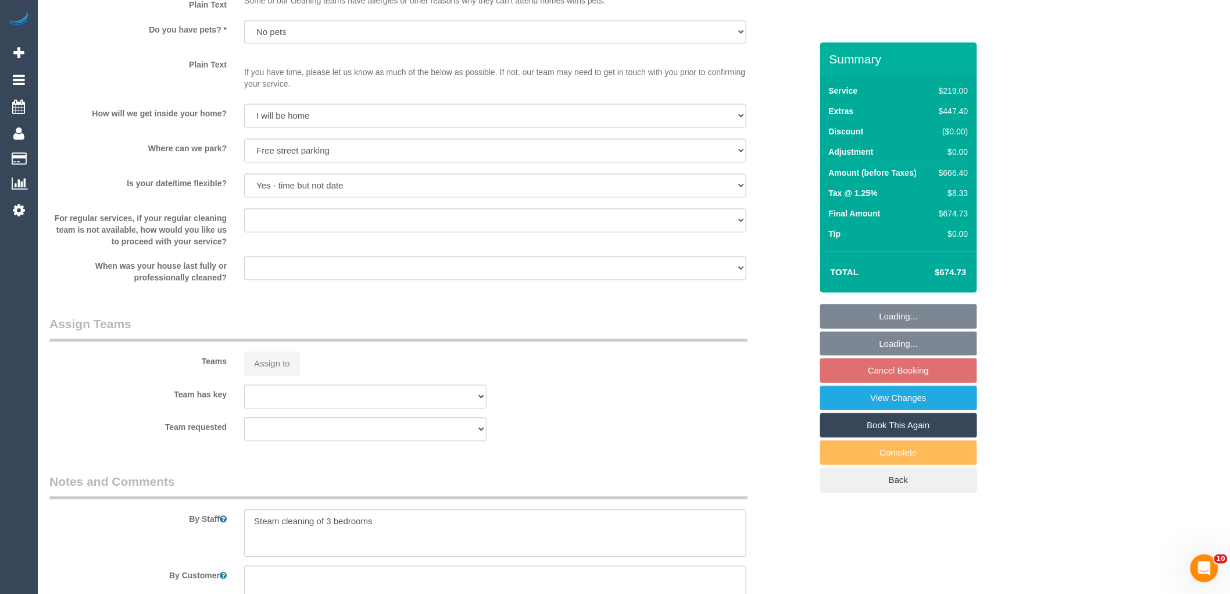
scroll to position [985, 0]
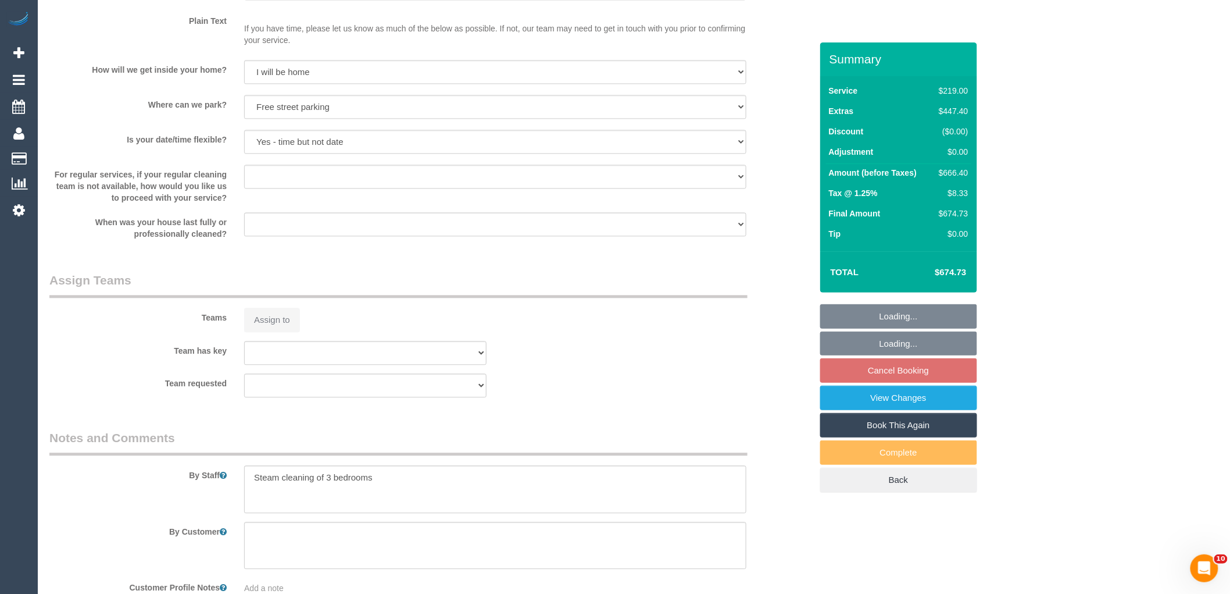
select select "string:AU"
select select "object:819"
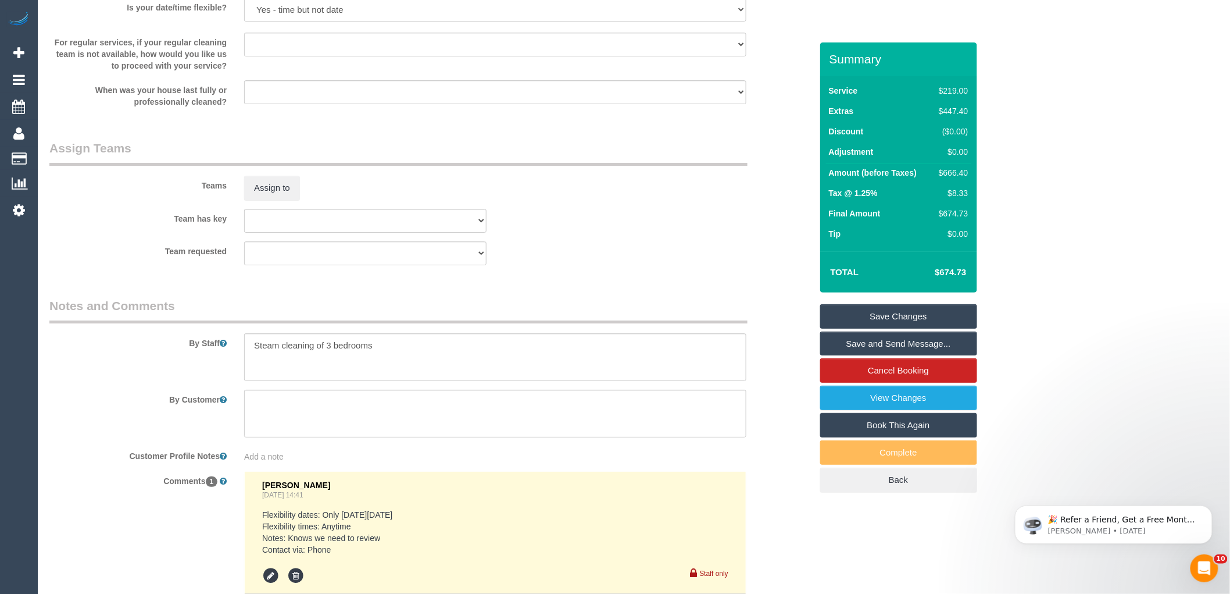
scroll to position [1830, 0]
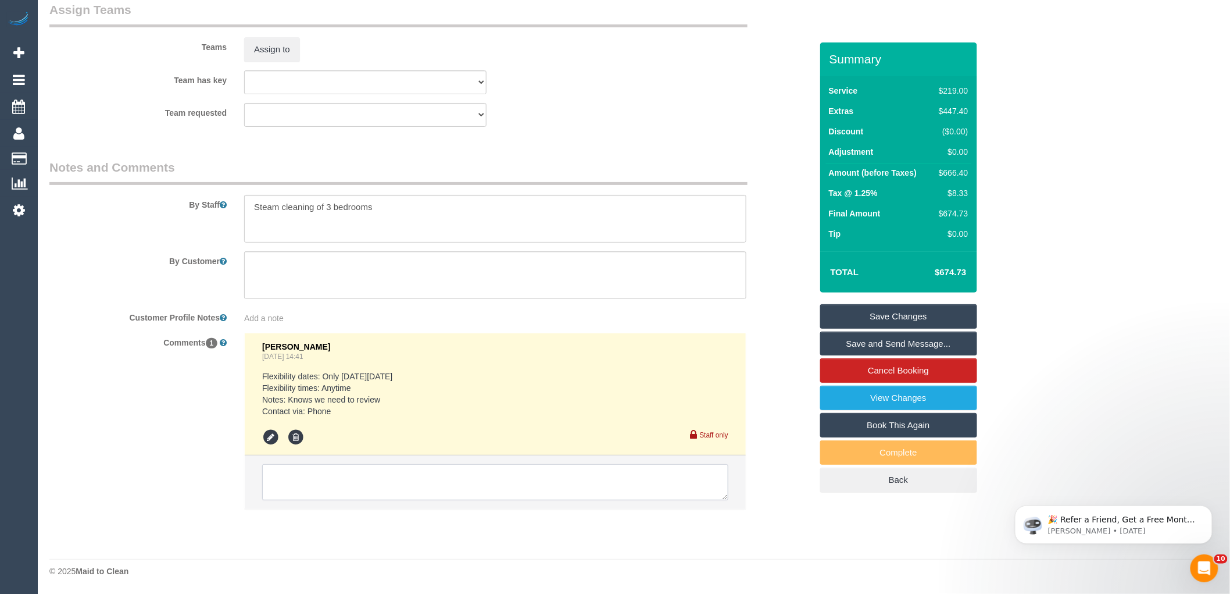
click at [309, 487] on textarea at bounding box center [495, 482] width 466 height 36
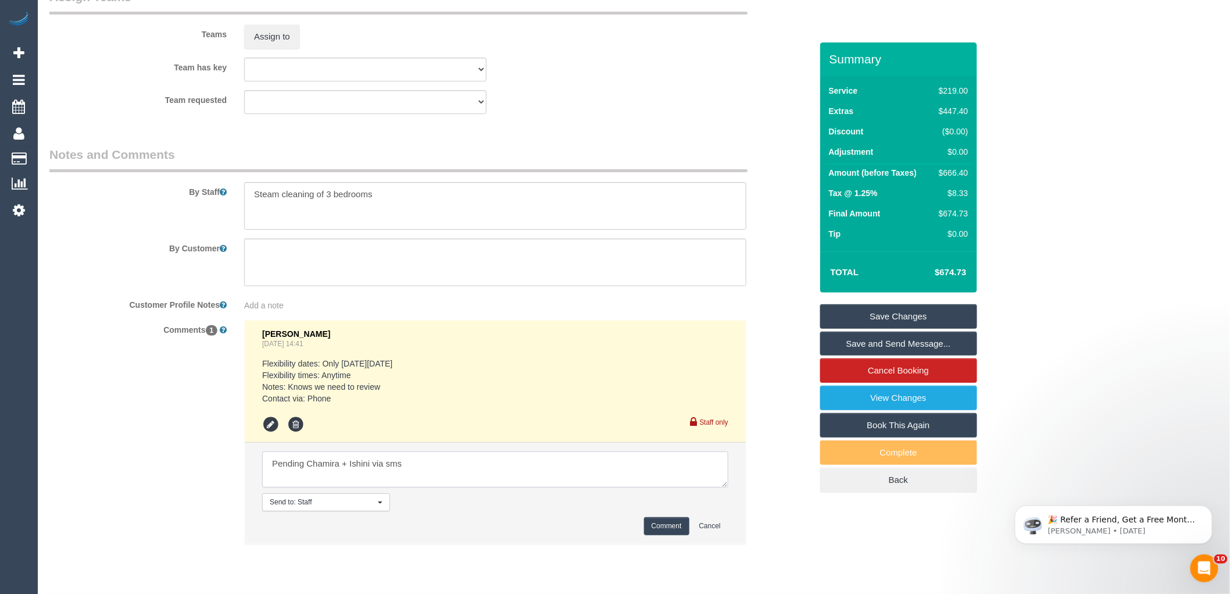
type textarea "Pending Chamira + Ishini via sms"
click at [678, 535] on button "Comment" at bounding box center [666, 526] width 45 height 18
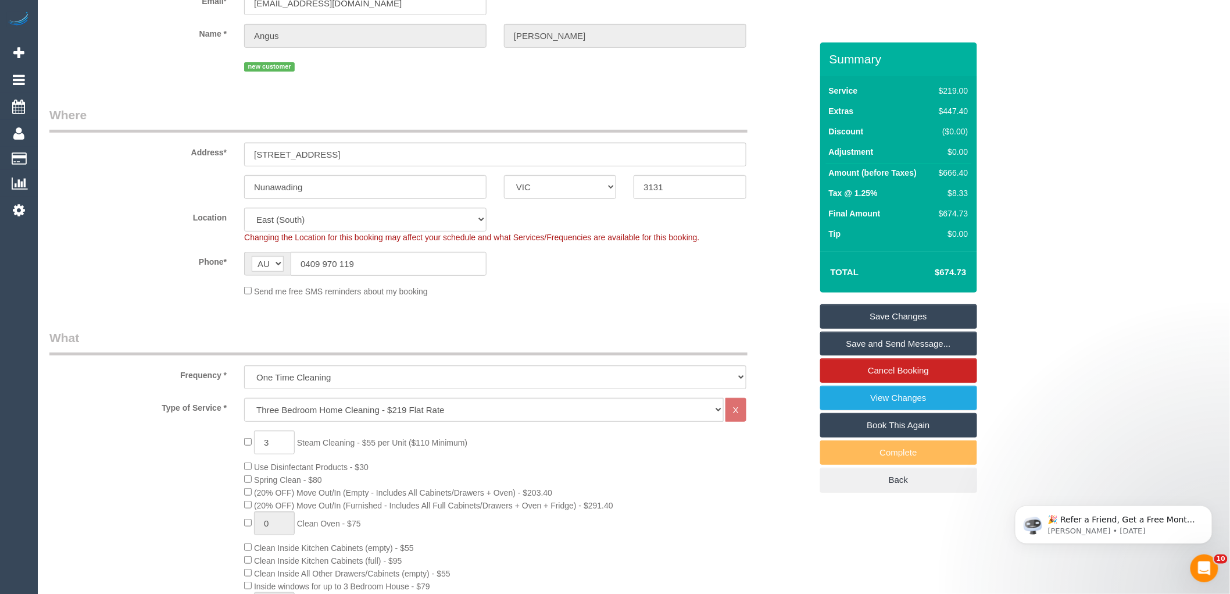
scroll to position [0, 0]
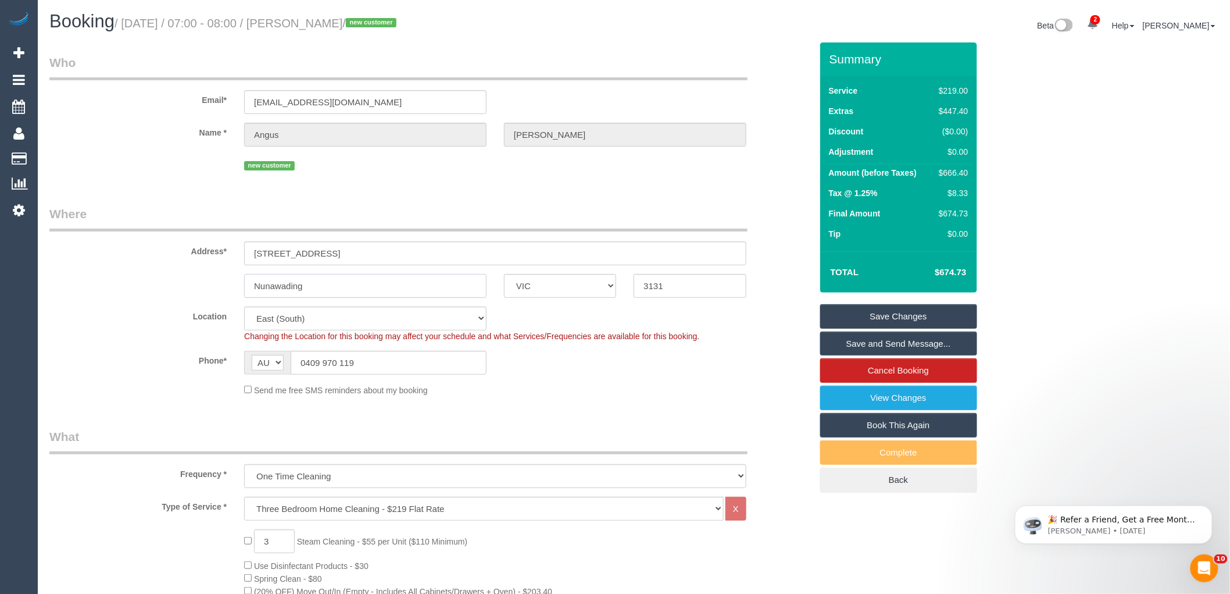
click at [272, 285] on input "Nunawading" at bounding box center [365, 286] width 242 height 24
click at [955, 173] on div "$666.40" at bounding box center [951, 173] width 34 height 12
copy div "666.40"
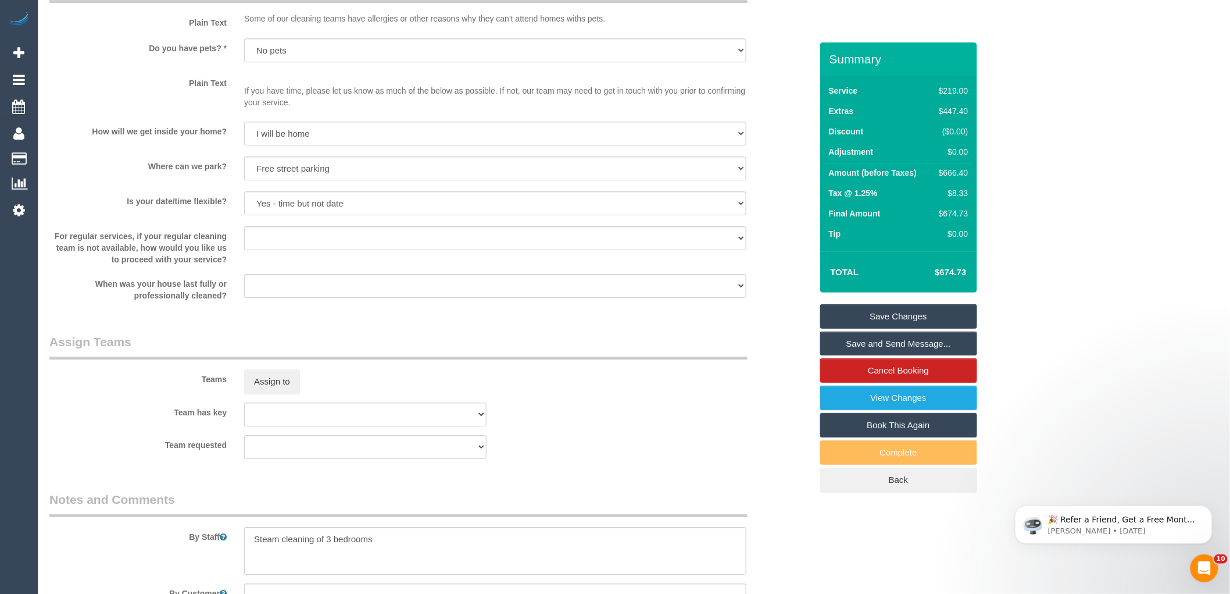
scroll to position [1744, 0]
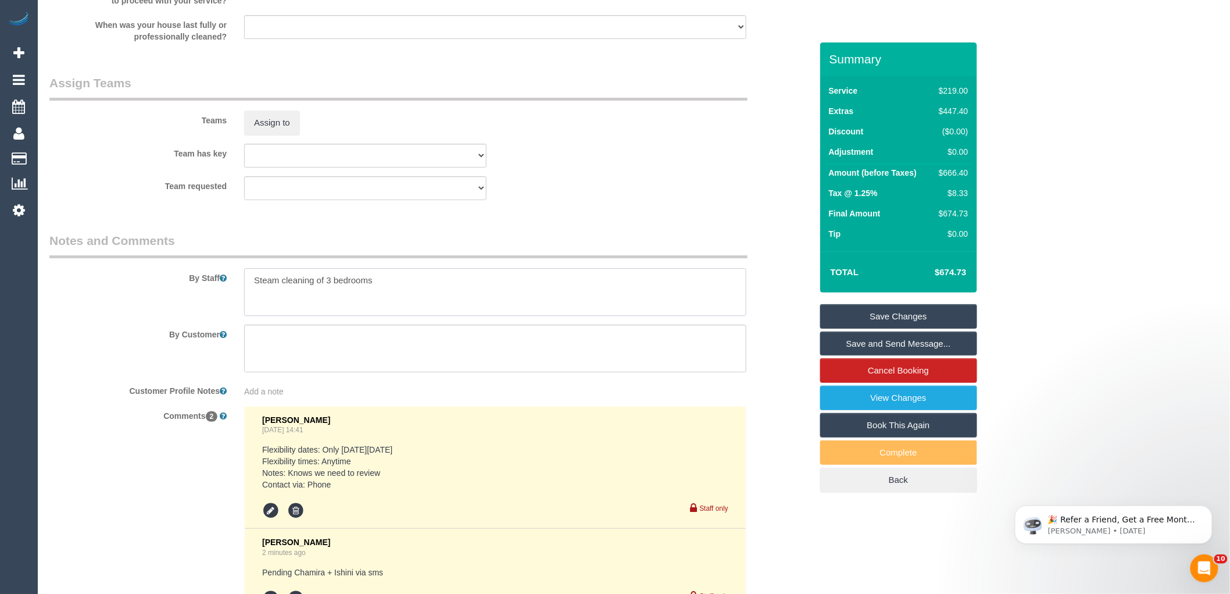
click at [253, 291] on textarea at bounding box center [495, 292] width 502 height 48
type textarea "Estimated time 8-9 hours + Steam cleaning of 3 bedrooms"
click at [858, 315] on link "Save Changes" at bounding box center [898, 316] width 157 height 24
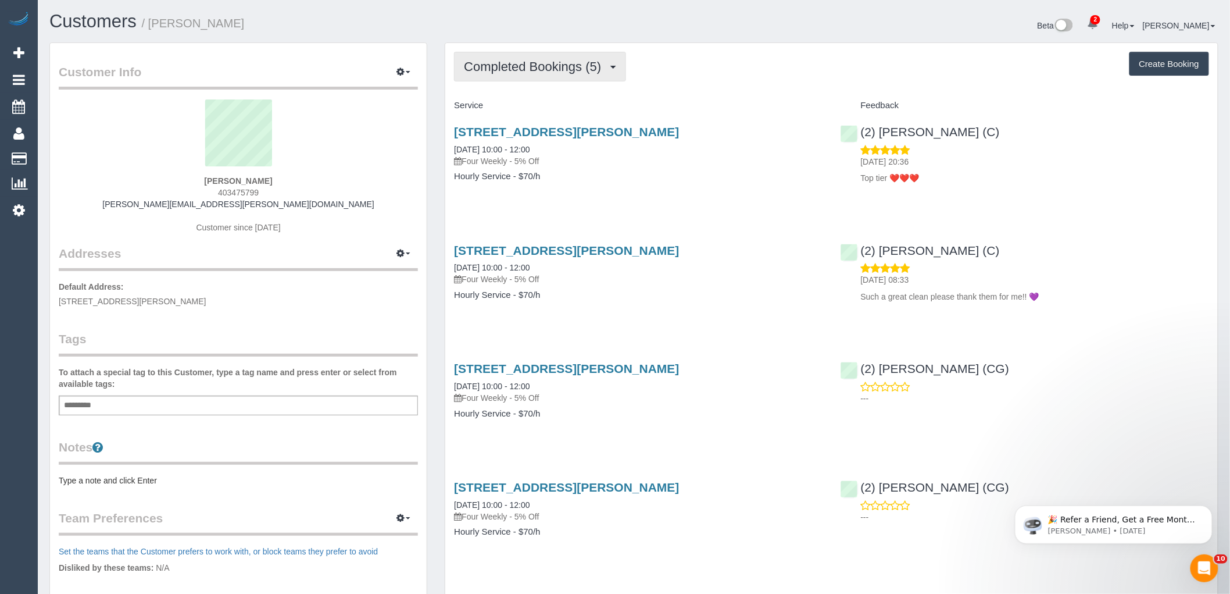
click at [510, 60] on span "Completed Bookings (5)" at bounding box center [535, 66] width 143 height 15
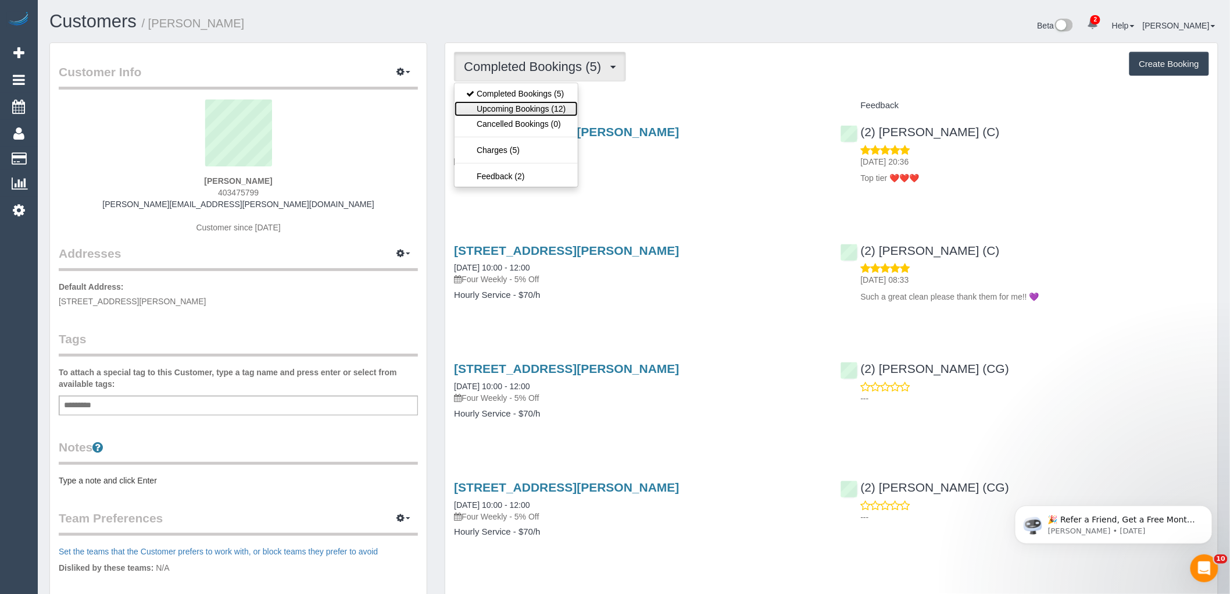
click at [513, 112] on link "Upcoming Bookings (12)" at bounding box center [516, 108] width 123 height 15
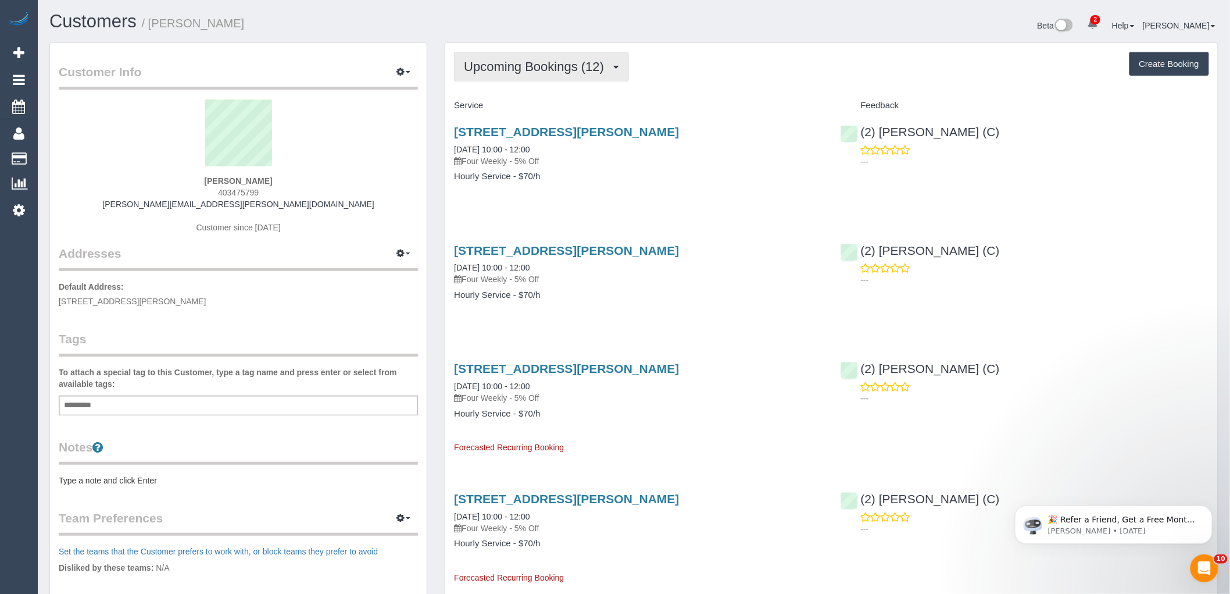
click at [521, 67] on span "Upcoming Bookings (12)" at bounding box center [537, 66] width 146 height 15
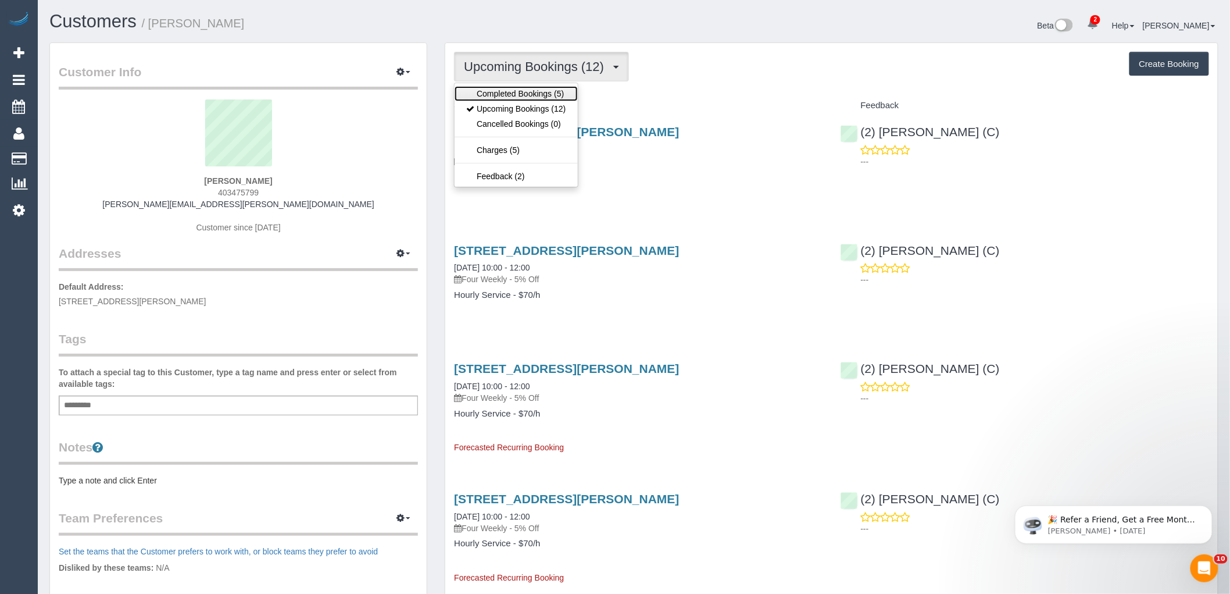
click at [507, 91] on link "Completed Bookings (5)" at bounding box center [516, 93] width 123 height 15
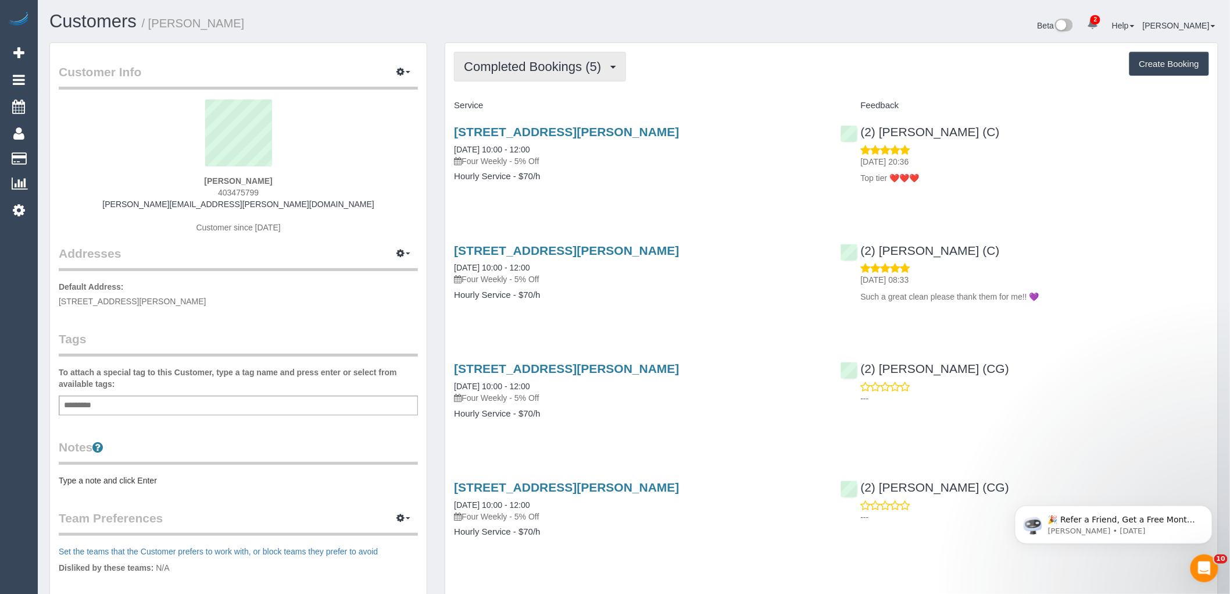
click at [602, 67] on span "Completed Bookings (5)" at bounding box center [535, 66] width 143 height 15
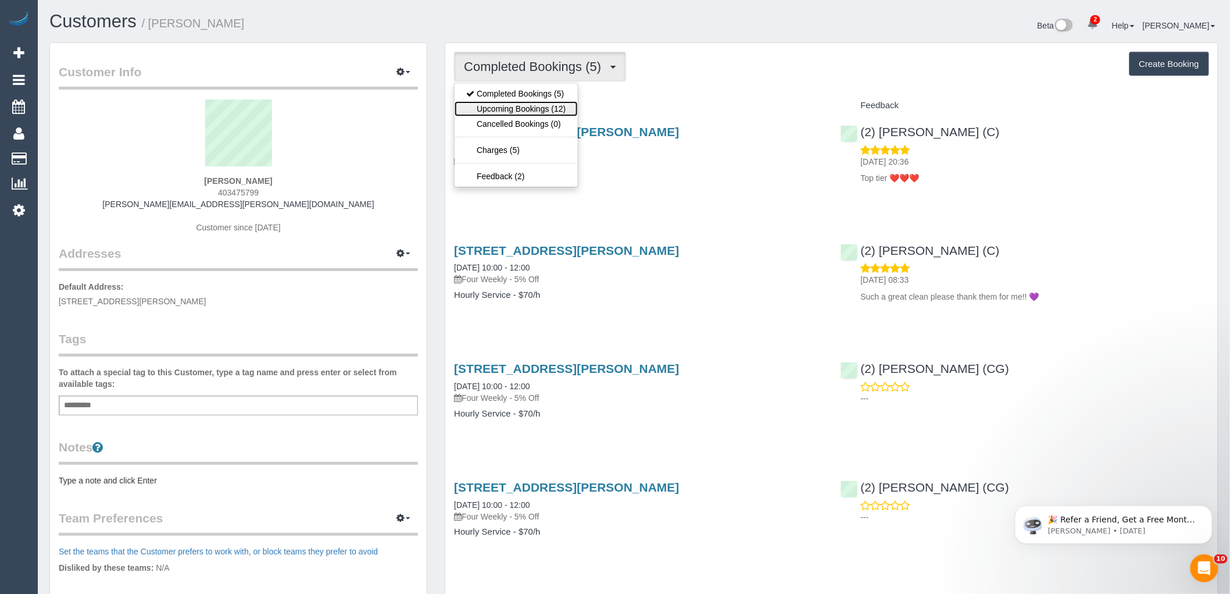
click at [519, 106] on link "Upcoming Bookings (12)" at bounding box center [516, 108] width 123 height 15
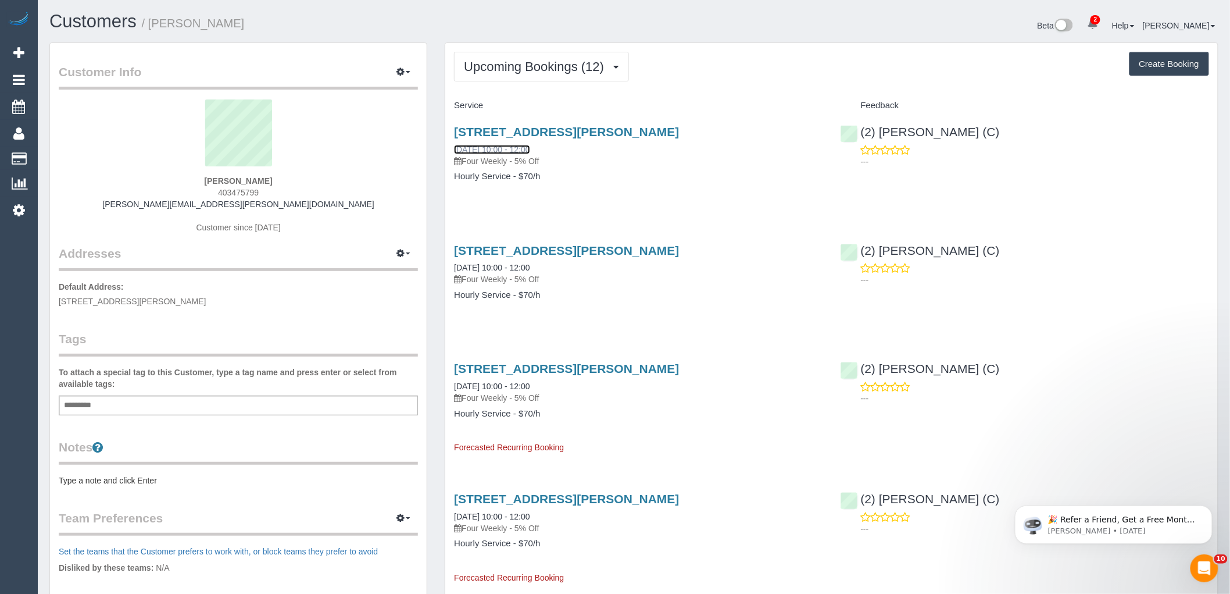
click at [510, 147] on link "27/08/2025 10:00 - 12:00" at bounding box center [492, 149] width 76 height 9
click at [518, 151] on link "27/08/2025 10:00 - 12:00" at bounding box center [492, 149] width 76 height 9
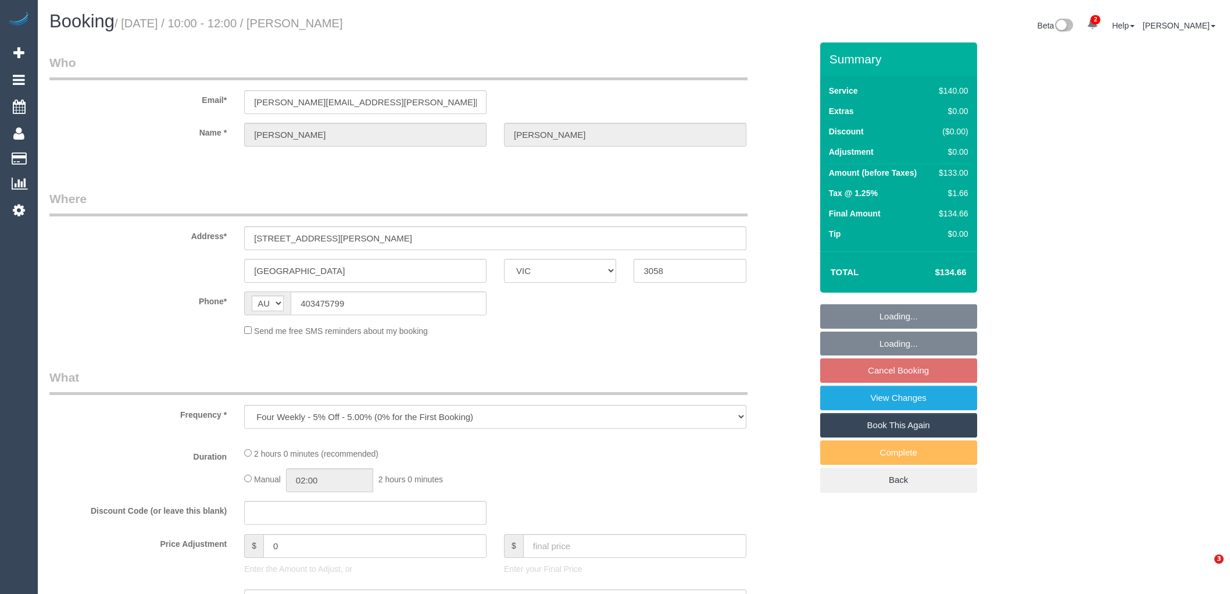
select select "VIC"
select select "number:28"
select select "number:14"
select select "number:19"
select select "number:22"
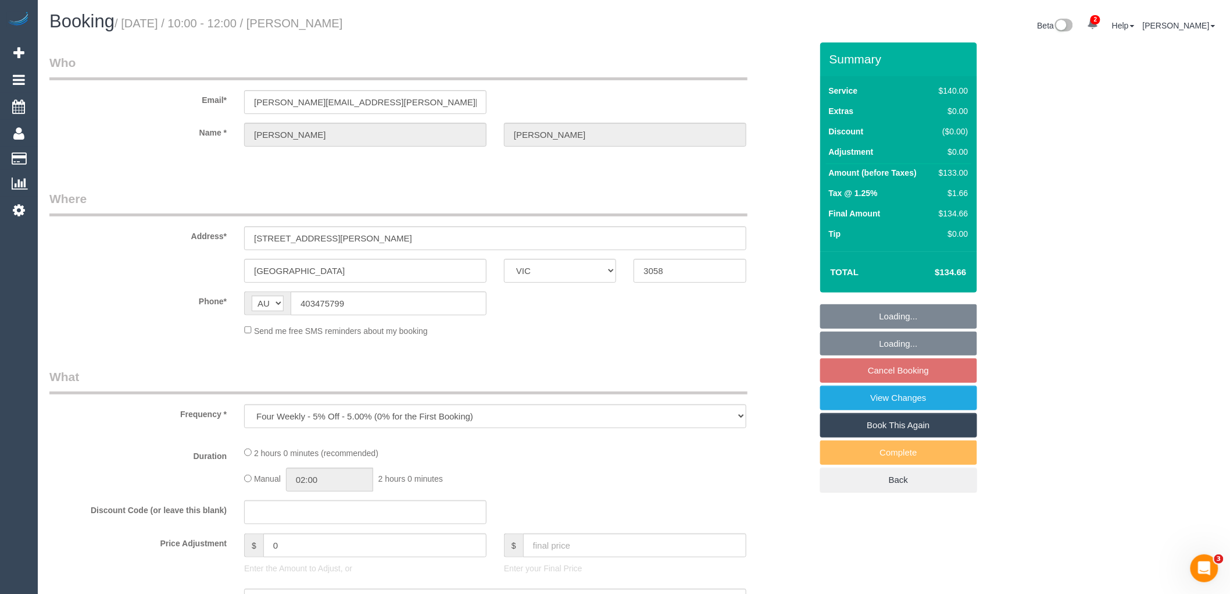
select select "number:13"
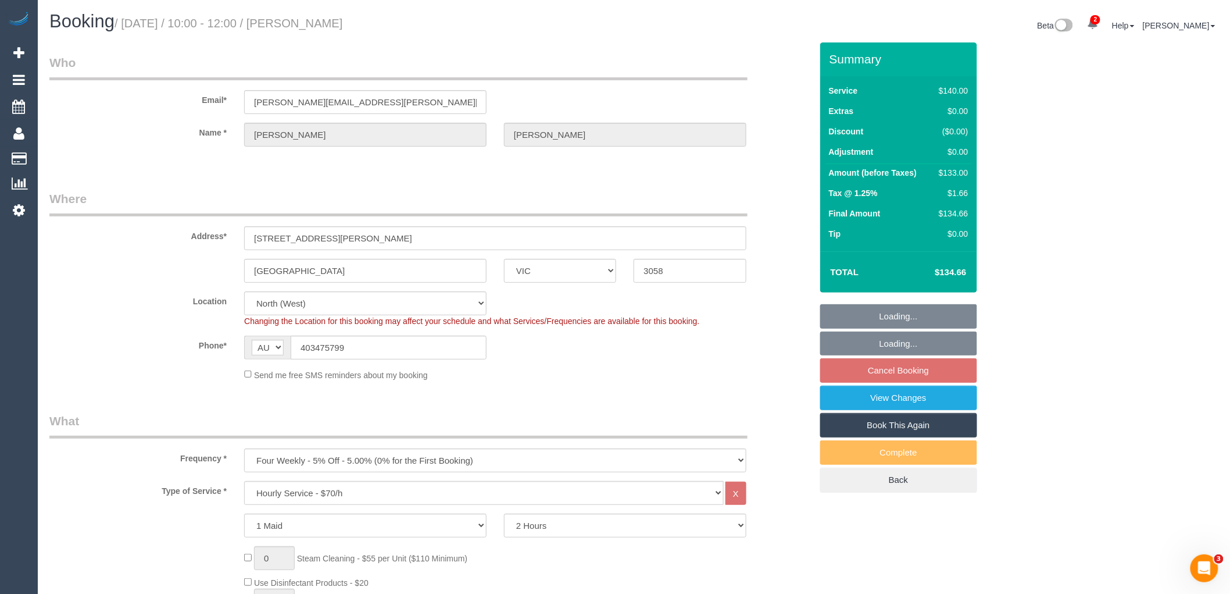
select select "object:863"
select select "string:stripe-pm_1RBNlm2GScqysDRV5Pd3mbrE"
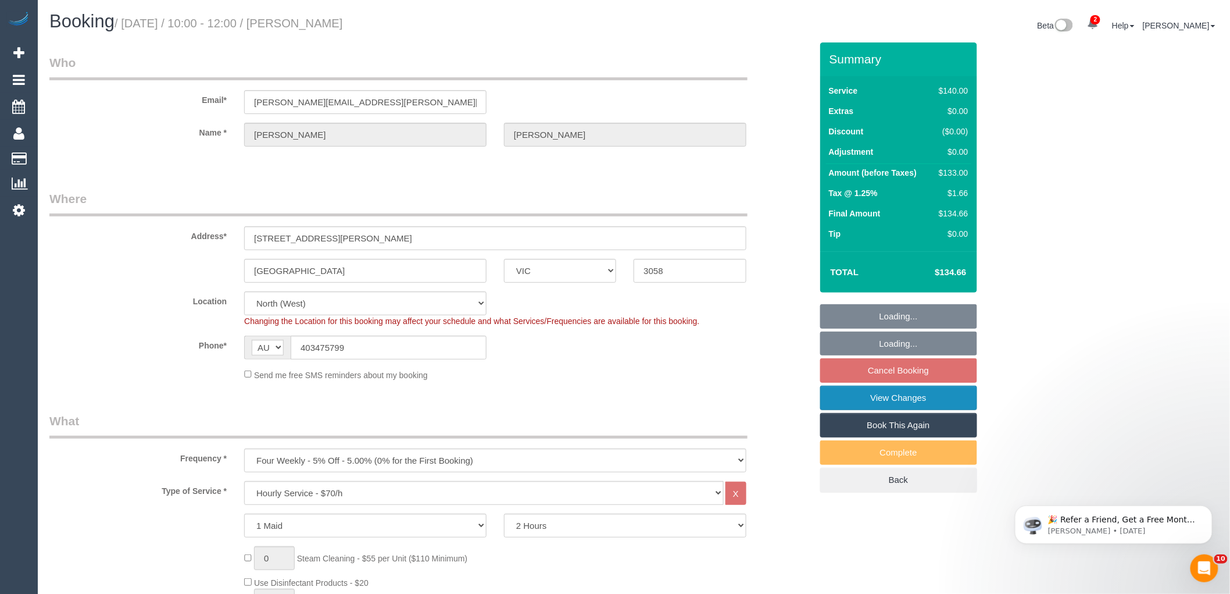
click at [912, 396] on link "View Changes" at bounding box center [898, 397] width 157 height 24
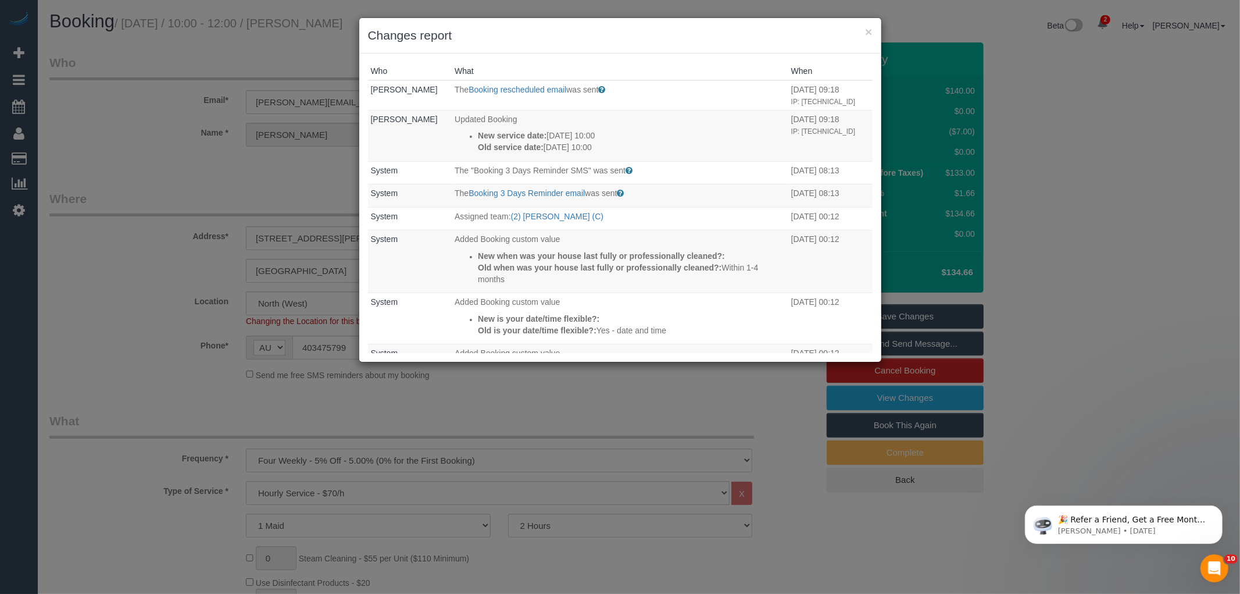
click at [722, 59] on div "Who What When Sophia Frentz The Booking rescheduled email was sent Sent to the …" at bounding box center [620, 207] width 522 height 308
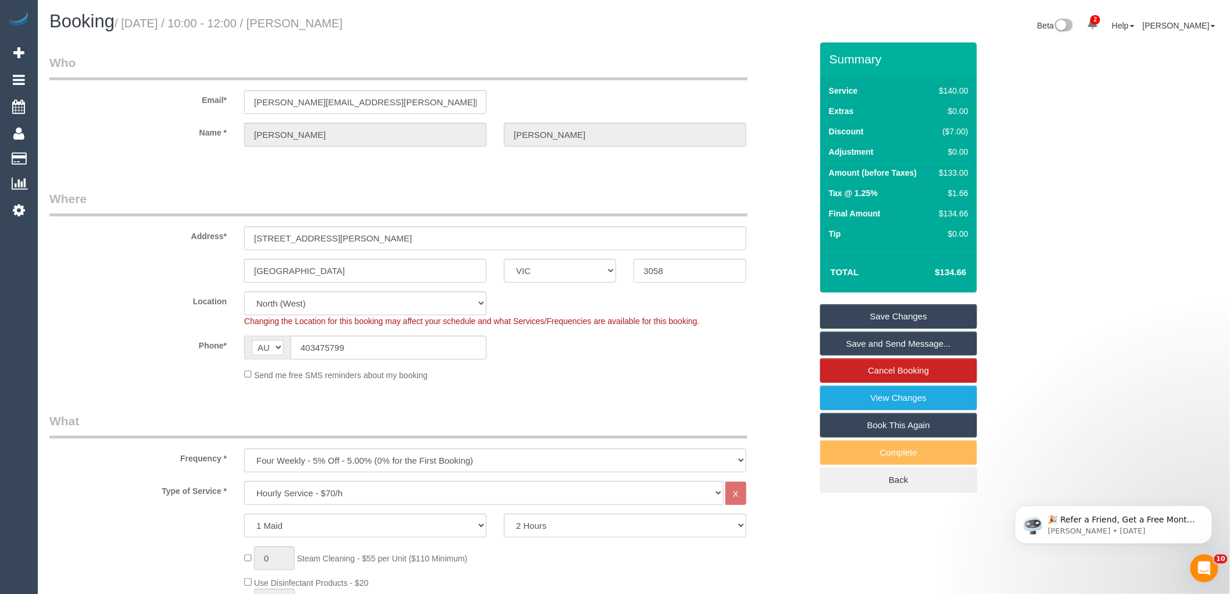
click at [737, 349] on div "Phone* AF AL DZ AD AO AI AQ AG AR AM AW AU AT AZ BS BH BD BB BY BE BZ BJ BM BT …" at bounding box center [431, 347] width 780 height 24
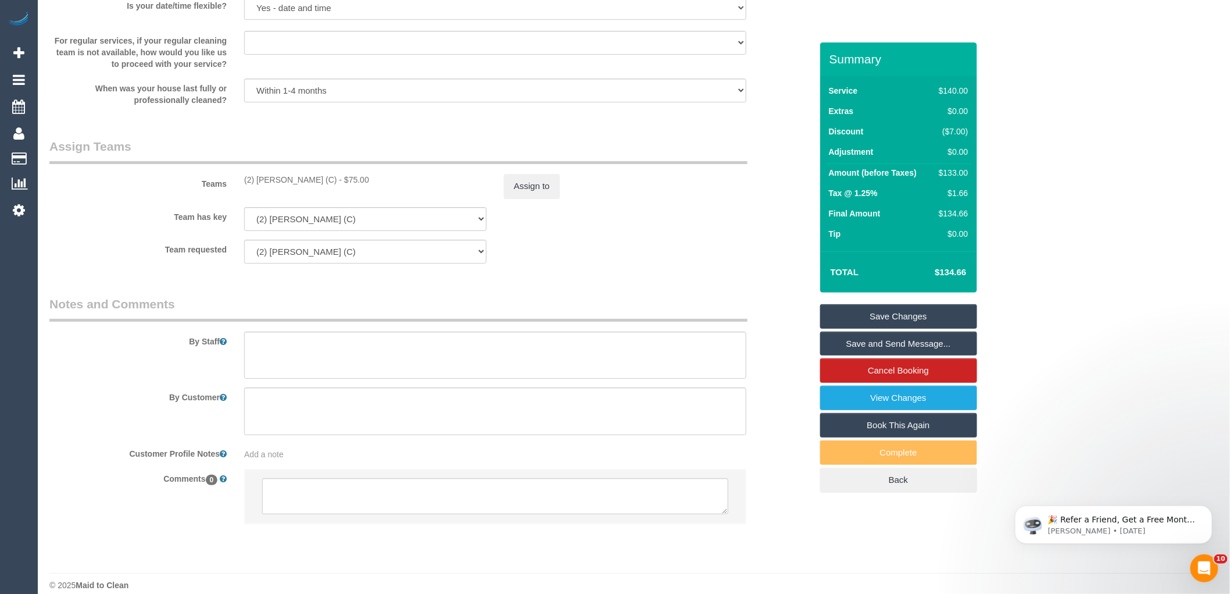
scroll to position [1676, 0]
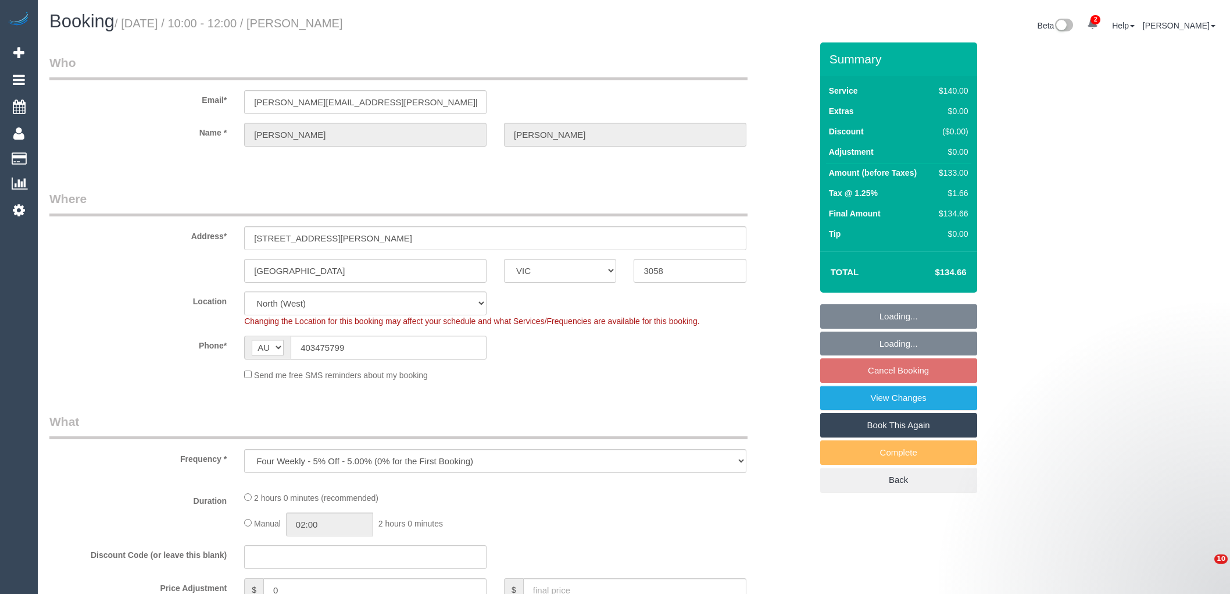
select select "VIC"
select select "string:stripe-pm_1RBNlm2GScqysDRV5Pd3mbrE"
select select "number:28"
select select "number:14"
select select "number:19"
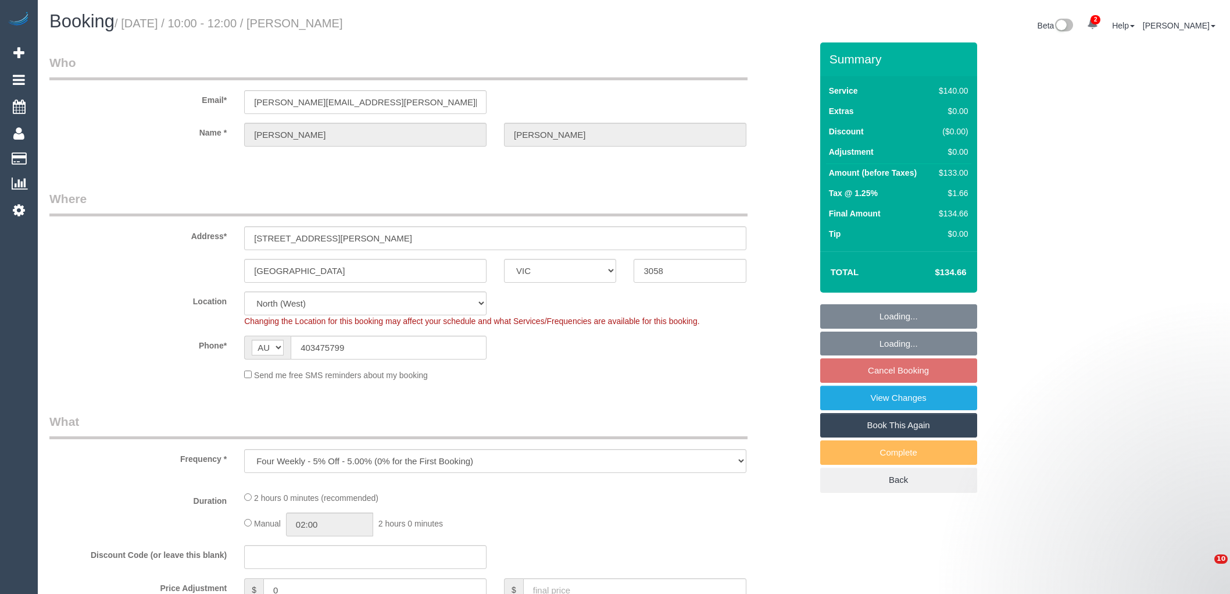
select select "number:22"
select select "number:13"
select select "object:877"
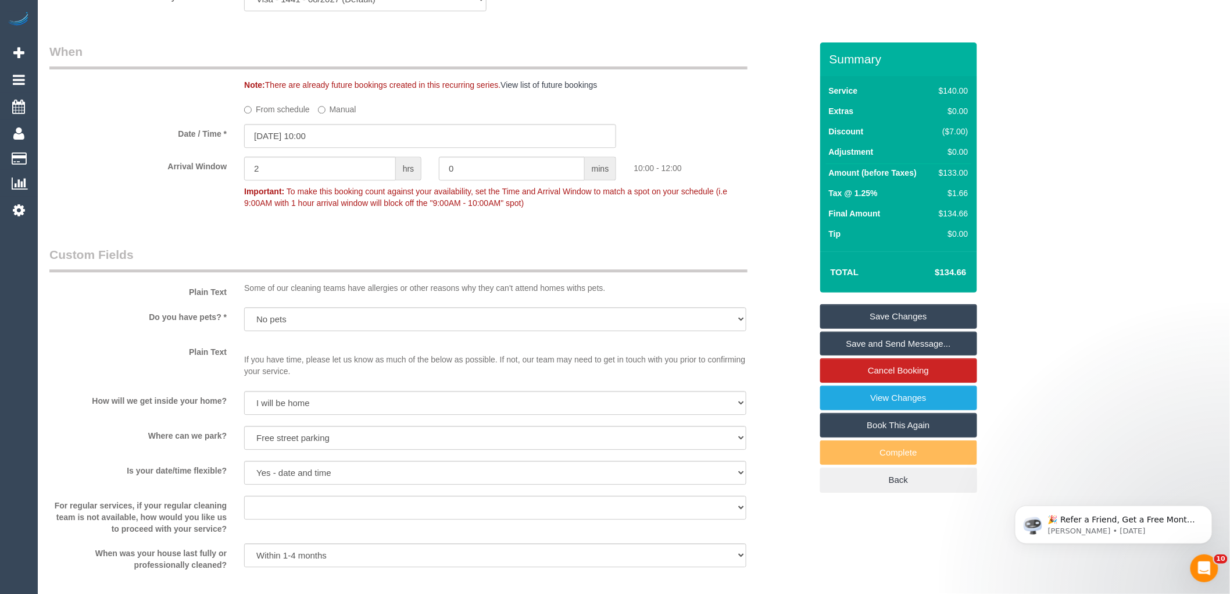
scroll to position [1421, 0]
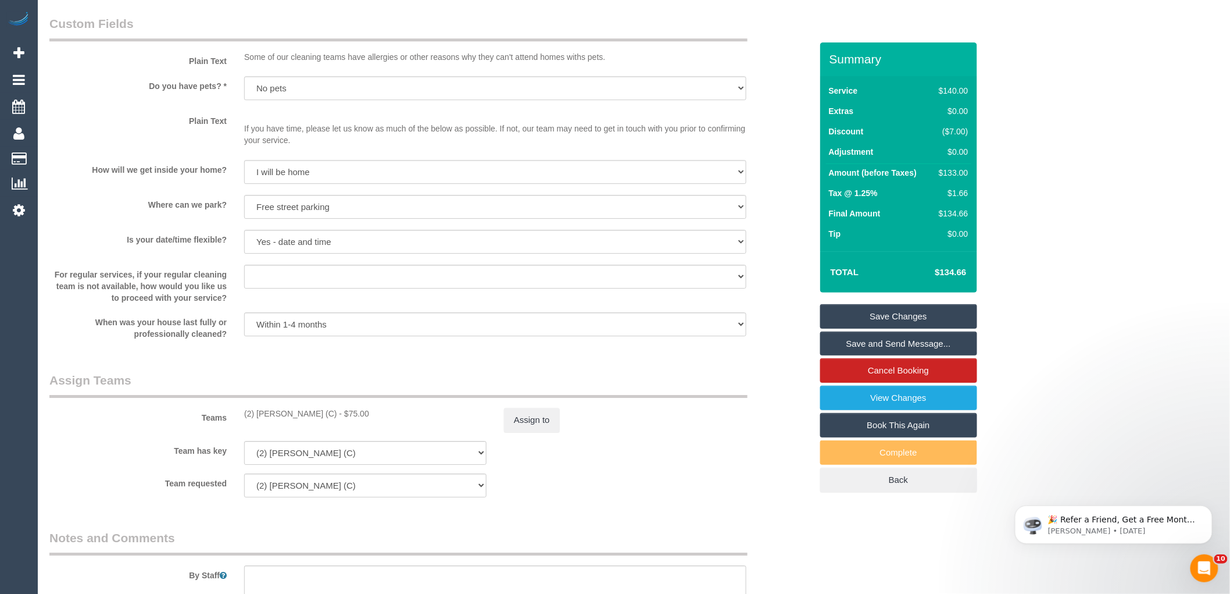
click at [263, 419] on div "(2) [PERSON_NAME] (C) - $75.00" at bounding box center [365, 414] width 242 height 12
copy div "Axel"
click at [199, 444] on sui-booking-teams "Teams (2) Axel Richerand (C) - $75.00 Assign to Team has key (2) Axel Richerand…" at bounding box center [430, 434] width 762 height 126
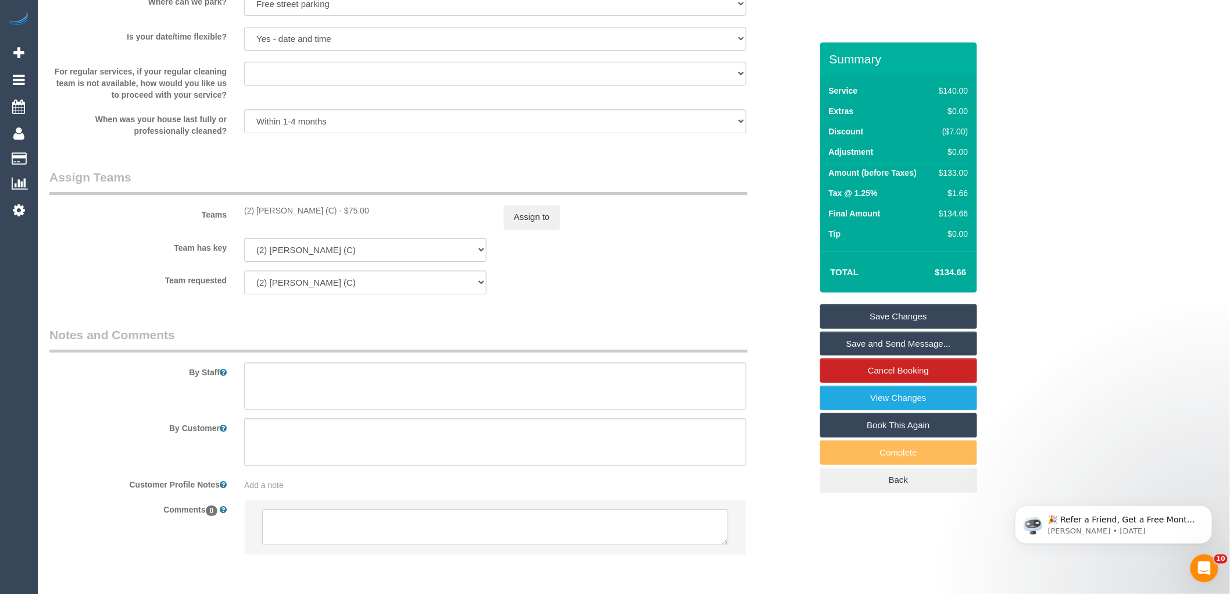
scroll to position [1676, 0]
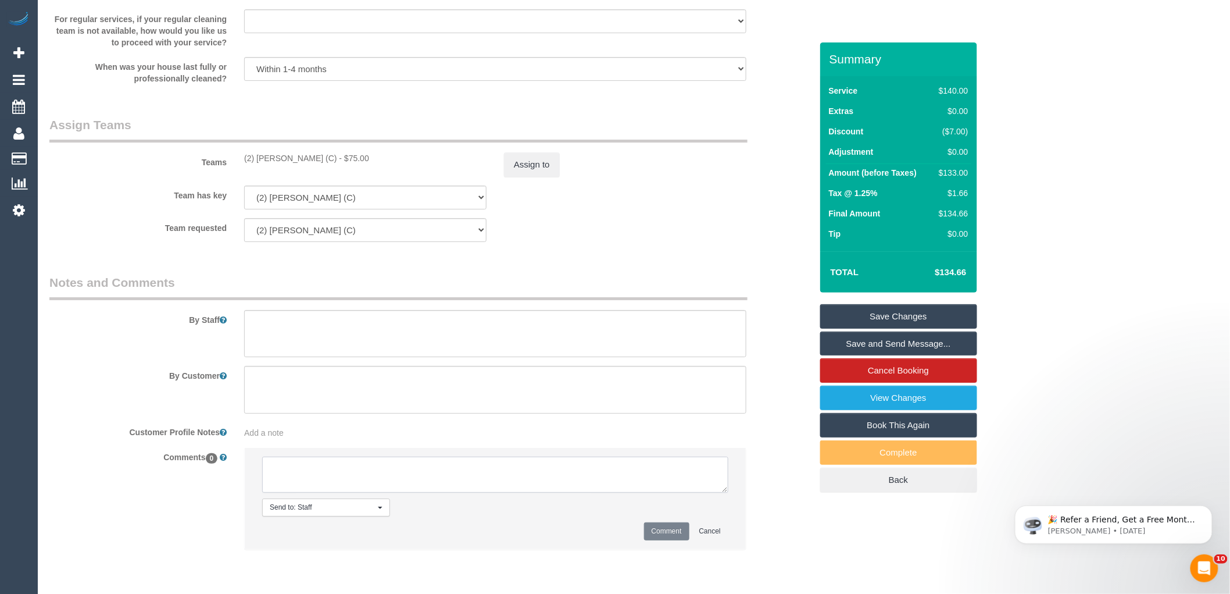
click at [323, 480] on textarea at bounding box center [495, 474] width 466 height 36
paste textarea "Axel"
click at [562, 481] on textarea at bounding box center [495, 474] width 466 height 36
type textarea "Axel U/A - customers reschedule clash - not yet informed"
click at [659, 539] on button "Comment" at bounding box center [666, 531] width 45 height 18
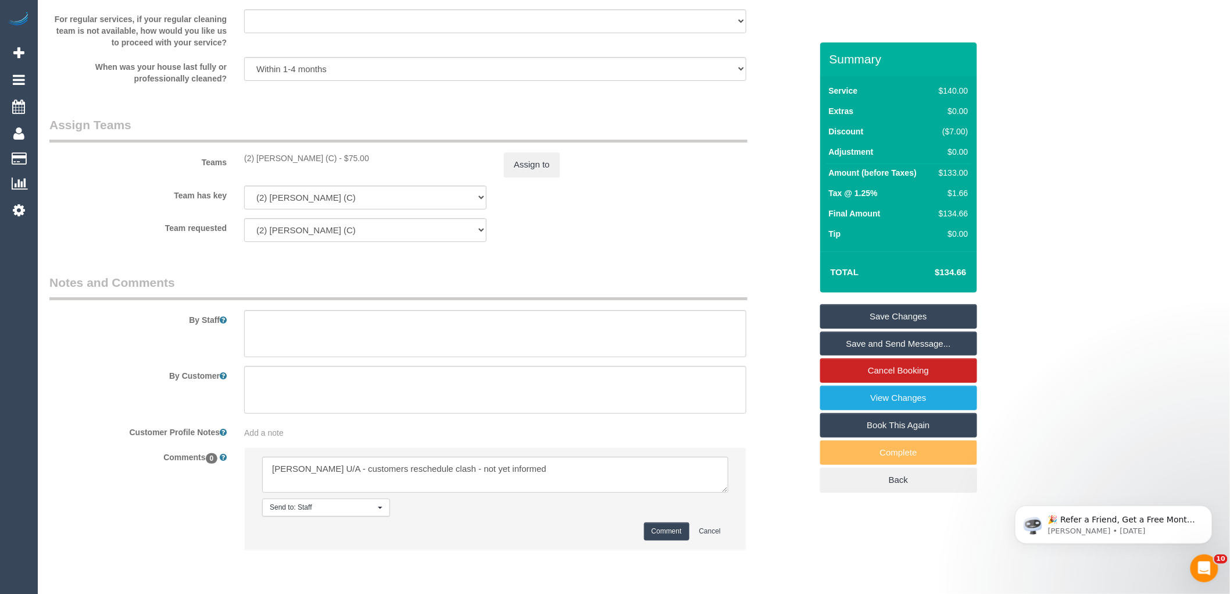
click at [778, 532] on div "Comments 0 Send to: Staff Nothing selected Send to: Staff Send to: Customer Sen…" at bounding box center [431, 504] width 780 height 114
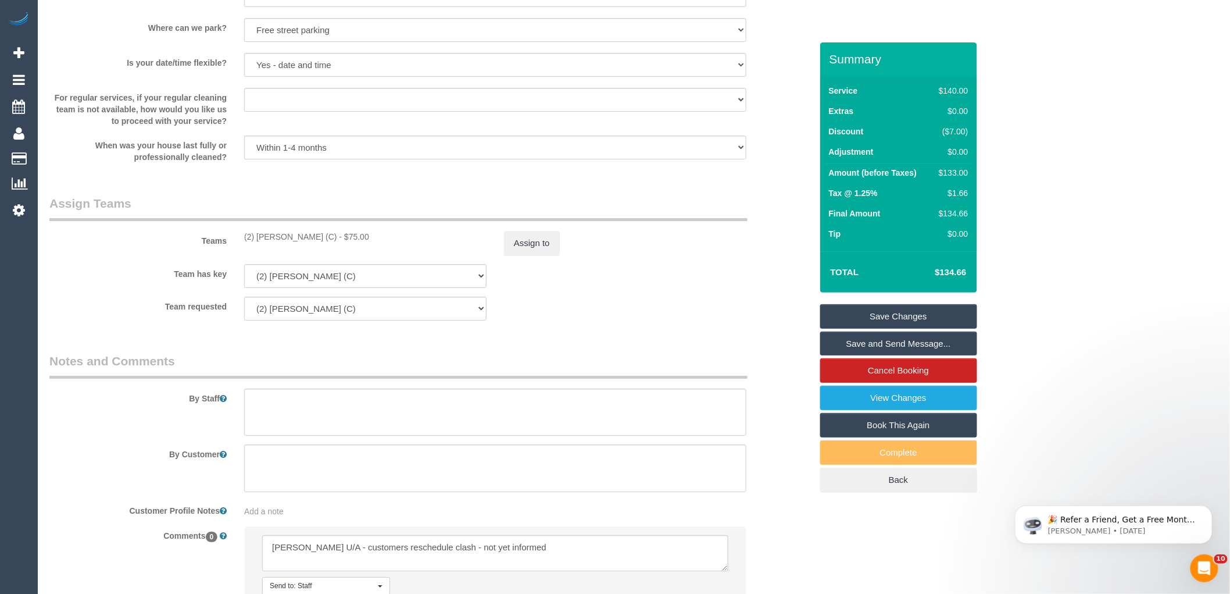
scroll to position [1483, 0]
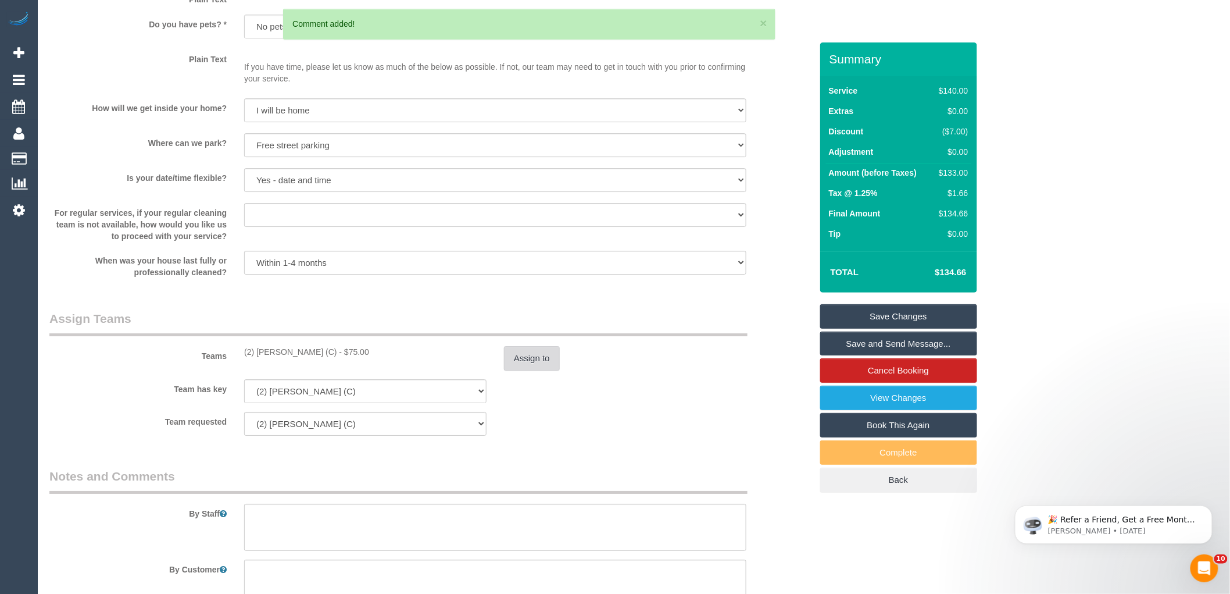
click at [524, 368] on button "Assign to" at bounding box center [532, 358] width 56 height 24
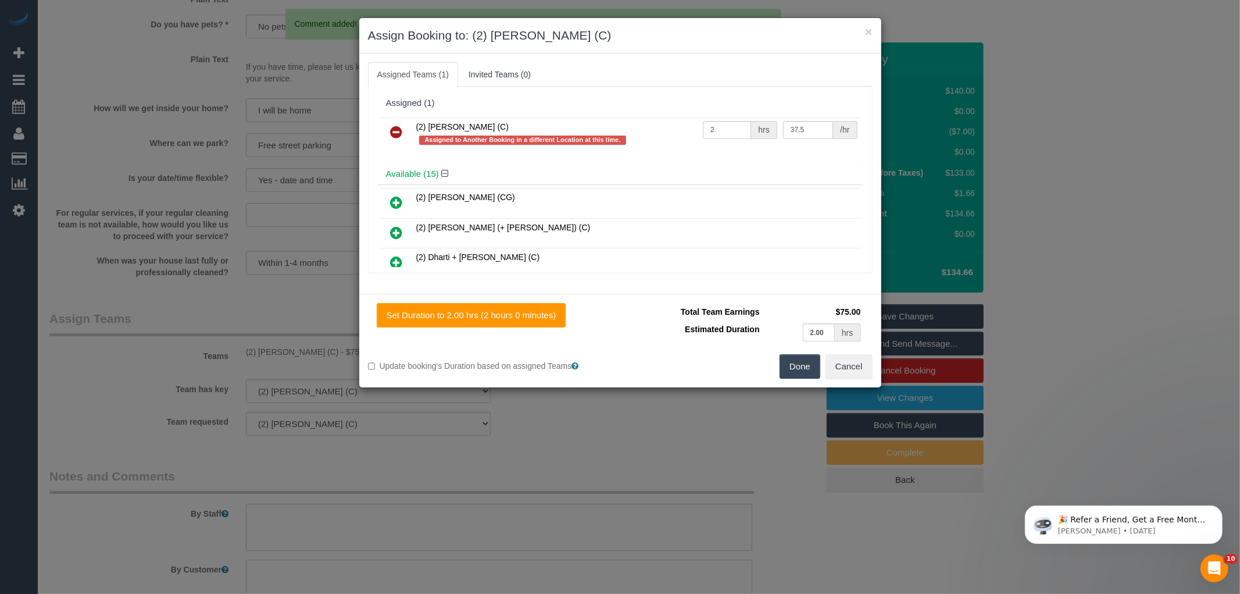
click at [394, 128] on icon at bounding box center [397, 132] width 12 height 14
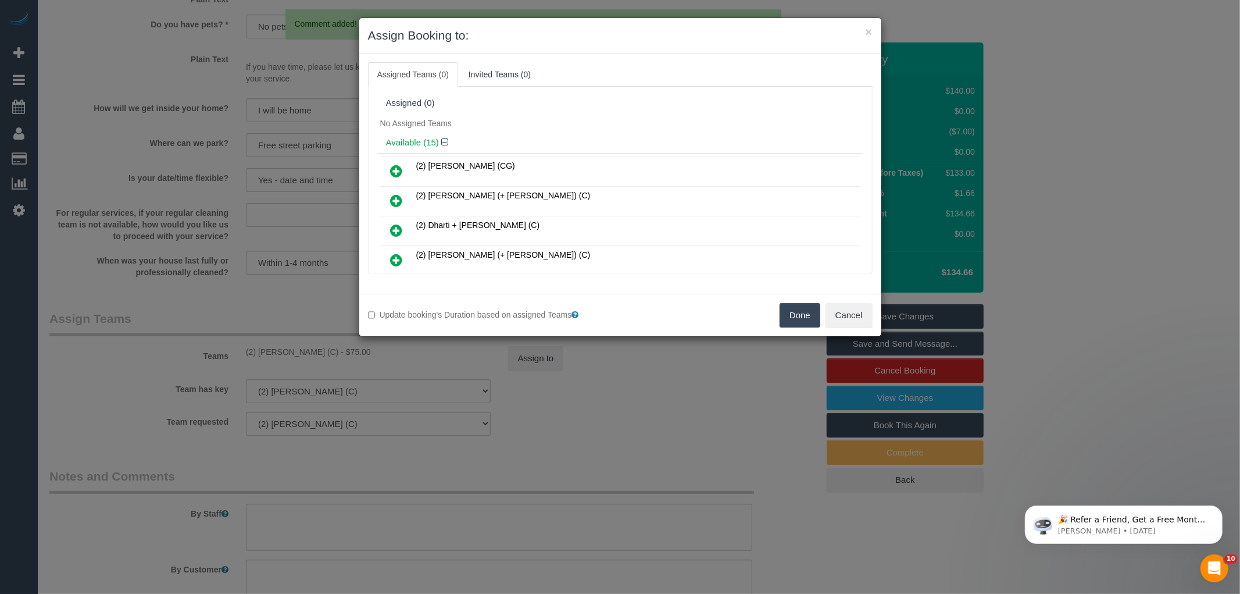
click at [794, 317] on button "Done" at bounding box center [800, 315] width 41 height 24
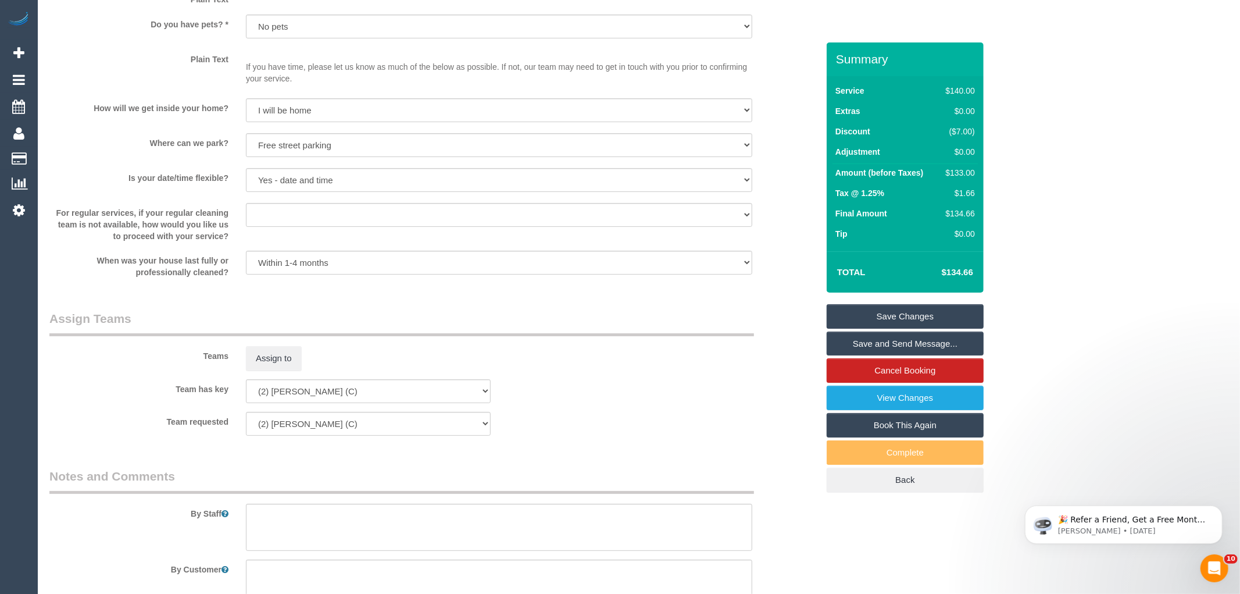
click at [791, 353] on div "× Assign Booking to: Assigned Teams (0) Invited Teams (0) Assigned (0) No Assig…" at bounding box center [620, 297] width 1240 height 594
click at [863, 315] on link "Save Changes" at bounding box center [898, 316] width 157 height 24
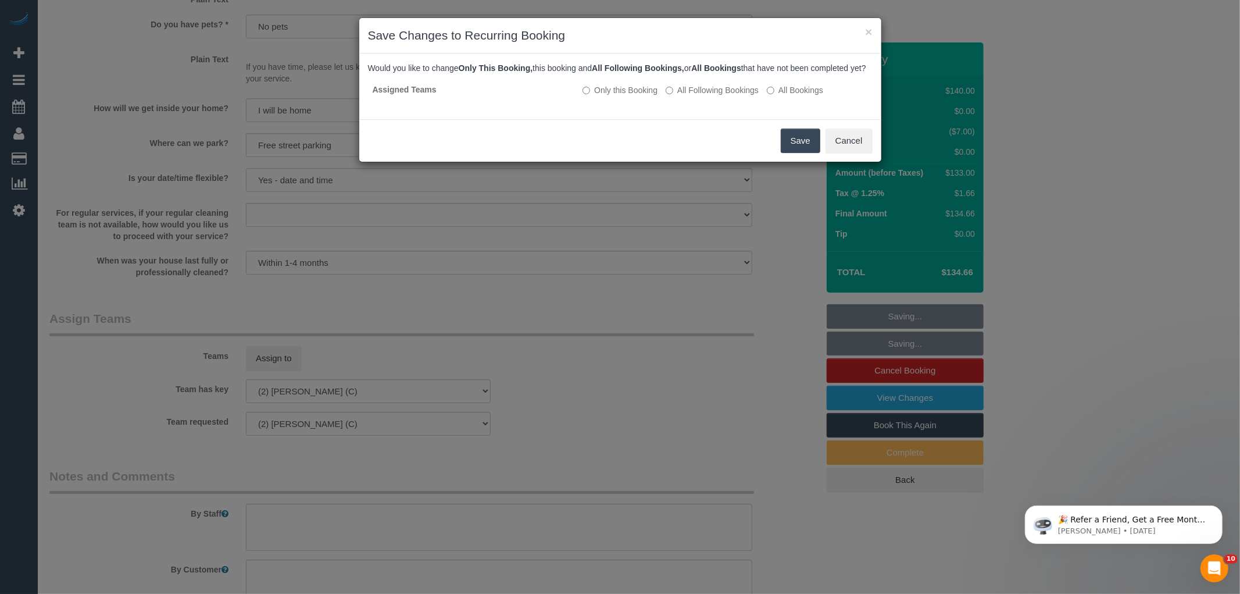
click at [803, 153] on button "Save" at bounding box center [801, 140] width 40 height 24
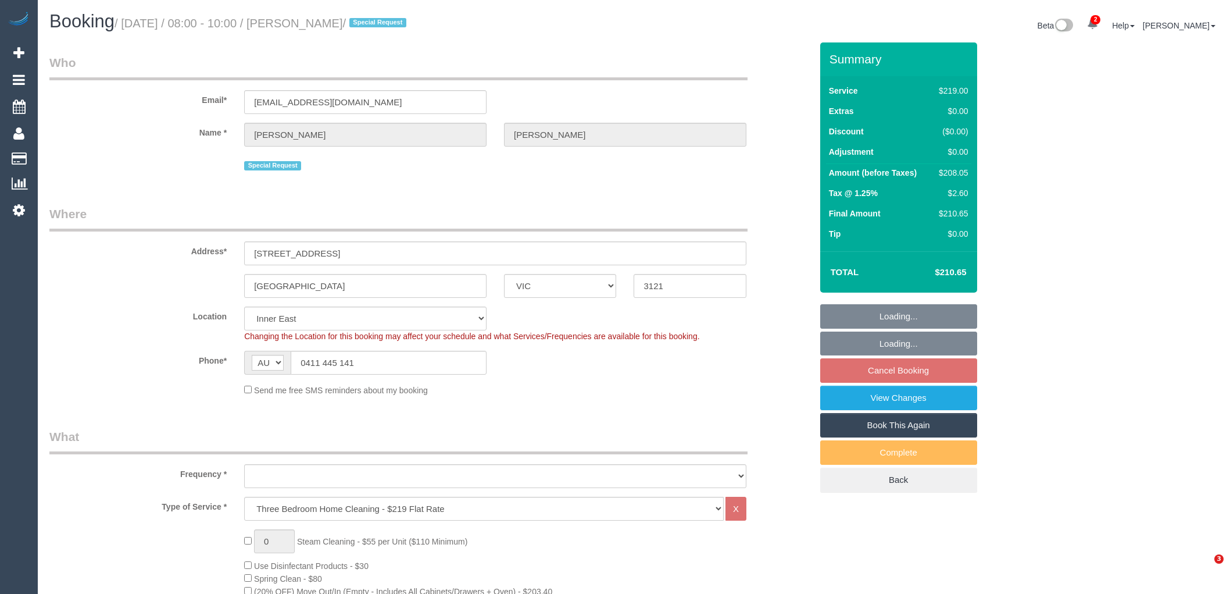
select select "VIC"
select select "object:814"
select select "number:27"
select select "number:14"
select select "number:19"
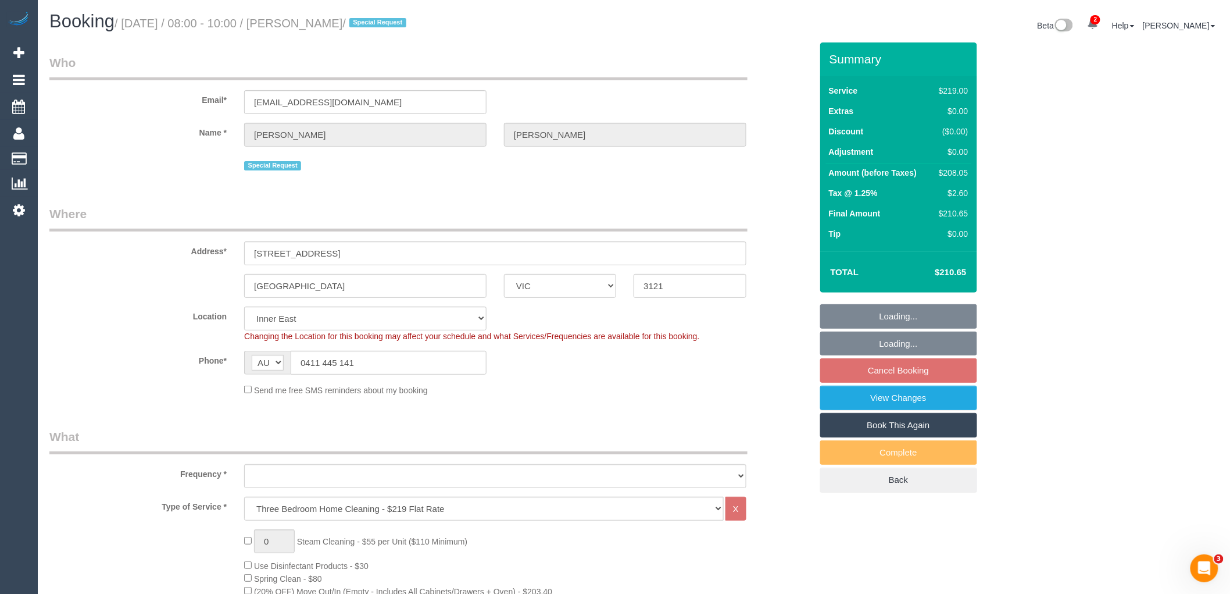
select select "number:24"
select select "number:34"
select select "number:12"
select select "object:833"
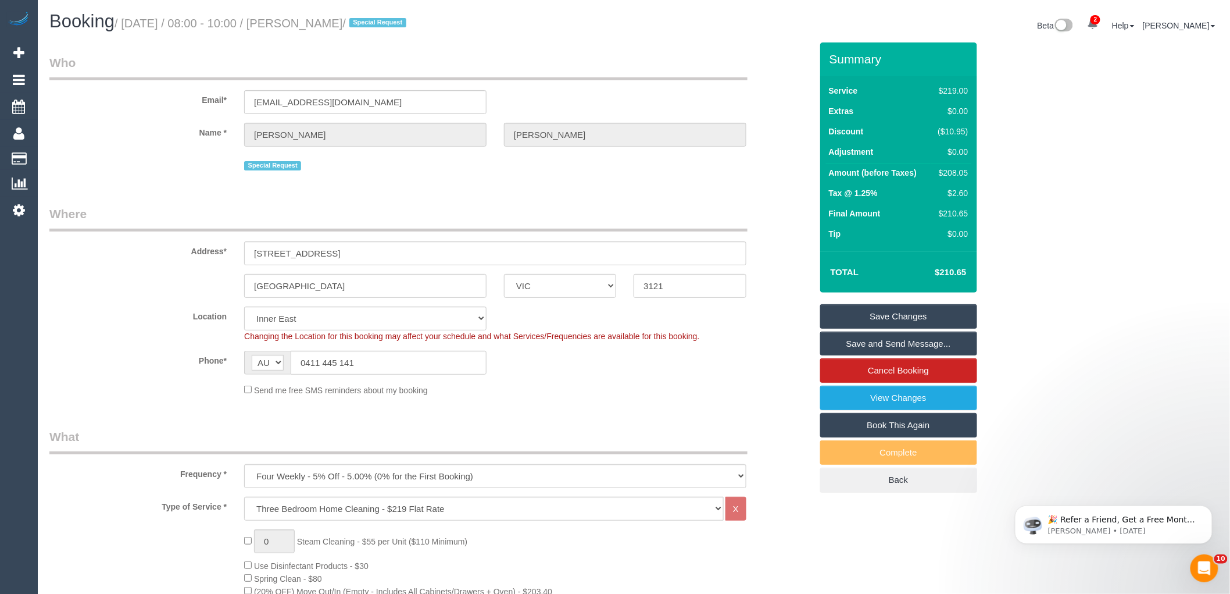
drag, startPoint x: 385, startPoint y: 22, endPoint x: 298, endPoint y: 23, distance: 87.8
click at [298, 23] on small "/ August 27, 2025 / 08:00 - 10:00 / Kevin Fitzpatrick / Special Request" at bounding box center [262, 23] width 295 height 13
copy small "Kevin Fitzpatrick"
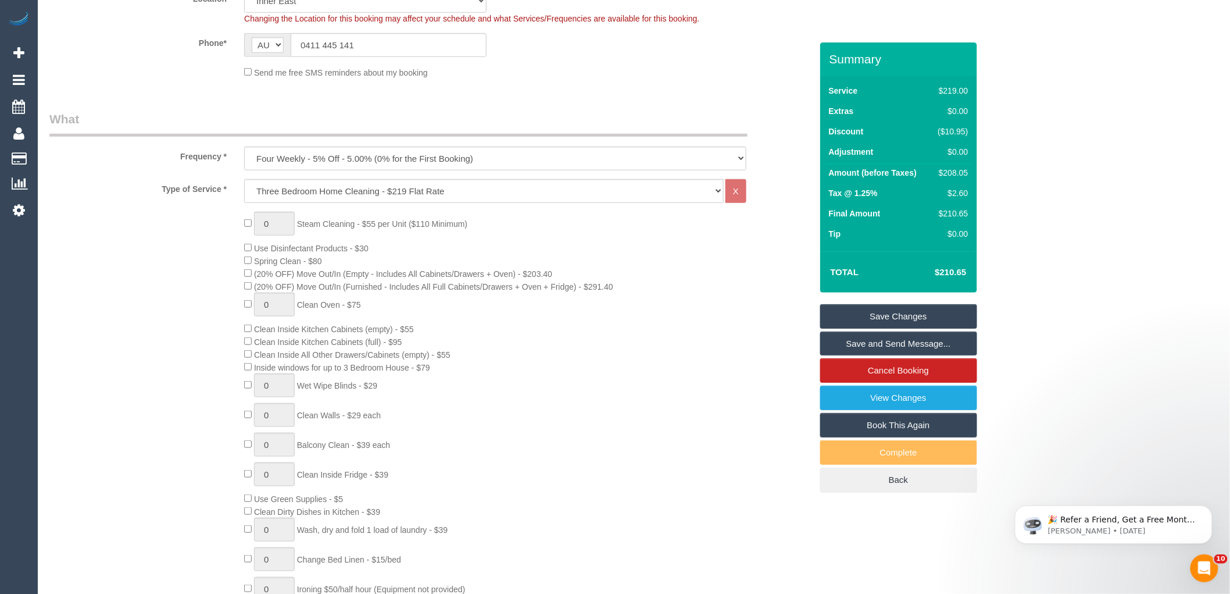
scroll to position [323, 0]
click at [956, 170] on div "$208.05" at bounding box center [951, 173] width 35 height 12
copy div "208.05"
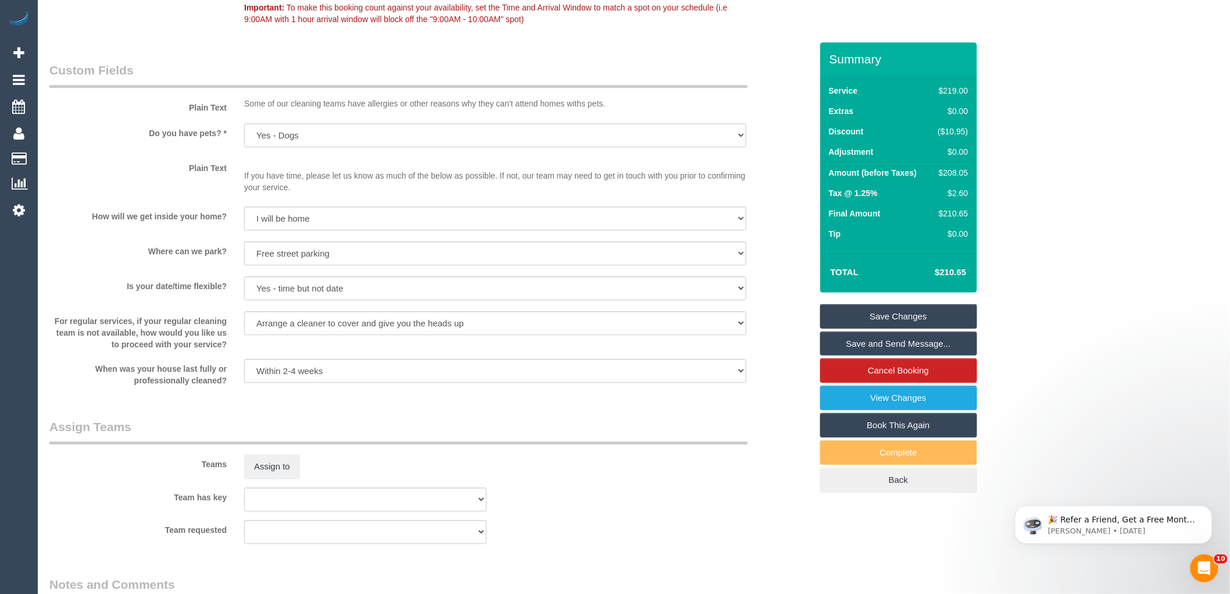
scroll to position [1938, 0]
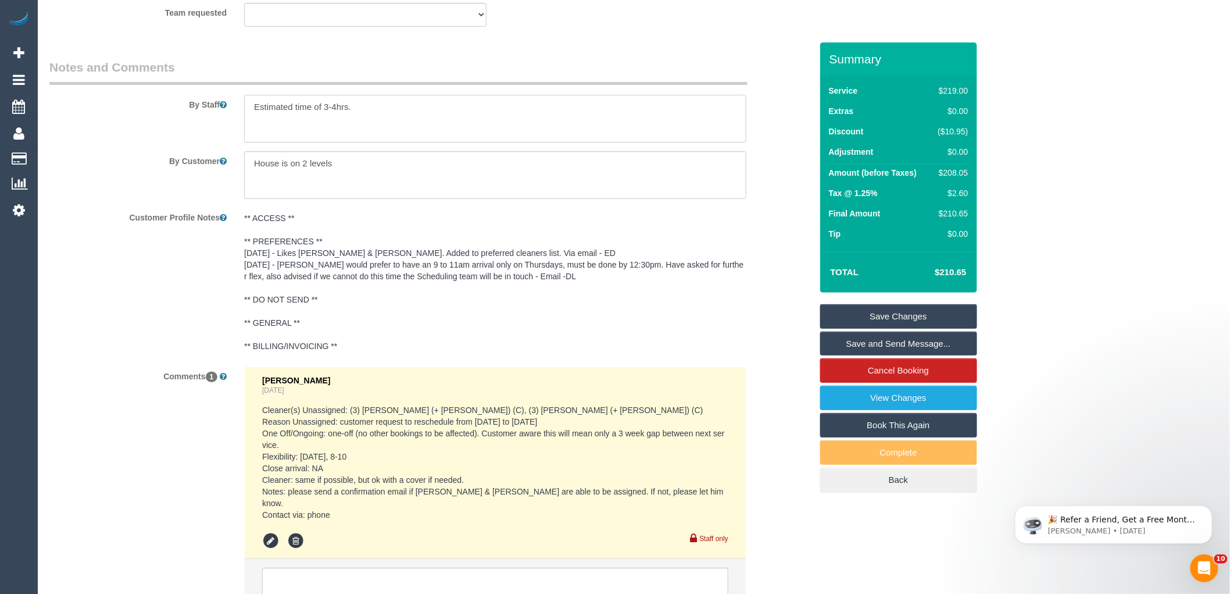
click at [249, 116] on textarea at bounding box center [495, 119] width 502 height 48
type textarea "*cover* Estimated time of 3-4hrs."
click at [591, 74] on legend "Notes and Comments" at bounding box center [398, 72] width 698 height 26
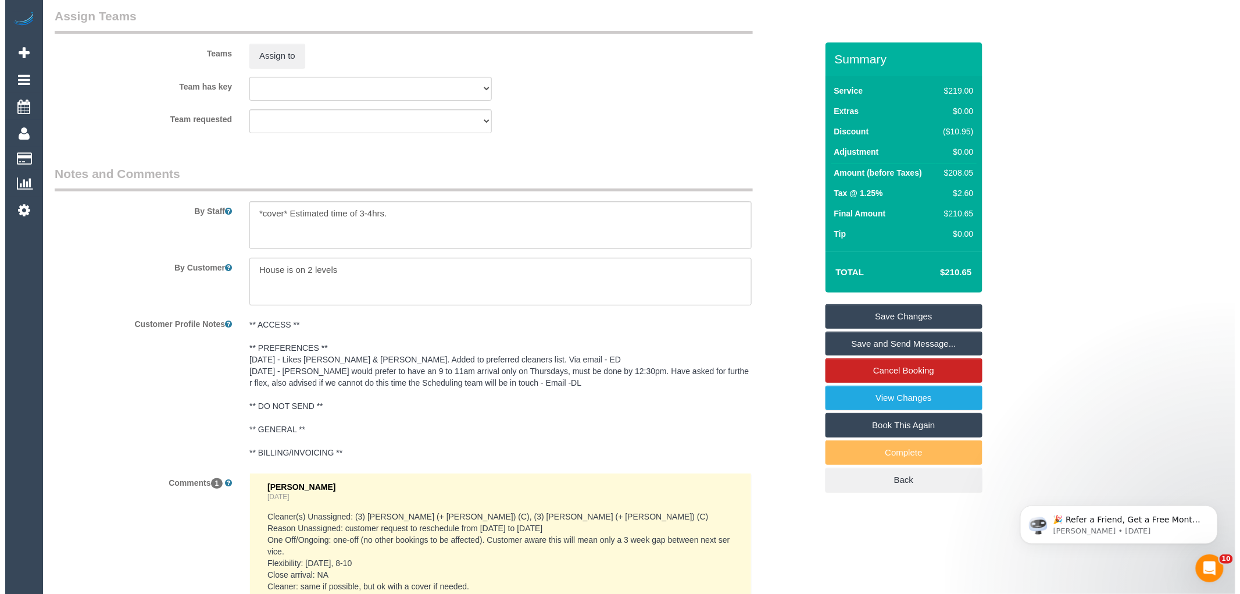
scroll to position [1679, 0]
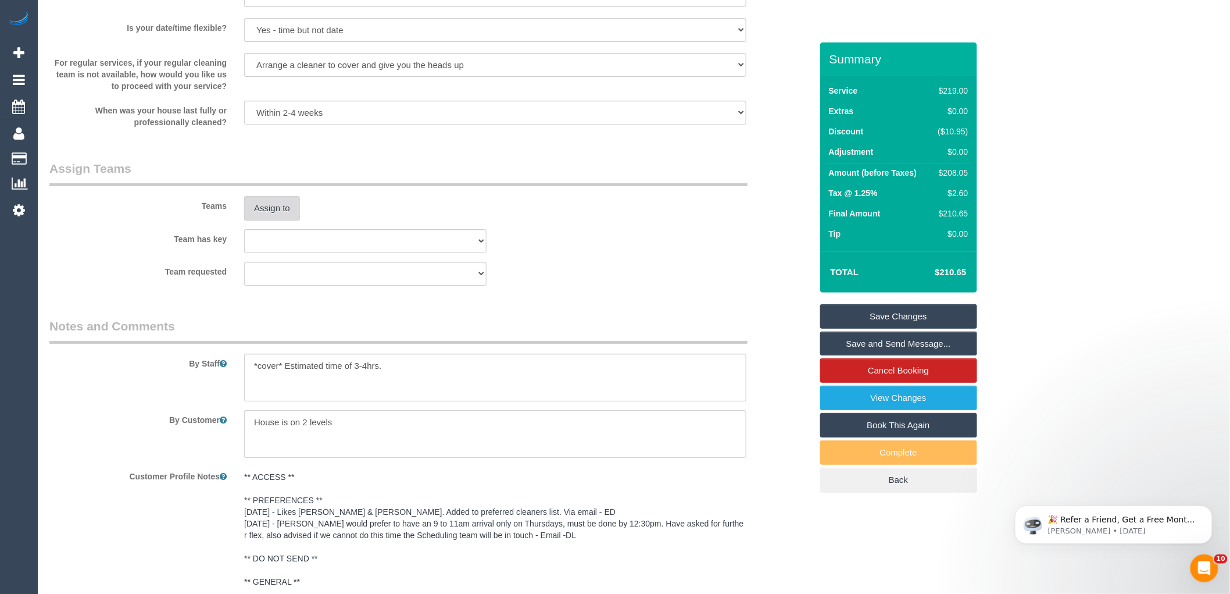
click at [270, 219] on button "Assign to" at bounding box center [272, 208] width 56 height 24
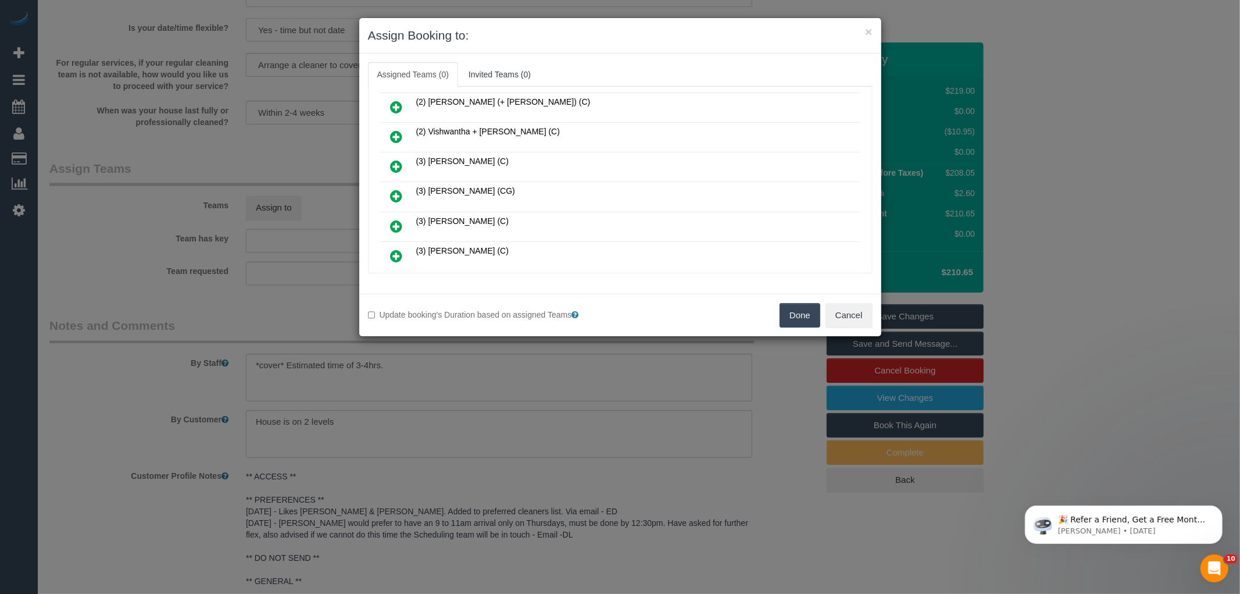
scroll to position [452, 0]
click at [399, 188] on icon at bounding box center [397, 195] width 12 height 14
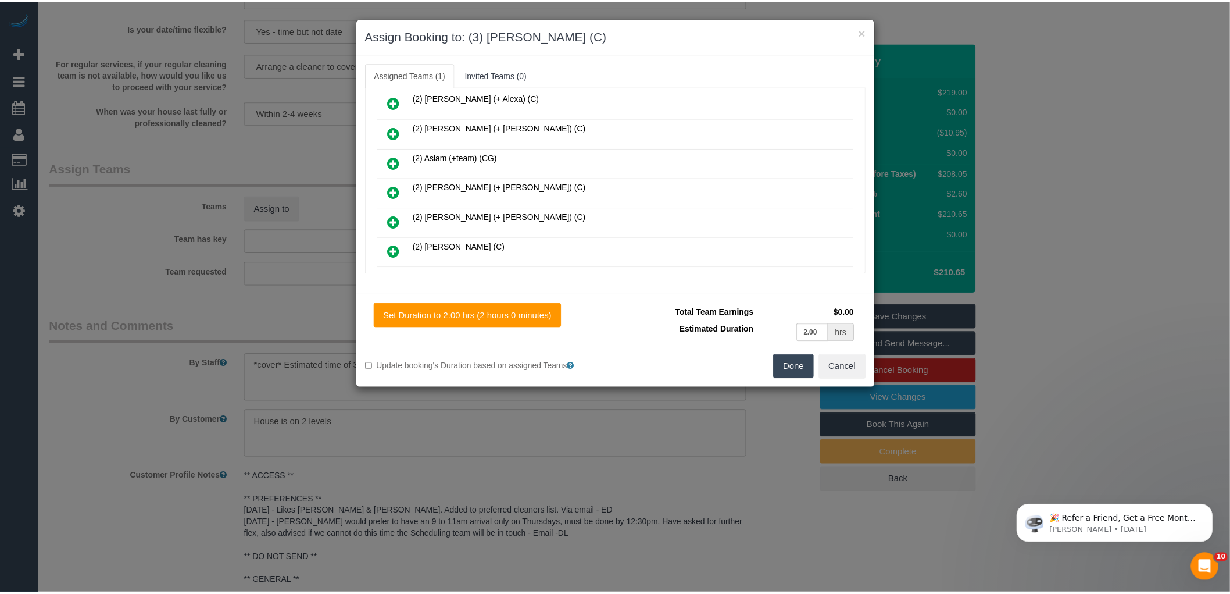
scroll to position [0, 0]
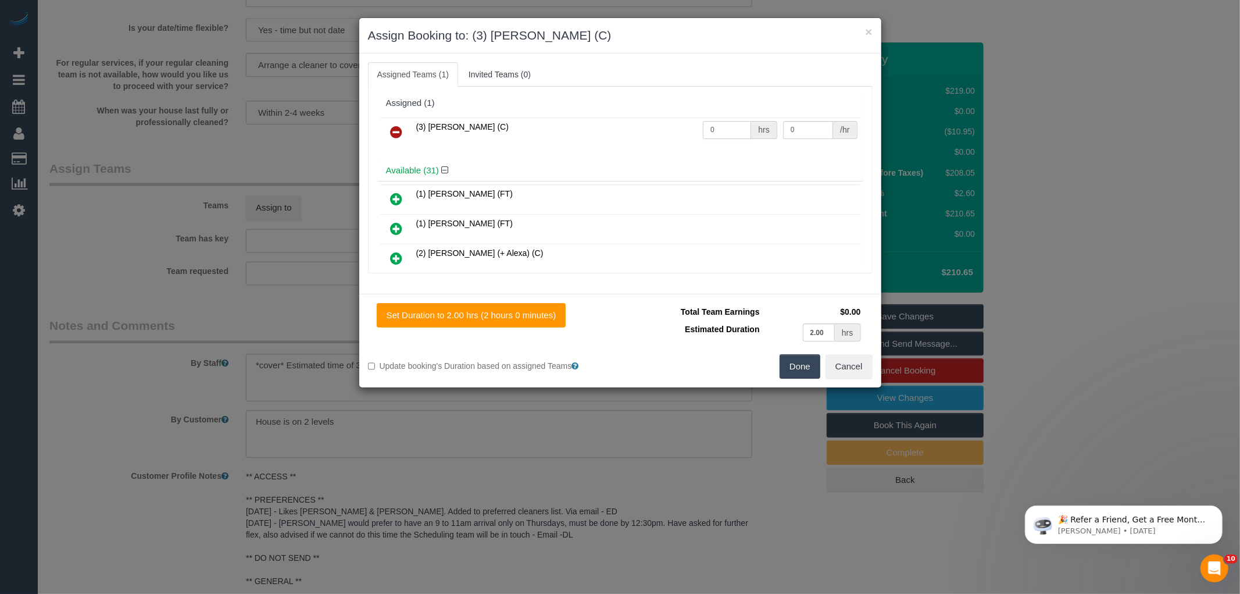
click at [717, 132] on input "0" at bounding box center [727, 130] width 48 height 18
type input "1"
click at [815, 130] on input "0" at bounding box center [808, 130] width 50 height 18
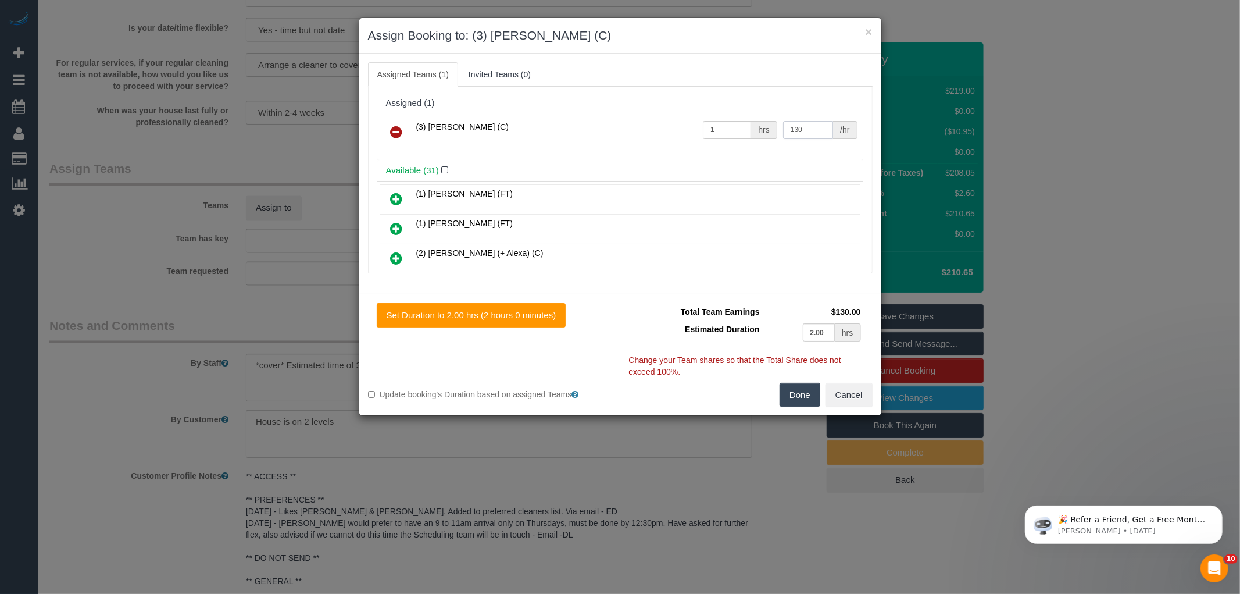
type input "130"
click at [804, 394] on button "Done" at bounding box center [800, 395] width 41 height 24
click at [804, 394] on div "× Assign Booking to: (3) Achi Fernando (C) Assigned Teams (1) Invited Teams (0)…" at bounding box center [620, 297] width 1240 height 594
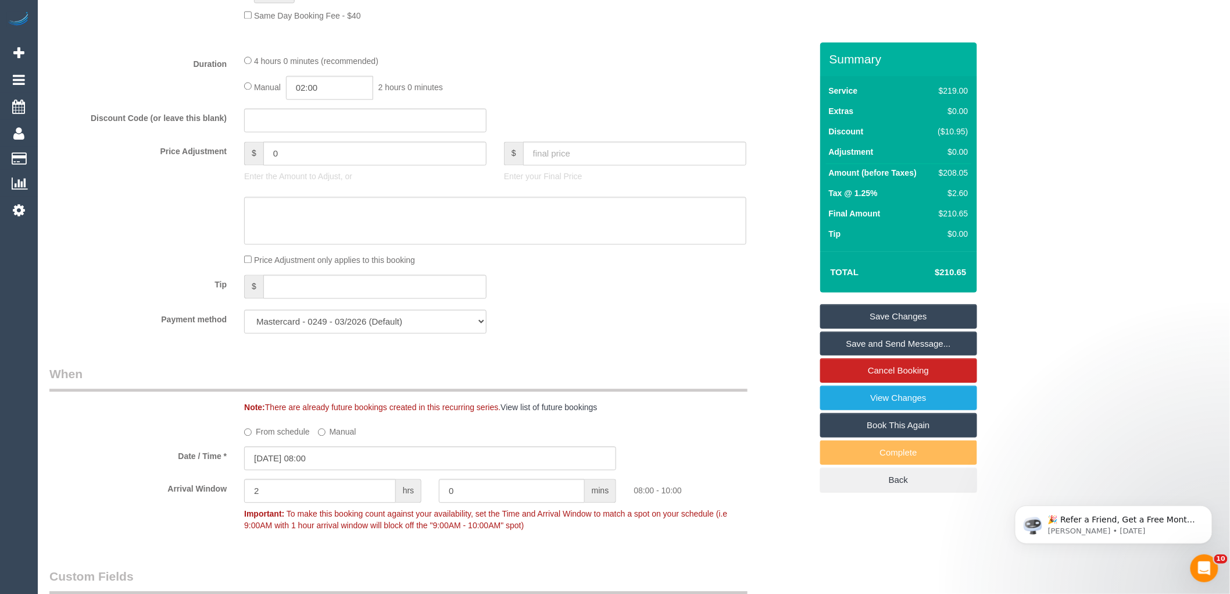
scroll to position [775, 0]
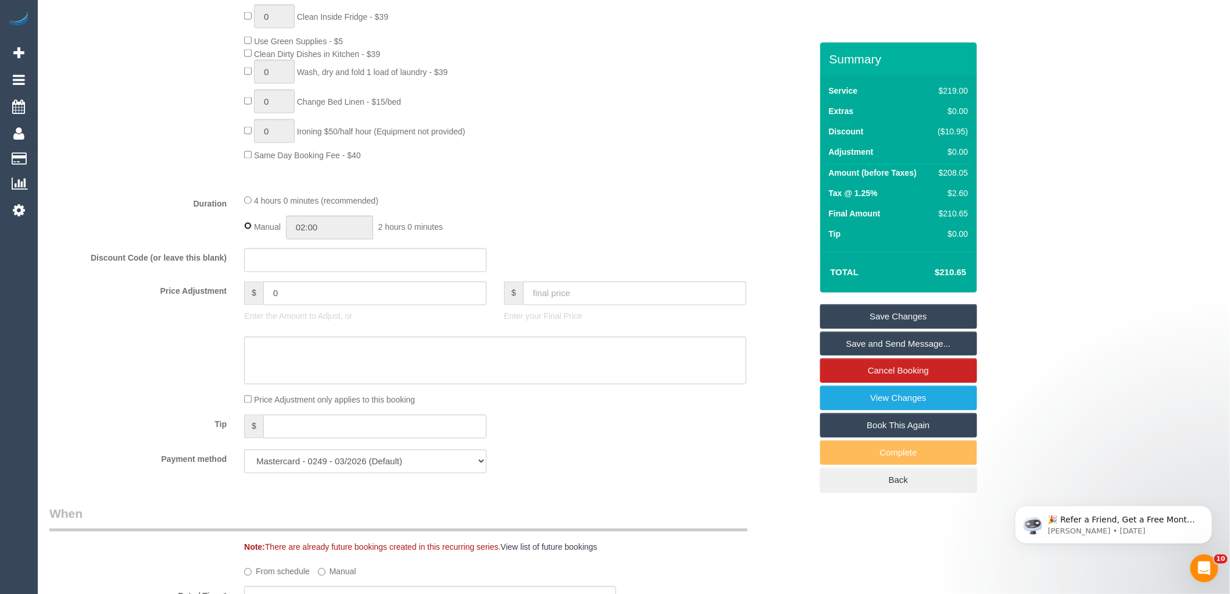
type input "04:00"
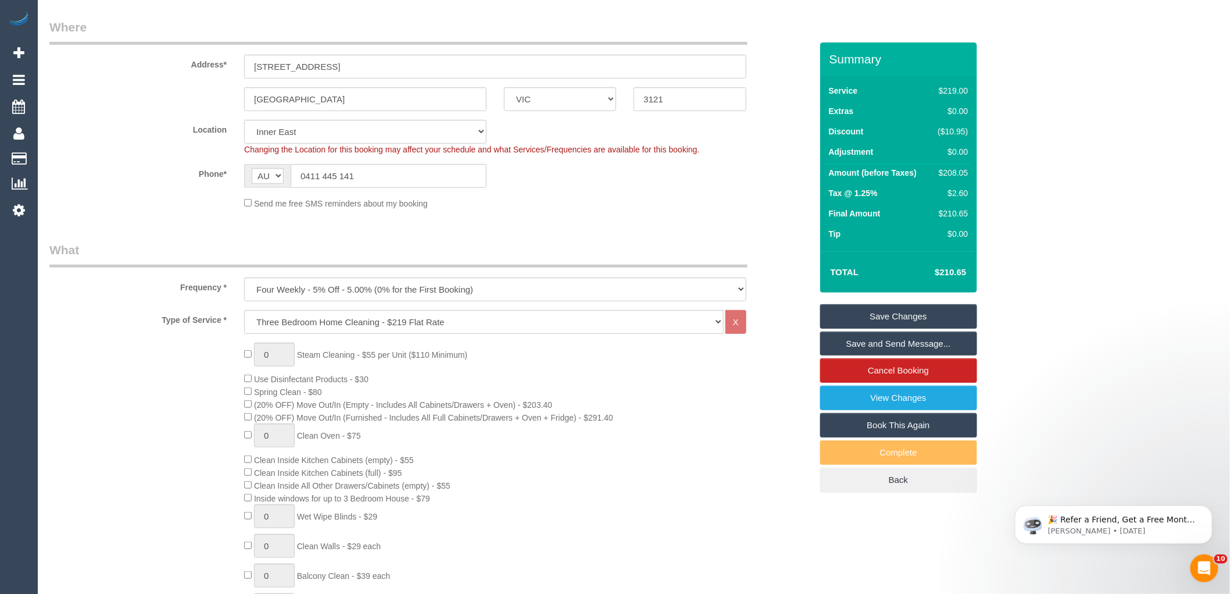
scroll to position [0, 0]
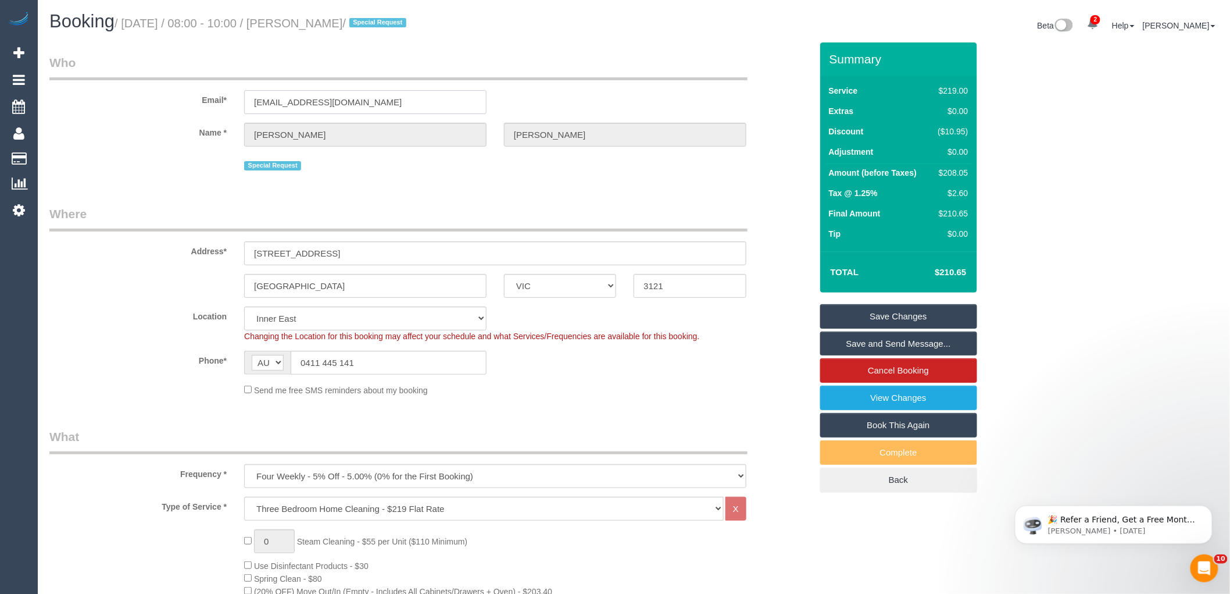
click at [317, 102] on input "kevinfitzpatrick27@bigpond.com" at bounding box center [365, 102] width 242 height 24
click at [495, 179] on fieldset "Who Email* kevinfitzpatrick27@bigpond.com Name * Kevin Fitzpatrick Special Requ…" at bounding box center [430, 118] width 762 height 128
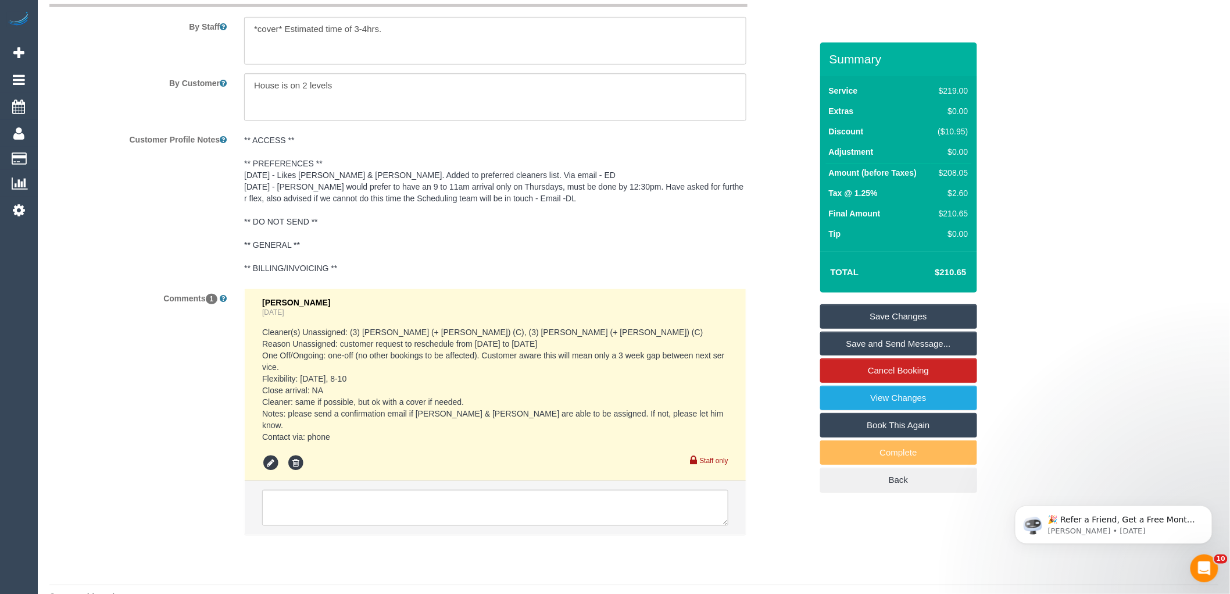
scroll to position [2042, 0]
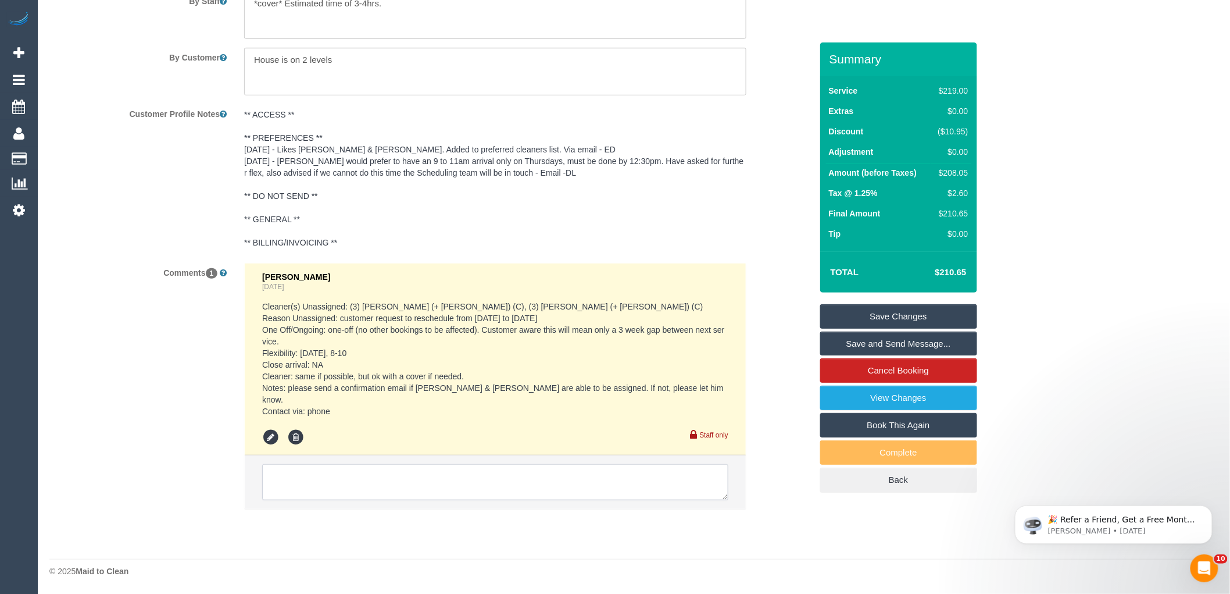
click at [342, 491] on textarea at bounding box center [495, 482] width 466 height 36
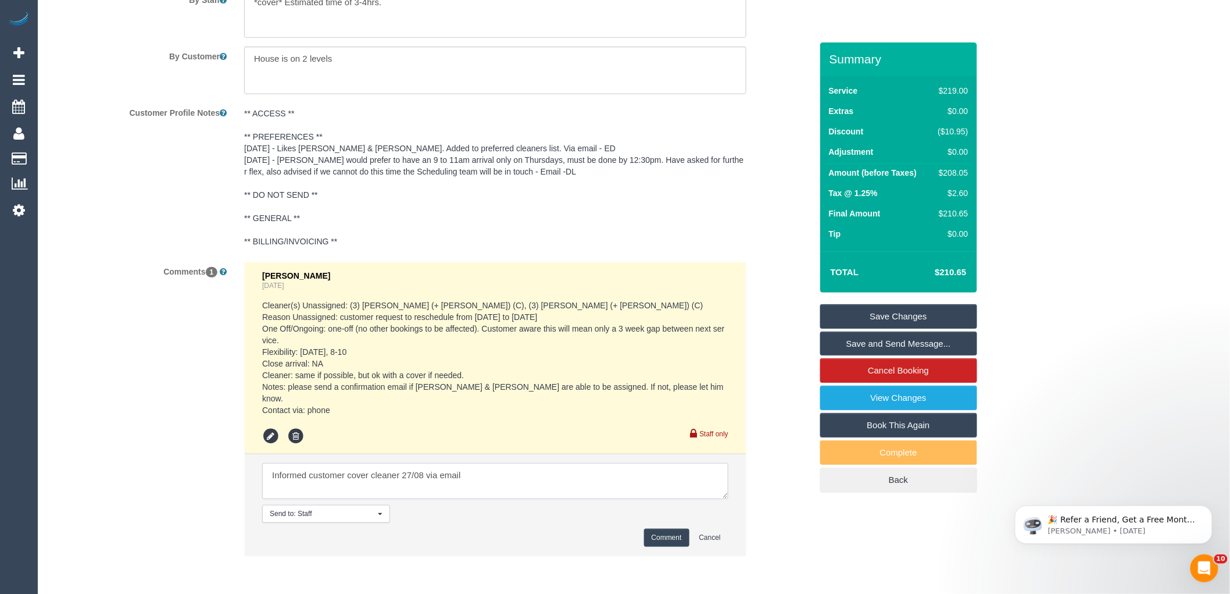
type textarea "Informed customer cover cleaner 27/08 via email"
click at [664, 537] on button "Comment" at bounding box center [666, 537] width 45 height 18
click at [729, 215] on pre "** ACCESS ** ** PREFERENCES ** 17/9/24 - Likes Angy & Camilo. Added to preferre…" at bounding box center [495, 178] width 502 height 140
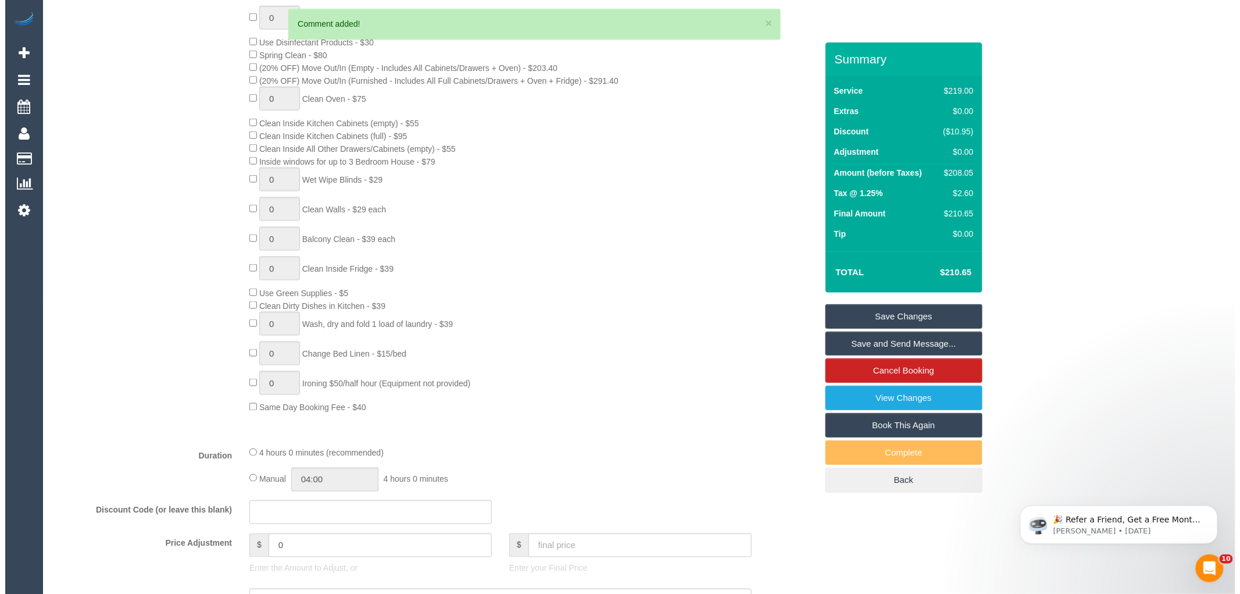
scroll to position [406, 0]
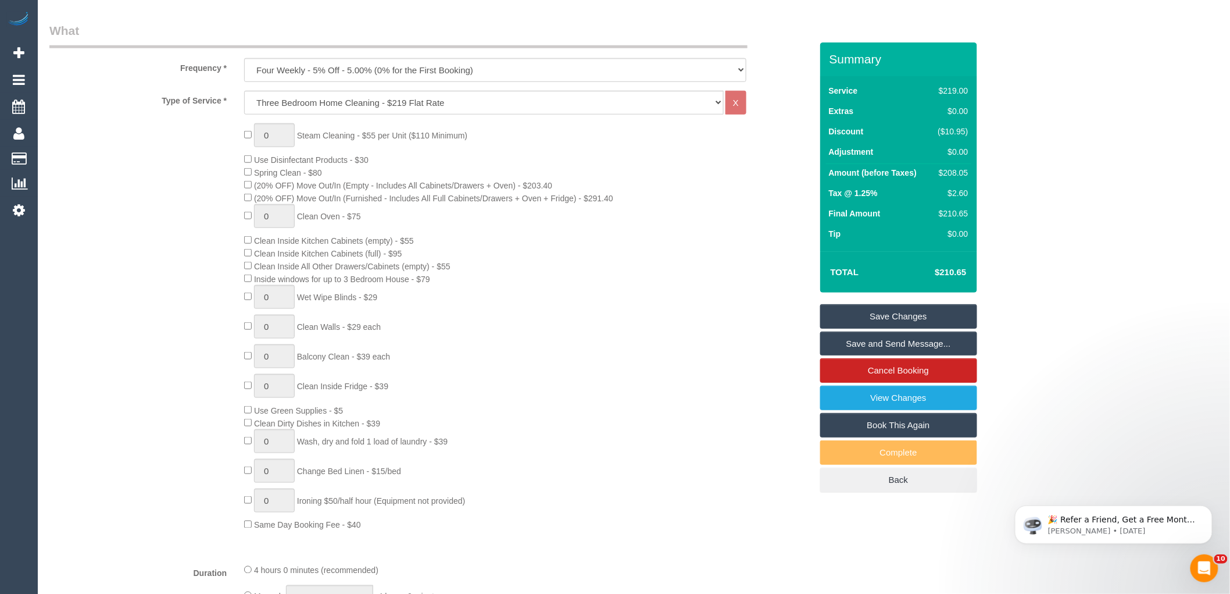
click at [702, 305] on div "0 Steam Cleaning - $55 per Unit ($110 Minimum) Use Disinfectant Products - $30 …" at bounding box center [527, 327] width 584 height 408
click at [891, 344] on link "Save and Send Message..." at bounding box center [898, 343] width 157 height 24
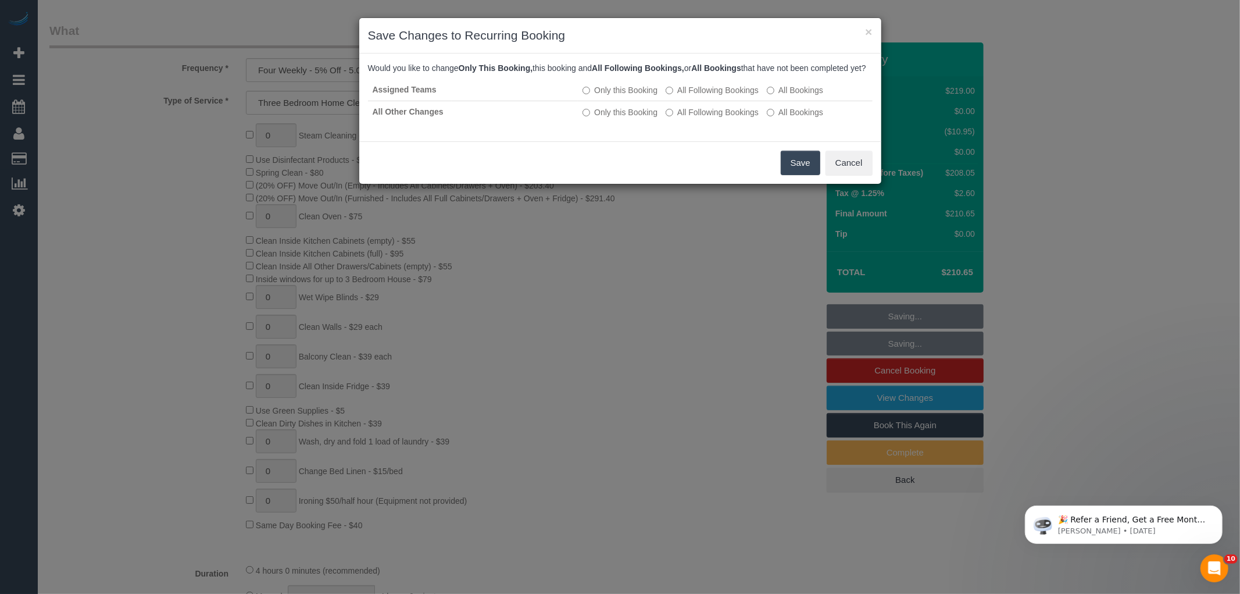
click at [801, 172] on button "Save" at bounding box center [801, 163] width 40 height 24
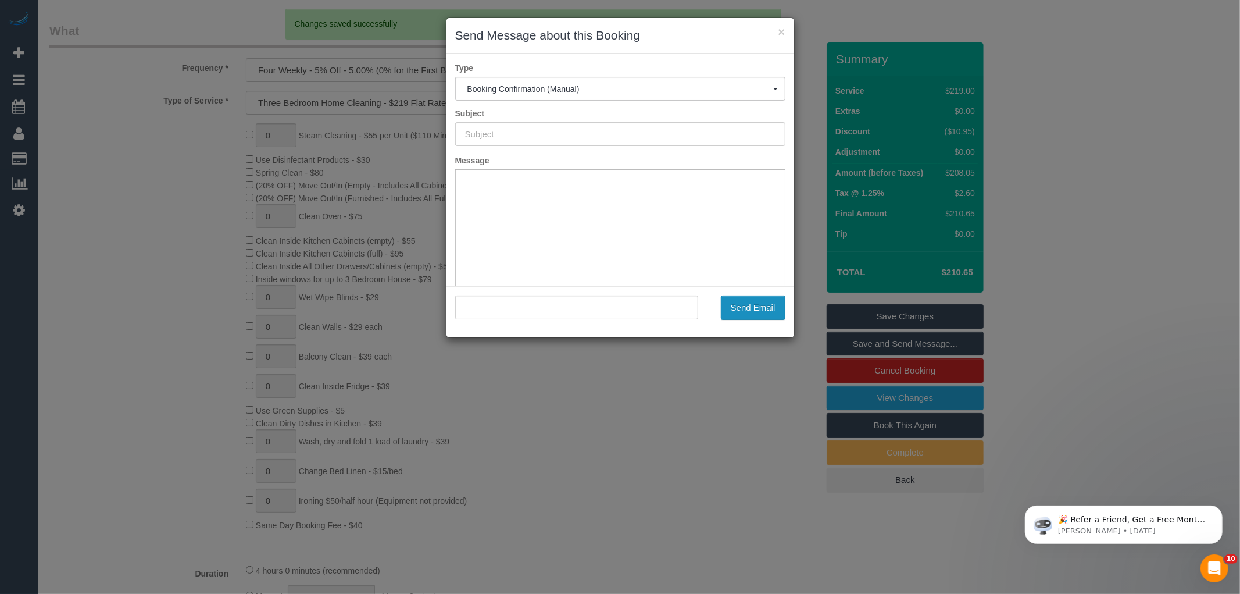
type input "Booking Confirmed"
type input ""Kevin Fitzpatrick" <kevinfitzpatrick27@bigpond.com>"
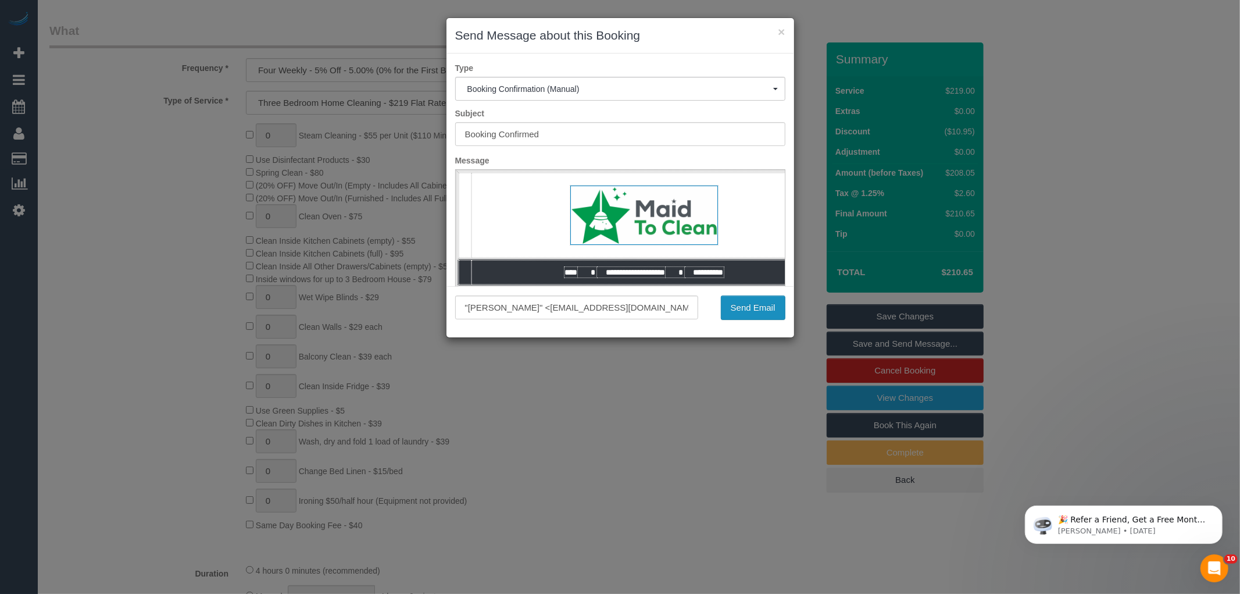
click at [760, 305] on button "Send Email" at bounding box center [753, 307] width 65 height 24
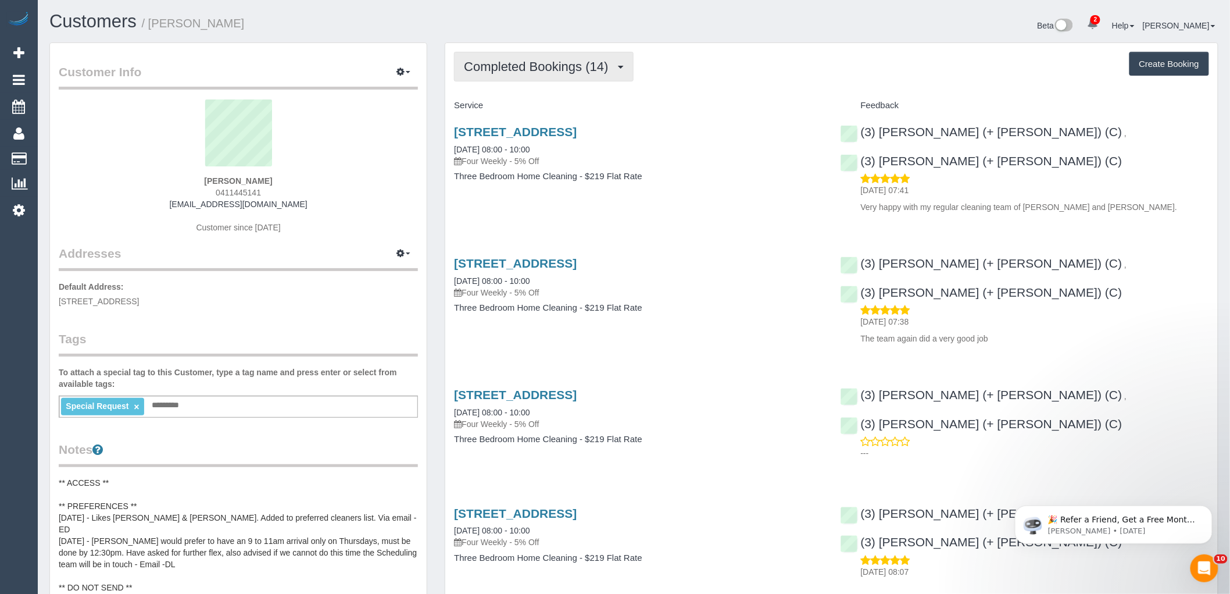
click at [525, 60] on span "Completed Bookings (14)" at bounding box center [539, 66] width 150 height 15
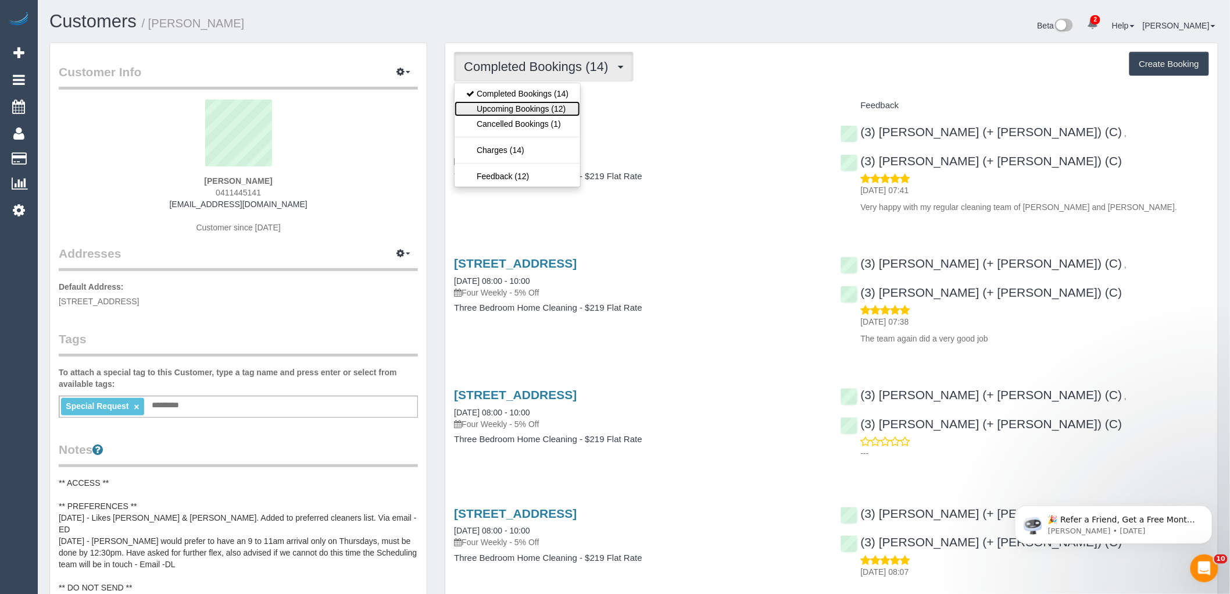
click at [510, 111] on link "Upcoming Bookings (12)" at bounding box center [518, 108] width 126 height 15
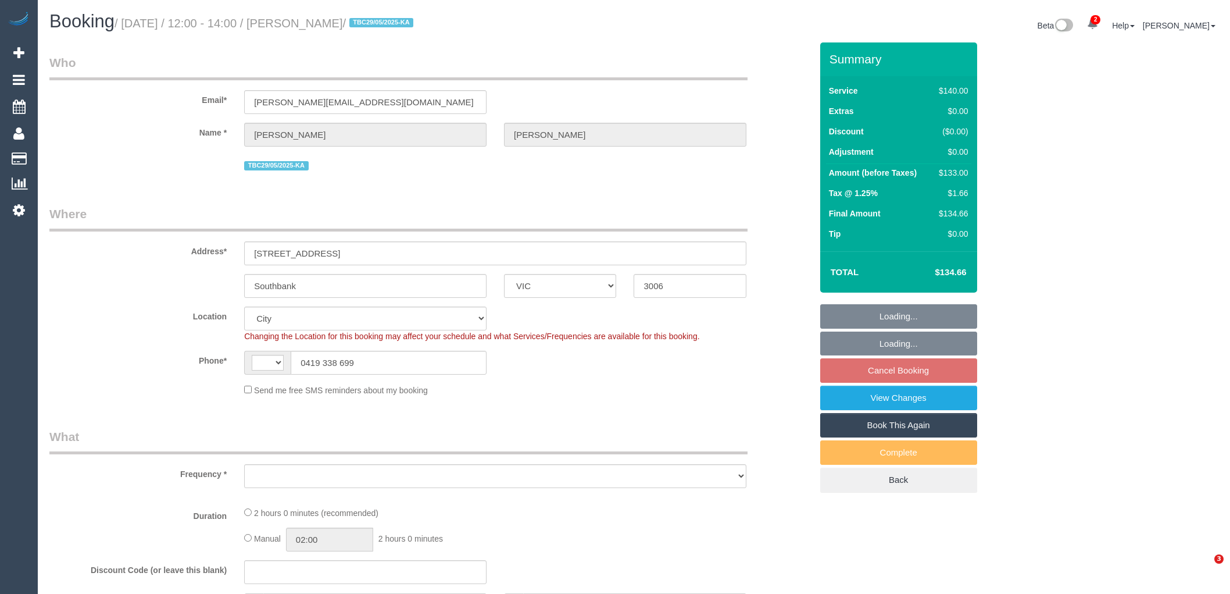
select select "VIC"
select select "string:AU"
select select "object:718"
select select "string:stripe-pm_1R5Kjc2GScqysDRVVAHSd6G2"
select select "number:27"
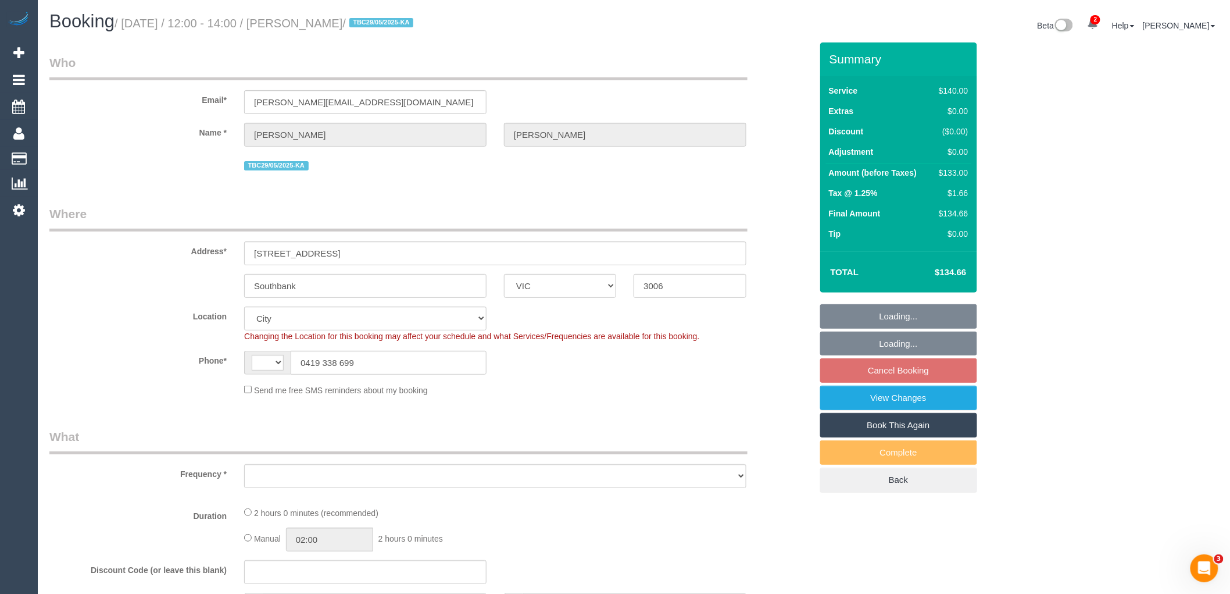
select select "number:15"
select select "number:18"
select select "number:22"
select select "number:33"
select select "number:13"
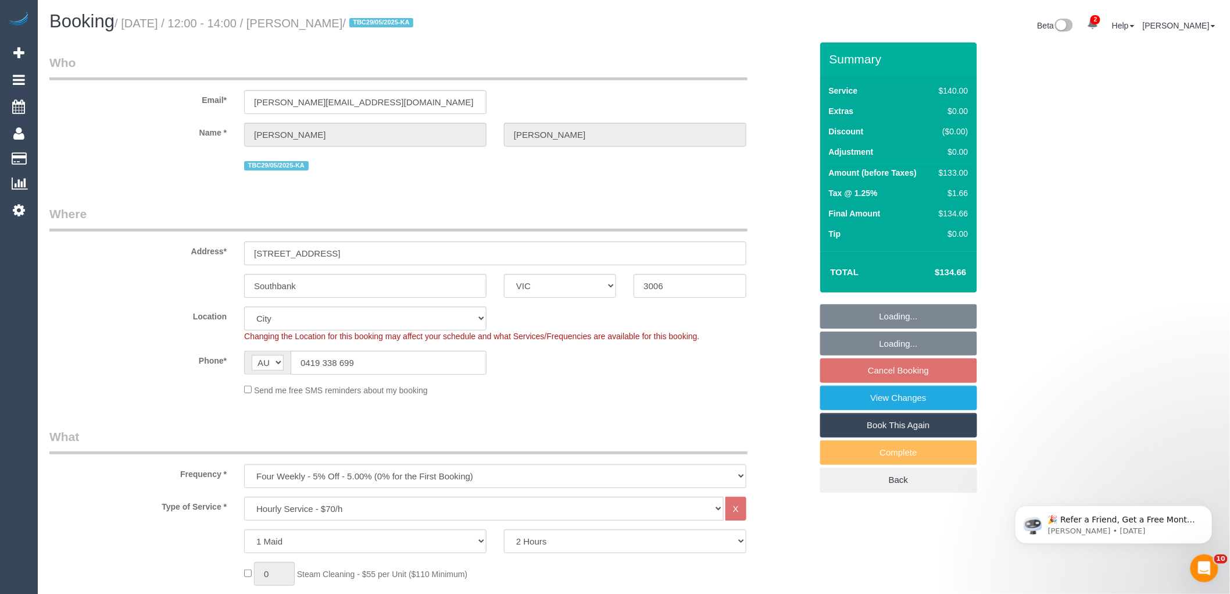
select select "object:1287"
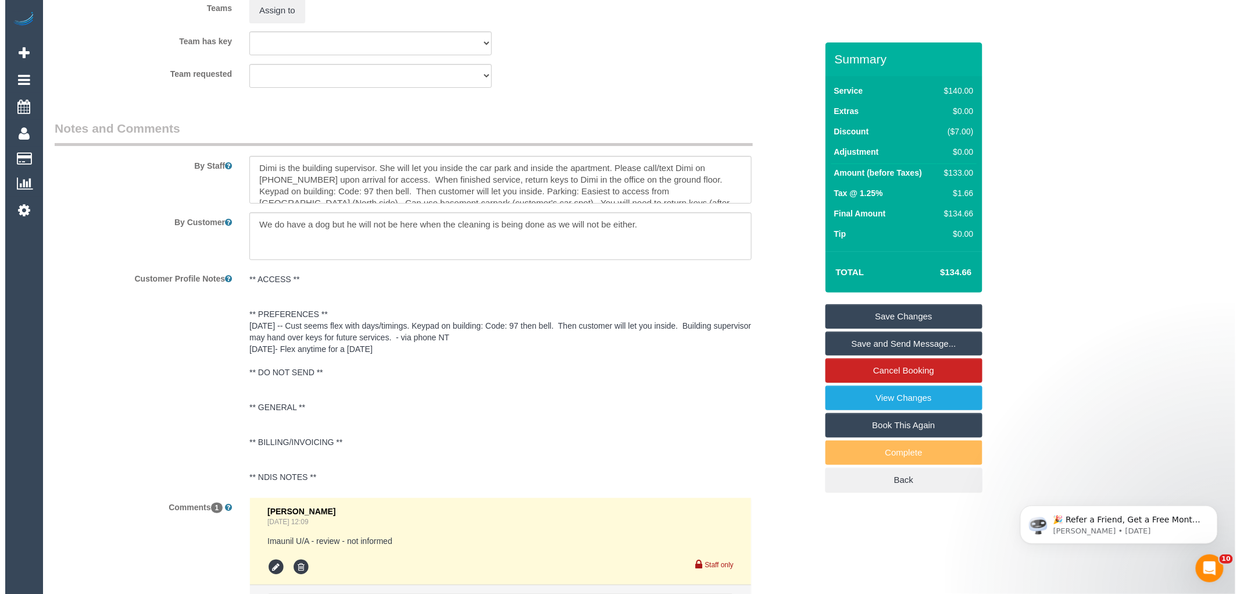
scroll to position [1595, 0]
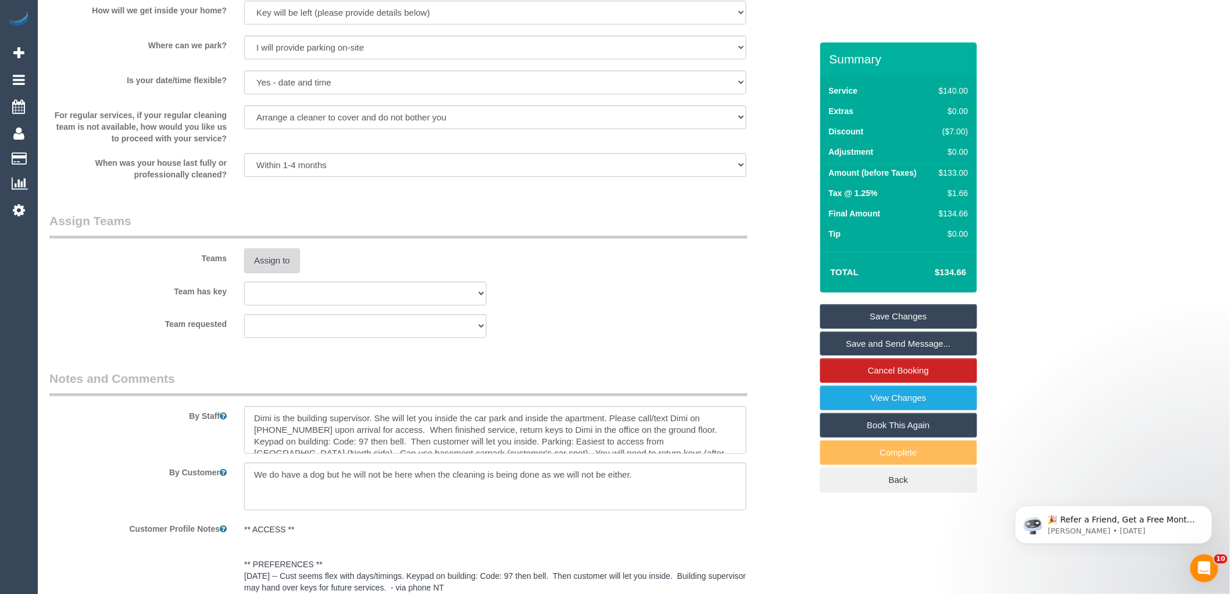
click at [253, 265] on button "Assign to" at bounding box center [272, 260] width 56 height 24
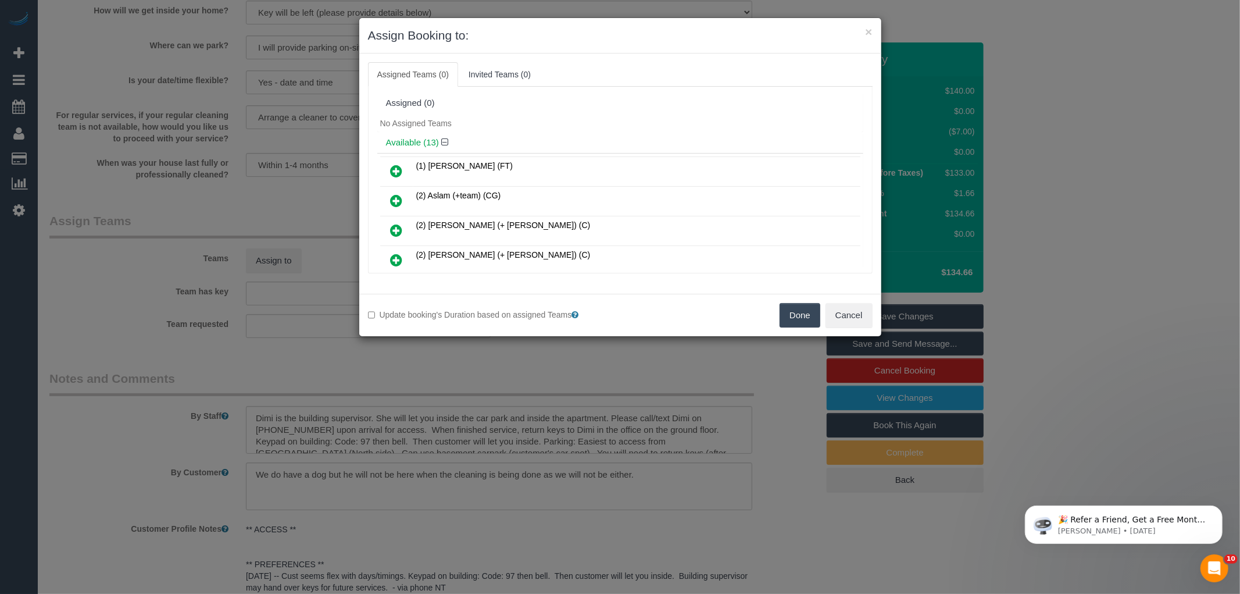
click at [618, 119] on div "No Assigned Teams" at bounding box center [620, 123] width 486 height 17
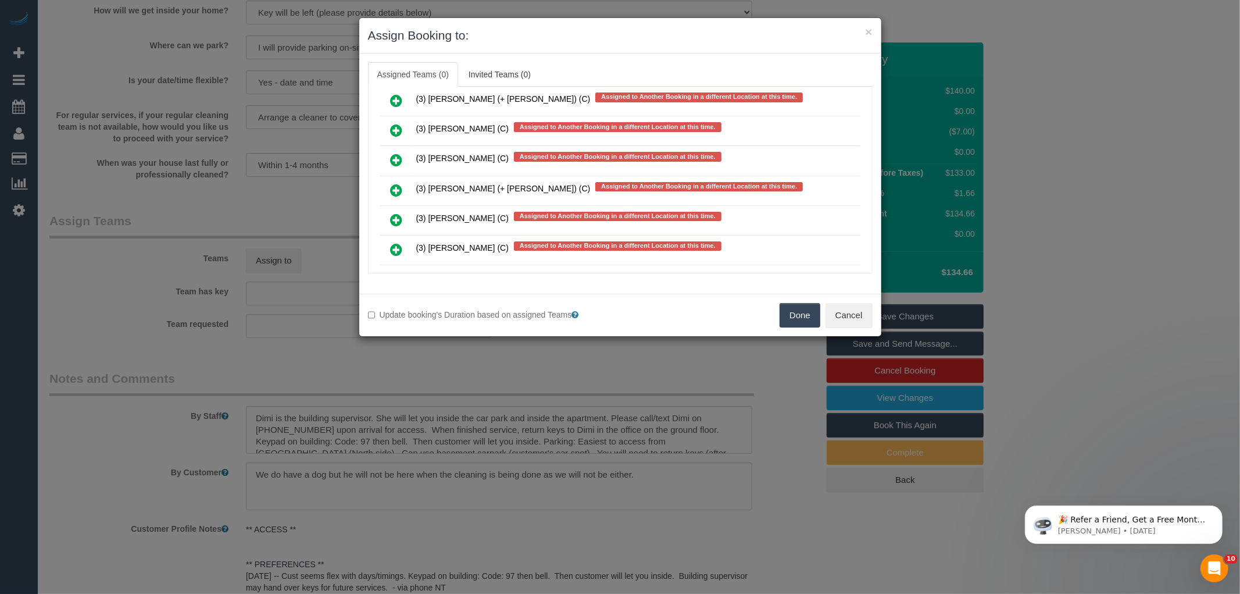
click at [391, 213] on icon at bounding box center [397, 220] width 12 height 14
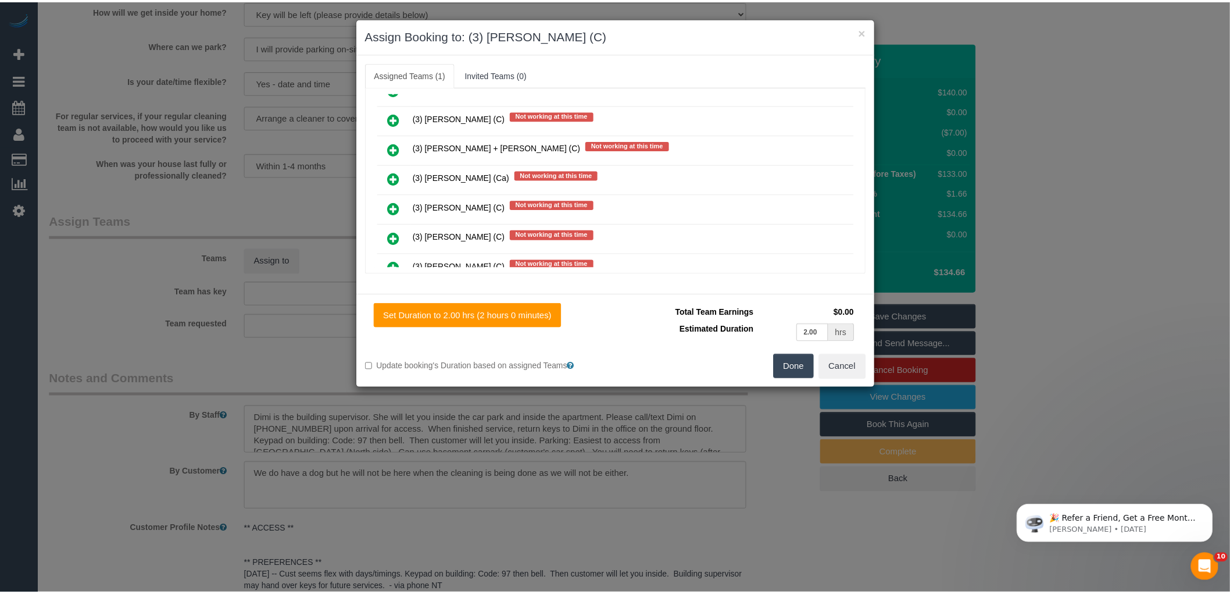
scroll to position [0, 0]
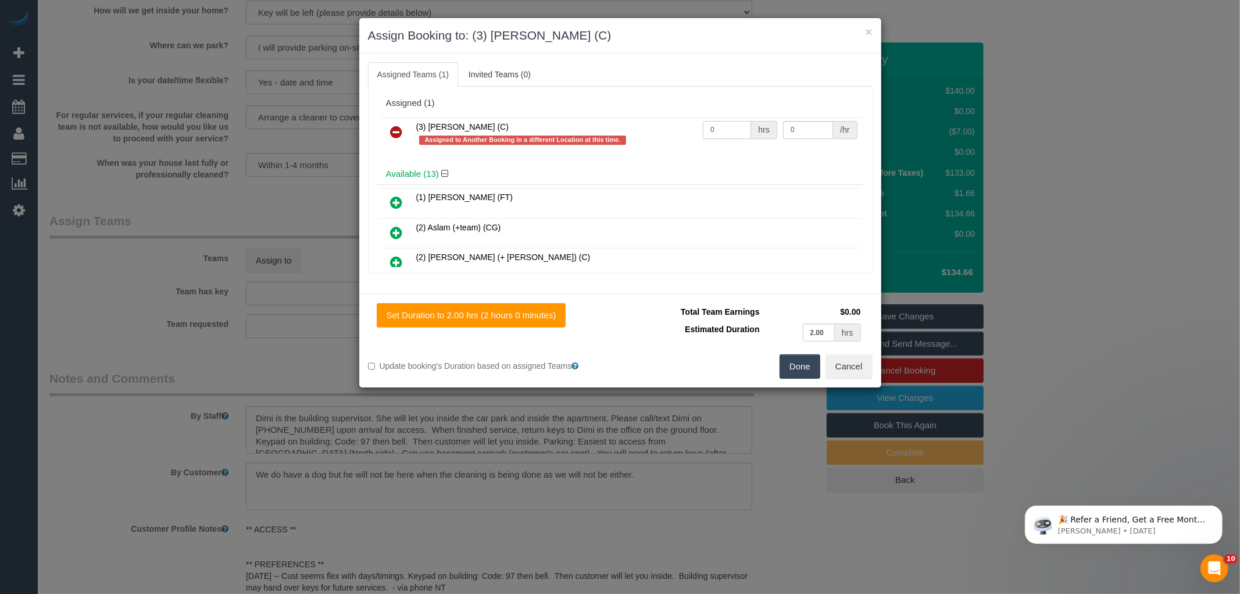
click at [724, 134] on input "0" at bounding box center [727, 130] width 48 height 18
type input "2"
click at [800, 125] on input "0" at bounding box center [808, 130] width 50 height 18
type input "35"
click at [799, 375] on button "Done" at bounding box center [800, 366] width 41 height 24
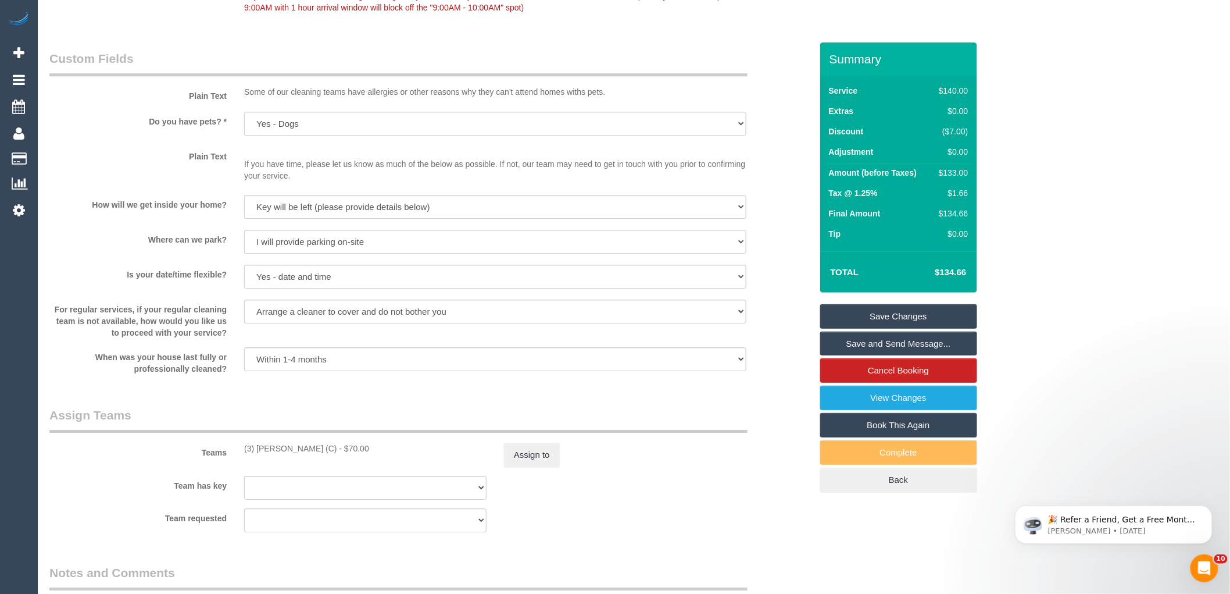
scroll to position [1595, 0]
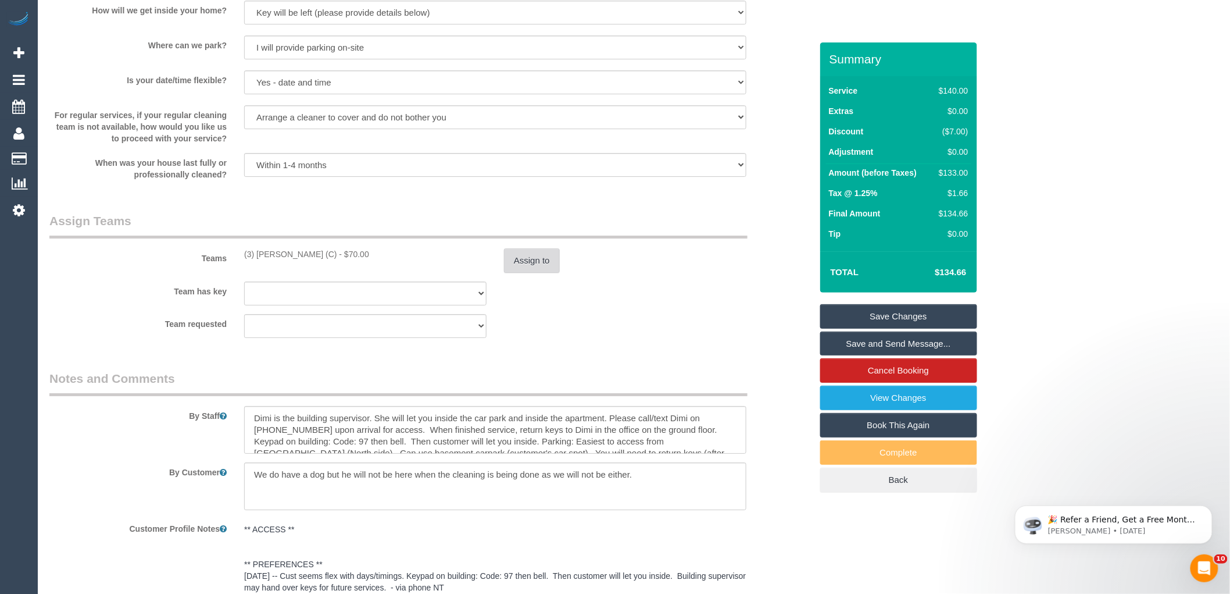
click at [541, 265] on button "Assign to" at bounding box center [532, 260] width 56 height 24
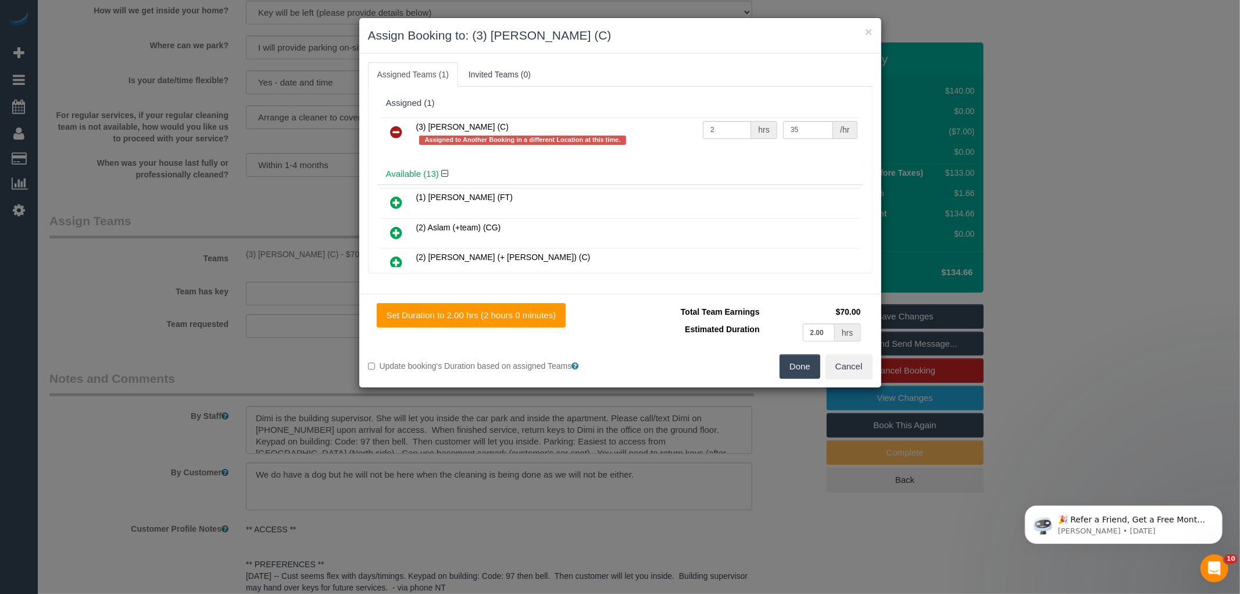
click at [399, 127] on icon at bounding box center [397, 132] width 12 height 14
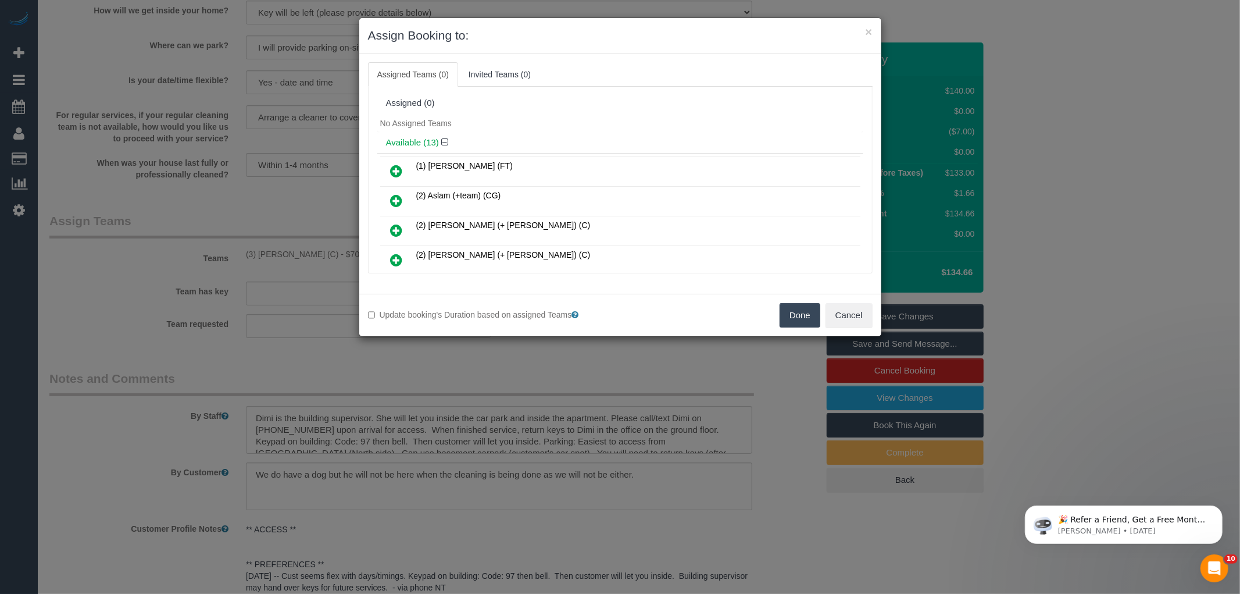
click at [794, 324] on button "Done" at bounding box center [800, 315] width 41 height 24
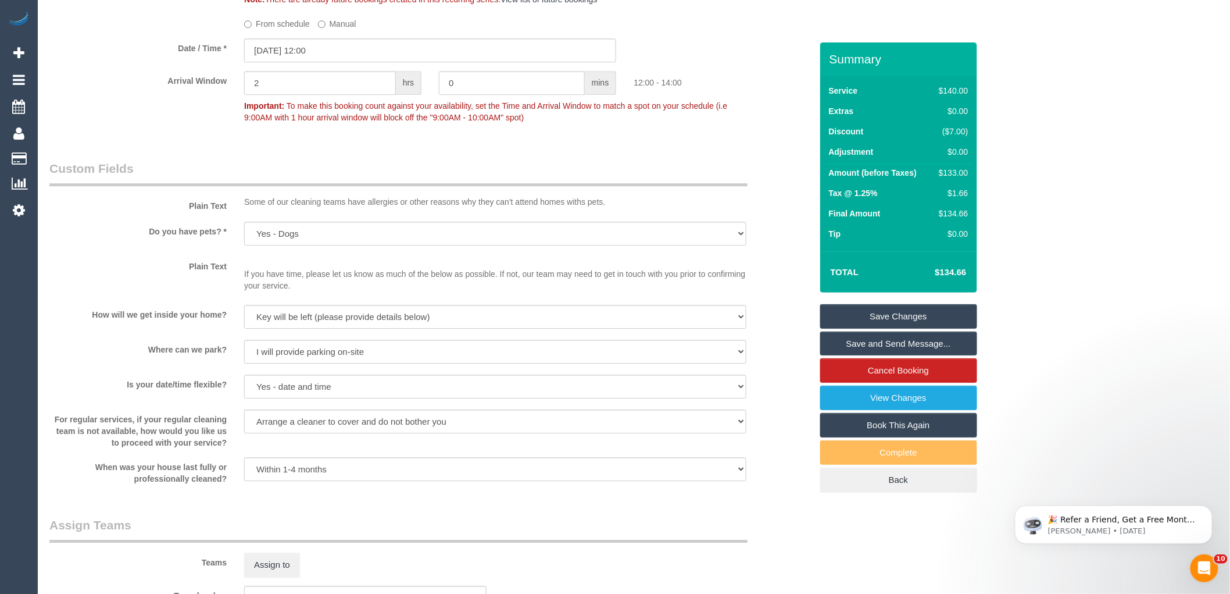
scroll to position [1292, 0]
click at [287, 566] on button "Assign to" at bounding box center [272, 564] width 56 height 24
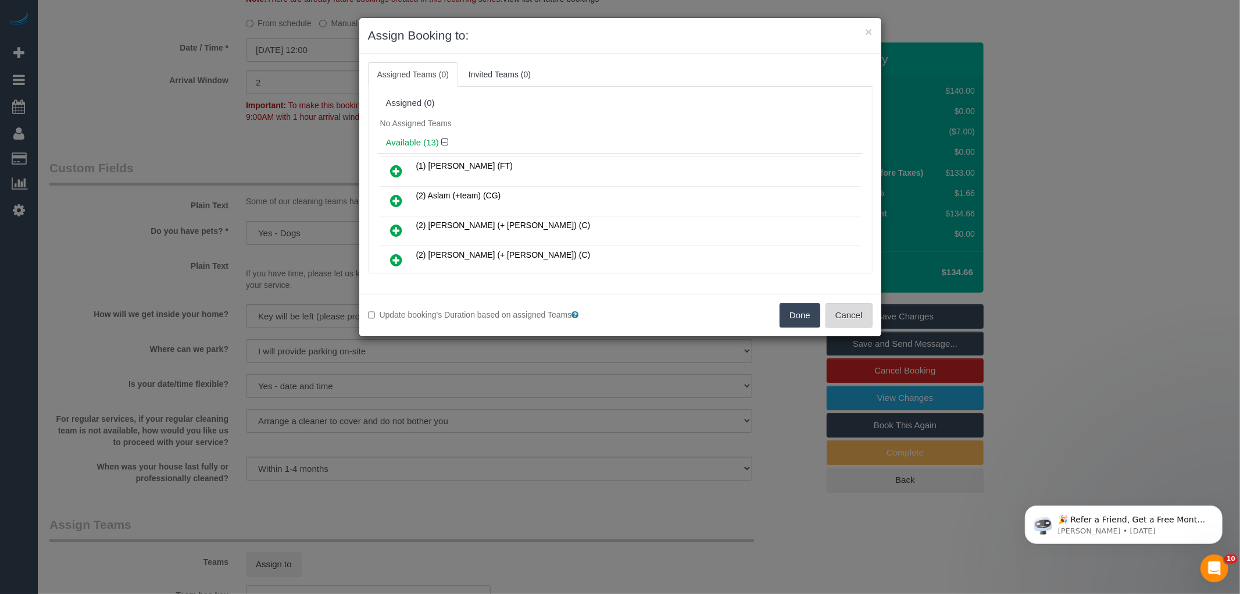
click at [847, 320] on button "Cancel" at bounding box center [849, 315] width 47 height 24
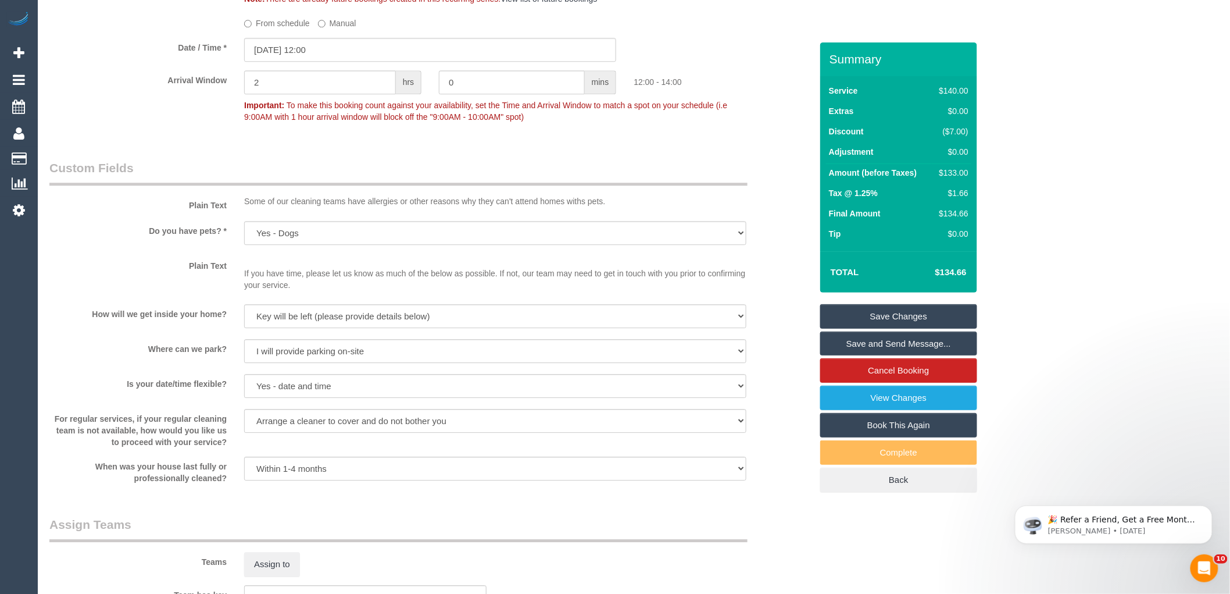
click at [758, 327] on div "How will we get inside your home? I will be home Key will be left (please provi…" at bounding box center [431, 317] width 780 height 26
click at [782, 212] on div "Plain Text Some of our cleaning teams have allergies or other reasons why they …" at bounding box center [431, 185] width 780 height 53
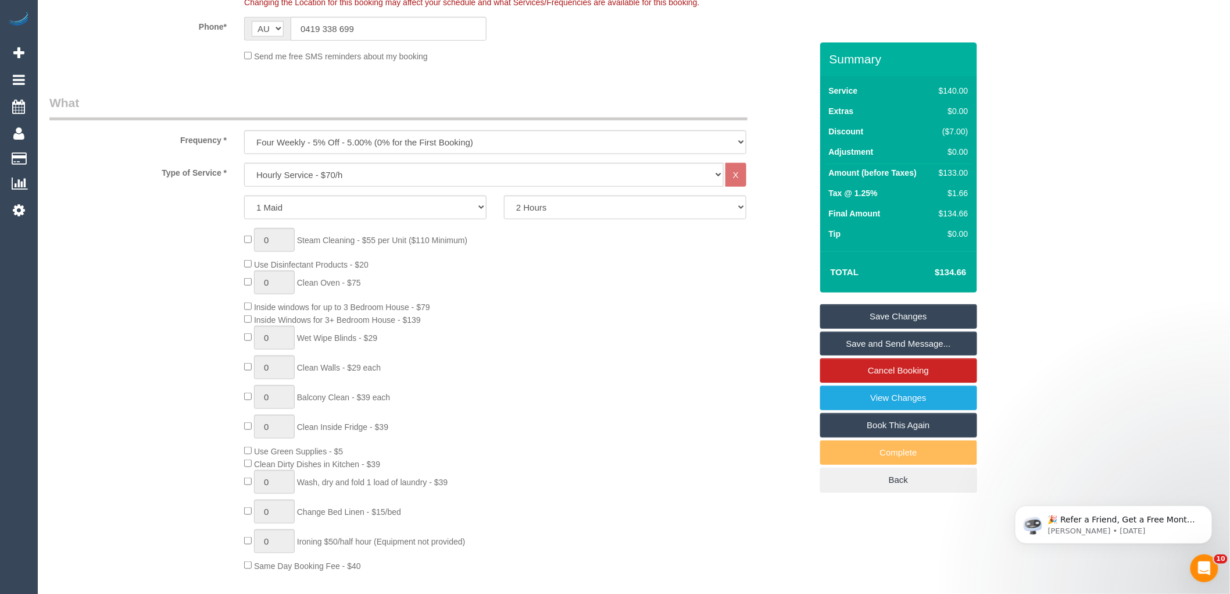
scroll to position [129, 0]
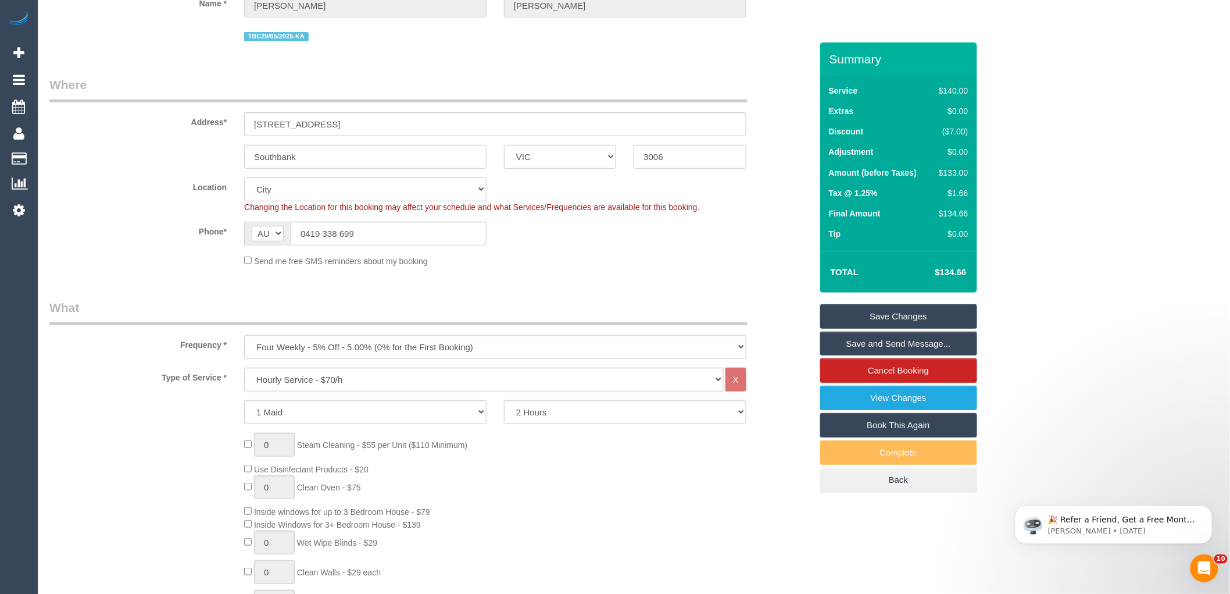
click at [269, 193] on select "Office City East (North) East (South) Inner East Inner North (East) Inner North…" at bounding box center [365, 189] width 242 height 24
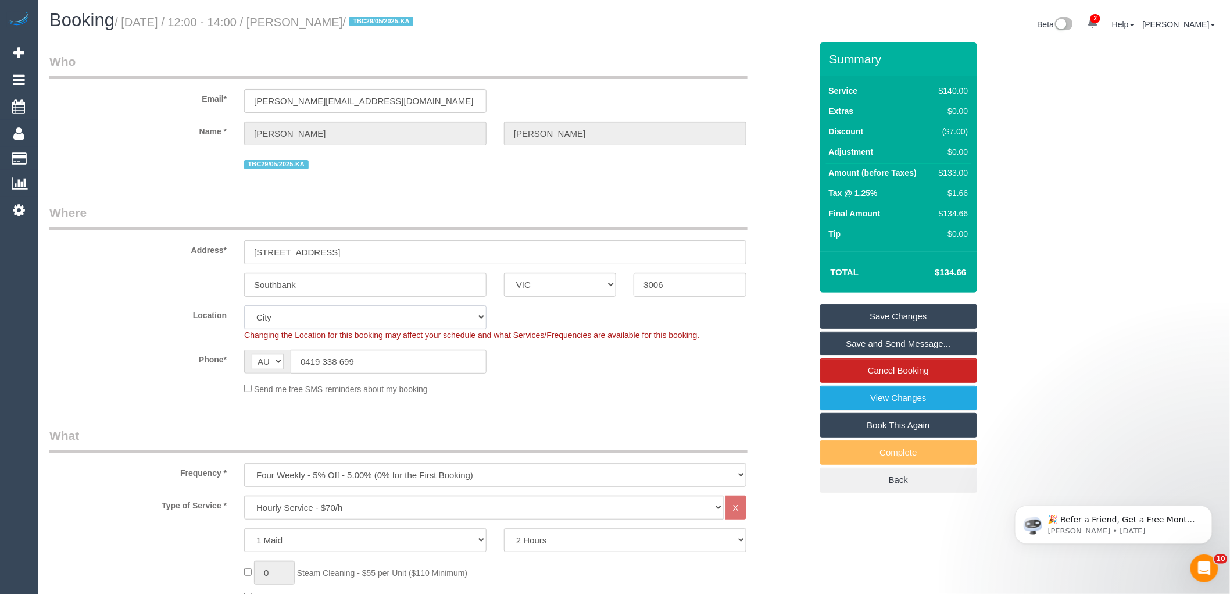
scroll to position [0, 0]
click at [316, 320] on select "Office City East (North) East (South) Inner East Inner North (East) Inner North…" at bounding box center [365, 318] width 242 height 24
select select "50"
click at [244, 308] on select "Office City East (North) East (South) Inner East Inner North (East) Inner North…" at bounding box center [365, 318] width 242 height 24
click at [111, 246] on label "Address*" at bounding box center [138, 249] width 195 height 16
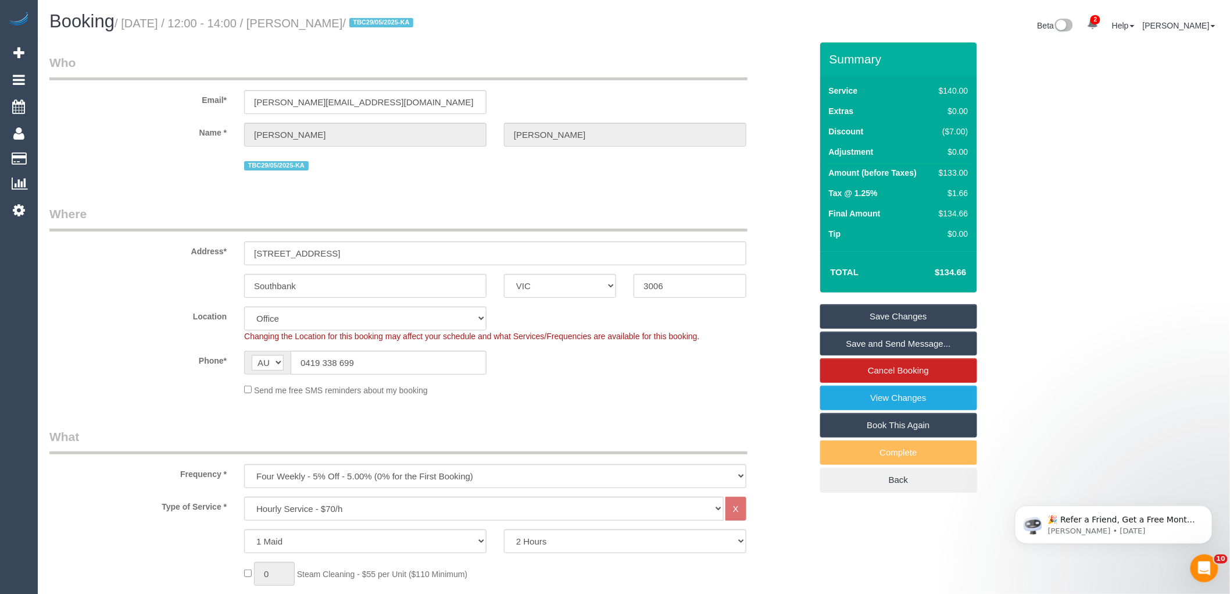
select select "object:6034"
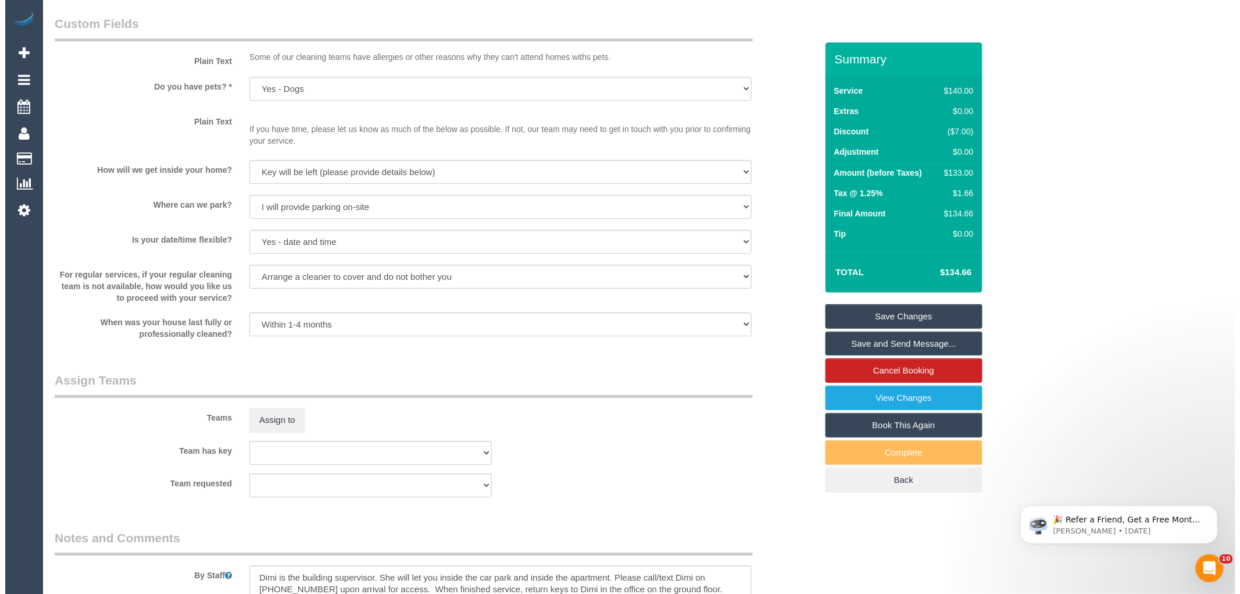
scroll to position [1614, 0]
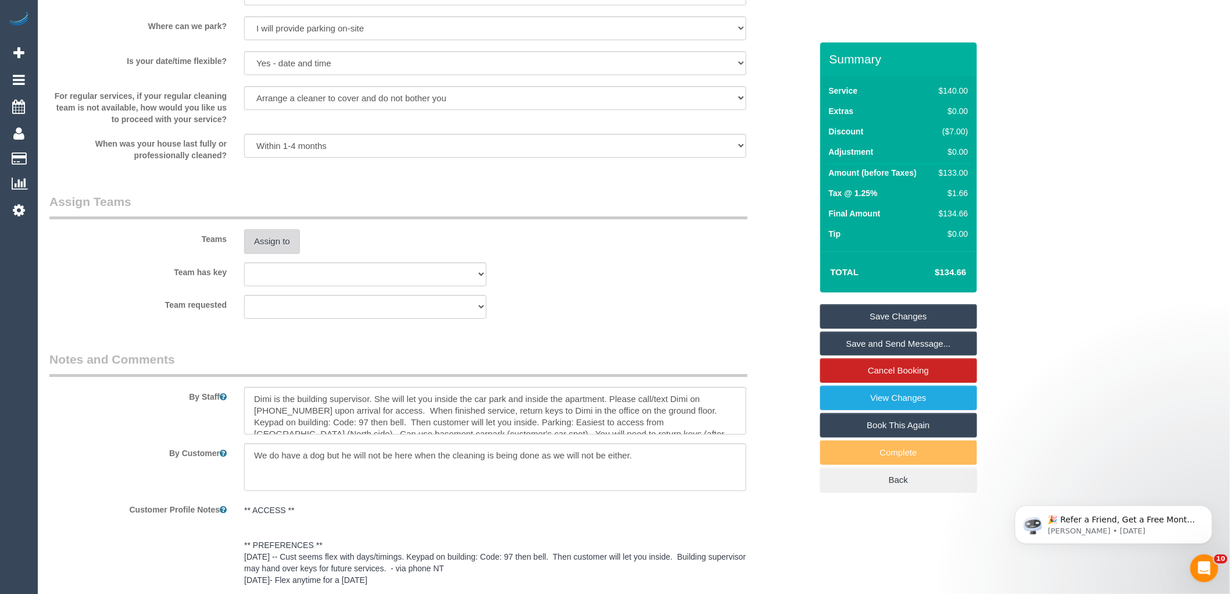
click at [273, 253] on button "Assign to" at bounding box center [272, 241] width 56 height 24
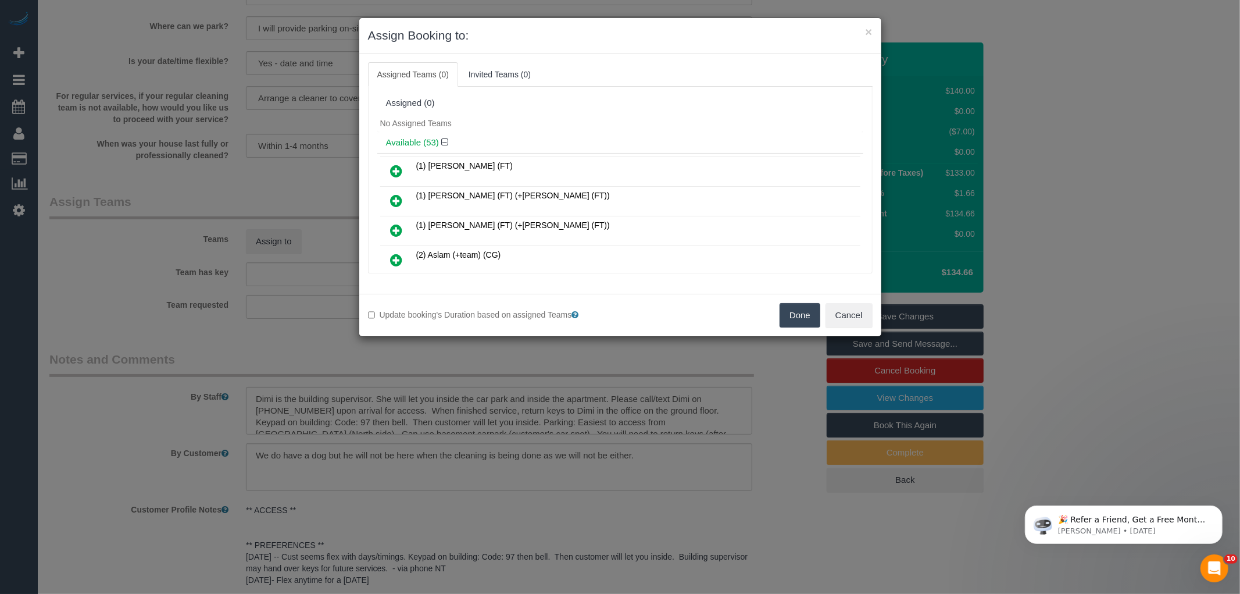
scroll to position [1153, 0]
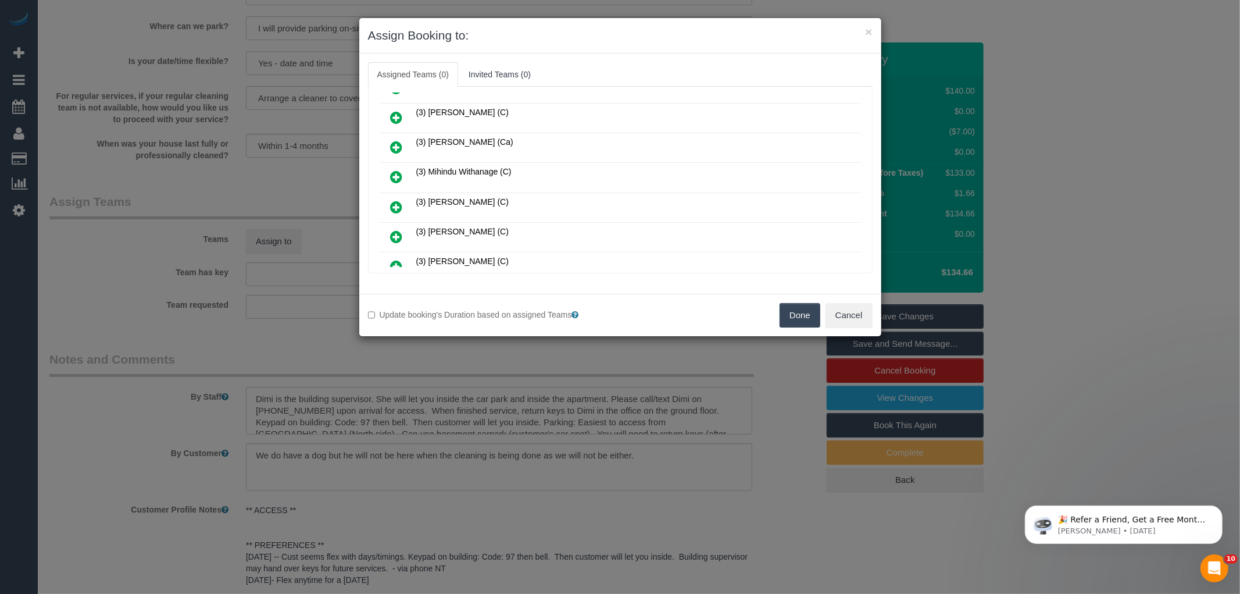
click at [396, 200] on icon at bounding box center [397, 207] width 12 height 14
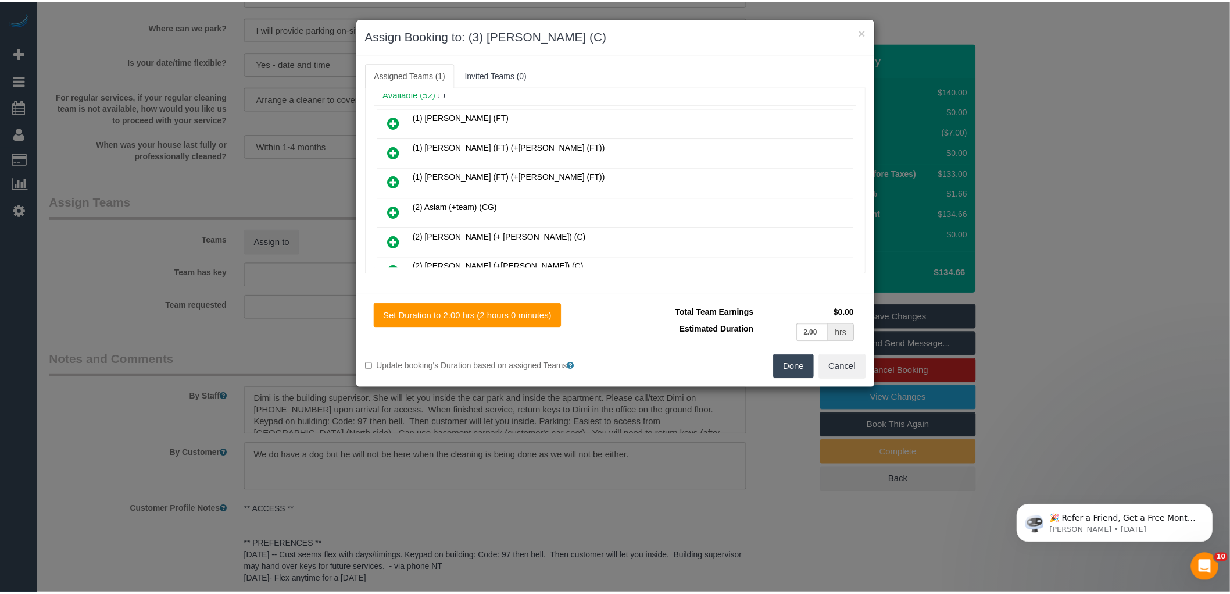
scroll to position [0, 0]
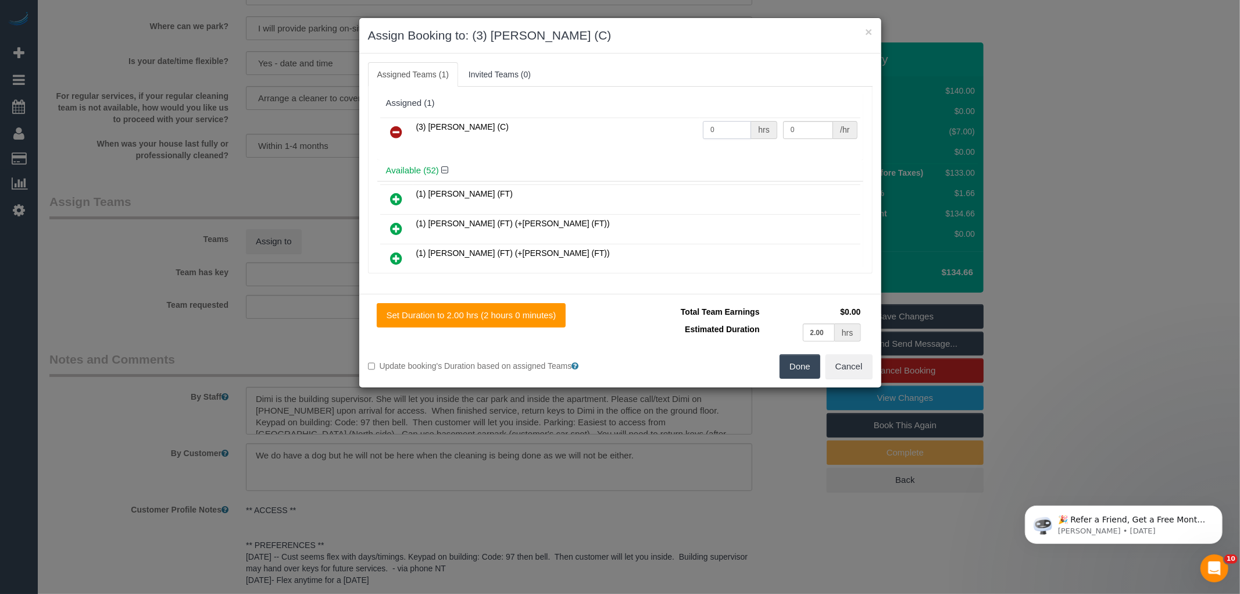
click at [727, 125] on input "0" at bounding box center [727, 130] width 48 height 18
type input "2"
click at [795, 127] on input "0" at bounding box center [808, 130] width 50 height 18
type input "35"
click at [803, 364] on button "Done" at bounding box center [800, 366] width 41 height 24
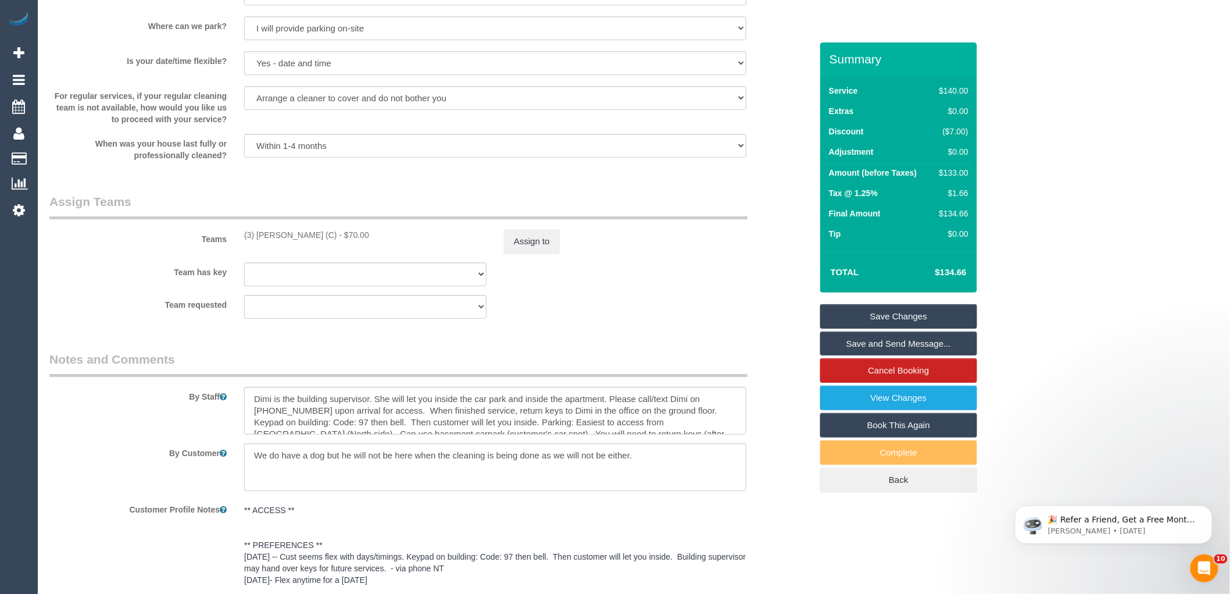
click at [791, 394] on div "× Assign Booking to: (3) Nethaki Fernando (C) Assigned Teams (1) Invited Teams …" at bounding box center [615, 297] width 1230 height 594
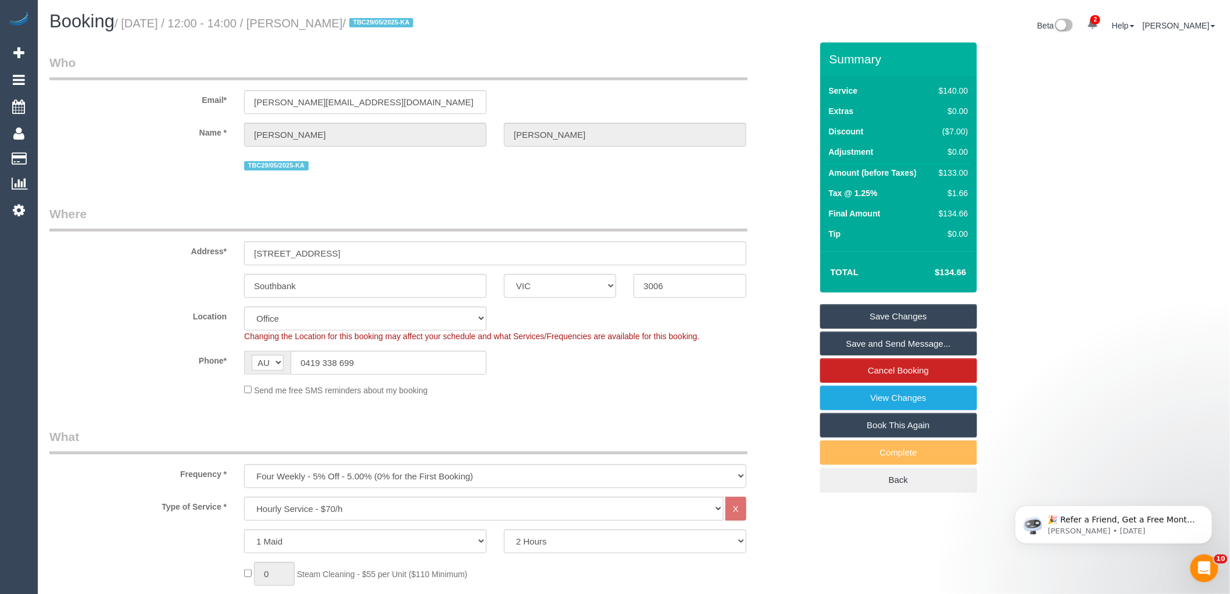
click at [903, 316] on link "Save Changes" at bounding box center [898, 316] width 157 height 24
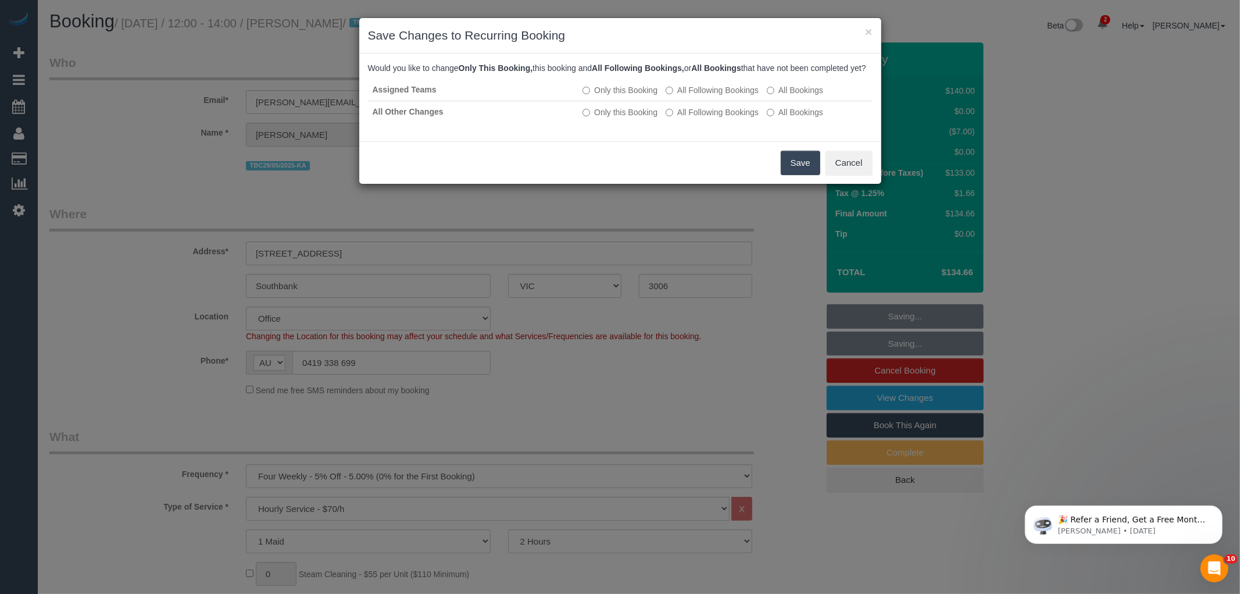
click at [805, 172] on button "Save" at bounding box center [801, 163] width 40 height 24
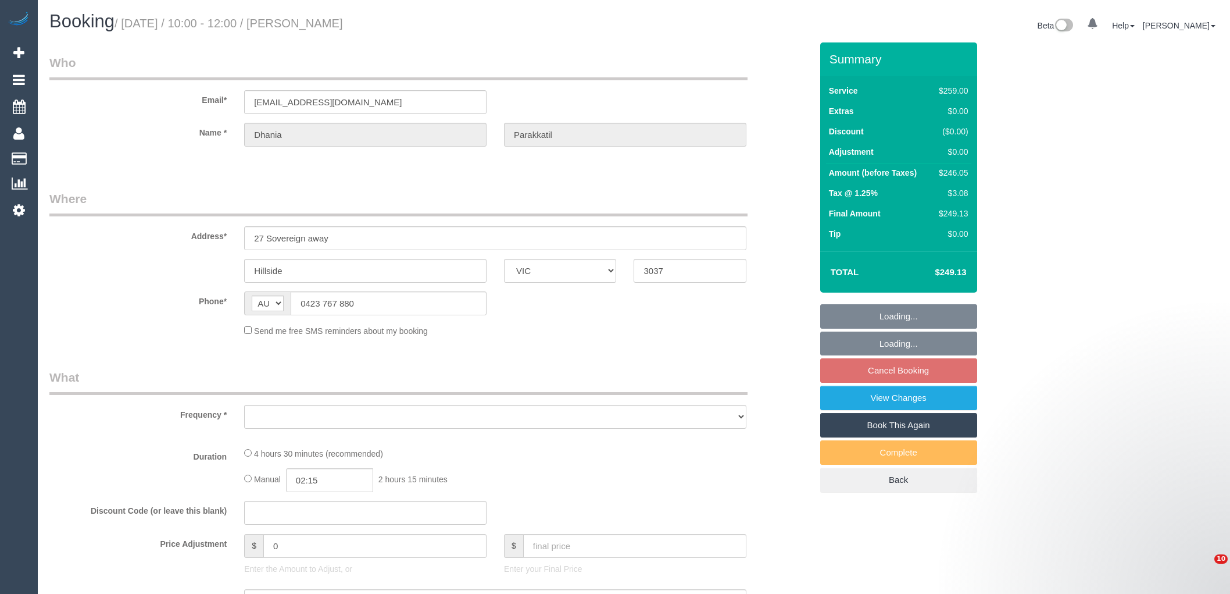
select select "VIC"
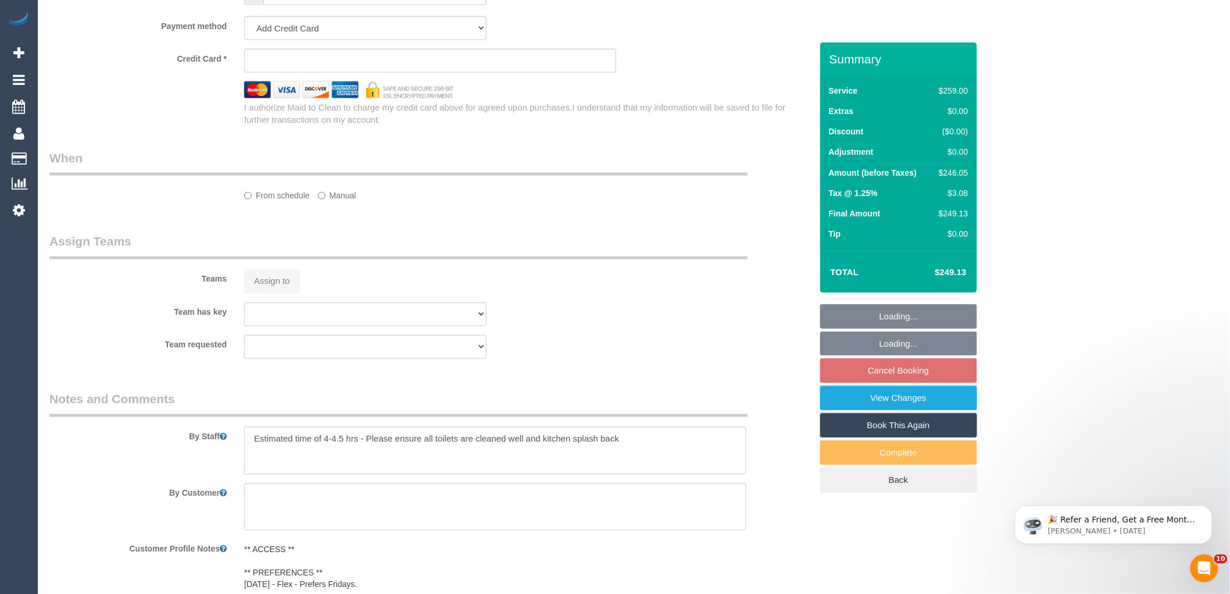
select select "string:stripe-pm_1QARfM2GScqysDRVncB3l27i"
select select "number:28"
select select "number:14"
select select "number:18"
select select "number:25"
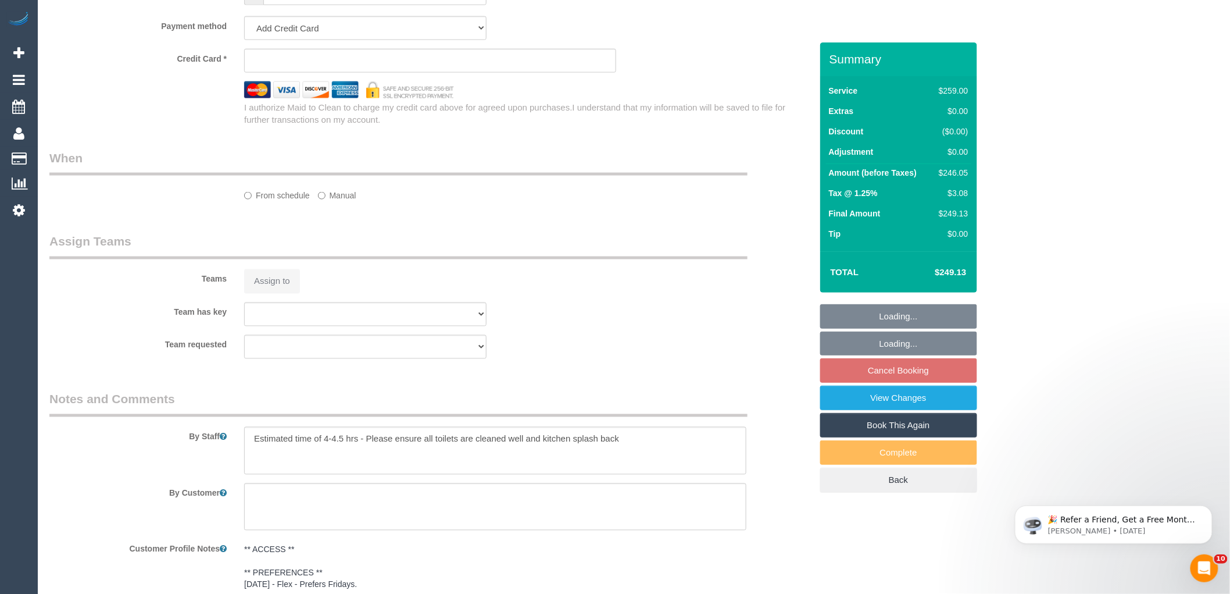
select select "number:34"
select select "number:12"
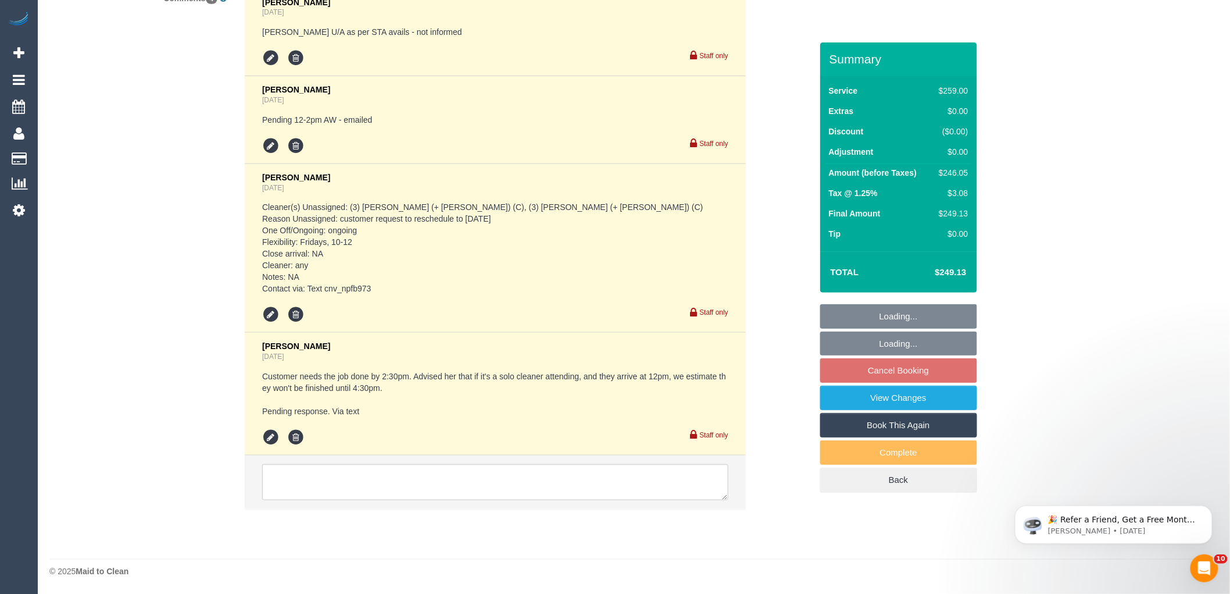
scroll to position [2287, 0]
select select "object:1449"
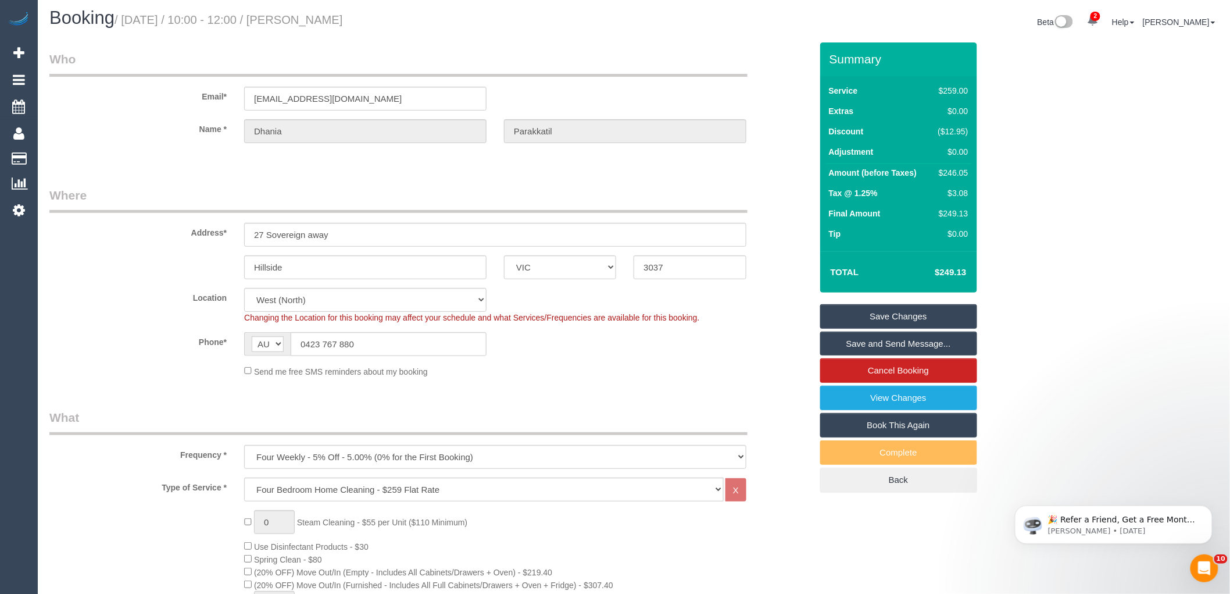
scroll to position [0, 0]
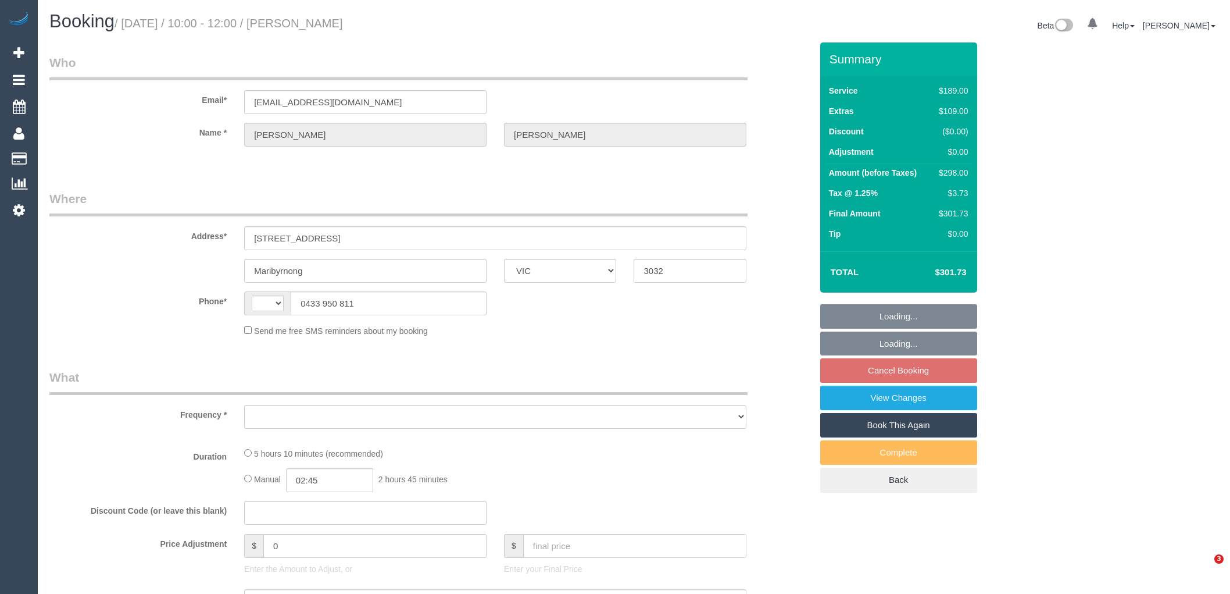
select select "VIC"
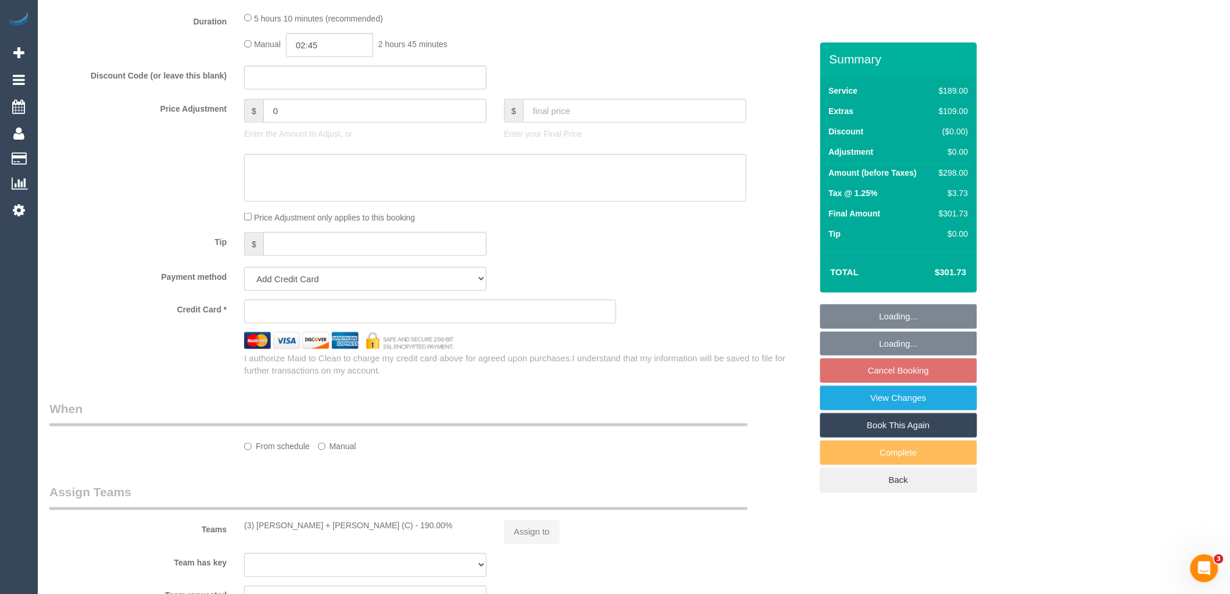
select select "object:323"
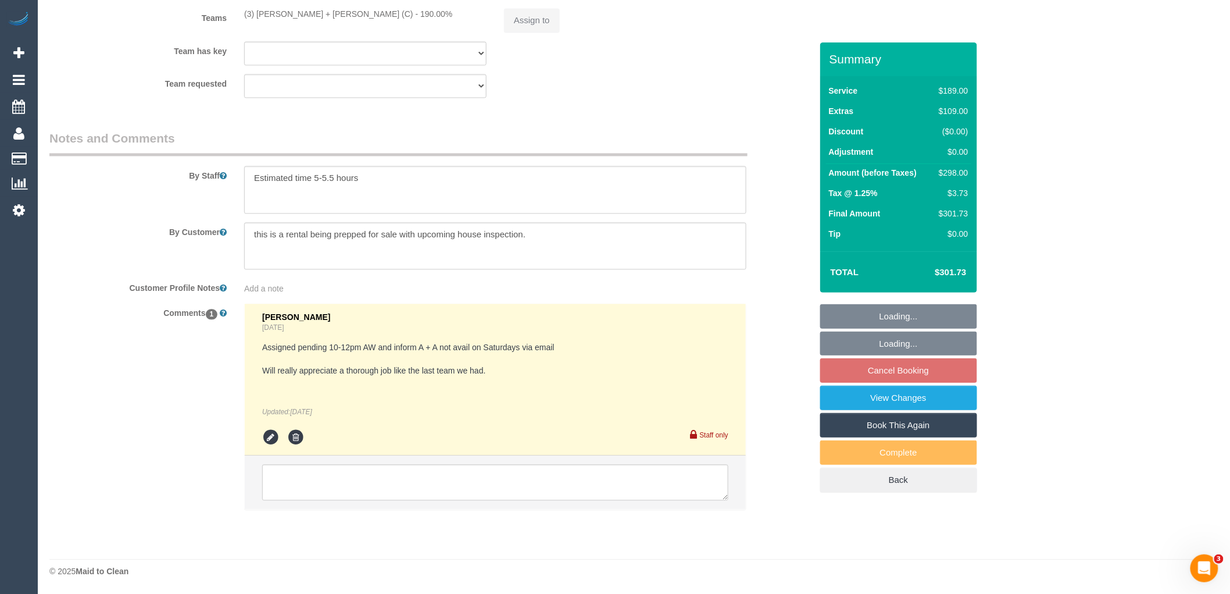
select select "string:AU"
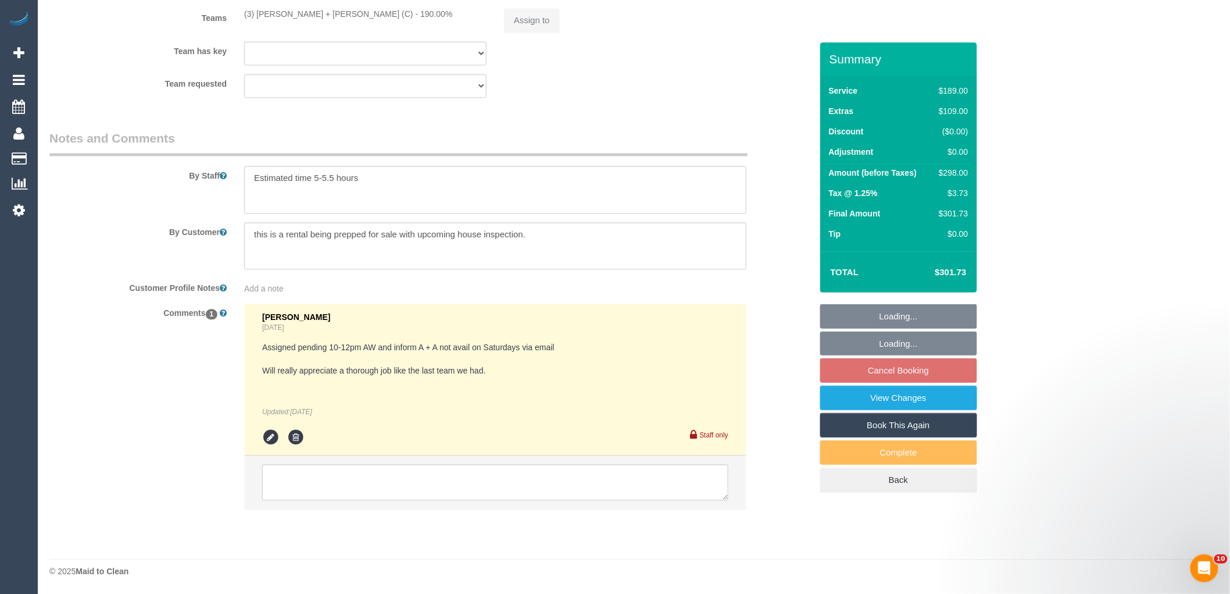
select select "string:stripe-pm_1Rxpxy2GScqysDRVbNdNLyAK"
select select "number:29"
select select "number:14"
select select "number:18"
select select "number:24"
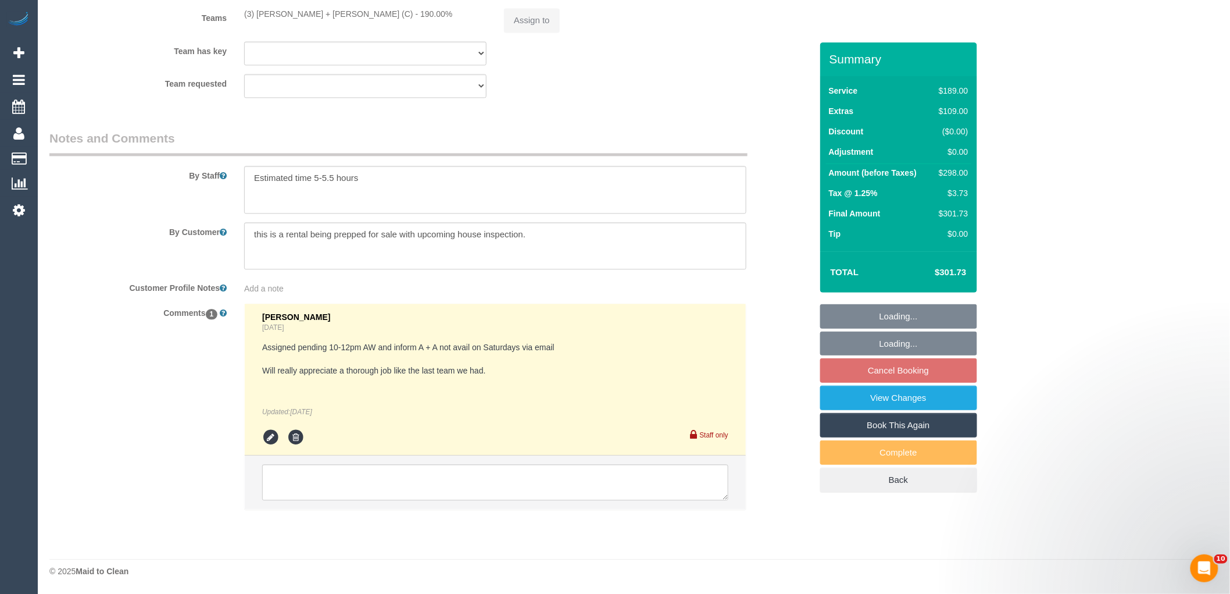
select select "number:26"
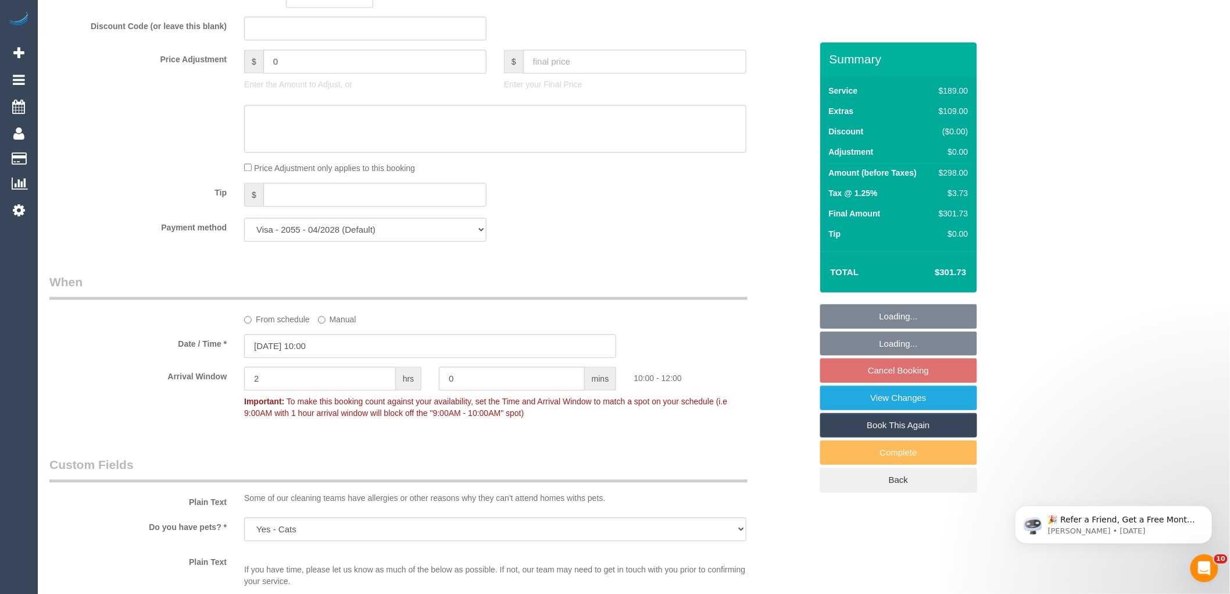
select select "object:1536"
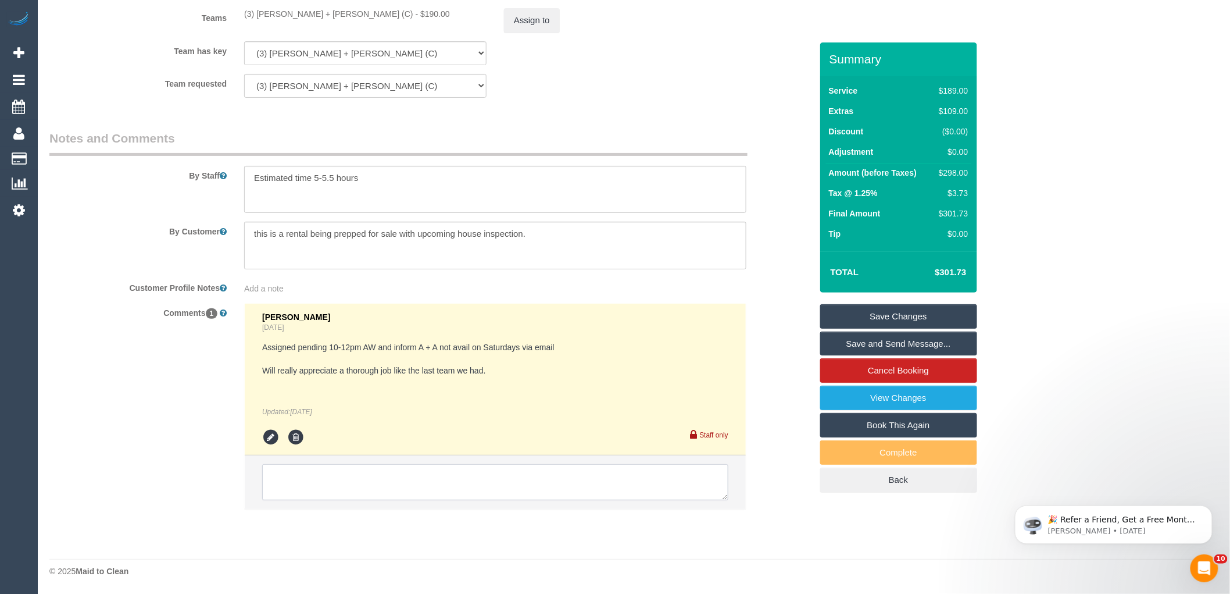
click at [328, 481] on textarea at bounding box center [495, 482] width 466 height 36
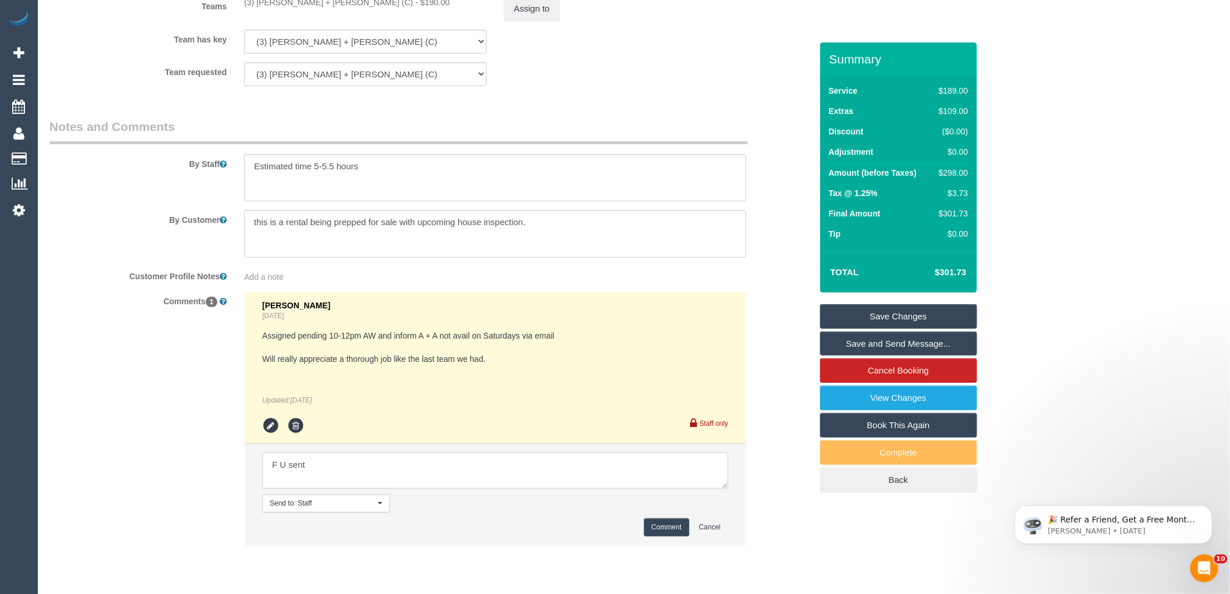
type textarea "F U sent"
click at [681, 536] on button "Comment" at bounding box center [666, 527] width 45 height 18
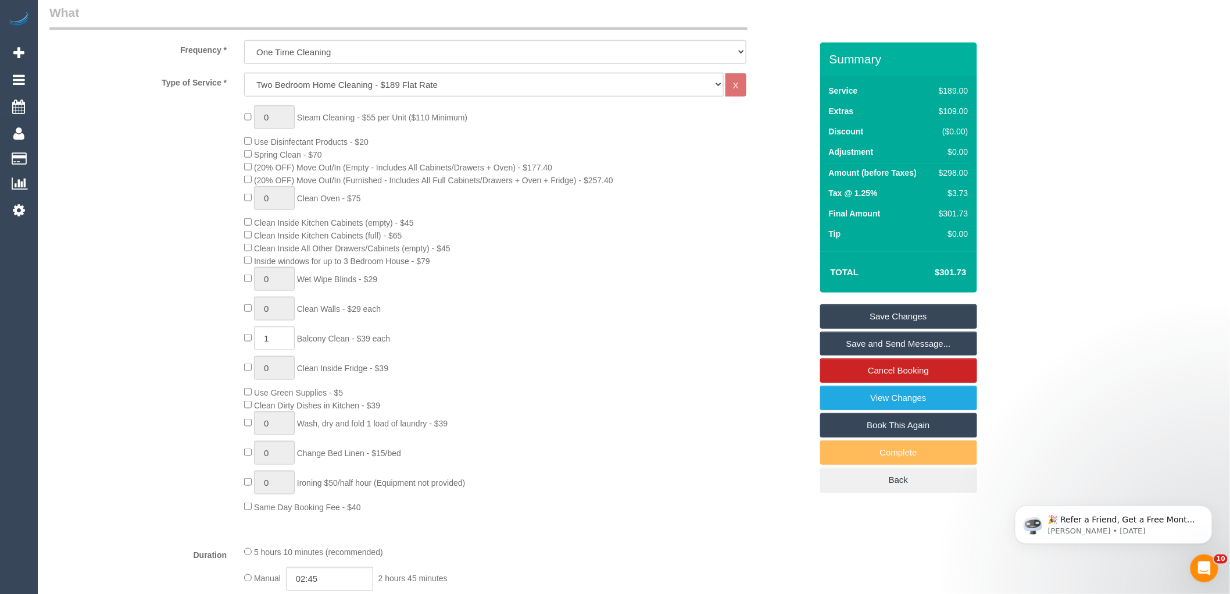
scroll to position [99, 0]
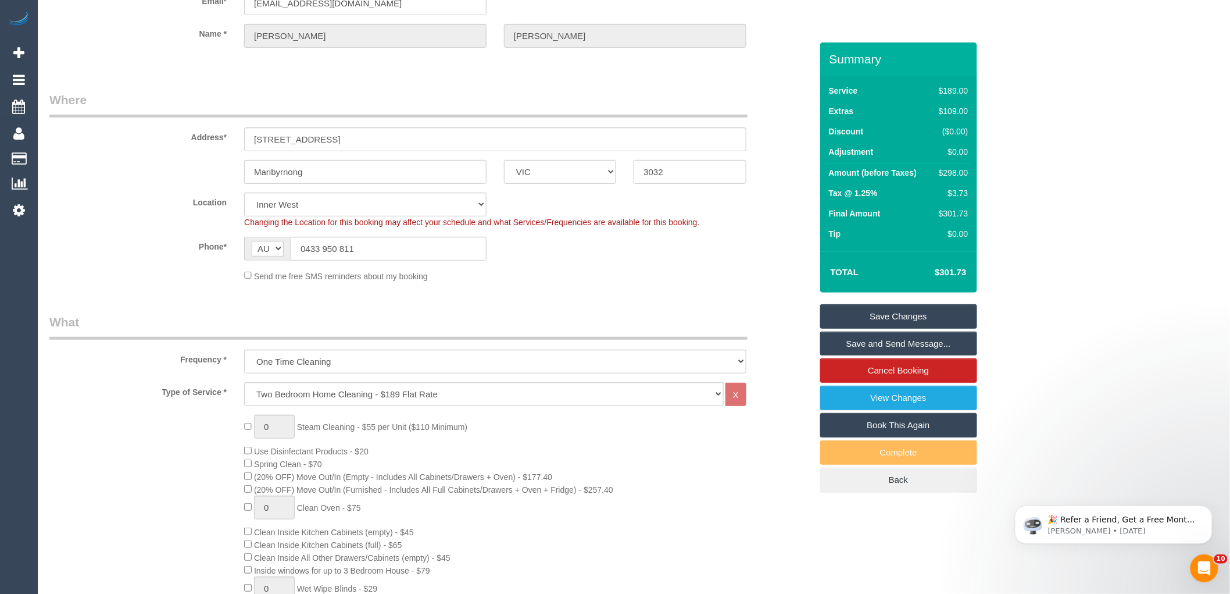
click at [759, 284] on fieldset "Where Address* [STREET_ADDRESS] [GEOGRAPHIC_DATA] ACT [GEOGRAPHIC_DATA] NT [GEO…" at bounding box center [430, 190] width 762 height 199
click at [883, 317] on link "Save Changes" at bounding box center [898, 316] width 157 height 24
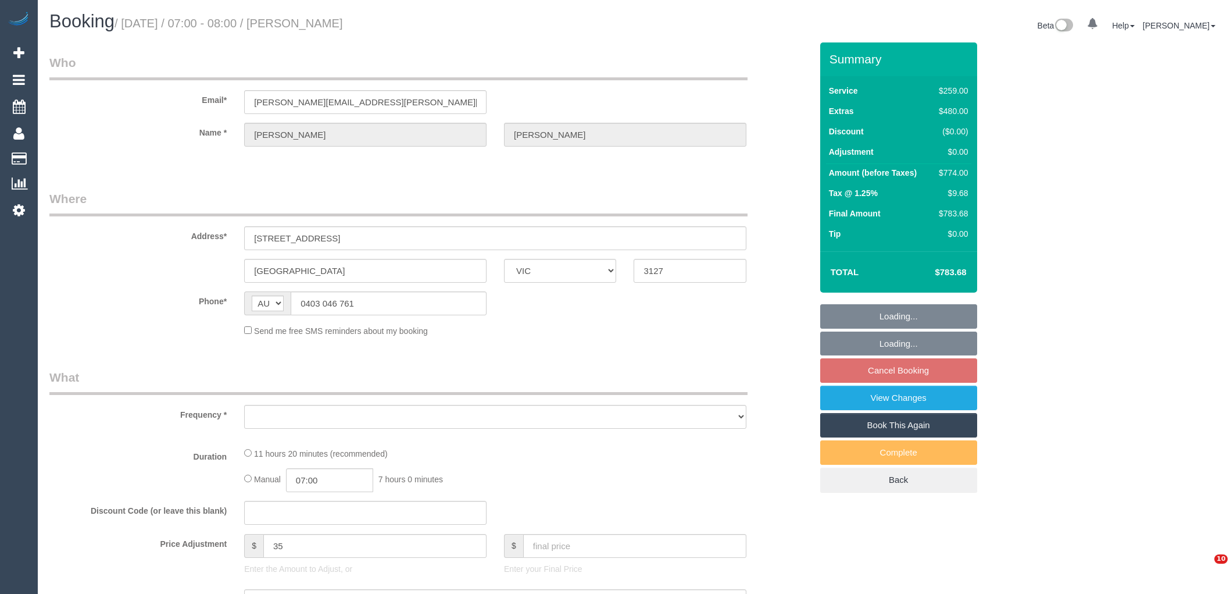
select select "VIC"
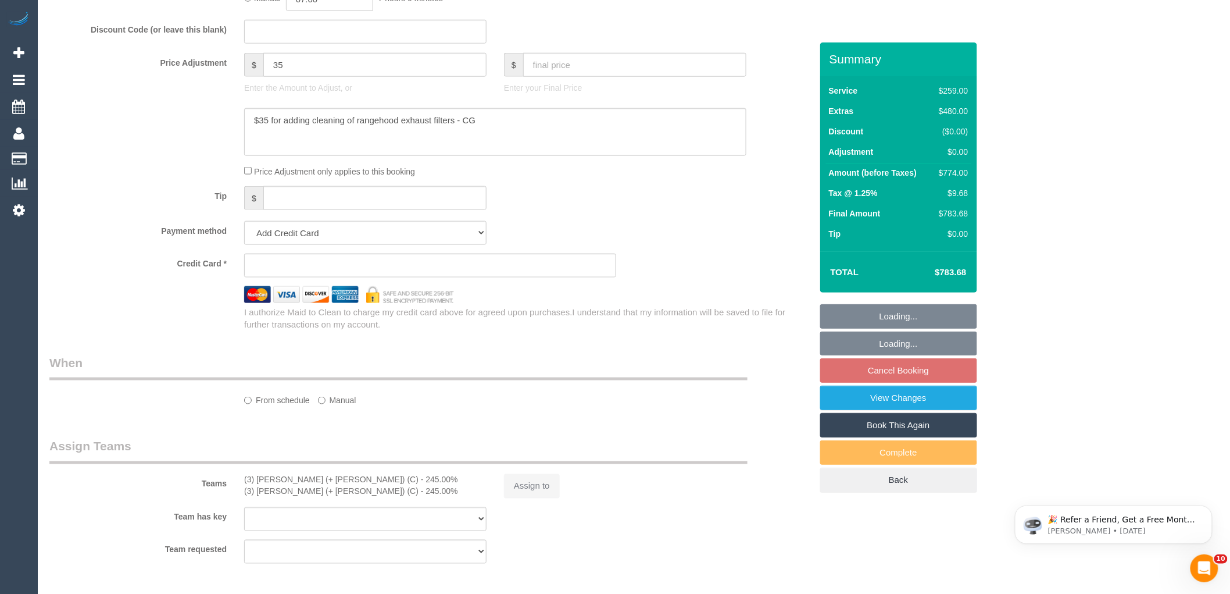
select select "string:stripe-pm_1LGbX32GScqysDRVAs0SbGma"
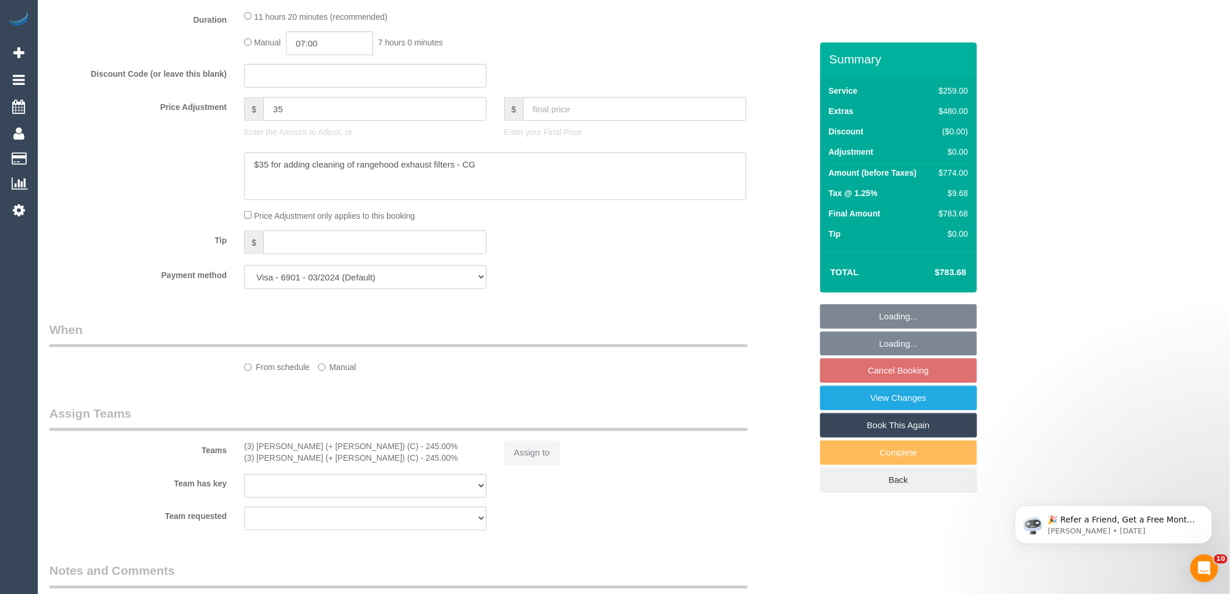
scroll to position [646, 0]
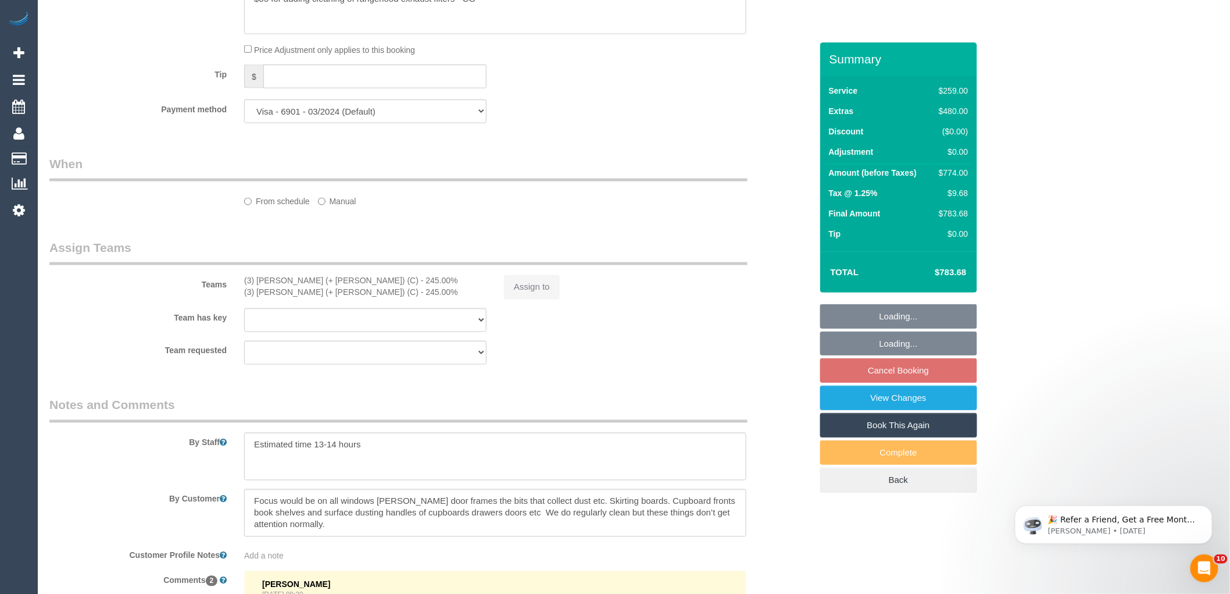
select select "number:30"
select select "number:14"
select select "number:19"
select select "number:36"
select select "number:11"
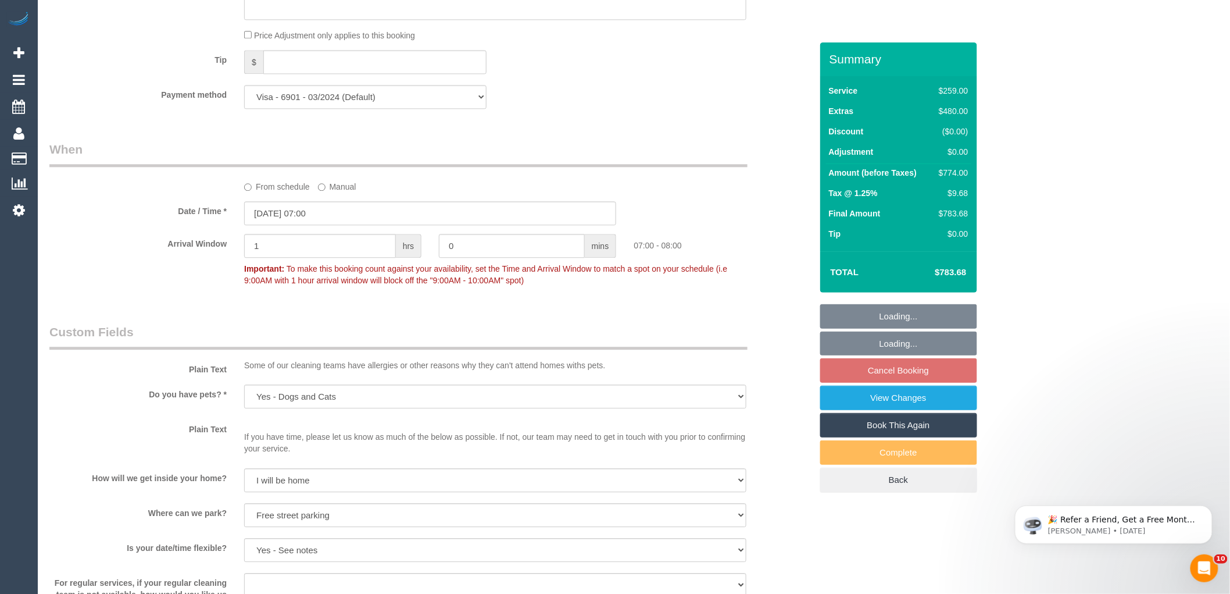
select select "object:1460"
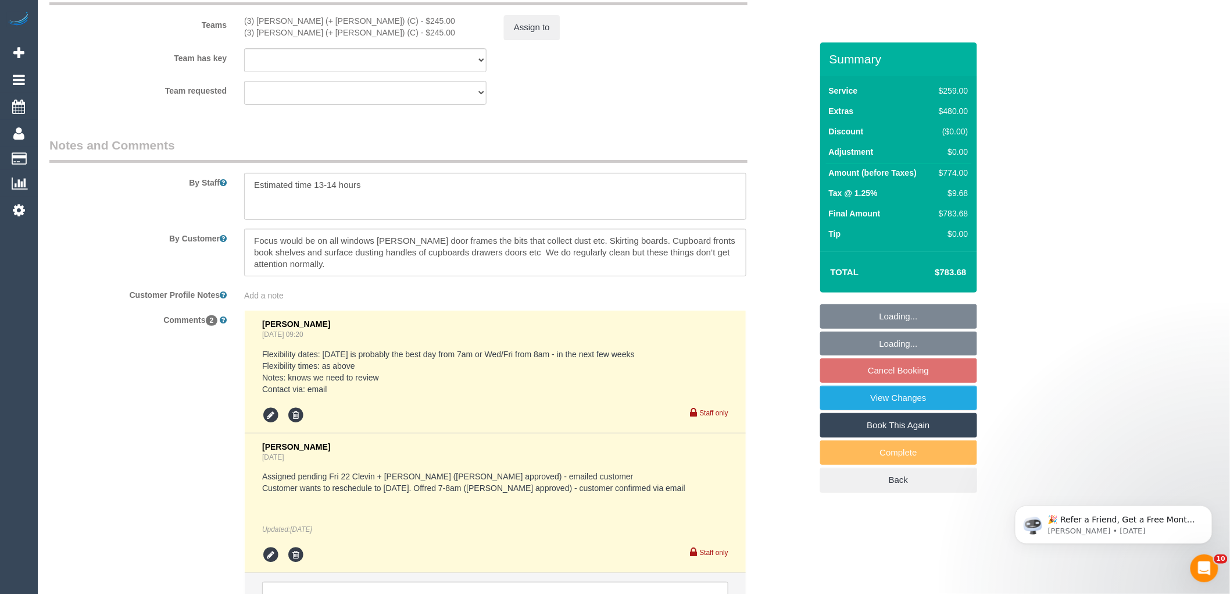
scroll to position [1953, 0]
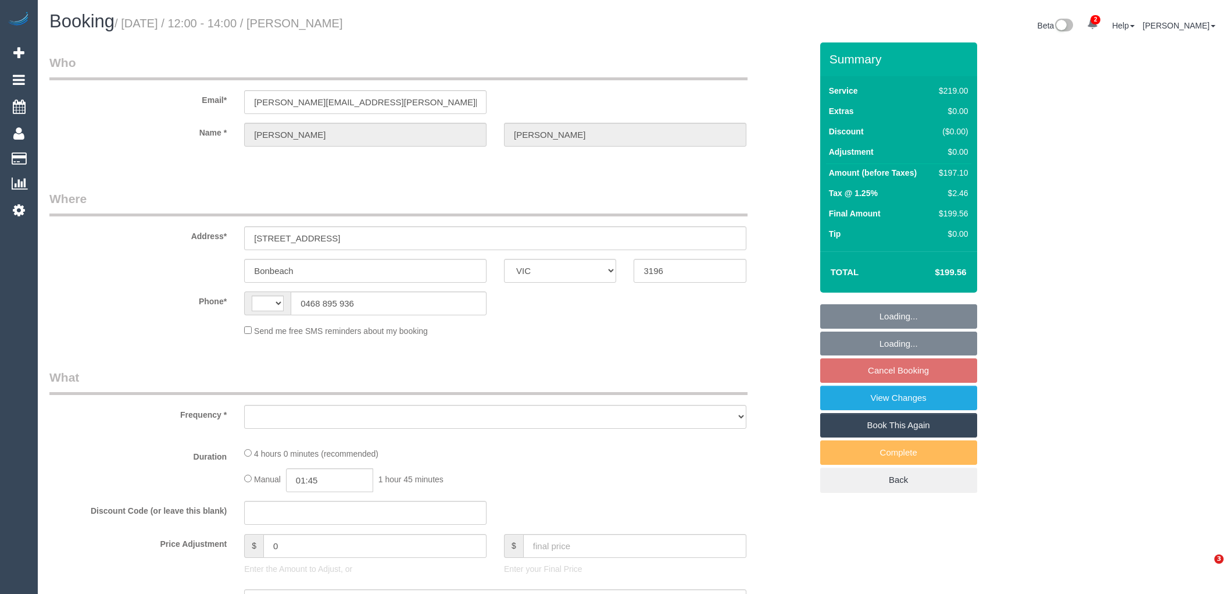
select select "VIC"
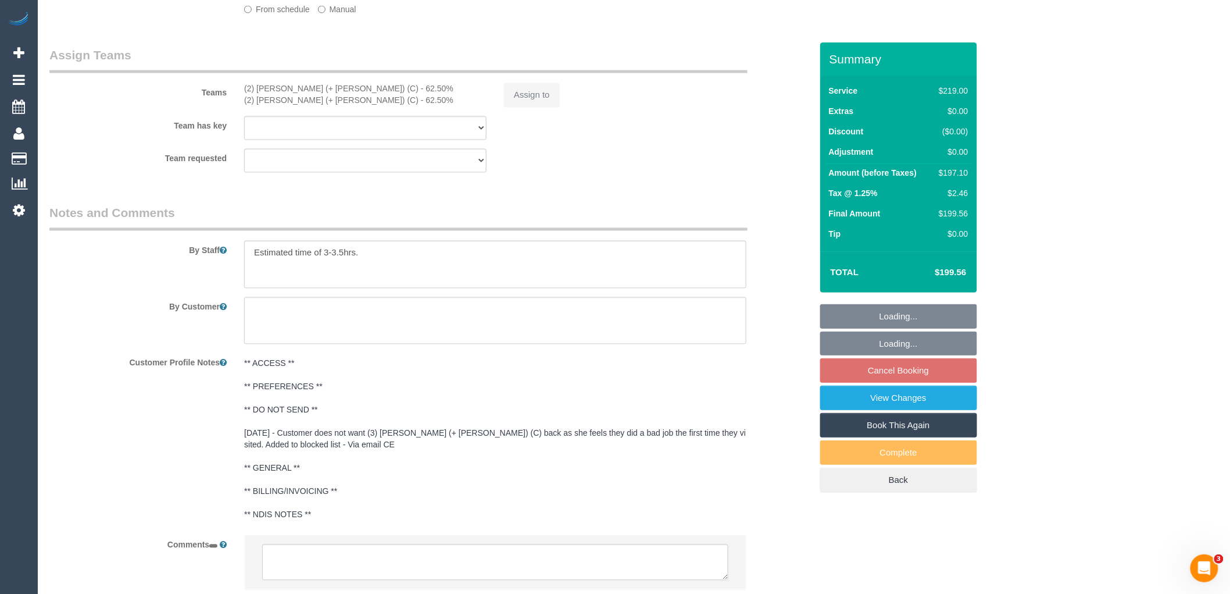
select select "string:AU"
select select "object:303"
select select "string:stripe-pm_1Rin722GScqysDRVvbFBAqO1"
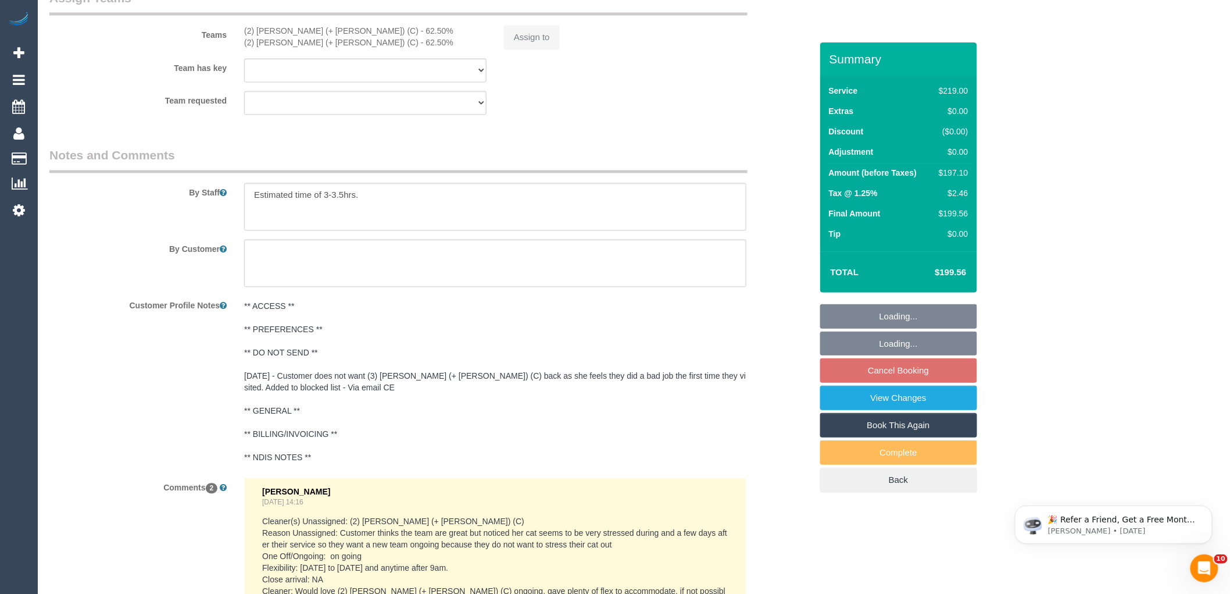
scroll to position [1202, 0]
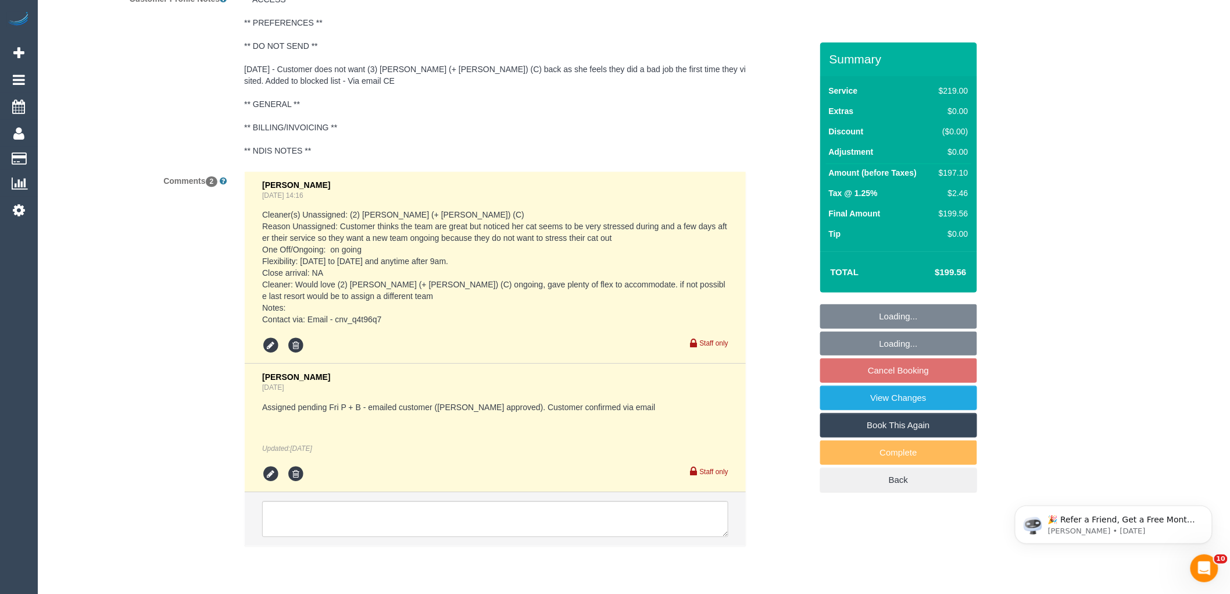
select select "number:29"
select select "number:14"
select select "number:19"
select select "number:22"
select select "number:34"
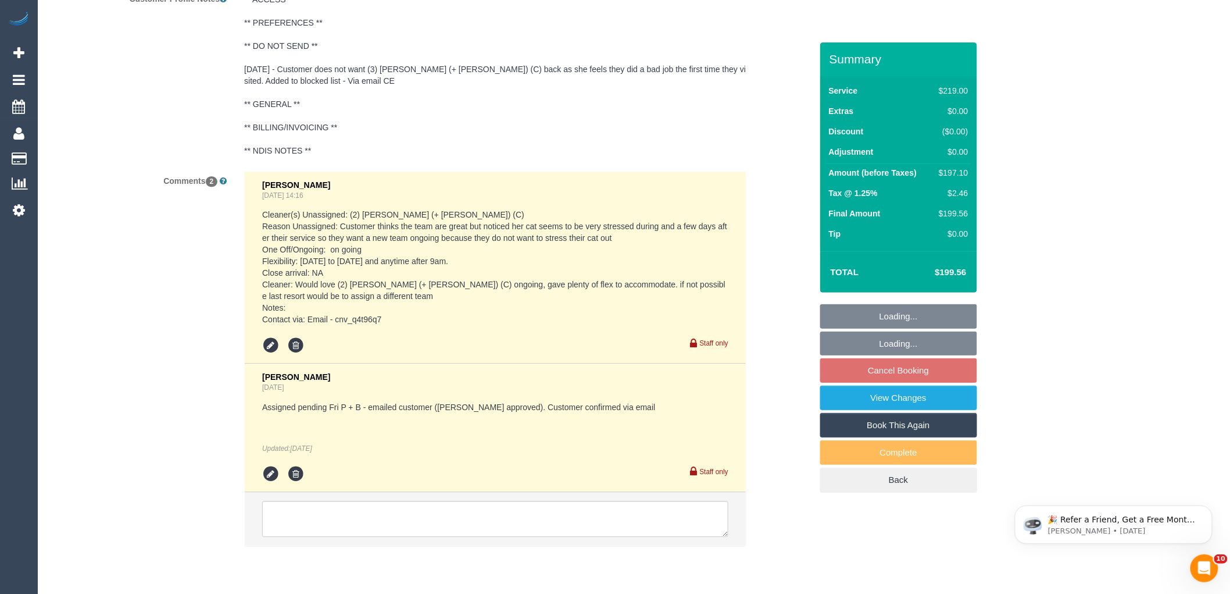
select select "number:11"
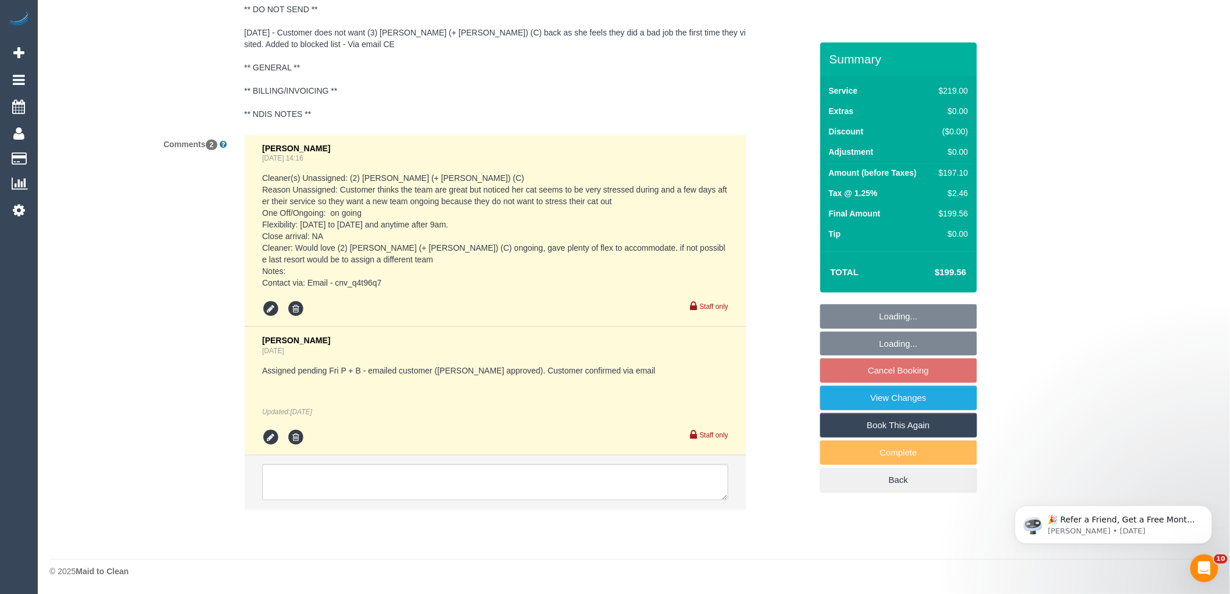
select select "object:843"
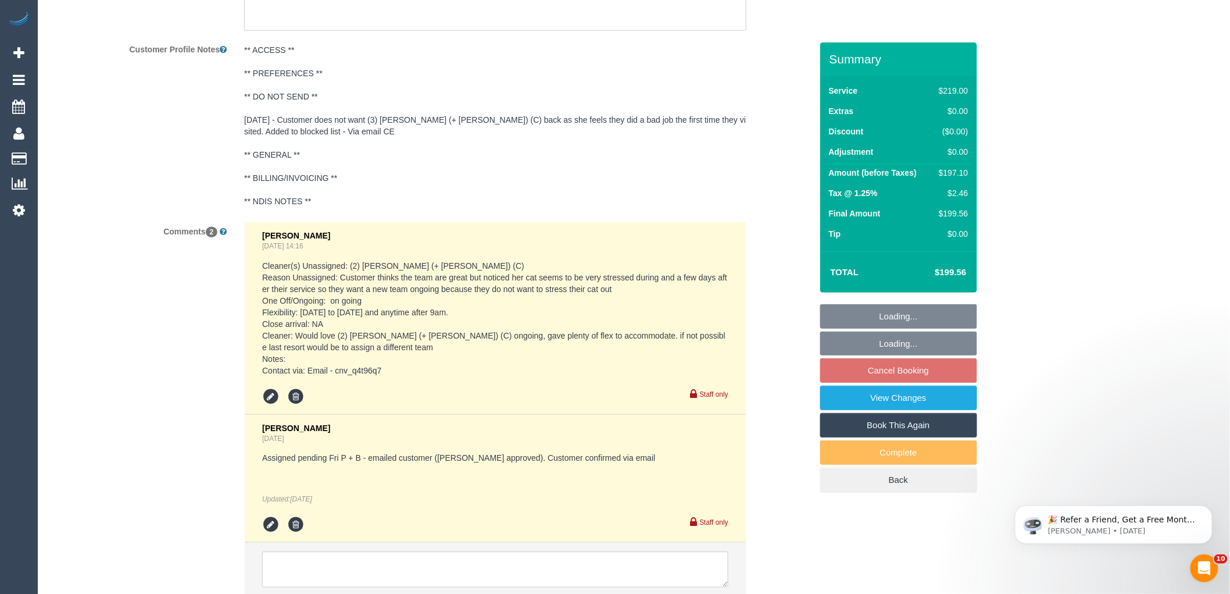
scroll to position [2169, 0]
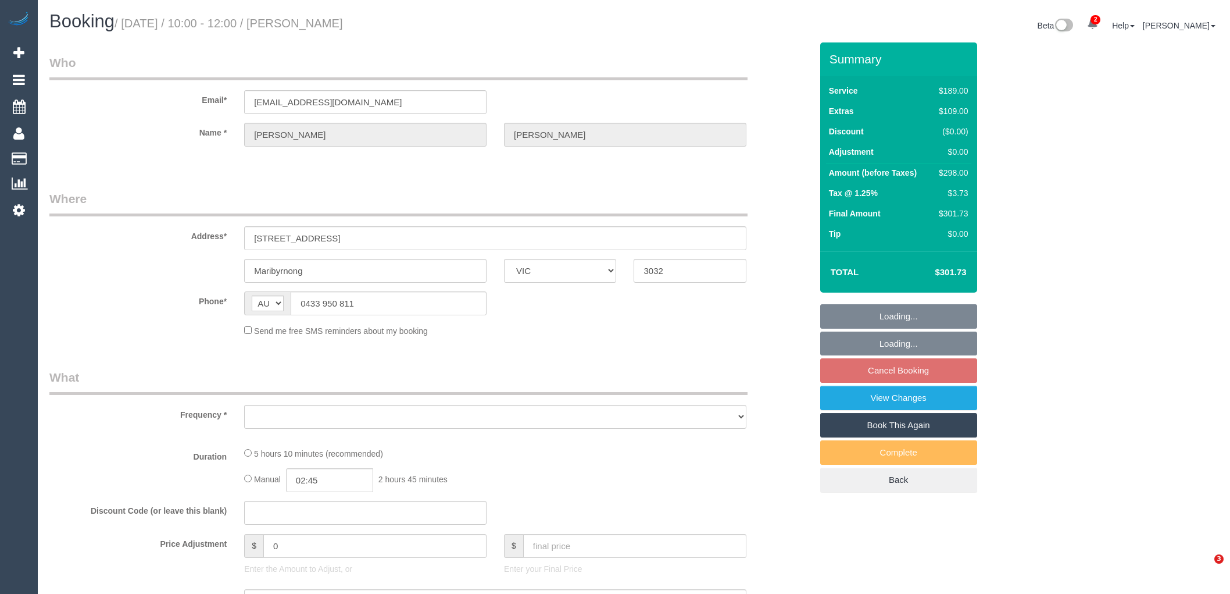
select select "VIC"
select select "object:686"
select select "number:29"
select select "number:14"
select select "number:18"
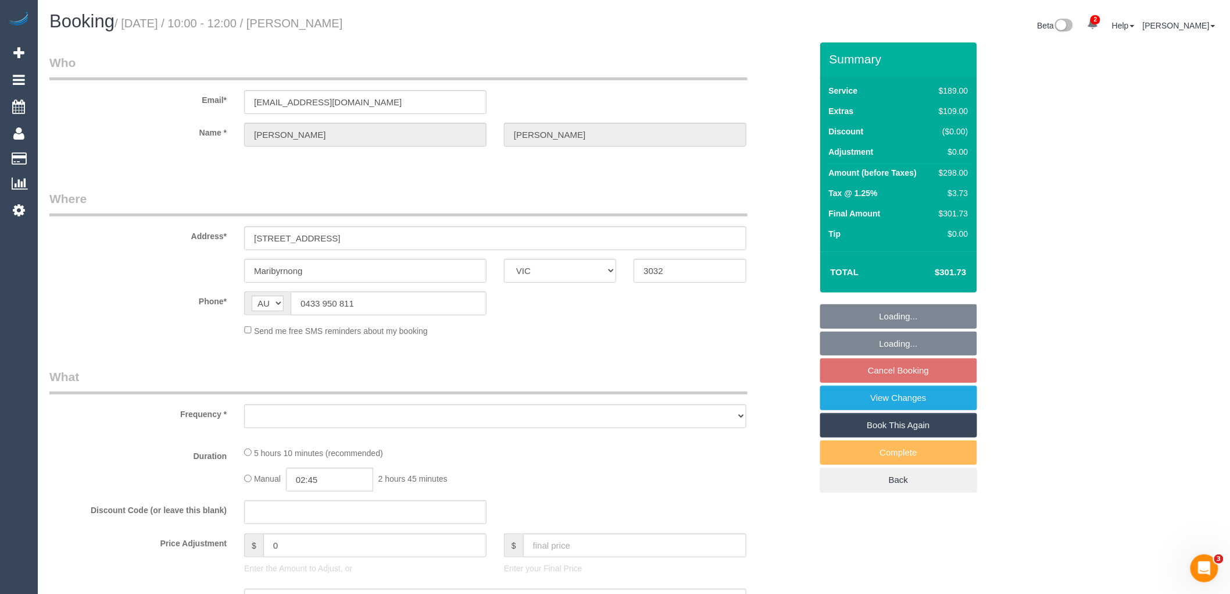
select select "number:24"
select select "number:26"
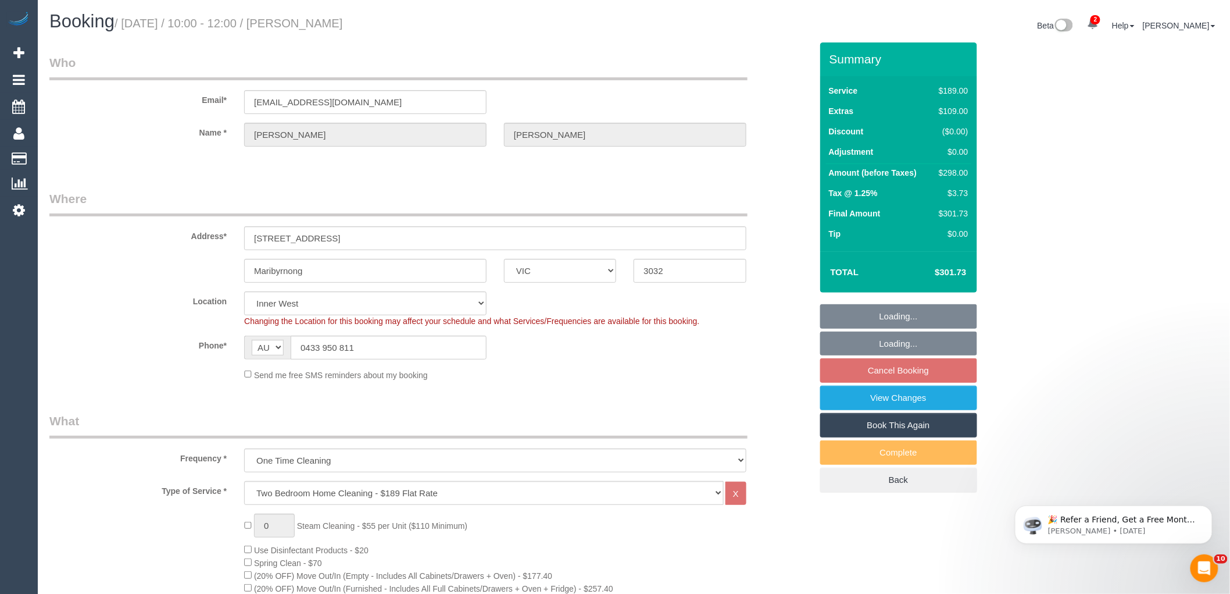
select select "string:stripe-pm_1Rxpxy2GScqysDRVbNdNLyAK"
select select "object:1540"
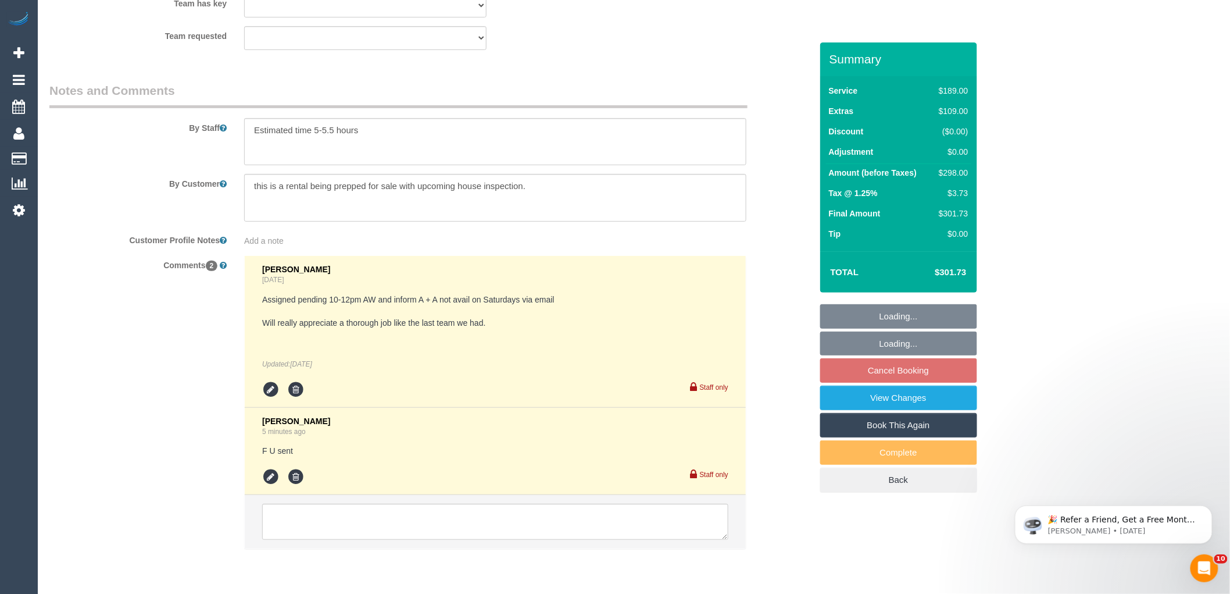
scroll to position [1930, 0]
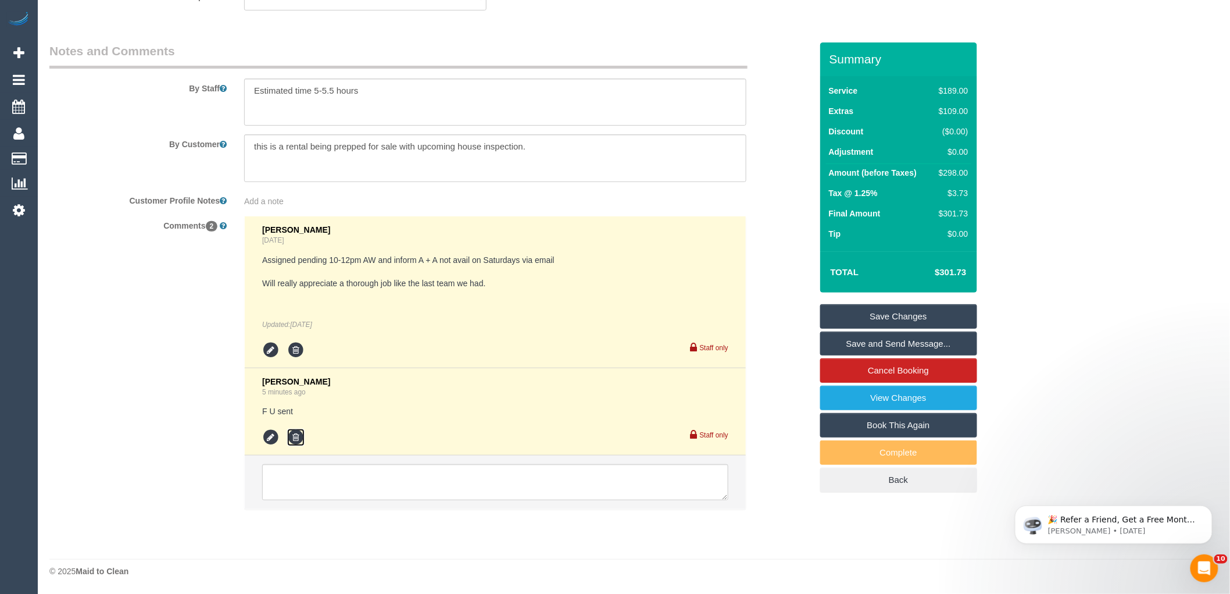
click at [299, 435] on icon at bounding box center [295, 436] width 17 height 17
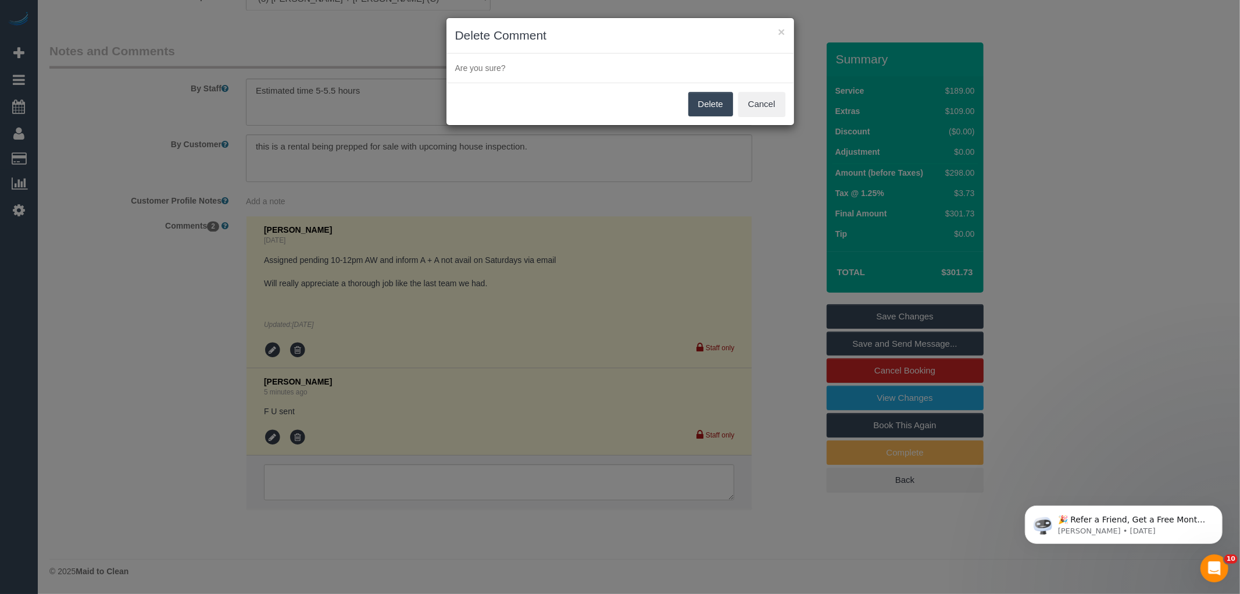
click at [705, 102] on button "Delete" at bounding box center [710, 104] width 45 height 24
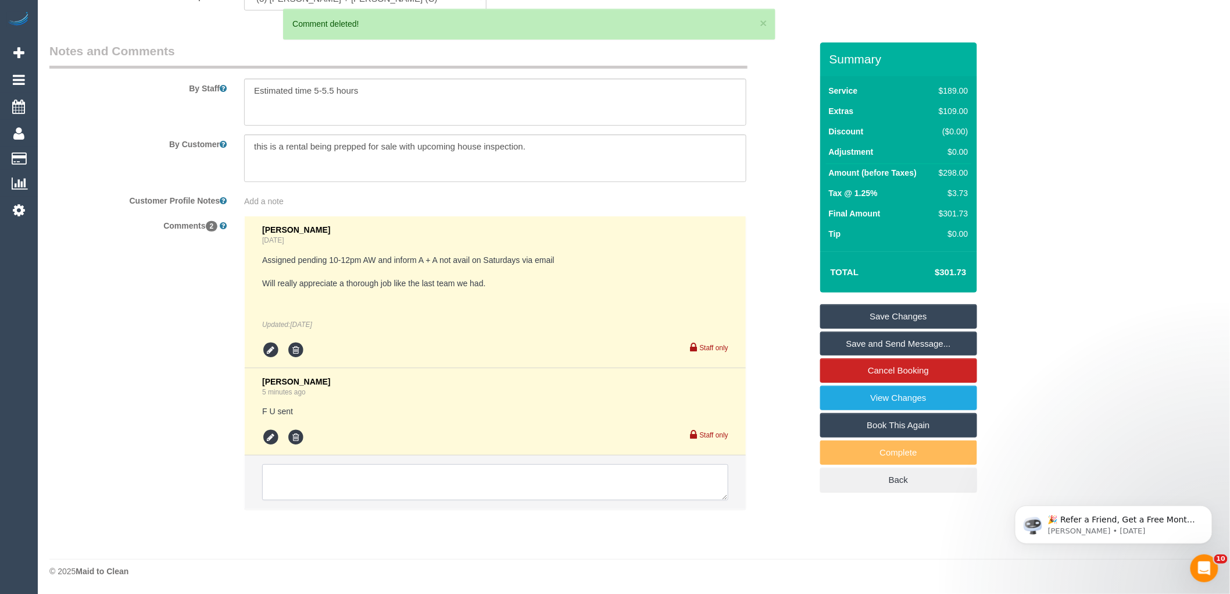
click at [317, 478] on textarea at bounding box center [495, 482] width 466 height 36
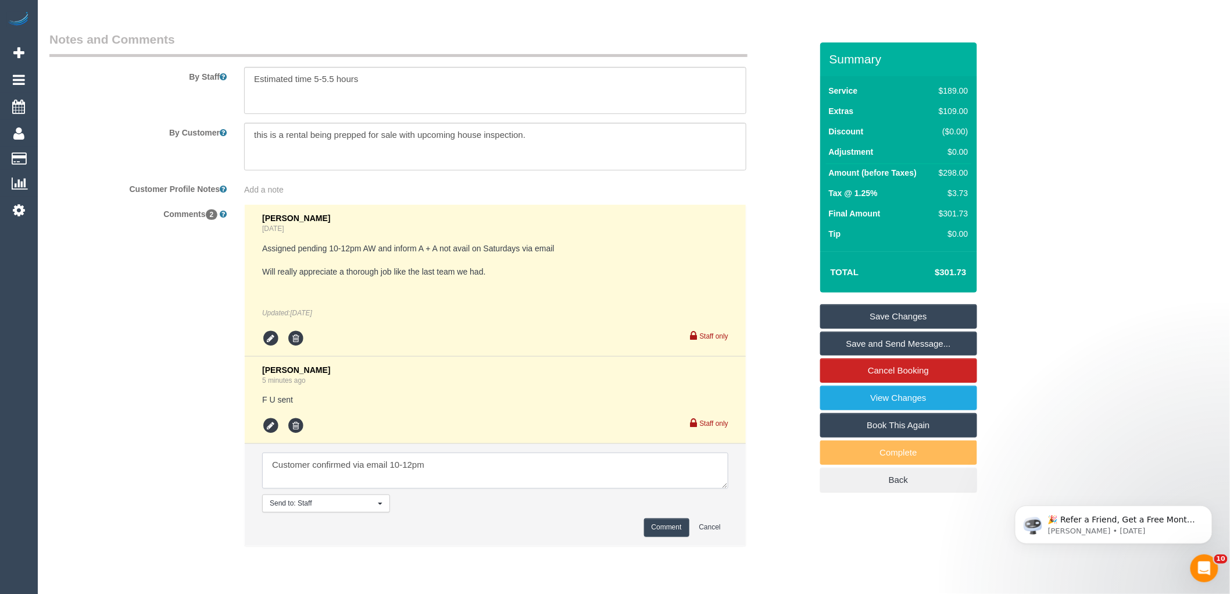
click at [500, 479] on textarea at bounding box center [495, 470] width 466 height 36
type textarea "Customer confirmed via email 10-12pm"
click at [667, 534] on button "Comment" at bounding box center [666, 527] width 45 height 18
click at [784, 528] on div "Comments 2 Laura Butera 1 day ago Assigned pending 10-12pm AW and inform A + A …" at bounding box center [431, 380] width 780 height 353
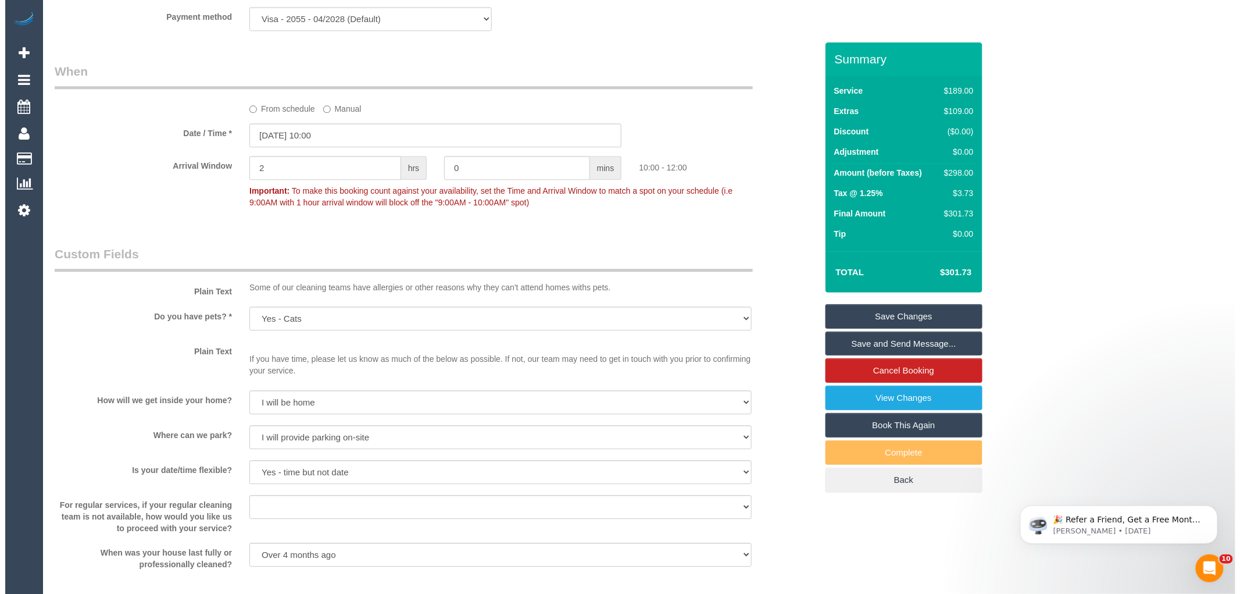
scroll to position [1090, 0]
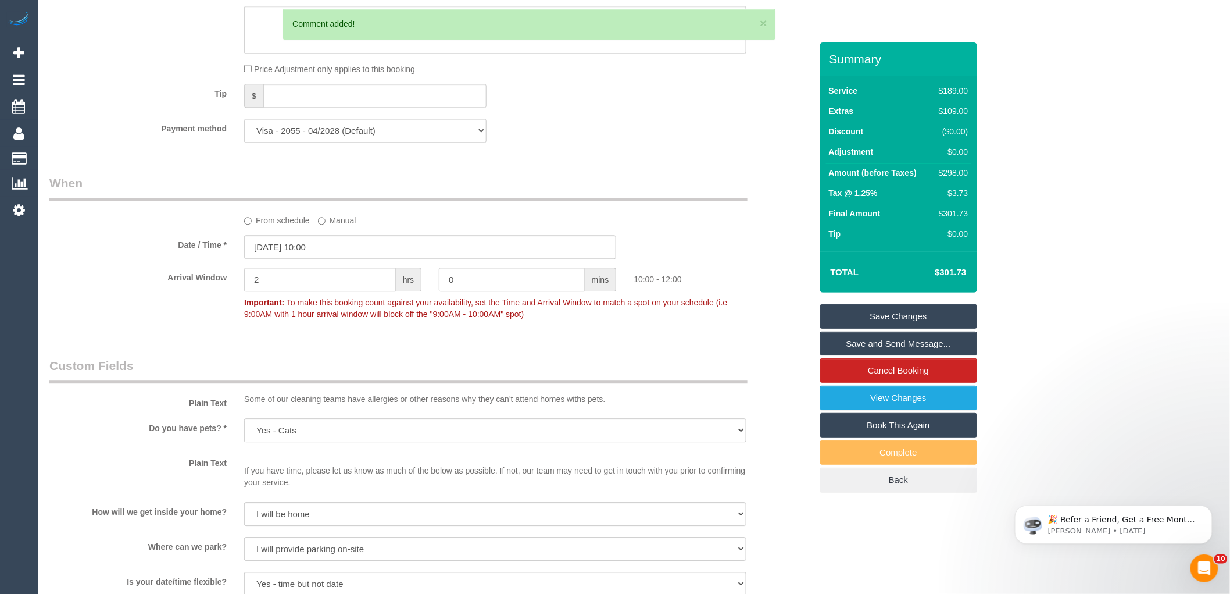
click at [932, 345] on link "Save and Send Message..." at bounding box center [898, 343] width 157 height 24
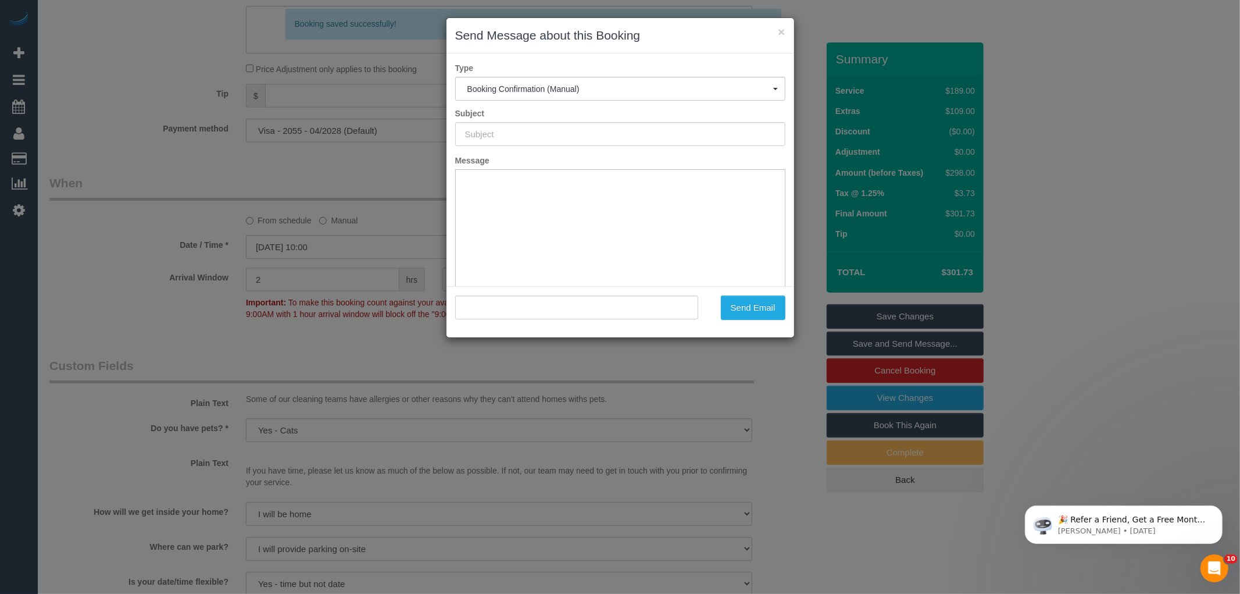
scroll to position [0, 0]
type input "Booking Confirmed"
type input ""Vanessa Lugg" <vanessalugg@gmail.com>"
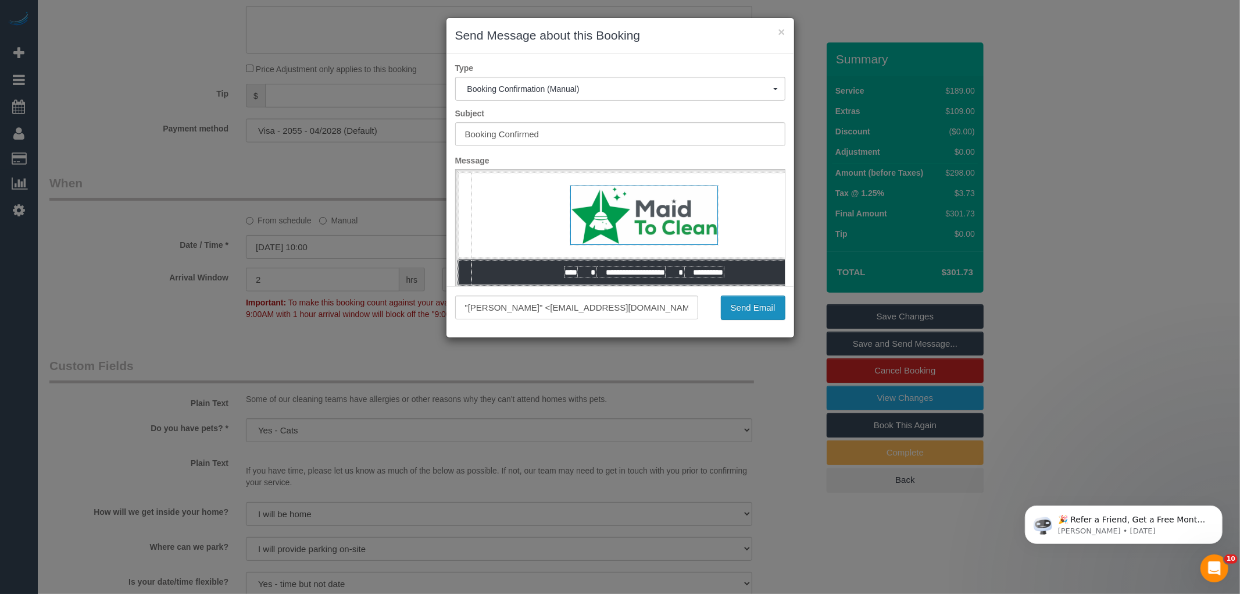
click at [760, 312] on button "Send Email" at bounding box center [753, 307] width 65 height 24
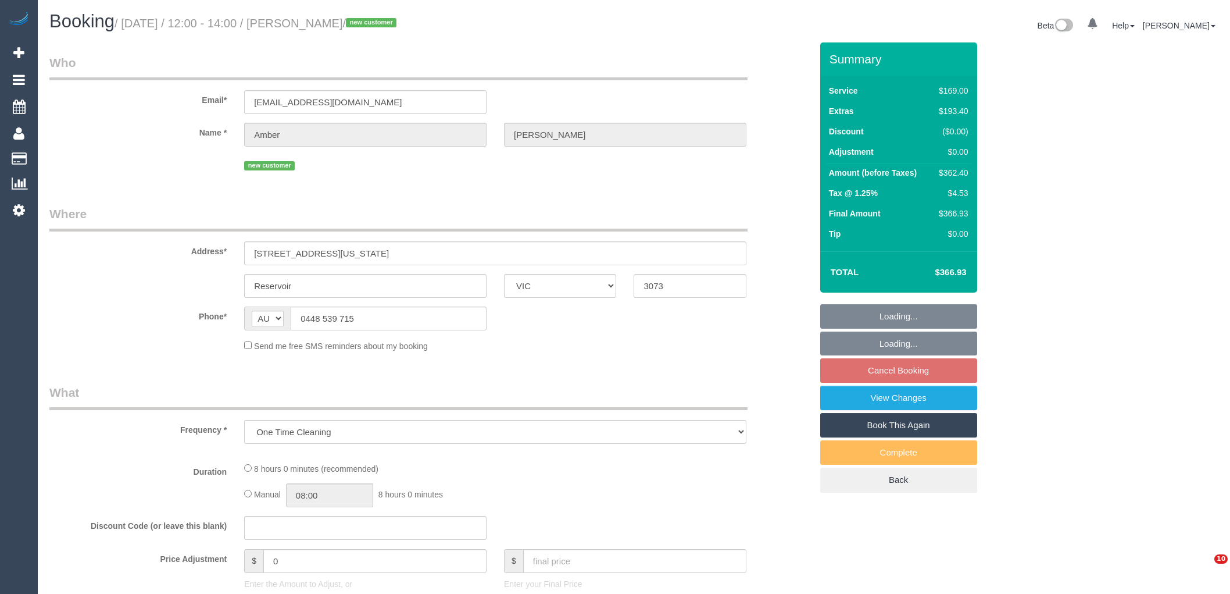
select select "VIC"
select select "string:stripe-pm_1RyCnu2GScqysDRV5QtOL9Mf"
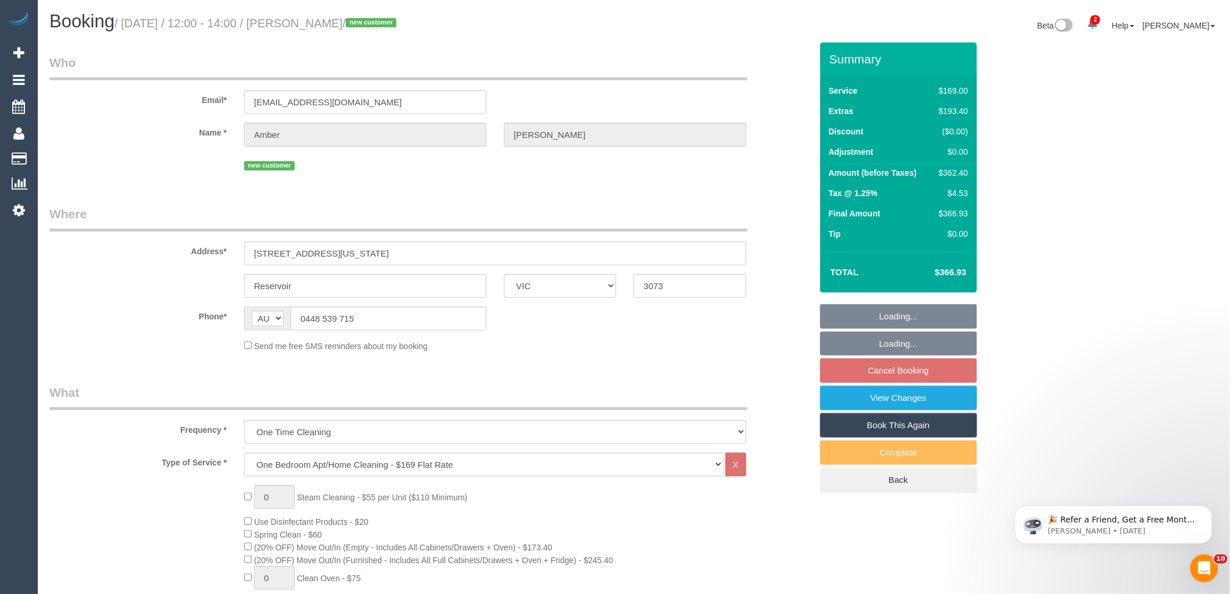
select select "number:28"
select select "number:14"
select select "number:19"
select select "number:25"
select select "number:35"
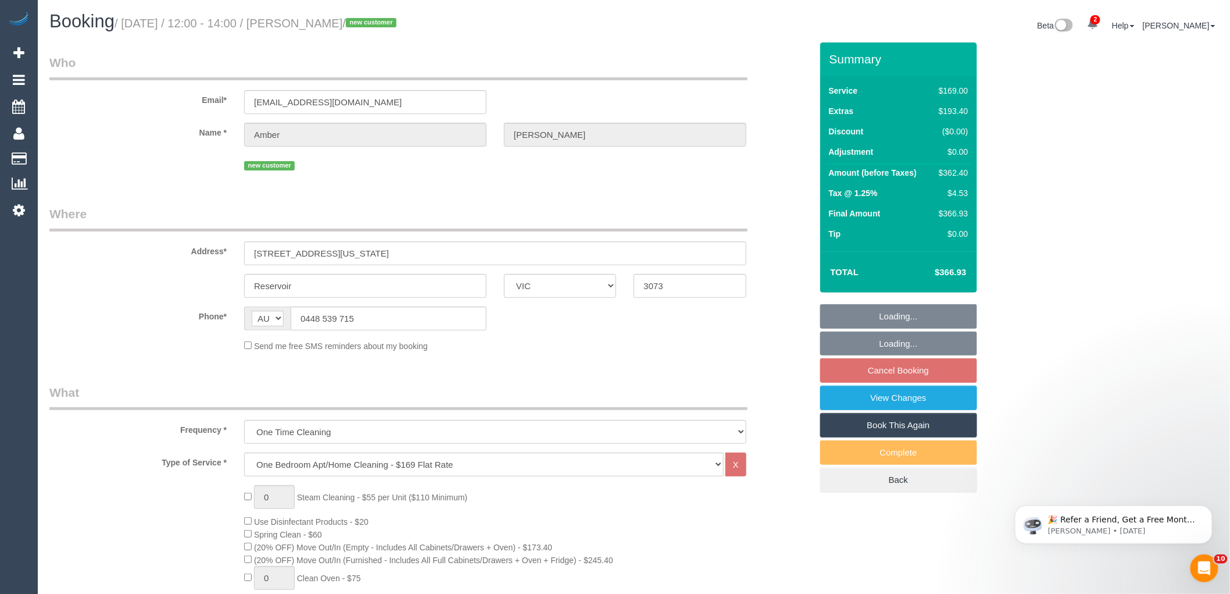
select select "number:12"
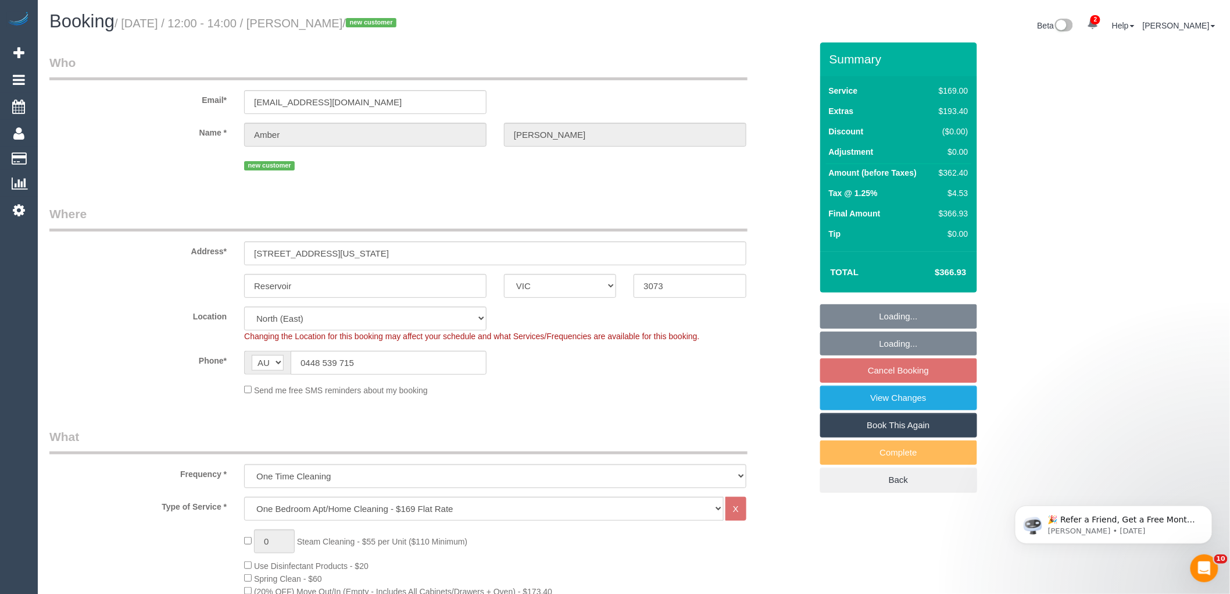
select select "object:822"
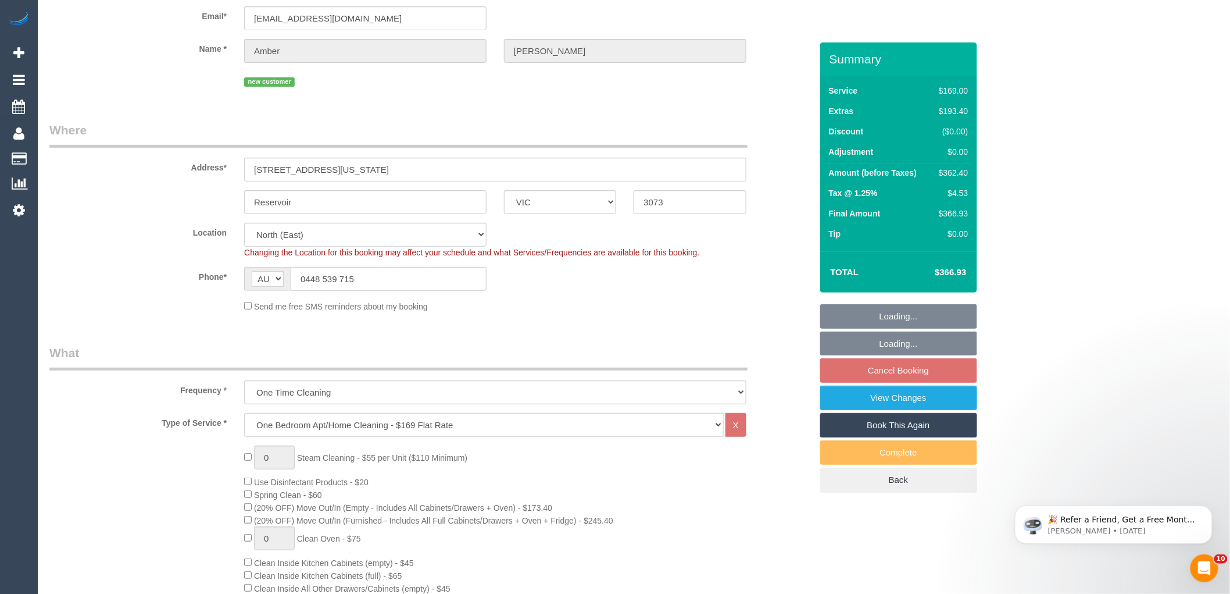
scroll to position [194, 0]
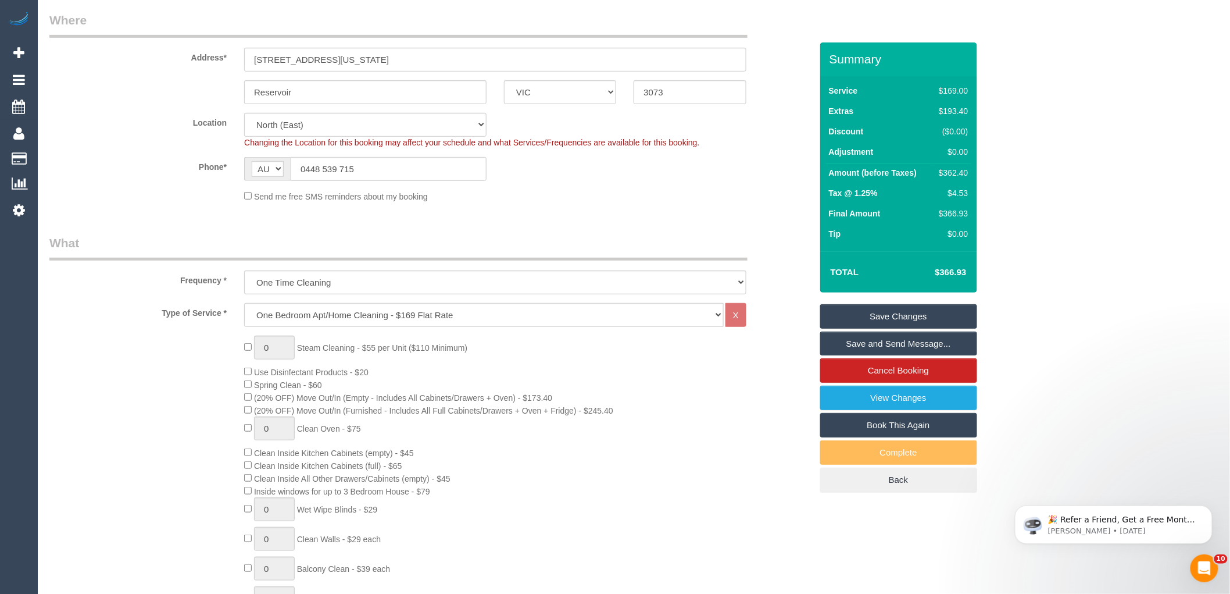
drag, startPoint x: 277, startPoint y: 371, endPoint x: 352, endPoint y: 371, distance: 74.4
click at [352, 371] on span "Use Disinfectant Products - $20" at bounding box center [311, 371] width 115 height 9
copy span "Disinfectant Products"
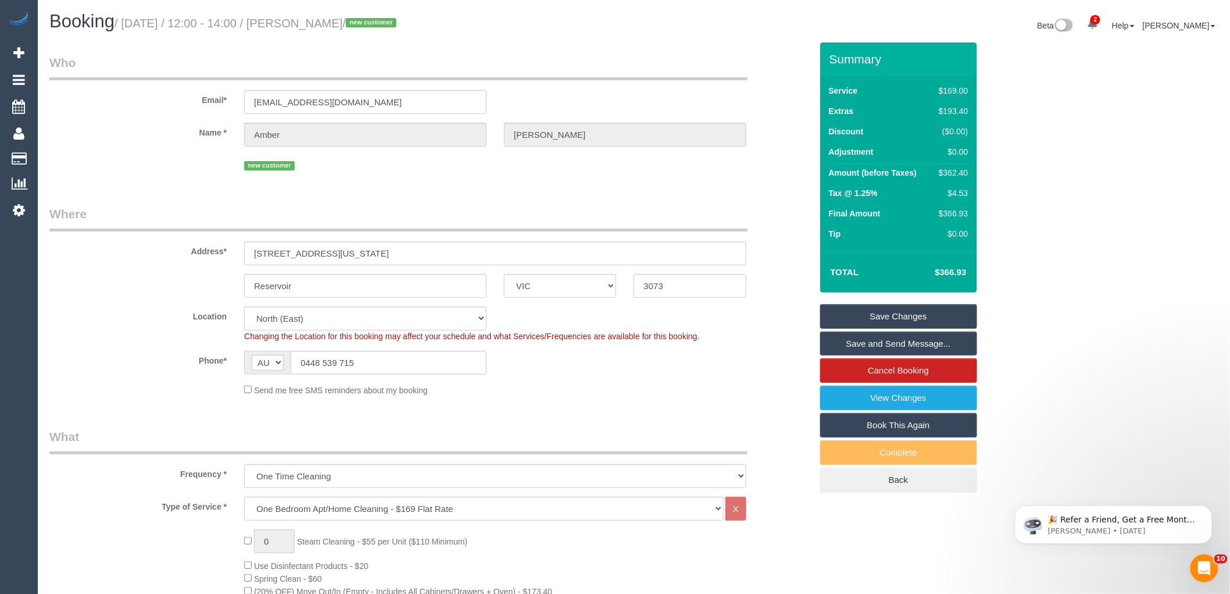
click at [962, 173] on div "$362.40" at bounding box center [951, 173] width 34 height 12
copy div "362.40"
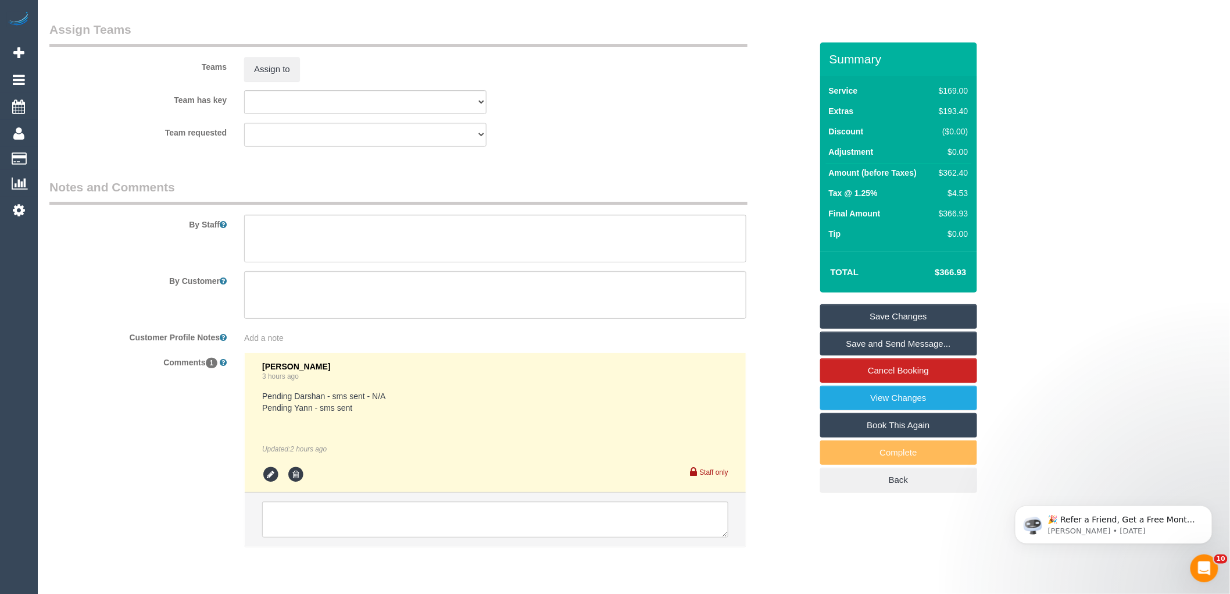
scroll to position [1848, 0]
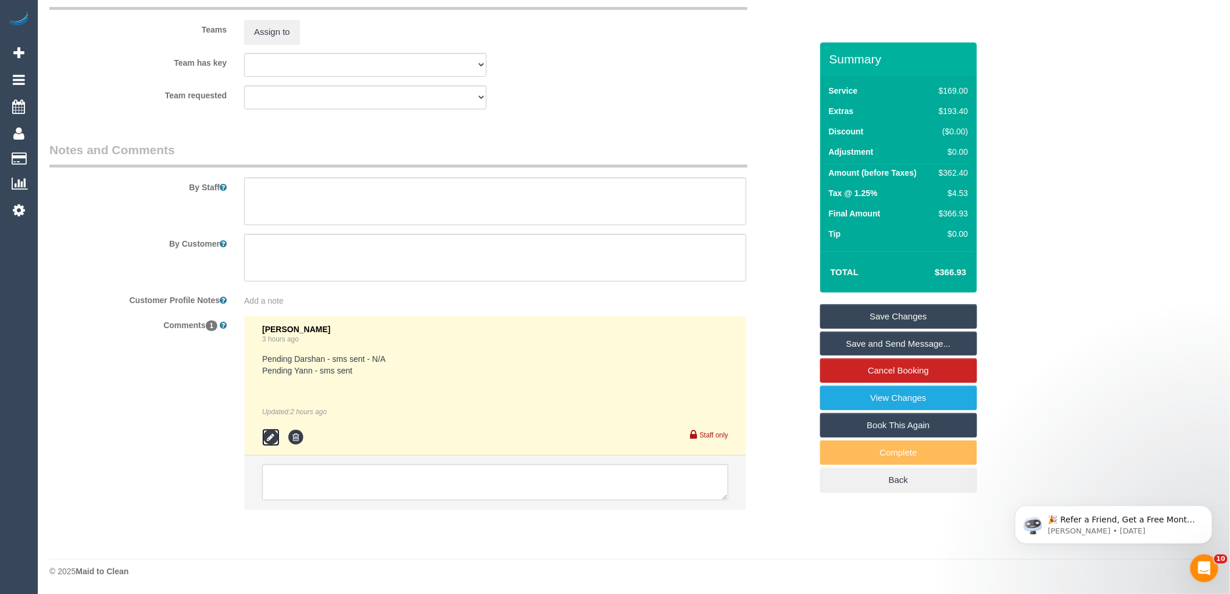
click at [269, 435] on icon at bounding box center [270, 436] width 17 height 17
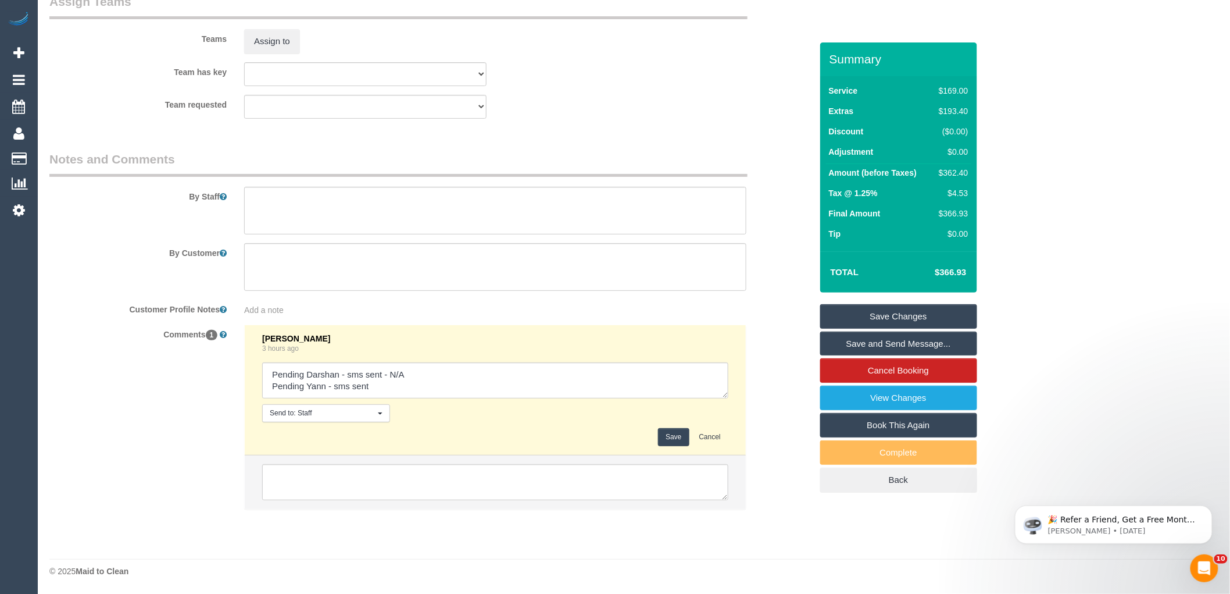
scroll to position [1839, 0]
click at [426, 382] on textarea at bounding box center [495, 380] width 466 height 36
type textarea "Pending Darshan - sms sent - N/A Pending Yann - sms sent Pending [PERSON_NAME] …"
click at [673, 438] on button "Save" at bounding box center [673, 437] width 31 height 18
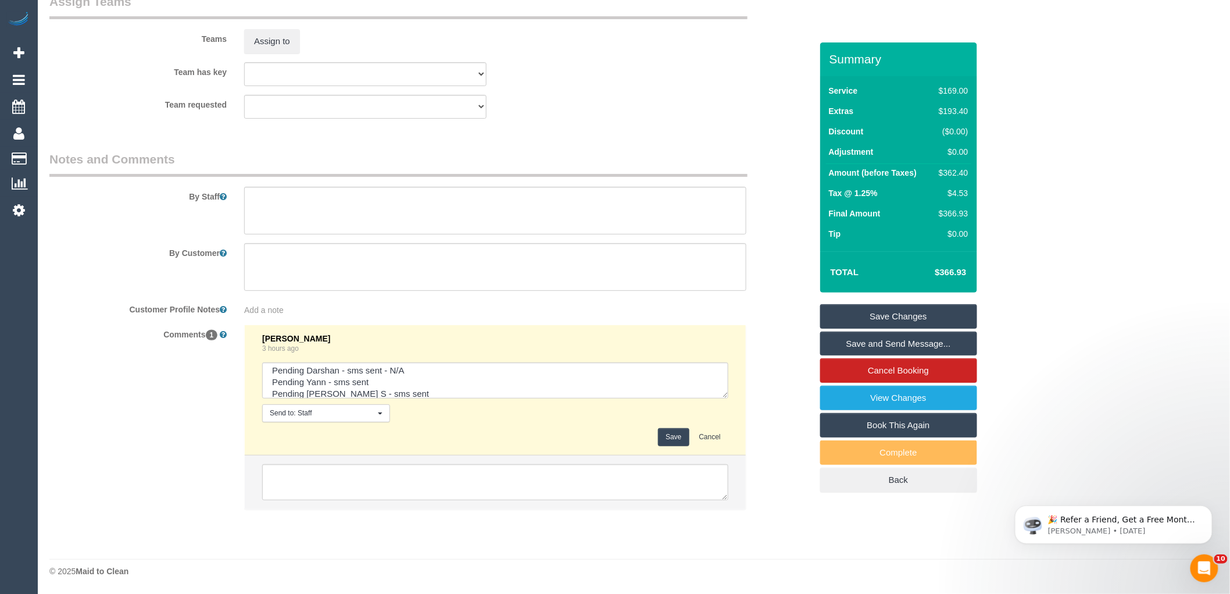
click at [773, 392] on div "Comments 1 [PERSON_NAME] 3 hours ago Send to: Staff Nothing selected Send to: S…" at bounding box center [431, 422] width 780 height 197
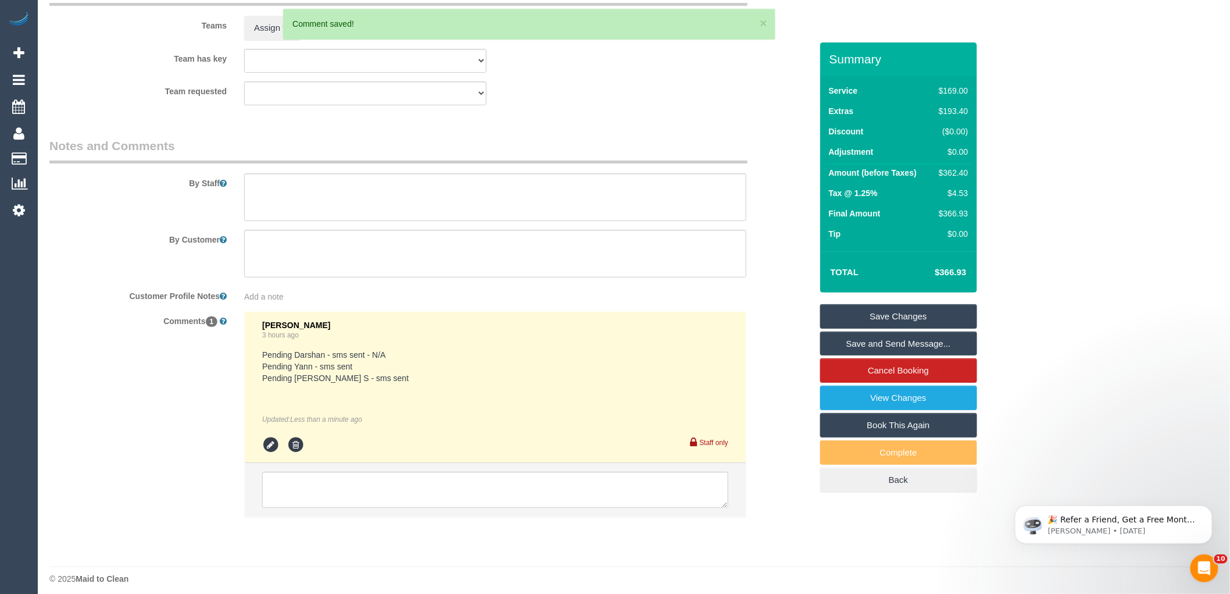
click at [921, 317] on link "Save Changes" at bounding box center [898, 316] width 157 height 24
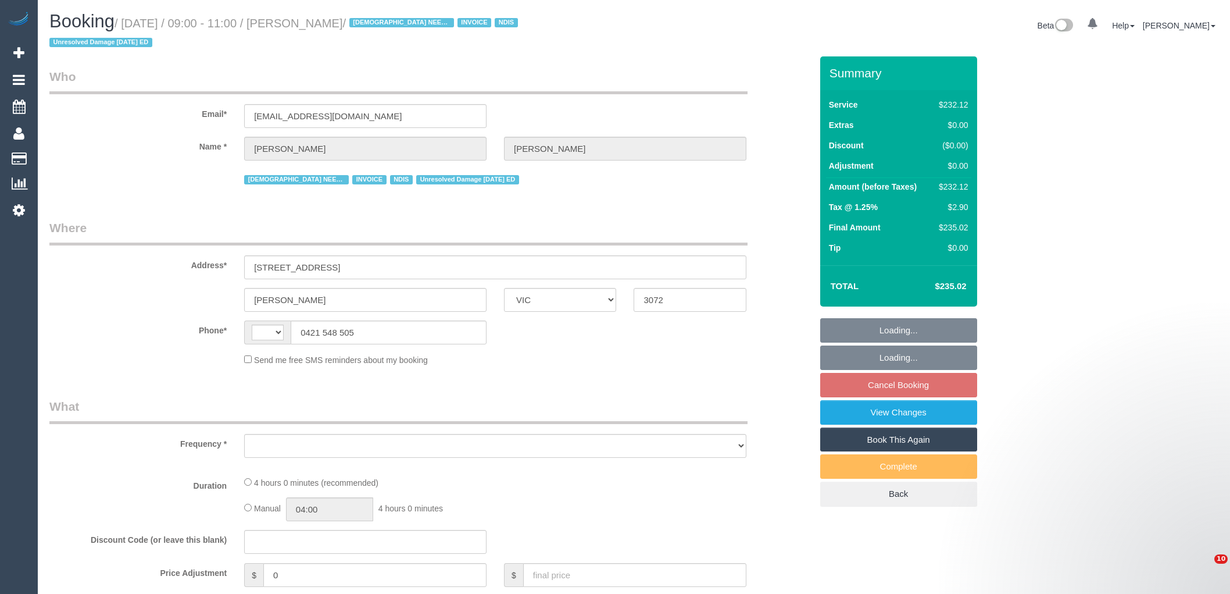
select select "VIC"
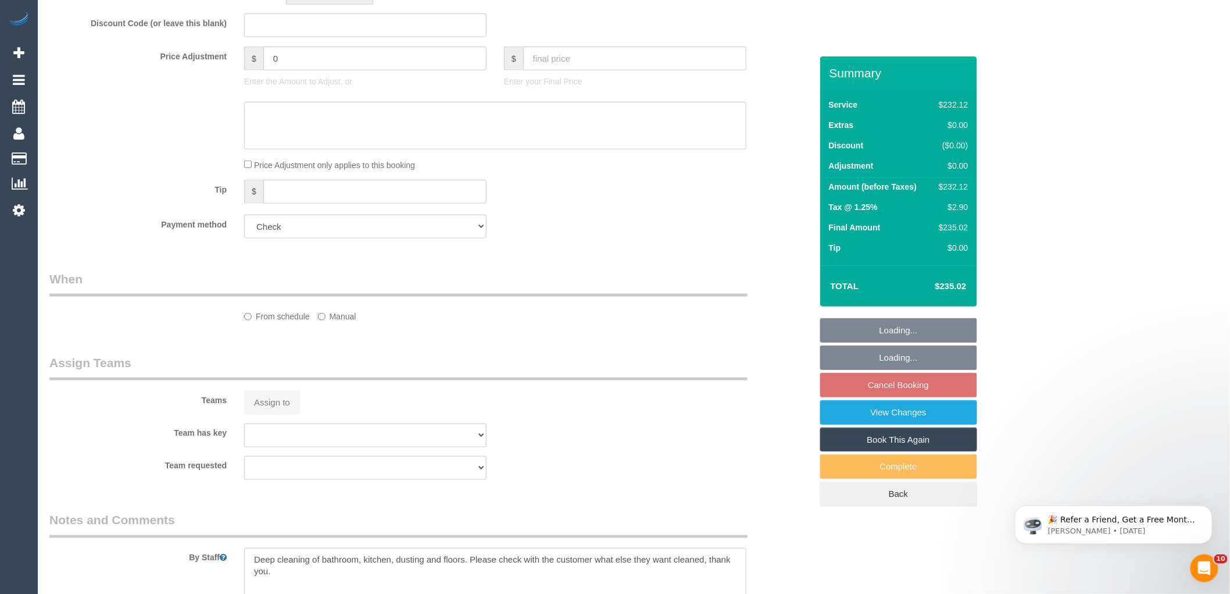
select select "string:AU"
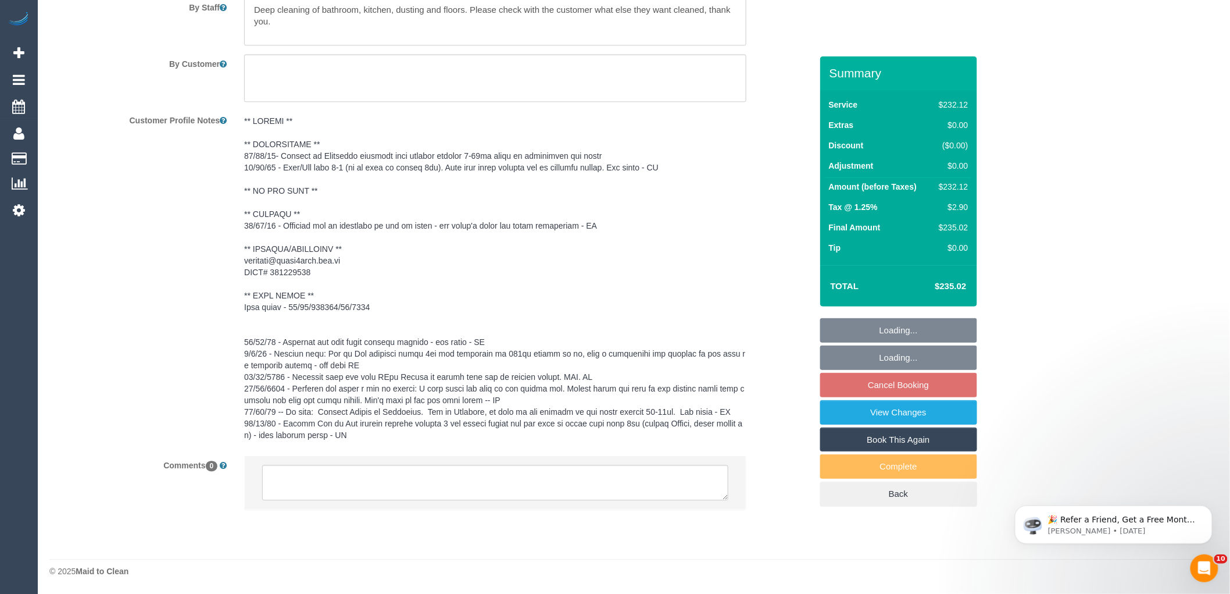
select select "object:547"
select select "240"
select select "number:27"
select select "number:14"
select select "number:19"
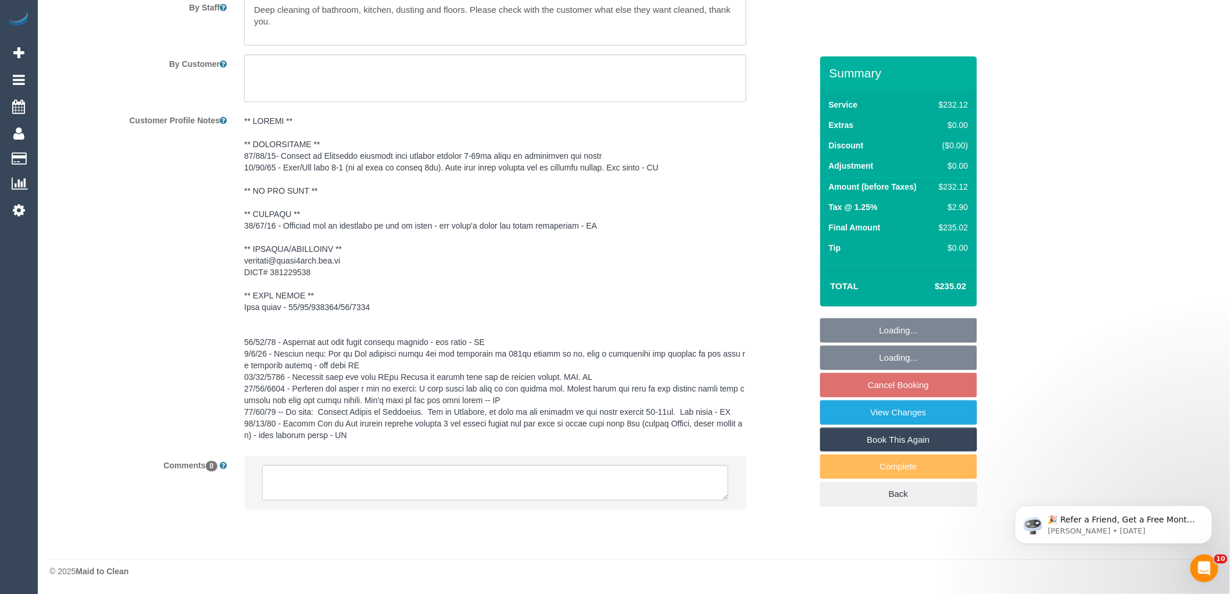
select select "number:36"
select select "number:35"
select select "object:1543"
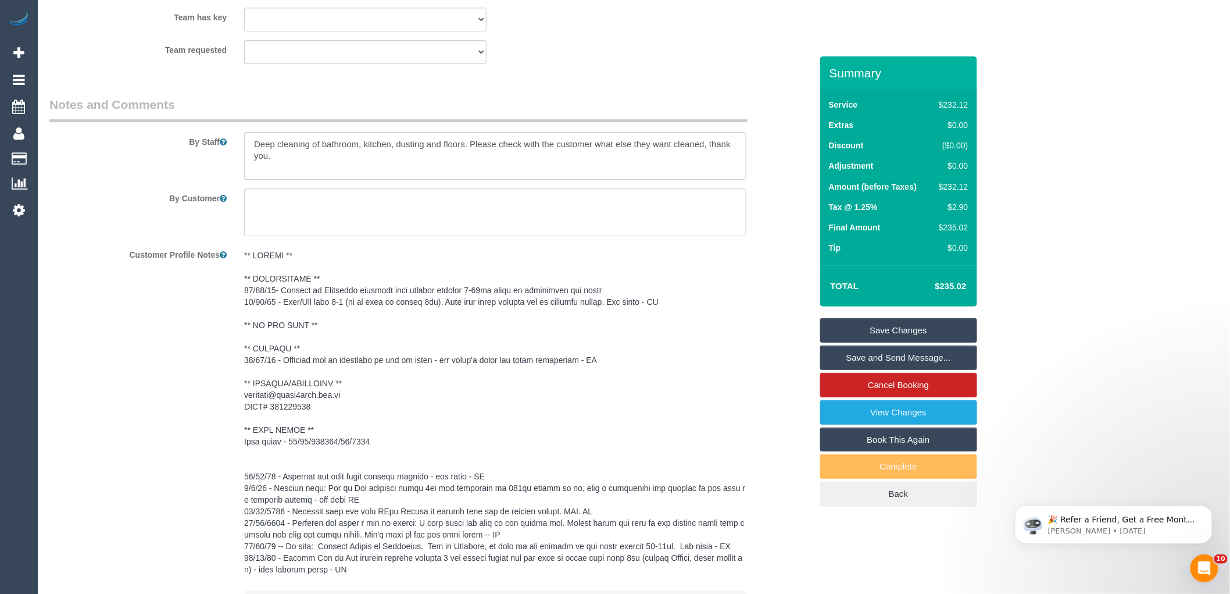
scroll to position [1267, 0]
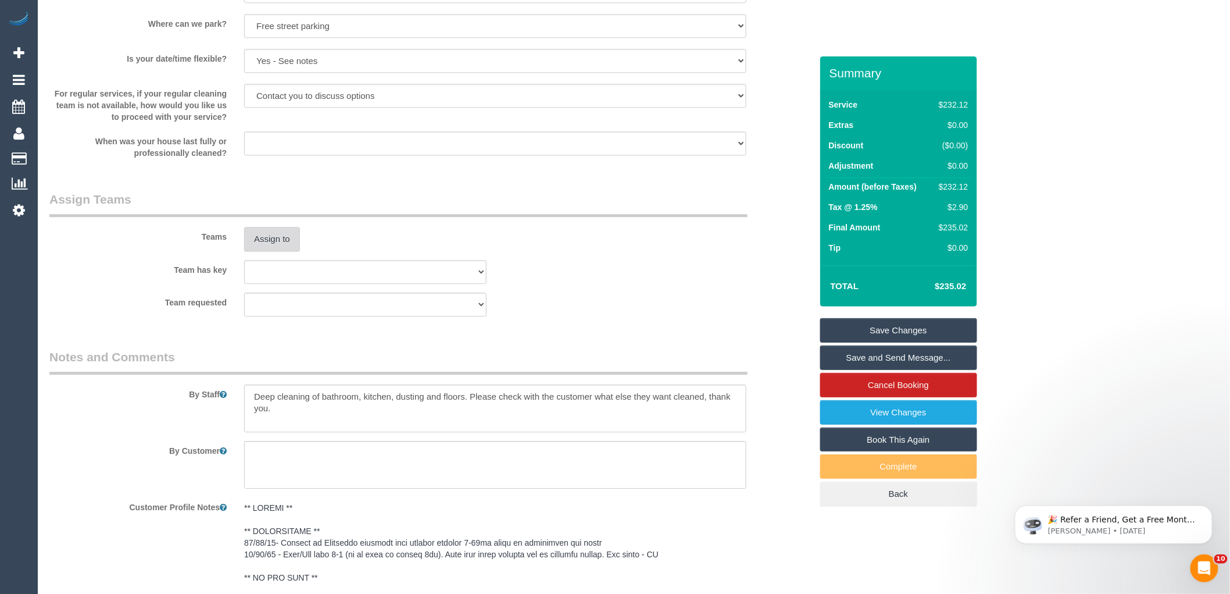
click at [283, 227] on button "Assign to" at bounding box center [272, 239] width 56 height 24
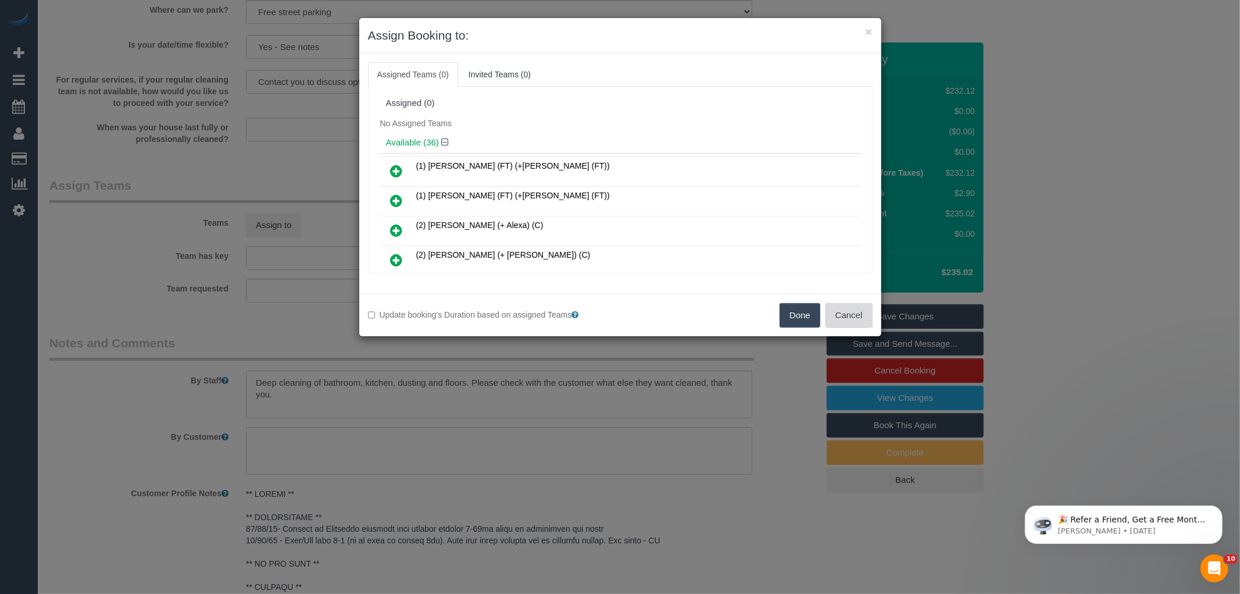
click at [853, 317] on button "Cancel" at bounding box center [849, 315] width 47 height 24
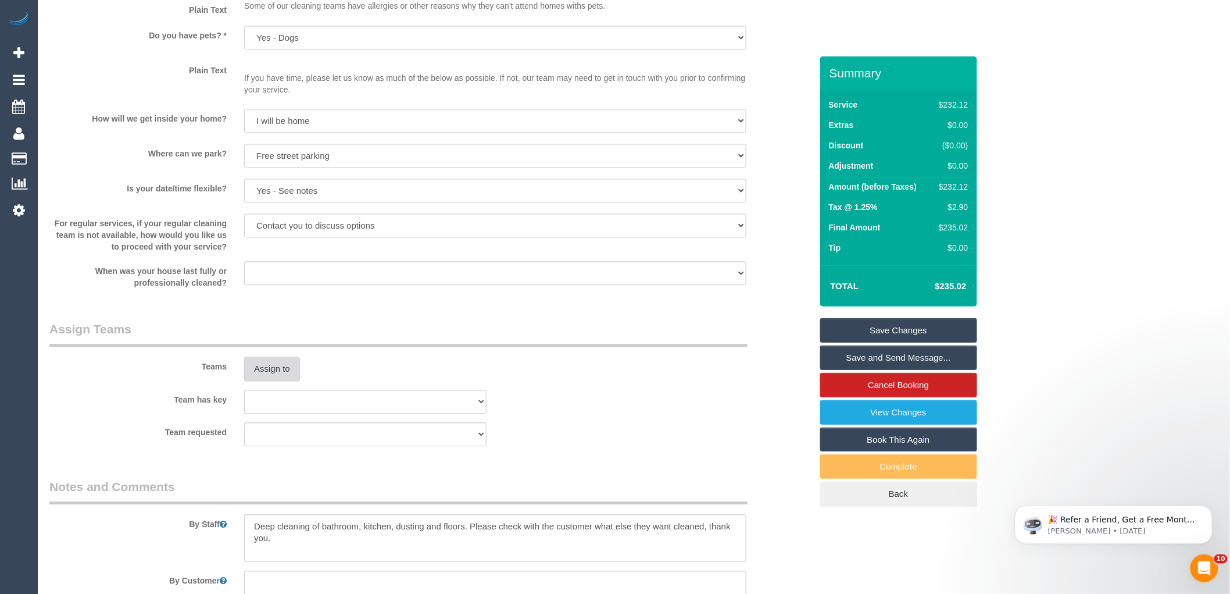
scroll to position [1526, 0]
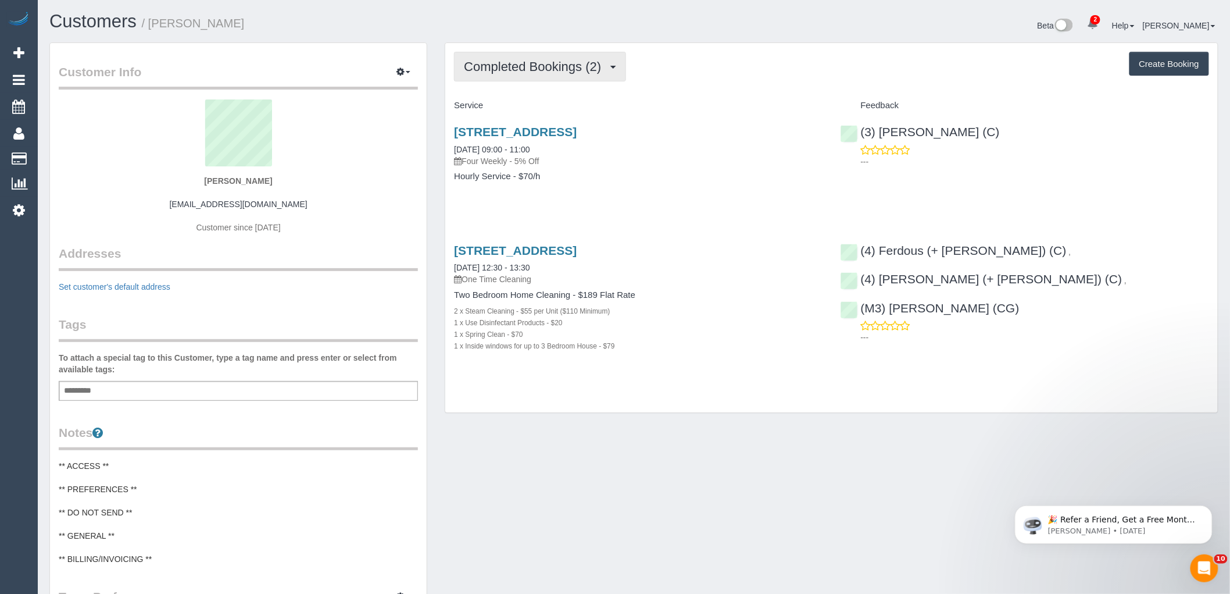
click at [578, 66] on span "Completed Bookings (2)" at bounding box center [535, 66] width 143 height 15
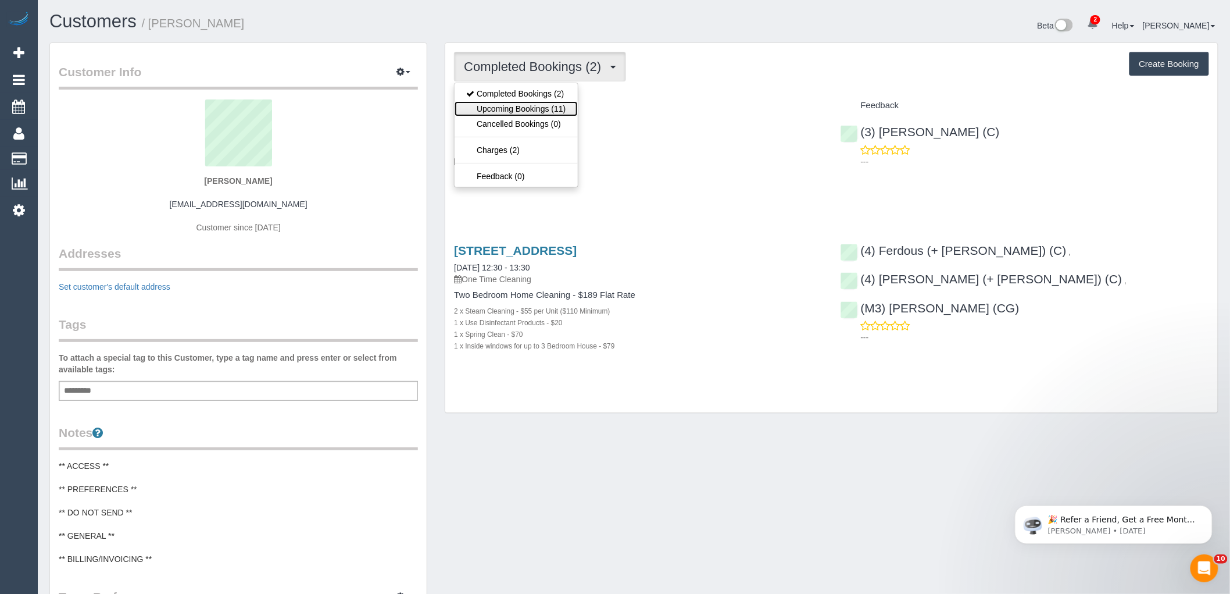
click at [490, 110] on link "Upcoming Bookings (11)" at bounding box center [516, 108] width 123 height 15
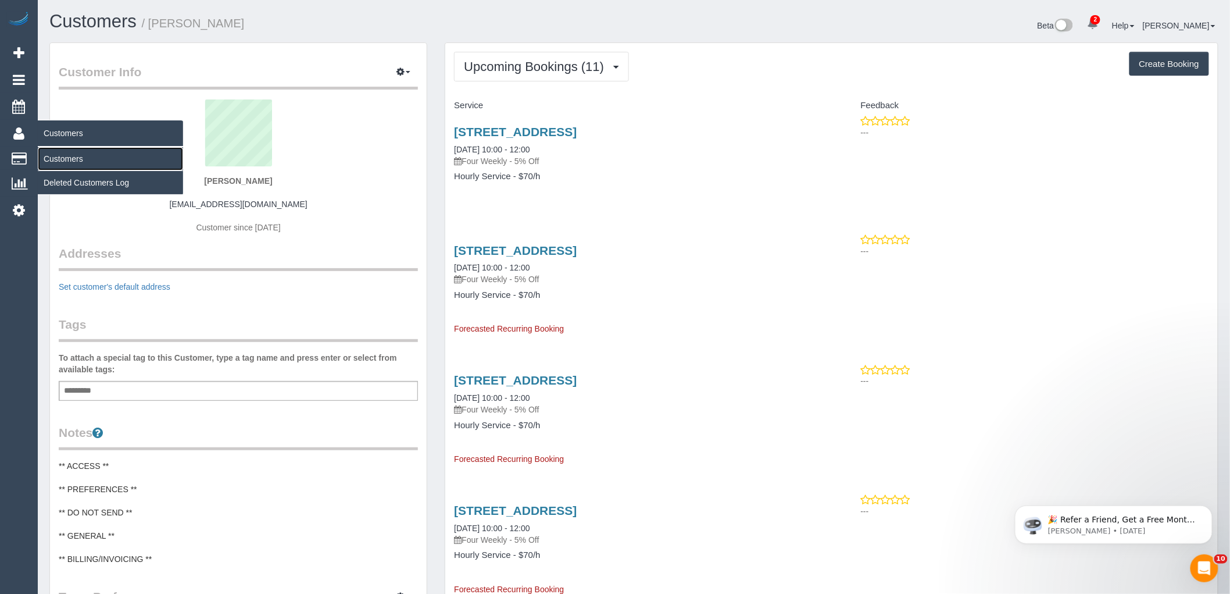
click at [60, 157] on link "Customers" at bounding box center [110, 158] width 145 height 23
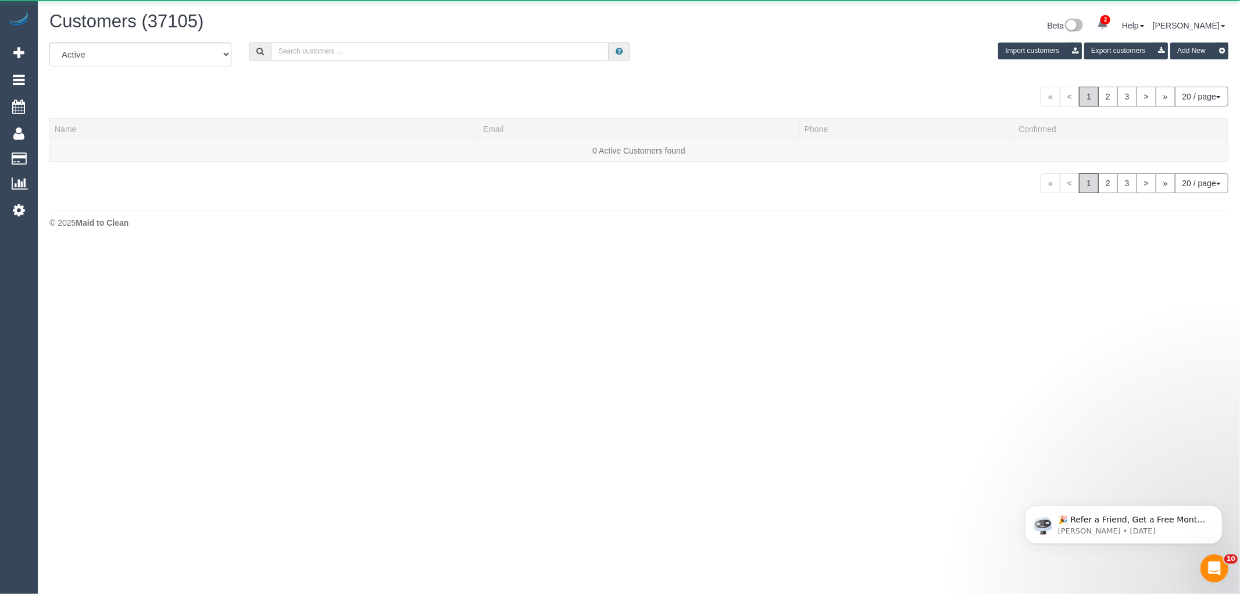
click at [340, 54] on input "text" at bounding box center [440, 51] width 338 height 18
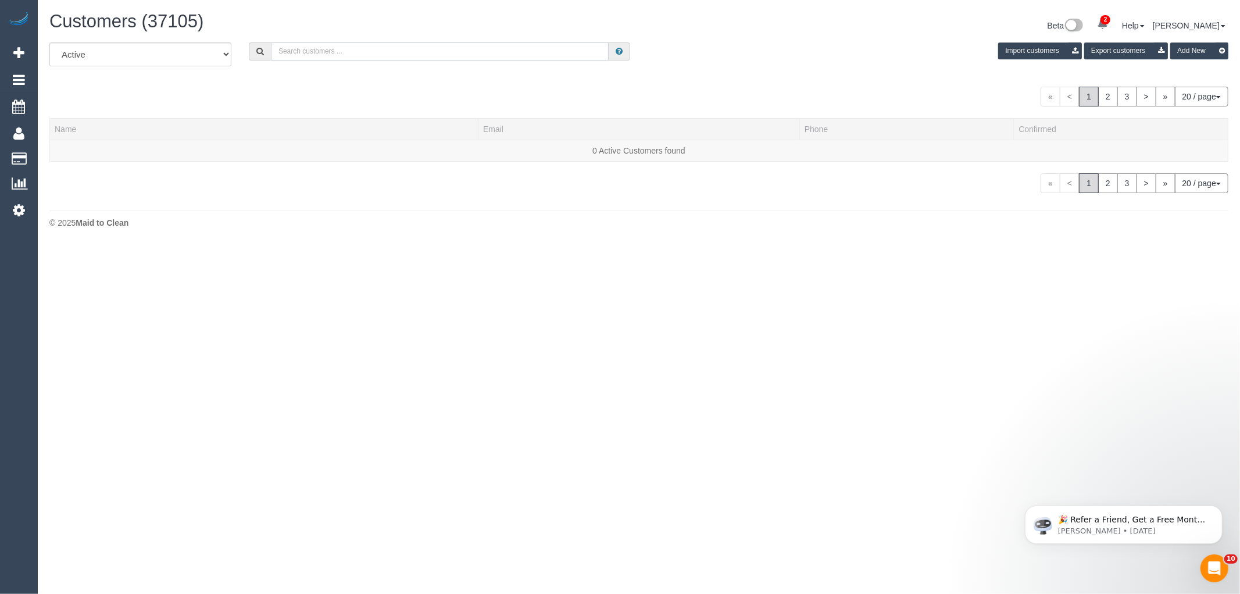
paste input "Resmin [PERSON_NAME]"
type input "Resmin [PERSON_NAME]"
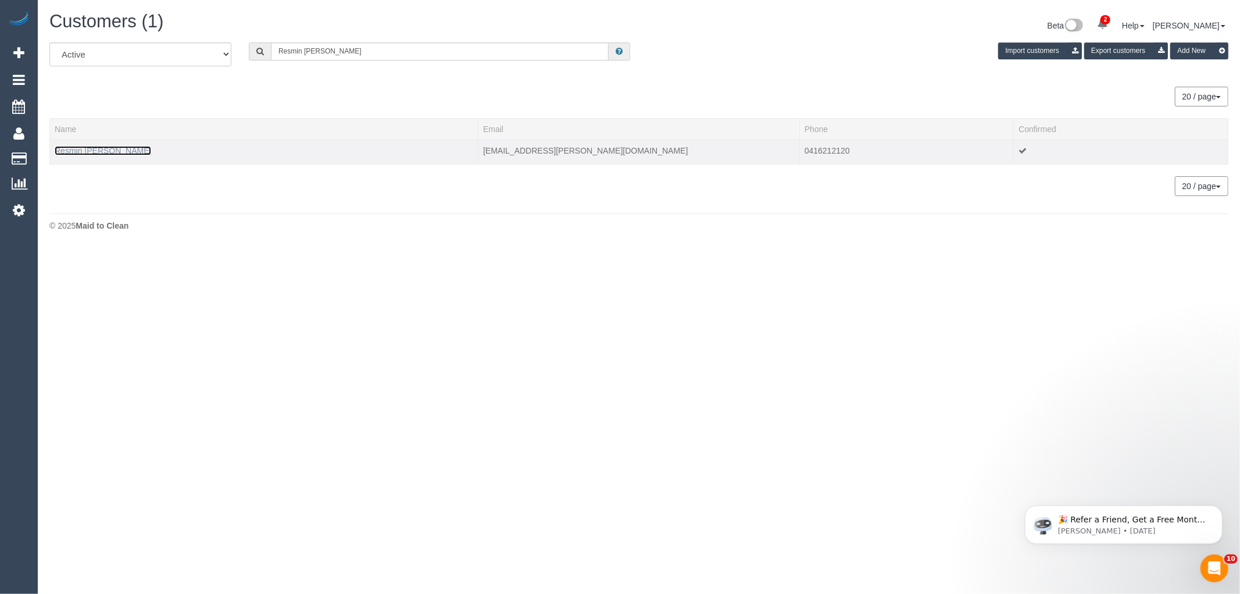
click at [108, 148] on link "Resmin [PERSON_NAME]" at bounding box center [103, 150] width 97 height 9
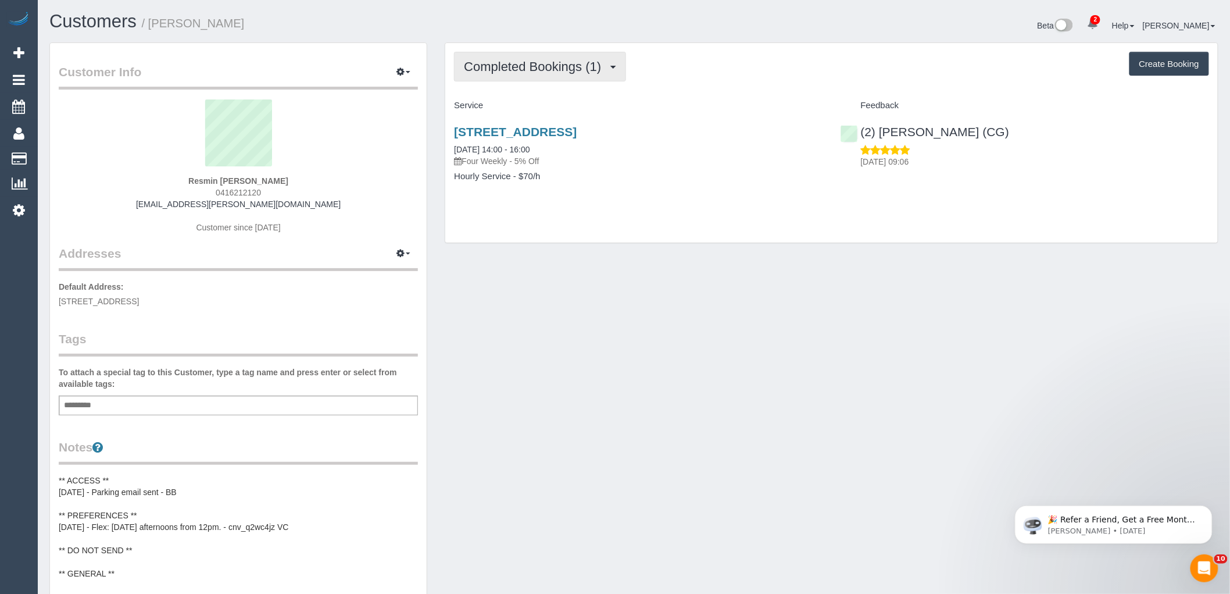
click at [521, 63] on span "Completed Bookings (1)" at bounding box center [535, 66] width 143 height 15
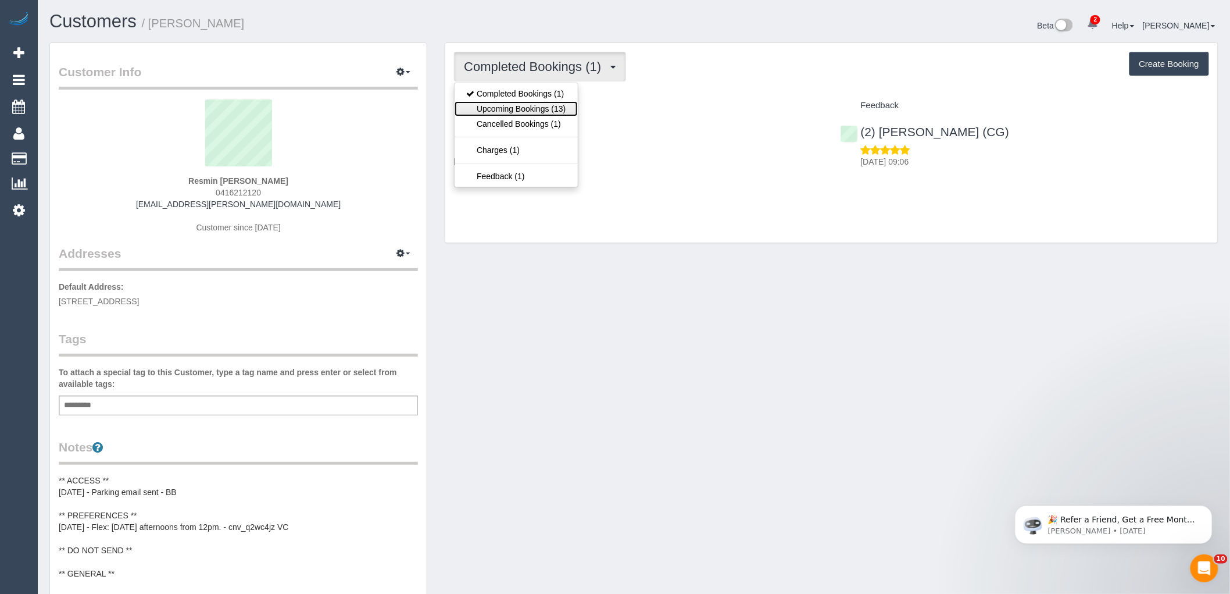
click at [491, 109] on link "Upcoming Bookings (13)" at bounding box center [516, 108] width 123 height 15
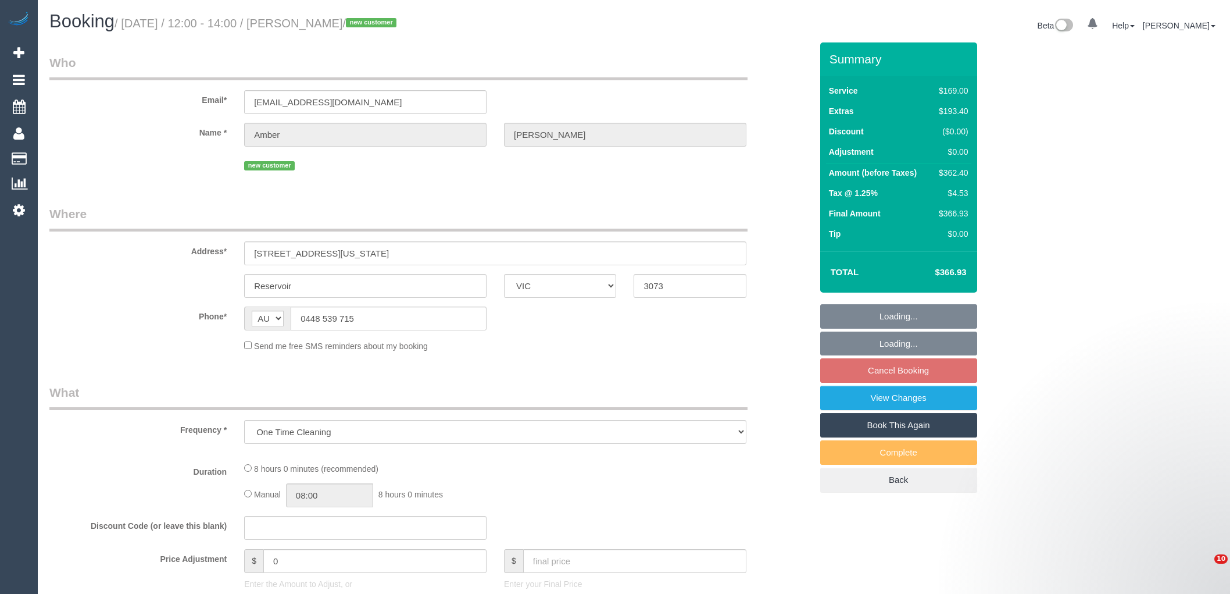
select select "VIC"
select select "string:stripe-pm_1RyCnu2GScqysDRV5QtOL9Mf"
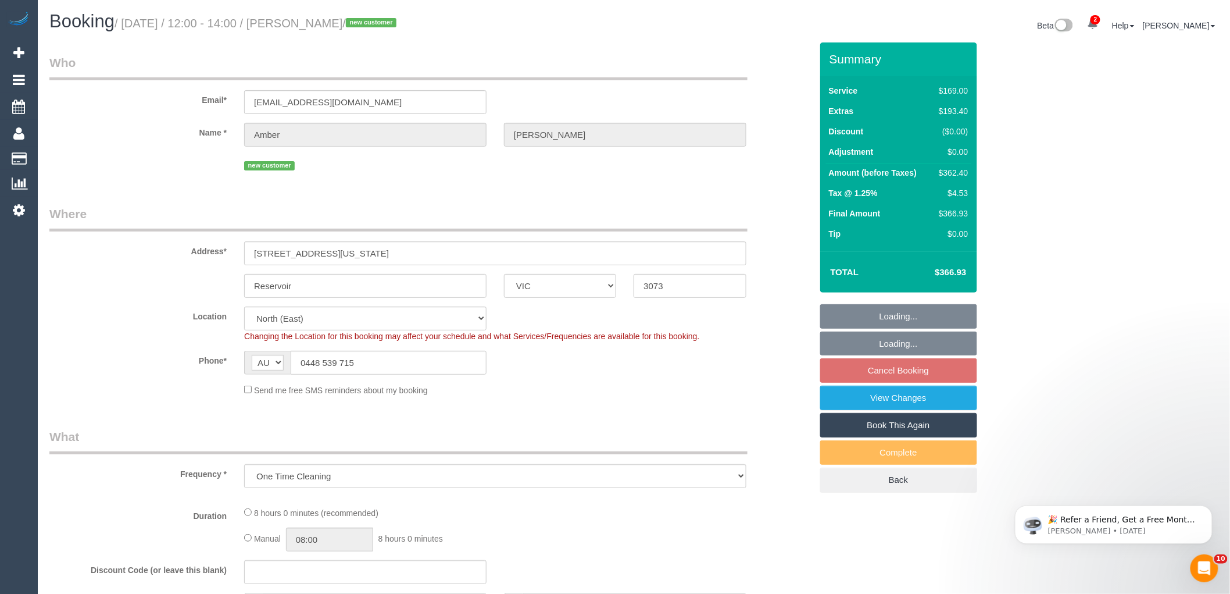
select select "number:28"
select select "number:14"
select select "number:19"
select select "number:25"
select select "number:35"
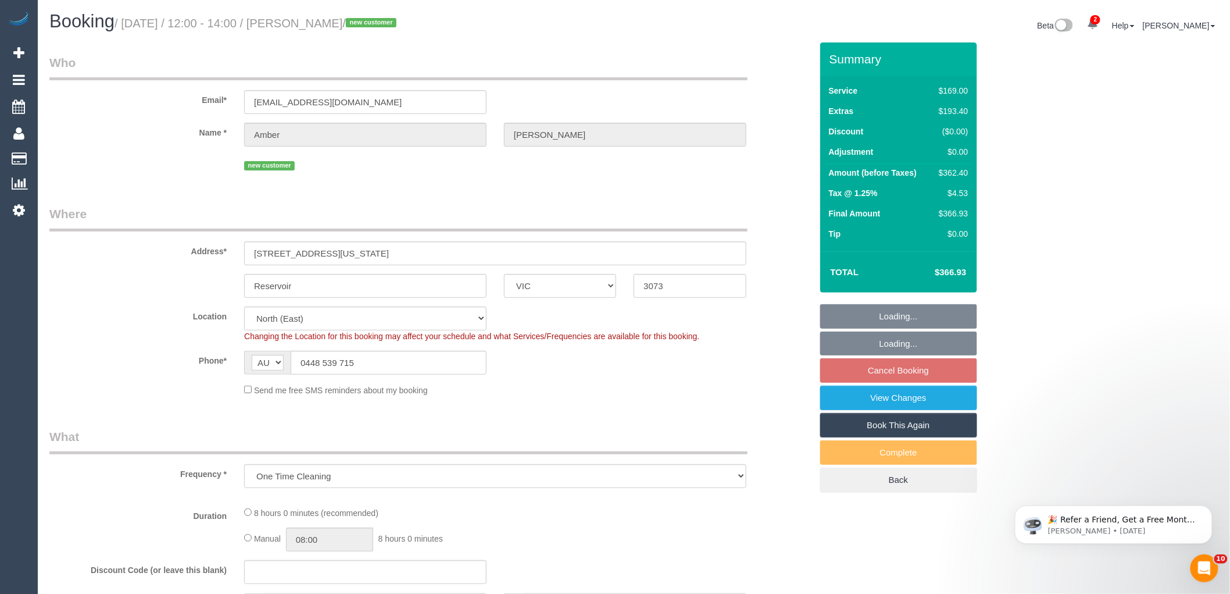
select select "number:12"
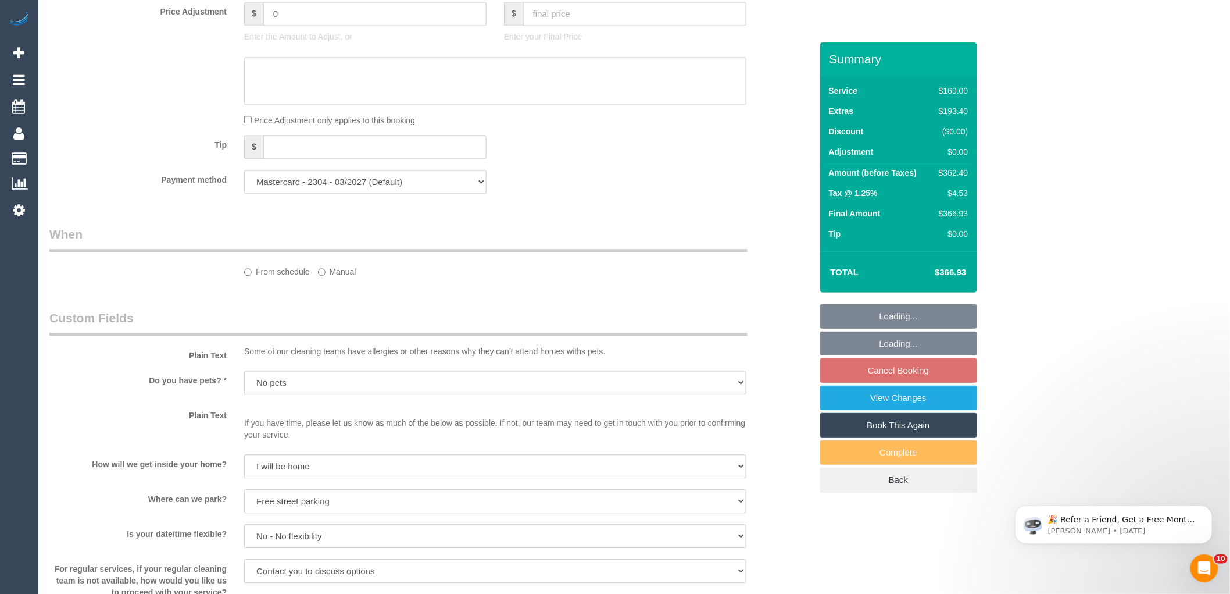
select select "object:1448"
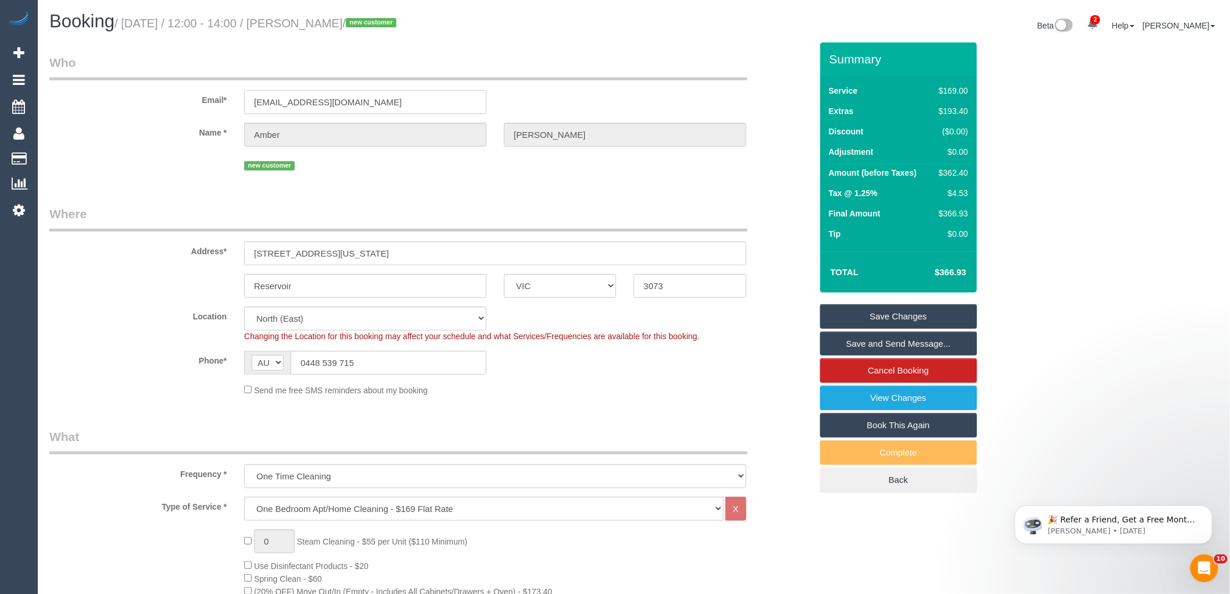
click at [295, 101] on input "amber_bee@hotmail.com.au" at bounding box center [365, 102] width 242 height 24
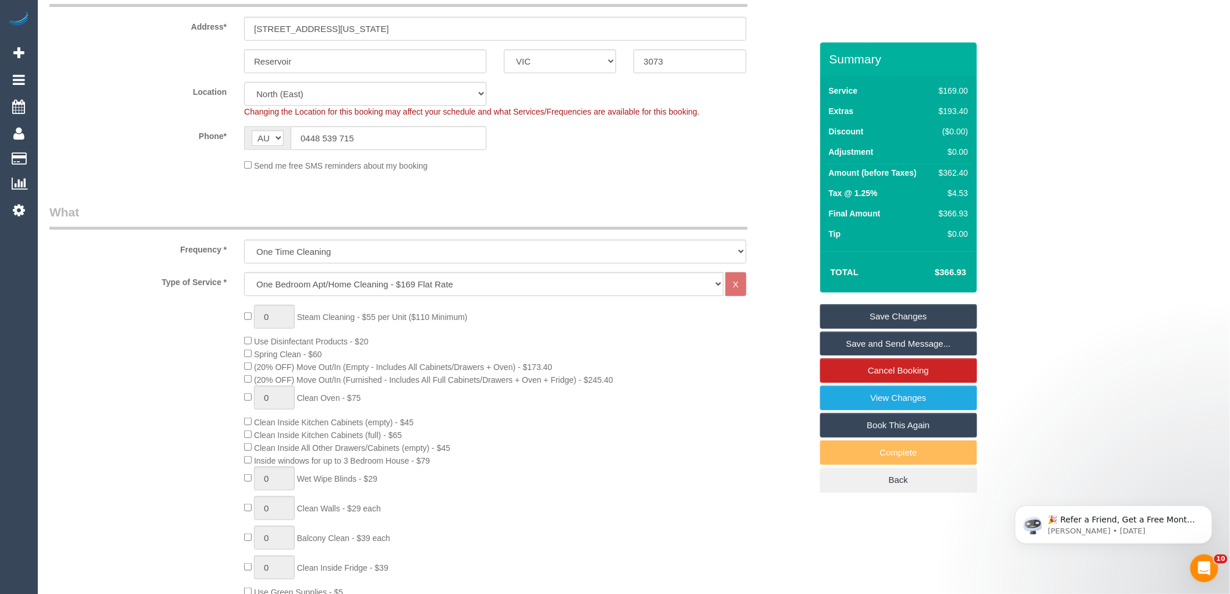
scroll to position [452, 0]
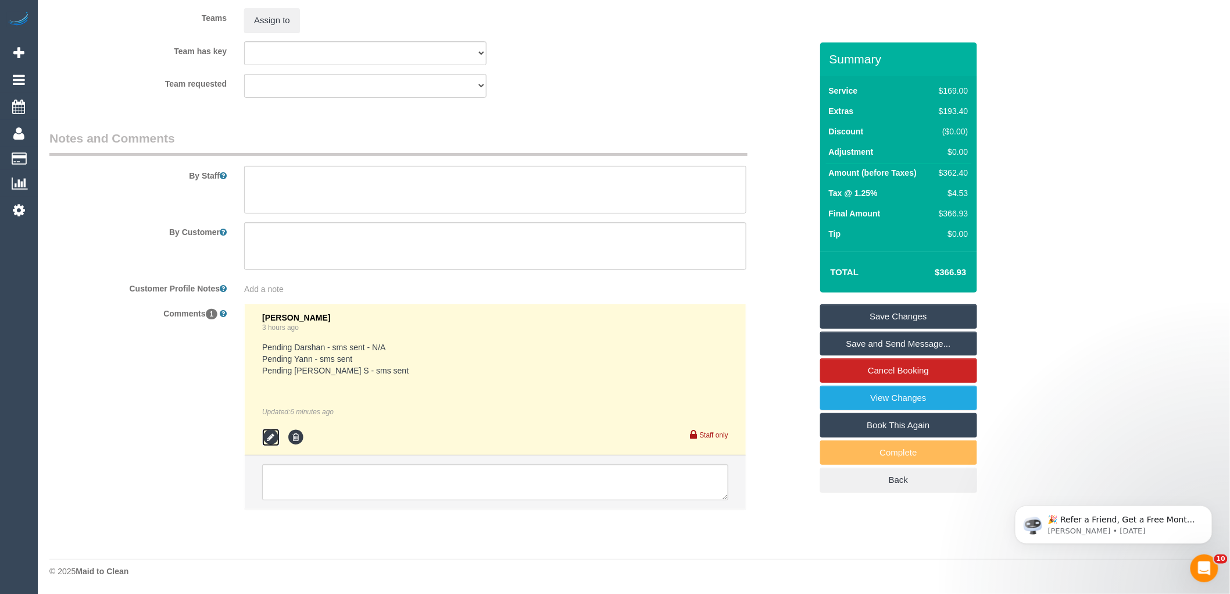
click at [272, 434] on icon at bounding box center [270, 436] width 17 height 17
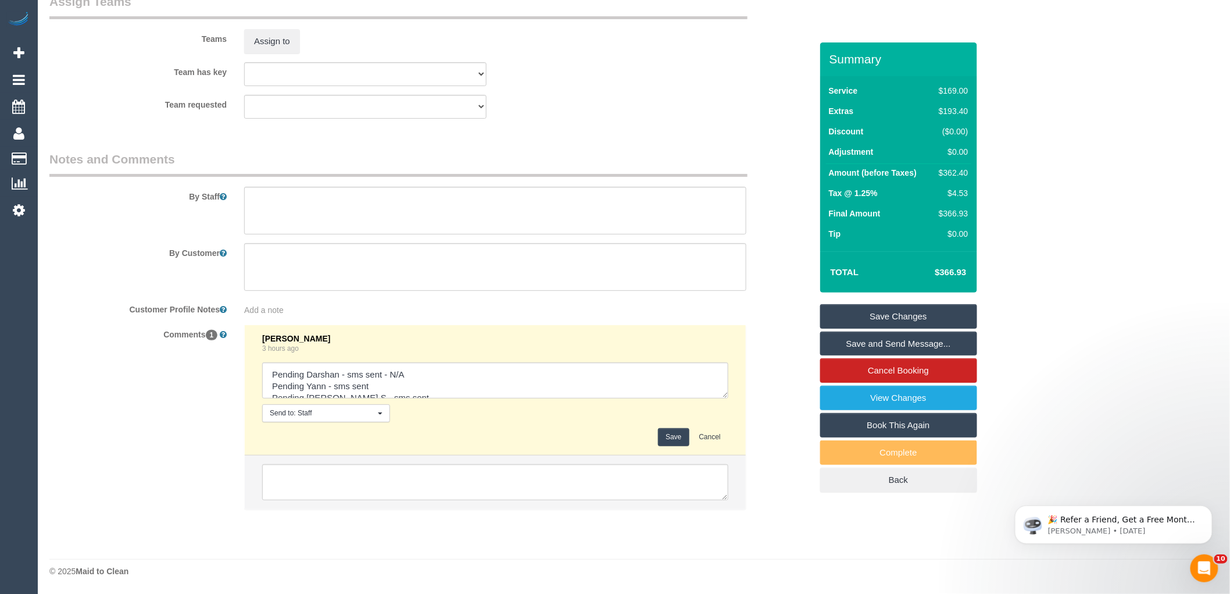
scroll to position [1839, 0]
drag, startPoint x: 384, startPoint y: 381, endPoint x: 257, endPoint y: 358, distance: 129.4
click at [257, 358] on li "Laura Butera 3 hours ago Send to: Staff Nothing selected Send to: Staff Send to…" at bounding box center [495, 390] width 501 height 131
click at [427, 385] on textarea at bounding box center [495, 380] width 466 height 36
click at [271, 388] on textarea at bounding box center [495, 380] width 466 height 36
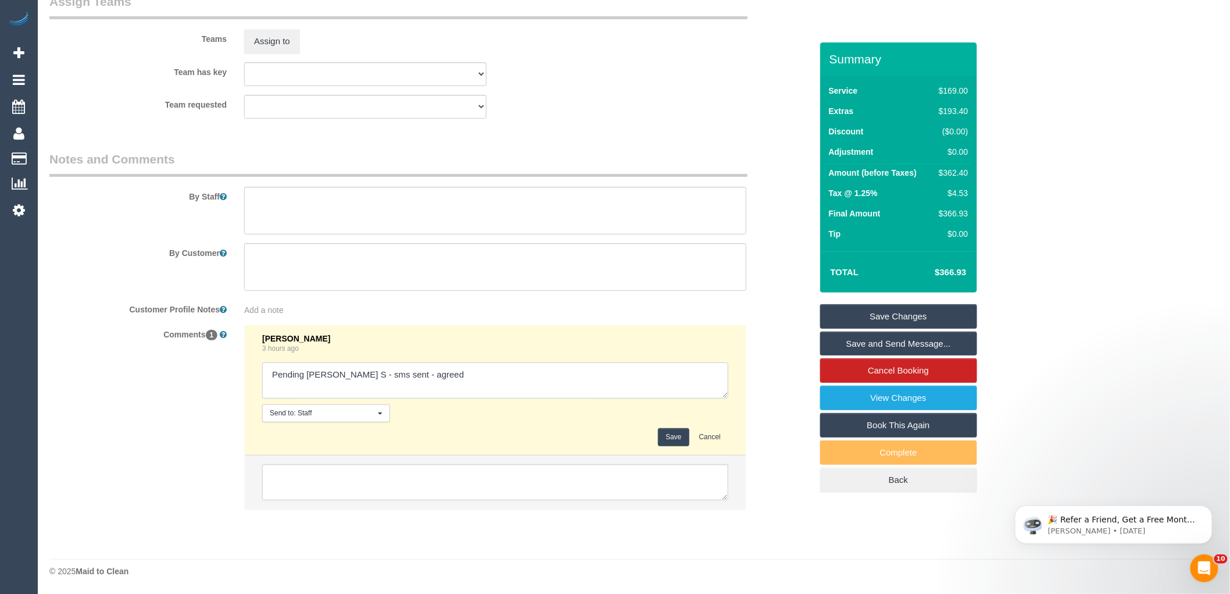
type textarea "Pending Gurpreet S - sms sent - agreed"
click at [676, 433] on button "Save" at bounding box center [673, 437] width 31 height 18
click at [756, 333] on div "Comments 1 Laura Butera 3 hours ago Send to: Staff Nothing selected Send to: St…" at bounding box center [431, 422] width 780 height 197
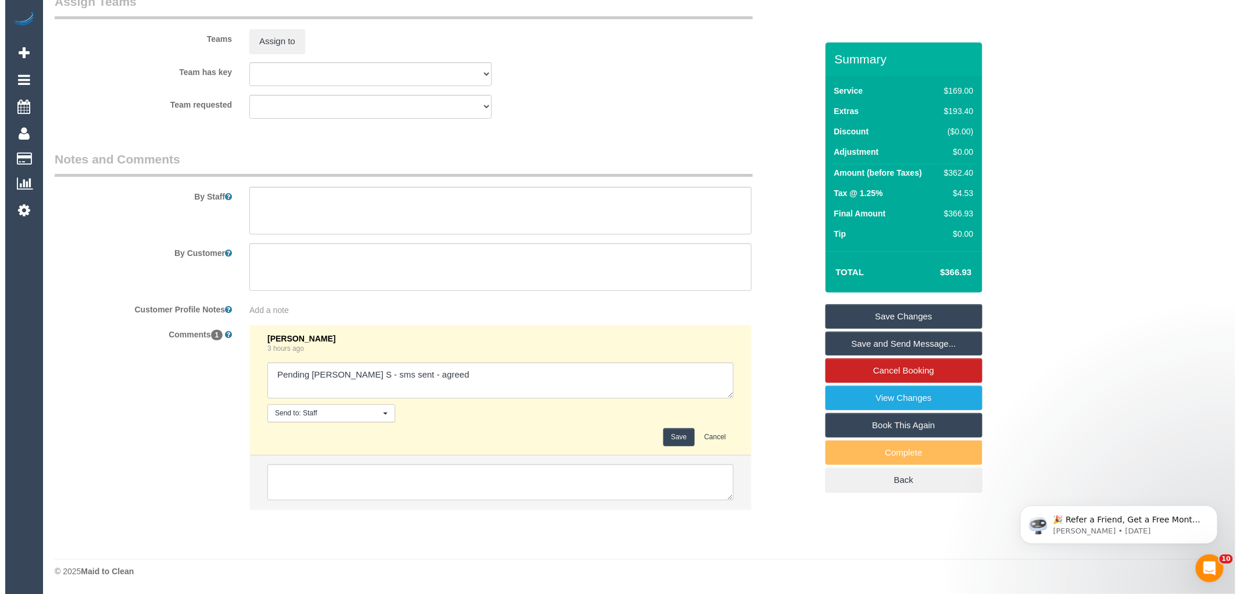
scroll to position [1836, 0]
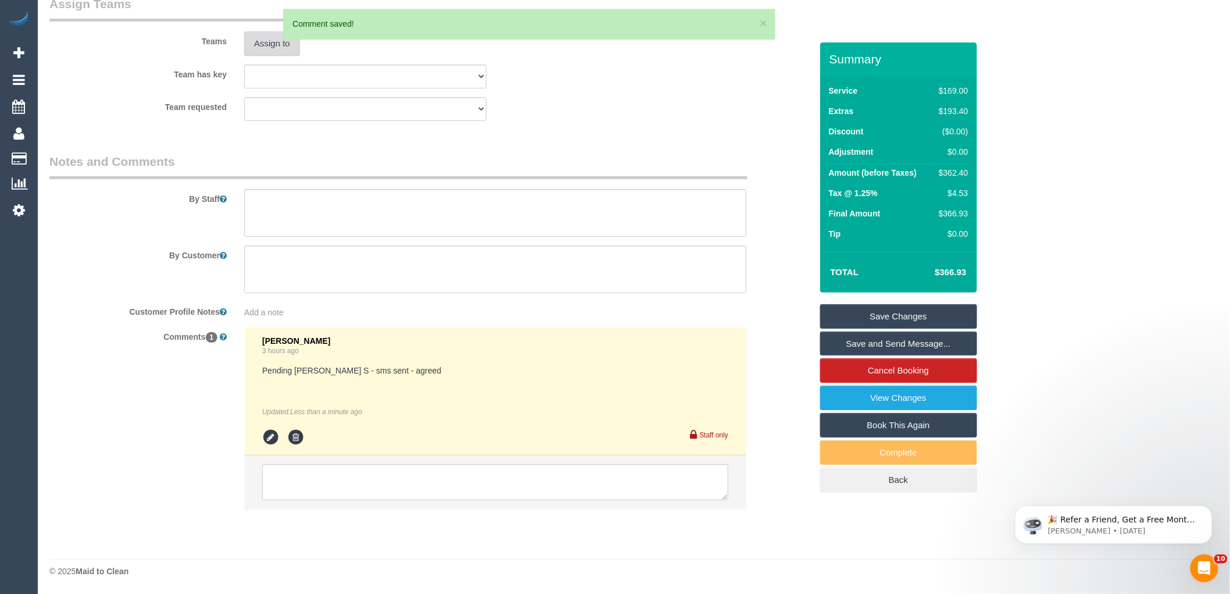
click at [266, 51] on button "Assign to" at bounding box center [272, 43] width 56 height 24
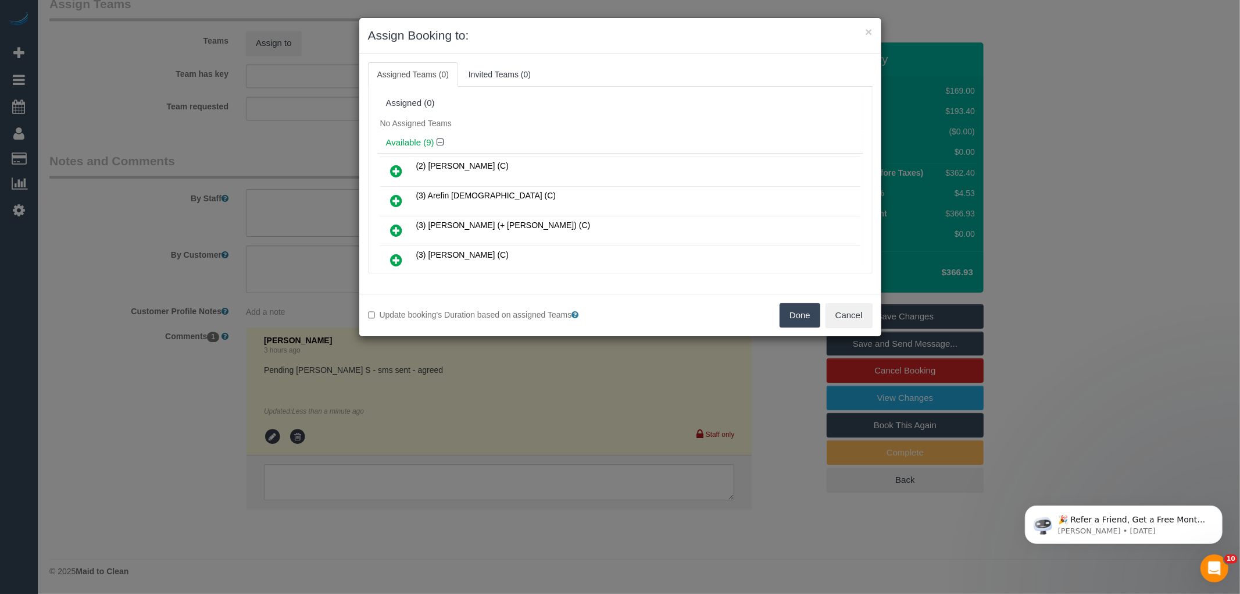
scroll to position [2641, 0]
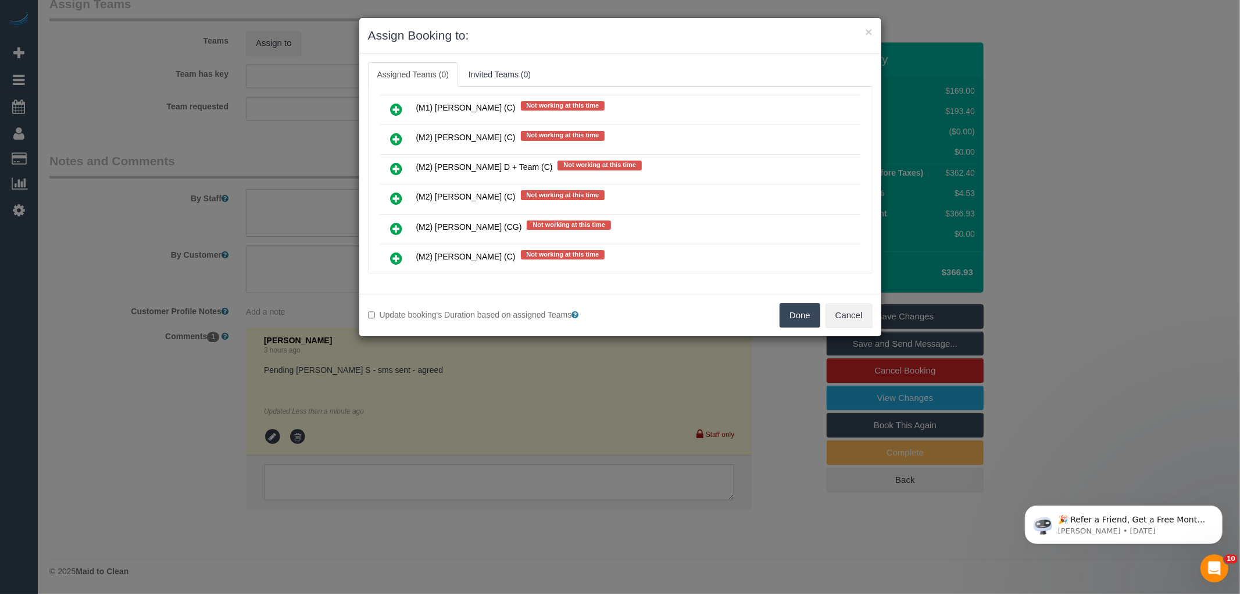
click at [396, 222] on icon at bounding box center [397, 229] width 12 height 14
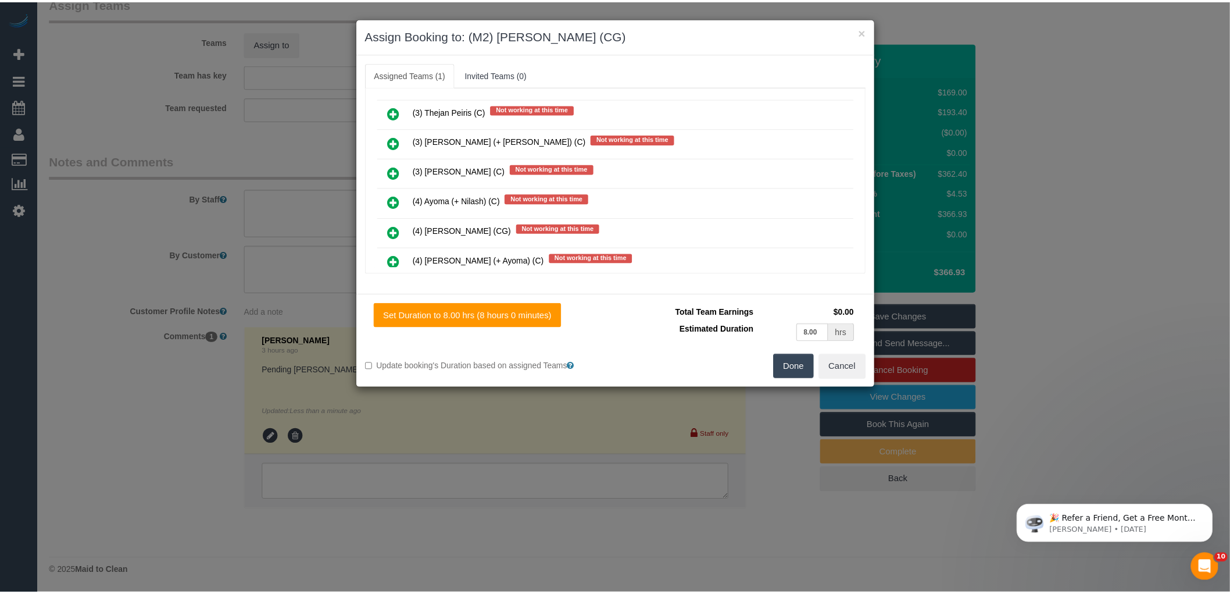
scroll to position [0, 0]
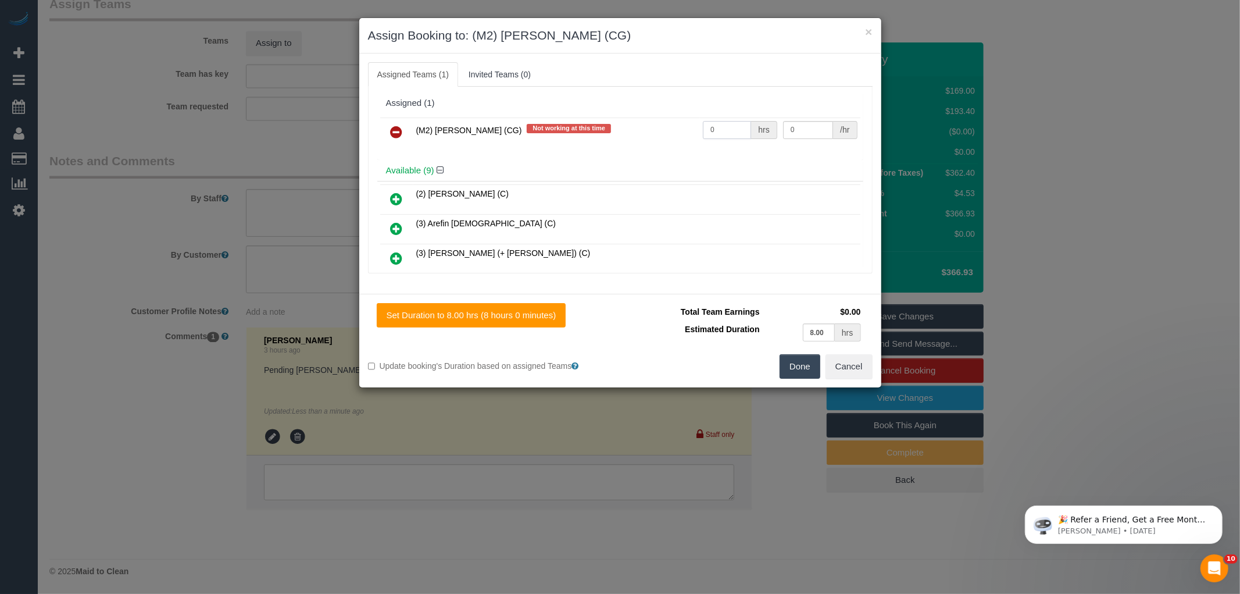
click at [729, 131] on input "0" at bounding box center [727, 130] width 48 height 18
type input "1"
click at [803, 124] on input "0" at bounding box center [808, 130] width 50 height 18
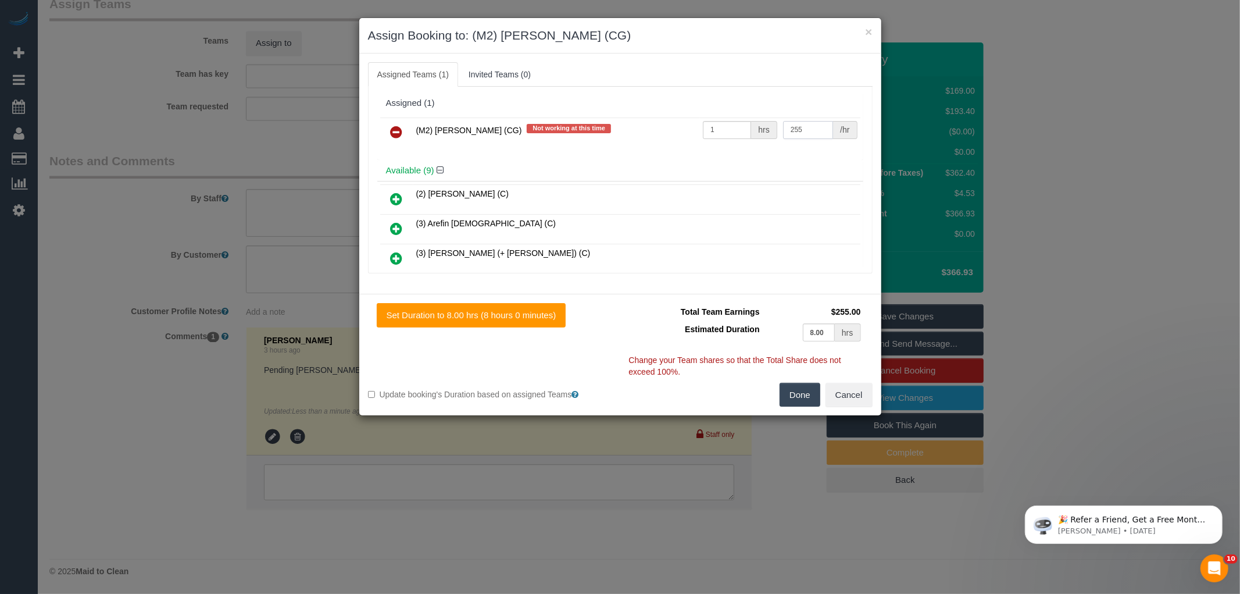
type input "255"
click at [811, 390] on button "Done" at bounding box center [800, 395] width 41 height 24
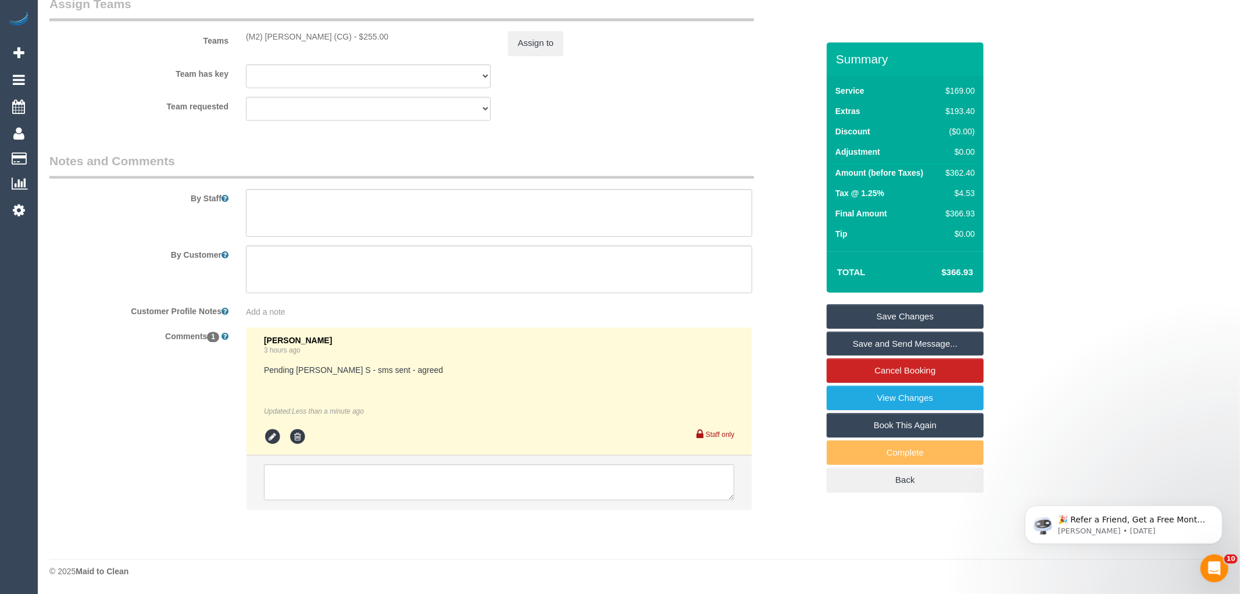
click at [810, 391] on div "× Assign Booking to: (M2) Gurpreet Singh (CG) Assigned Teams (1) Invited Teams …" at bounding box center [620, 297] width 1240 height 594
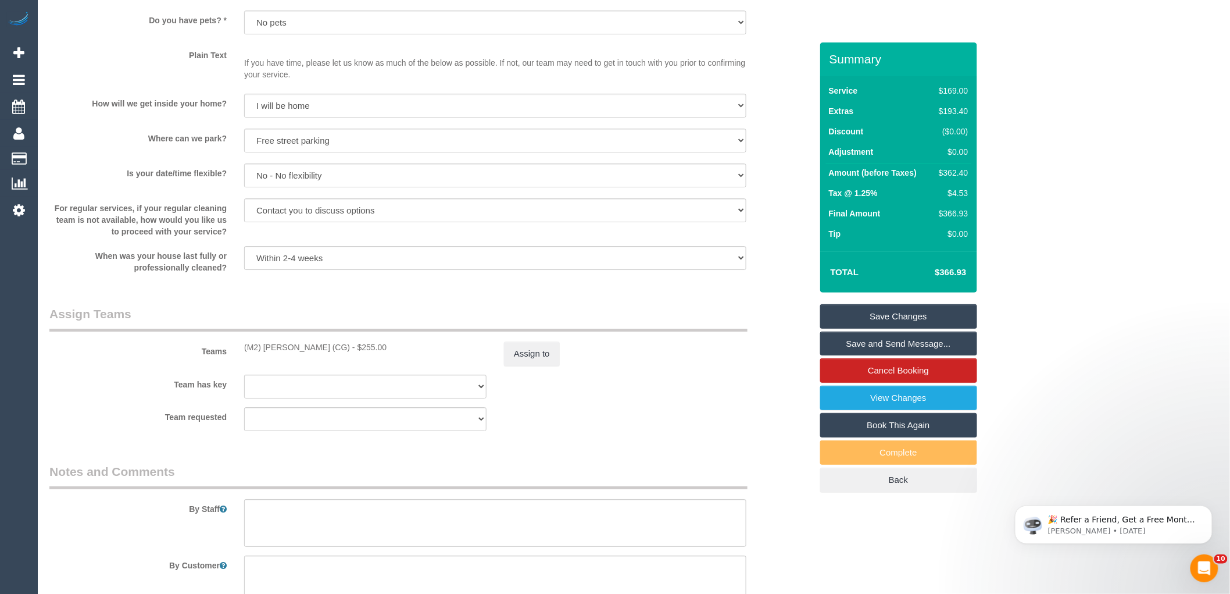
scroll to position [1126, 0]
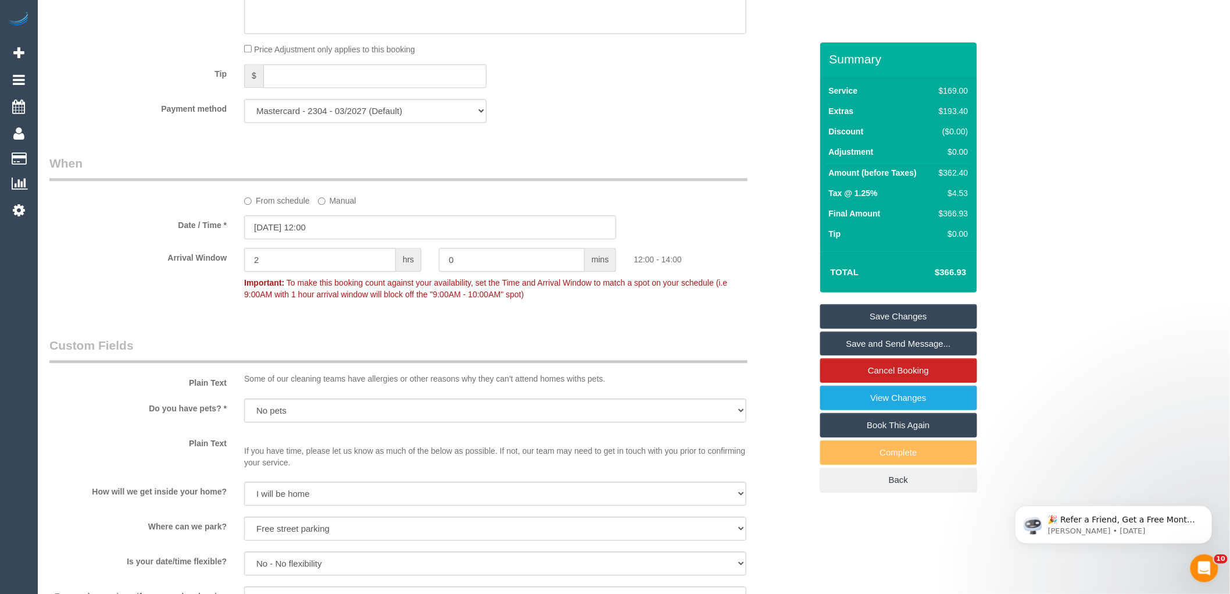
click at [958, 166] on td "$362.40" at bounding box center [951, 174] width 40 height 21
copy div "362.40"
click at [1024, 188] on div "Who Email* amber_bee@hotmail.com.au Name * Amber Cochran new customer Where Add…" at bounding box center [633, 84] width 1169 height 2334
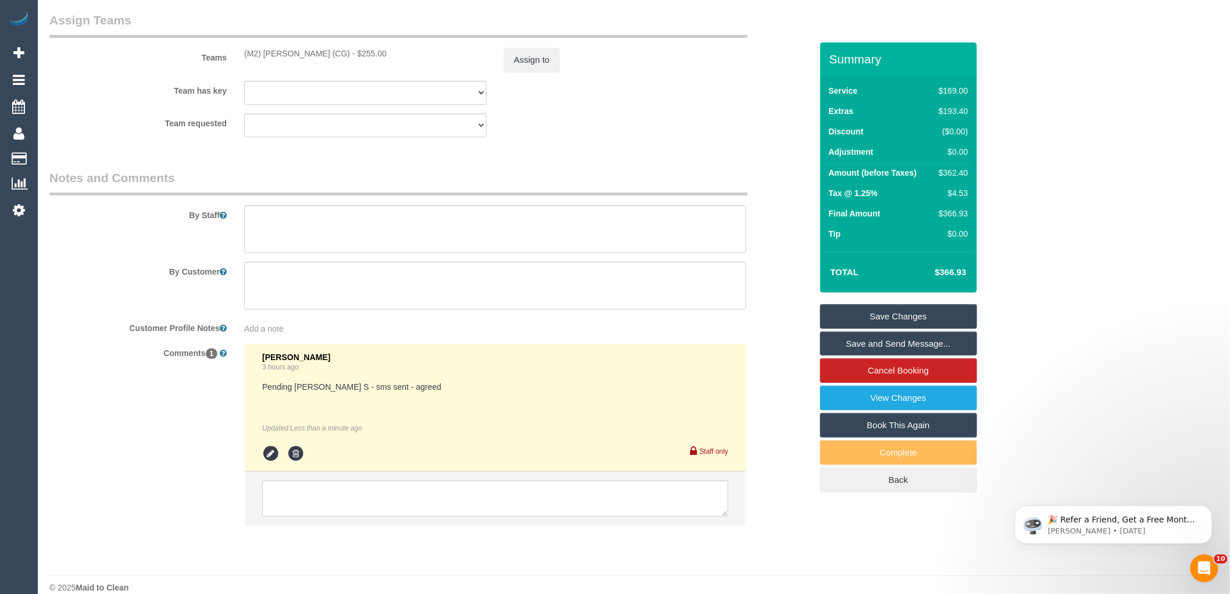
scroll to position [1836, 0]
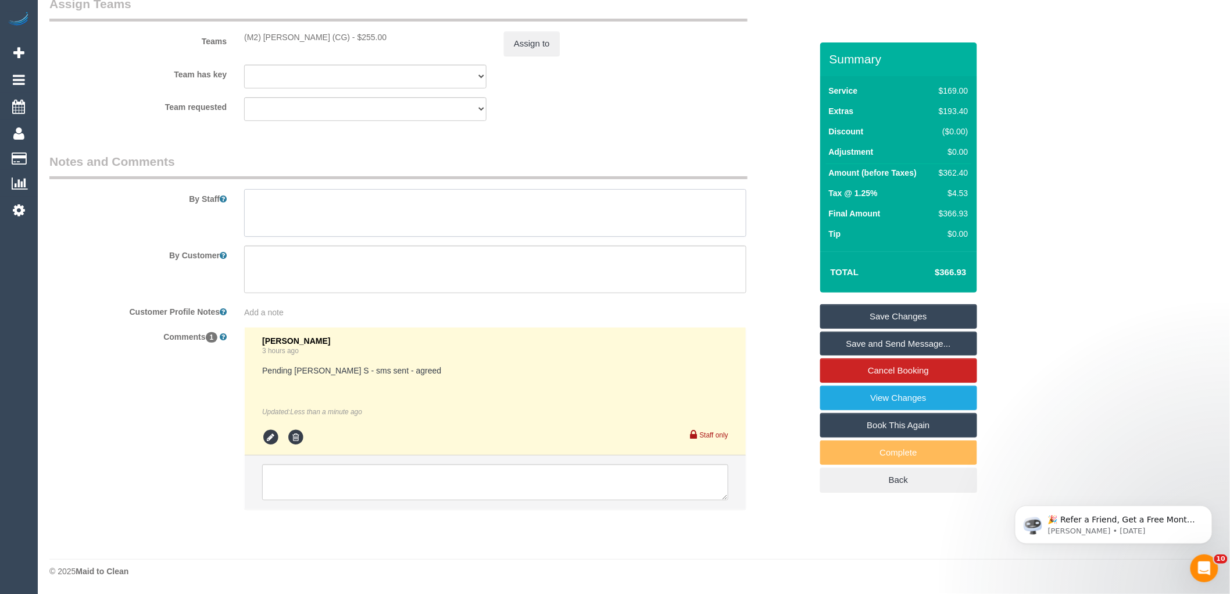
click at [299, 225] on textarea at bounding box center [495, 213] width 502 height 48
type textarea "Estimated time 6-6.5 hours"
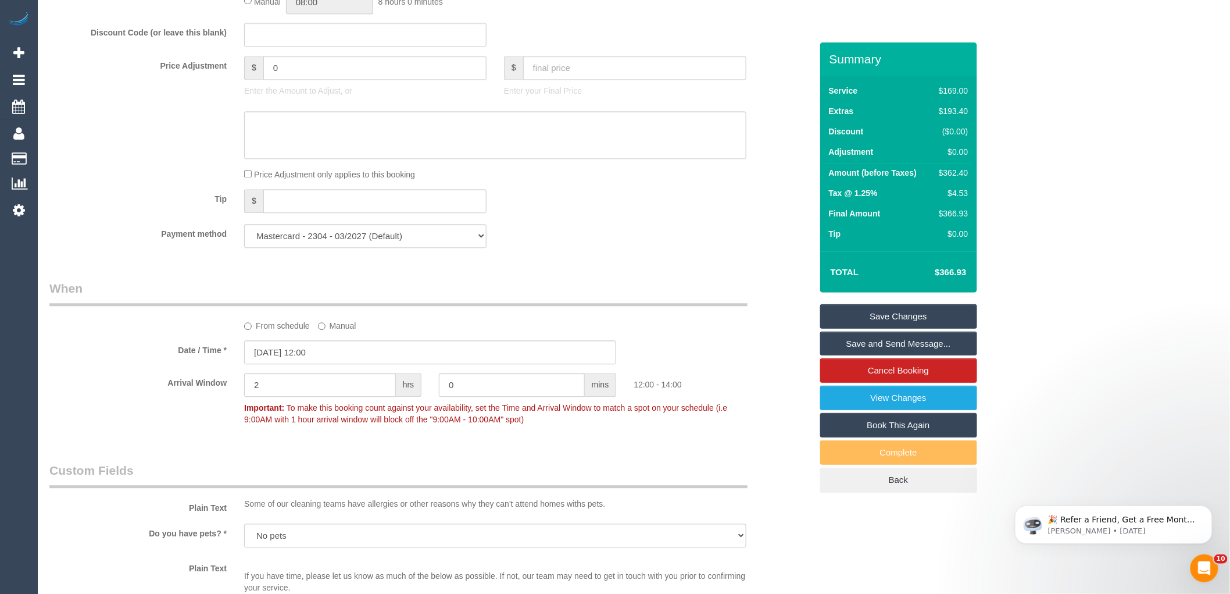
scroll to position [803, 0]
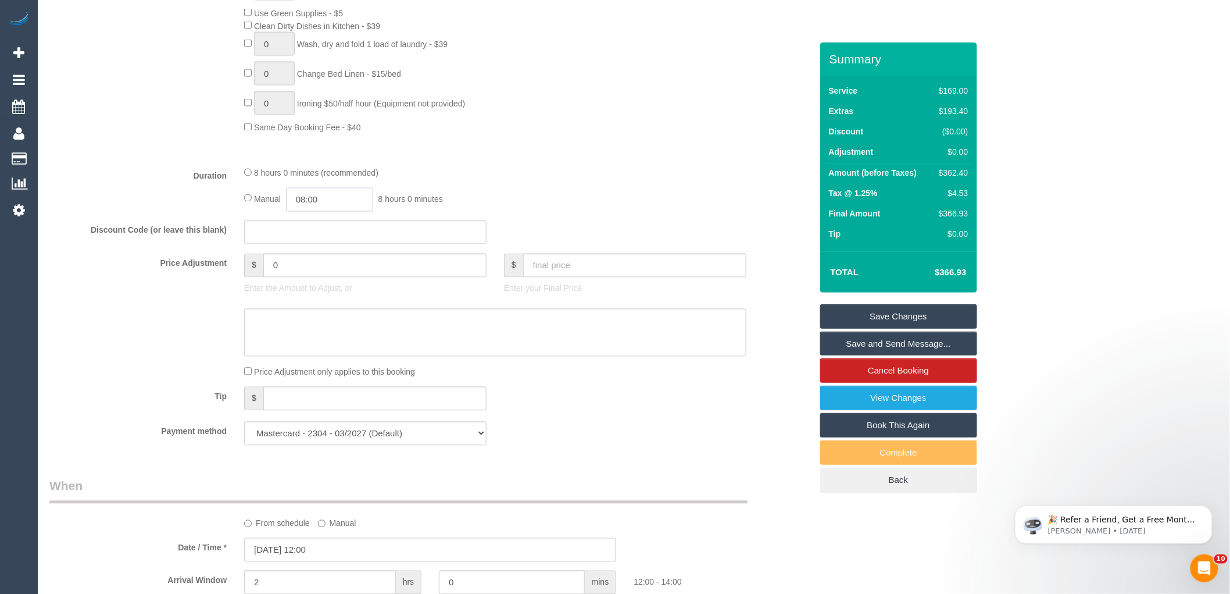
click at [371, 212] on input "08:00" at bounding box center [329, 200] width 87 height 24
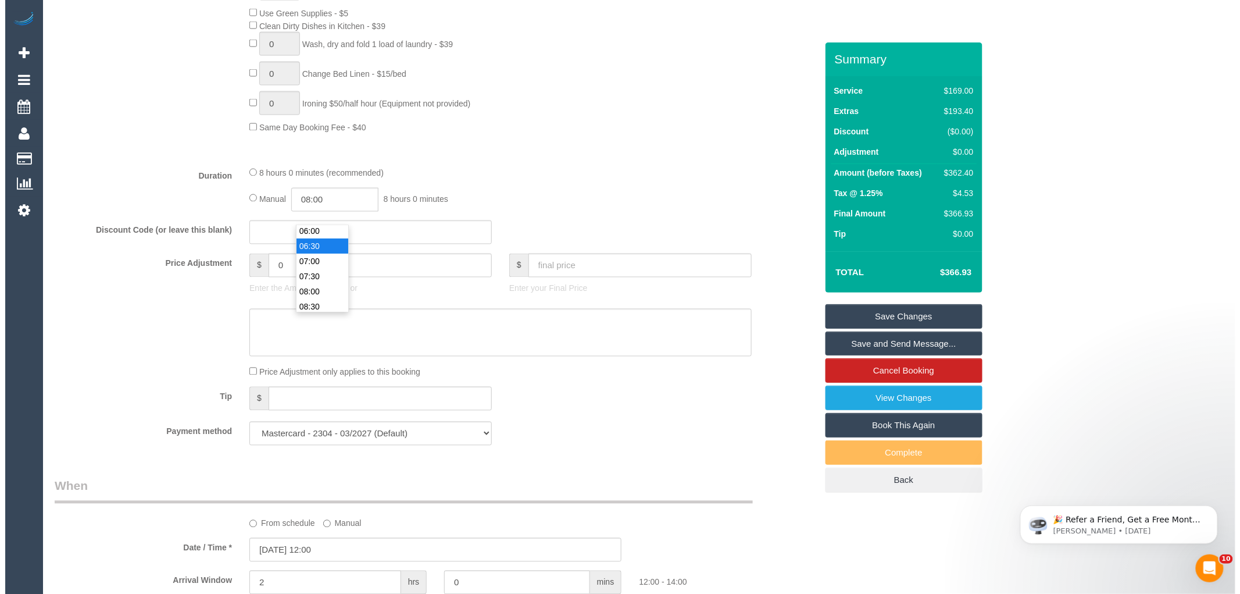
scroll to position [174, 0]
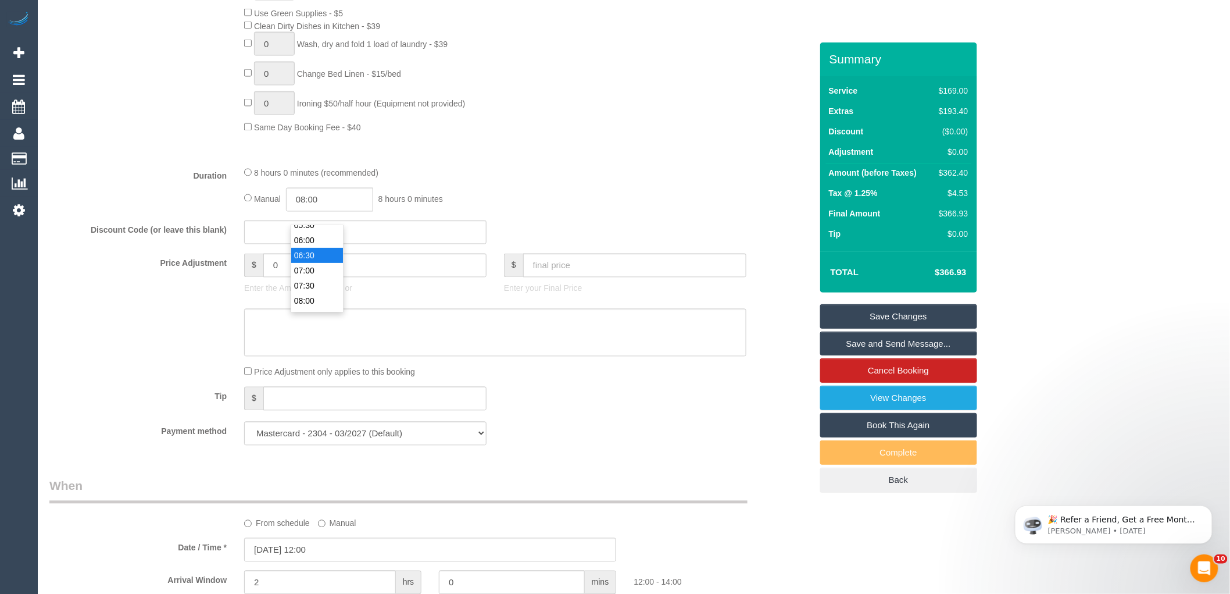
type input "06:30"
drag, startPoint x: 326, startPoint y: 247, endPoint x: 555, endPoint y: 195, distance: 235.4
click at [328, 243] on ul "00:00 00:30 01:00 01:30 02:00 02:30 03:00 03:30 04:00 04:30 05:00 05:30 06:00 0…" at bounding box center [317, 421] width 52 height 741
click at [555, 195] on div "8 hours 0 minutes (recommended) Manual 06:30 6 hours 30 minutes" at bounding box center [495, 188] width 520 height 45
click at [920, 342] on link "Save and Send Message..." at bounding box center [898, 343] width 157 height 24
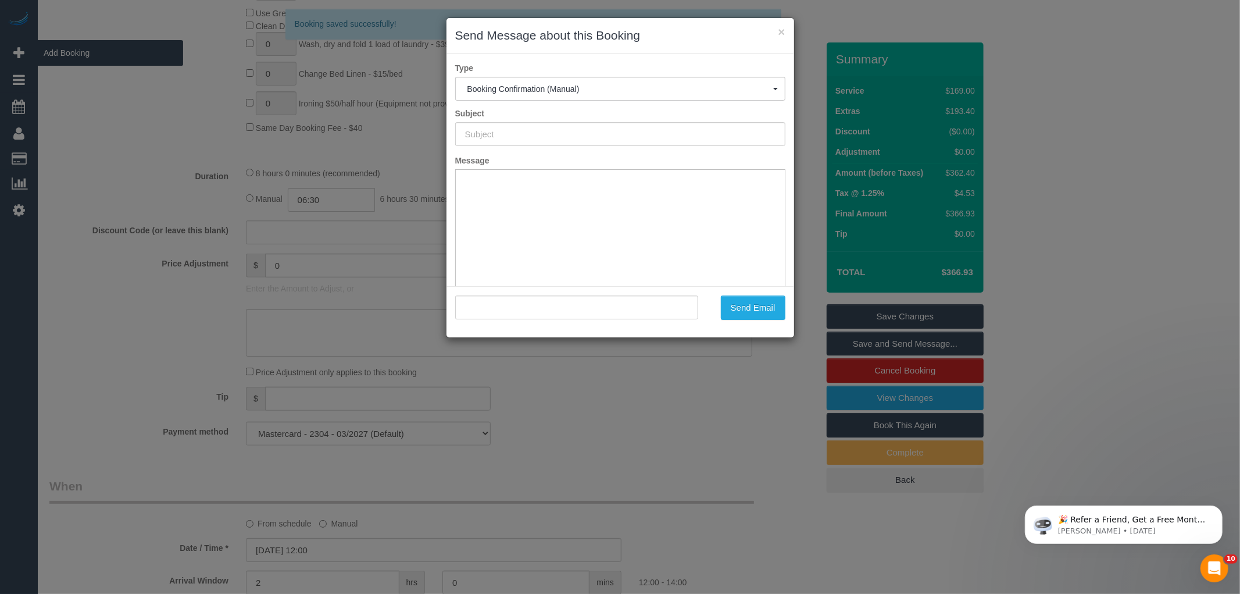
scroll to position [0, 0]
type input "Booking Confirmed"
type input ""Amber Cochran" <amber_bee@hotmail.com.au>"
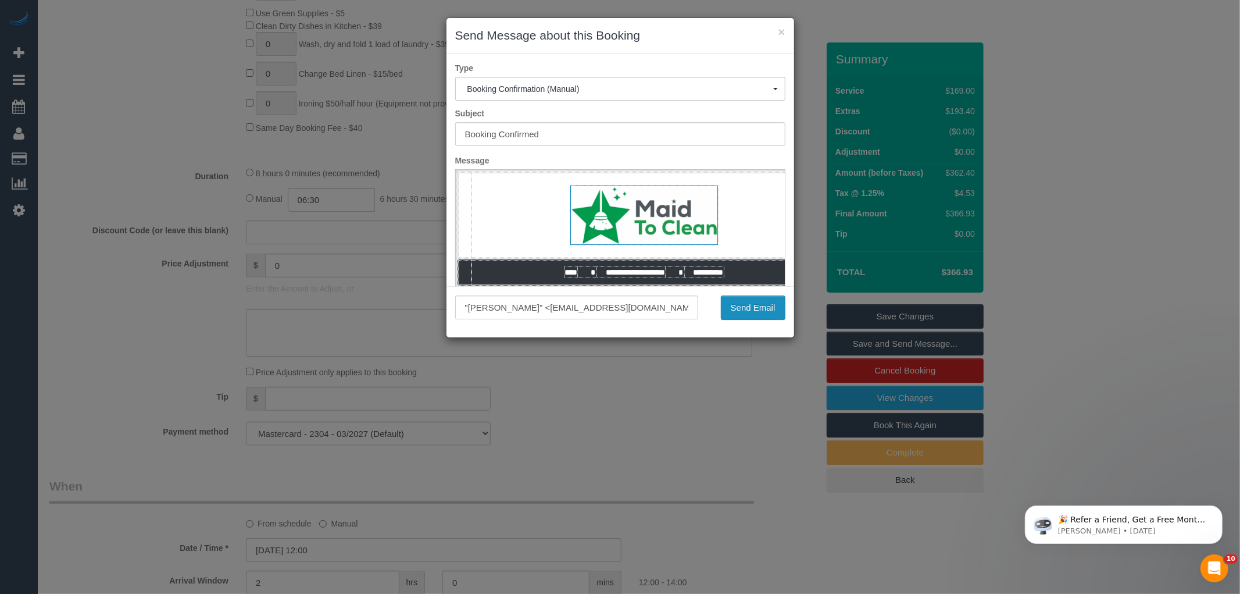
click at [754, 312] on button "Send Email" at bounding box center [753, 307] width 65 height 24
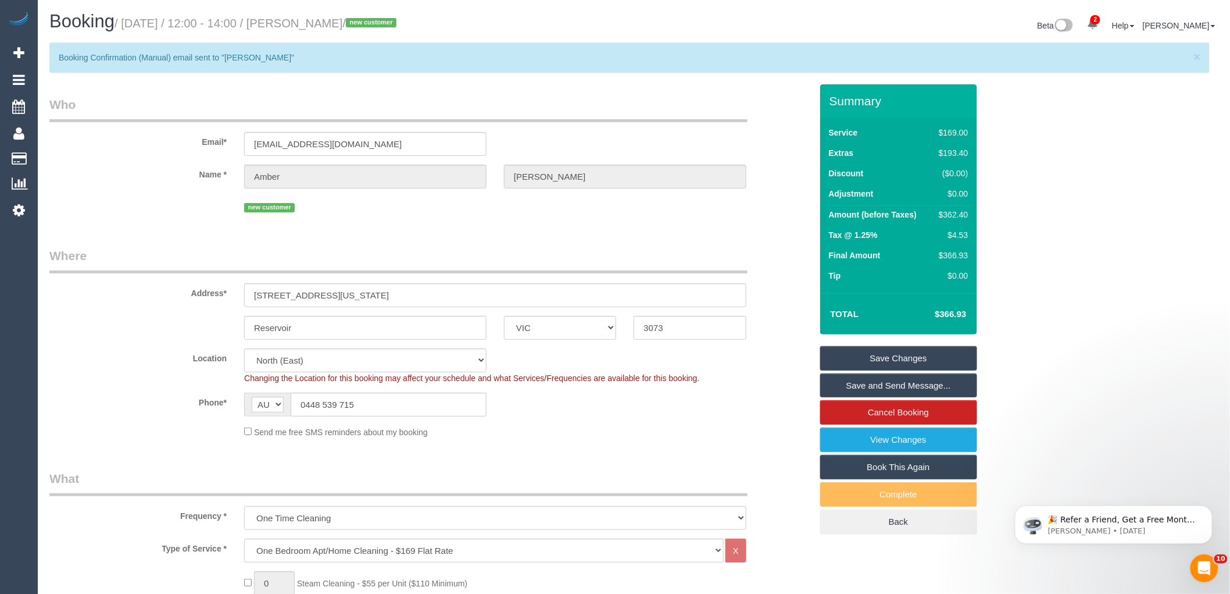
drag, startPoint x: 299, startPoint y: 20, endPoint x: 382, endPoint y: 27, distance: 83.4
click at [382, 27] on small "/ August 23, 2025 / 12:00 - 14:00 / Amber Cochran / new customer" at bounding box center [257, 23] width 285 height 13
copy small "Amber Cochran"
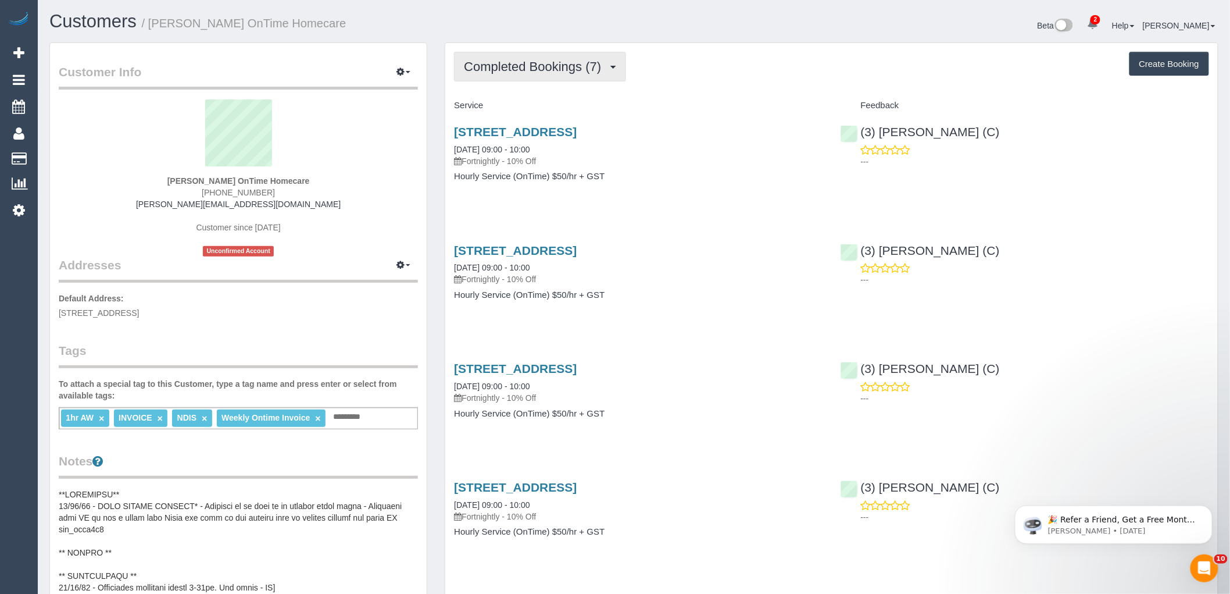
click at [577, 72] on span "Completed Bookings (7)" at bounding box center [535, 66] width 143 height 15
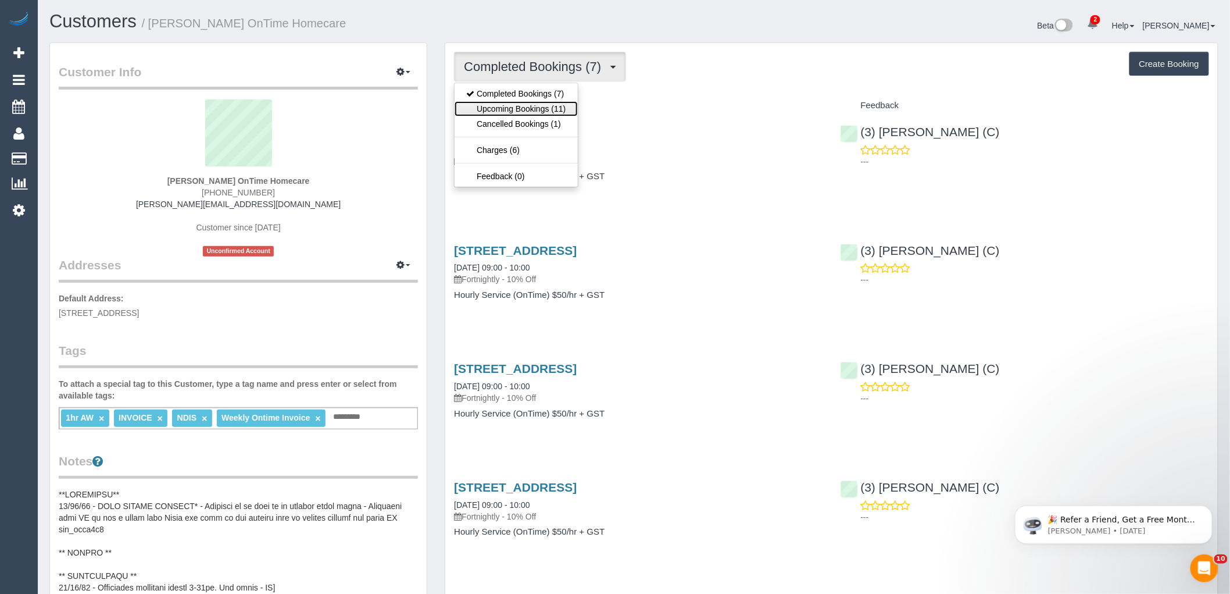
click at [549, 107] on link "Upcoming Bookings (11)" at bounding box center [516, 108] width 123 height 15
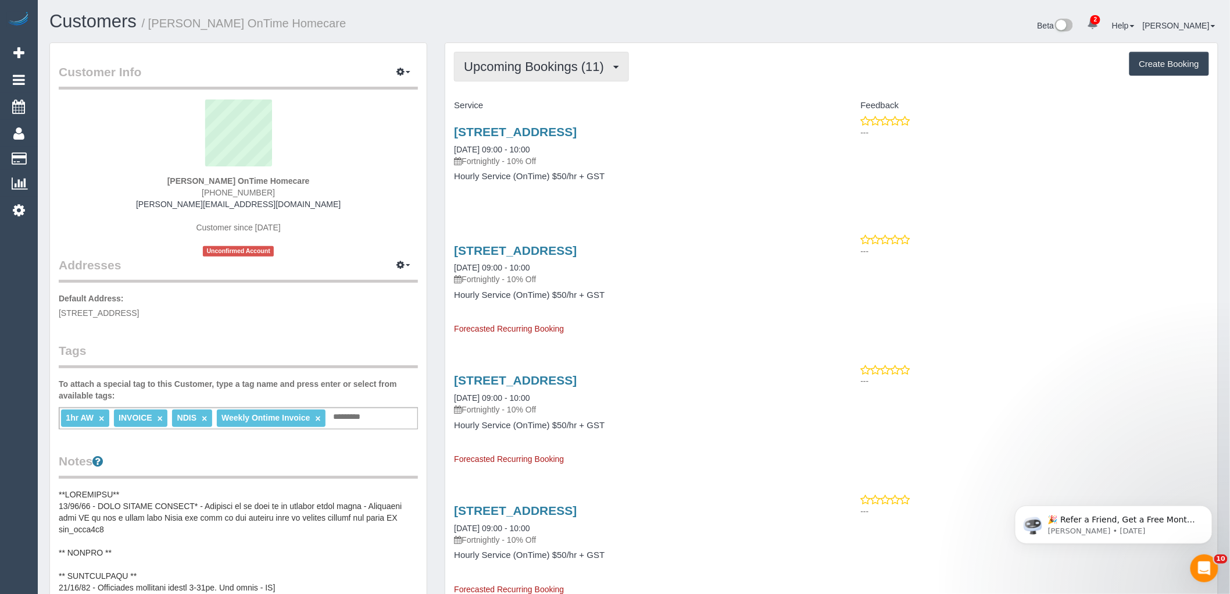
drag, startPoint x: 547, startPoint y: 78, endPoint x: 541, endPoint y: 87, distance: 11.0
click at [547, 77] on button "Upcoming Bookings (11)" at bounding box center [541, 67] width 175 height 30
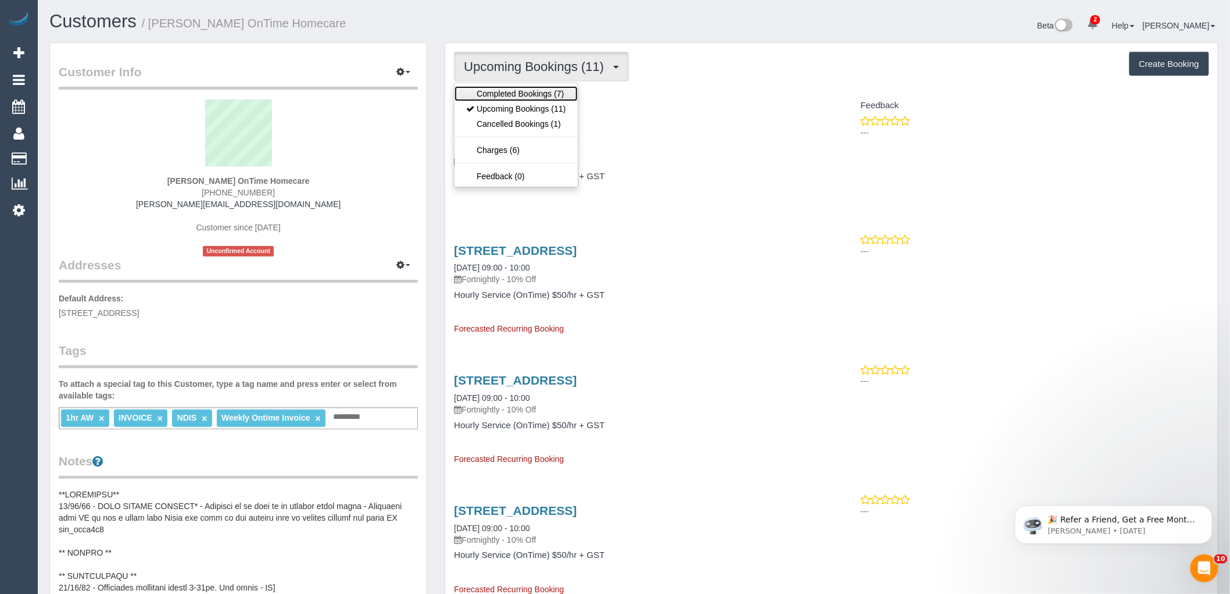
click at [523, 98] on link "Completed Bookings (7)" at bounding box center [516, 93] width 123 height 15
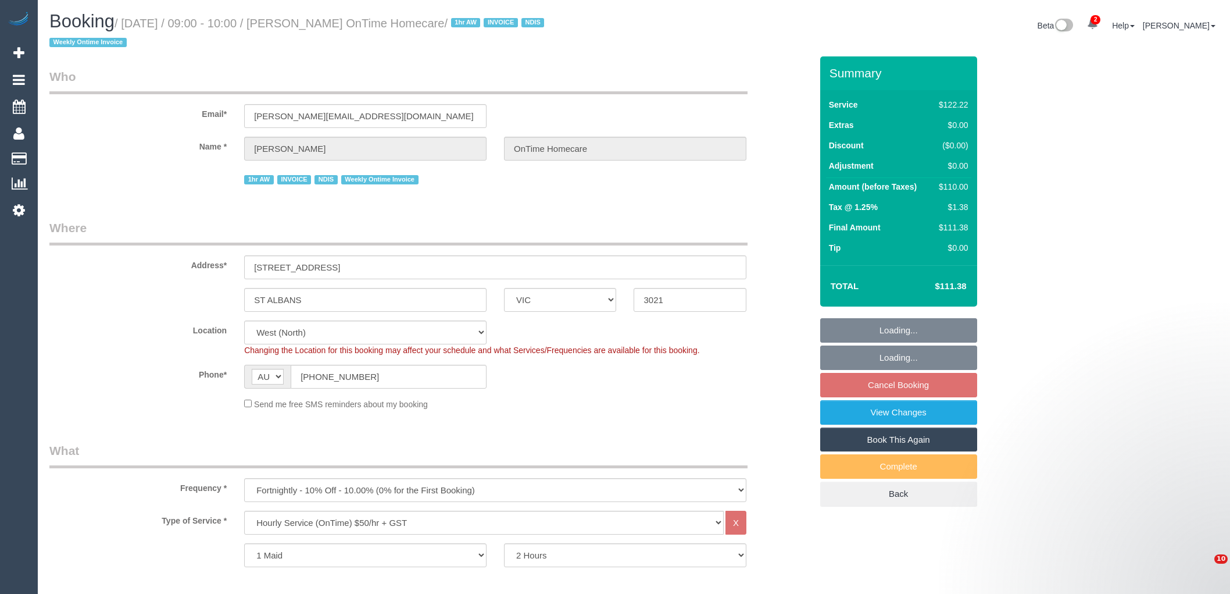
select select "VIC"
select select "number:28"
select select "number:14"
select select "number:19"
select select "number:25"
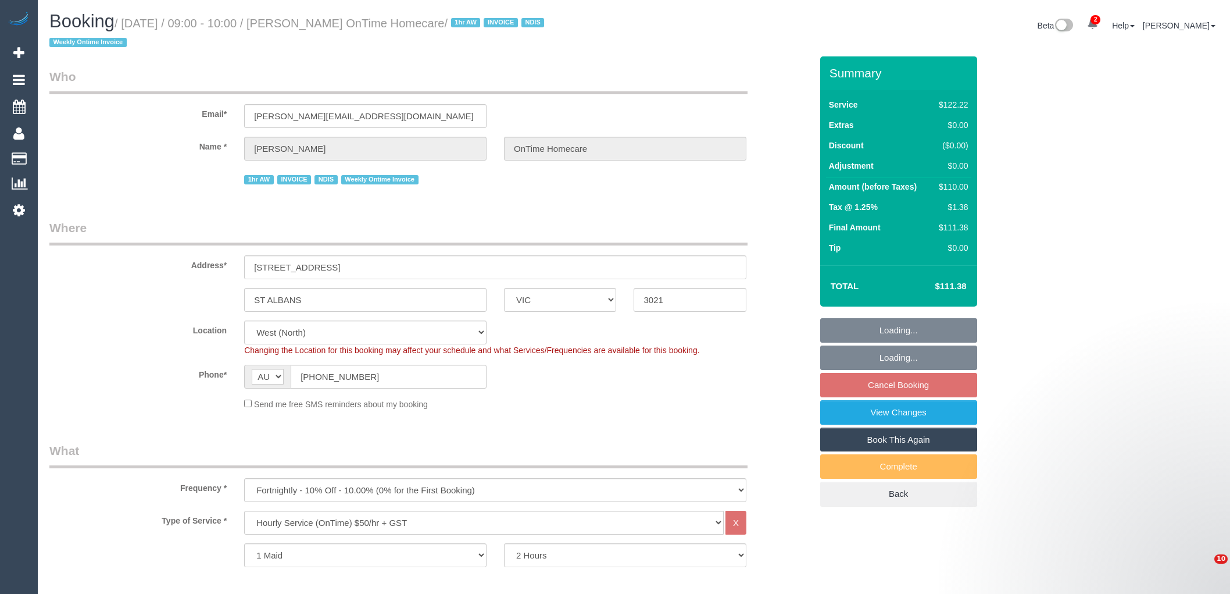
select select "number:35"
select select "number:11"
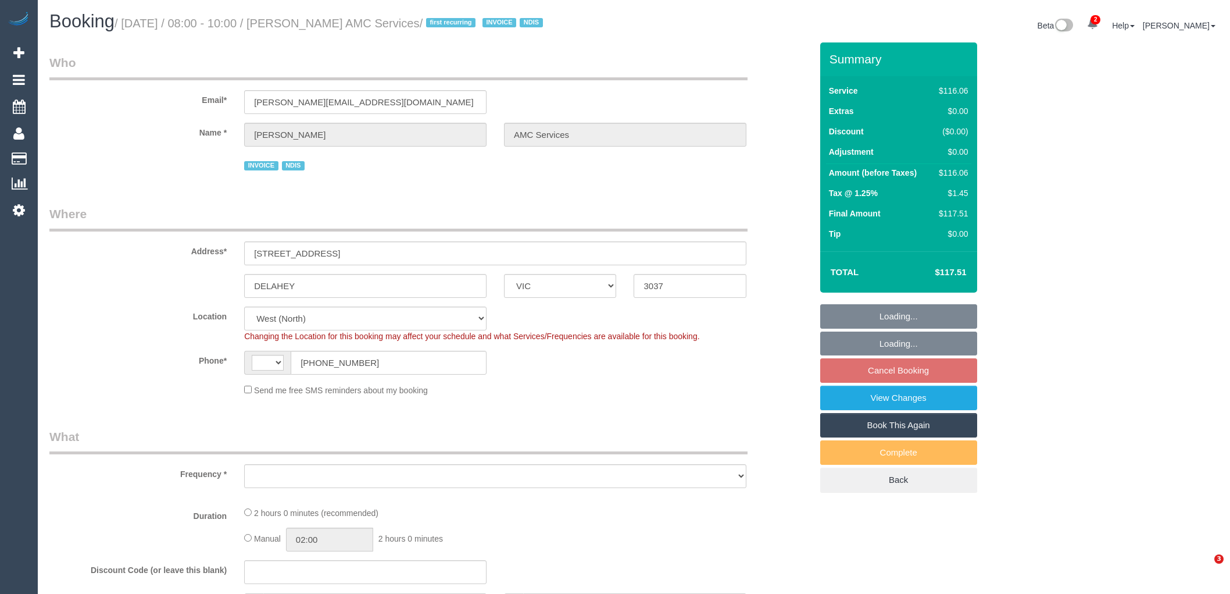
select select "VIC"
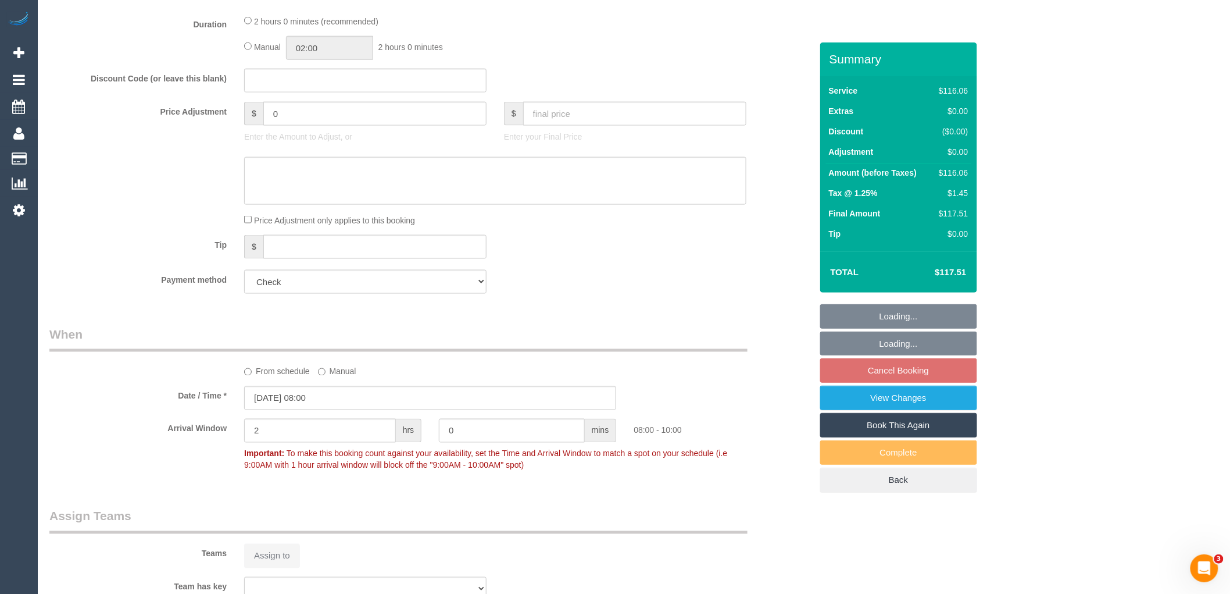
select select "string:AU"
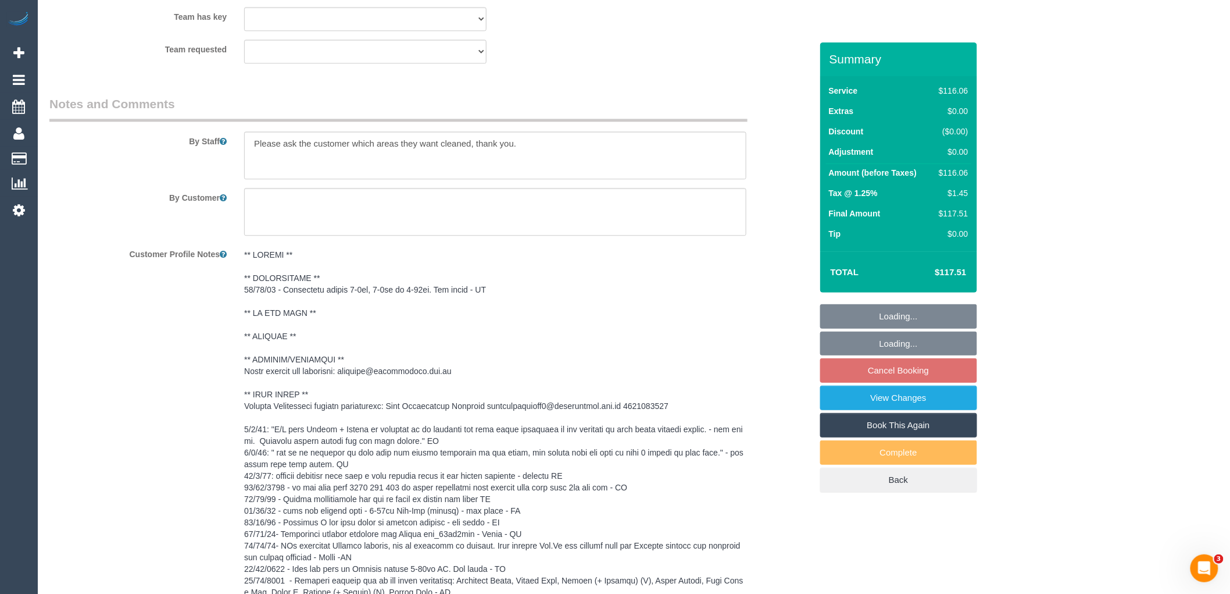
select select "object:640"
select select "number:28"
select select "number:14"
select select "number:18"
select select "number:36"
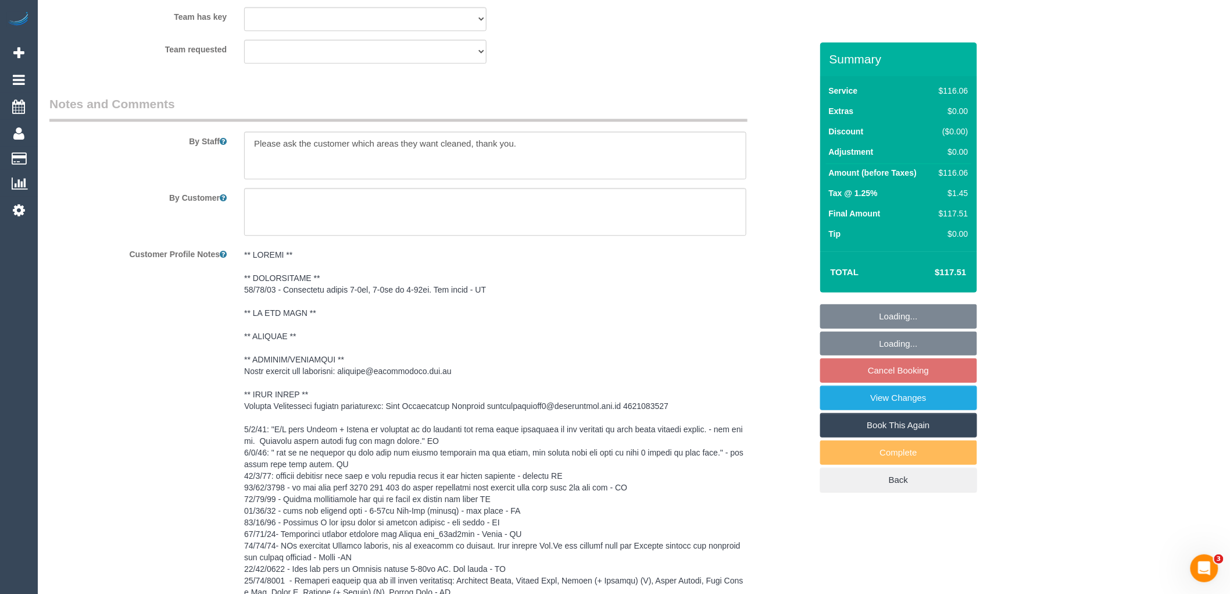
select select "number:35"
select select "number:12"
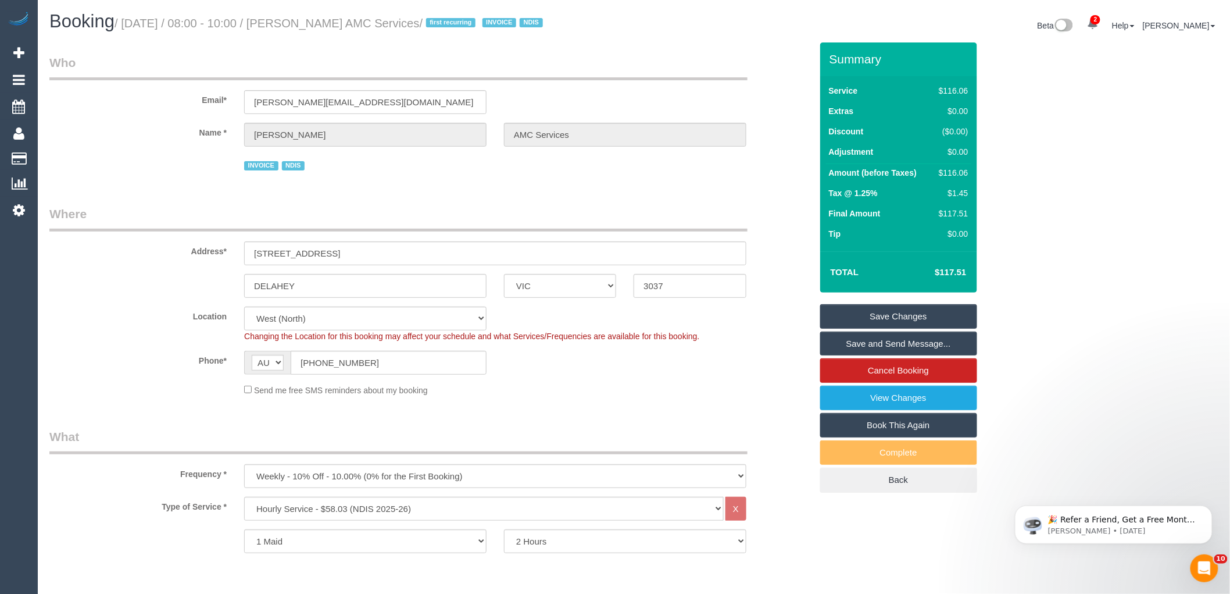
drag, startPoint x: 302, startPoint y: 21, endPoint x: 477, endPoint y: 30, distance: 174.7
click at [477, 30] on h1 "Booking / August 27, 2025 / 08:00 - 10:00 / Muhammed Sulovic AMC Services / fir…" at bounding box center [337, 22] width 576 height 20
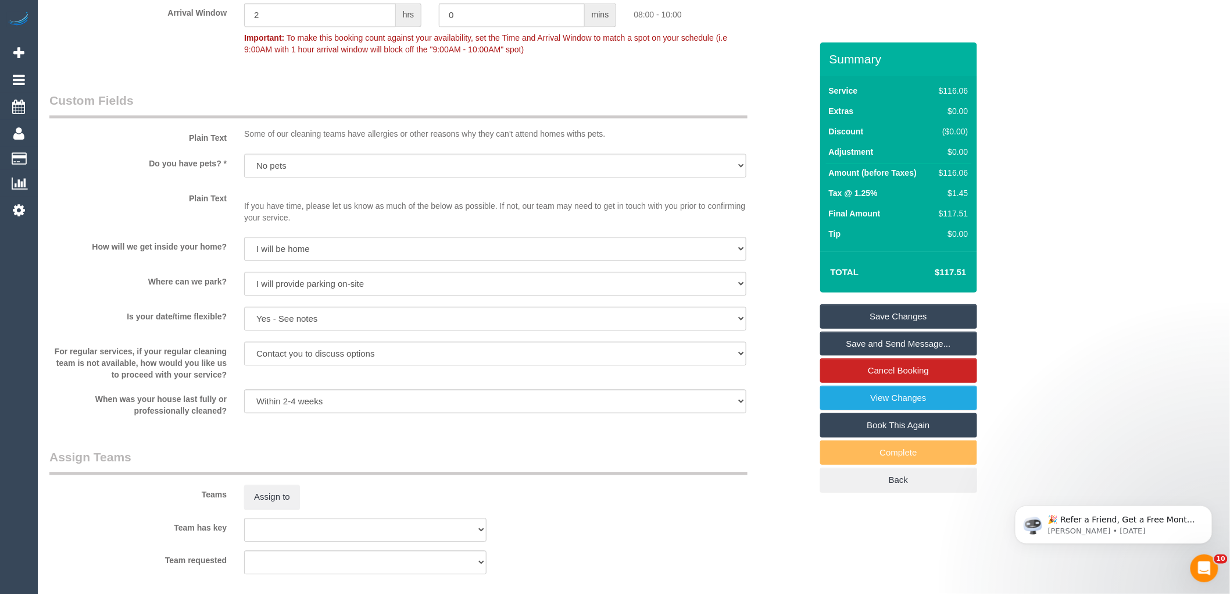
scroll to position [1033, 0]
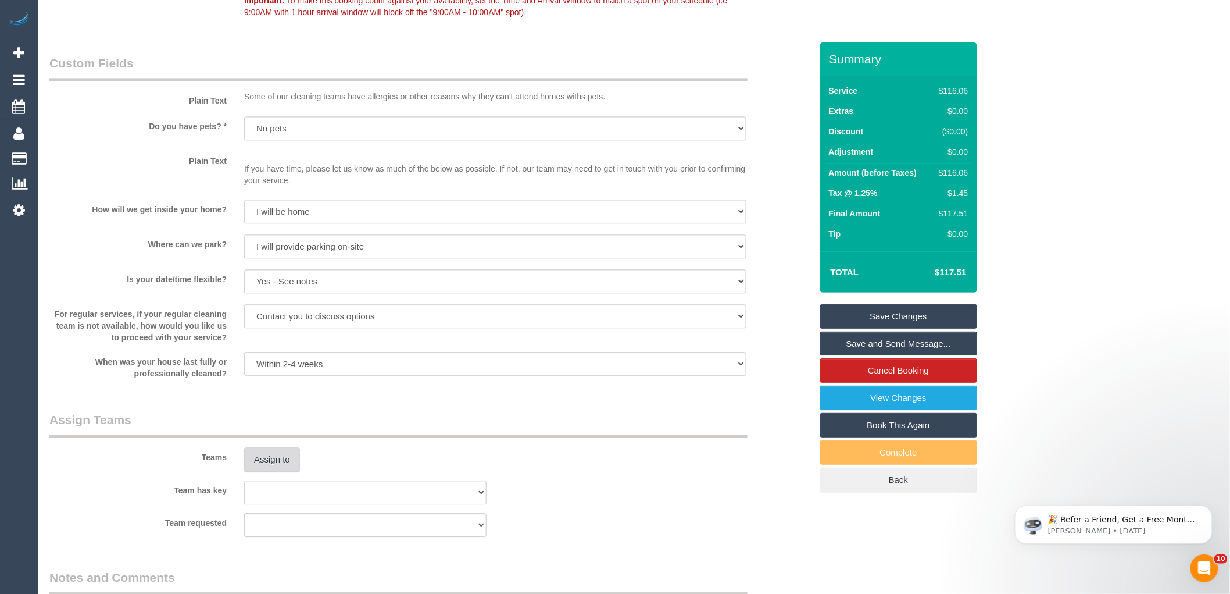
click at [286, 467] on button "Assign to" at bounding box center [272, 459] width 56 height 24
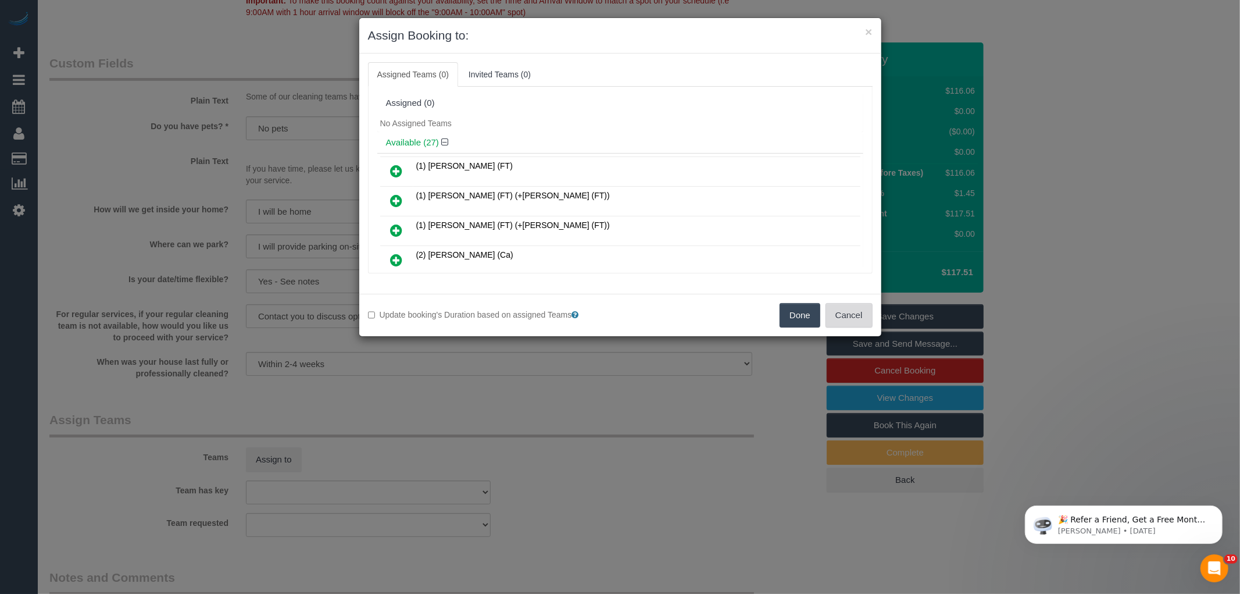
click at [849, 319] on button "Cancel" at bounding box center [849, 315] width 47 height 24
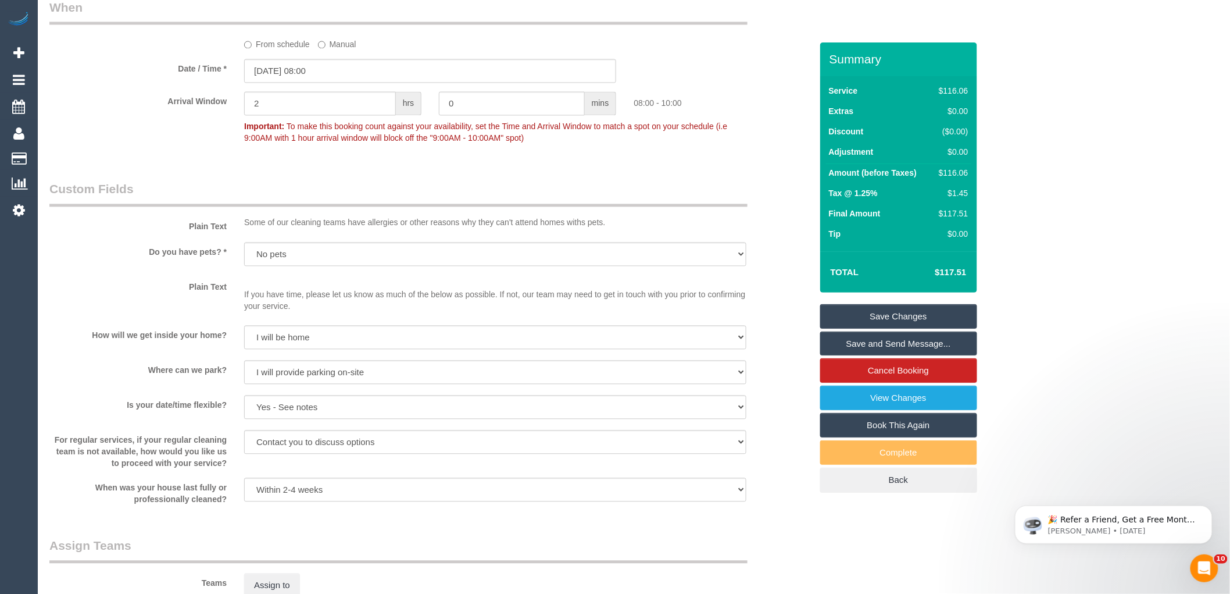
scroll to position [904, 0]
click at [344, 73] on input "27/08/2025 08:00" at bounding box center [430, 74] width 372 height 24
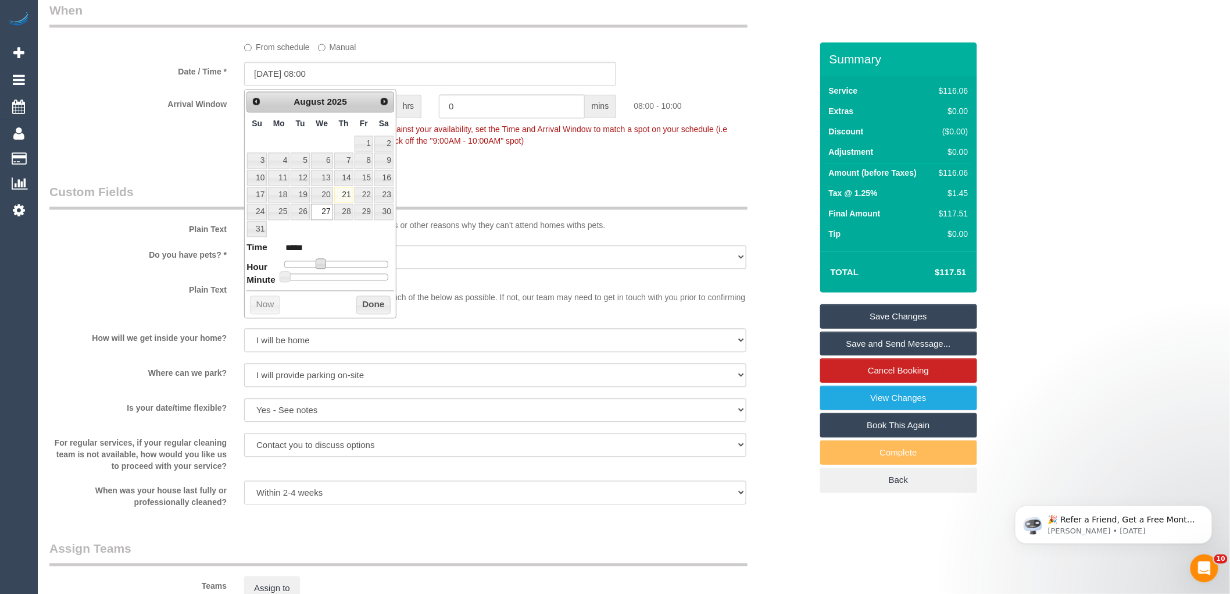
type input "27/08/2025 09:00"
type input "*****"
type input "[DATE] 10:00"
type input "*****"
drag, startPoint x: 326, startPoint y: 266, endPoint x: 334, endPoint y: 266, distance: 8.1
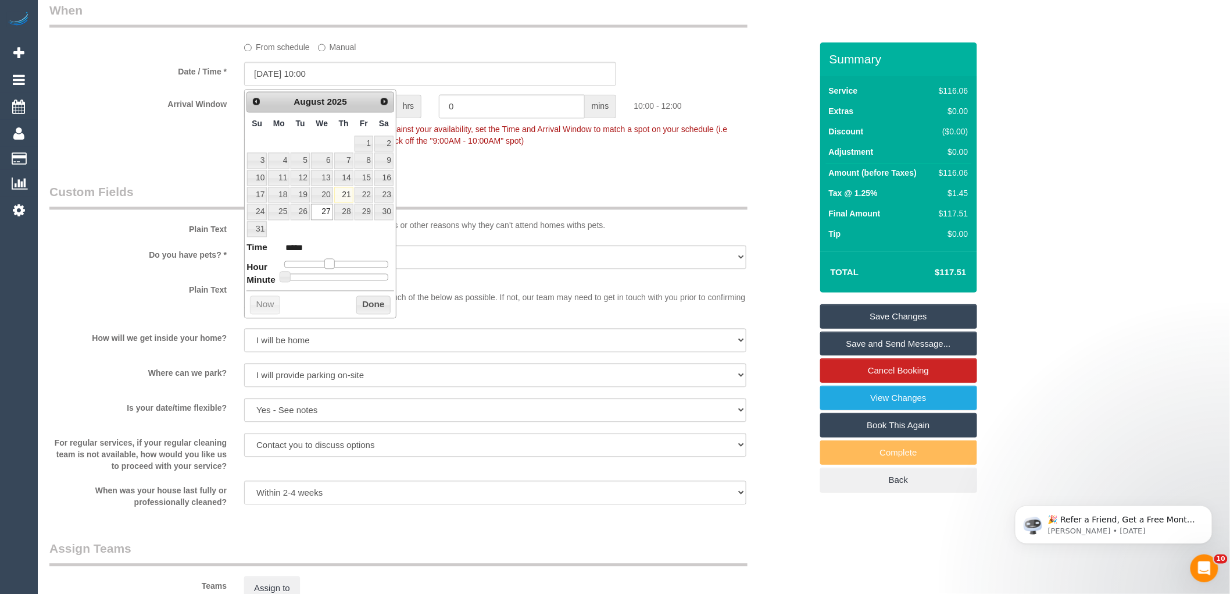
click at [334, 266] on span at bounding box center [329, 264] width 10 height 10
click at [373, 302] on button "Done" at bounding box center [373, 305] width 34 height 19
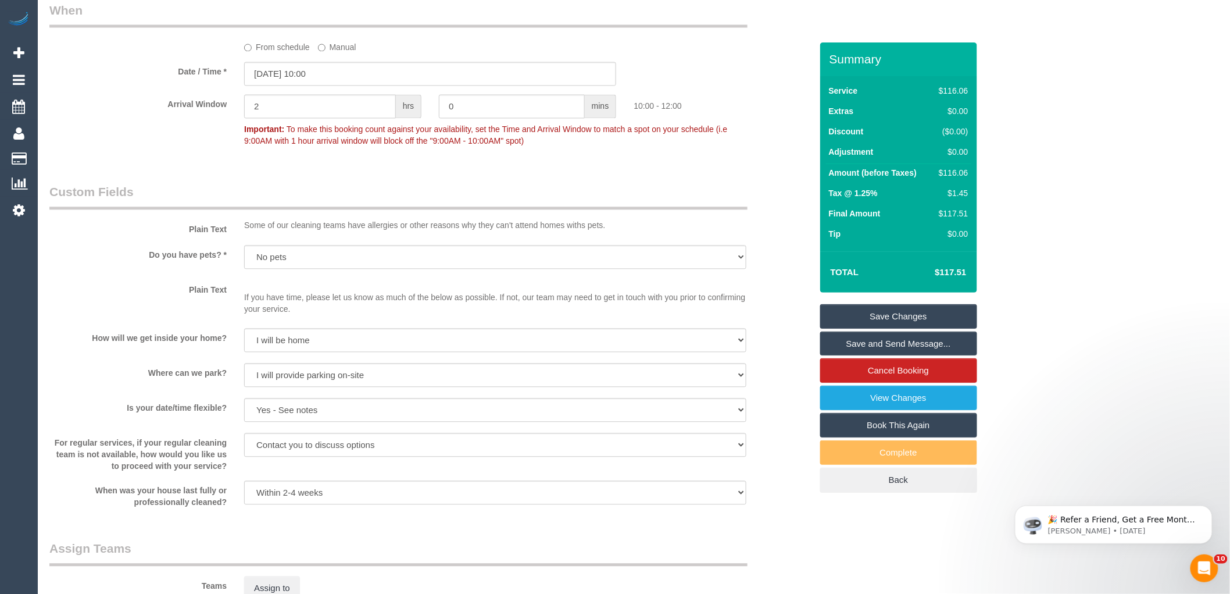
click at [589, 176] on div "Who Email* muhamed.amcservices@fake.com Name * Muhammed Sulovic AMC Services IN…" at bounding box center [431, 315] width 780 height 2355
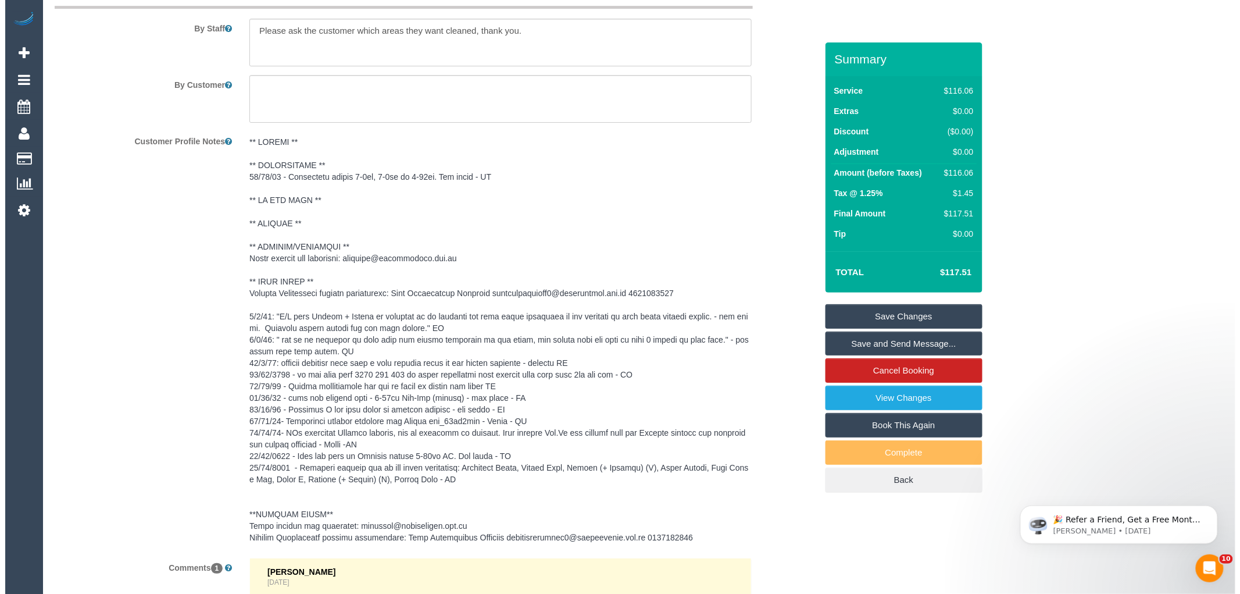
scroll to position [1458, 0]
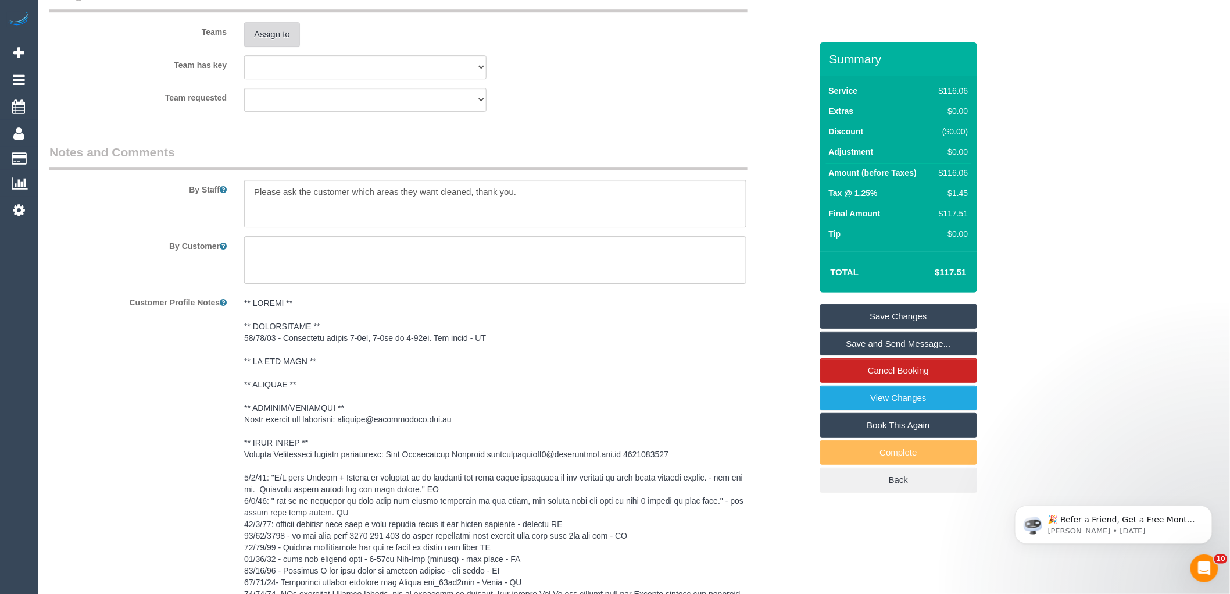
click at [274, 43] on button "Assign to" at bounding box center [272, 34] width 56 height 24
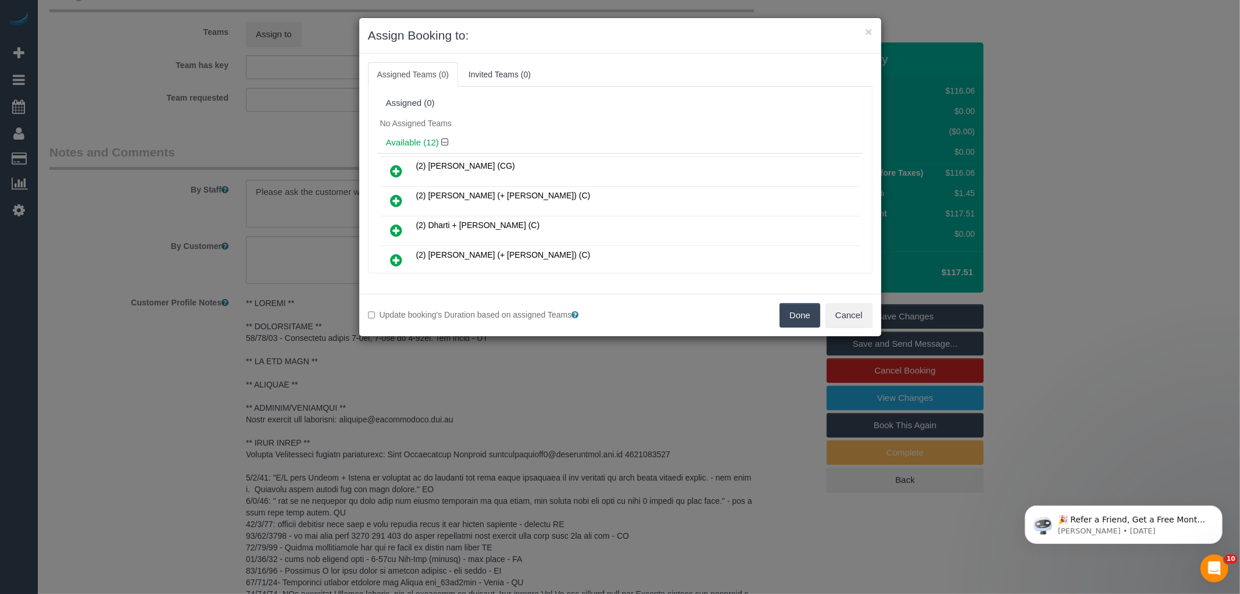
click at [681, 94] on div "Assigned (0)" at bounding box center [620, 103] width 486 height 22
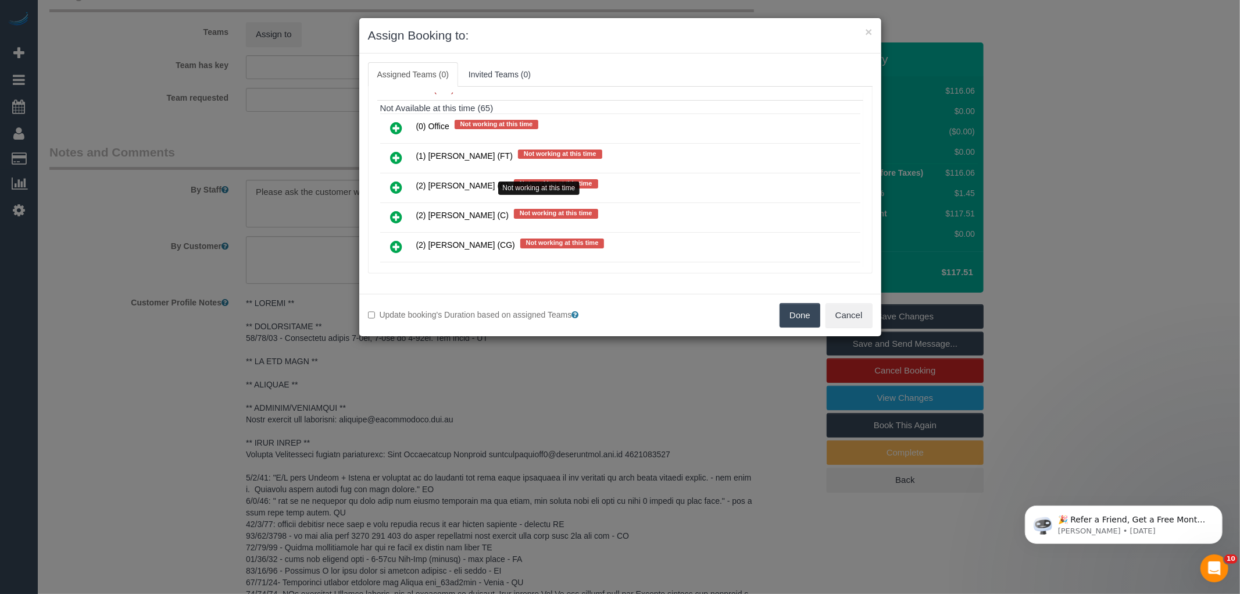
scroll to position [194, 0]
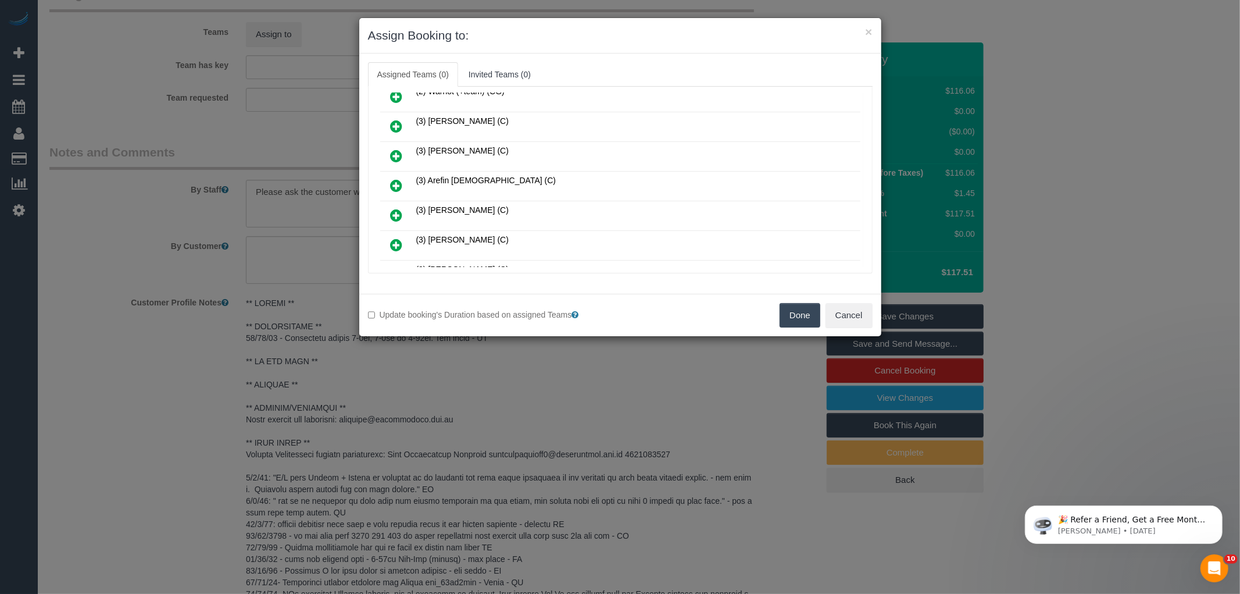
click at [396, 212] on icon at bounding box center [397, 215] width 12 height 14
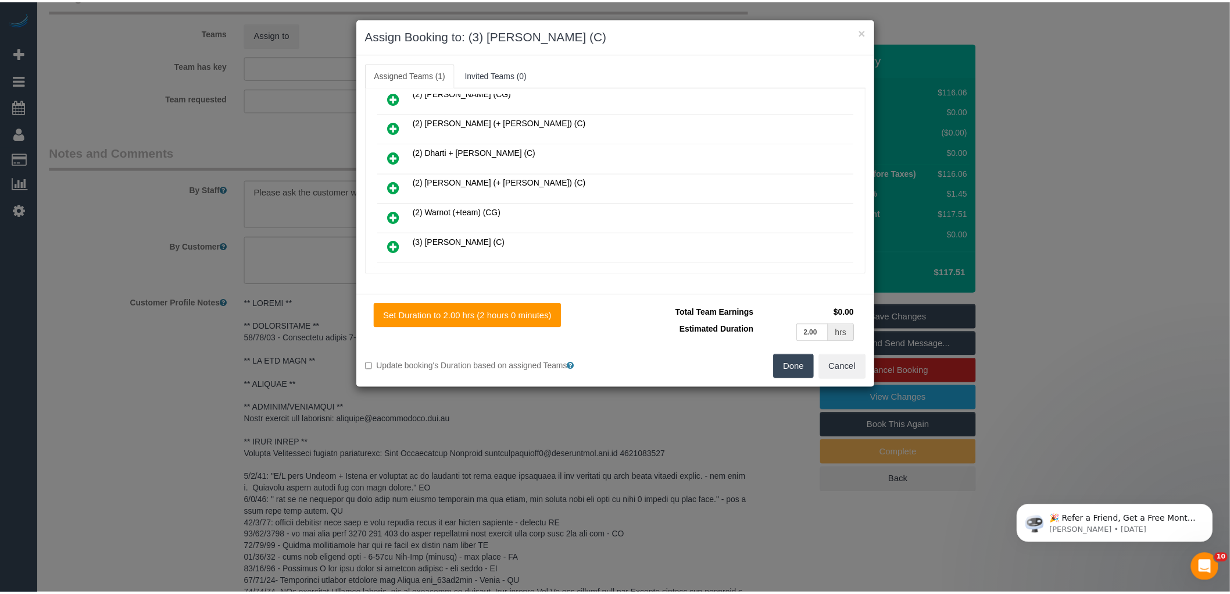
scroll to position [0, 0]
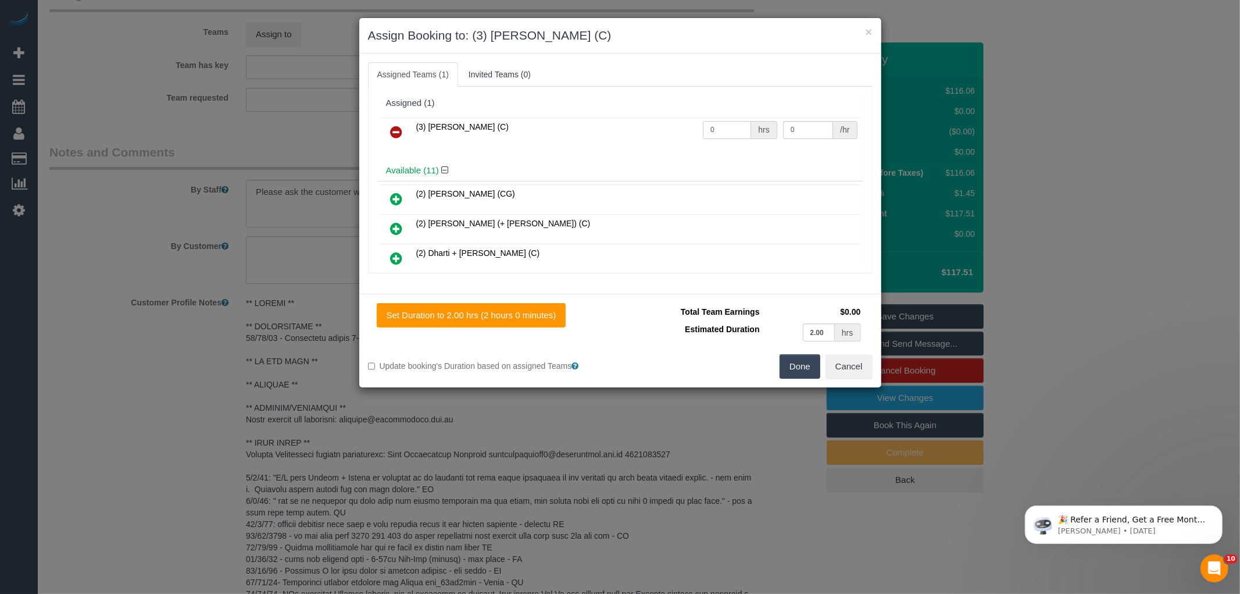
click at [722, 131] on input "0" at bounding box center [727, 130] width 48 height 18
click at [720, 132] on input "0" at bounding box center [727, 130] width 48 height 18
click at [729, 135] on input "0" at bounding box center [727, 130] width 48 height 18
click at [722, 131] on input "0" at bounding box center [727, 130] width 48 height 18
click at [719, 129] on input "0" at bounding box center [727, 130] width 48 height 18
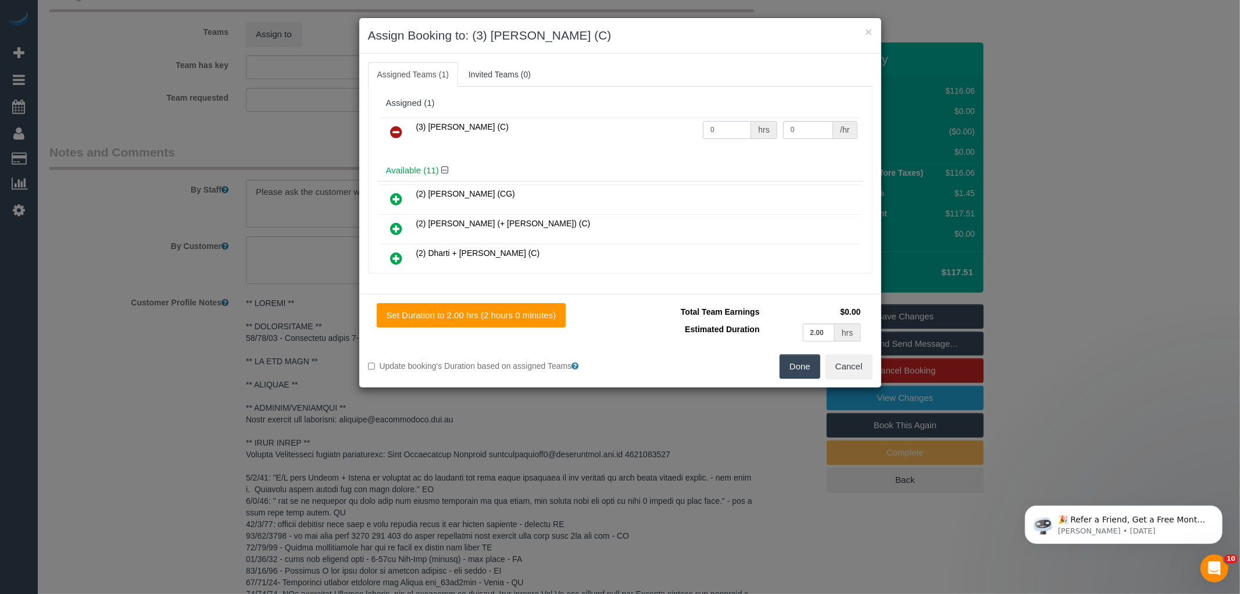
click at [734, 137] on input "0" at bounding box center [727, 130] width 48 height 18
click at [733, 132] on input "0" at bounding box center [727, 130] width 48 height 18
click at [721, 135] on input "0" at bounding box center [727, 130] width 48 height 18
type input "2"
click at [817, 132] on input "0" at bounding box center [808, 130] width 50 height 18
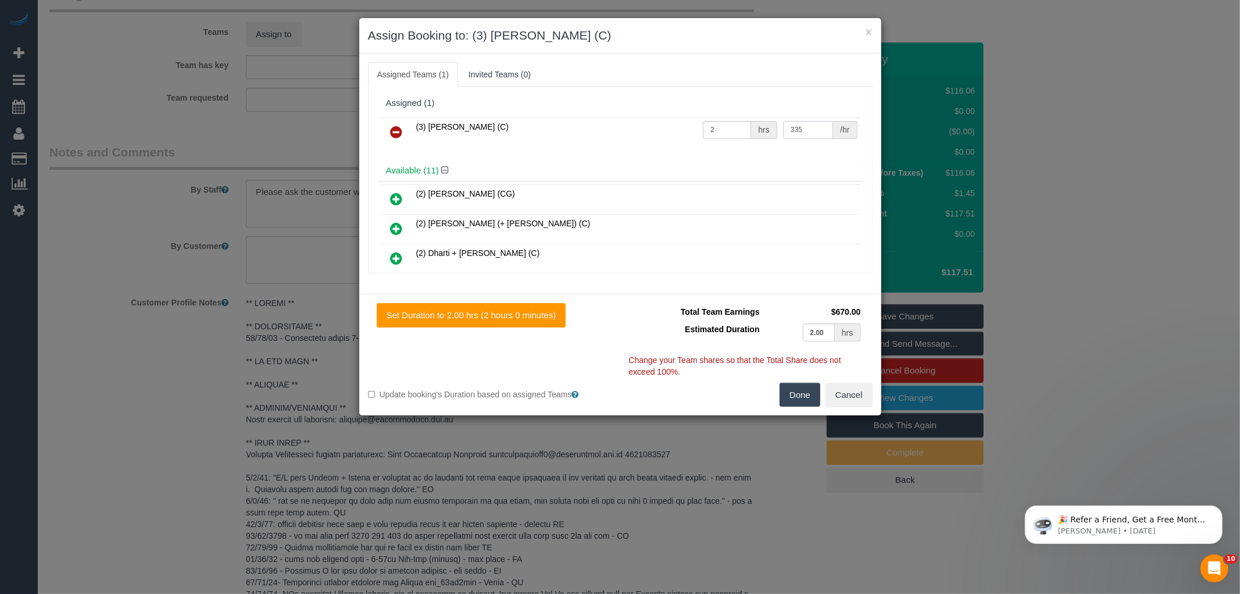
click at [788, 126] on input "335" at bounding box center [808, 130] width 50 height 18
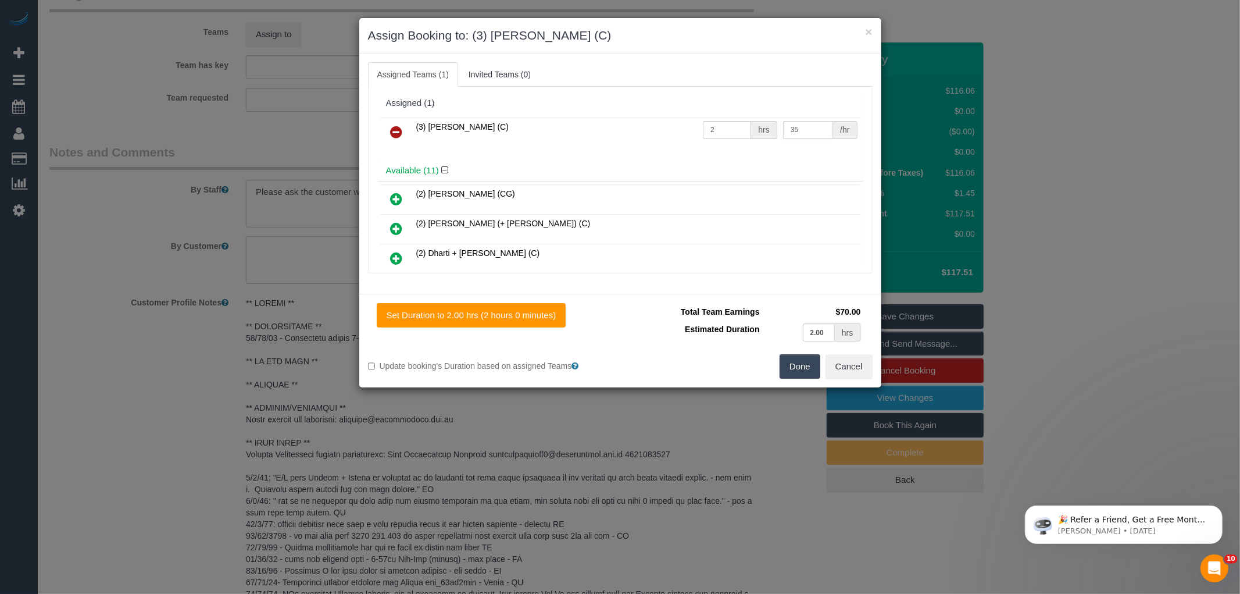
type input "35"
click at [806, 370] on button "Done" at bounding box center [800, 366] width 41 height 24
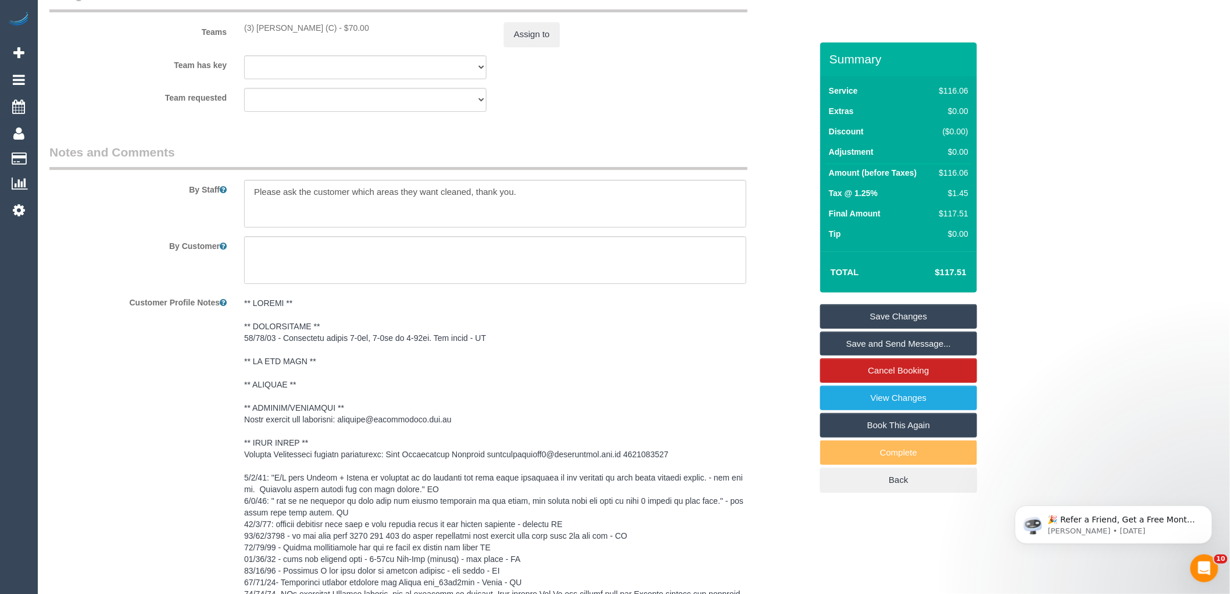
click at [792, 398] on div "× Assign Booking to: (3) Barun Chand (C) Assigned Teams (1) Invited Teams (0) A…" at bounding box center [615, 297] width 1230 height 594
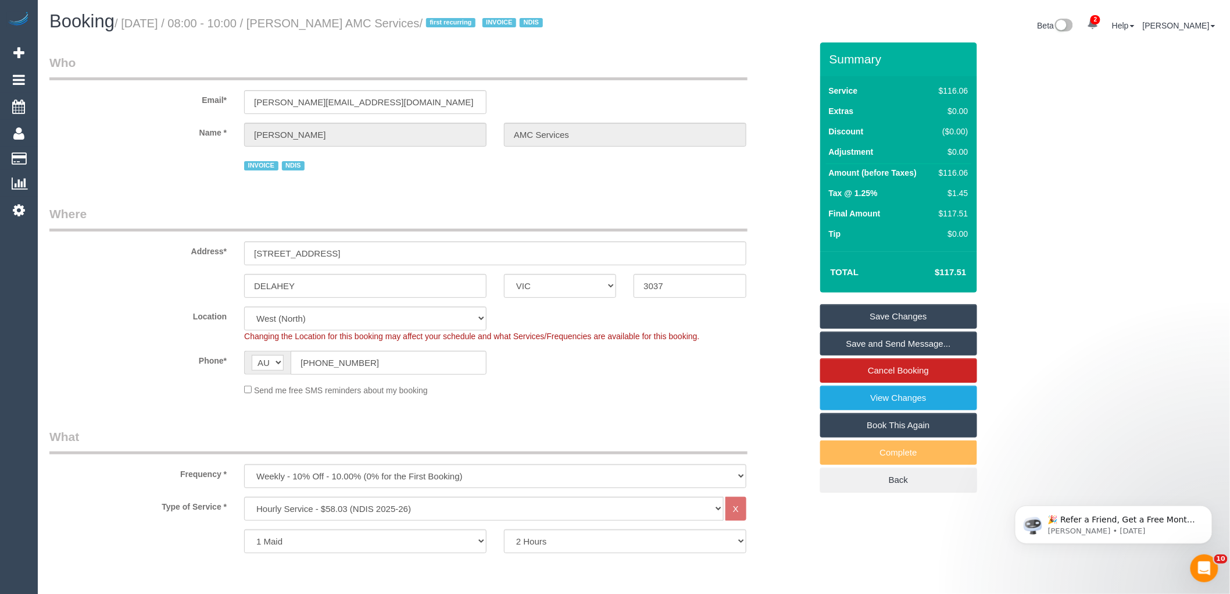
drag, startPoint x: 302, startPoint y: 22, endPoint x: 479, endPoint y: 24, distance: 176.7
click at [479, 24] on small "/ August 27, 2025 / 08:00 - 10:00 / Muhammed Sulovic AMC Services / first recur…" at bounding box center [331, 23] width 432 height 13
copy small "Muhammed Sulovic AMC Services"
click at [577, 388] on div "Send me free SMS reminders about my booking" at bounding box center [495, 389] width 520 height 13
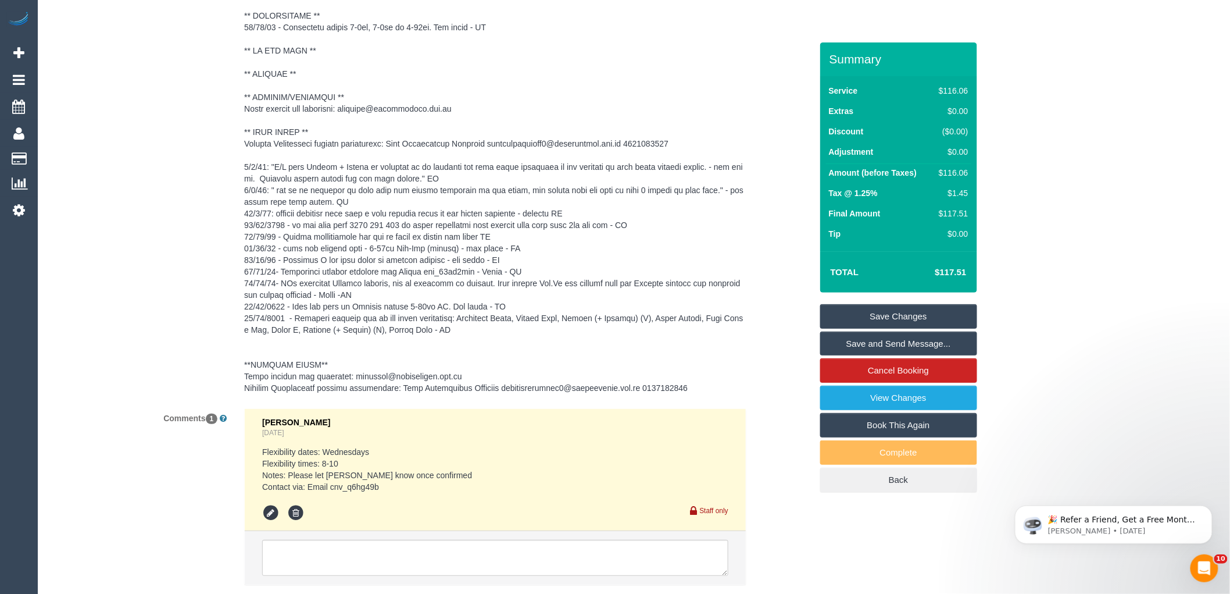
scroll to position [1846, 0]
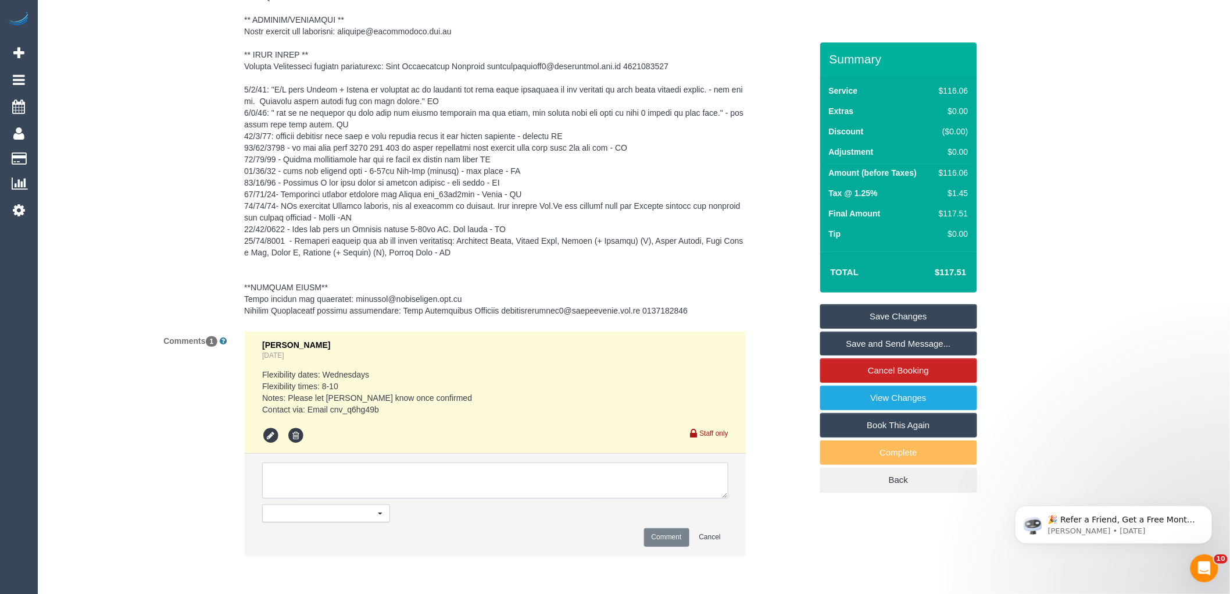
click at [323, 481] on textarea at bounding box center [495, 480] width 466 height 36
click at [328, 481] on textarea at bounding box center [495, 480] width 466 height 36
drag, startPoint x: 378, startPoint y: 409, endPoint x: 334, endPoint y: 405, distance: 45.0
click at [334, 405] on pre "Flexibility dates: Wednesdays Flexibility times: 8-10 Notes: Please let Emanuel…" at bounding box center [495, 392] width 466 height 47
click at [334, 410] on pre "Flexibility dates: Wednesdays Flexibility times: 8-10 Notes: Please let Emanuel…" at bounding box center [495, 392] width 466 height 47
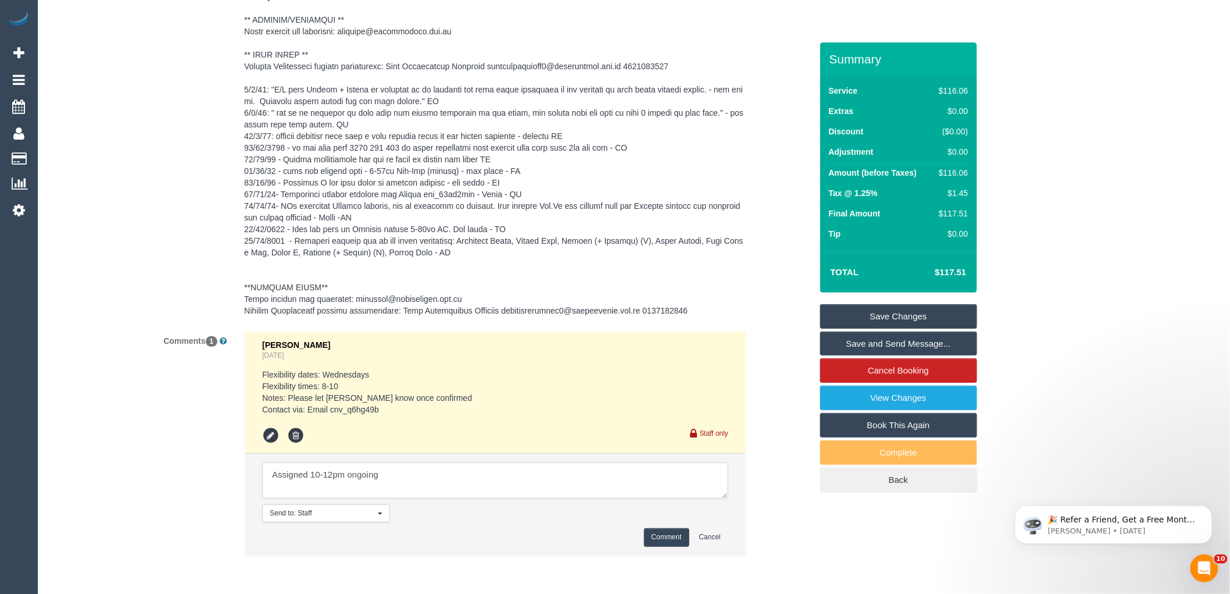
click at [405, 497] on textarea at bounding box center [495, 480] width 466 height 36
drag, startPoint x: 390, startPoint y: 408, endPoint x: 331, endPoint y: 413, distance: 58.9
click at [331, 413] on pre "Flexibility dates: Wednesdays Flexibility times: 8-10 Notes: Please let Emanuel…" at bounding box center [495, 392] width 466 height 47
copy pre "cnv_q6hg49b"
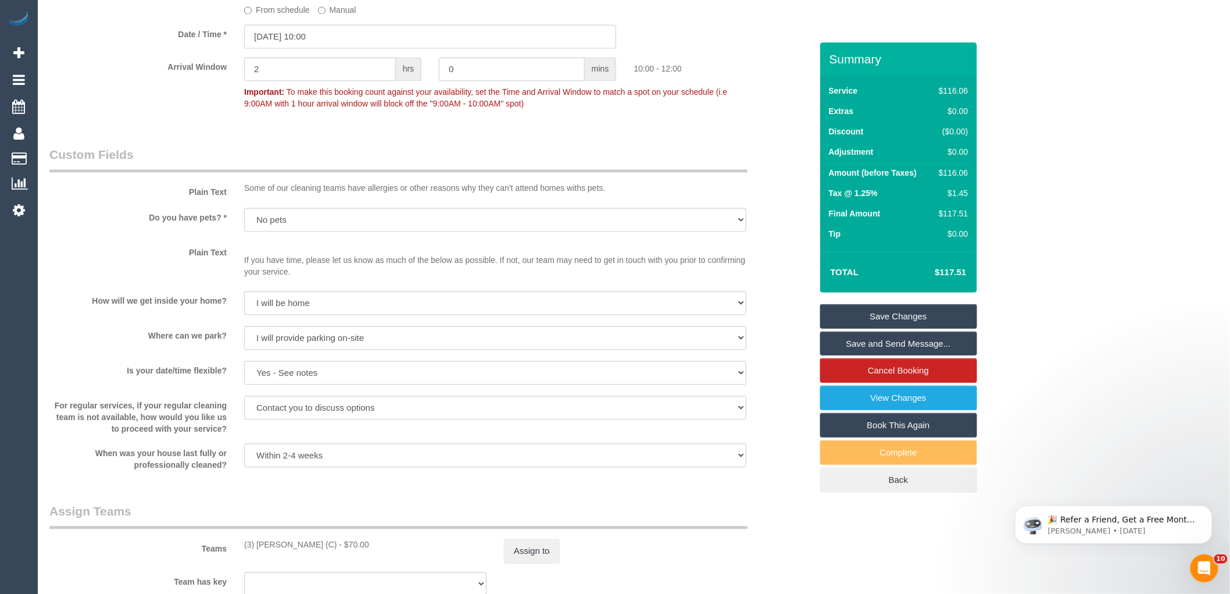
click at [487, 469] on div at bounding box center [495, 468] width 502 height 2
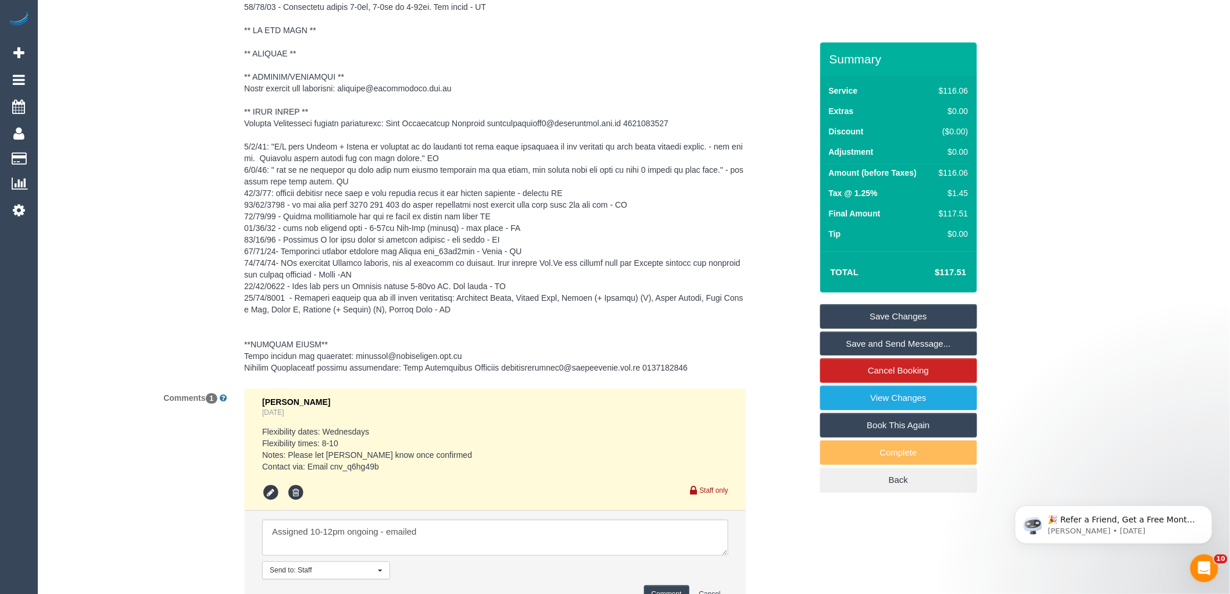
scroll to position [1894, 0]
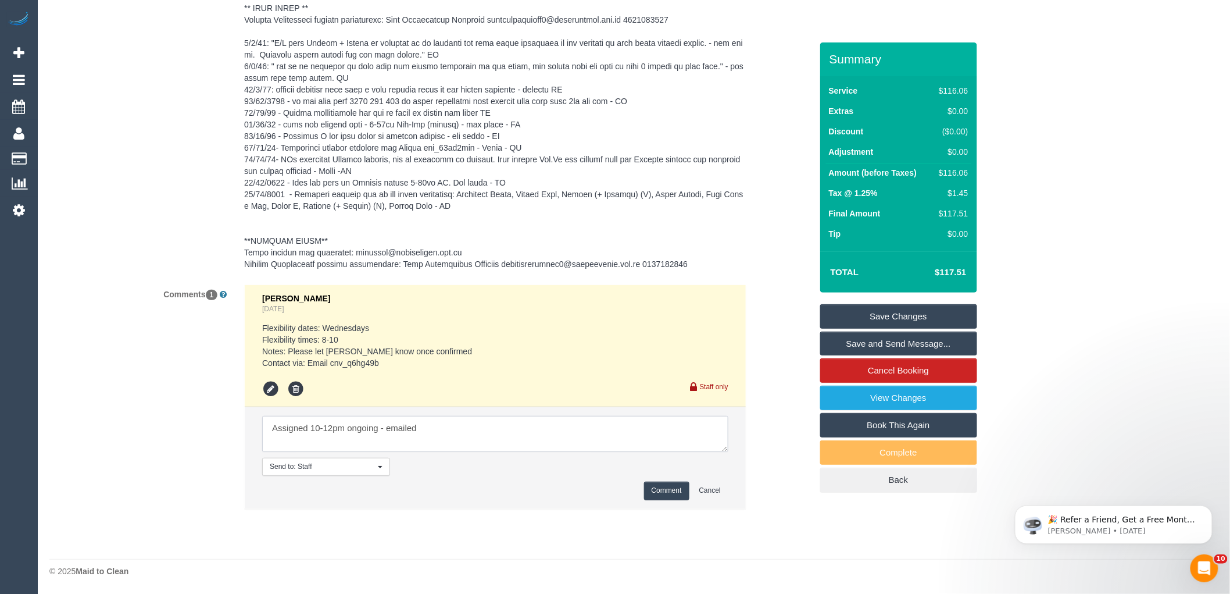
click at [462, 429] on textarea at bounding box center [495, 434] width 466 height 36
click at [445, 424] on textarea at bounding box center [495, 434] width 466 height 36
type textarea "Assigned 10-12pm ongoing - emailed sc"
click at [666, 491] on button "Comment" at bounding box center [666, 490] width 45 height 18
click at [737, 257] on pre at bounding box center [495, 66] width 502 height 407
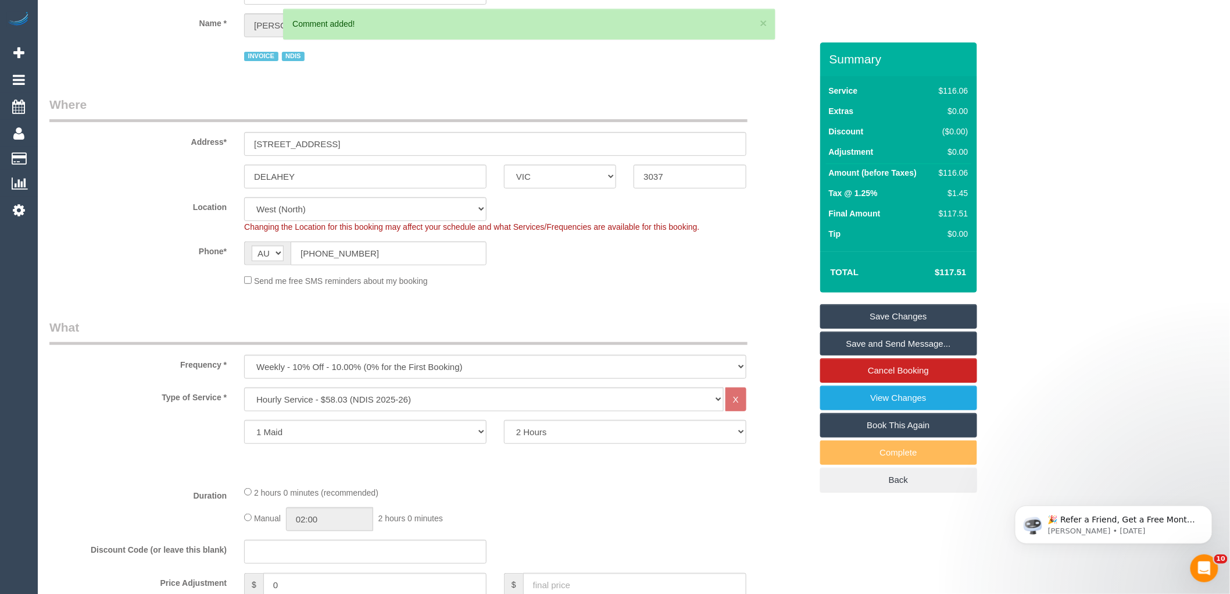
scroll to position [0, 0]
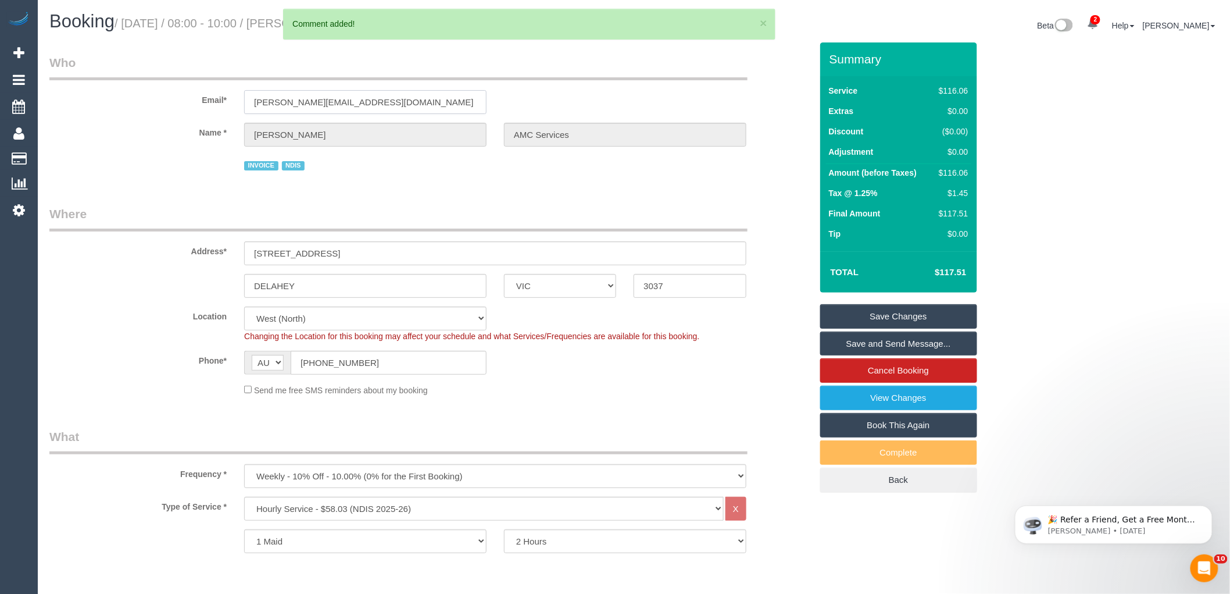
click at [280, 102] on input "muhamed.amcservices@fake.com" at bounding box center [365, 102] width 242 height 24
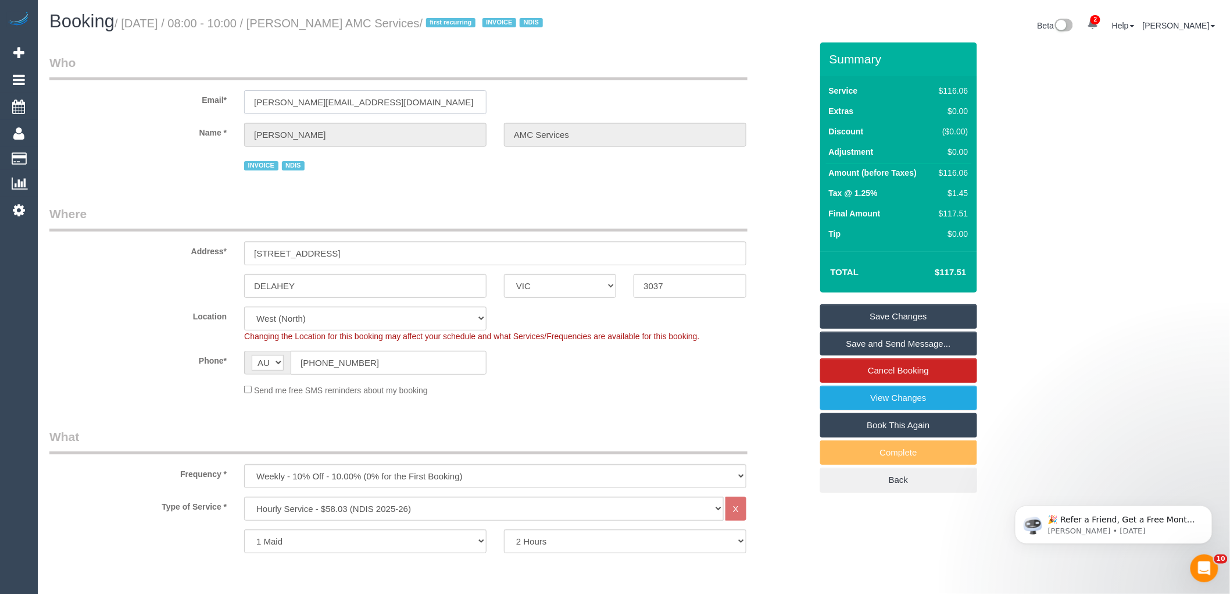
click at [280, 102] on input "muhamed.amcservices@fake.com" at bounding box center [365, 102] width 242 height 24
drag, startPoint x: 880, startPoint y: 310, endPoint x: 572, endPoint y: 359, distance: 311.9
click at [880, 310] on link "Save Changes" at bounding box center [898, 316] width 157 height 24
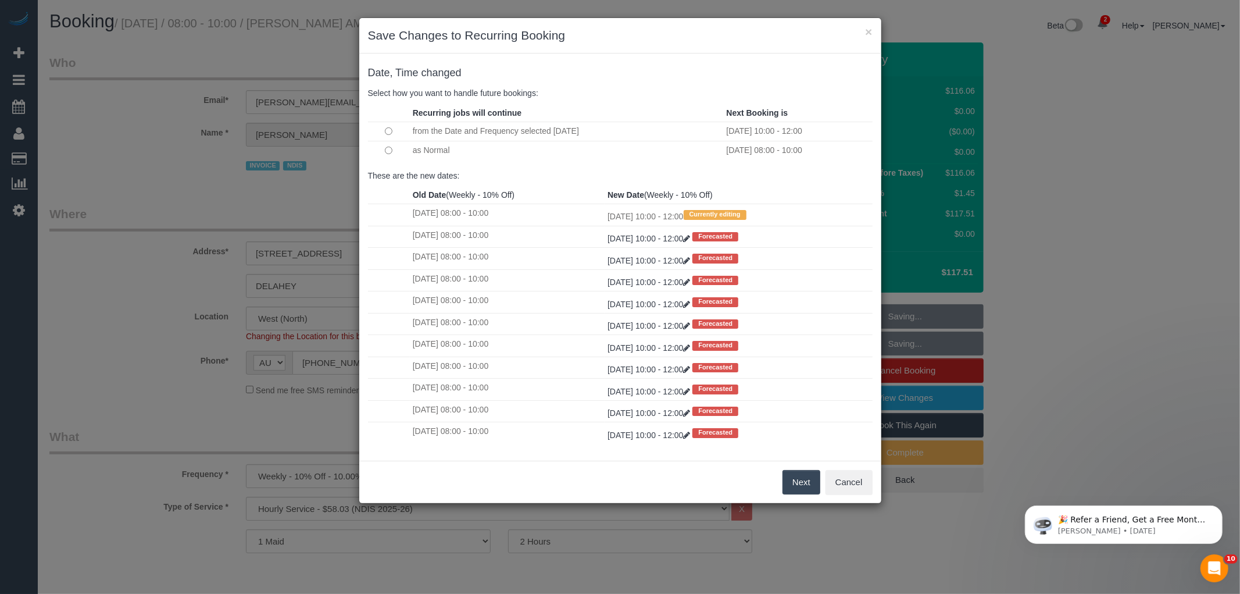
click at [811, 481] on button "Next" at bounding box center [802, 482] width 38 height 24
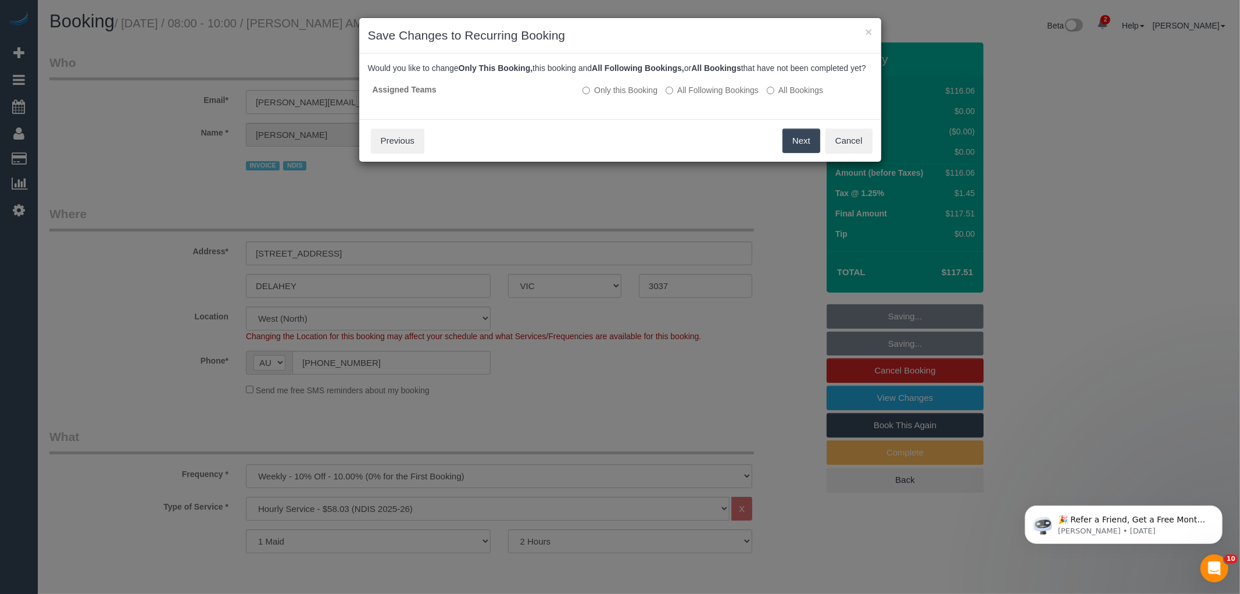
click at [807, 153] on button "Next" at bounding box center [802, 140] width 38 height 24
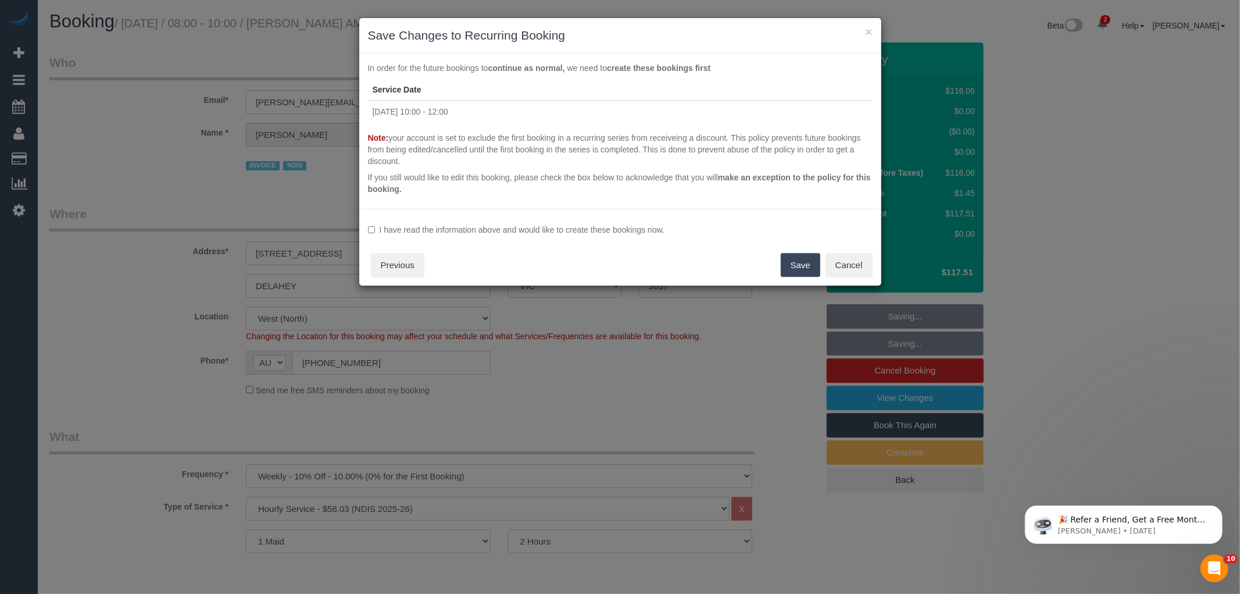
click at [411, 227] on label "I have read the information above and would like to create these bookings now." at bounding box center [620, 230] width 505 height 12
click at [801, 268] on button "Save" at bounding box center [801, 265] width 40 height 24
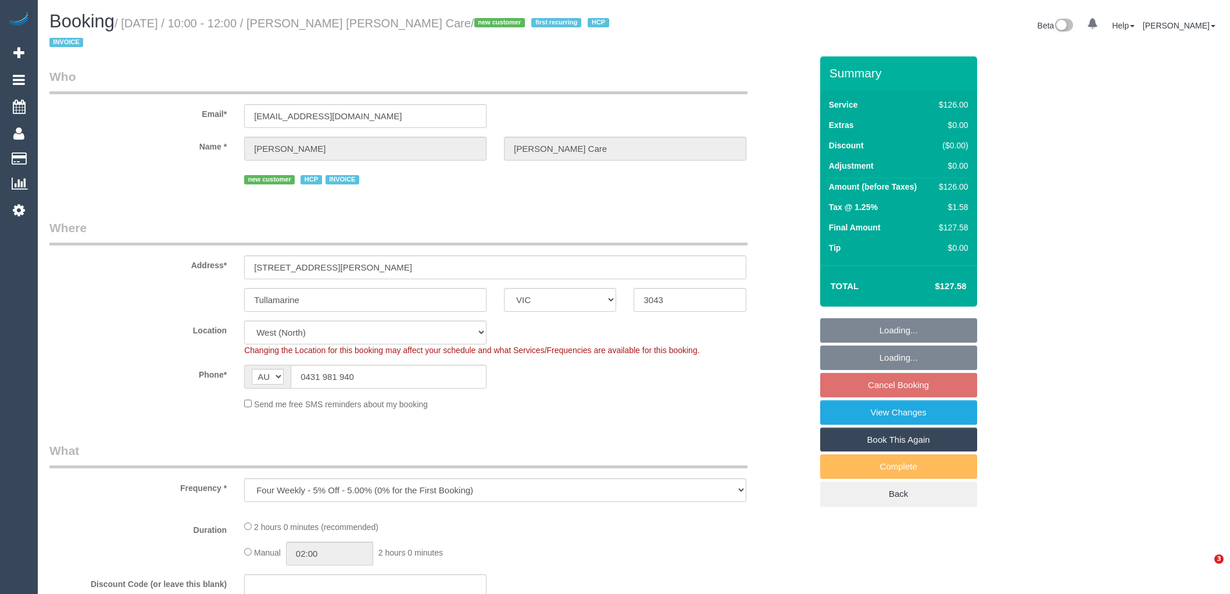
select select "VIC"
select select "120"
select select "number:28"
select select "number:14"
select select "number:19"
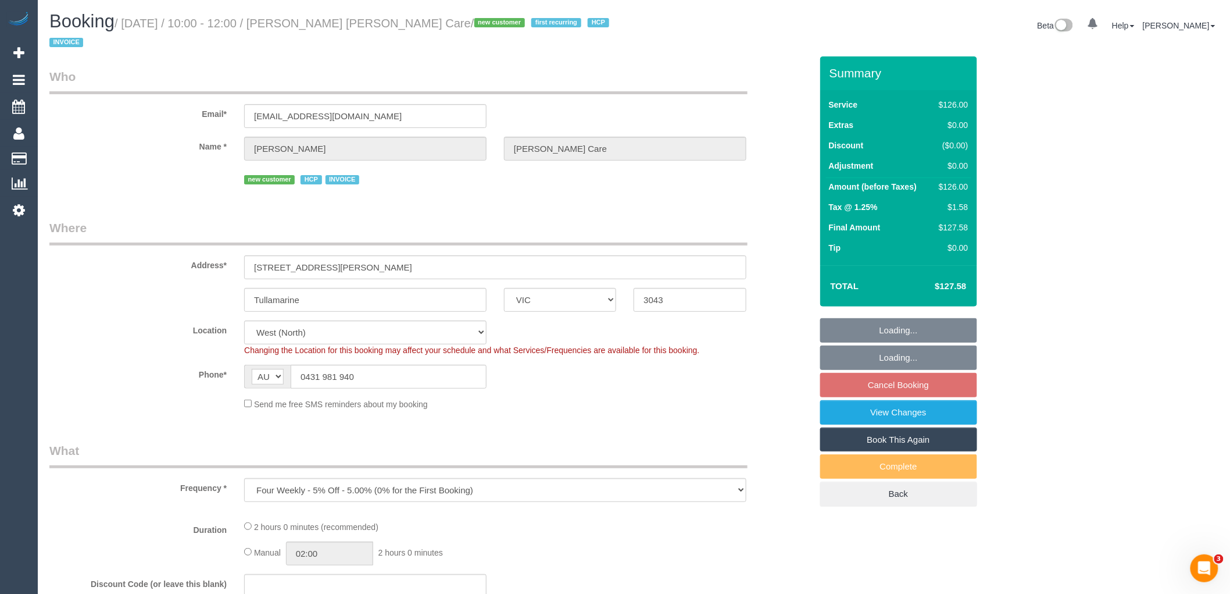
select select "number:36"
select select "object:1362"
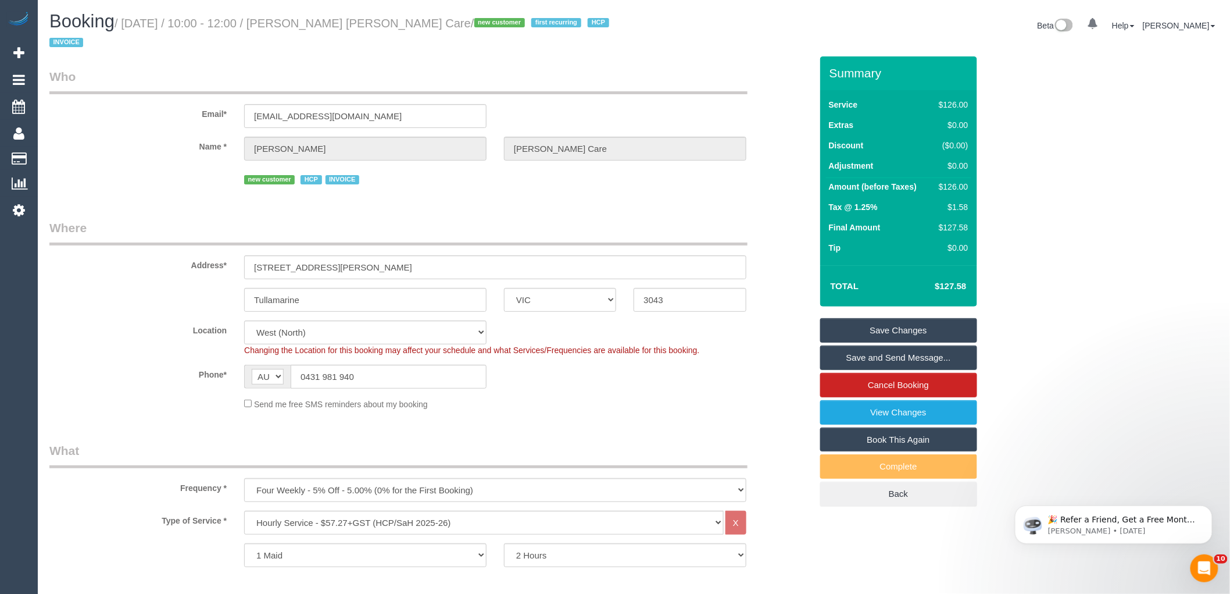
drag, startPoint x: 301, startPoint y: 20, endPoint x: 443, endPoint y: 21, distance: 142.4
click at [443, 21] on small "/ [DATE] / 10:00 - 12:00 / [PERSON_NAME] [PERSON_NAME] Care / new customer firs…" at bounding box center [330, 33] width 563 height 33
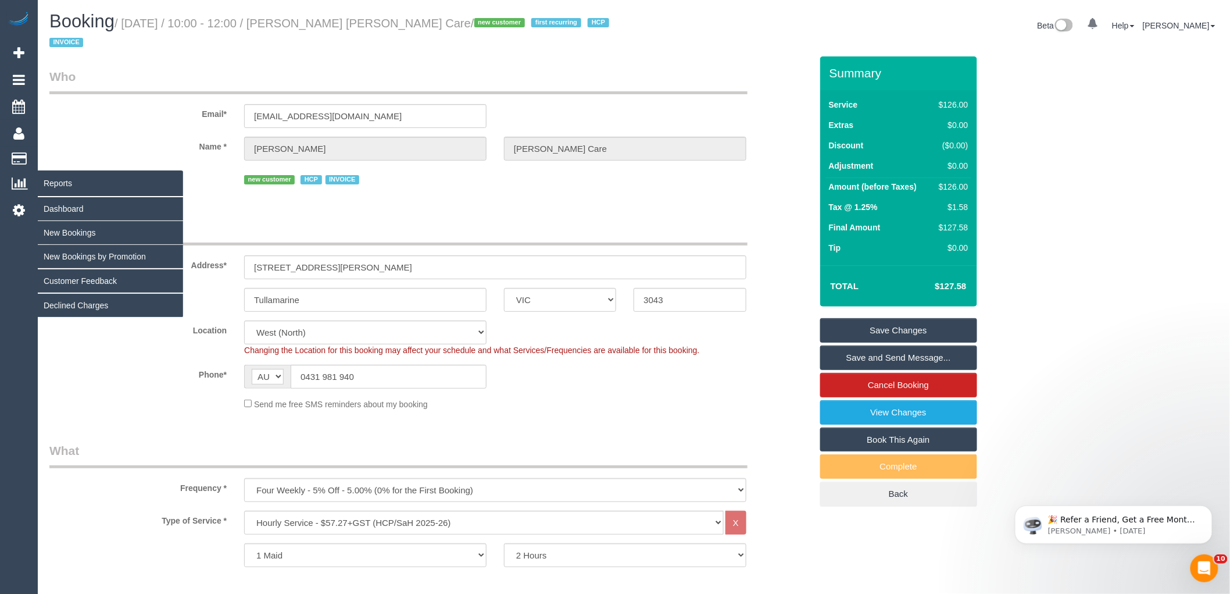
copy small "[PERSON_NAME] [PERSON_NAME] Care"
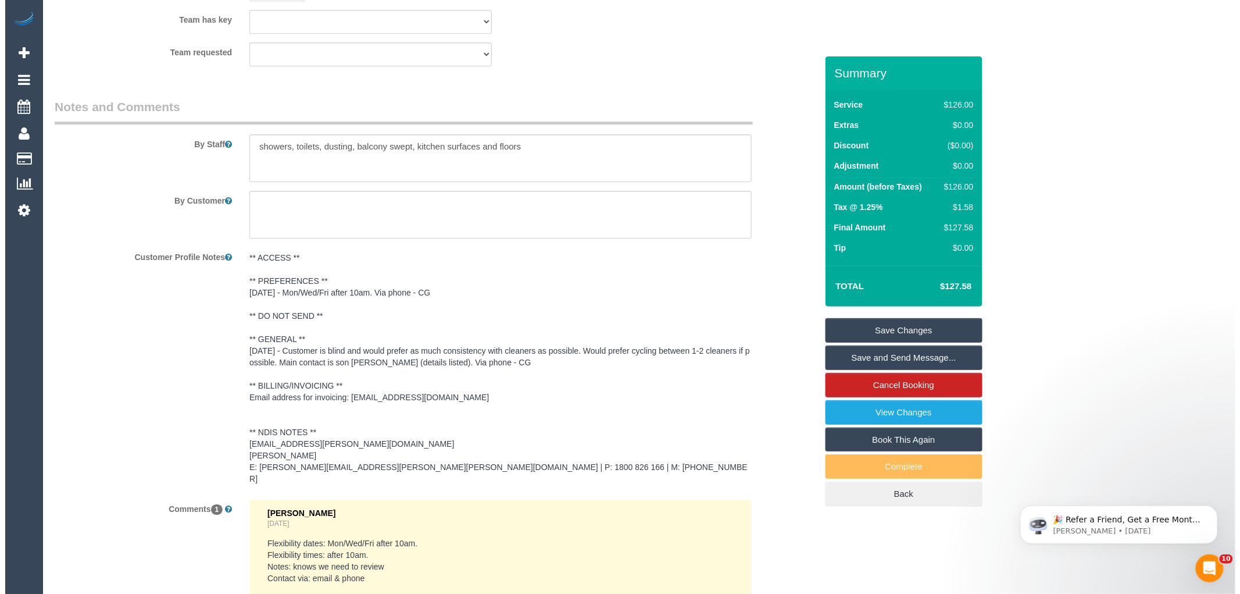
scroll to position [1402, 0]
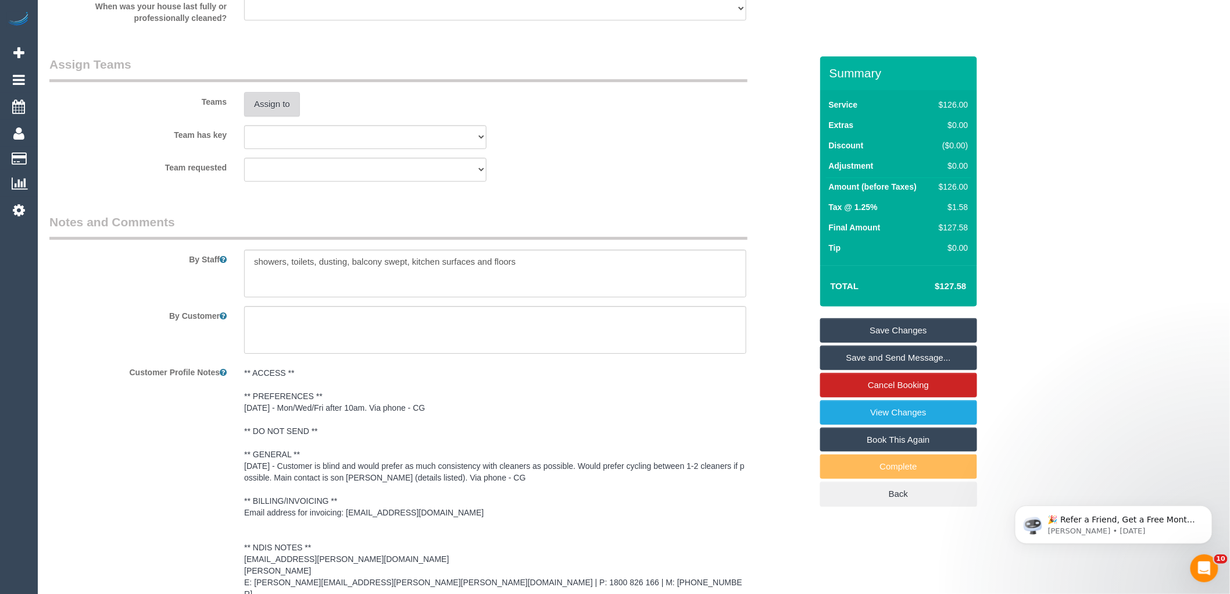
click at [276, 92] on button "Assign to" at bounding box center [272, 104] width 56 height 24
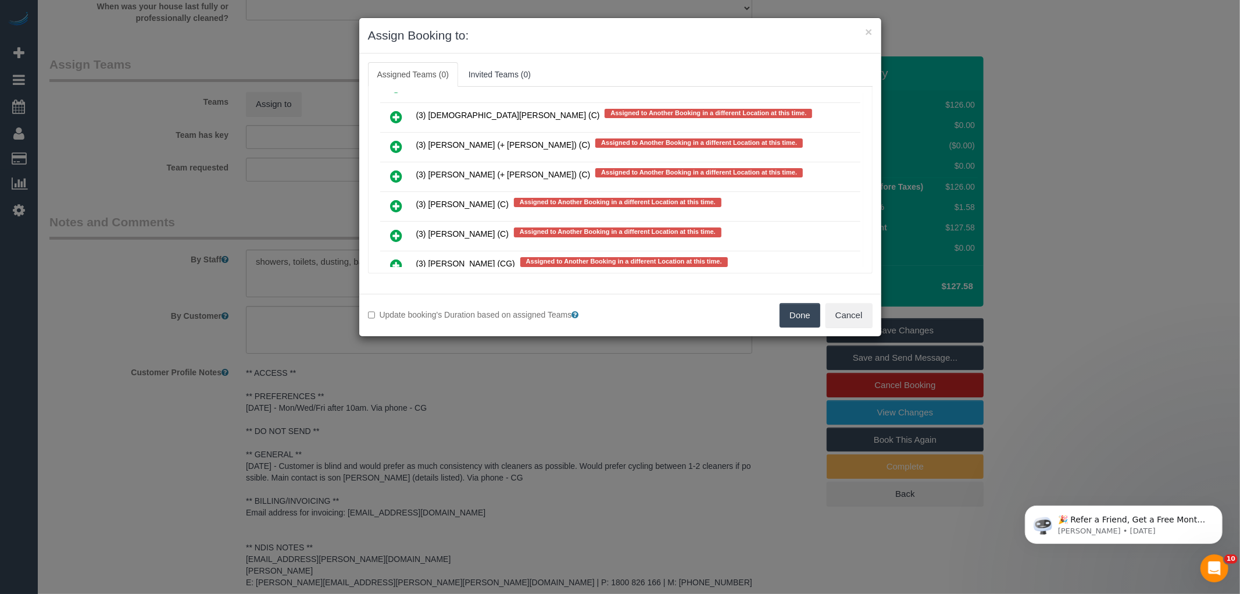
click at [392, 228] on icon at bounding box center [397, 235] width 12 height 14
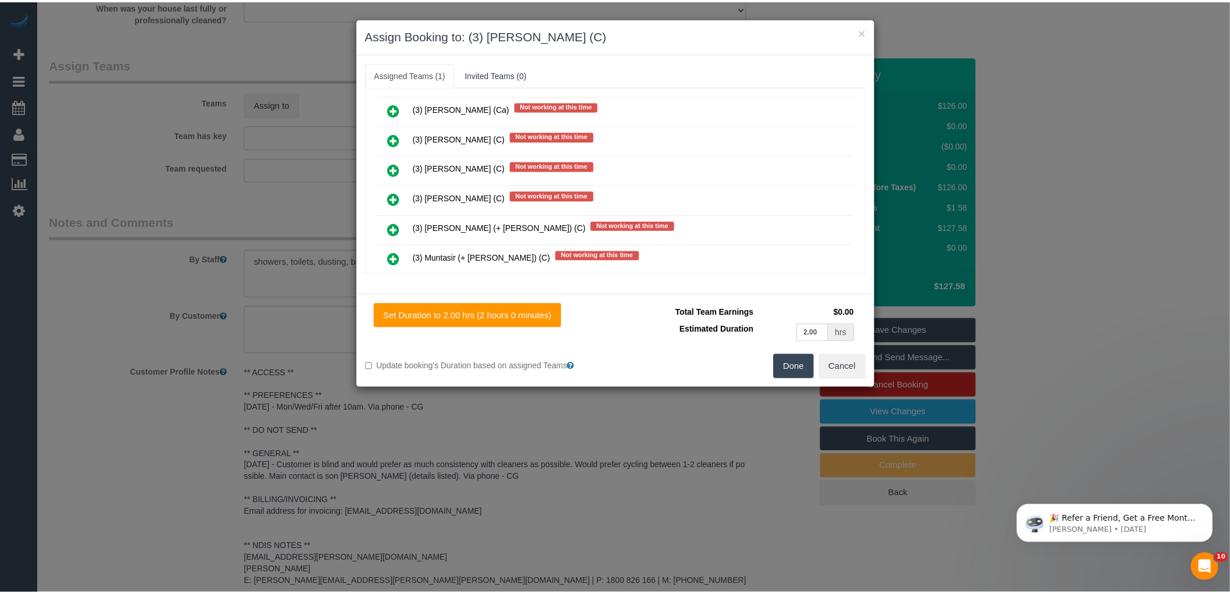
scroll to position [0, 0]
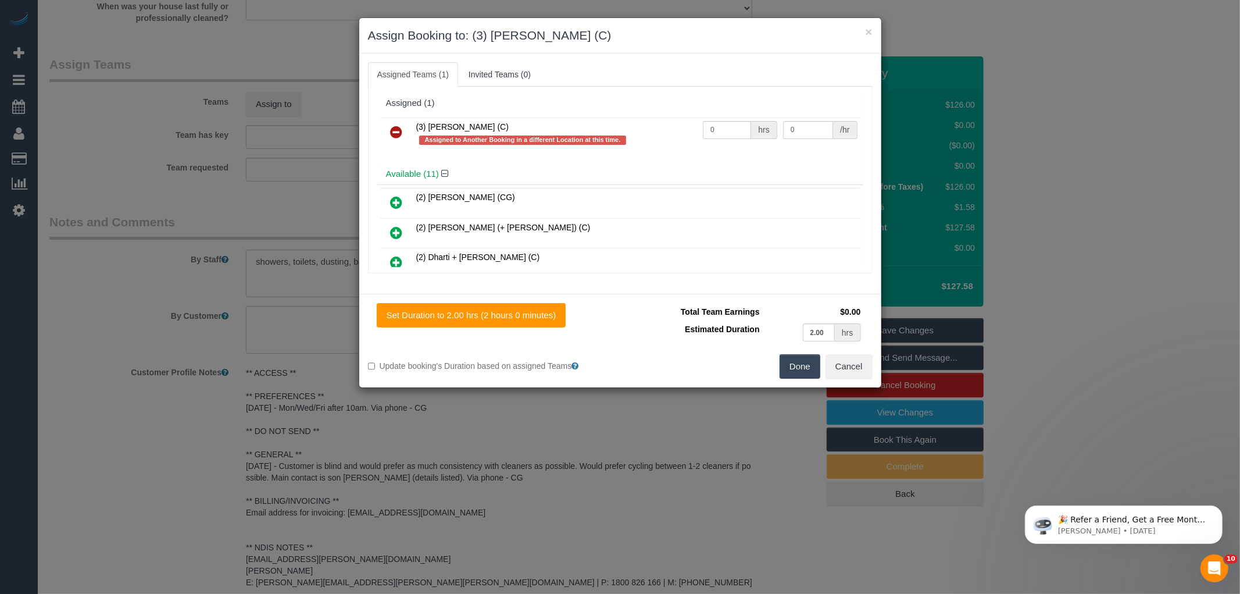
click at [721, 140] on td "0 hrs" at bounding box center [740, 133] width 80 height 33
click at [722, 131] on input "0" at bounding box center [727, 130] width 48 height 18
type input "2"
click at [803, 128] on input "0" at bounding box center [808, 130] width 50 height 18
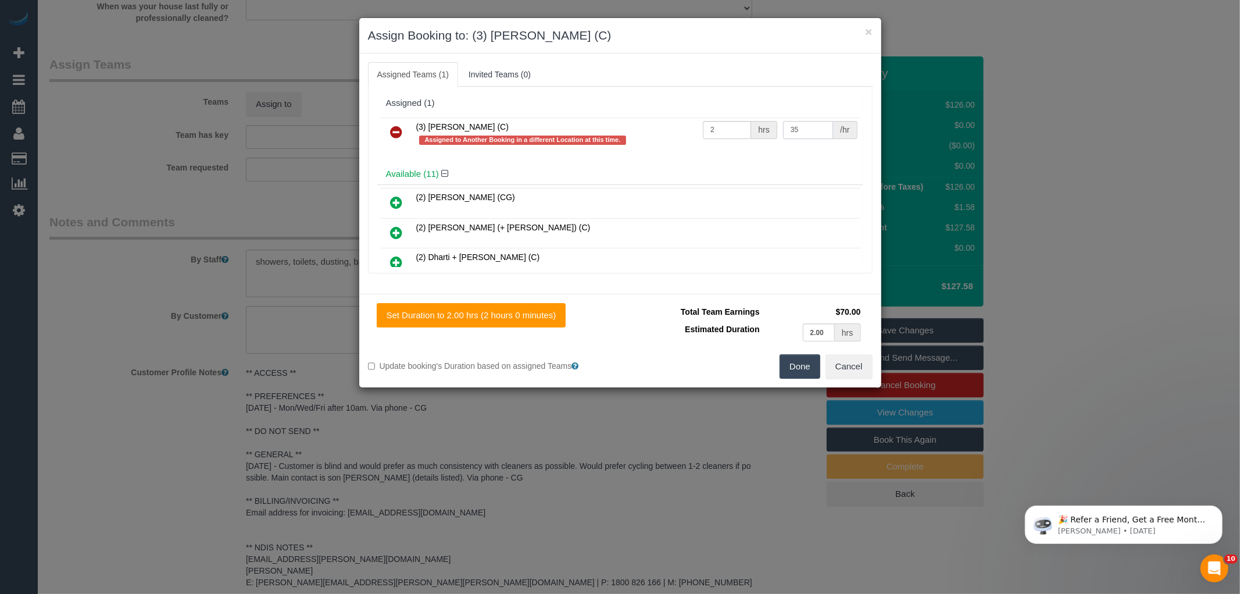
type input "35"
click at [810, 359] on button "Done" at bounding box center [800, 366] width 41 height 24
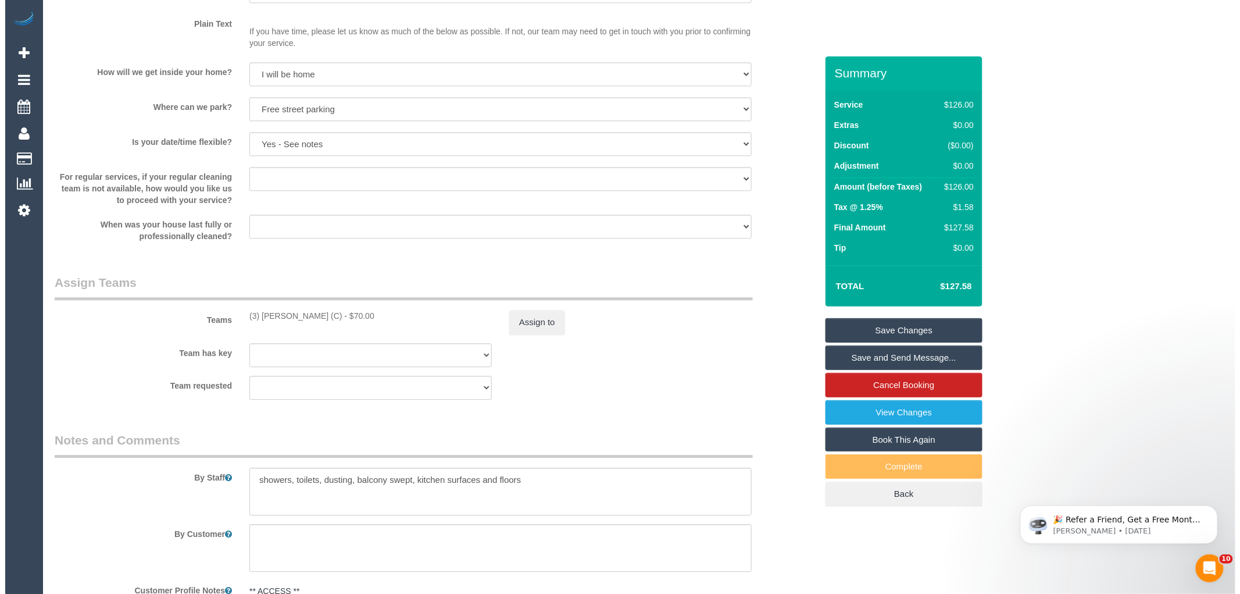
scroll to position [1014, 0]
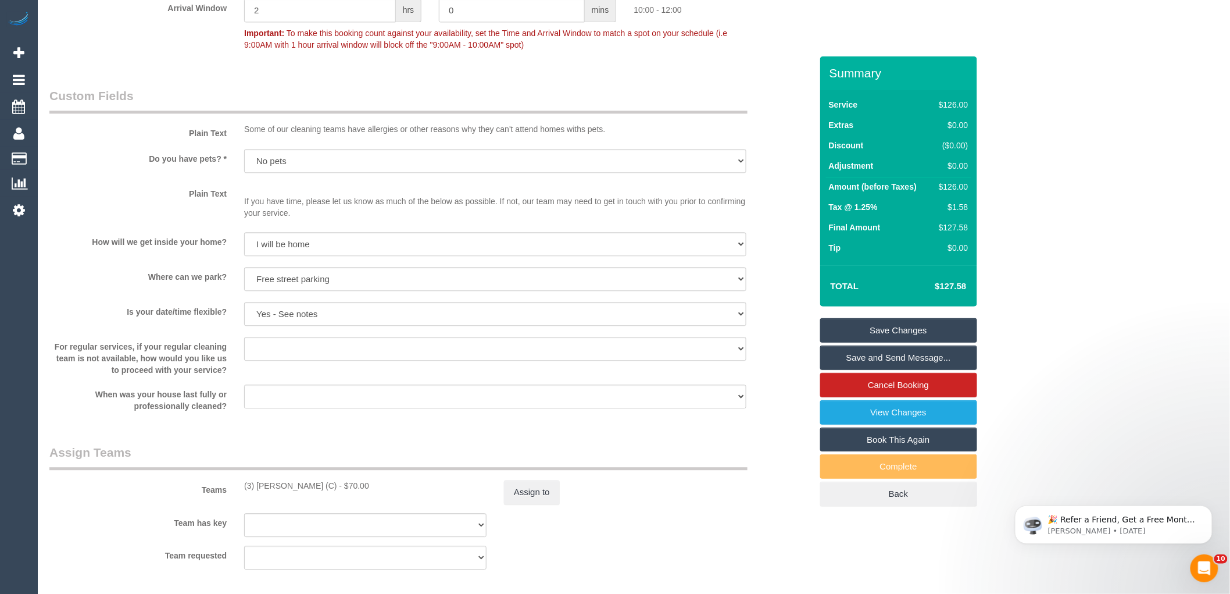
click at [781, 243] on div "How will we get inside your home? I will be home Key will be left (please provi…" at bounding box center [431, 245] width 780 height 26
click at [780, 346] on div "For regular services, if your regular cleaning team is not available, how would…" at bounding box center [431, 356] width 780 height 39
click at [878, 345] on link "Save and Send Message..." at bounding box center [898, 357] width 157 height 24
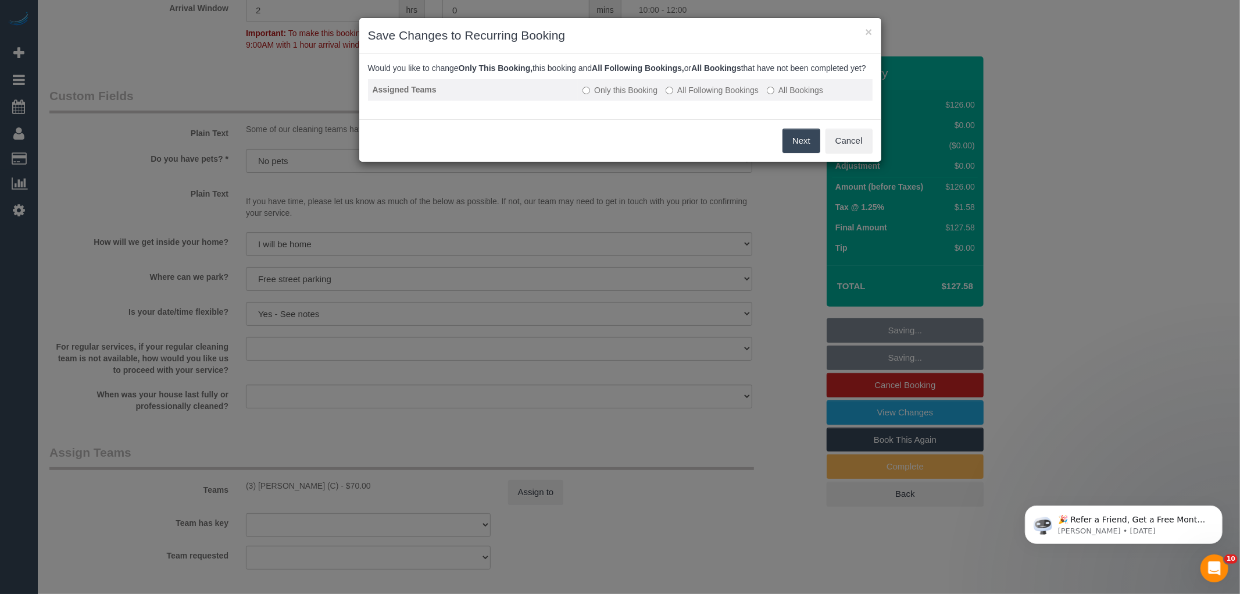
click at [742, 96] on label "All Following Bookings" at bounding box center [712, 90] width 93 height 12
click at [803, 153] on button "Save" at bounding box center [801, 140] width 40 height 24
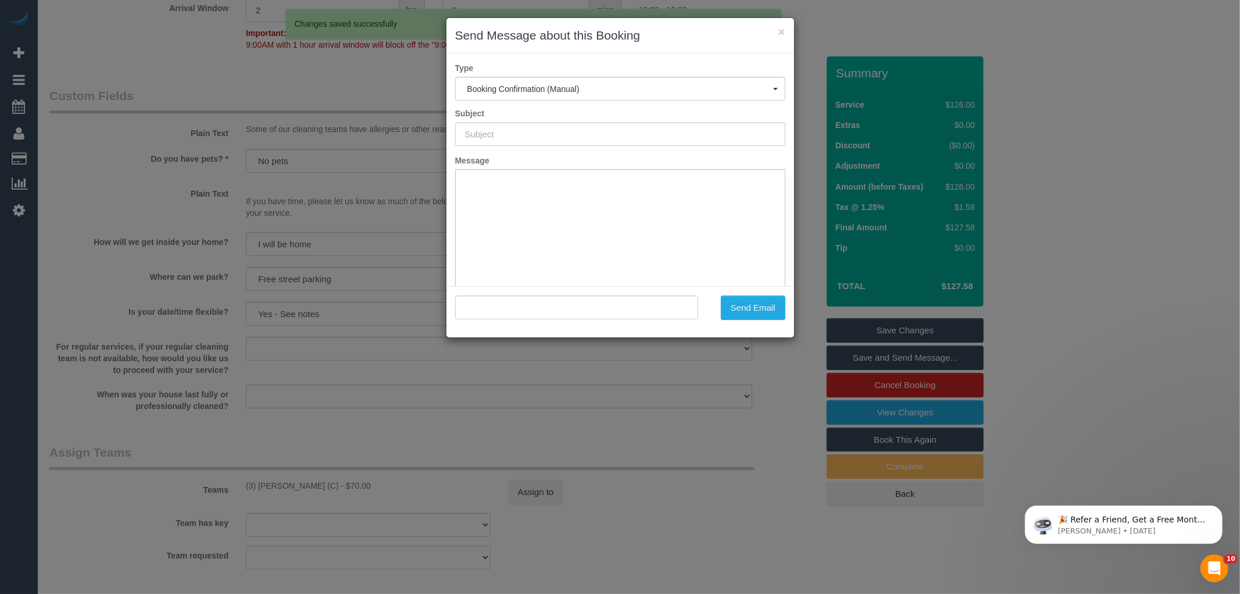
type input "Booking Confirmed"
type input ""[PERSON_NAME] [PERSON_NAME] Care" <[EMAIL_ADDRESS][DOMAIN_NAME]>"
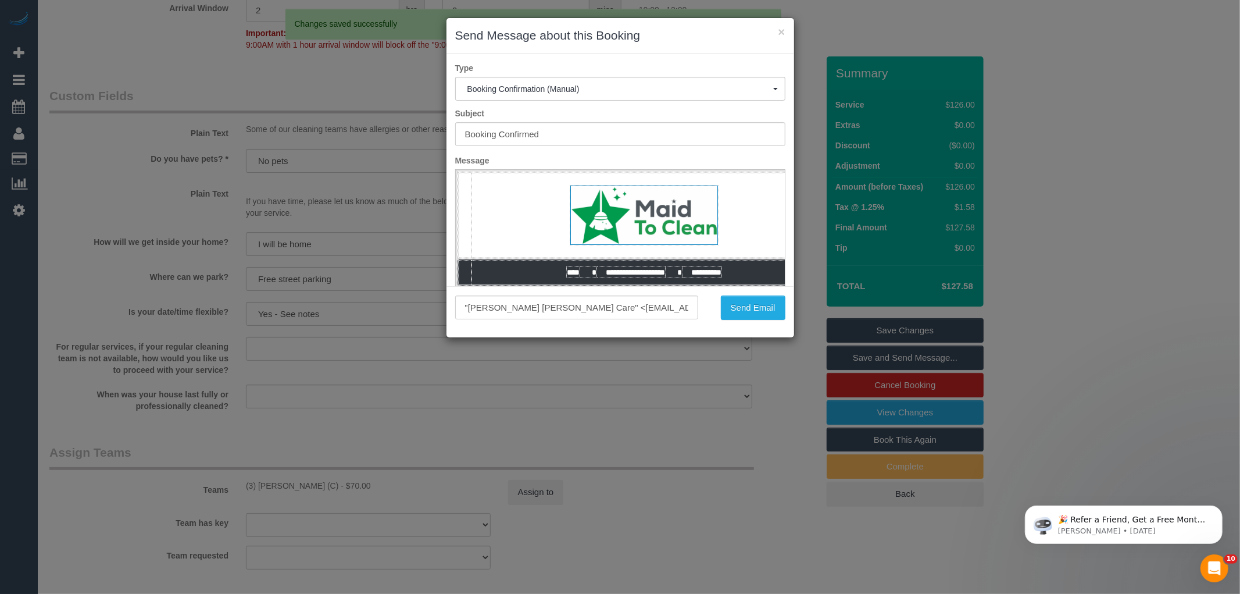
scroll to position [0, 0]
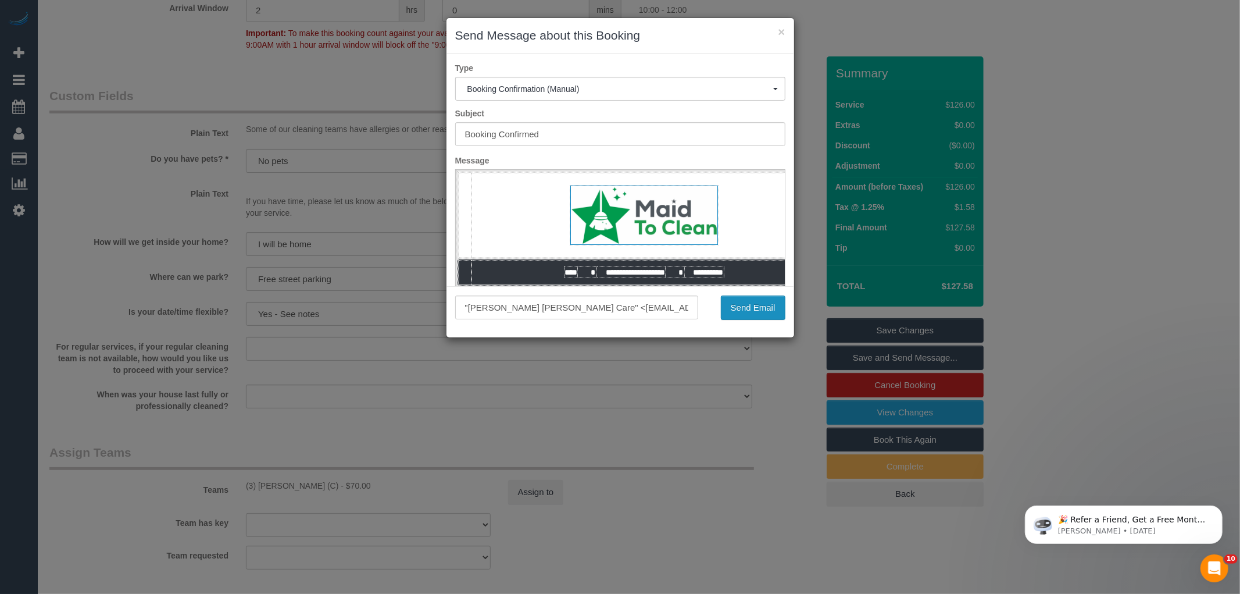
click at [762, 305] on button "Send Email" at bounding box center [753, 307] width 65 height 24
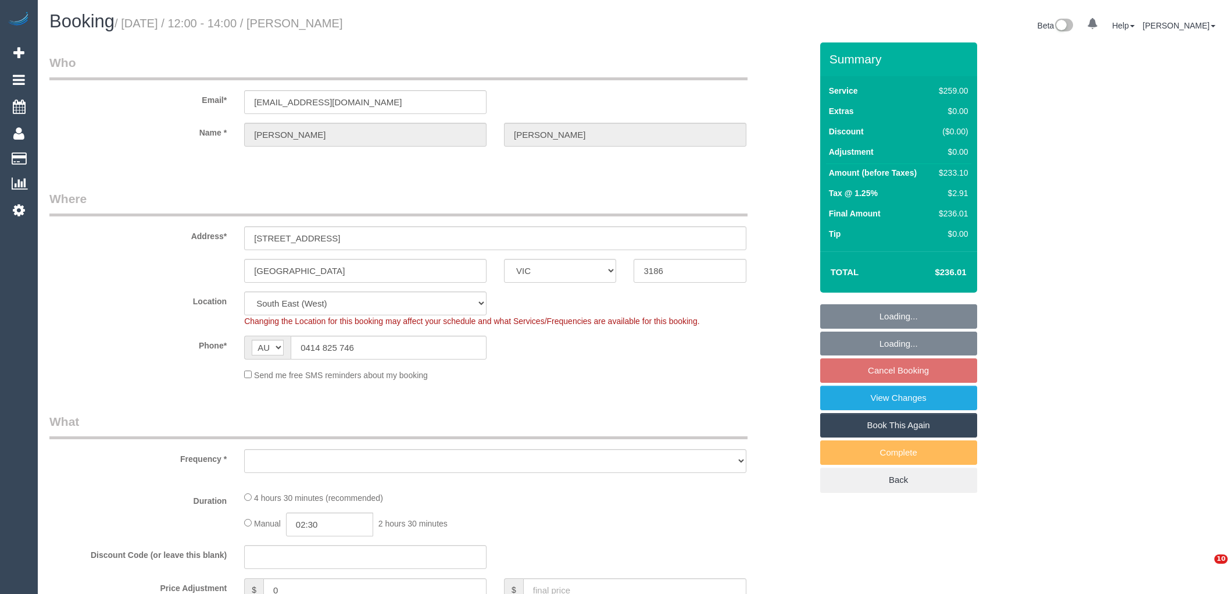
select select "VIC"
select select "object:776"
select select "string:stripe-pm_1RPuXO2GScqysDRV9r1HAXcN"
select select "number:28"
select select "number:14"
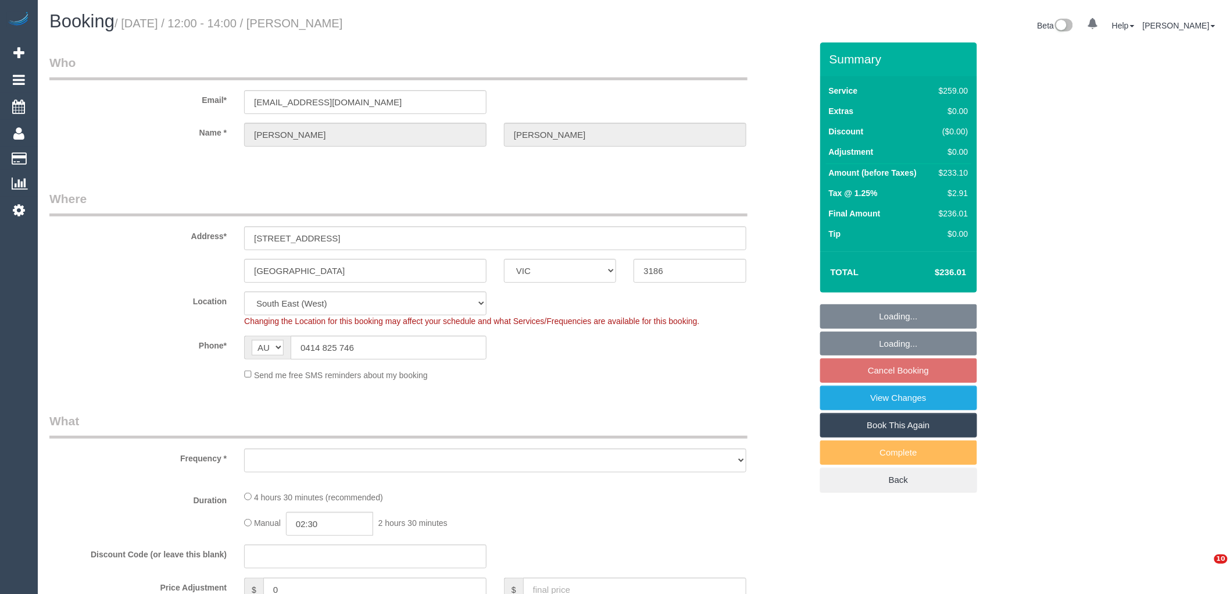
select select "number:19"
select select "number:24"
select select "number:12"
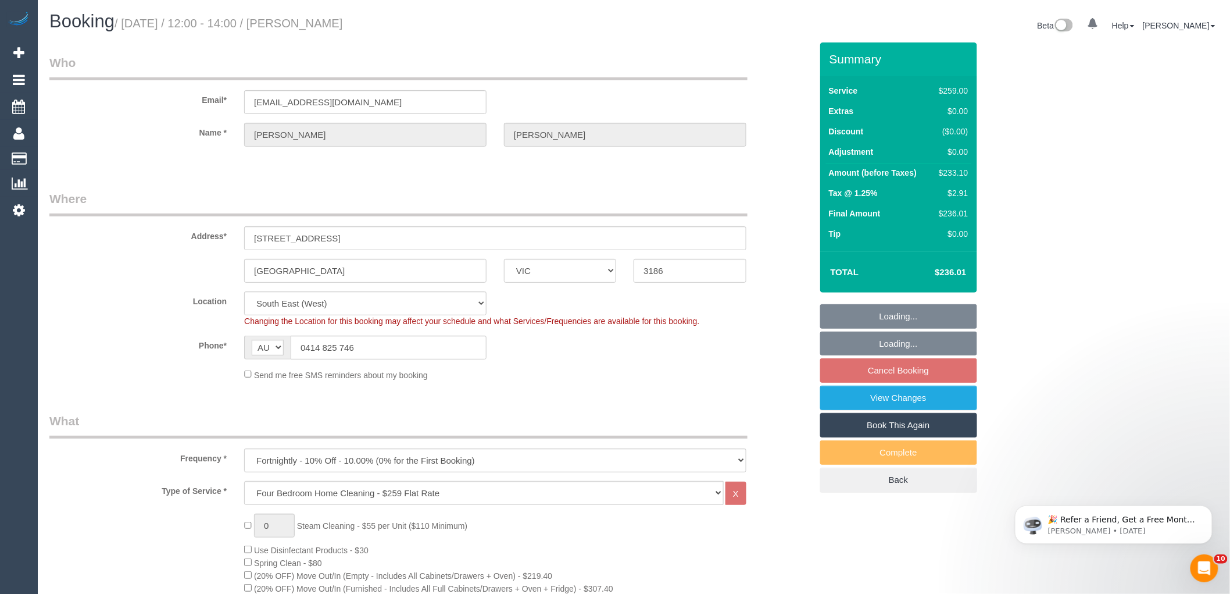
scroll to position [146, 0]
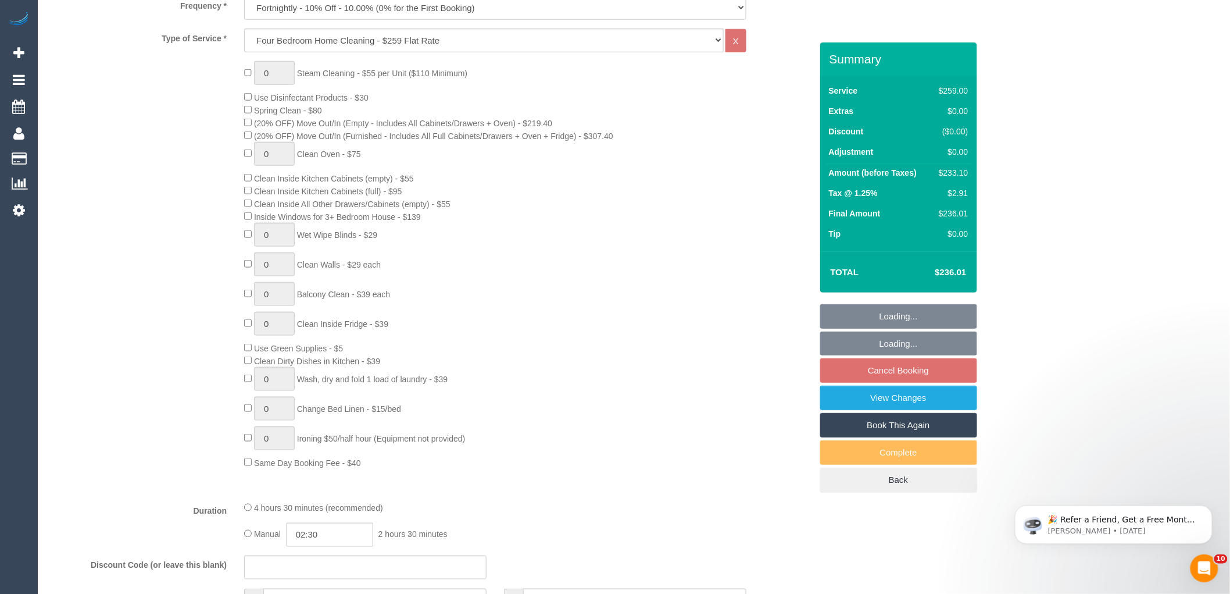
select select "object:1315"
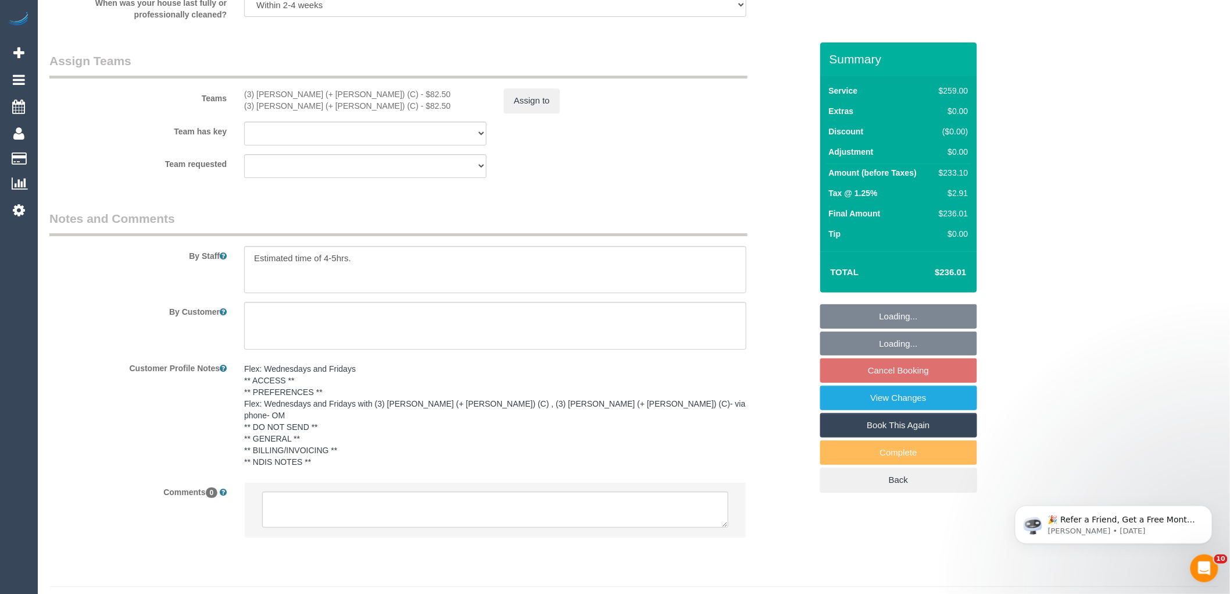
scroll to position [1780, 0]
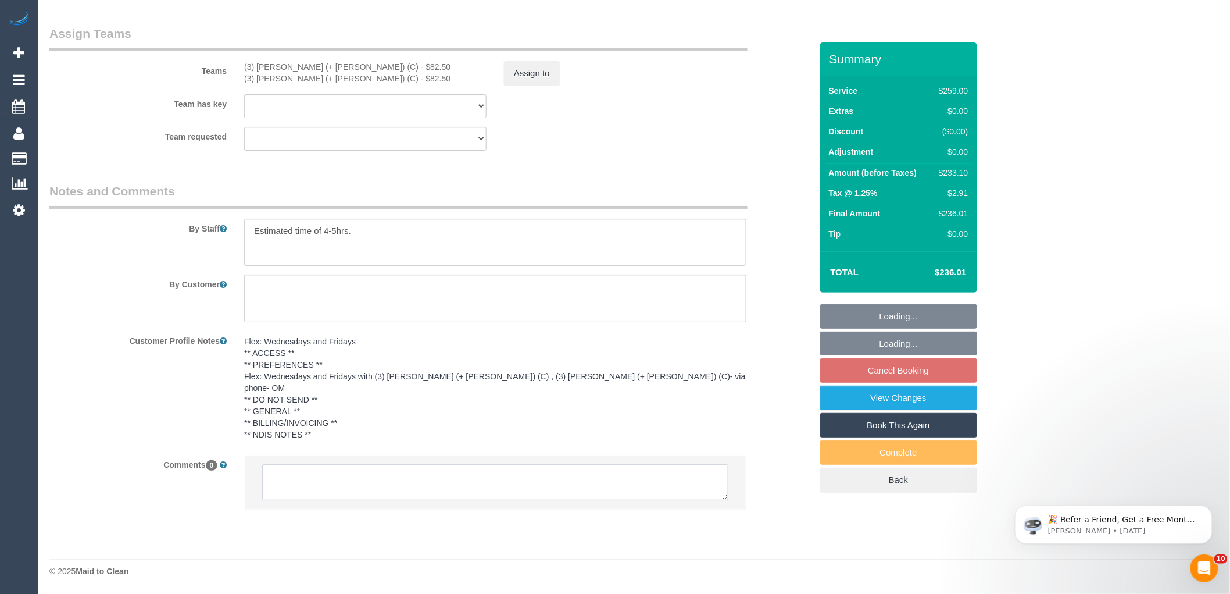
click at [345, 480] on textarea at bounding box center [495, 482] width 466 height 36
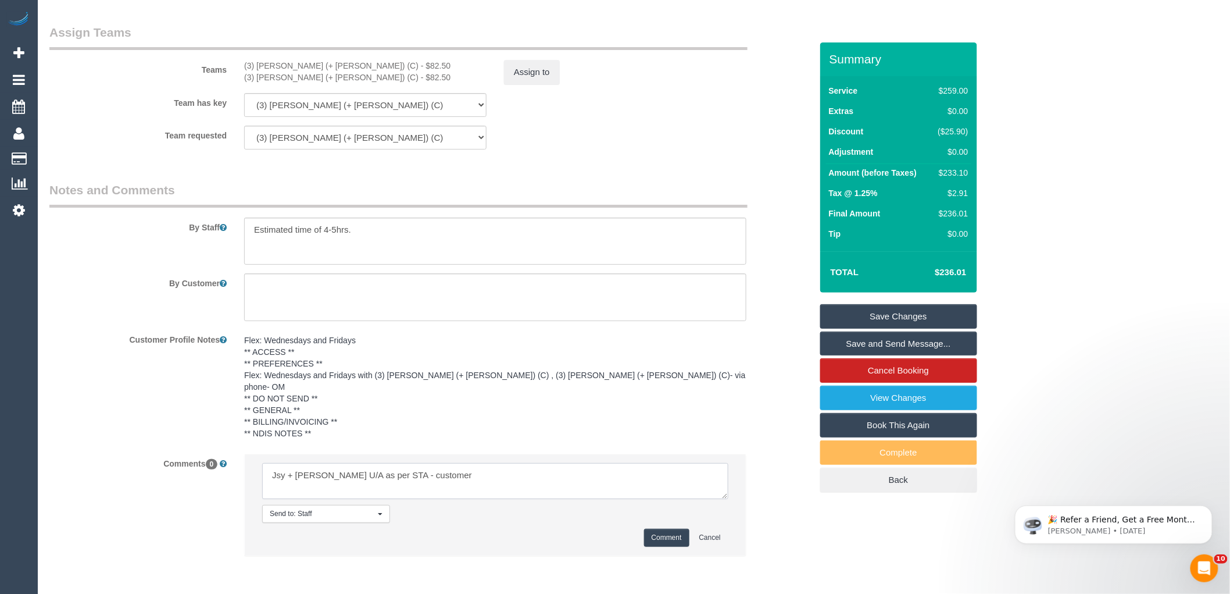
drag, startPoint x: 305, startPoint y: 469, endPoint x: 308, endPoint y: 487, distance: 18.3
click at [308, 487] on textarea at bounding box center [495, 481] width 466 height 36
drag, startPoint x: 320, startPoint y: 478, endPoint x: 303, endPoint y: 474, distance: 16.8
click at [303, 474] on textarea at bounding box center [495, 481] width 466 height 36
click at [279, 473] on textarea at bounding box center [495, 481] width 466 height 36
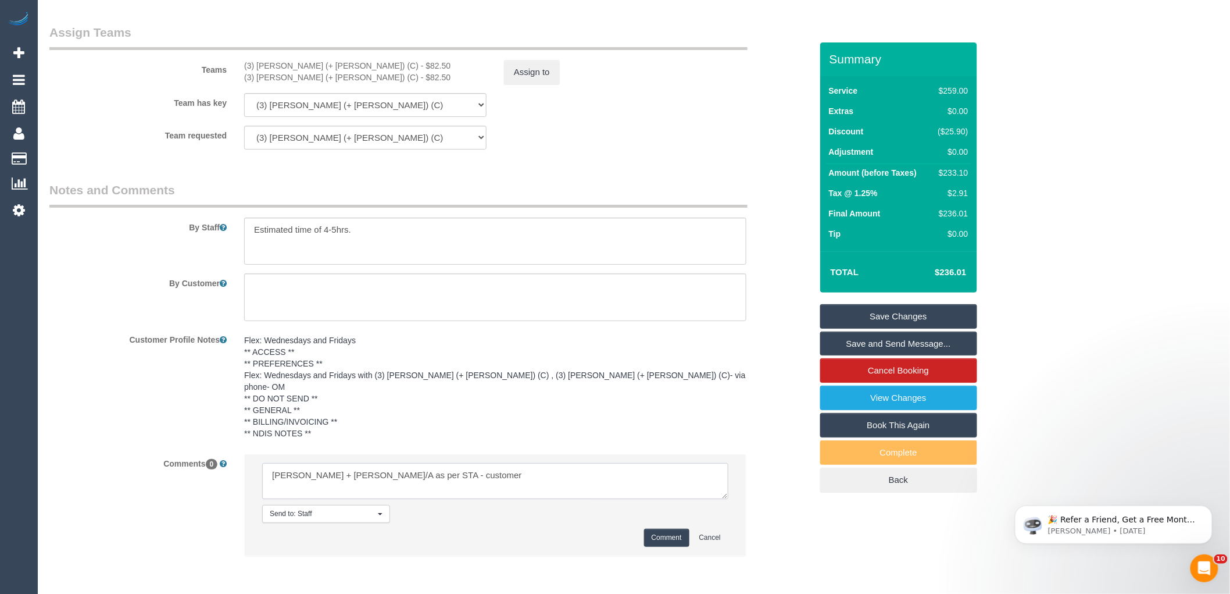
click at [320, 470] on textarea at bounding box center [495, 481] width 466 height 36
click at [483, 484] on textarea at bounding box center [495, 481] width 466 height 36
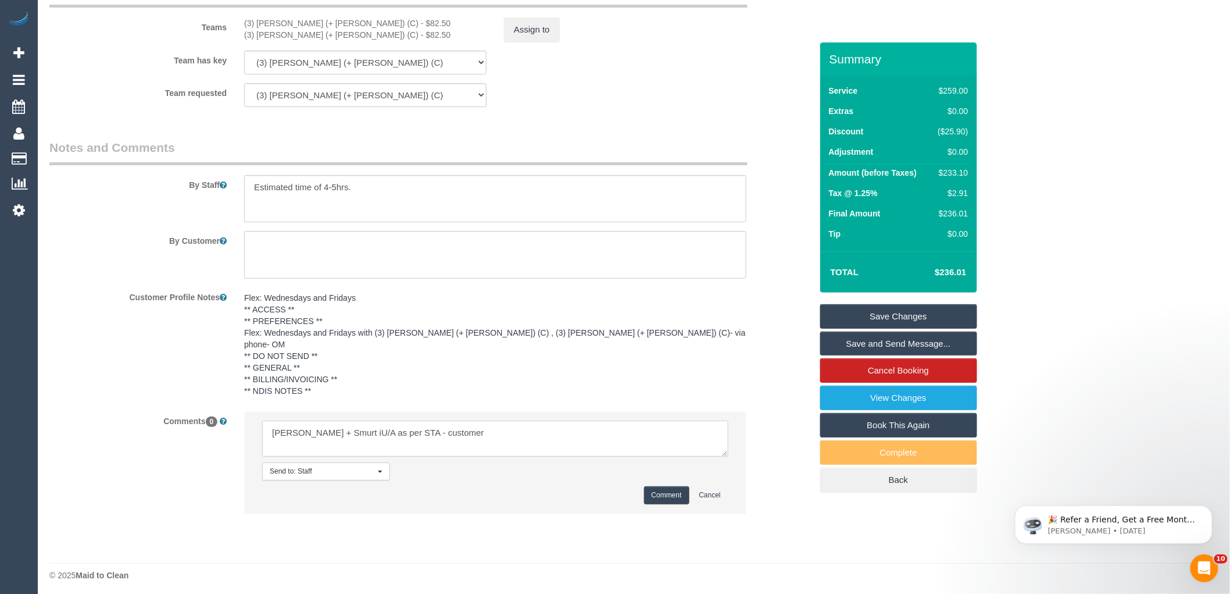
scroll to position [1827, 0]
type textarea "Jay + Smurt iU/A as per STA - customer not yet informed"
click at [669, 490] on button "Comment" at bounding box center [666, 491] width 45 height 18
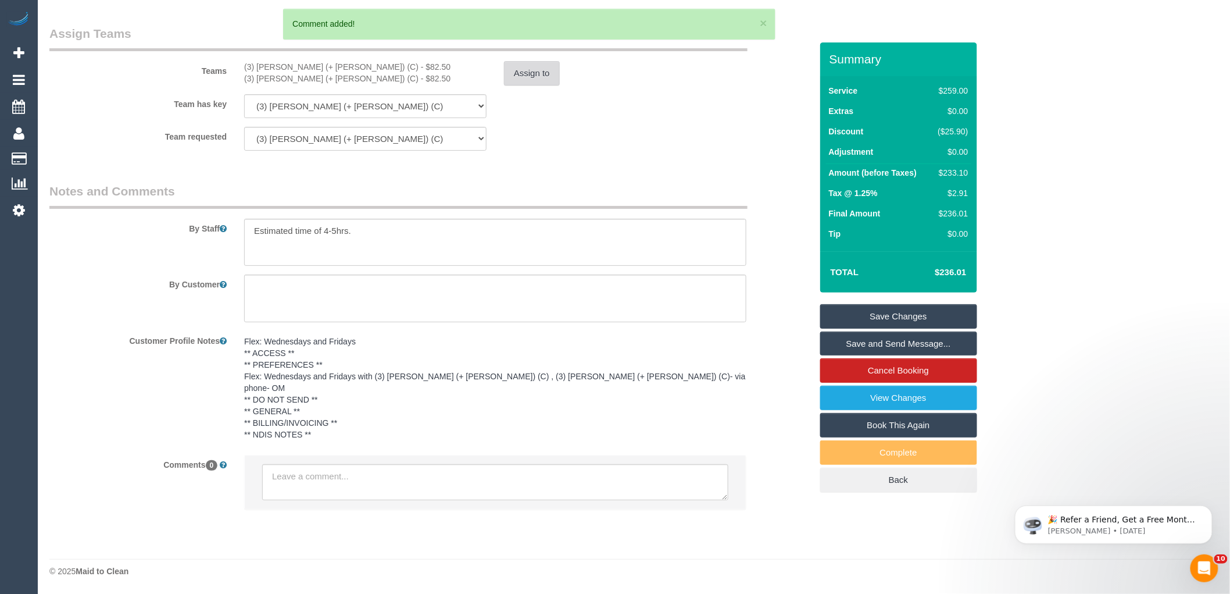
click at [527, 80] on button "Assign to" at bounding box center [532, 73] width 56 height 24
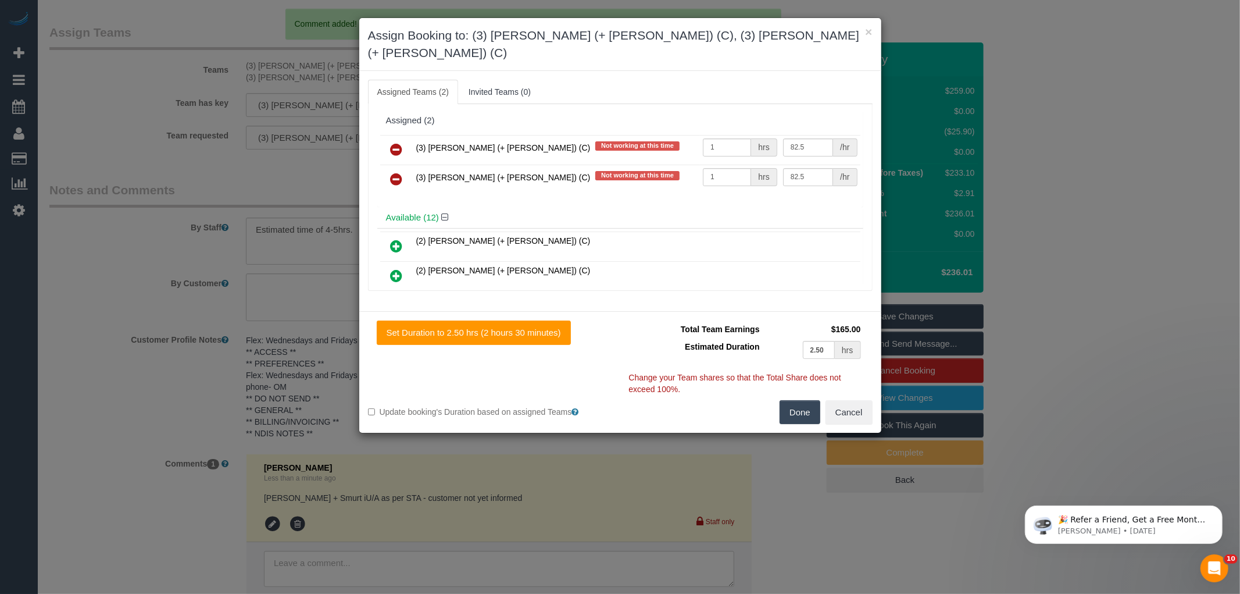
click at [391, 142] on icon at bounding box center [397, 149] width 12 height 14
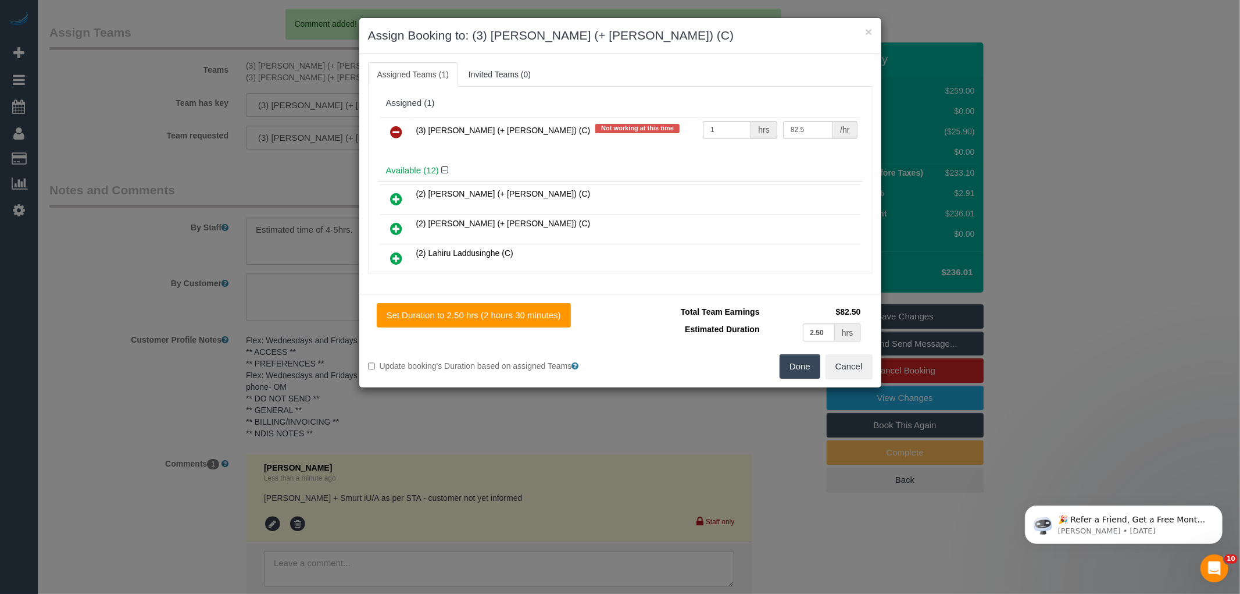
drag, startPoint x: 399, startPoint y: 132, endPoint x: 541, endPoint y: 203, distance: 158.9
click at [398, 132] on icon at bounding box center [397, 132] width 12 height 14
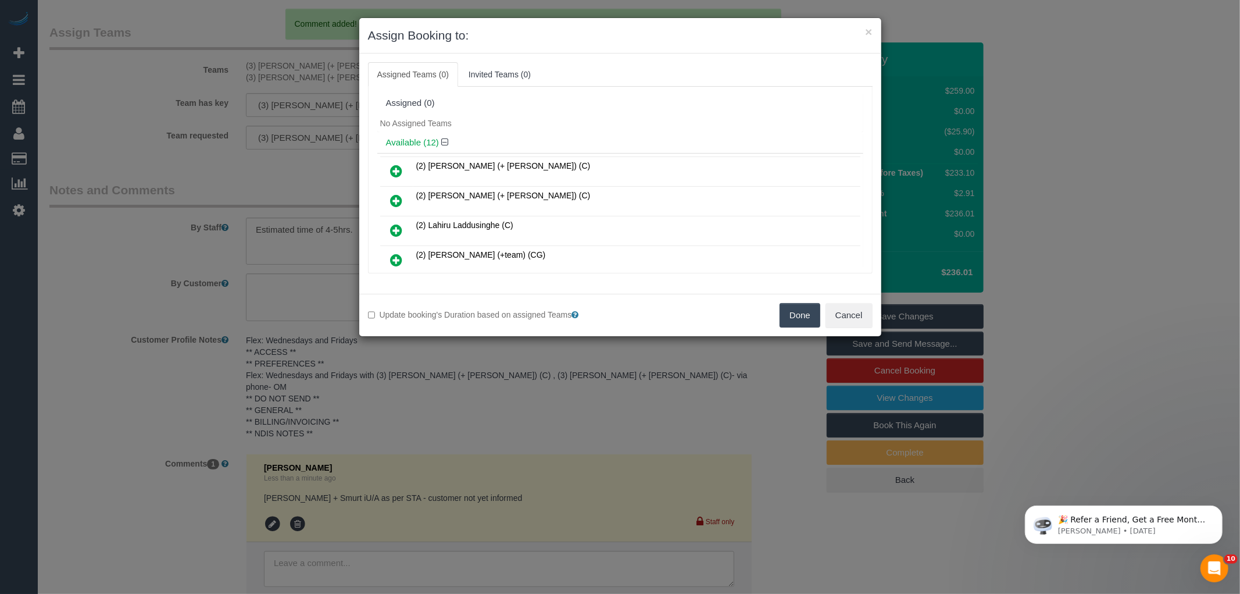
click at [798, 315] on button "Done" at bounding box center [800, 315] width 41 height 24
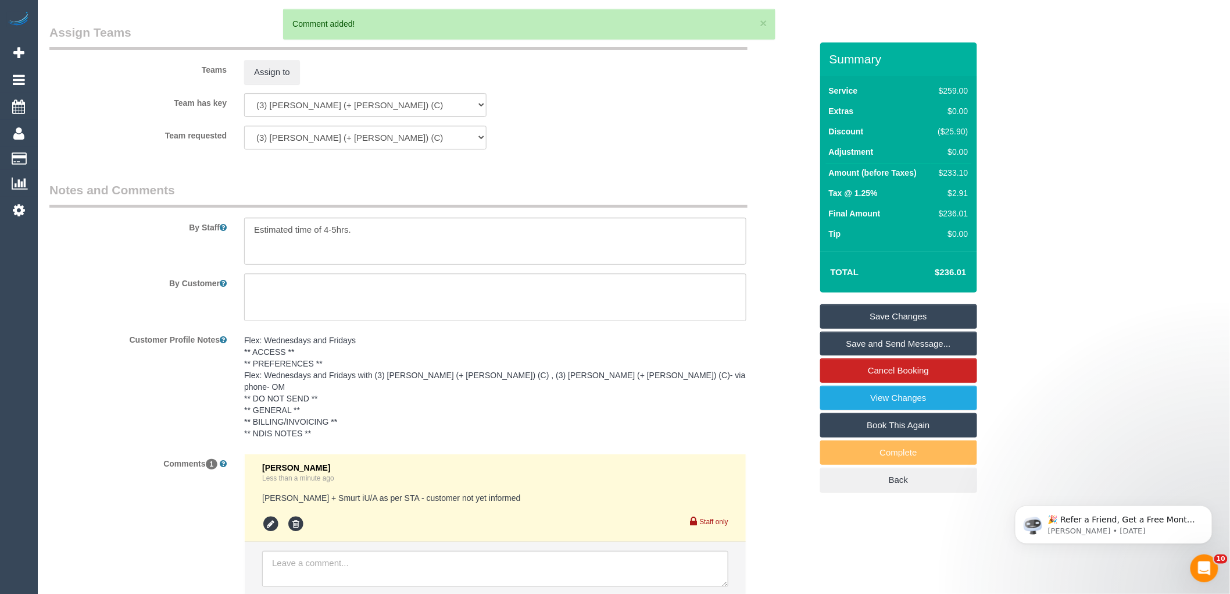
click at [788, 352] on div "× Assign Booking to: Assigned Teams (0) Invited Teams (0) Assigned (0) No Assig…" at bounding box center [615, 297] width 1230 height 594
click at [865, 313] on link "Save Changes" at bounding box center [898, 316] width 157 height 24
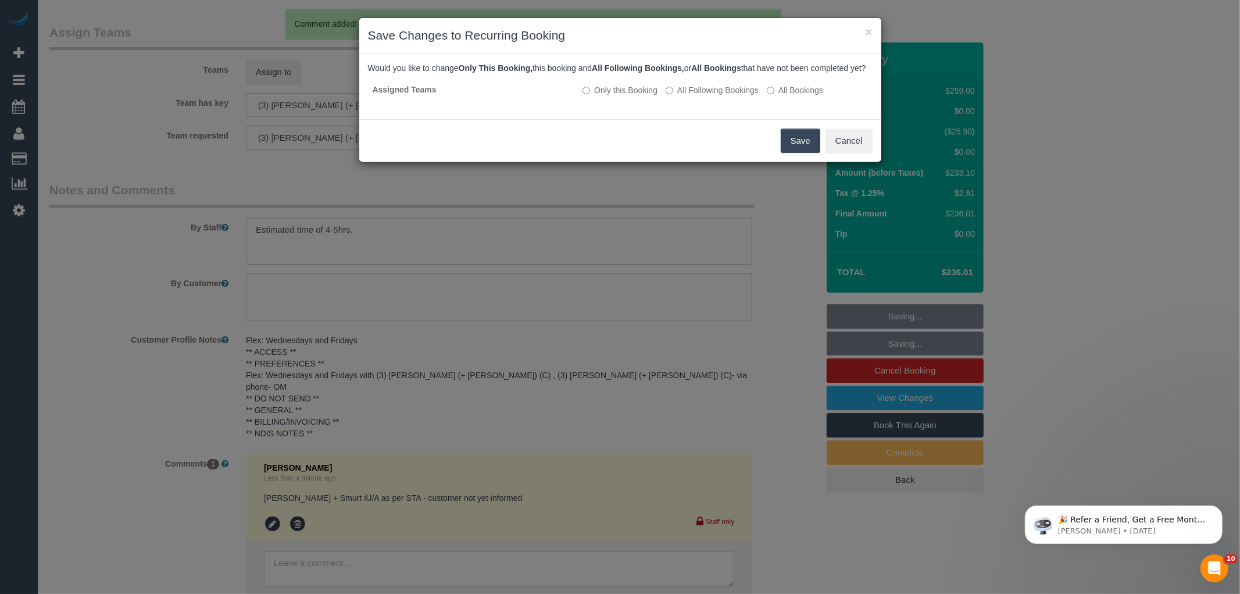
click at [808, 152] on button "Save" at bounding box center [801, 140] width 40 height 24
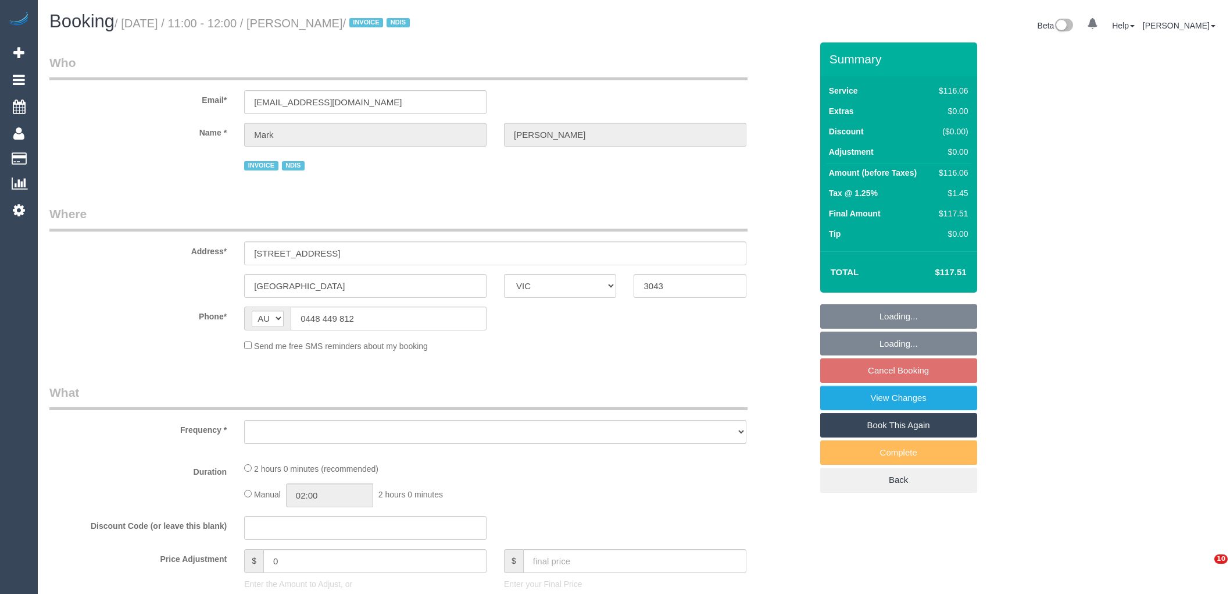
select select "VIC"
select select "object:580"
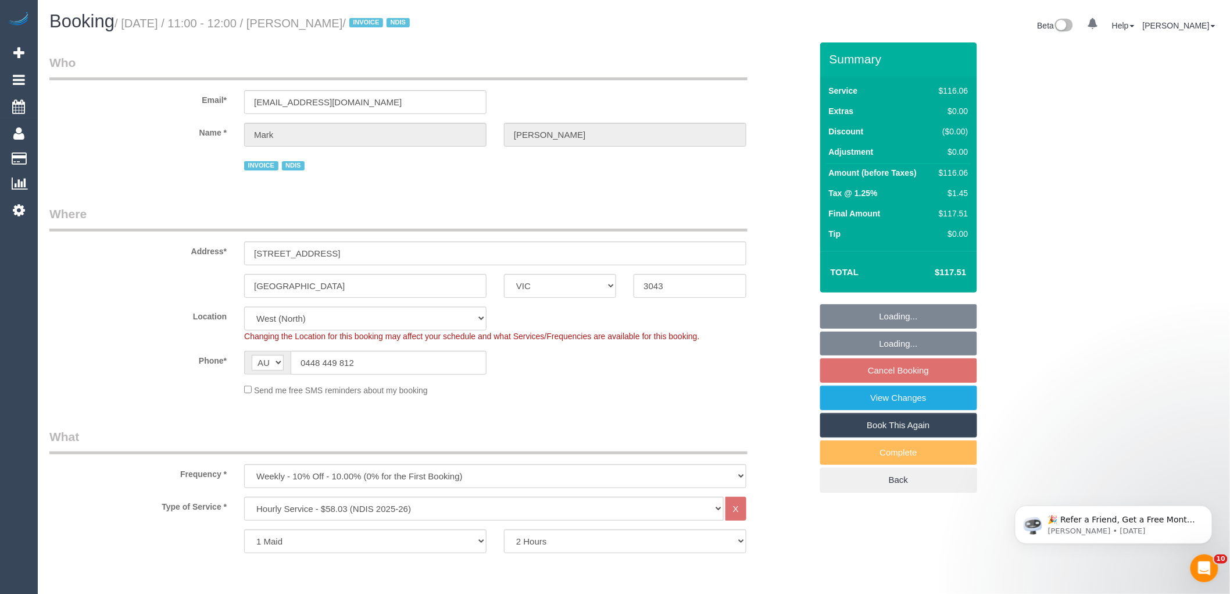
select select "number:27"
select select "number:14"
select select "number:19"
select select "number:36"
select select "number:34"
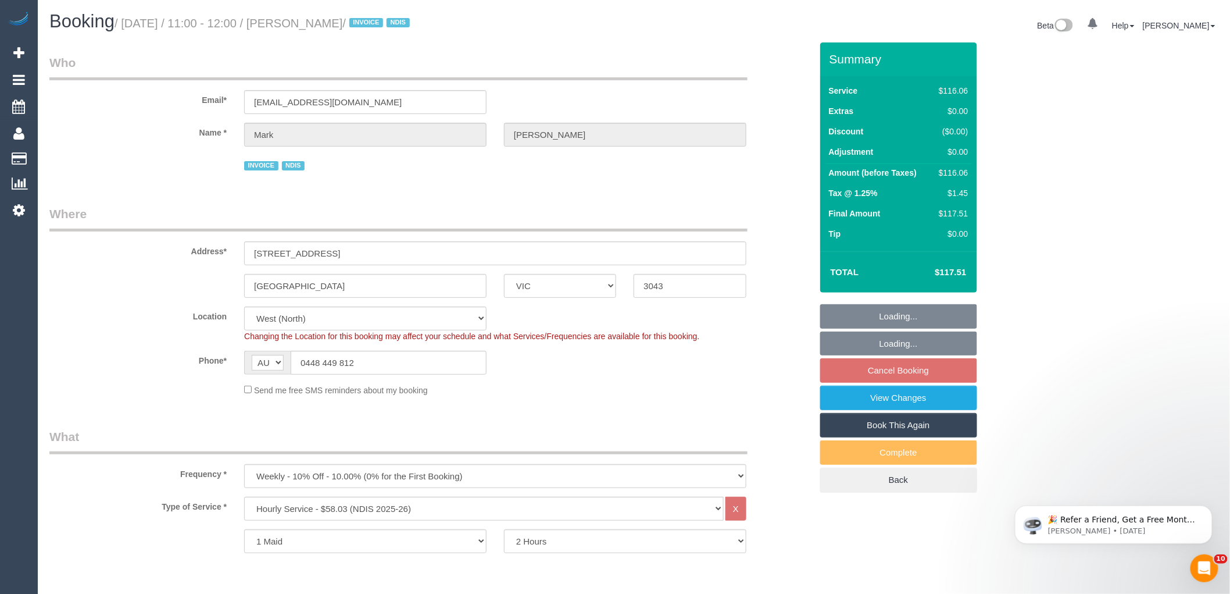
select select "object:1317"
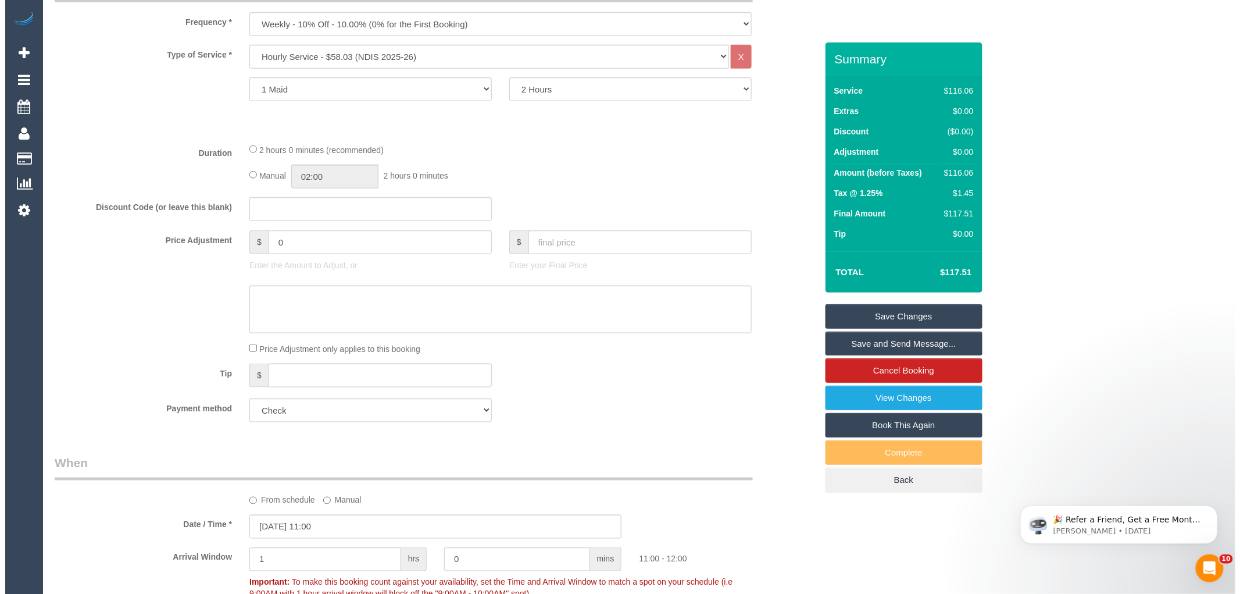
scroll to position [1033, 0]
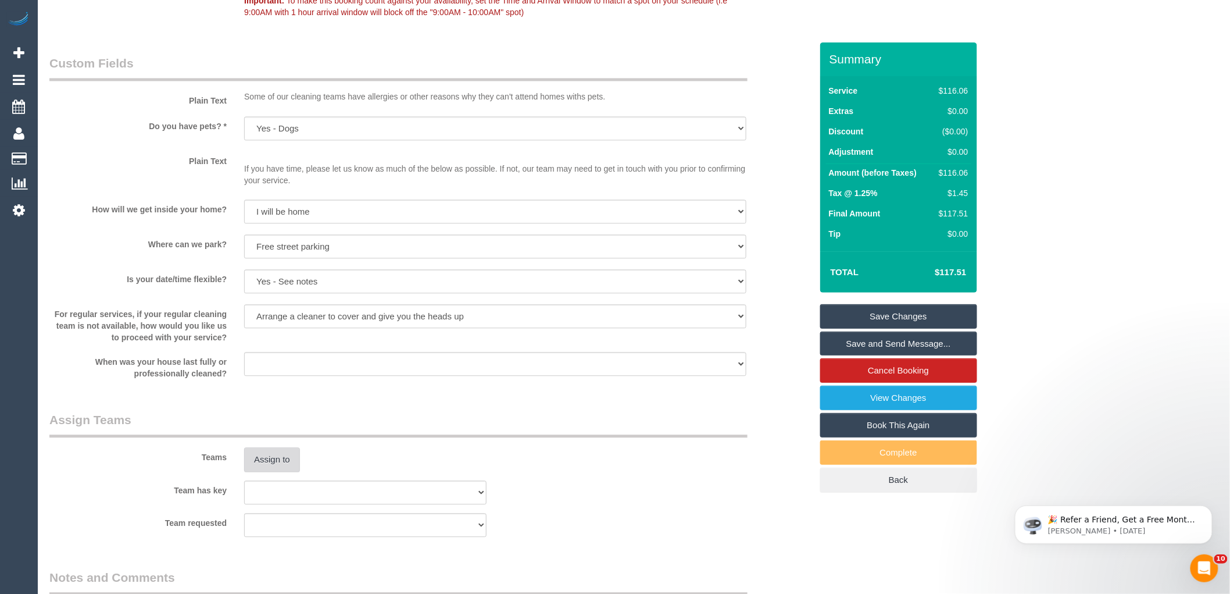
click at [272, 458] on button "Assign to" at bounding box center [272, 459] width 56 height 24
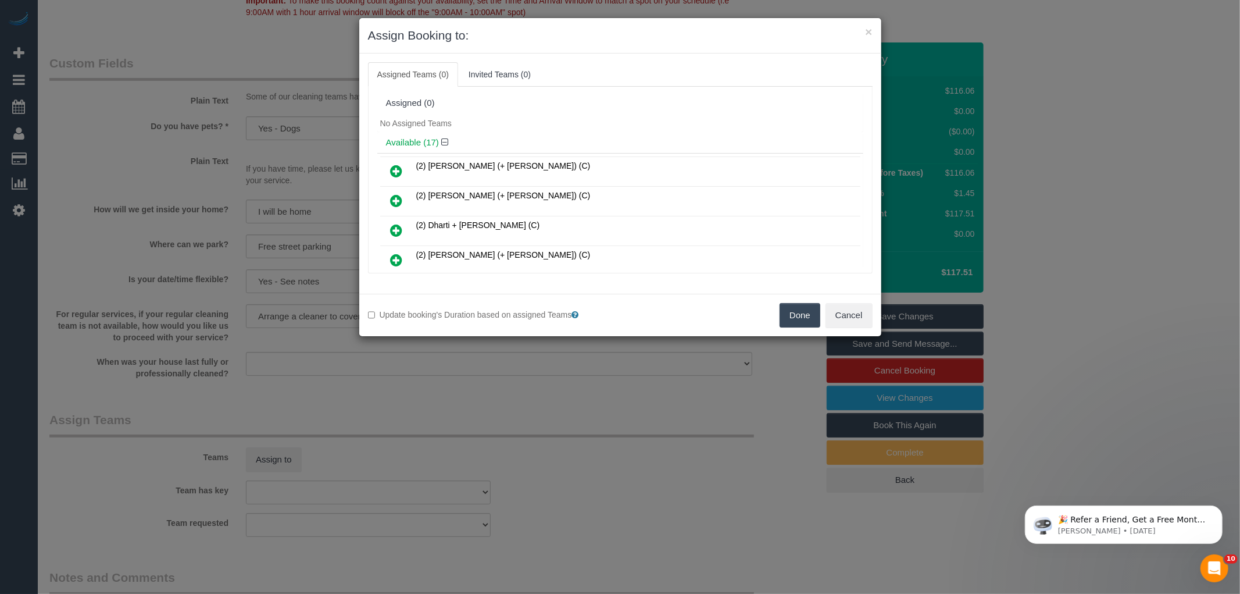
click at [545, 133] on div "Available (17)" at bounding box center [620, 143] width 486 height 22
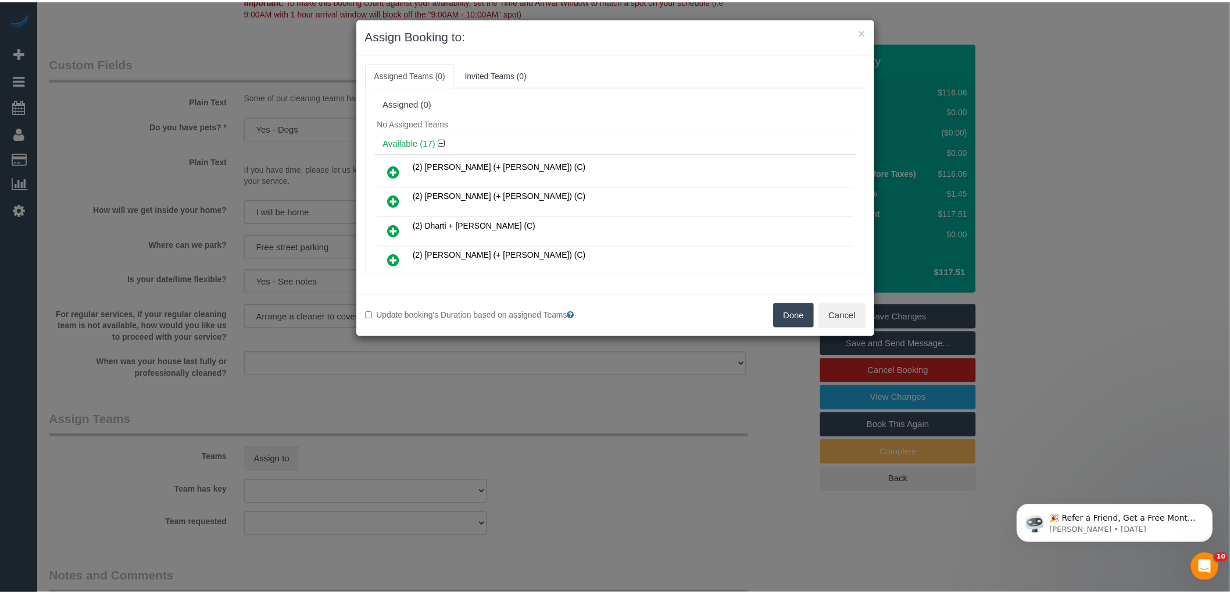
scroll to position [3157, 0]
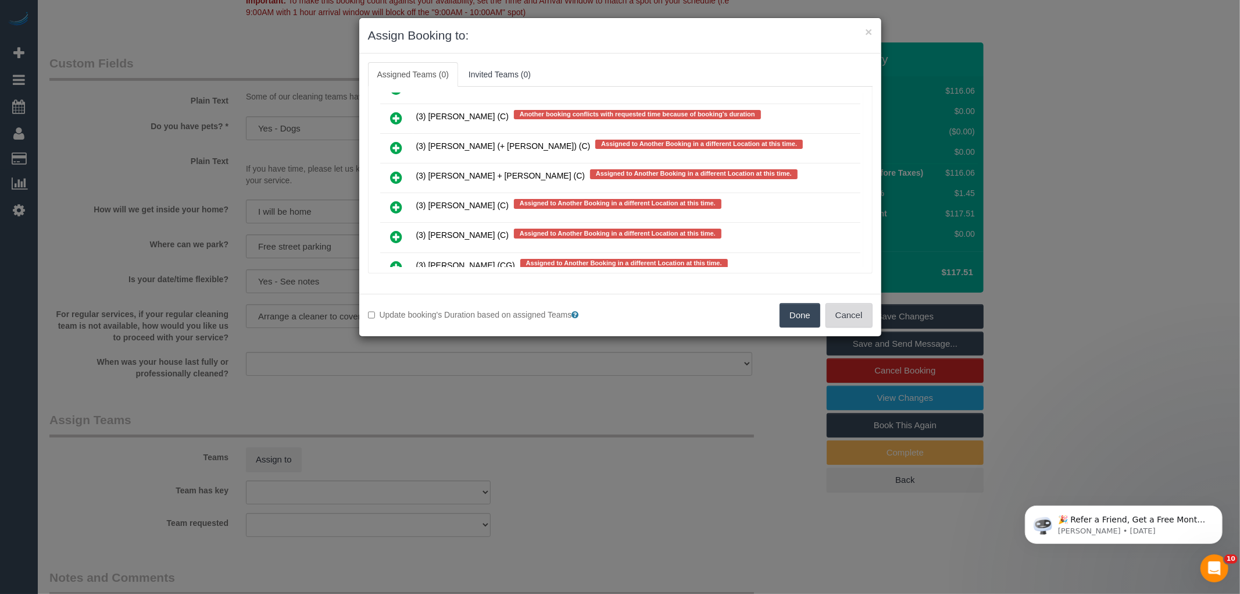
click at [851, 319] on button "Cancel" at bounding box center [849, 315] width 47 height 24
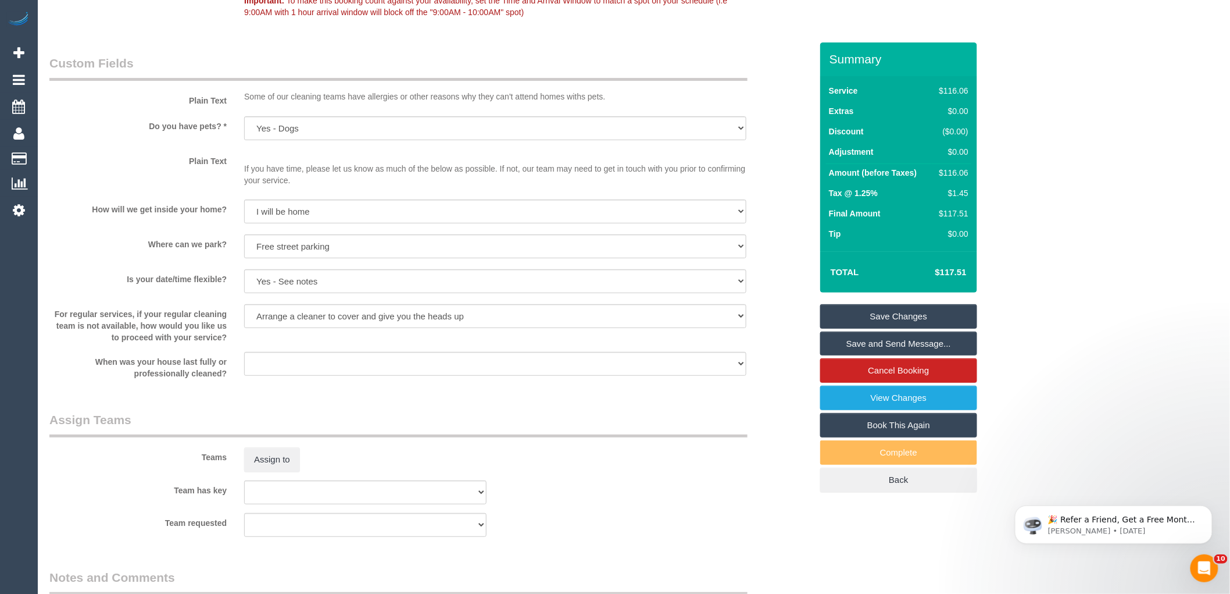
click at [746, 392] on div "× Assign Booking to: Assigned Teams (0) Invited Teams (0) Assigned (0) No Assig…" at bounding box center [615, 297] width 1230 height 594
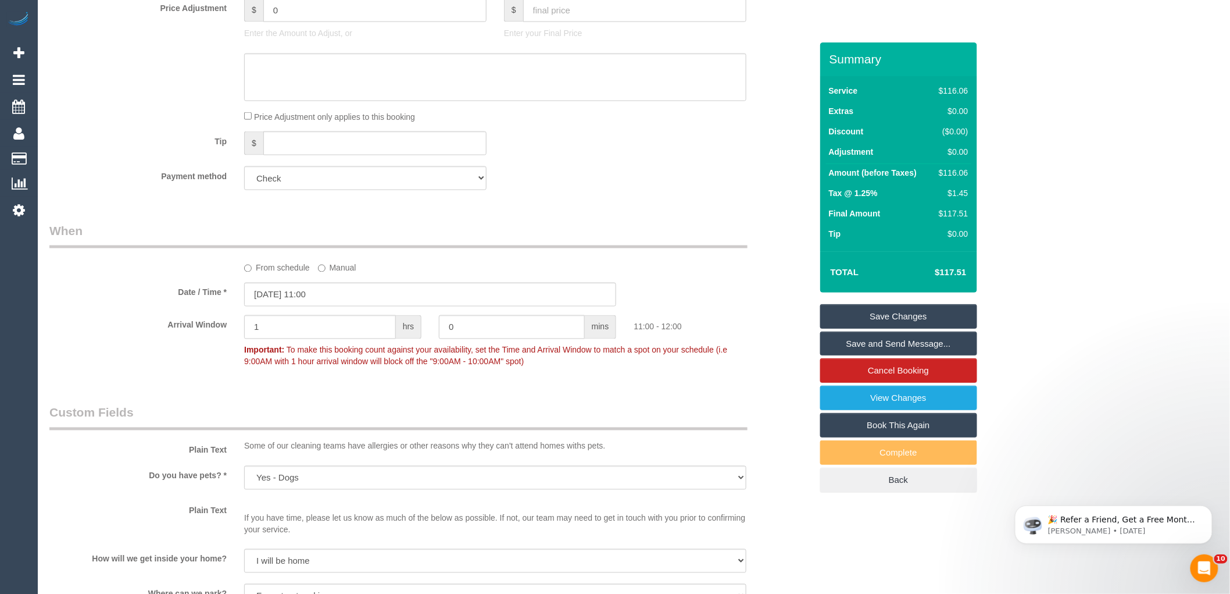
scroll to position [323, 0]
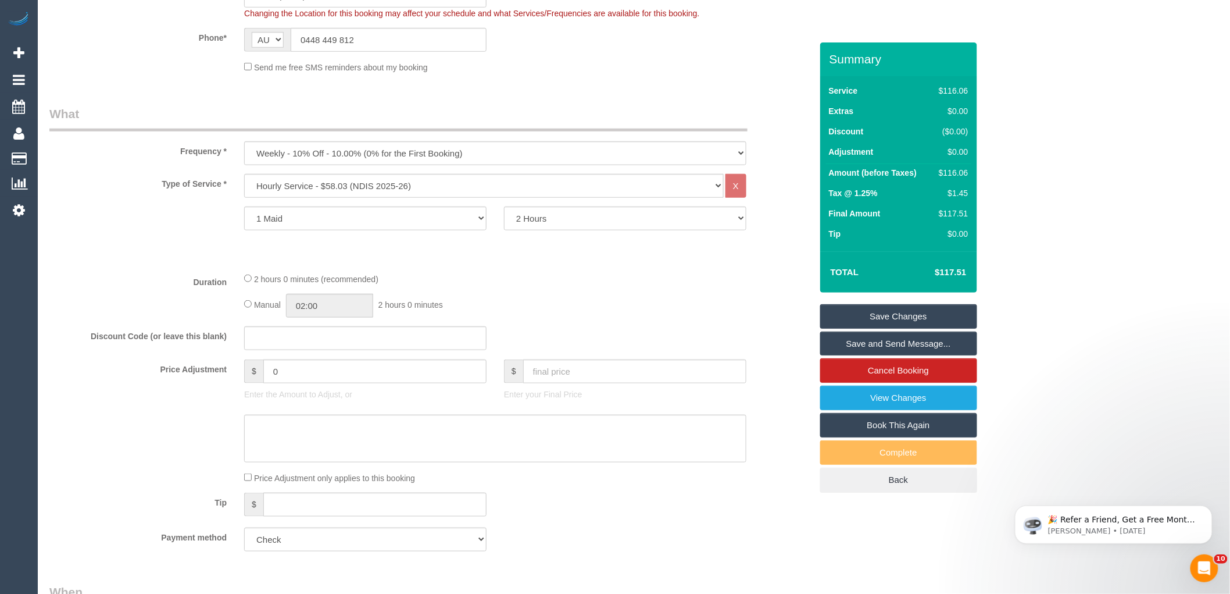
click at [171, 258] on div "Type of Service * Hourly Service - $70/h Hourly Service - $65/h Hourly Service …" at bounding box center [430, 218] width 762 height 89
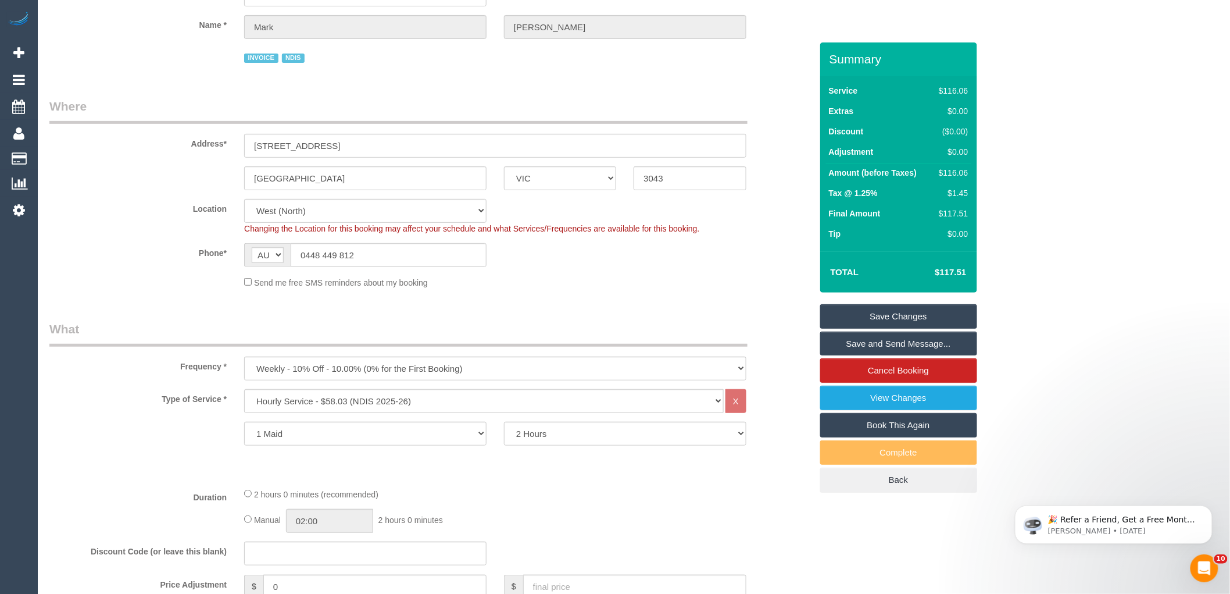
scroll to position [0, 0]
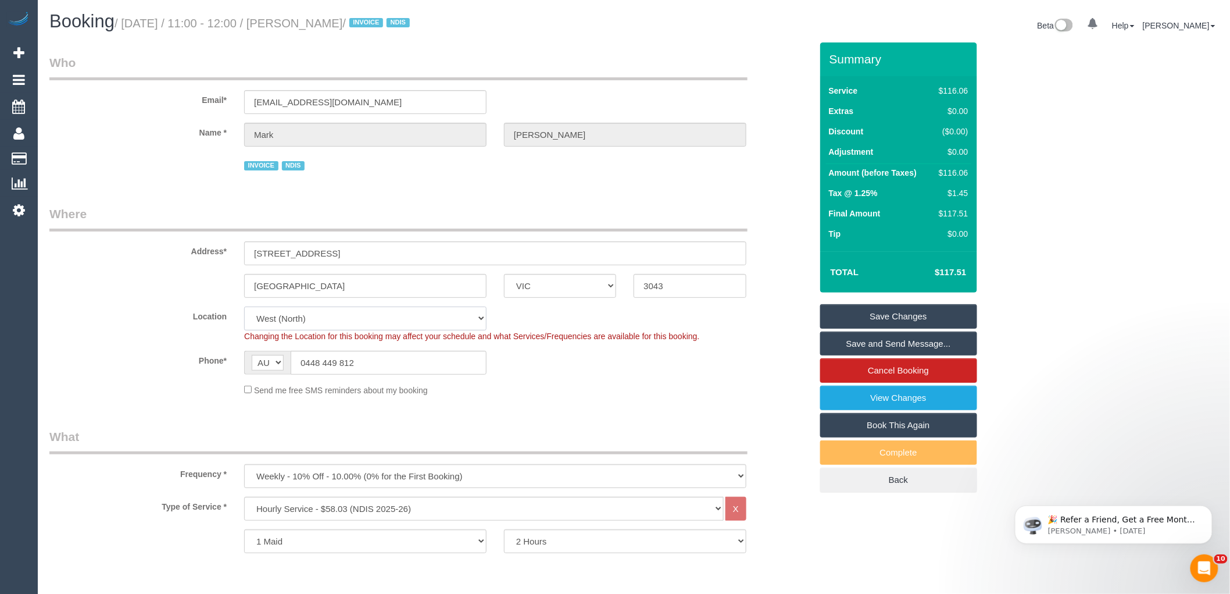
click at [291, 320] on select "Office [GEOGRAPHIC_DATA] (North) East (South) [GEOGRAPHIC_DATA] (East) [GEOGRAP…" at bounding box center [365, 318] width 242 height 24
select select "50"
click at [244, 308] on select "Office [GEOGRAPHIC_DATA] (North) East (South) [GEOGRAPHIC_DATA] (East) [GEOGRAP…" at bounding box center [365, 318] width 242 height 24
select select "object:4003"
click at [140, 206] on legend "Where" at bounding box center [398, 218] width 698 height 26
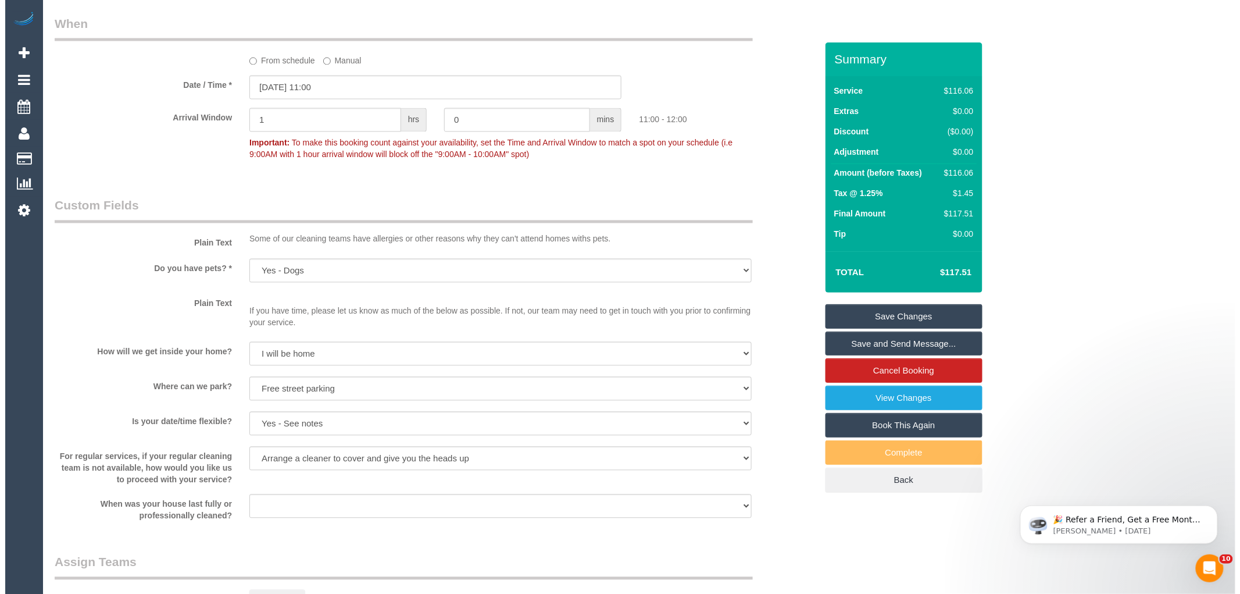
scroll to position [969, 0]
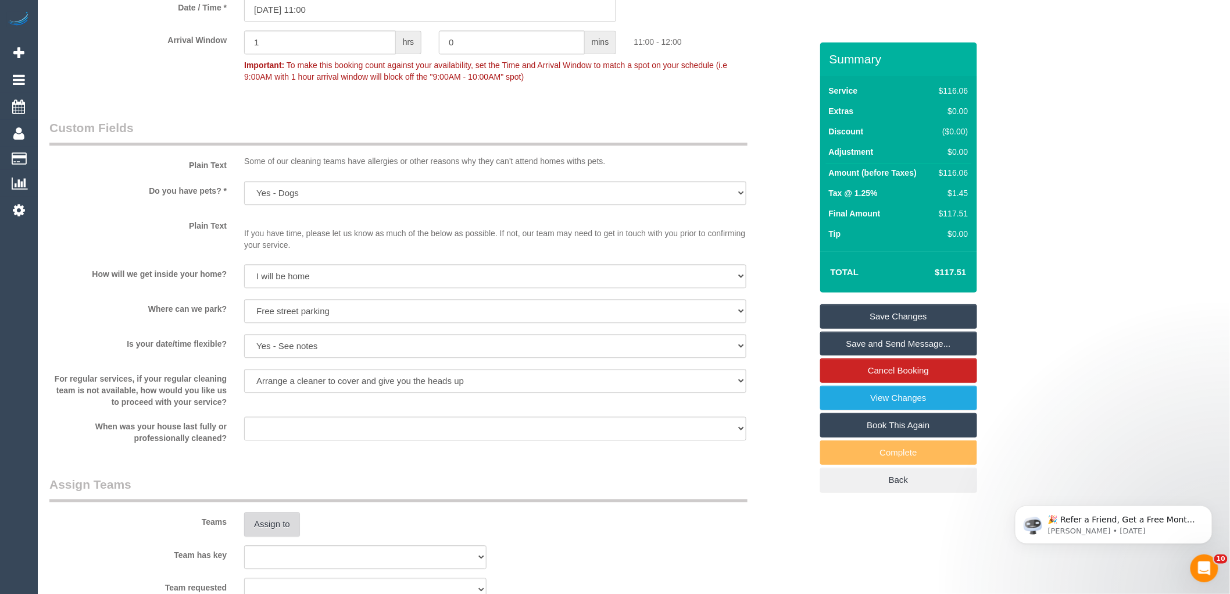
click at [256, 526] on button "Assign to" at bounding box center [272, 524] width 56 height 24
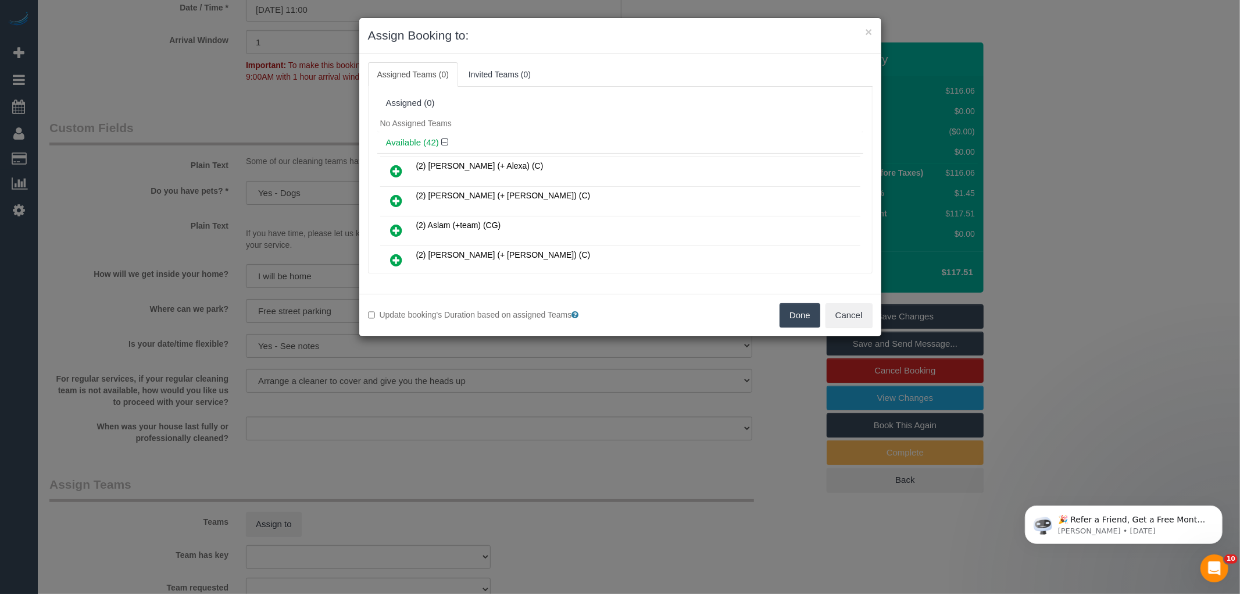
scroll to position [774, 0]
click at [394, 193] on icon at bounding box center [397, 200] width 12 height 14
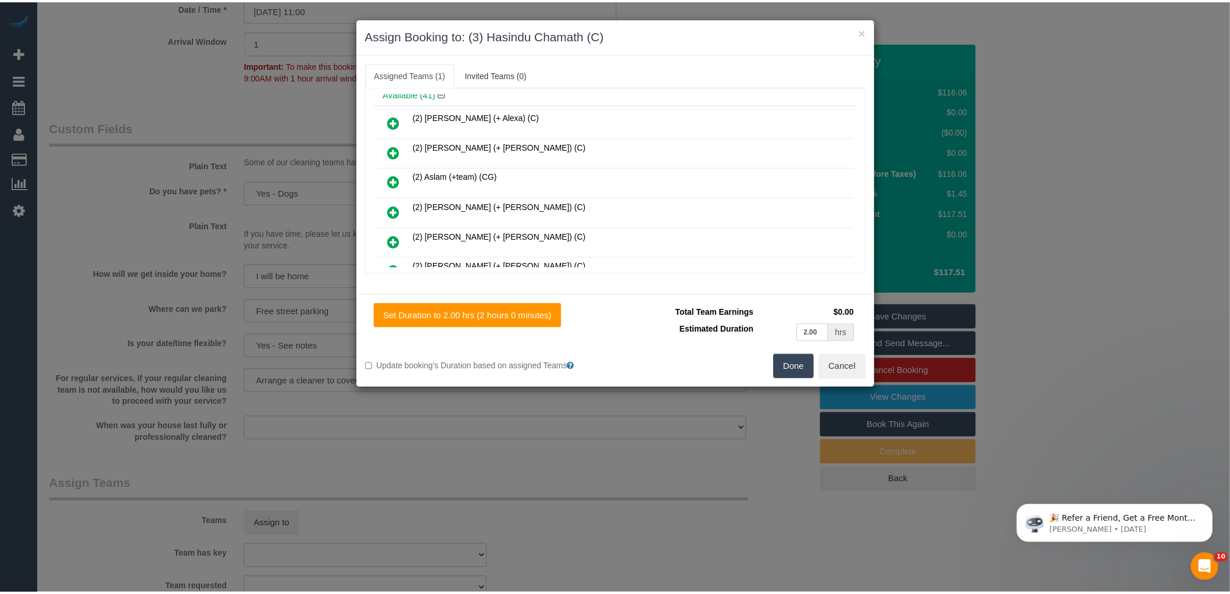
scroll to position [0, 0]
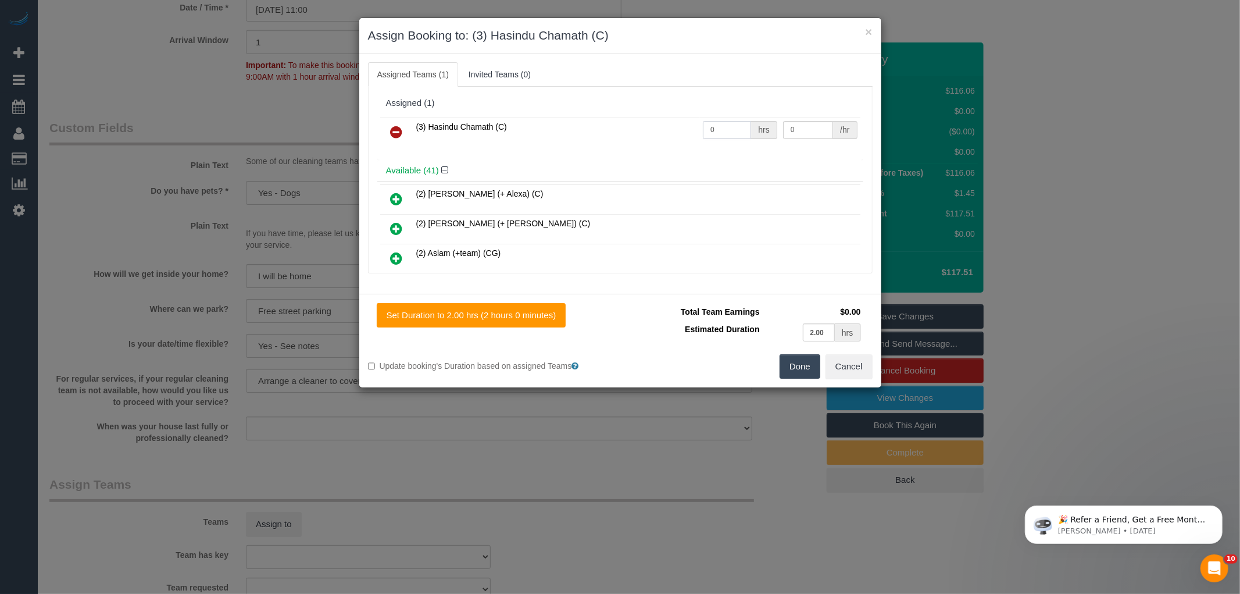
click at [727, 126] on input "0" at bounding box center [727, 130] width 48 height 18
type input "2"
click at [799, 130] on input "0" at bounding box center [808, 130] width 50 height 18
type input "35"
click at [794, 360] on button "Done" at bounding box center [800, 366] width 41 height 24
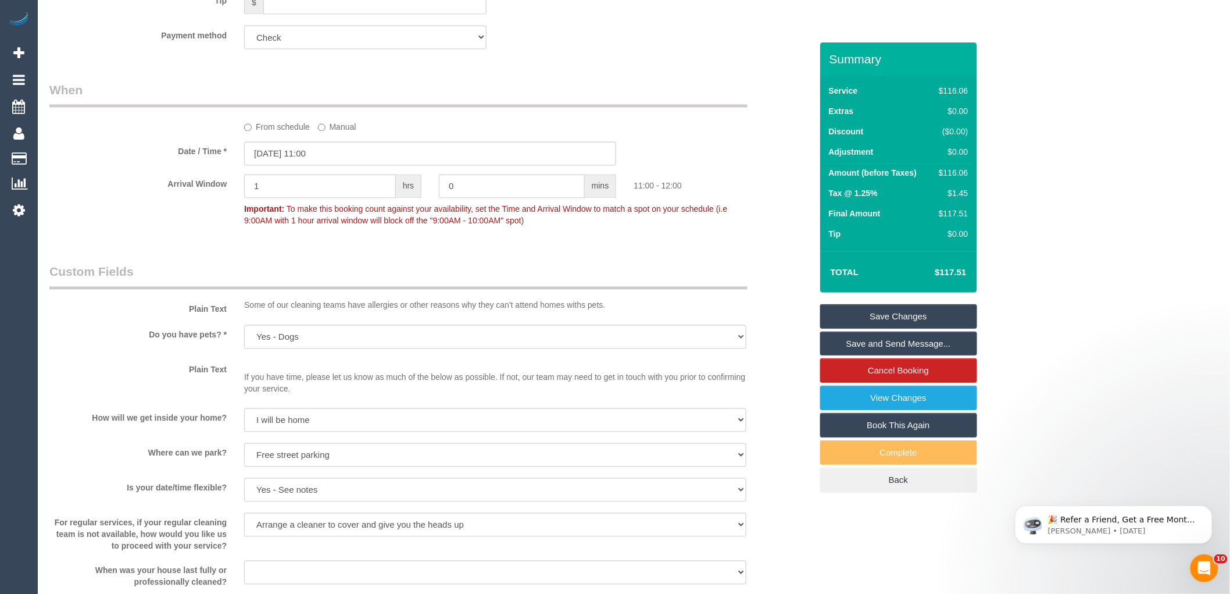
scroll to position [1098, 0]
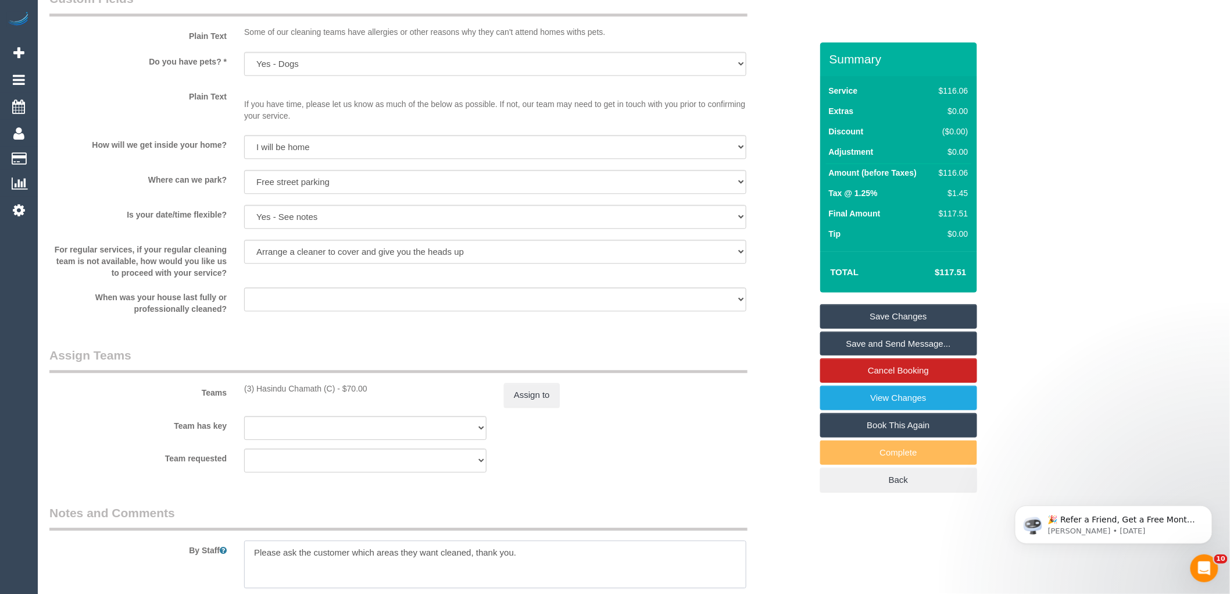
drag, startPoint x: 252, startPoint y: 553, endPoint x: 237, endPoint y: 559, distance: 16.0
click at [252, 553] on textarea at bounding box center [495, 564] width 502 height 48
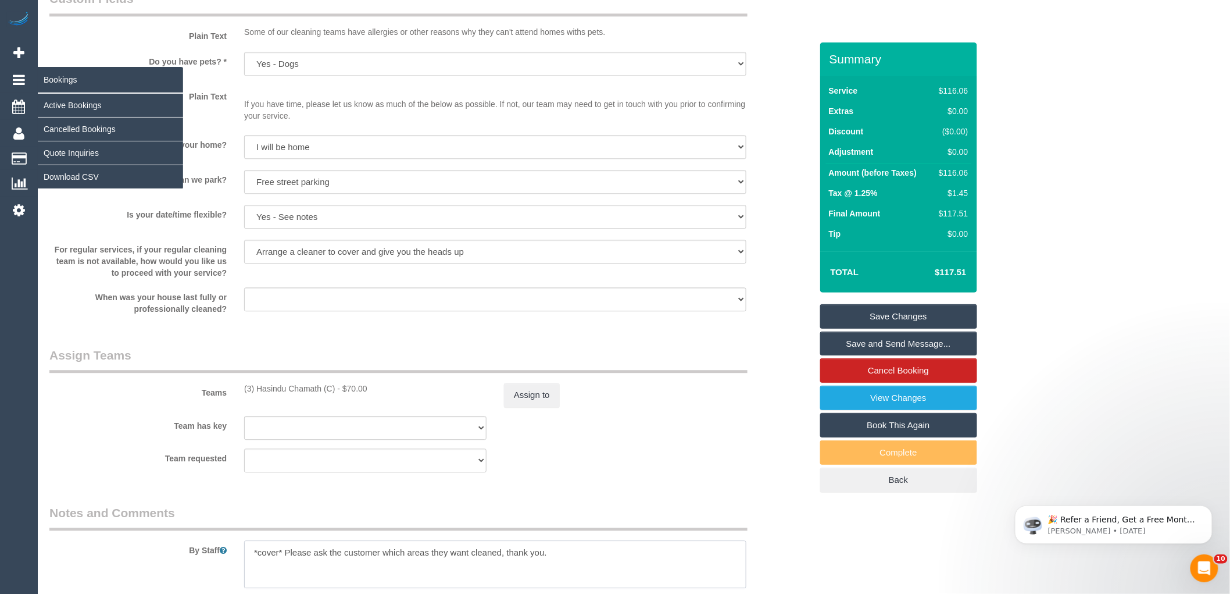
type textarea "*cover* Please ask the customer which areas they want cleaned, thank you."
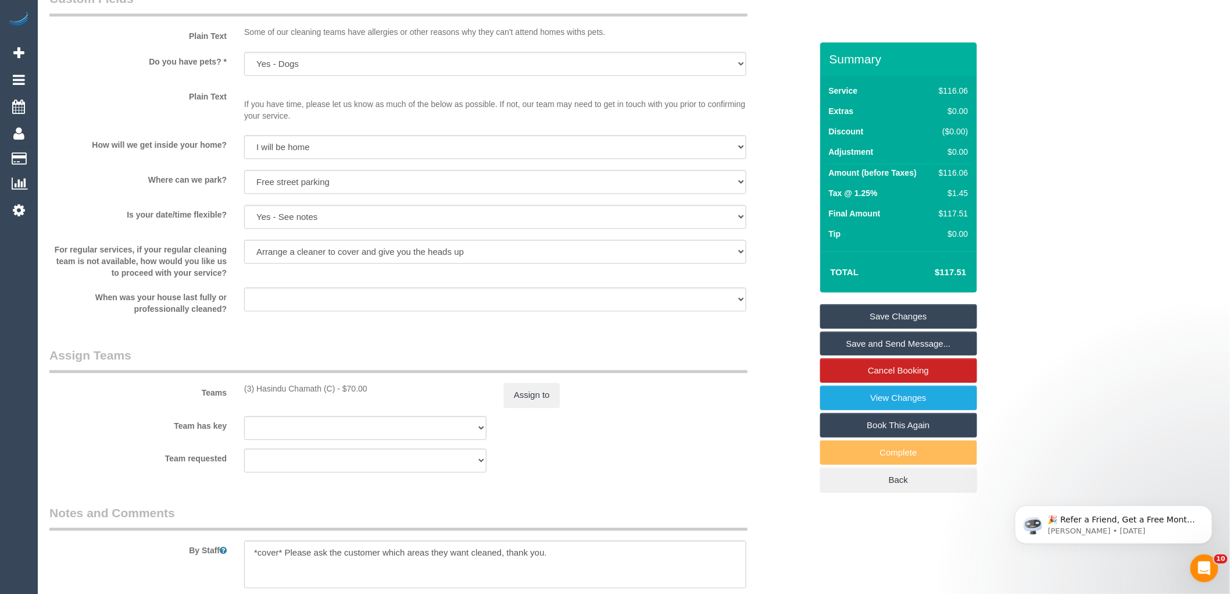
click at [655, 466] on div "Team requested (0) Account - Tech (0) Office (0) [PERSON_NAME] Test Account (1)…" at bounding box center [431, 460] width 780 height 24
click at [952, 317] on link "Save Changes" at bounding box center [898, 316] width 157 height 24
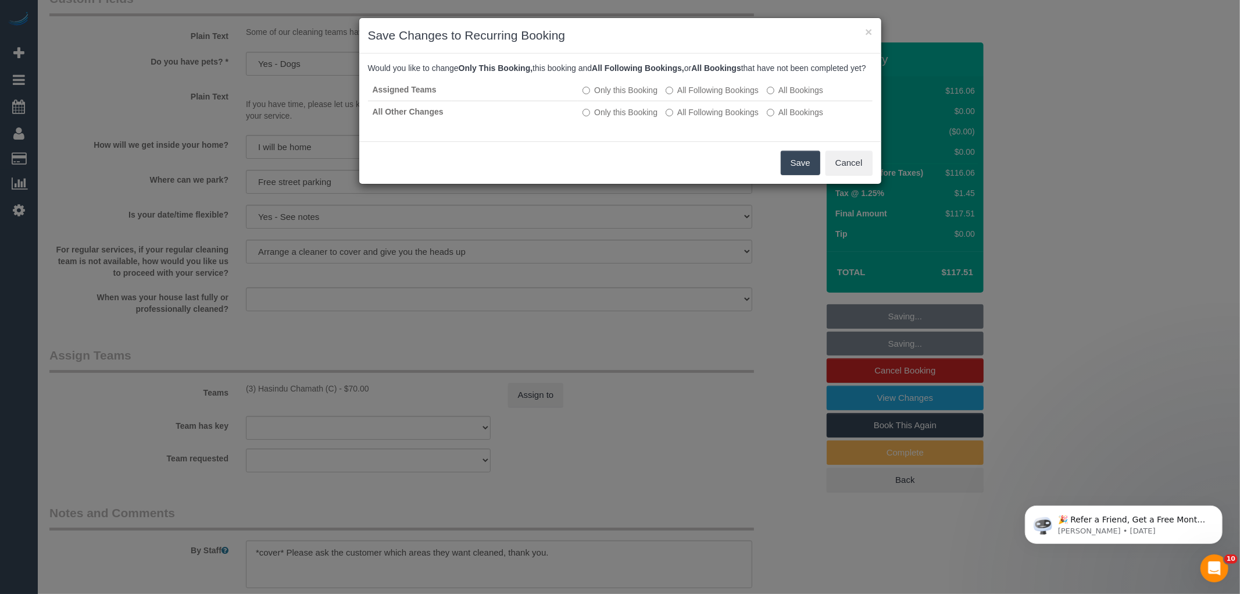
click at [794, 175] on button "Save" at bounding box center [801, 163] width 40 height 24
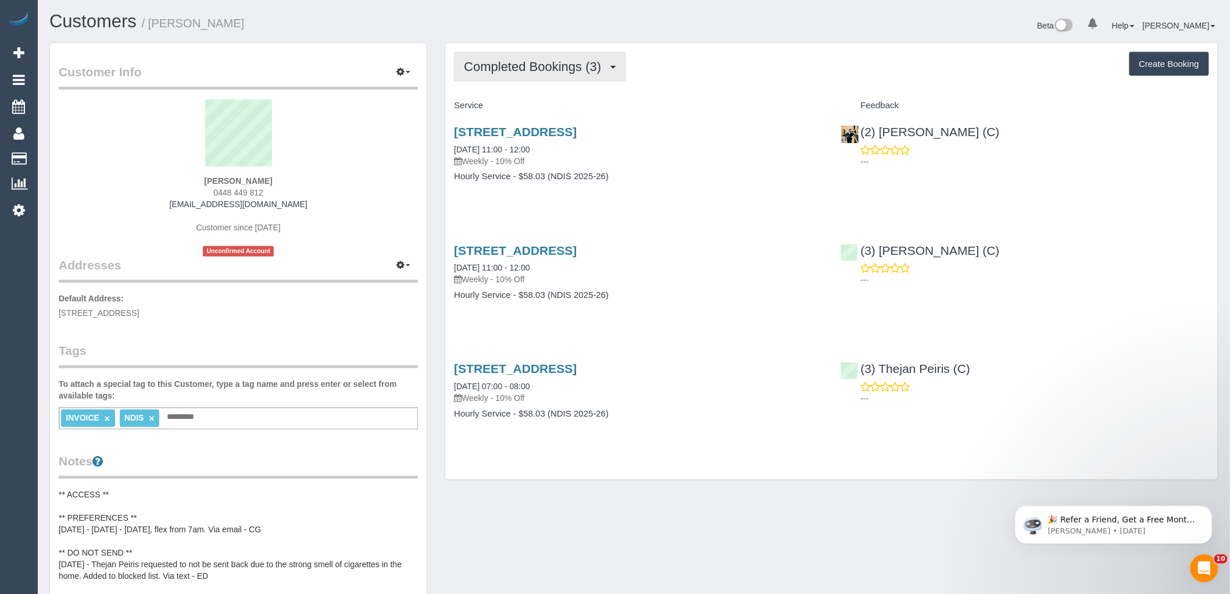
click at [577, 77] on button "Completed Bookings (3)" at bounding box center [540, 67] width 172 height 30
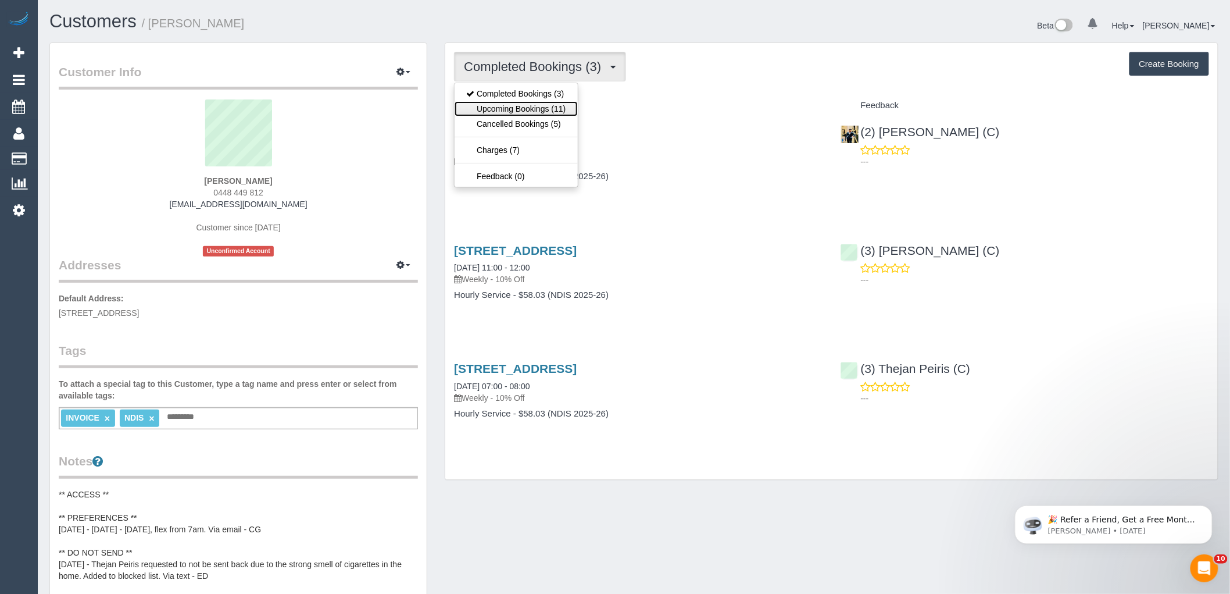
click at [532, 113] on link "Upcoming Bookings (11)" at bounding box center [516, 108] width 123 height 15
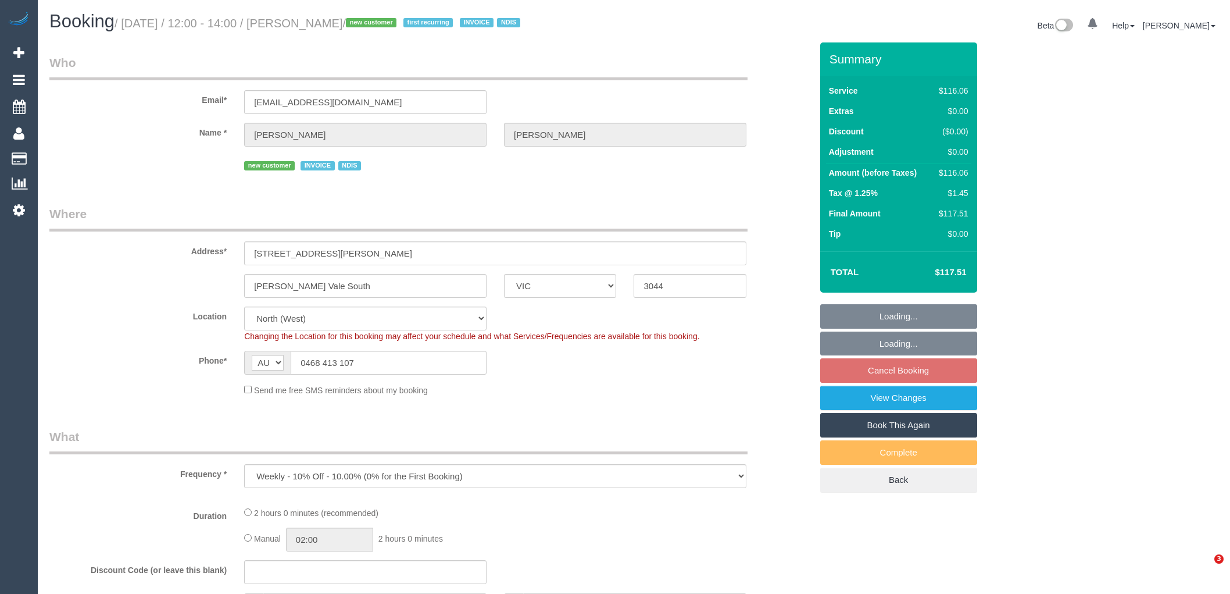
select select "VIC"
select select "number:29"
select select "number:14"
select select "number:19"
select select "number:23"
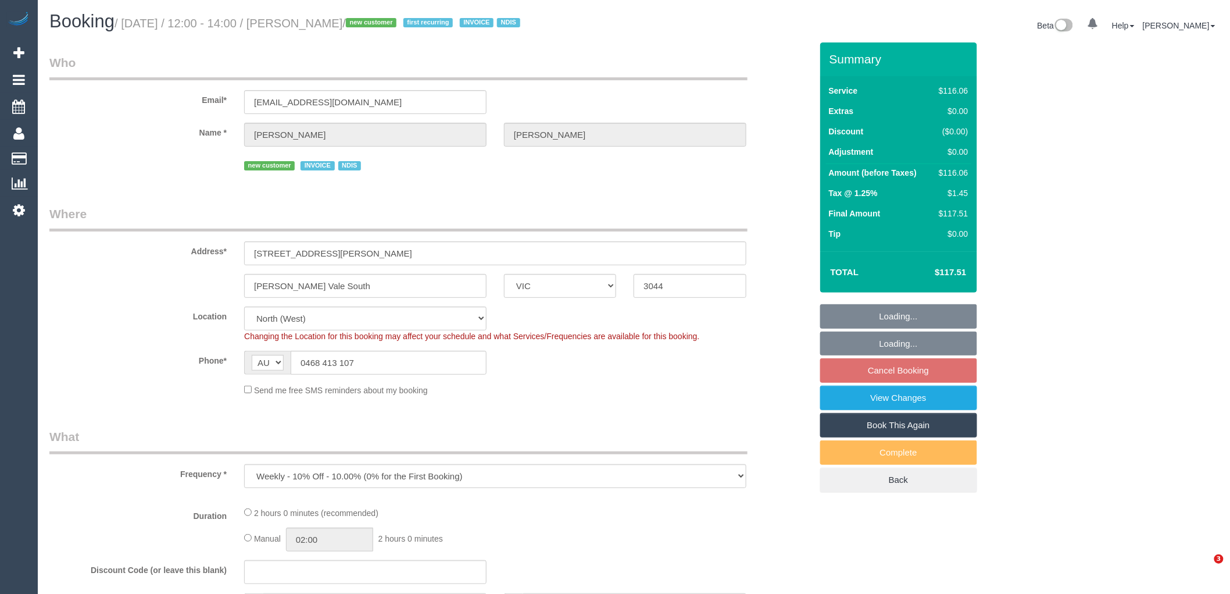
select select "number:34"
select select "object:1523"
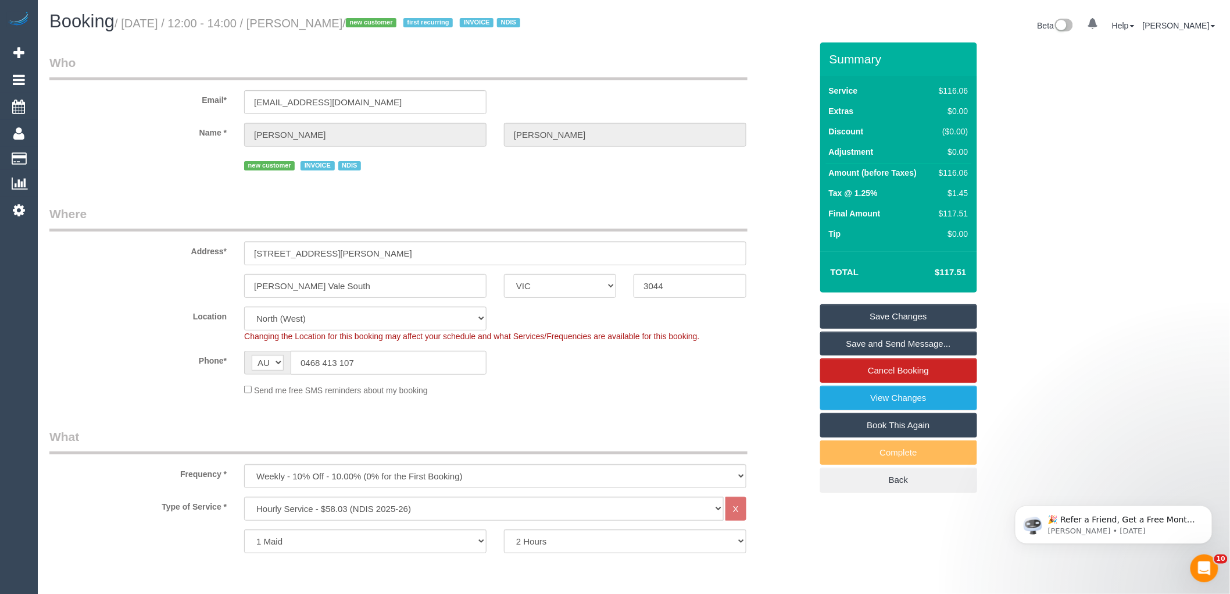
drag, startPoint x: 411, startPoint y: 24, endPoint x: 298, endPoint y: 23, distance: 112.8
click at [298, 23] on small "/ August 27, 2025 / 12:00 - 14:00 / Giuseppe Guarnaccia / new customer first re…" at bounding box center [319, 23] width 409 height 13
copy small "Giuseppe Guarnaccia"
drag, startPoint x: 574, startPoint y: 392, endPoint x: 580, endPoint y: 394, distance: 6.1
click at [574, 392] on div "Send me free SMS reminders about my booking" at bounding box center [495, 389] width 520 height 13
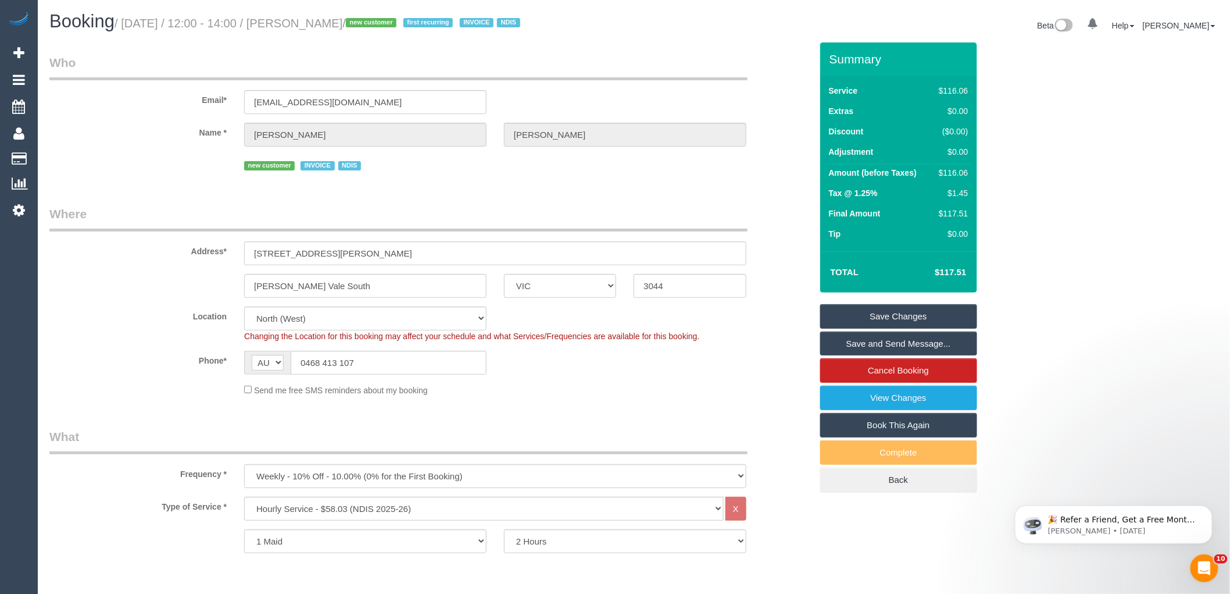
click at [181, 388] on div "Send me free SMS reminders about my booking" at bounding box center [431, 389] width 780 height 13
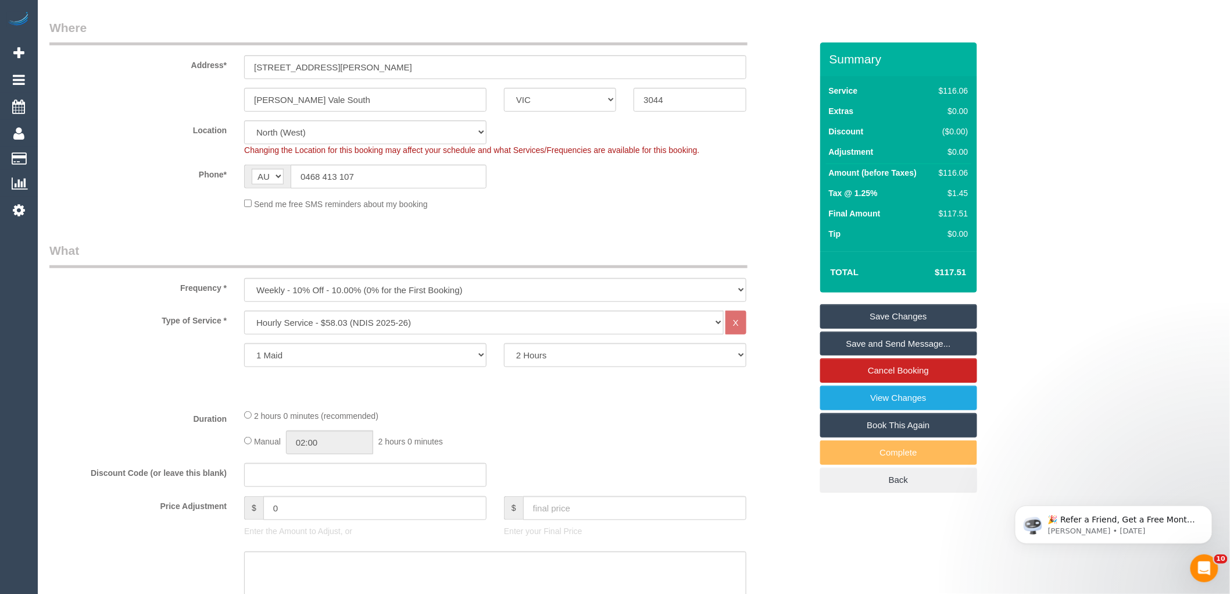
scroll to position [452, 0]
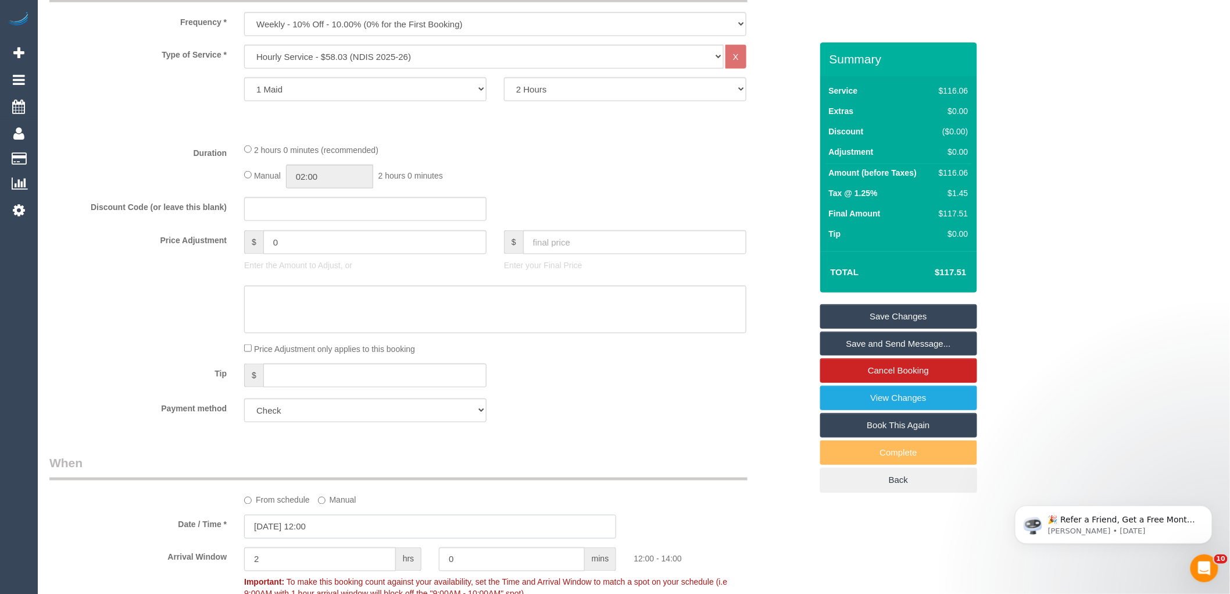
click at [384, 530] on input "27/08/2025 12:00" at bounding box center [430, 527] width 372 height 24
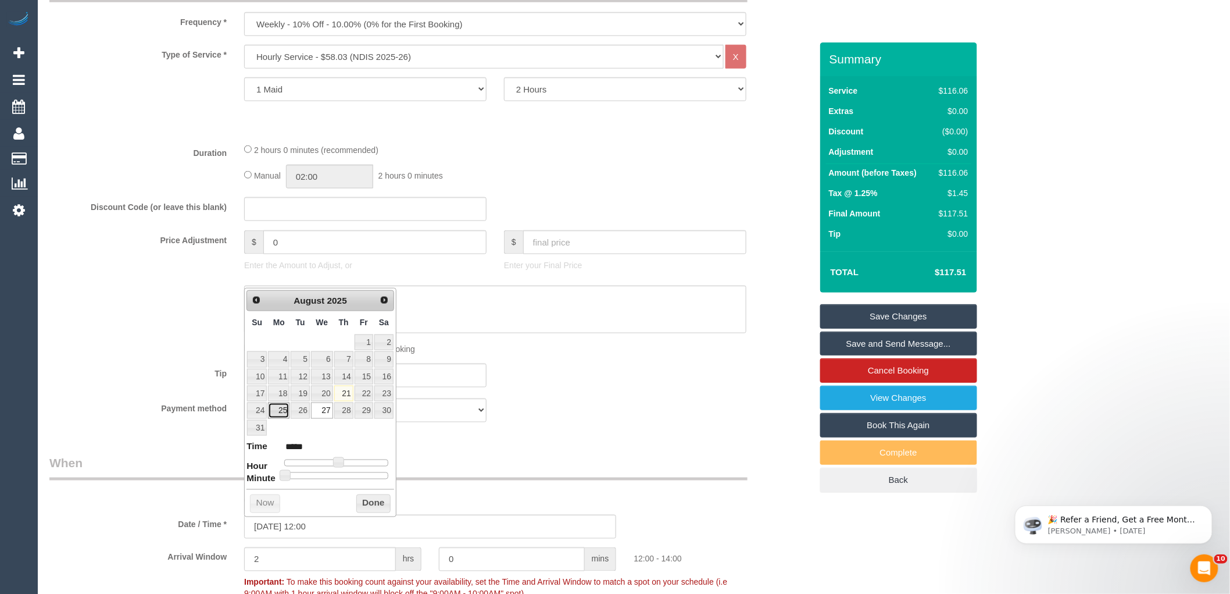
click at [285, 410] on link "25" at bounding box center [279, 410] width 22 height 16
type input "25/08/2025 12:00"
click at [369, 504] on button "Done" at bounding box center [373, 503] width 34 height 19
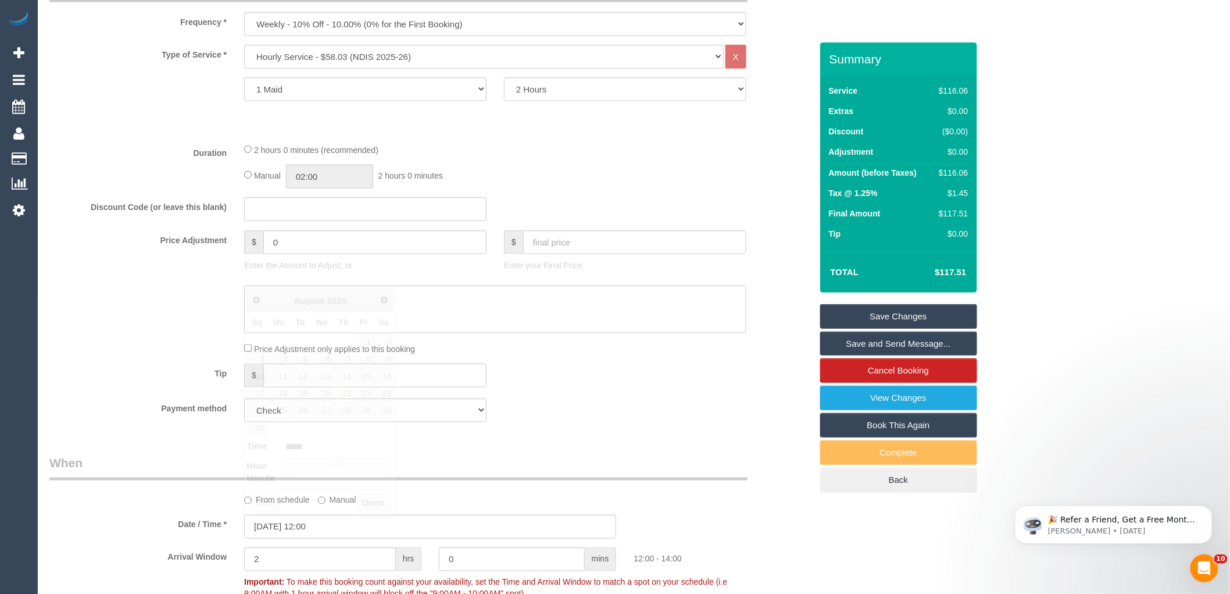
click at [567, 431] on fieldset "What Frequency * One Time Cleaning Weekly - 10% Off - 10.00% (0% for the First …" at bounding box center [430, 203] width 762 height 455
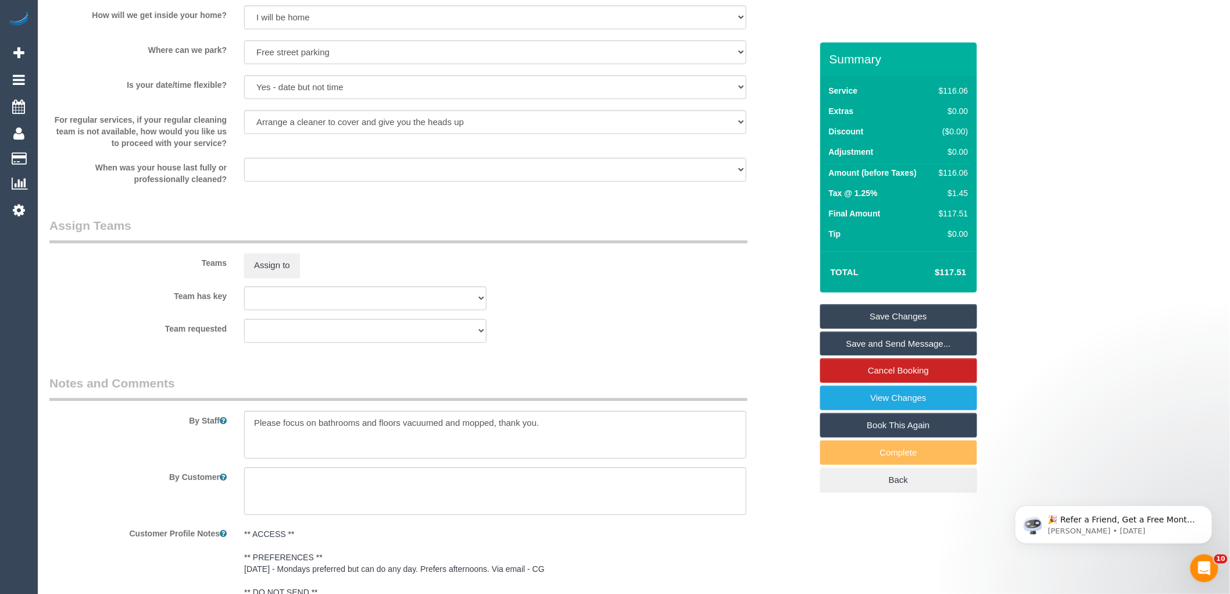
click at [905, 312] on link "Save Changes" at bounding box center [898, 316] width 157 height 24
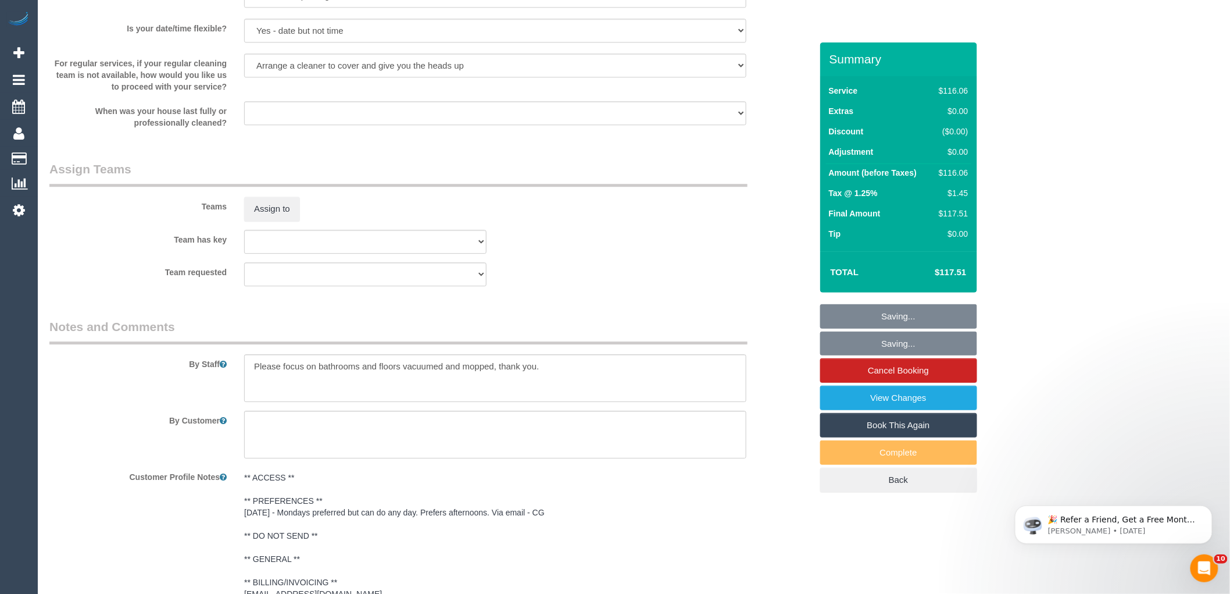
scroll to position [1672, 0]
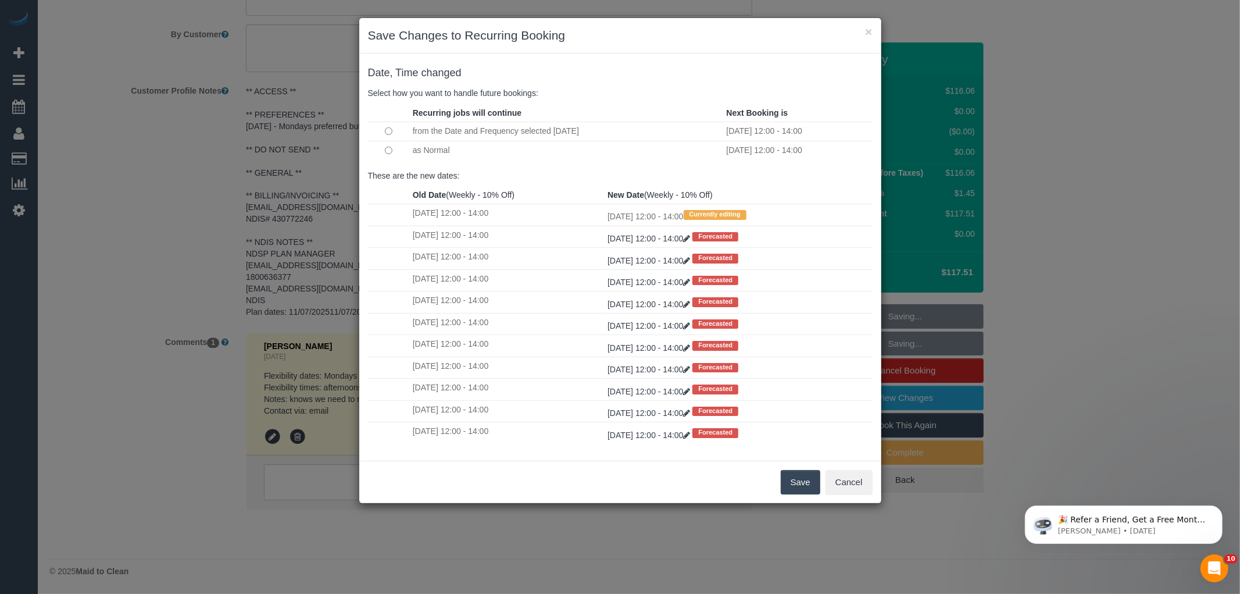
click at [798, 489] on button "Save" at bounding box center [801, 482] width 40 height 24
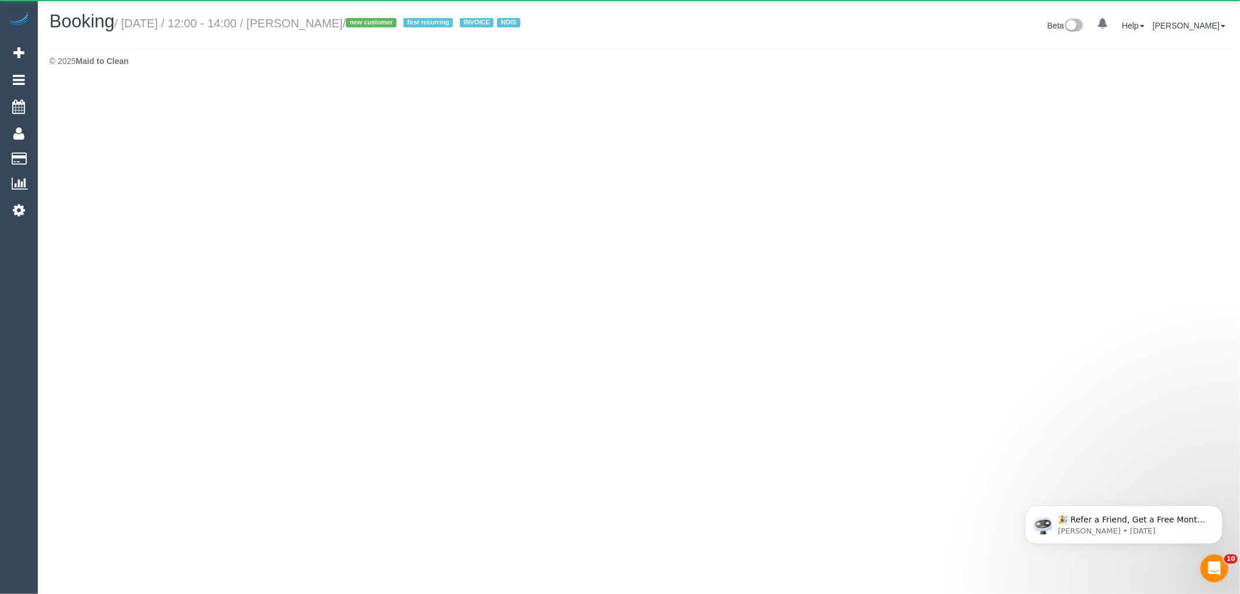
select select "VIC"
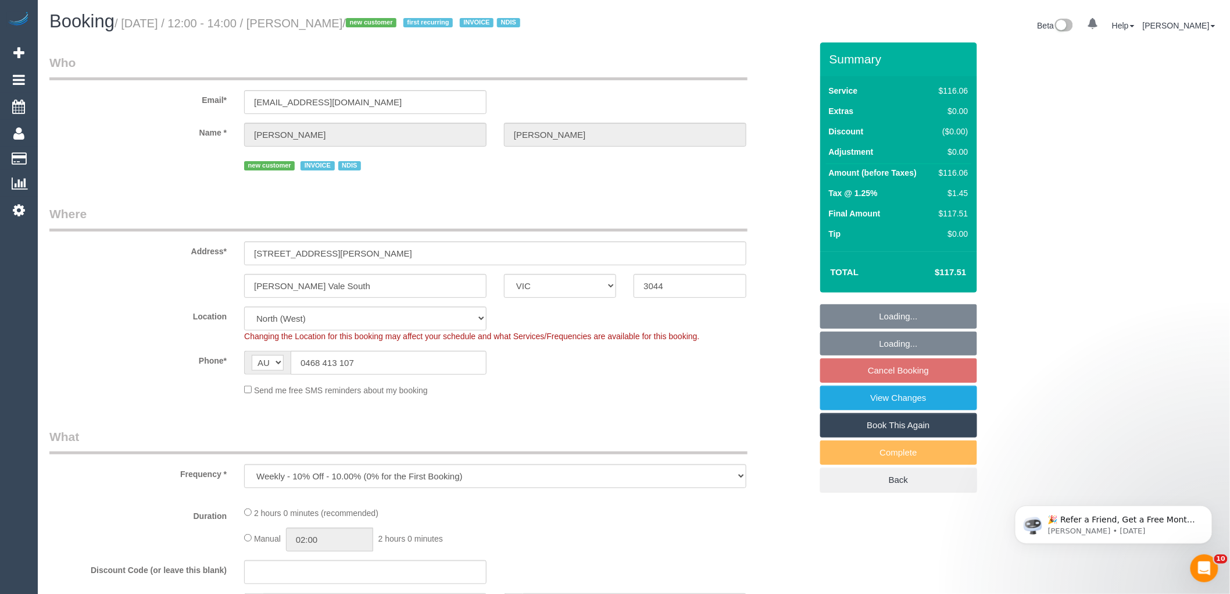
select select "object:3687"
select select "number:29"
select select "number:14"
select select "number:19"
select select "number:23"
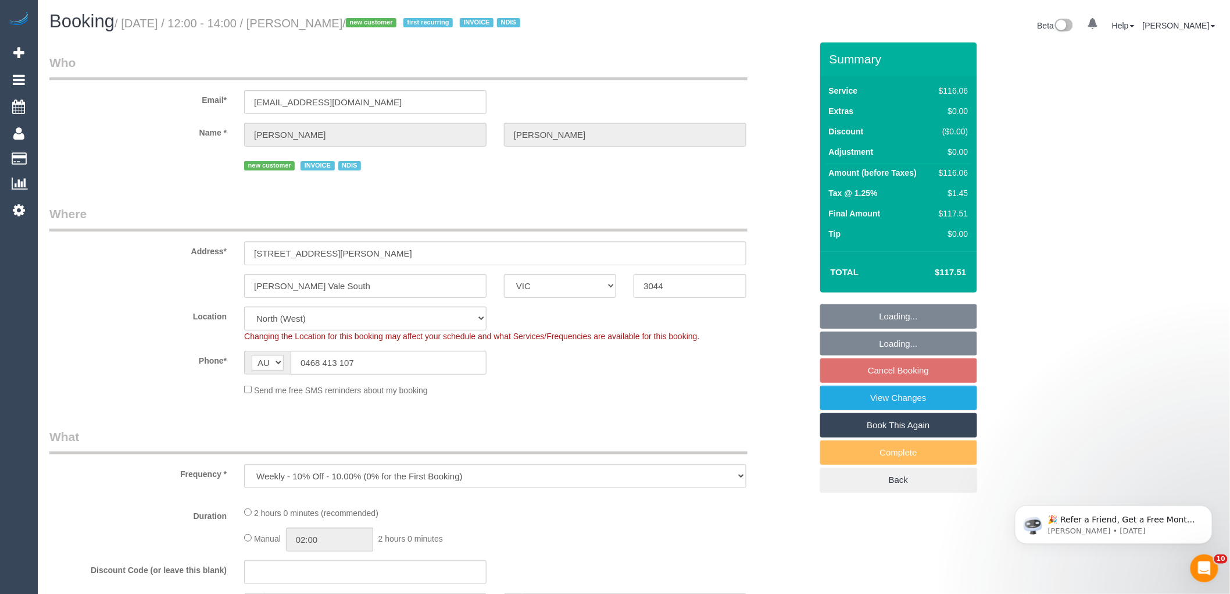
select select "number:34"
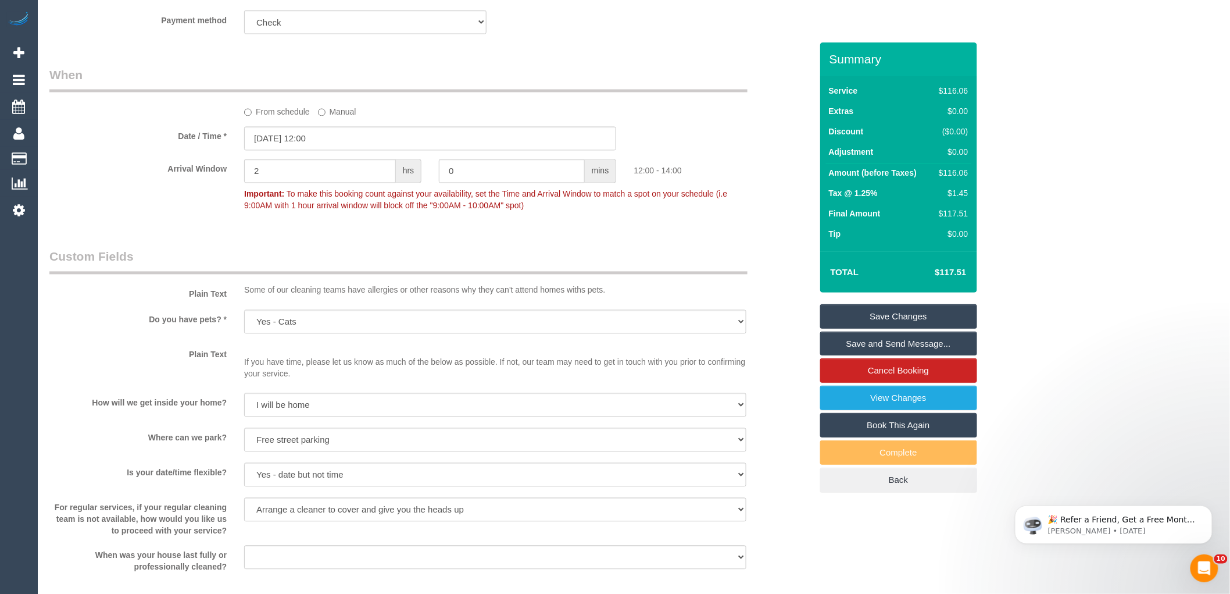
scroll to position [1292, 0]
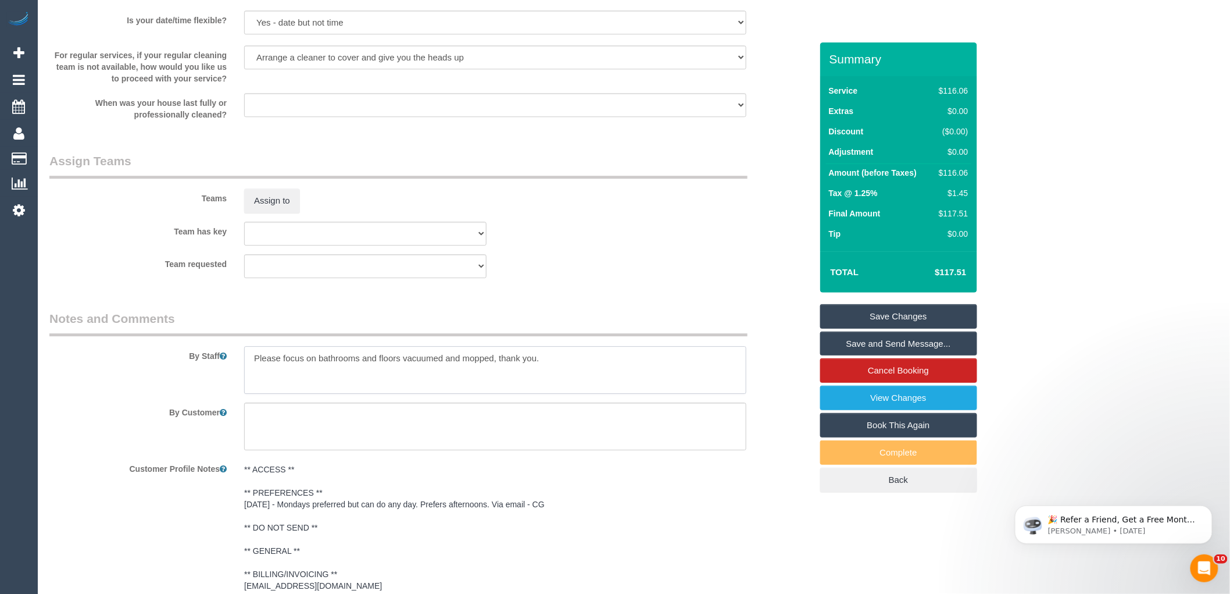
click at [571, 365] on textarea at bounding box center [495, 370] width 502 height 48
type textarea "Please focus on bathrooms and floors vacuumed and mopped, thank you.."
click at [905, 311] on link "Save Changes" at bounding box center [898, 316] width 157 height 24
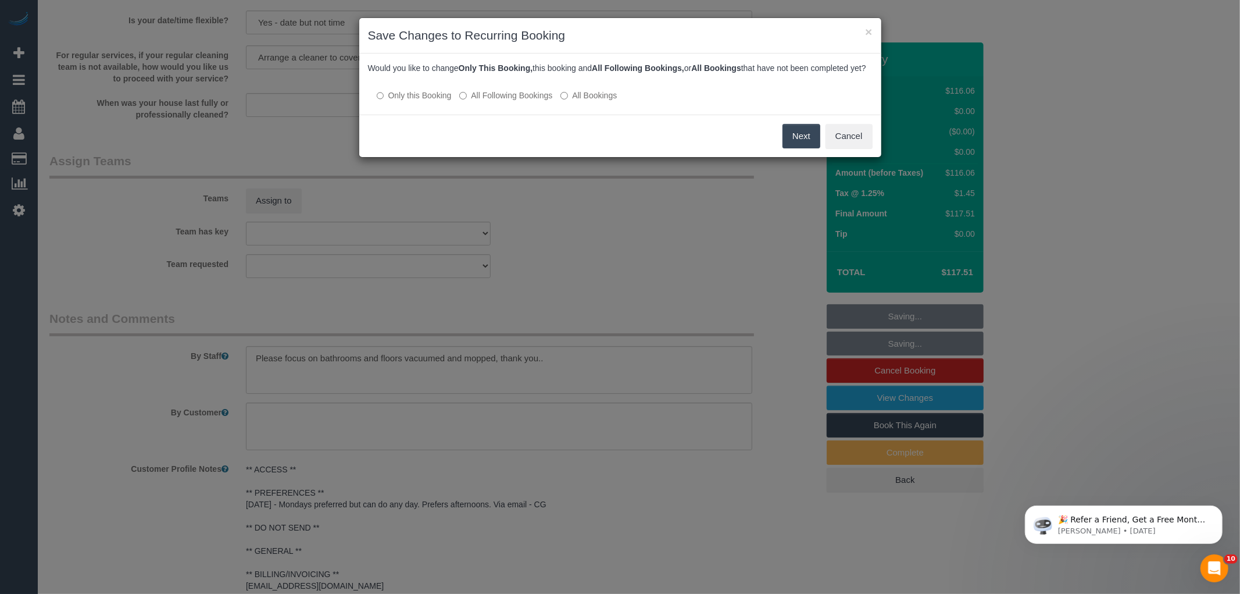
click at [491, 101] on label "All Following Bookings" at bounding box center [505, 96] width 93 height 12
click at [806, 148] on button "Save" at bounding box center [801, 136] width 40 height 24
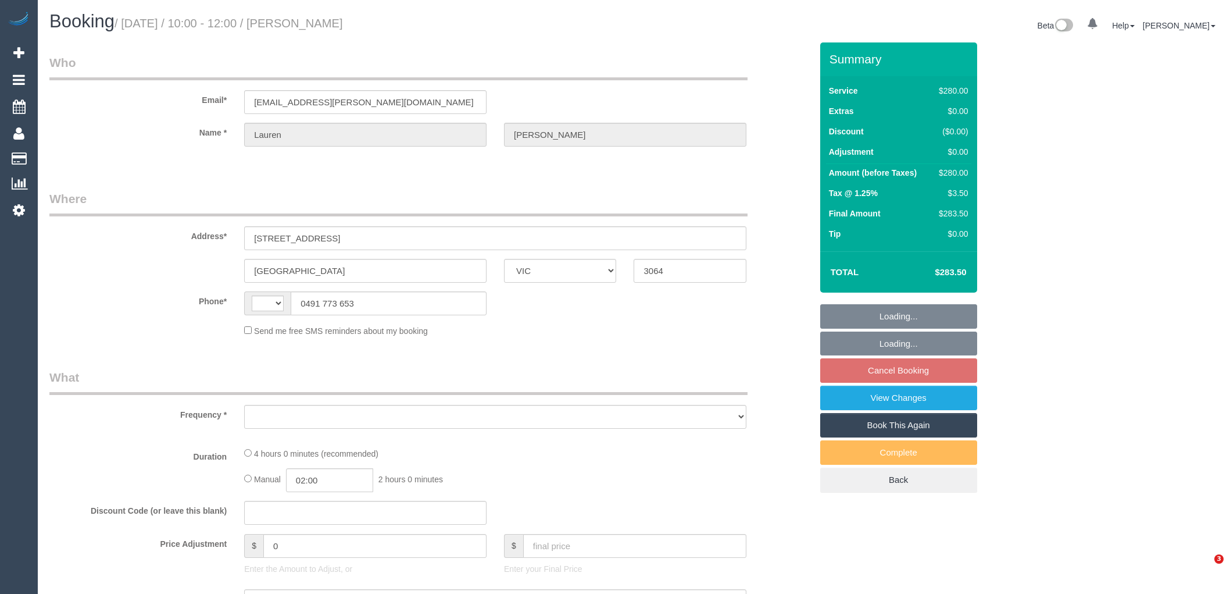
select select "VIC"
select select "string:AU"
select select "object:543"
select select "string:stripe-pm_1RmQlI2GScqysDRVtIWYJbZv"
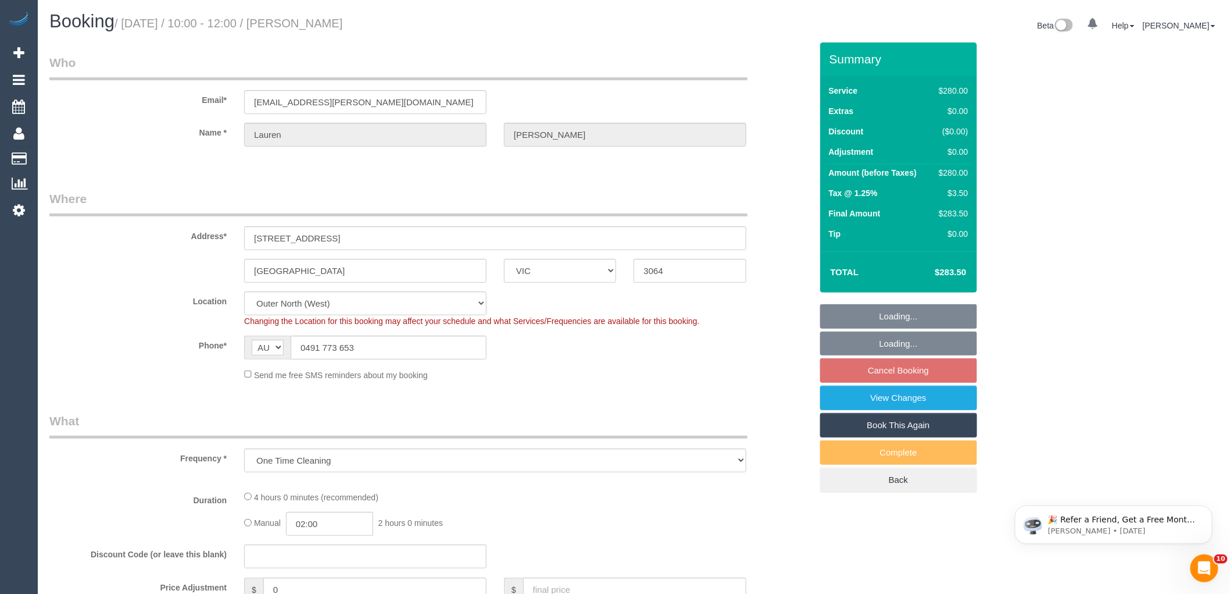
select select "240"
select select "number:28"
select select "number:14"
select select "number:19"
select select "number:25"
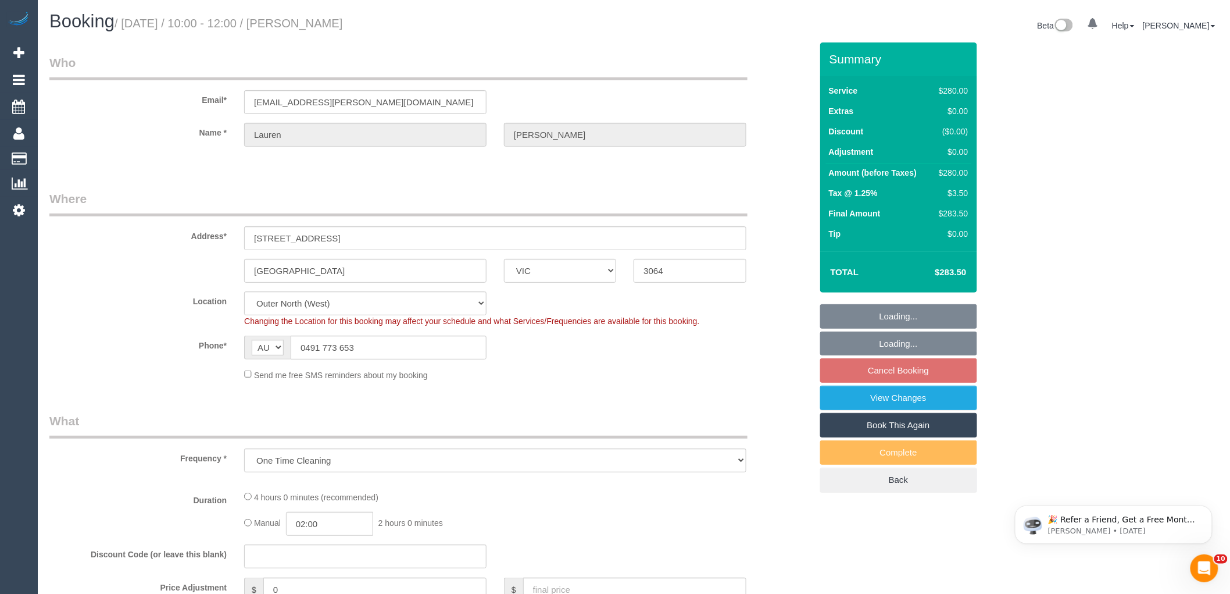
select select "number:11"
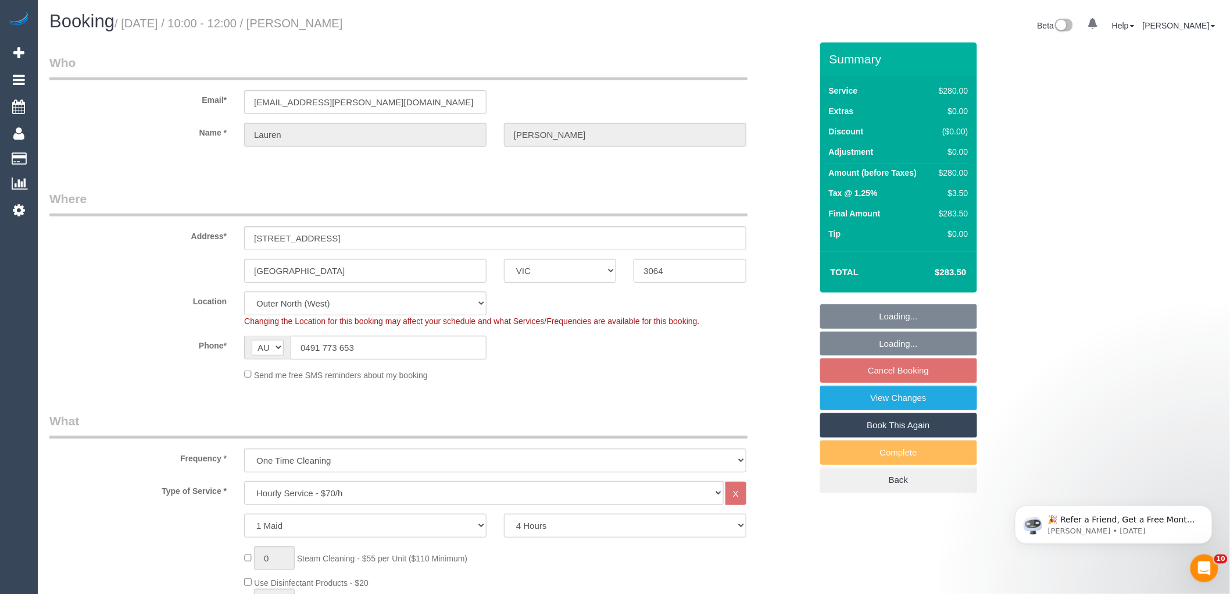
select select "object:1236"
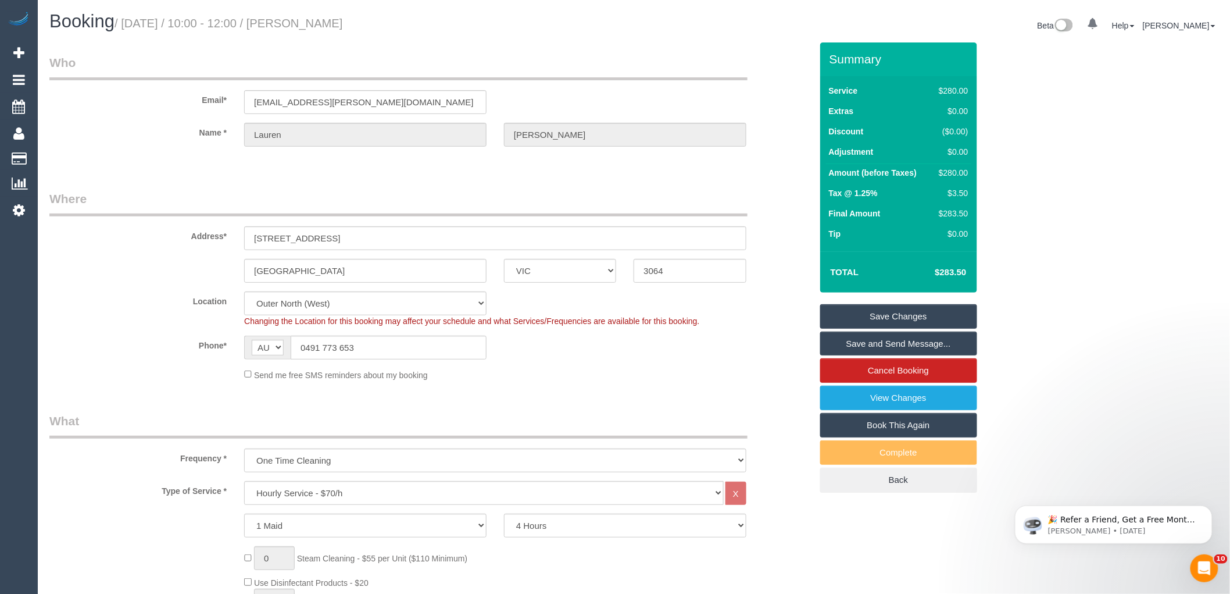
drag, startPoint x: 344, startPoint y: 31, endPoint x: 301, endPoint y: 26, distance: 44.0
click at [301, 26] on h1 "Booking / August 27, 2025 / 10:00 - 12:00 / Lauren Enright" at bounding box center [337, 22] width 576 height 20
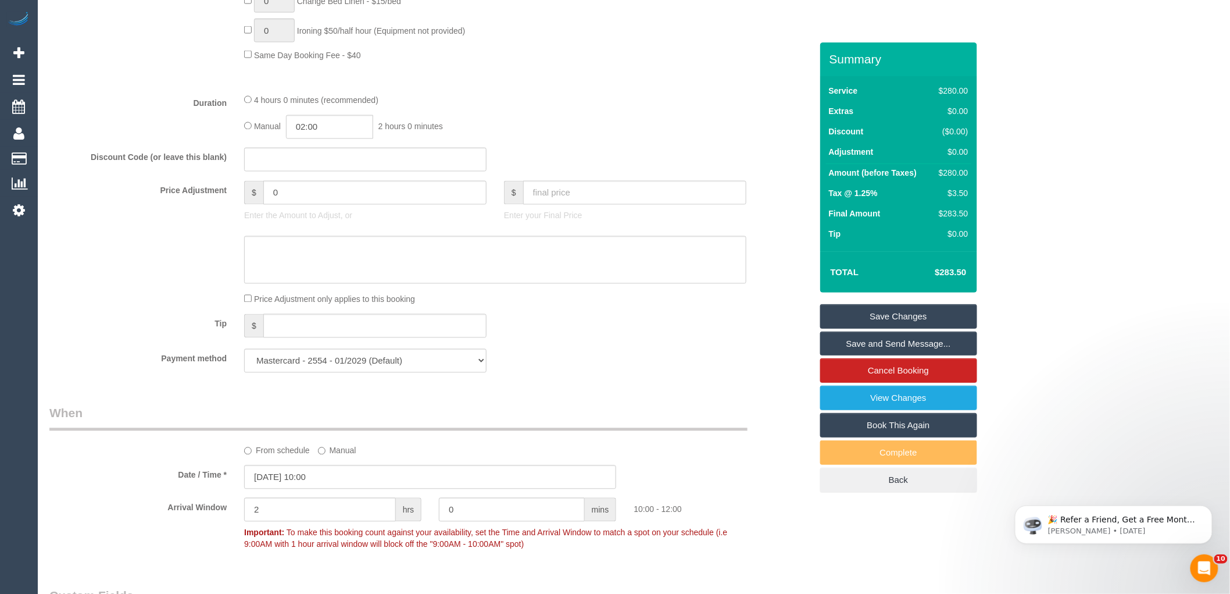
scroll to position [710, 0]
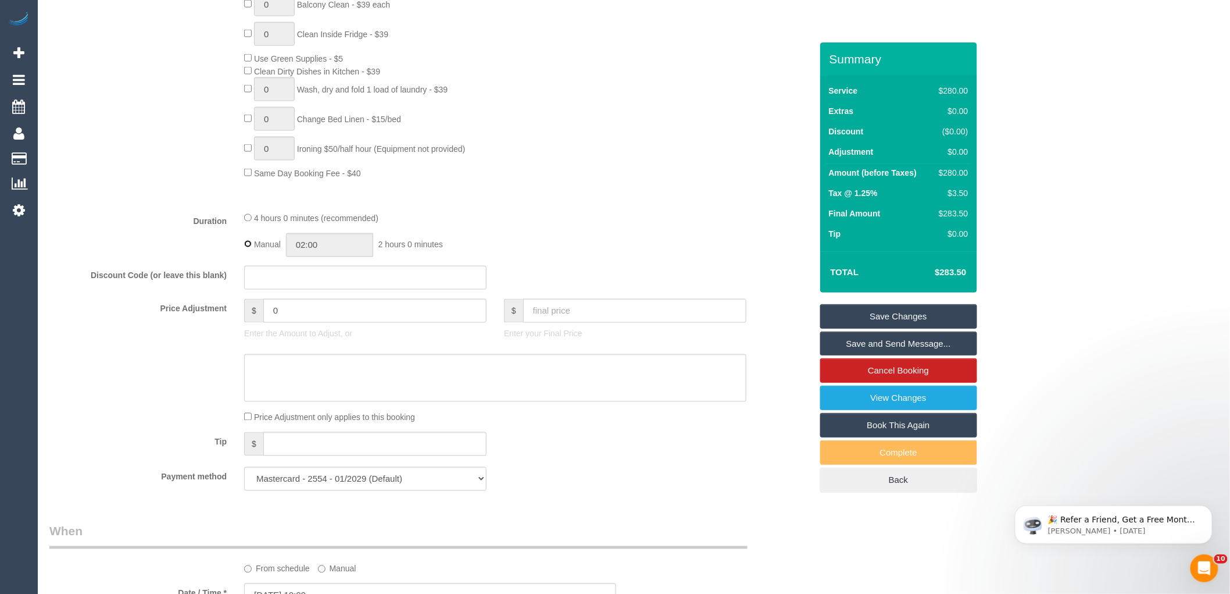
type input "04:00"
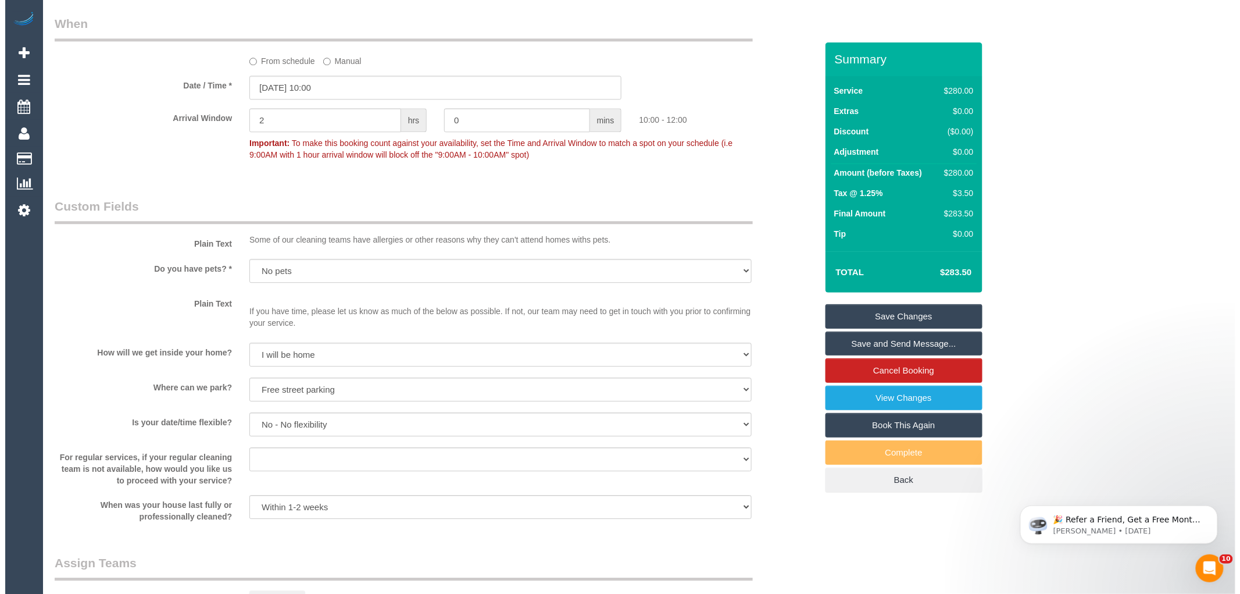
scroll to position [1356, 0]
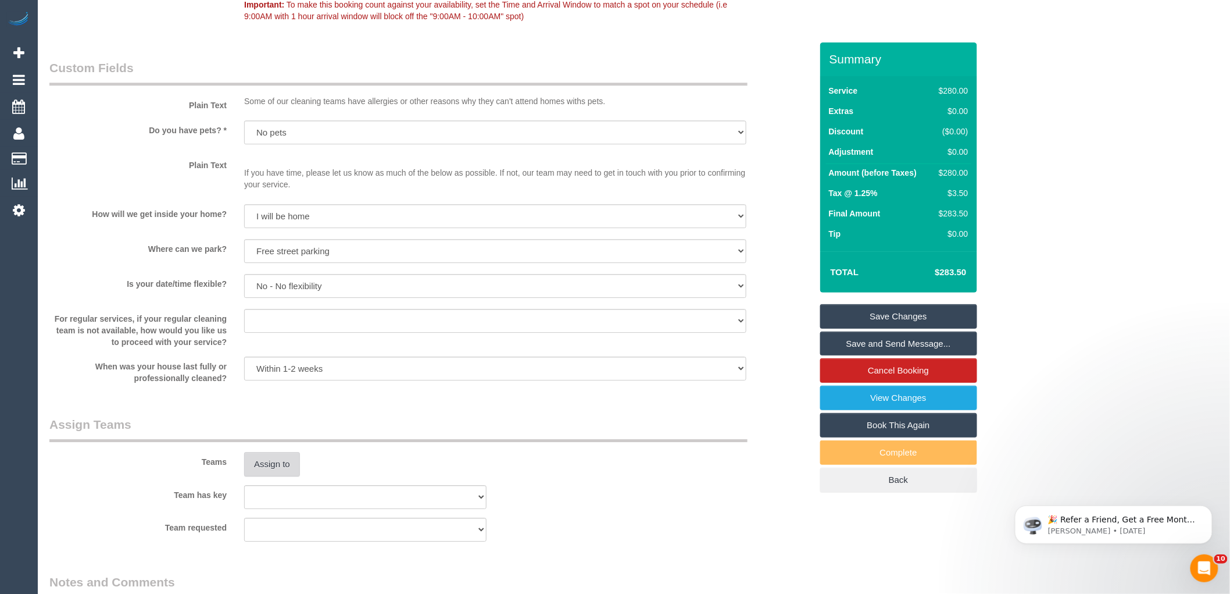
click at [283, 467] on button "Assign to" at bounding box center [272, 464] width 56 height 24
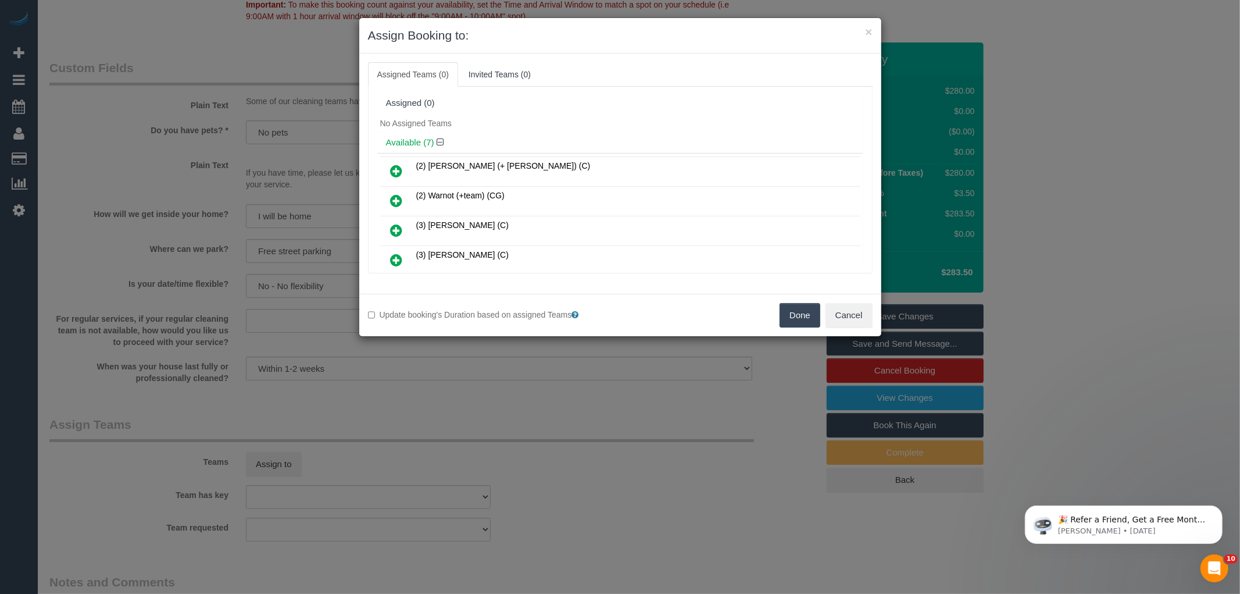
click at [555, 148] on div "Available (7)" at bounding box center [620, 143] width 486 height 22
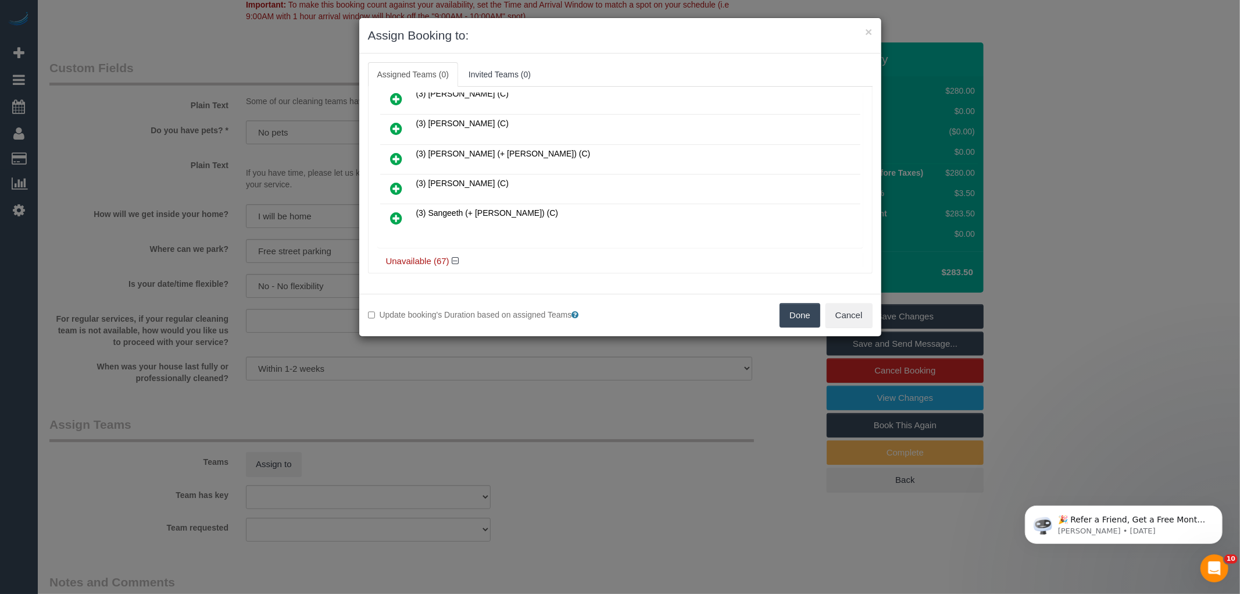
click at [400, 183] on icon at bounding box center [397, 188] width 12 height 14
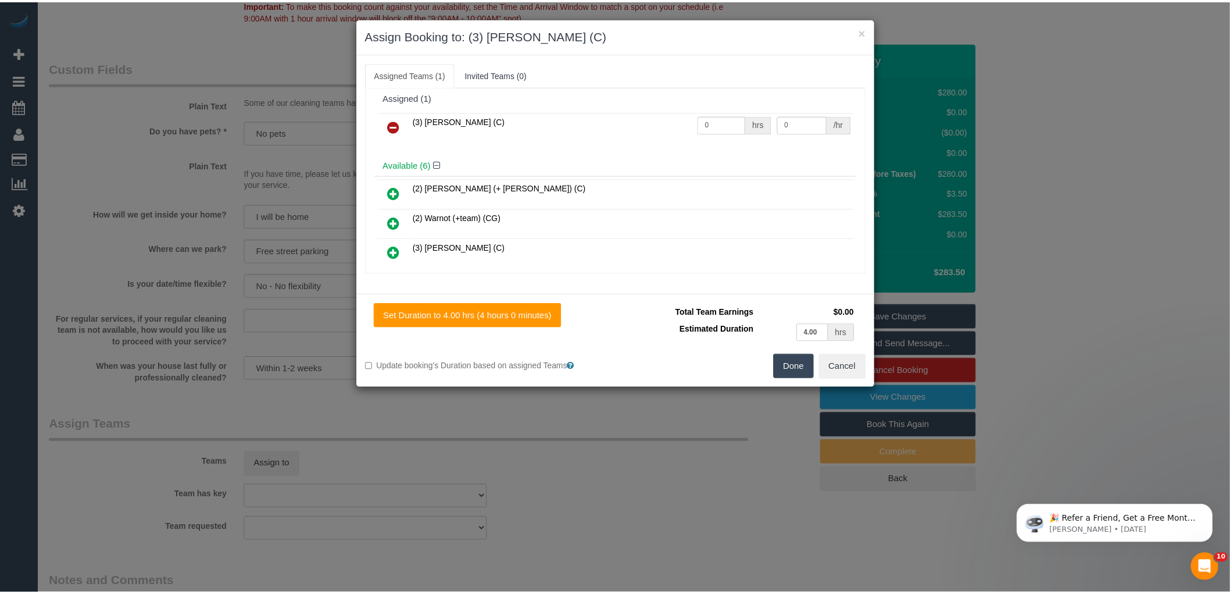
scroll to position [0, 0]
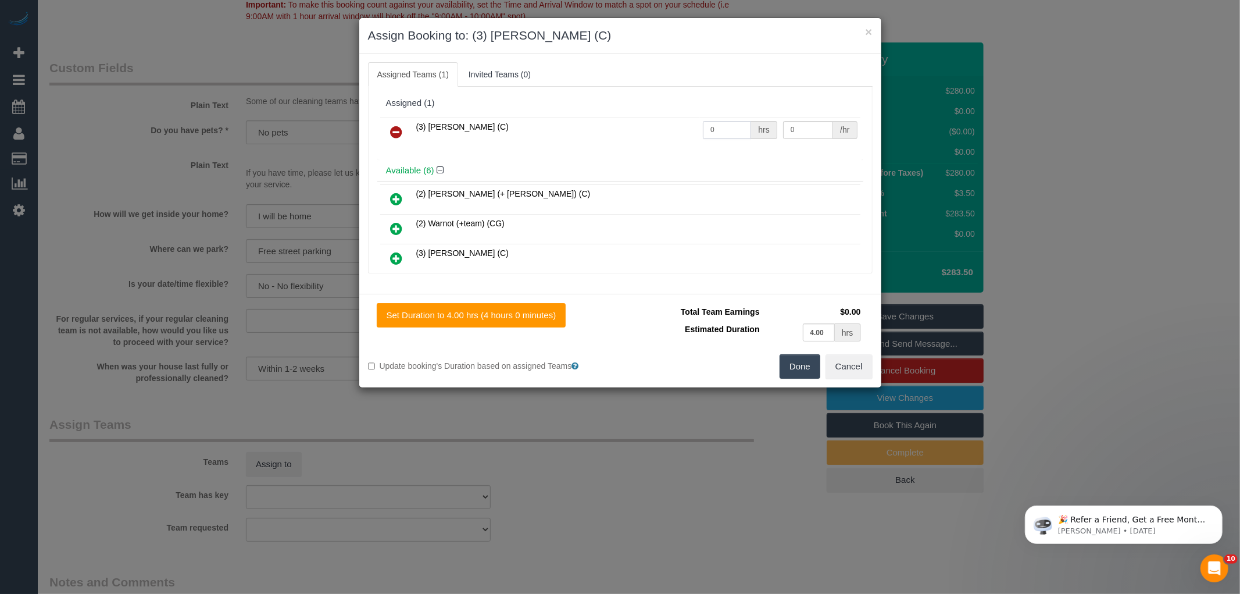
click at [734, 124] on input "0" at bounding box center [727, 130] width 48 height 18
type input "4"
click at [794, 125] on input "0" at bounding box center [808, 130] width 50 height 18
type input "35"
click at [803, 361] on button "Done" at bounding box center [800, 366] width 41 height 24
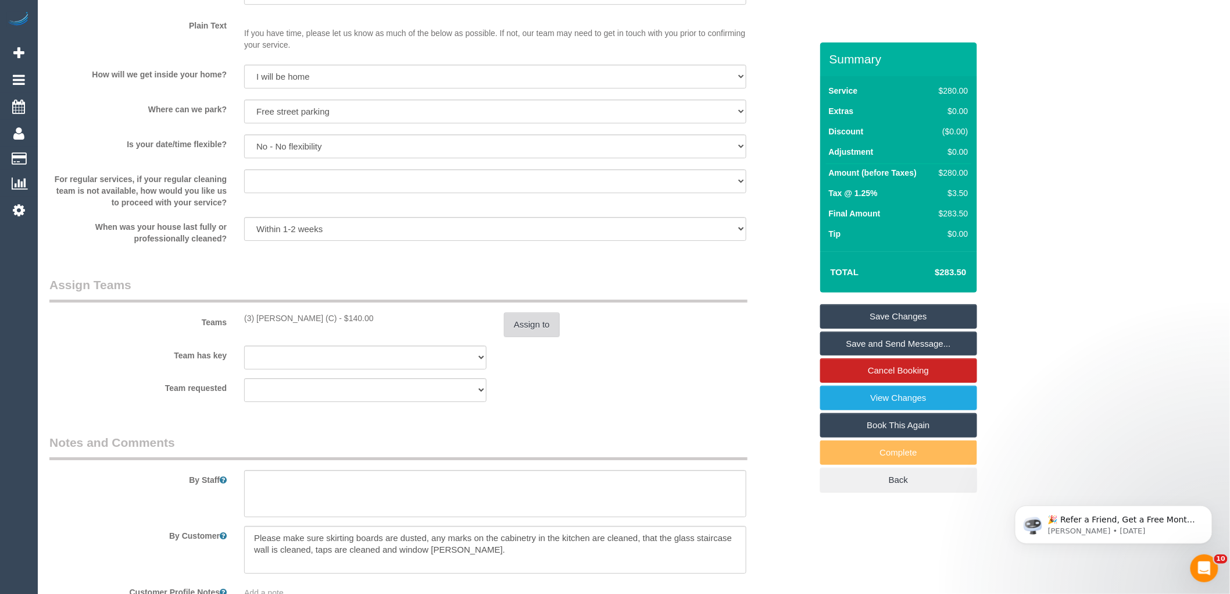
scroll to position [1742, 0]
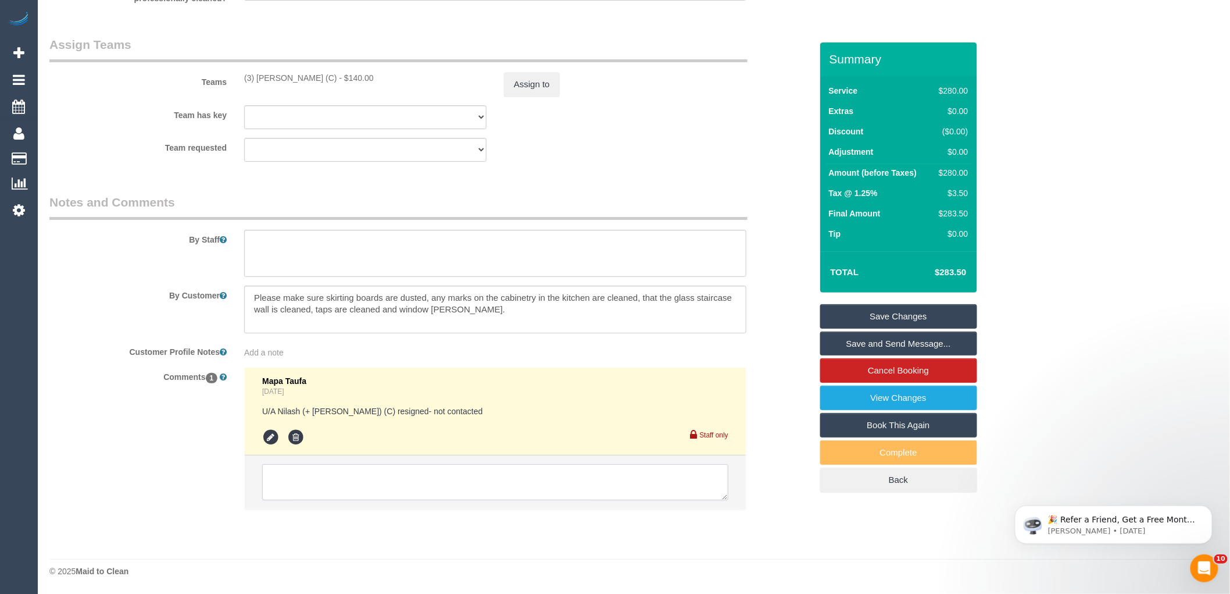
click at [544, 473] on textarea at bounding box center [495, 482] width 466 height 36
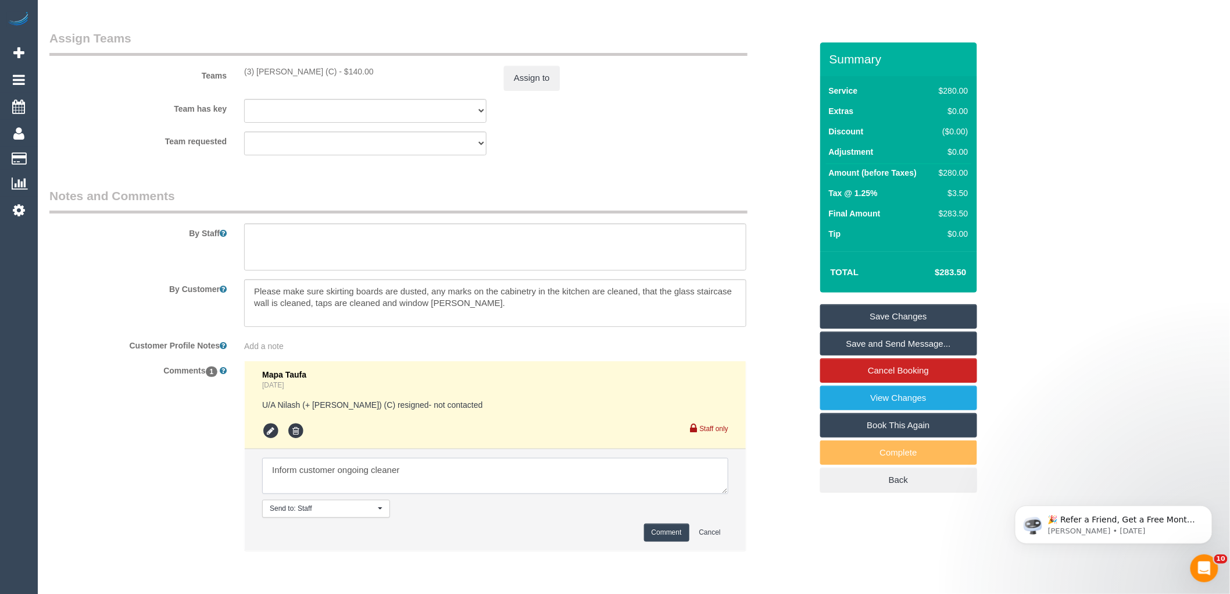
type textarea "Inform customer ongoing cleaner"
click at [672, 539] on button "Comment" at bounding box center [666, 532] width 45 height 18
click at [776, 380] on div "Comments 1 Mapa Taufa 1 day ago U/A Nilash (+ Ayoma) (C) resigned- not contacte…" at bounding box center [431, 461] width 780 height 202
click at [887, 312] on link "Save Changes" at bounding box center [898, 316] width 157 height 24
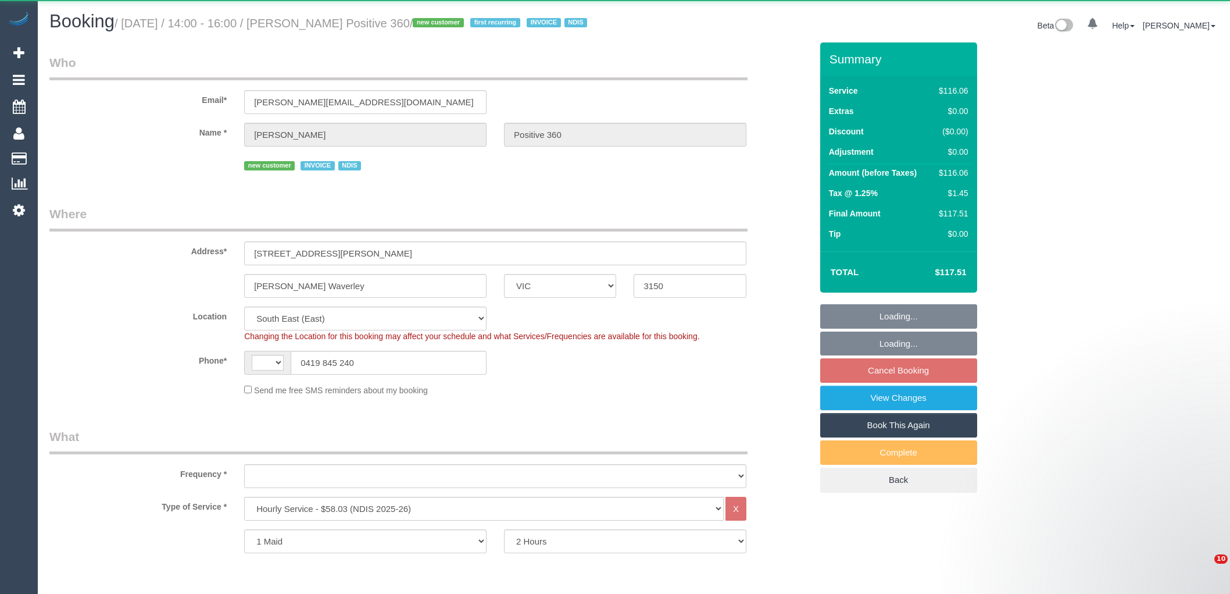
select select "VIC"
select select "string:AU"
select select "object:610"
select select "number:28"
select select "number:14"
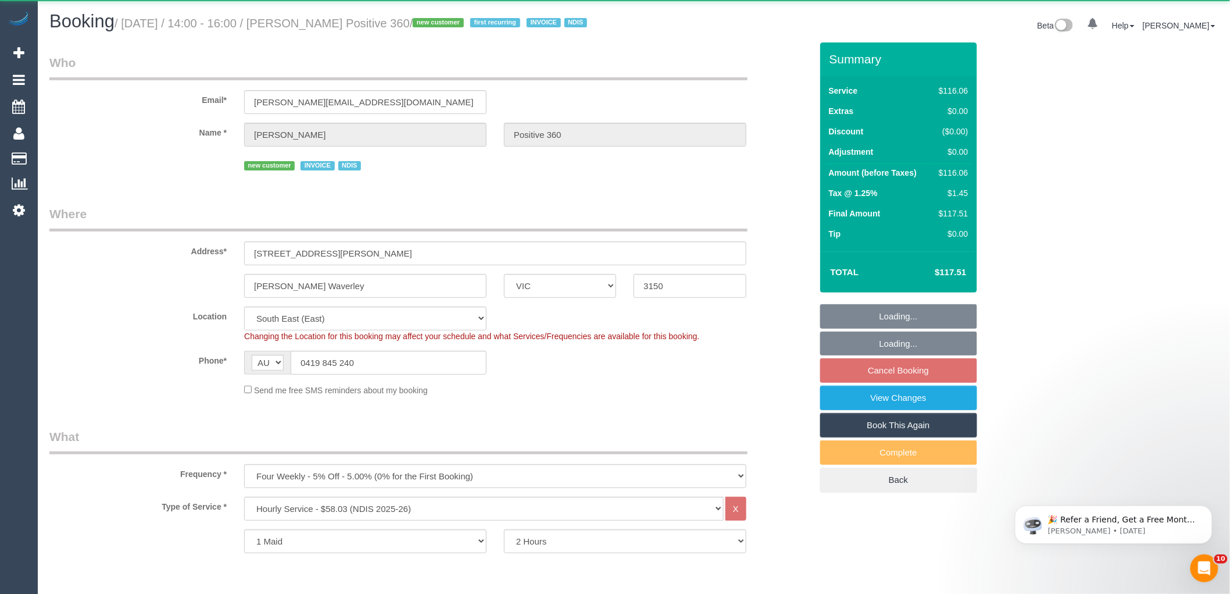
select select "number:19"
select select "number:36"
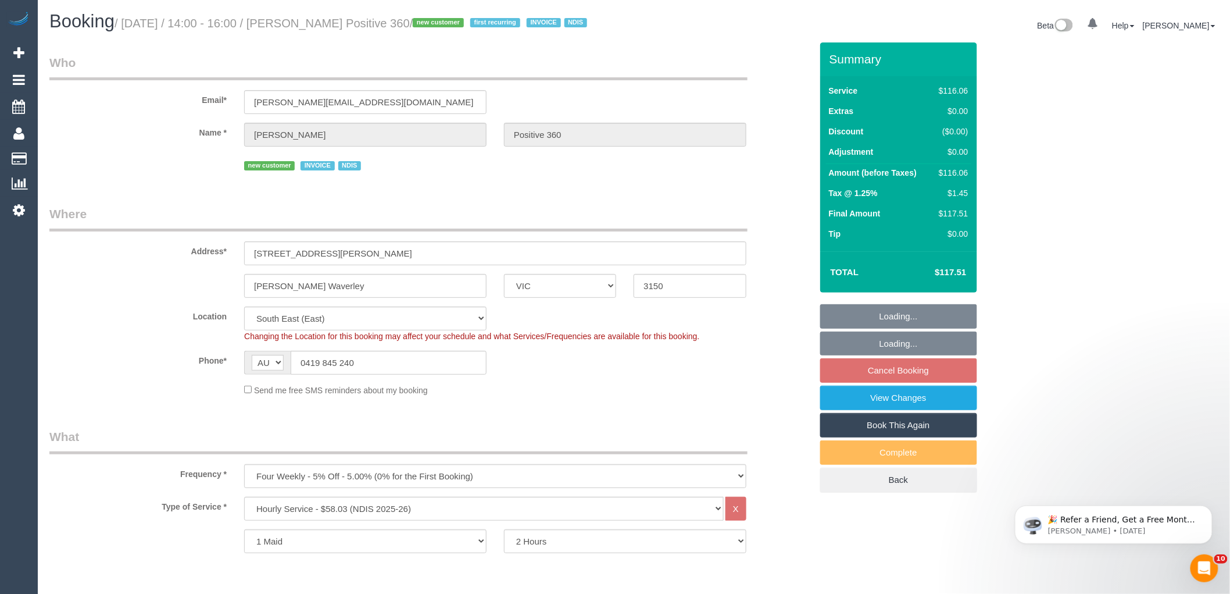
select select "object:1111"
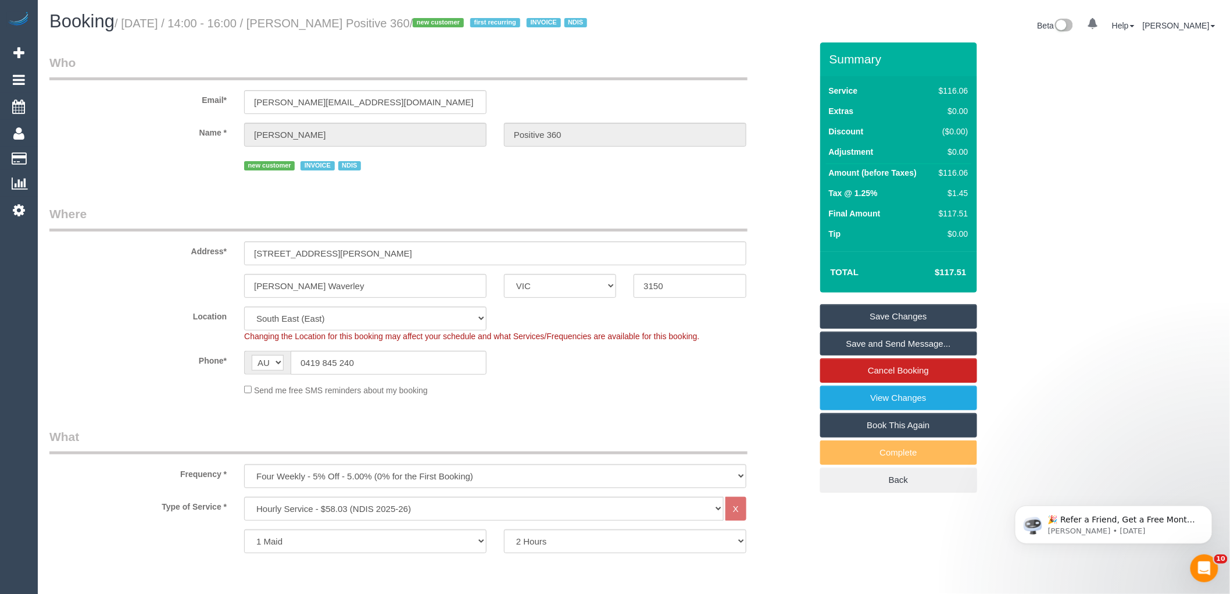
drag, startPoint x: 430, startPoint y: 22, endPoint x: 303, endPoint y: 17, distance: 127.4
click at [303, 17] on small "/ [DATE] / 14:00 - 16:00 / [PERSON_NAME] Positive 360 / new customer first recu…" at bounding box center [353, 23] width 476 height 13
click at [613, 400] on fieldset "Where Address* [STREET_ADDRESS][PERSON_NAME] [PERSON_NAME][GEOGRAPHIC_DATA] ACT…" at bounding box center [430, 304] width 762 height 199
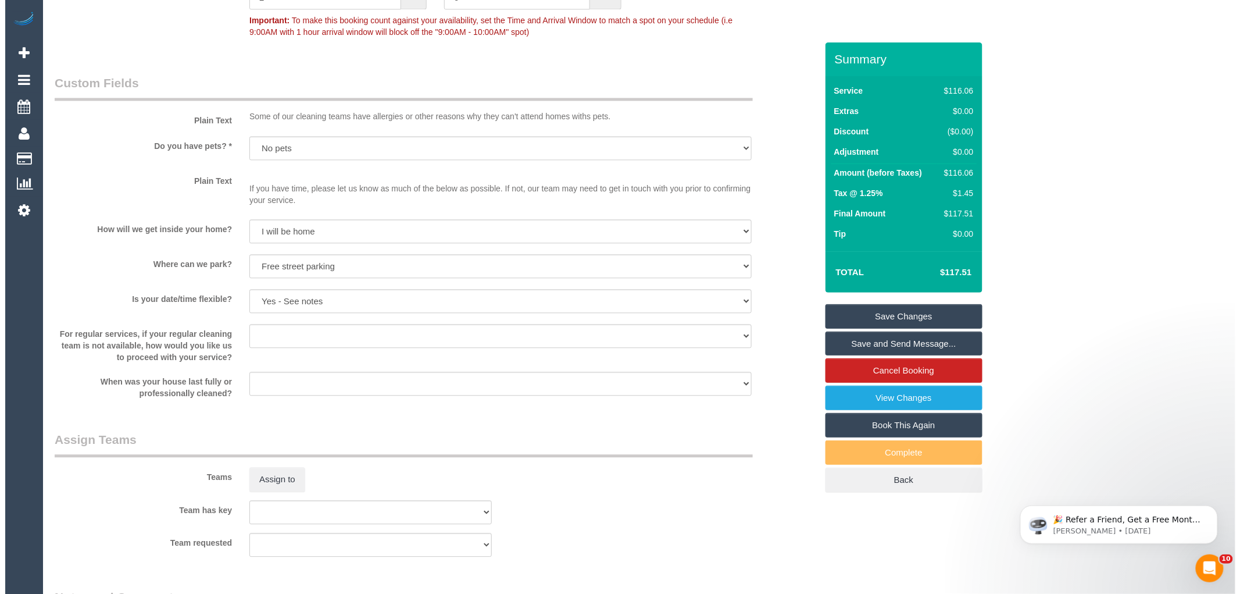
scroll to position [1033, 0]
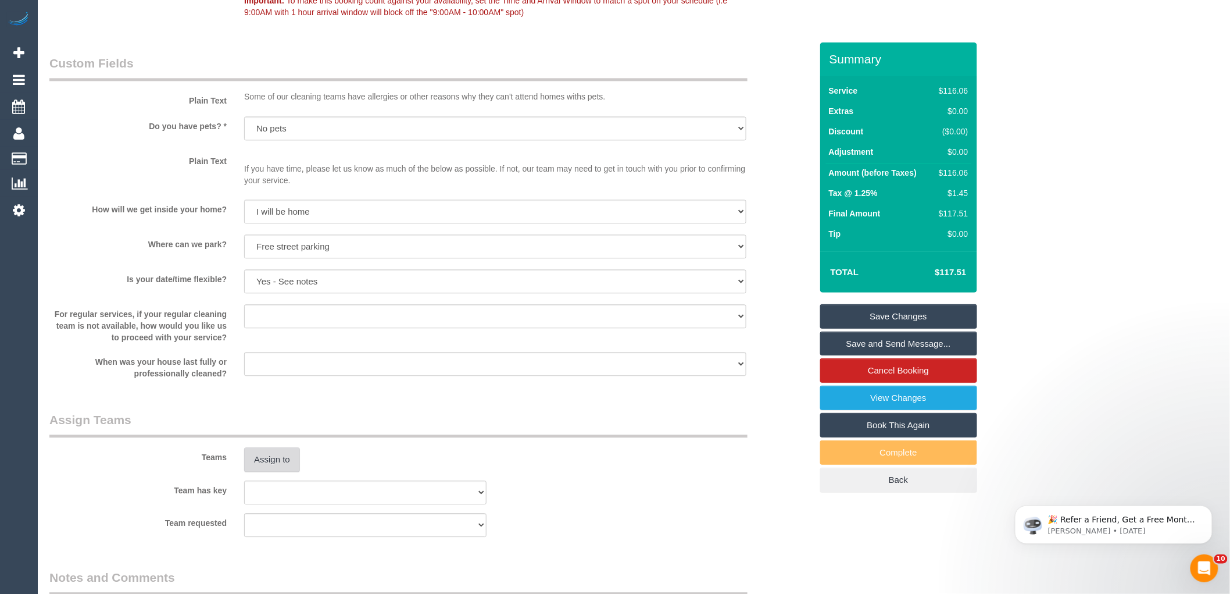
click at [291, 463] on button "Assign to" at bounding box center [272, 459] width 56 height 24
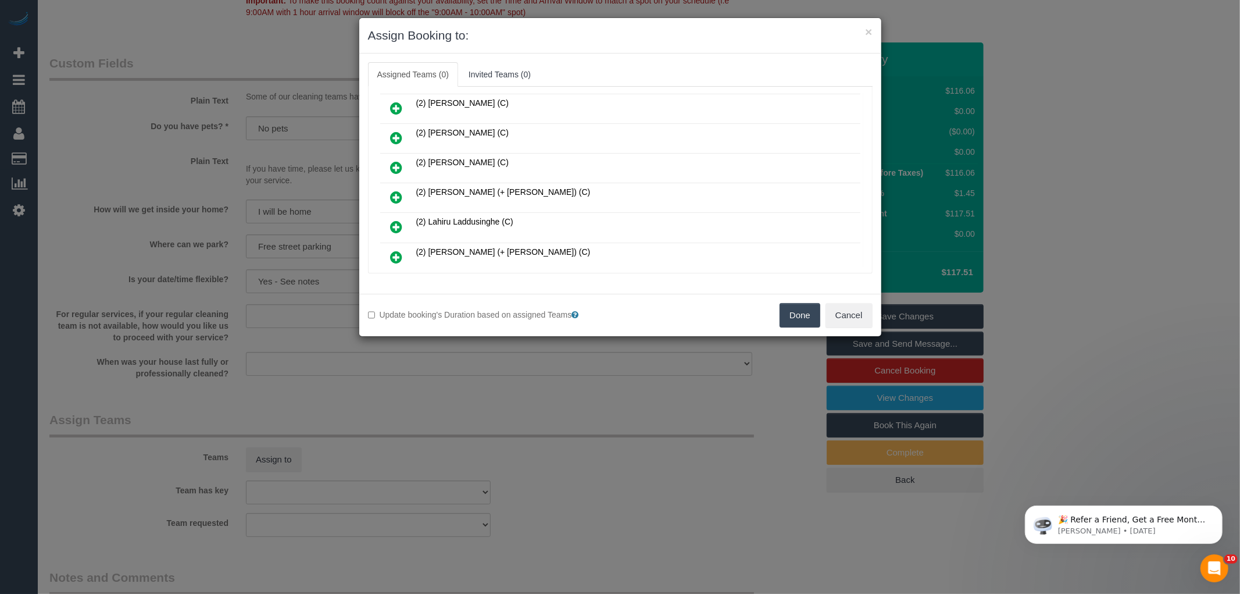
scroll to position [323, 0]
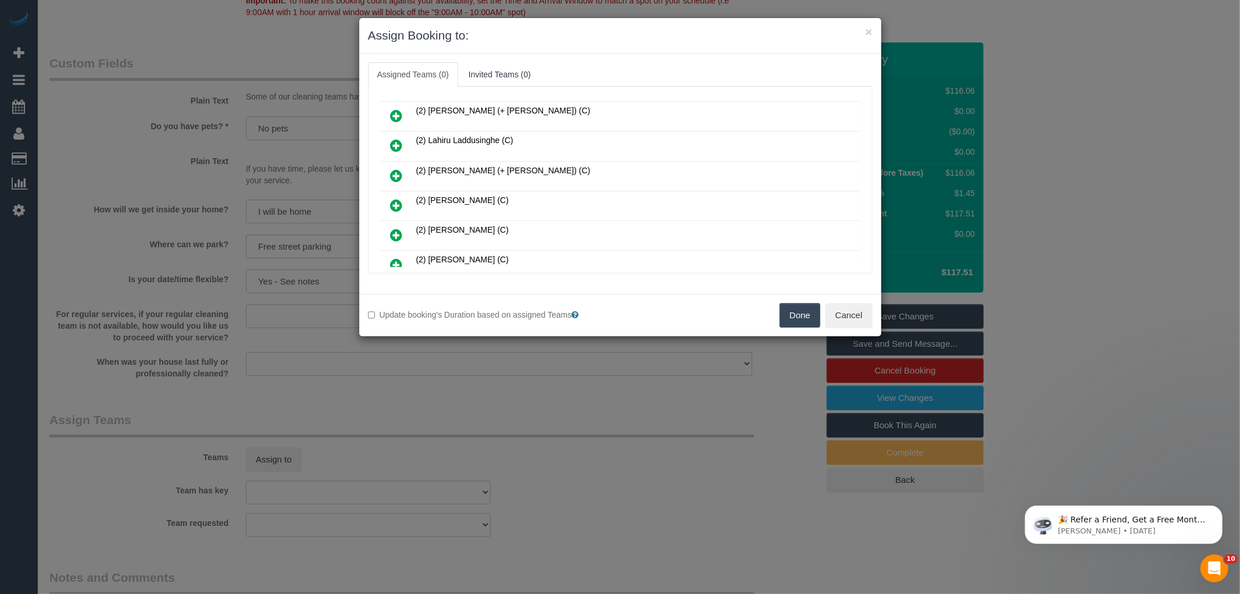
click at [399, 228] on icon at bounding box center [397, 235] width 12 height 14
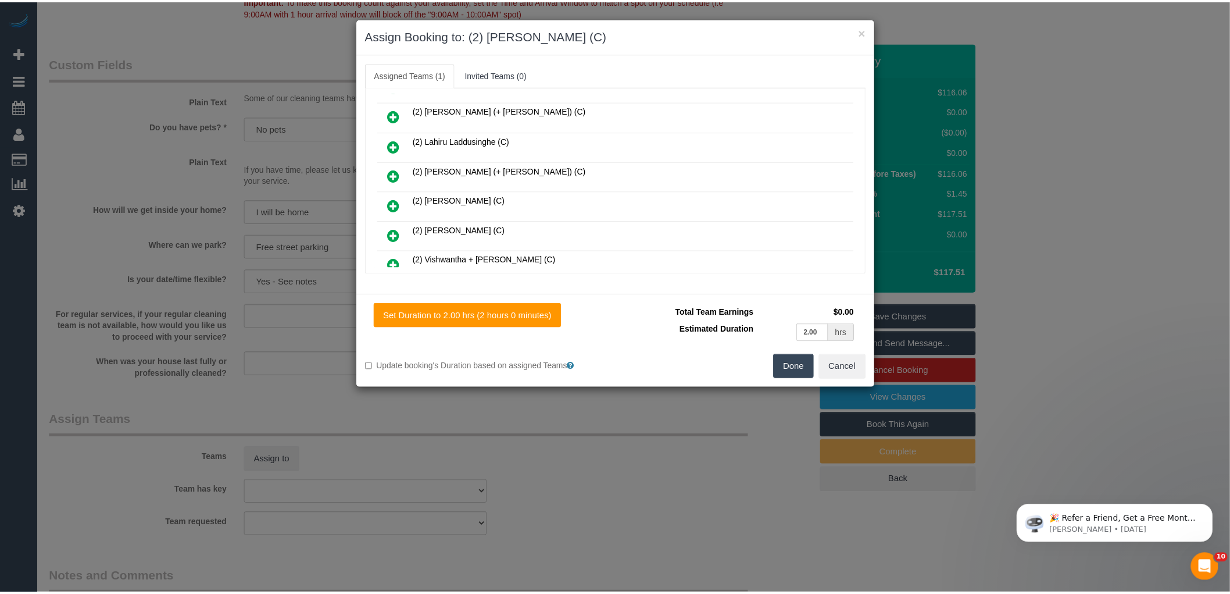
scroll to position [0, 0]
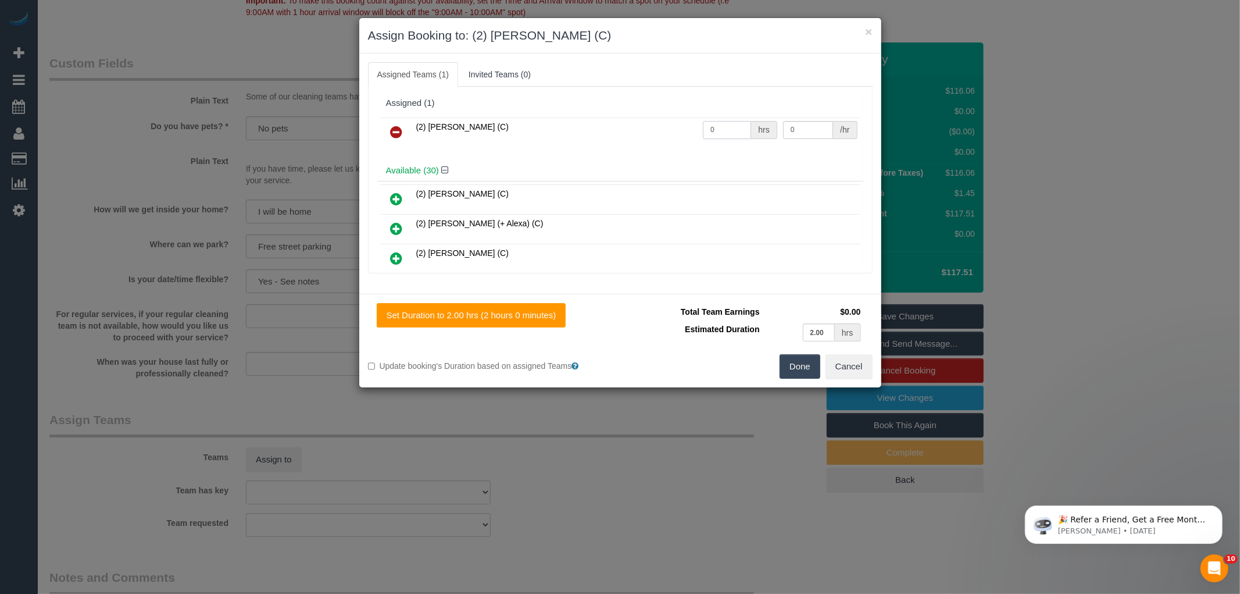
click at [719, 127] on input "0" at bounding box center [727, 130] width 48 height 18
type input "2"
click at [795, 127] on input "0" at bounding box center [808, 130] width 50 height 18
type input "37.5"
click at [800, 362] on button "Done" at bounding box center [800, 366] width 41 height 24
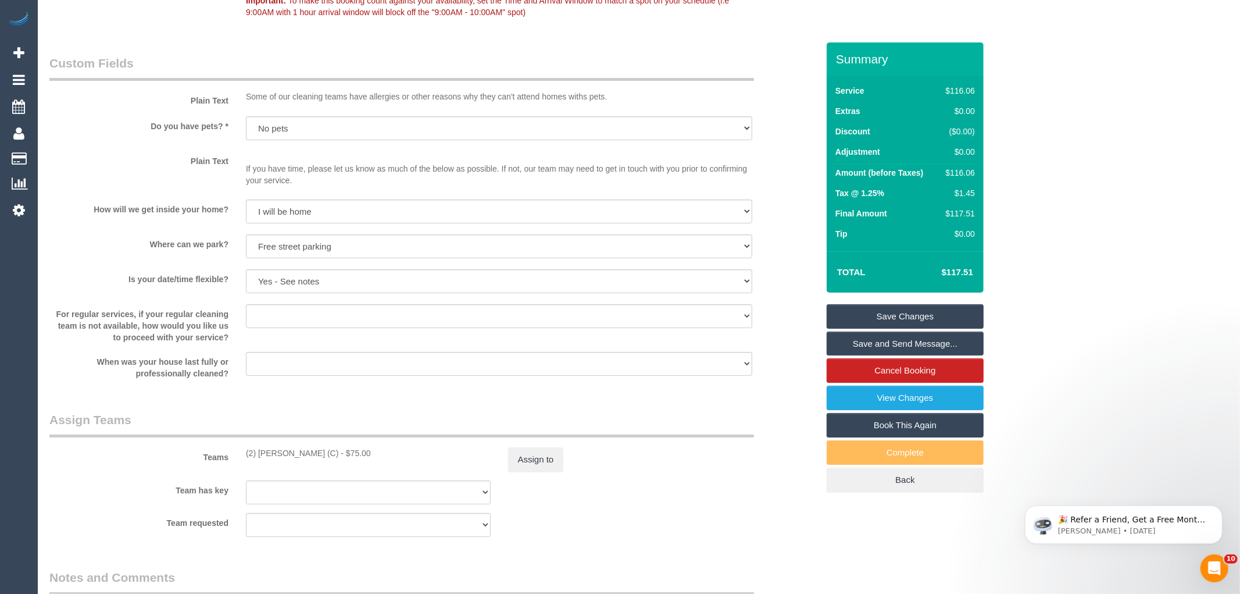
click at [791, 381] on div "× Assign Booking to: (2) [PERSON_NAME] (C) Assigned Teams (1) Invited Teams (0)…" at bounding box center [620, 297] width 1240 height 594
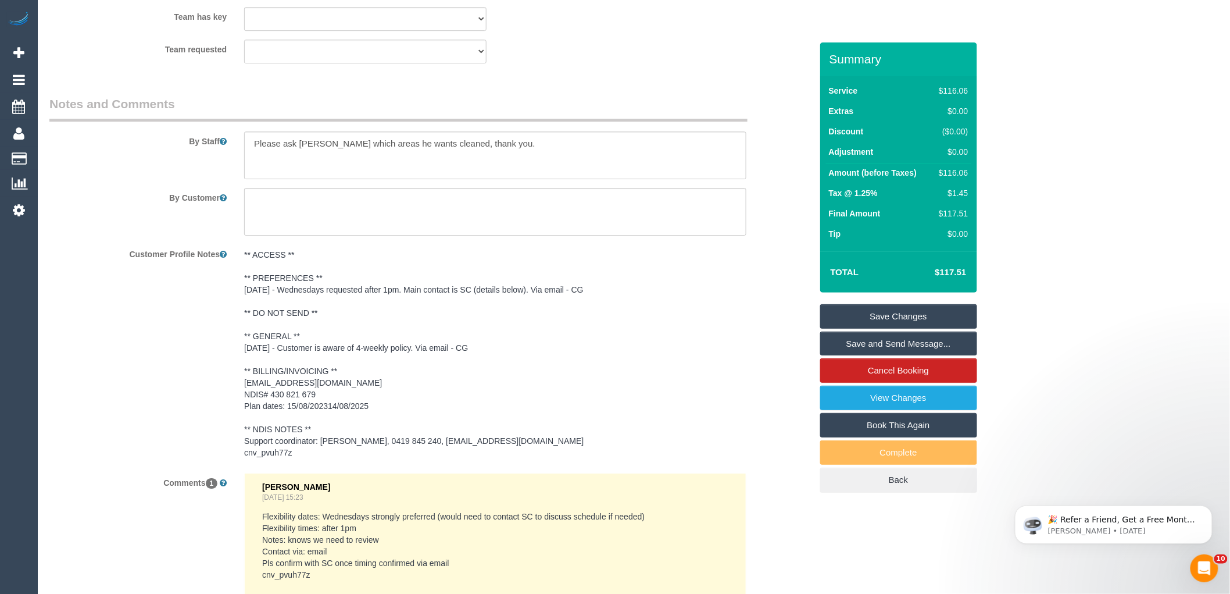
scroll to position [1713, 0]
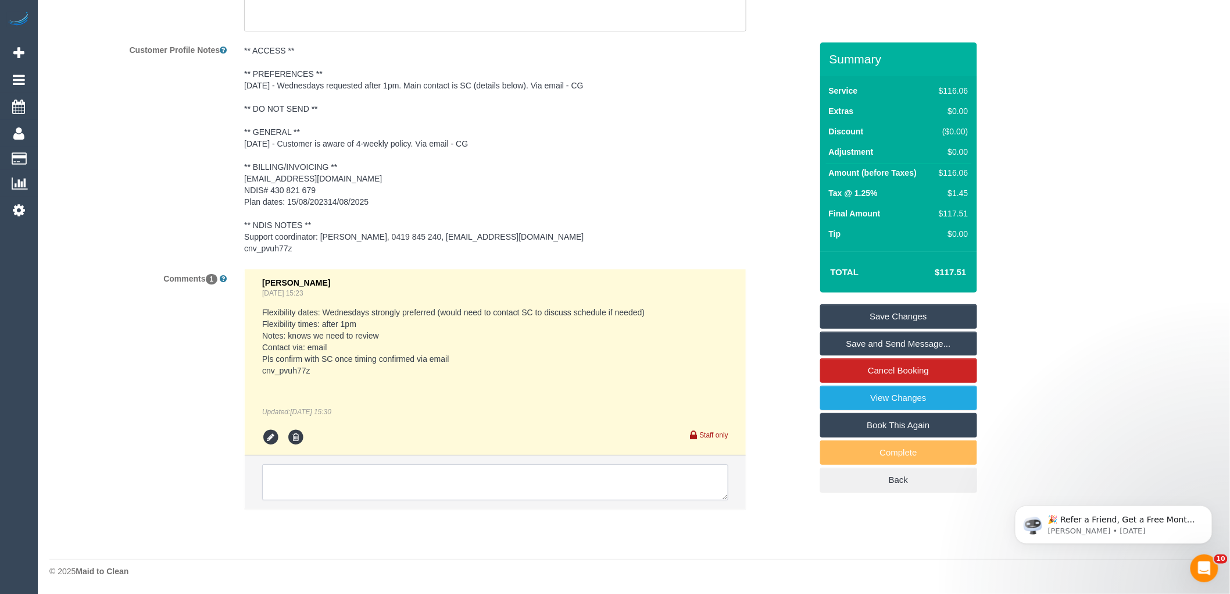
click at [406, 489] on textarea at bounding box center [495, 482] width 466 height 36
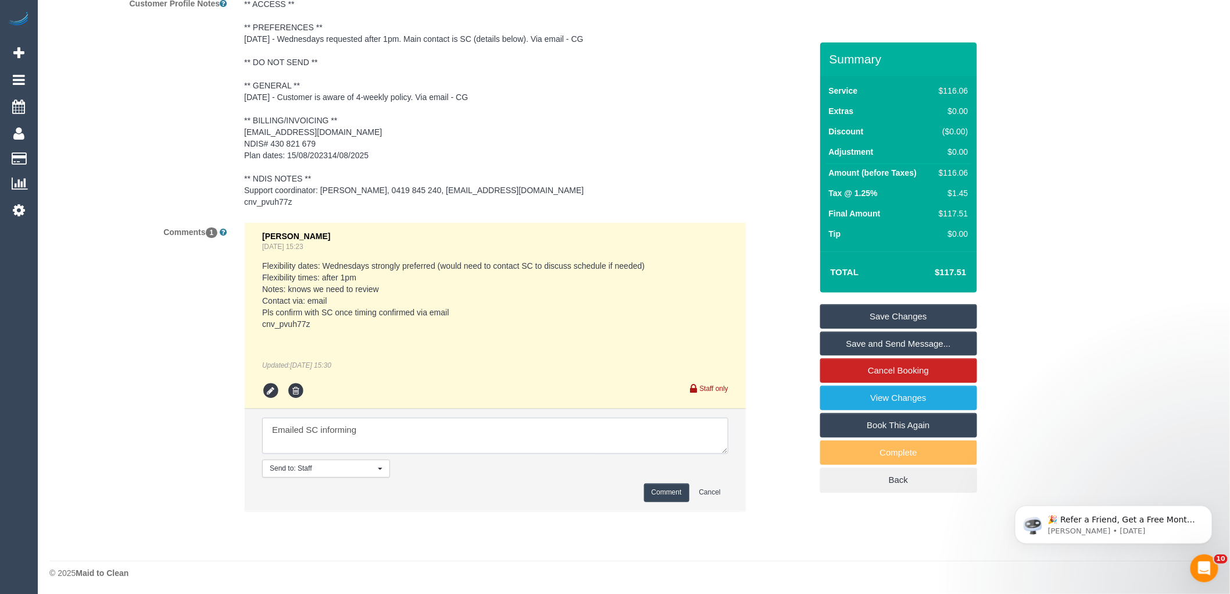
scroll to position [1760, 0]
click at [414, 437] on textarea at bounding box center [495, 434] width 466 height 36
type textarea "Emailed SC informing 2-4pm AW from 27/08"
click at [665, 495] on button "Comment" at bounding box center [666, 490] width 45 height 18
click at [778, 513] on div "Comments 1 [PERSON_NAME] [DATE] 15:23 Flexibility dates: Wednesdays strongly pr…" at bounding box center [431, 370] width 780 height 301
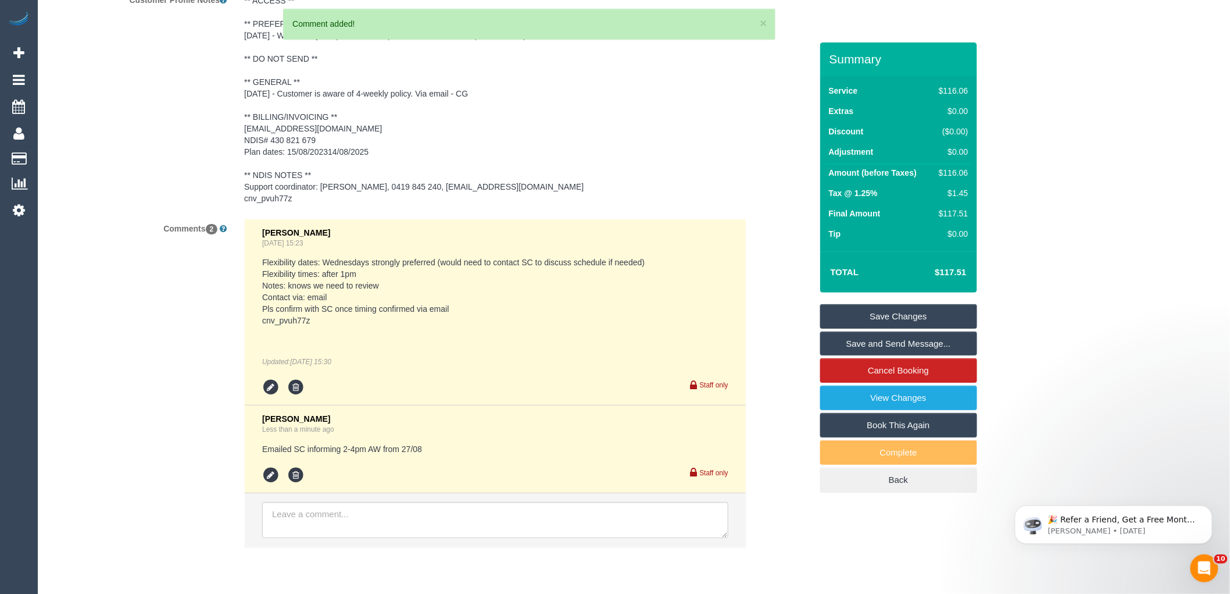
click at [345, 186] on pre "** ACCESS ** ** PREFERENCES ** [DATE] - Wednesdays requested after 1pm. Main co…" at bounding box center [495, 99] width 502 height 209
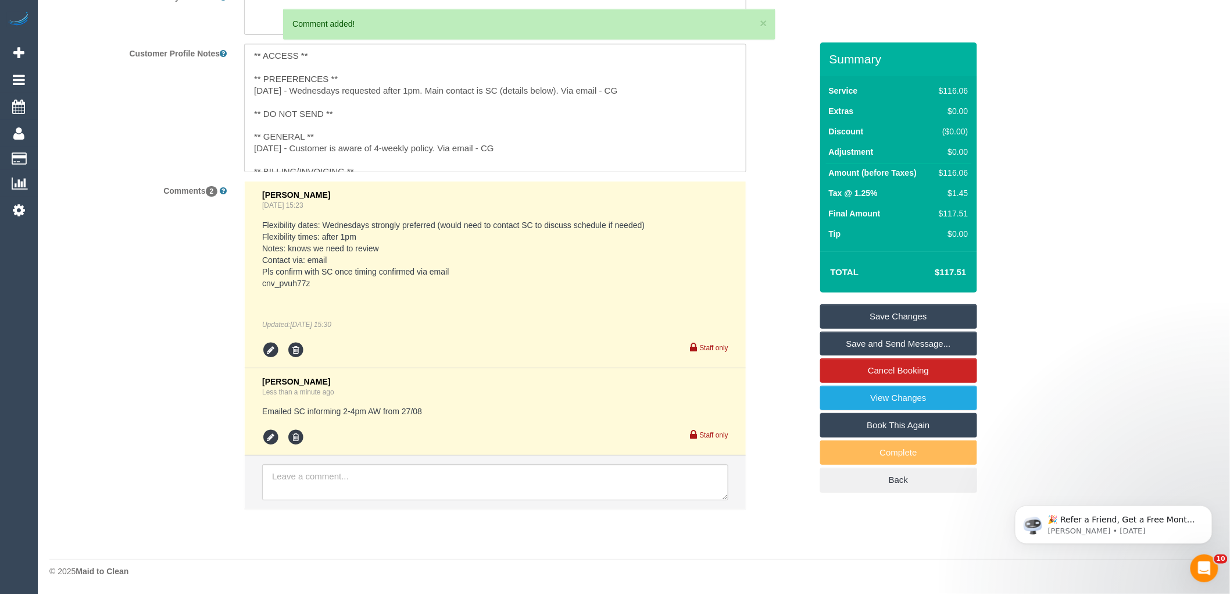
scroll to position [92, 0]
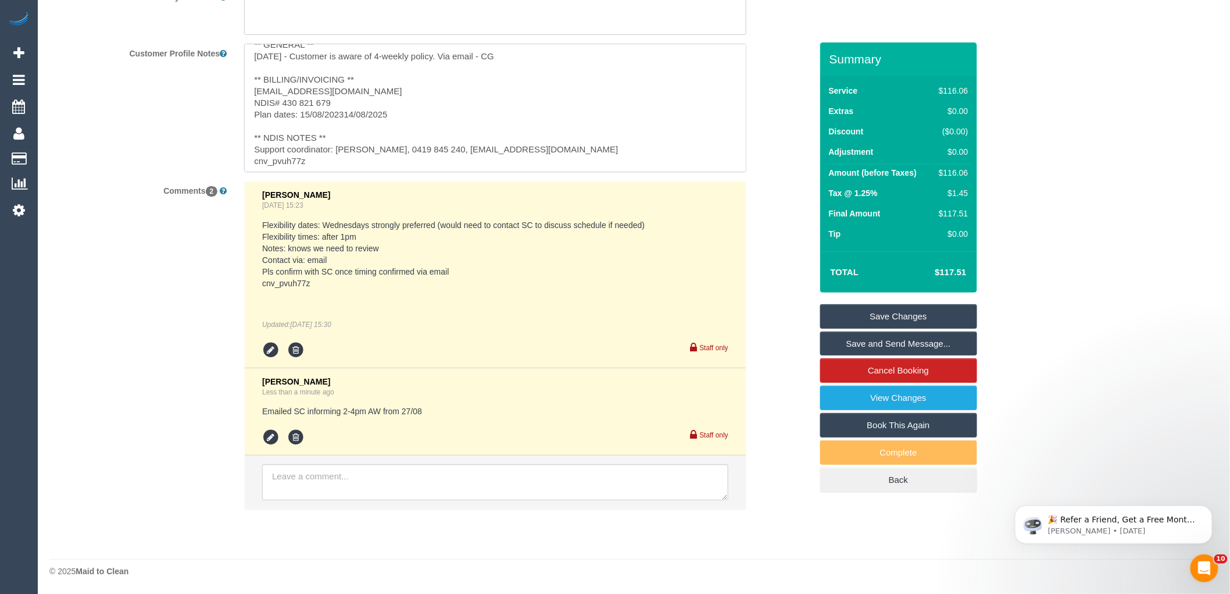
drag, startPoint x: 335, startPoint y: 149, endPoint x: 474, endPoint y: 148, distance: 139.0
click at [400, 152] on textarea "** ACCESS ** ** PREFERENCES ** [DATE] - Wednesdays requested after 1pm. Main co…" at bounding box center [495, 108] width 502 height 128
click at [474, 148] on textarea "** ACCESS ** ** PREFERENCES ** [DATE] - Wednesdays requested after 1pm. Main co…" at bounding box center [495, 108] width 502 height 128
drag, startPoint x: 451, startPoint y: 148, endPoint x: 561, endPoint y: 154, distance: 110.1
click at [561, 154] on textarea "** ACCESS ** ** PREFERENCES ** [DATE] - Wednesdays requested after 1pm. Main co…" at bounding box center [495, 108] width 502 height 128
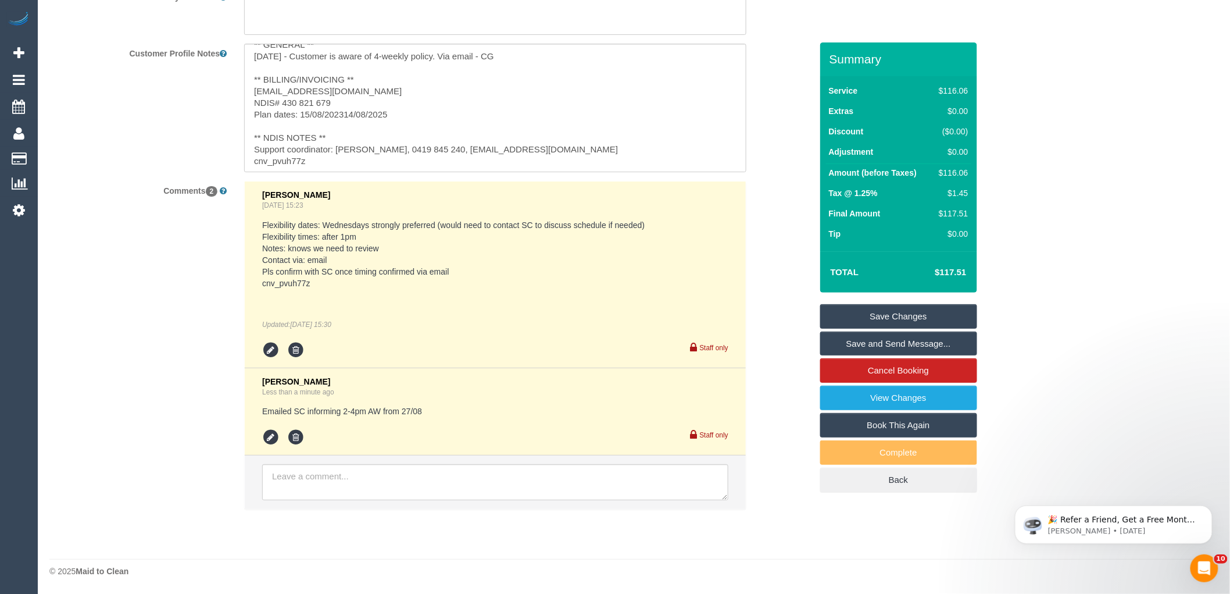
click at [759, 285] on div "Comments 2 [PERSON_NAME] [DATE] 15:23 Flexibility dates: Wednesdays strongly pr…" at bounding box center [431, 351] width 780 height 340
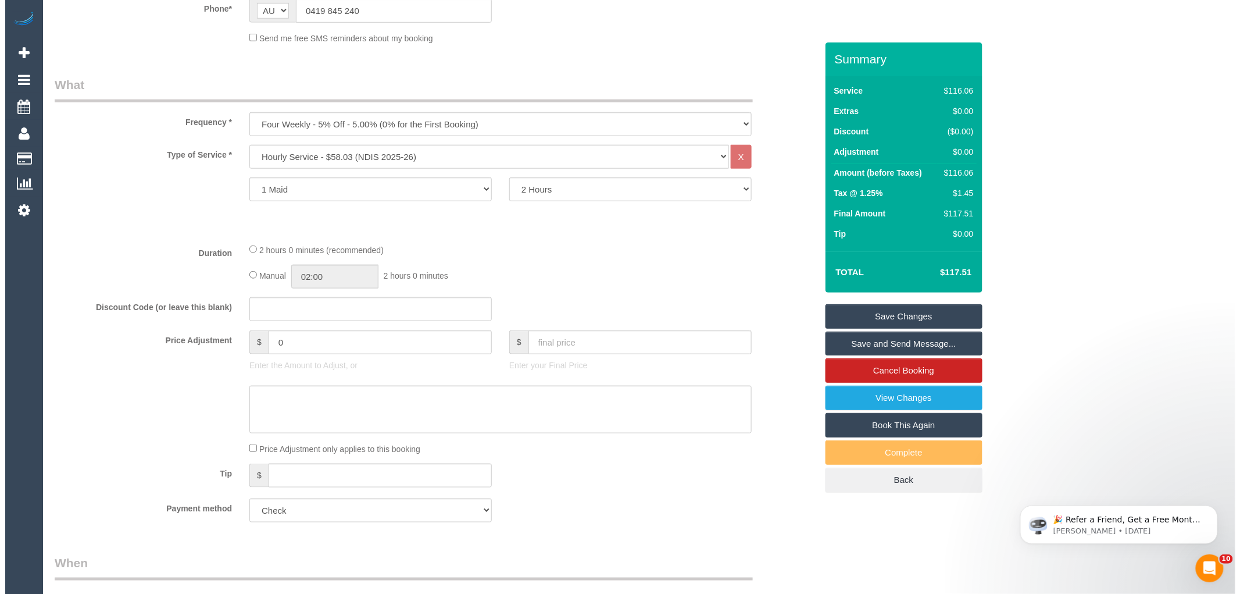
scroll to position [0, 0]
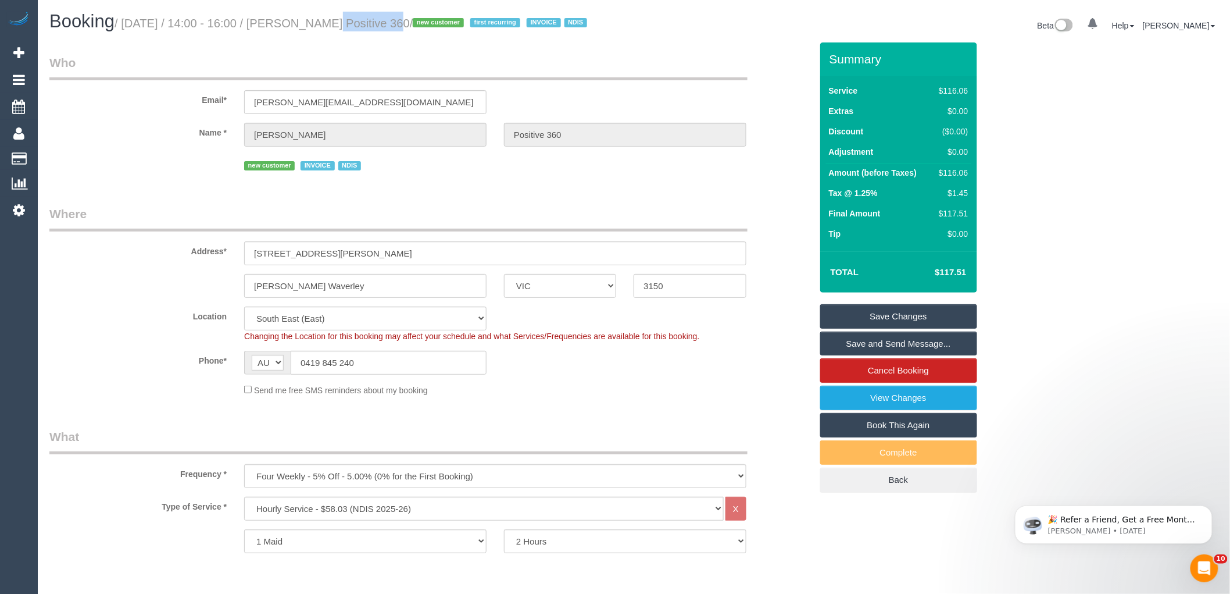
drag, startPoint x: 361, startPoint y: 22, endPoint x: 299, endPoint y: 25, distance: 61.7
click at [299, 25] on small "/ [DATE] / 14:00 - 16:00 / [PERSON_NAME] Positive 360 / new customer first recu…" at bounding box center [353, 23] width 476 height 13
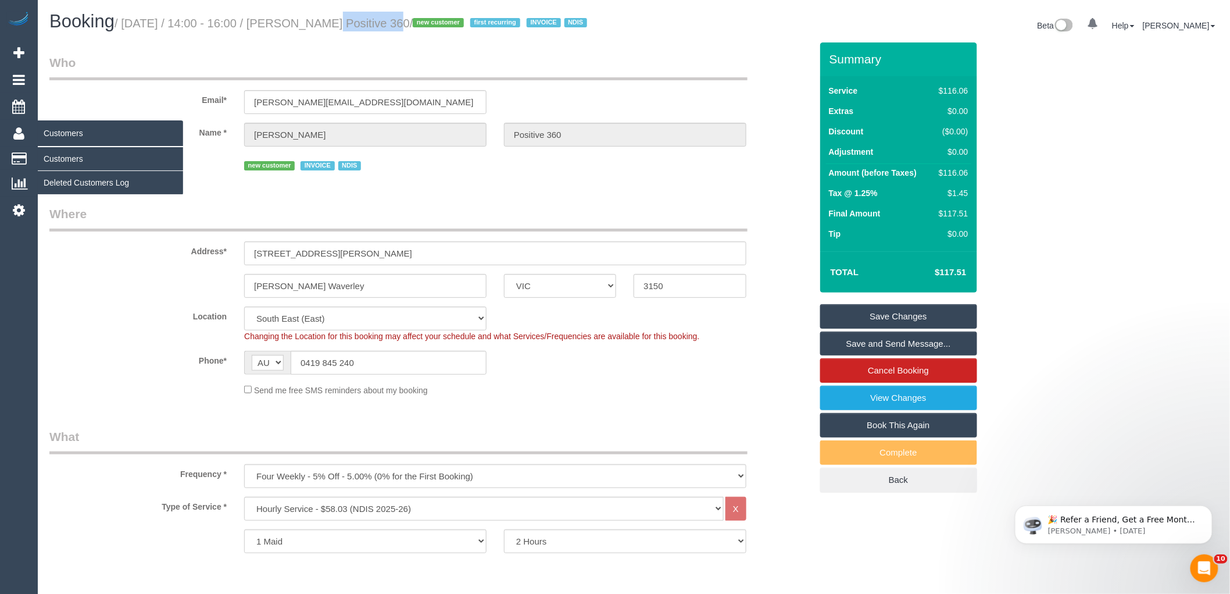
copy small "[PERSON_NAME]"
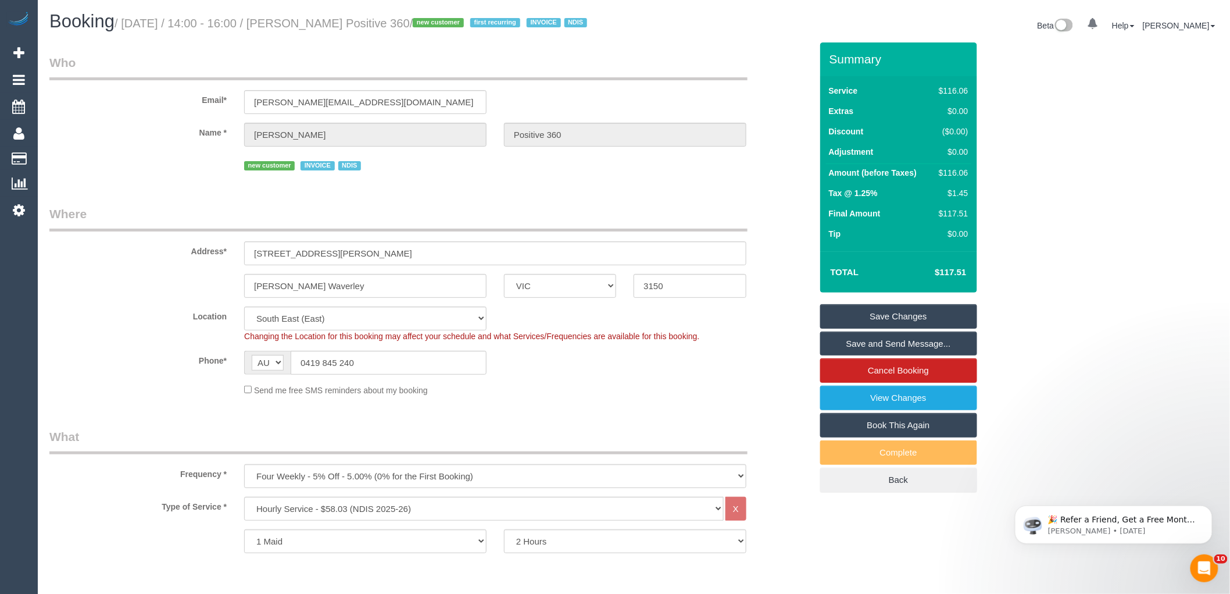
click at [641, 73] on legend "Who" at bounding box center [398, 67] width 698 height 26
click at [867, 314] on link "Save Changes" at bounding box center [898, 316] width 157 height 24
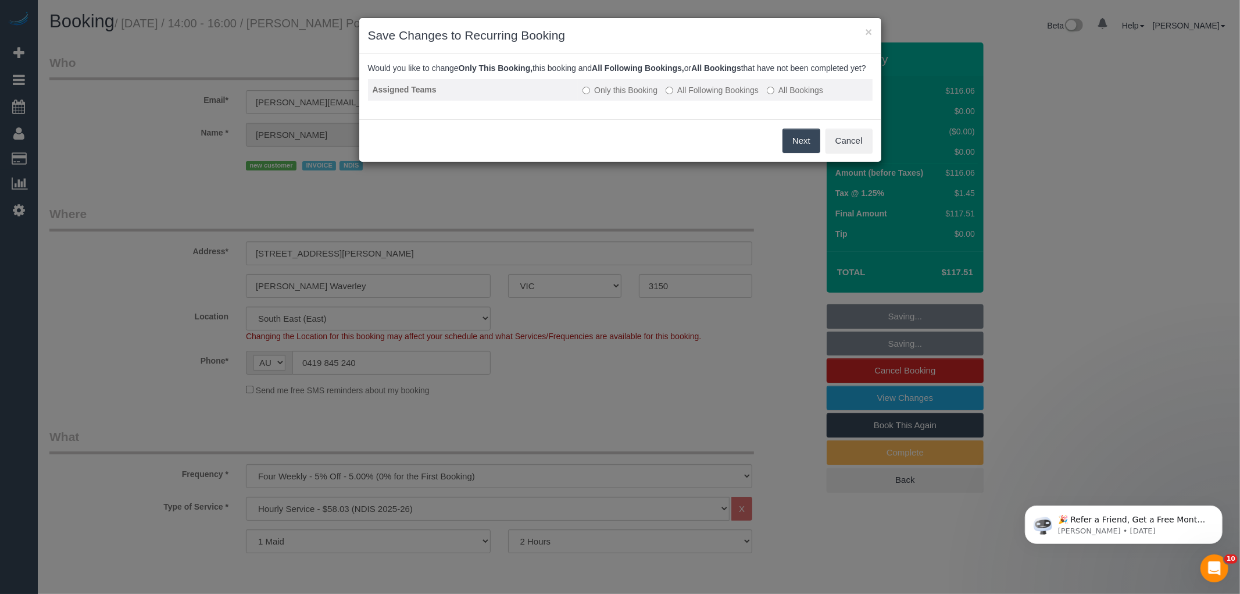
click at [721, 95] on label "All Following Bookings" at bounding box center [712, 90] width 93 height 12
click at [798, 153] on button "Save" at bounding box center [801, 140] width 40 height 24
